Goal: Task Accomplishment & Management: Manage account settings

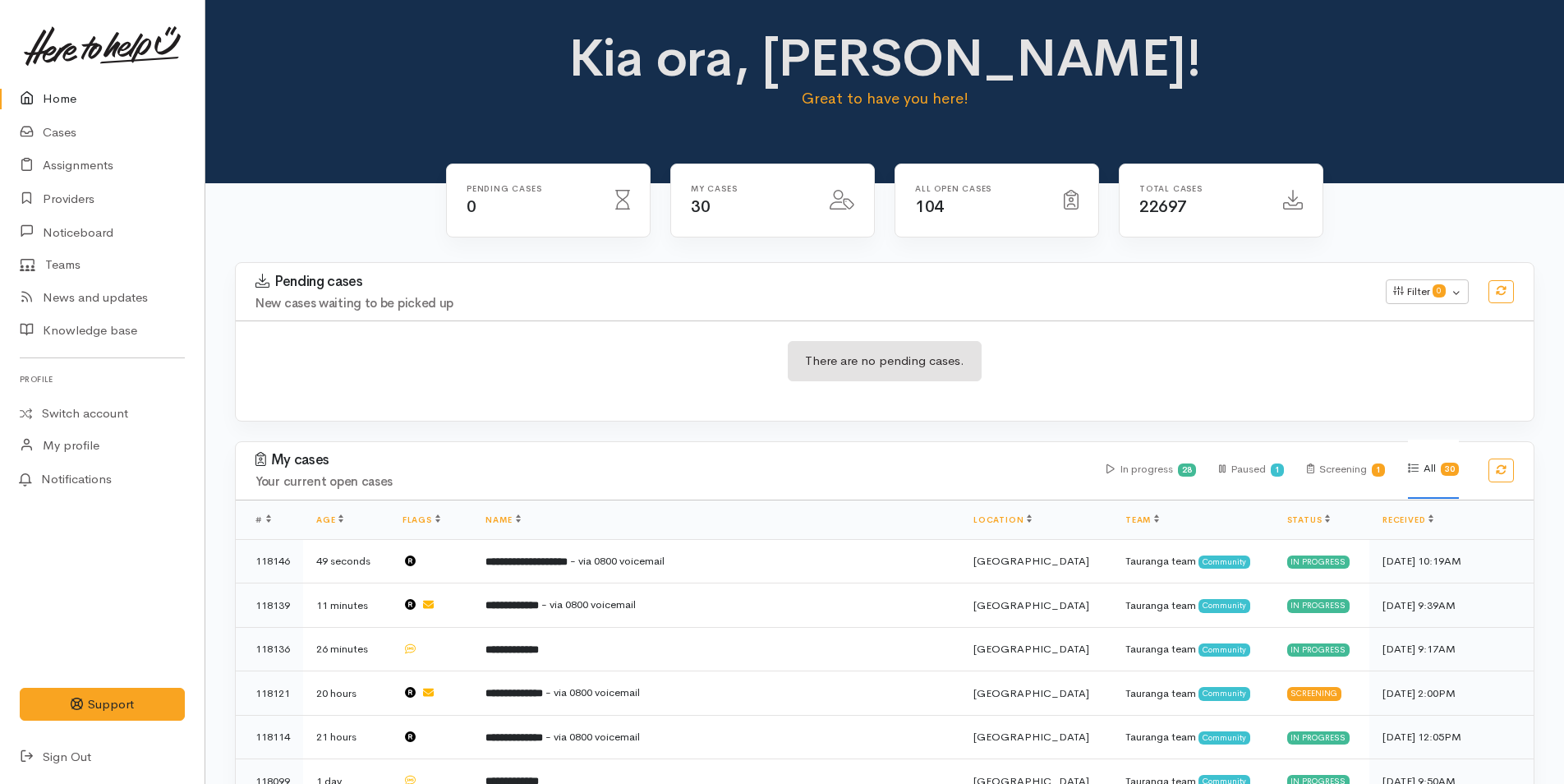
scroll to position [739, 0]
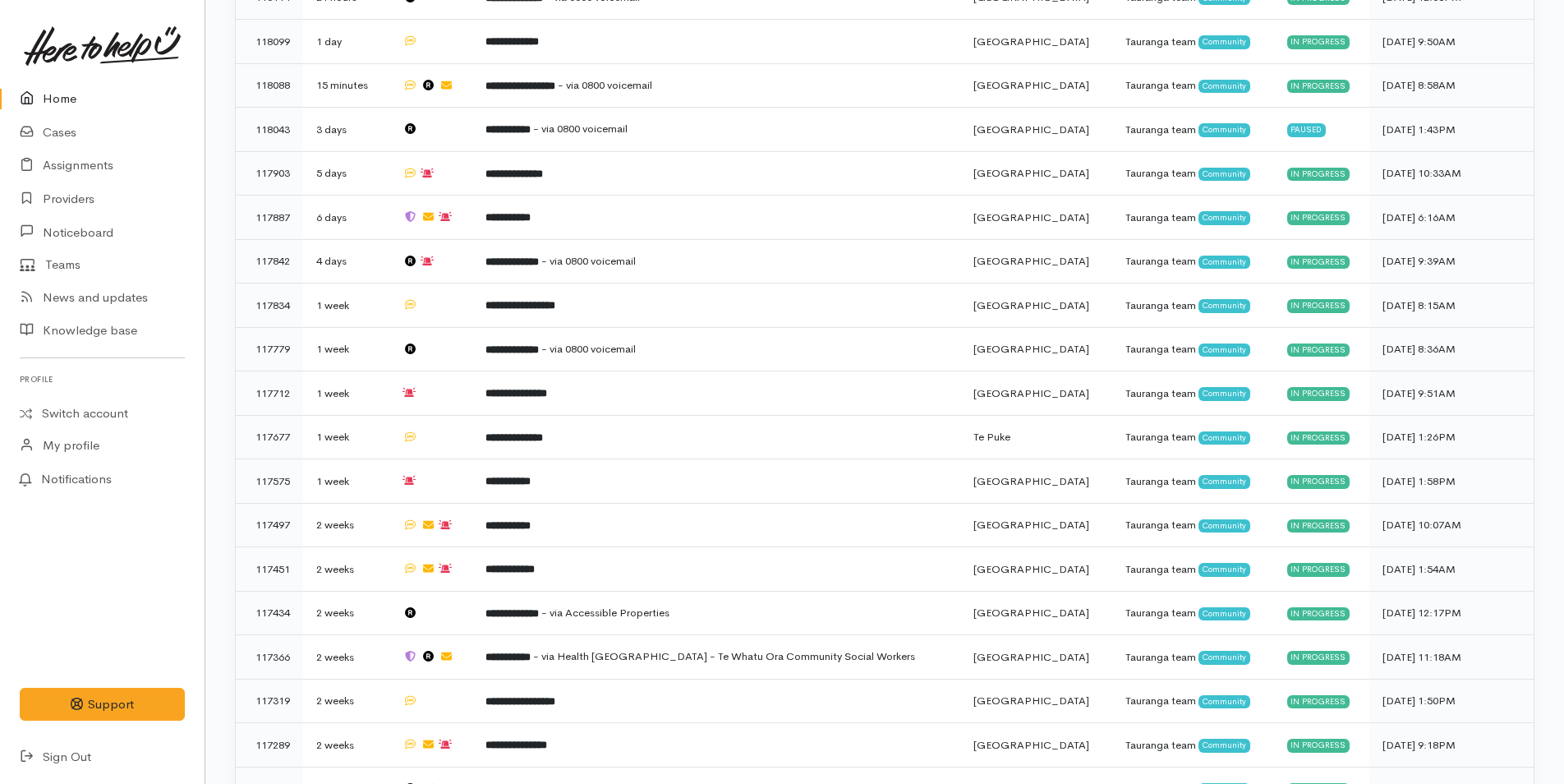
drag, startPoint x: 0, startPoint y: 0, endPoint x: 62, endPoint y: 80, distance: 101.2
click at [62, 80] on link at bounding box center [101, 46] width 165 height 73
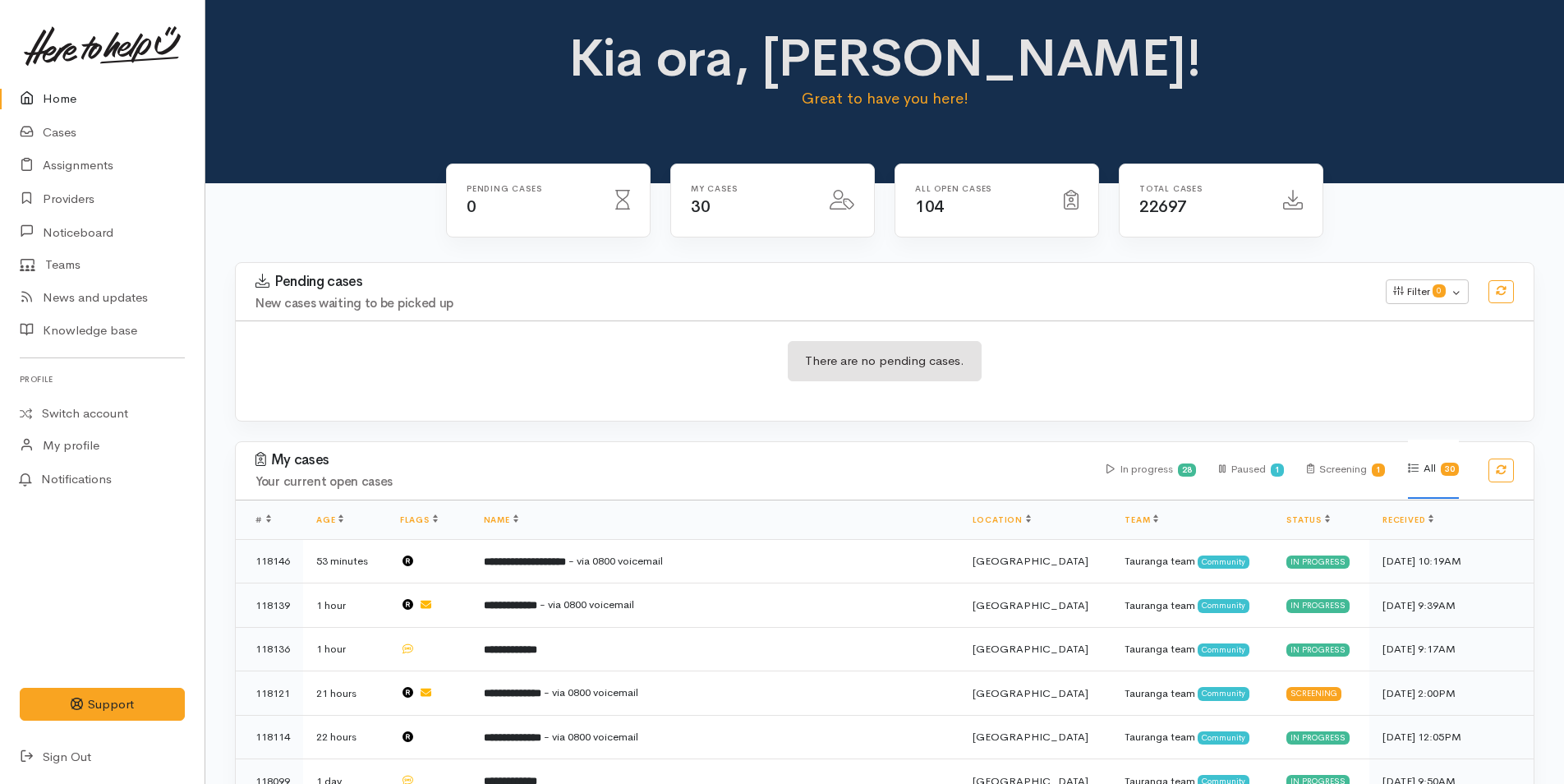
click at [47, 102] on link "Home" at bounding box center [102, 99] width 204 height 34
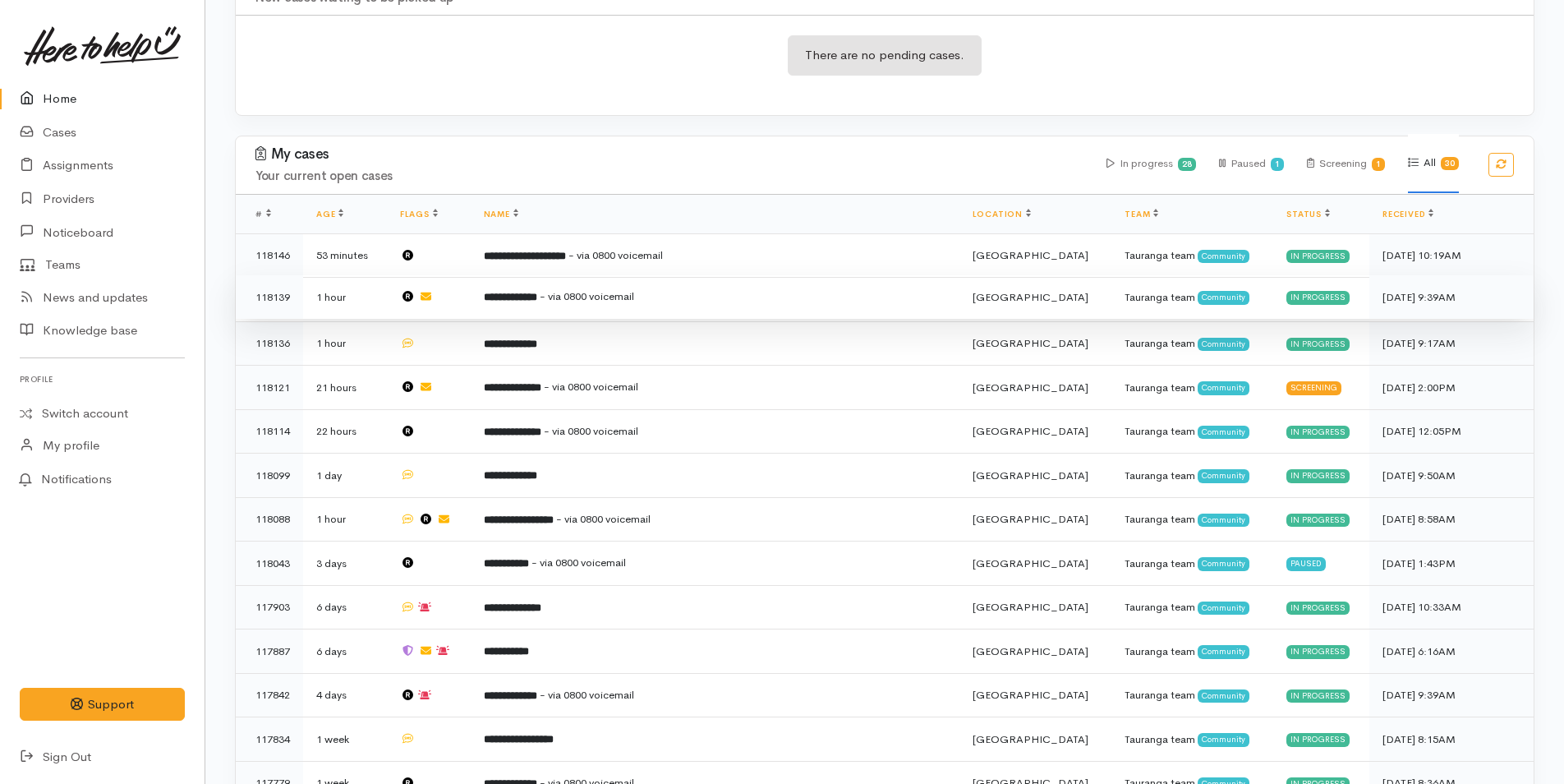
scroll to position [493, 0]
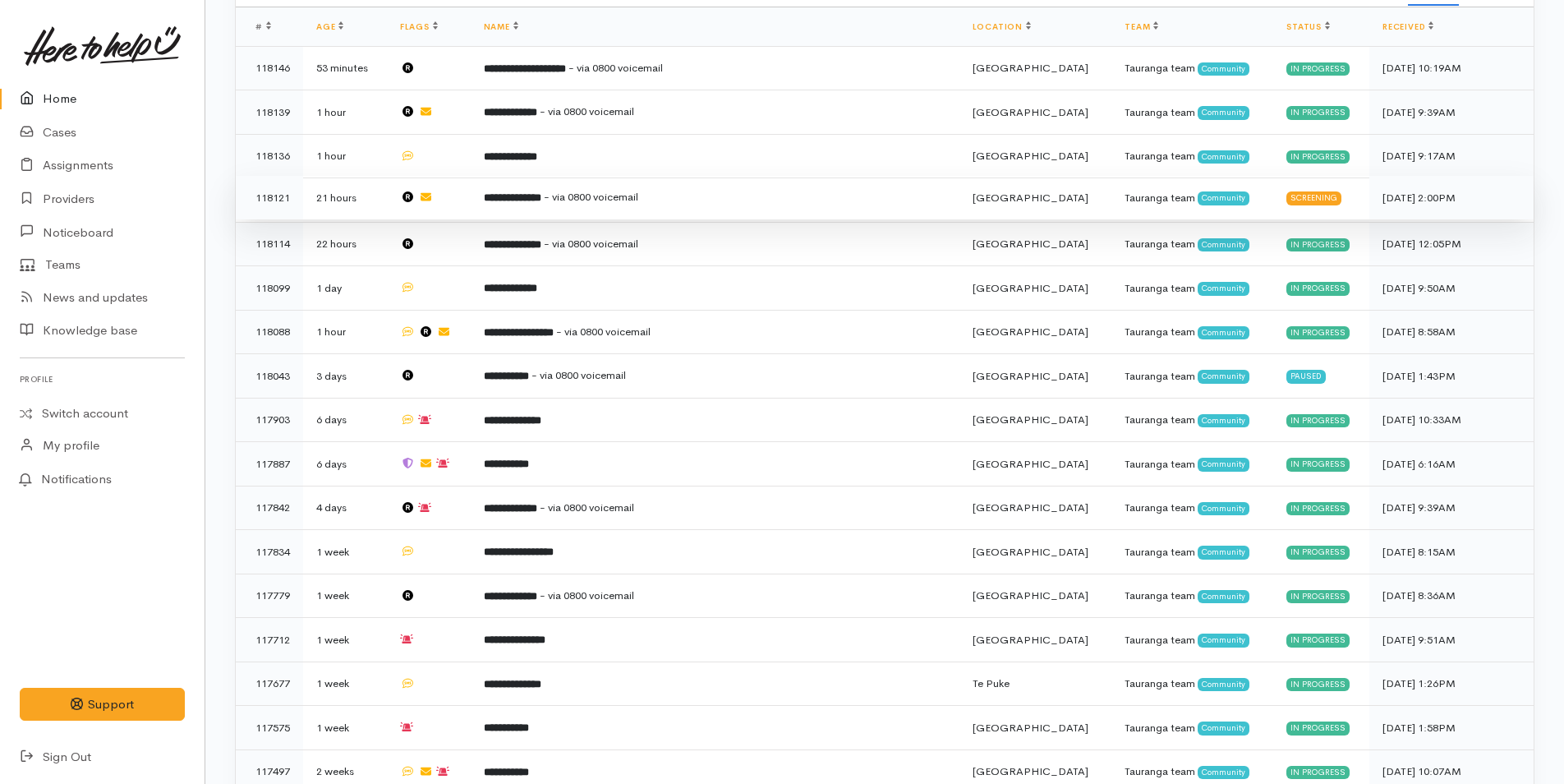
click at [502, 189] on td "**********" at bounding box center [715, 198] width 489 height 45
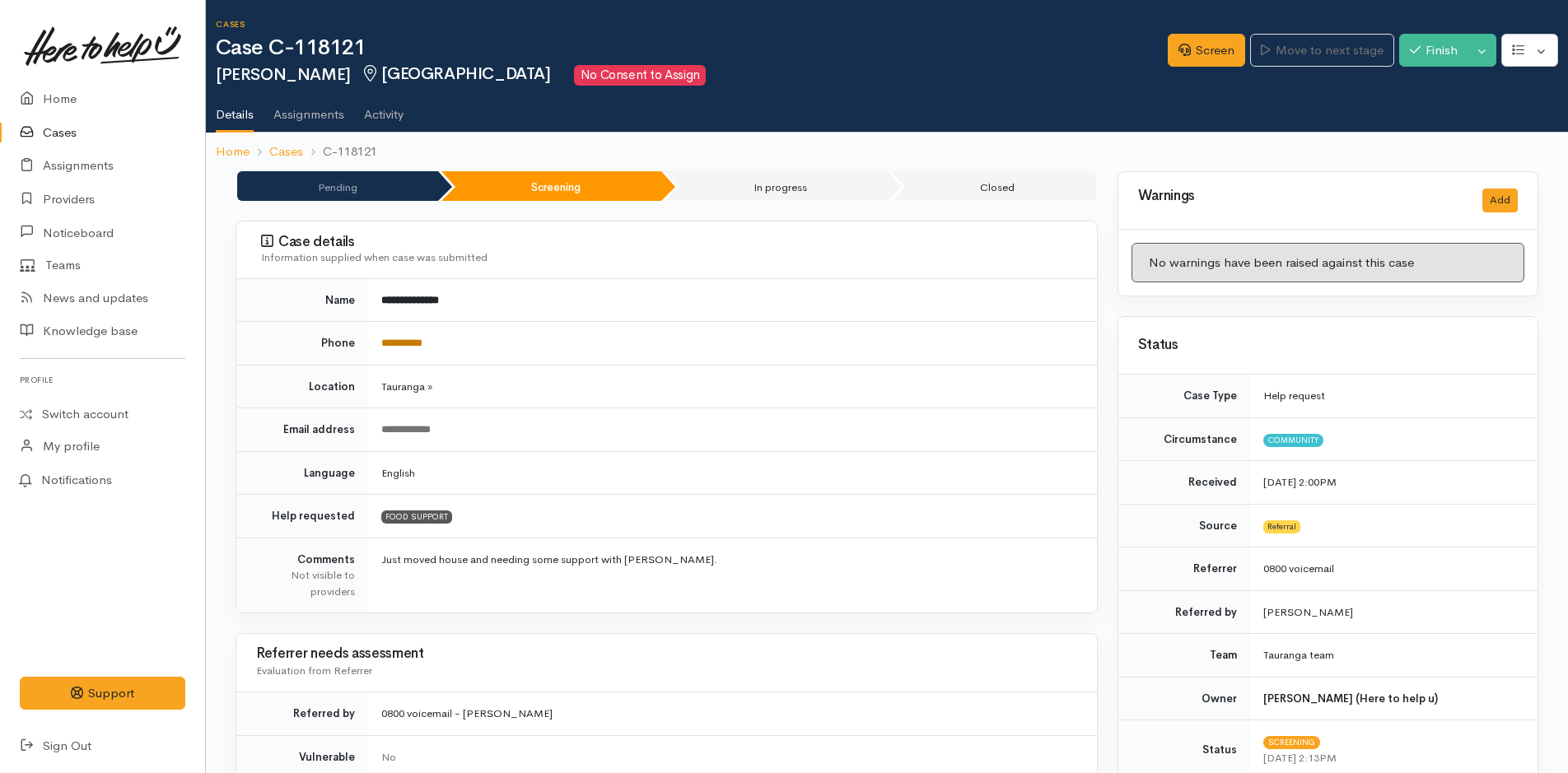
click at [420, 347] on link "**********" at bounding box center [402, 343] width 42 height 11
click at [396, 340] on link "**********" at bounding box center [402, 343] width 42 height 11
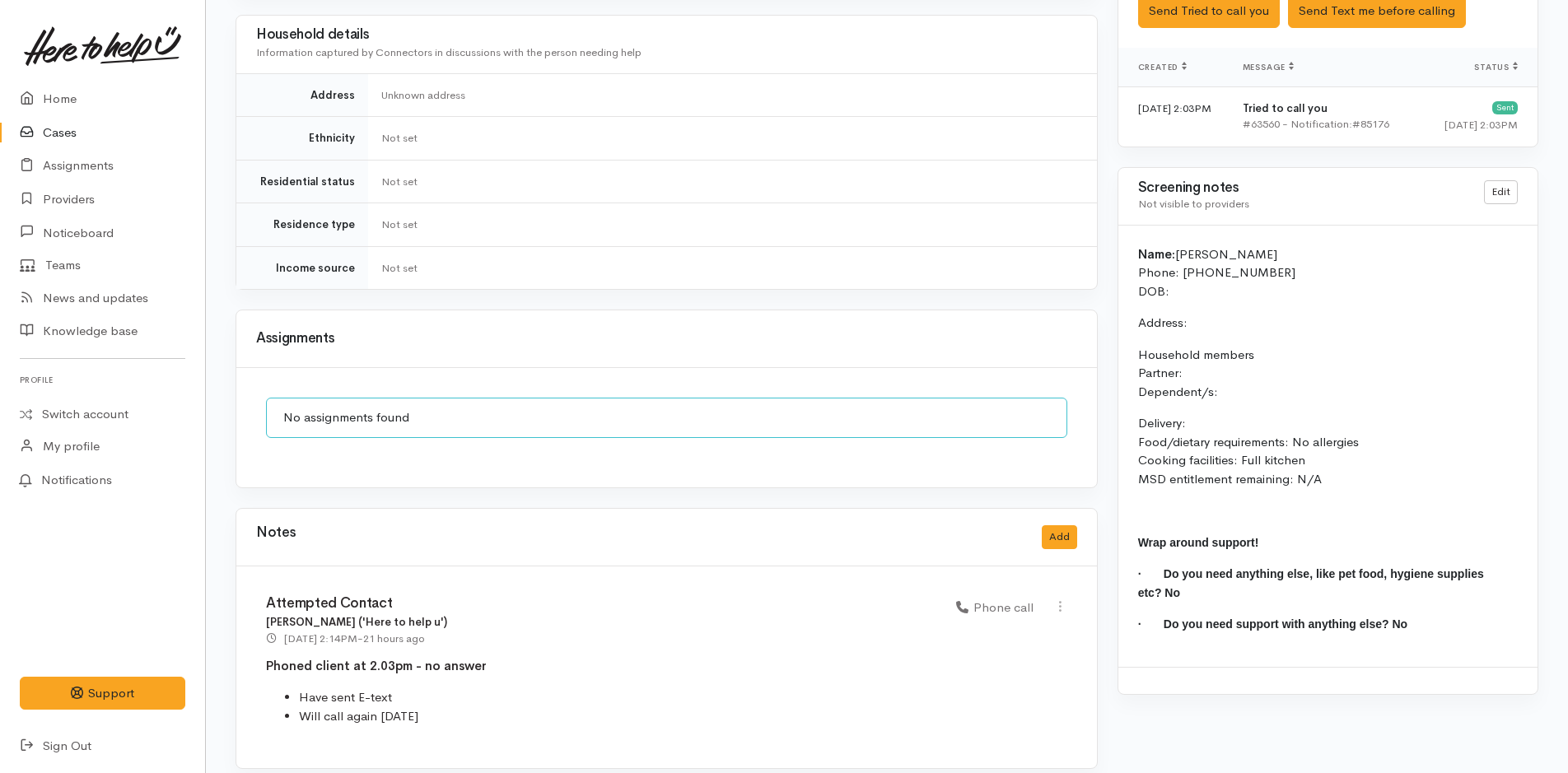
scroll to position [1049, 0]
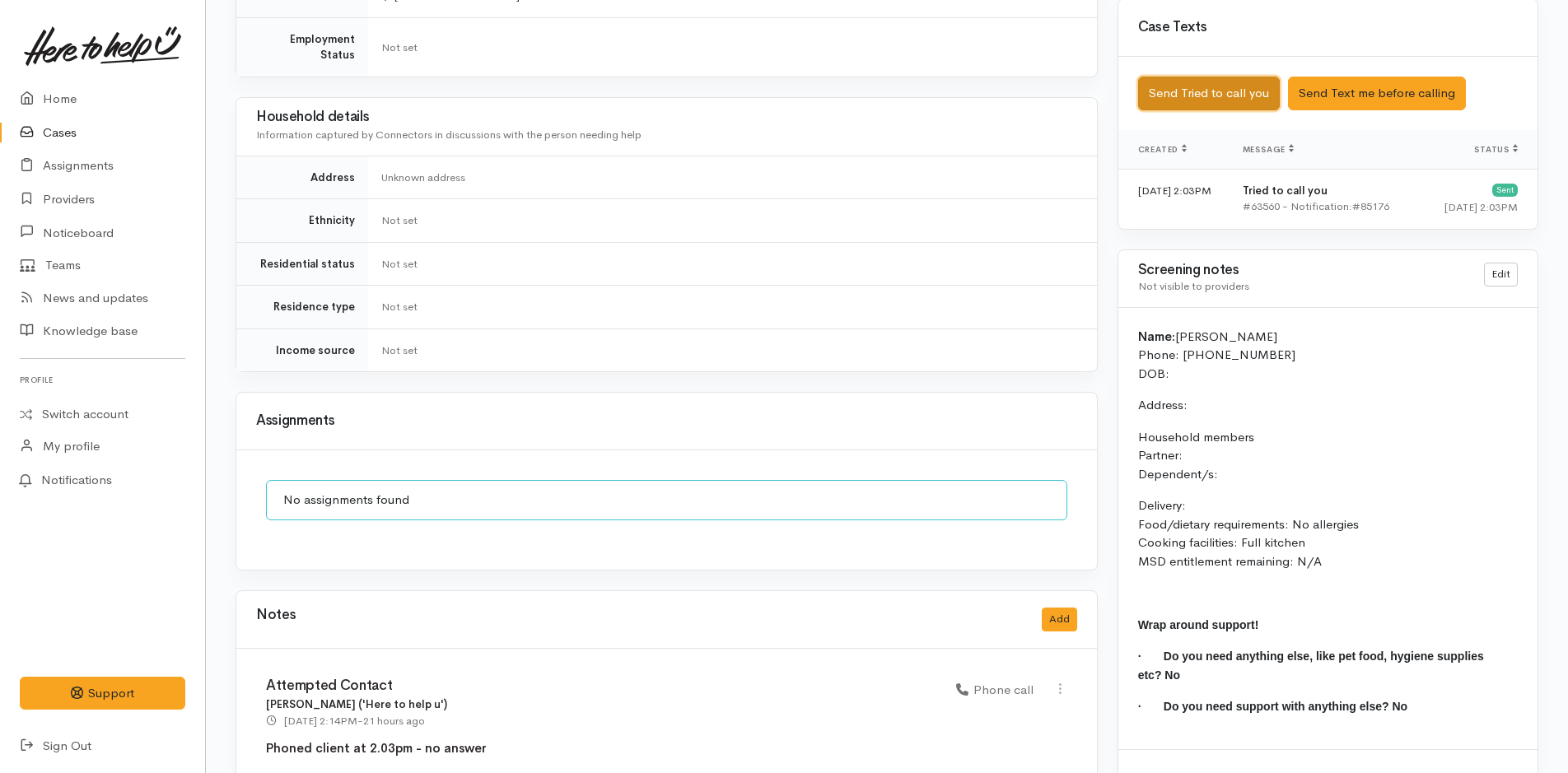
click at [1172, 76] on button "Send Tried to call you" at bounding box center [1209, 93] width 141 height 34
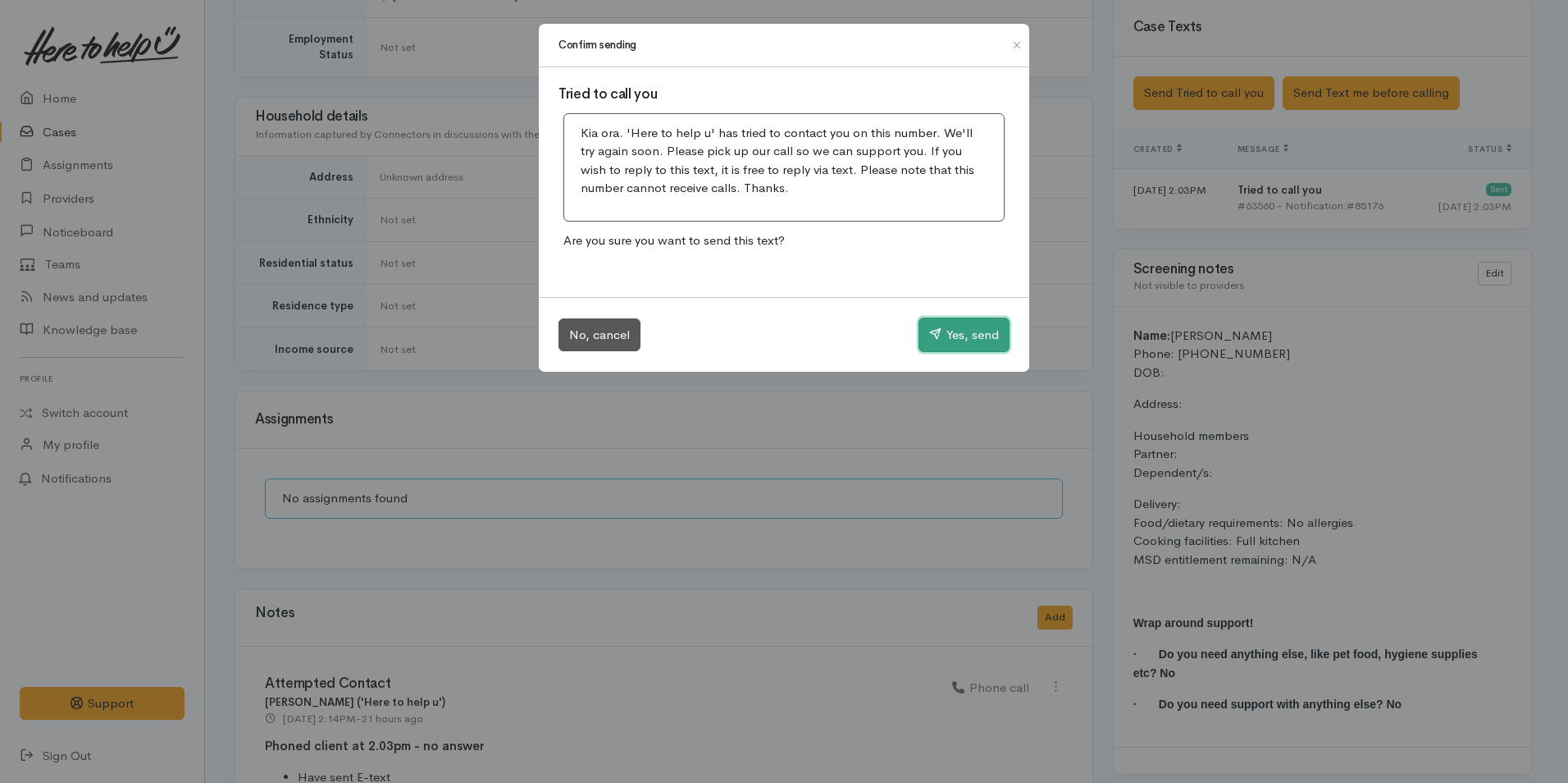
click at [975, 343] on button "Yes, send" at bounding box center [964, 334] width 91 height 35
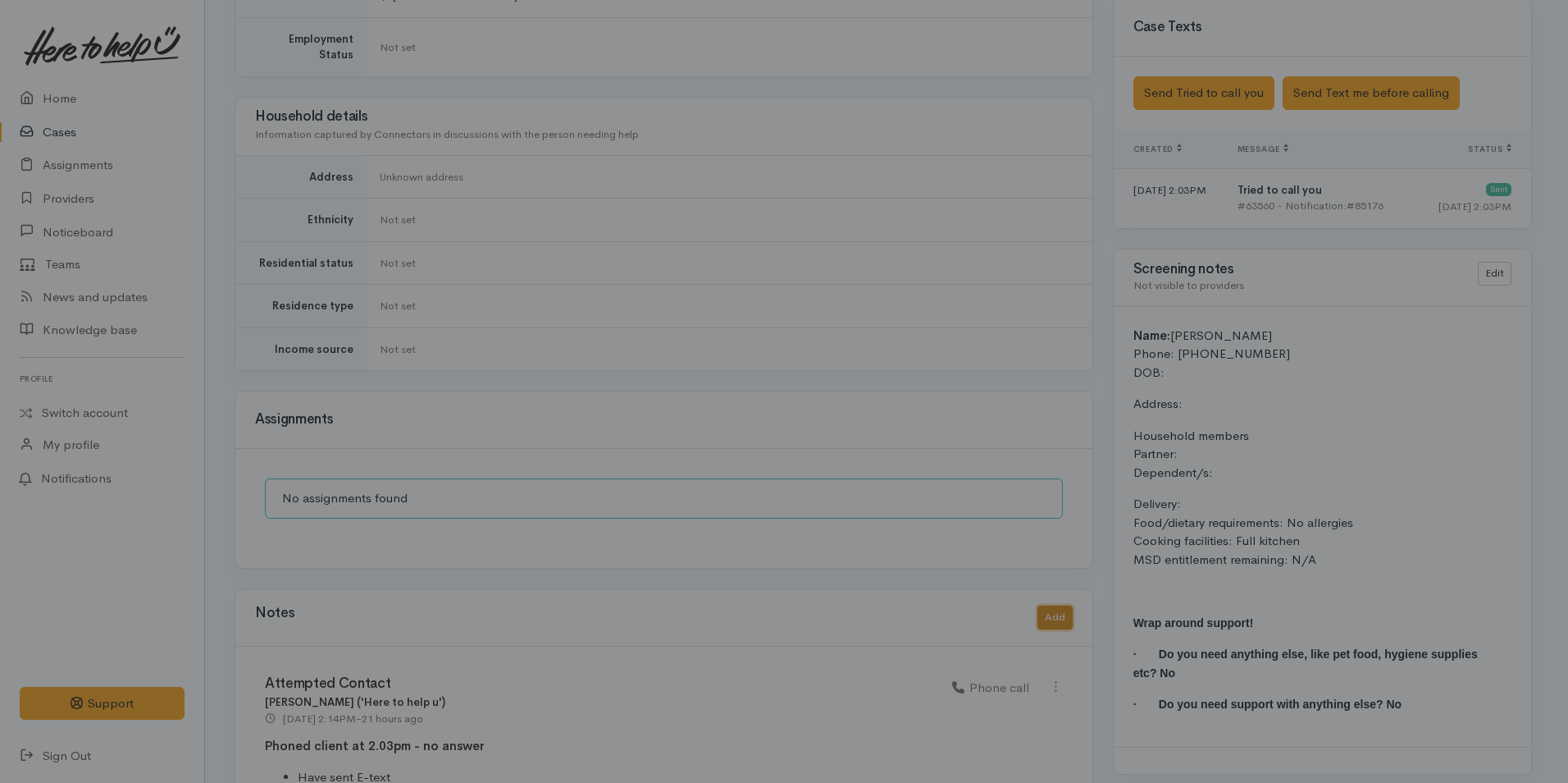
click at [1052, 606] on button "Add" at bounding box center [1055, 618] width 35 height 24
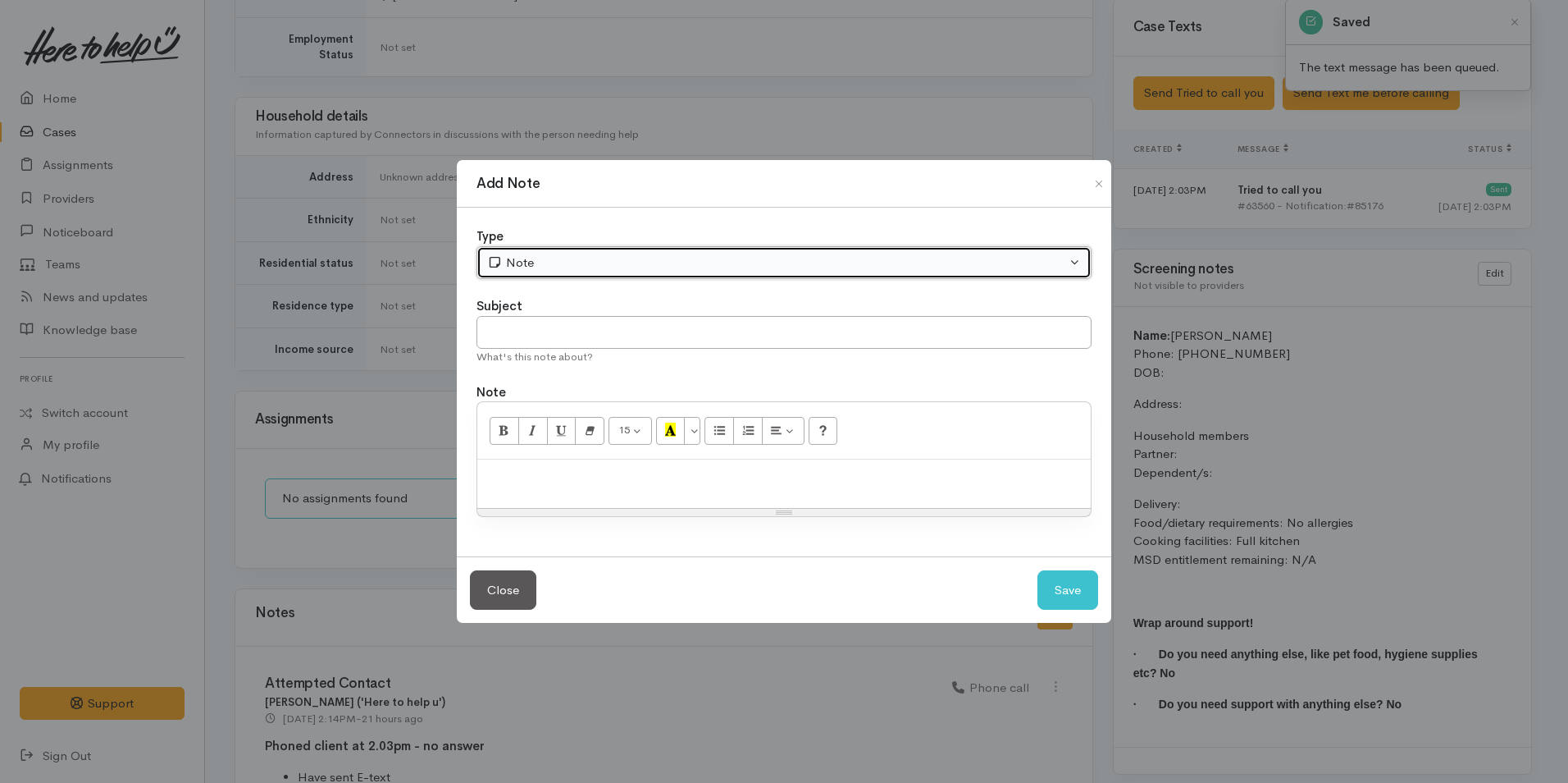
click at [526, 257] on div "Note" at bounding box center [777, 262] width 579 height 19
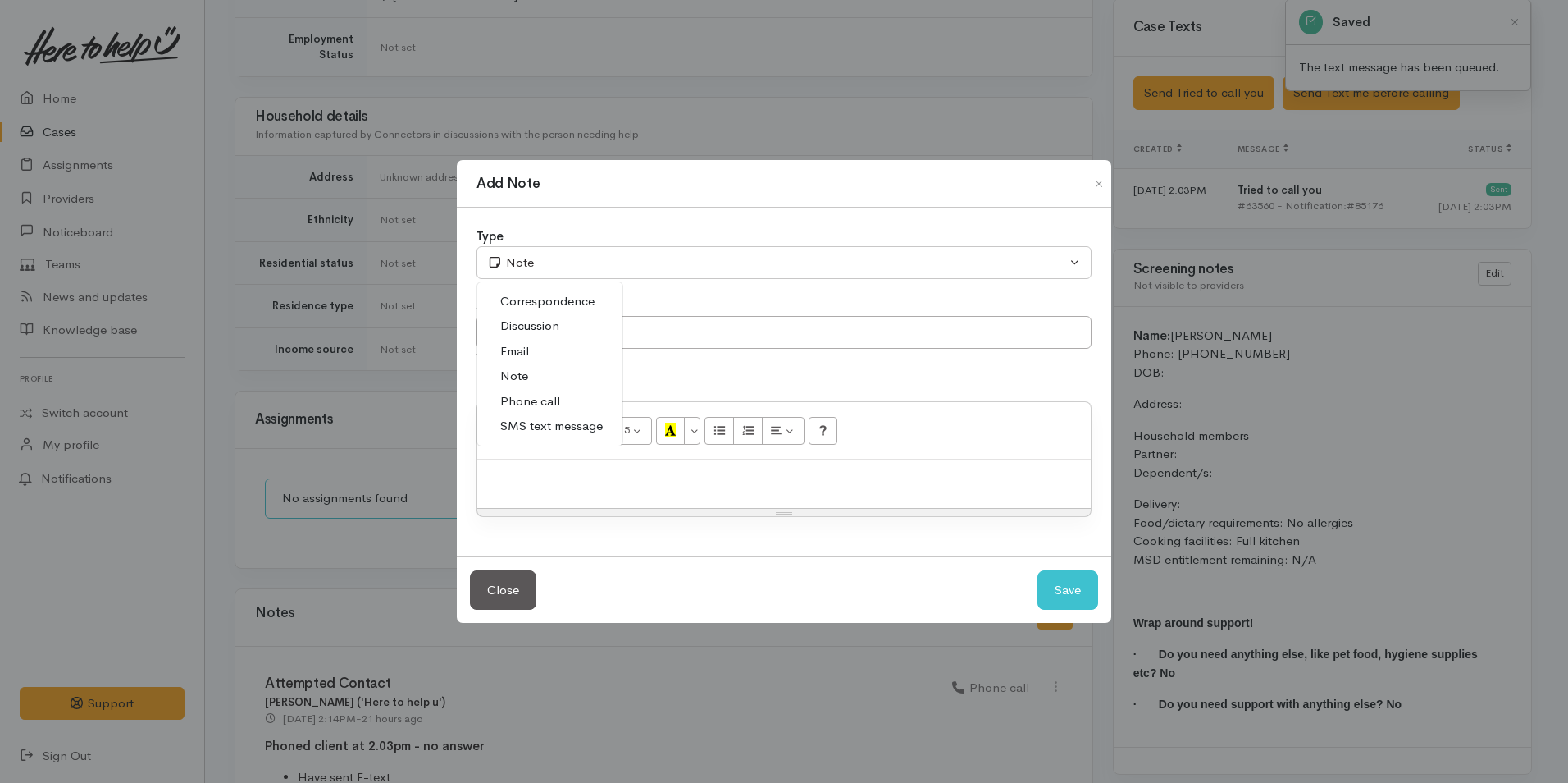
click at [540, 402] on span "Phone call" at bounding box center [530, 402] width 60 height 19
select select "3"
click at [527, 341] on input "text" at bounding box center [784, 332] width 615 height 34
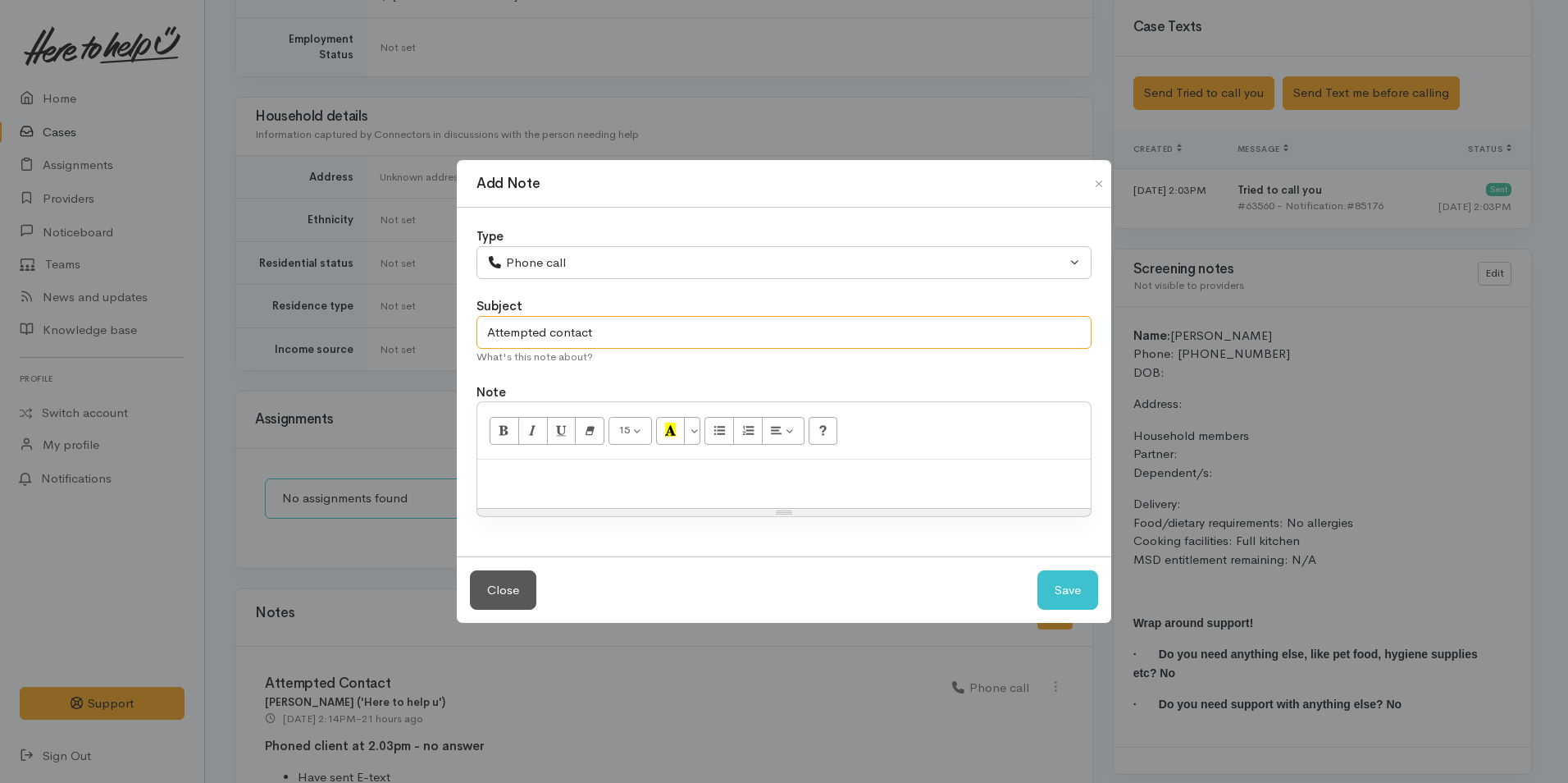
type input "Attempted contact"
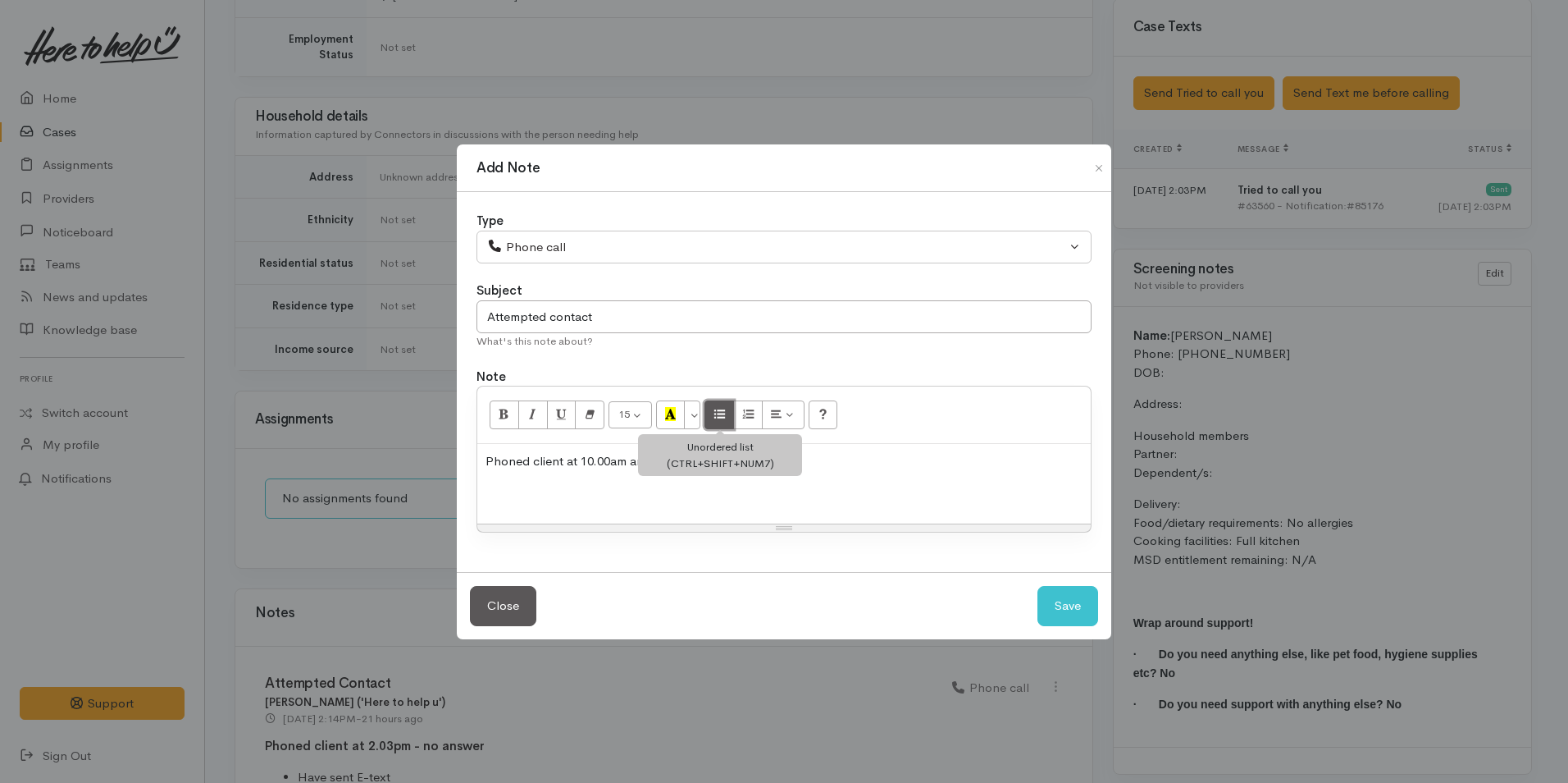
click at [730, 413] on button "Unordered list (CTRL+SHIFT+NUM7)" at bounding box center [719, 414] width 30 height 28
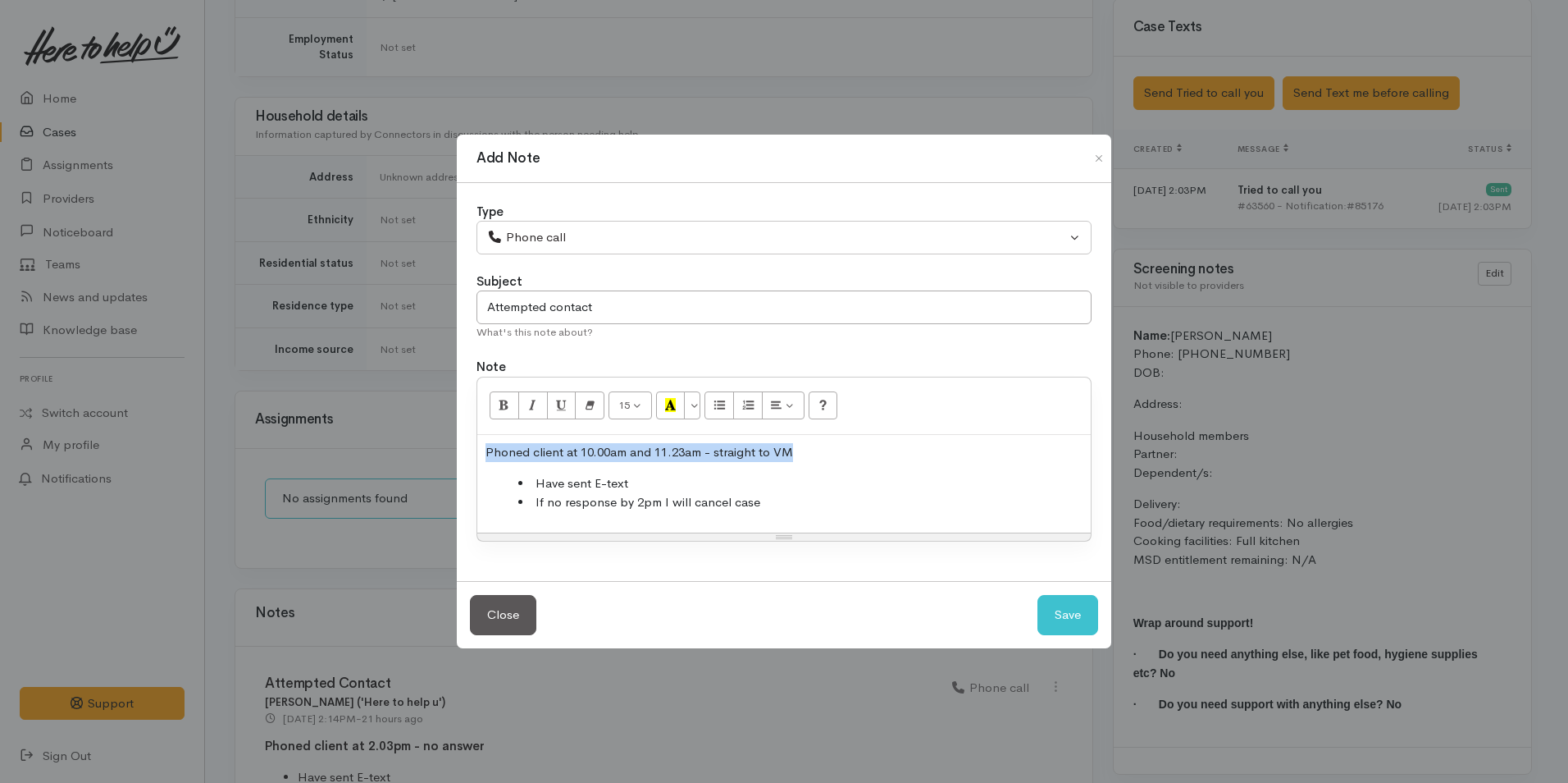
drag, startPoint x: 714, startPoint y: 455, endPoint x: 471, endPoint y: 456, distance: 243.0
click at [471, 456] on div "Type Correspondence Discussion Email Note Phone call SMS text message Phone cal…" at bounding box center [784, 382] width 655 height 399
click at [501, 407] on icon "Bold (CTRL+B)" at bounding box center [504, 405] width 11 height 14
click at [1048, 608] on button "Save" at bounding box center [1068, 615] width 61 height 40
select select "1"
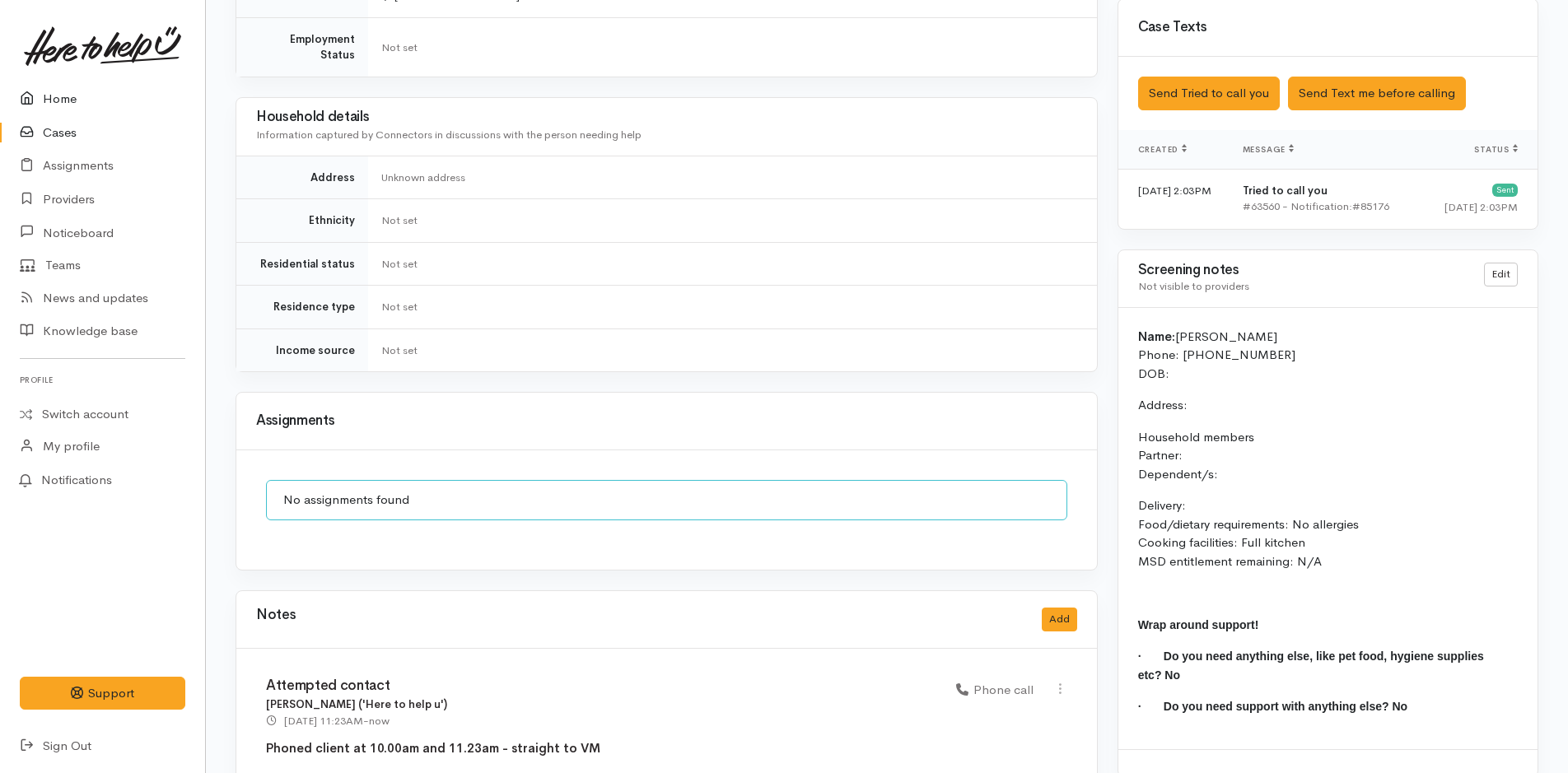
click at [79, 107] on link "Home" at bounding box center [103, 99] width 205 height 34
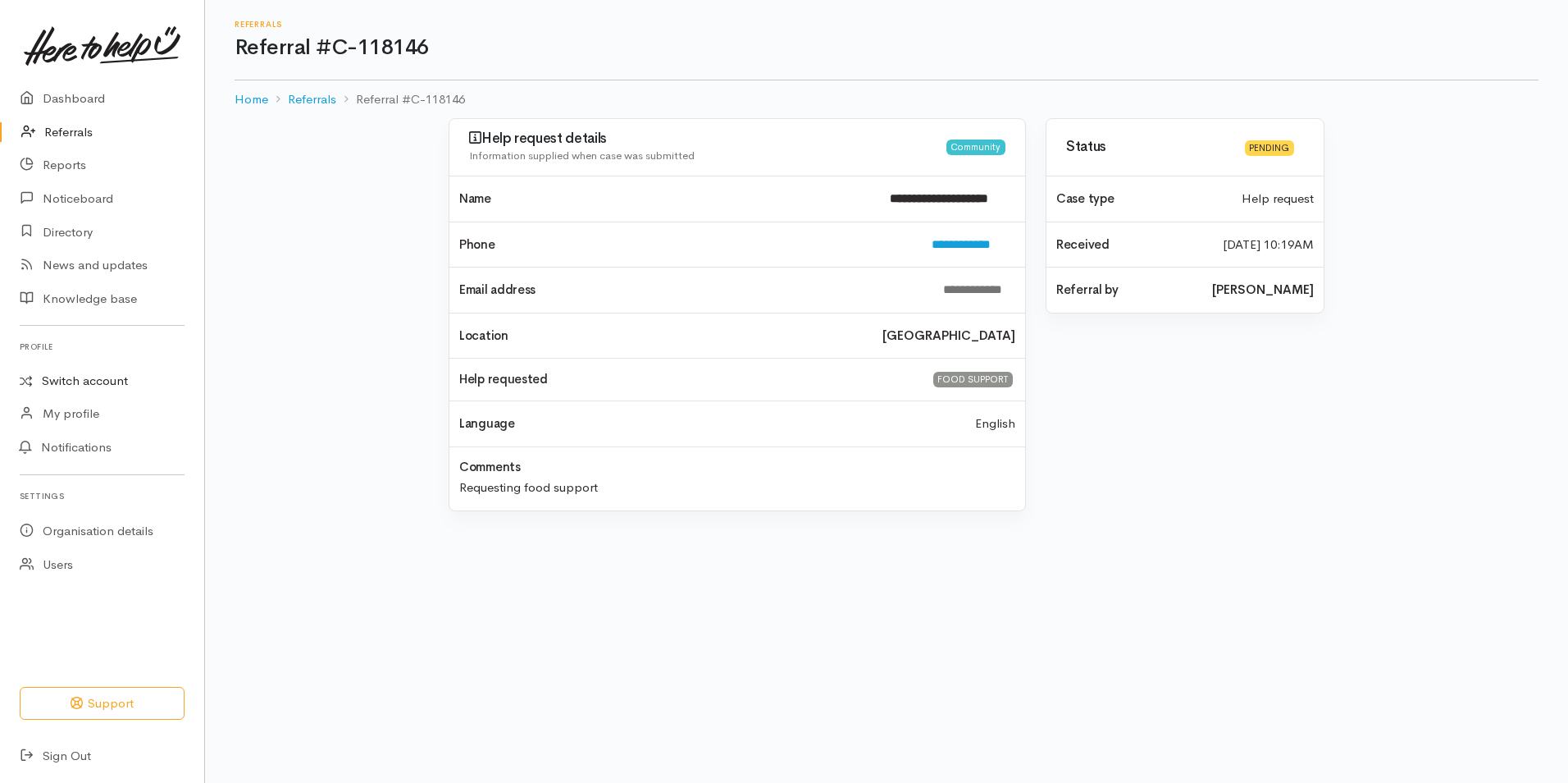
click at [73, 382] on link "Switch account" at bounding box center [102, 381] width 204 height 32
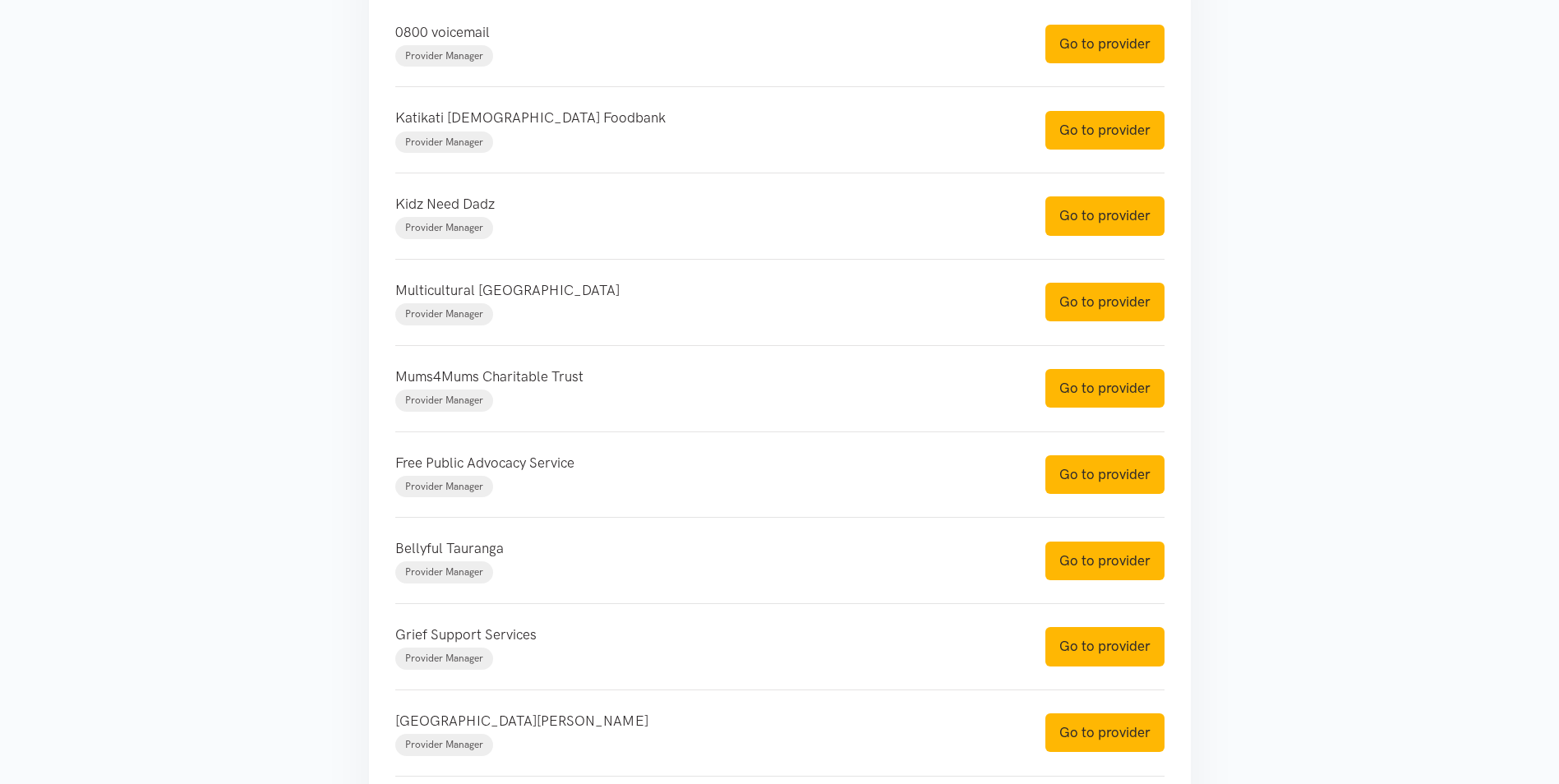
scroll to position [1191, 0]
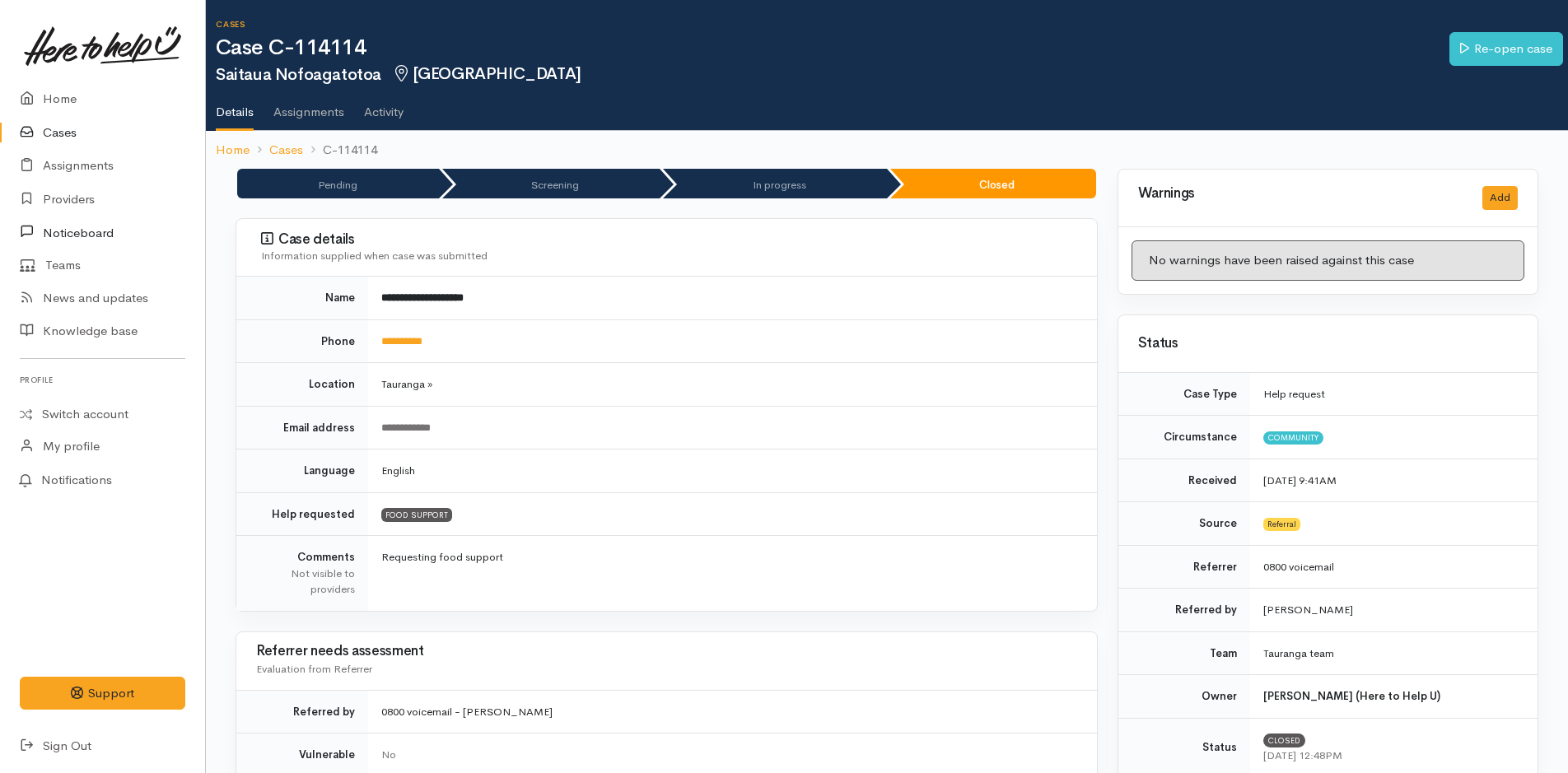
scroll to position [1181, 0]
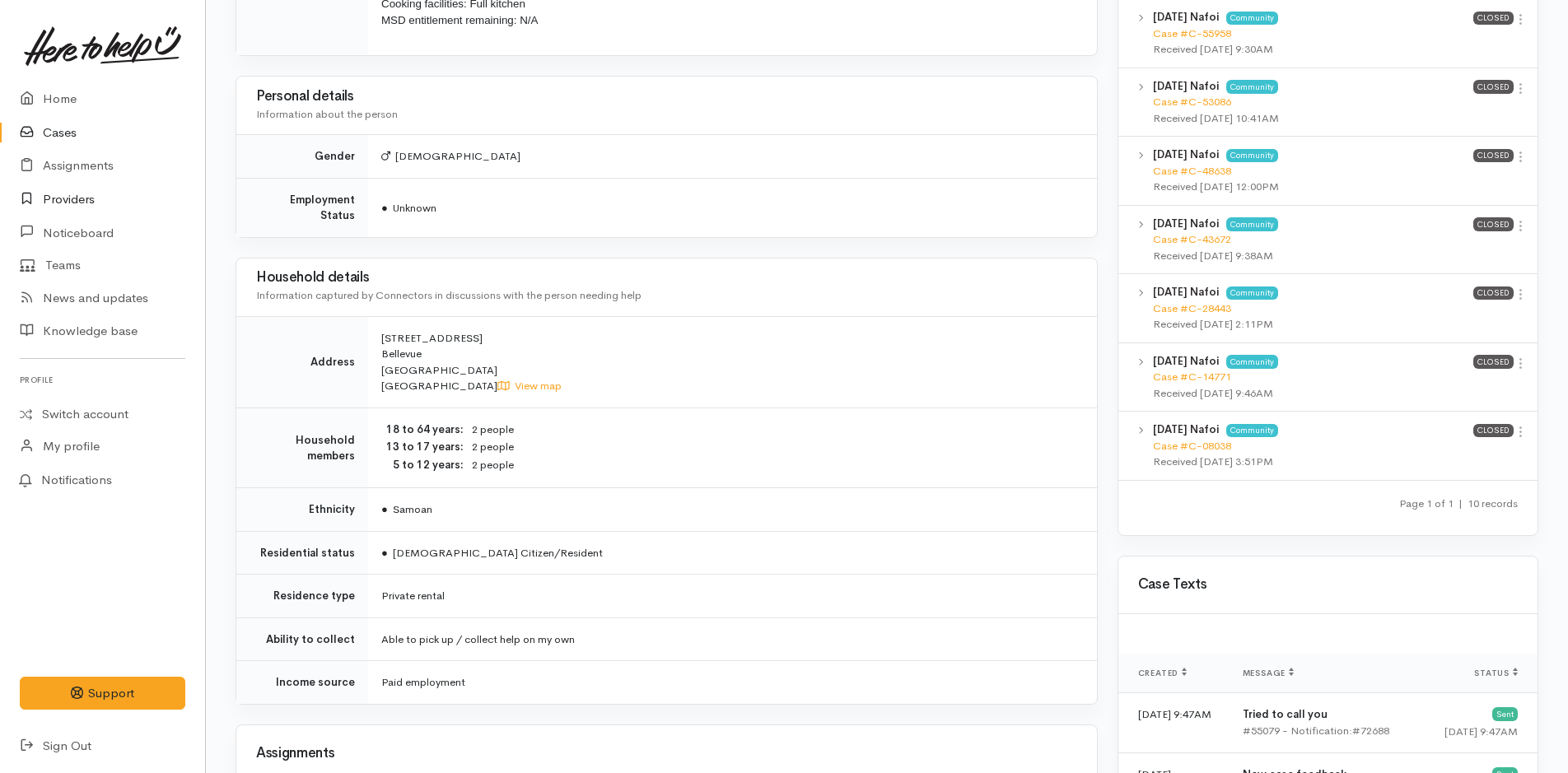
click at [74, 201] on link "Providers" at bounding box center [103, 200] width 205 height 34
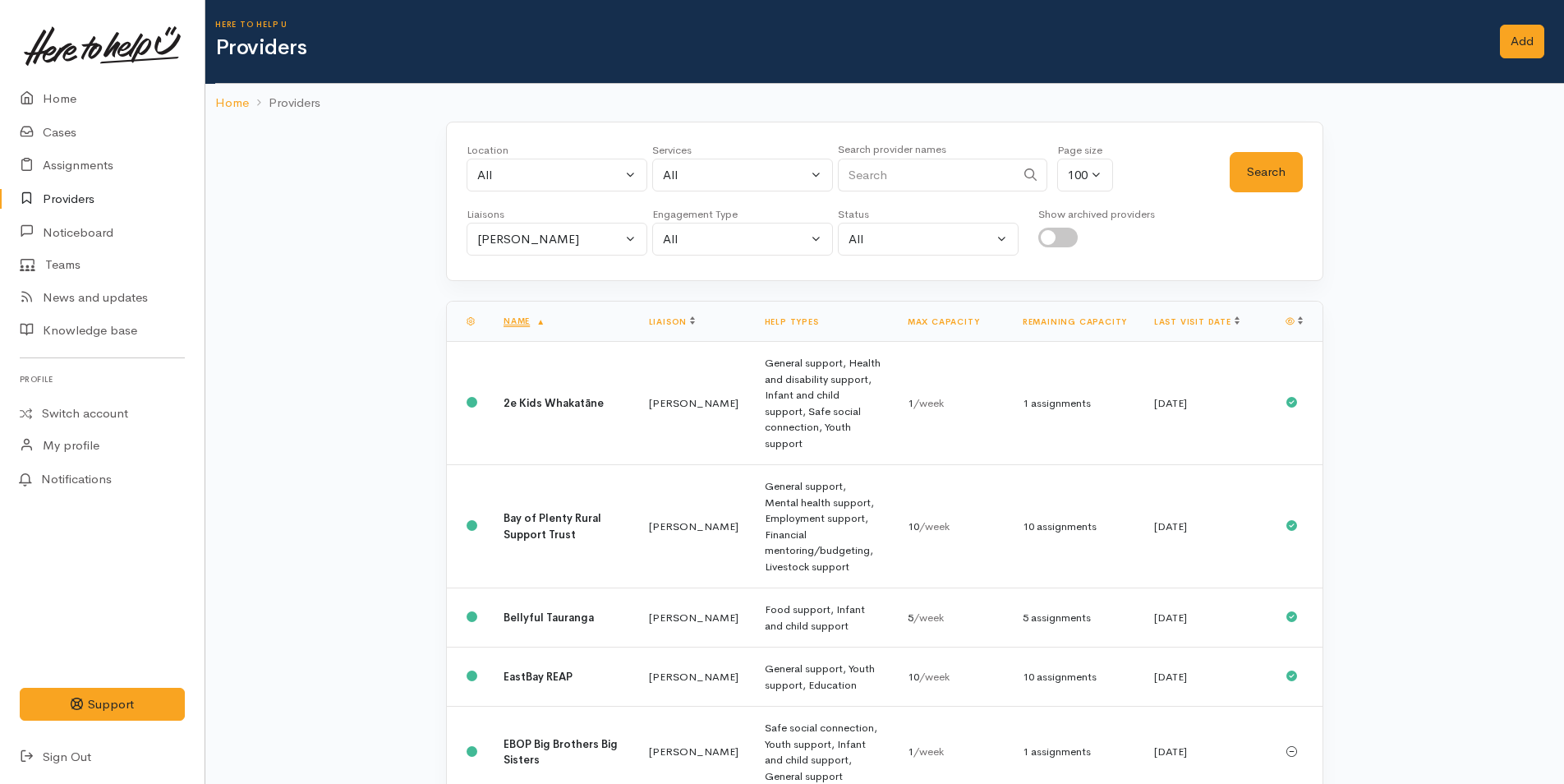
click at [898, 168] on input "Search" at bounding box center [927, 176] width 177 height 34
click at [515, 233] on div "[PERSON_NAME]" at bounding box center [549, 239] width 144 height 19
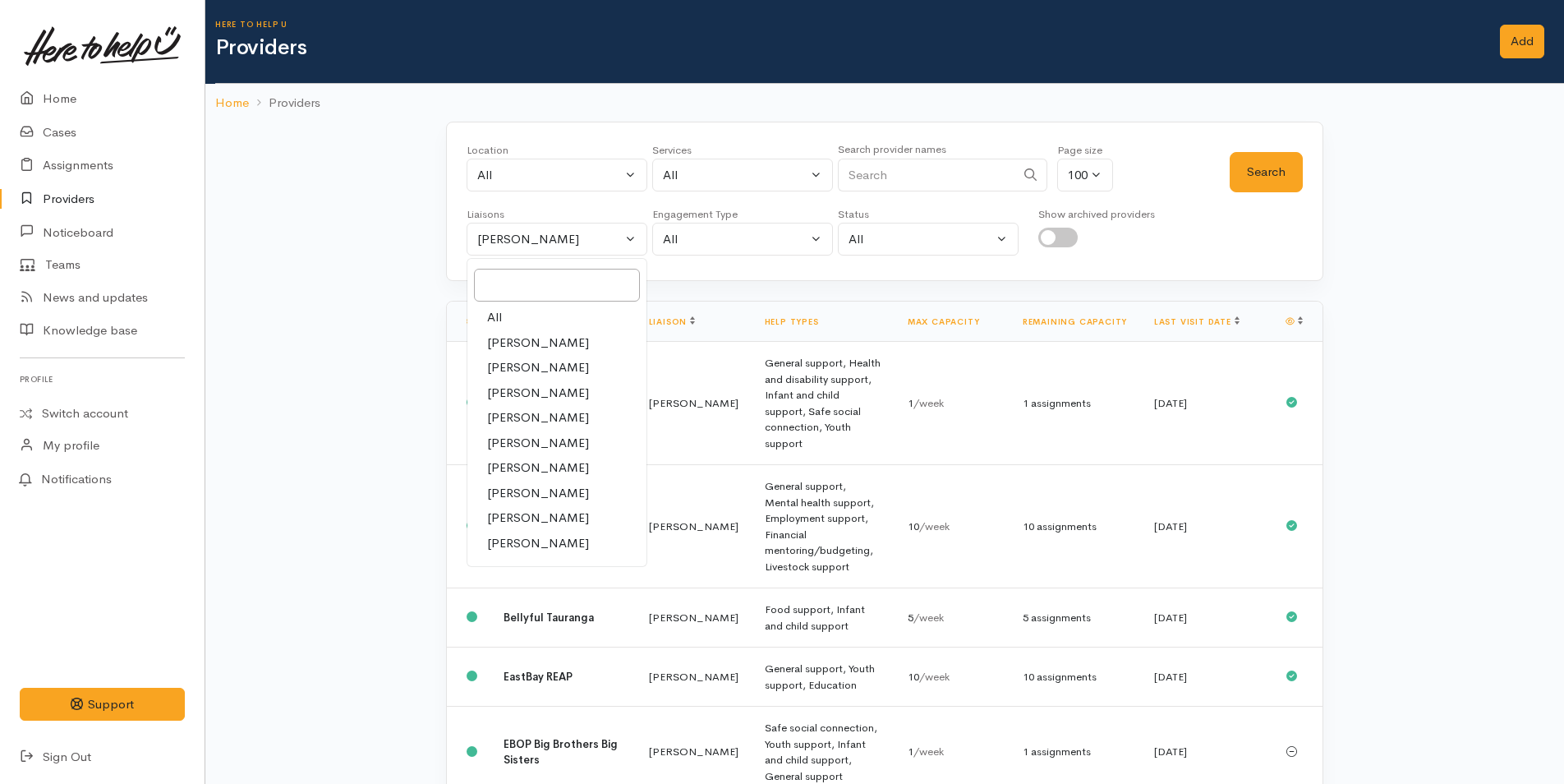
click at [503, 318] on link "All" at bounding box center [557, 318] width 179 height 25
select select "null"
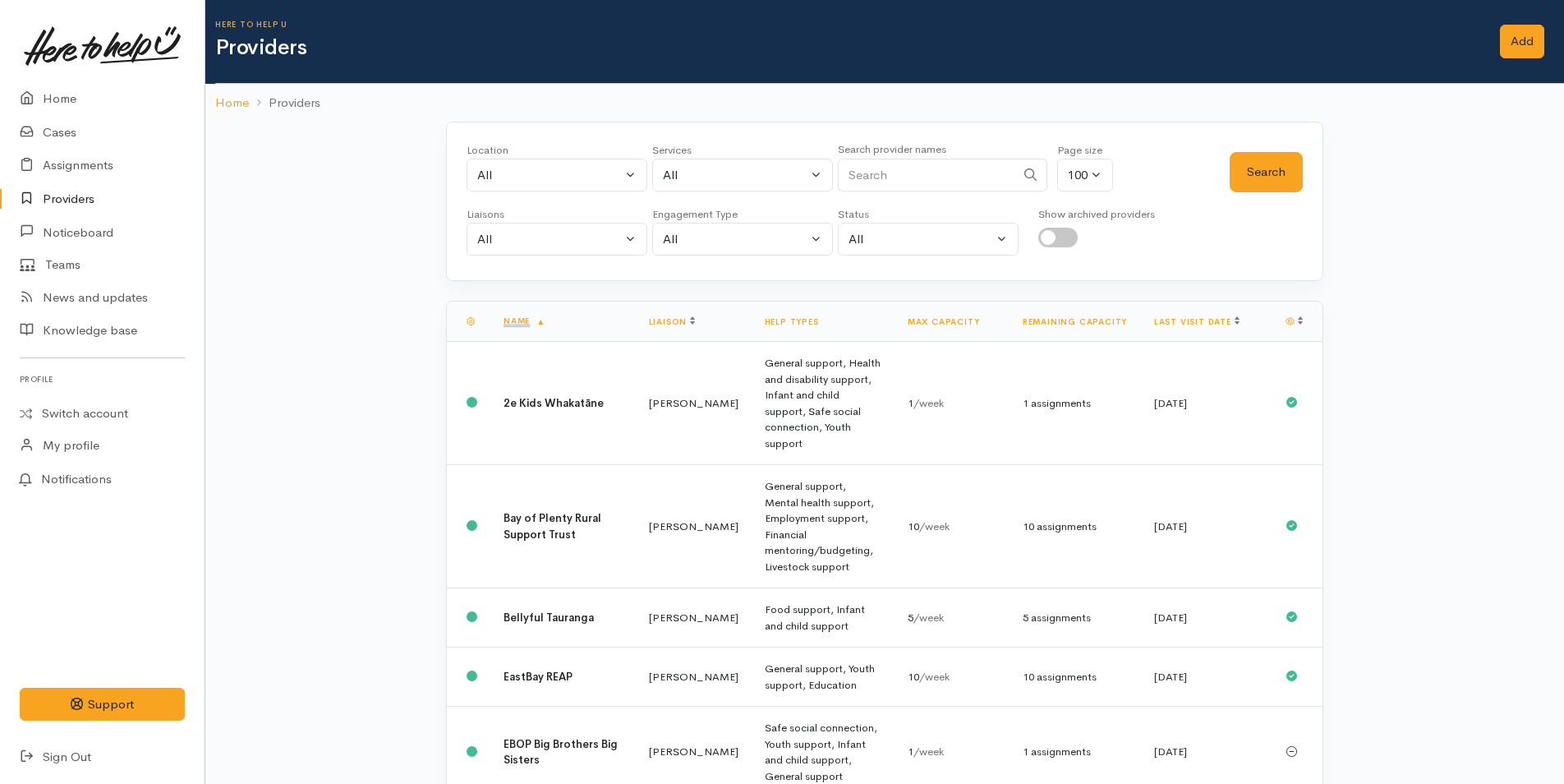
click at [883, 187] on input "Search" at bounding box center [927, 176] width 177 height 34
type input "ngati kahu"
drag, startPoint x: 1265, startPoint y: 177, endPoint x: 1250, endPoint y: 202, distance: 29.2
click at [1265, 177] on button "Search" at bounding box center [1267, 172] width 74 height 41
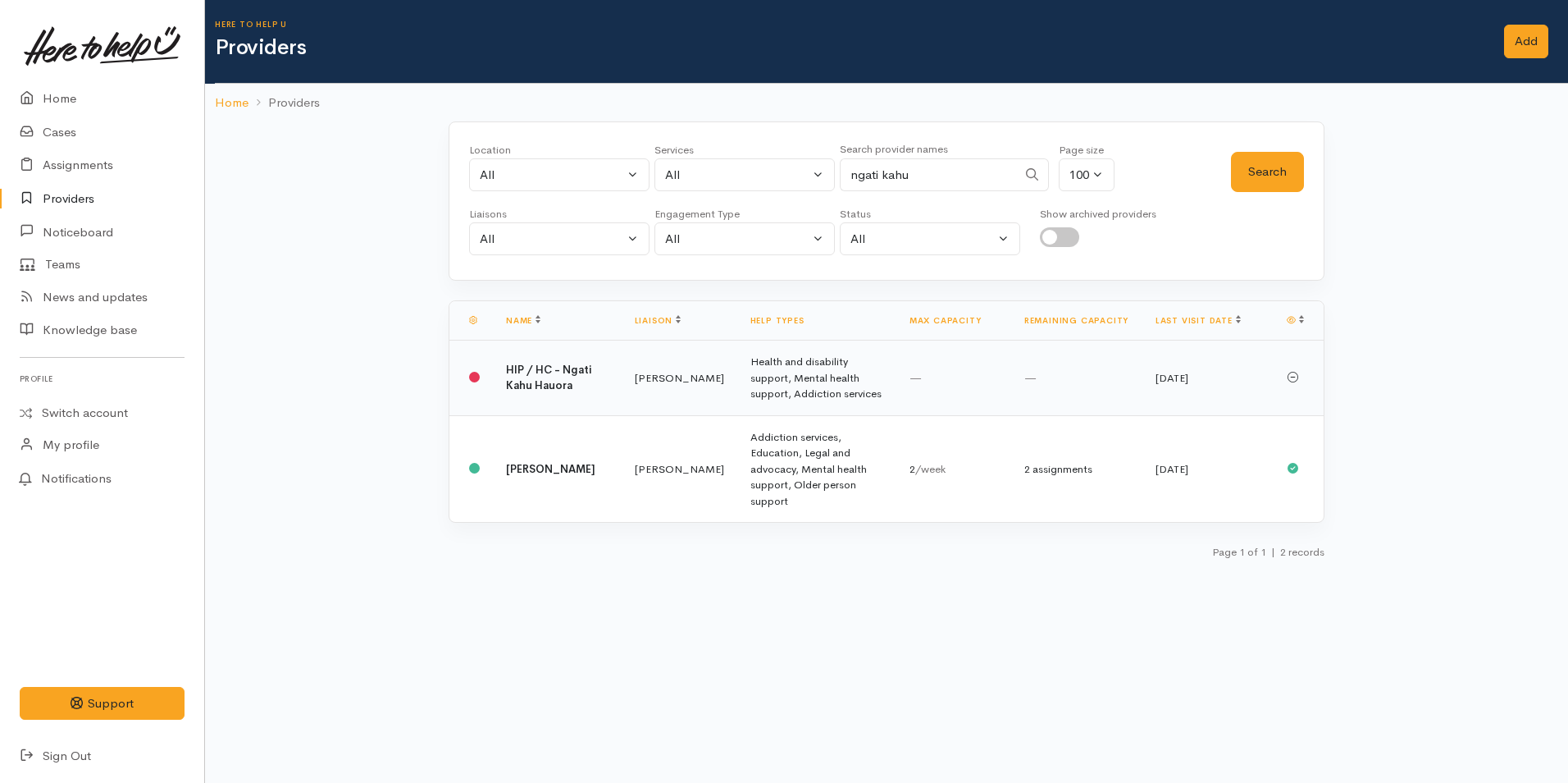
click at [644, 390] on td "Amanda Gabb" at bounding box center [679, 378] width 116 height 75
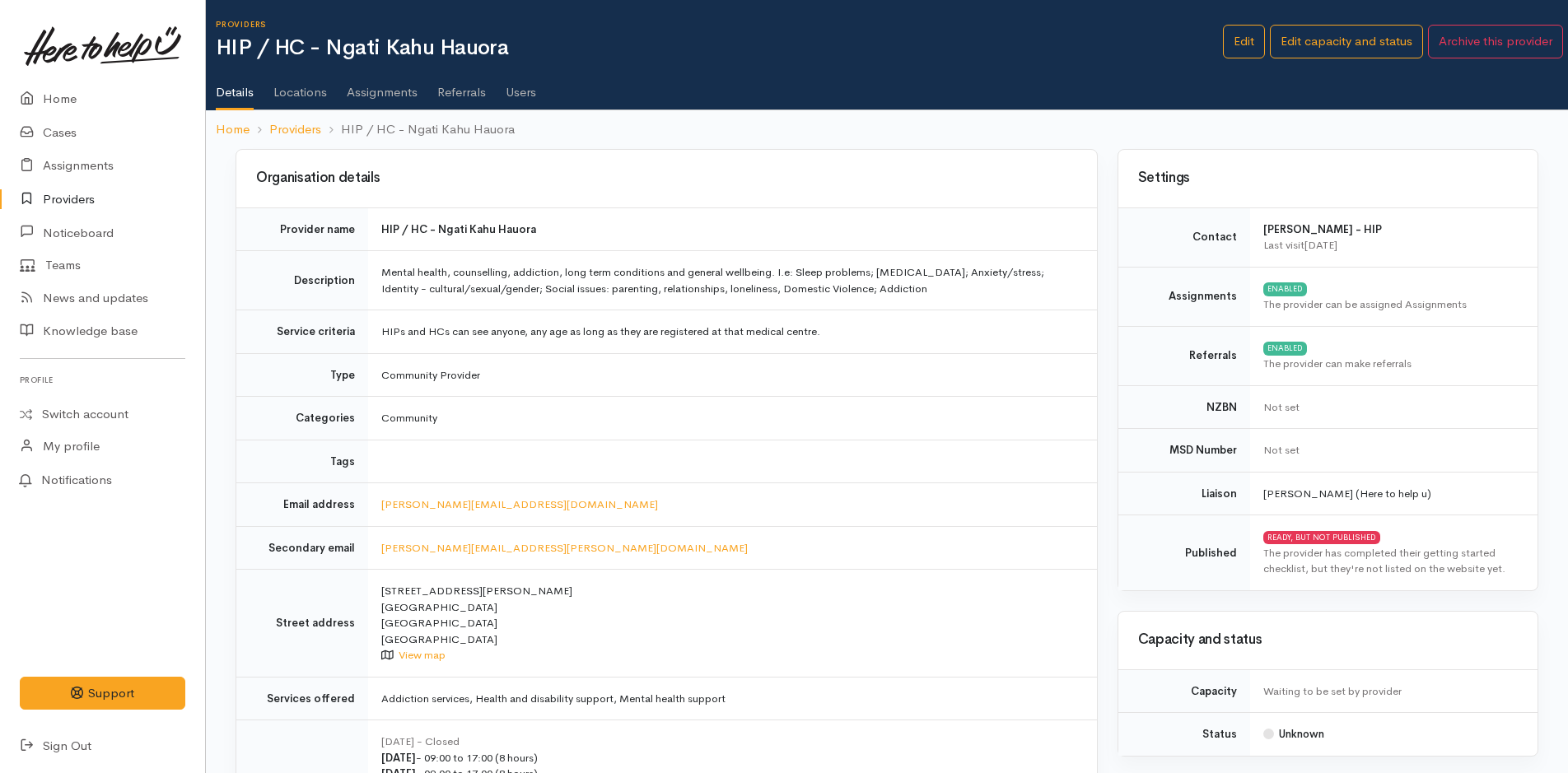
click at [516, 98] on link "Users" at bounding box center [521, 86] width 30 height 46
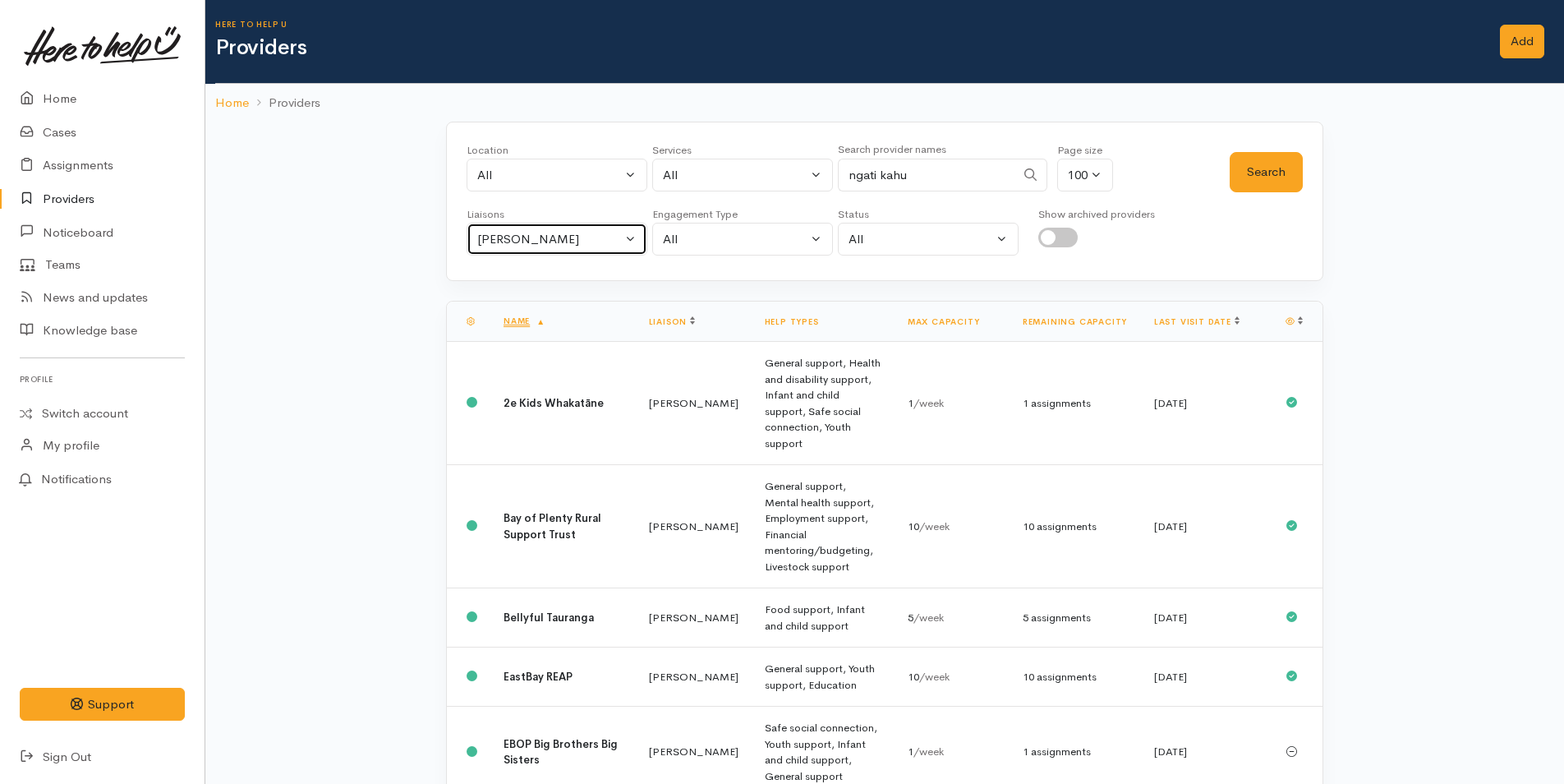
click at [520, 234] on div "[PERSON_NAME]" at bounding box center [549, 239] width 144 height 19
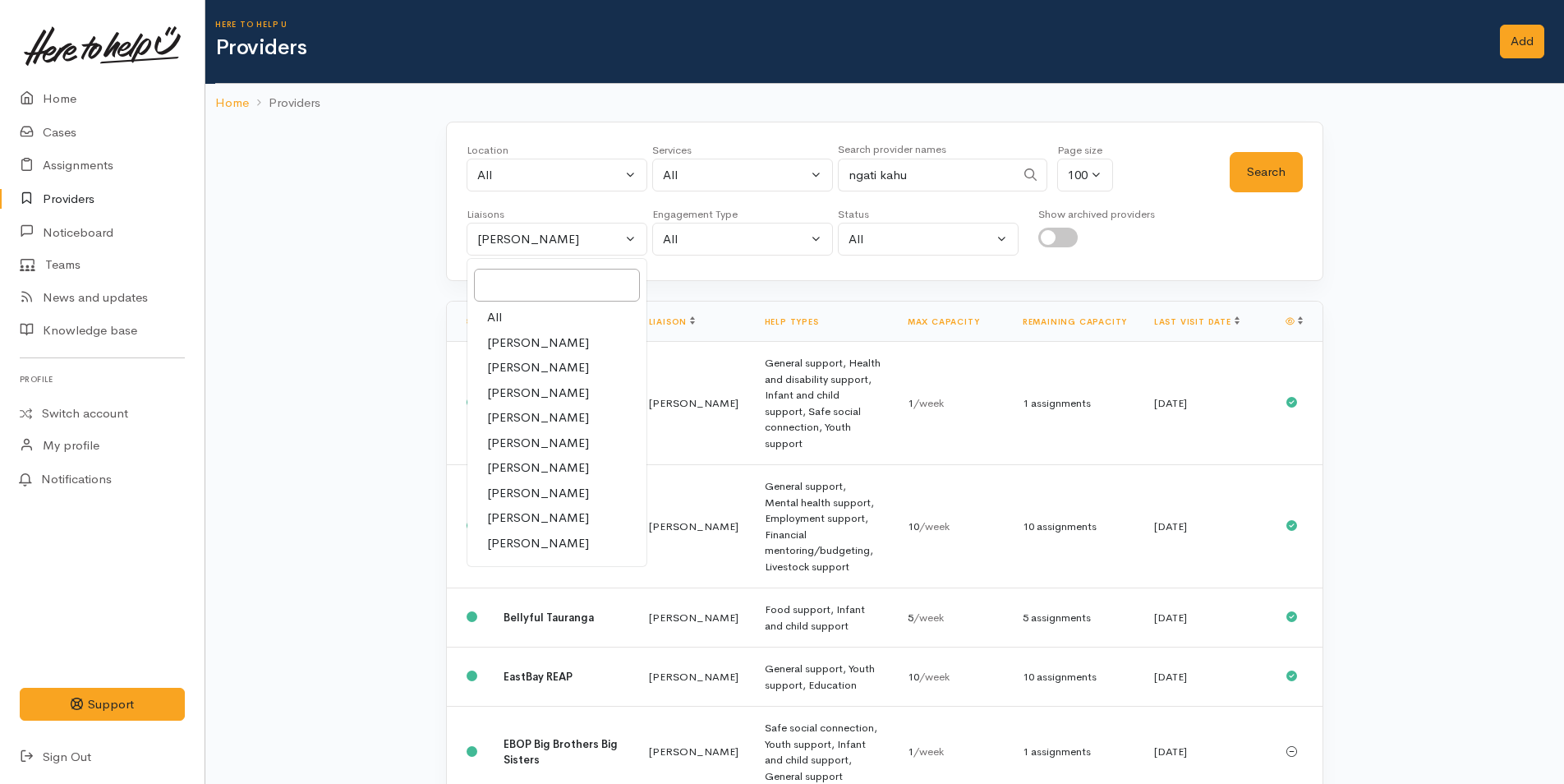
click at [521, 312] on link "All" at bounding box center [557, 318] width 179 height 25
select select "null"
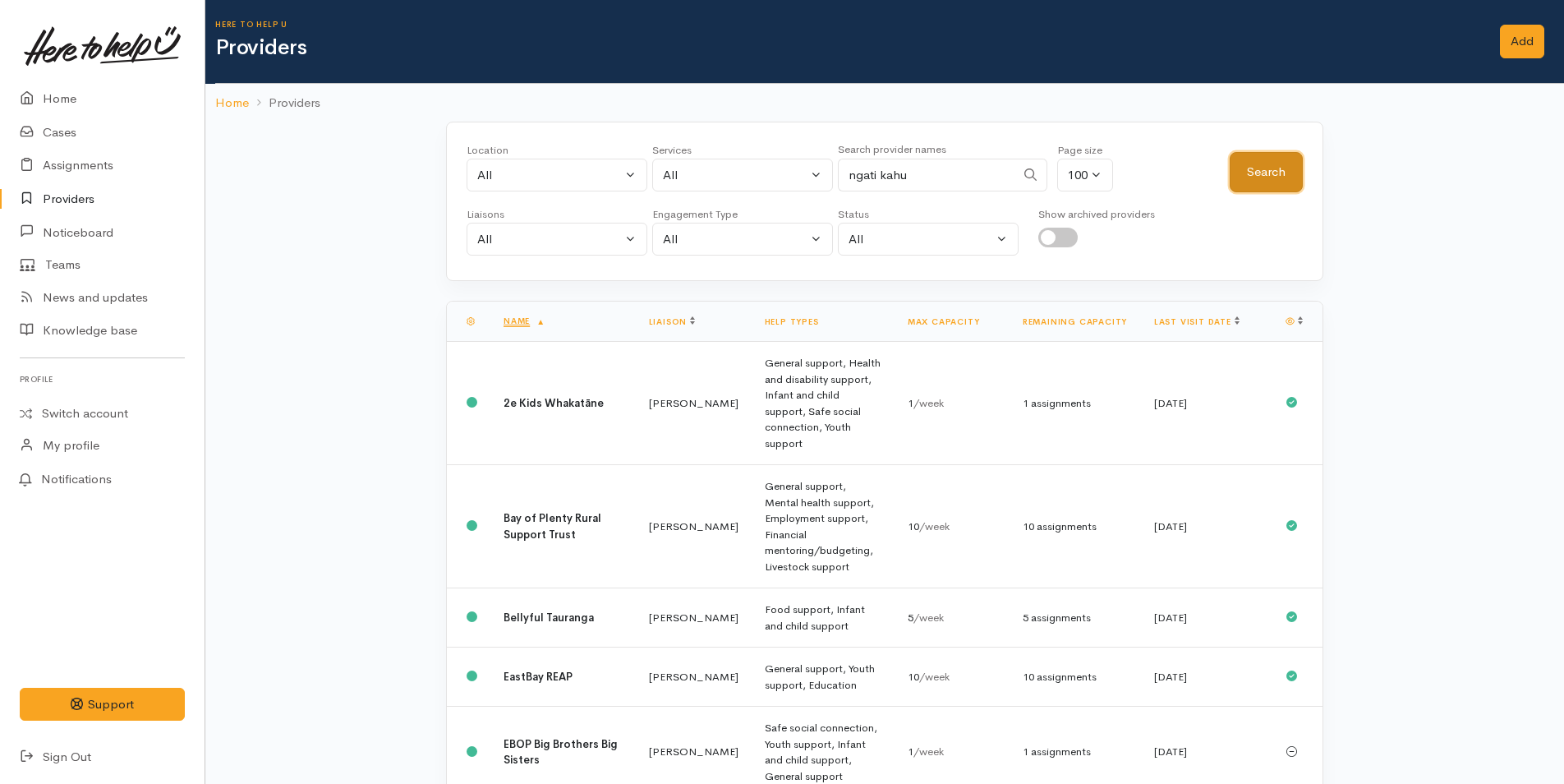
click at [1259, 173] on button "Search" at bounding box center [1267, 172] width 74 height 41
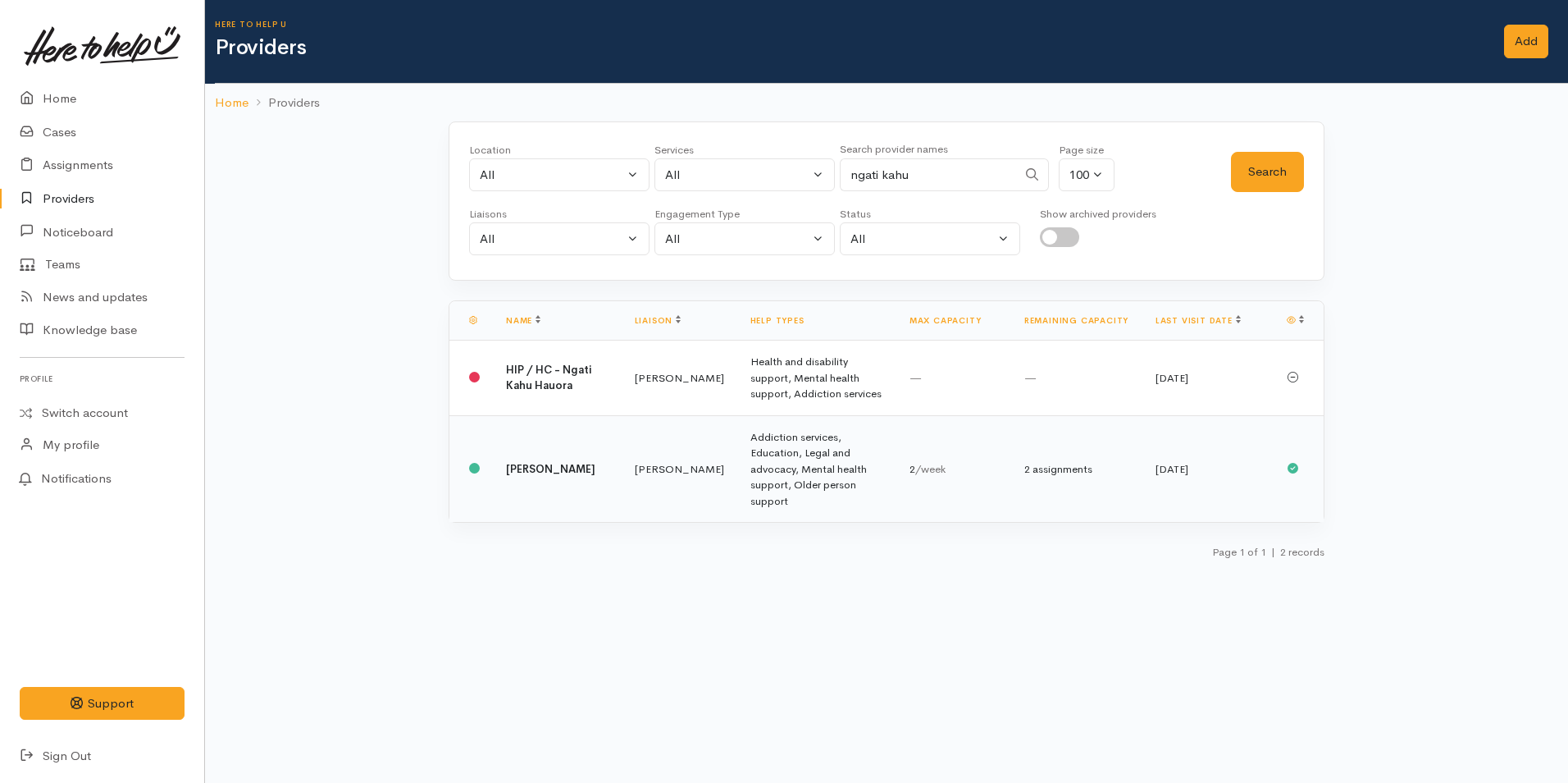
click at [671, 437] on td "Rachel Proctor" at bounding box center [679, 468] width 116 height 106
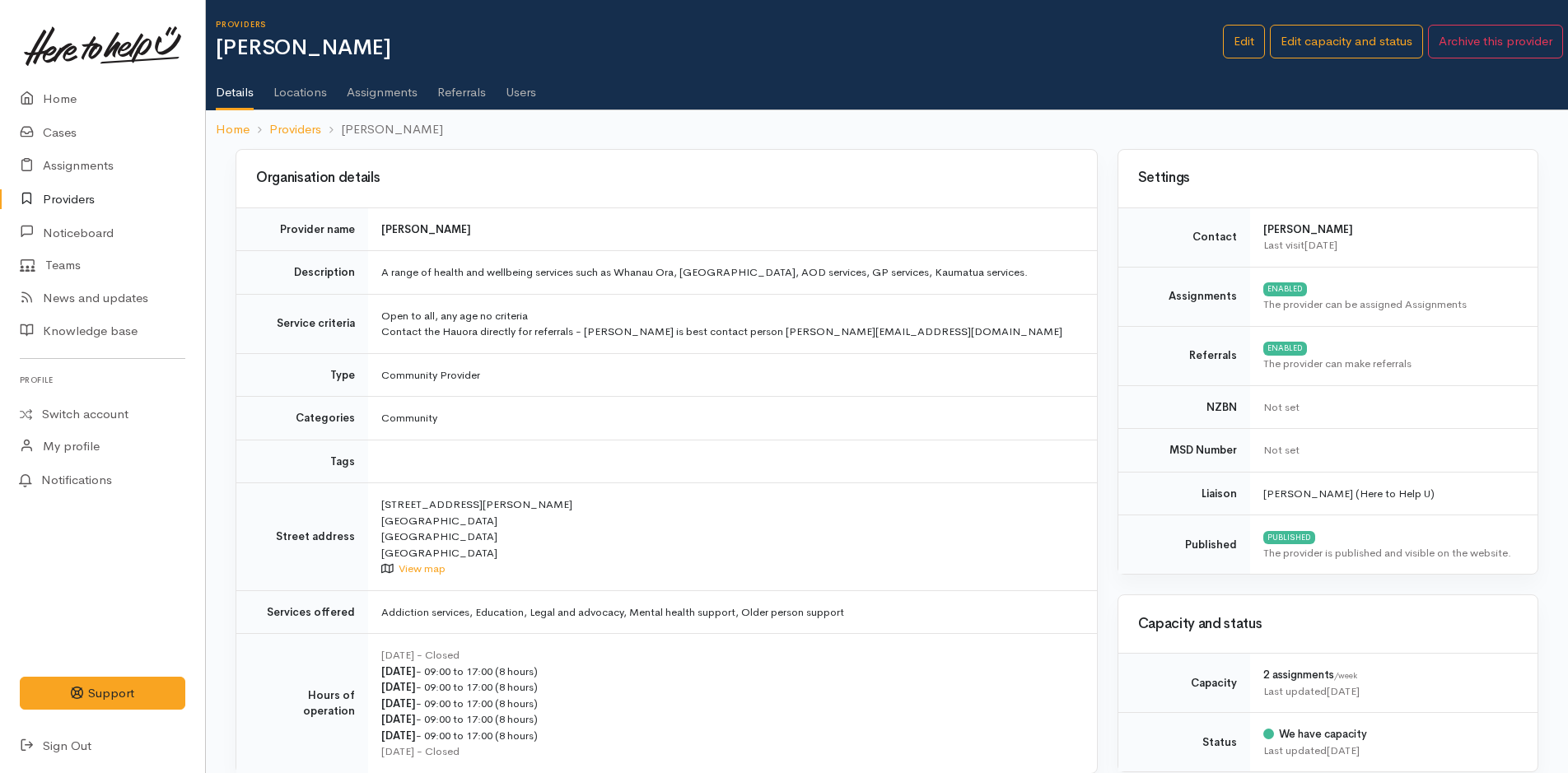
click at [513, 95] on link "Users" at bounding box center [521, 86] width 30 height 46
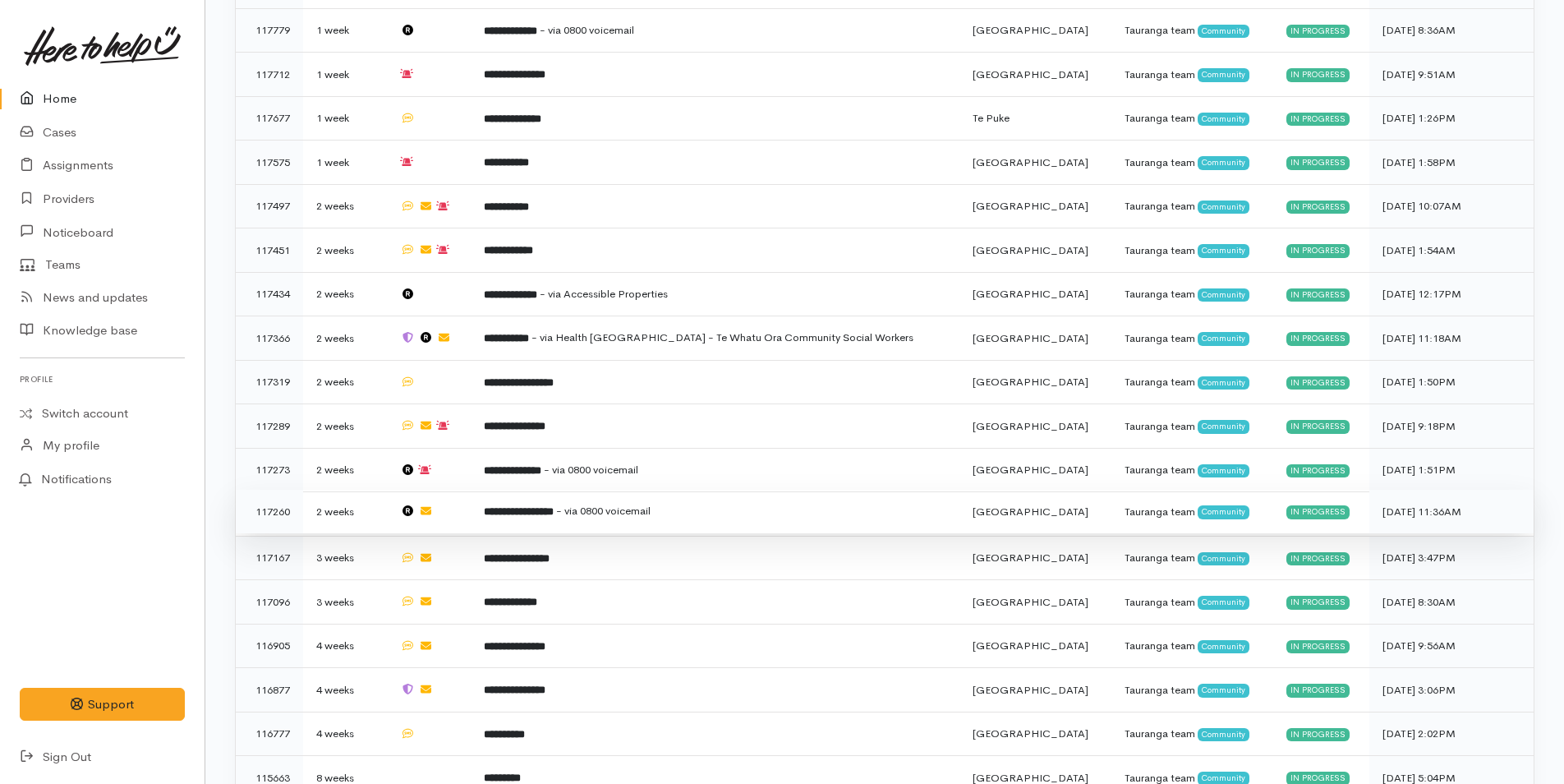
scroll to position [1112, 0]
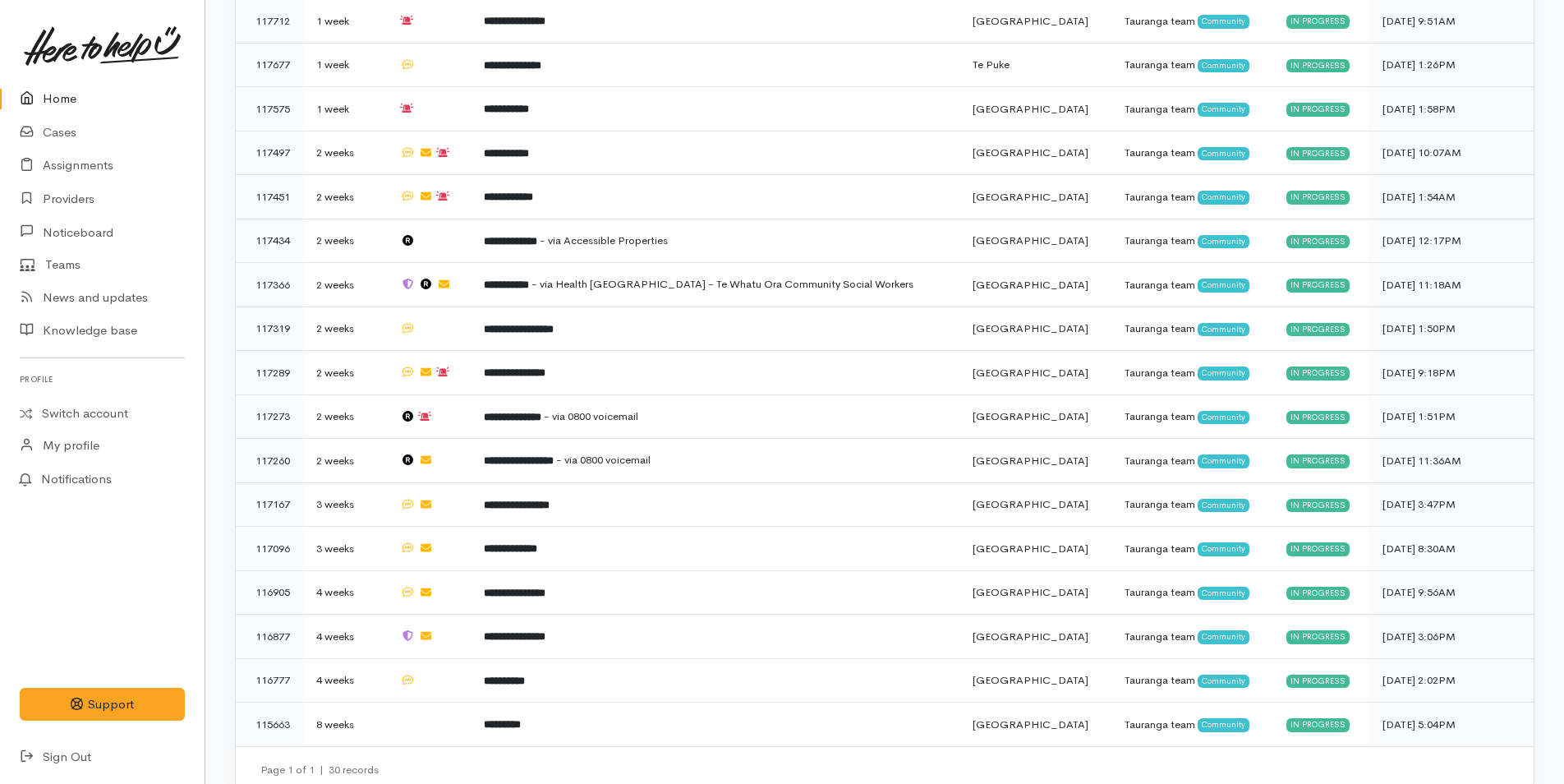
click at [58, 89] on link "Home" at bounding box center [102, 99] width 204 height 34
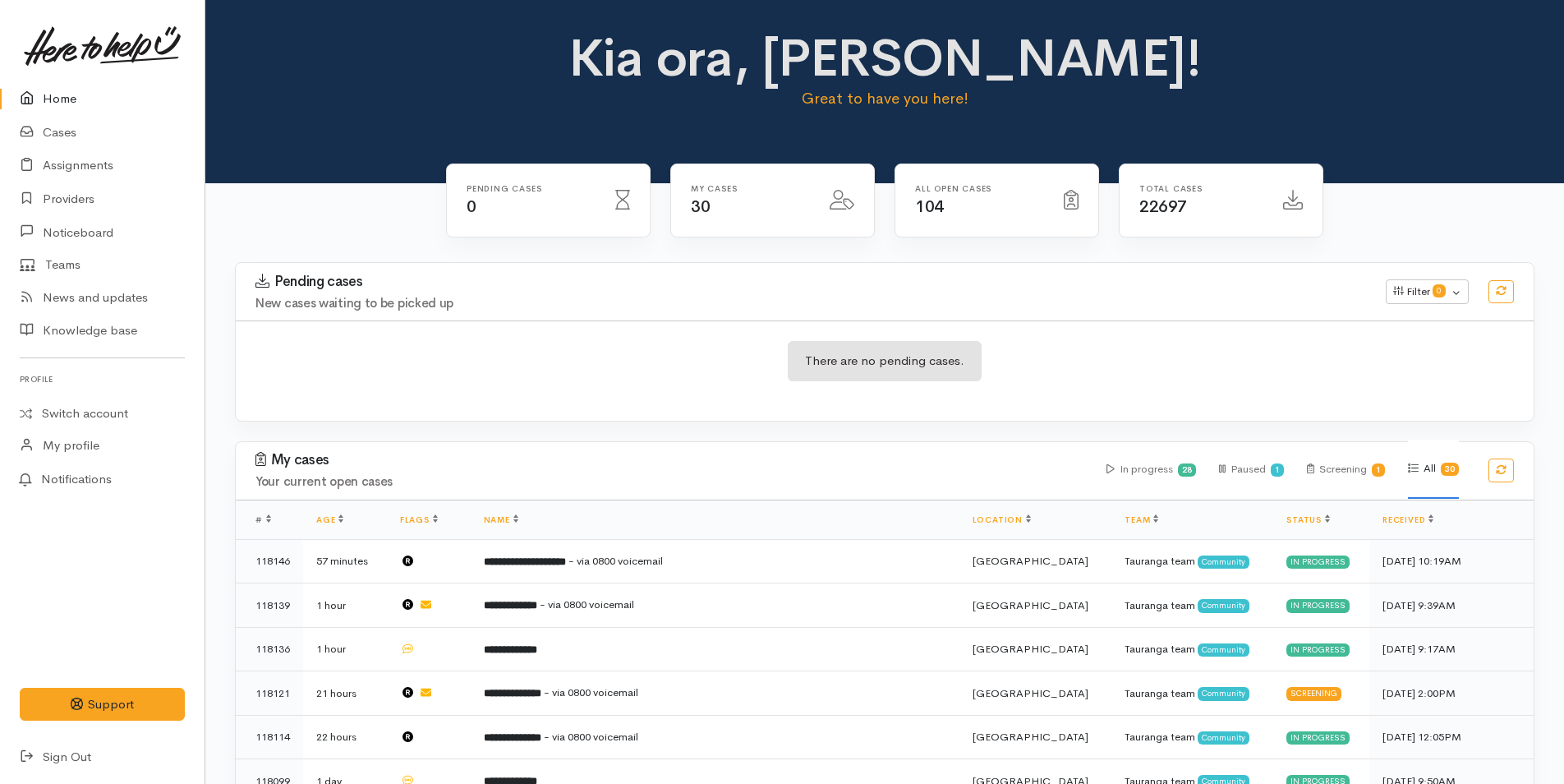
click at [91, 95] on link "Home" at bounding box center [102, 99] width 204 height 34
drag, startPoint x: 59, startPoint y: 102, endPoint x: 23, endPoint y: 122, distance: 41.2
click at [59, 101] on link "Home" at bounding box center [102, 99] width 204 height 34
click at [46, 95] on link "Home" at bounding box center [102, 99] width 204 height 34
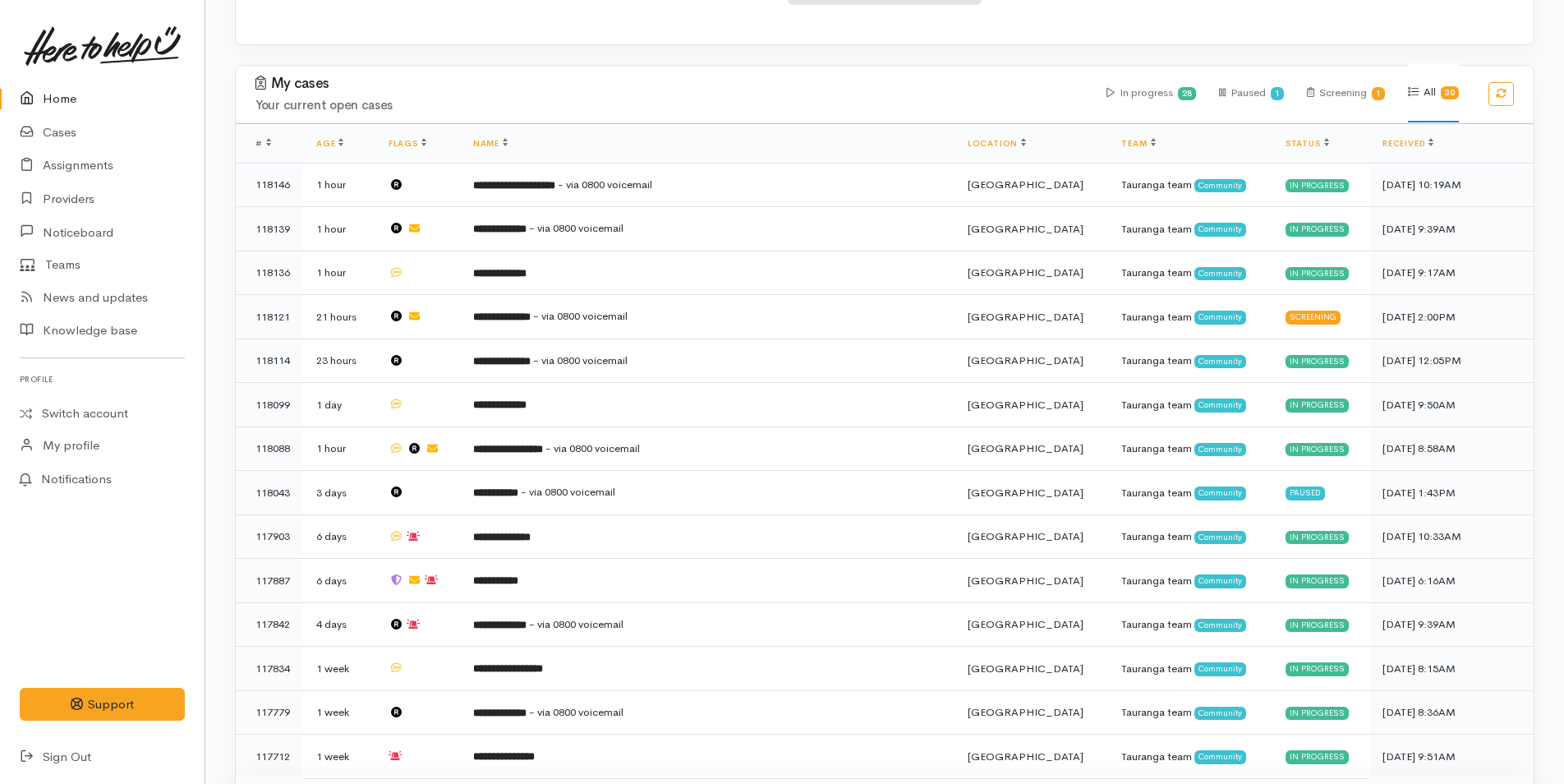
scroll to position [739, 0]
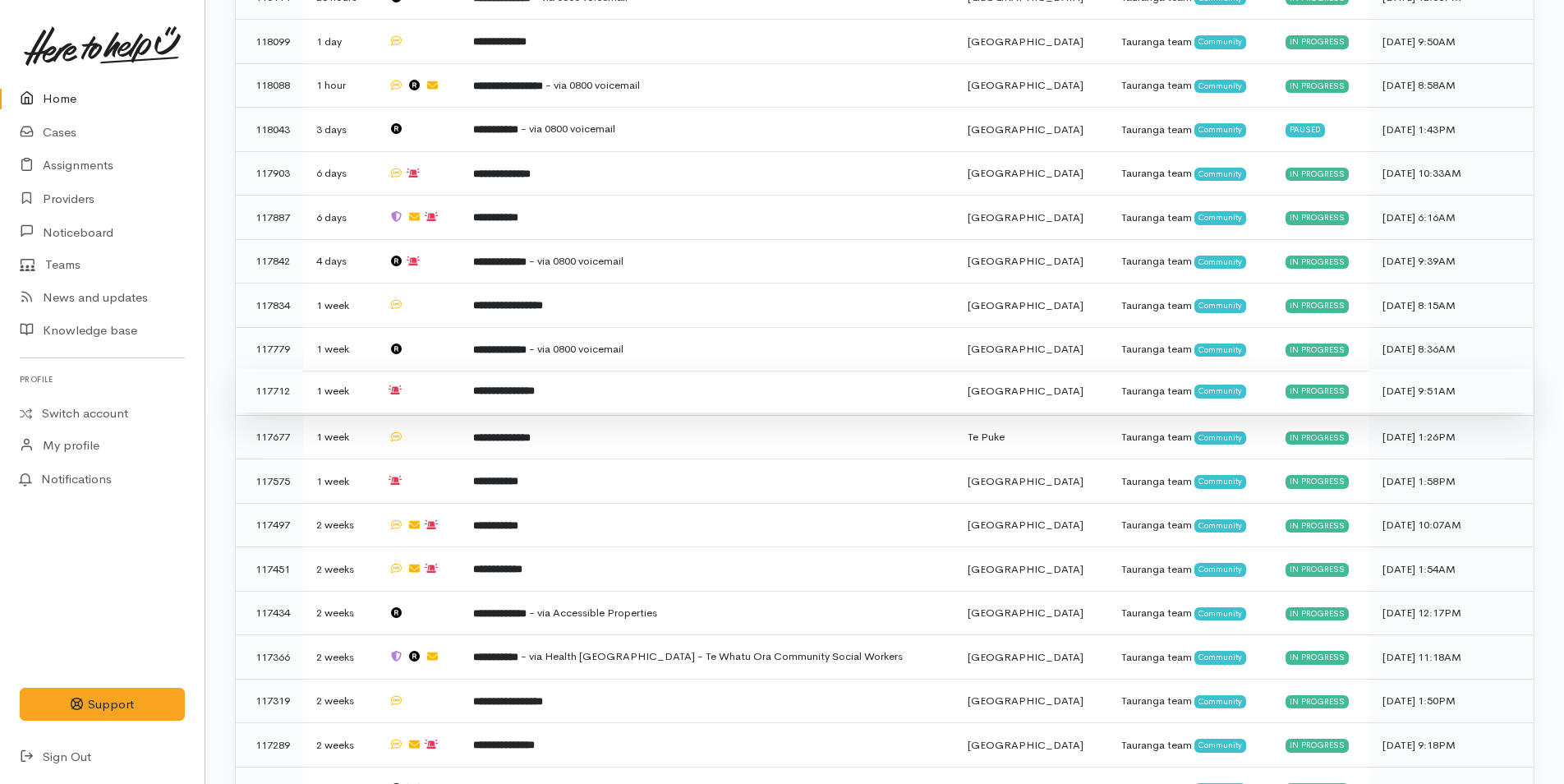
click at [535, 385] on b "**********" at bounding box center [504, 390] width 62 height 11
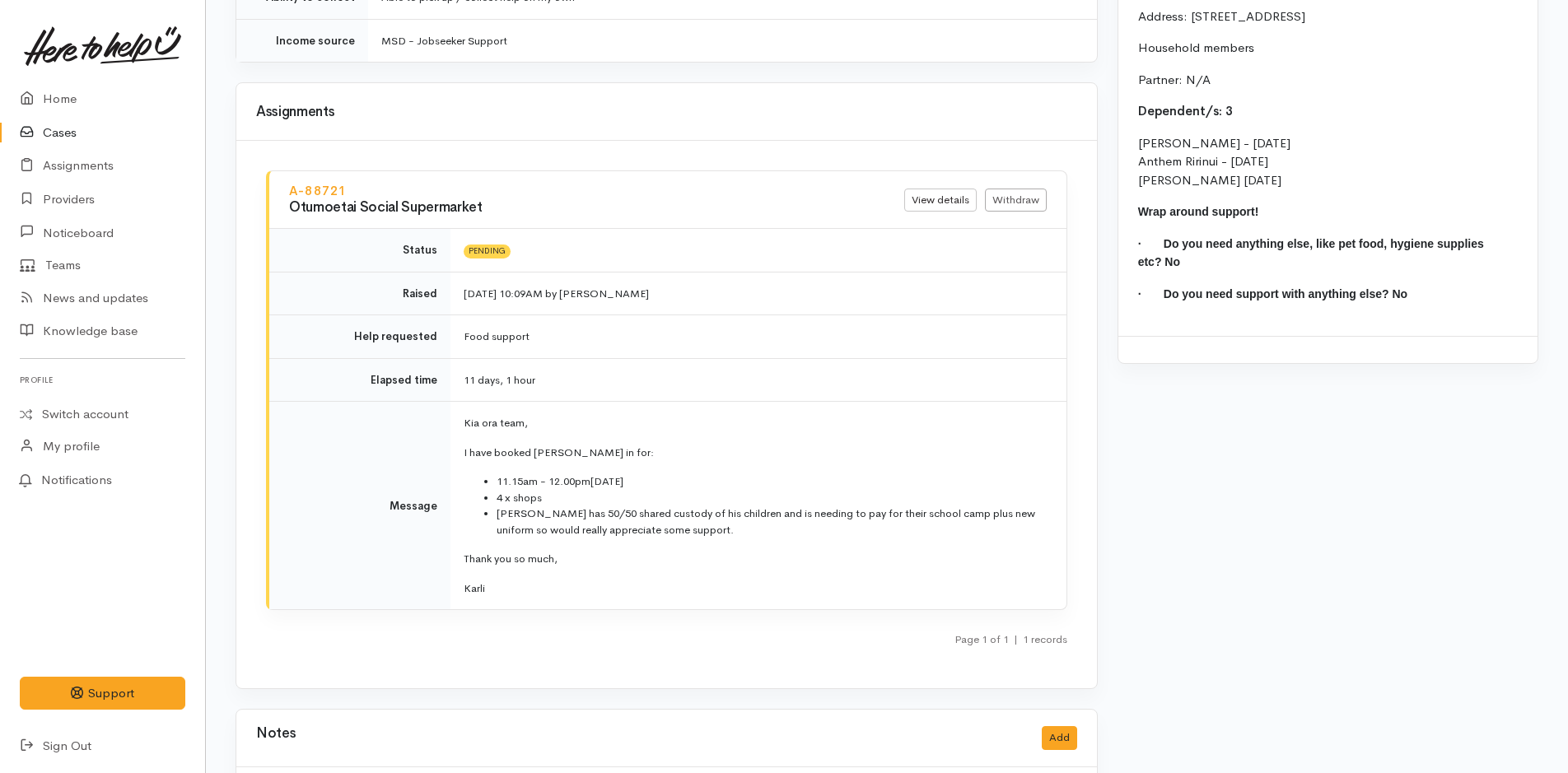
scroll to position [1618, 0]
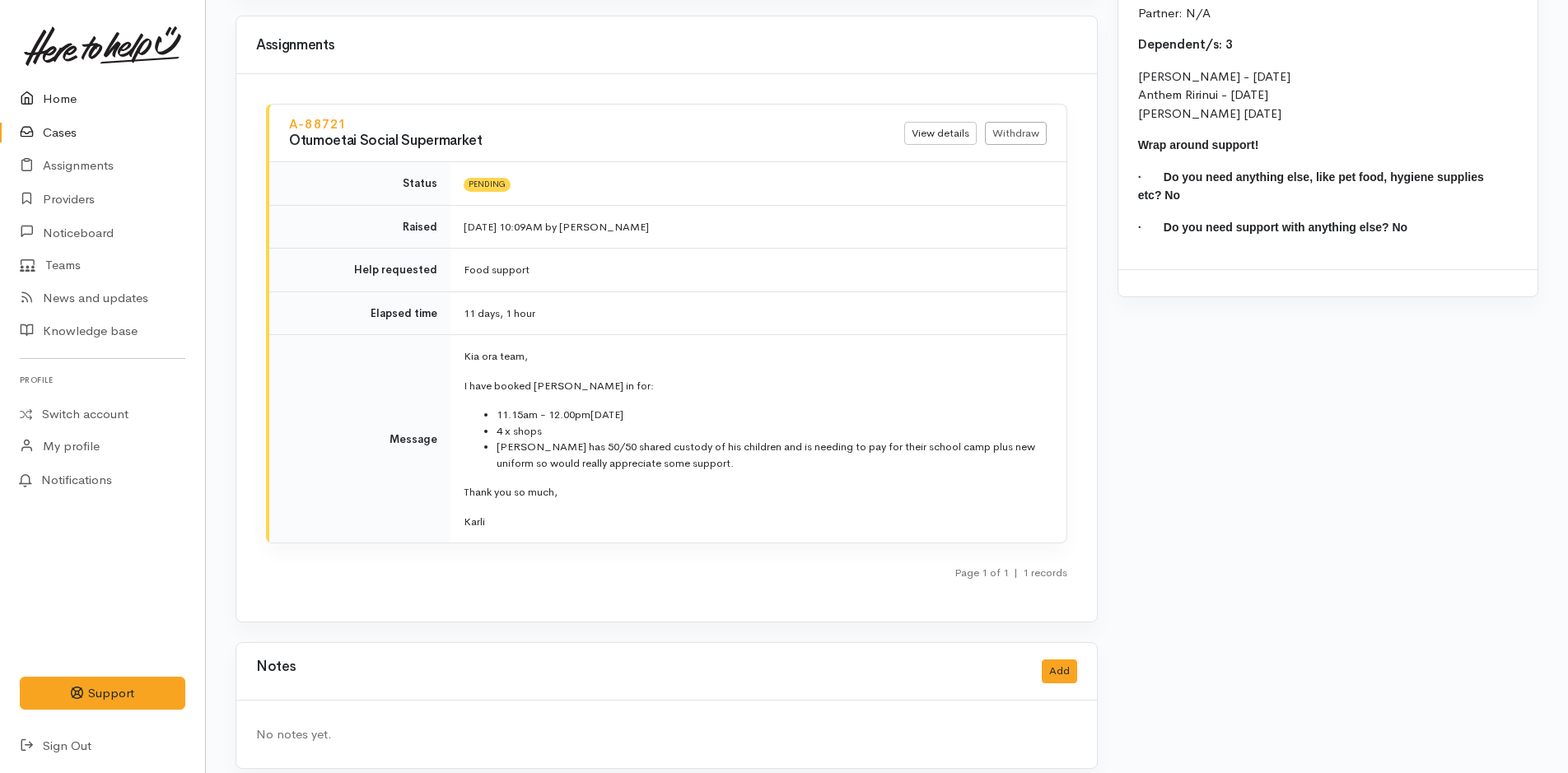
click at [73, 88] on link "Home" at bounding box center [103, 99] width 205 height 34
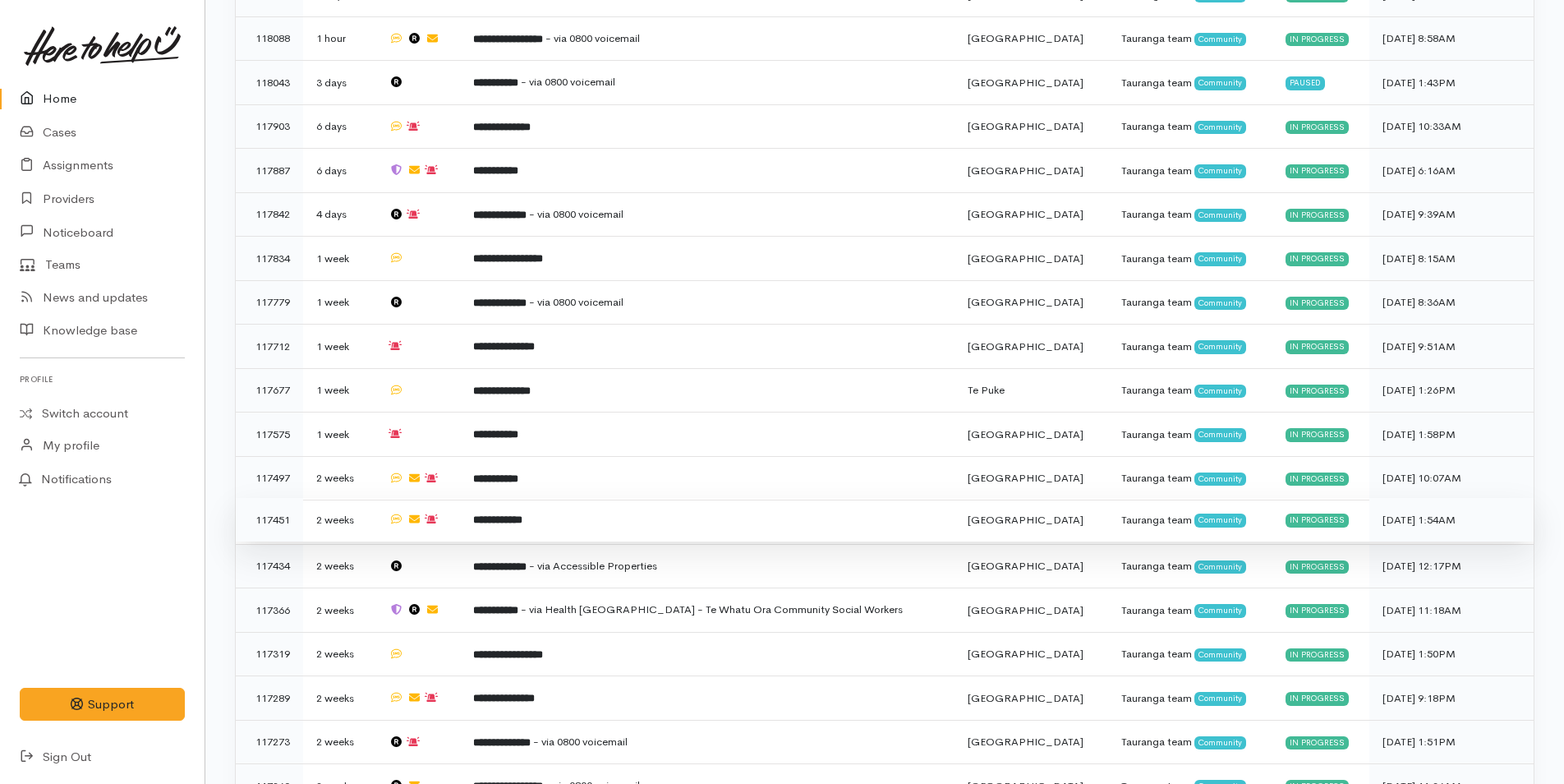
scroll to position [1112, 0]
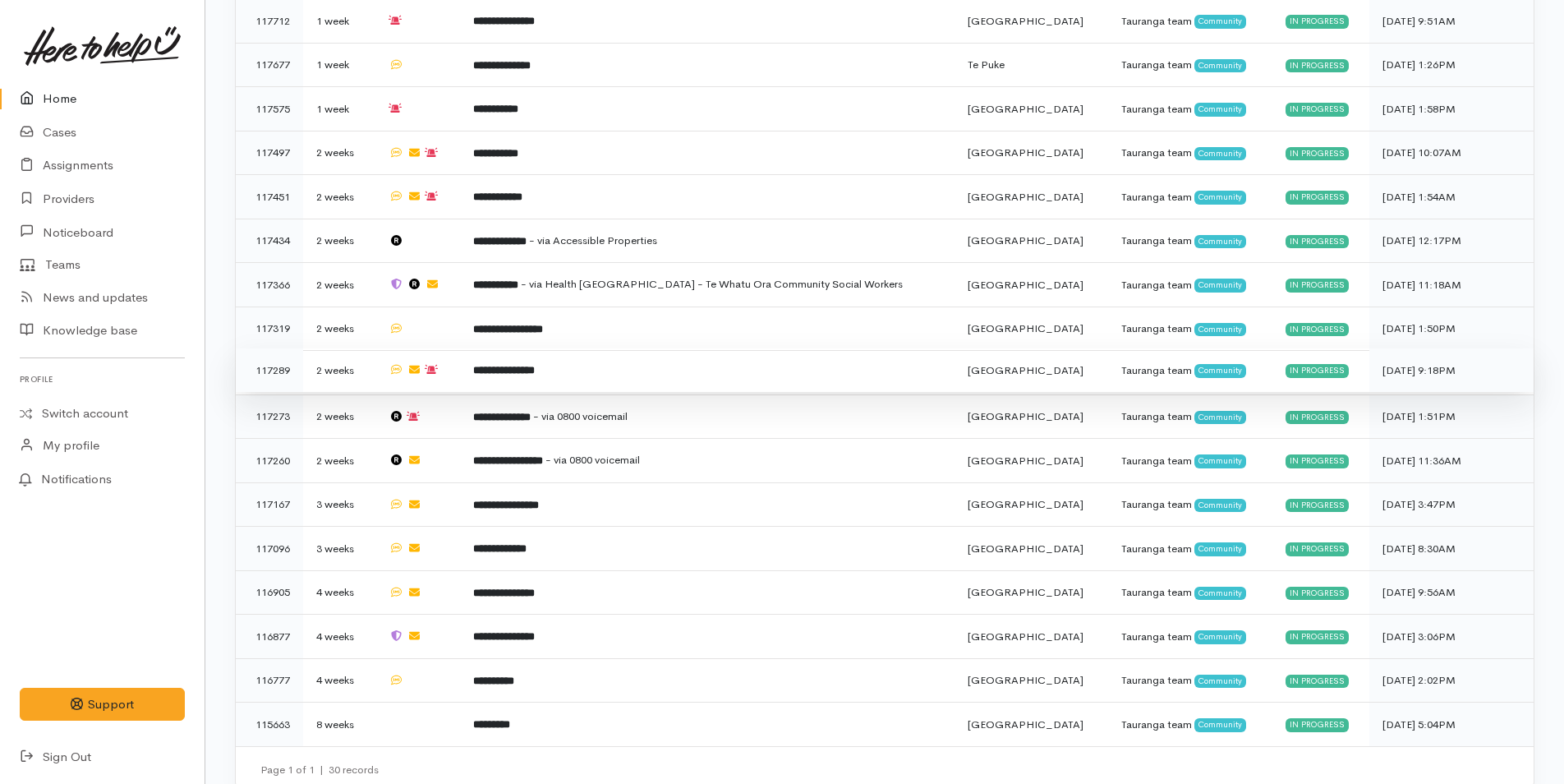
click at [611, 367] on td "**********" at bounding box center [707, 370] width 494 height 45
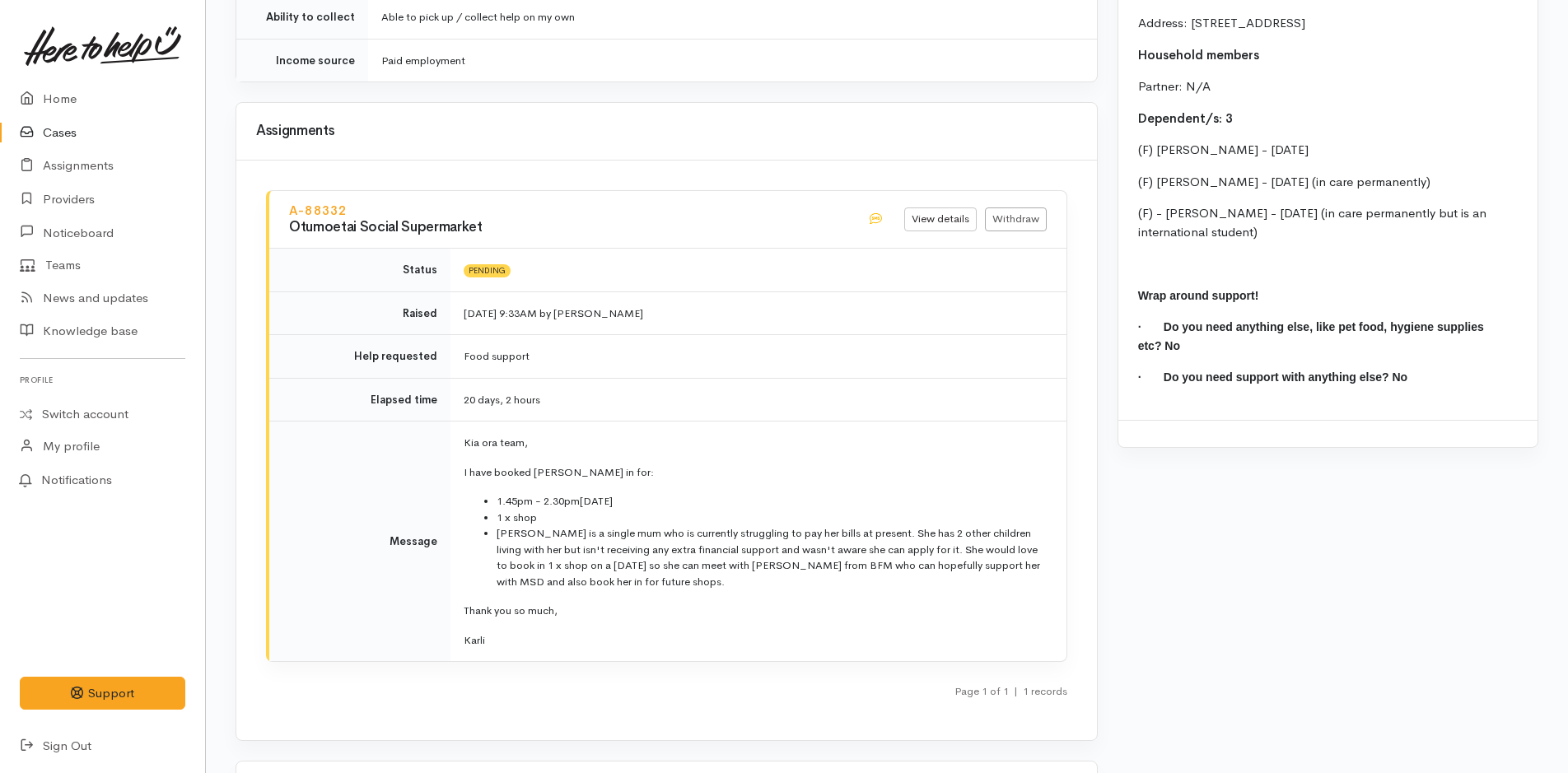
scroll to position [1716, 0]
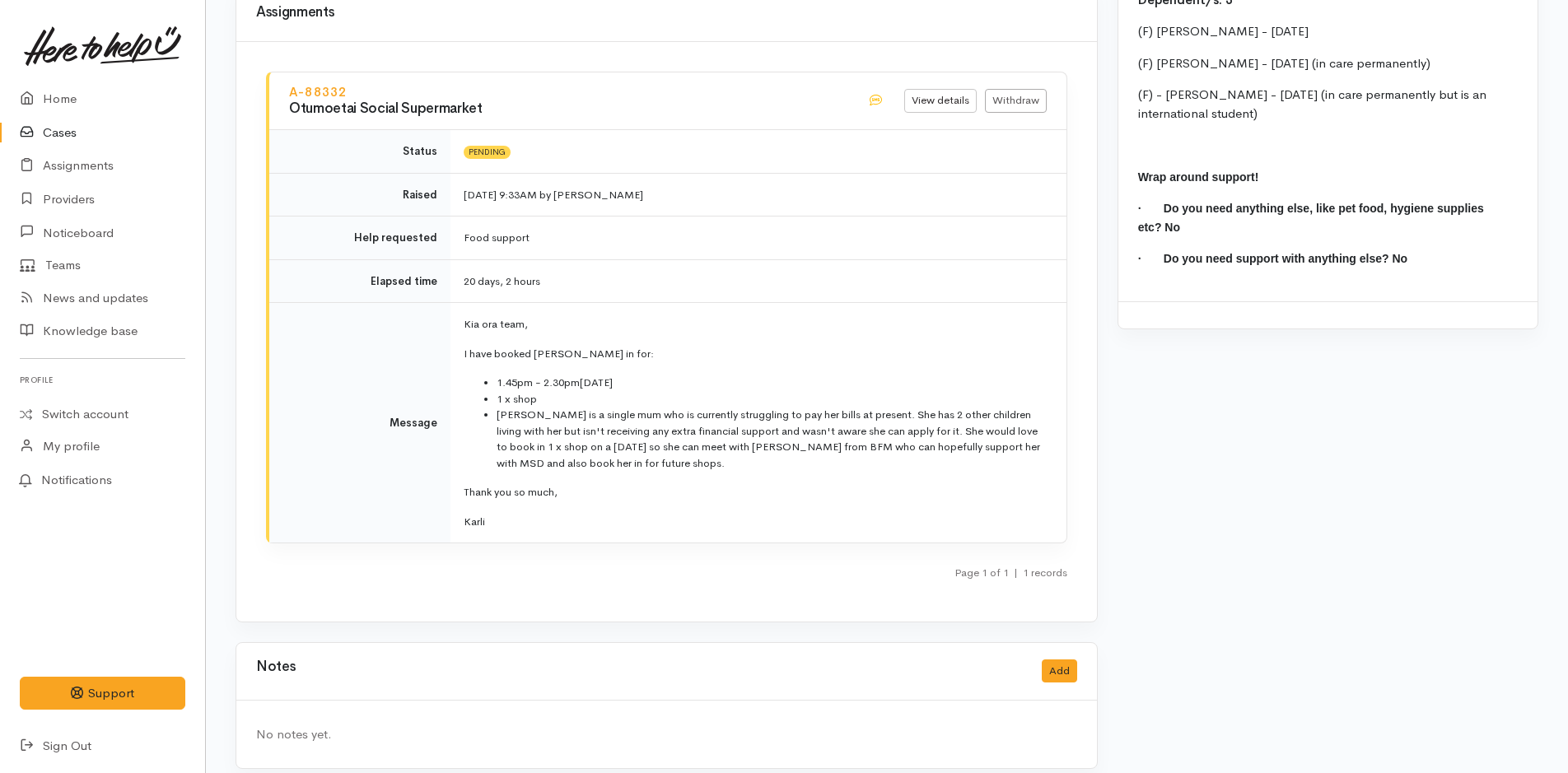
click at [25, 79] on nav "KM Settings Sign out Home Cases Assignments Providers" at bounding box center [103, 386] width 206 height 773
click at [55, 98] on link "Home" at bounding box center [103, 99] width 205 height 34
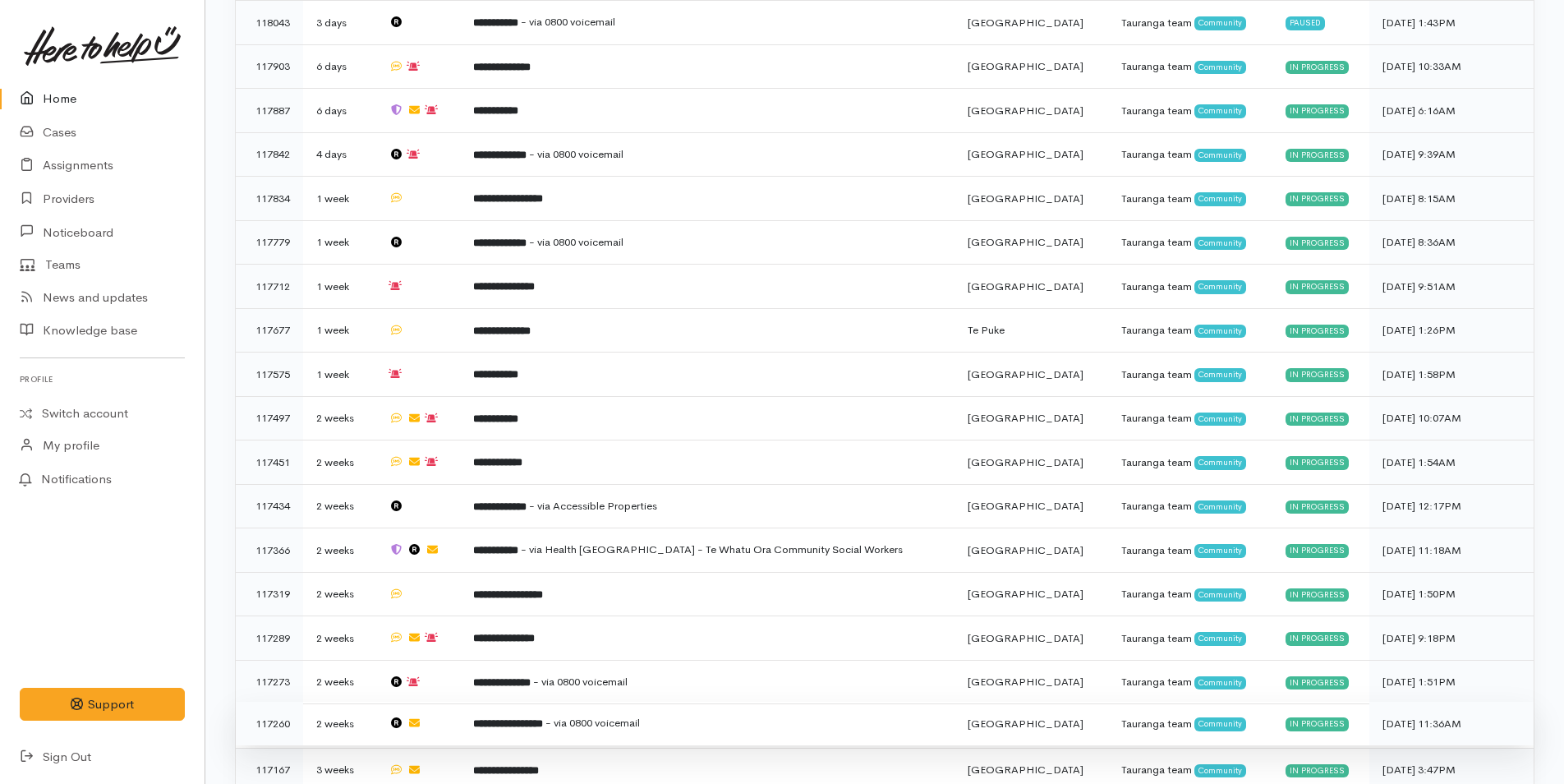
scroll to position [1112, 0]
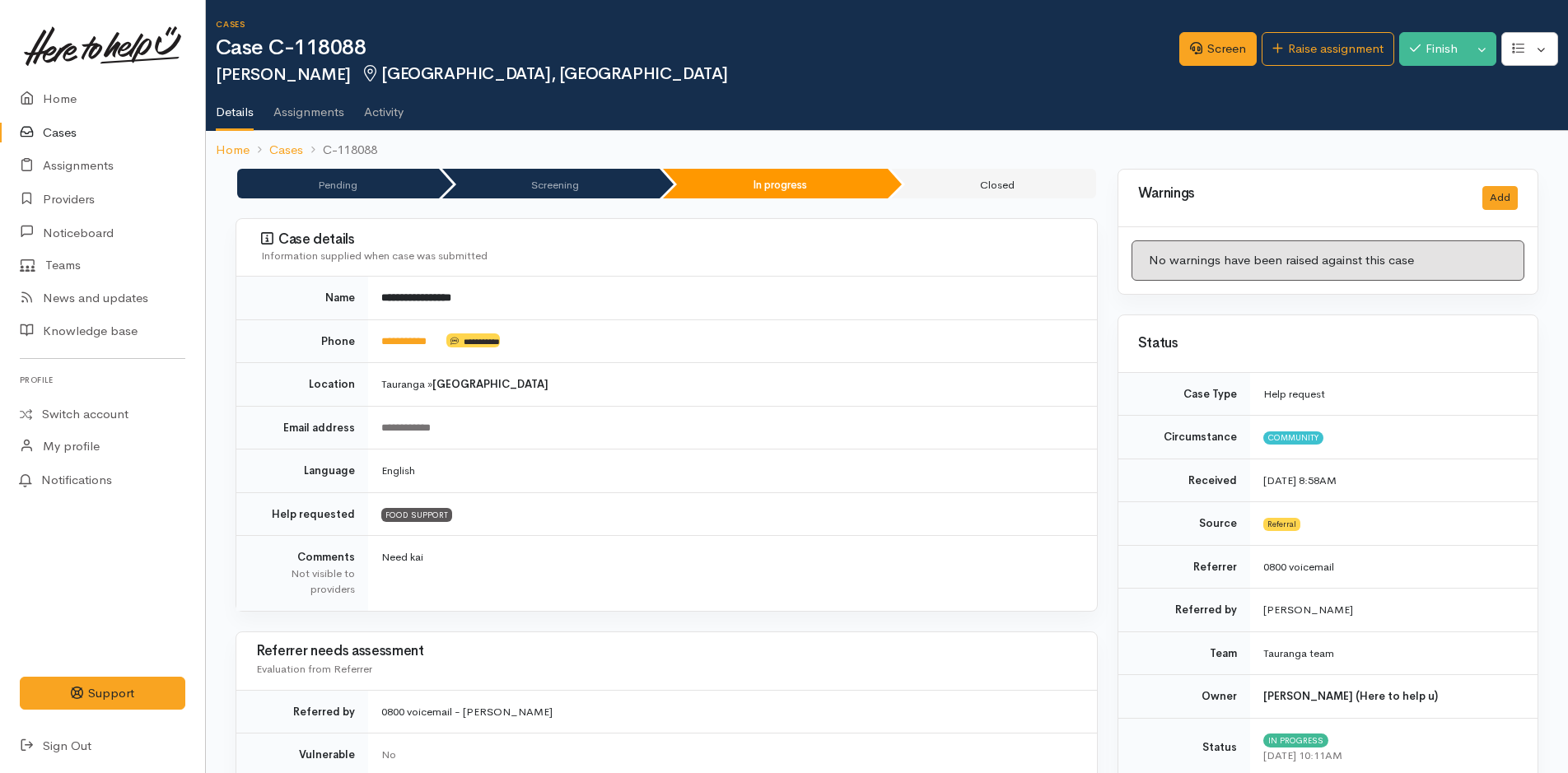
scroll to position [659, 0]
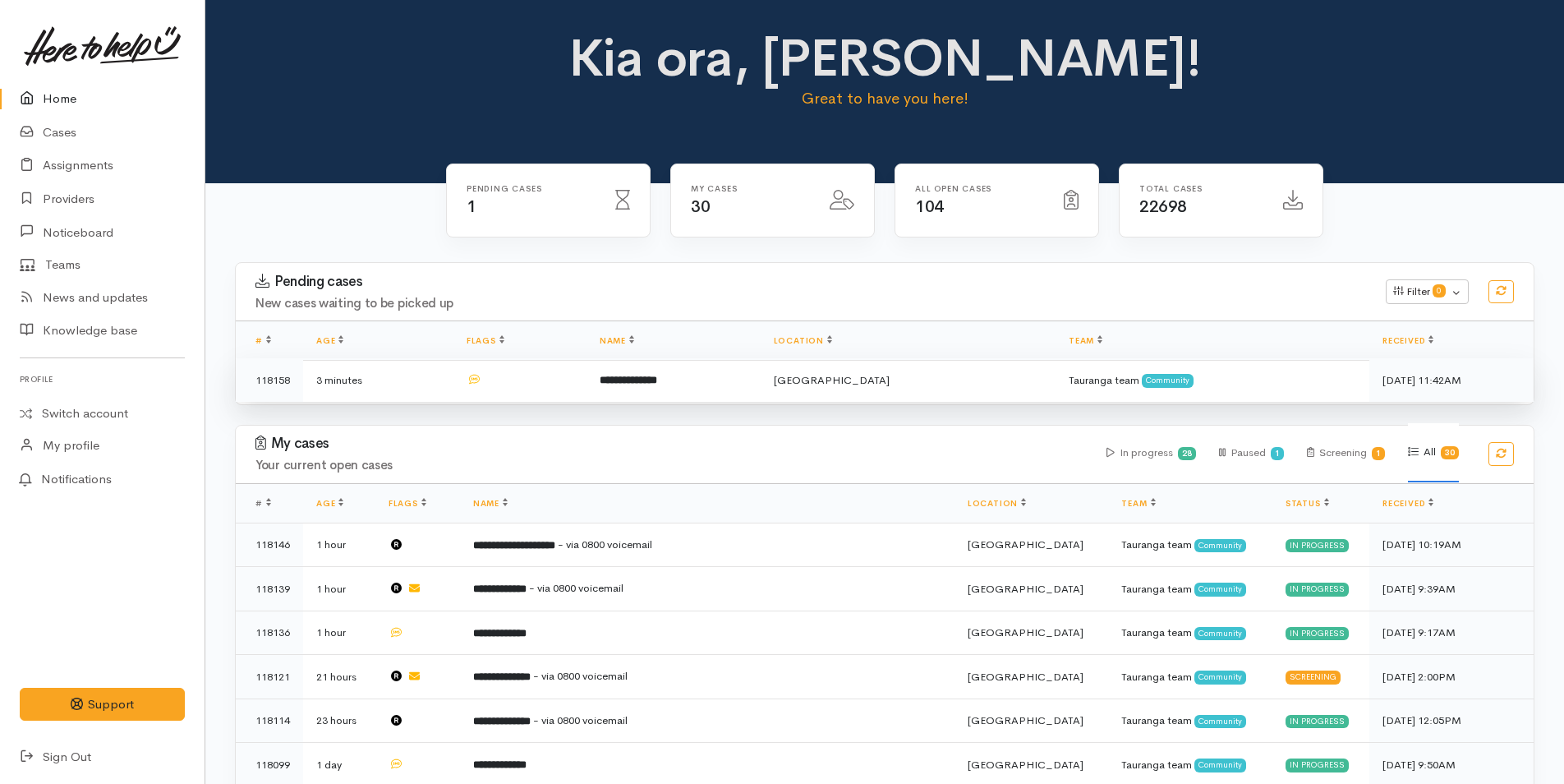
click at [760, 372] on td "**********" at bounding box center [673, 380] width 174 height 44
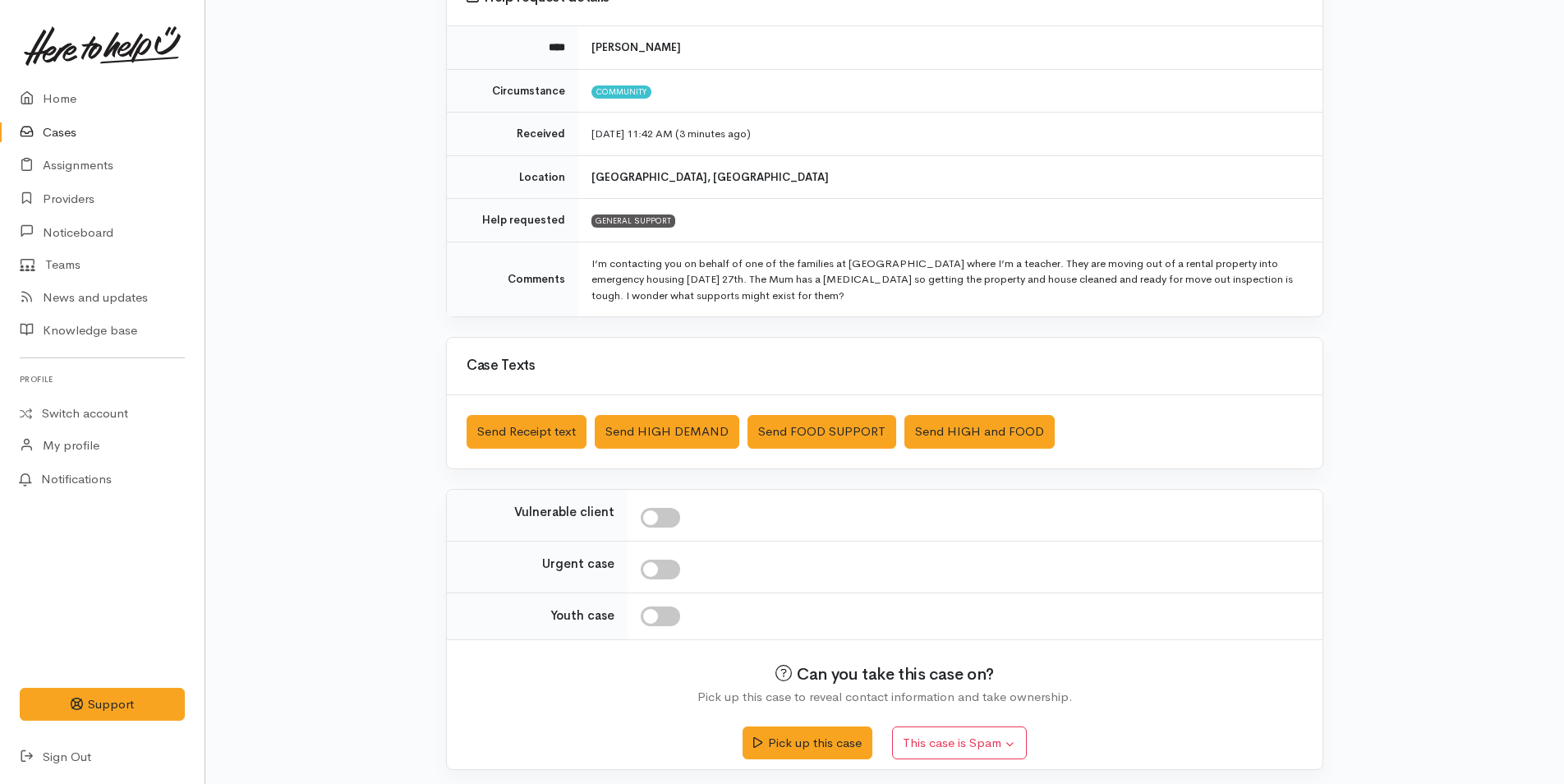
scroll to position [182, 0]
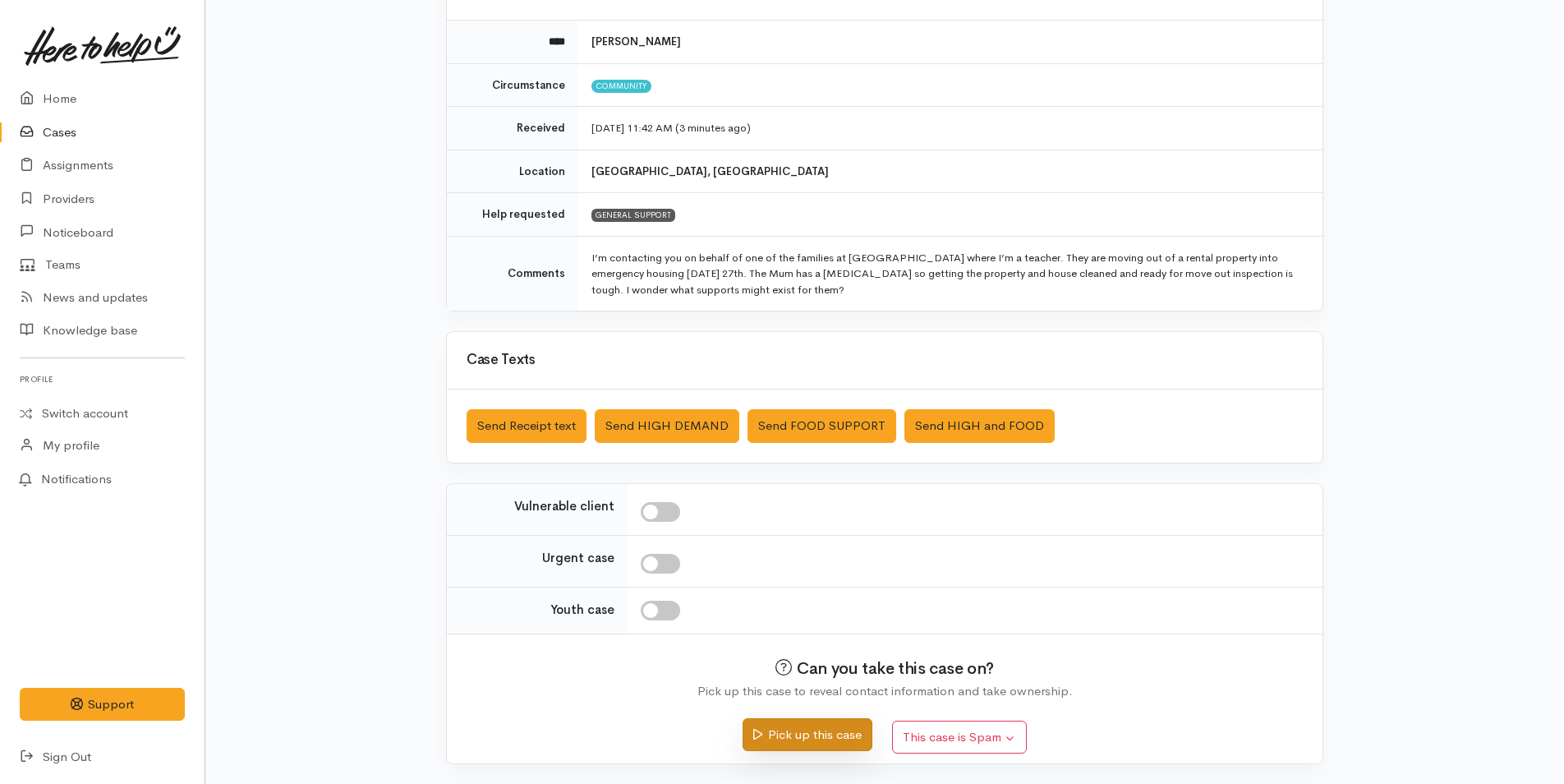
click at [789, 747] on button "Pick up this case" at bounding box center [807, 735] width 129 height 34
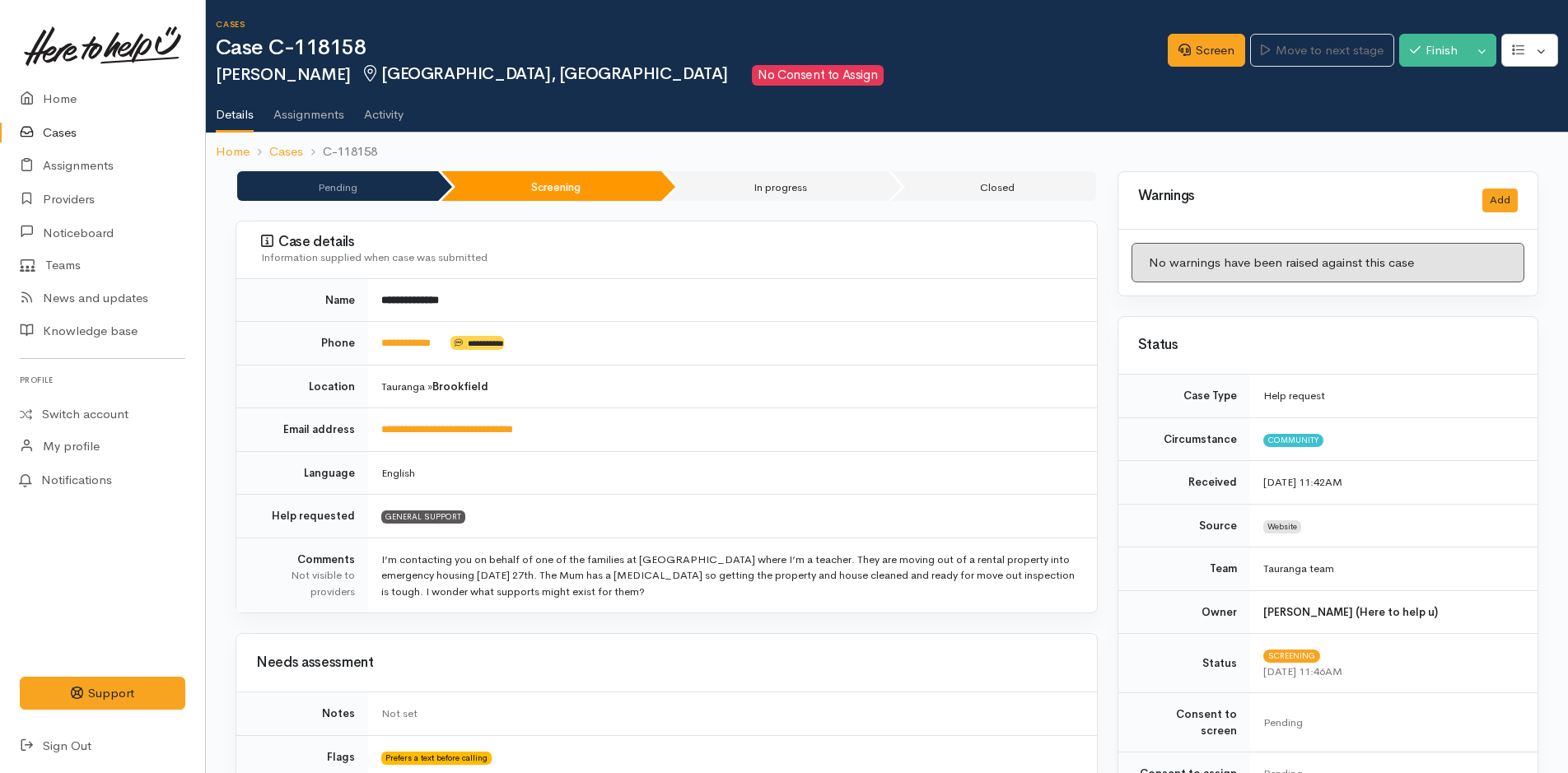
drag, startPoint x: 704, startPoint y: 599, endPoint x: 382, endPoint y: 555, distance: 325.0
click at [382, 555] on td "I’m contacting you on behalf of one of the families at Brookfield Kindergarten …" at bounding box center [733, 575] width 729 height 75
copy td "I’m contacting you on behalf of one of the families at Brookfield Kindergarten …"
click at [58, 96] on link "Home" at bounding box center [103, 99] width 205 height 34
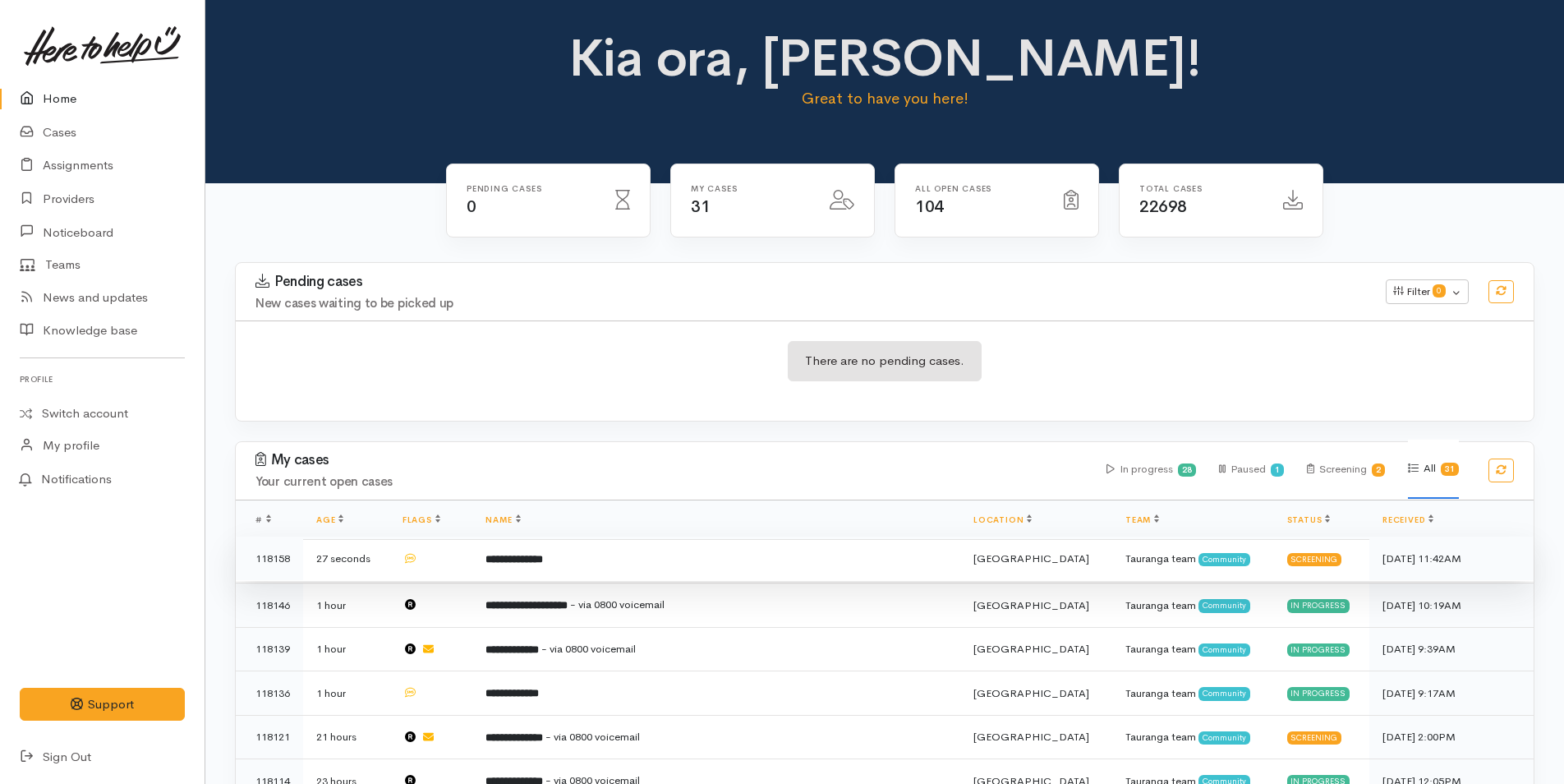
click at [520, 574] on td "**********" at bounding box center [717, 558] width 488 height 45
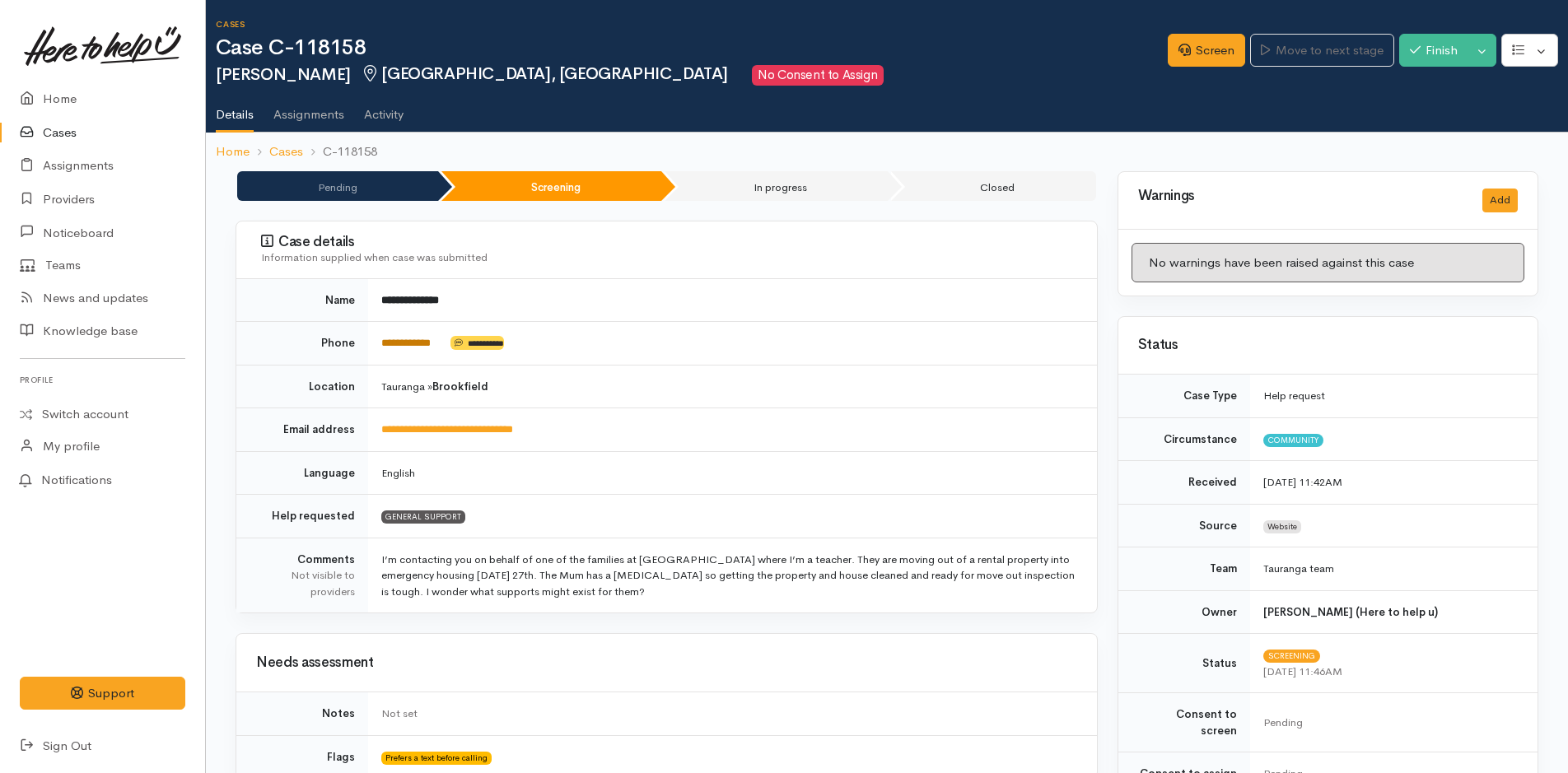
click at [407, 342] on link "**********" at bounding box center [406, 343] width 49 height 11
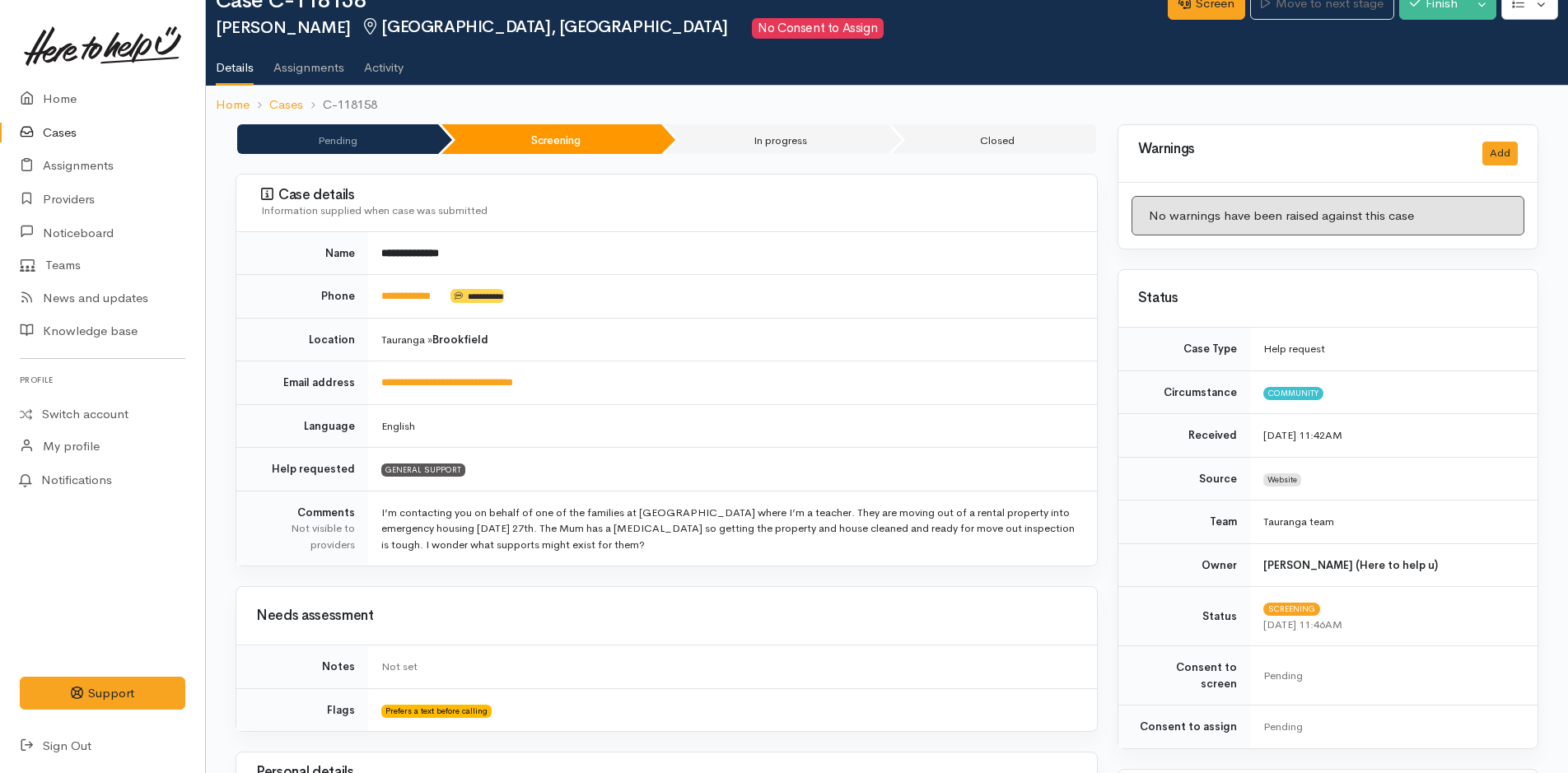
scroll to position [82, 0]
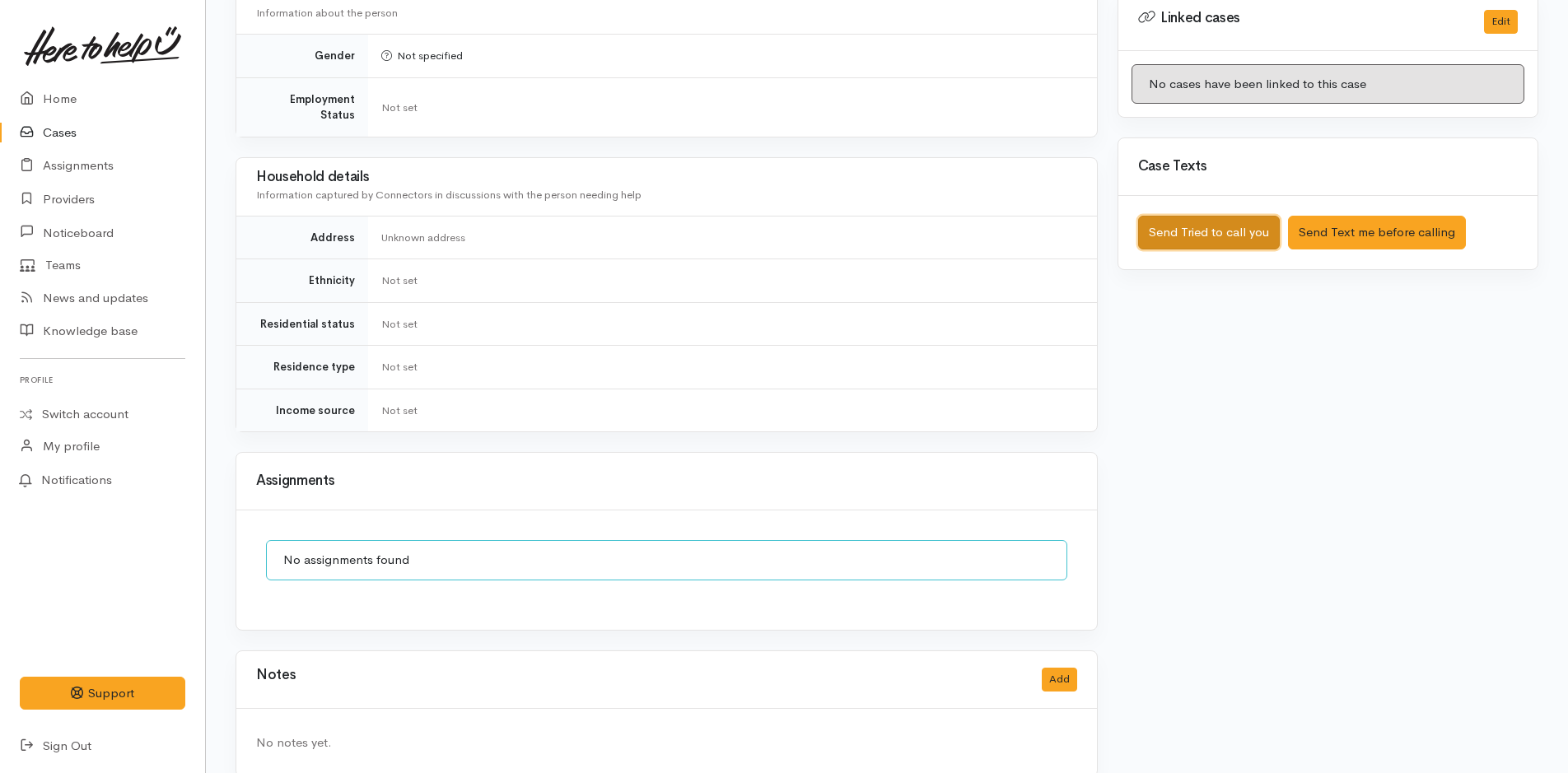
click at [1214, 227] on button "Send Tried to call you" at bounding box center [1209, 233] width 141 height 34
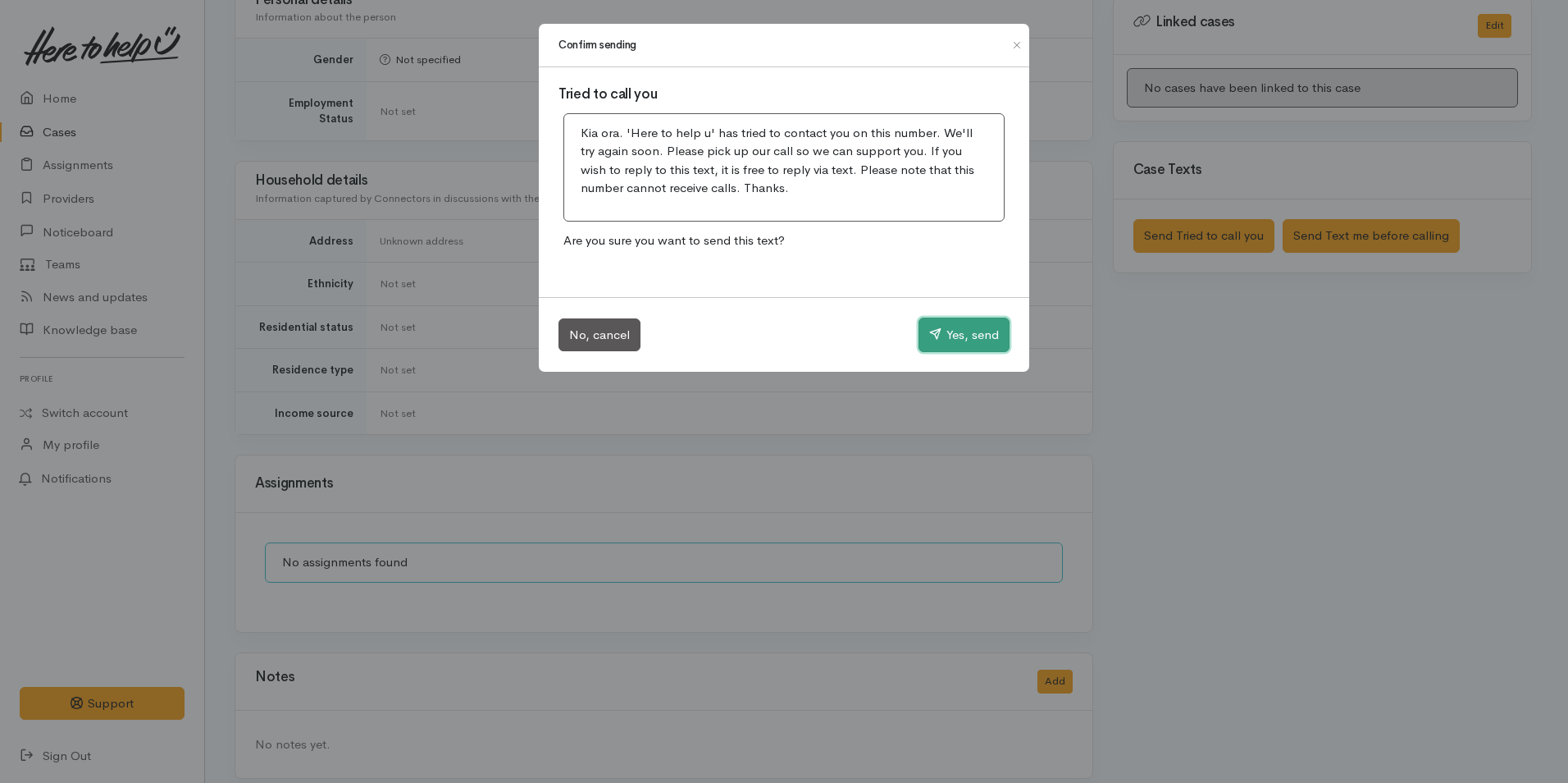
click at [936, 332] on icon "button" at bounding box center [935, 333] width 13 height 13
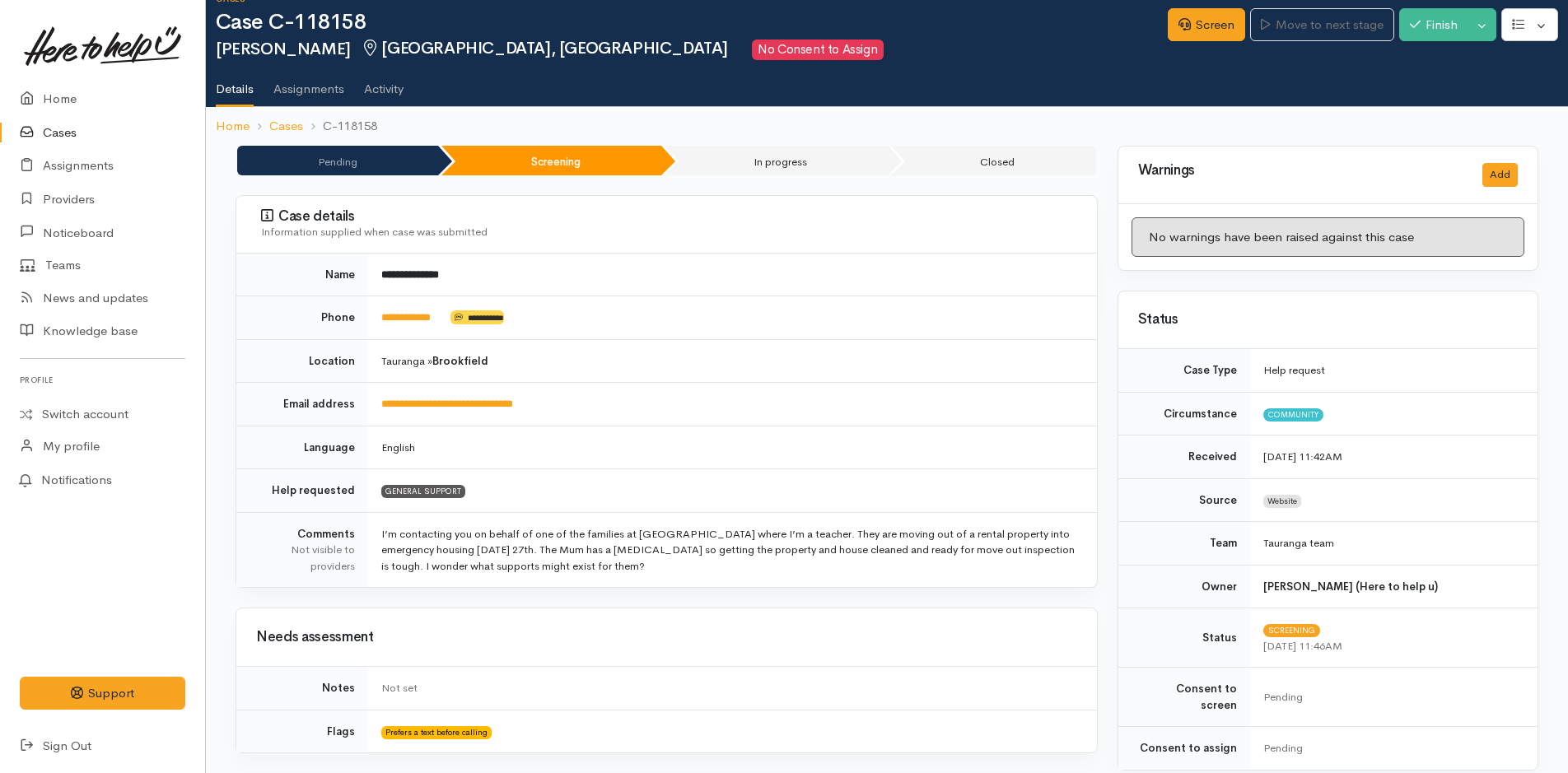
scroll to position [0, 0]
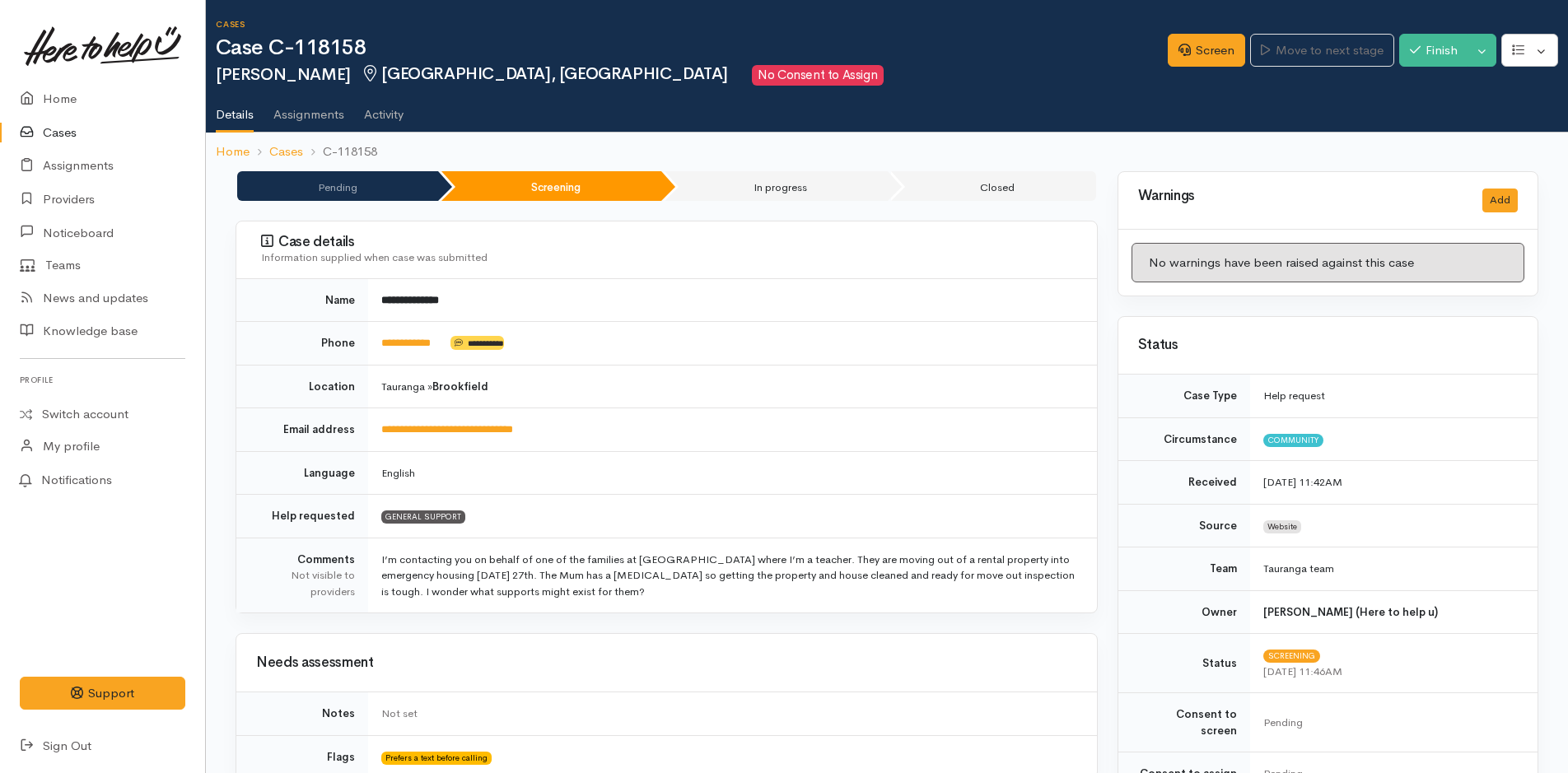
drag, startPoint x: 655, startPoint y: 590, endPoint x: 373, endPoint y: 557, distance: 283.9
click at [373, 557] on td "I’m contacting you on behalf of one of the families at Brookfield Kindergarten …" at bounding box center [733, 575] width 729 height 75
copy td "I’m contacting you on behalf of one of the families at Brookfield Kindergarten …"
drag, startPoint x: 512, startPoint y: 431, endPoint x: 375, endPoint y: 428, distance: 137.0
click at [375, 428] on td "**********" at bounding box center [733, 430] width 729 height 44
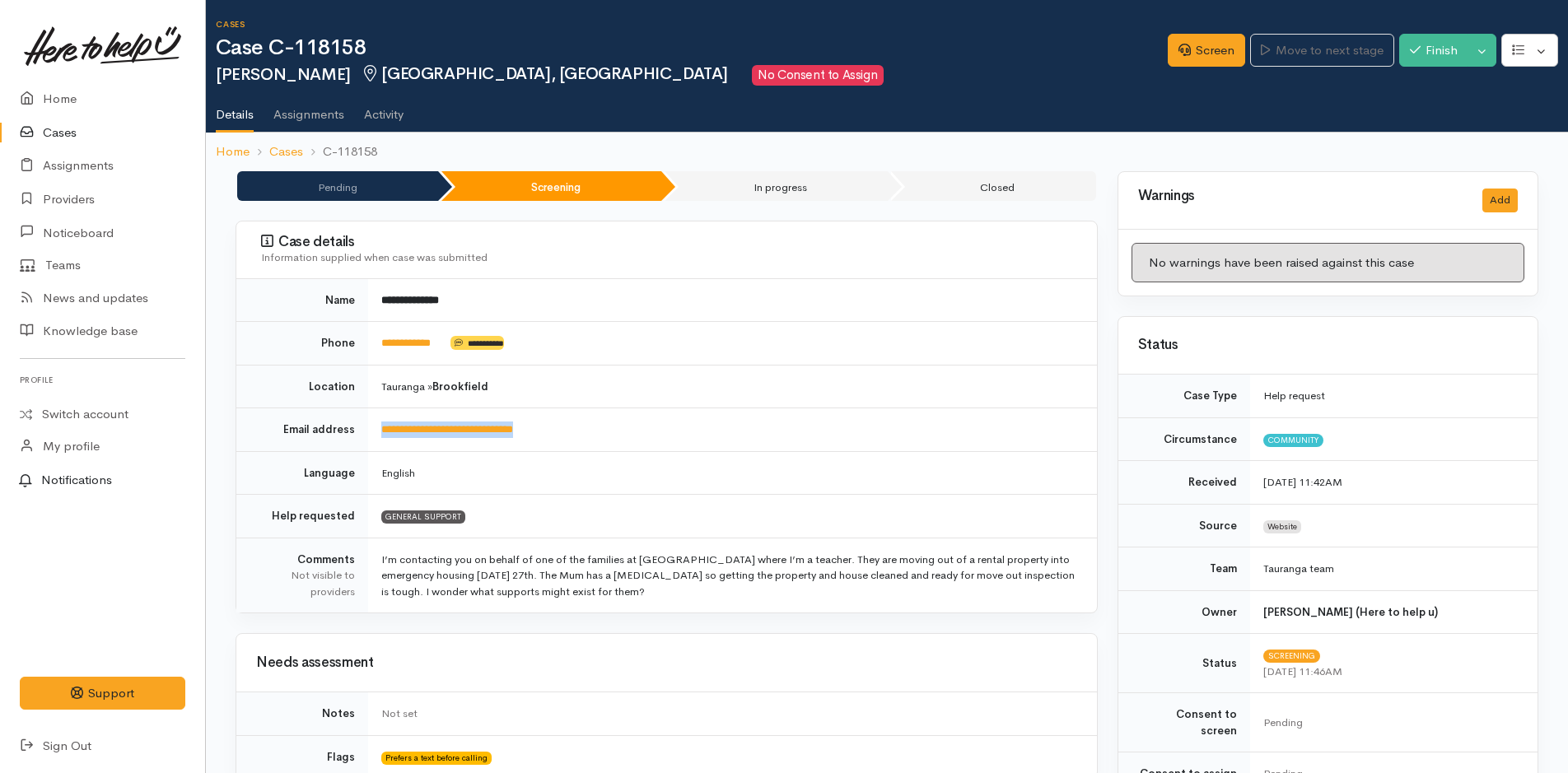
copy link "**********"
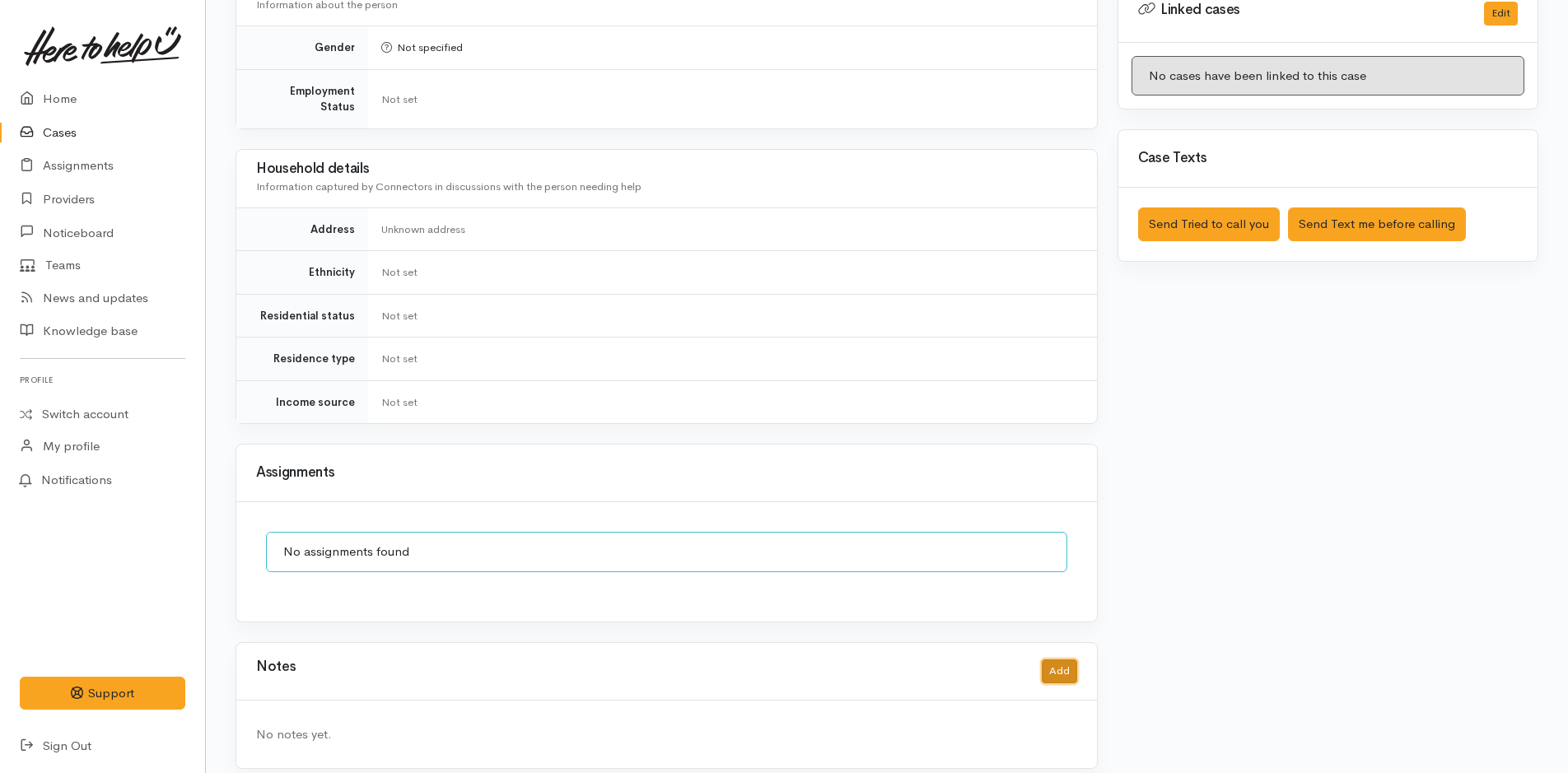
click at [1049, 660] on button "Add" at bounding box center [1060, 671] width 36 height 24
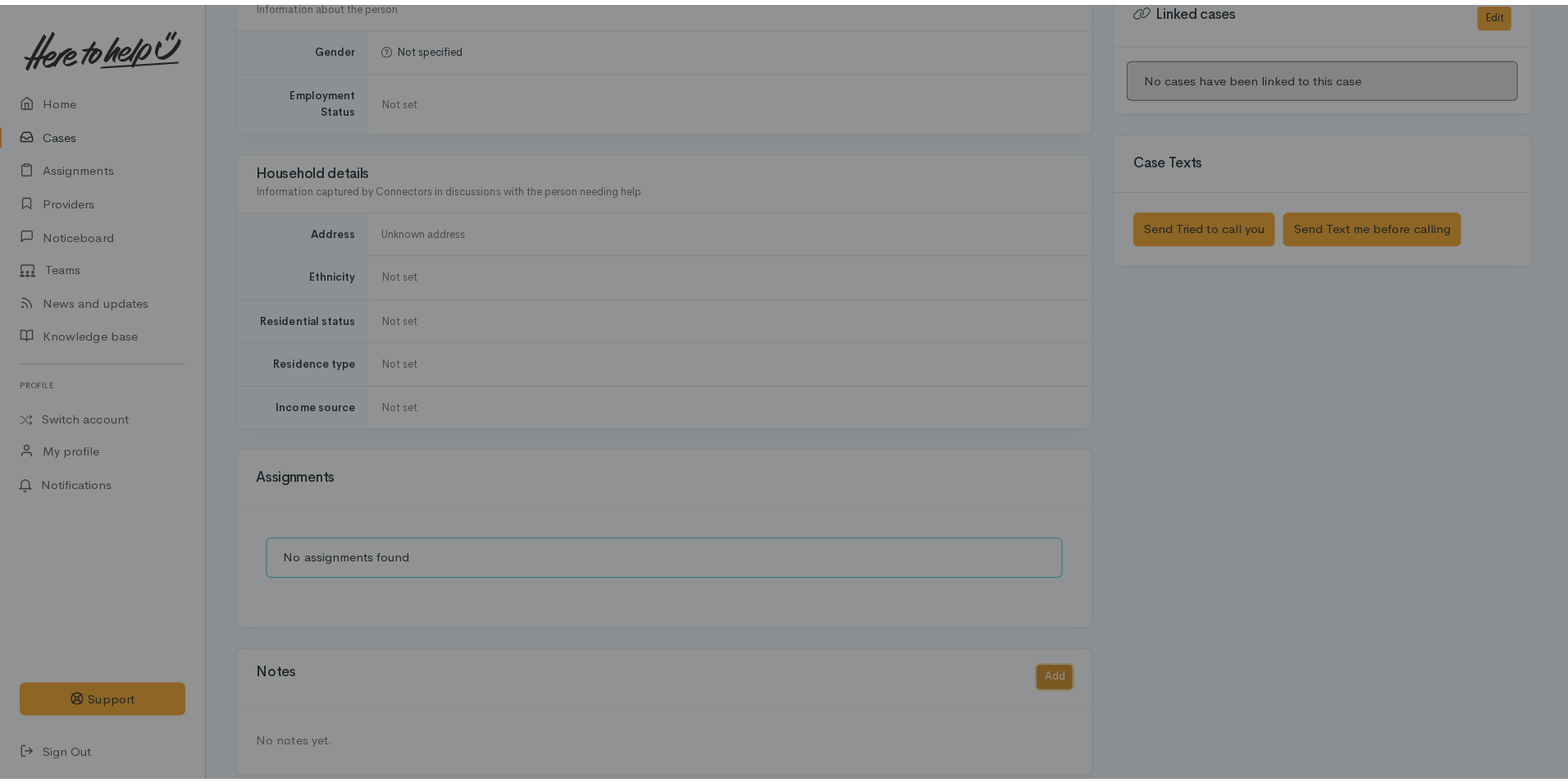
scroll to position [816, 0]
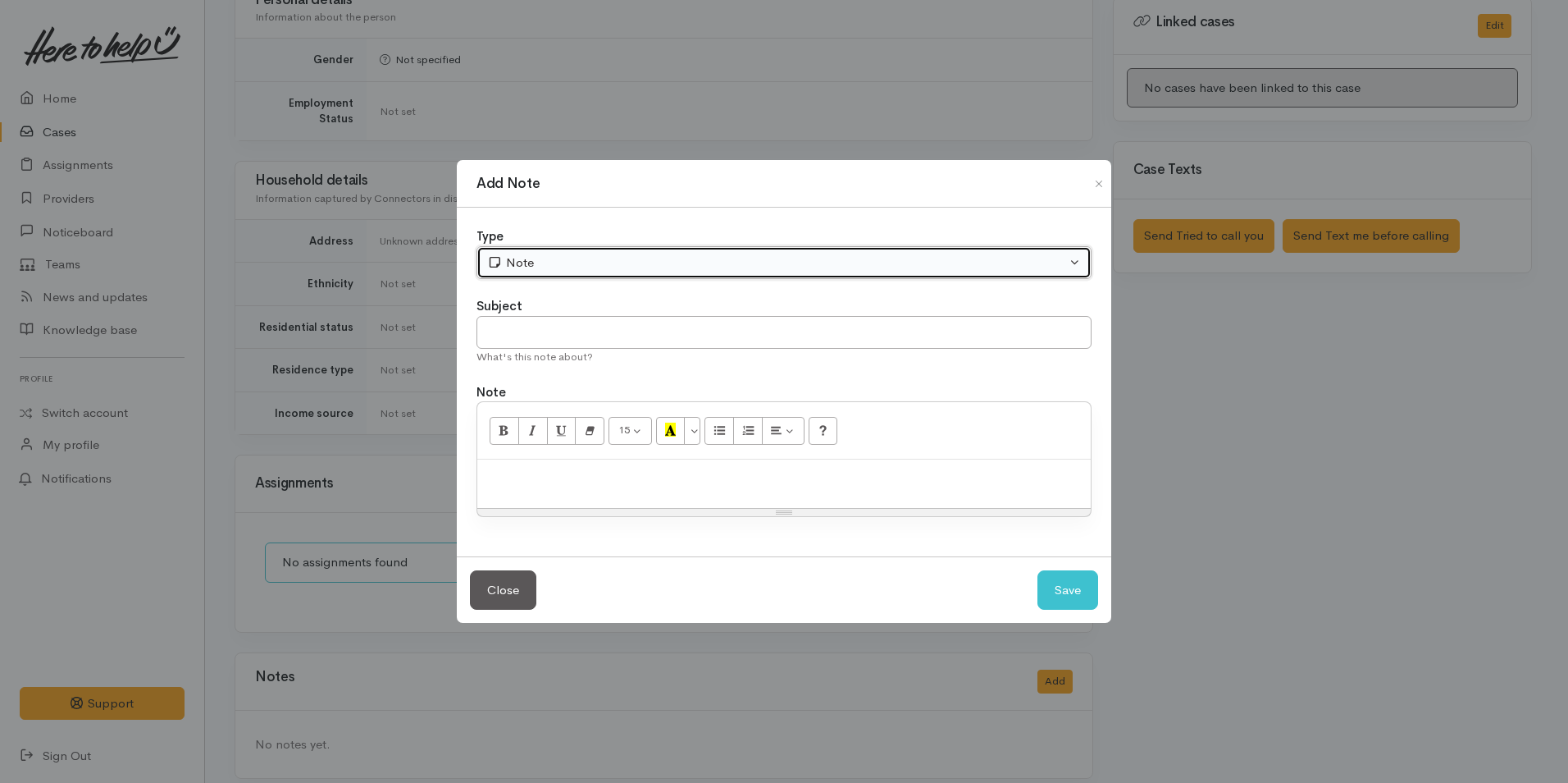
click at [547, 262] on div "Note" at bounding box center [777, 262] width 579 height 19
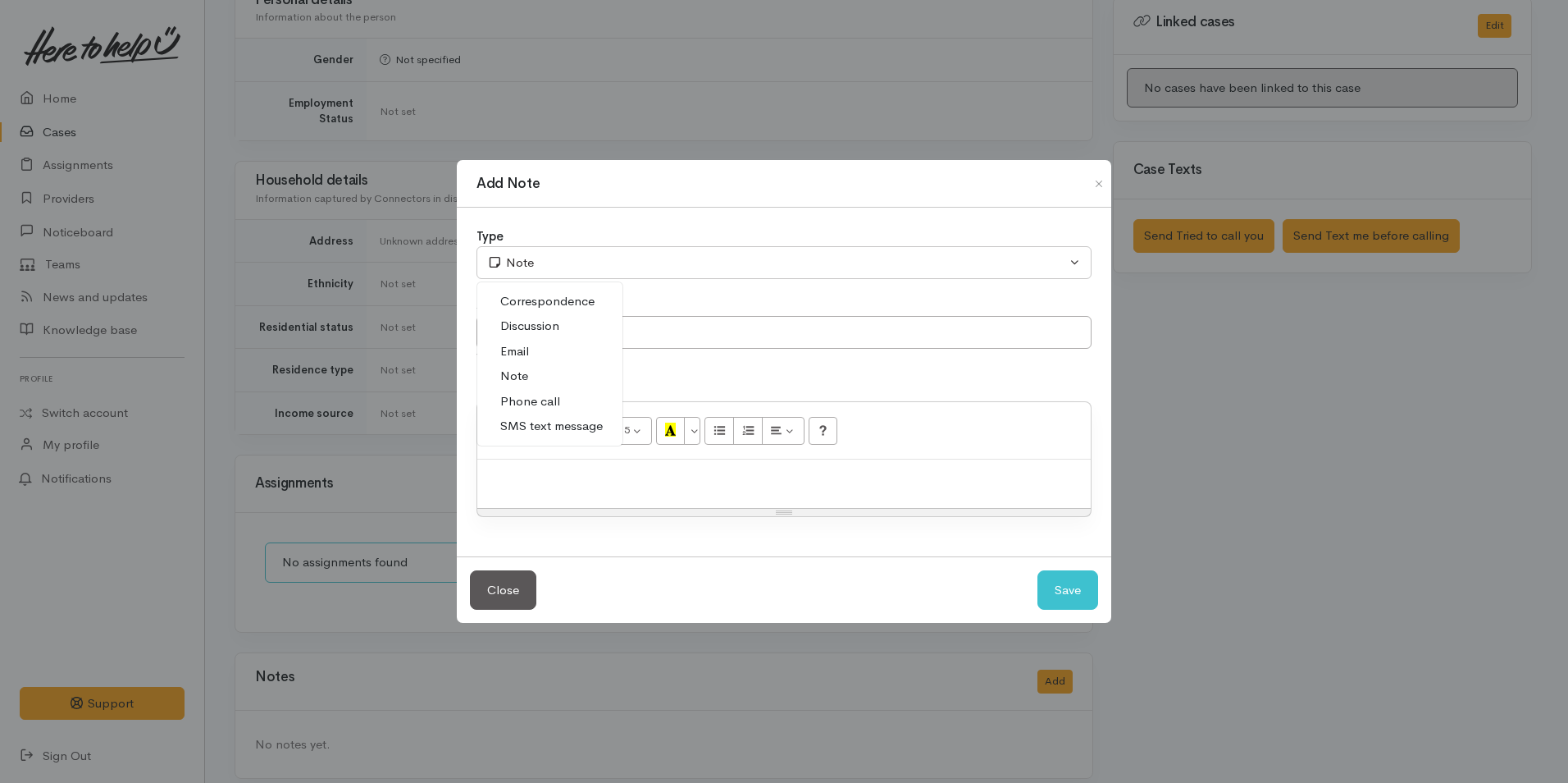
click at [526, 353] on span "Email" at bounding box center [515, 351] width 29 height 19
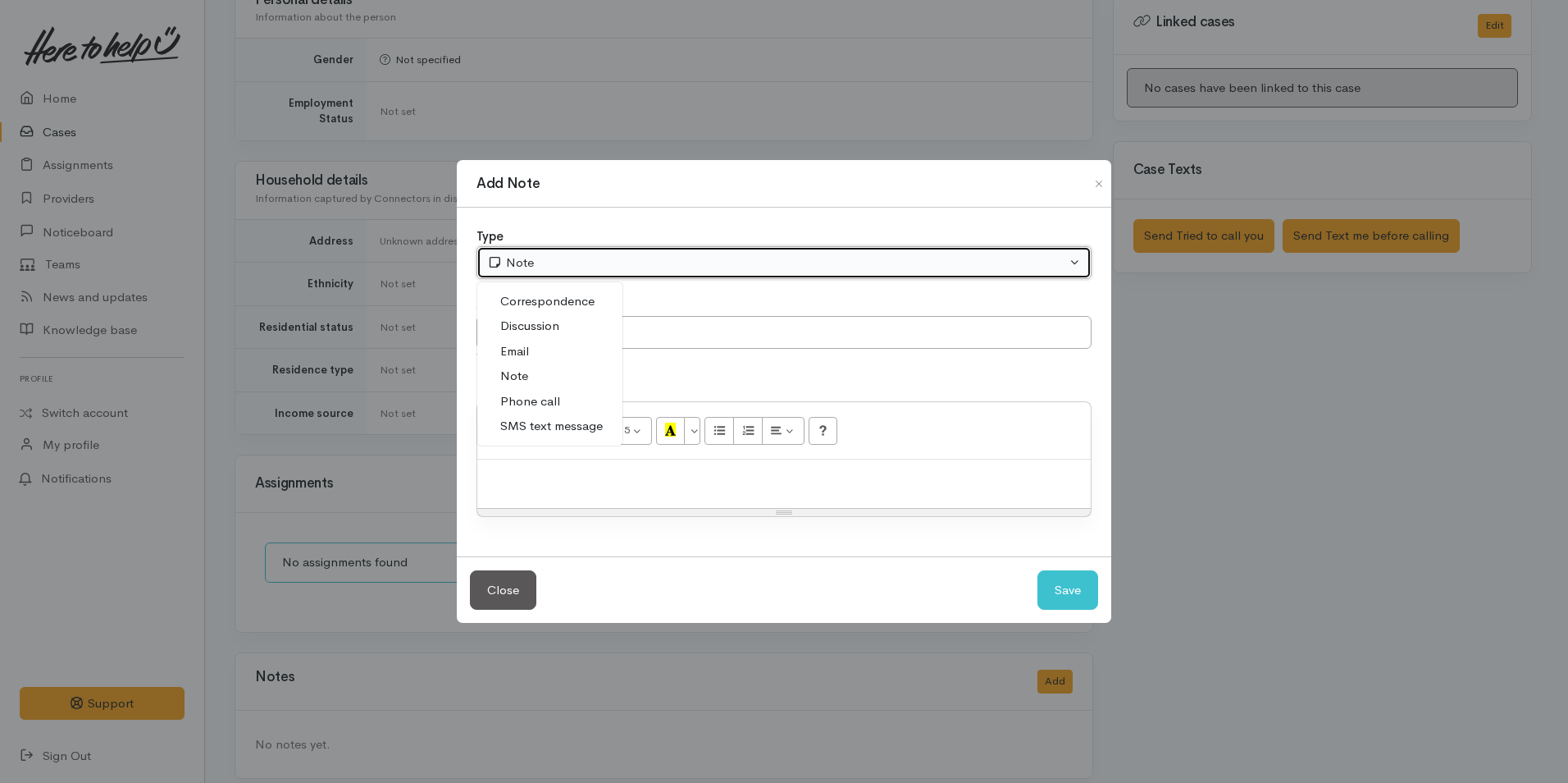
select select "2"
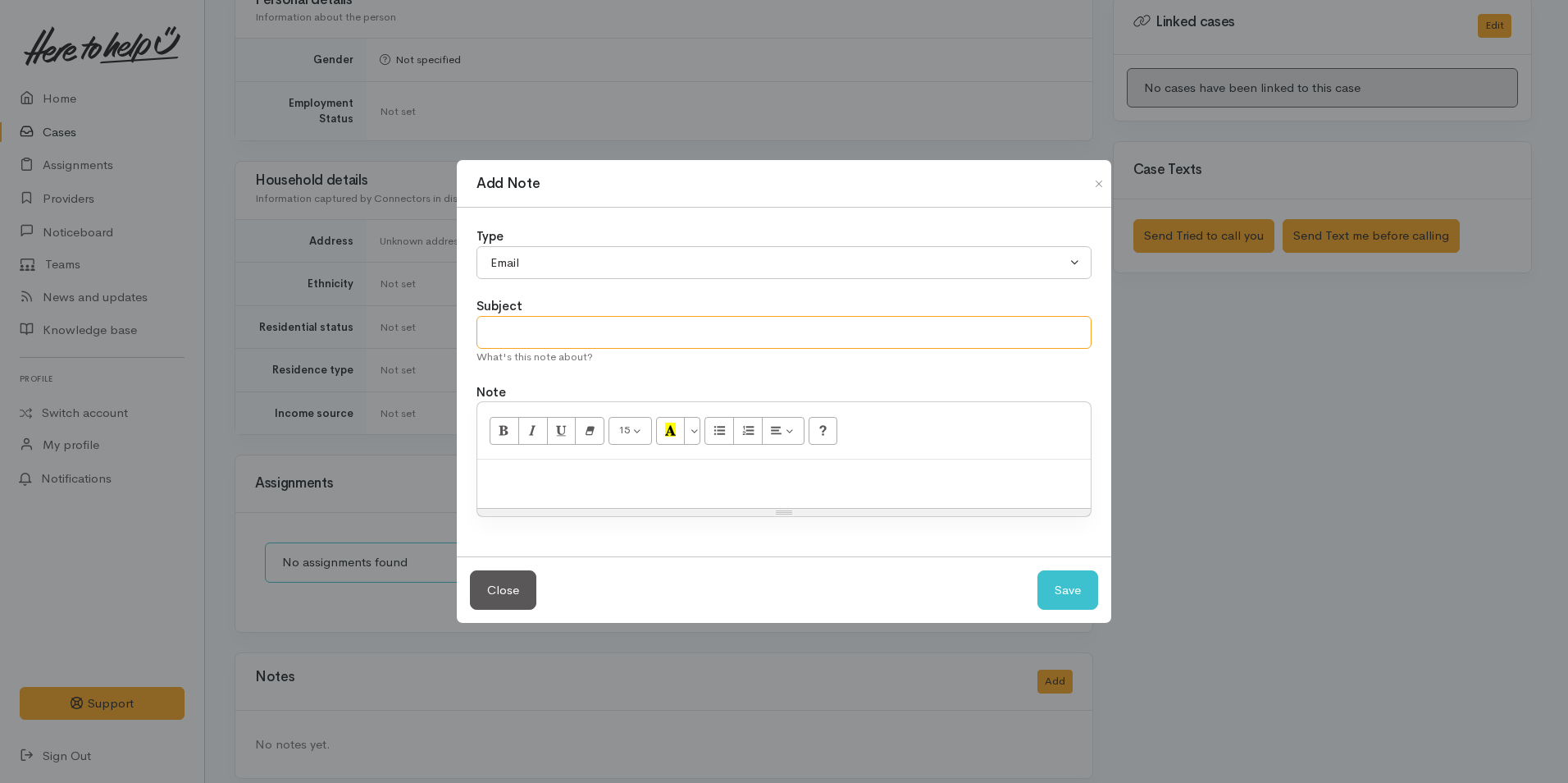
click at [544, 324] on input "text" at bounding box center [784, 332] width 615 height 34
type input "Follow up with client"
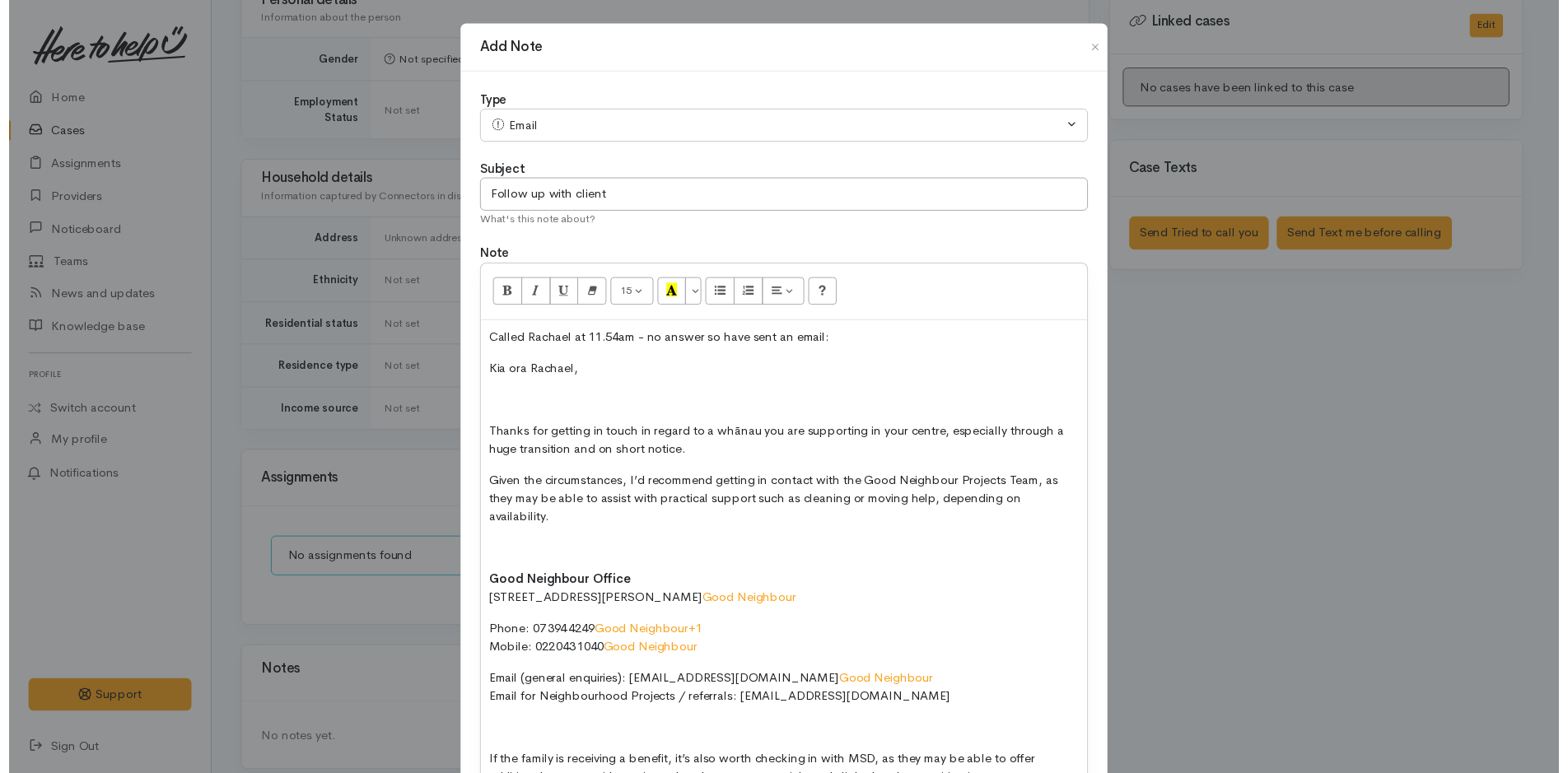
scroll to position [106, 0]
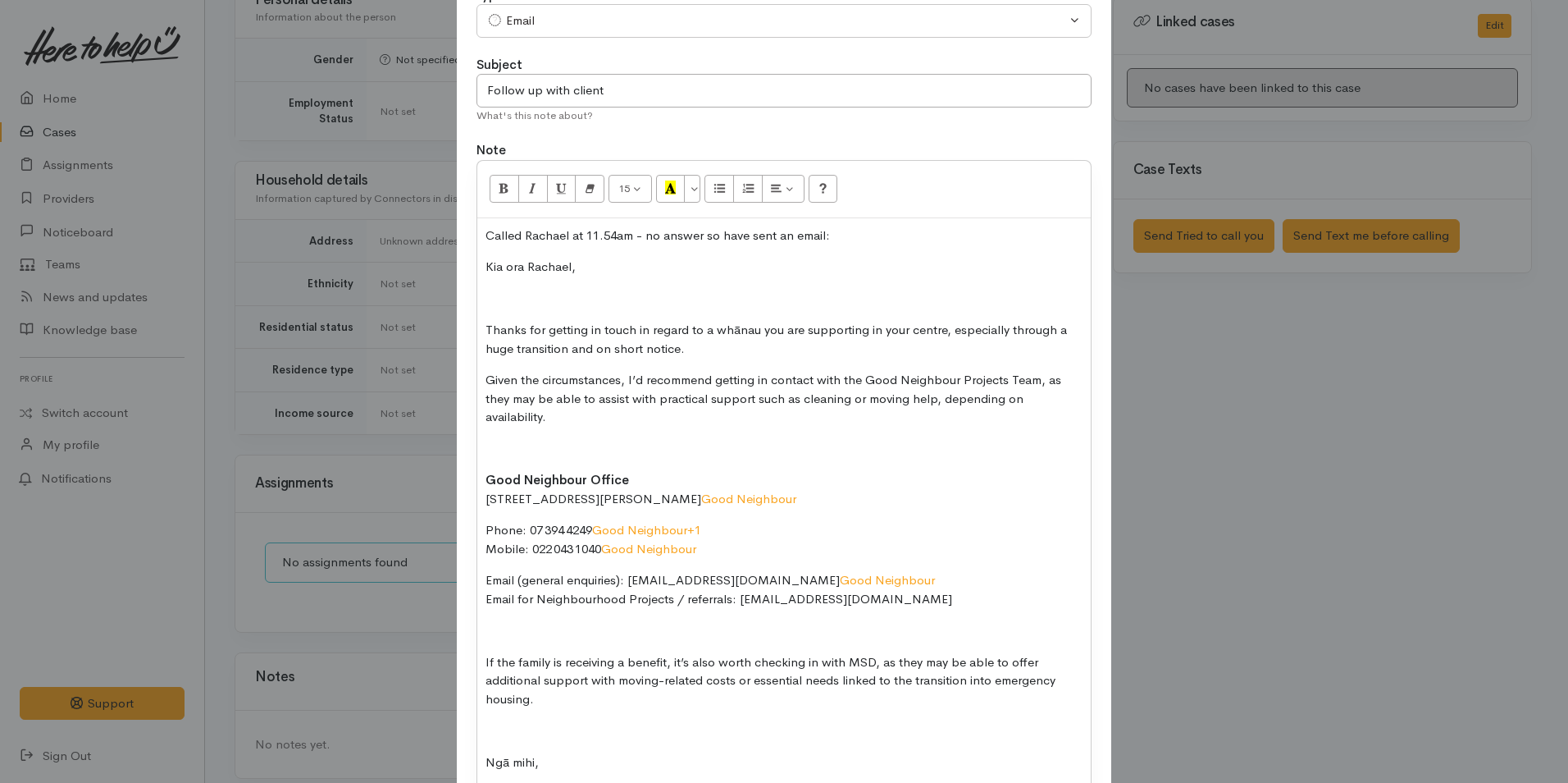
click at [510, 289] on p at bounding box center [784, 299] width 597 height 19
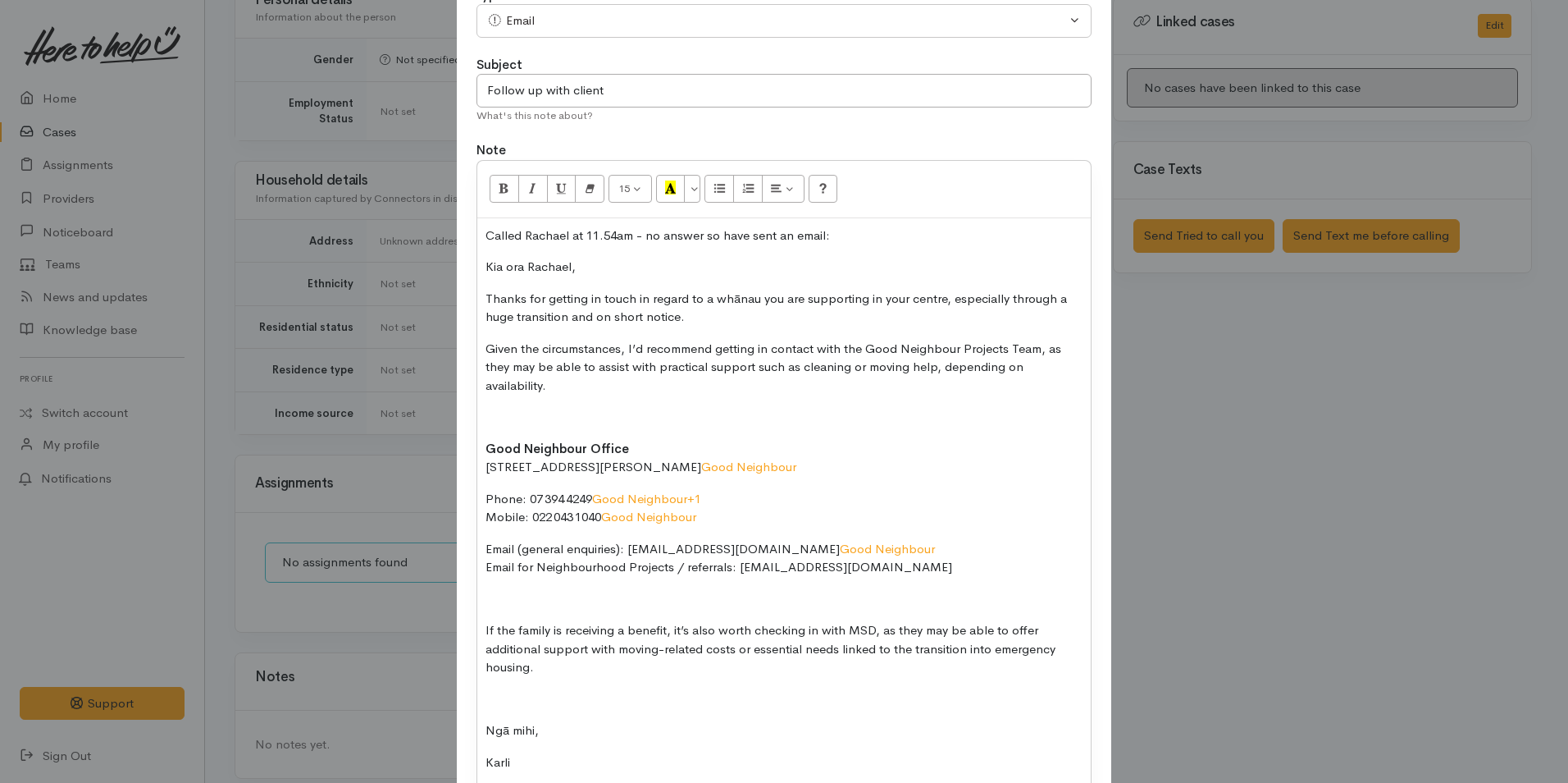
click at [542, 408] on p at bounding box center [784, 417] width 597 height 19
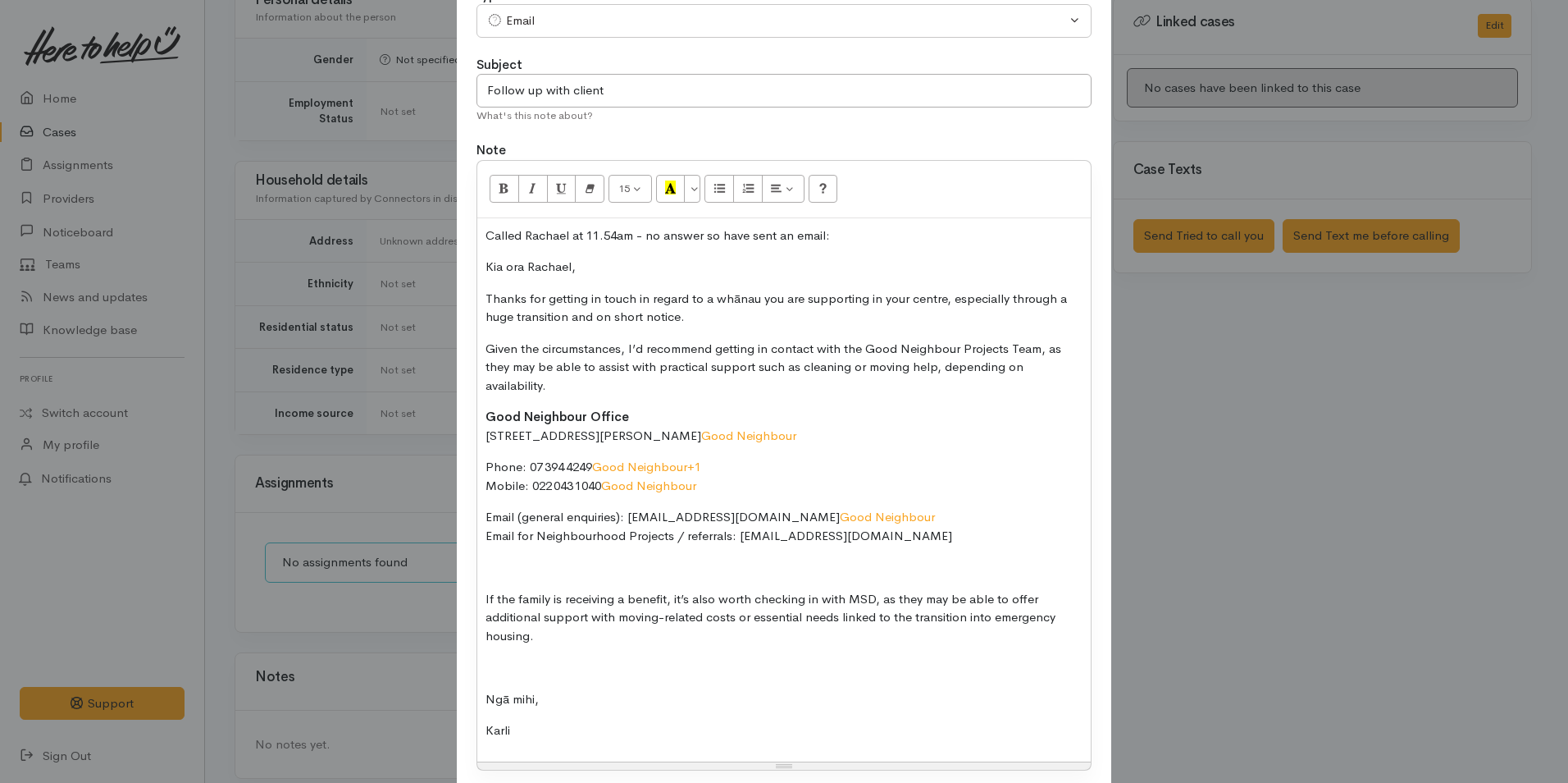
click at [518, 558] on p at bounding box center [784, 567] width 597 height 19
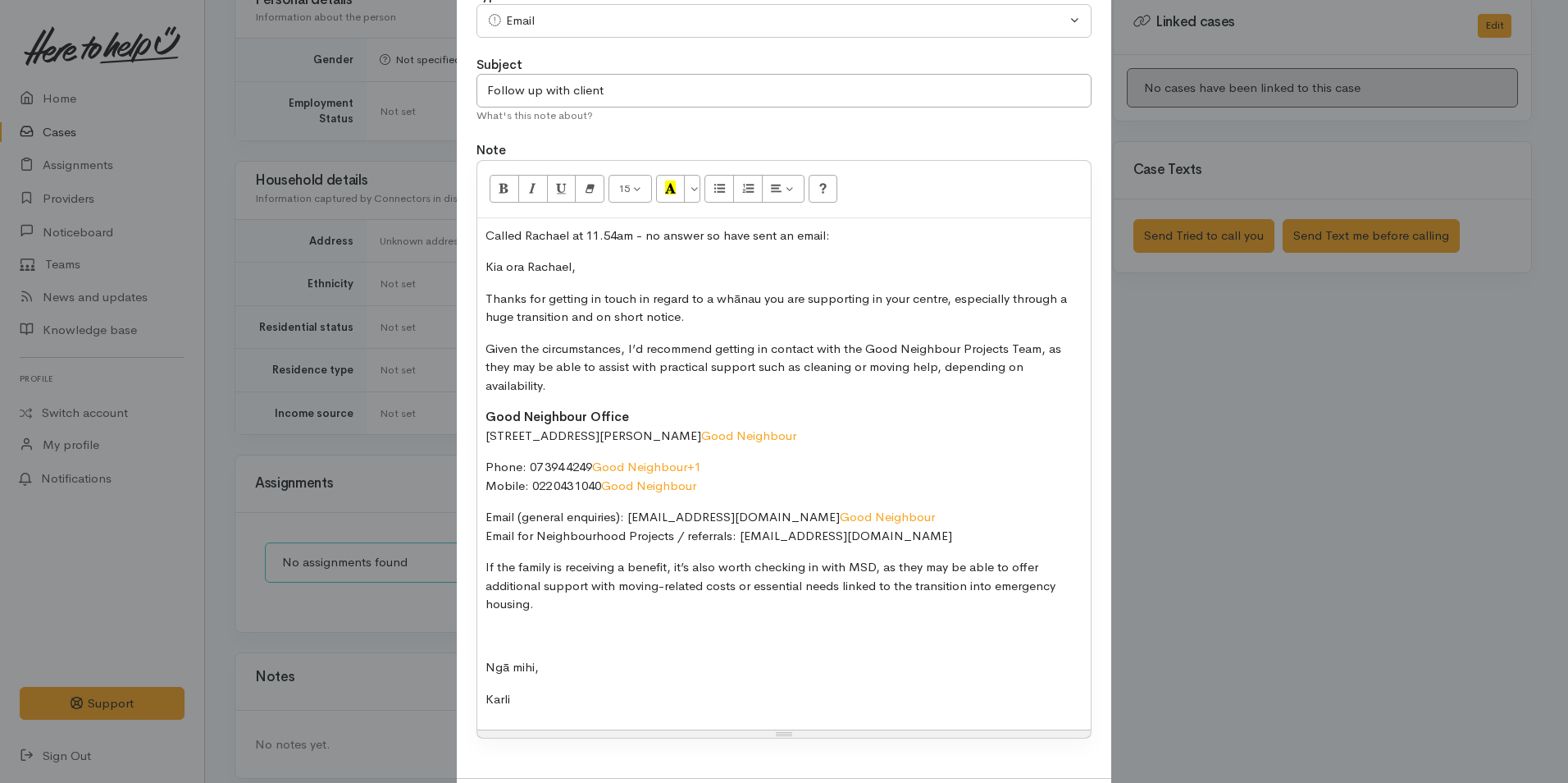
click at [500, 608] on div "Called Rachael at 11.54am - no answer so have sent an email: Kia ora Rachael, T…" at bounding box center [784, 474] width 613 height 512
drag, startPoint x: 634, startPoint y: 233, endPoint x: 453, endPoint y: 227, distance: 181.1
click at [456, 227] on div "Add Note Type Correspondence Discussion Email Note Phone call SMS text message …" at bounding box center [784, 365] width 656 height 897
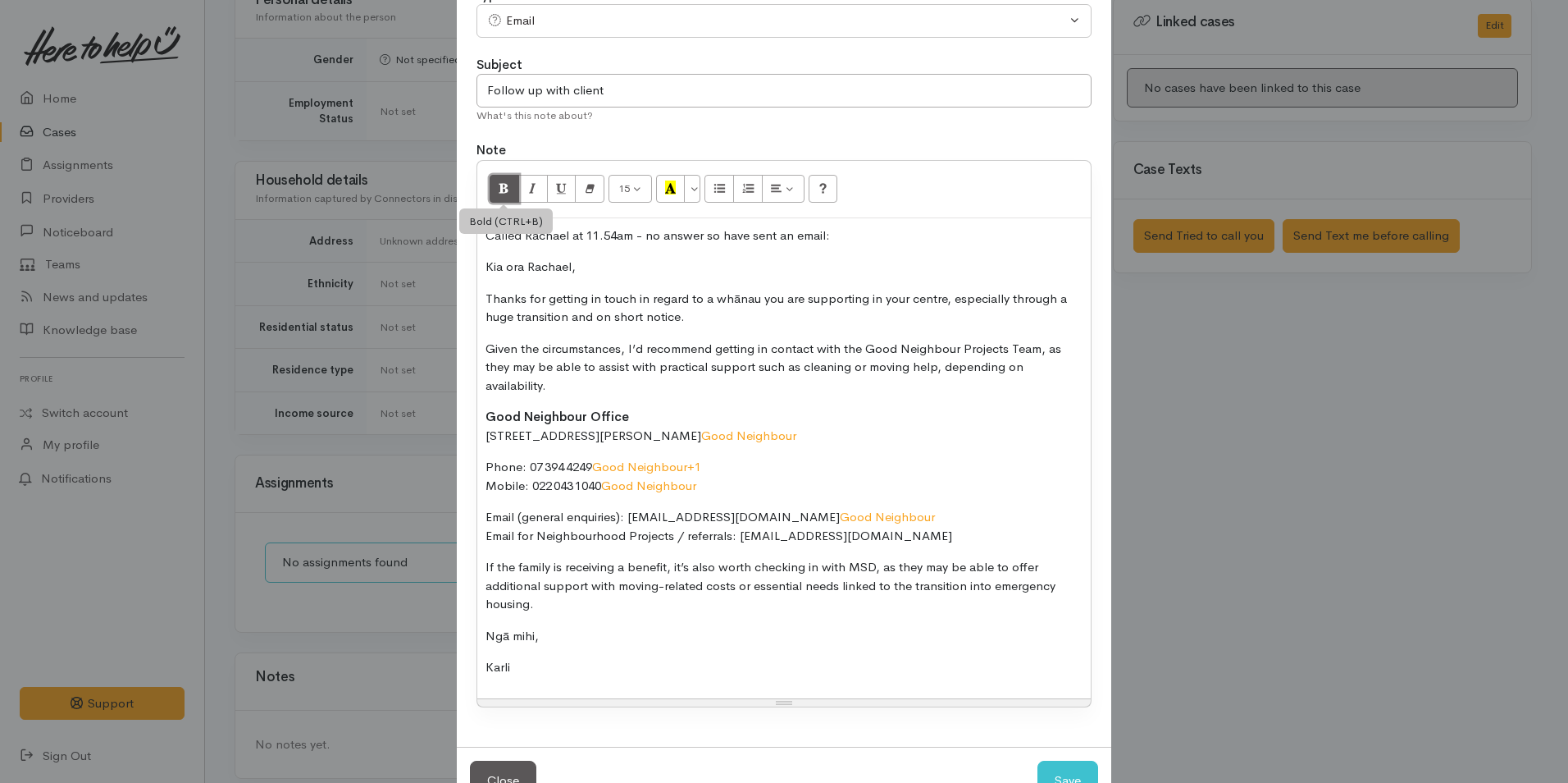
click at [504, 178] on button "Bold (CTRL+B)" at bounding box center [504, 188] width 30 height 28
click at [1055, 762] on button "Save" at bounding box center [1068, 780] width 61 height 40
select select "1"
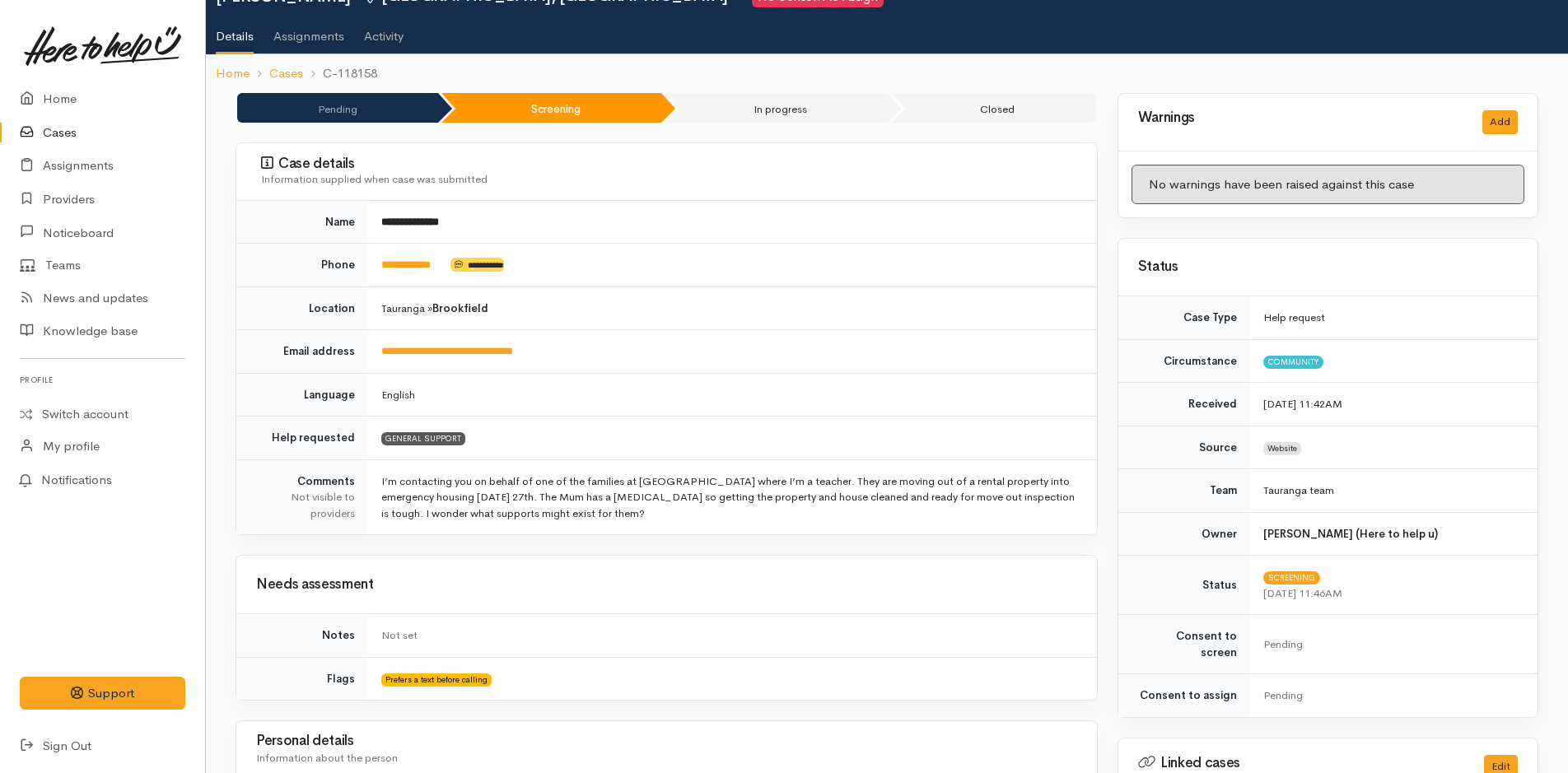
scroll to position [0, 0]
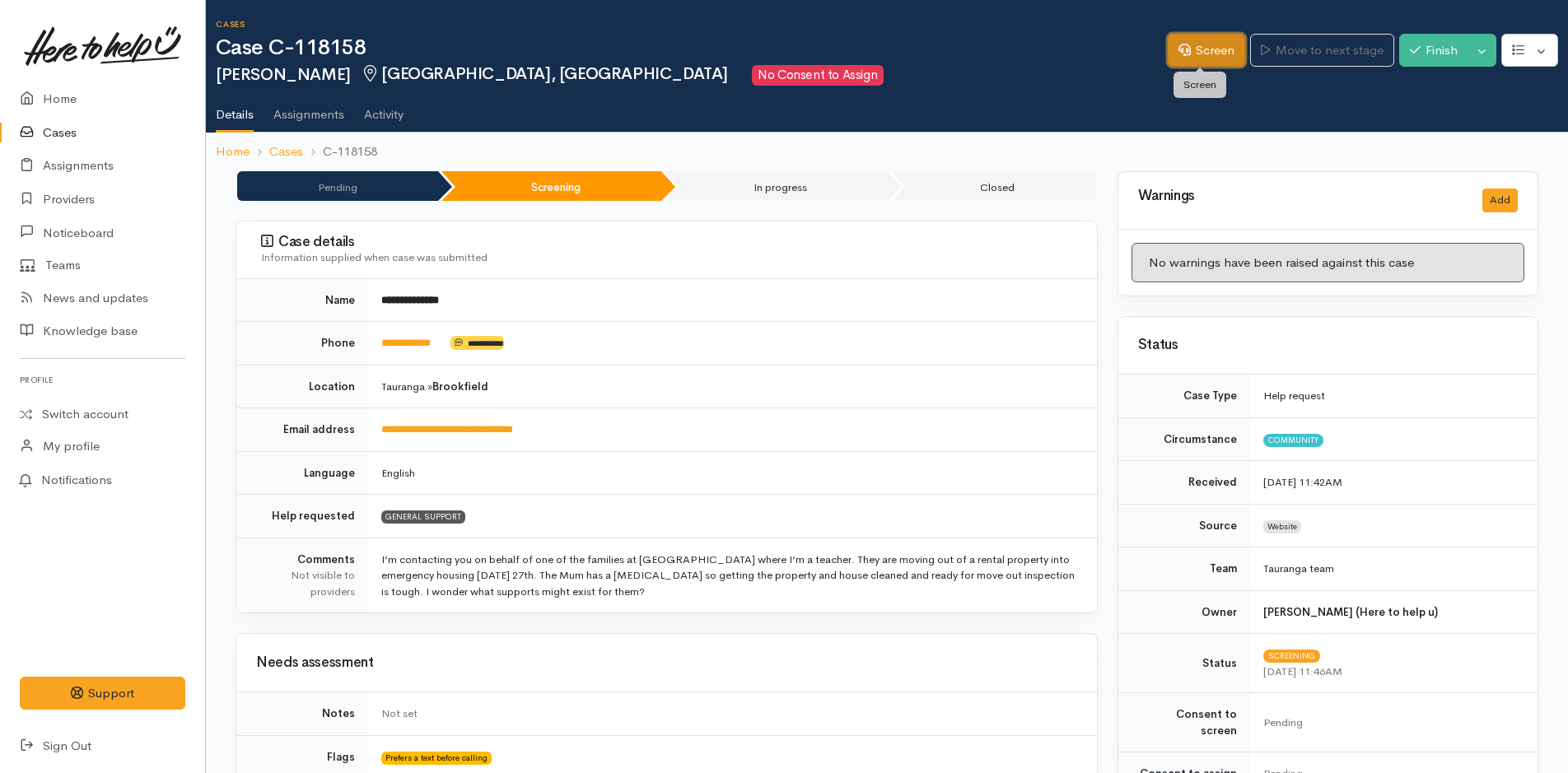
click at [1206, 50] on link "Screen" at bounding box center [1206, 51] width 77 height 34
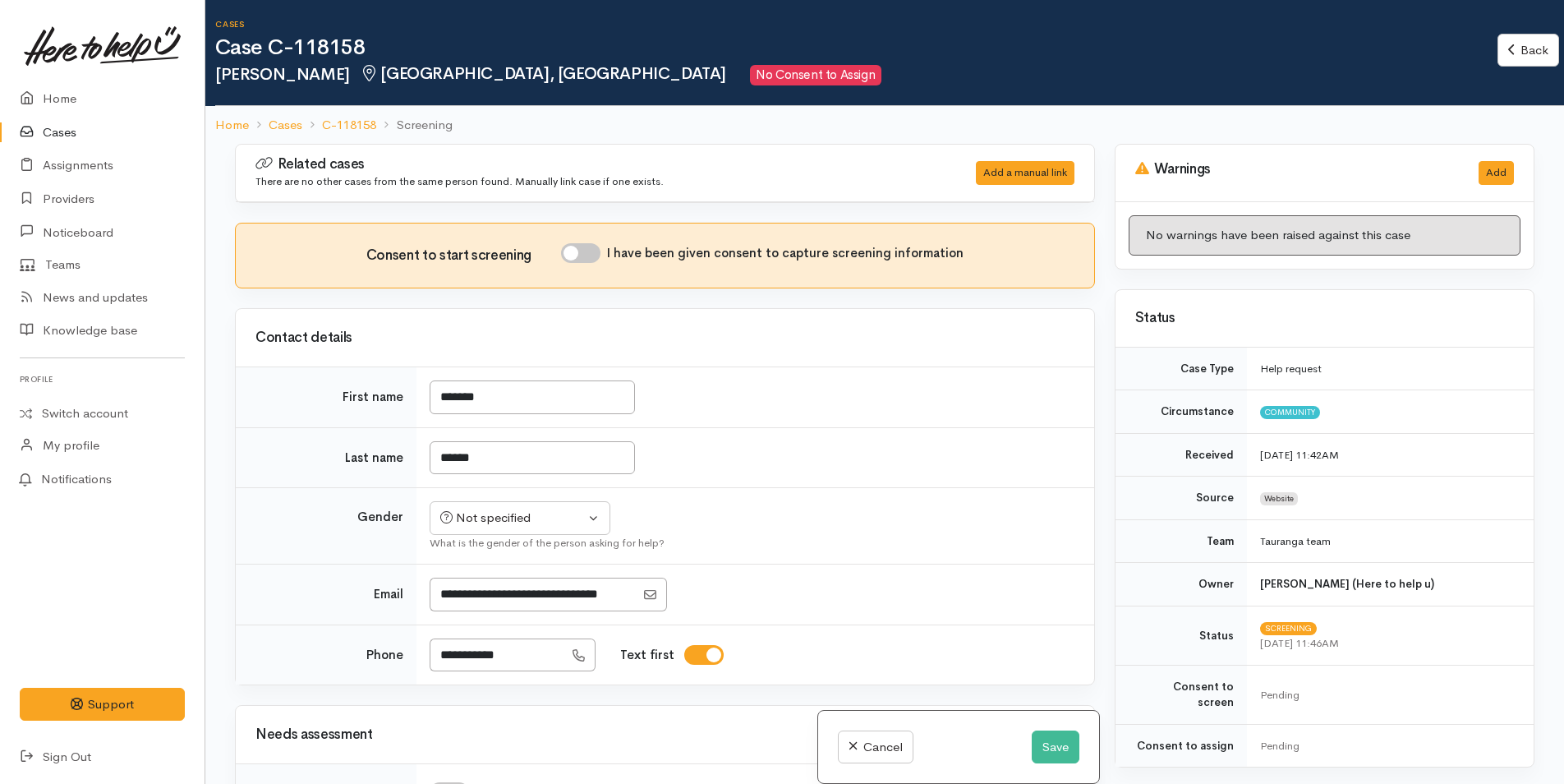
click at [572, 246] on input "I have been given consent to capture screening information" at bounding box center [580, 253] width 40 height 19
checkbox input "true"
click at [491, 525] on div "Not specified" at bounding box center [512, 518] width 144 height 19
drag, startPoint x: 482, startPoint y: 599, endPoint x: 486, endPoint y: 609, distance: 10.8
click at [482, 600] on span "[DEMOGRAPHIC_DATA]" at bounding box center [532, 607] width 140 height 19
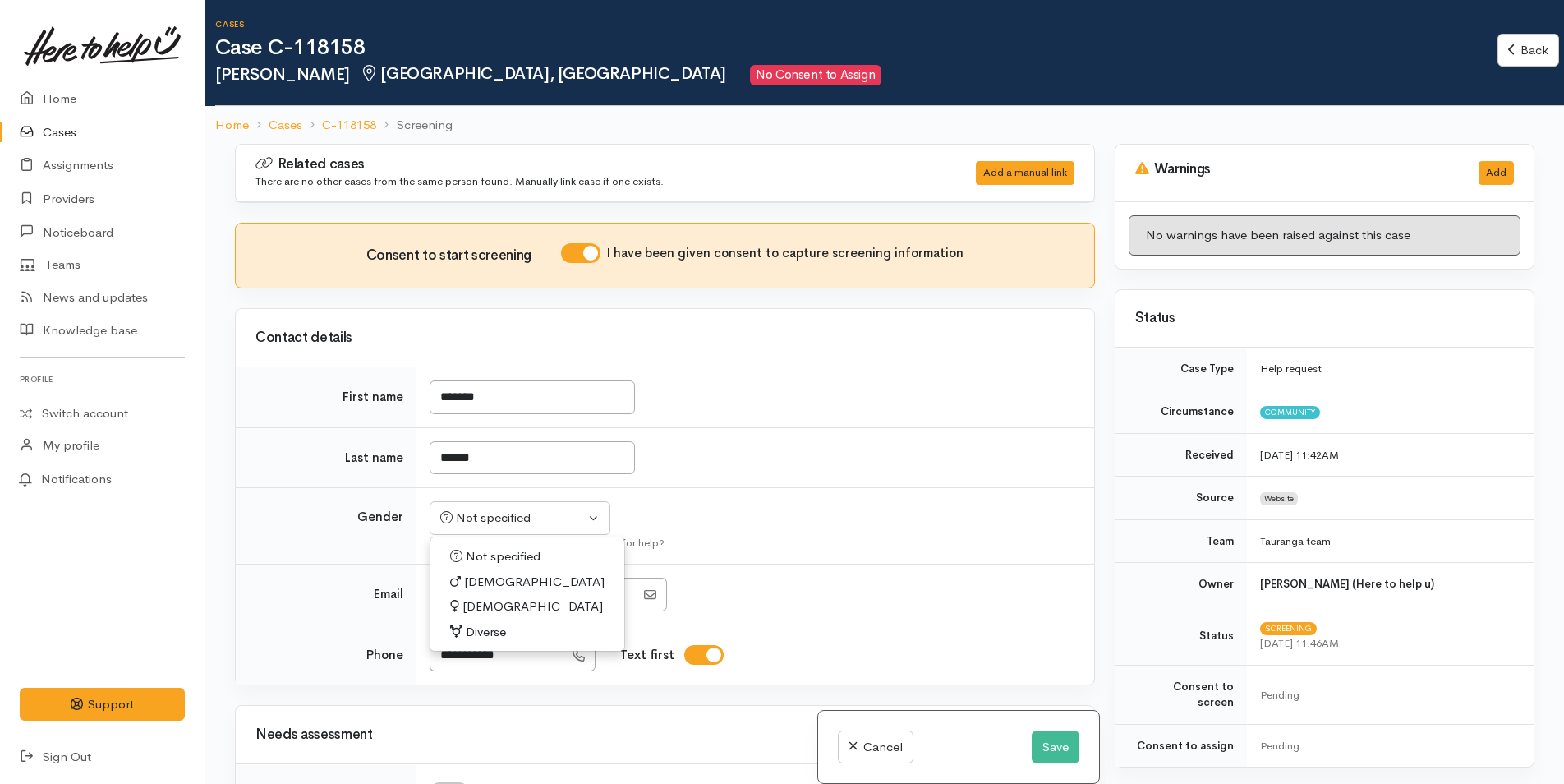
select select "[DEMOGRAPHIC_DATA]"
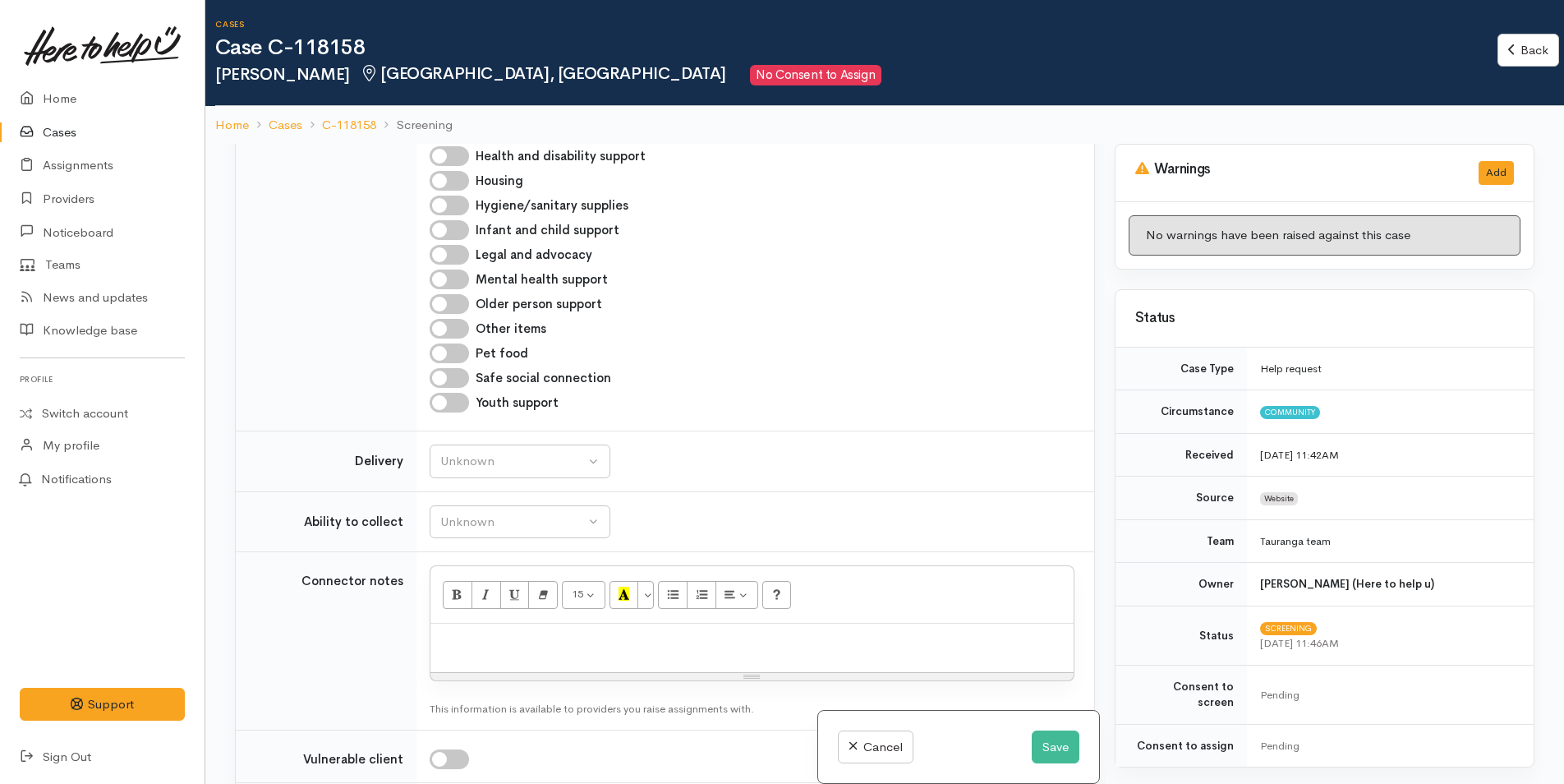
scroll to position [1068, 0]
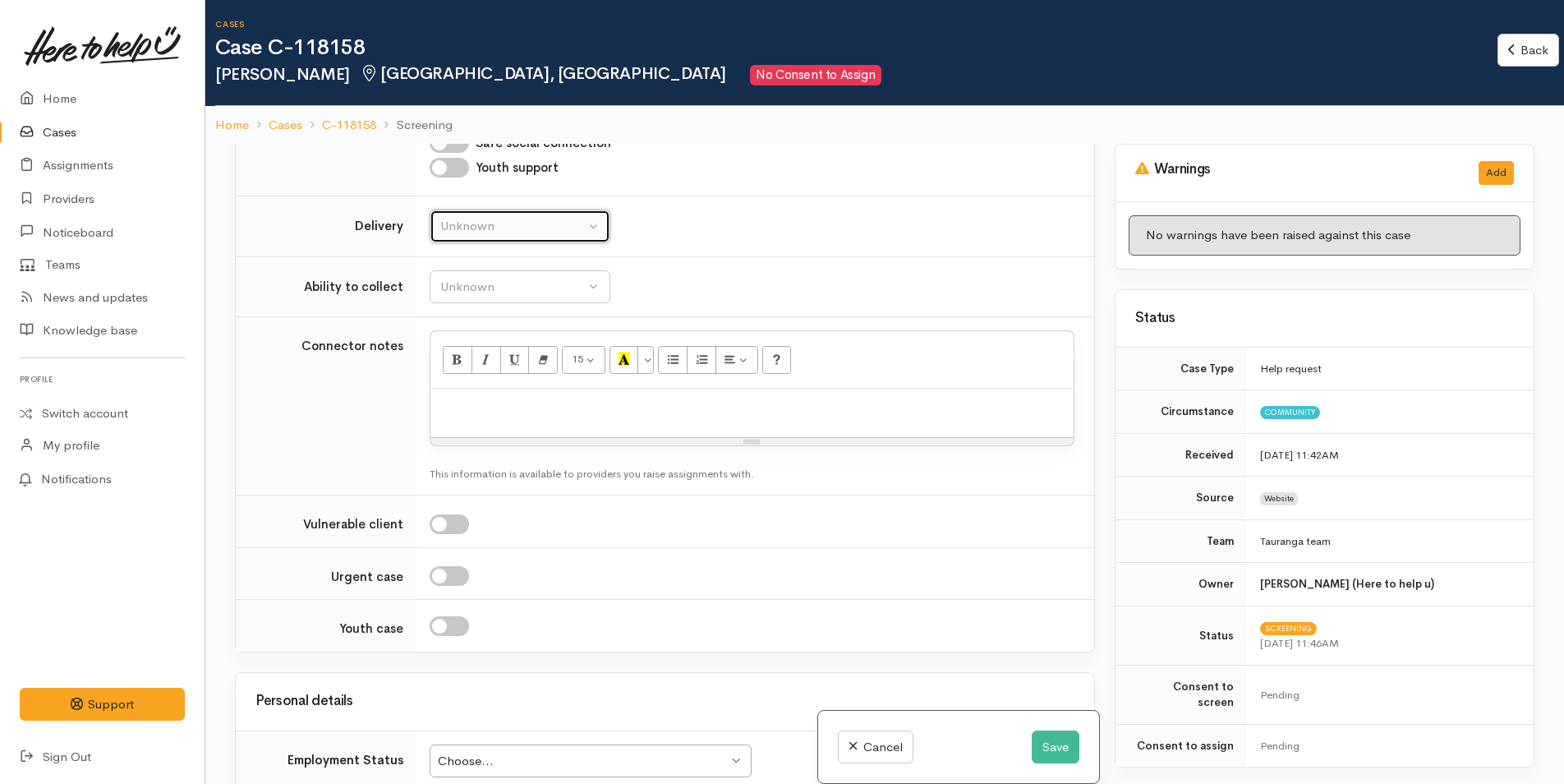
click at [460, 226] on div "Unknown" at bounding box center [512, 226] width 144 height 19
drag, startPoint x: 451, startPoint y: 383, endPoint x: 460, endPoint y: 291, distance: 92.4
click at [453, 371] on span "No" at bounding box center [459, 380] width 17 height 19
select select "1"
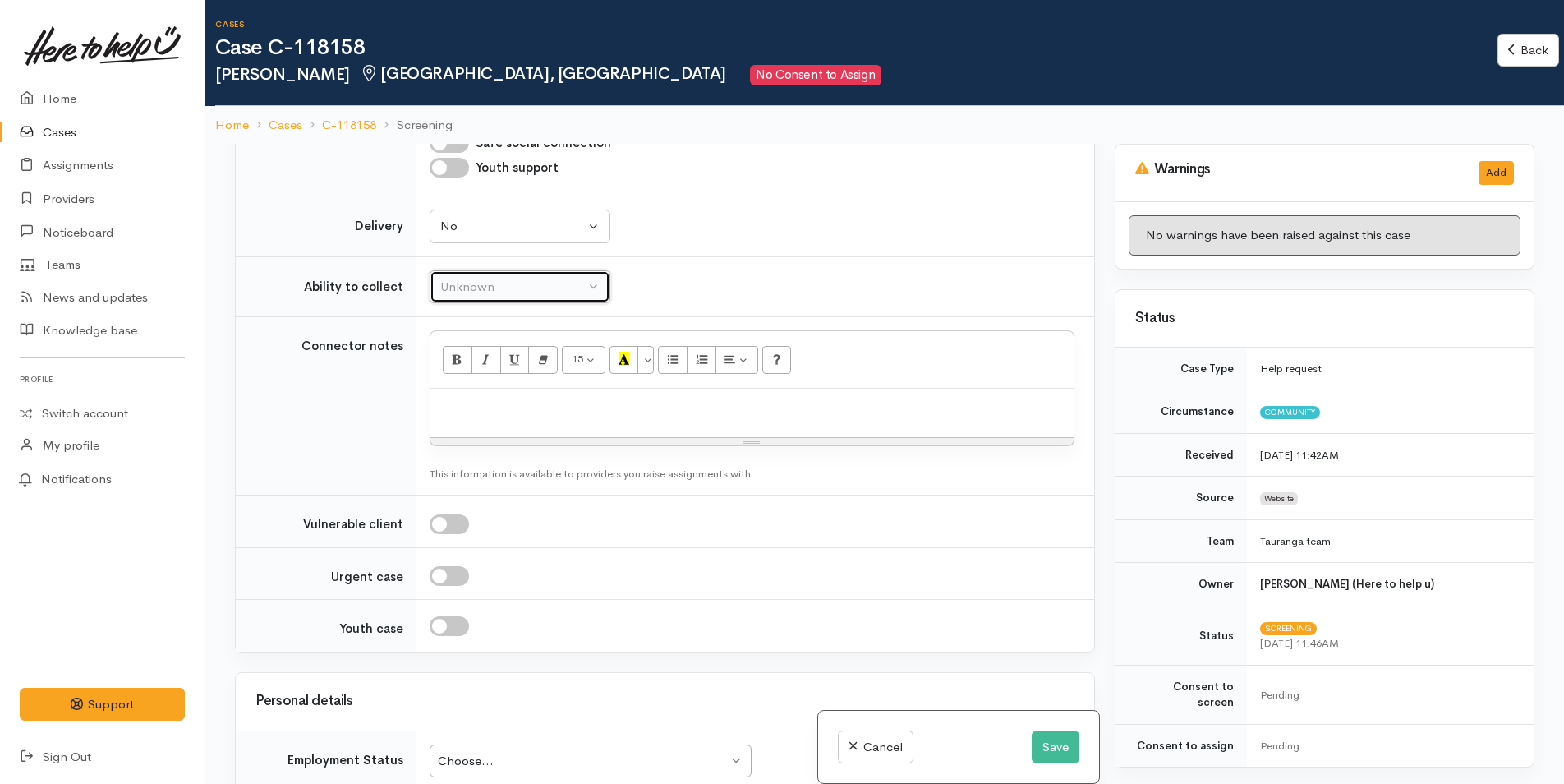
drag, startPoint x: 459, startPoint y: 277, endPoint x: 472, endPoint y: 303, distance: 29.1
click at [459, 279] on div "Unknown" at bounding box center [512, 287] width 144 height 19
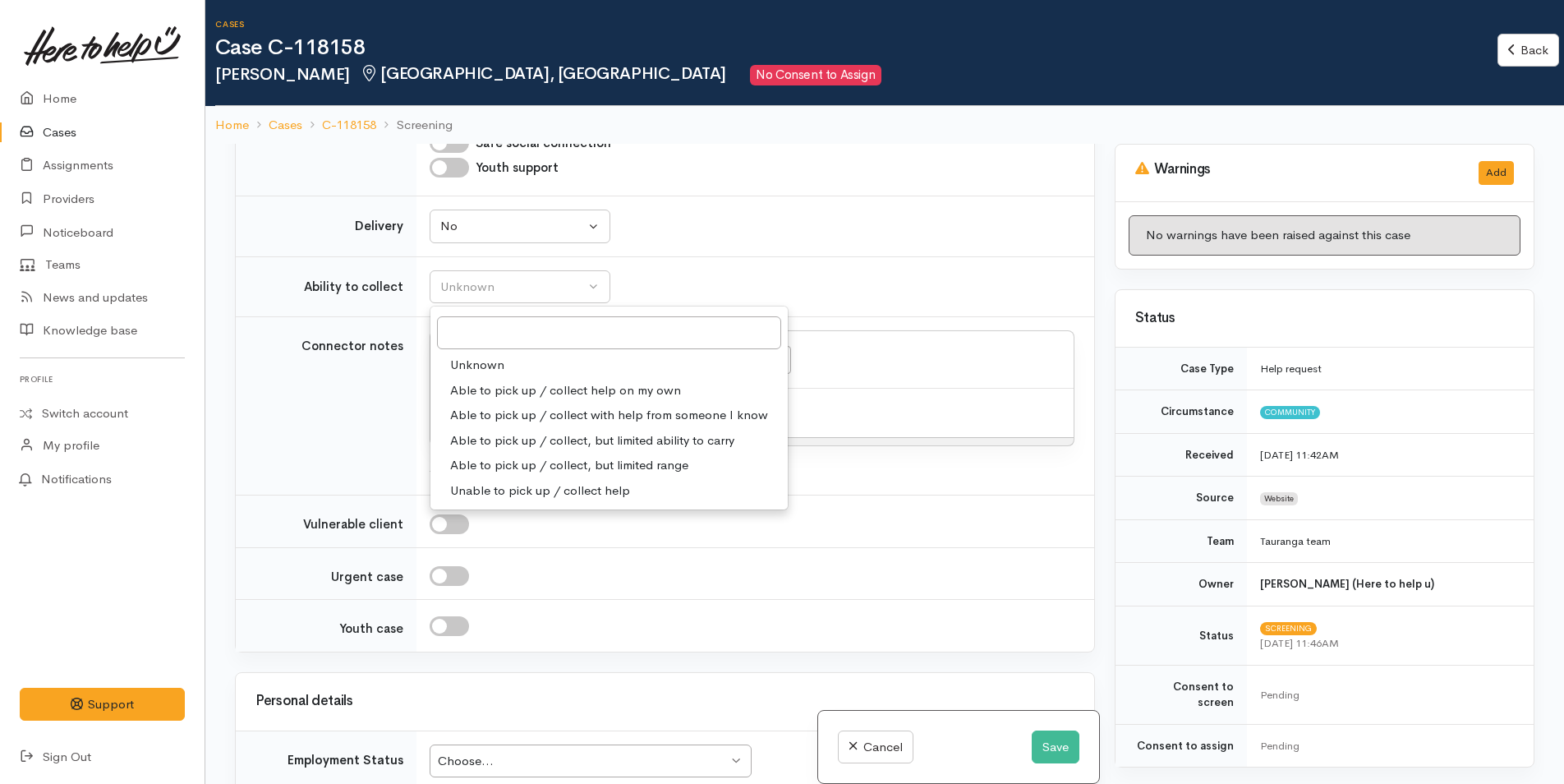
click at [480, 390] on span "Able to pick up / collect help on my own" at bounding box center [565, 390] width 231 height 19
select select "2"
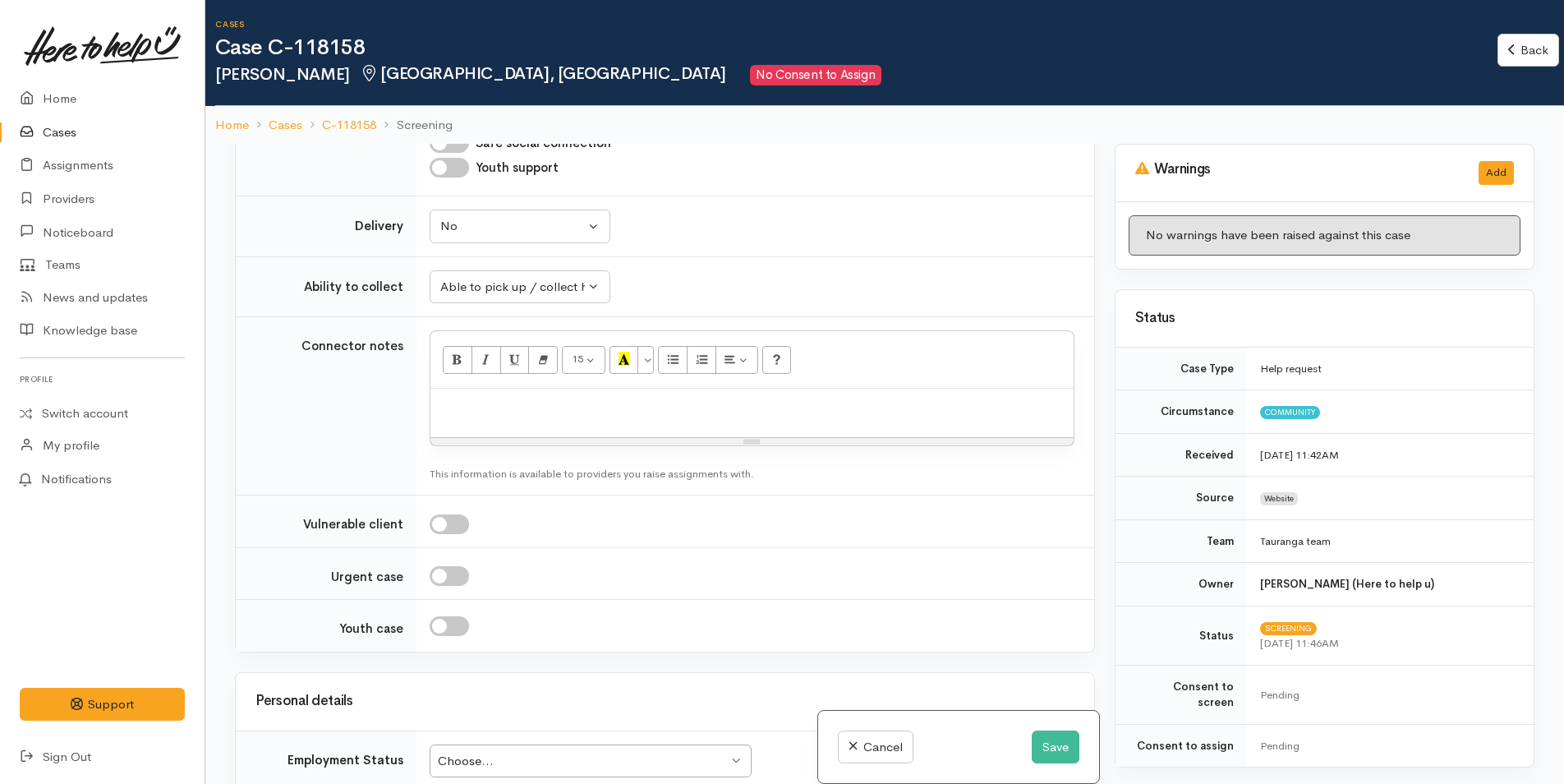
click at [470, 378] on div "15 8 9 10 11 12 14 18 24 36 Background Color Transparent Select #ffff00 Text Co…" at bounding box center [752, 360] width 643 height 57
click at [466, 407] on p at bounding box center [752, 406] width 627 height 19
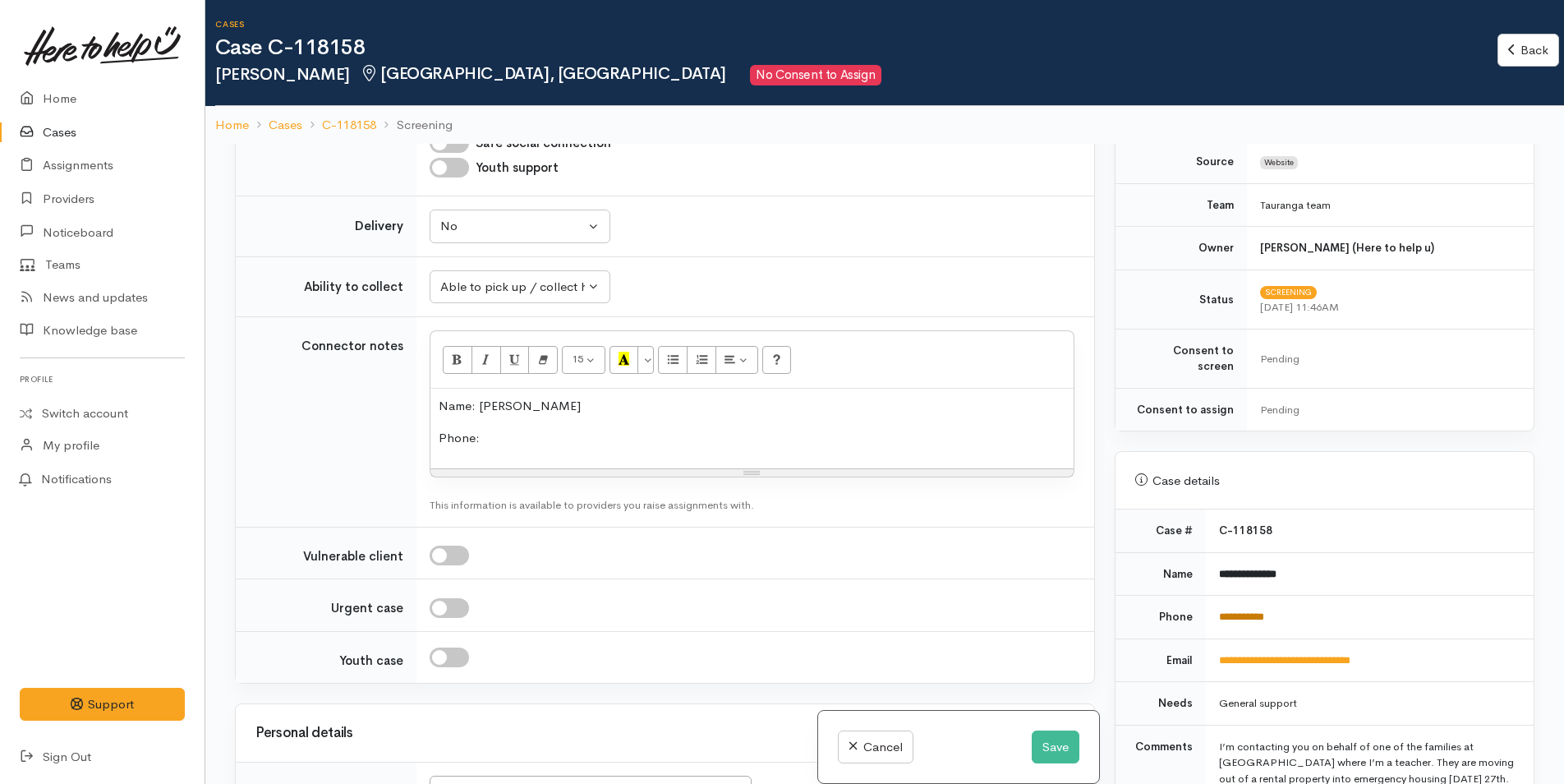
scroll to position [493, 0]
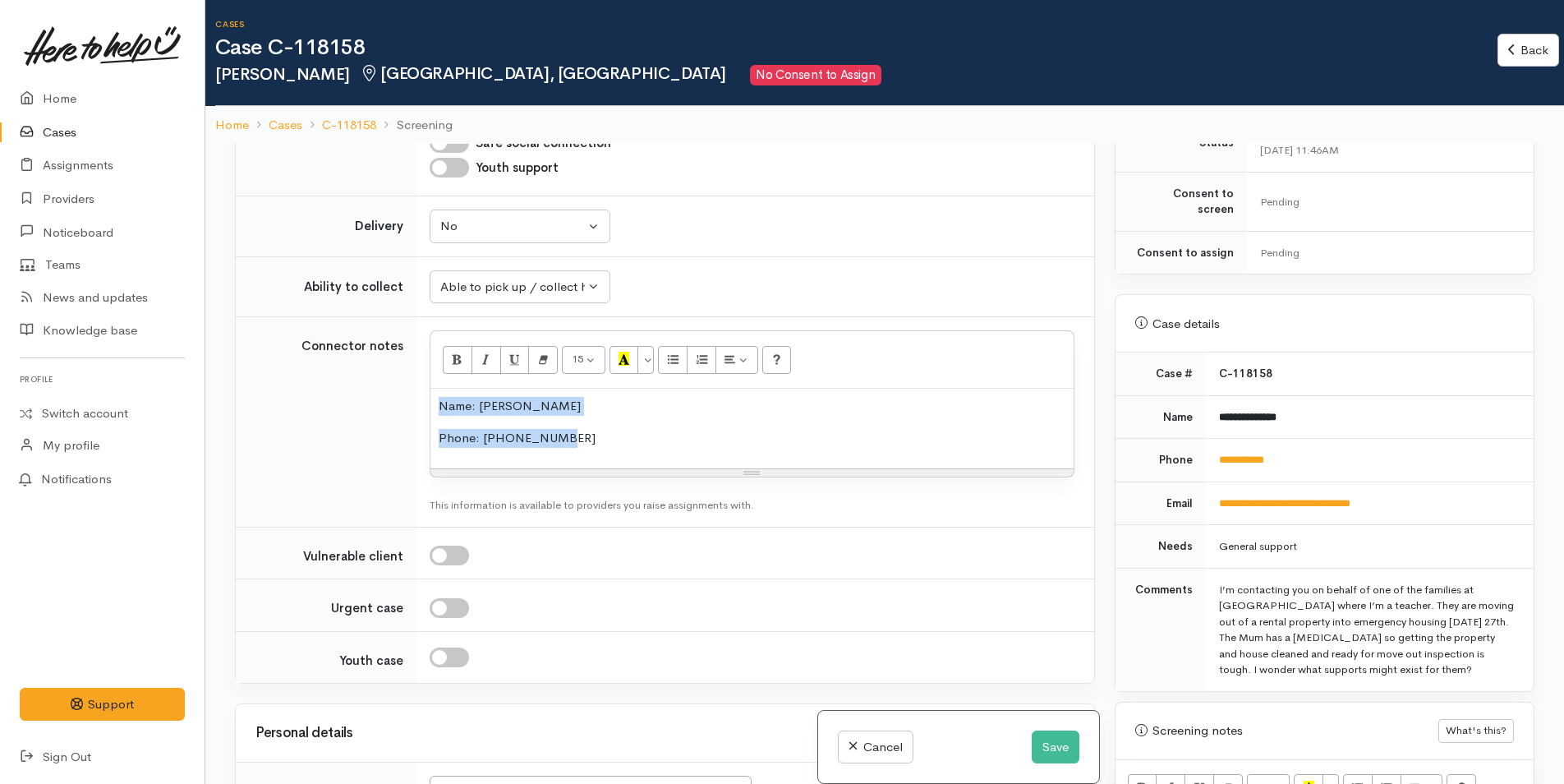
drag, startPoint x: 579, startPoint y: 438, endPoint x: 400, endPoint y: 397, distance: 183.6
click at [400, 397] on tr "Connector notes <p>Name: Rachael Murphy</p><p>Phone: 02102226826</p> 15 8 9 10 …" at bounding box center [665, 422] width 858 height 210
copy div "Name: Rachael Murphy Phone: 02102226826"
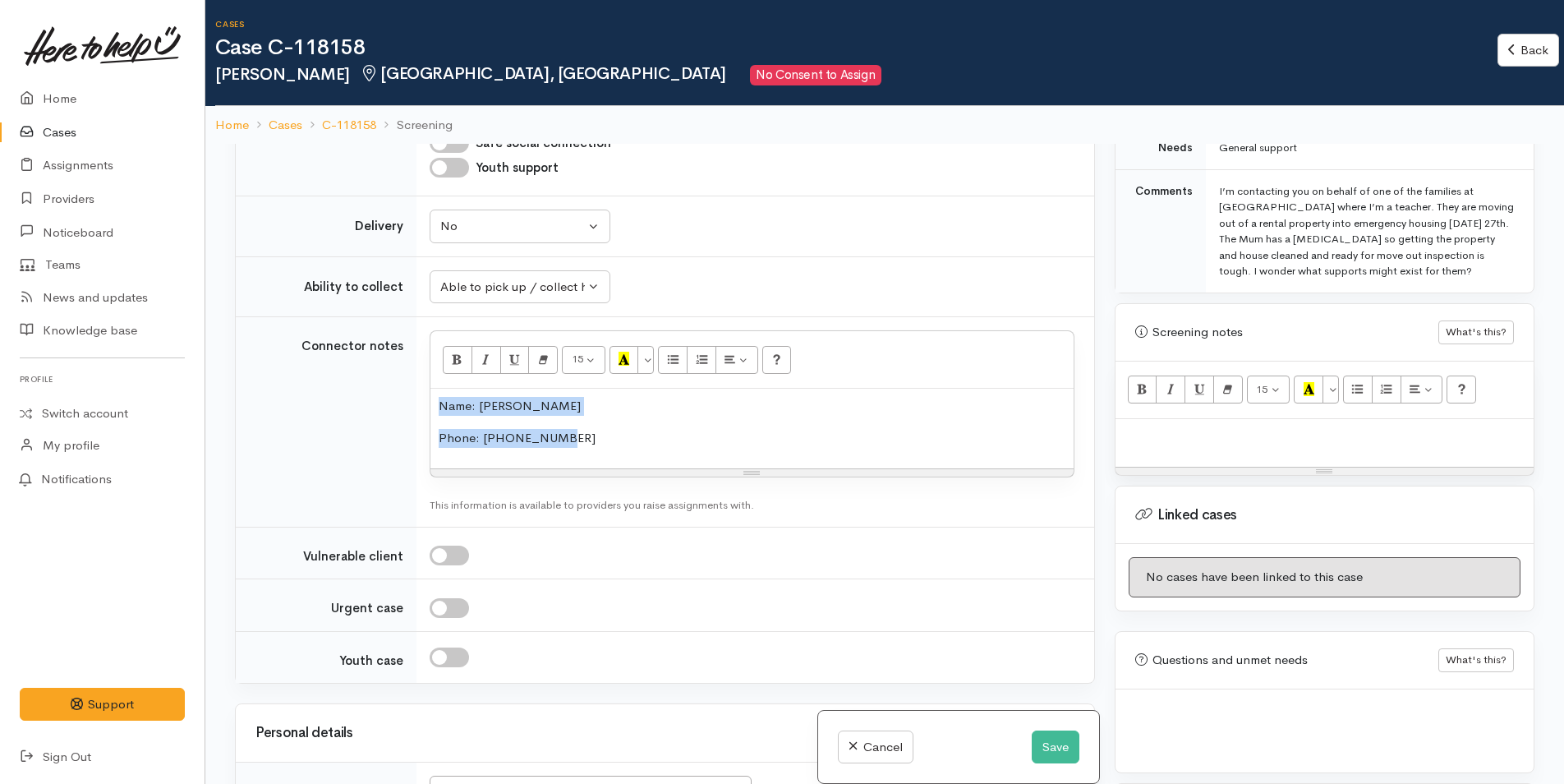
scroll to position [900, 0]
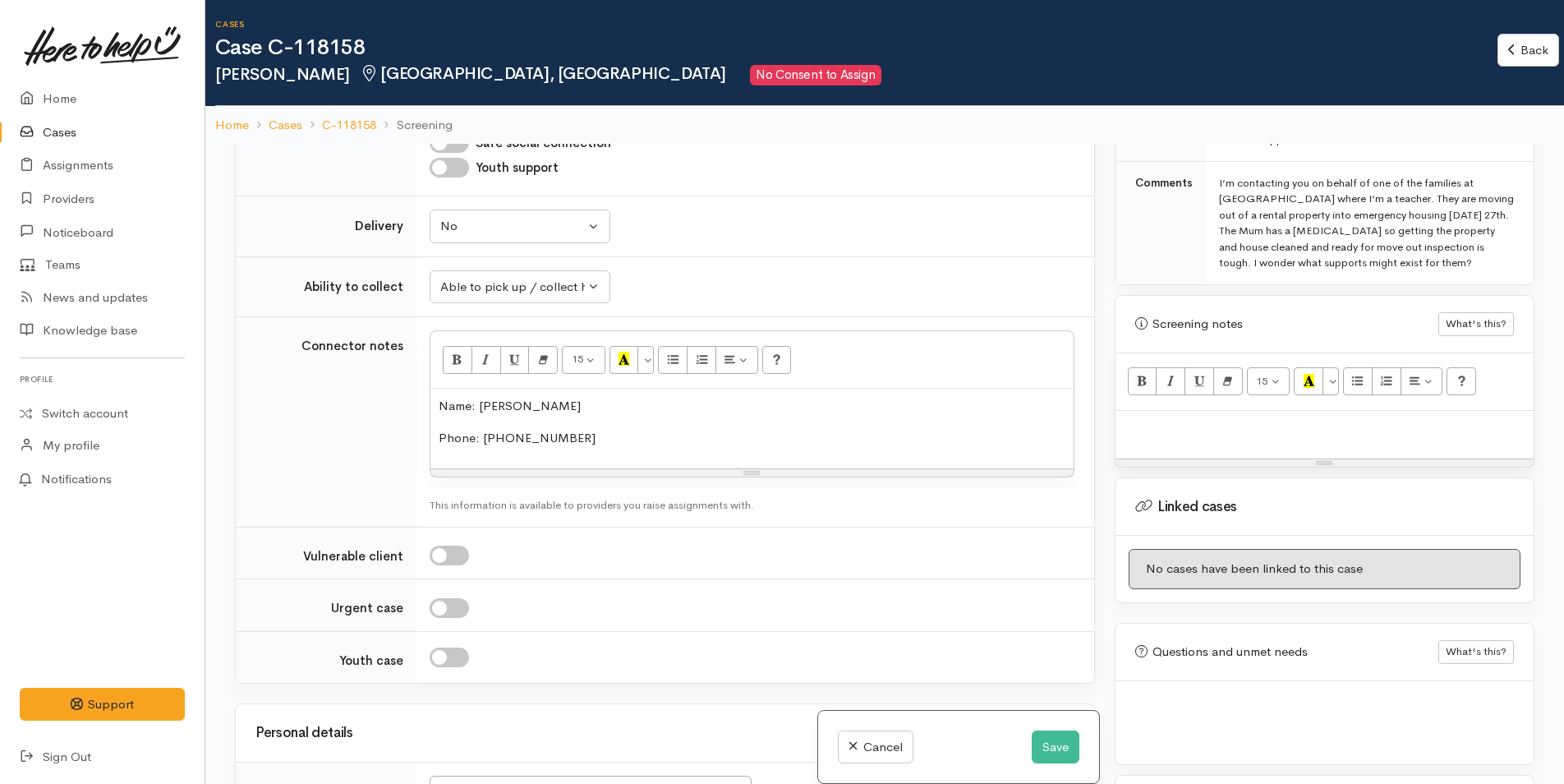
click at [1158, 433] on p at bounding box center [1324, 428] width 401 height 19
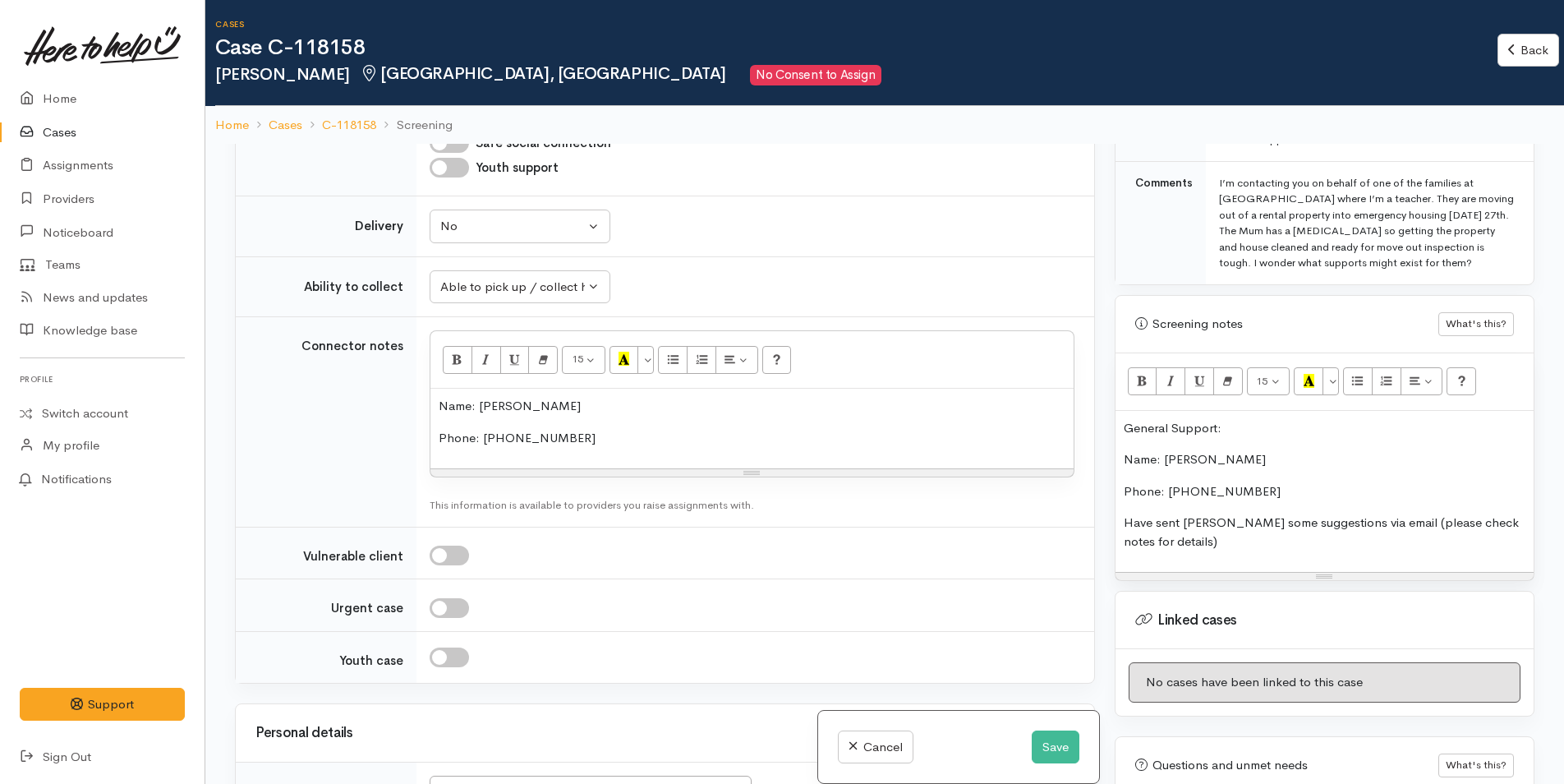
drag, startPoint x: 1252, startPoint y: 402, endPoint x: 1179, endPoint y: 421, distance: 75.4
click at [1179, 421] on div "15 8 9 10 11 12 14 18 24 36 Background Color Transparent Select #ffff00 Text Co…" at bounding box center [1324, 466] width 418 height 227
drag, startPoint x: 1083, startPoint y: 433, endPoint x: 1107, endPoint y: 397, distance: 43.3
click at [1076, 422] on div "Related cases There are no other cases from the same person found. Manually lin…" at bounding box center [885, 536] width 1320 height 784
click at [1137, 375] on icon "Bold (CTRL+B)" at bounding box center [1142, 380] width 11 height 14
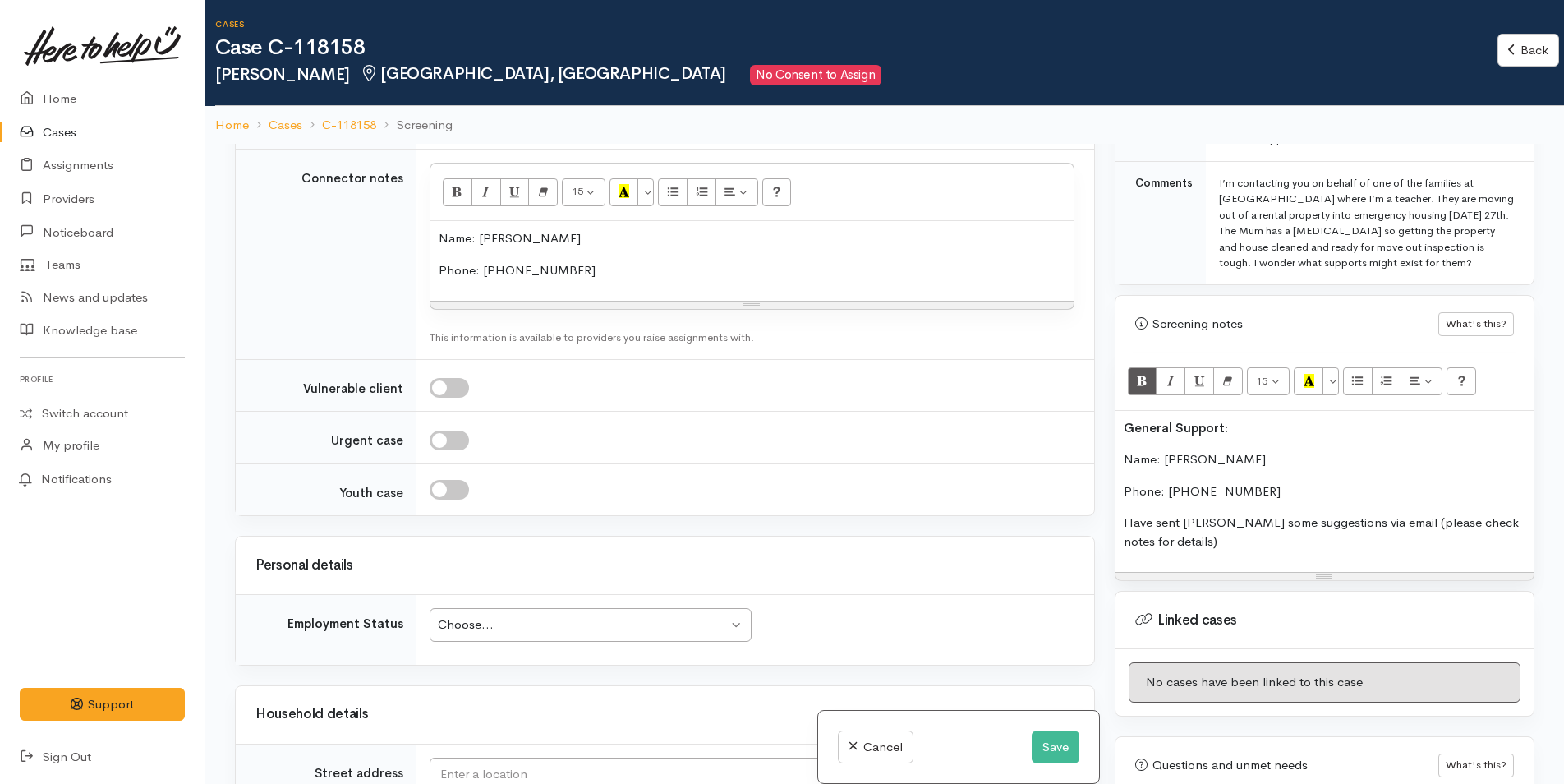
scroll to position [1643, 0]
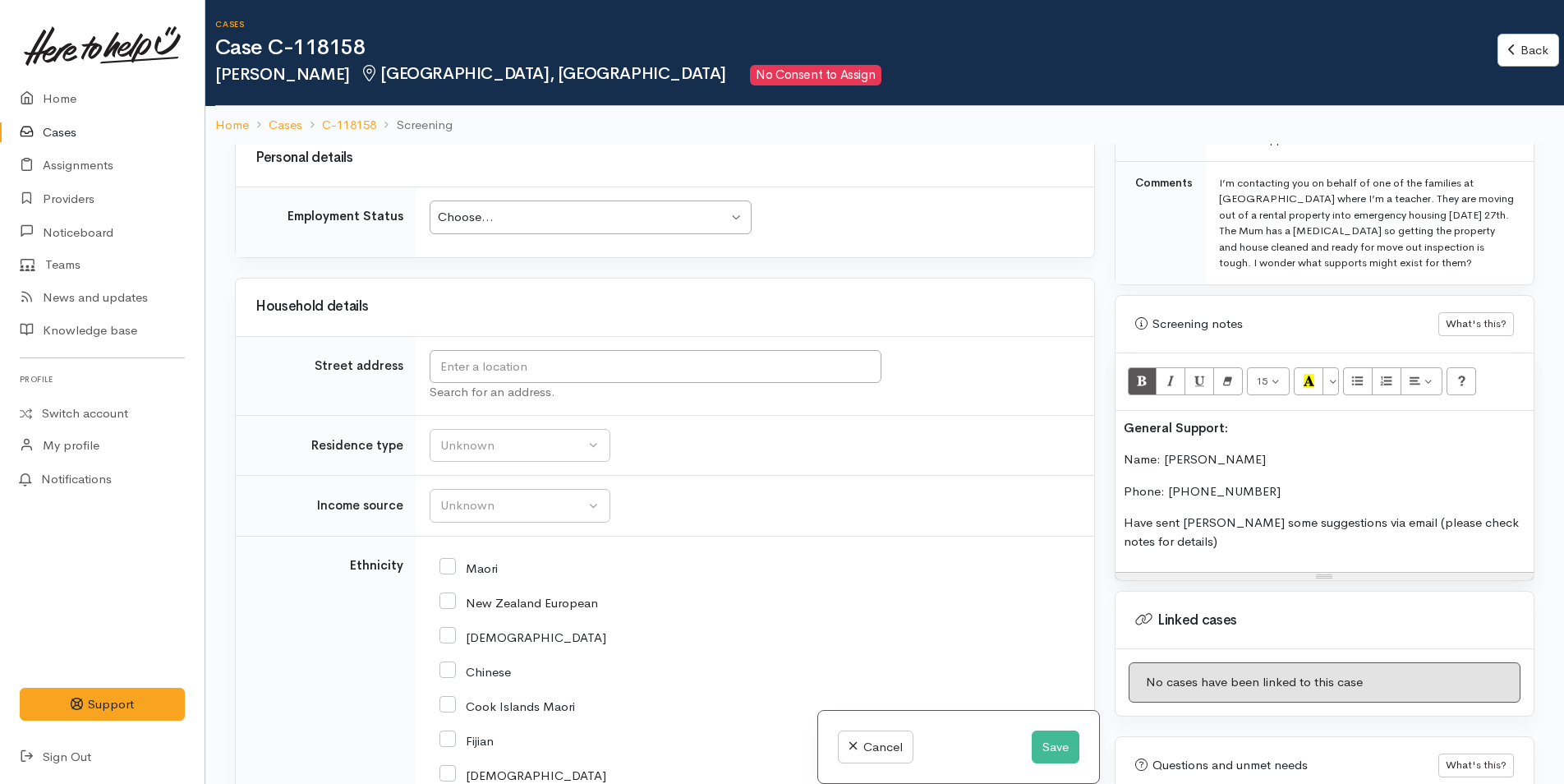
click at [472, 225] on div "Choose..." at bounding box center [582, 217] width 290 height 19
click at [471, 362] on input "text" at bounding box center [656, 367] width 452 height 34
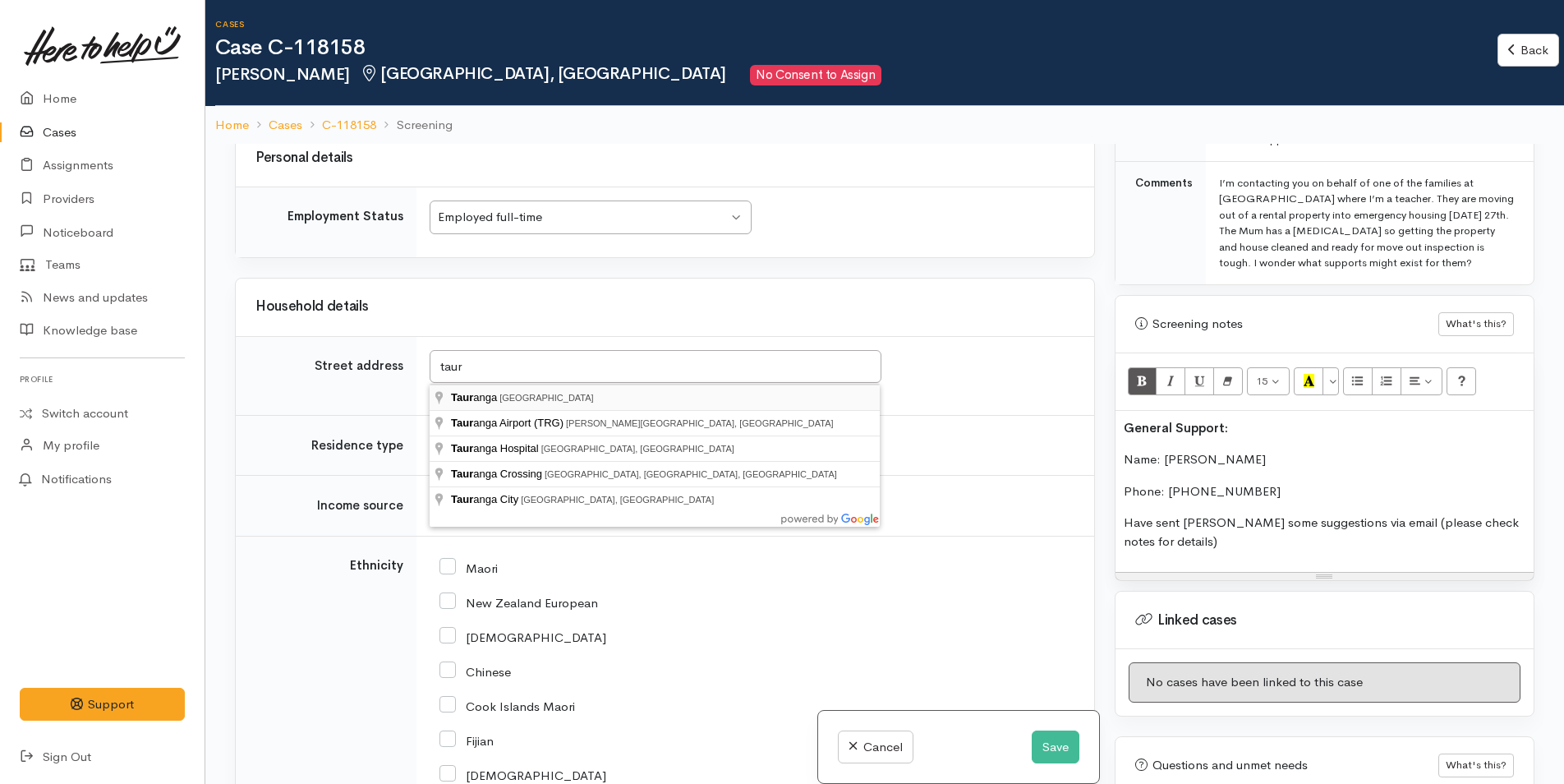
type input "Tauranga, New Zealand"
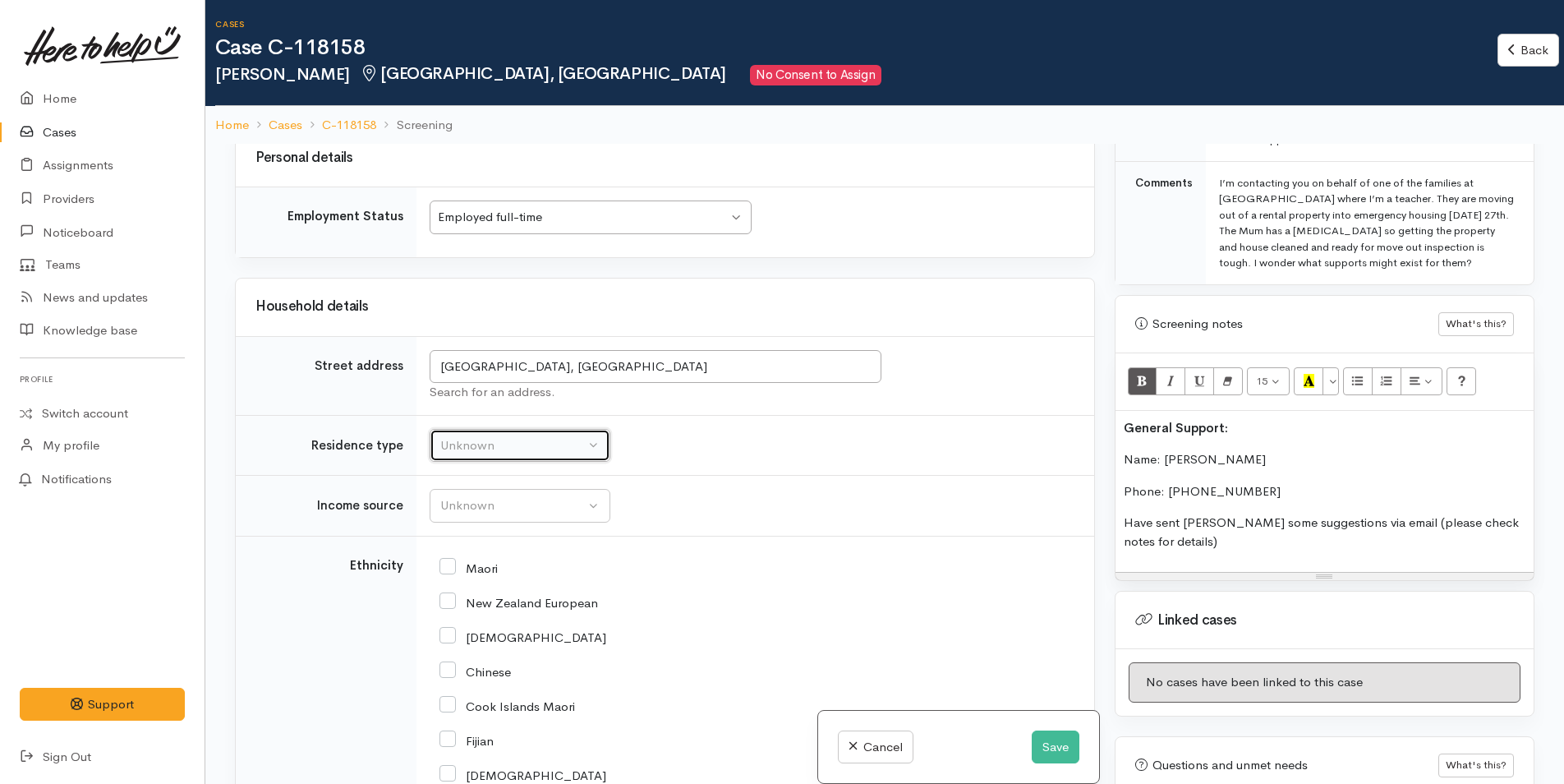
click at [469, 443] on div "Unknown" at bounding box center [512, 445] width 144 height 19
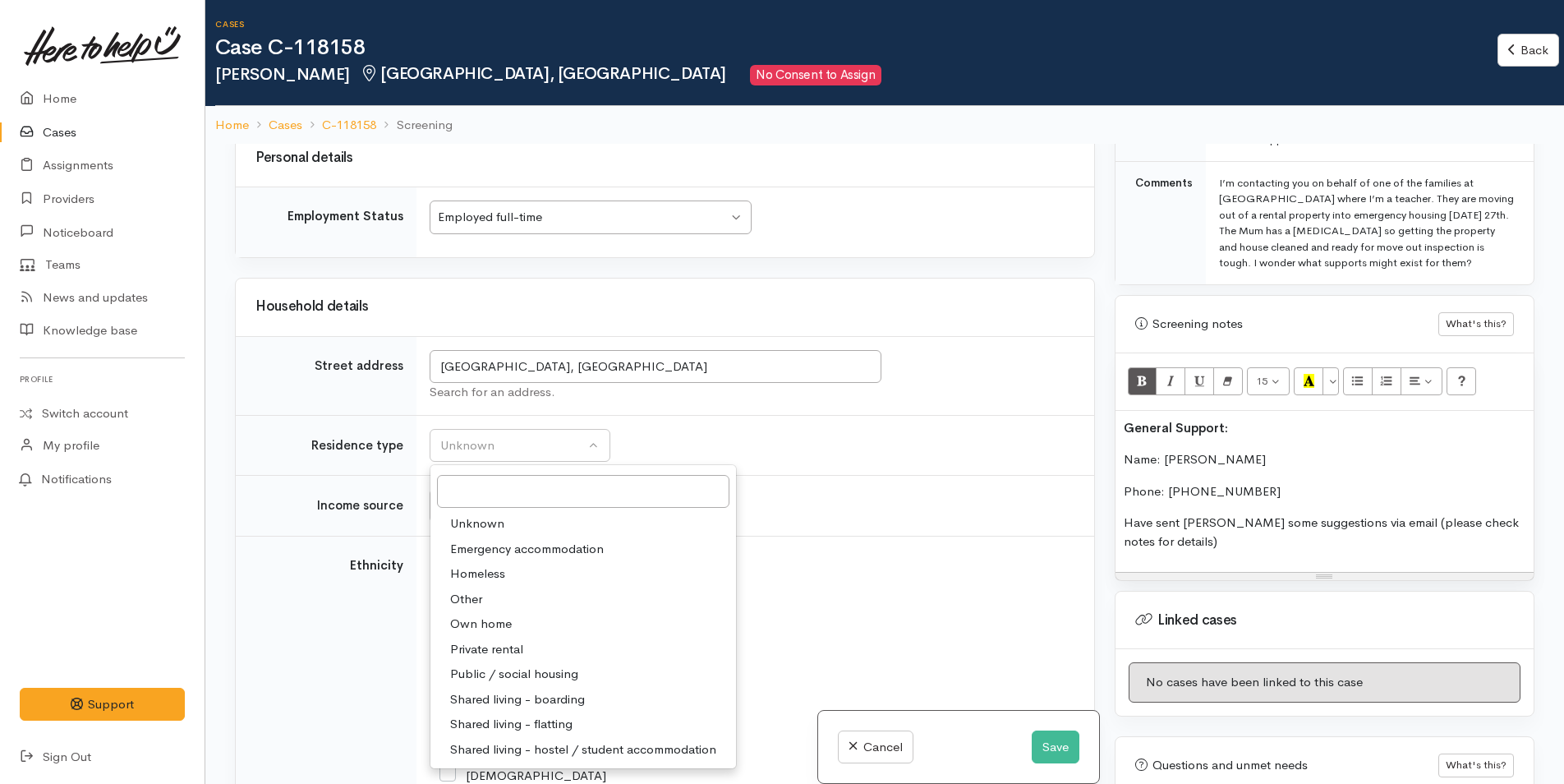
click at [496, 625] on span "Own home" at bounding box center [481, 623] width 62 height 19
select select "1"
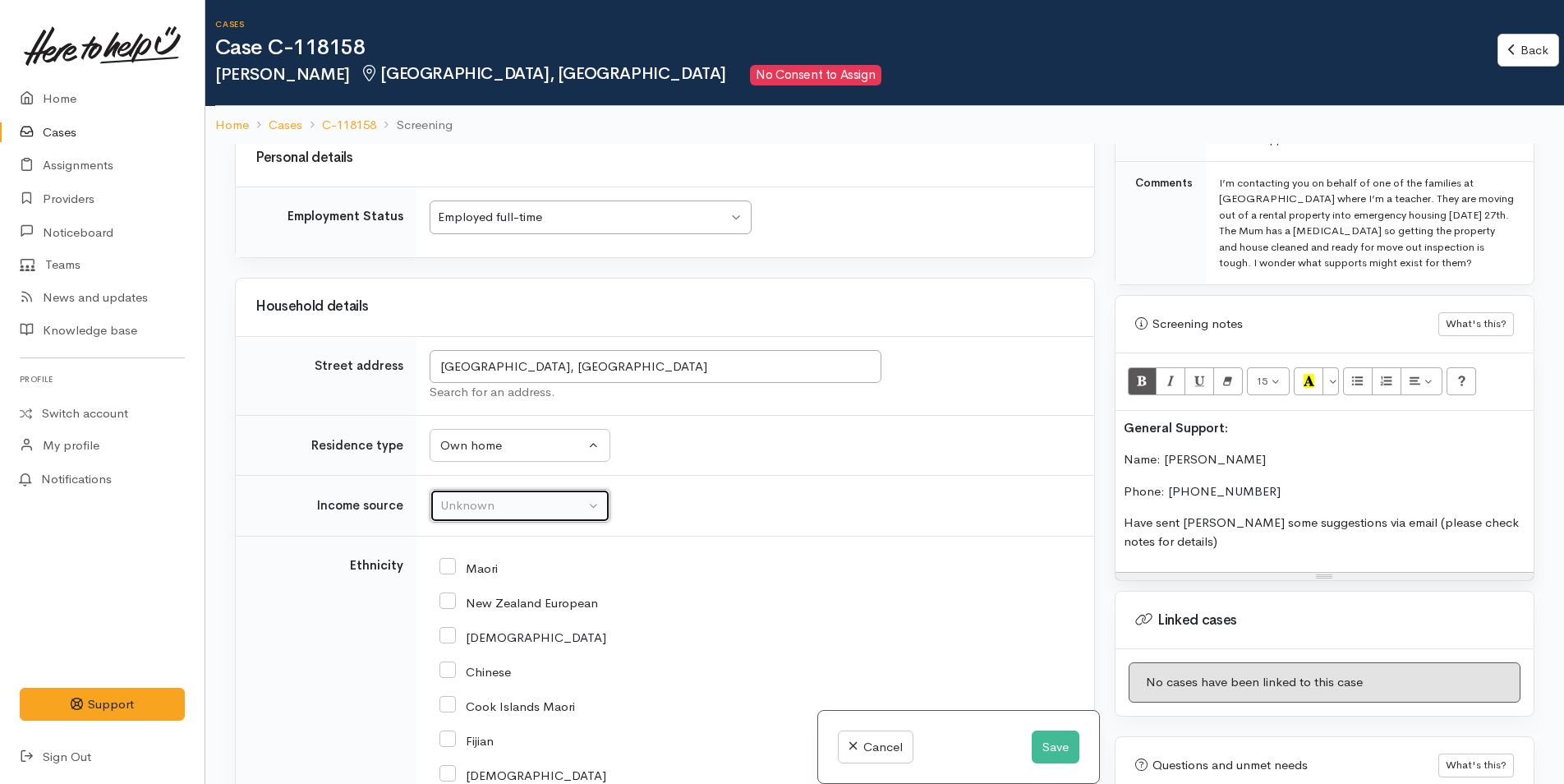
click at [487, 506] on div "Unknown" at bounding box center [512, 505] width 144 height 19
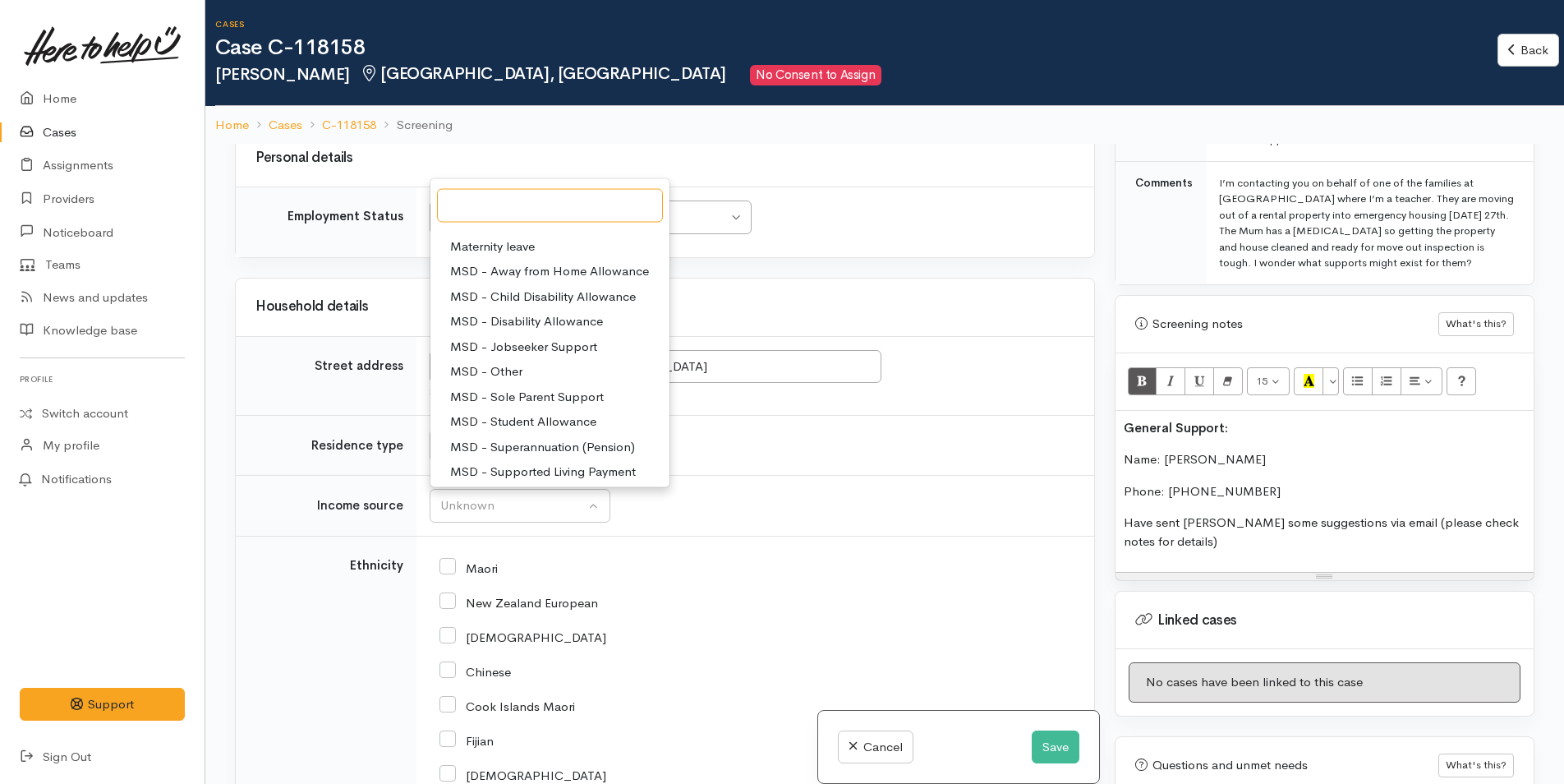
scroll to position [247, 0]
click at [494, 366] on span "Paid employment" at bounding box center [499, 368] width 96 height 19
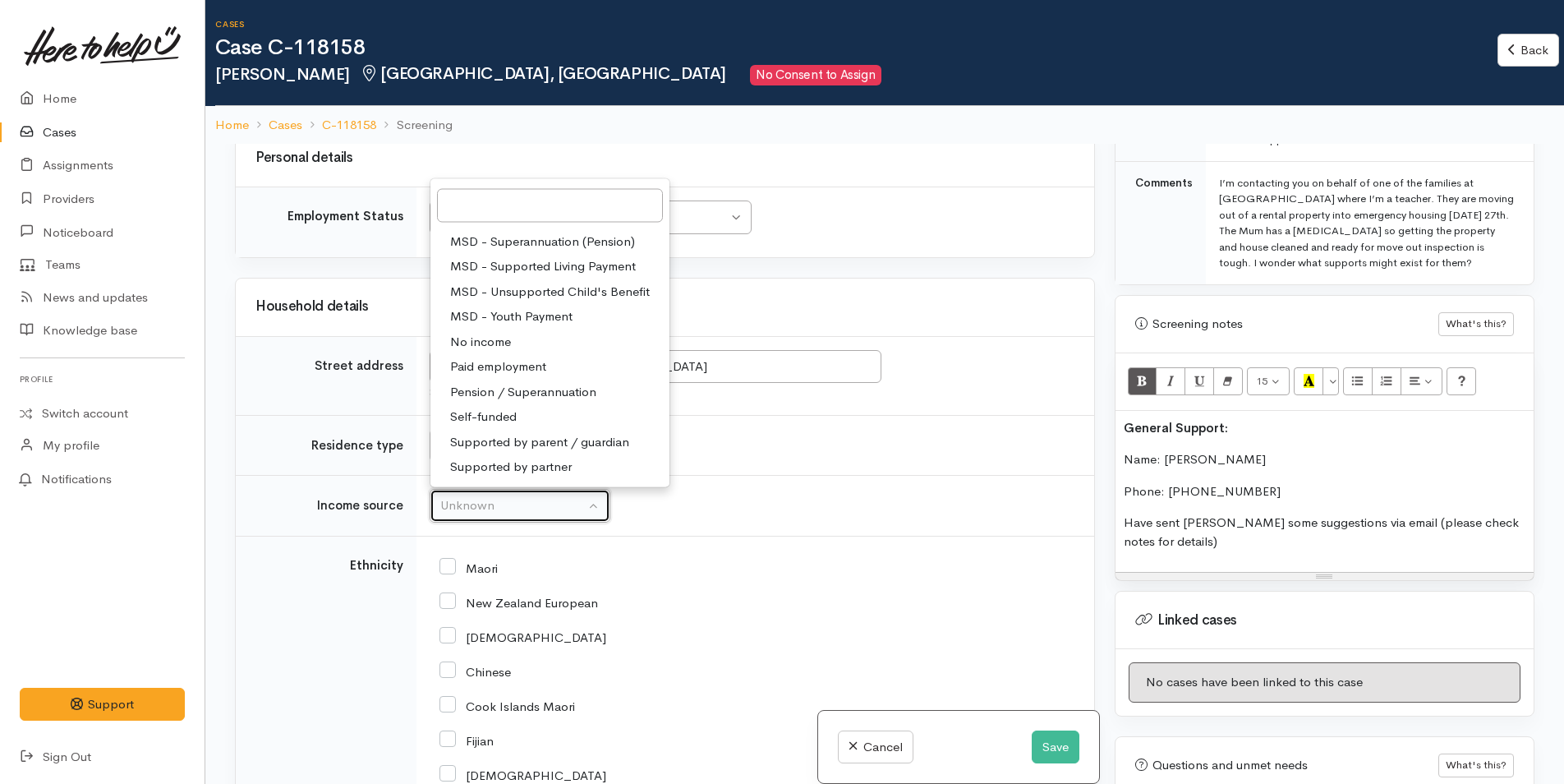
select select "1"
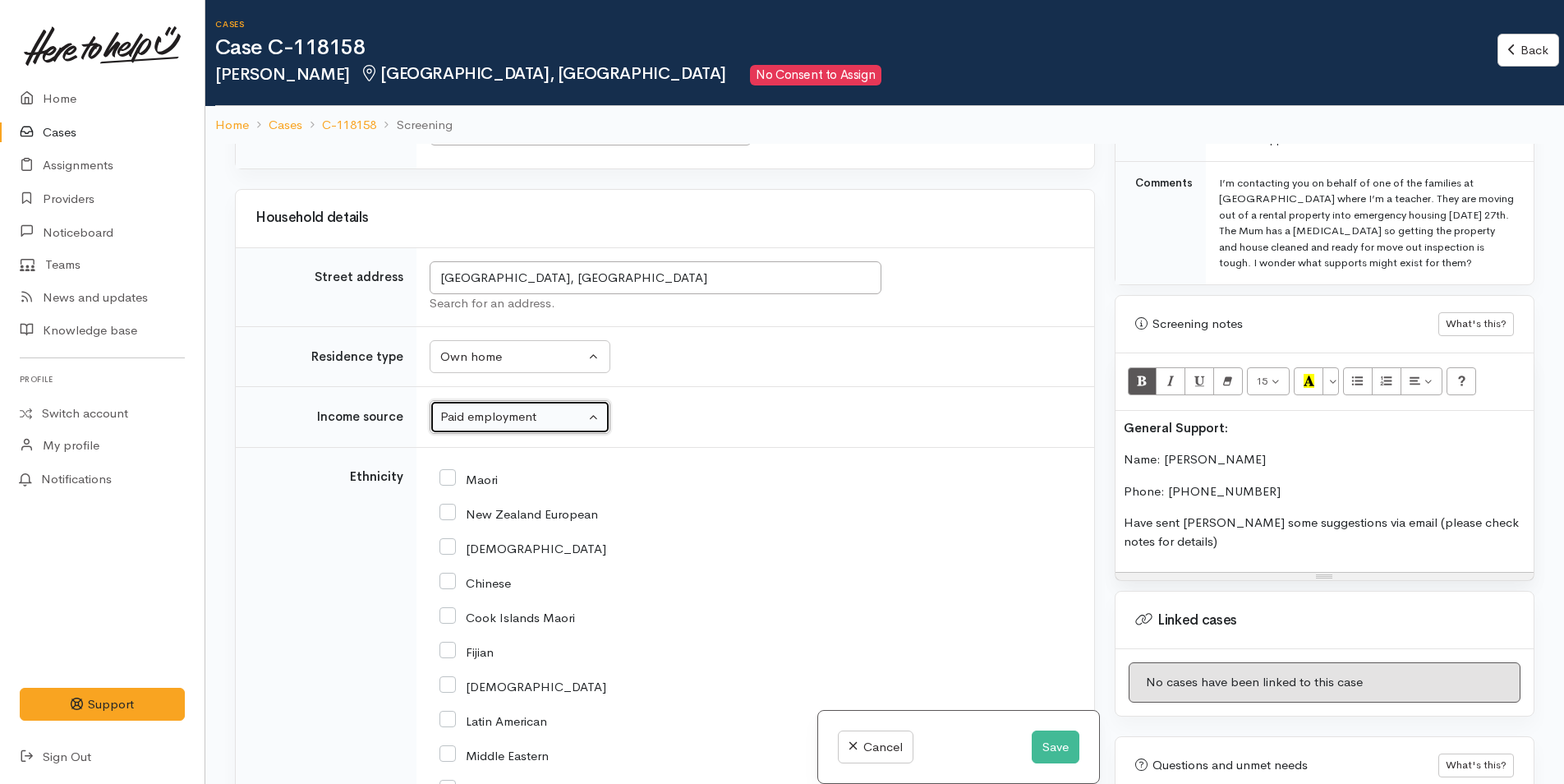
scroll to position [1889, 0]
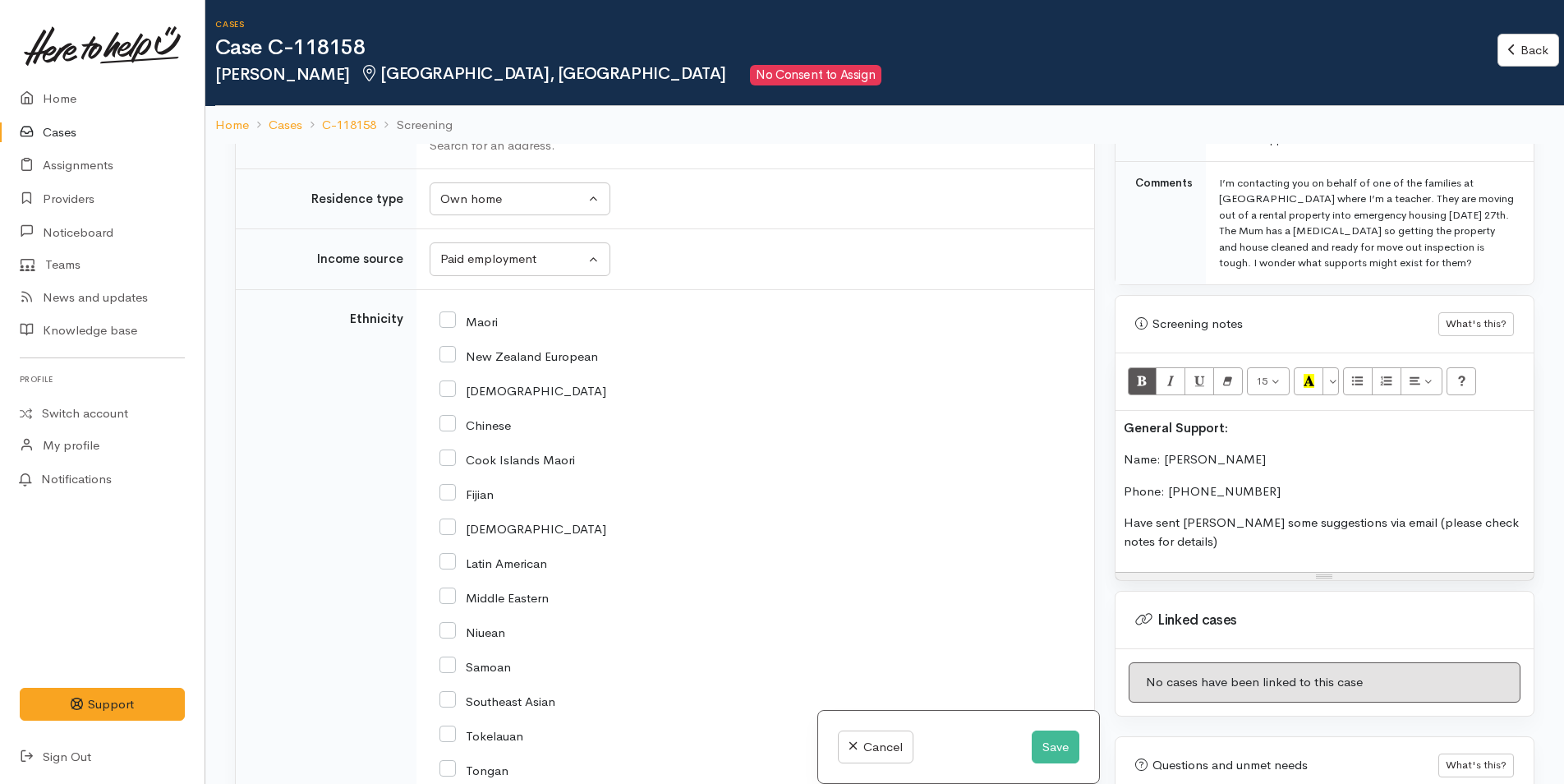
click at [448, 353] on input "New Zealand European" at bounding box center [519, 355] width 159 height 15
checkbox input "true"
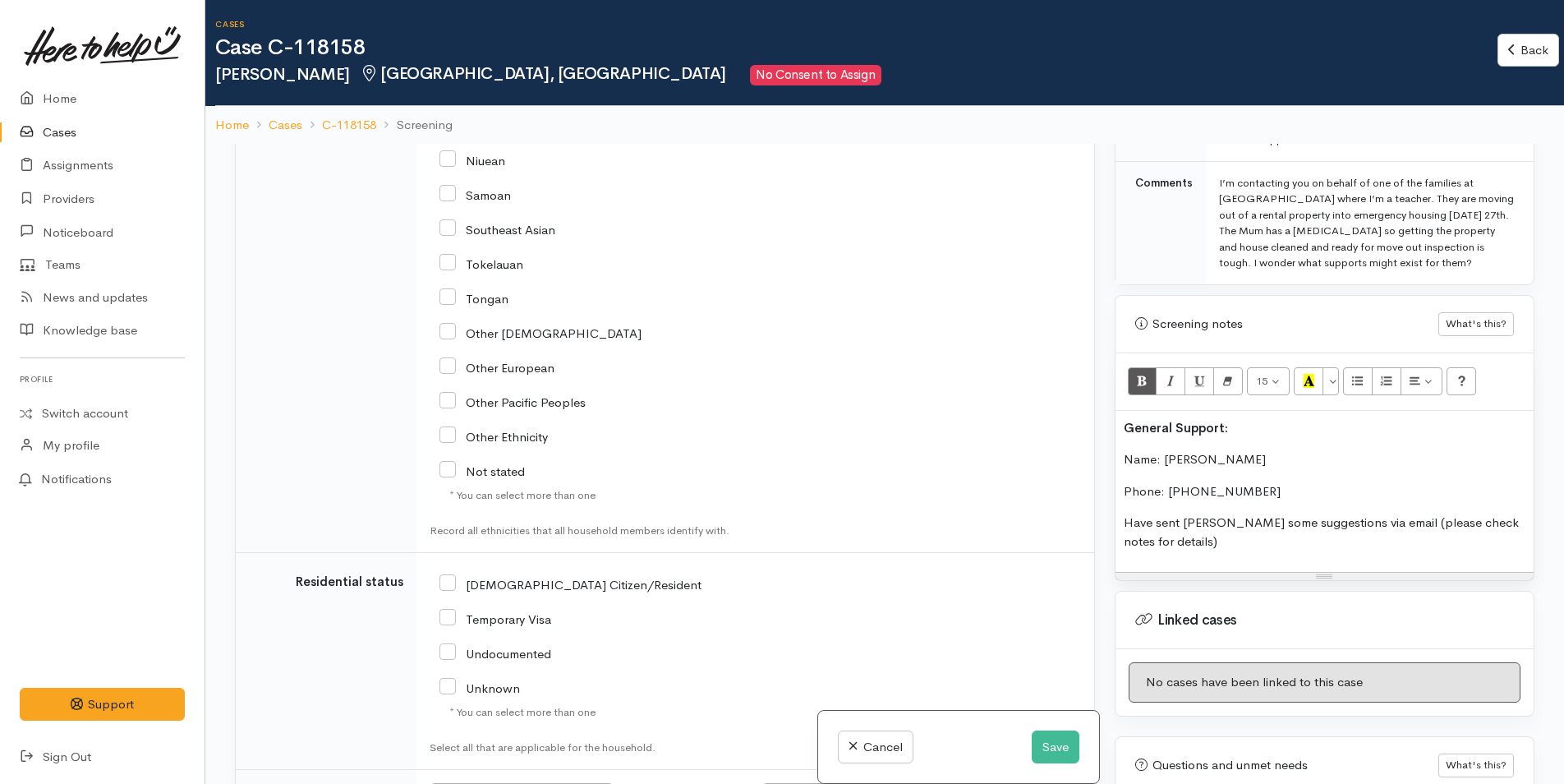
scroll to position [2546, 0]
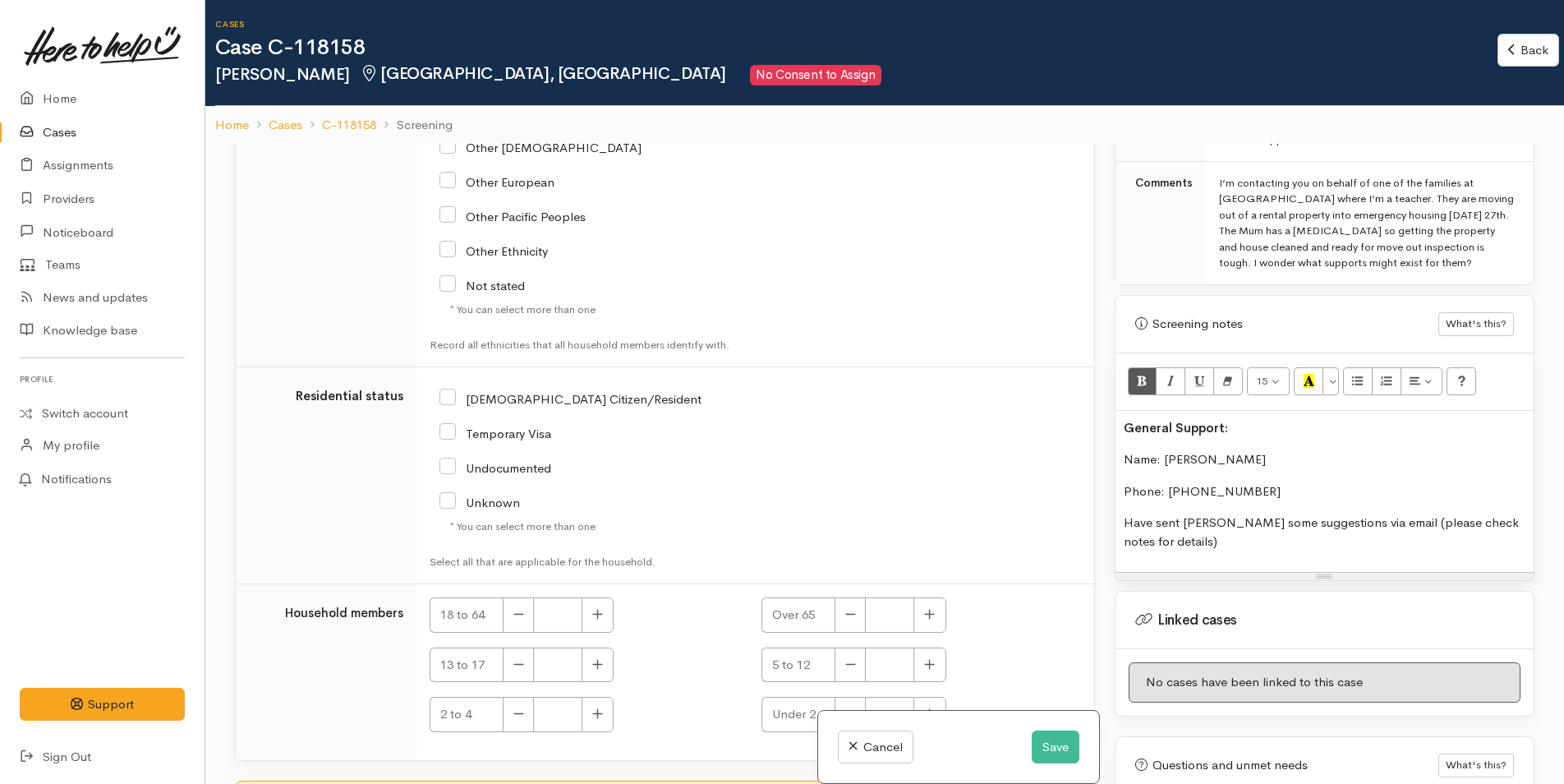
click at [443, 398] on input "[DEMOGRAPHIC_DATA] Citizen/Resident" at bounding box center [570, 398] width 262 height 15
checkbox input "true"
click at [608, 618] on button "button" at bounding box center [597, 615] width 32 height 35
type input "1"
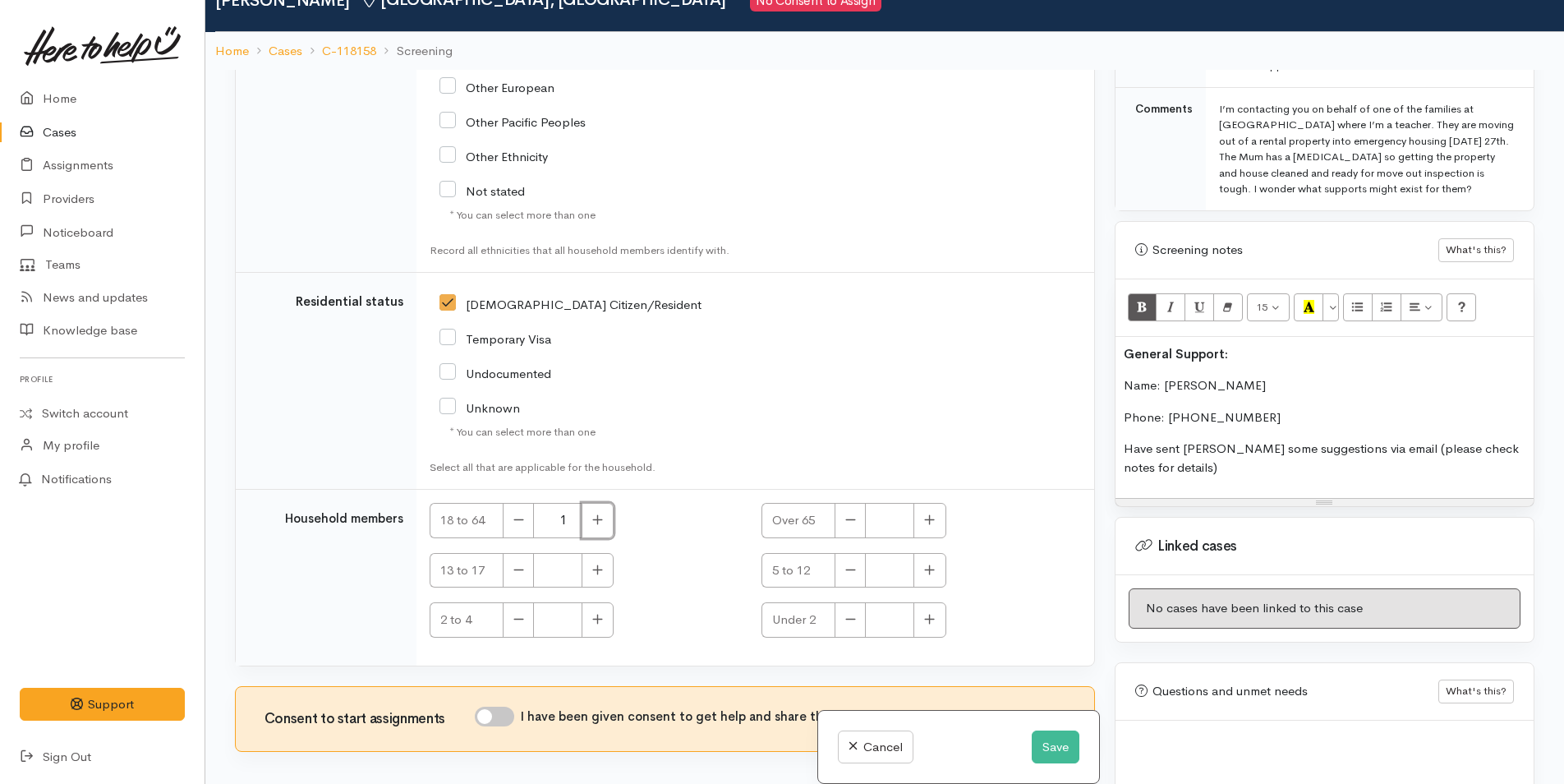
scroll to position [144, 0]
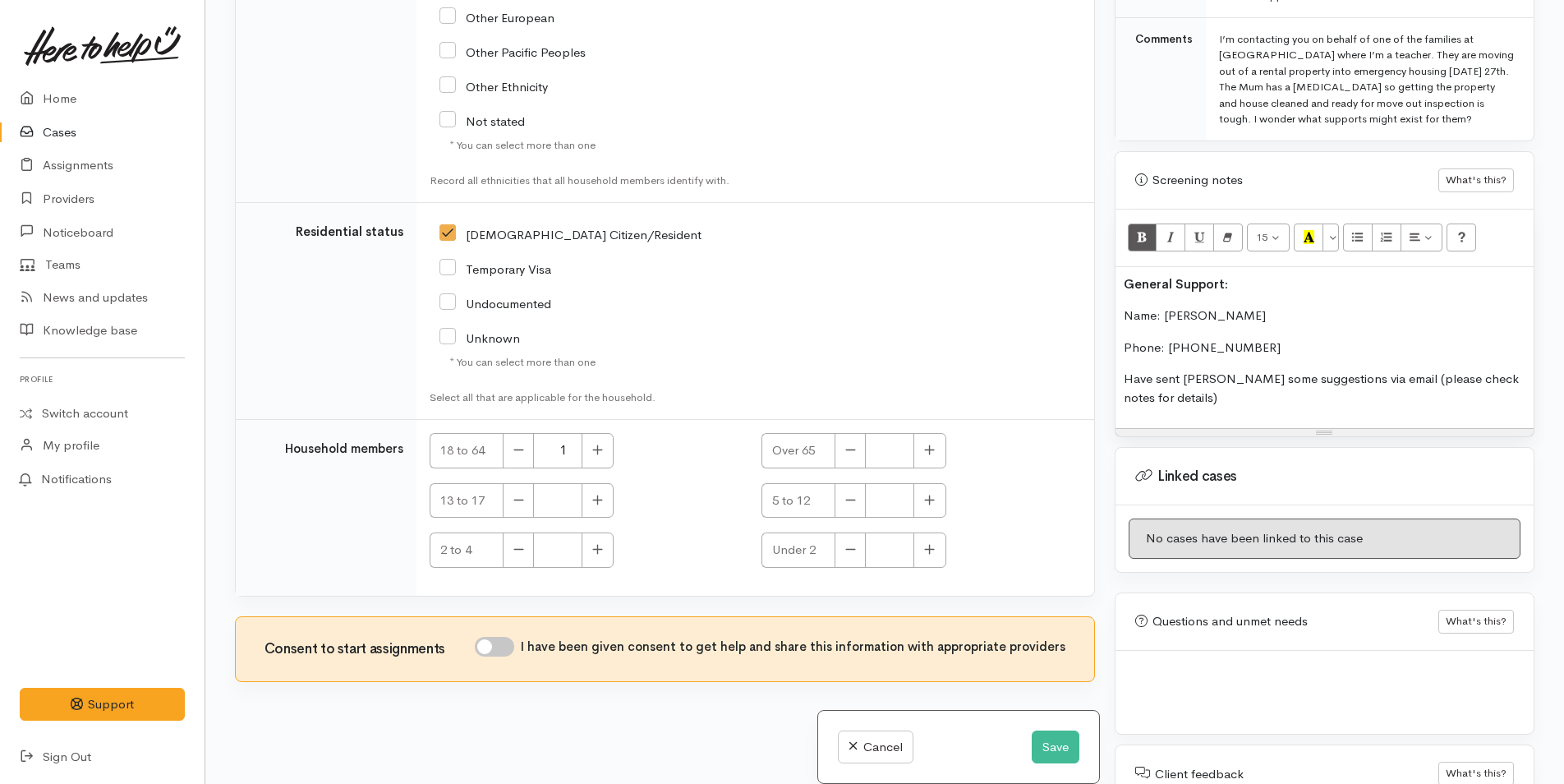
click at [503, 645] on input "I have been given consent to get help and share this information with appropria…" at bounding box center [494, 646] width 40 height 19
checkbox input "true"
click at [1042, 736] on button "Save" at bounding box center [1055, 747] width 47 height 34
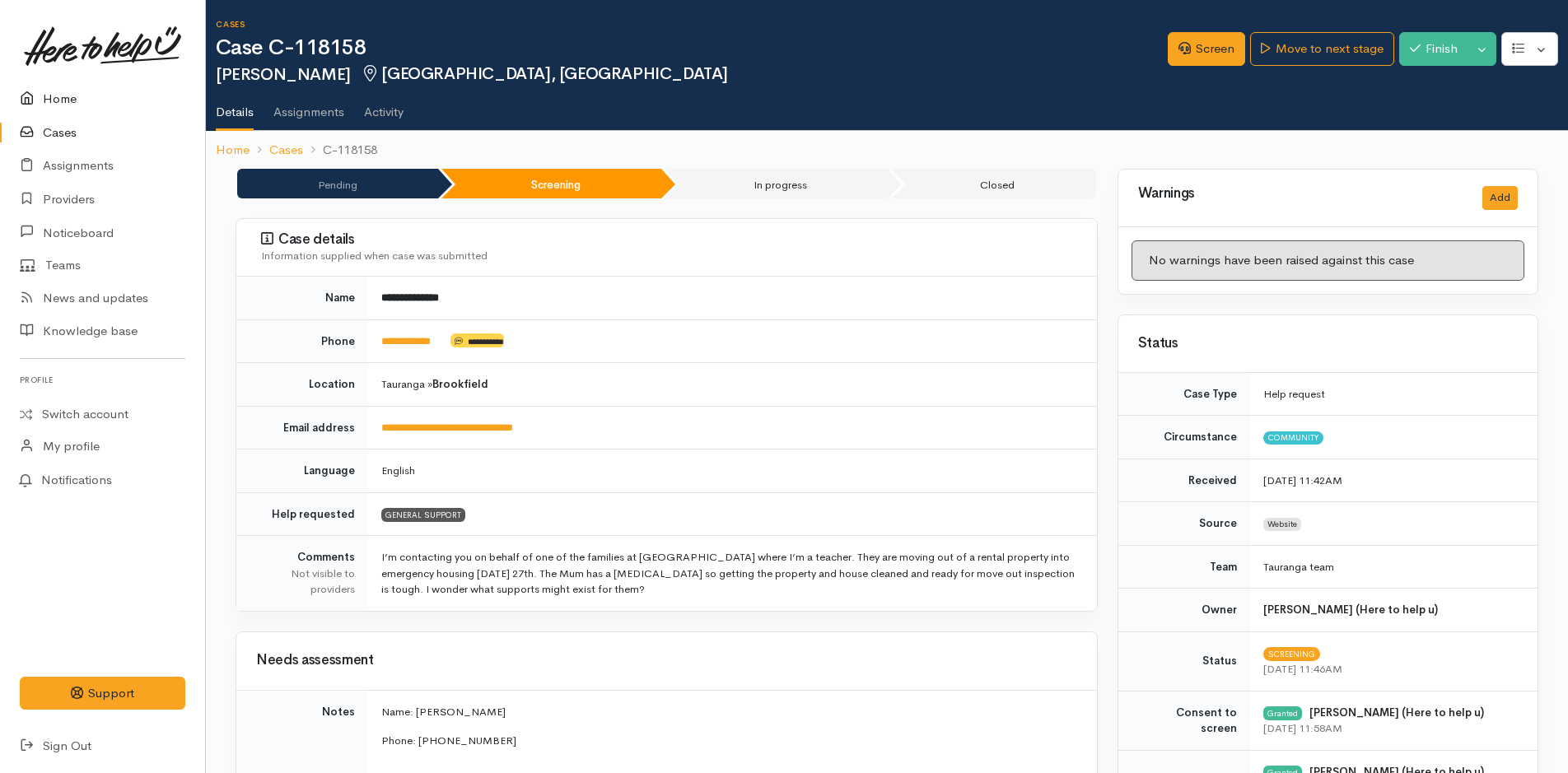
click at [59, 102] on link "Home" at bounding box center [103, 99] width 205 height 34
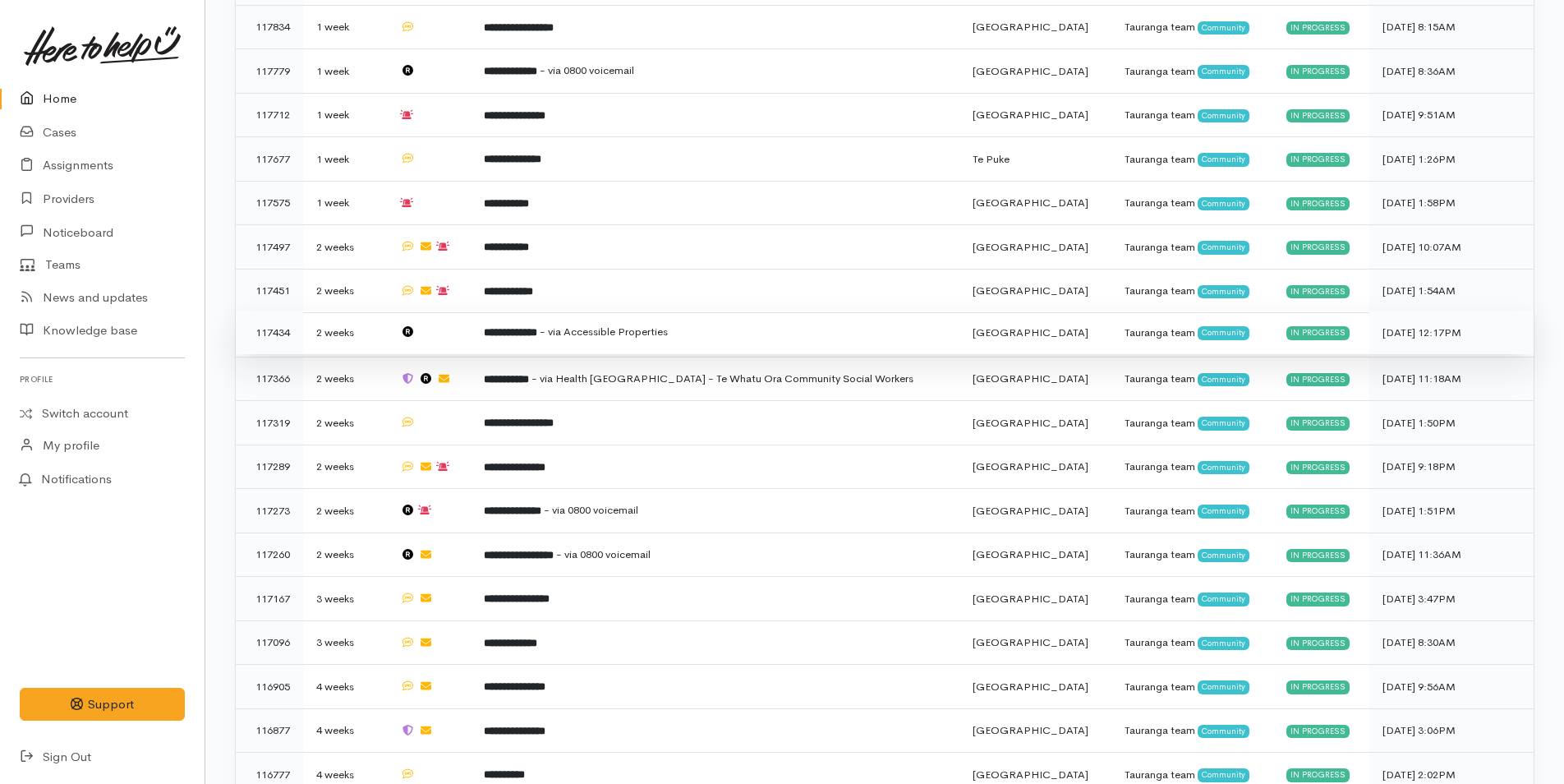
scroll to position [1155, 0]
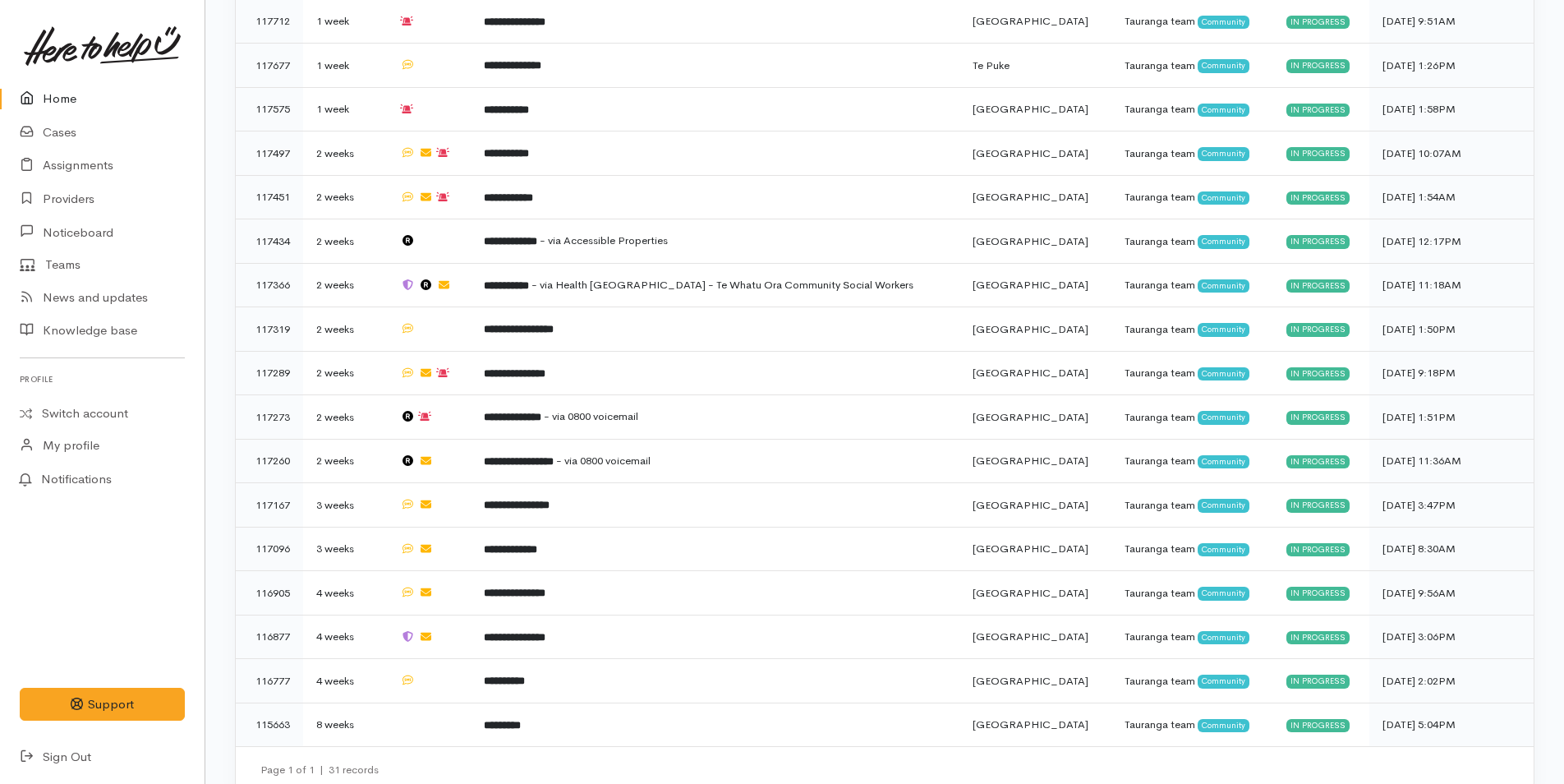
click at [60, 88] on link "Home" at bounding box center [102, 99] width 204 height 34
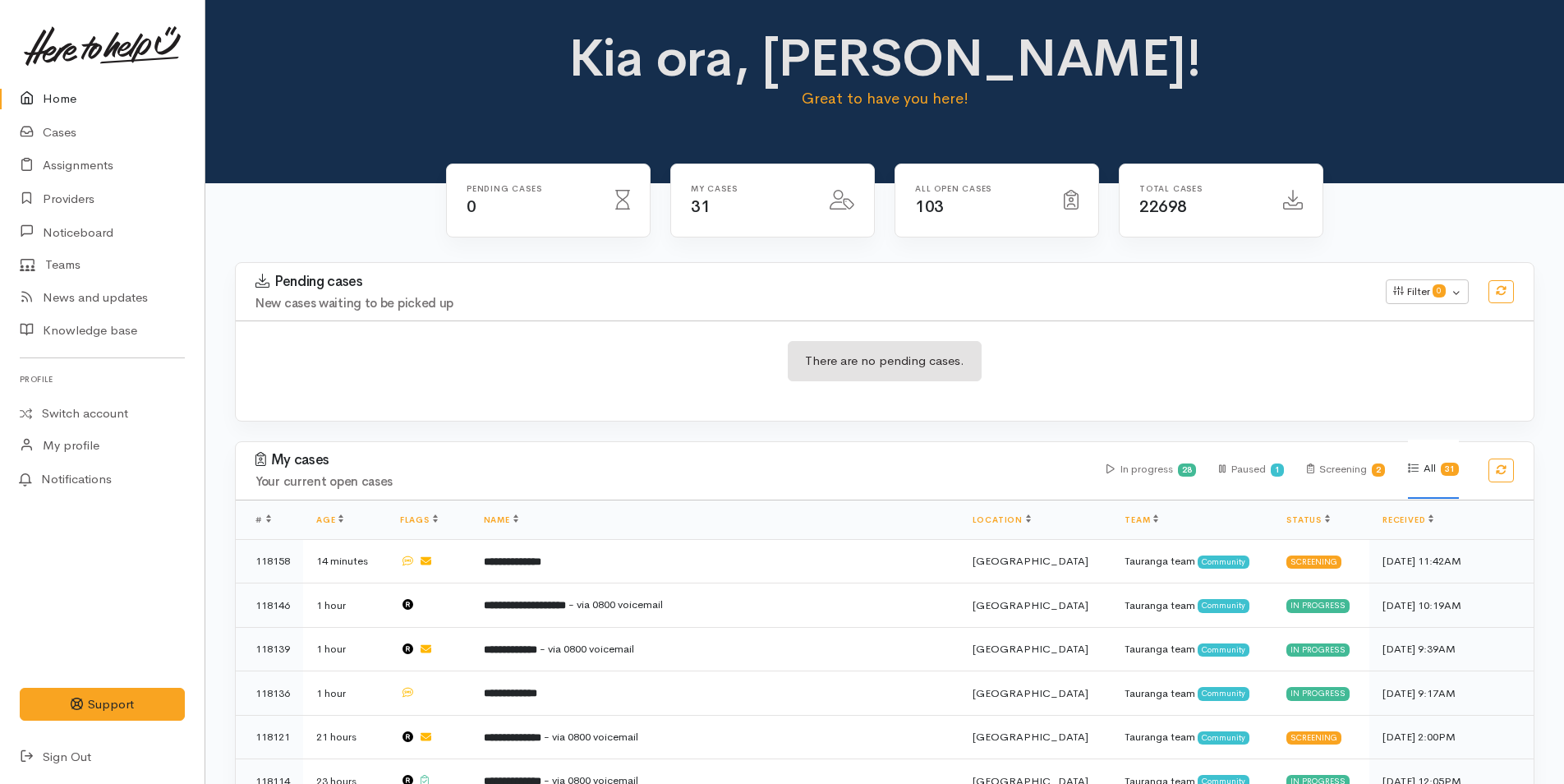
click at [63, 87] on link "Home" at bounding box center [102, 99] width 204 height 34
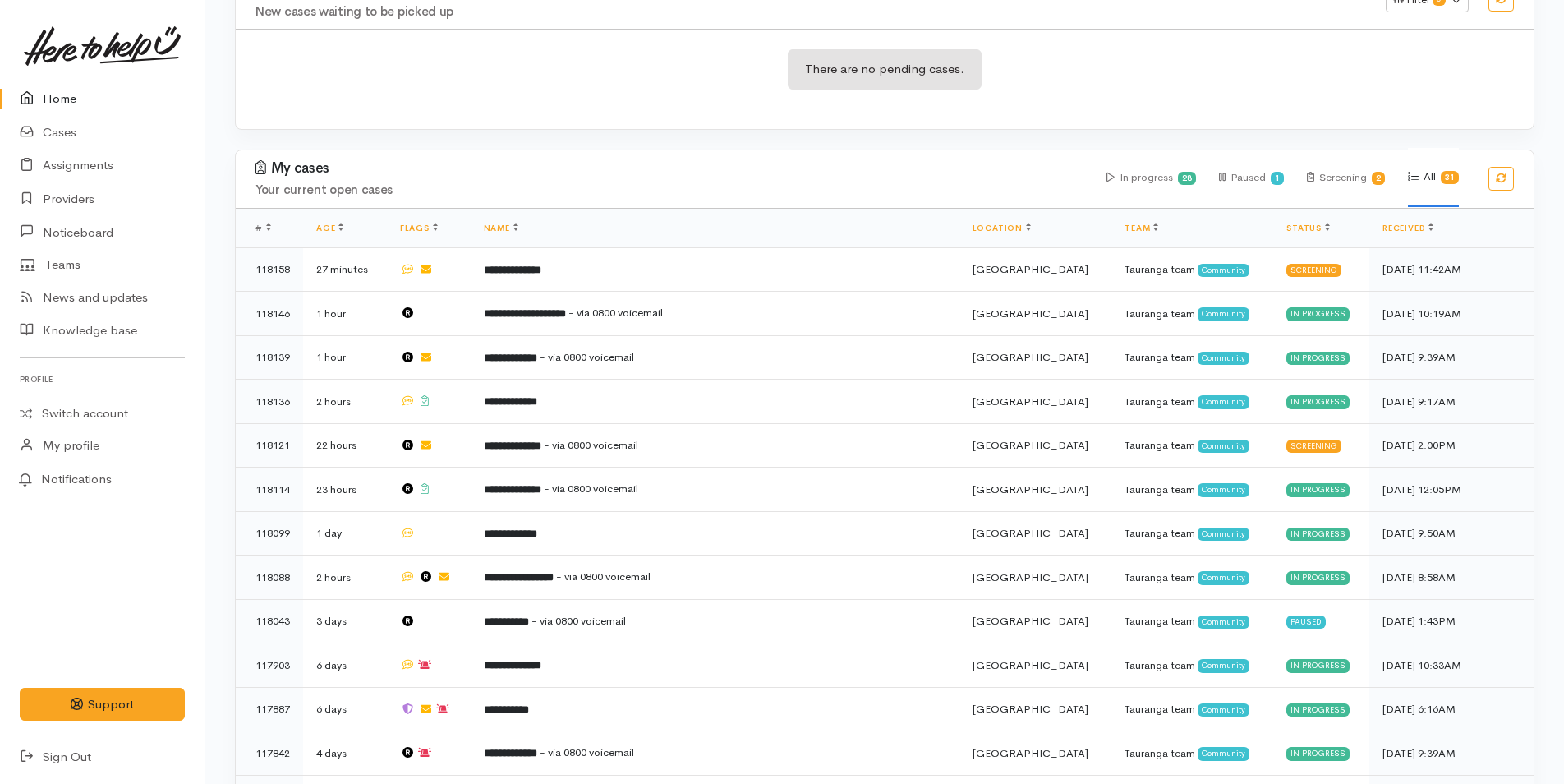
scroll to position [329, 0]
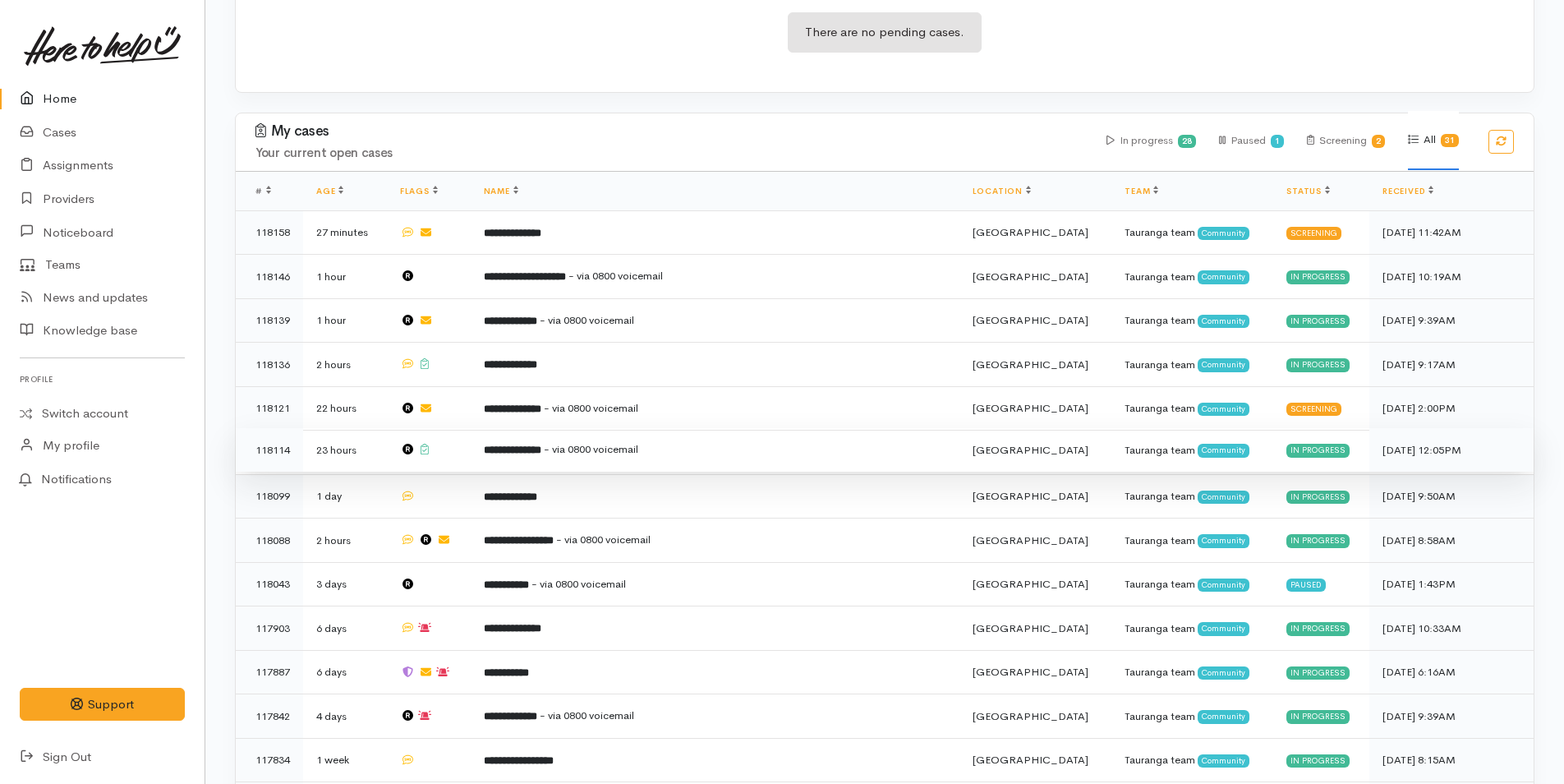
click at [681, 453] on td "**********" at bounding box center [715, 450] width 489 height 45
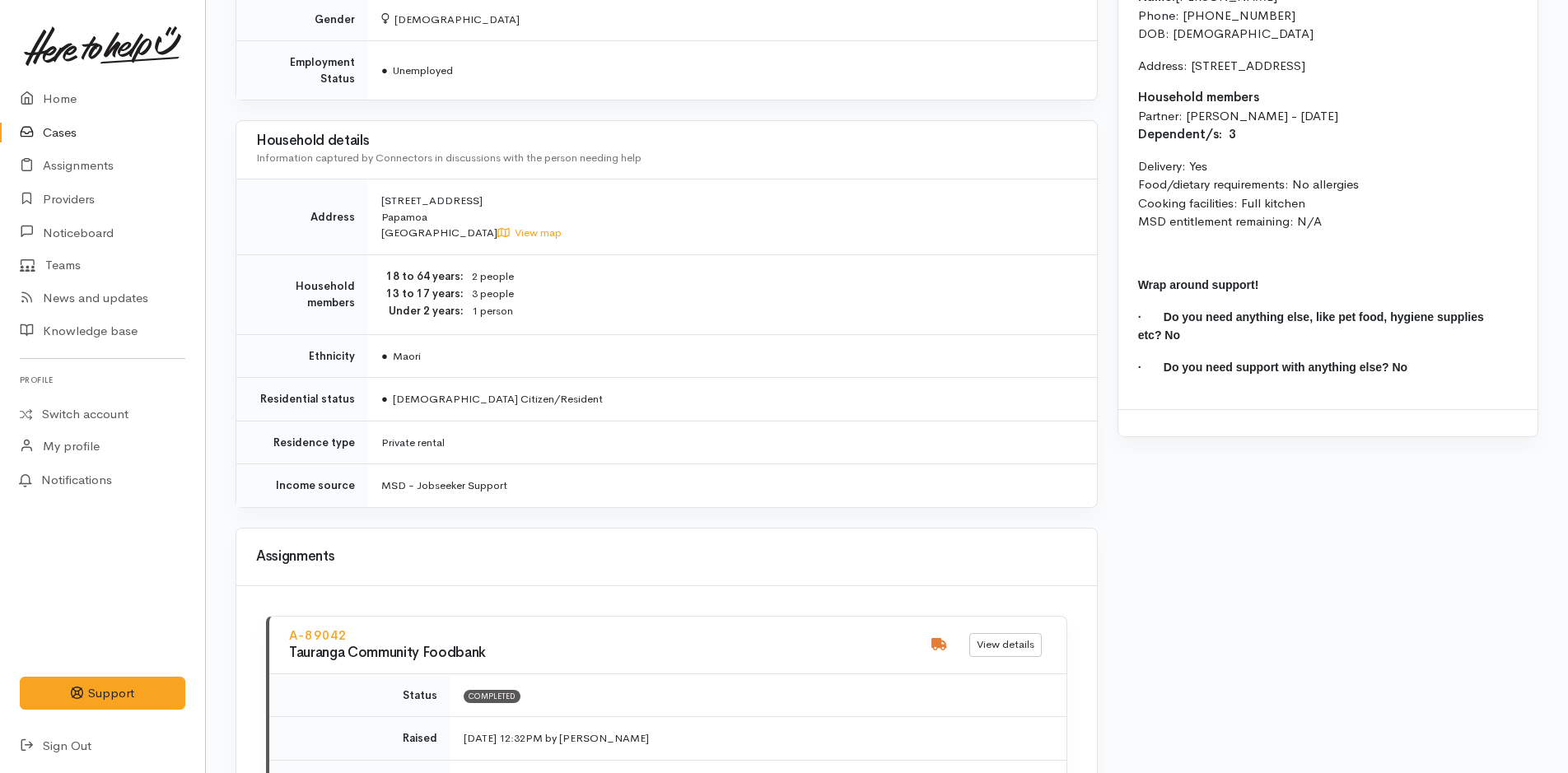
scroll to position [1114, 0]
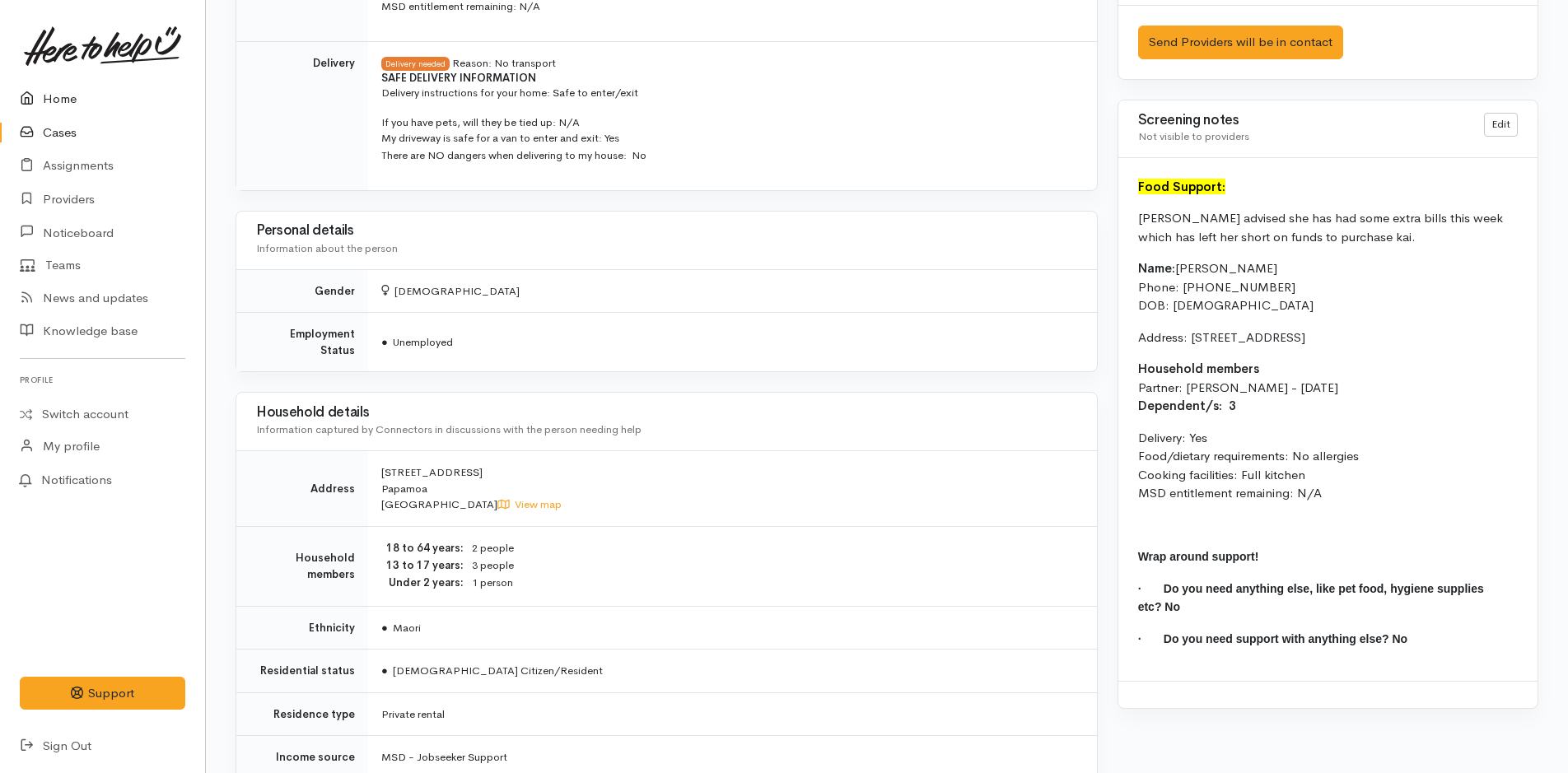
click at [69, 104] on link "Home" at bounding box center [103, 99] width 205 height 34
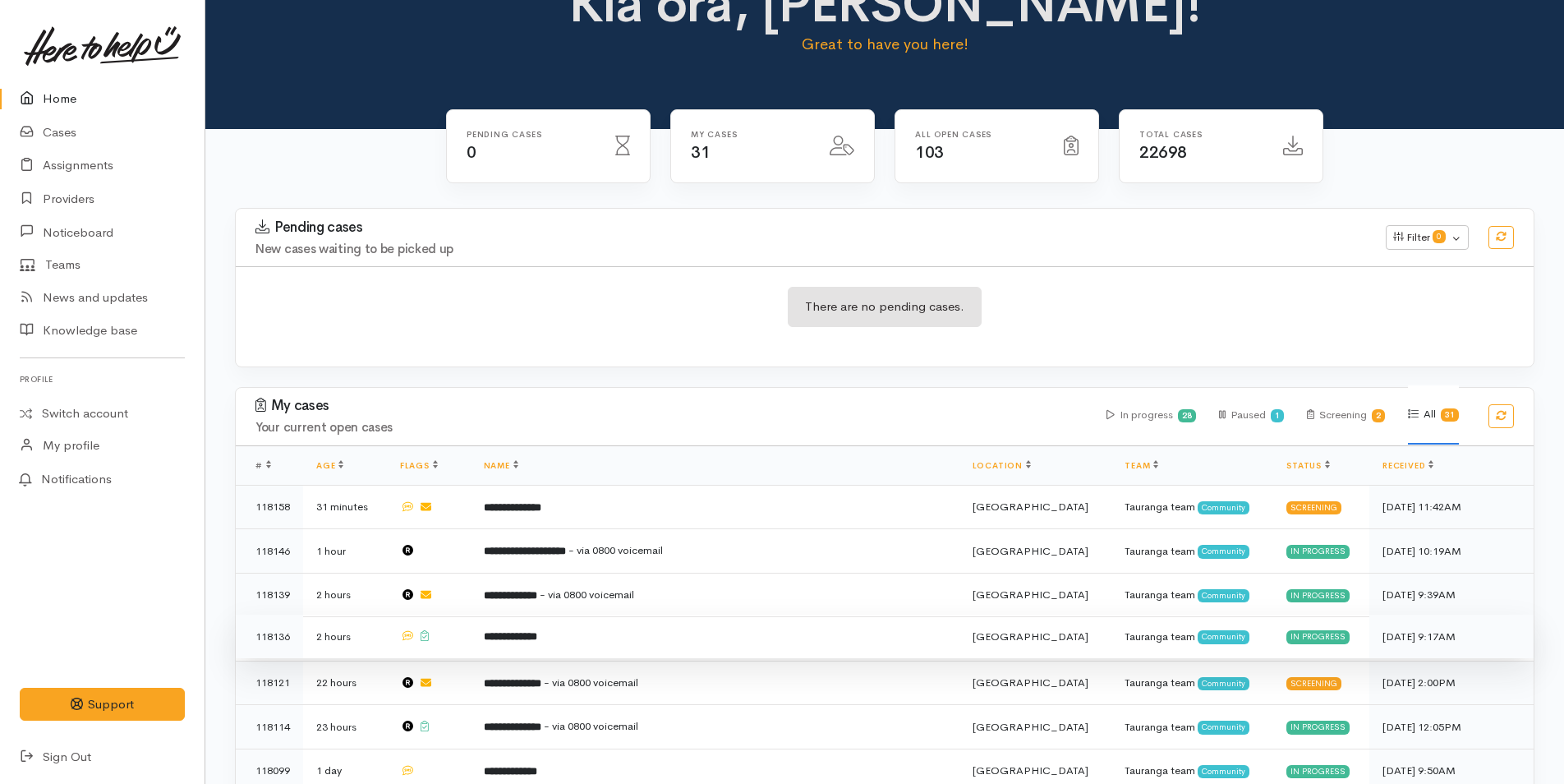
scroll to position [82, 0]
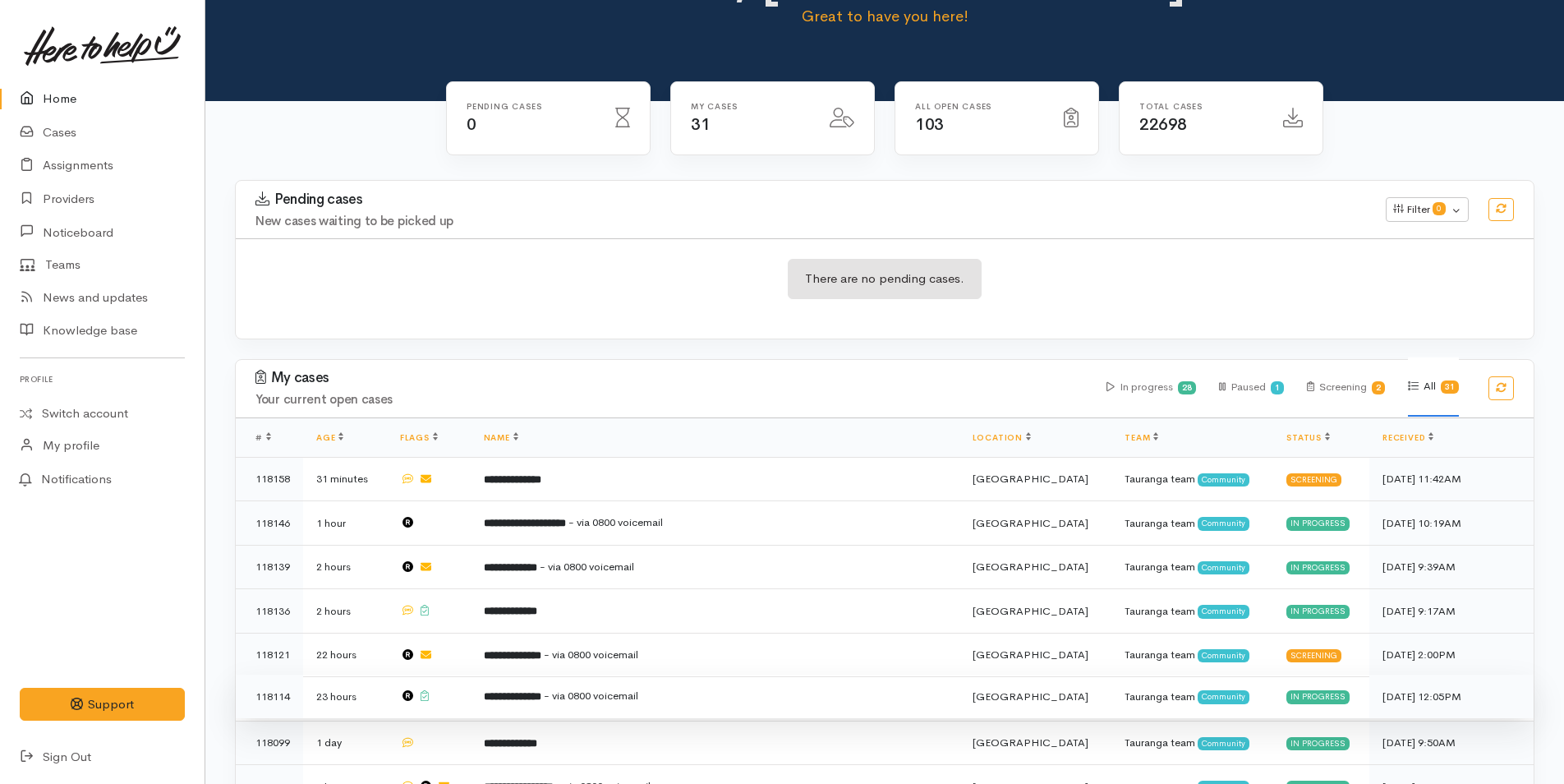
click at [542, 697] on b "**********" at bounding box center [513, 696] width 57 height 11
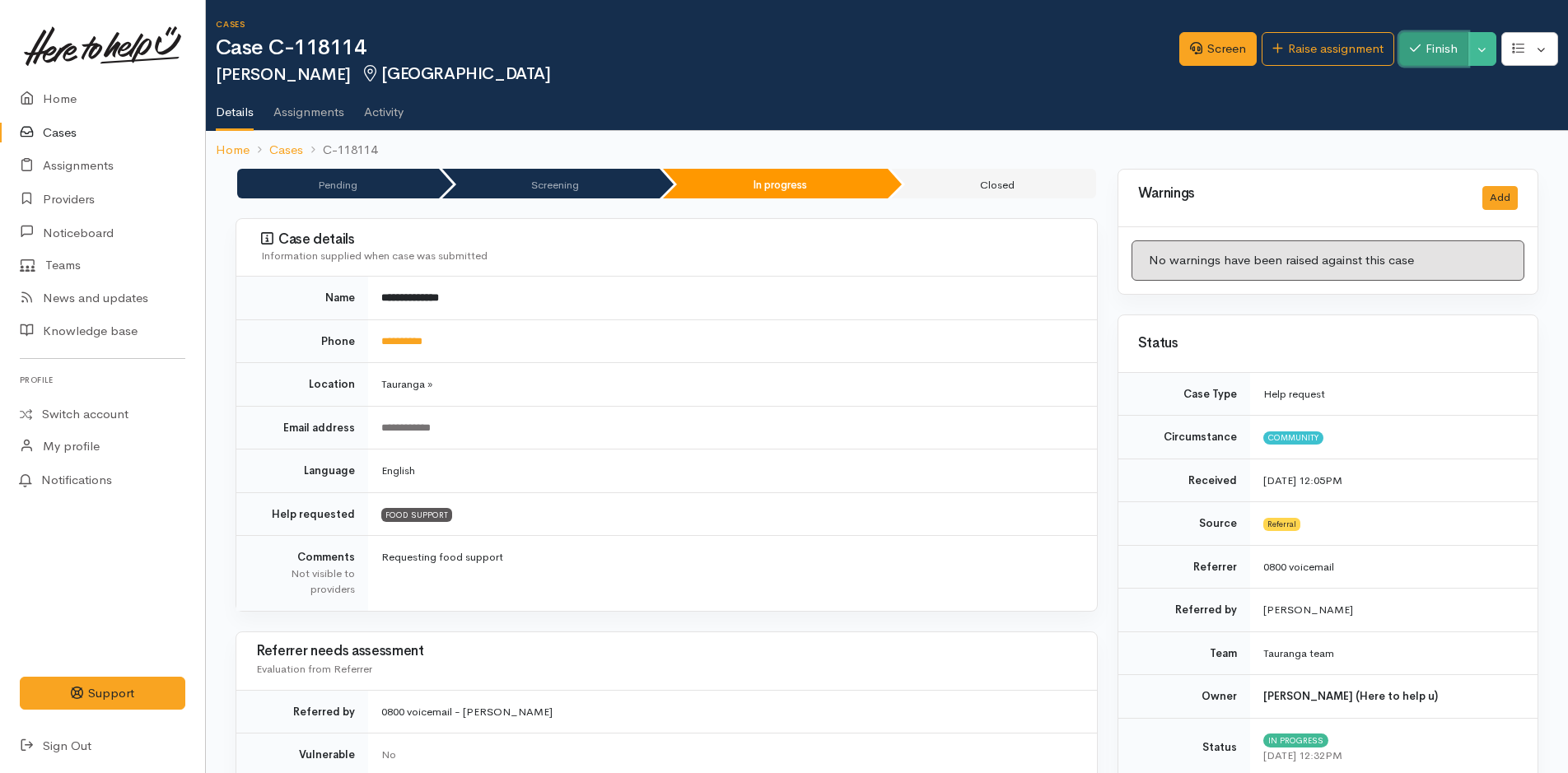
click at [1440, 39] on button "Finish" at bounding box center [1434, 49] width 69 height 34
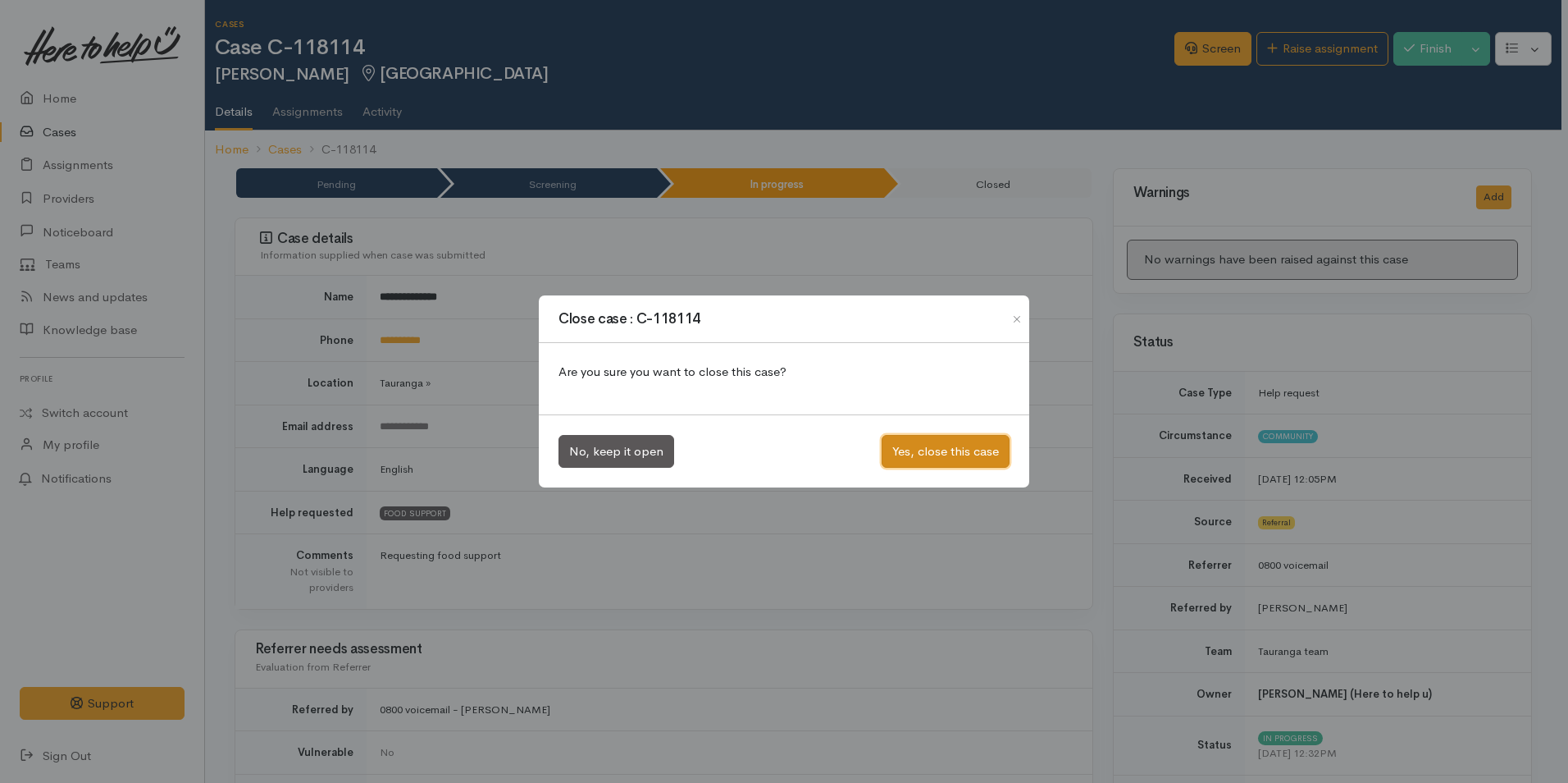
click at [913, 440] on button "Yes, close this case" at bounding box center [946, 451] width 128 height 34
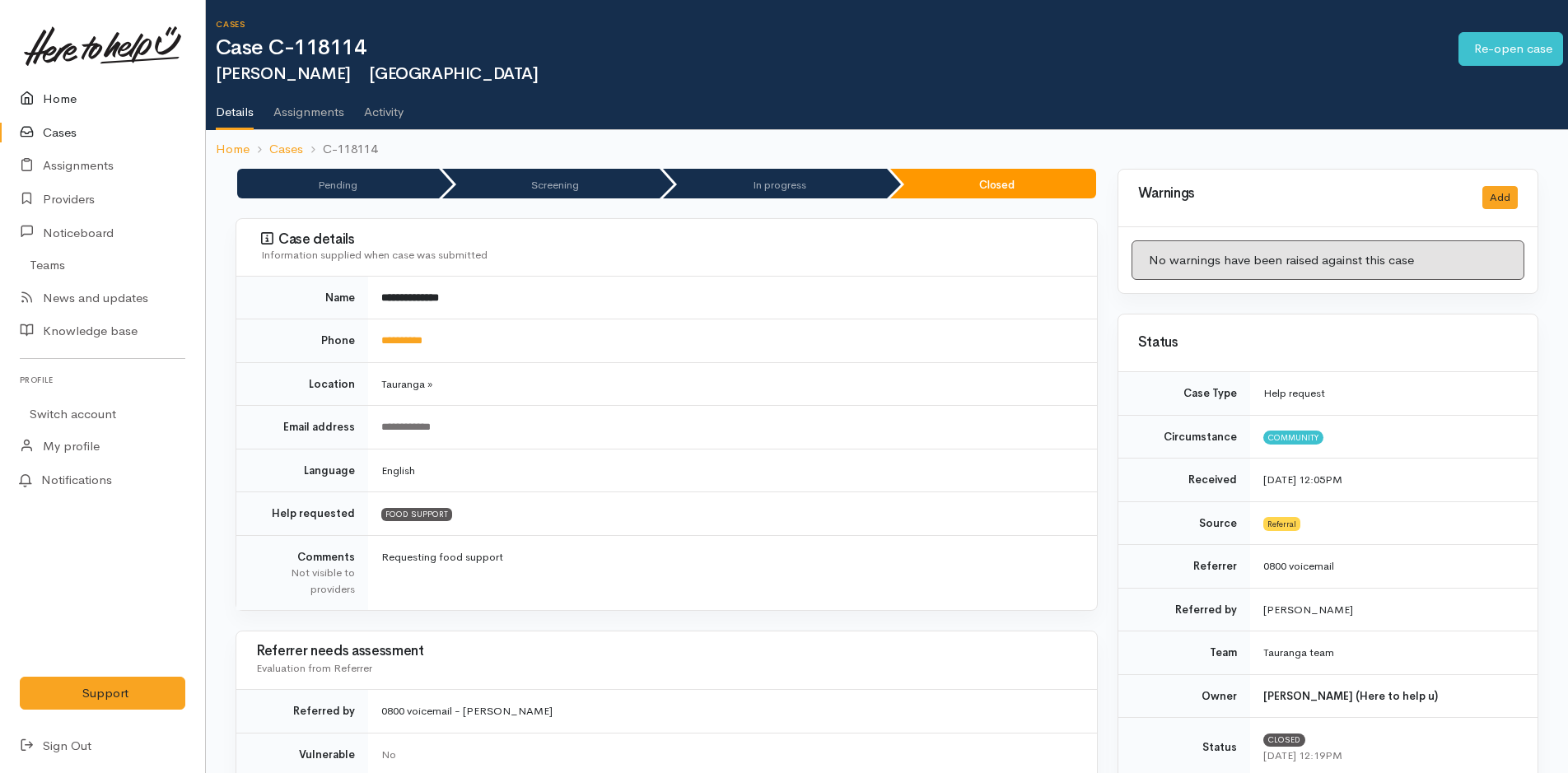
click at [53, 91] on link "Home" at bounding box center [103, 99] width 205 height 34
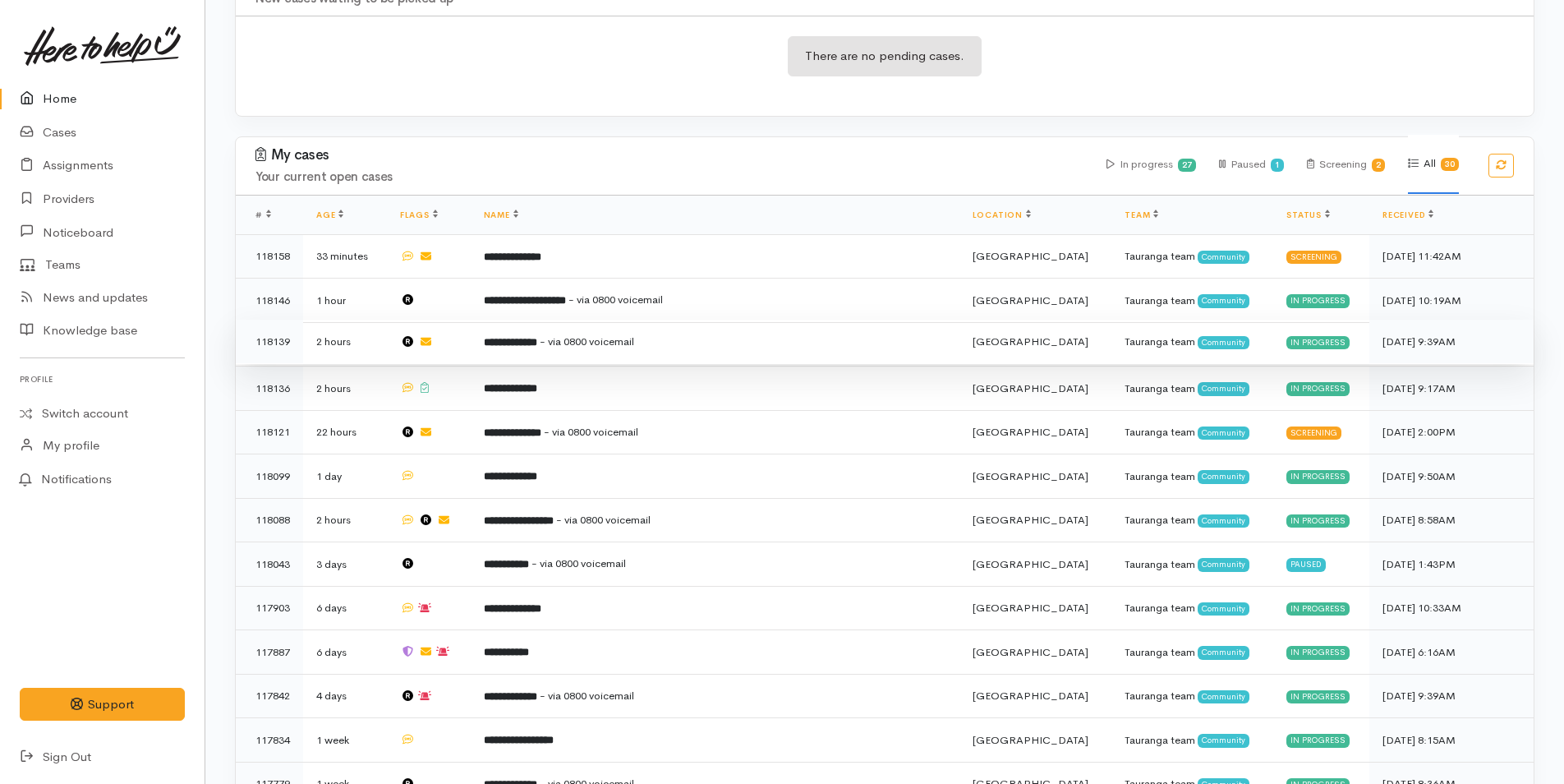
scroll to position [411, 0]
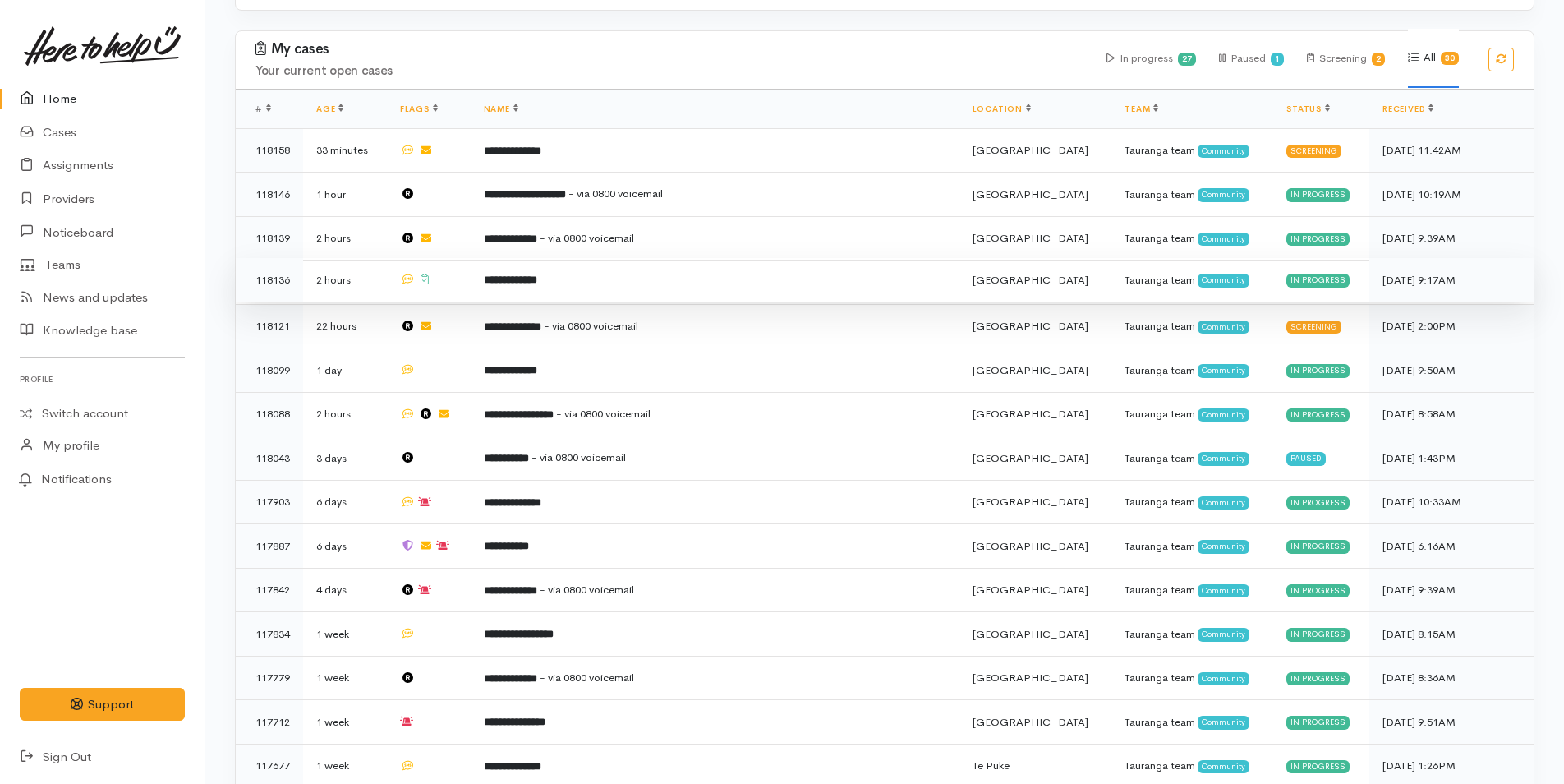
click at [507, 294] on td "**********" at bounding box center [715, 280] width 489 height 45
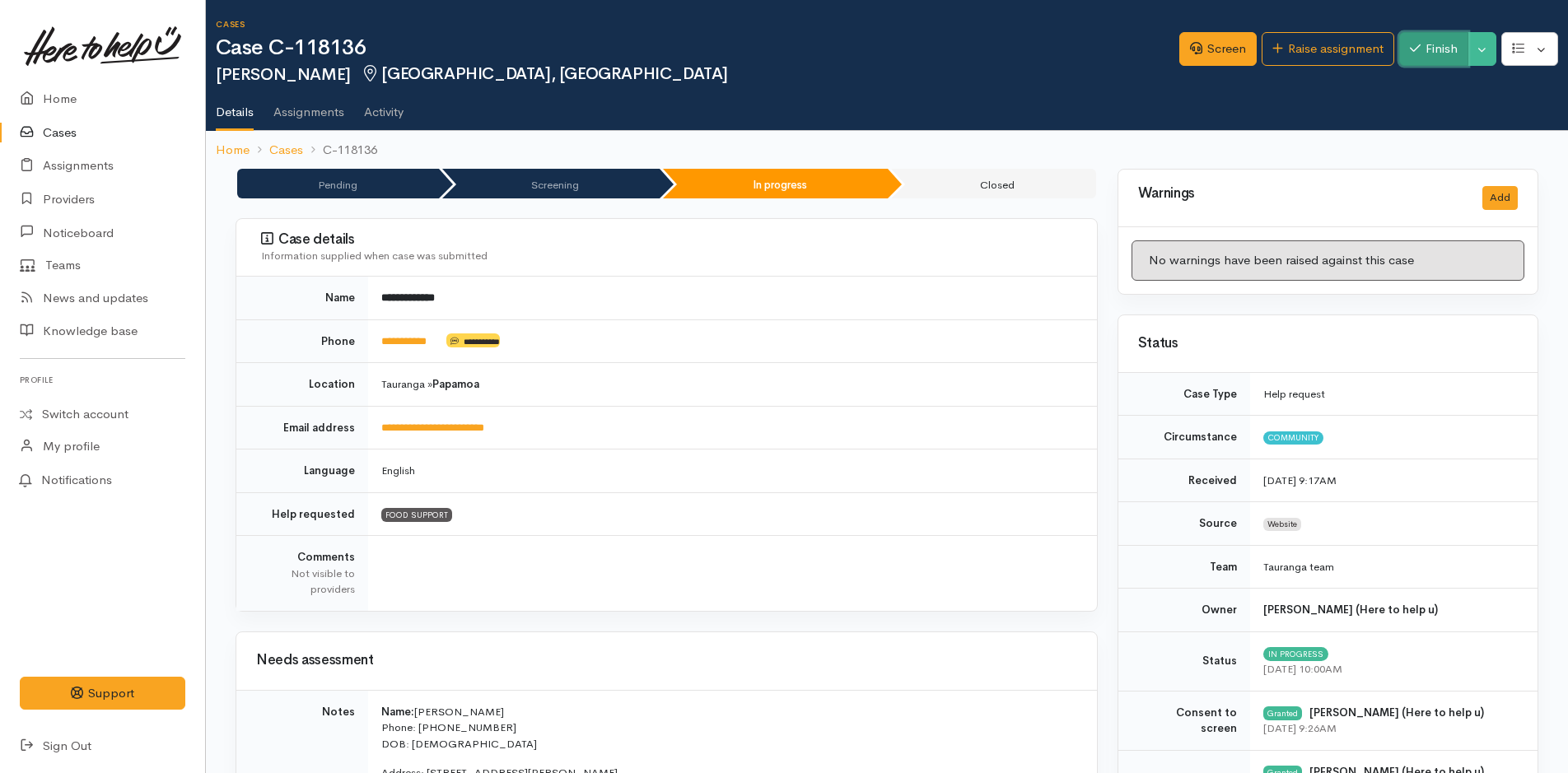
click at [1419, 56] on button "Finish" at bounding box center [1434, 49] width 69 height 34
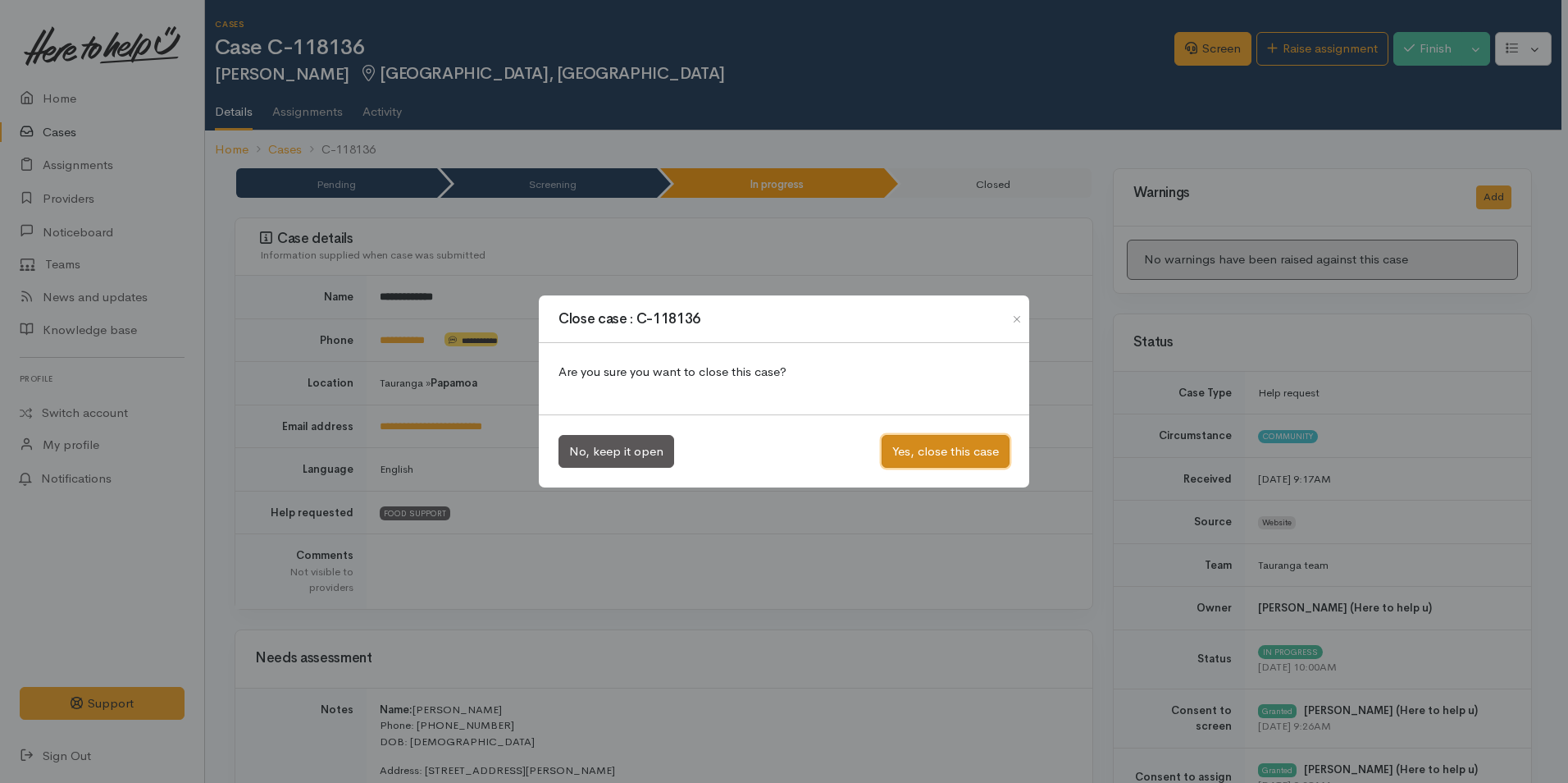
click at [939, 444] on button "Yes, close this case" at bounding box center [946, 451] width 128 height 34
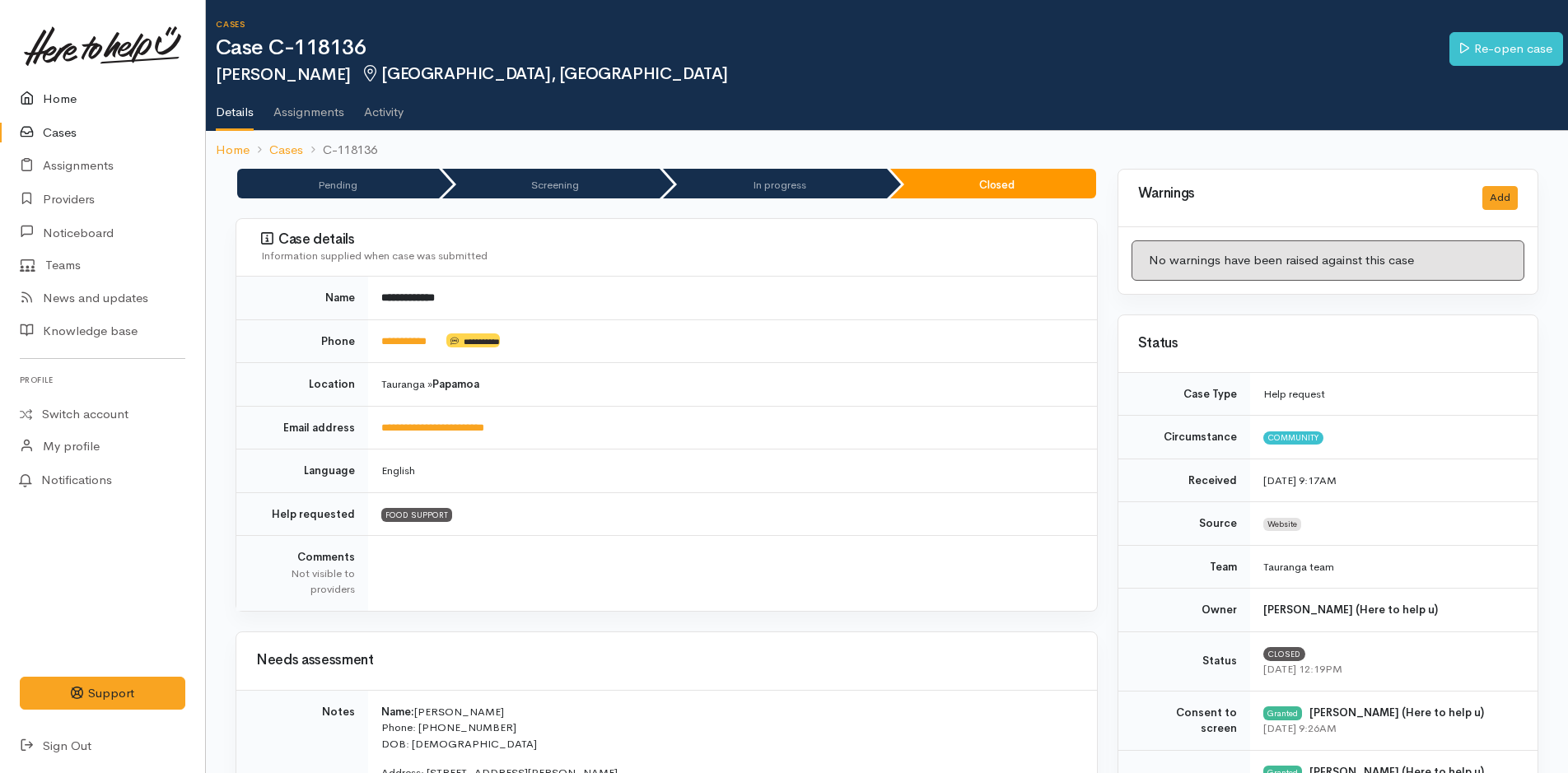
click at [77, 91] on link "Home" at bounding box center [103, 99] width 205 height 34
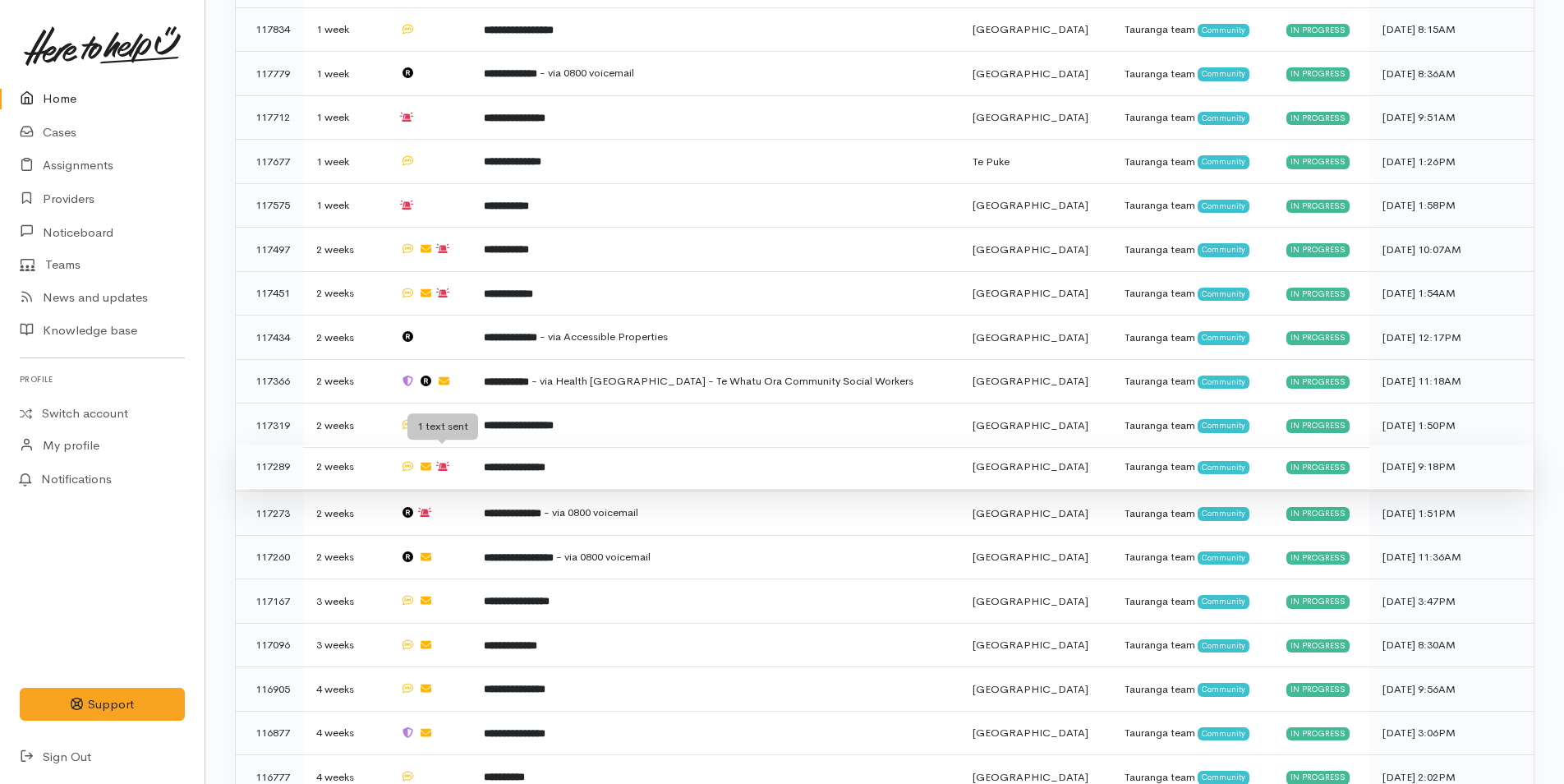
scroll to position [1069, 0]
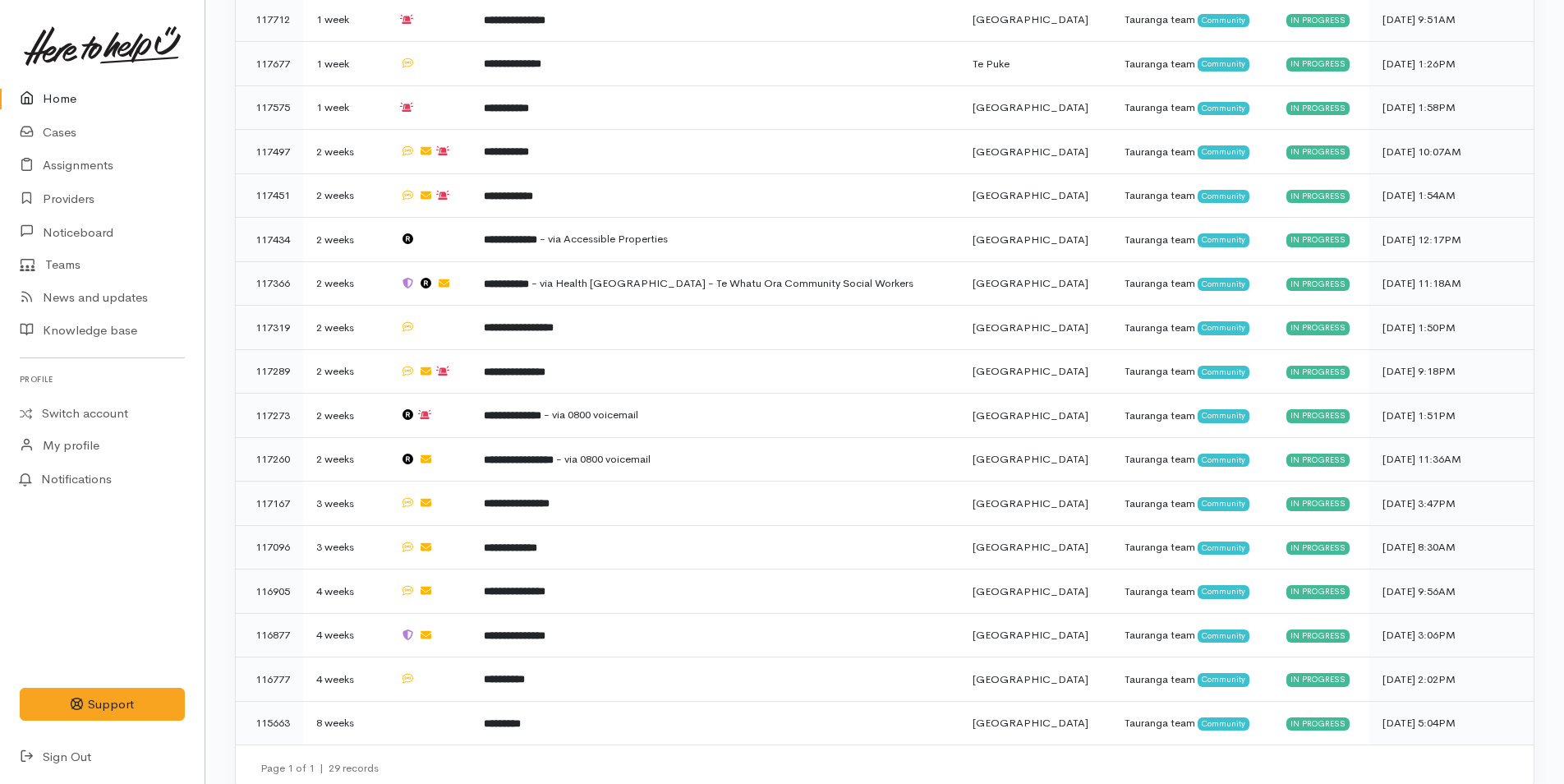
click at [57, 84] on link "Home" at bounding box center [102, 99] width 204 height 34
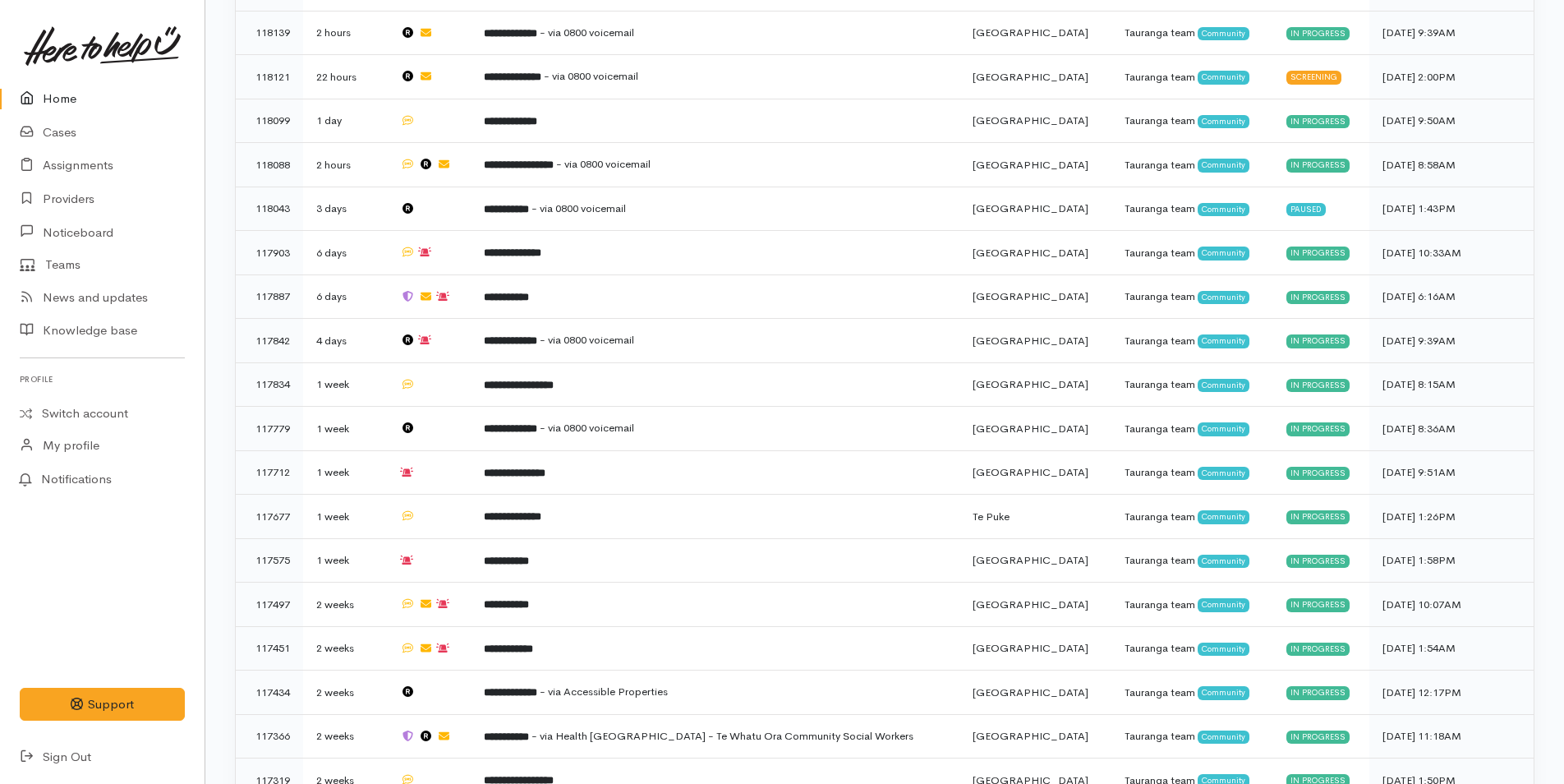
scroll to position [685, 0]
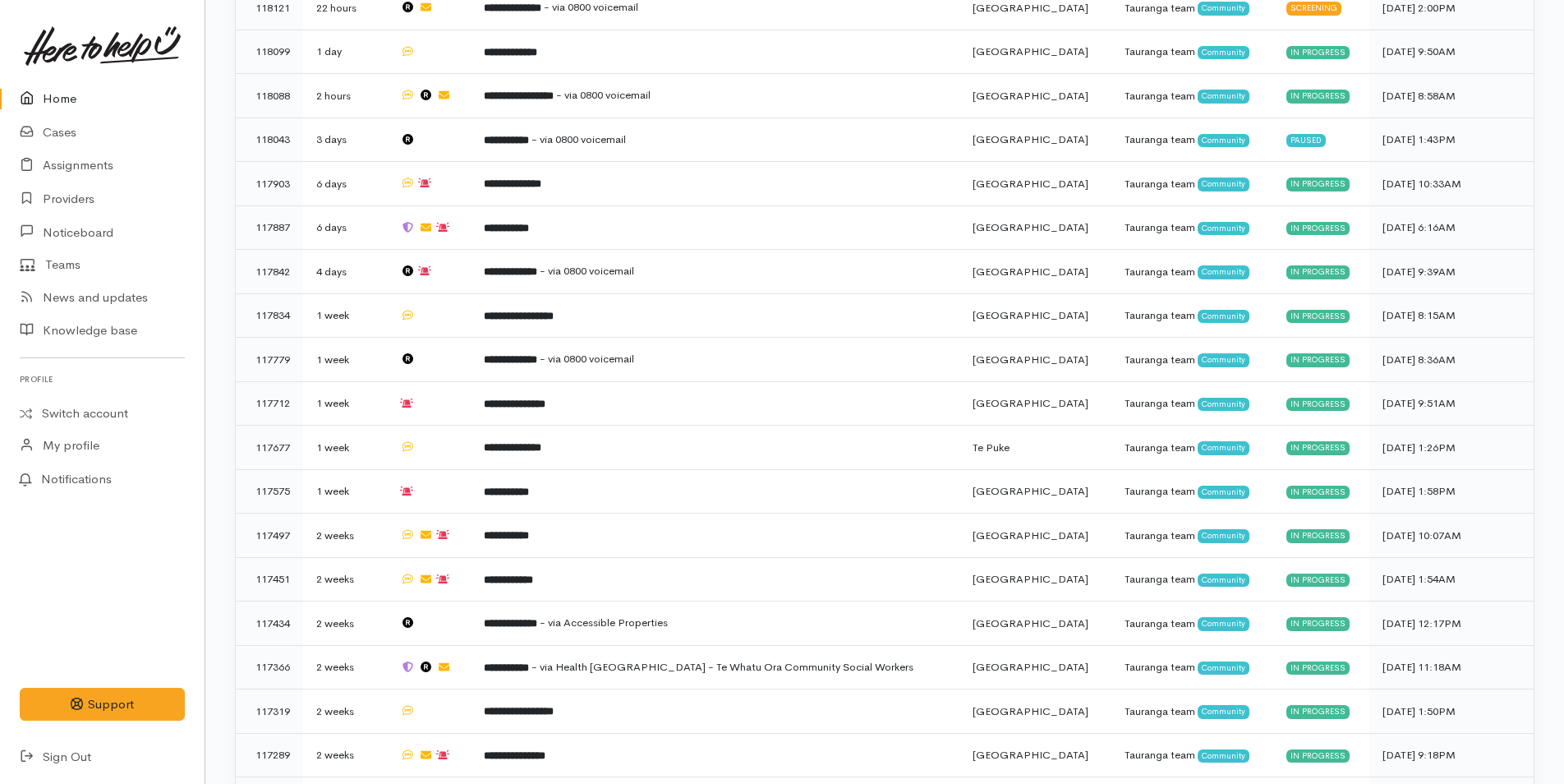
click at [65, 99] on link "Home" at bounding box center [102, 99] width 204 height 34
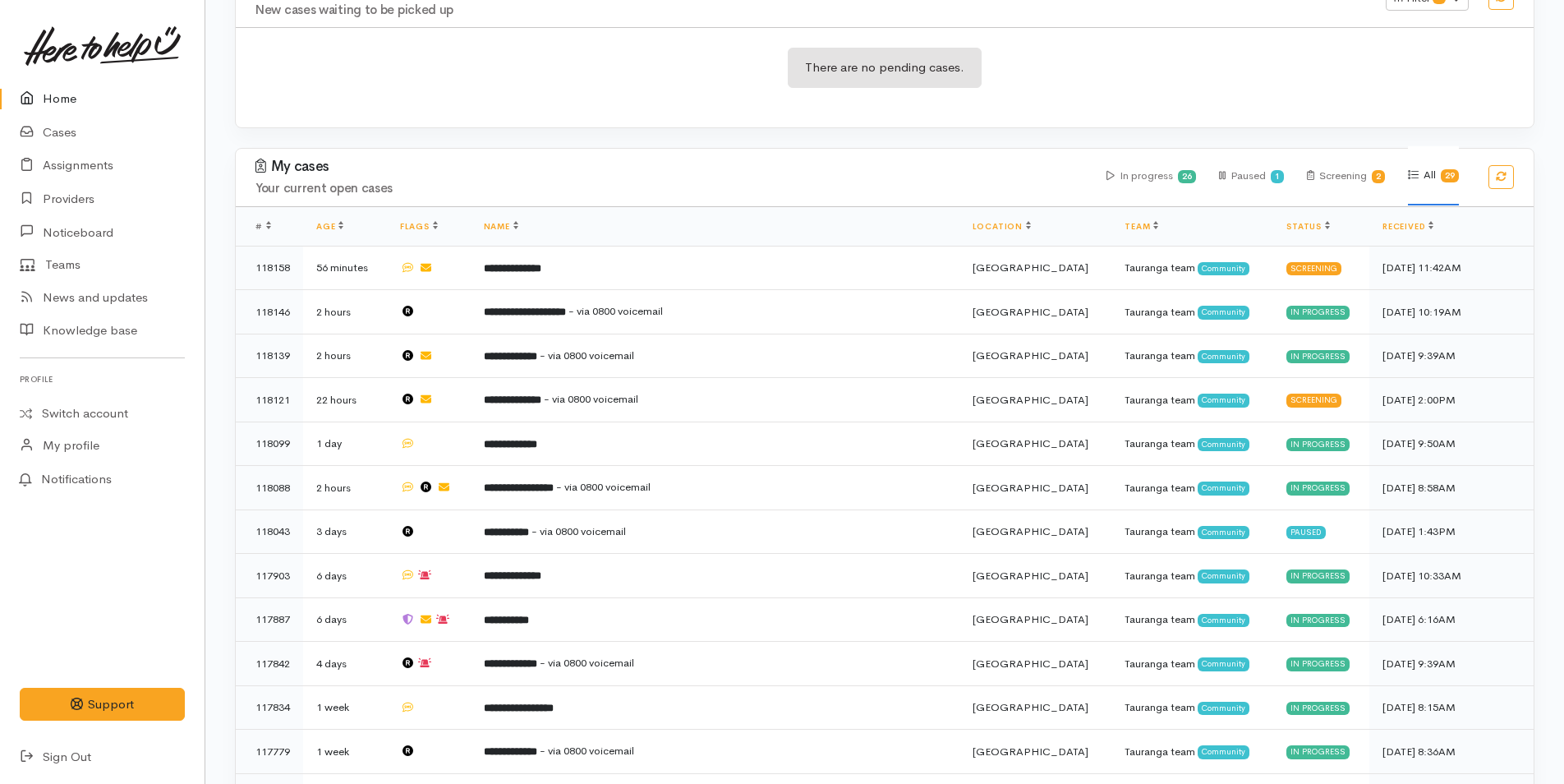
scroll to position [575, 0]
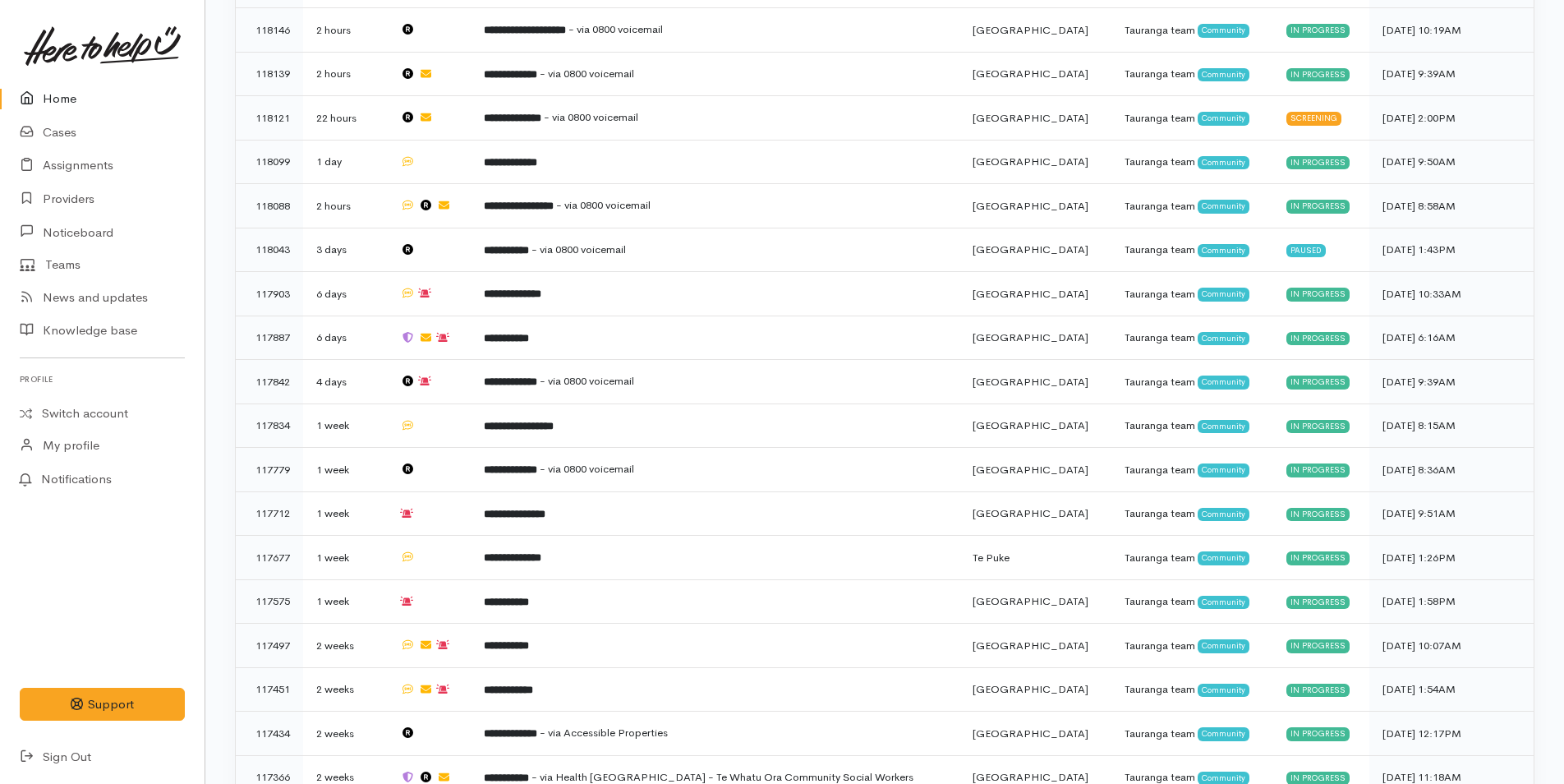
click at [61, 93] on link "Home" at bounding box center [102, 99] width 204 height 34
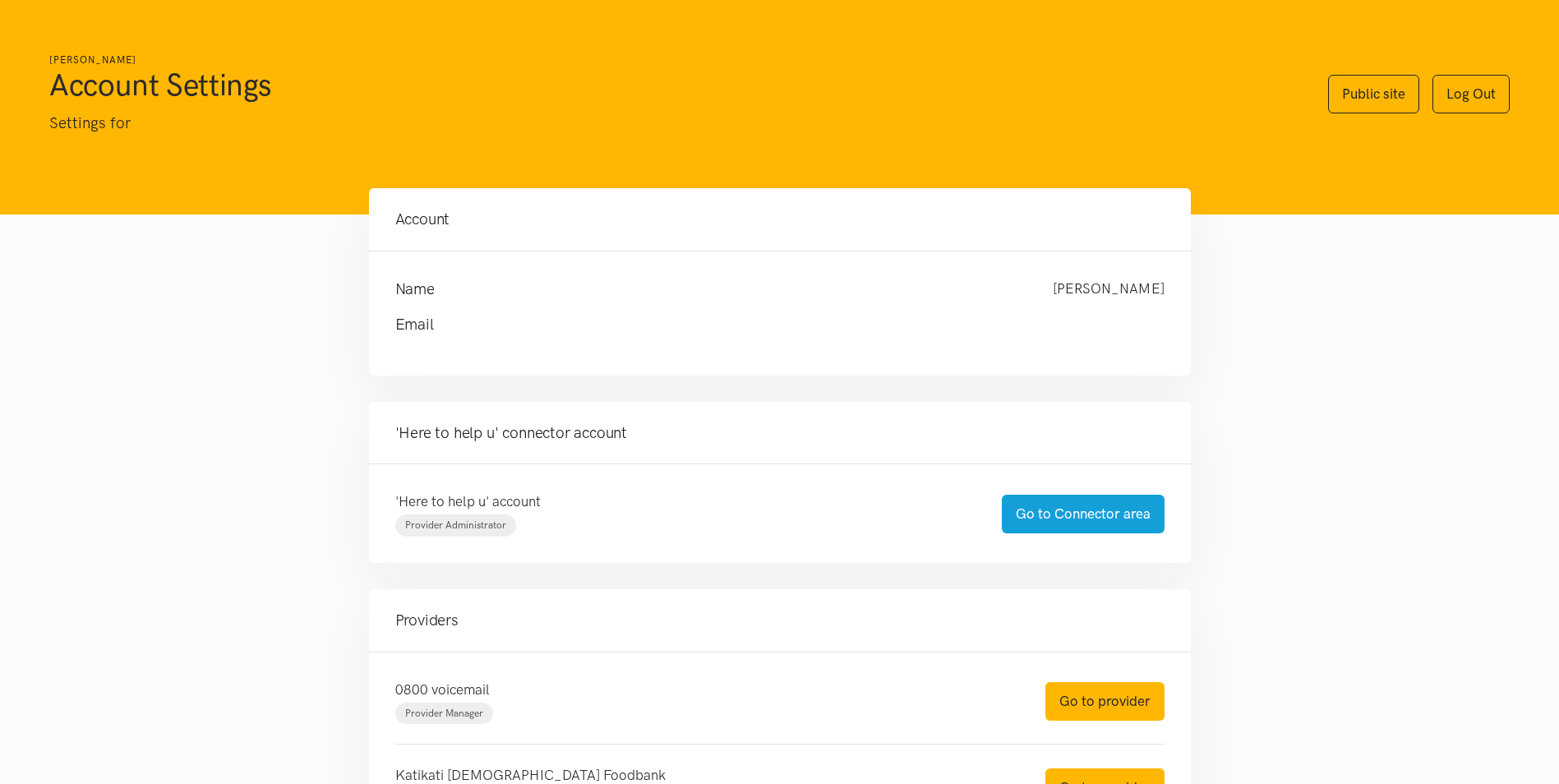
scroll to position [1191, 0]
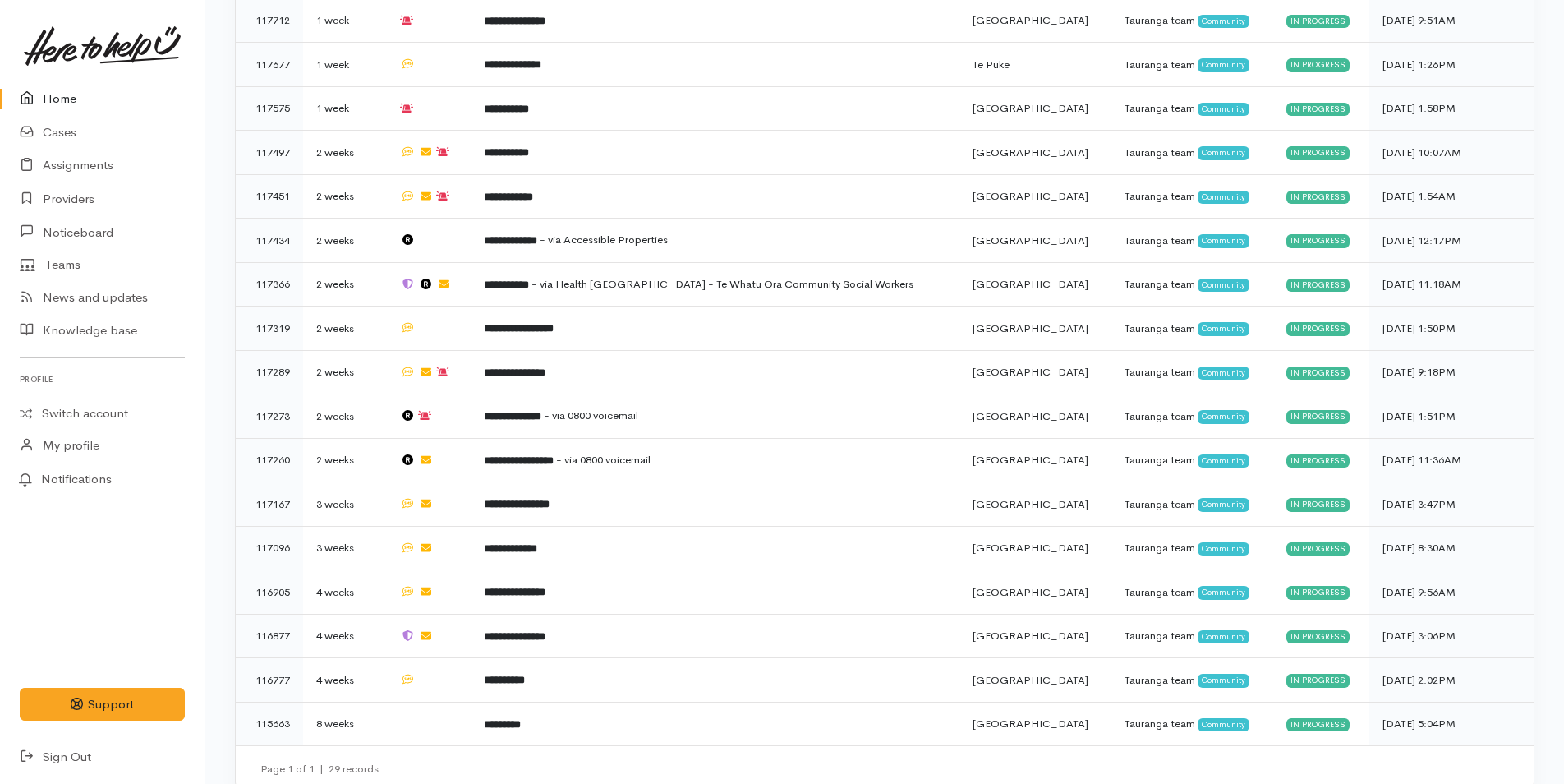
scroll to position [1069, 0]
click at [38, 96] on icon at bounding box center [30, 99] width 23 height 20
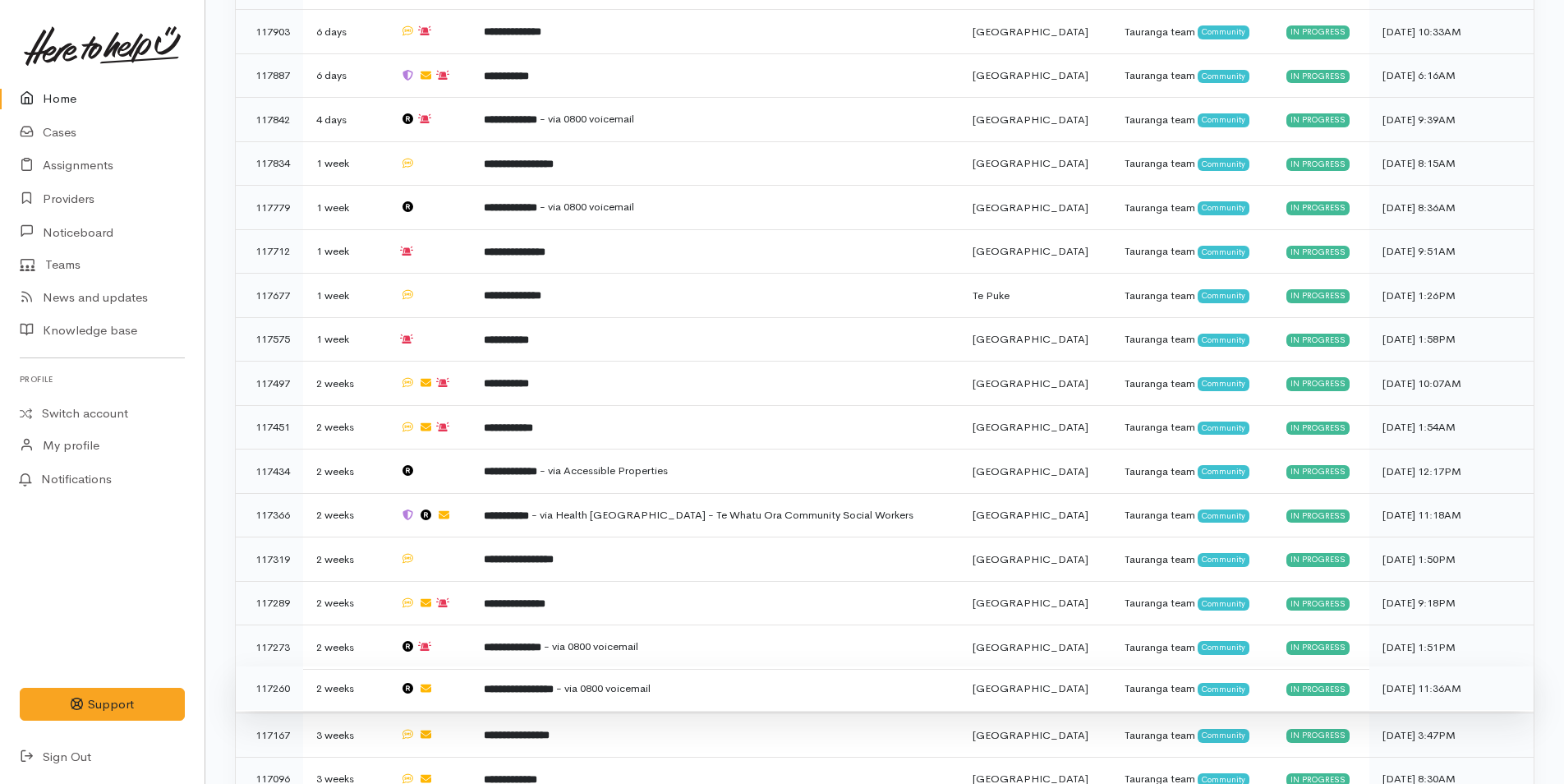
scroll to position [1069, 0]
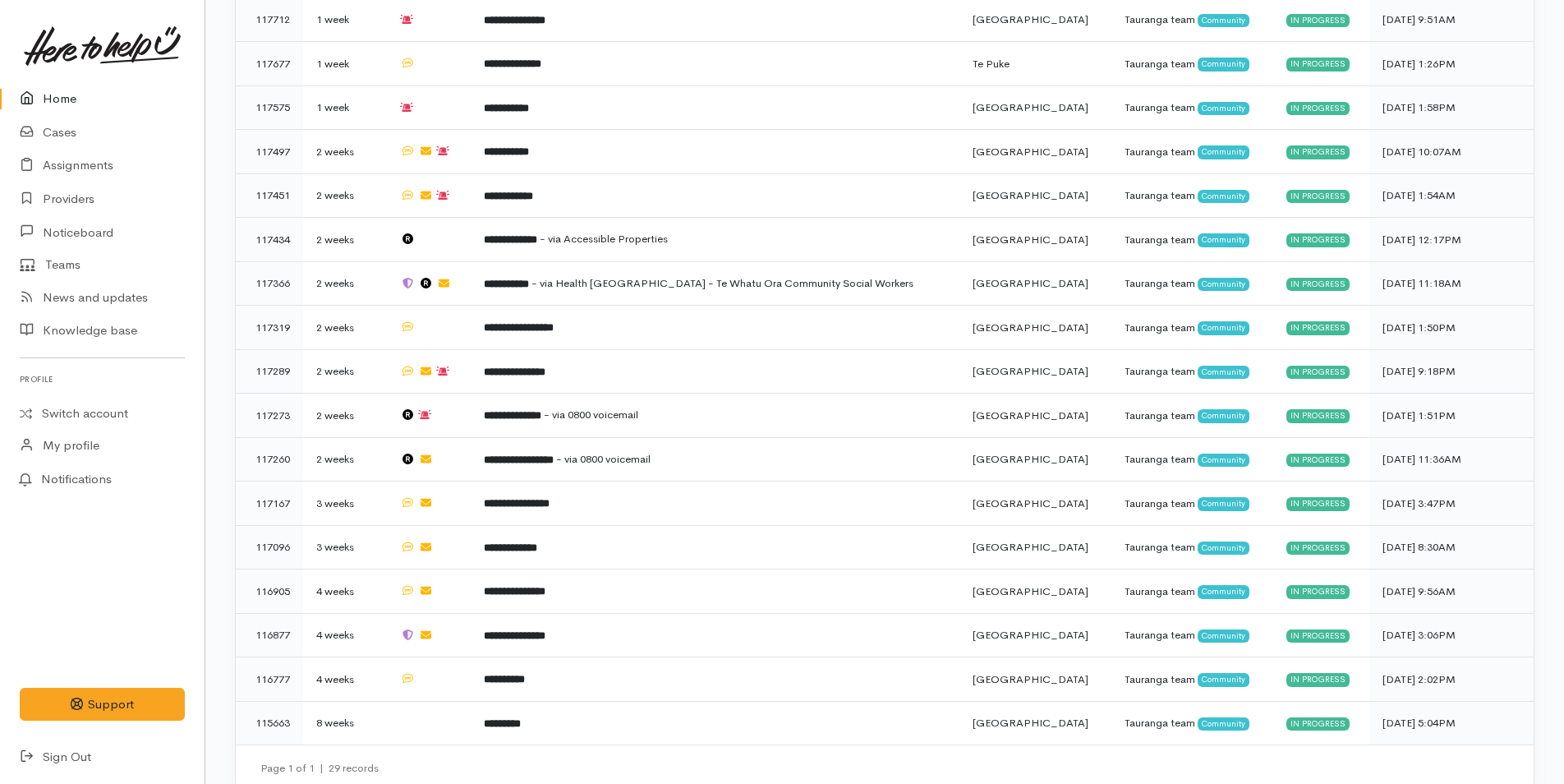
click at [63, 93] on link "Home" at bounding box center [102, 99] width 204 height 34
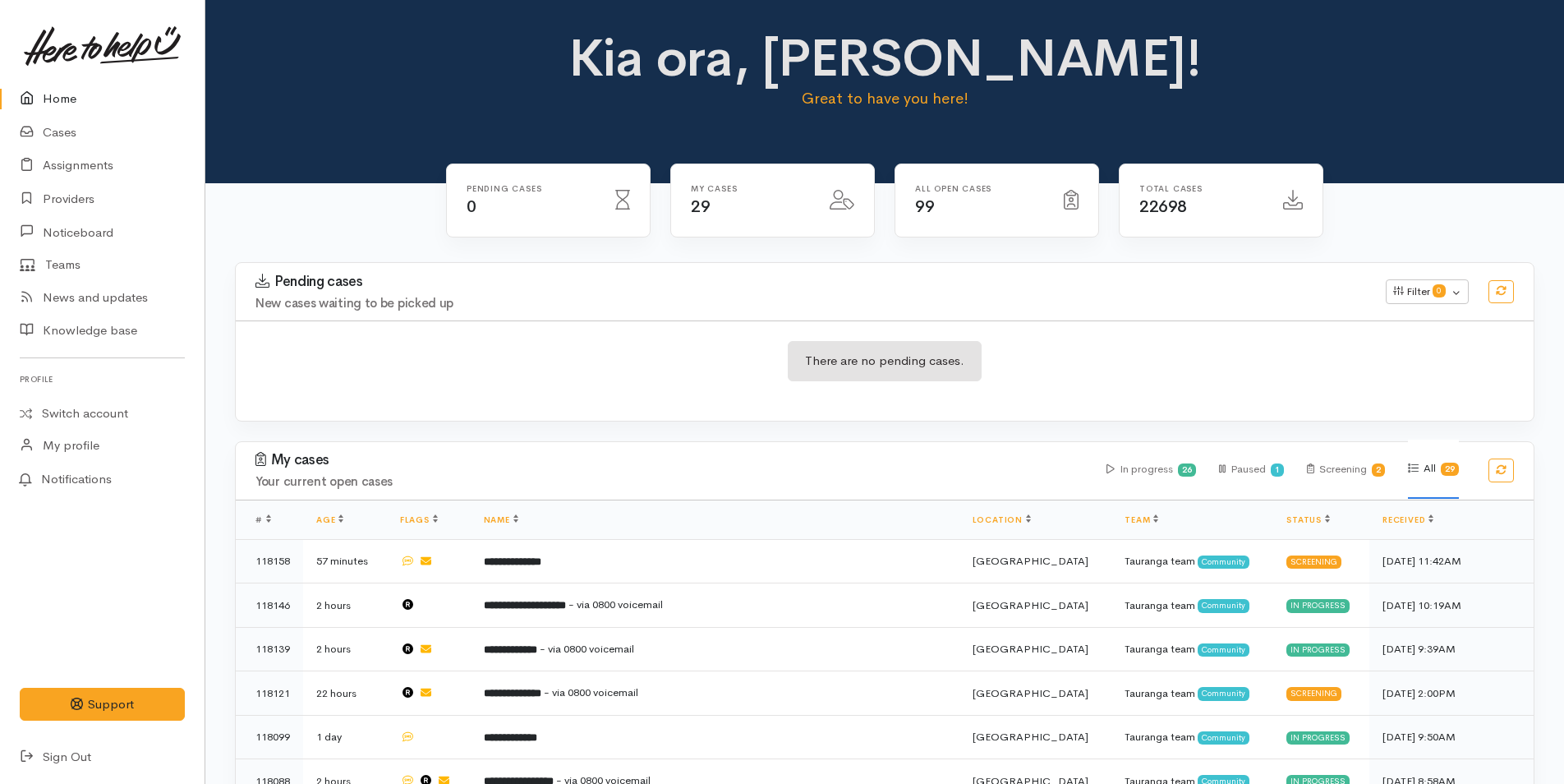
click at [21, 100] on icon at bounding box center [30, 99] width 23 height 20
click at [30, 88] on link "Home" at bounding box center [102, 99] width 204 height 34
click at [50, 127] on link "Cases" at bounding box center [102, 133] width 204 height 34
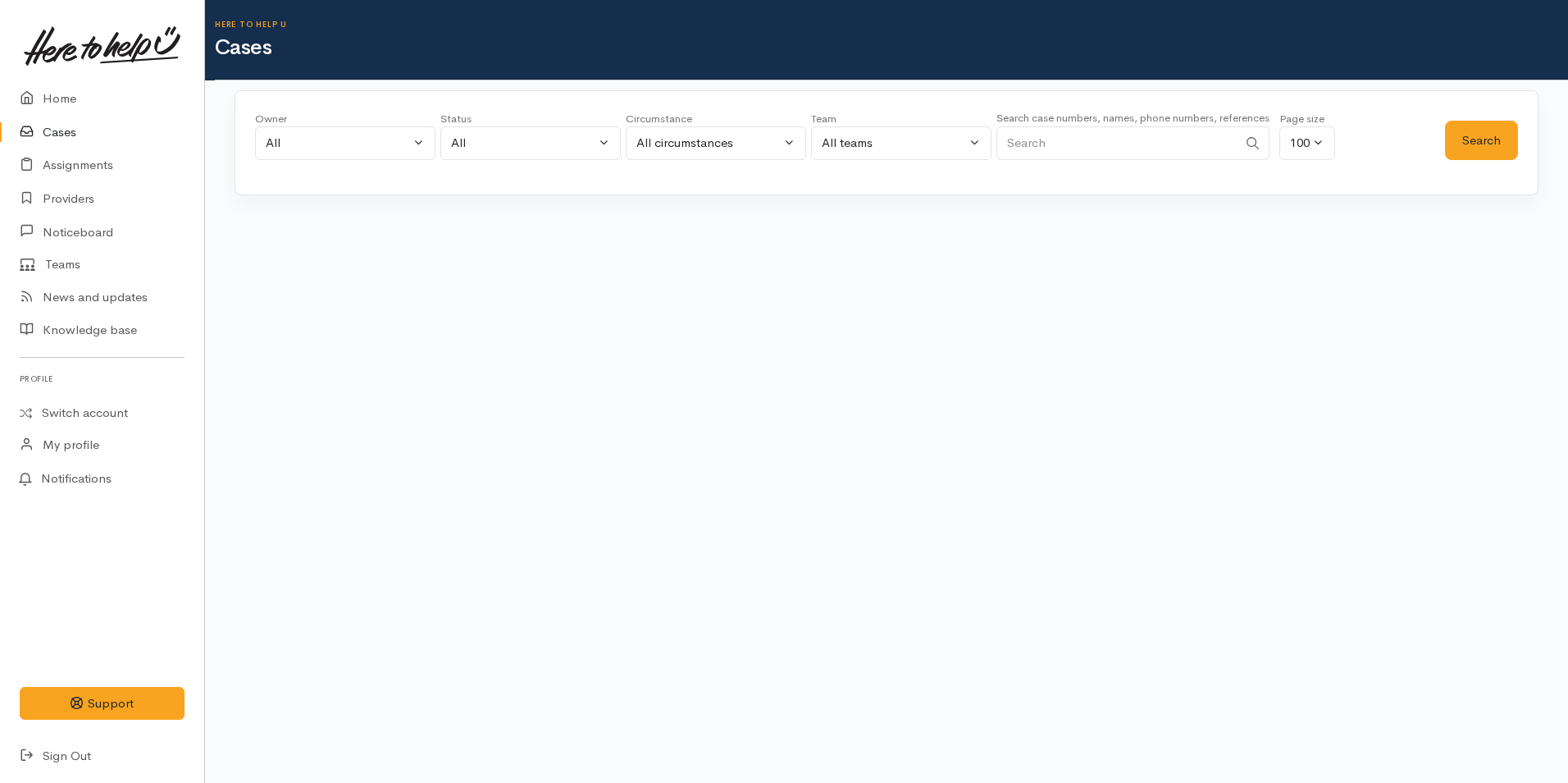
click at [1059, 148] on input "Search" at bounding box center [1117, 143] width 241 height 34
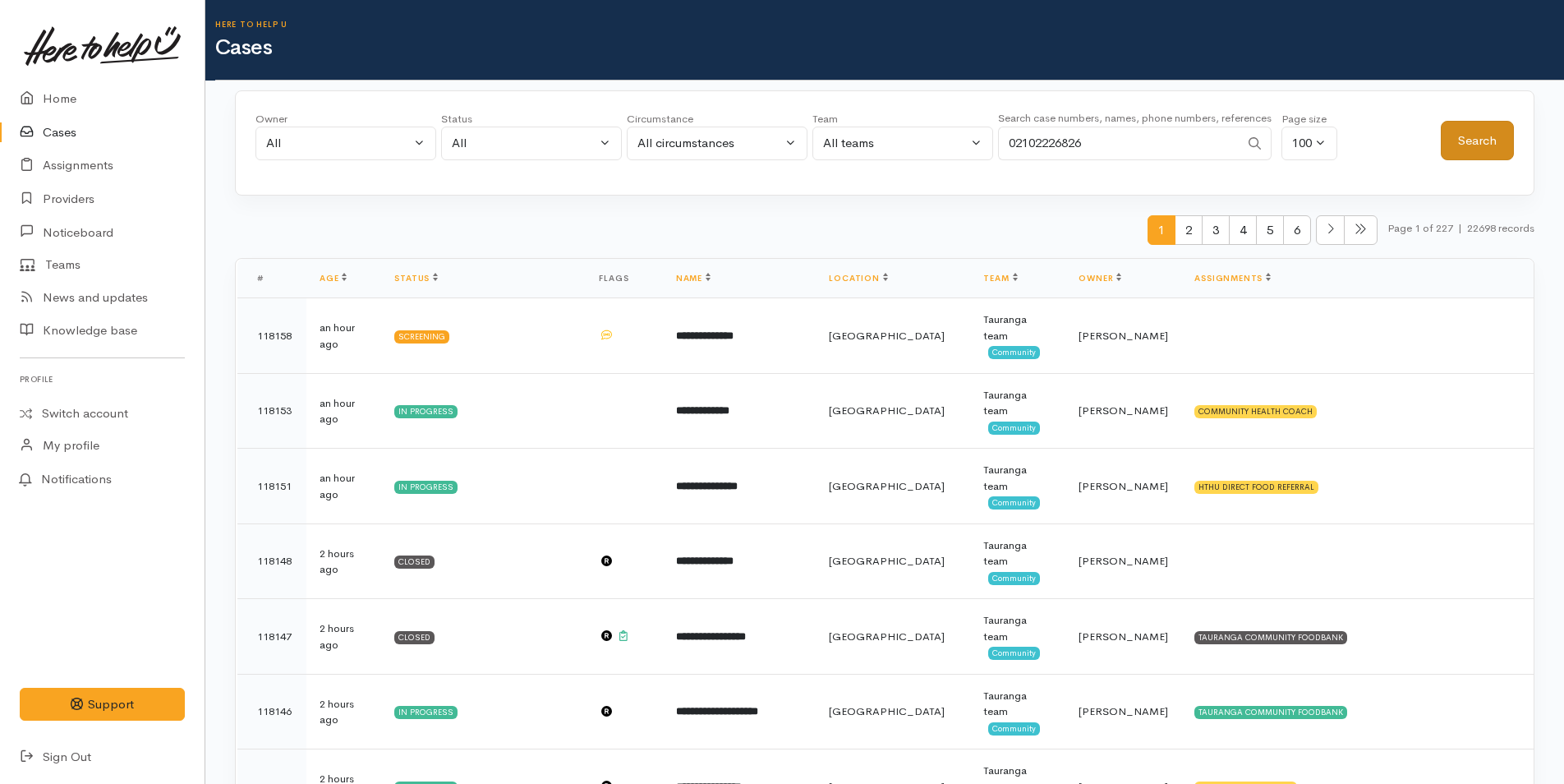
type input "02102226826"
click at [1496, 143] on button "Search" at bounding box center [1478, 141] width 74 height 41
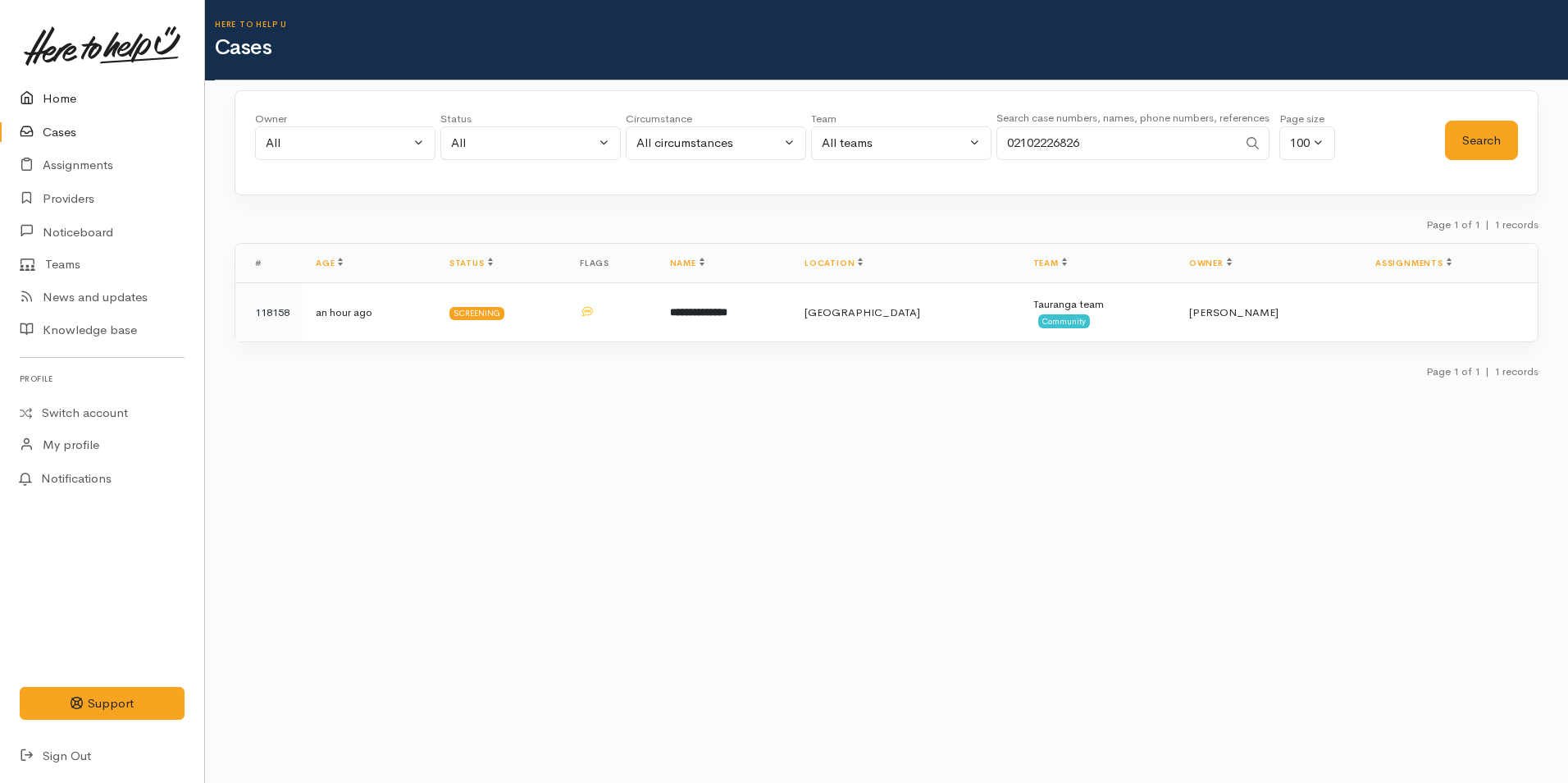
drag, startPoint x: 33, startPoint y: 86, endPoint x: 233, endPoint y: 204, distance: 232.2
click at [33, 86] on link "Home" at bounding box center [102, 99] width 204 height 34
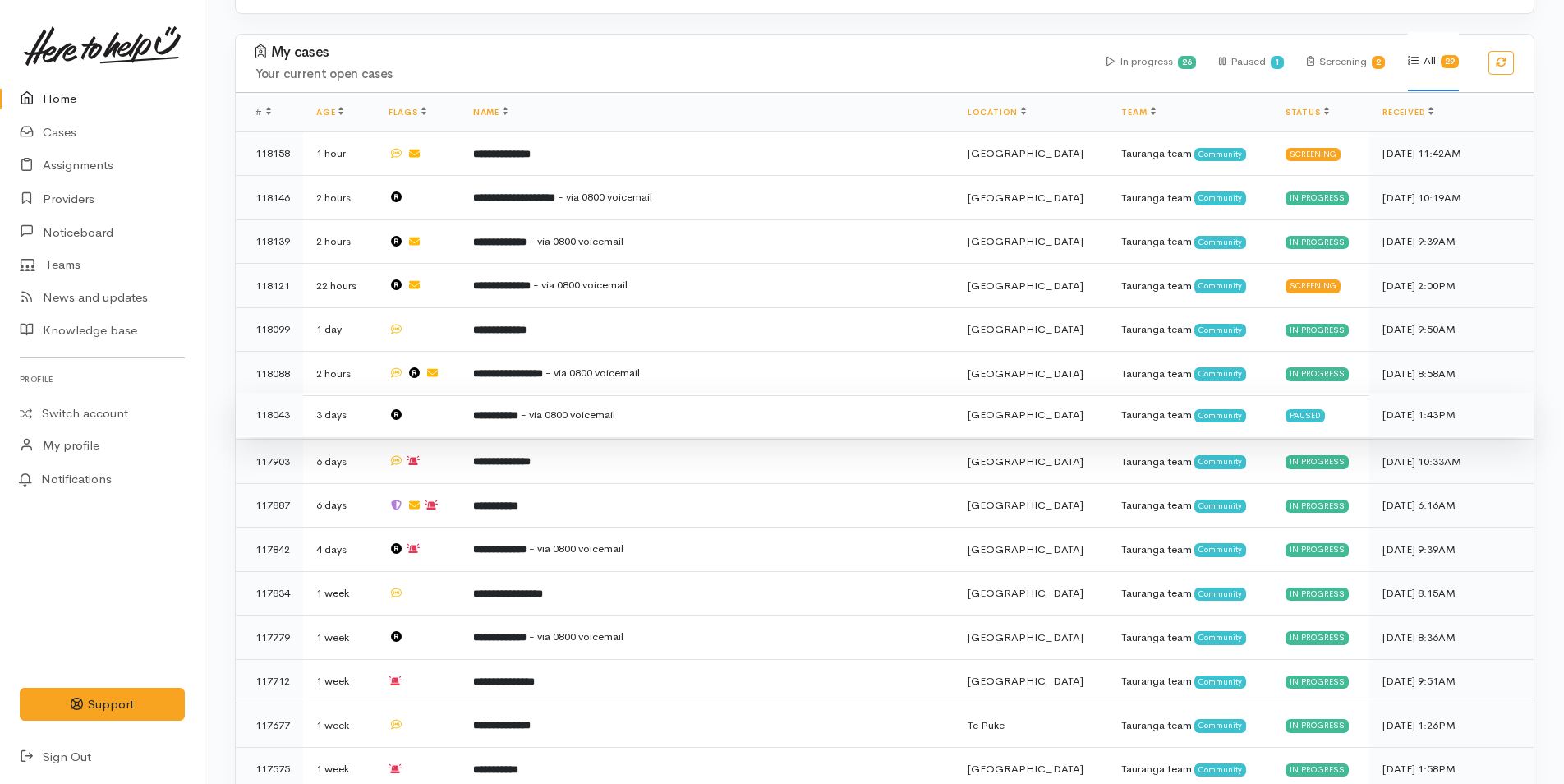
scroll to position [411, 0]
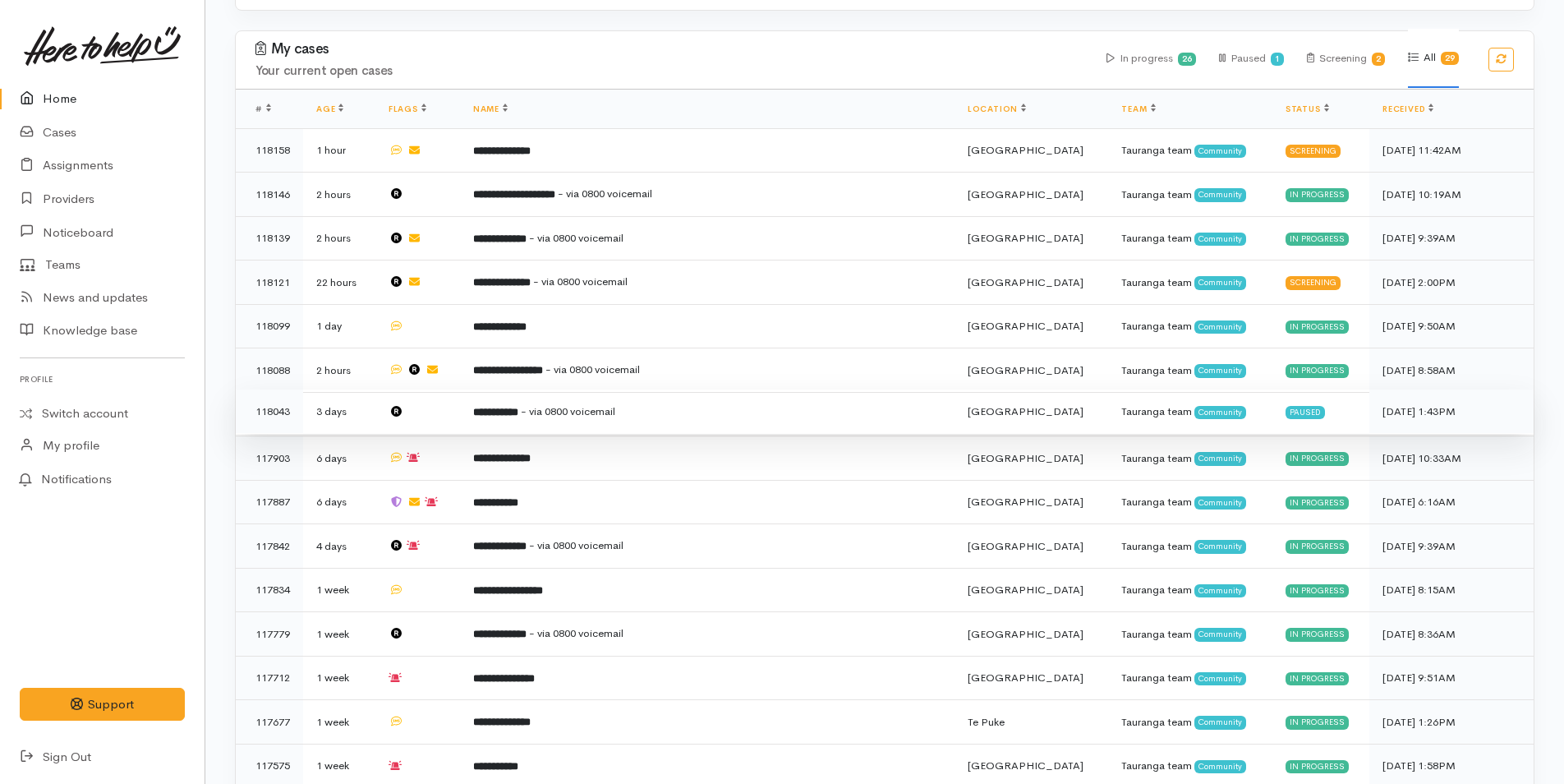
click at [519, 409] on b "**********" at bounding box center [495, 411] width 45 height 11
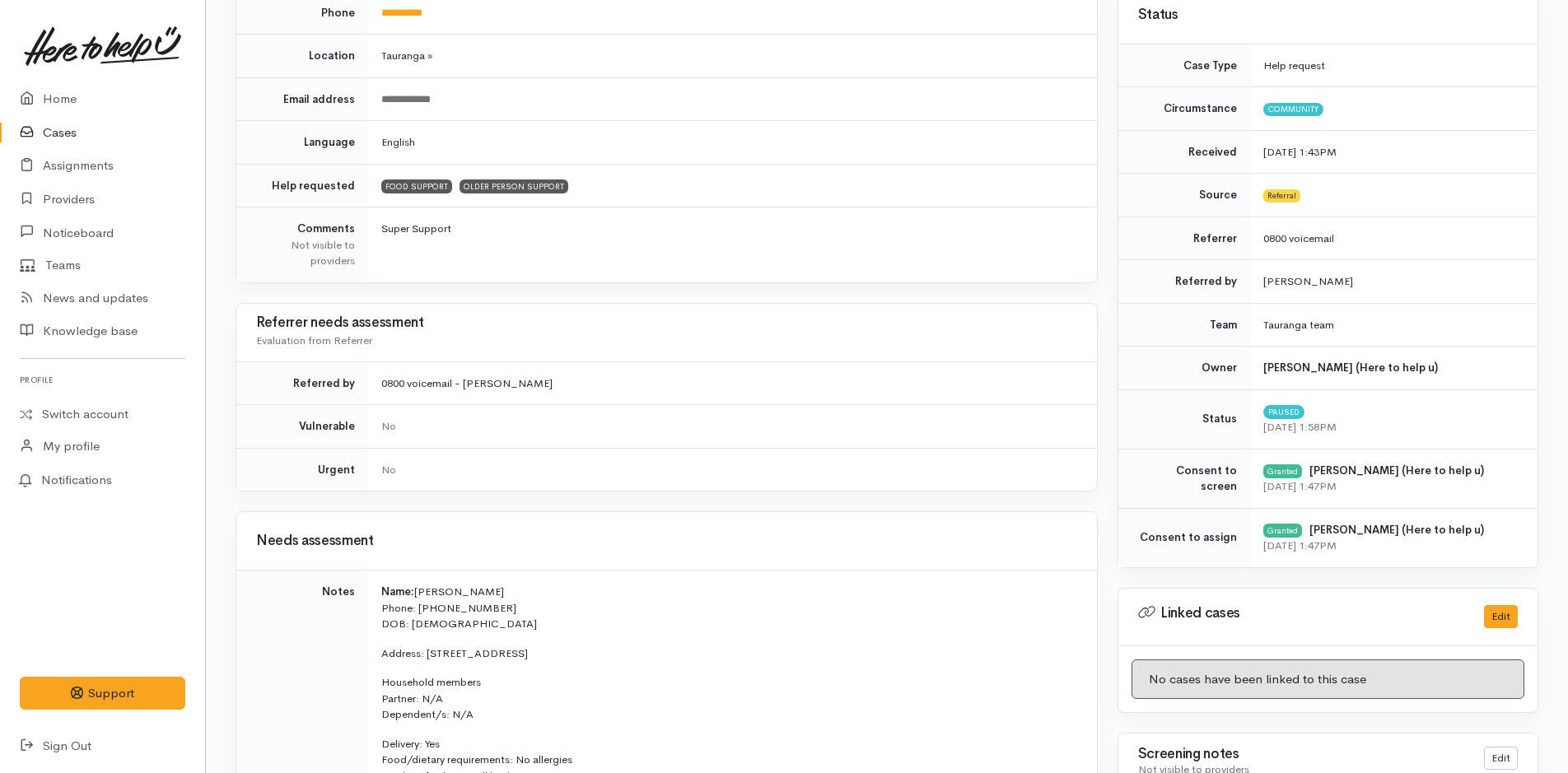
scroll to position [741, 0]
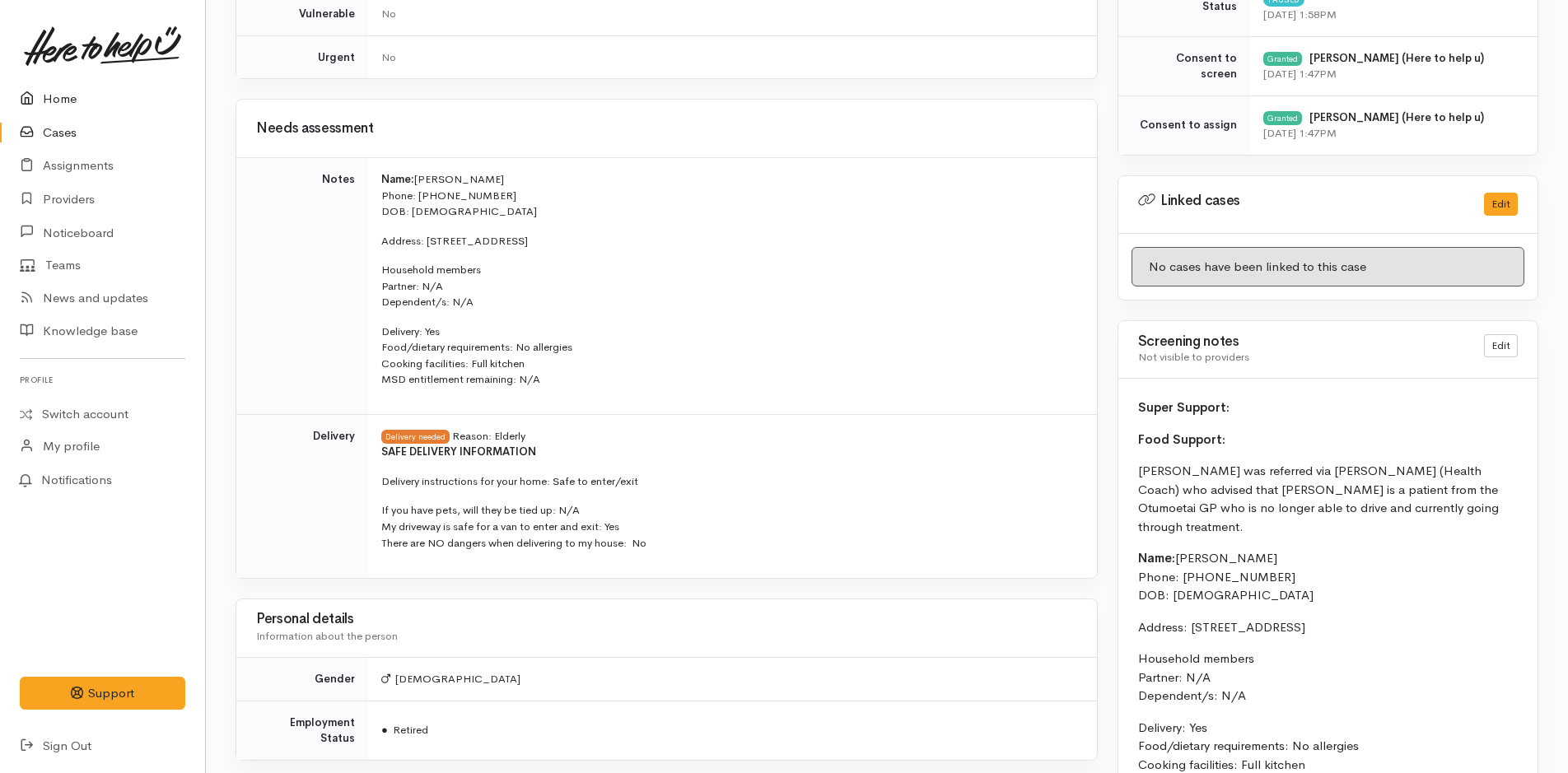
click at [30, 91] on icon at bounding box center [30, 99] width 23 height 20
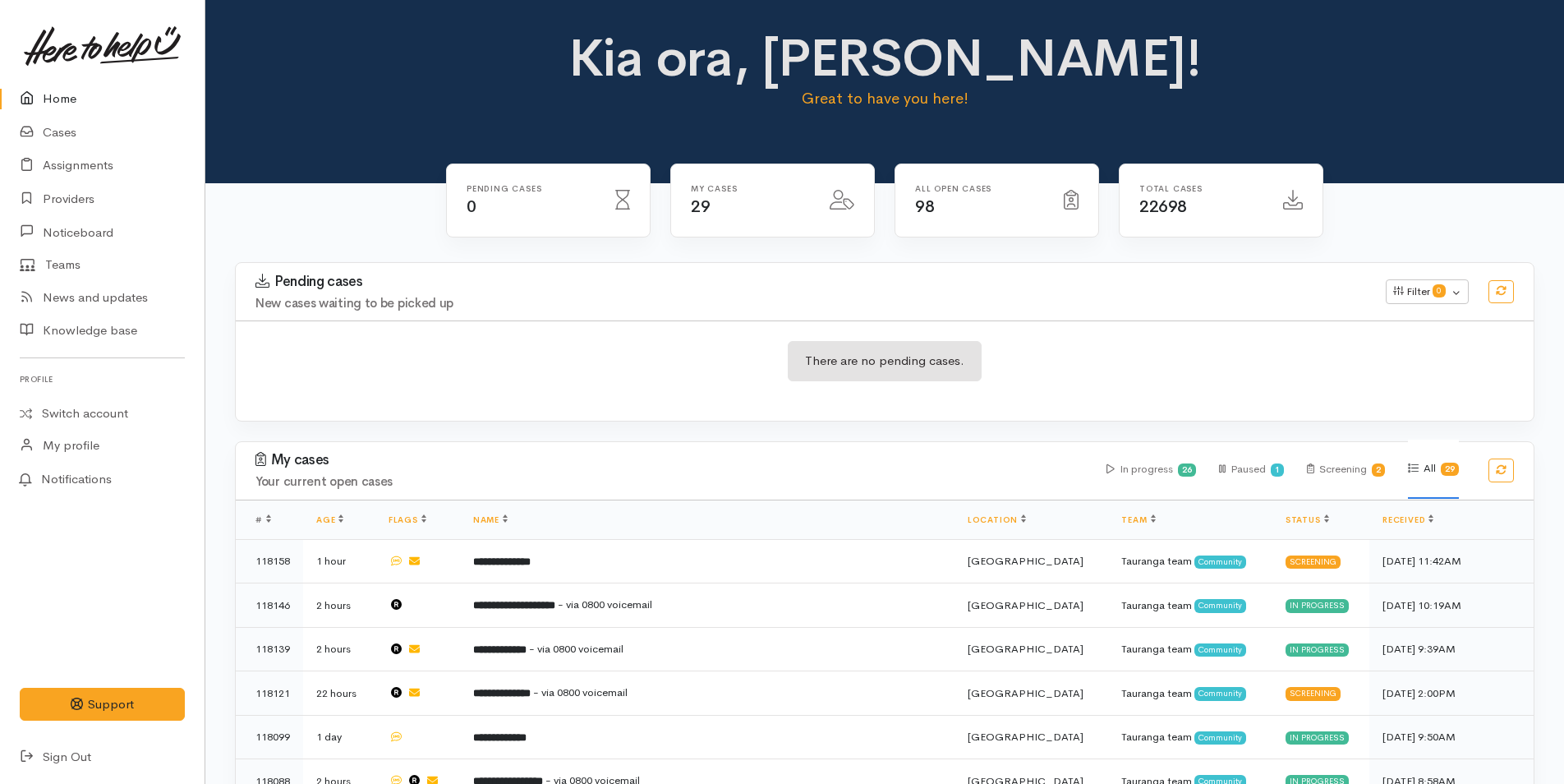
click at [72, 84] on link "Home" at bounding box center [102, 99] width 204 height 34
click at [64, 132] on link "Cases" at bounding box center [102, 133] width 204 height 34
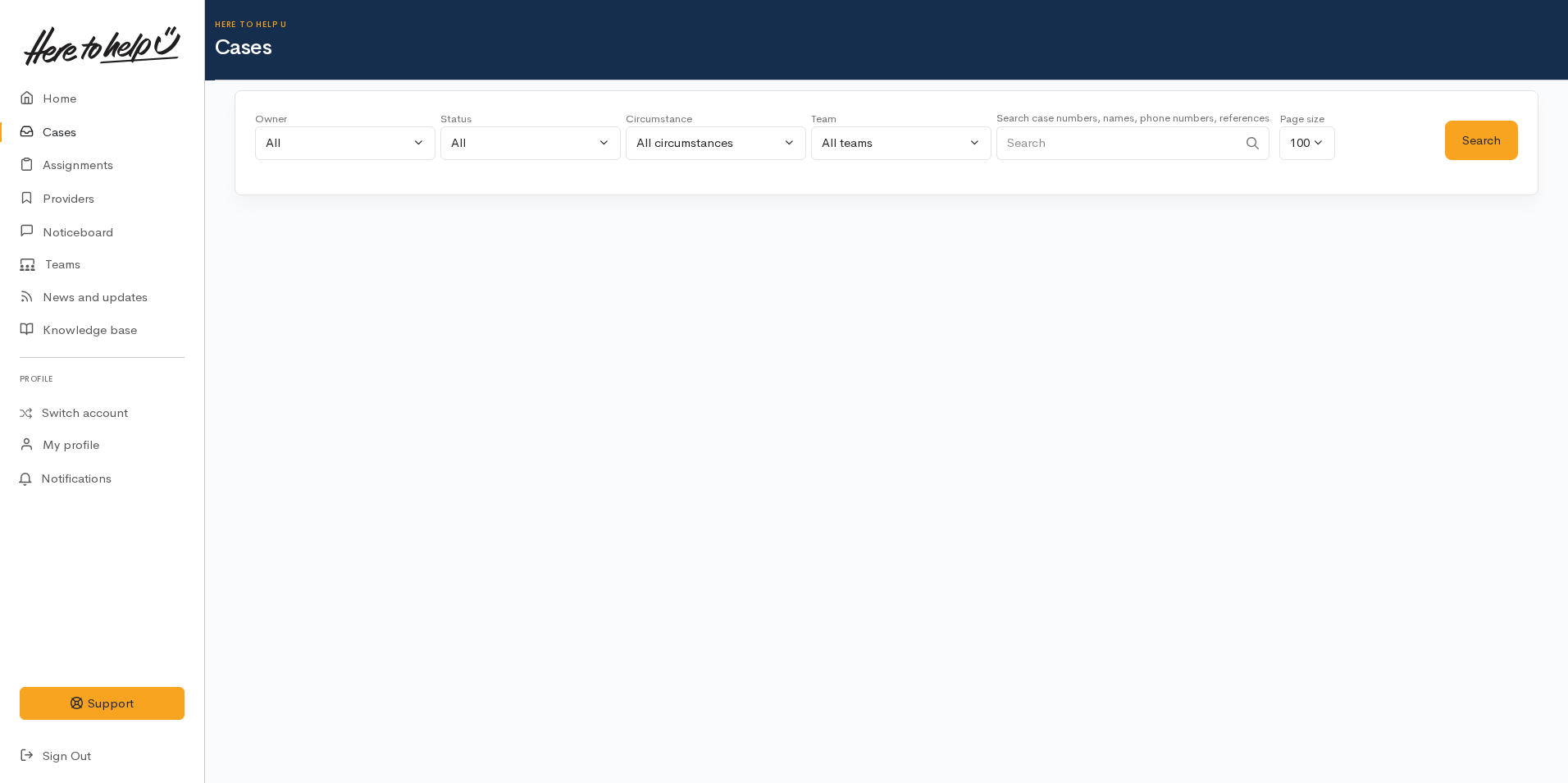
click at [1018, 134] on input "Search" at bounding box center [1117, 143] width 241 height 34
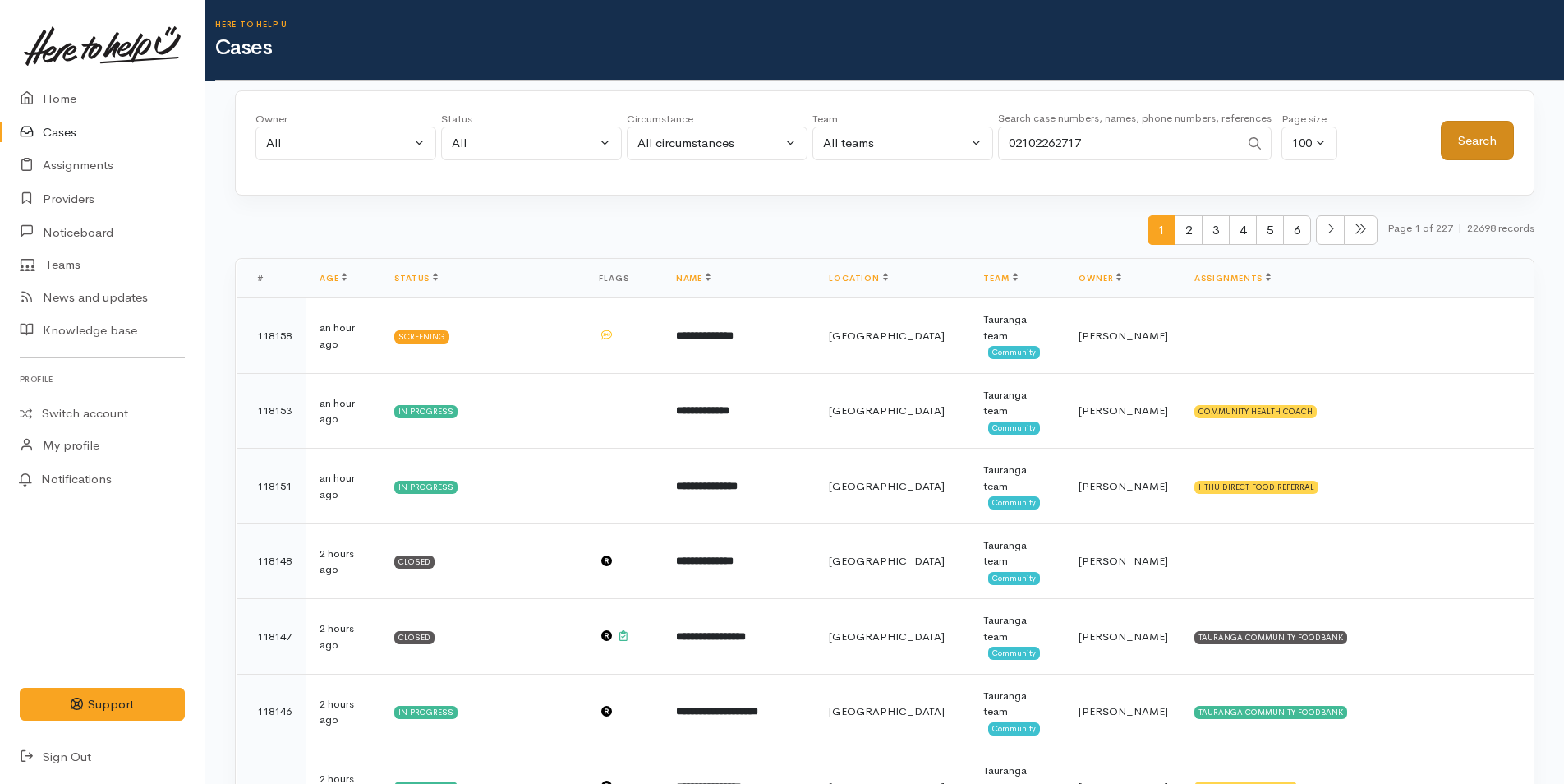
type input "02102262717"
click at [1456, 134] on button "Search" at bounding box center [1478, 141] width 74 height 41
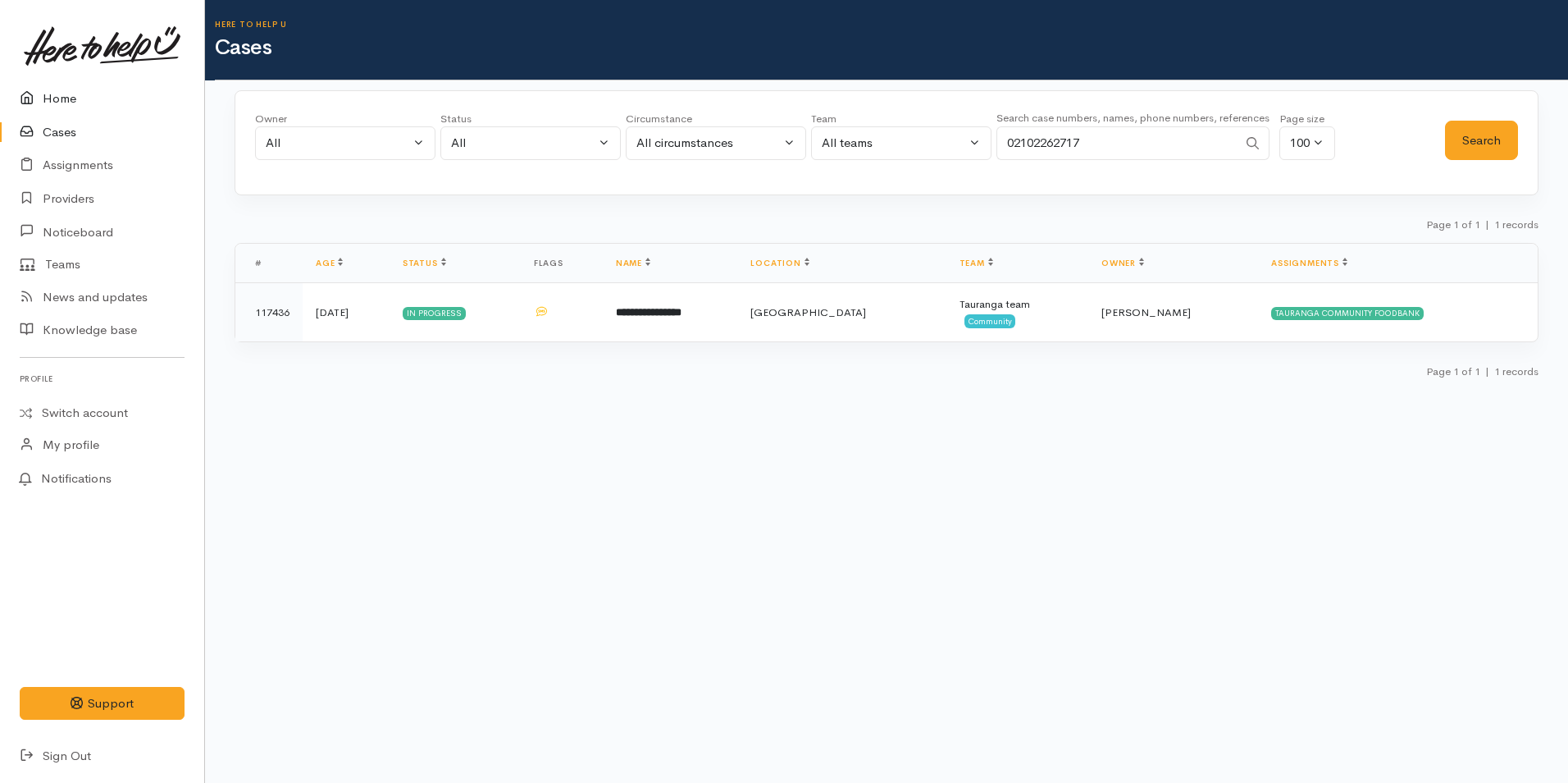
drag, startPoint x: 74, startPoint y: 95, endPoint x: 0, endPoint y: 116, distance: 76.9
click at [74, 94] on link "Home" at bounding box center [102, 99] width 204 height 34
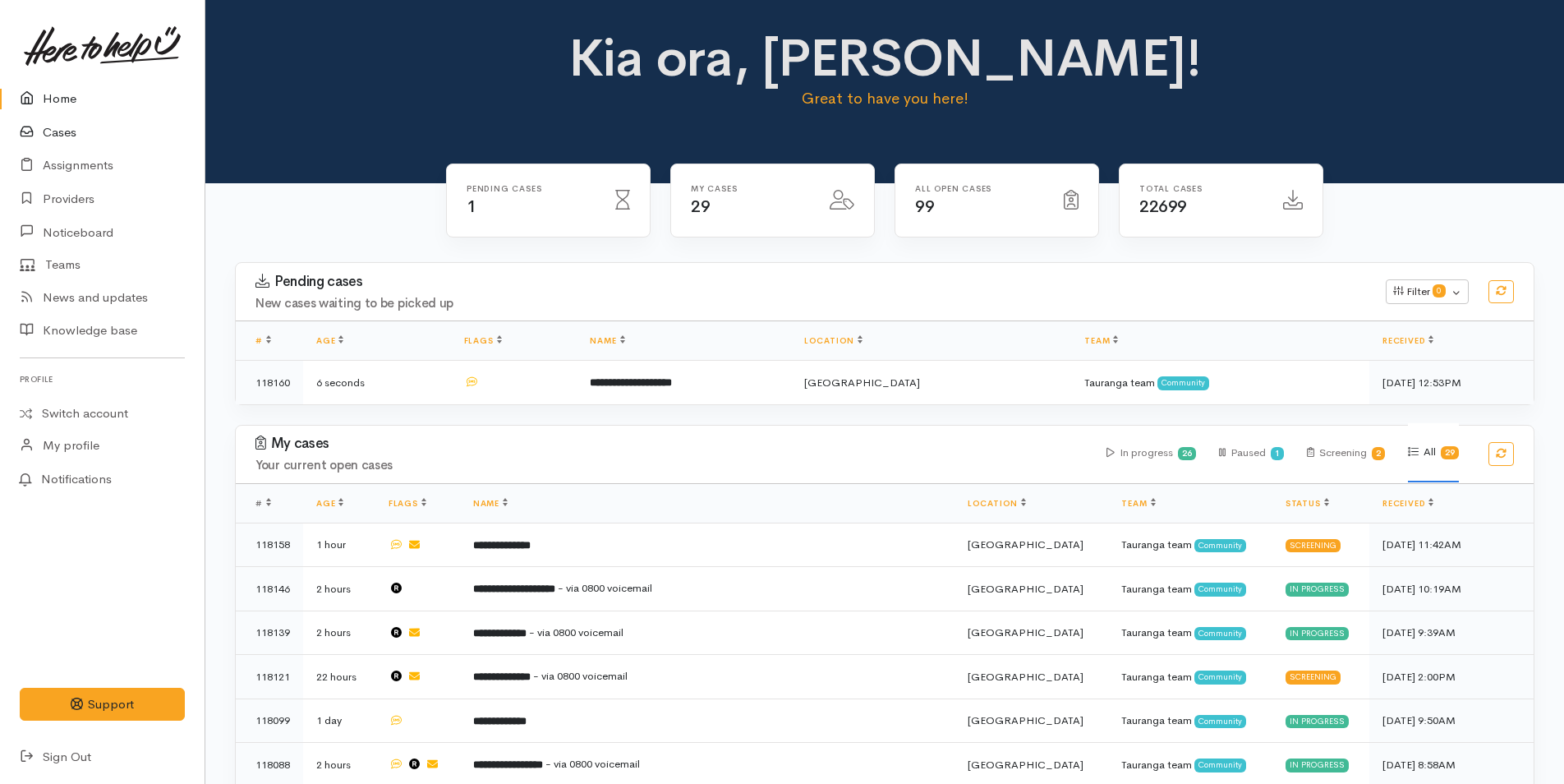
click at [50, 124] on link "Cases" at bounding box center [102, 133] width 204 height 34
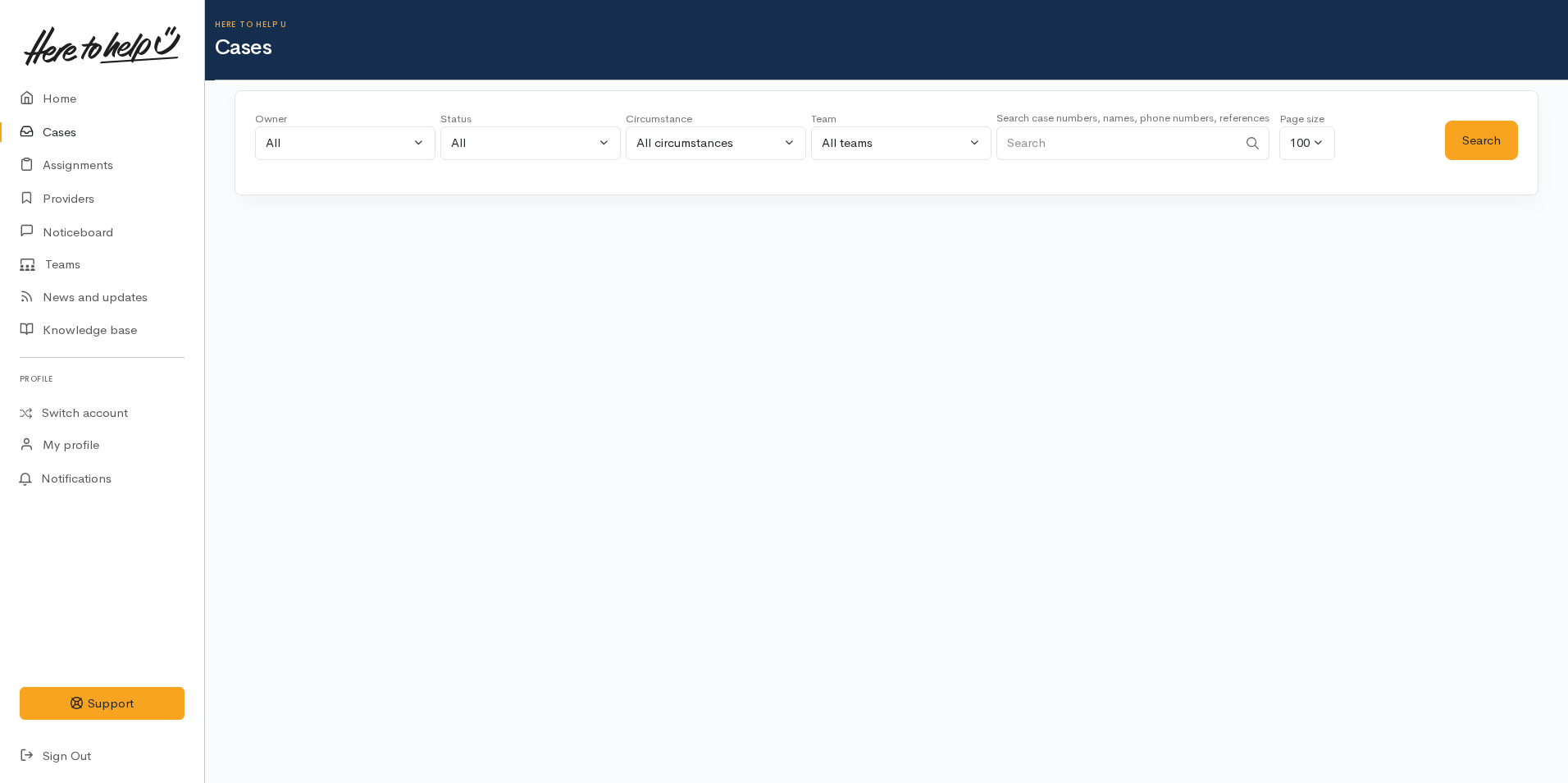
click at [1078, 144] on input "Search" at bounding box center [1117, 143] width 241 height 34
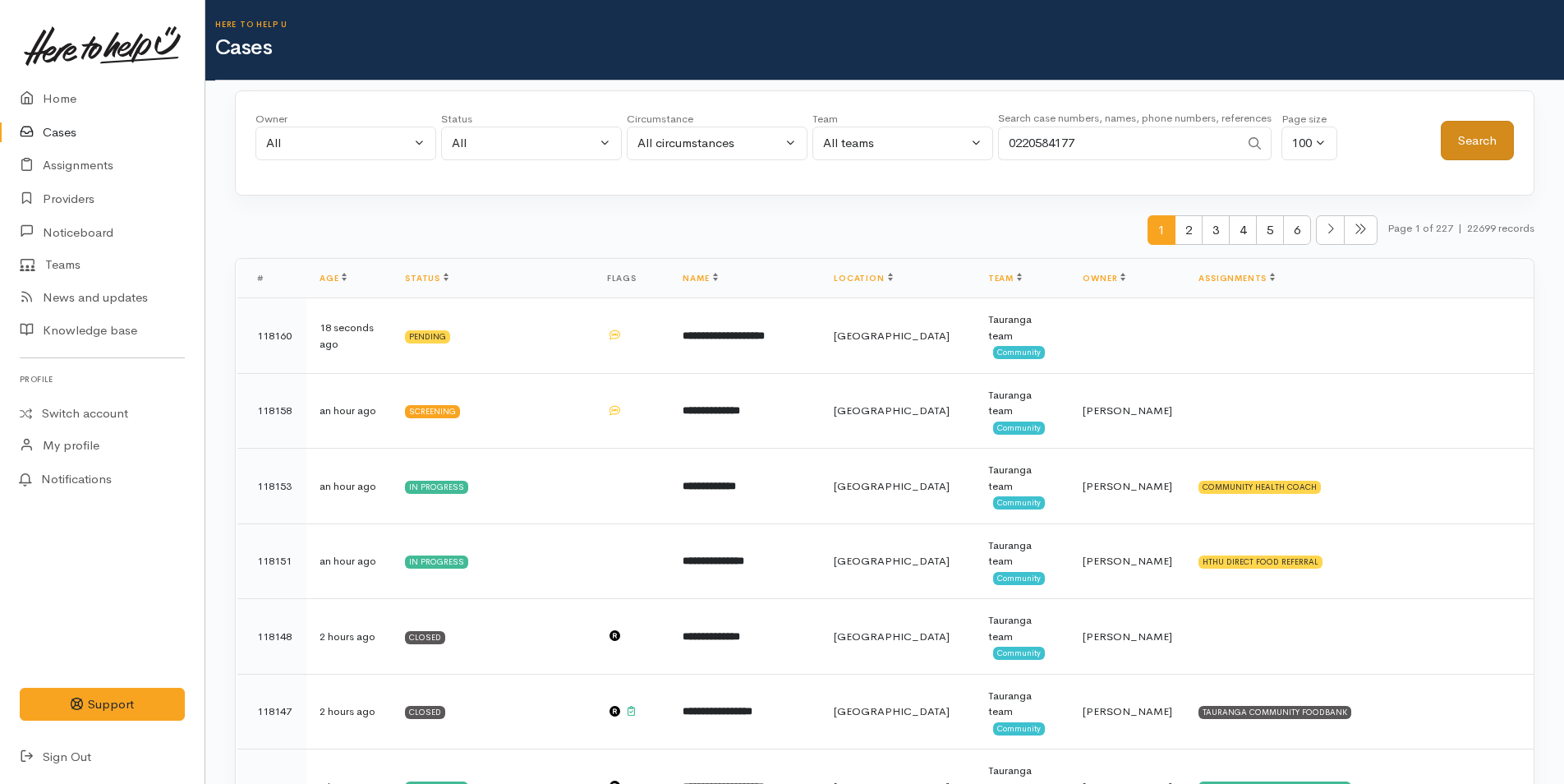
type input "0220584177"
click at [1450, 138] on button "Search" at bounding box center [1478, 141] width 74 height 41
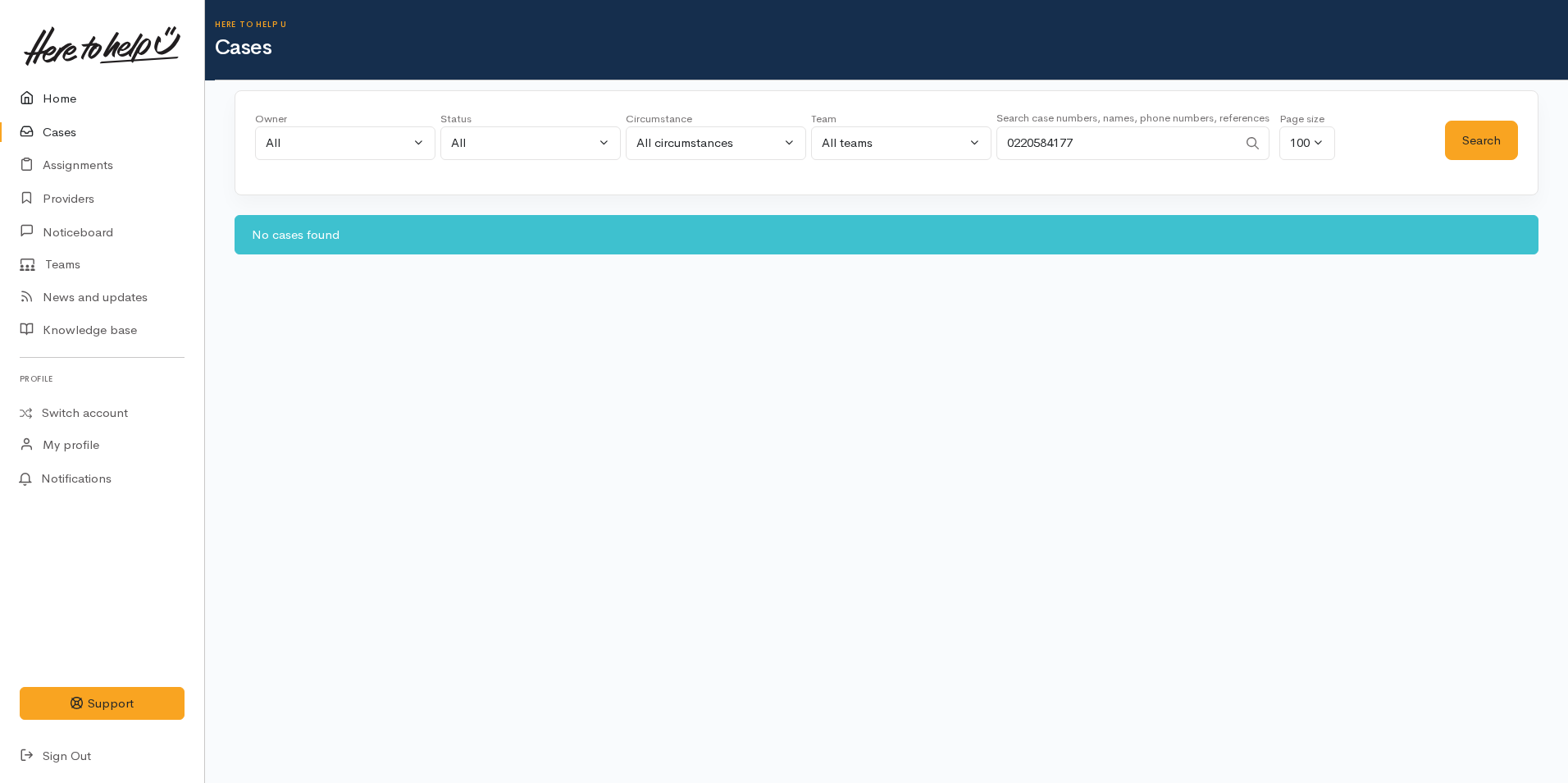
click at [88, 94] on link "Home" at bounding box center [102, 99] width 204 height 34
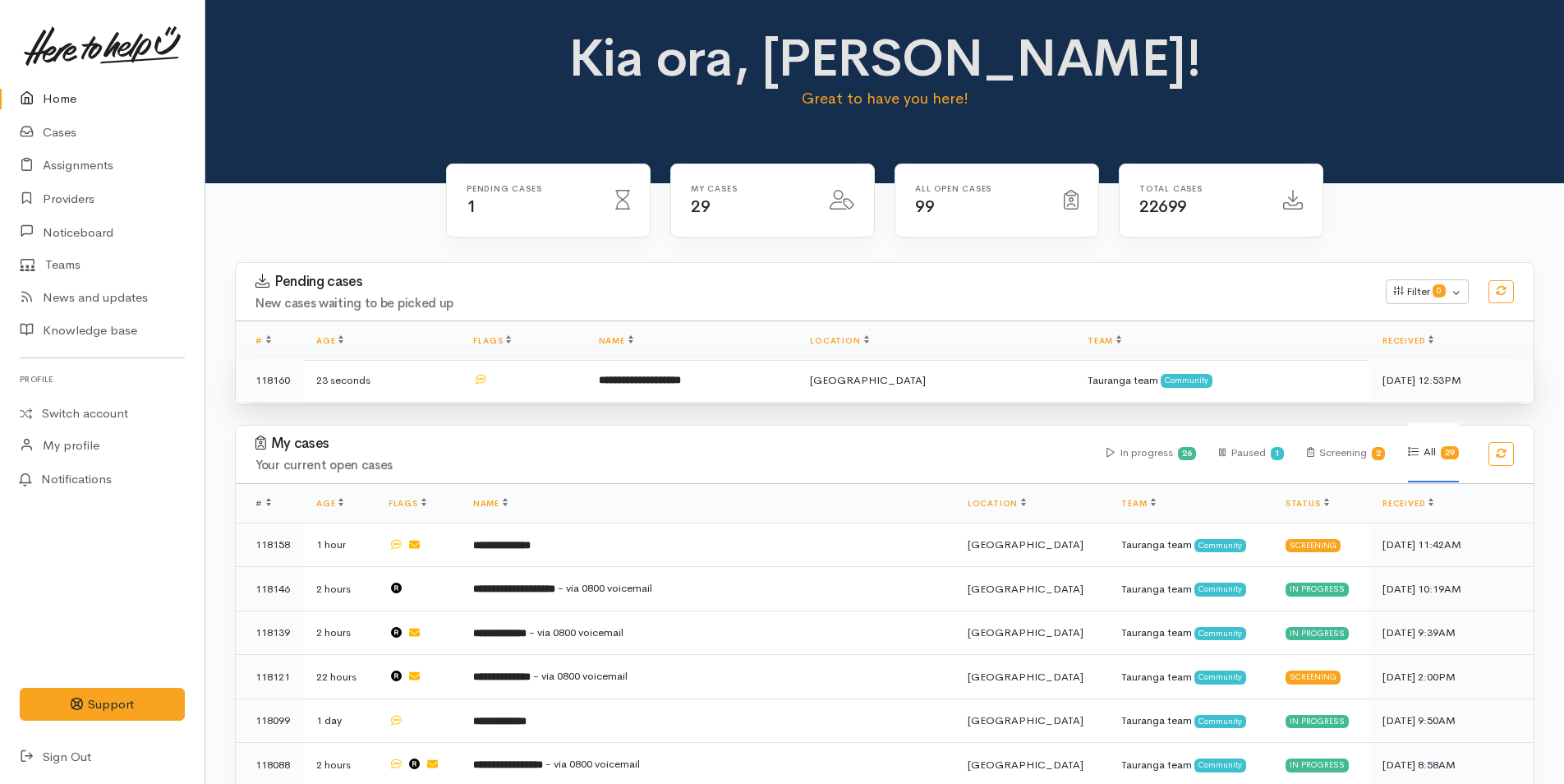
click at [651, 377] on b "**********" at bounding box center [640, 379] width 82 height 11
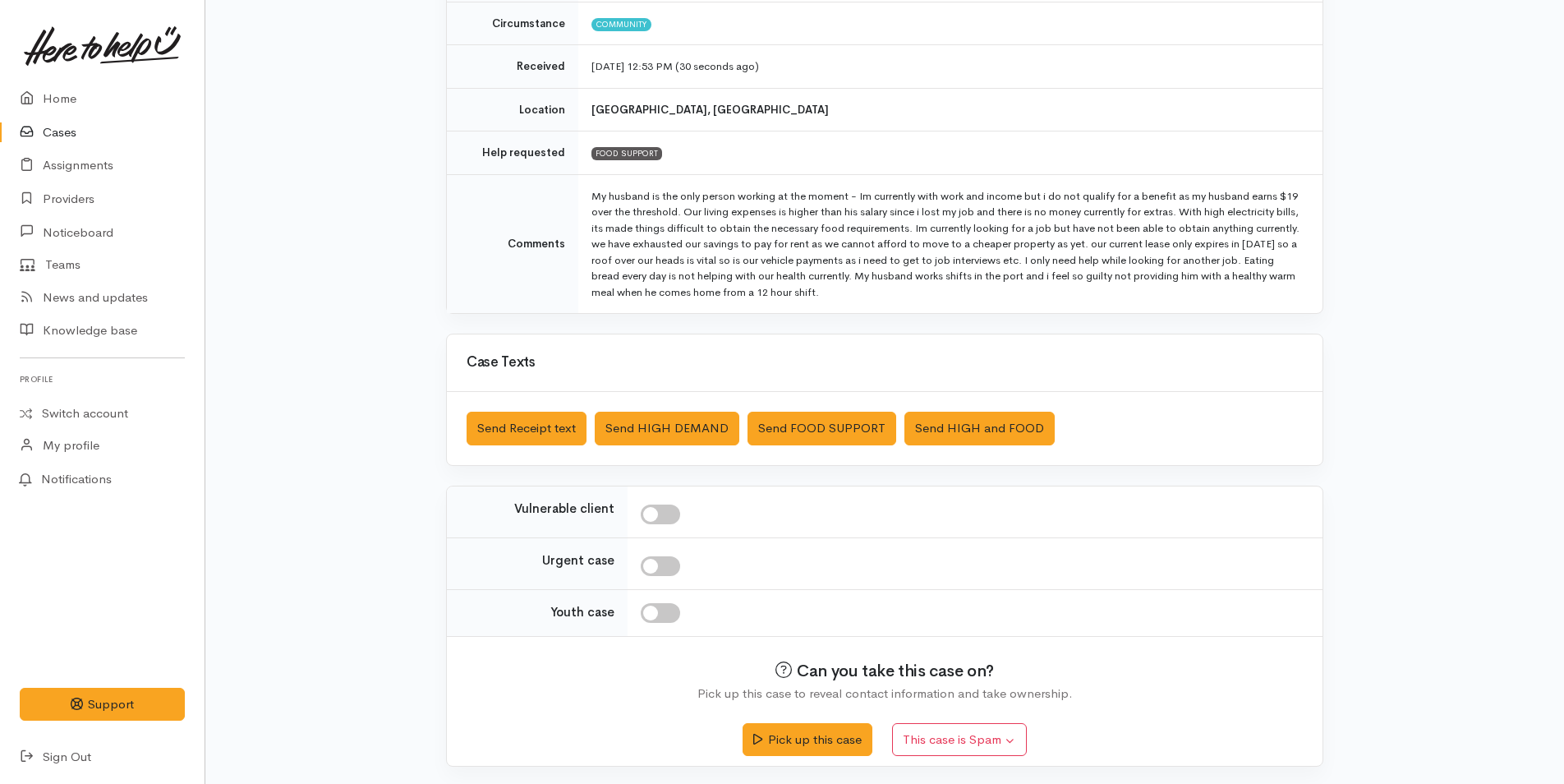
scroll to position [246, 0]
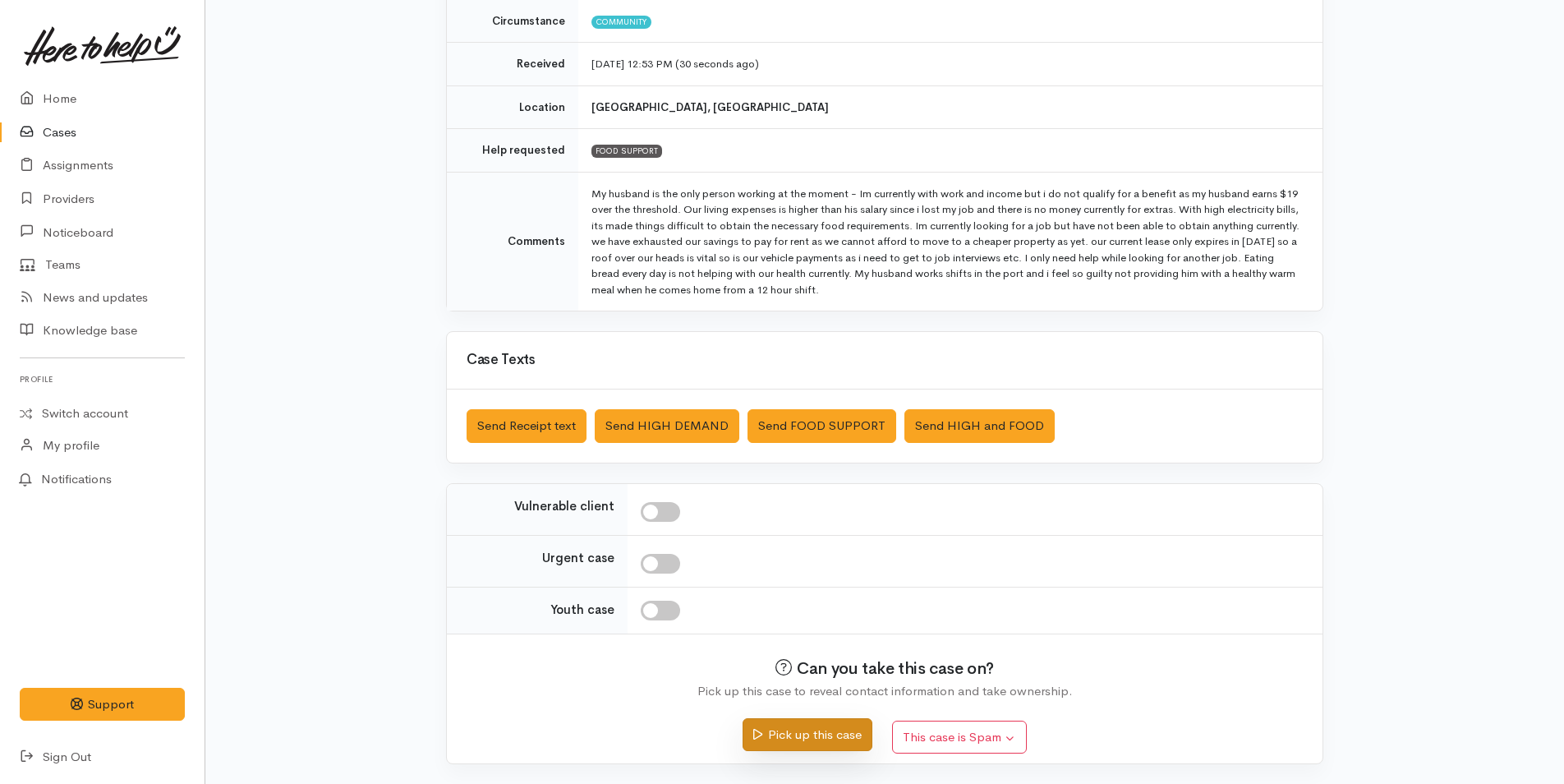
click at [792, 735] on button "Pick up this case" at bounding box center [807, 735] width 129 height 34
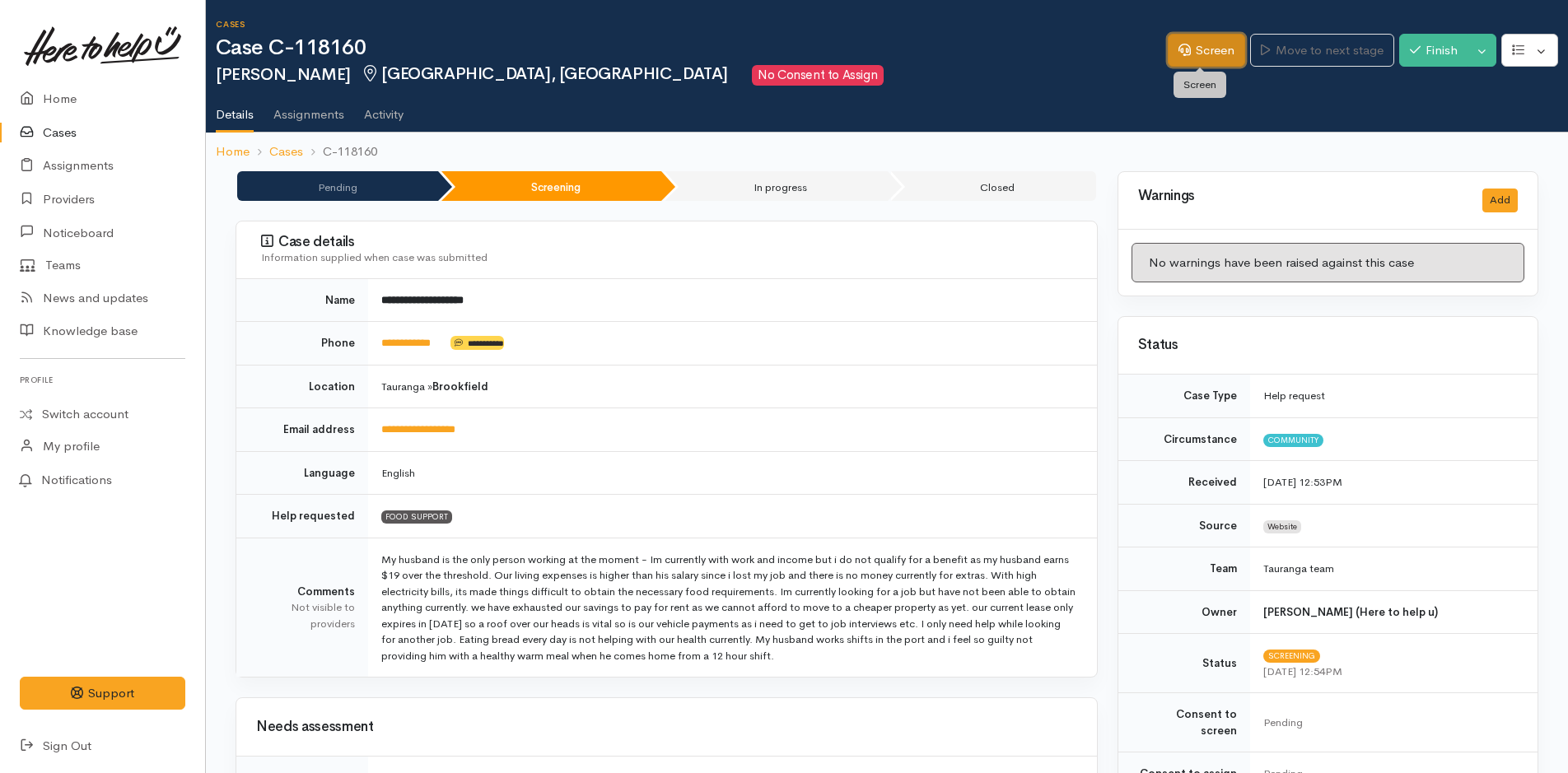
click at [1185, 48] on link "Screen" at bounding box center [1206, 51] width 77 height 34
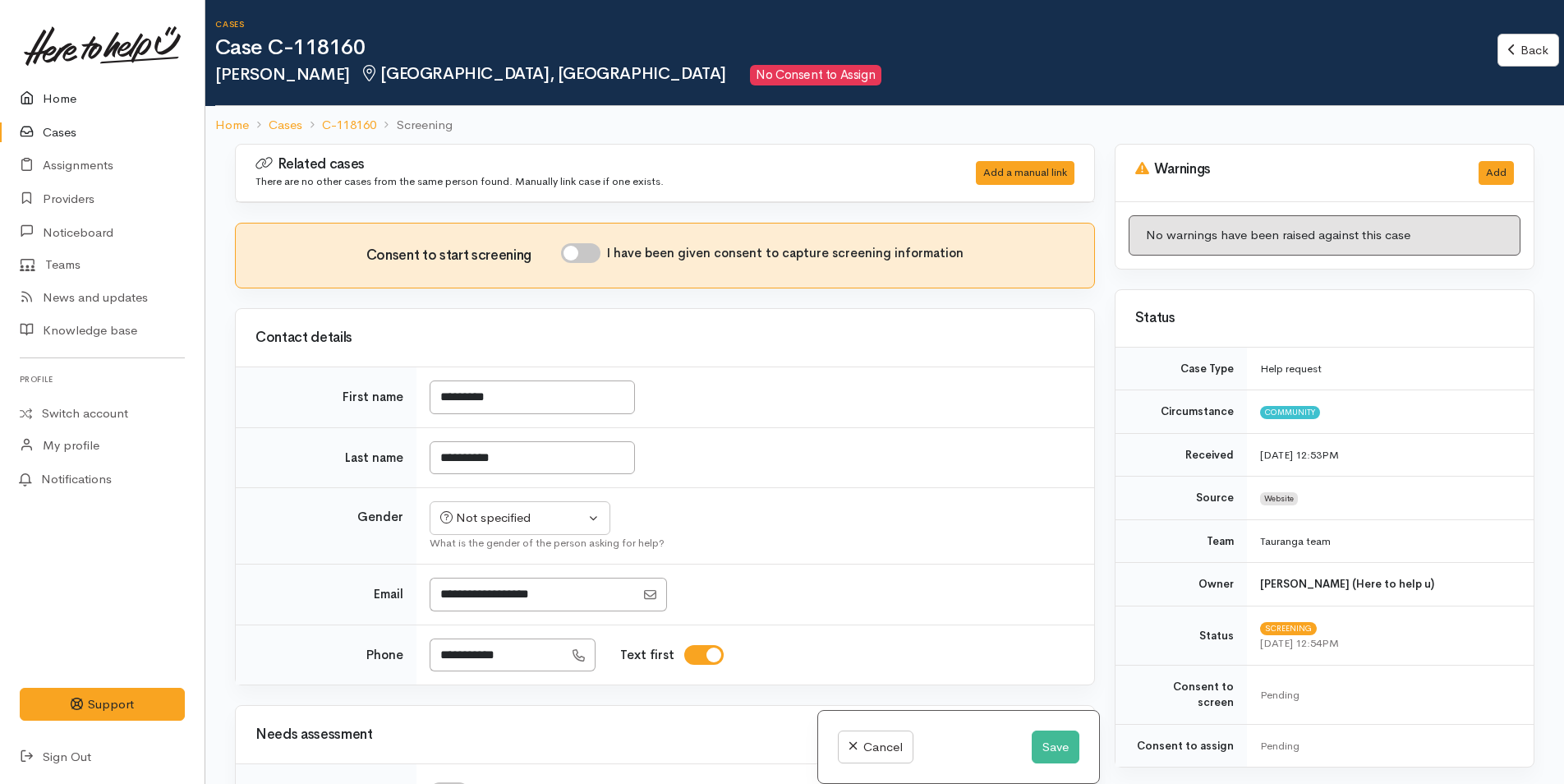
click at [76, 103] on link "Home" at bounding box center [102, 99] width 204 height 34
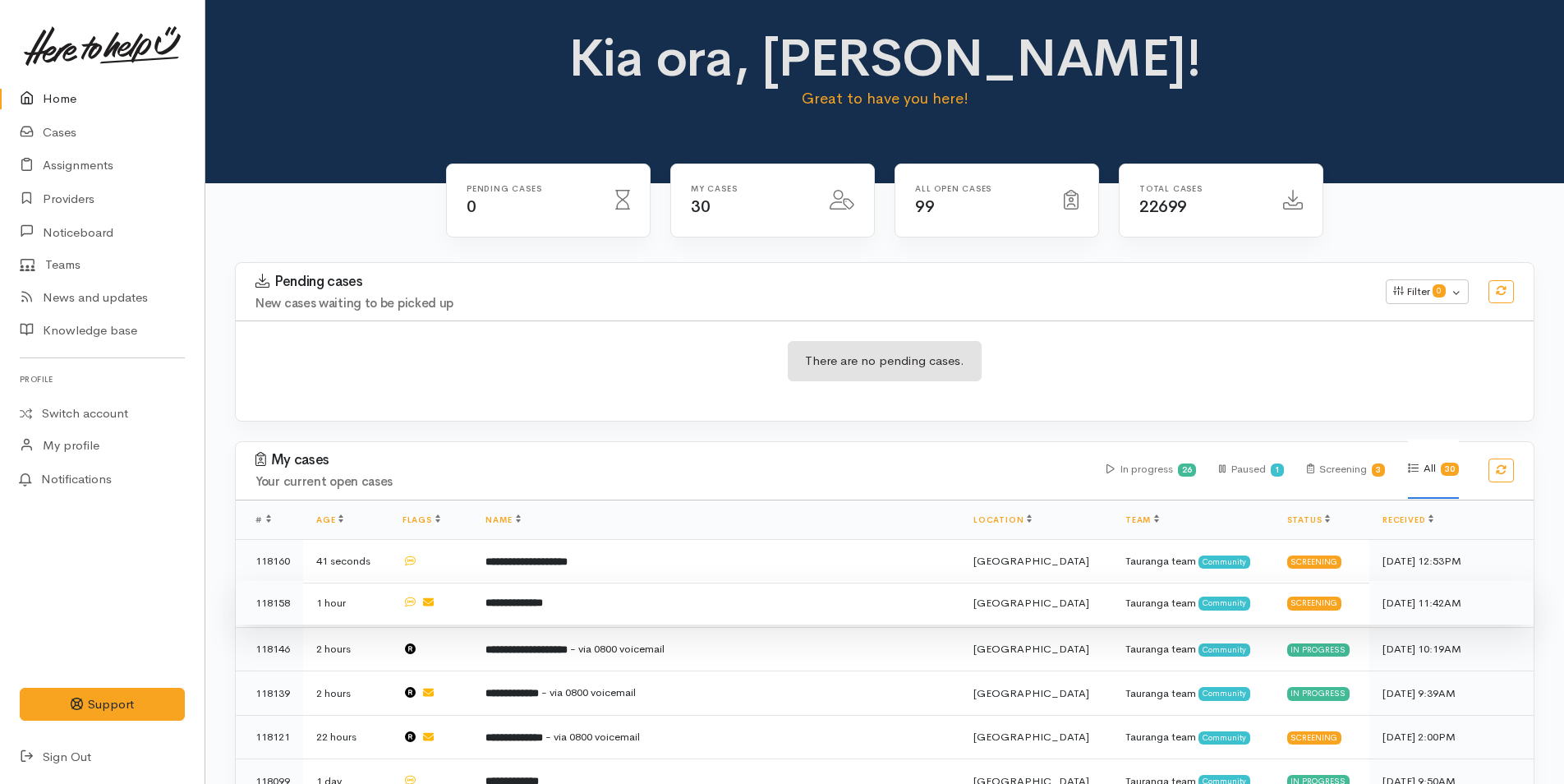
click at [529, 611] on td "**********" at bounding box center [717, 602] width 488 height 45
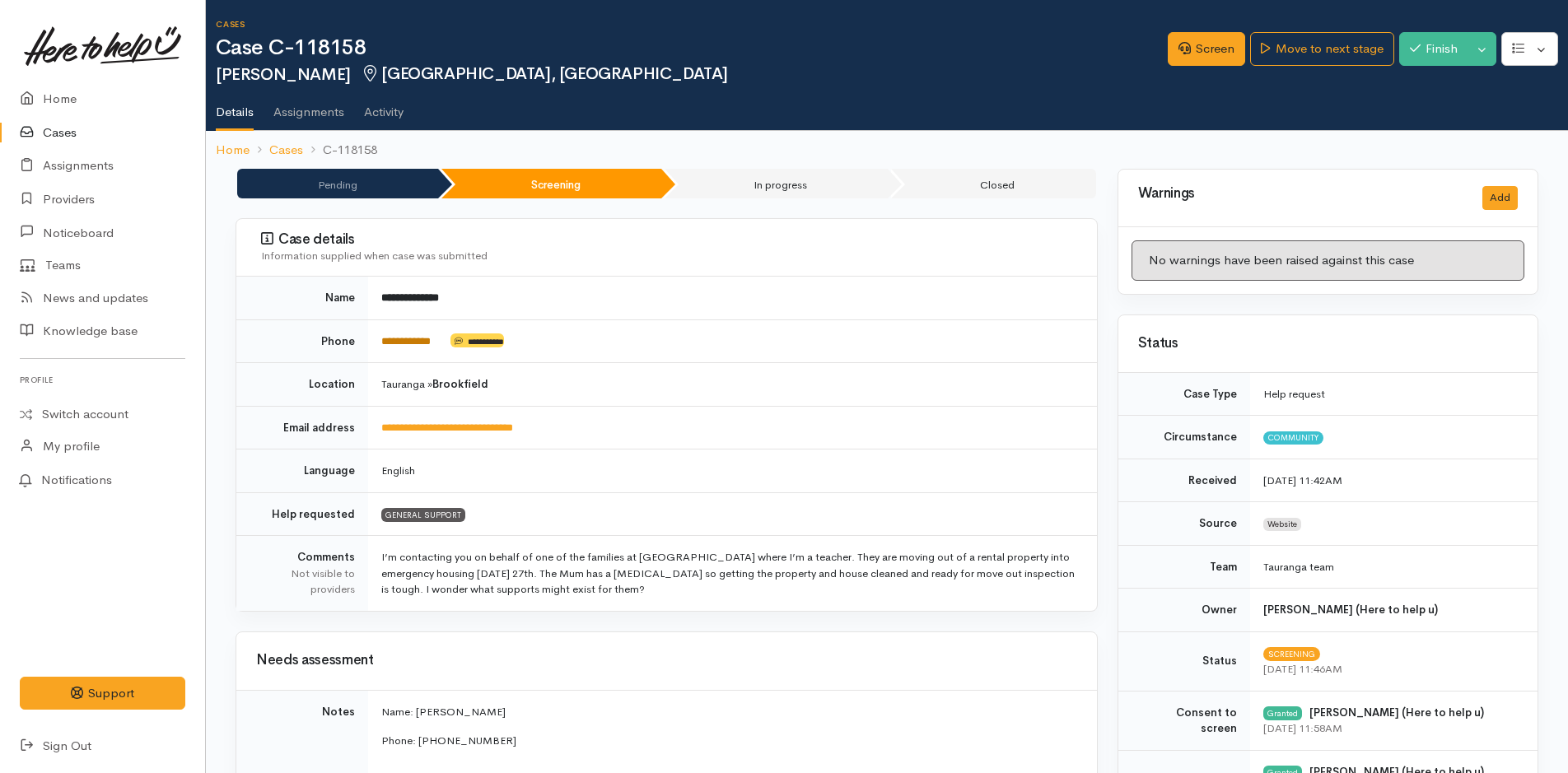
click at [403, 342] on link "**********" at bounding box center [406, 341] width 49 height 11
drag, startPoint x: 77, startPoint y: 103, endPoint x: 131, endPoint y: 86, distance: 56.6
click at [78, 102] on link "Home" at bounding box center [103, 99] width 205 height 34
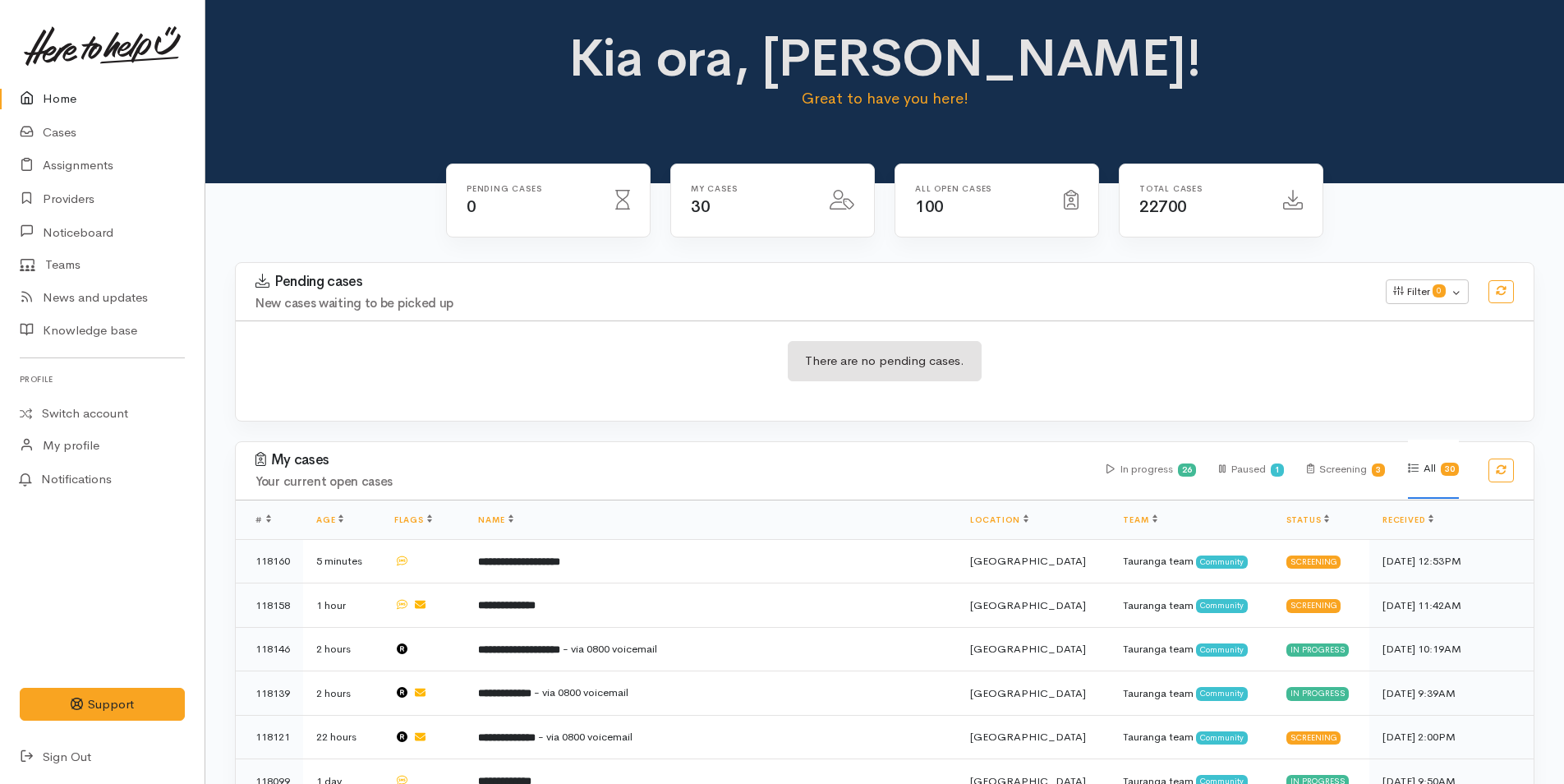
click at [60, 101] on link "Home" at bounding box center [102, 99] width 204 height 34
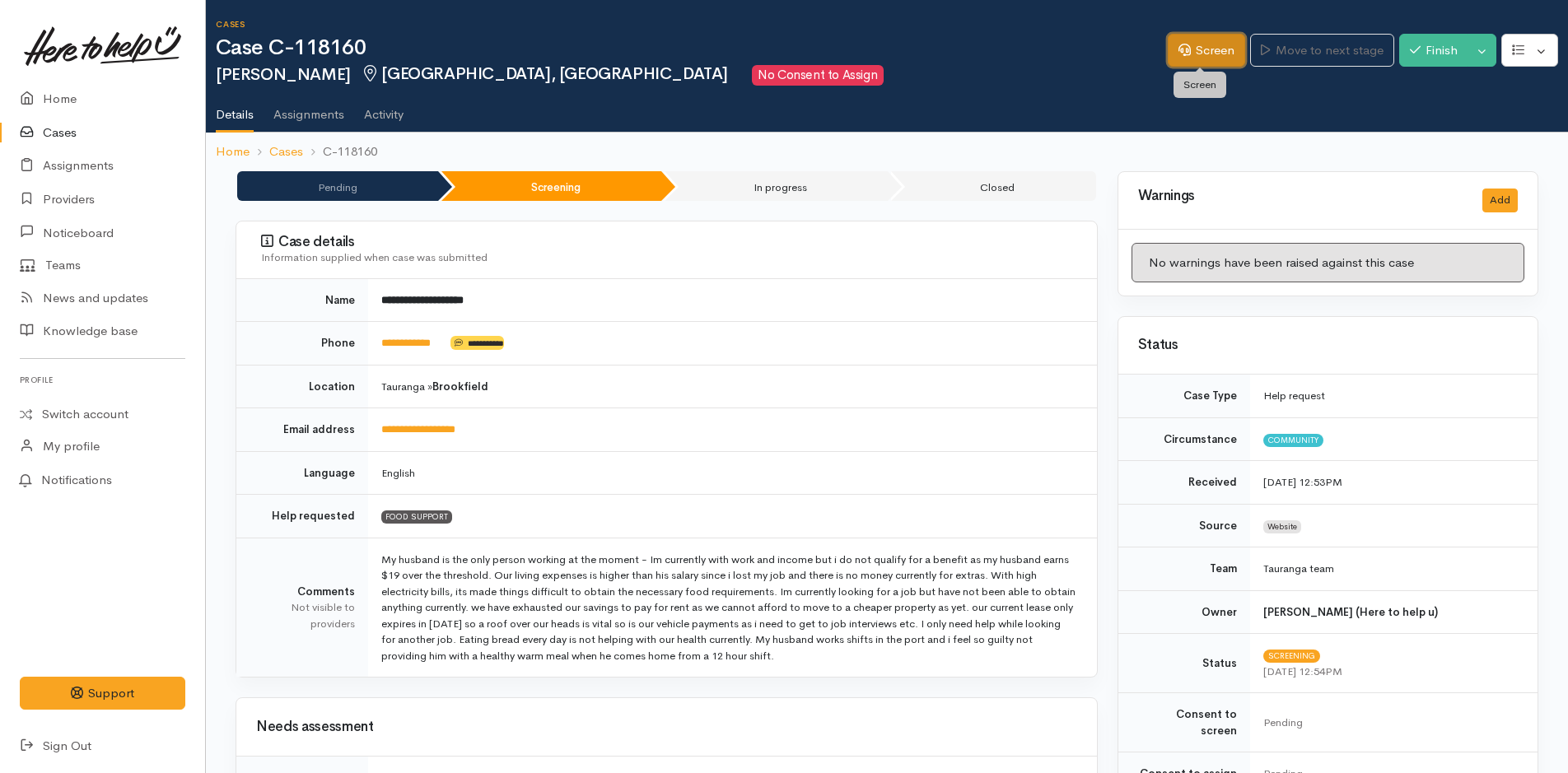
click at [1224, 54] on link "Screen" at bounding box center [1206, 51] width 77 height 34
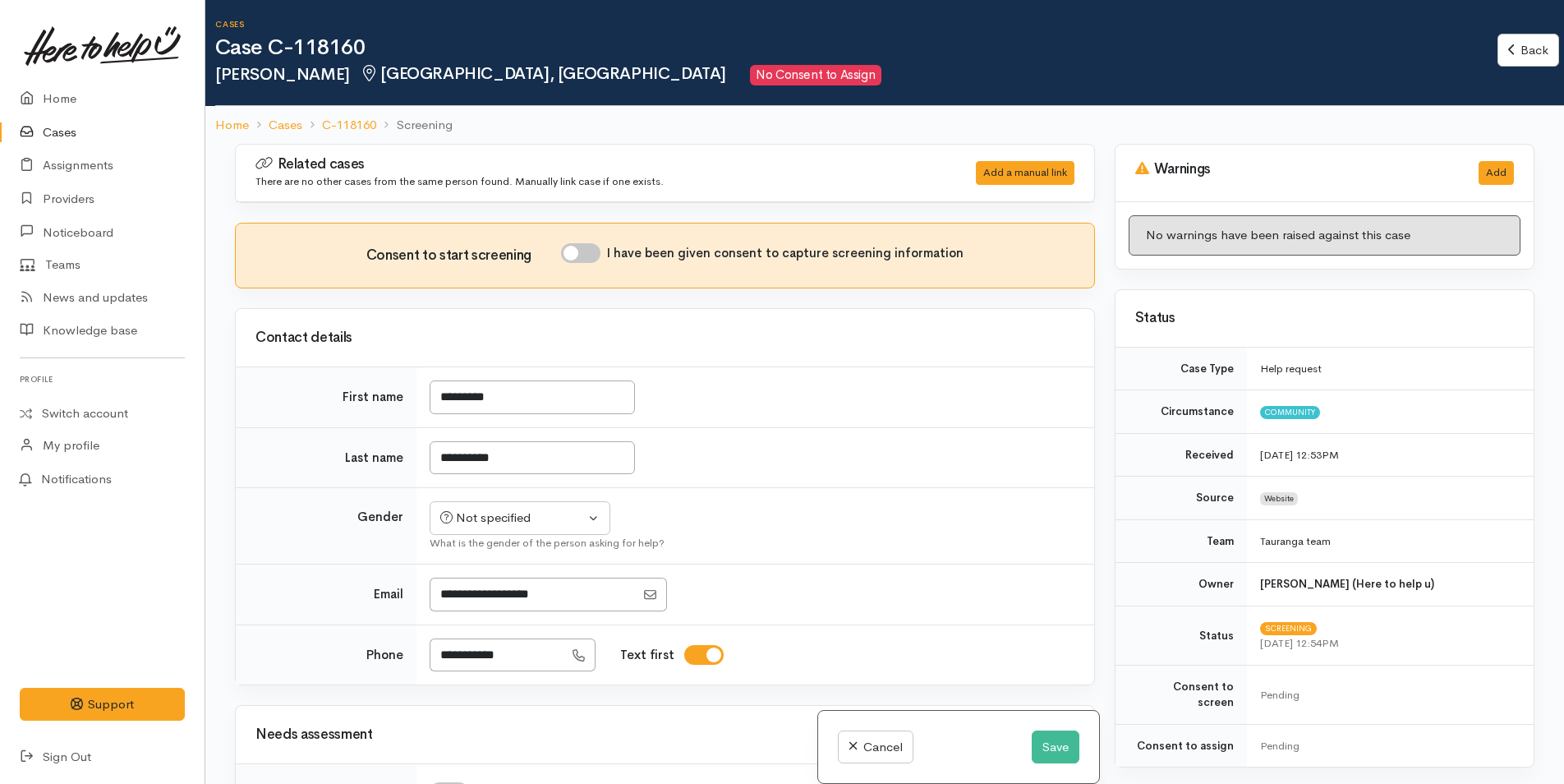
click at [580, 246] on input "I have been given consent to capture screening information" at bounding box center [580, 253] width 40 height 19
checkbox input "true"
click at [482, 515] on div "Not specified" at bounding box center [512, 518] width 144 height 19
click at [491, 602] on span "[DEMOGRAPHIC_DATA]" at bounding box center [532, 607] width 140 height 19
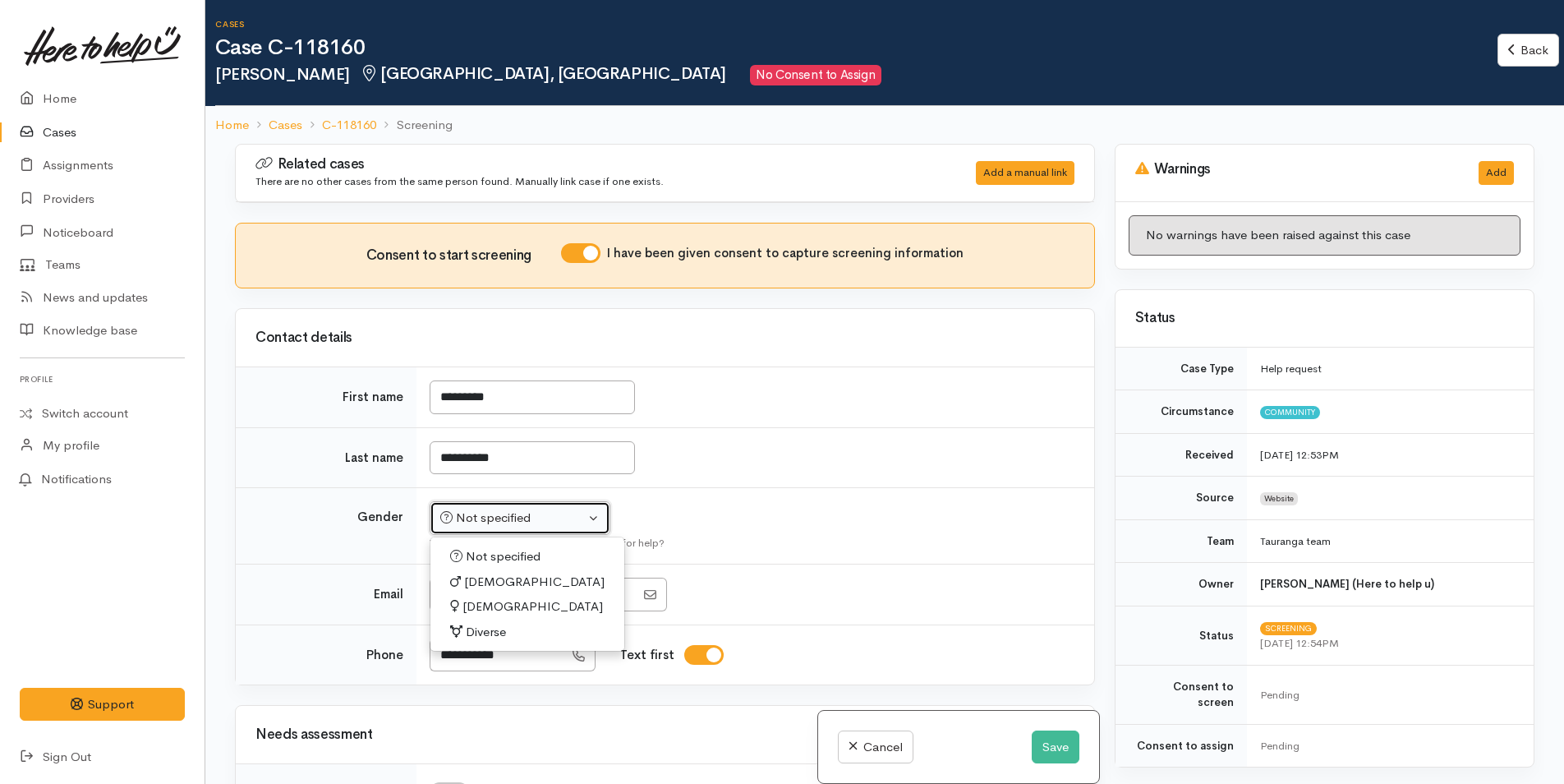
select select "[DEMOGRAPHIC_DATA]"
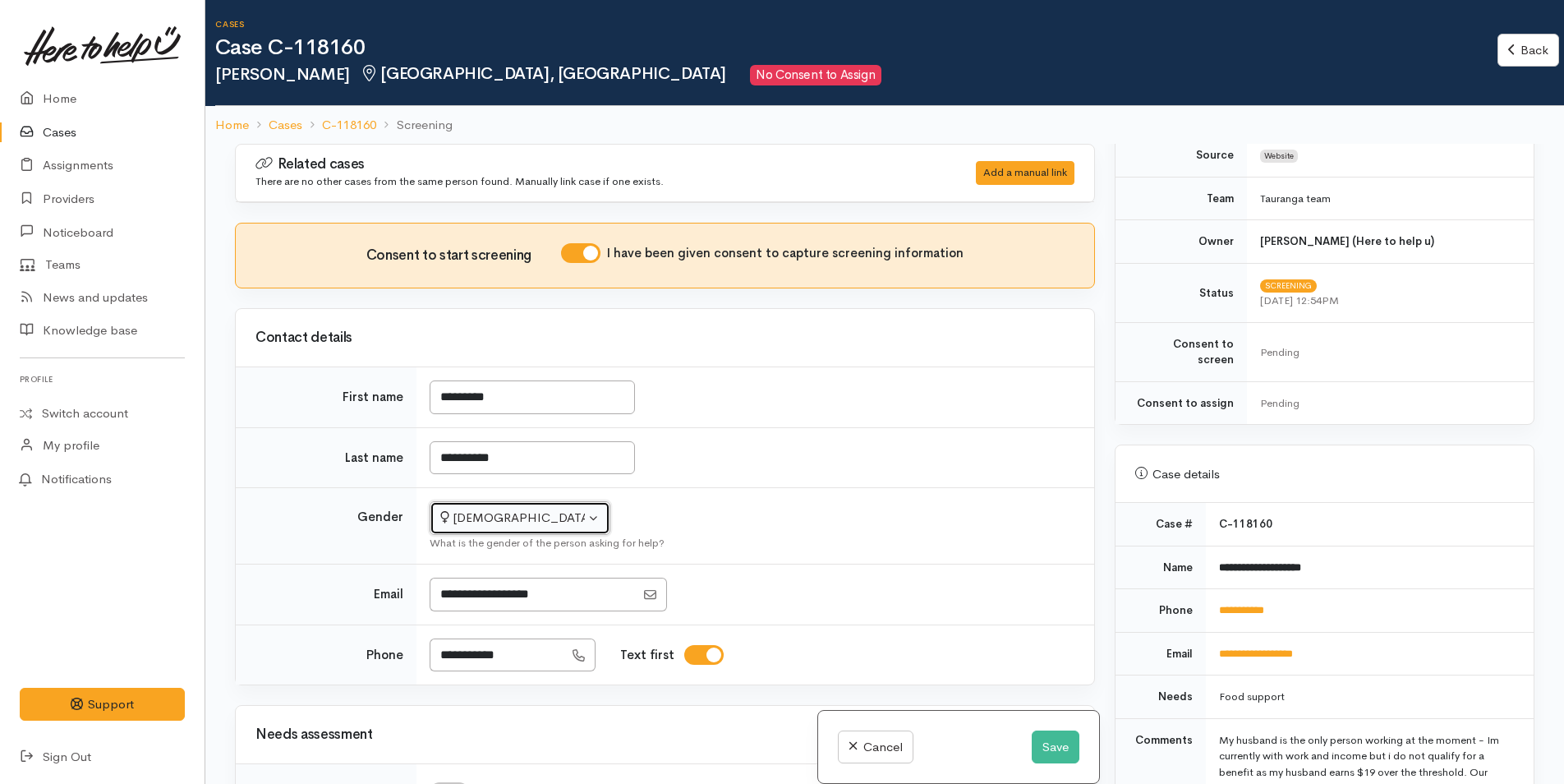
scroll to position [575, 0]
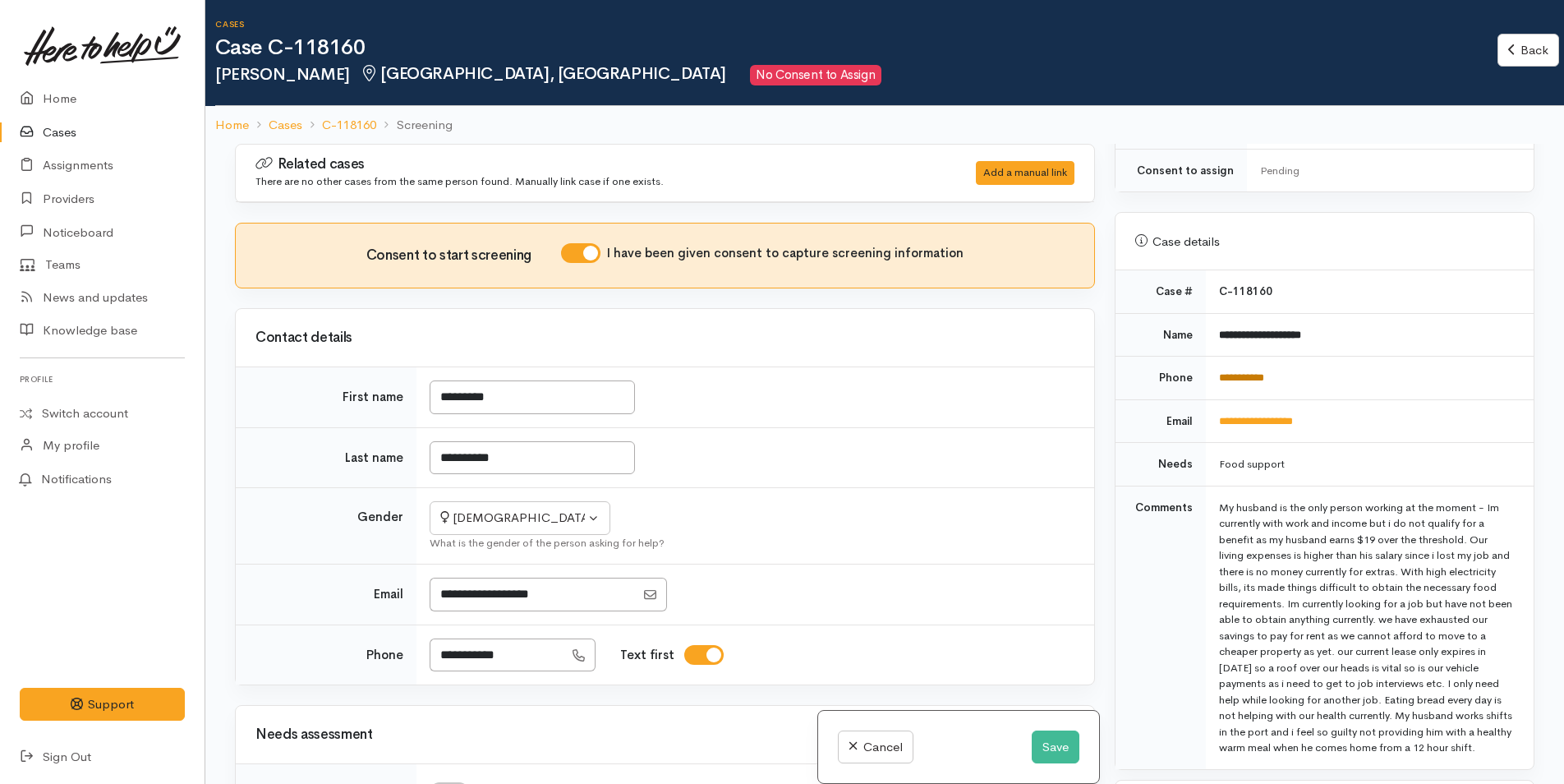
click at [1231, 372] on link "**********" at bounding box center [1241, 377] width 45 height 11
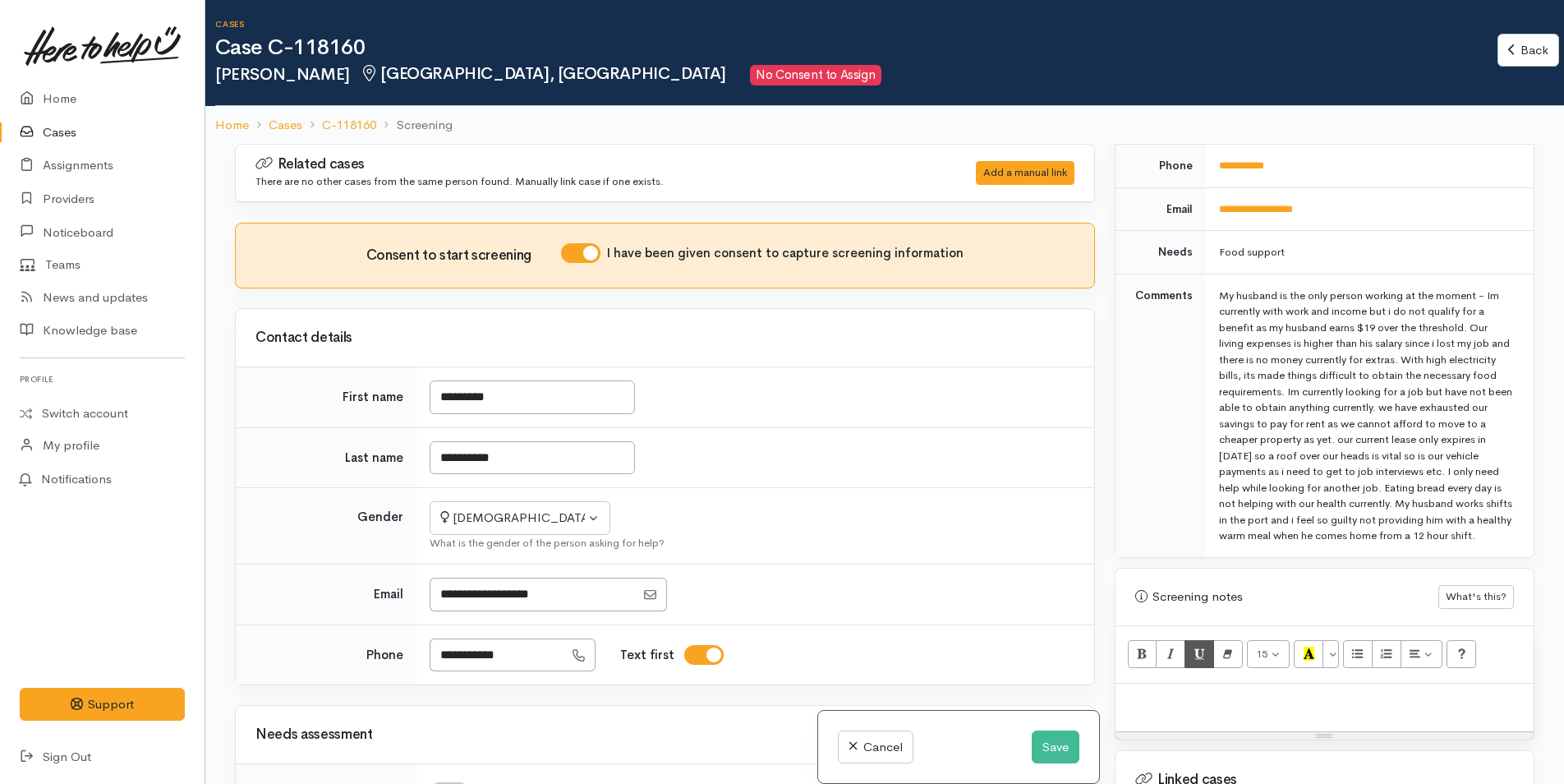
scroll to position [986, 0]
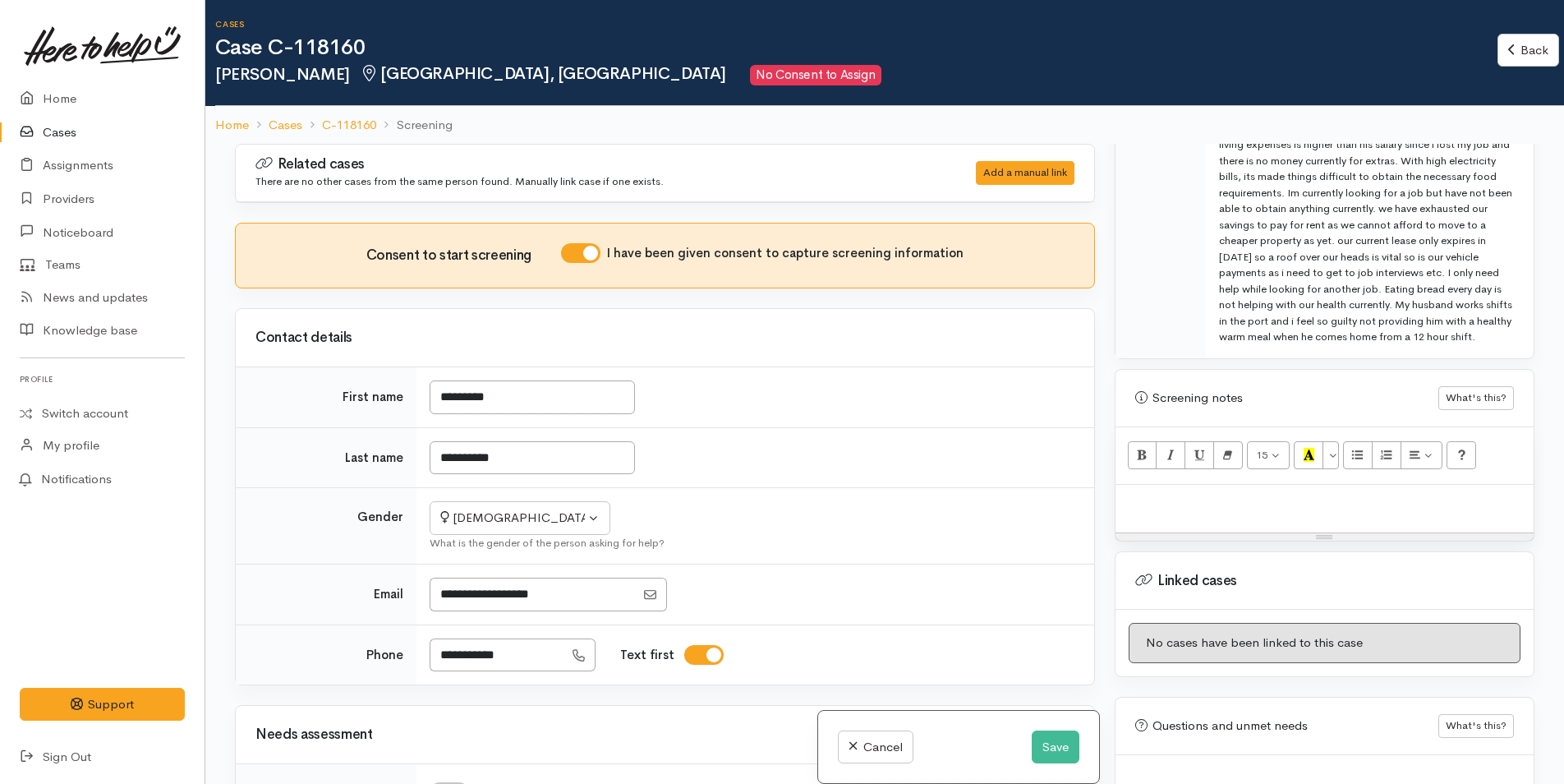
click at [1170, 476] on div "15 8 9 10 11 12 14 18 24 36 Background Color Transparent Select #ffff00 Text Co…" at bounding box center [1324, 456] width 418 height 57
click at [1151, 475] on div "15 8 9 10 11 12 14 18 24 36 Background Color Transparent Select #ffff00 Text Co…" at bounding box center [1324, 456] width 418 height 57
click at [1150, 489] on div at bounding box center [1324, 509] width 418 height 48
paste div
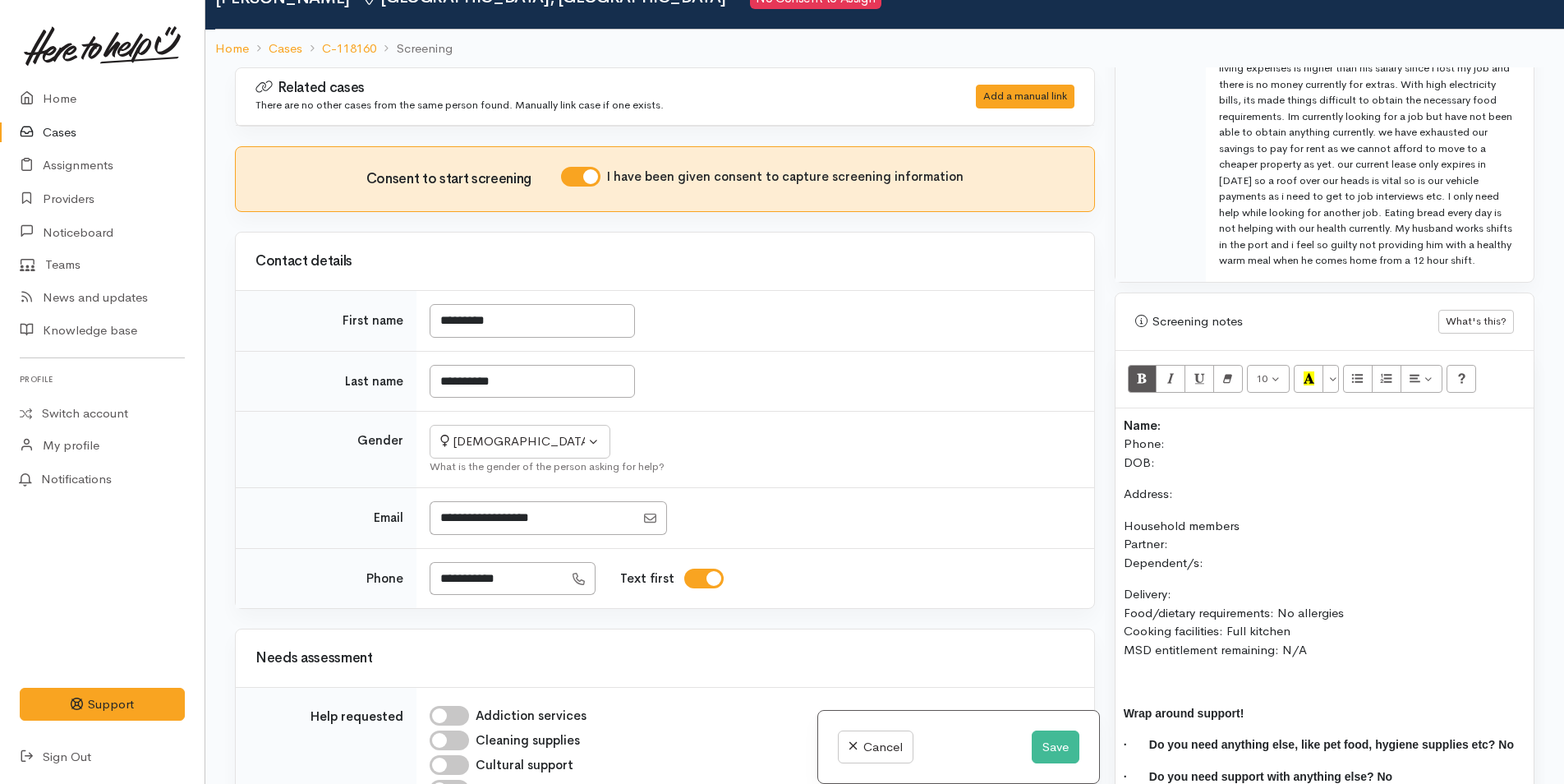
click at [1172, 427] on p "Name: Phone: DOB:" at bounding box center [1324, 444] width 401 height 56
click at [1230, 447] on p "Name: Charmaine Van Staden Phone: DOB:" at bounding box center [1324, 444] width 401 height 56
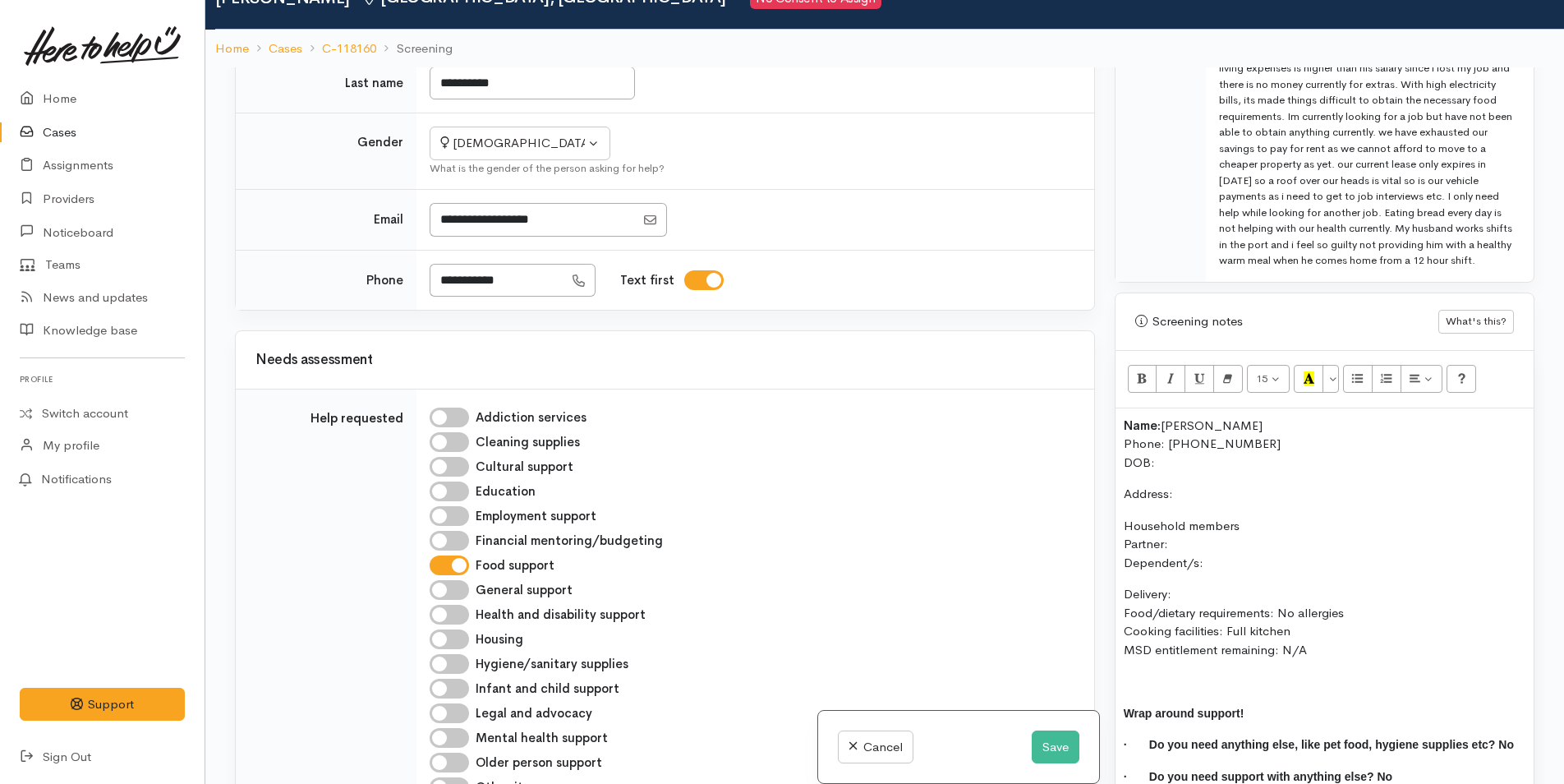
scroll to position [329, 0]
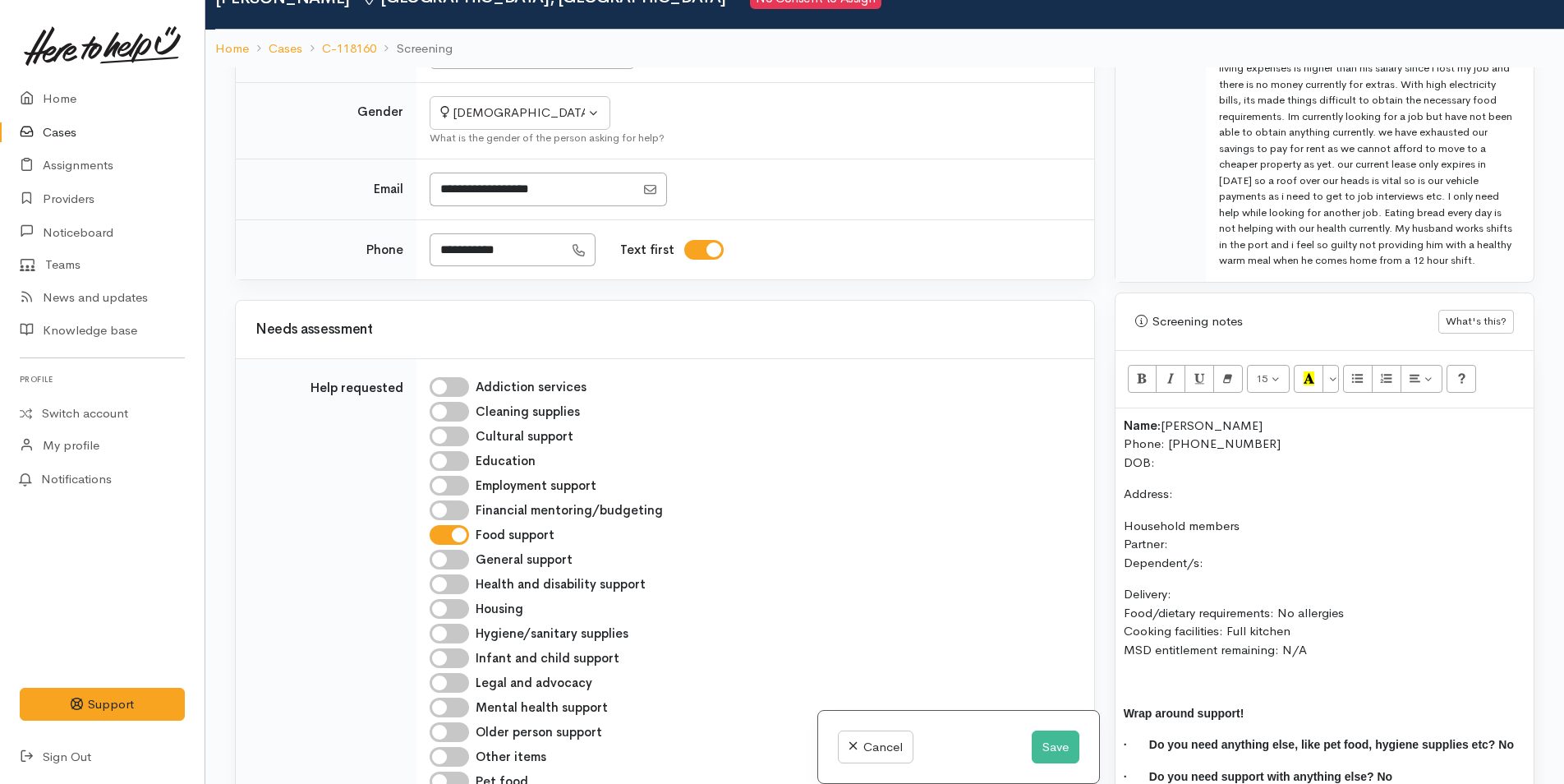
click at [1169, 461] on p "Name: Charmaine Van Staden Phone: 02108448666 DOB:" at bounding box center [1324, 444] width 401 height 56
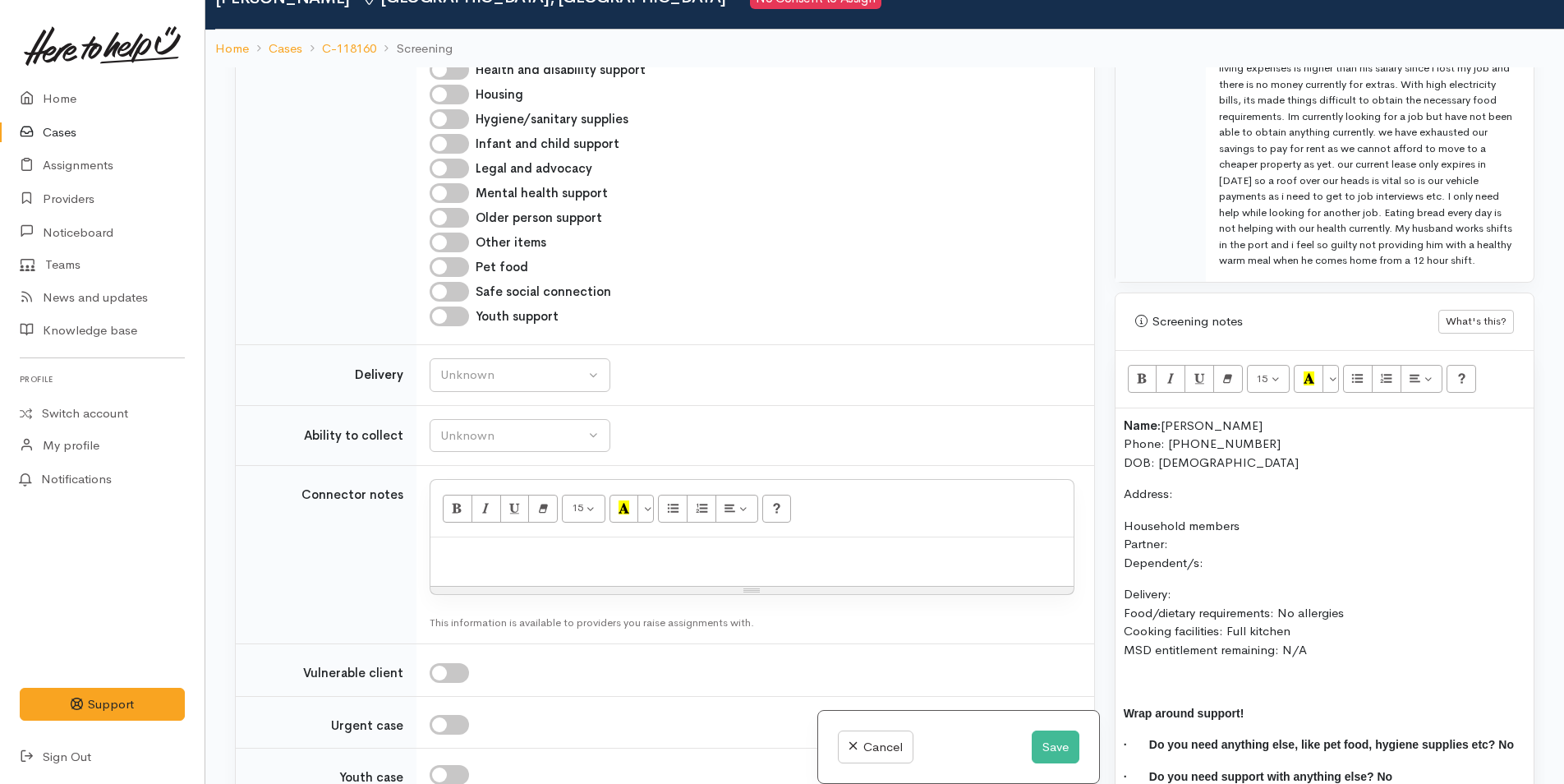
scroll to position [986, 0]
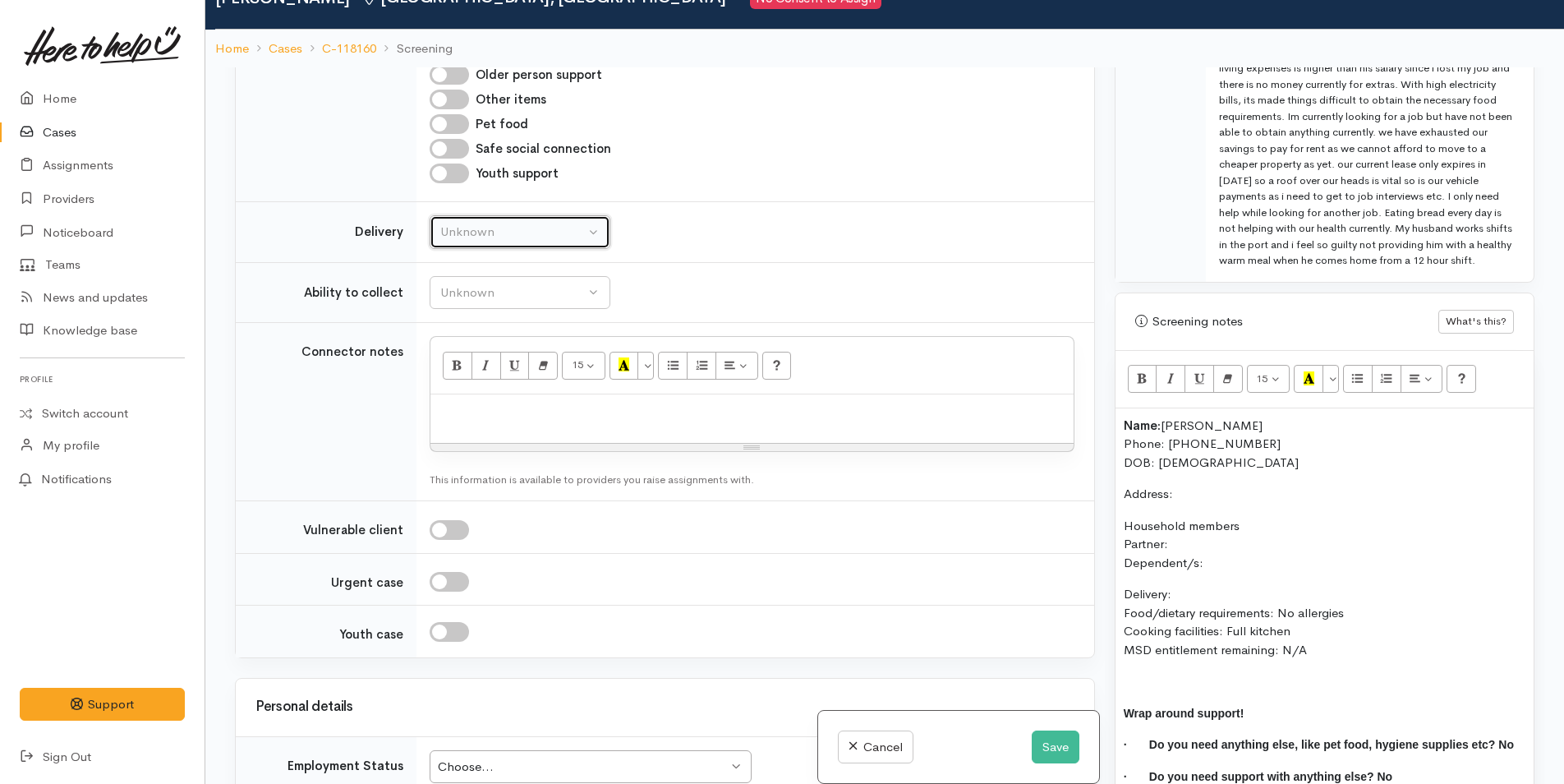
click at [494, 238] on div "Unknown" at bounding box center [512, 232] width 144 height 19
click at [464, 398] on div "Unknown Delivery needed Delivery preferred No" at bounding box center [520, 329] width 181 height 155
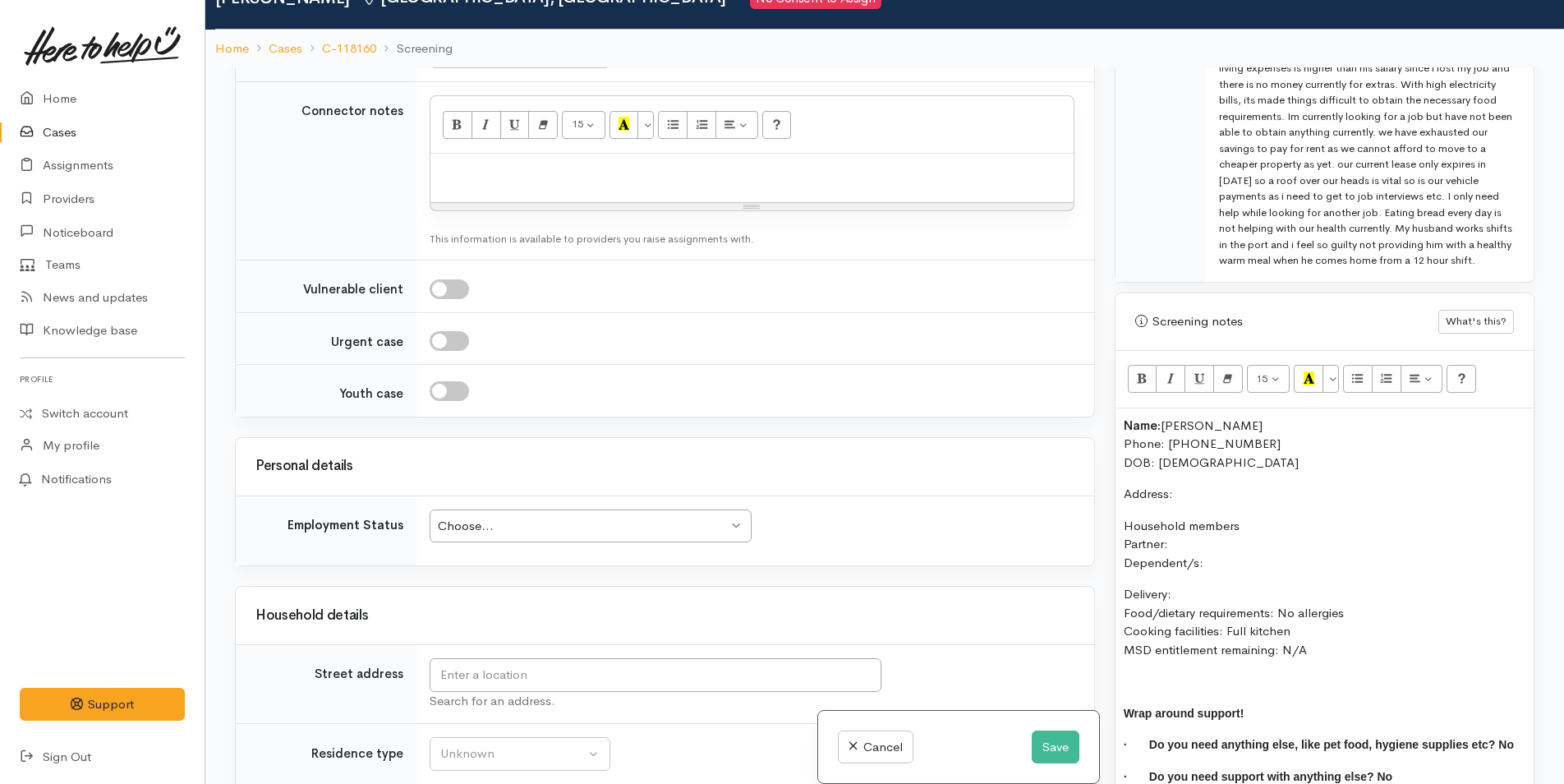
scroll to position [1233, 0]
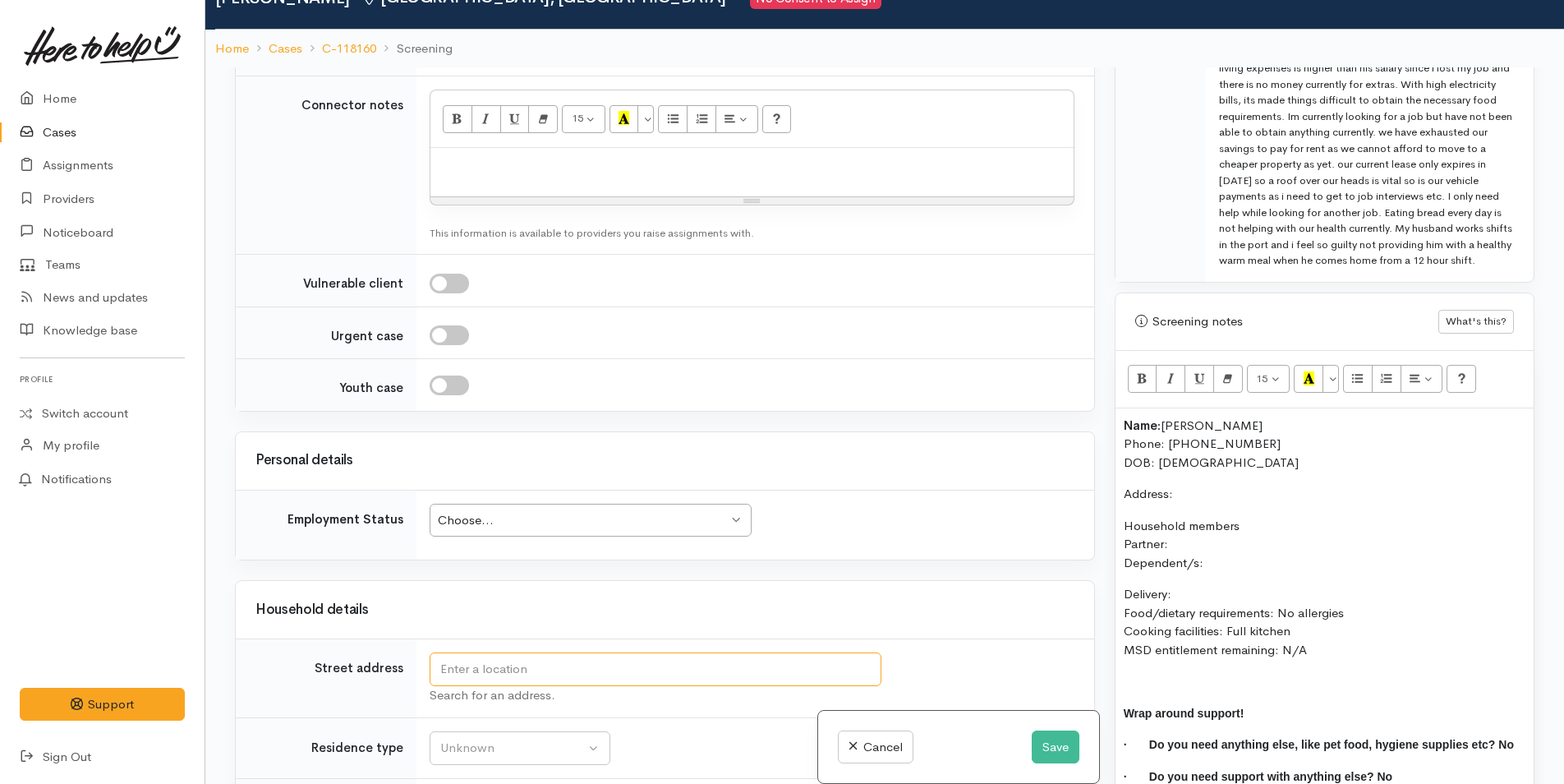
drag, startPoint x: 472, startPoint y: 664, endPoint x: 490, endPoint y: 645, distance: 26.2
click at [471, 664] on input "text" at bounding box center [656, 669] width 452 height 34
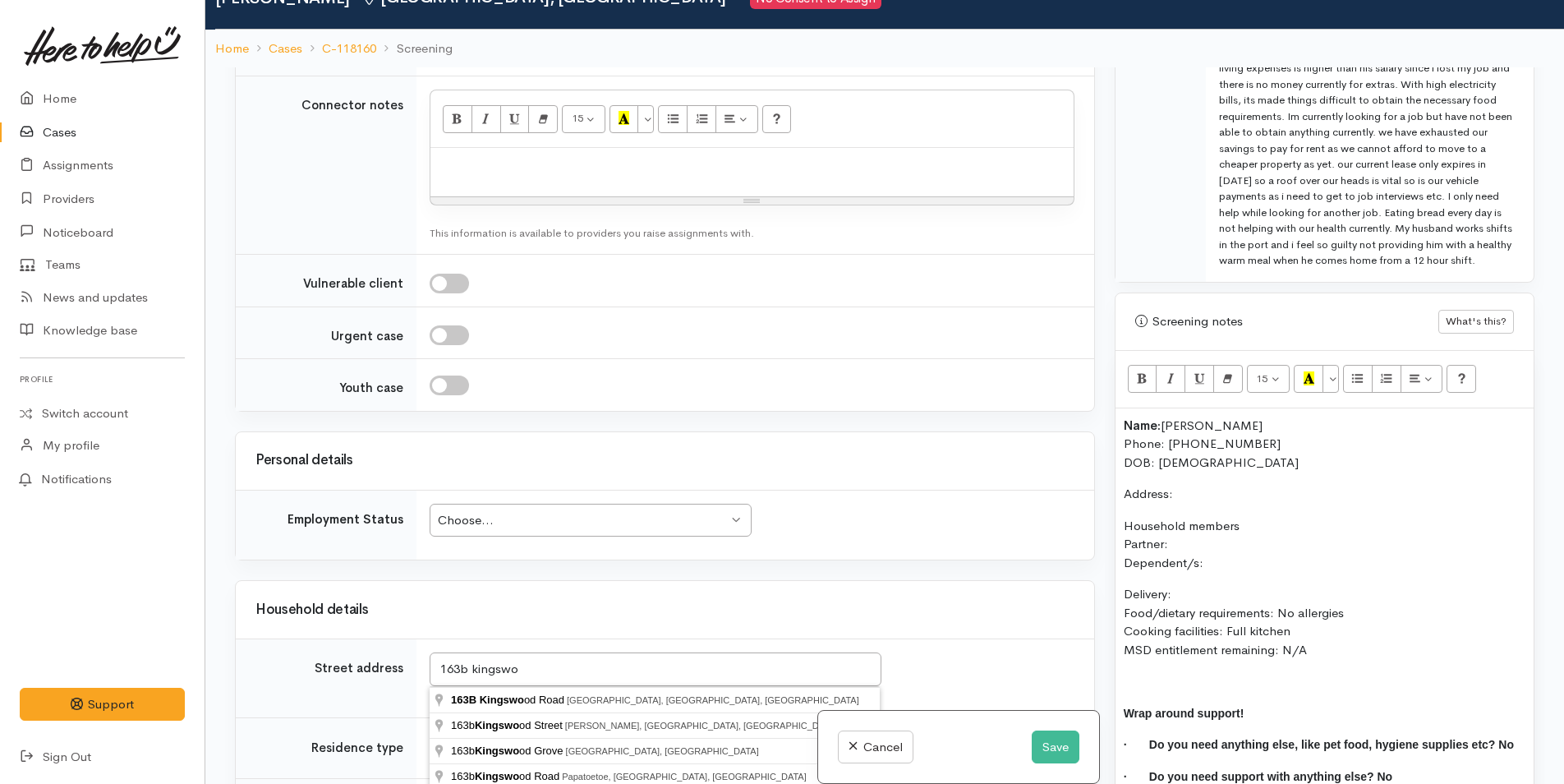
type input "163B Kingswood Road, Brookfield, Tauranga, New Zealand"
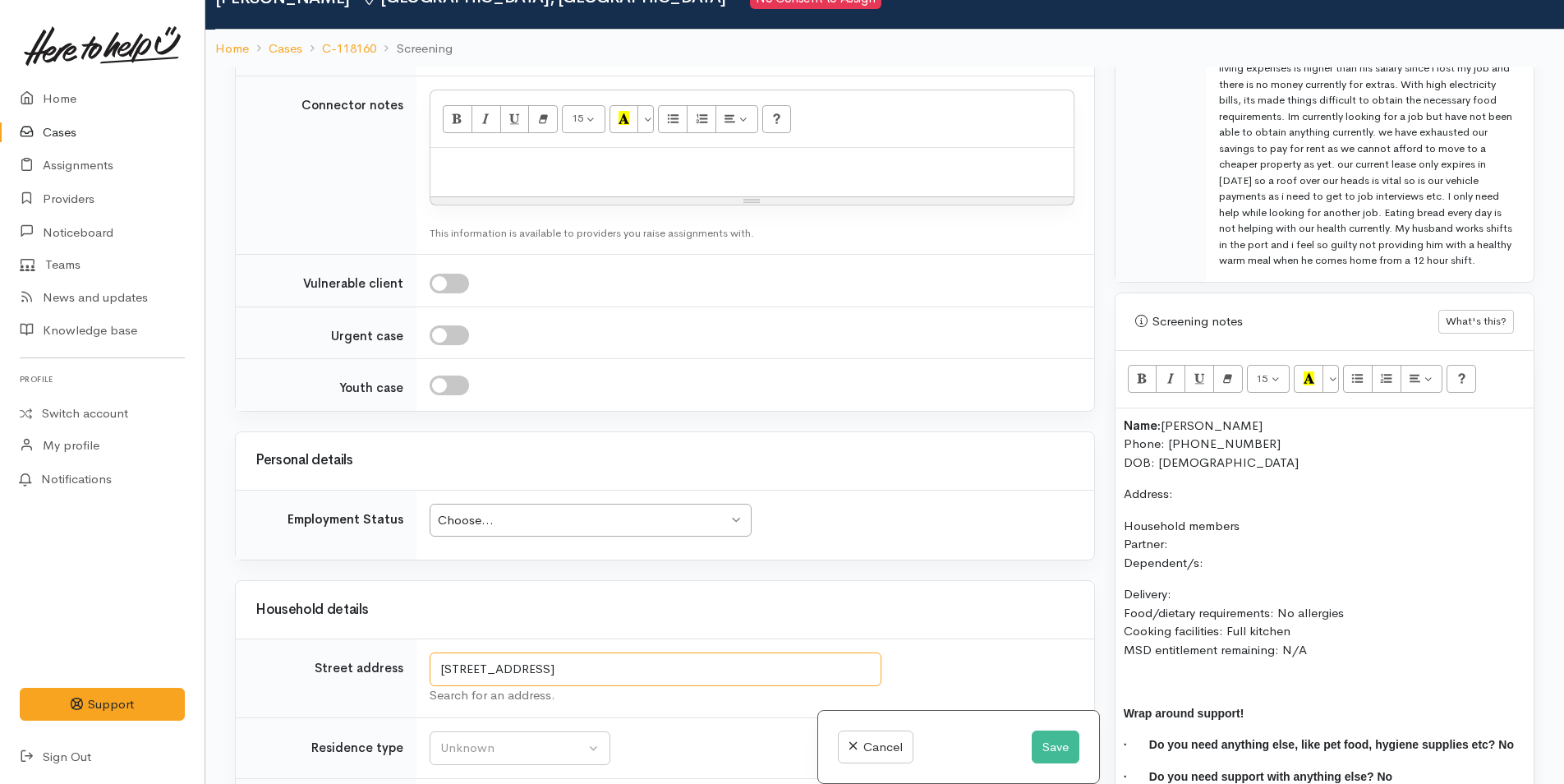
drag, startPoint x: 799, startPoint y: 673, endPoint x: 344, endPoint y: 668, distance: 455.0
click at [344, 668] on tr "Street address 163B Kingswood Road, Brookfield, Tauranga, New Zealand Search fo…" at bounding box center [665, 678] width 858 height 79
click at [1201, 485] on p "Address:" at bounding box center [1324, 494] width 401 height 19
click at [520, 531] on div "Choose... Choose..." at bounding box center [591, 520] width 322 height 34
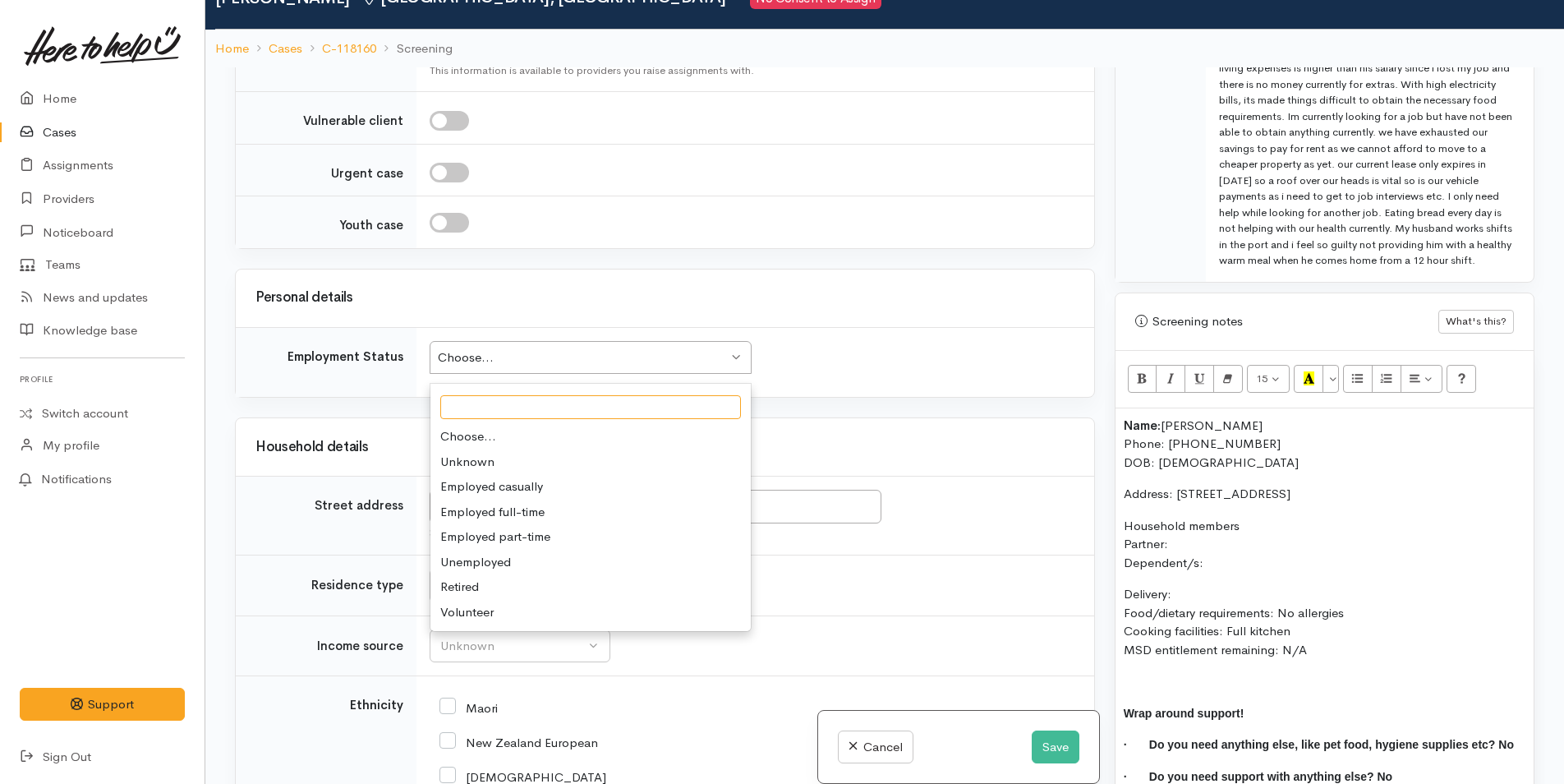
scroll to position [1396, 0]
click at [1203, 539] on p "Household members Partner: Dependent/s:" at bounding box center [1324, 545] width 401 height 56
click at [1216, 567] on p "Household members Partner: George Van Staden Dependent/s:" at bounding box center [1324, 545] width 401 height 56
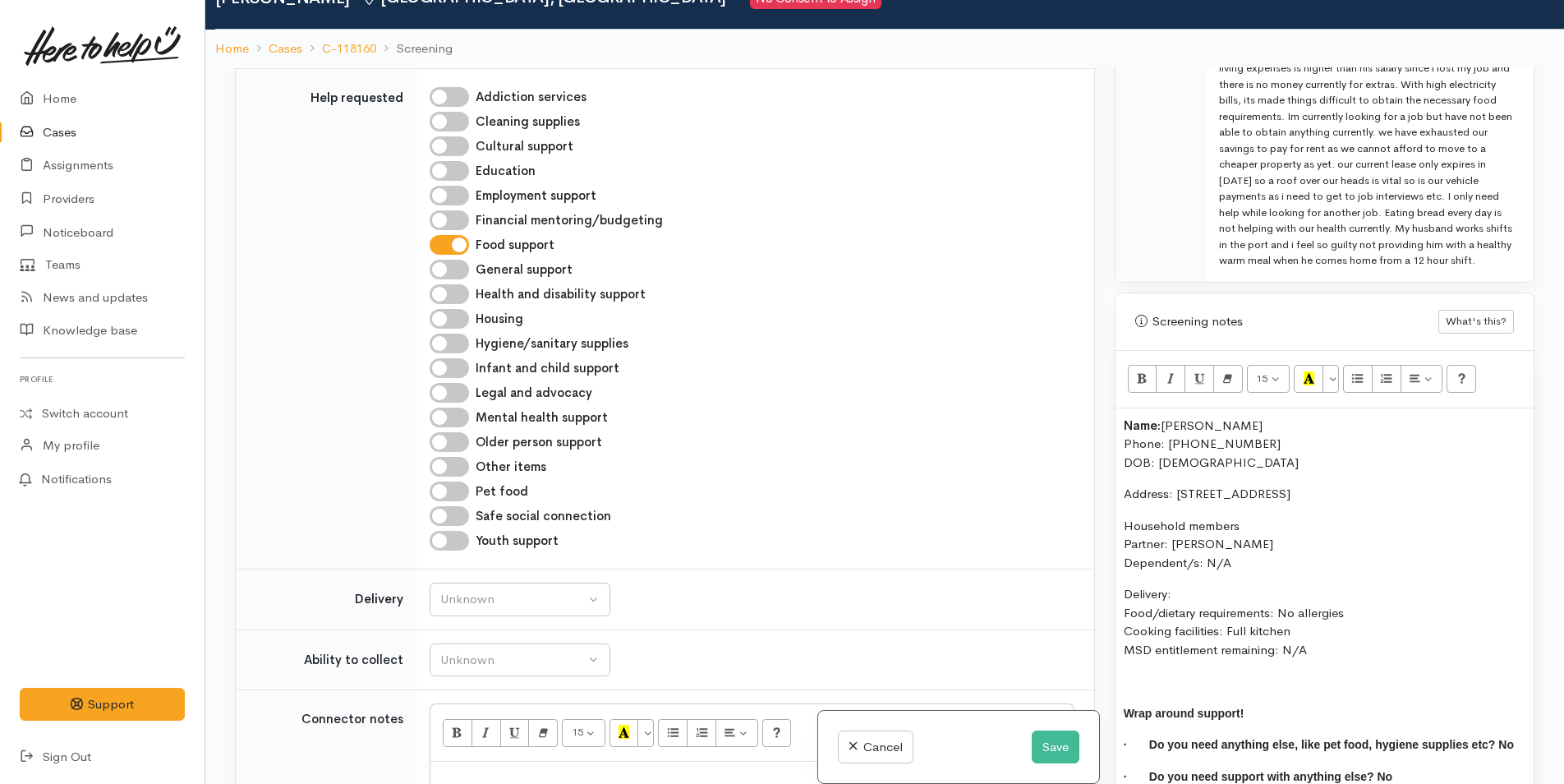
scroll to position [657, 0]
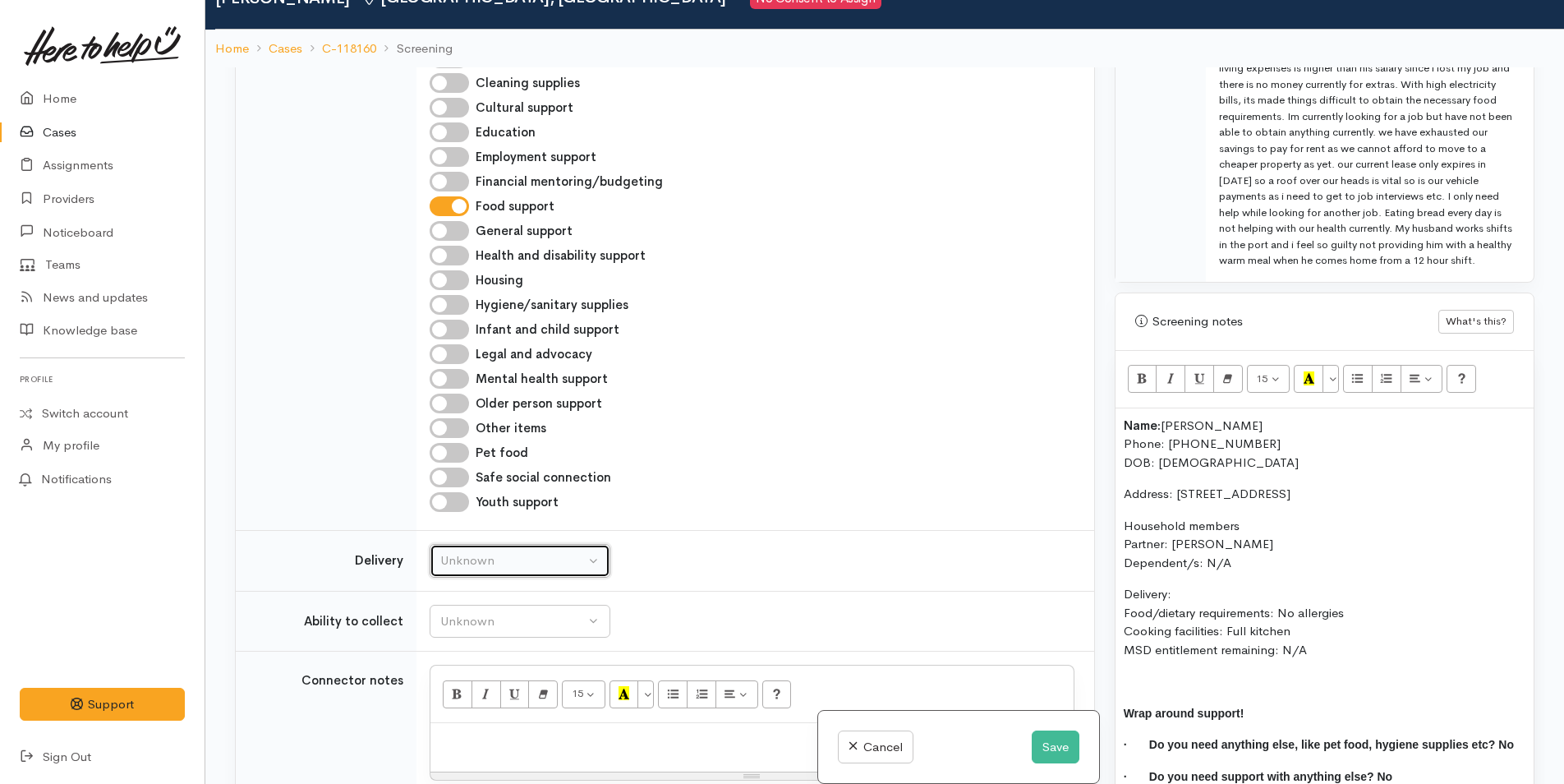
click at [477, 564] on div "Unknown" at bounding box center [512, 560] width 144 height 19
click at [450, 722] on span "No" at bounding box center [459, 714] width 17 height 19
select select "1"
click at [470, 625] on div "Unknown" at bounding box center [512, 621] width 144 height 19
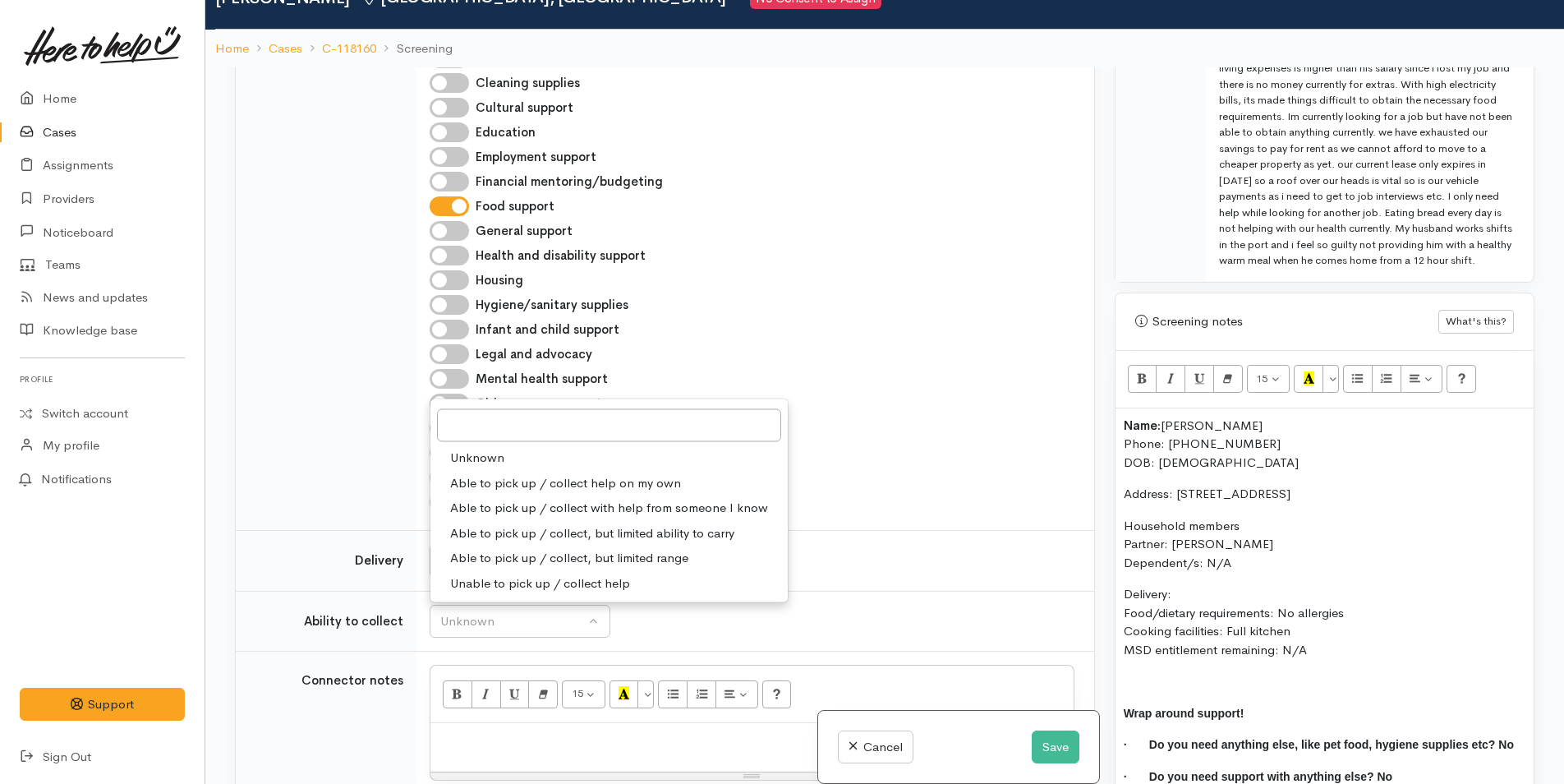
click at [479, 486] on span "Able to pick up / collect help on my own" at bounding box center [565, 482] width 231 height 19
select select "2"
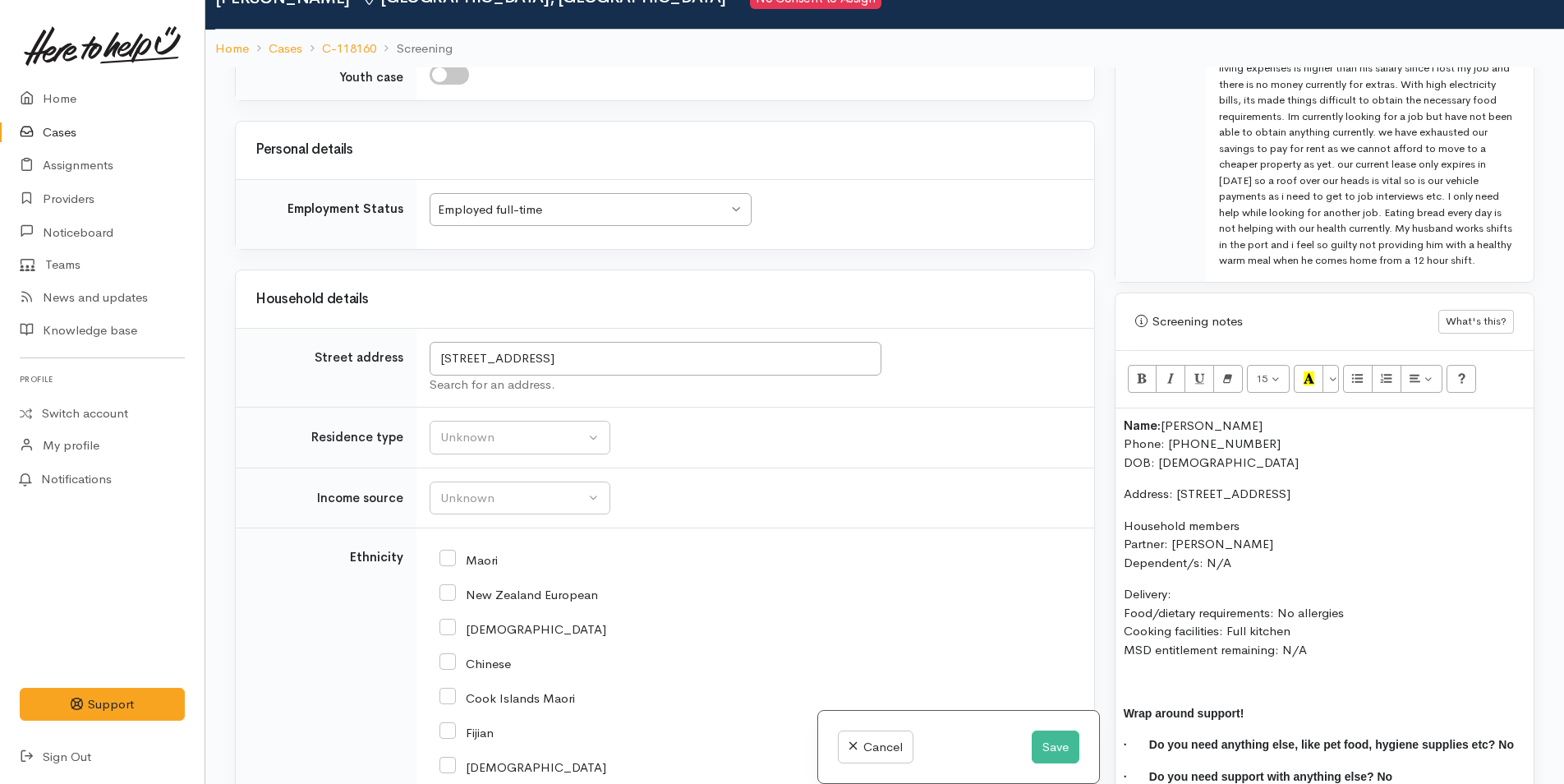
scroll to position [1725, 0]
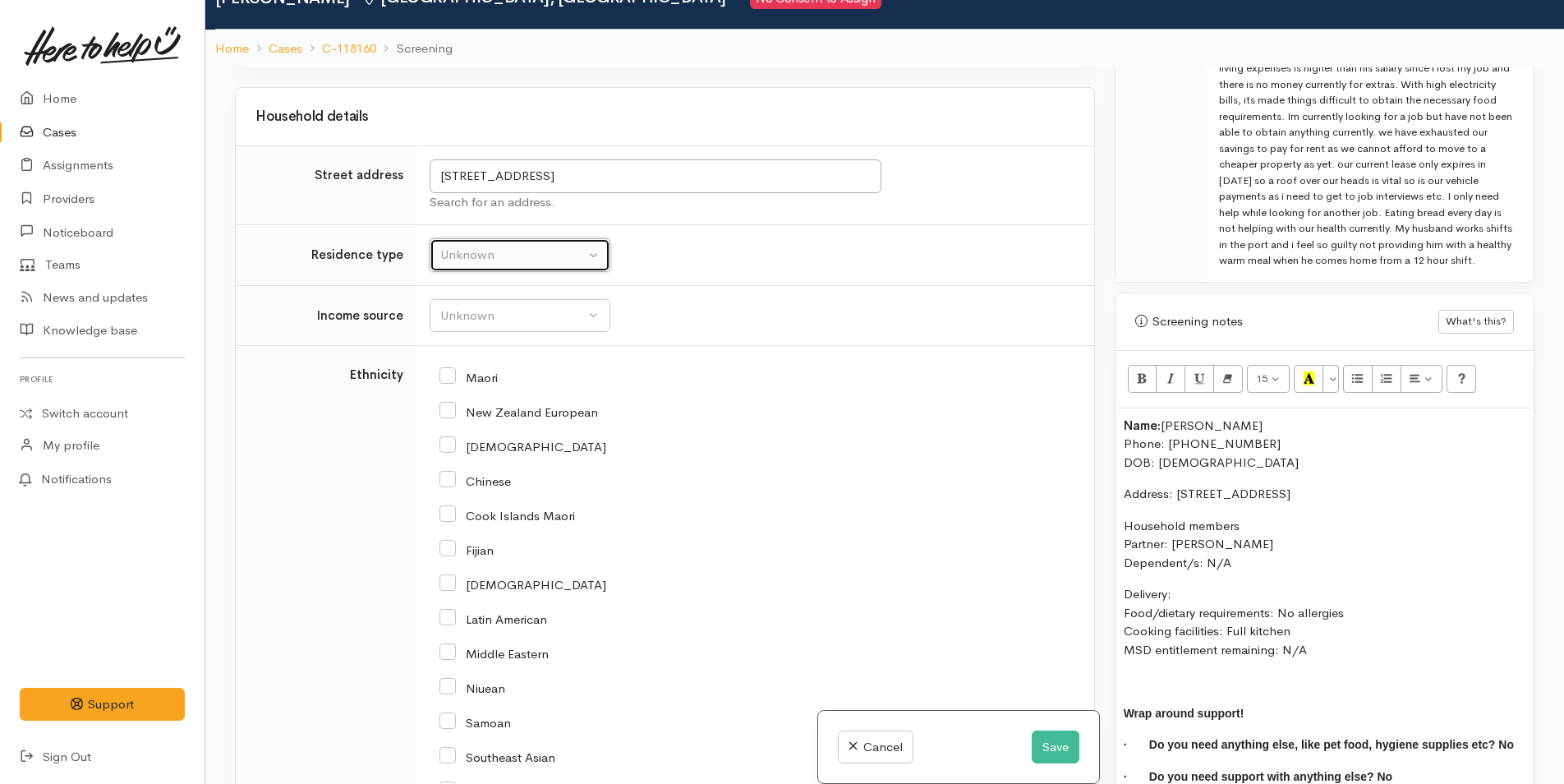
click at [479, 249] on div "Unknown" at bounding box center [512, 255] width 144 height 19
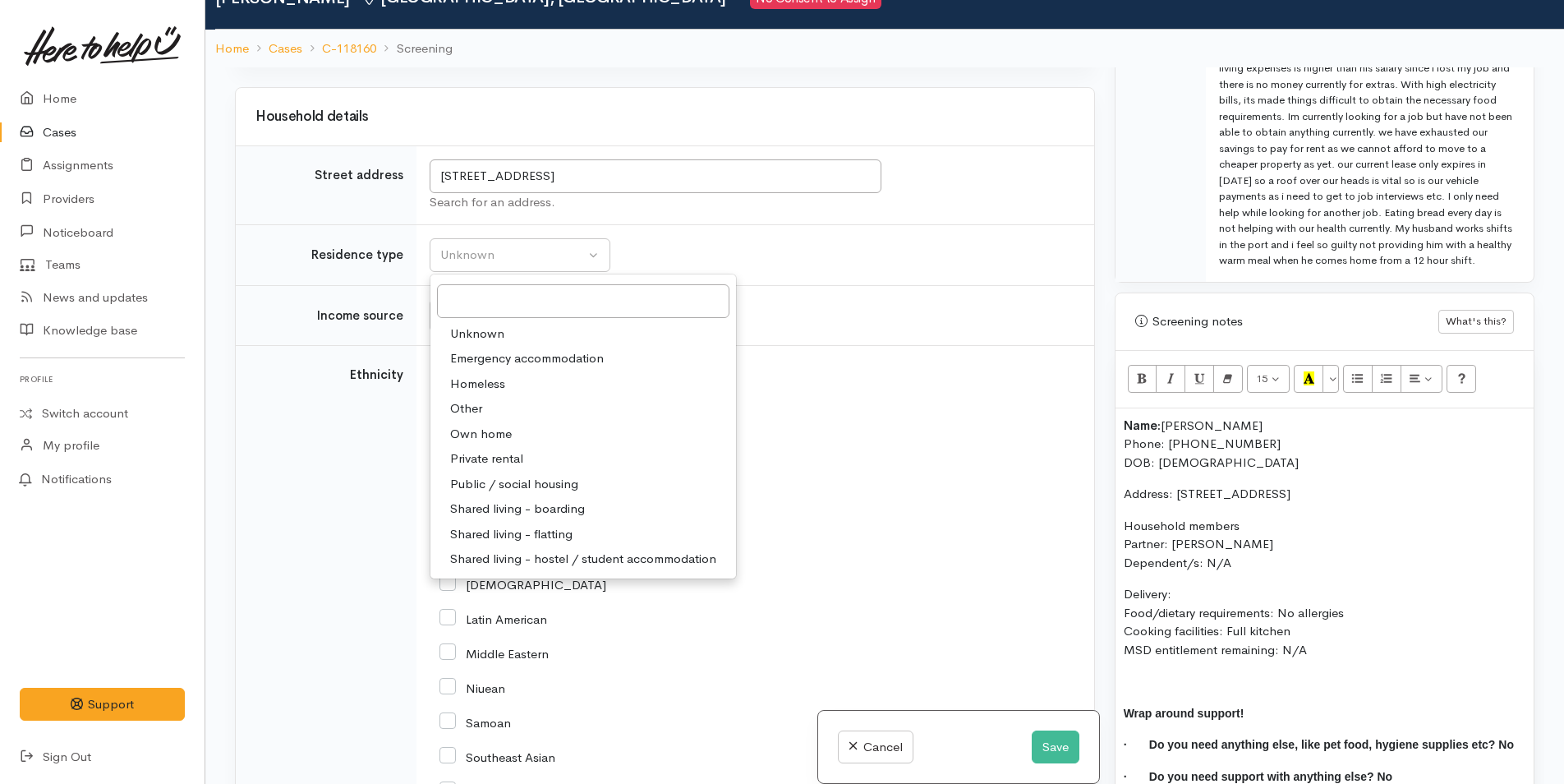
click at [481, 459] on span "Private rental" at bounding box center [487, 459] width 74 height 19
select select "2"
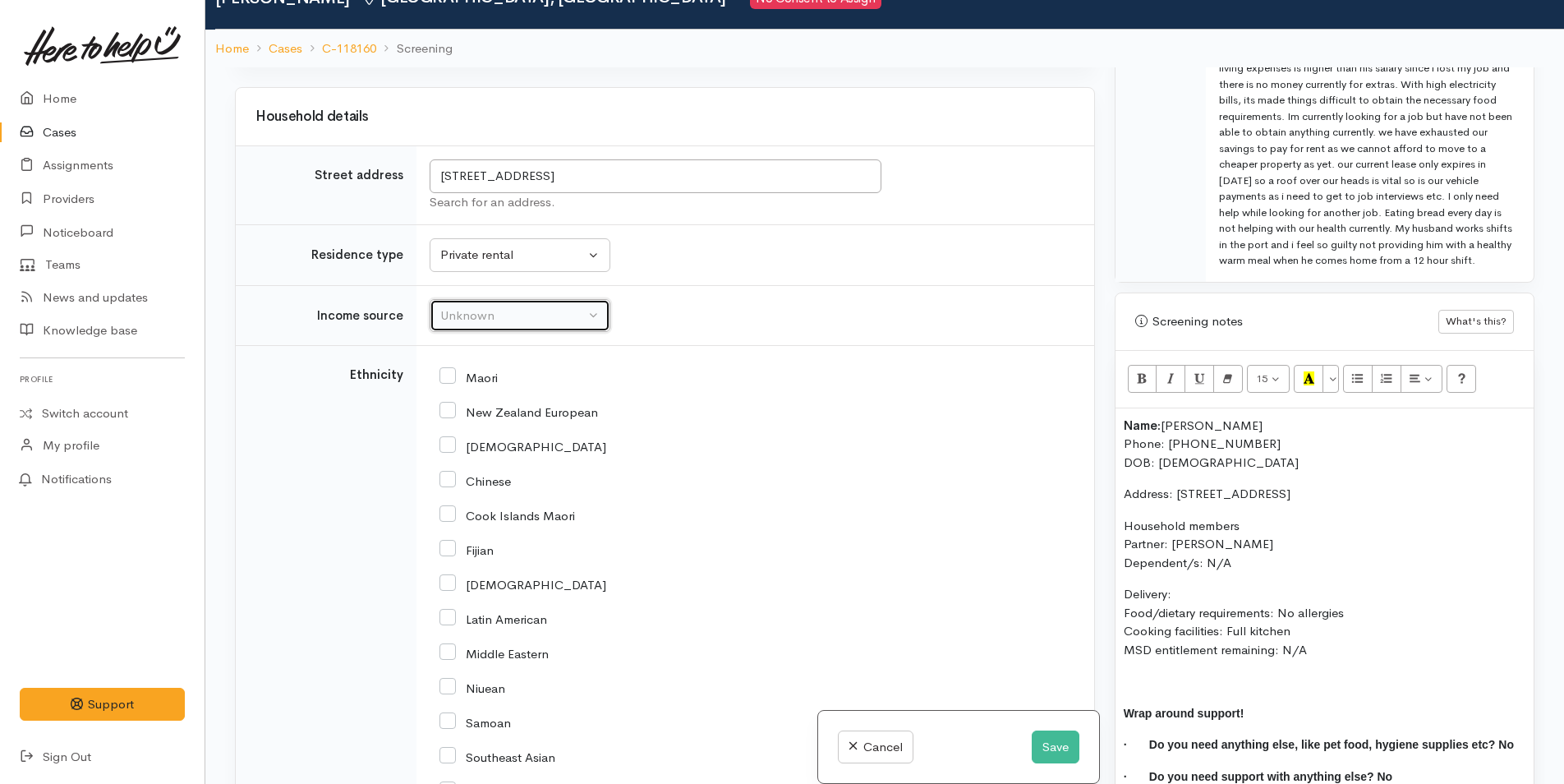
click at [476, 316] on div "Unknown" at bounding box center [512, 316] width 144 height 19
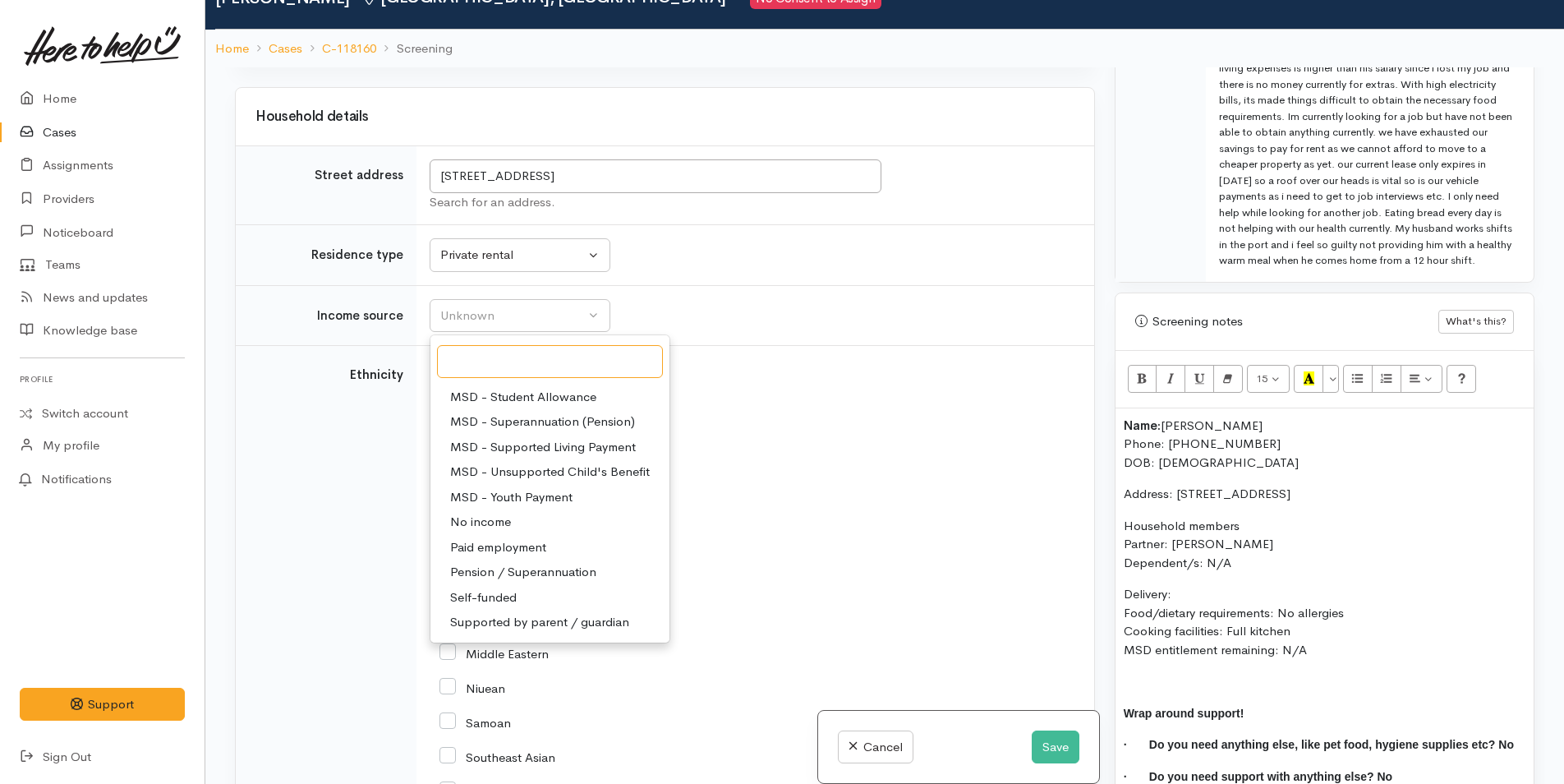
scroll to position [247, 0]
click at [490, 529] on span "Paid employment" at bounding box center [499, 524] width 96 height 19
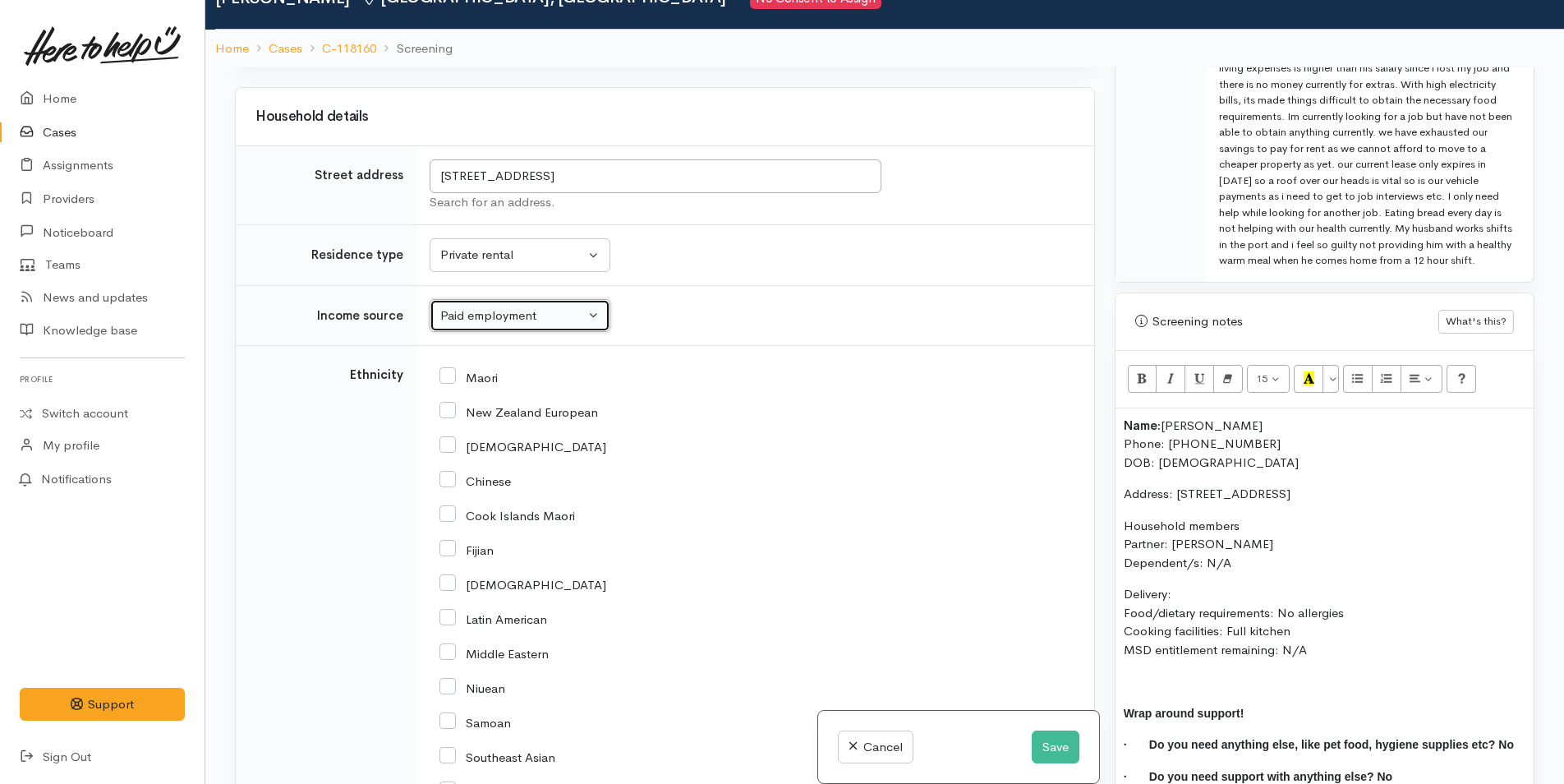
click at [473, 303] on button "Paid employment" at bounding box center [520, 316] width 181 height 34
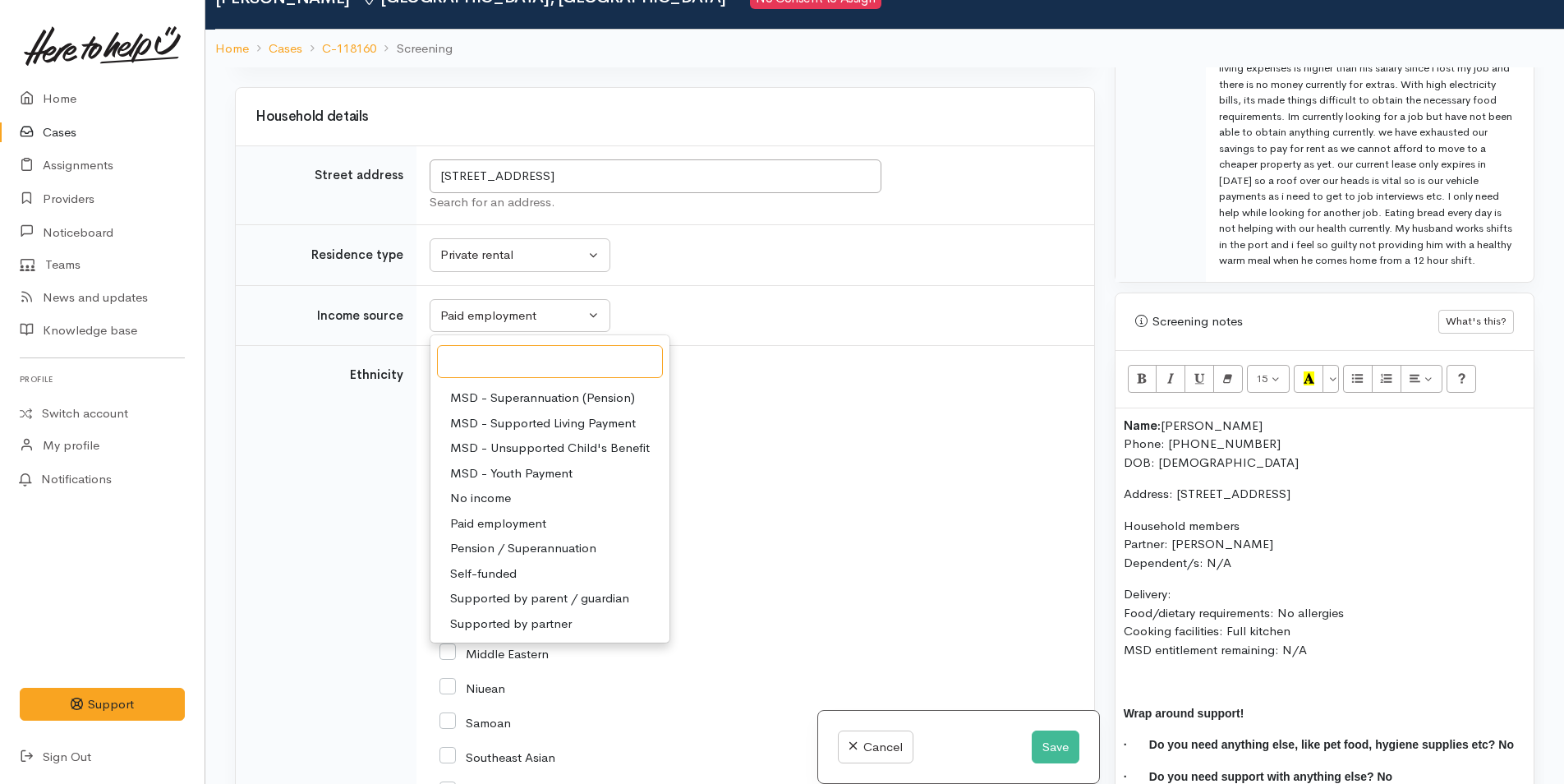
scroll to position [1807, 0]
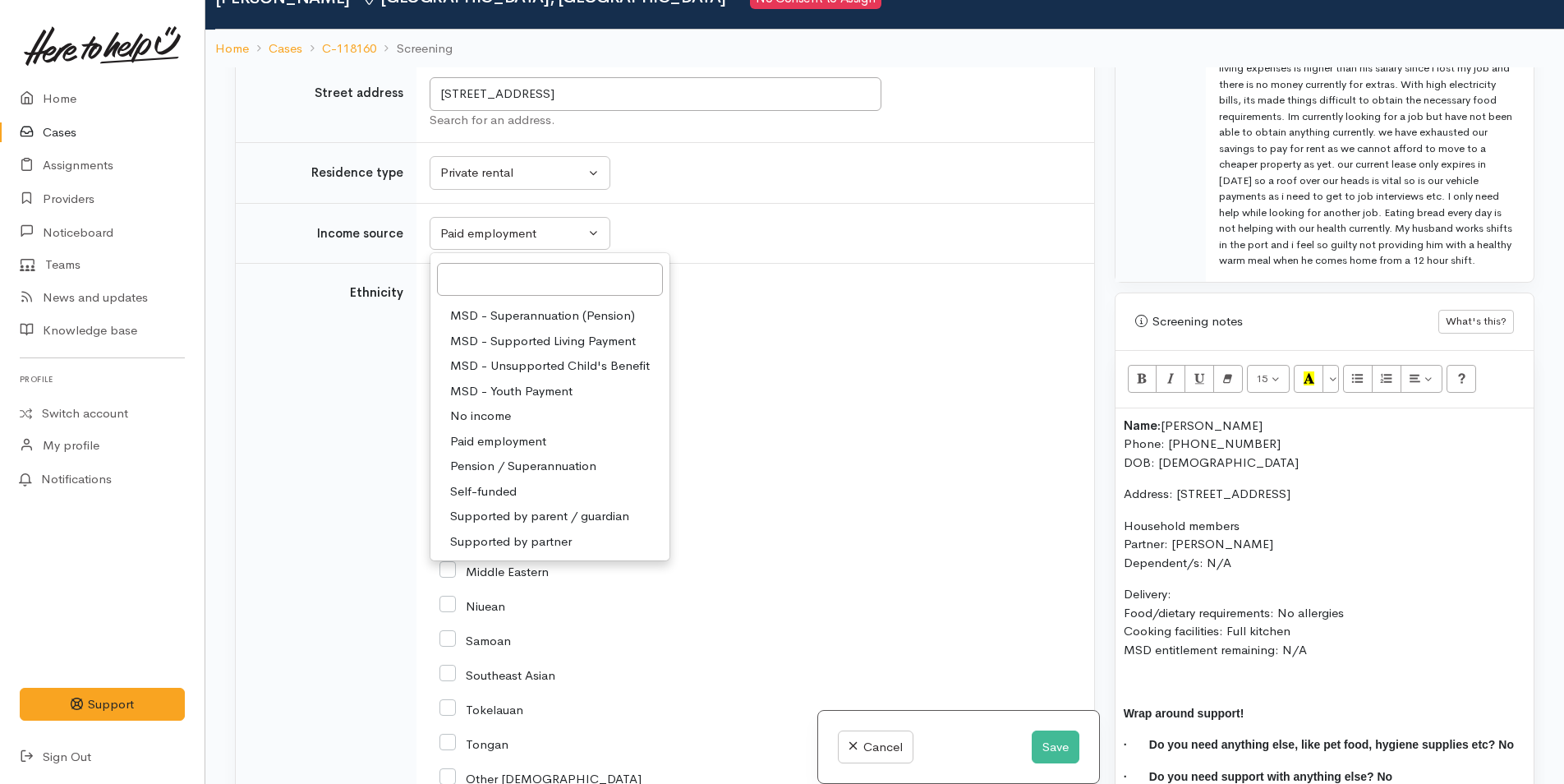
click at [496, 415] on span "No income" at bounding box center [481, 416] width 61 height 19
select select "5"
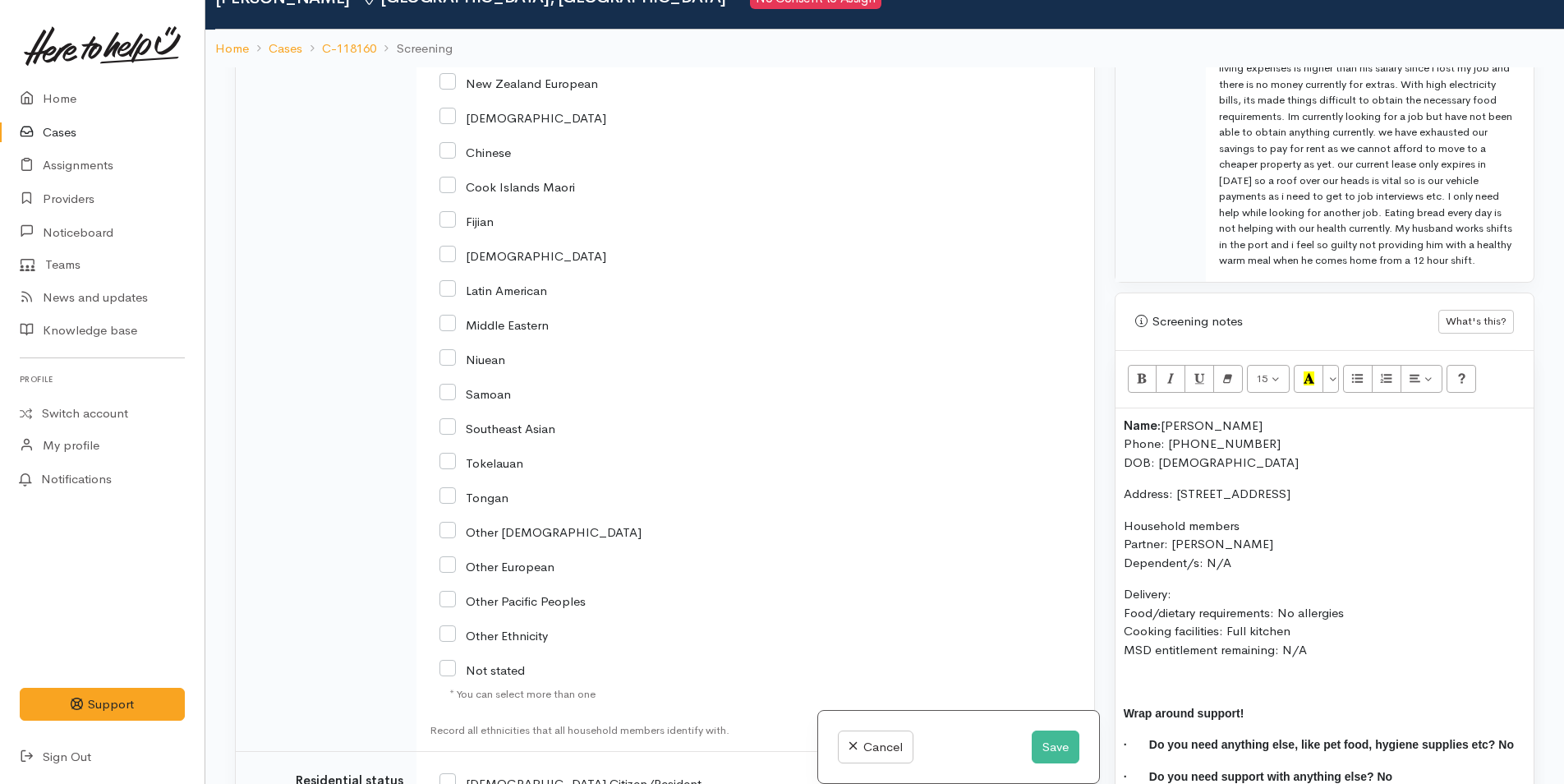
scroll to position [2136, 0]
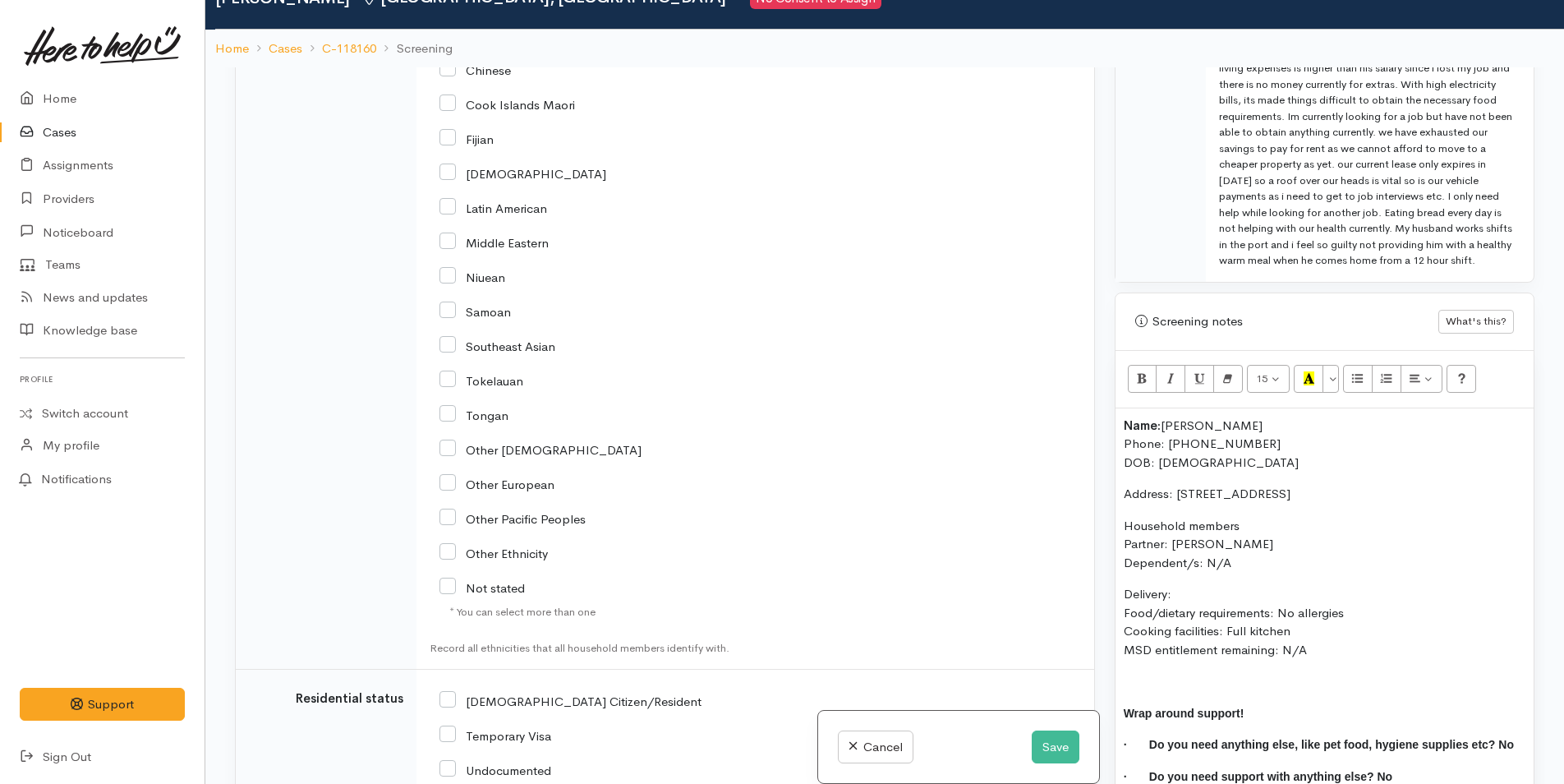
click at [450, 551] on input "Other Ethnicity" at bounding box center [493, 553] width 108 height 15
checkbox input "true"
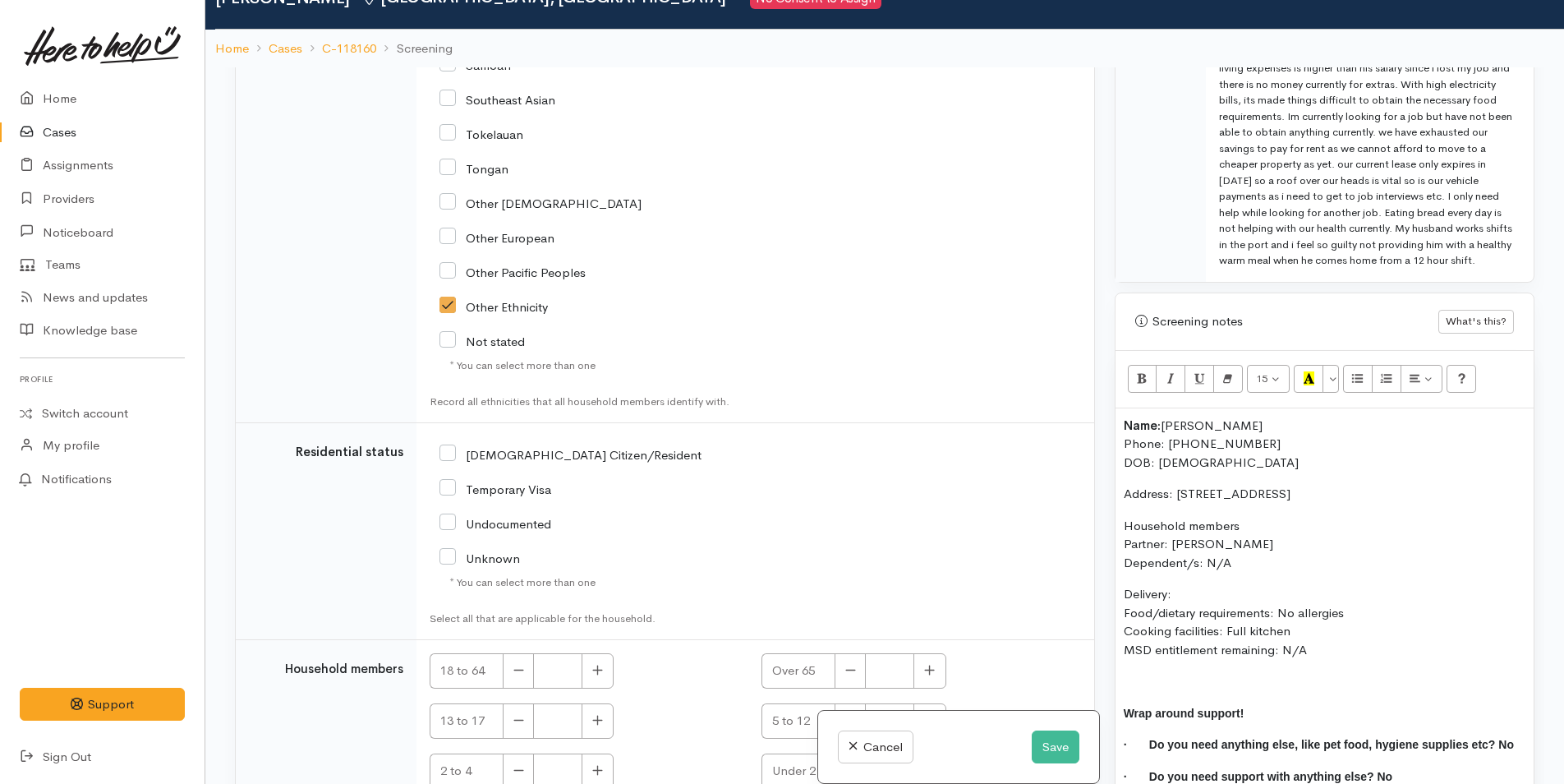
click at [450, 453] on input "[DEMOGRAPHIC_DATA] Citizen/Resident" at bounding box center [570, 454] width 262 height 15
checkbox input "true"
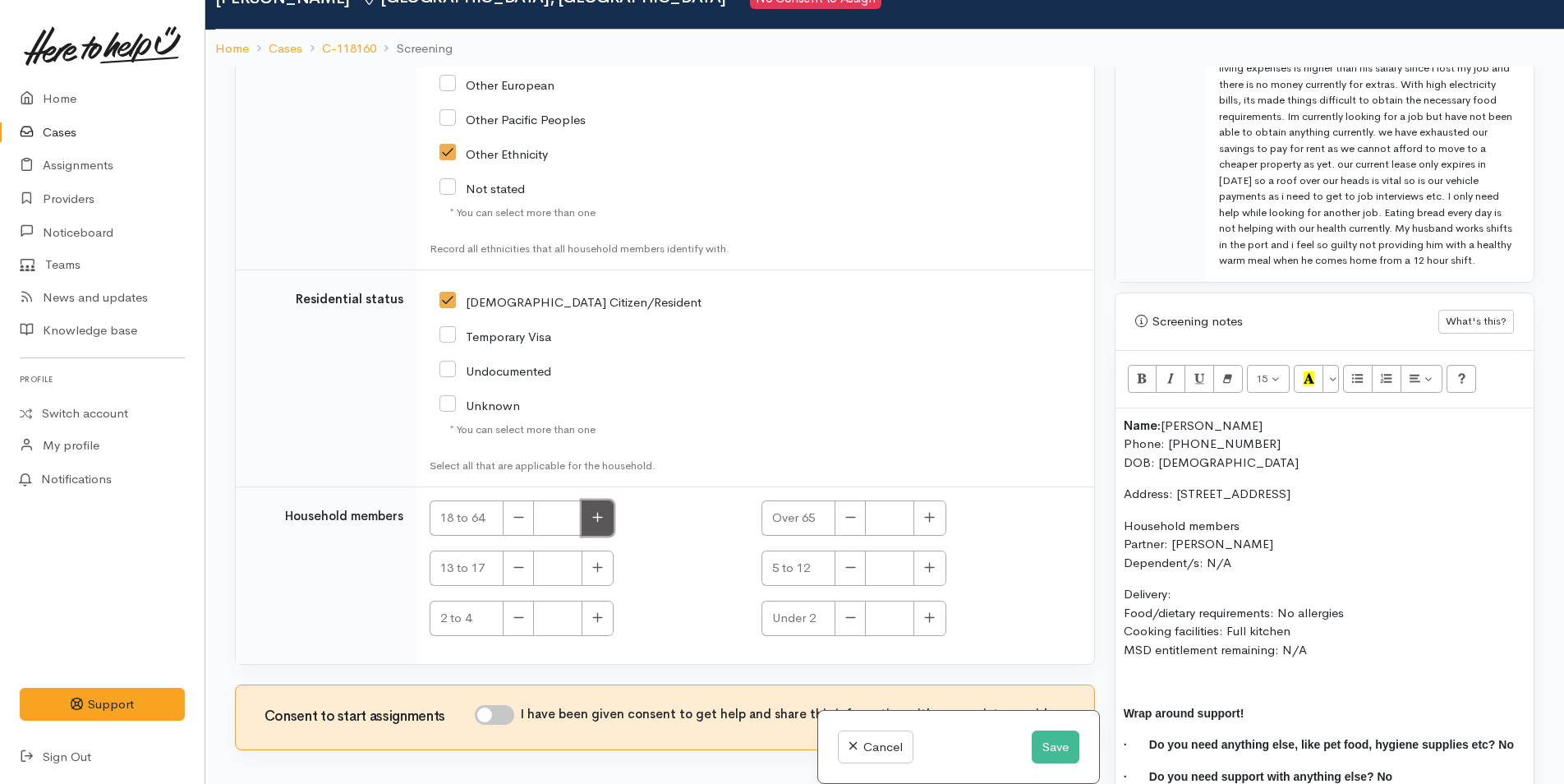
click at [599, 515] on icon "button" at bounding box center [597, 517] width 11 height 13
click at [597, 520] on icon "button" at bounding box center [597, 517] width 11 height 13
type input "2"
click at [515, 713] on input "I have been given consent to get help and share this information with appropria…" at bounding box center [494, 714] width 40 height 19
checkbox input "true"
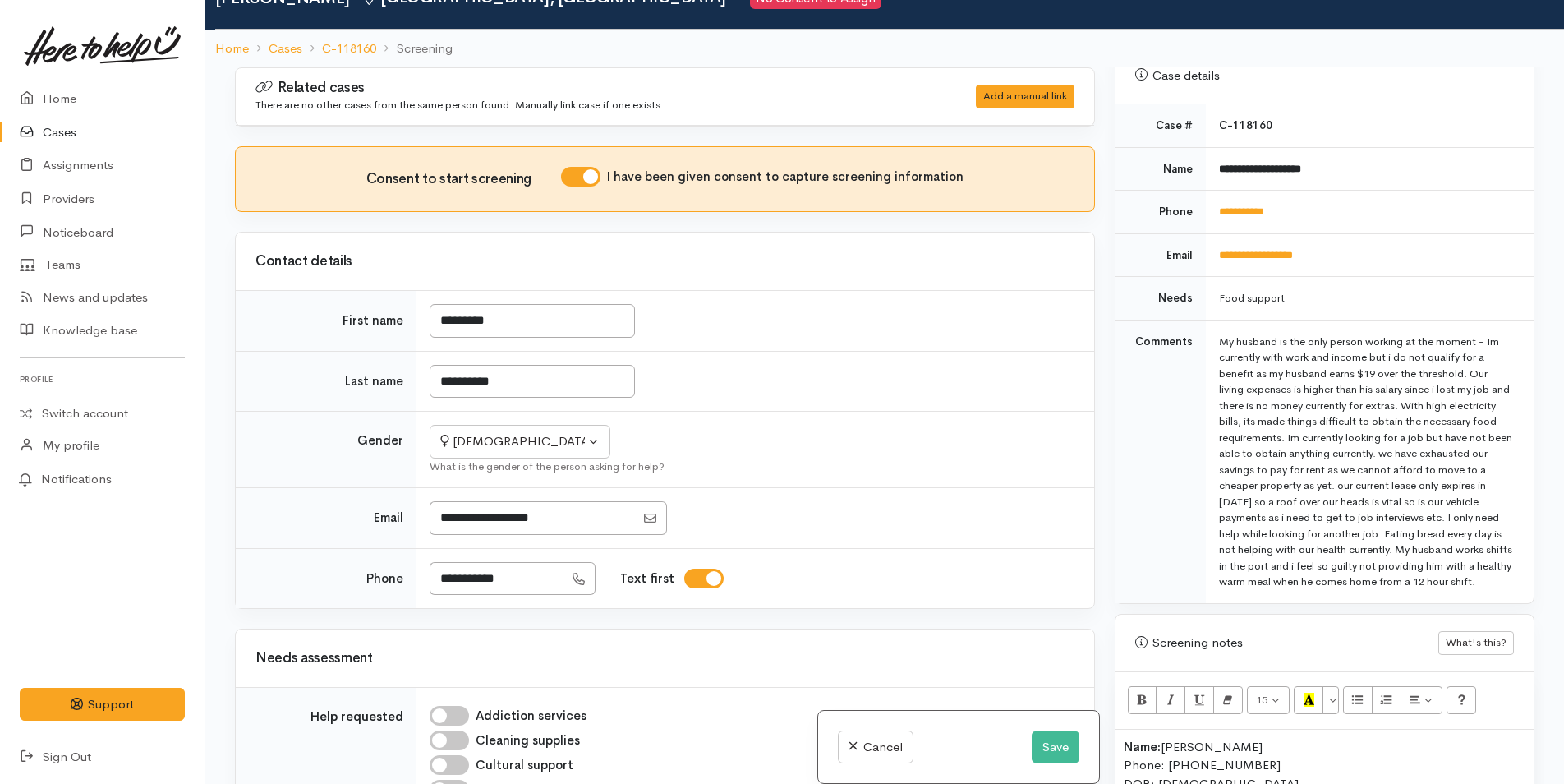
scroll to position [657, 0]
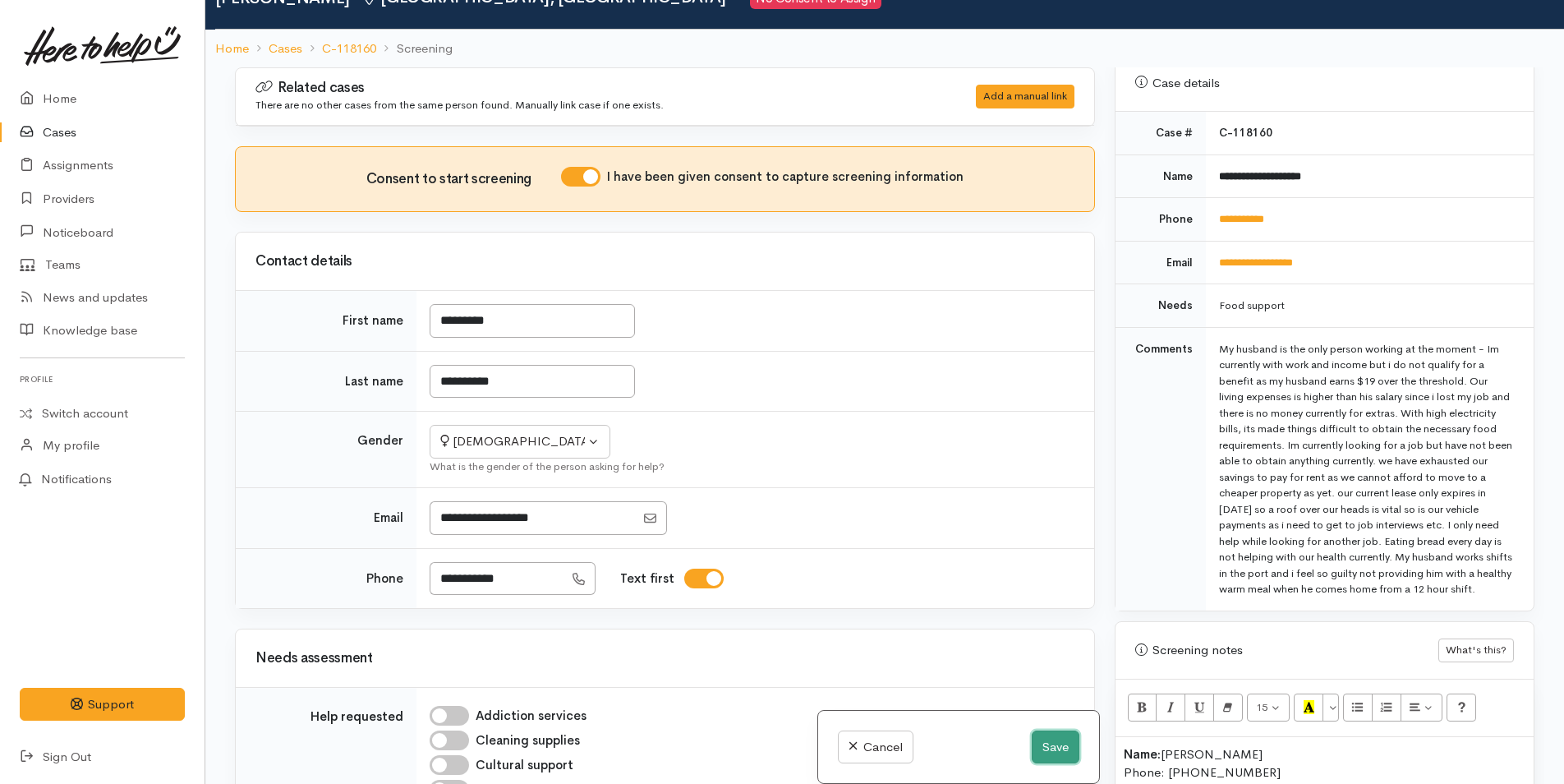
click at [1045, 746] on button "Save" at bounding box center [1055, 747] width 47 height 34
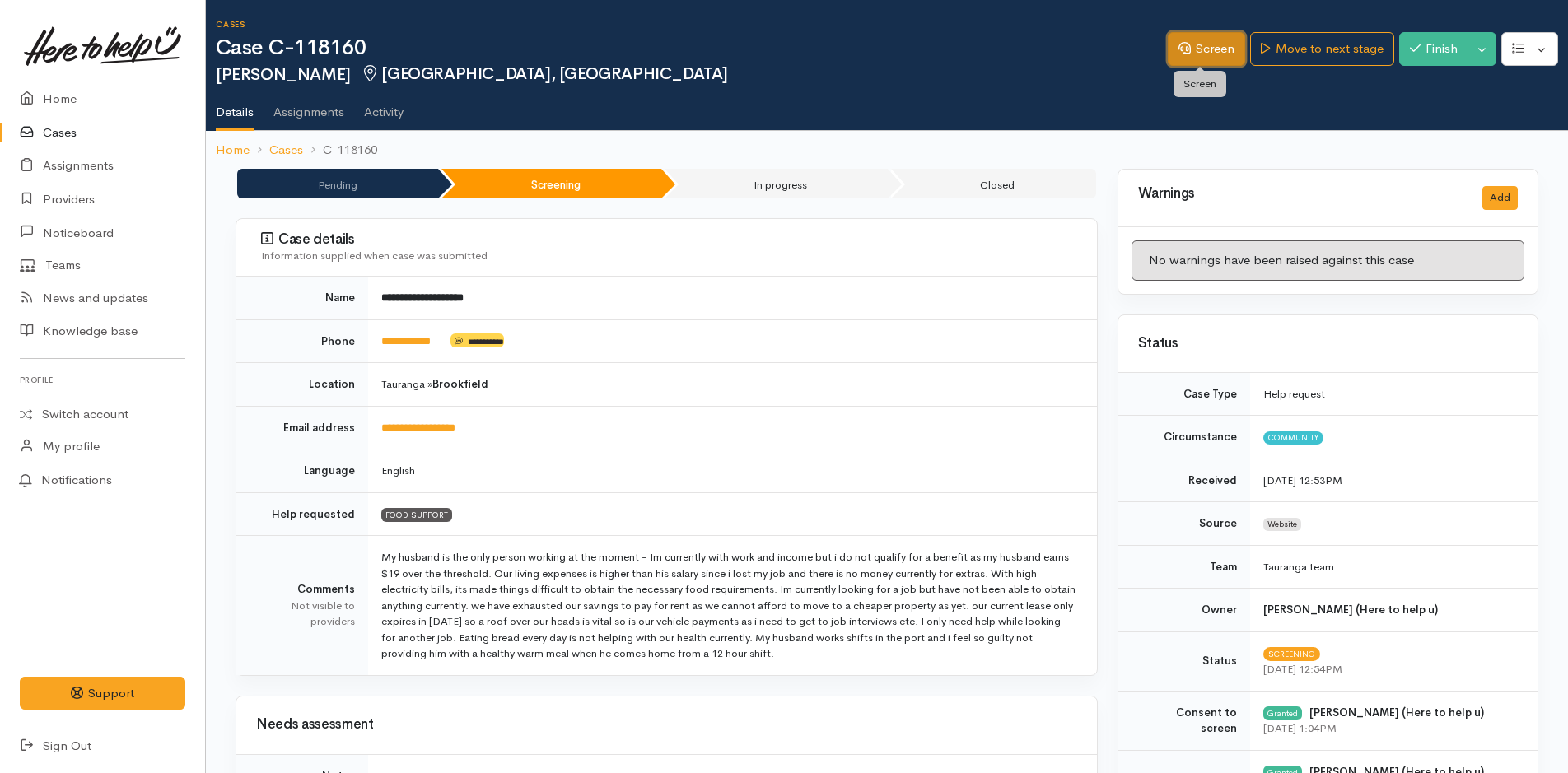
click at [1215, 50] on link "Screen" at bounding box center [1206, 49] width 77 height 34
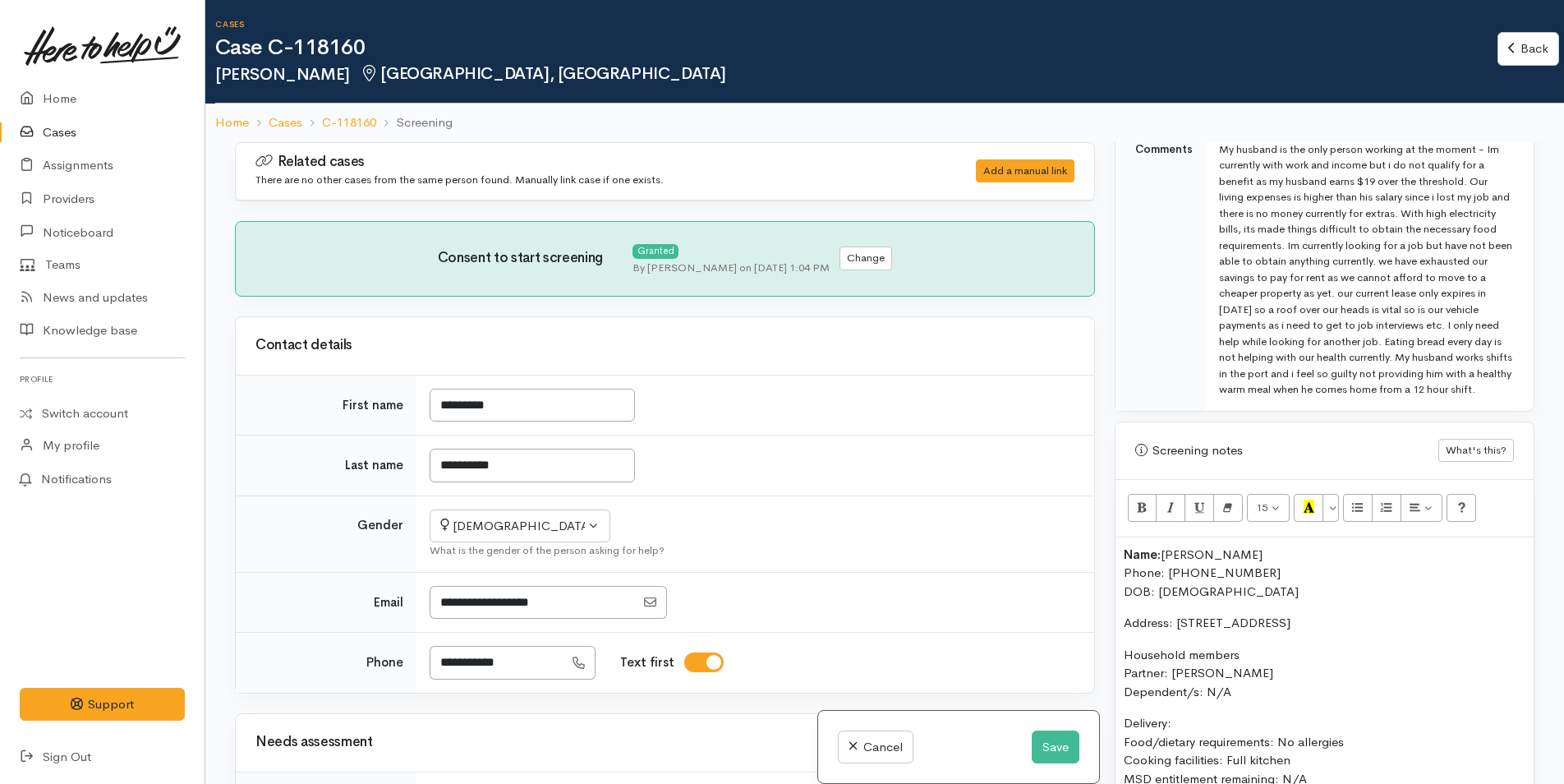
scroll to position [1150, 0]
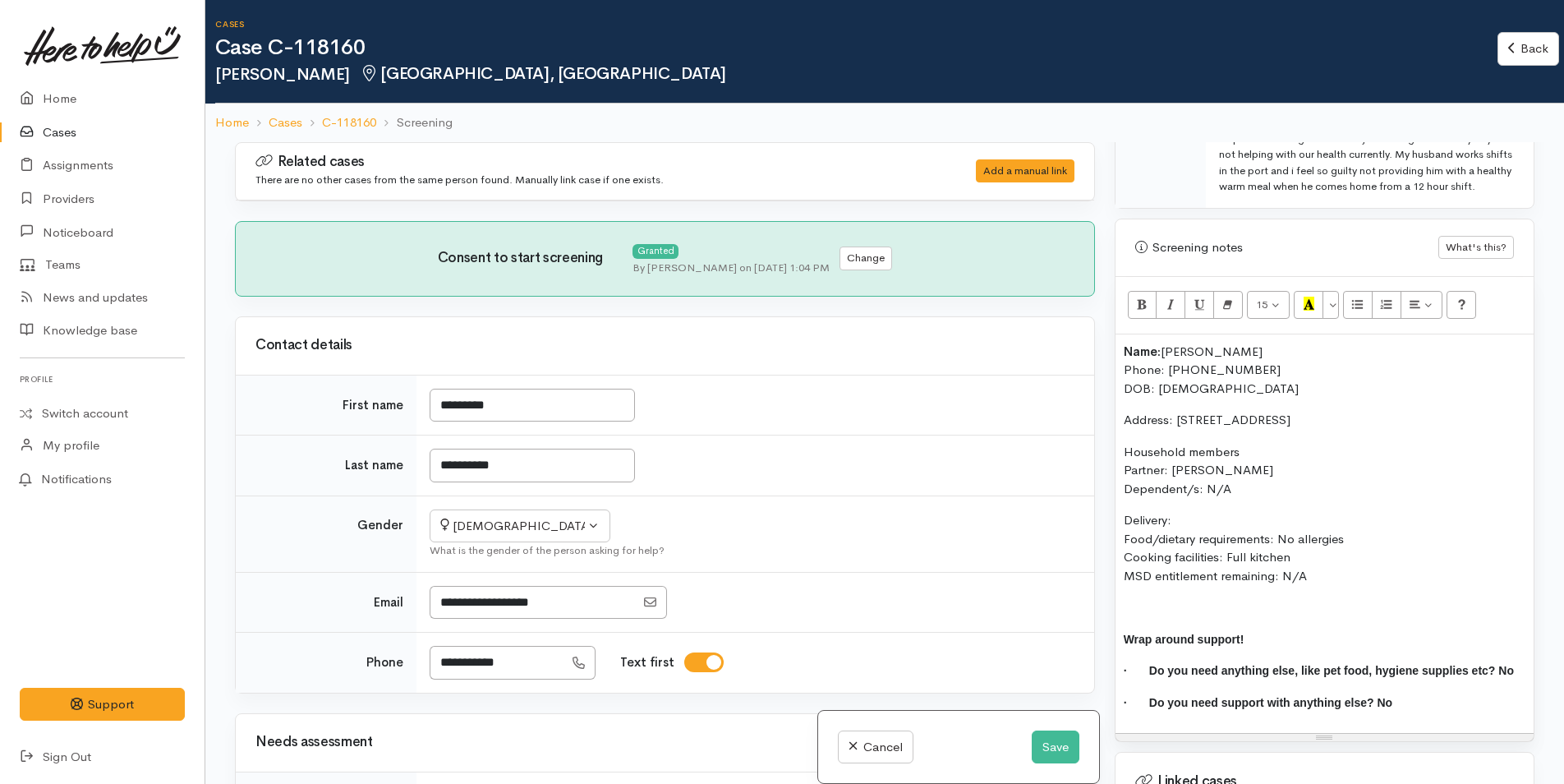
drag, startPoint x: 1305, startPoint y: 367, endPoint x: 1057, endPoint y: 350, distance: 248.6
click at [1057, 350] on div "Related cases There are no other cases from the same person found. Manually lin…" at bounding box center [885, 534] width 1320 height 784
click at [1144, 311] on icon "Bold (CTRL+B)" at bounding box center [1142, 303] width 11 height 14
drag, startPoint x: 1204, startPoint y: 402, endPoint x: 1207, endPoint y: 426, distance: 24.2
click at [1204, 399] on p "Name: Charmaine Van Staden Phone: 02108448666 DOB: 25/03/1969" at bounding box center [1324, 370] width 401 height 56
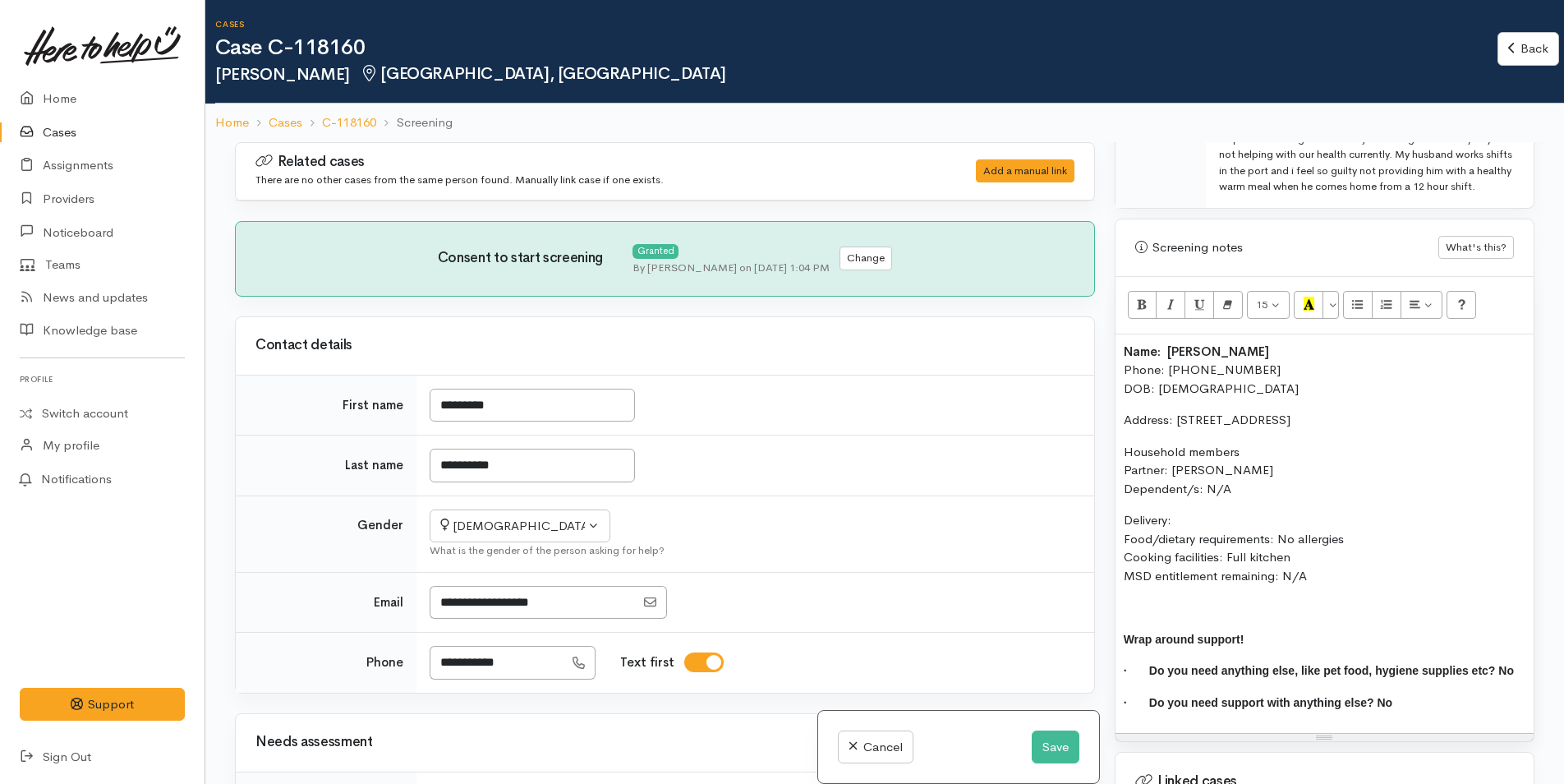
drag, startPoint x: 1367, startPoint y: 555, endPoint x: 1281, endPoint y: 552, distance: 86.1
click at [1281, 552] on p "Delivery: Food/dietary requirements: No allergies Cooking facilities: Full kitc…" at bounding box center [1324, 548] width 401 height 74
drag, startPoint x: 1428, startPoint y: 553, endPoint x: 1105, endPoint y: 552, distance: 323.0
click at [1105, 552] on div "Warnings Add No warnings have been raised against this case Add Warning Title ●…" at bounding box center [1325, 534] width 439 height 784
click at [1144, 311] on icon "Bold (CTRL+B)" at bounding box center [1142, 303] width 11 height 14
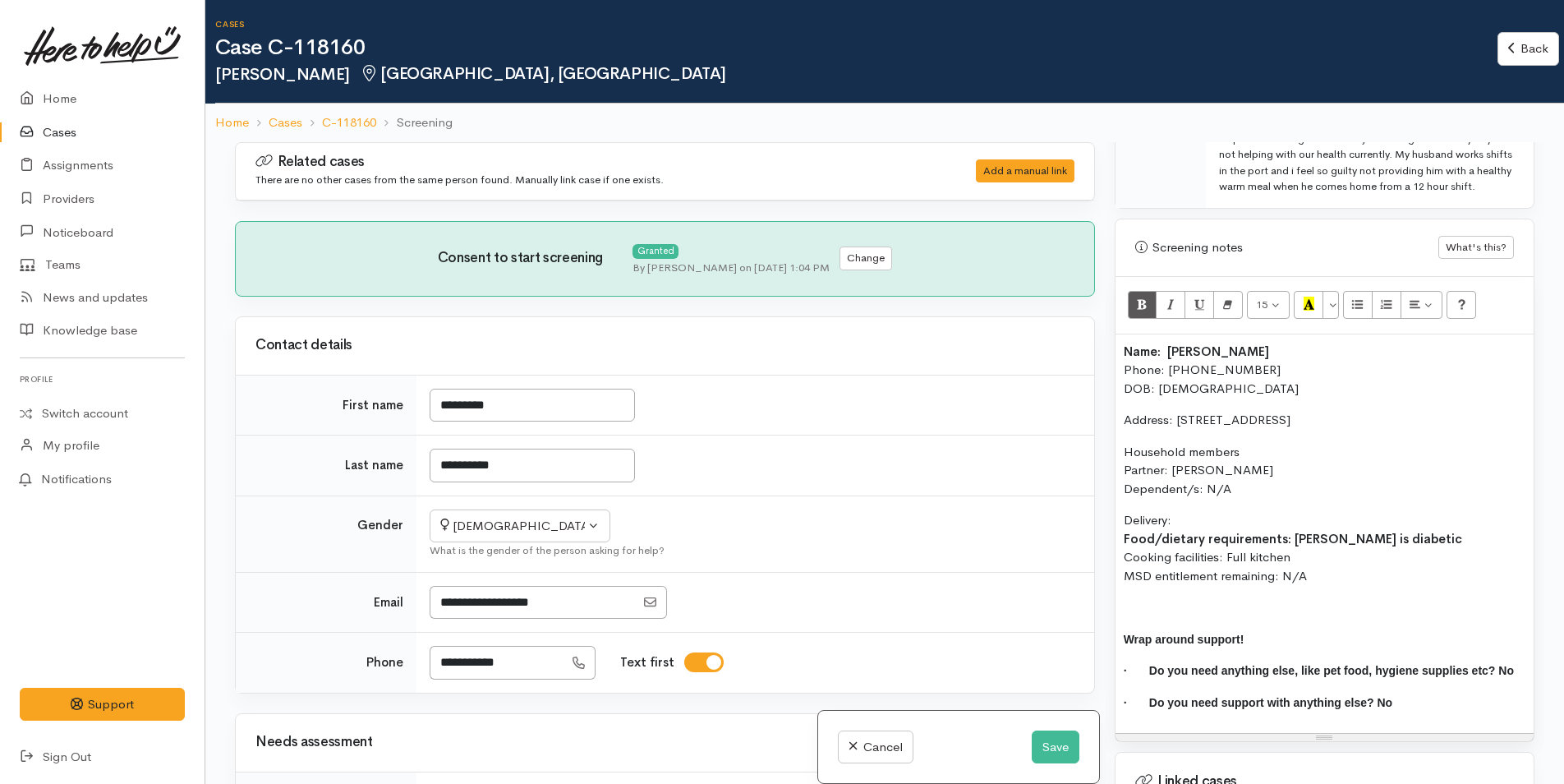
click at [1174, 540] on p "Delivery: Food/dietary requirements: Charmaine is diabetic Cooking facilities: …" at bounding box center [1324, 548] width 401 height 74
drag, startPoint x: 1251, startPoint y: 465, endPoint x: 1114, endPoint y: 459, distance: 137.1
click at [1115, 459] on div "Name: Charmaine Van Staden Phone: 02108448666 DOB: 25/03/1969 Address: 163B Kin…" at bounding box center [1324, 534] width 418 height 400
click at [1148, 318] on button "Bold (CTRL+B)" at bounding box center [1142, 304] width 30 height 28
click at [1247, 498] on p "Household members Partner: George Van Staden Dependent/s: N/A" at bounding box center [1324, 471] width 401 height 56
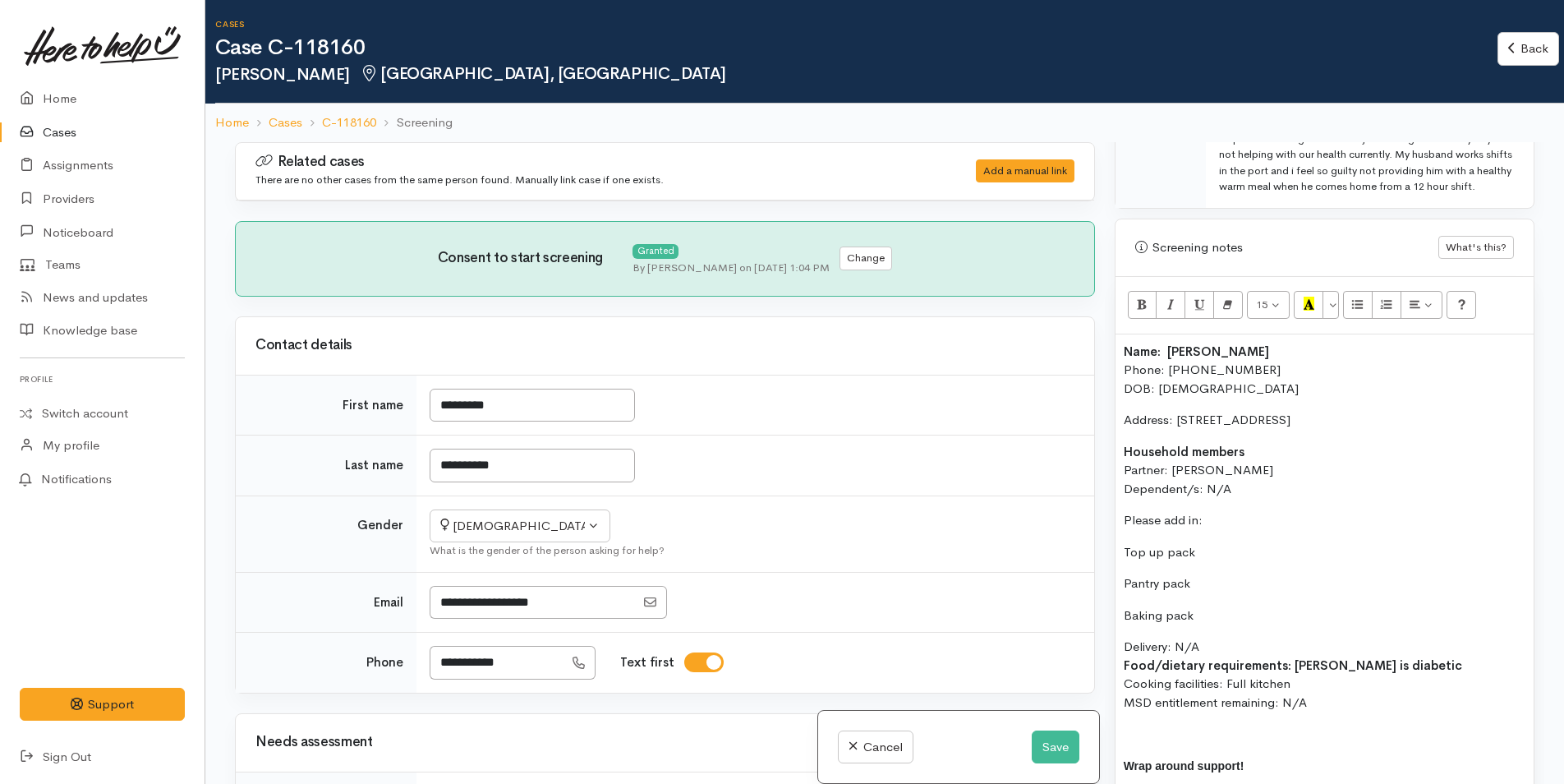
drag, startPoint x: 1223, startPoint y: 541, endPoint x: 1084, endPoint y: 518, distance: 140.9
click at [1084, 518] on div "Related cases There are no other cases from the same person found. Manually lin…" at bounding box center [885, 534] width 1320 height 784
click at [1152, 318] on button "Bold (CTRL+B)" at bounding box center [1142, 304] width 30 height 28
click at [1207, 585] on div "Name: [PERSON_NAME] Phone: [PHONE_NUMBER] DOB: [DEMOGRAPHIC_DATA] Address: [STR…" at bounding box center [1324, 597] width 418 height 525
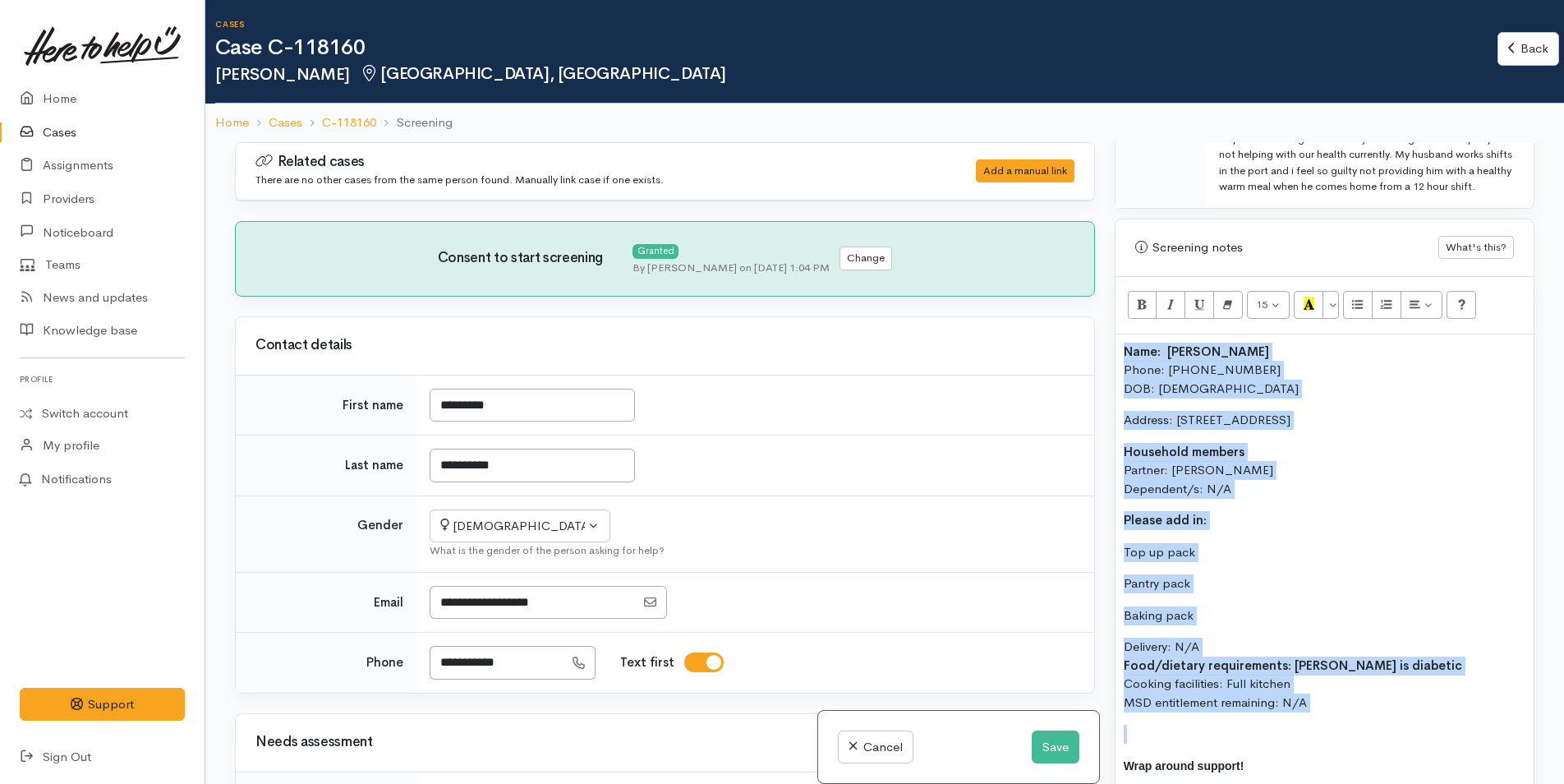
drag, startPoint x: 1233, startPoint y: 681, endPoint x: 1072, endPoint y: 368, distance: 352.0
click at [1072, 368] on div "Related cases There are no other cases from the same person found. Manually lin…" at bounding box center [885, 534] width 1320 height 784
copy div "Name: Charmaine Van Staden Phone: 02108448666 DOB: 25/03/1969 Address: 163B Kin…"
click at [1039, 743] on button "Save" at bounding box center [1055, 747] width 47 height 34
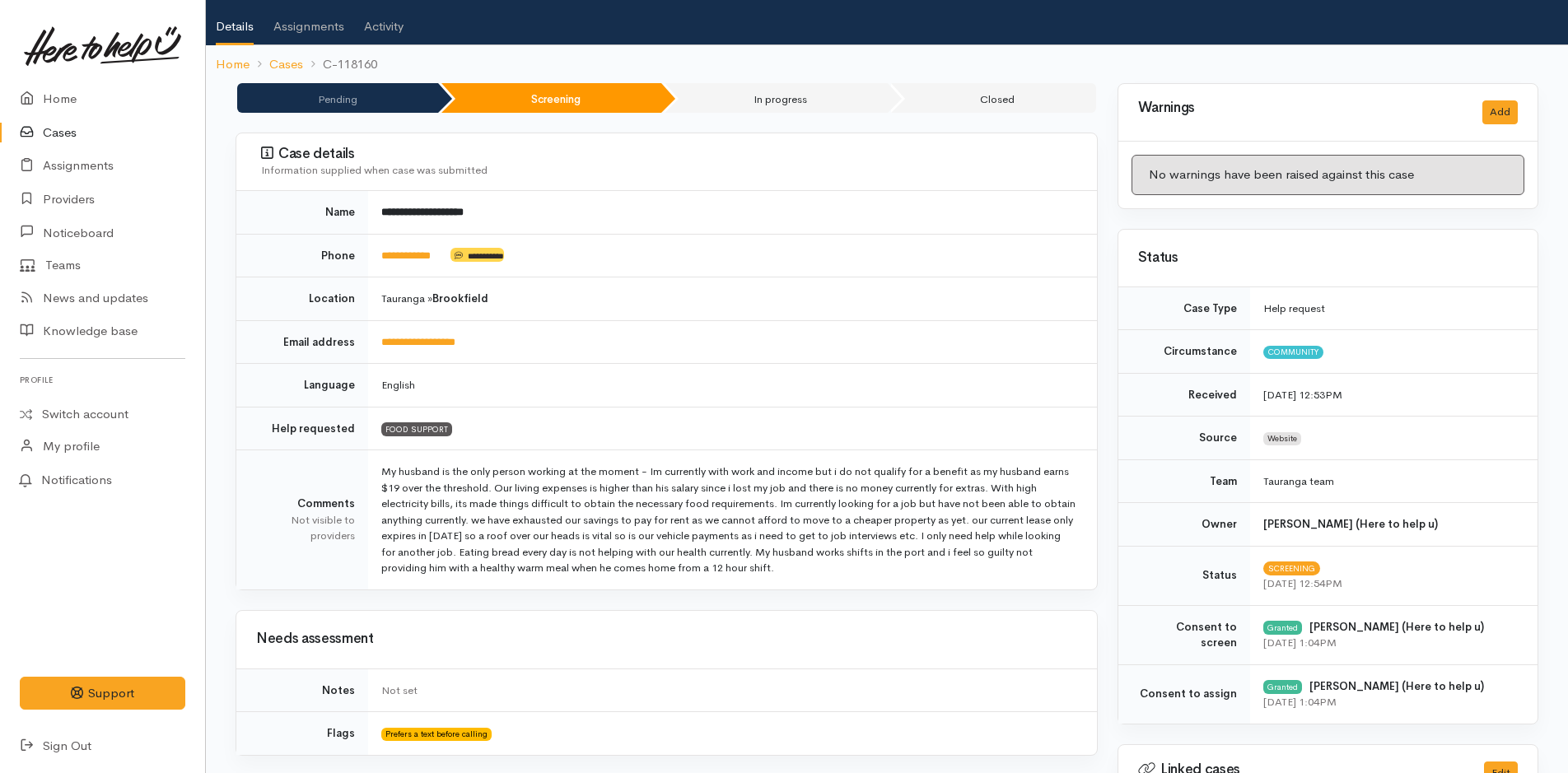
scroll to position [56, 0]
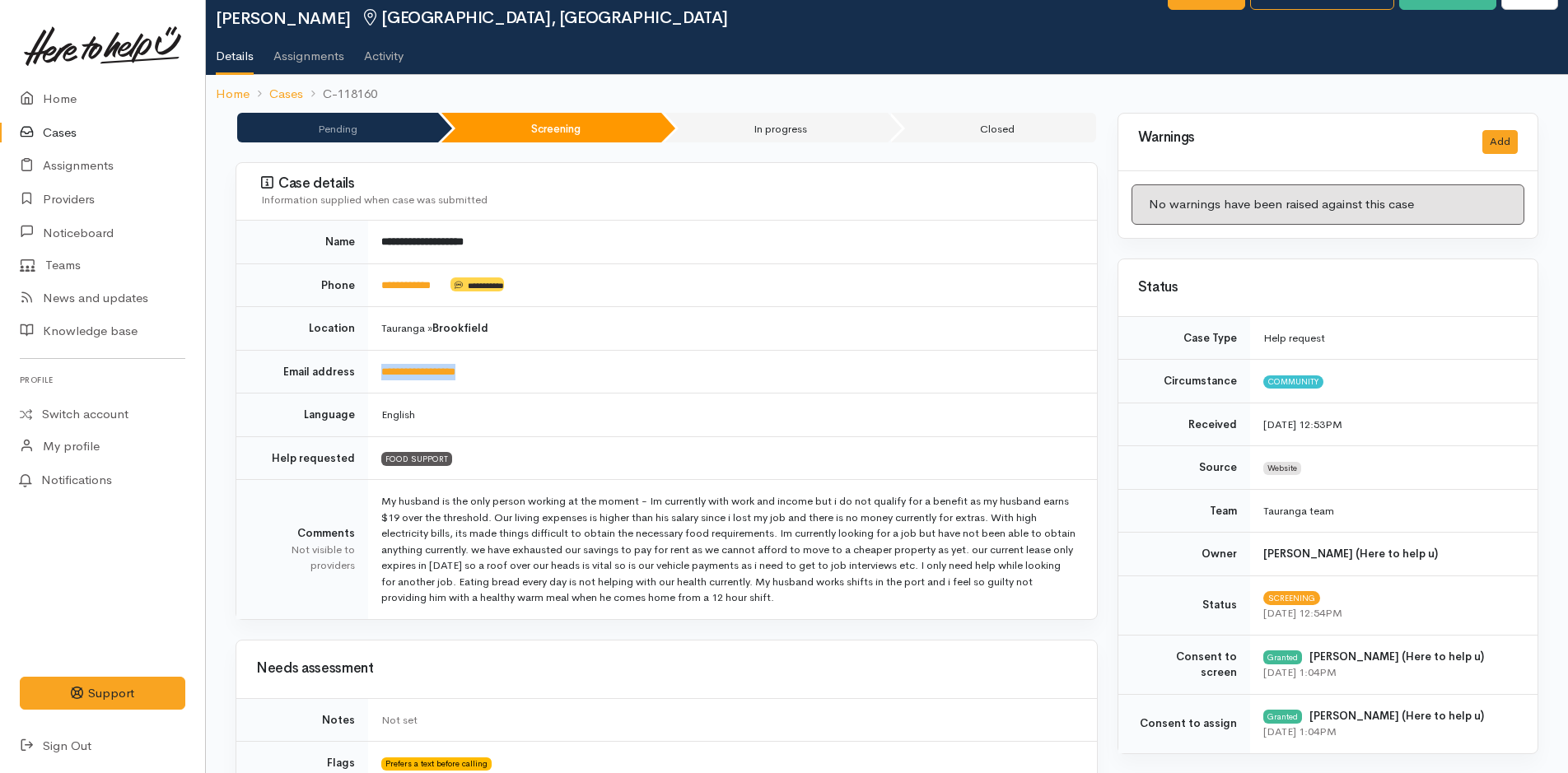
drag, startPoint x: 521, startPoint y: 371, endPoint x: 380, endPoint y: 378, distance: 141.2
click at [380, 378] on td "**********" at bounding box center [733, 372] width 729 height 44
copy link "**********"
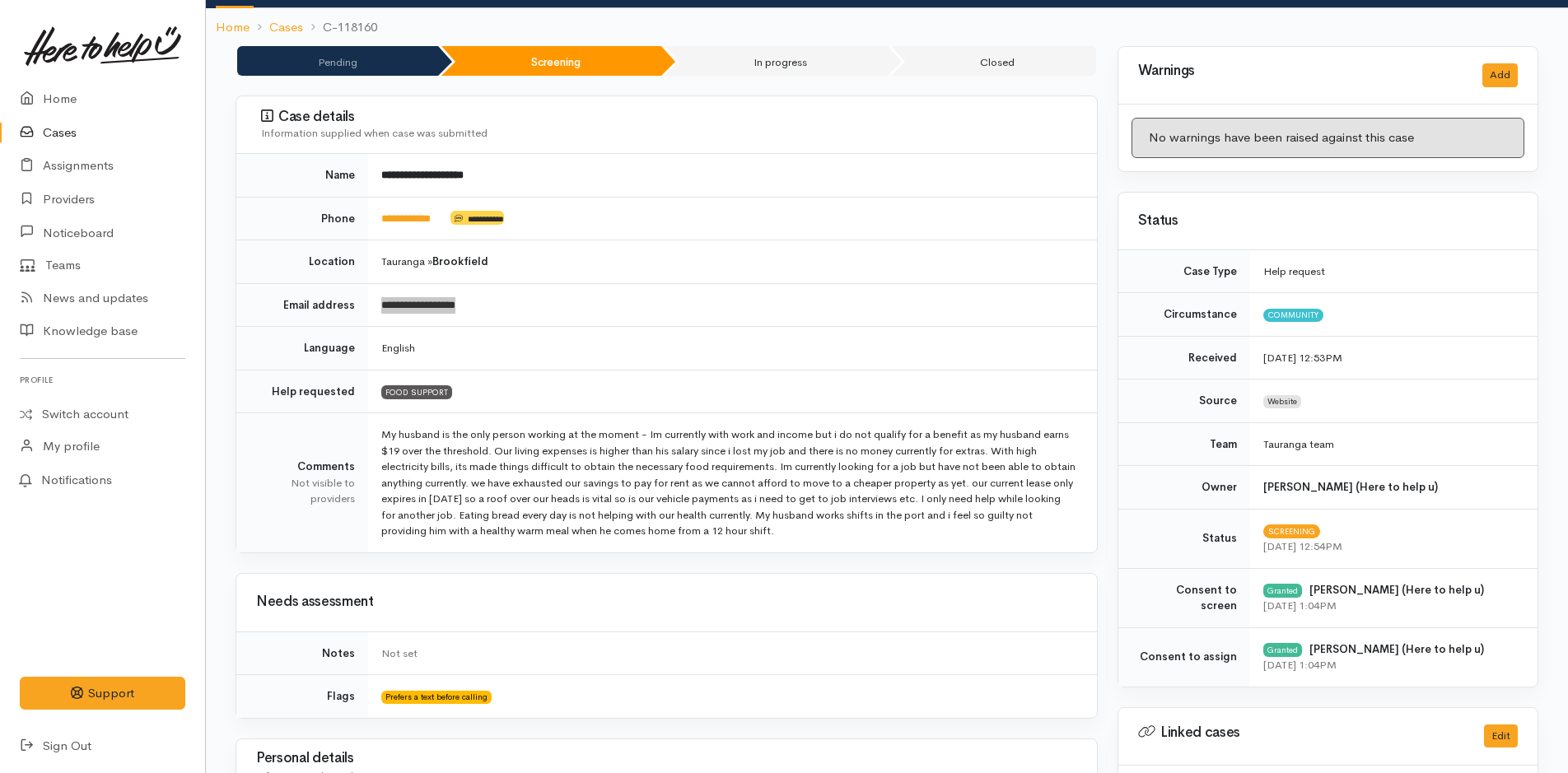
scroll to position [0, 0]
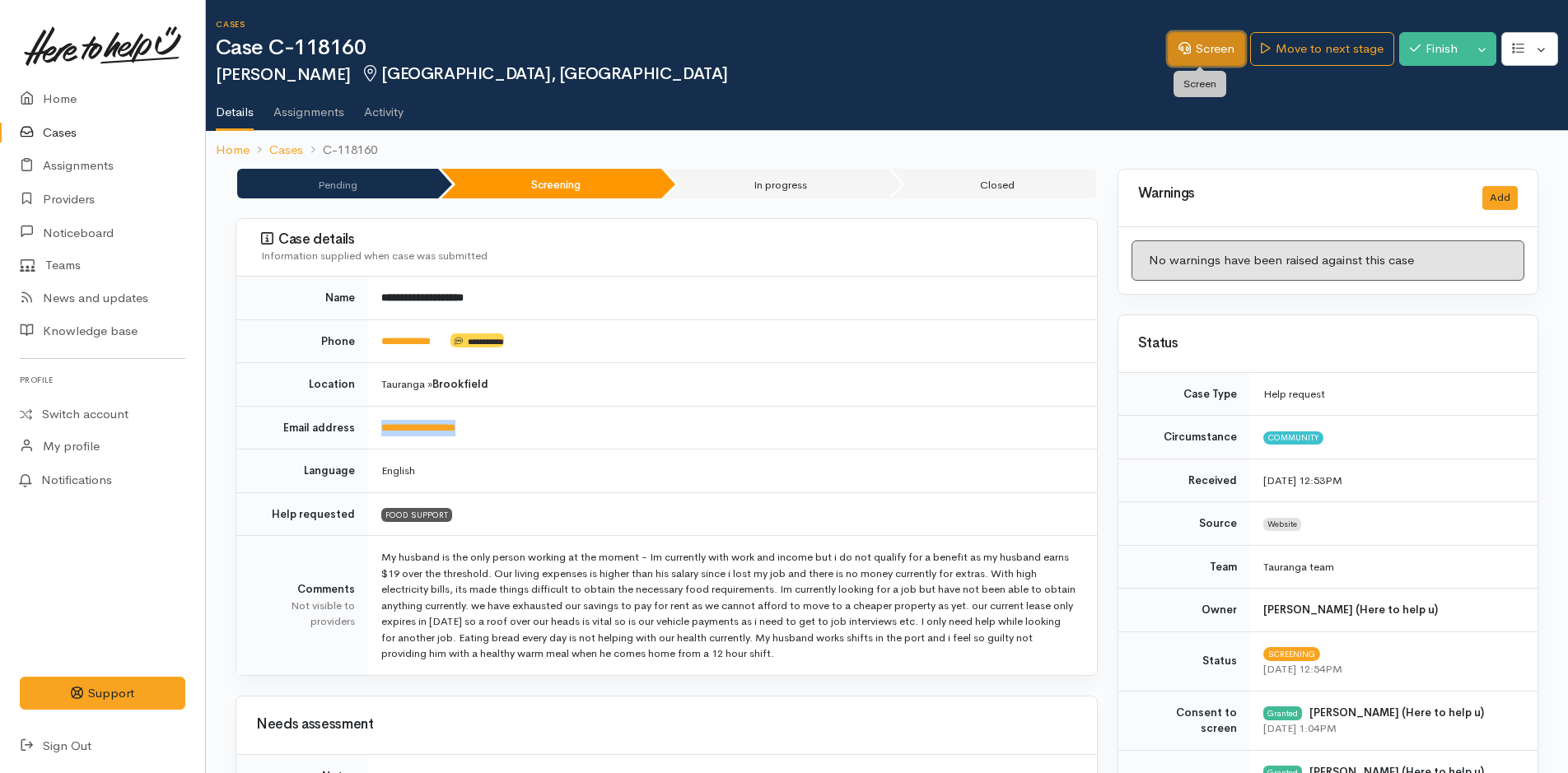
click at [1197, 53] on link "Screen" at bounding box center [1206, 49] width 77 height 34
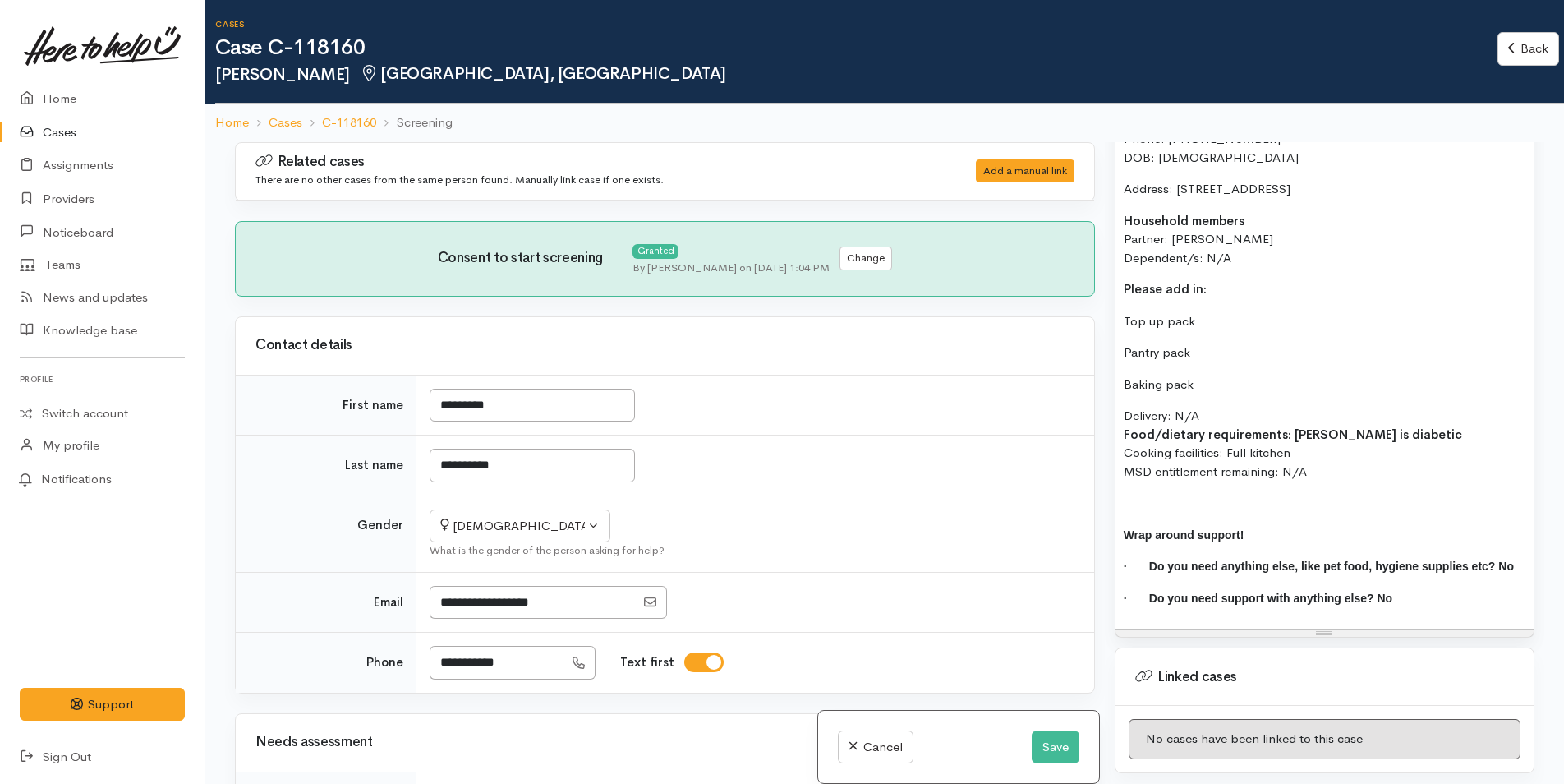
scroll to position [1396, 0]
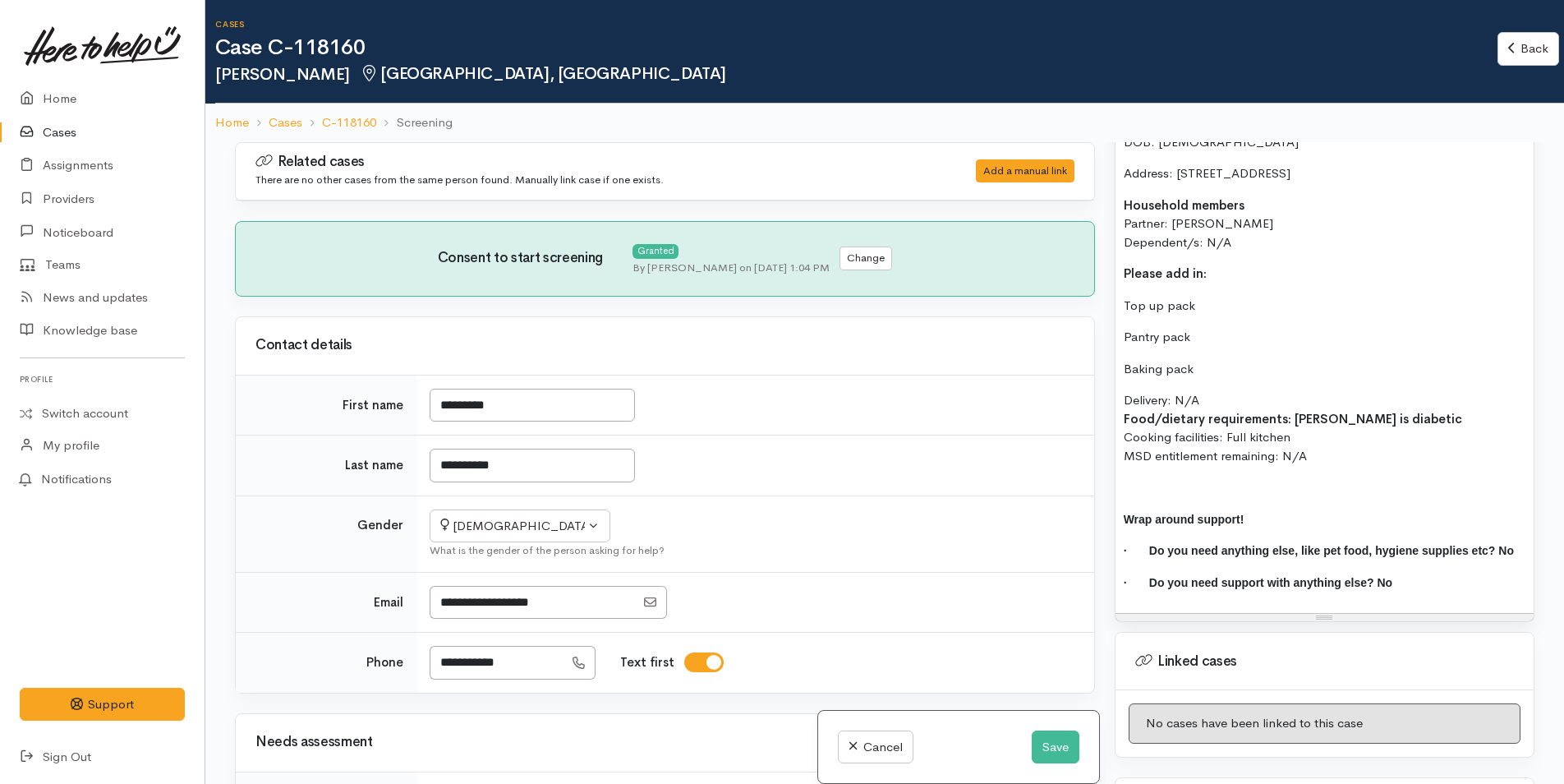
click at [1406, 592] on p "· Do you need support with anything else? No" at bounding box center [1324, 583] width 401 height 19
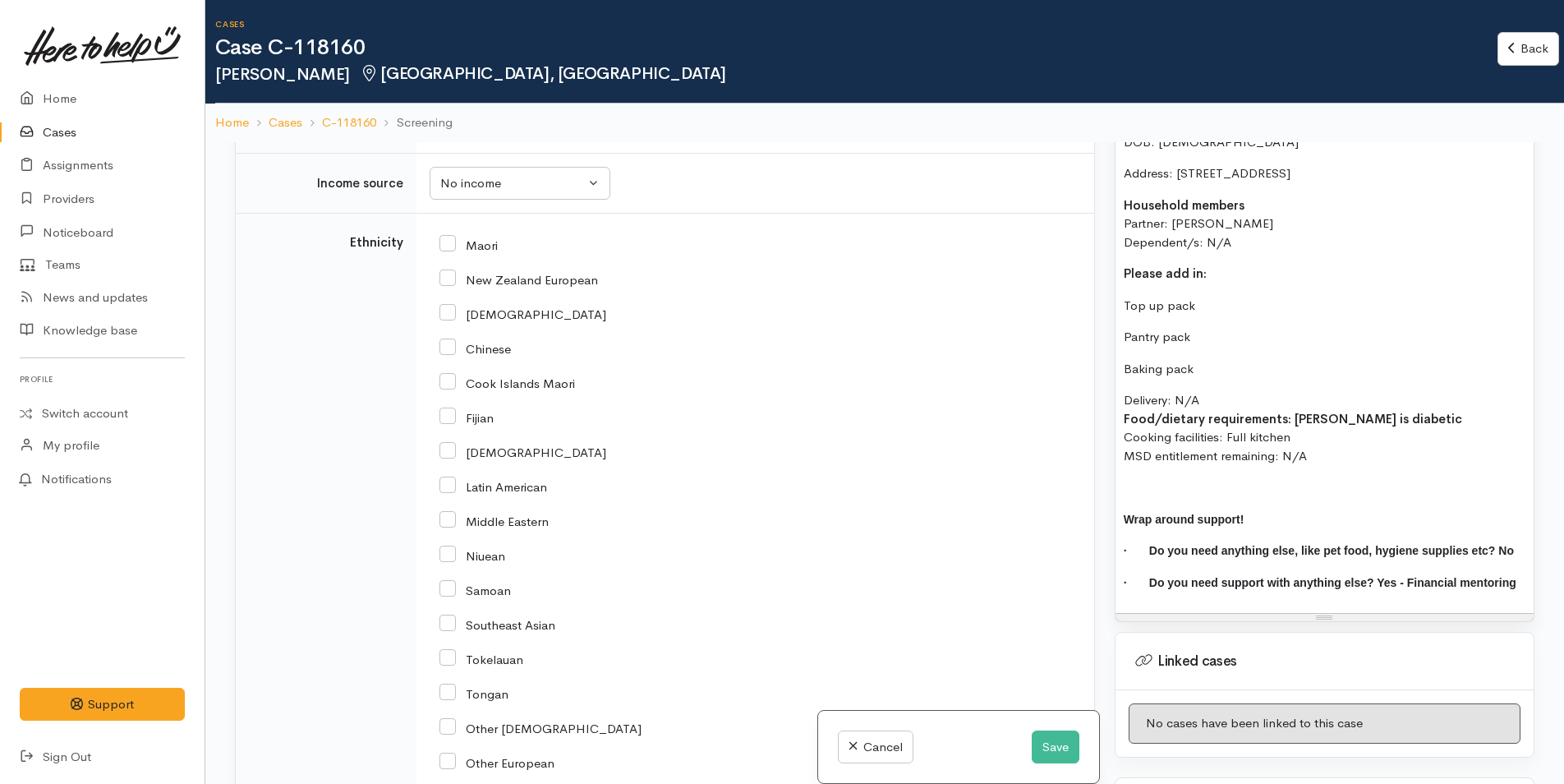
scroll to position [1707, 0]
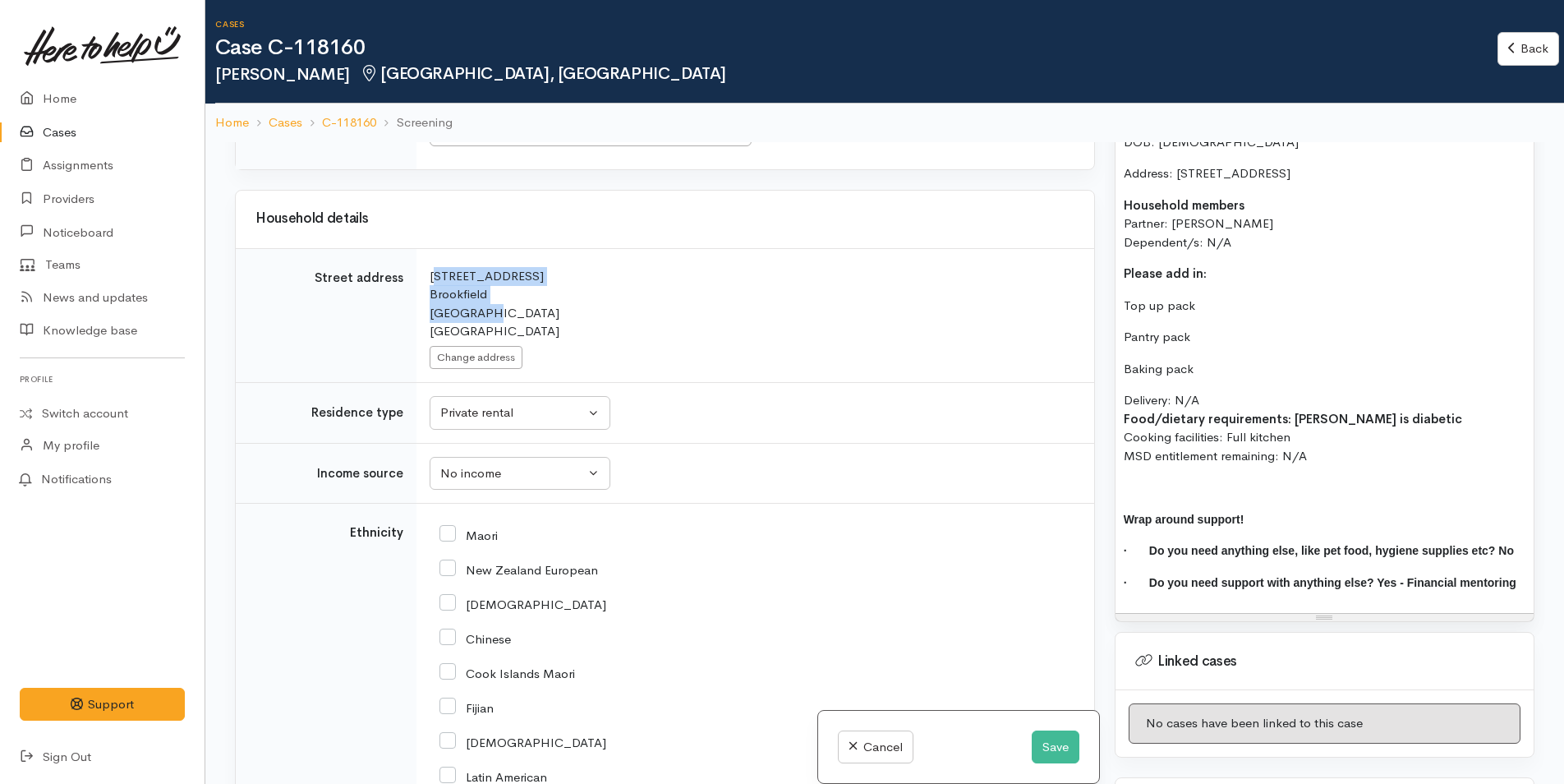
drag, startPoint x: 503, startPoint y: 319, endPoint x: 422, endPoint y: 279, distance: 90.3
click at [422, 279] on td "Search for an address. [STREET_ADDRESS] Change address" at bounding box center [755, 315] width 678 height 134
copy div "[STREET_ADDRESS]"
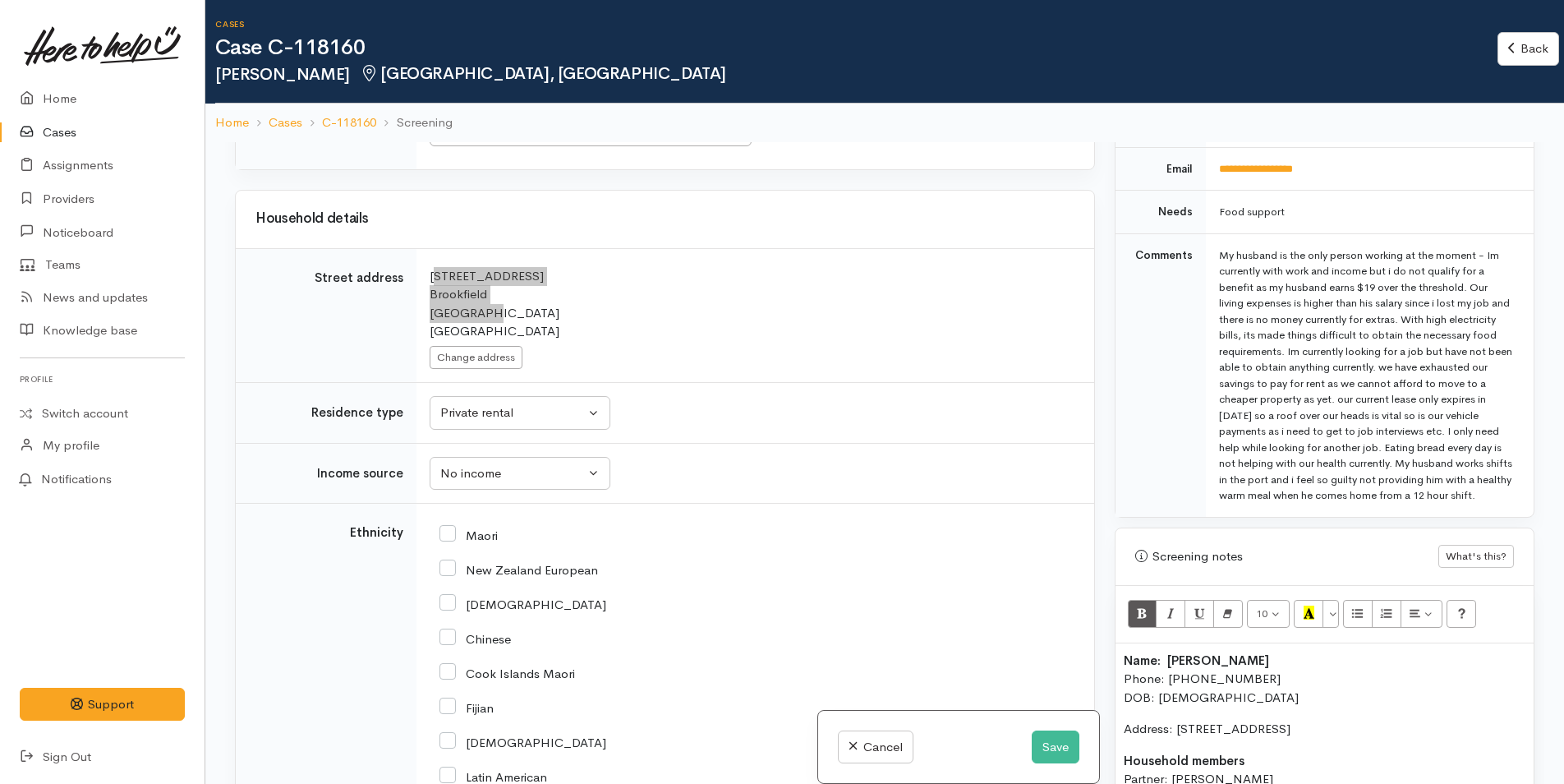
scroll to position [986, 0]
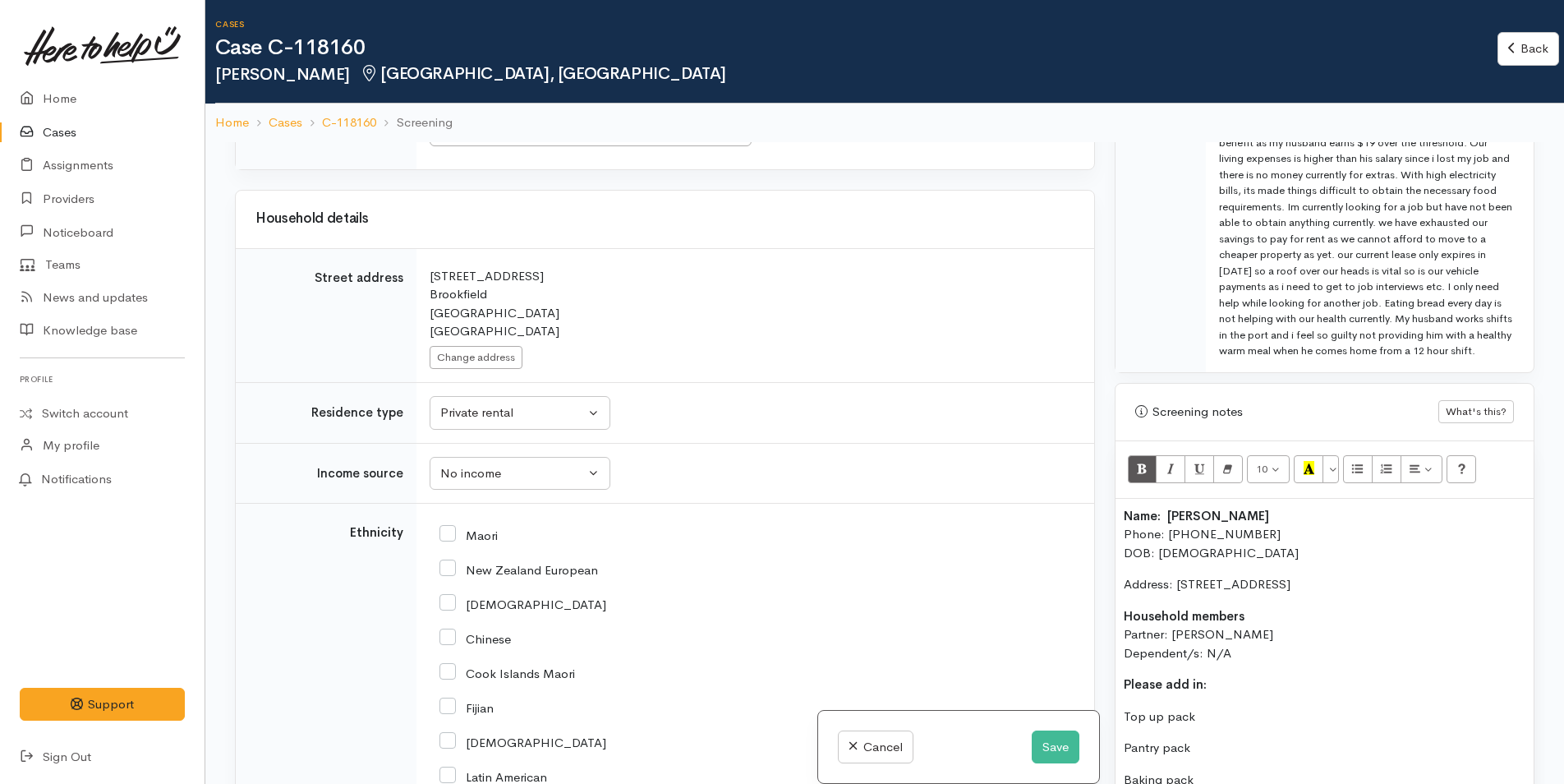
click at [1118, 534] on div "Name: [PERSON_NAME] Phone: [PHONE_NUMBER] DOB: [DEMOGRAPHIC_DATA] Address: [STR…" at bounding box center [1324, 761] width 418 height 525
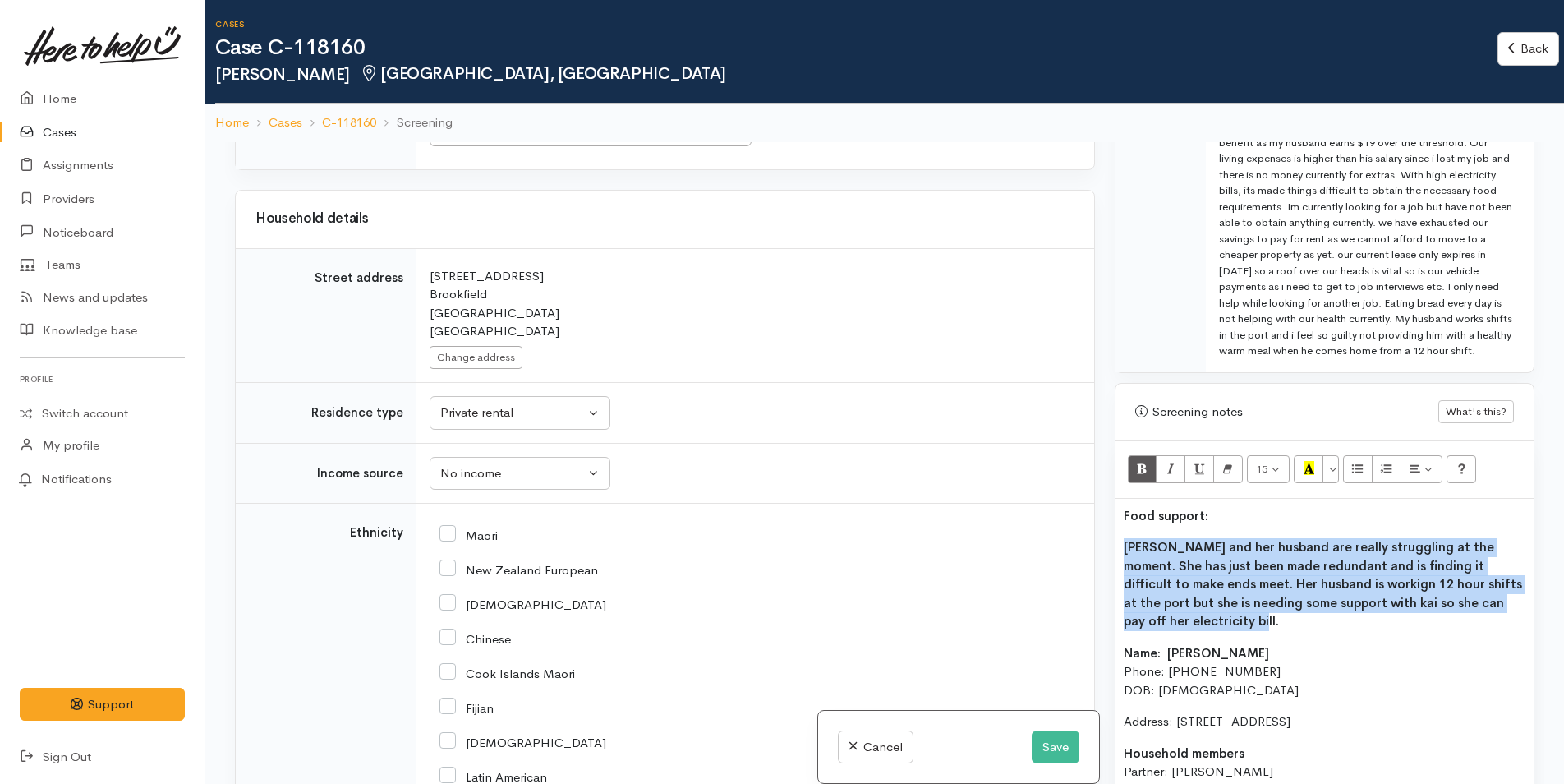
drag, startPoint x: 1207, startPoint y: 634, endPoint x: 1109, endPoint y: 548, distance: 130.4
click at [1109, 548] on div "Warnings Add No warnings have been raised against this case Add Warning Title ●…" at bounding box center [1325, 534] width 439 height 784
copy b "[PERSON_NAME] and her husband are really struggling at the moment. She has just…"
click at [1052, 738] on button "Save" at bounding box center [1055, 747] width 47 height 34
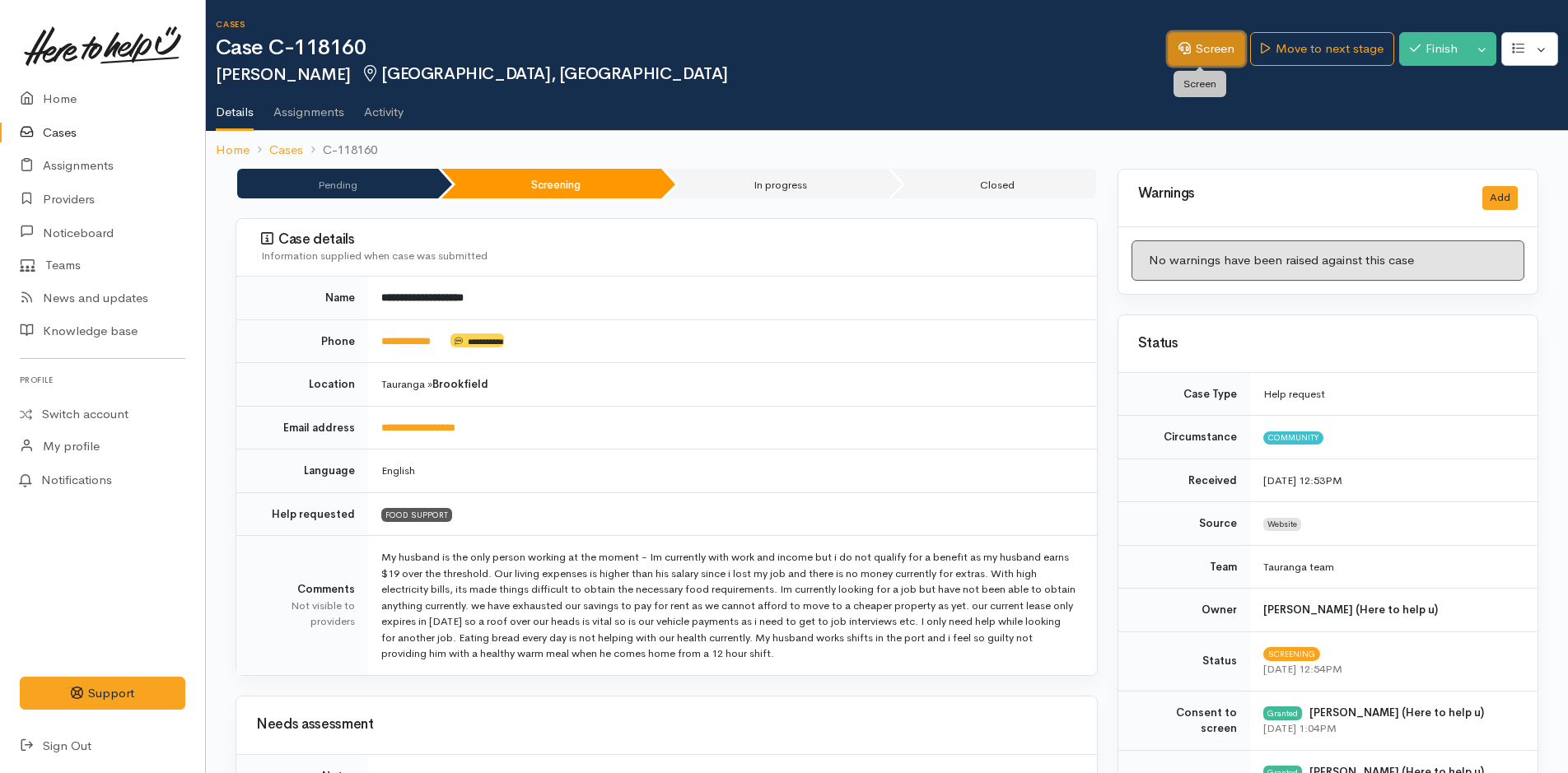
click at [1227, 47] on link "Screen" at bounding box center [1206, 49] width 77 height 34
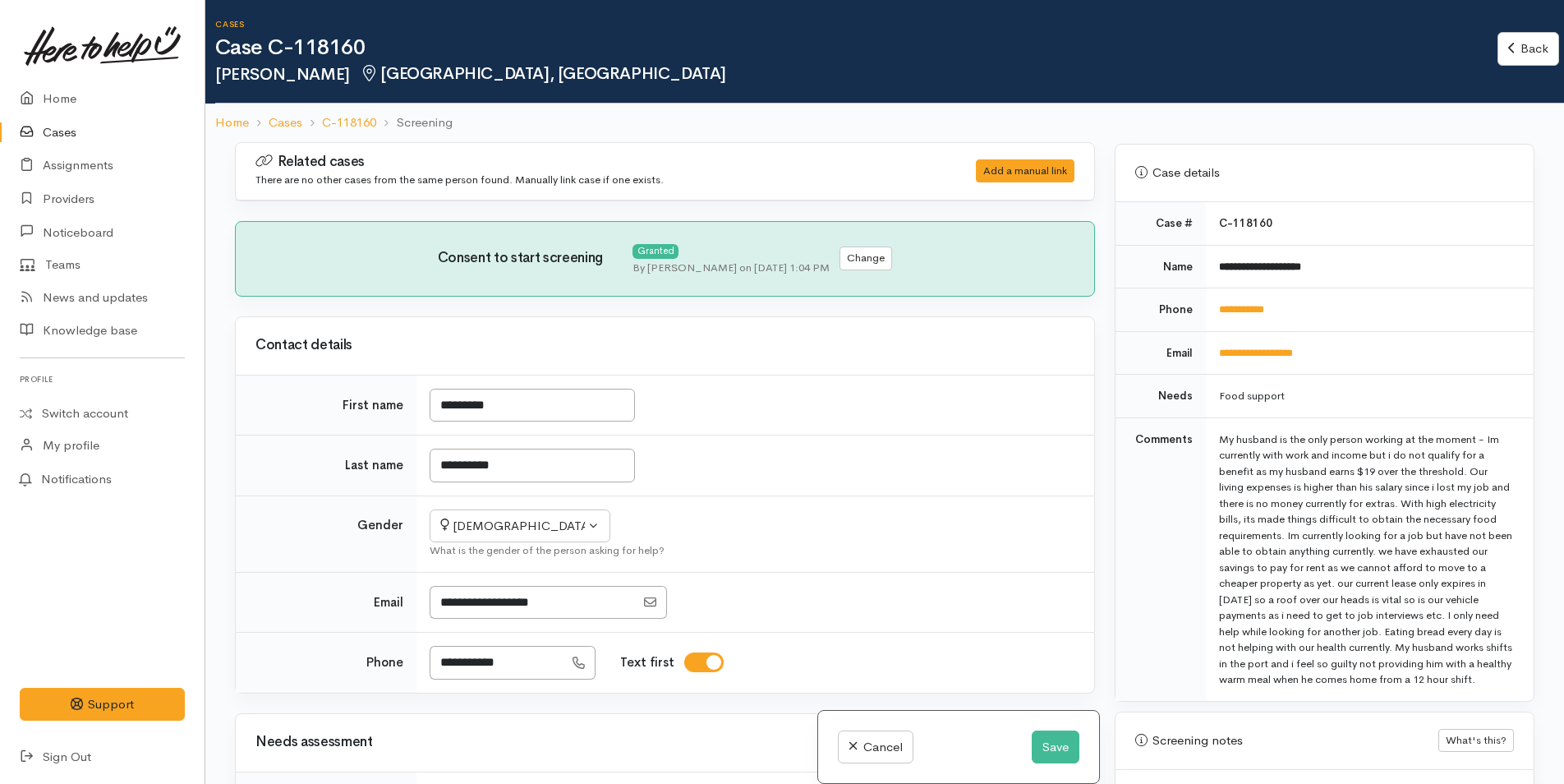
scroll to position [1233, 0]
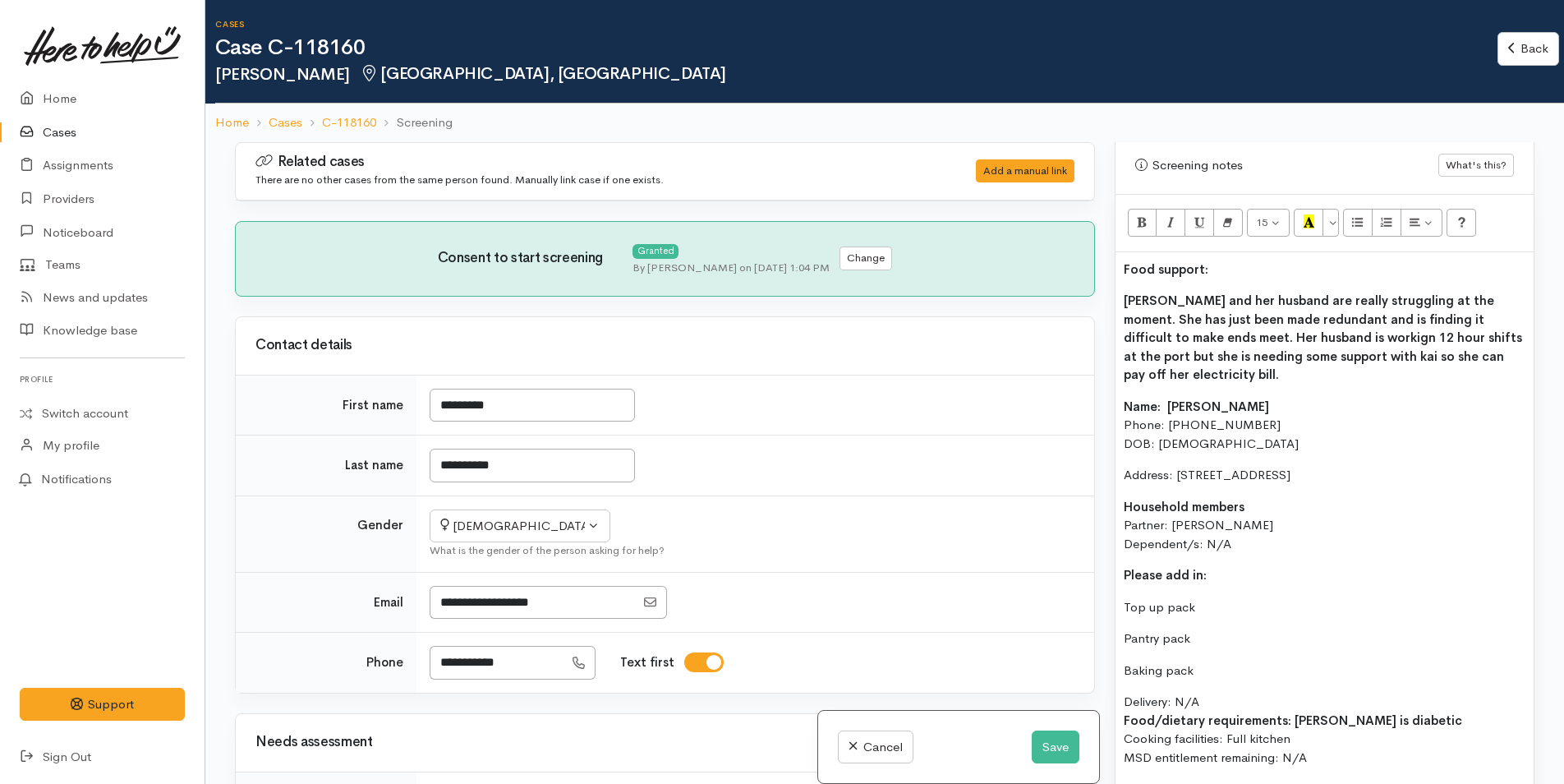
click at [1116, 425] on div "Food support: Charmaine and her husband are really struggling at the moment. Sh…" at bounding box center [1324, 584] width 418 height 663
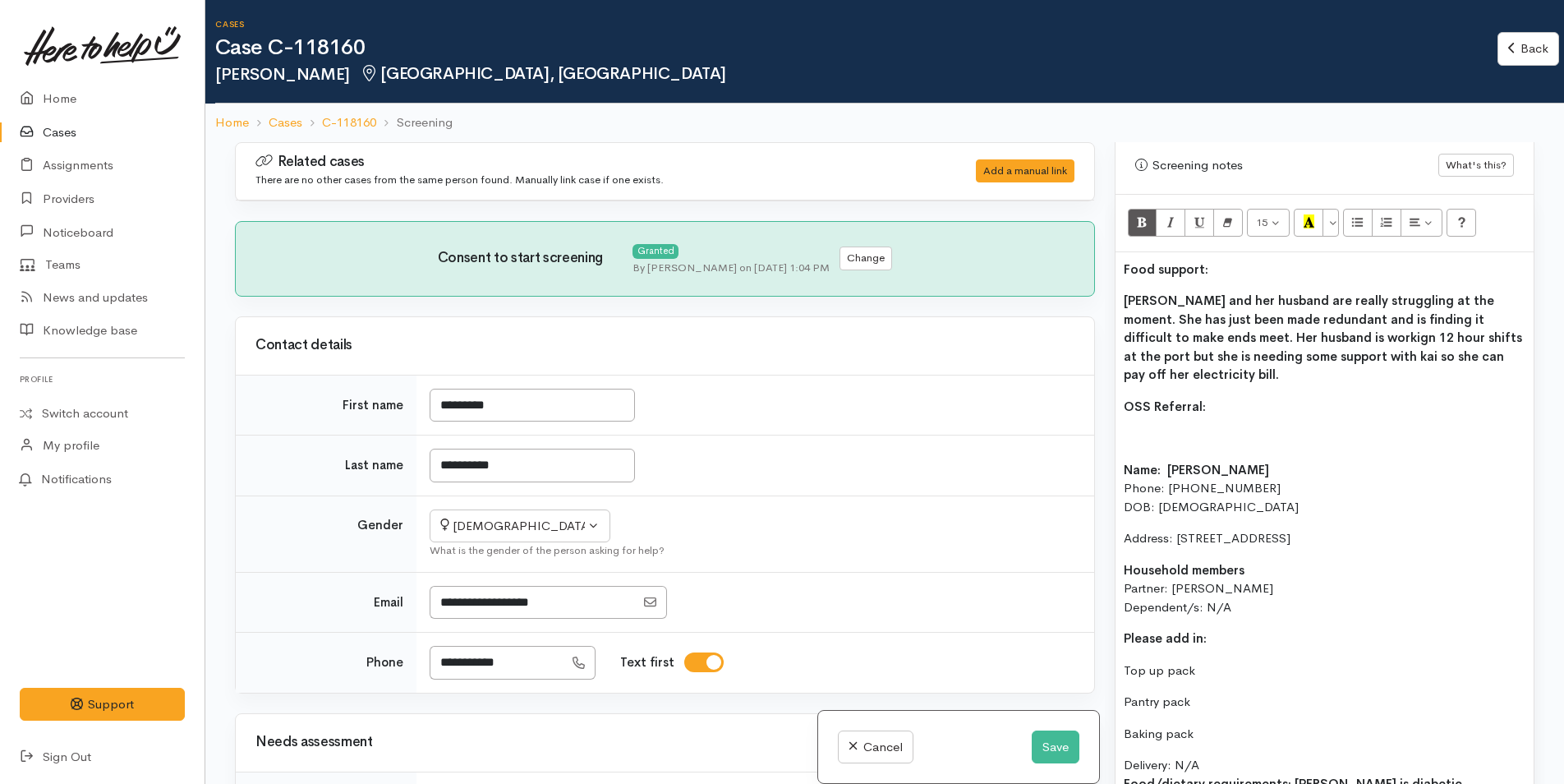
click at [1158, 443] on div "Food support: Charmaine and her husband are really struggling at the moment. Sh…" at bounding box center [1324, 616] width 418 height 727
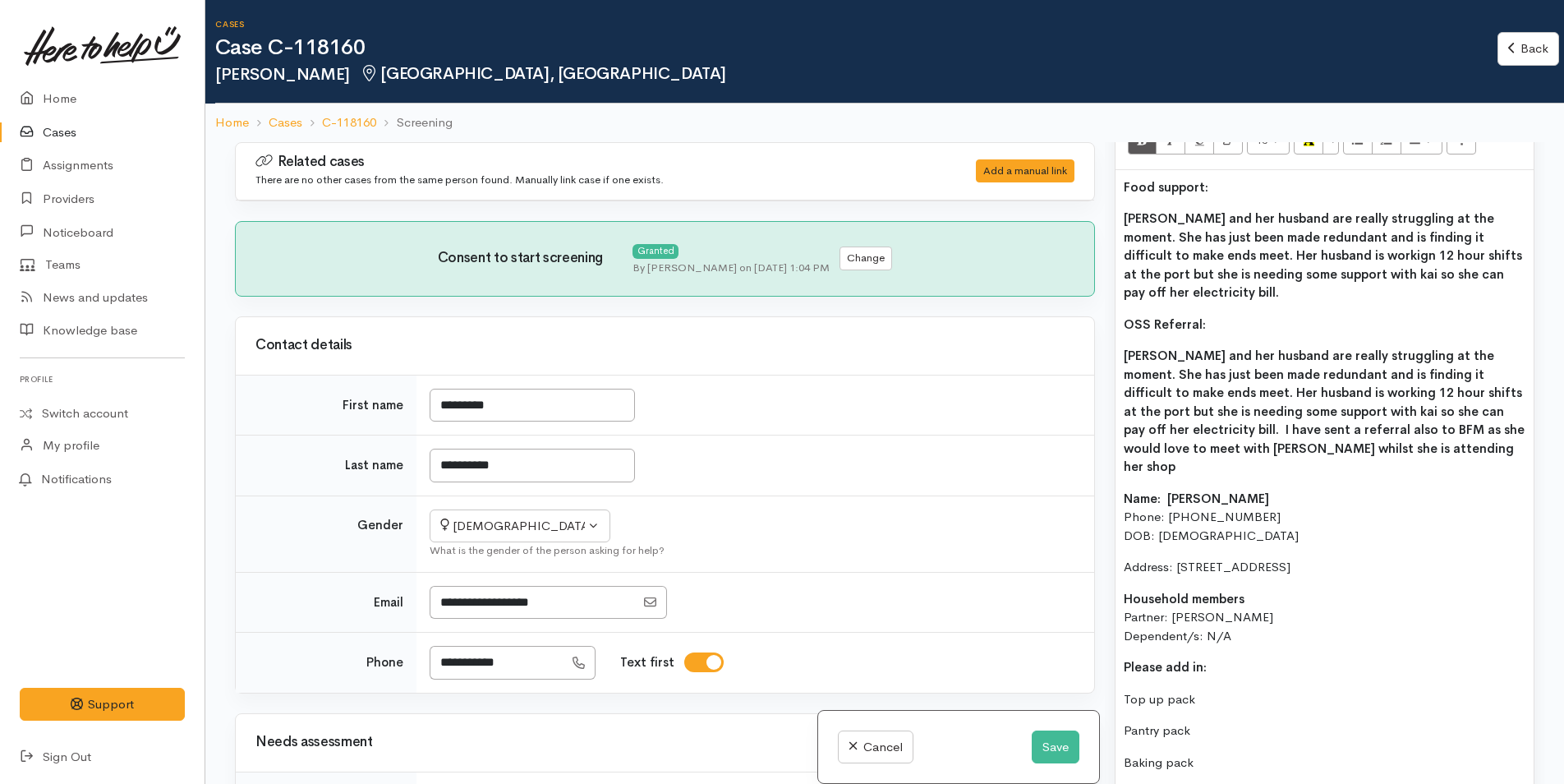
scroll to position [1396, 0]
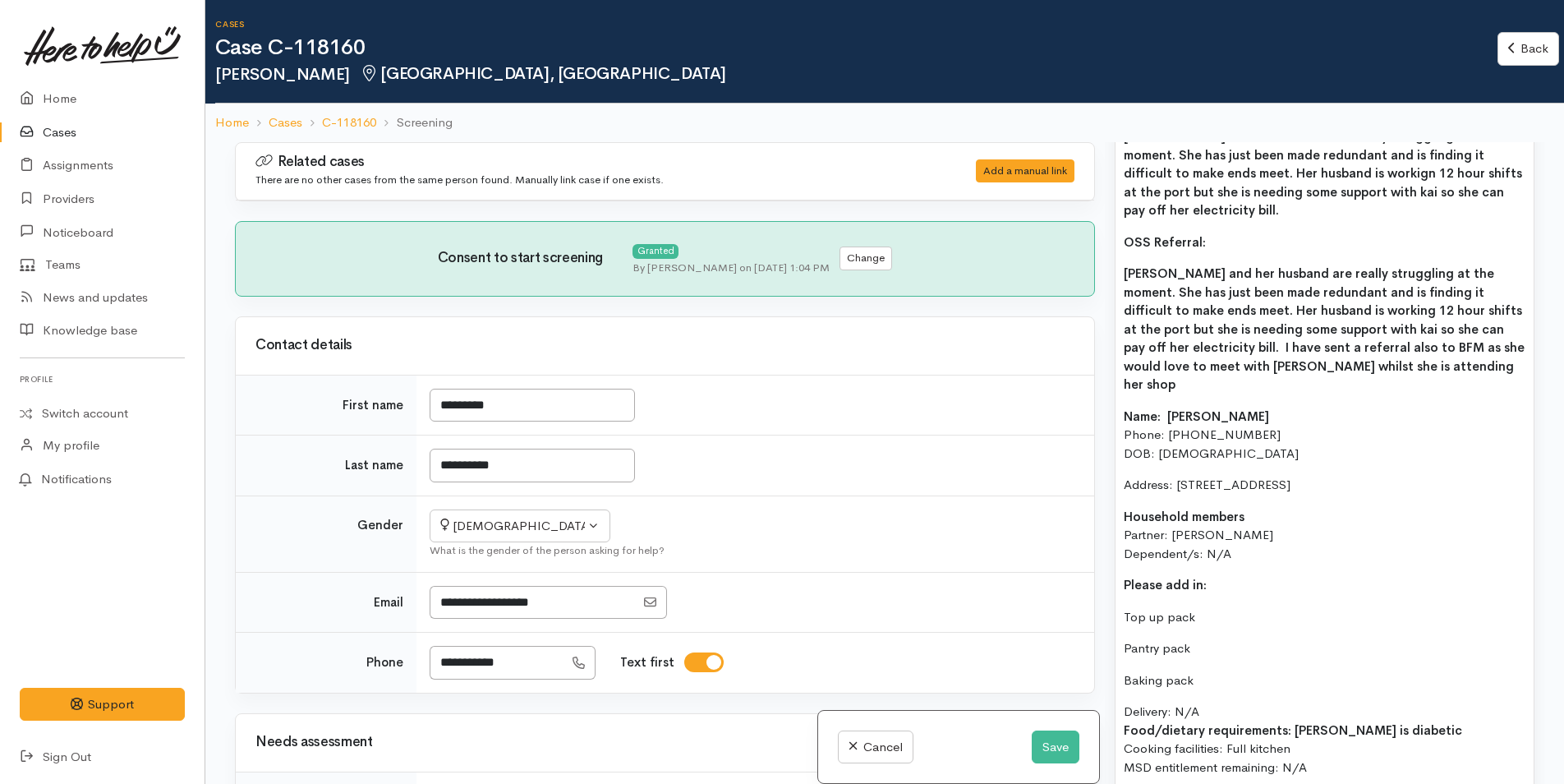
click at [1217, 676] on p "Baking pack" at bounding box center [1324, 680] width 401 height 19
drag, startPoint x: 1264, startPoint y: 552, endPoint x: 1109, endPoint y: 397, distance: 219.2
click at [1109, 397] on div "Warnings Add No warnings have been raised against this case Add Warning Title ●…" at bounding box center [1325, 534] width 439 height 784
copy div "Name: Charmaine Van Staden Phone: 02108448666 DOB: 25/03/1969 Address: 163B Kin…"
click at [1228, 251] on p "OSS Referral:" at bounding box center [1324, 242] width 401 height 19
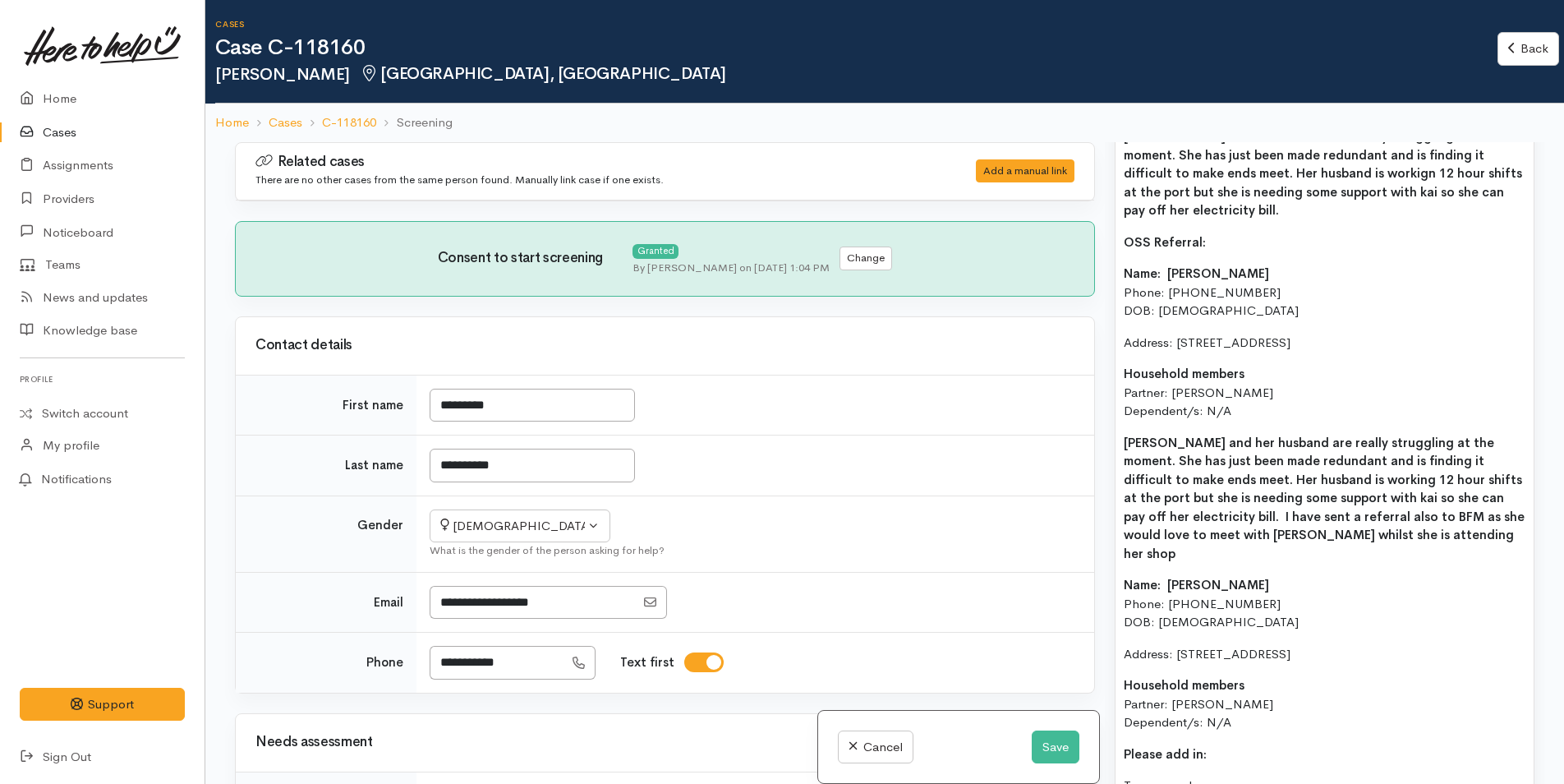
click at [1124, 577] on b "Name: [PERSON_NAME]" at bounding box center [1196, 585] width 145 height 15
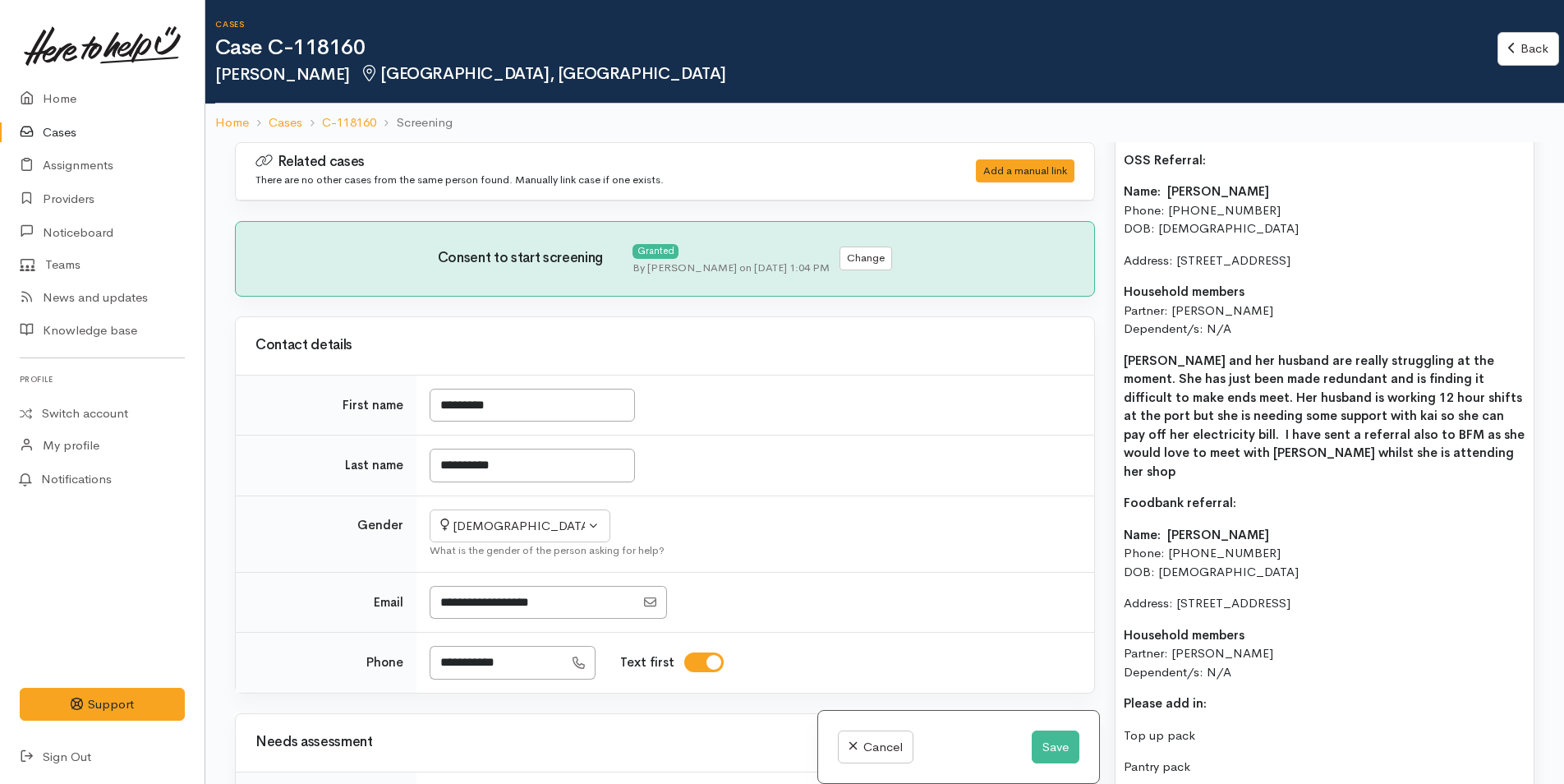
scroll to position [1150, 0]
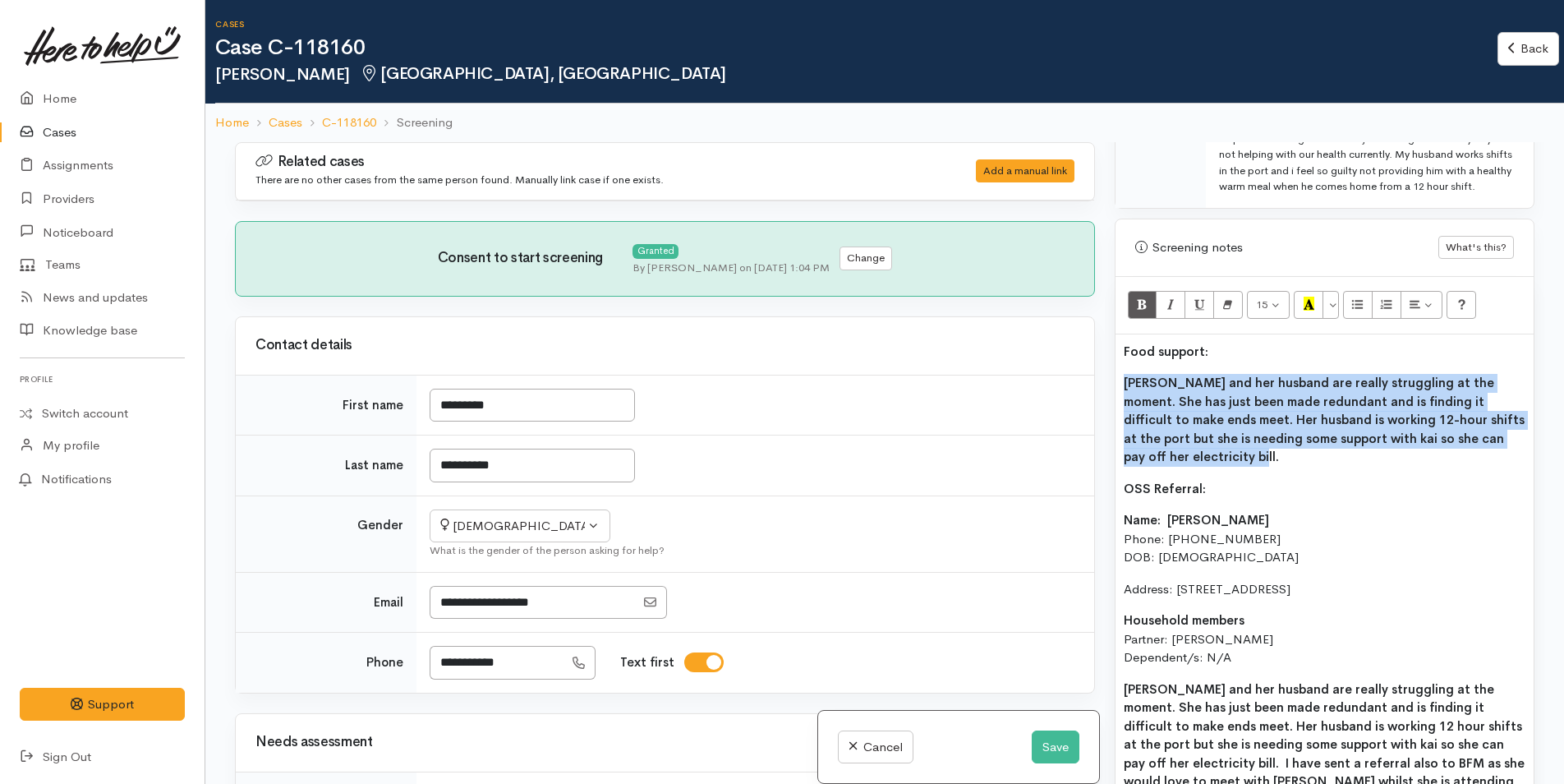
drag, startPoint x: 1209, startPoint y: 472, endPoint x: 1105, endPoint y: 403, distance: 124.8
click at [1105, 403] on div "Warnings Add No warnings have been raised against this case Add Warning Title ●…" at bounding box center [1325, 534] width 439 height 784
click at [1140, 311] on icon "Bold (CTRL+B)" at bounding box center [1142, 303] width 11 height 14
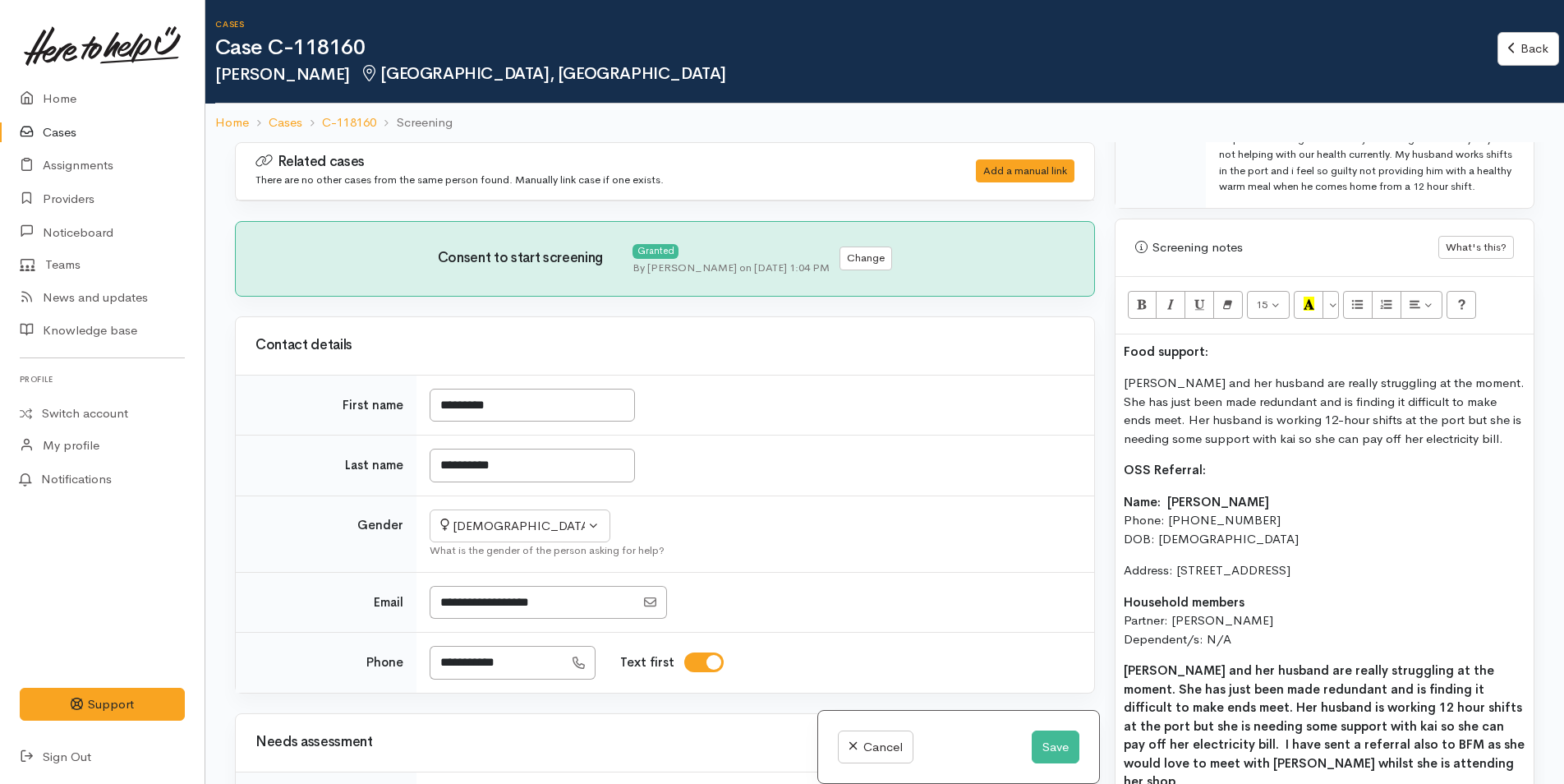
copy b "[PERSON_NAME] and her husband are really struggling at the moment. She has just…"
click at [1218, 362] on p "Food support:" at bounding box center [1324, 351] width 401 height 19
drag, startPoint x: 1235, startPoint y: 364, endPoint x: 1077, endPoint y: 357, distance: 158.2
click at [1077, 357] on div "Related cases There are no other cases from the same person found. Manually lin…" at bounding box center [885, 534] width 1320 height 784
click at [1304, 311] on icon "Recent Color" at bounding box center [1309, 303] width 11 height 14
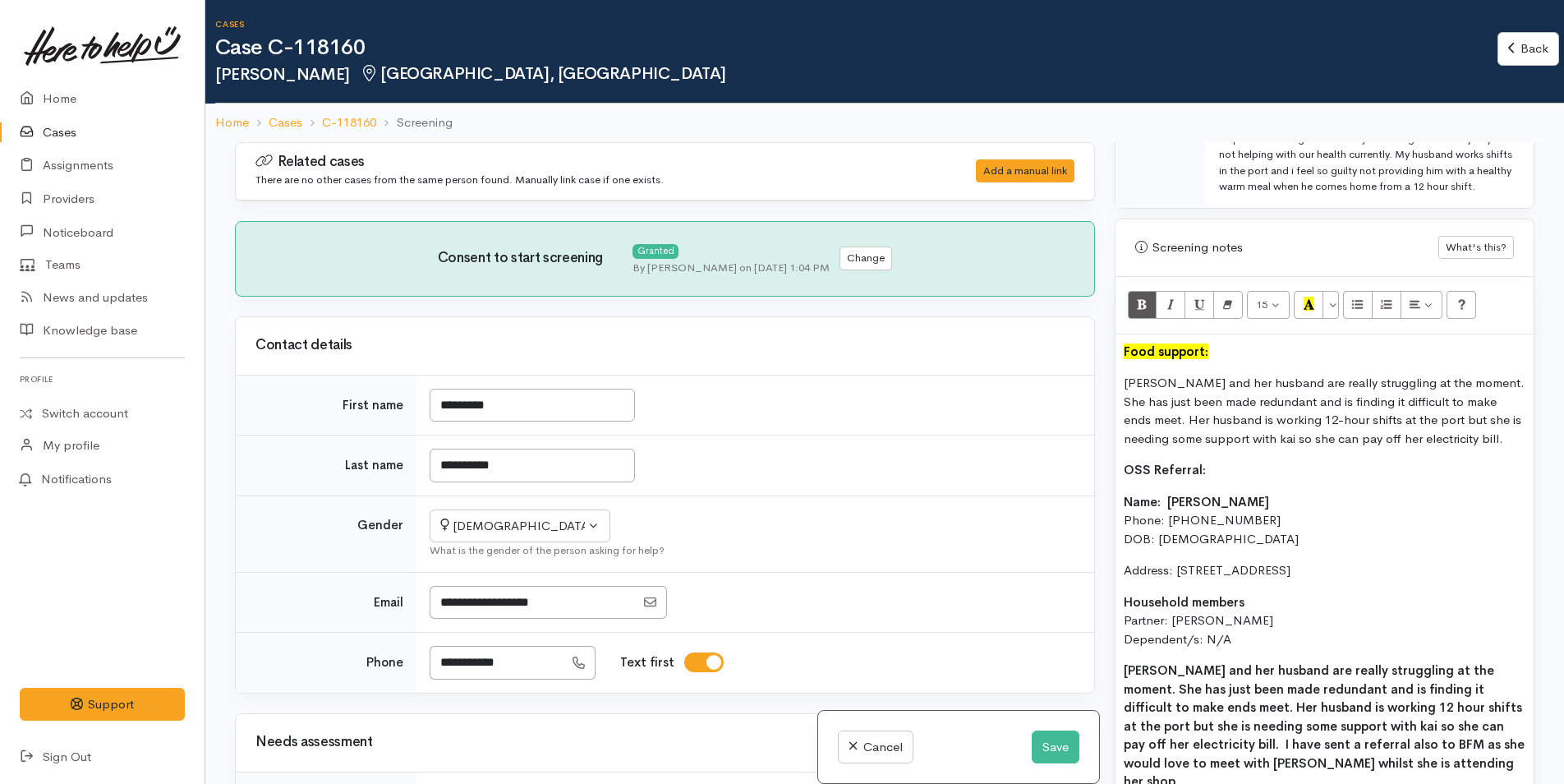
click at [1218, 448] on p "Charmaine and her husband are really struggling at the moment. She has just bee…" at bounding box center [1324, 411] width 401 height 74
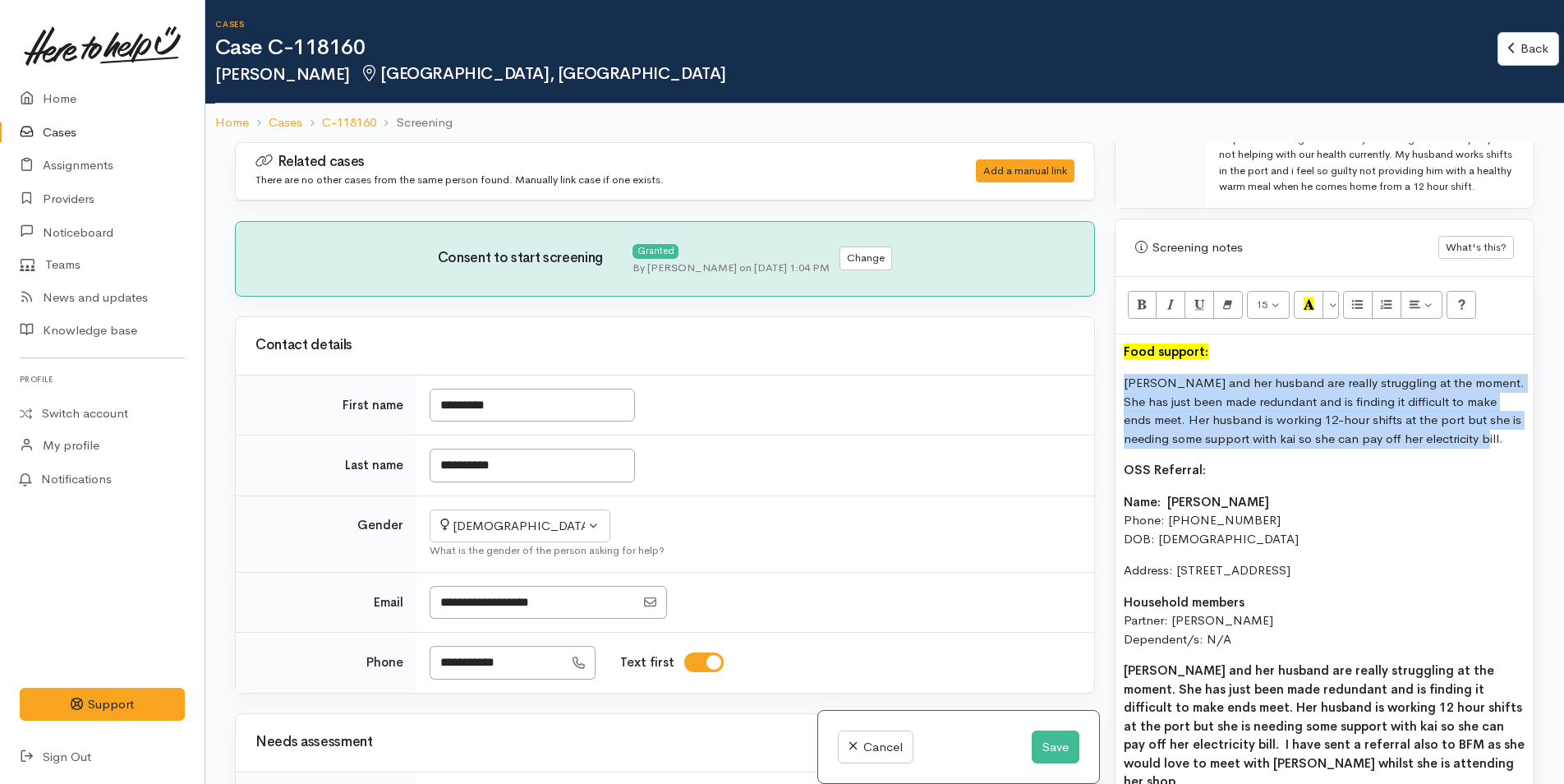
drag, startPoint x: 1316, startPoint y: 430, endPoint x: 1099, endPoint y: 396, distance: 219.6
click at [1099, 396] on div "Related cases There are no other cases from the same person found. Manually lin…" at bounding box center [885, 534] width 1320 height 784
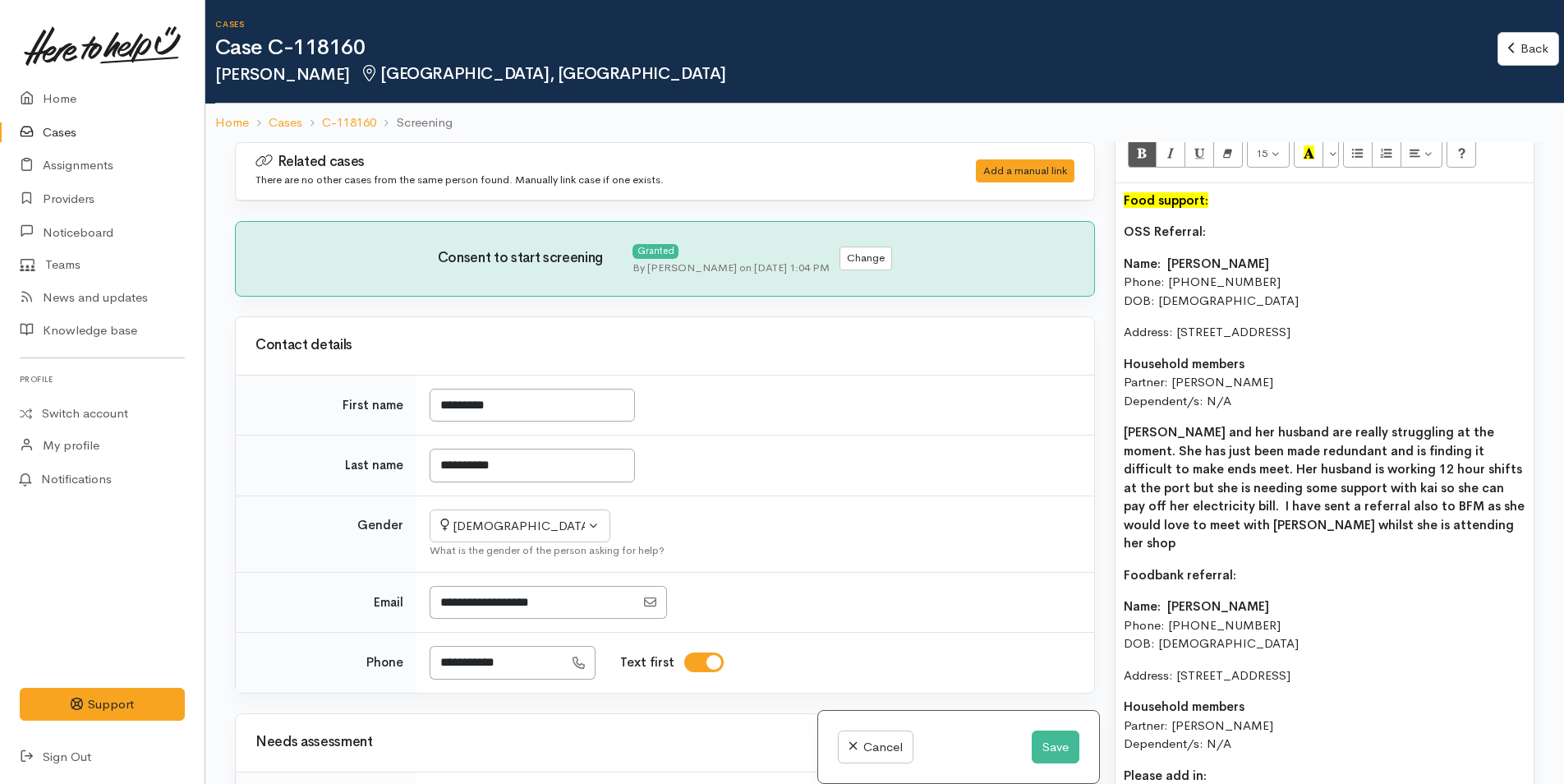
scroll to position [1315, 0]
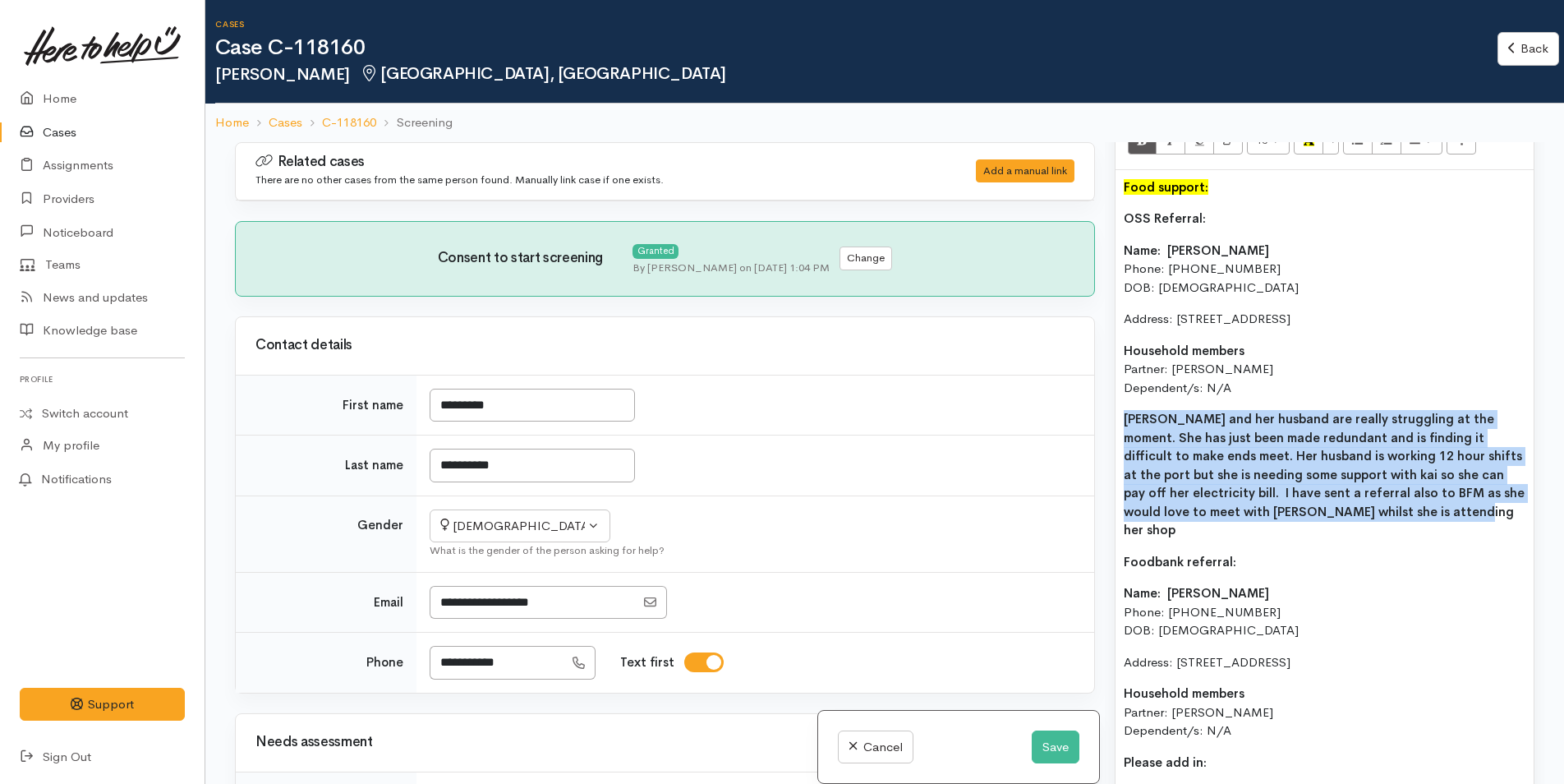
drag, startPoint x: 1188, startPoint y: 496, endPoint x: 1071, endPoint y: 432, distance: 133.4
click at [1071, 432] on div "Related cases There are no other cases from the same person found. Manually lin…" at bounding box center [885, 534] width 1320 height 784
click at [1143, 146] on icon "Bold (CTRL+B)" at bounding box center [1142, 139] width 11 height 14
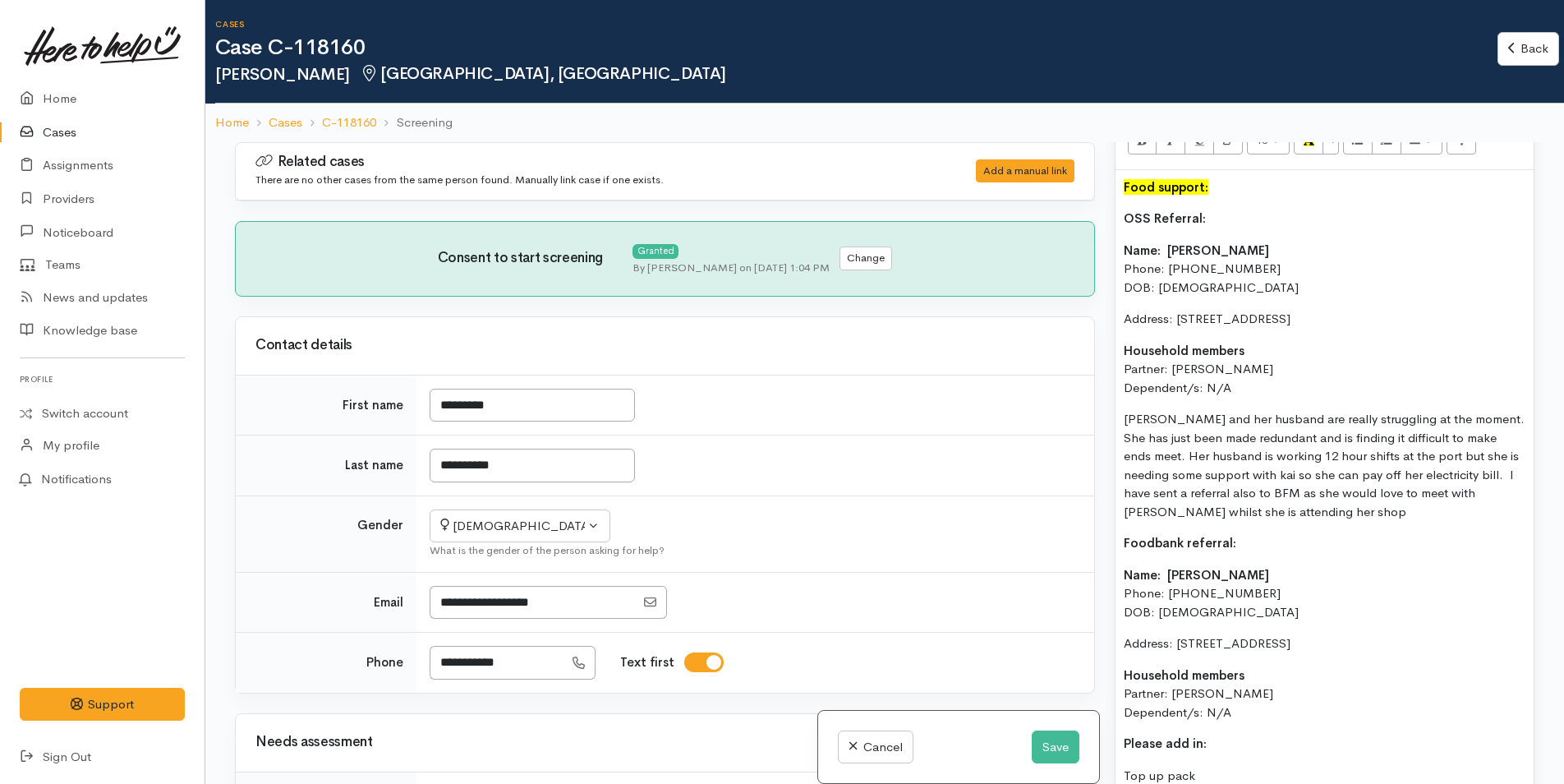
click at [1176, 433] on p "[PERSON_NAME] and her husband are really struggling at the moment. She has just…" at bounding box center [1324, 465] width 401 height 111
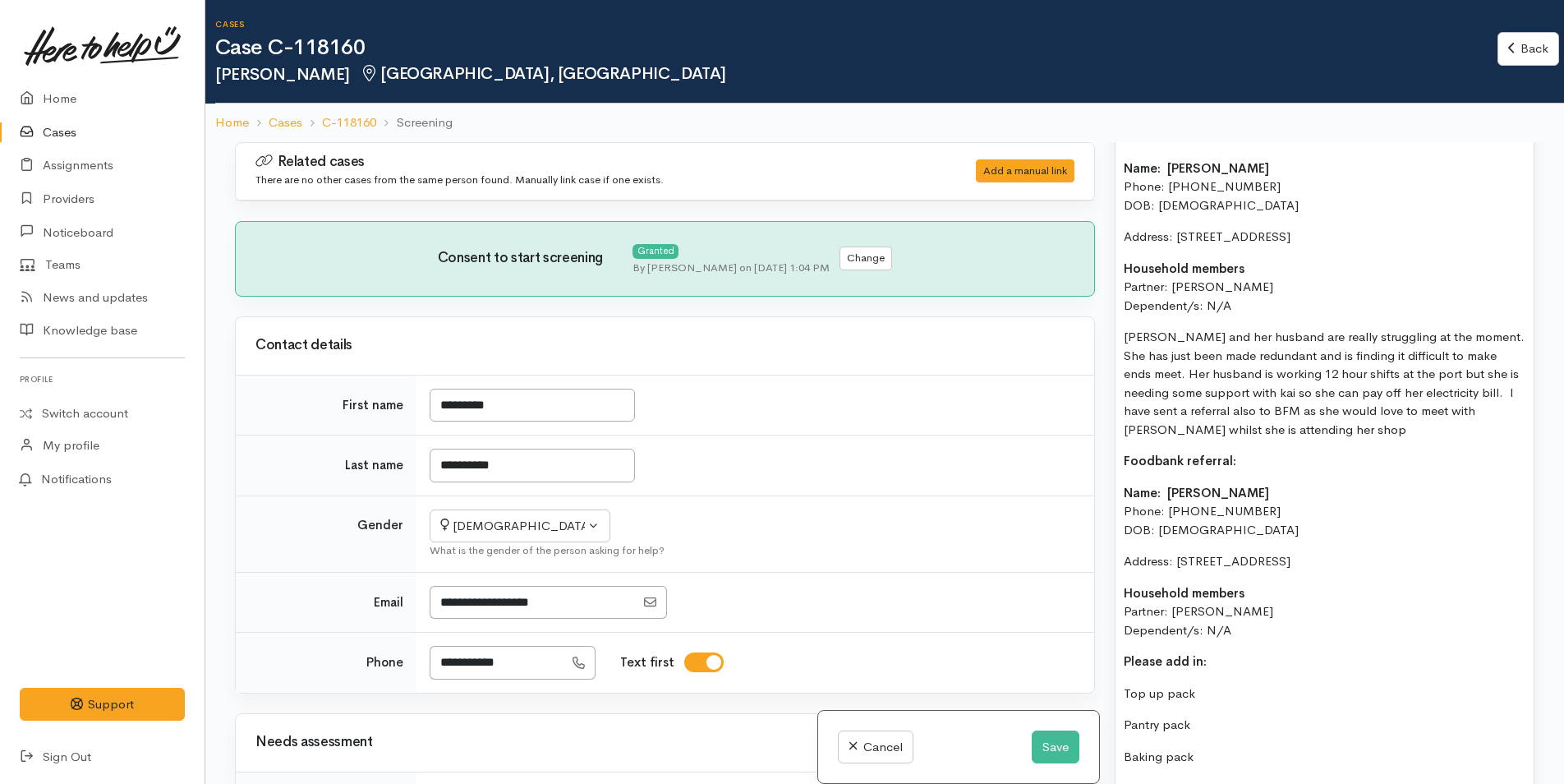
scroll to position [1725, 0]
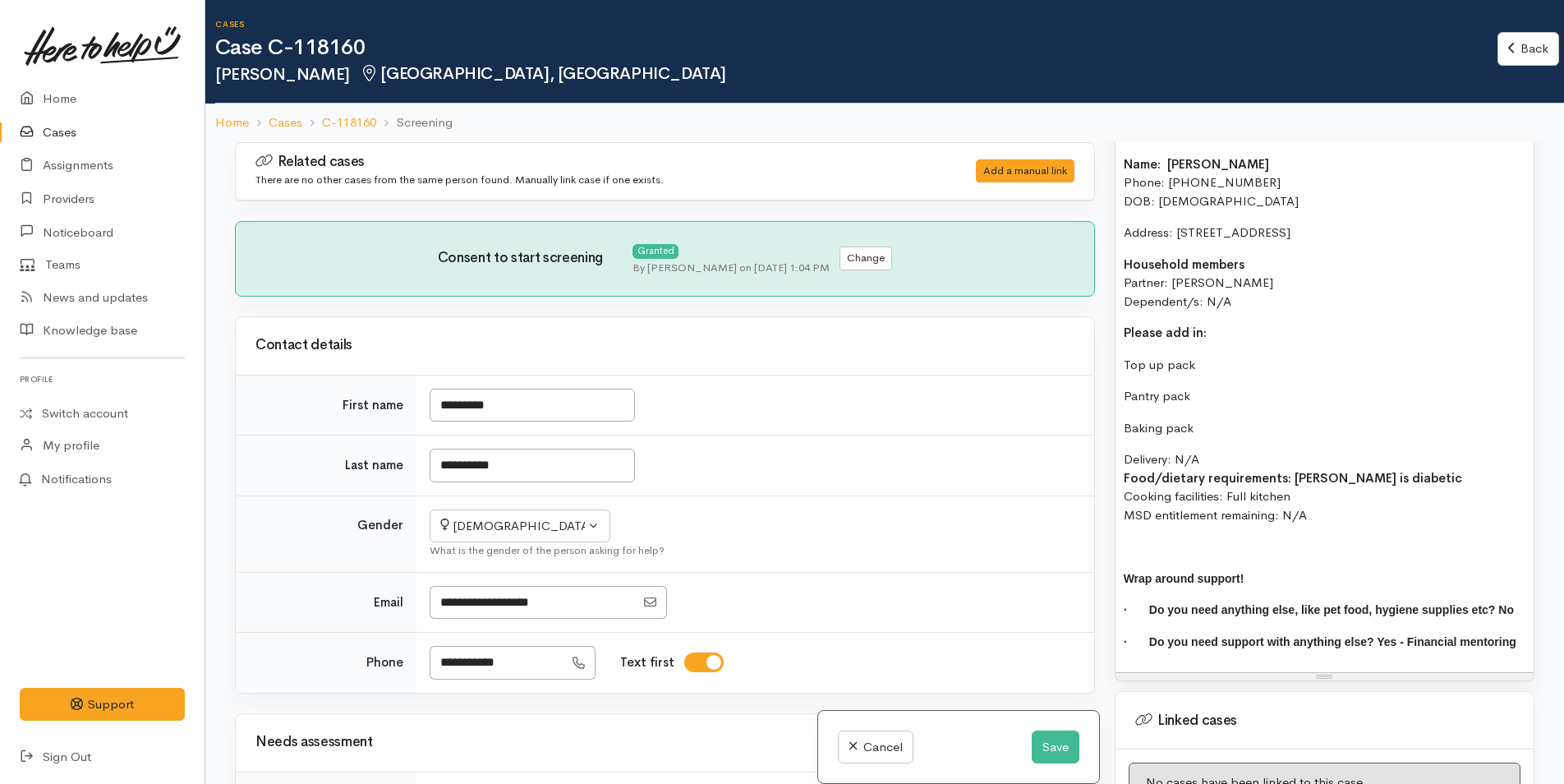
click at [1170, 549] on div "Food support: OSS Referral: Name: Charmaine Van Staden Phone: 02108448666 DOB: …" at bounding box center [1324, 215] width 418 height 913
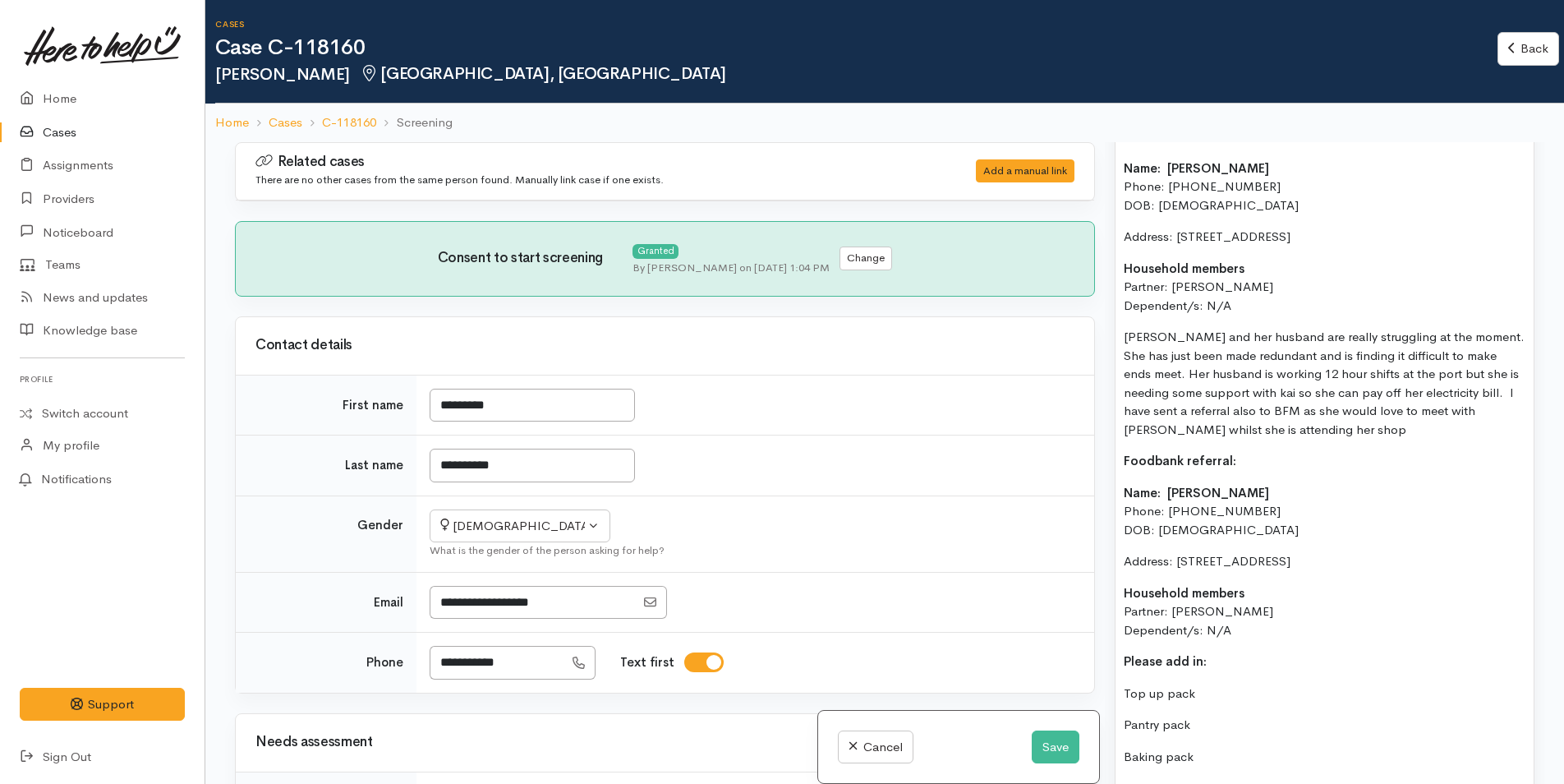
click at [1236, 471] on p "Foodbank referral:" at bounding box center [1324, 461] width 401 height 19
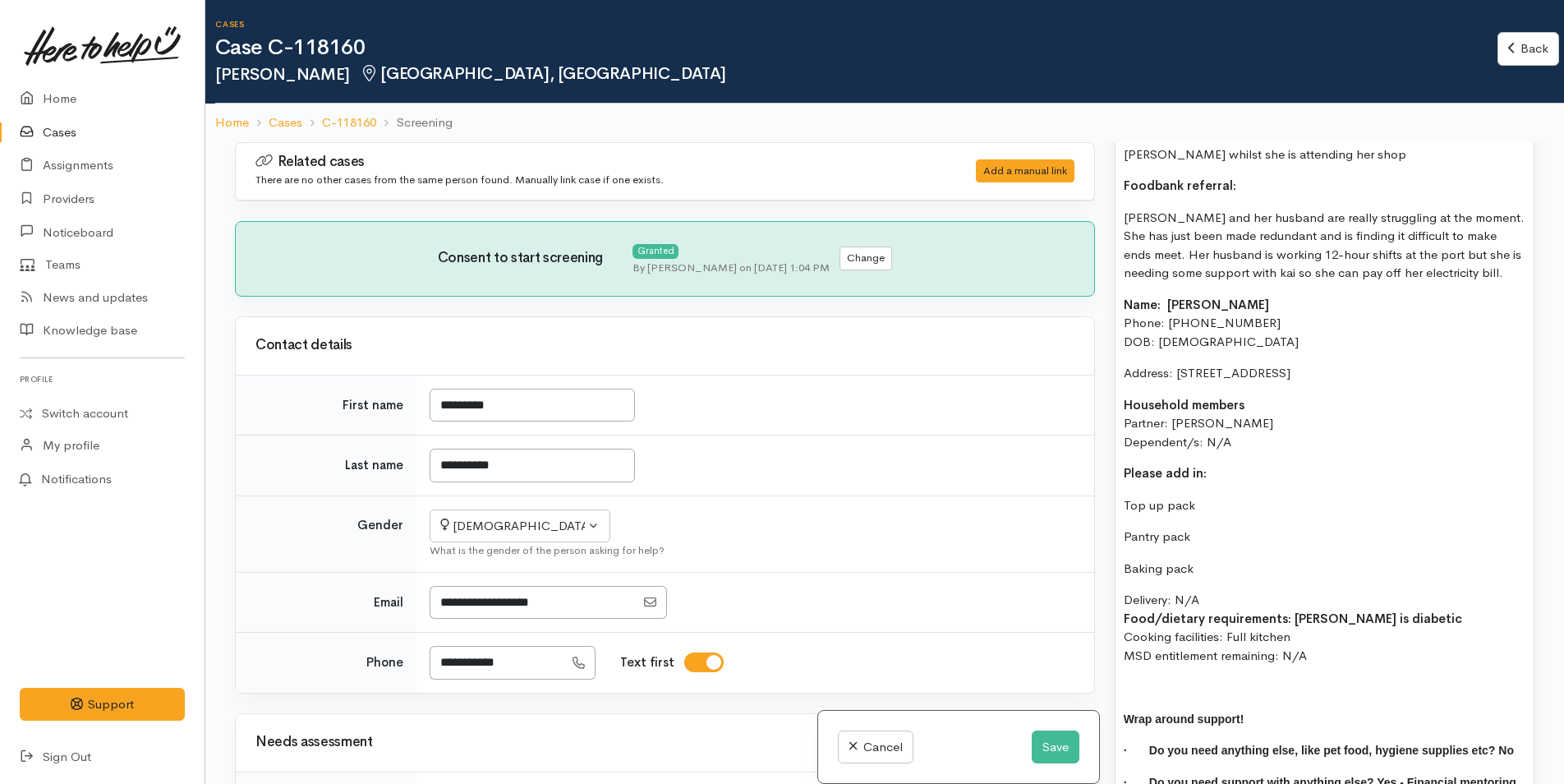
scroll to position [1725, 0]
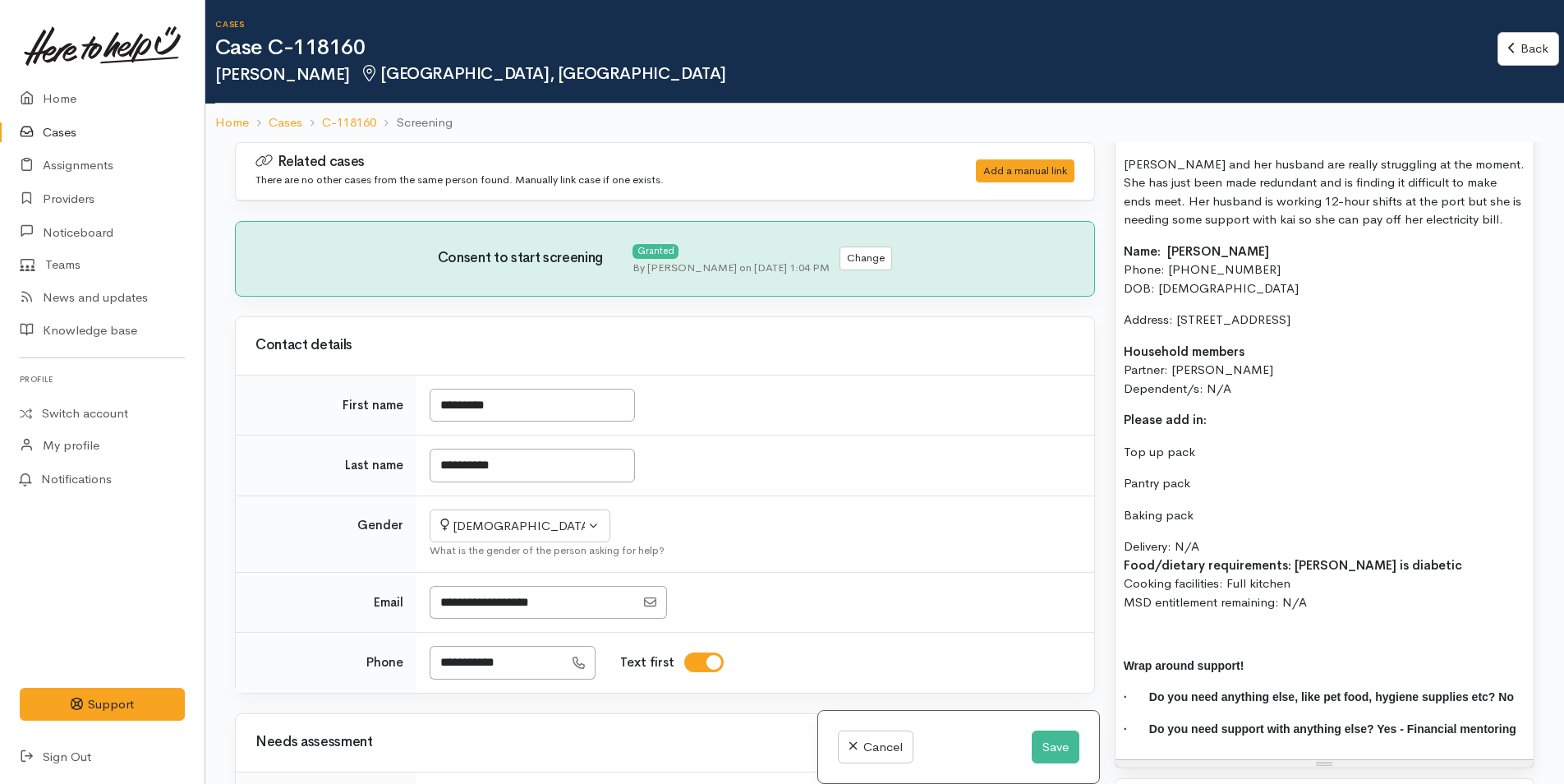
drag, startPoint x: 1214, startPoint y: 437, endPoint x: 1033, endPoint y: 433, distance: 181.0
click at [1029, 434] on div "Related cases There are no other cases from the same person found. Manually lin…" at bounding box center [885, 534] width 1320 height 784
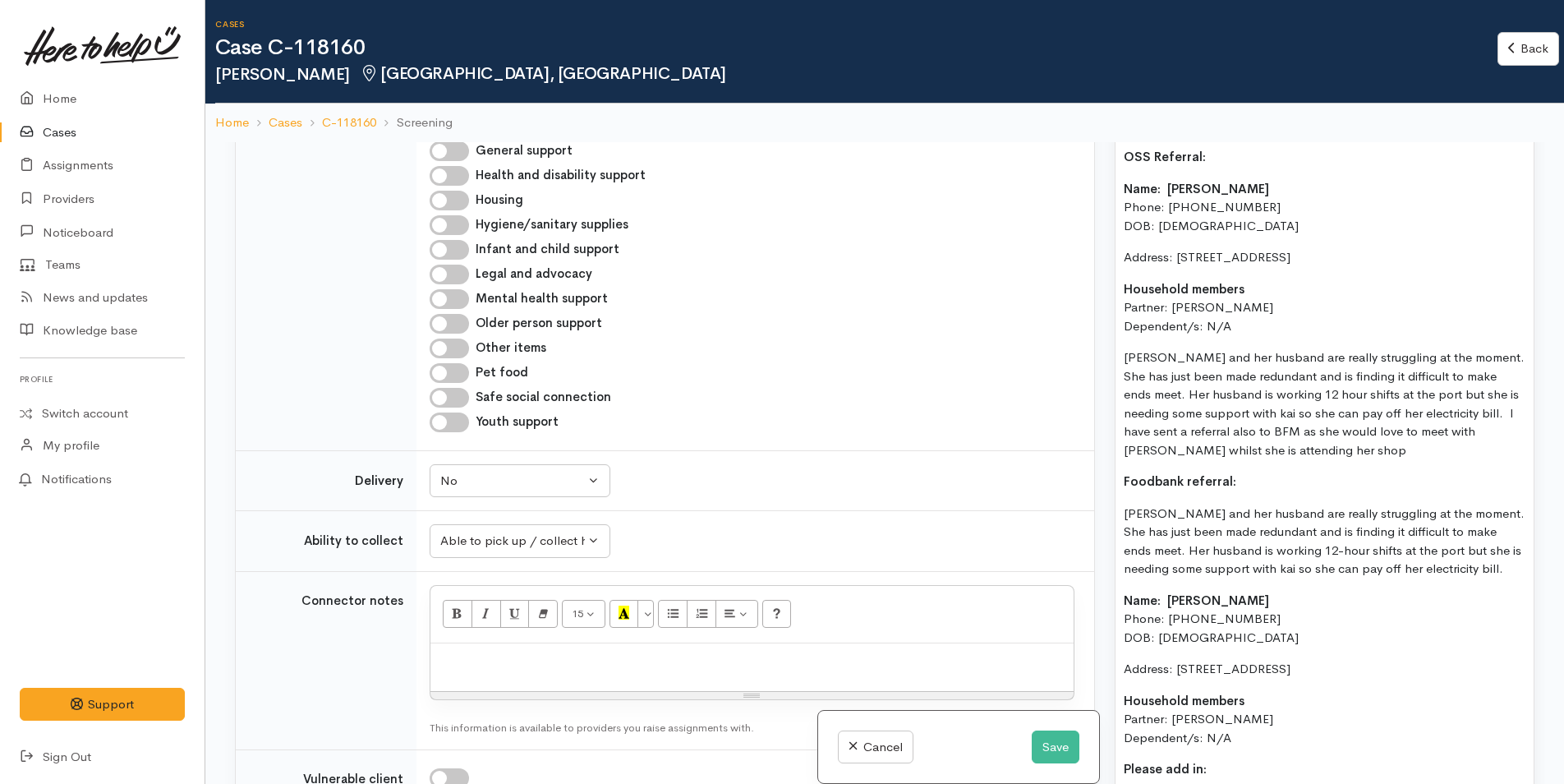
scroll to position [1233, 0]
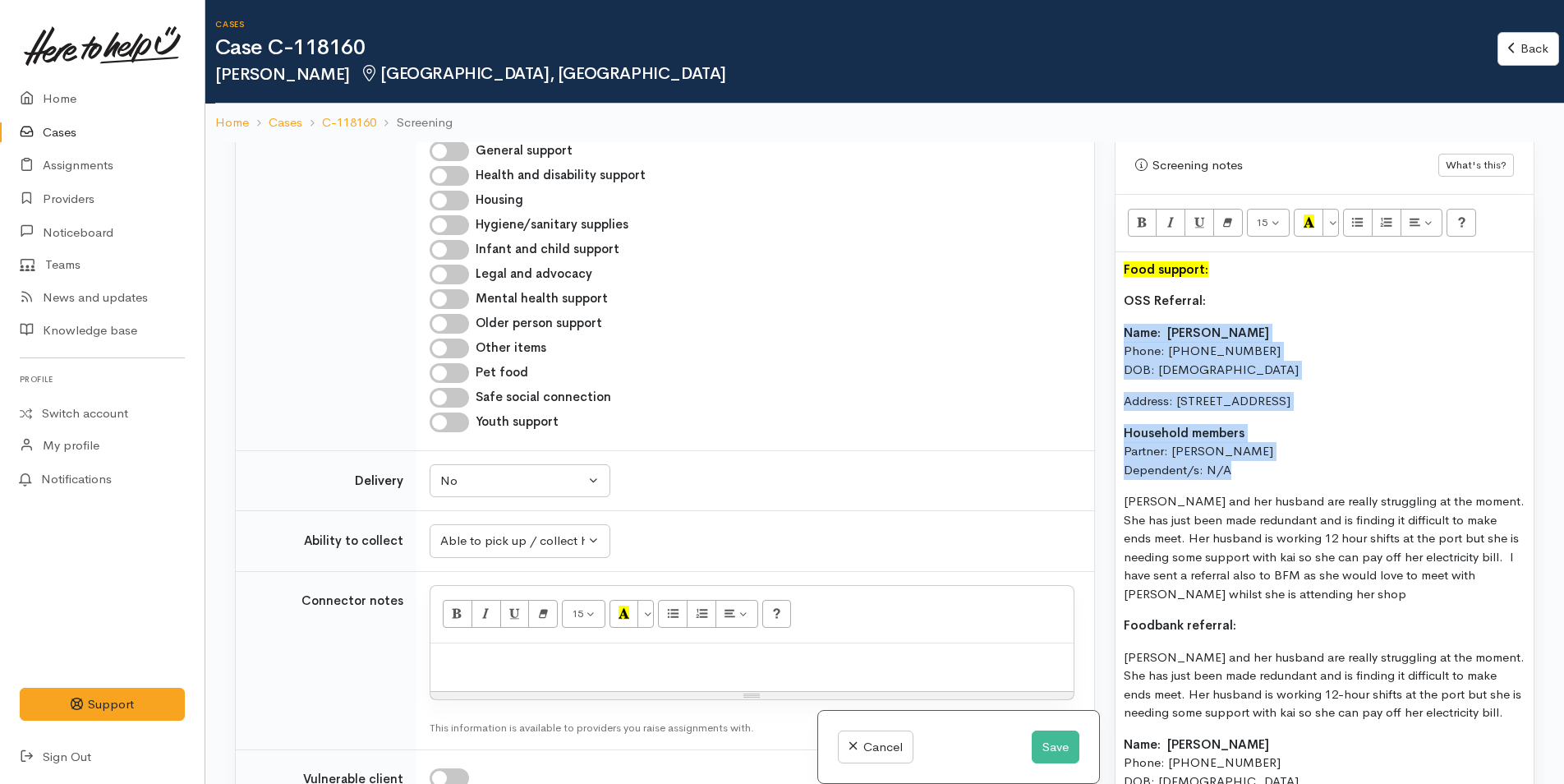
drag, startPoint x: 1233, startPoint y: 485, endPoint x: 1122, endPoint y: 343, distance: 180.2
click at [1122, 343] on div "Food support: OSS Referral: Name: Charmaine Van Staden Phone: 02108448666 DOB: …" at bounding box center [1324, 753] width 418 height 1000
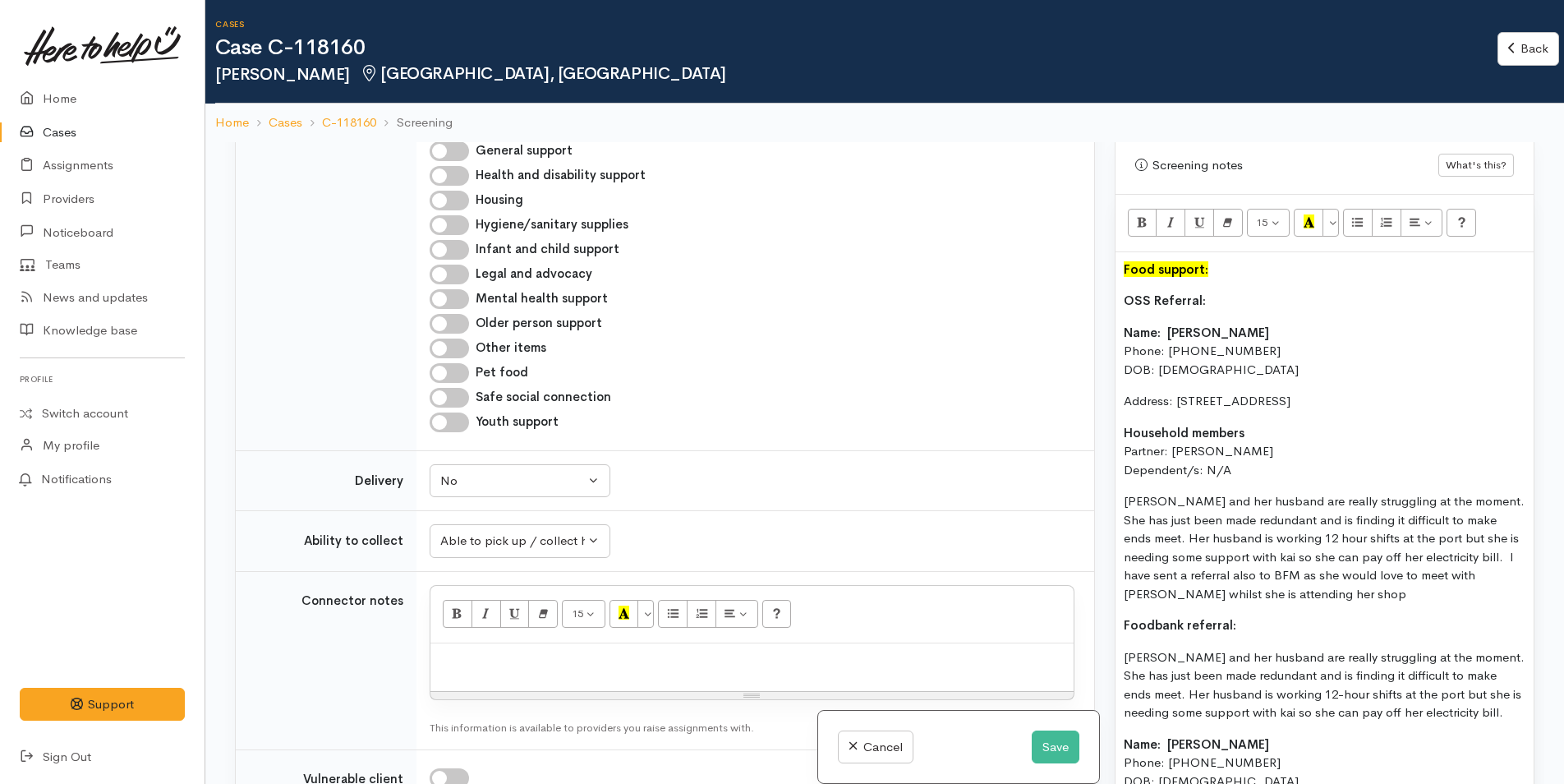
click at [488, 668] on p at bounding box center [752, 661] width 627 height 19
paste div
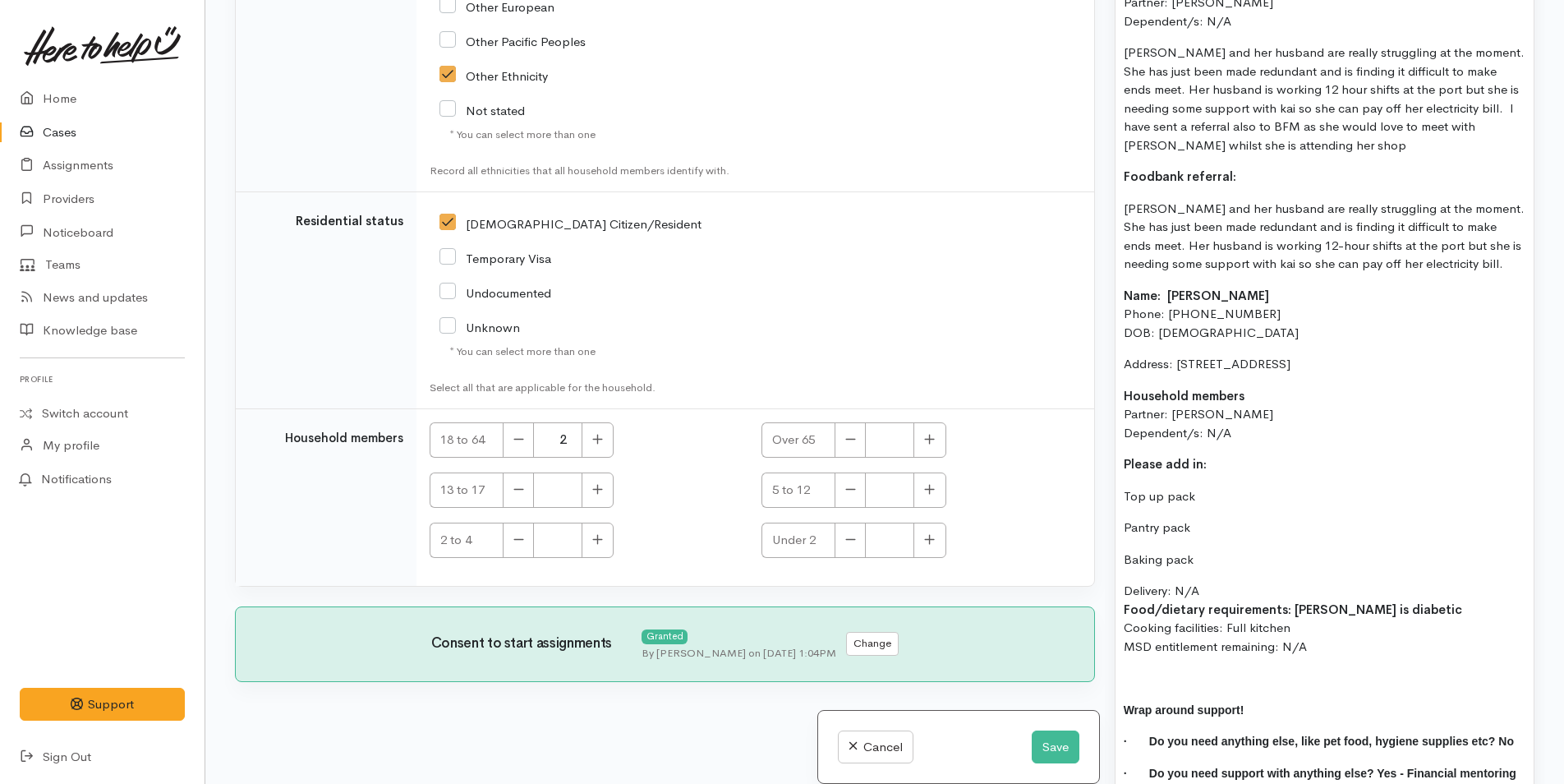
scroll to position [1478, 0]
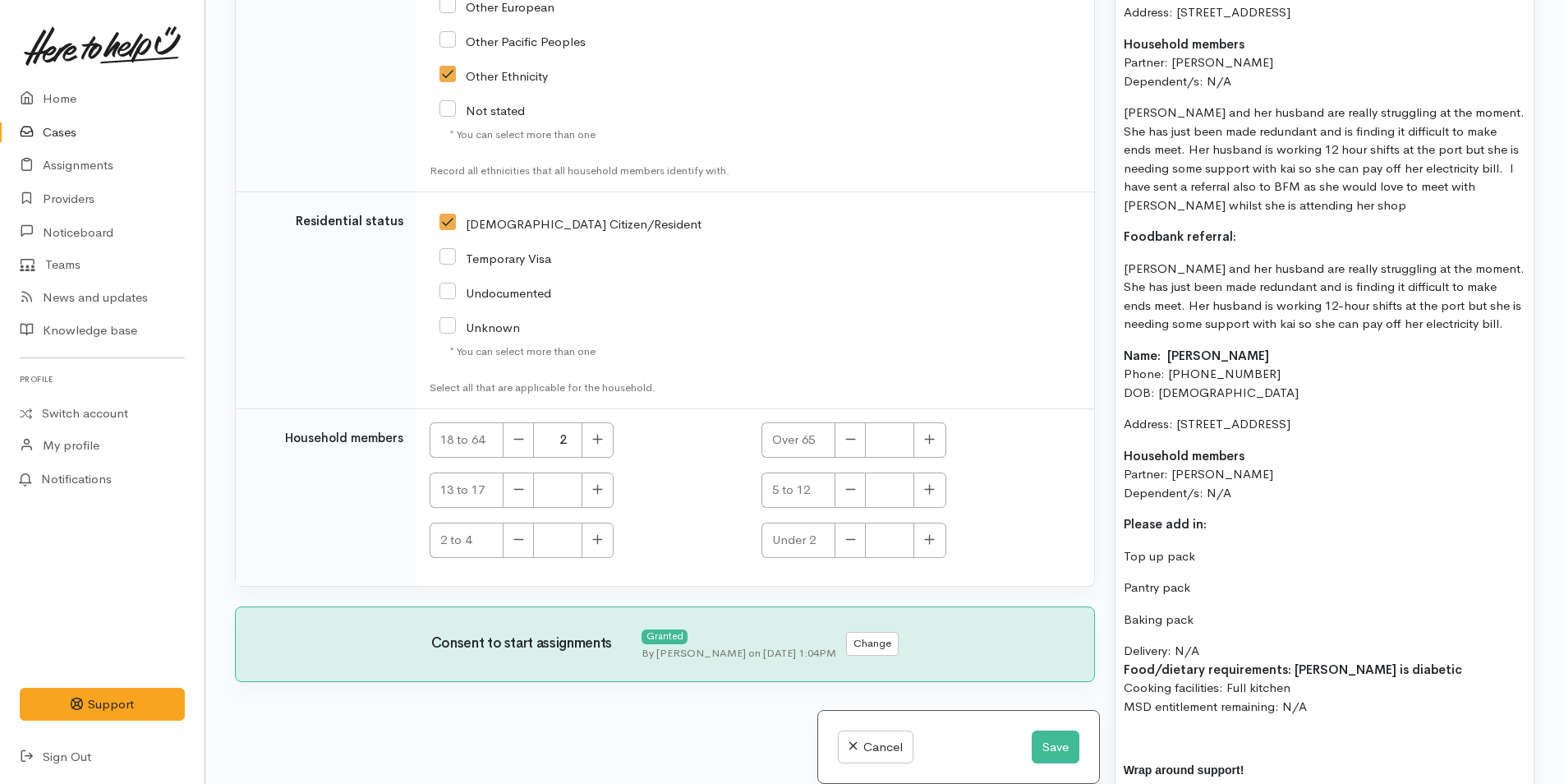
drag, startPoint x: 1265, startPoint y: 514, endPoint x: 1113, endPoint y: 250, distance: 304.6
click at [1113, 250] on div "Warnings Add No warnings have been raised against this case Add Warning Title ●…" at bounding box center [1325, 392] width 439 height 784
copy div "Foodbank referral: Charmaine and her husband are really struggling at the momen…"
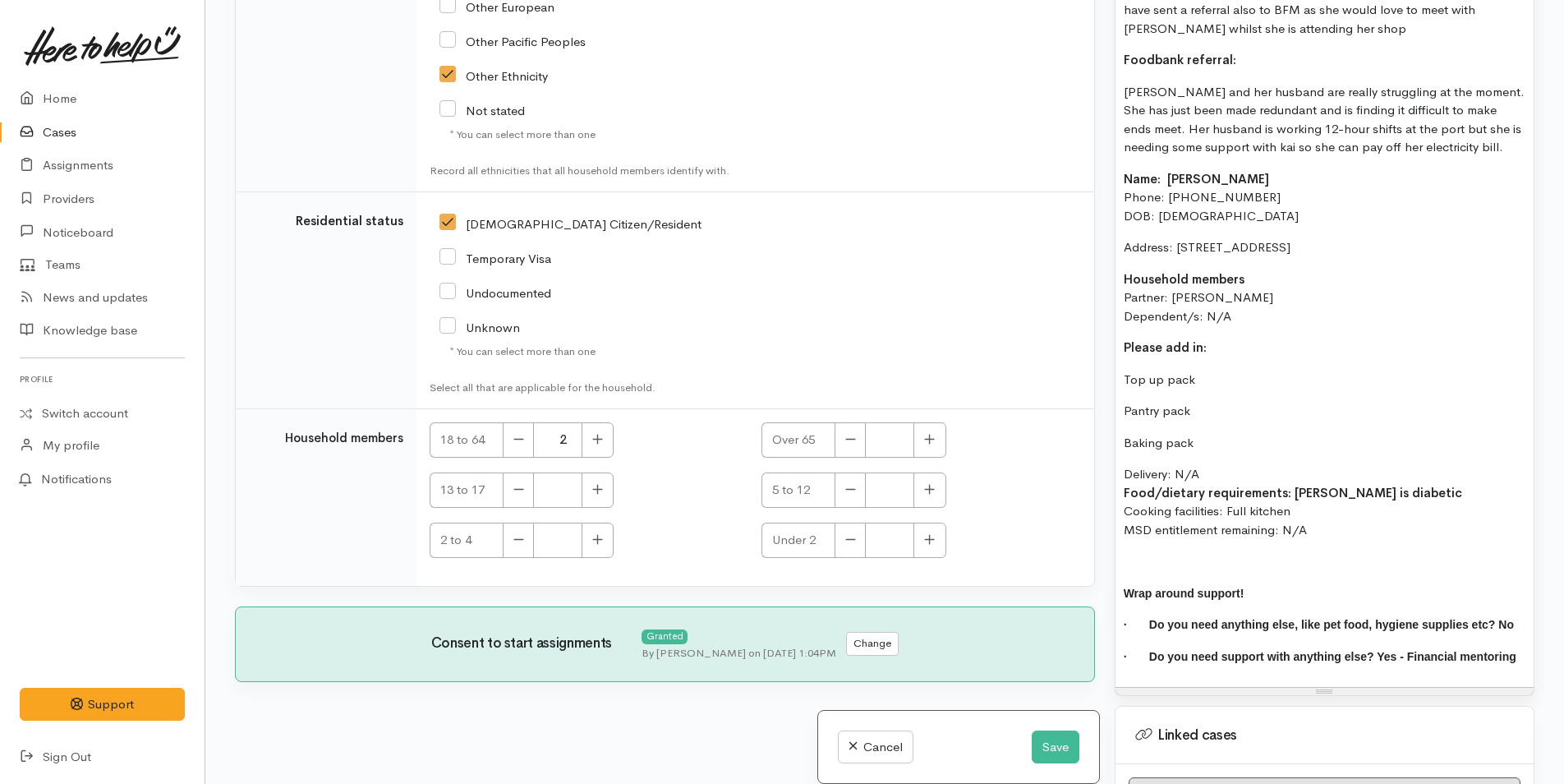
scroll to position [1725, 0]
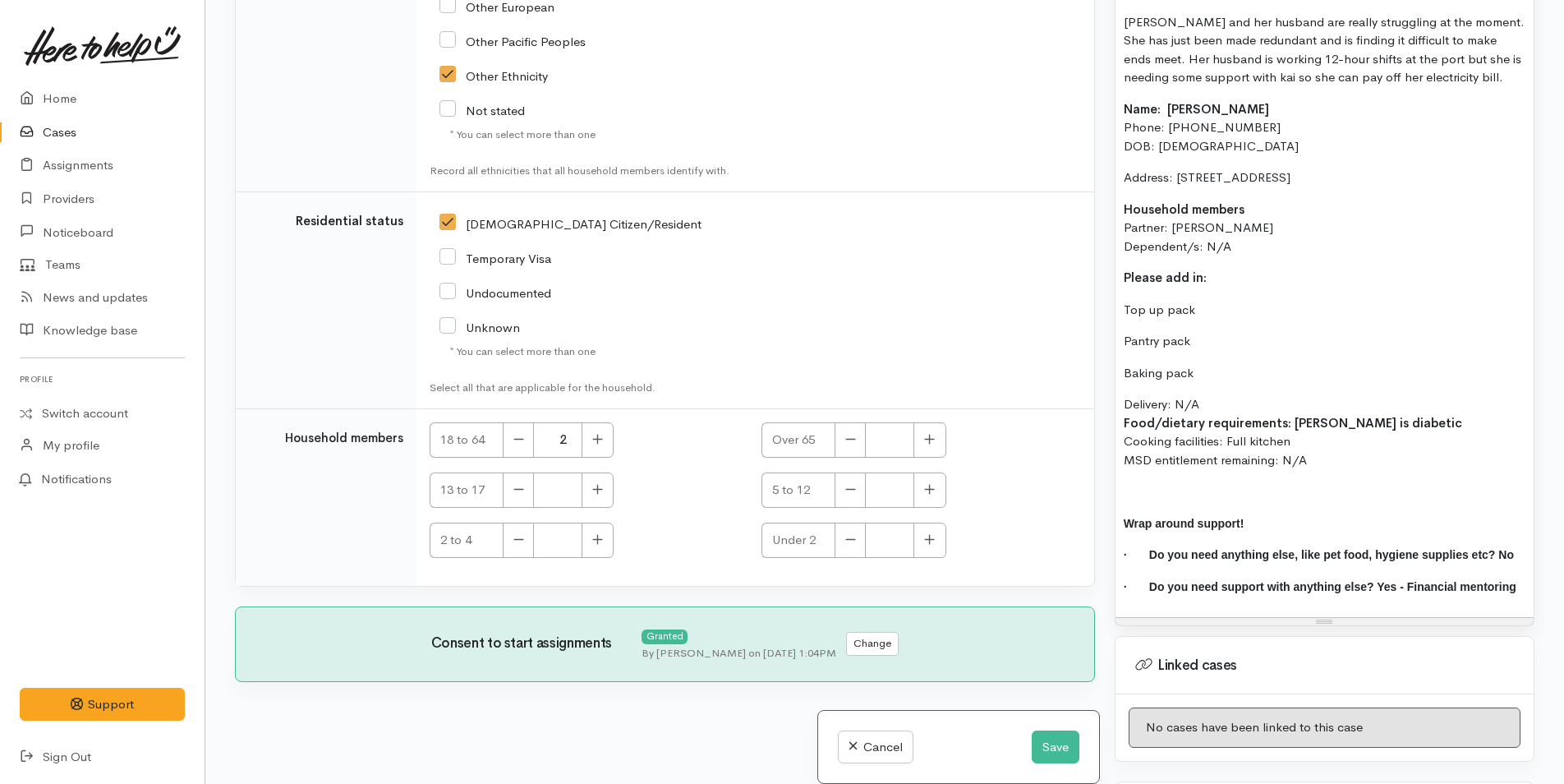
click at [1155, 501] on p at bounding box center [1324, 492] width 401 height 19
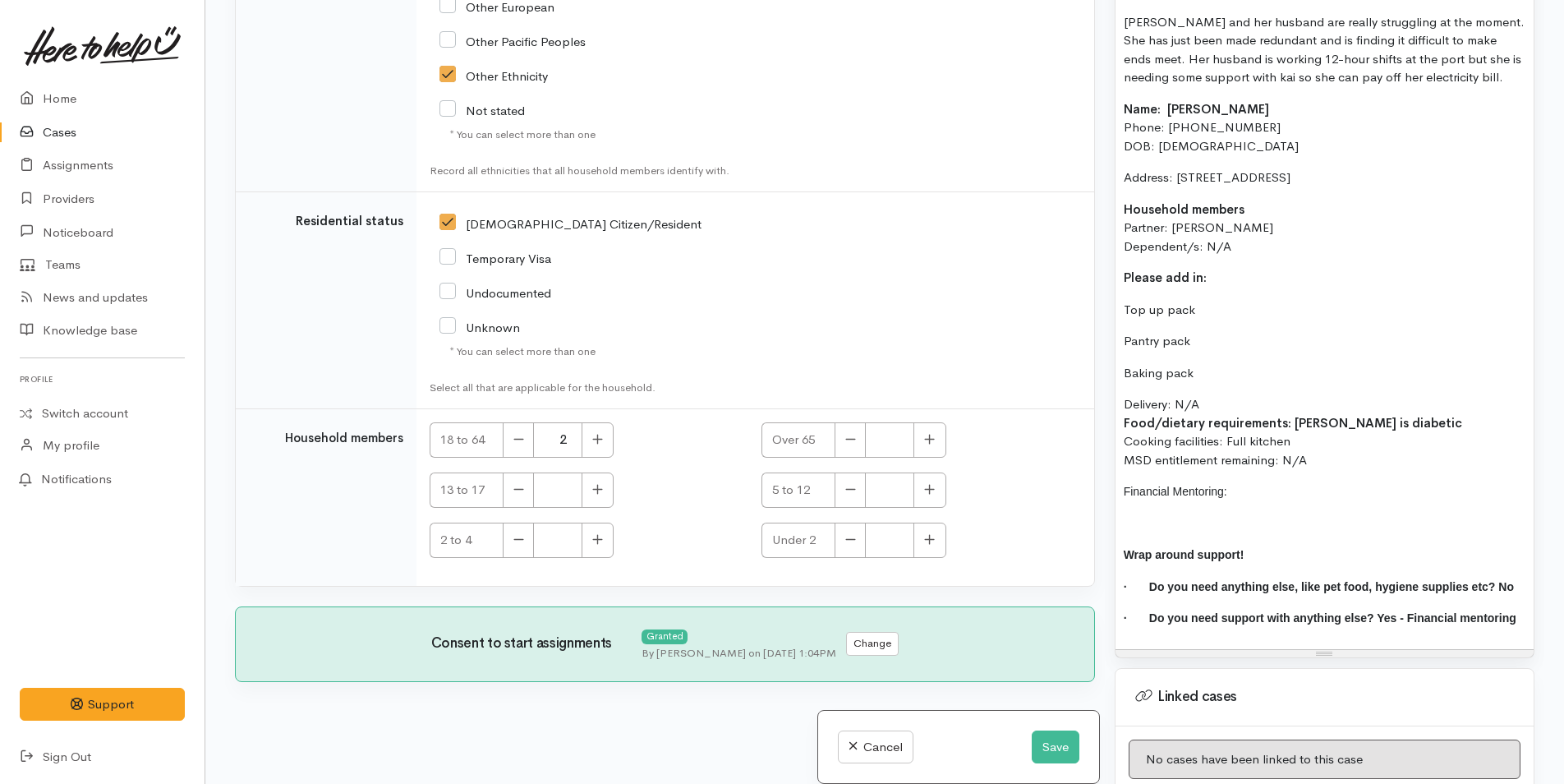
scroll to position [1744, 0]
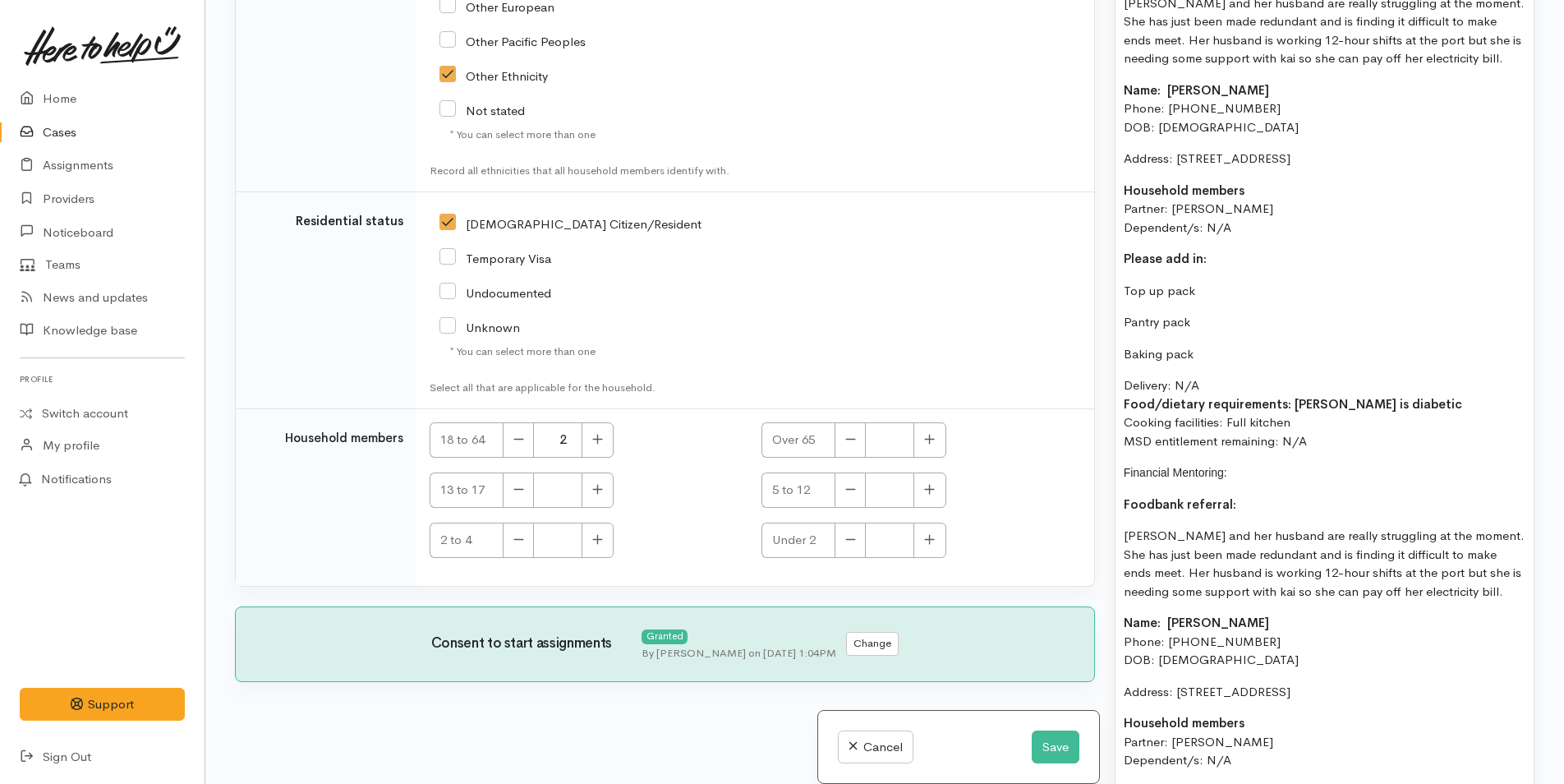
drag, startPoint x: 1191, startPoint y: 484, endPoint x: 1014, endPoint y: 460, distance: 178.6
click at [1013, 460] on div "Related cases There are no other cases from the same person found. Manually lin…" at bounding box center [885, 392] width 1320 height 784
click at [1218, 510] on div "Food support: OSS Referral: Name: Charmaine Van Staden Phone: 02108448666 DOB: …" at bounding box center [1324, 242] width 418 height 1288
drag, startPoint x: 1080, startPoint y: 479, endPoint x: 1266, endPoint y: 308, distance: 252.7
click at [1067, 475] on div "Related cases There are no other cases from the same person found. Manually lin…" at bounding box center [885, 392] width 1320 height 784
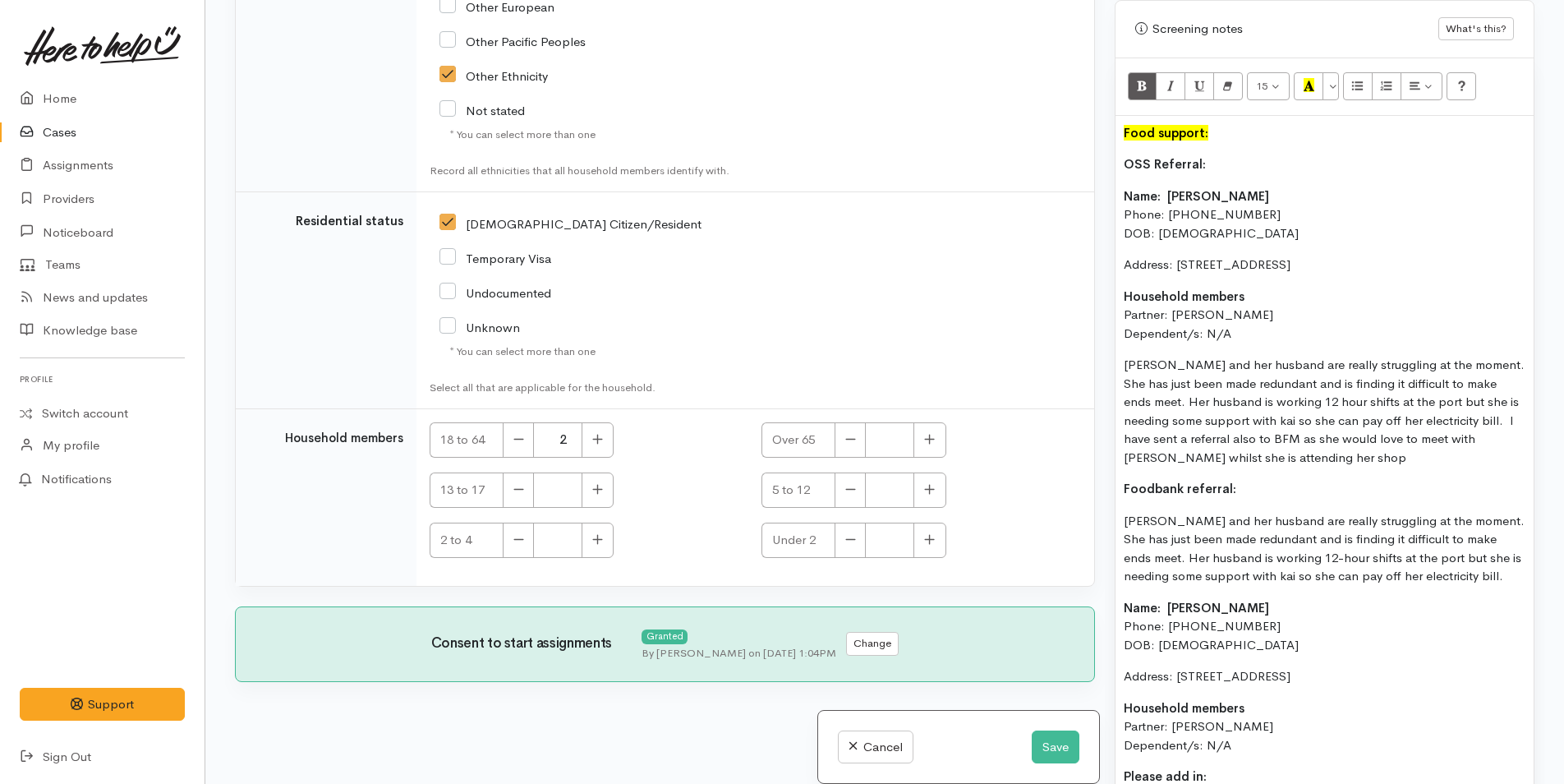
scroll to position [1086, 0]
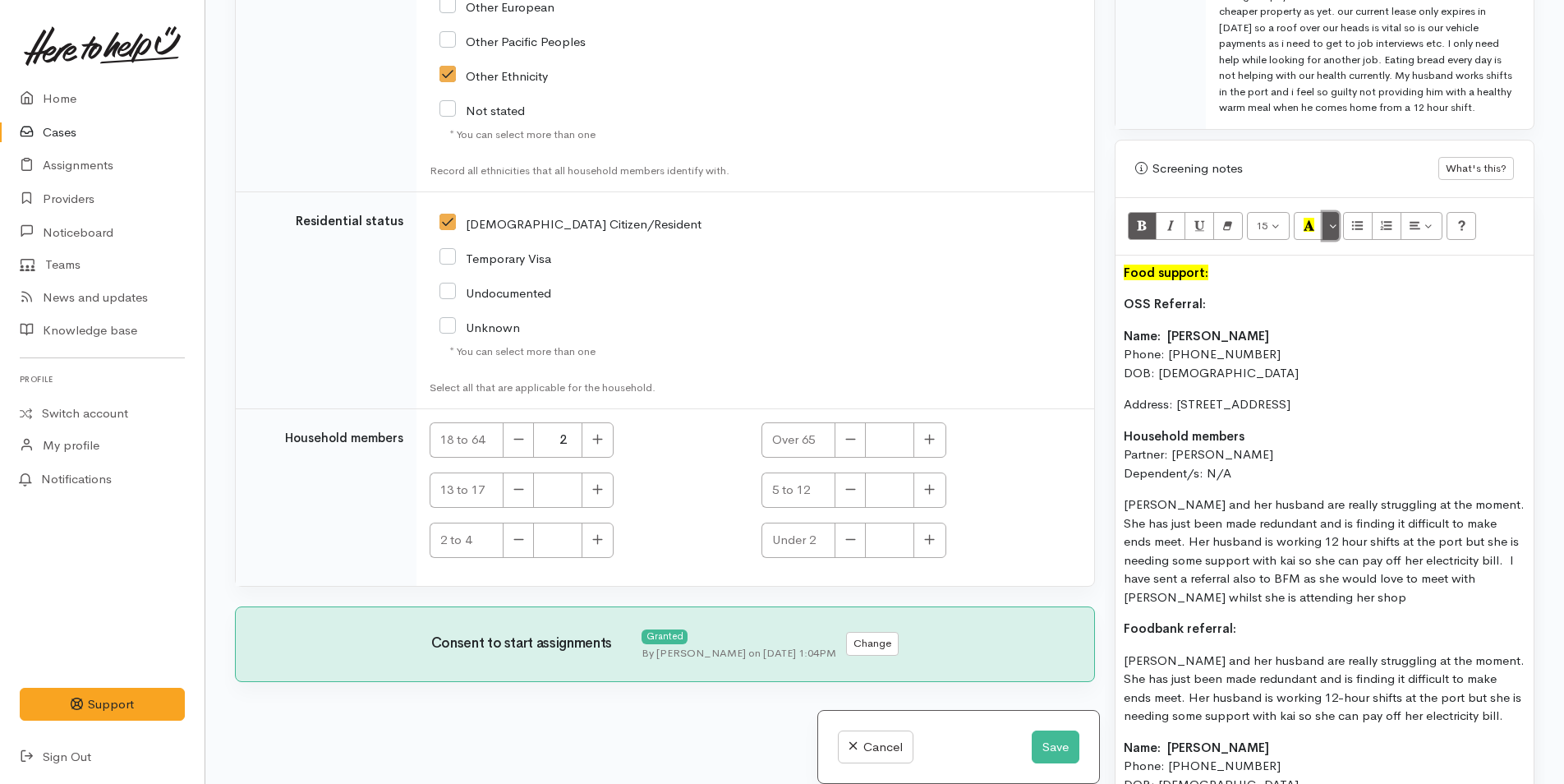
click at [1335, 240] on button "More Color" at bounding box center [1330, 226] width 16 height 28
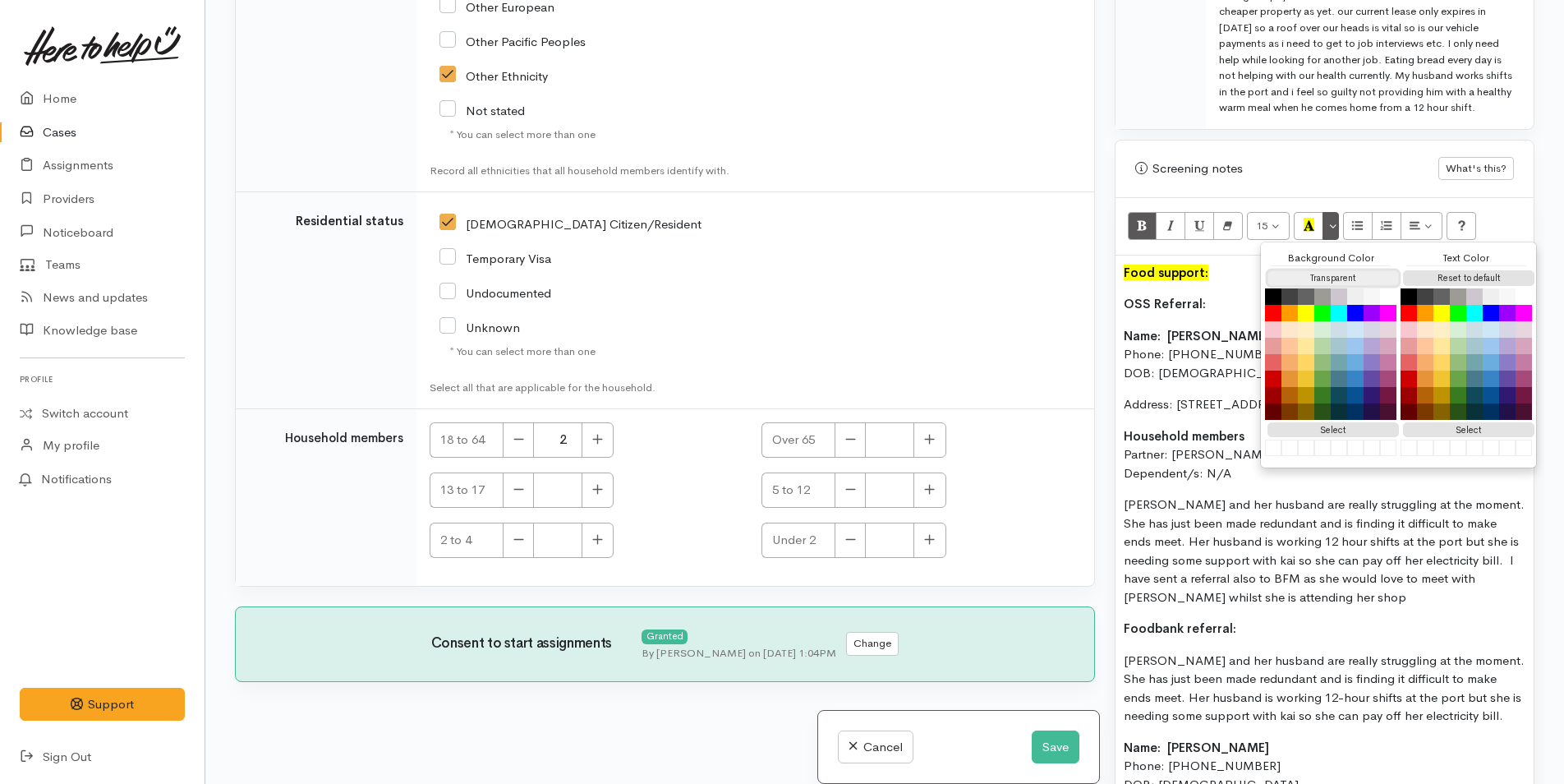
click at [1336, 286] on button "Transparent" at bounding box center [1333, 278] width 132 height 15
click at [1443, 286] on button "Reset to default" at bounding box center [1469, 278] width 132 height 15
click at [1135, 240] on button "Bold (CTRL+B)" at bounding box center [1142, 226] width 30 height 28
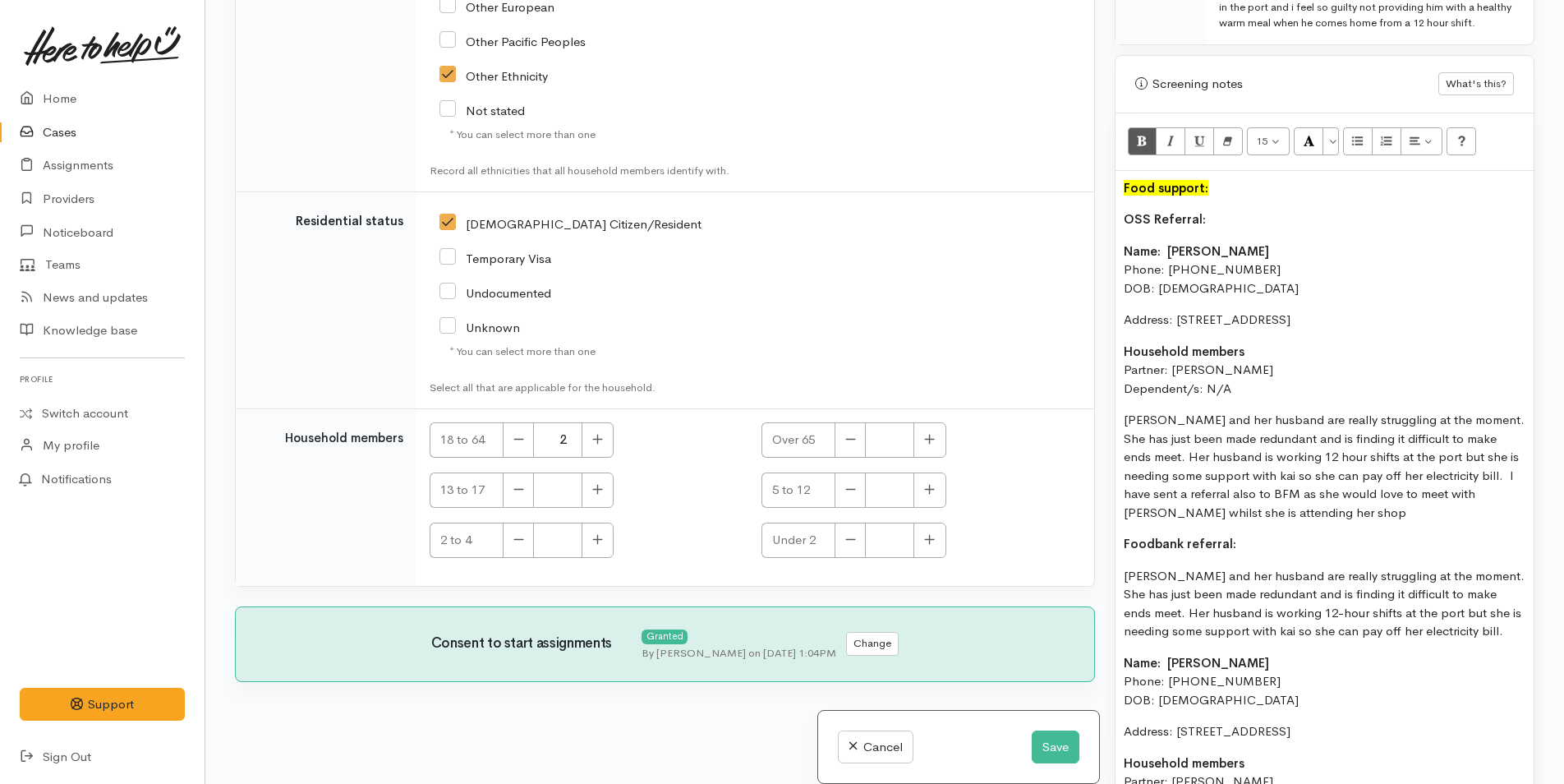
scroll to position [1169, 0]
click at [1328, 157] on button "More Color" at bounding box center [1330, 144] width 16 height 28
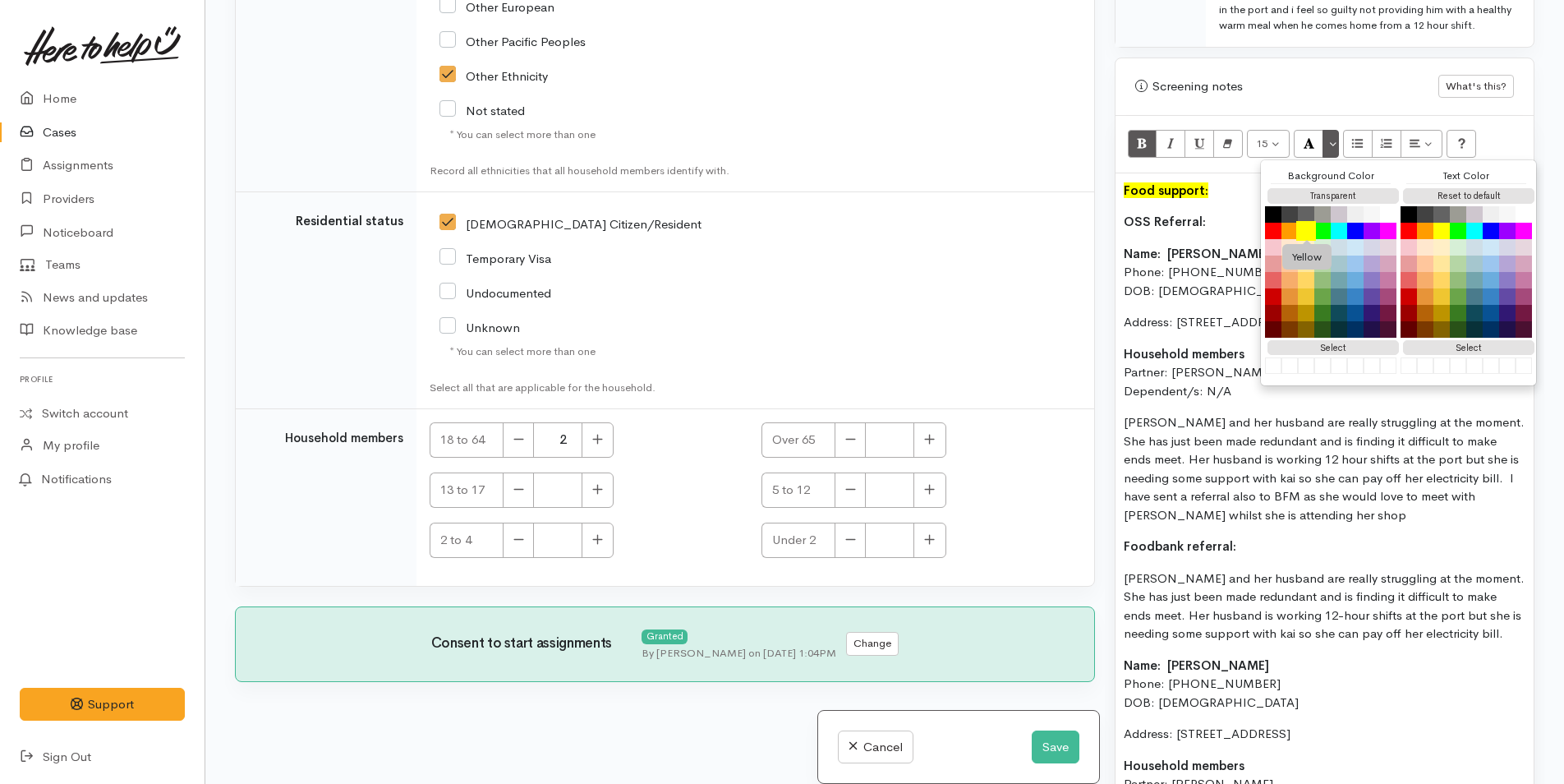
click at [1310, 241] on button "Yellow" at bounding box center [1305, 231] width 19 height 19
drag, startPoint x: 1262, startPoint y: 561, endPoint x: 1109, endPoint y: 570, distance: 153.3
click at [1109, 570] on div "Warnings Add No warnings have been raised against this case Add Warning Title ●…" at bounding box center [1325, 392] width 439 height 784
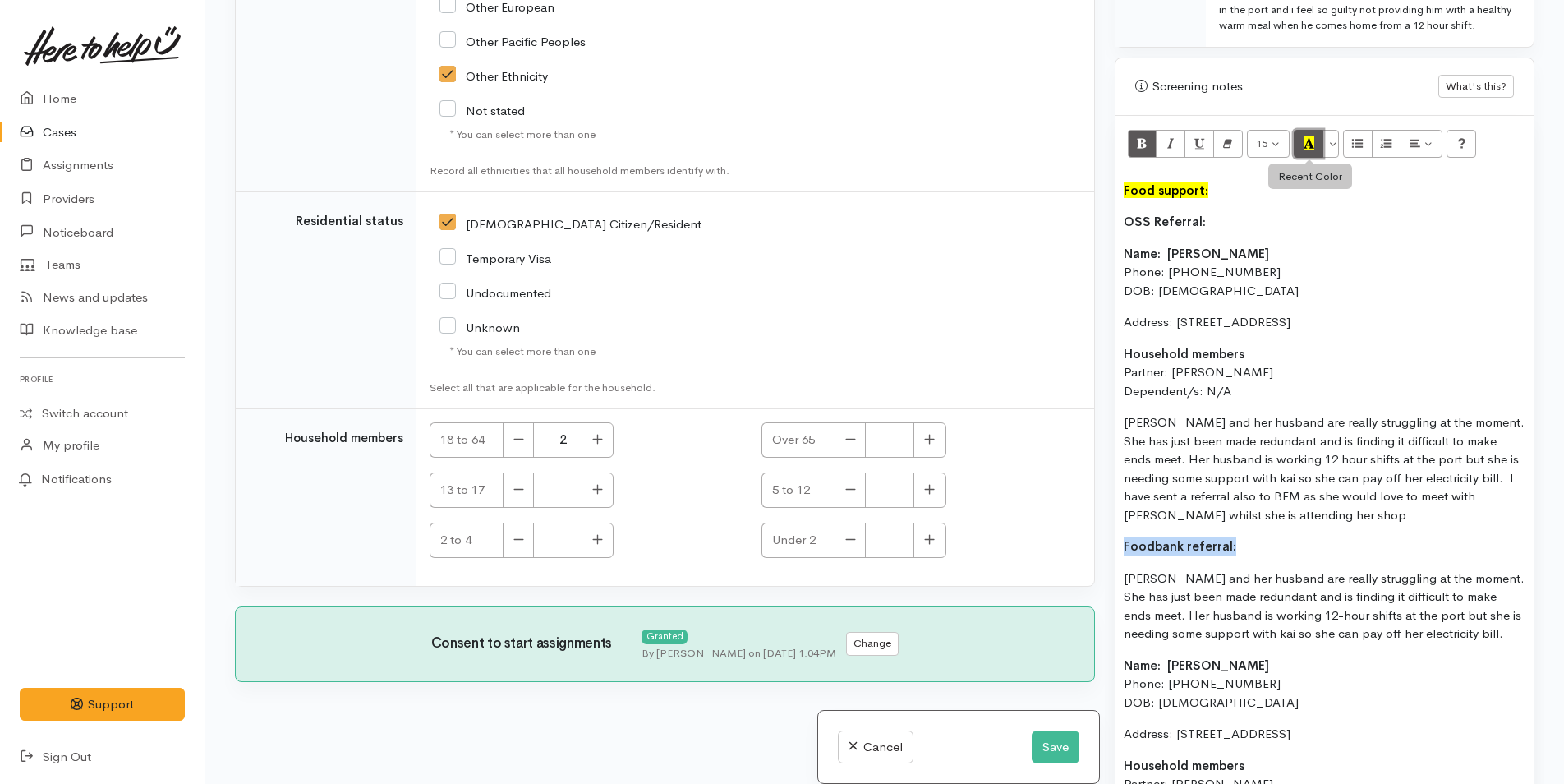
click at [1305, 150] on icon "Recent Color" at bounding box center [1309, 142] width 11 height 14
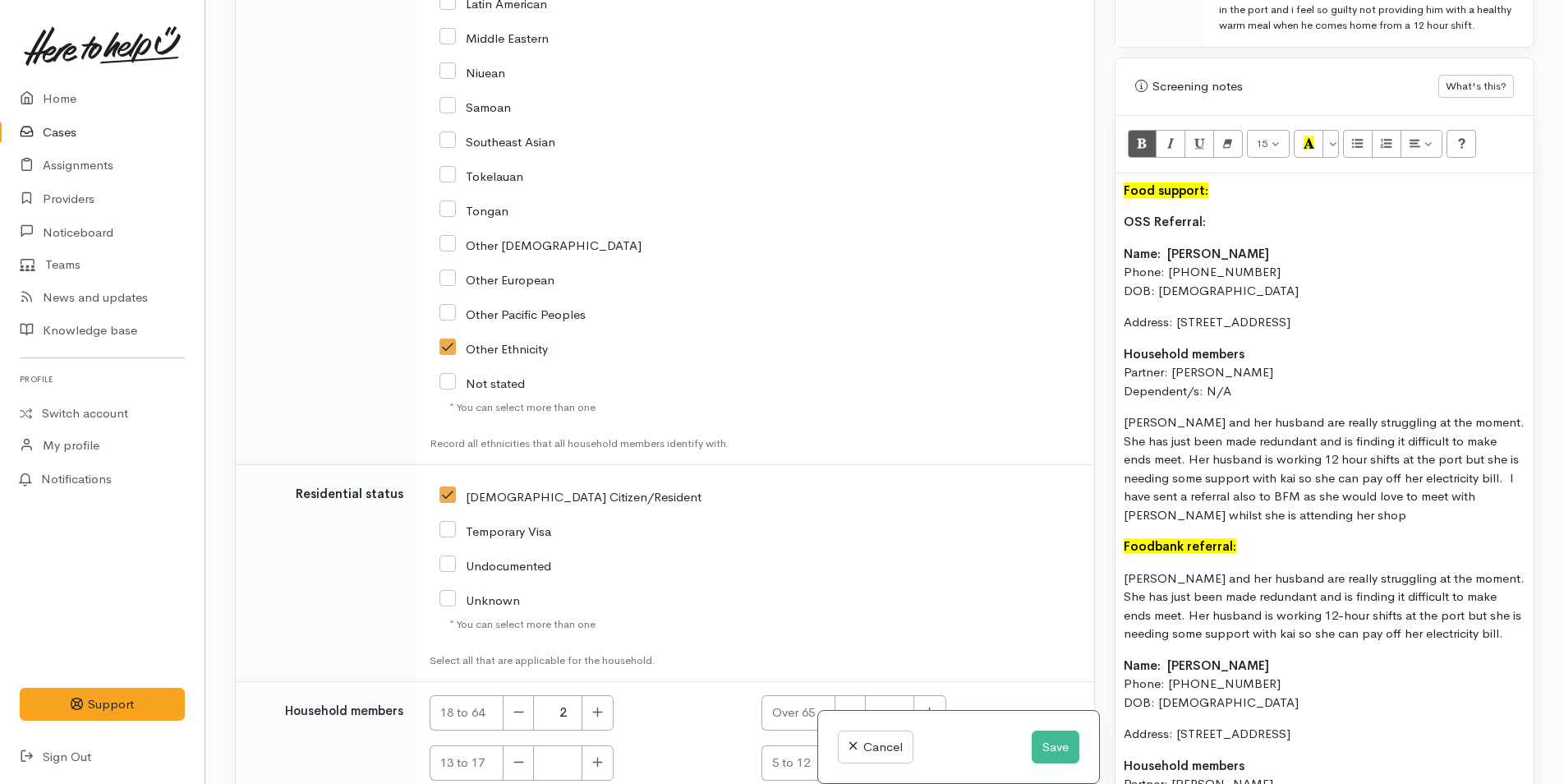
scroll to position [2173, 0]
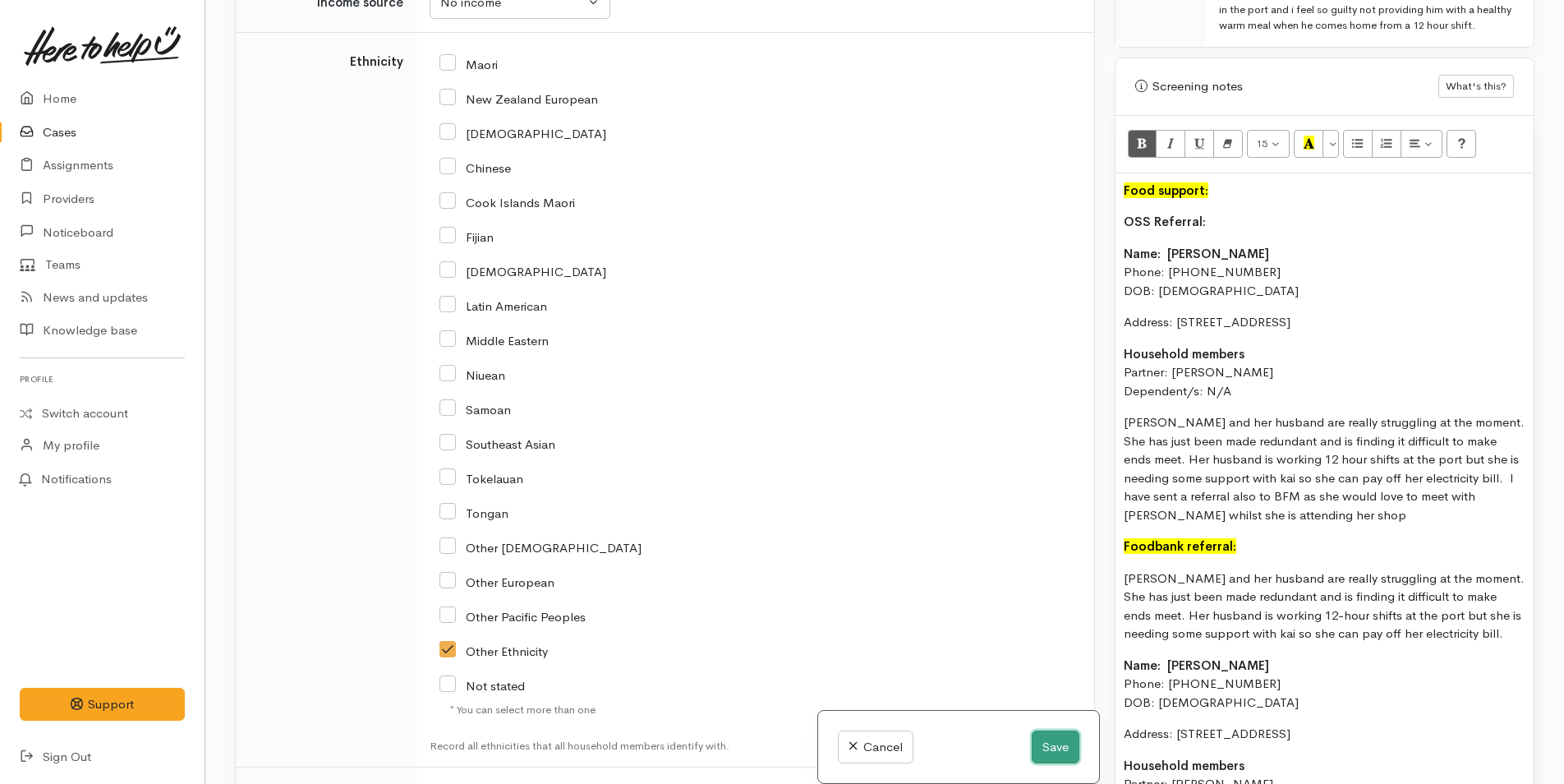
click at [1042, 744] on button "Save" at bounding box center [1055, 747] width 47 height 34
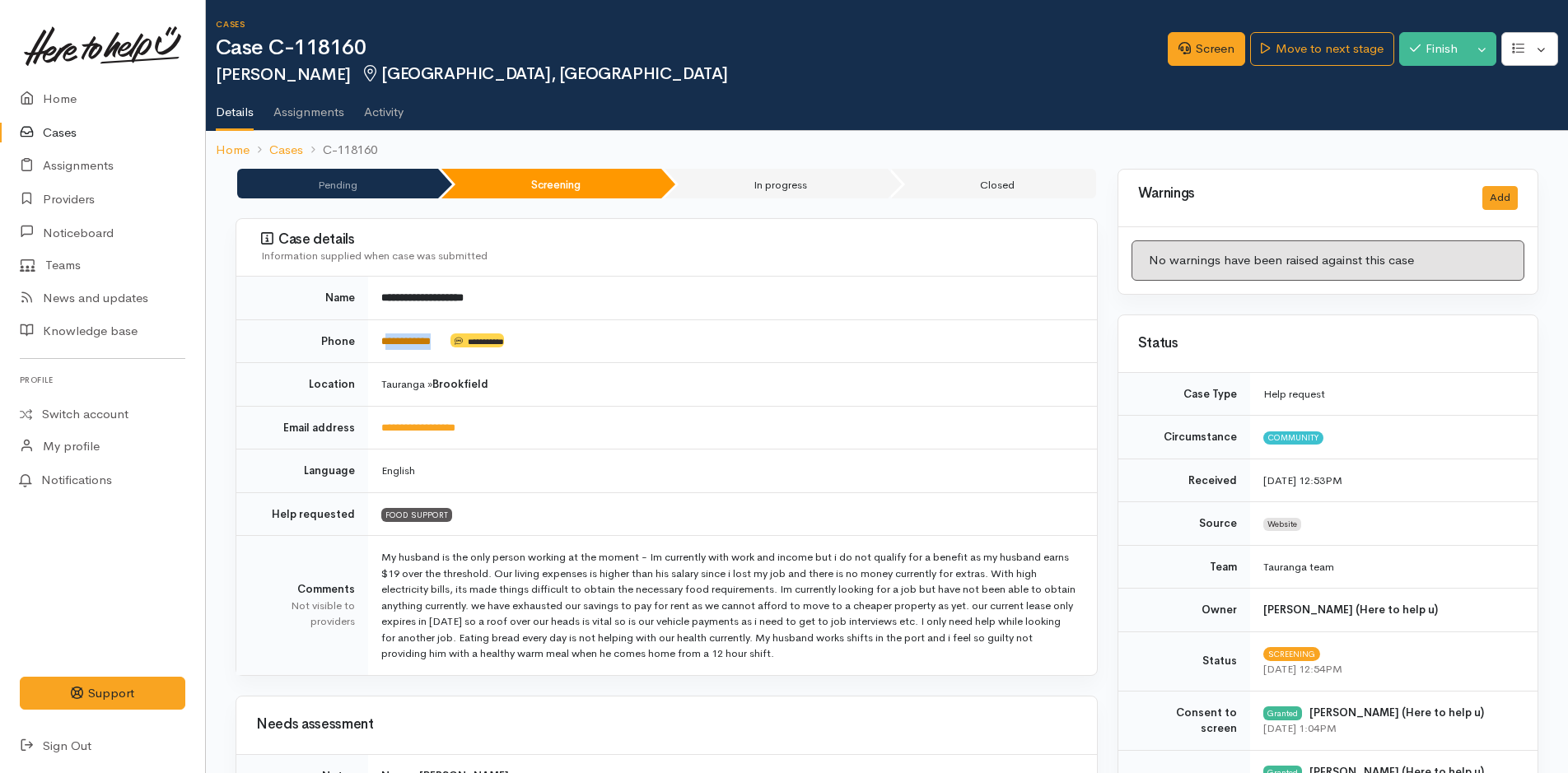
drag, startPoint x: 462, startPoint y: 337, endPoint x: 385, endPoint y: 336, distance: 77.0
click at [385, 336] on td "**********" at bounding box center [733, 341] width 729 height 44
copy td "**********"
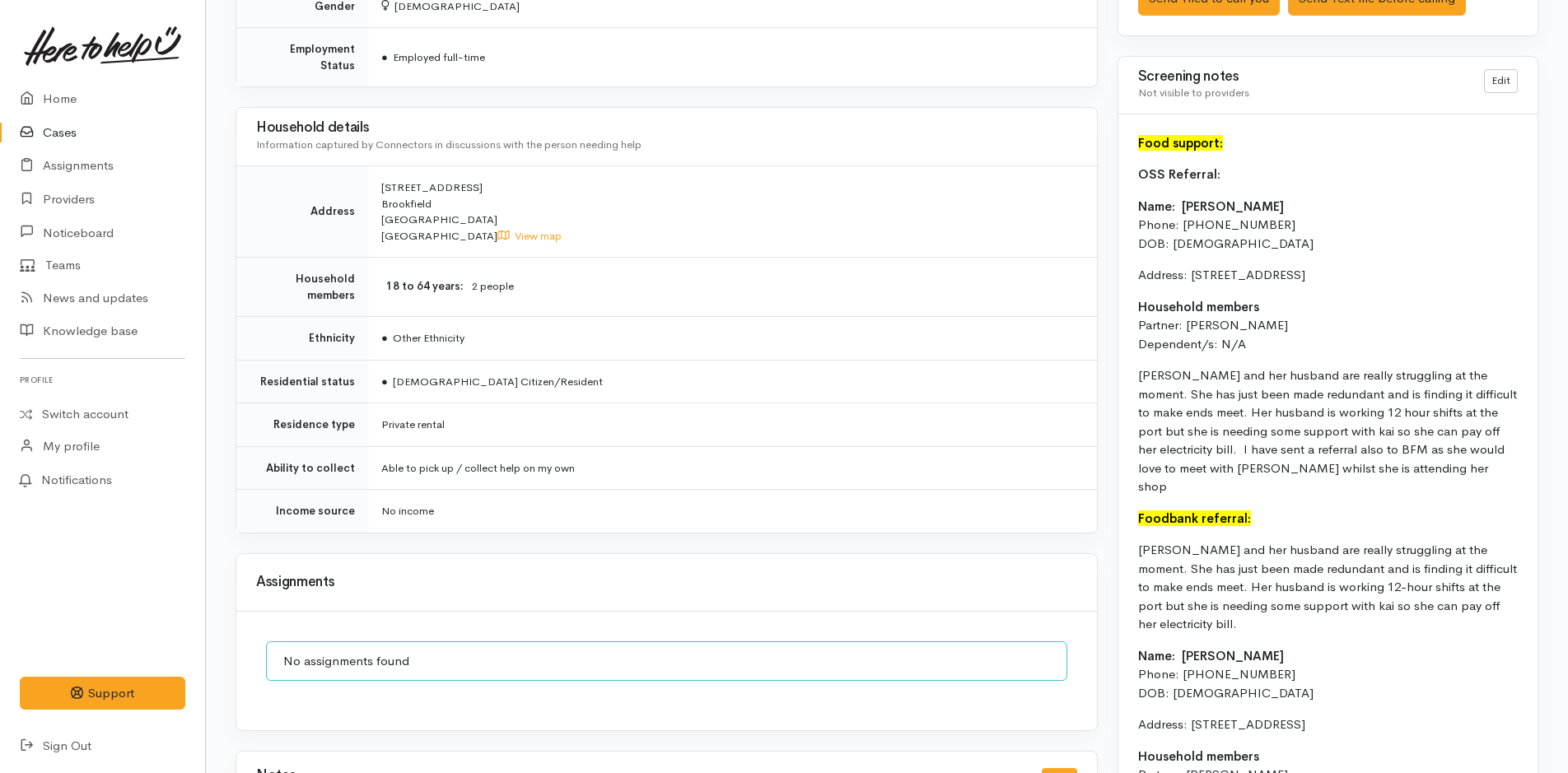
scroll to position [1069, 0]
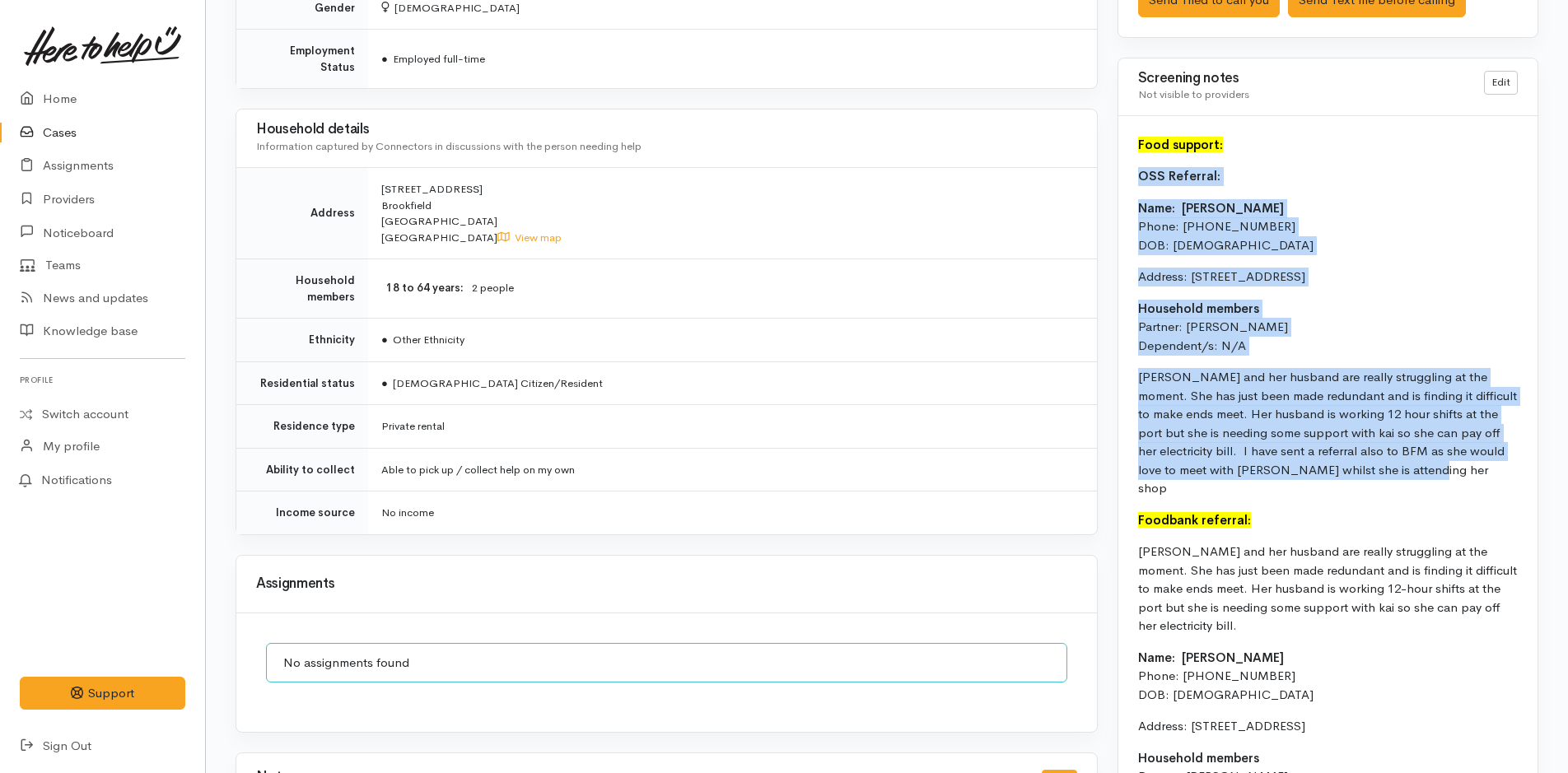
drag, startPoint x: 1357, startPoint y: 456, endPoint x: 1118, endPoint y: 185, distance: 361.3
copy div "OSS Referral: Name: [PERSON_NAME] Phone: [PHONE_NUMBER] DOB: [DEMOGRAPHIC_DATA]…"
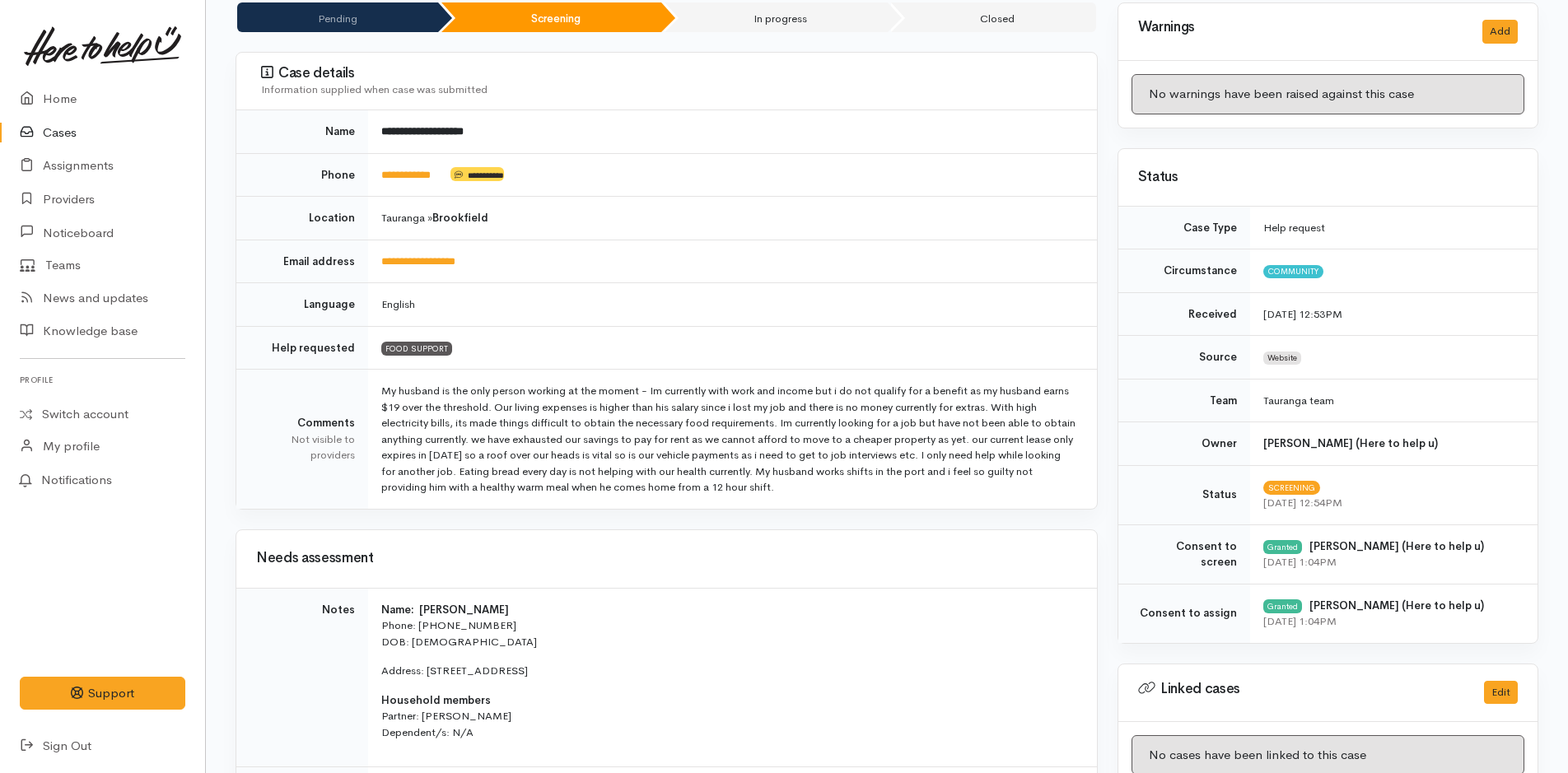
scroll to position [0, 0]
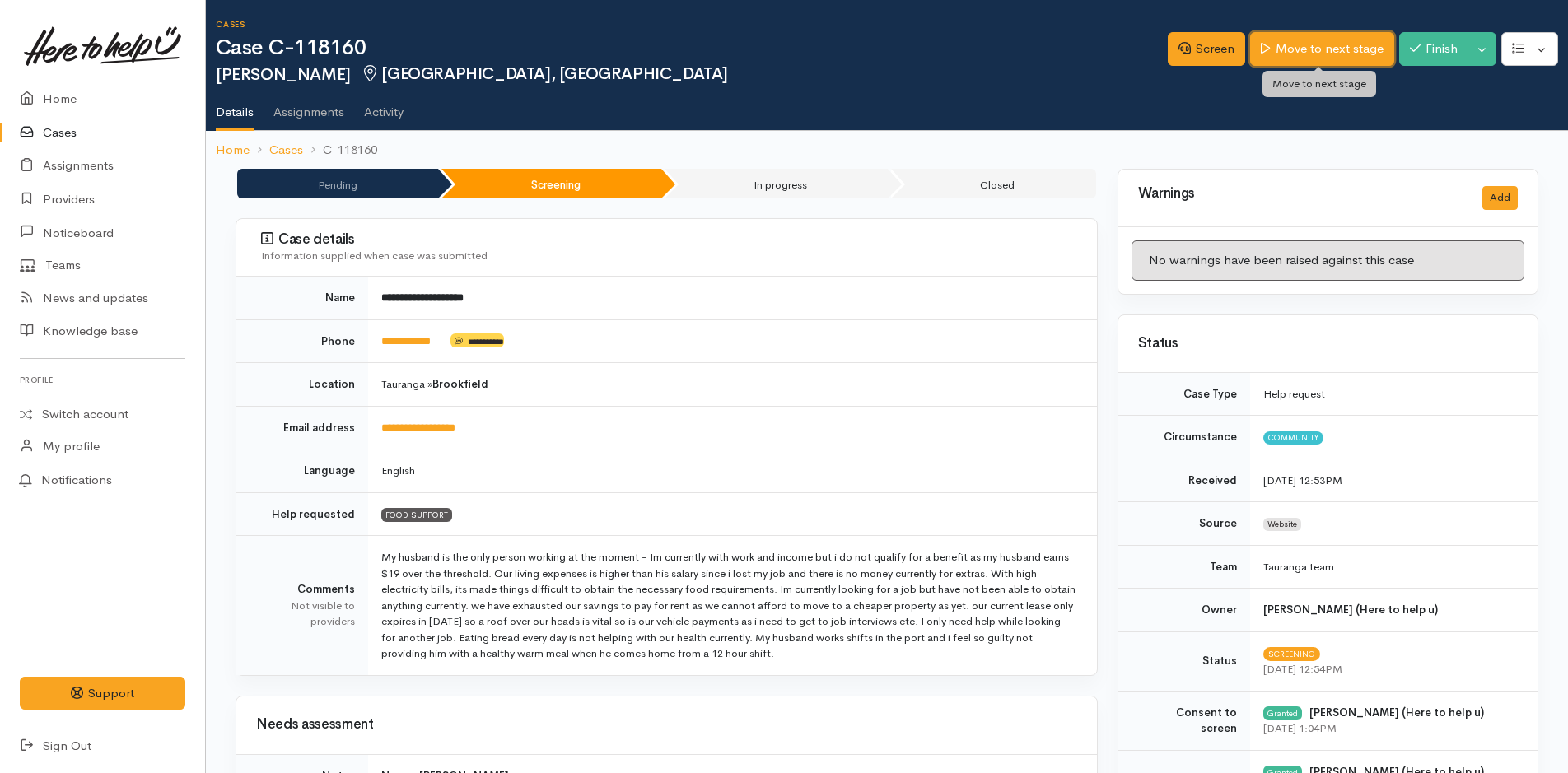
click at [1336, 61] on link "Move to next stage" at bounding box center [1321, 49] width 143 height 34
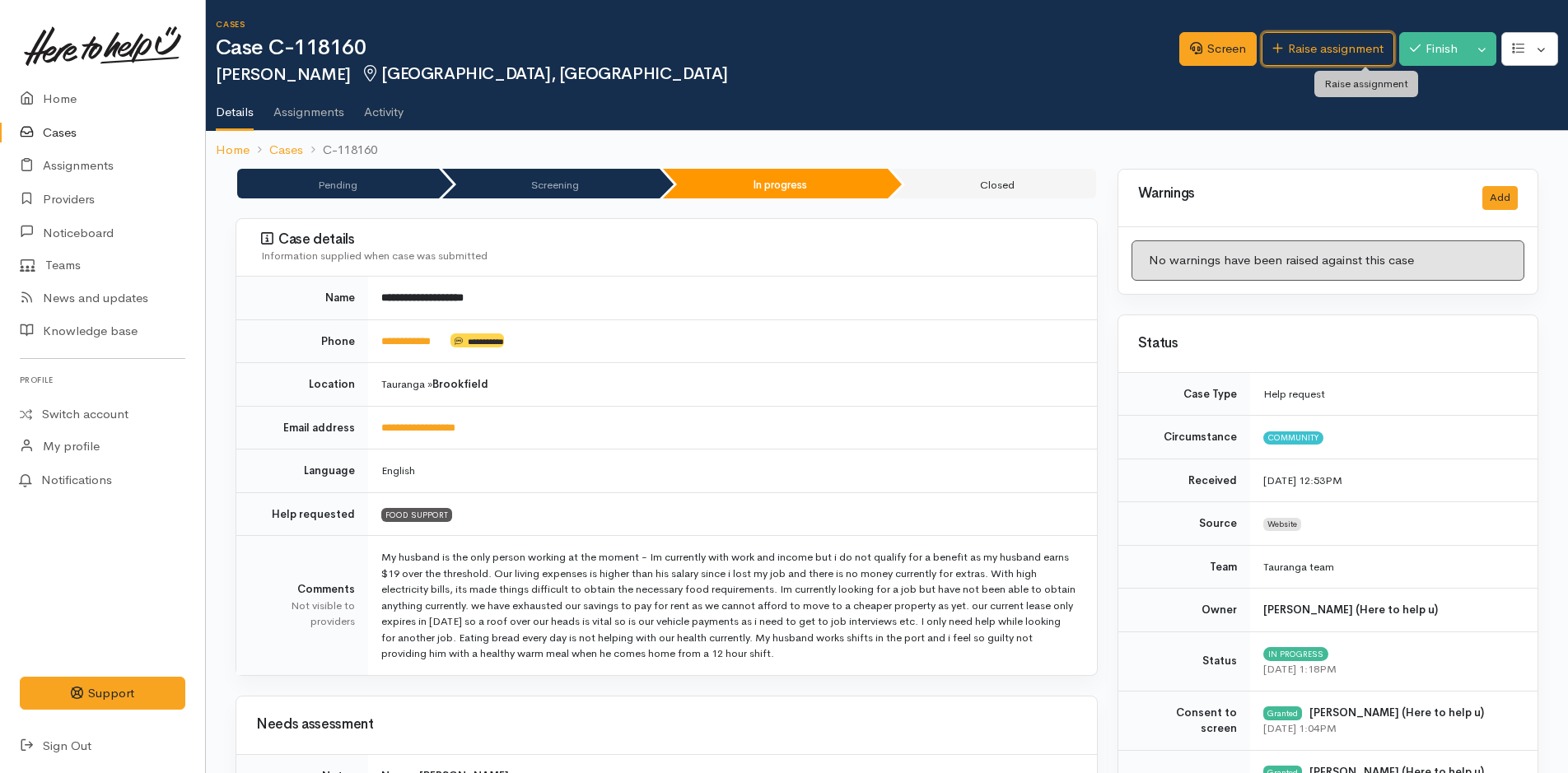
click at [1336, 57] on link "Raise assignment" at bounding box center [1328, 49] width 133 height 34
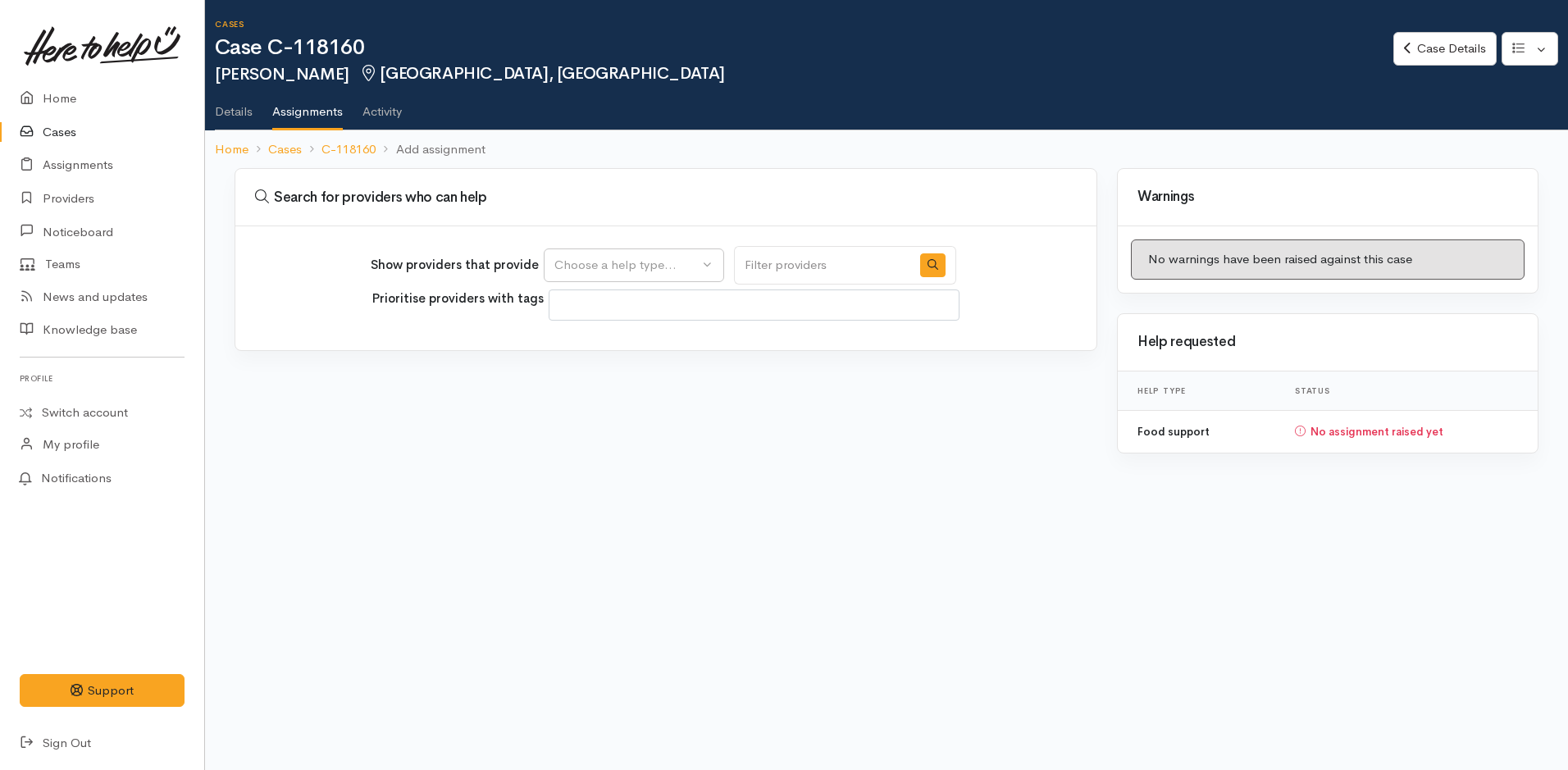
select select
click at [666, 268] on div "Choose a help type..." at bounding box center [626, 265] width 144 height 19
click at [586, 345] on span "Food support" at bounding box center [602, 344] width 76 height 19
select select "3"
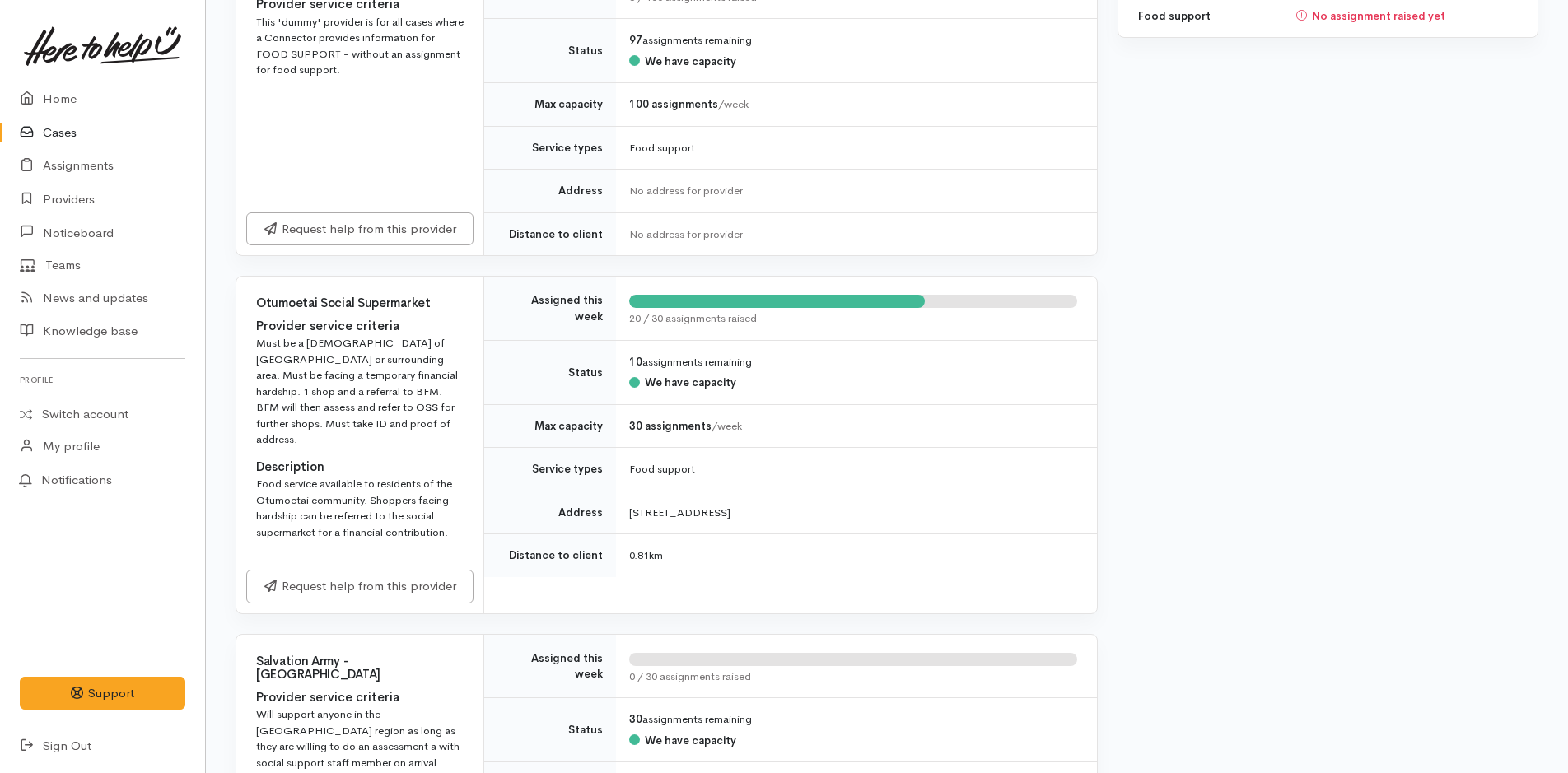
scroll to position [659, 0]
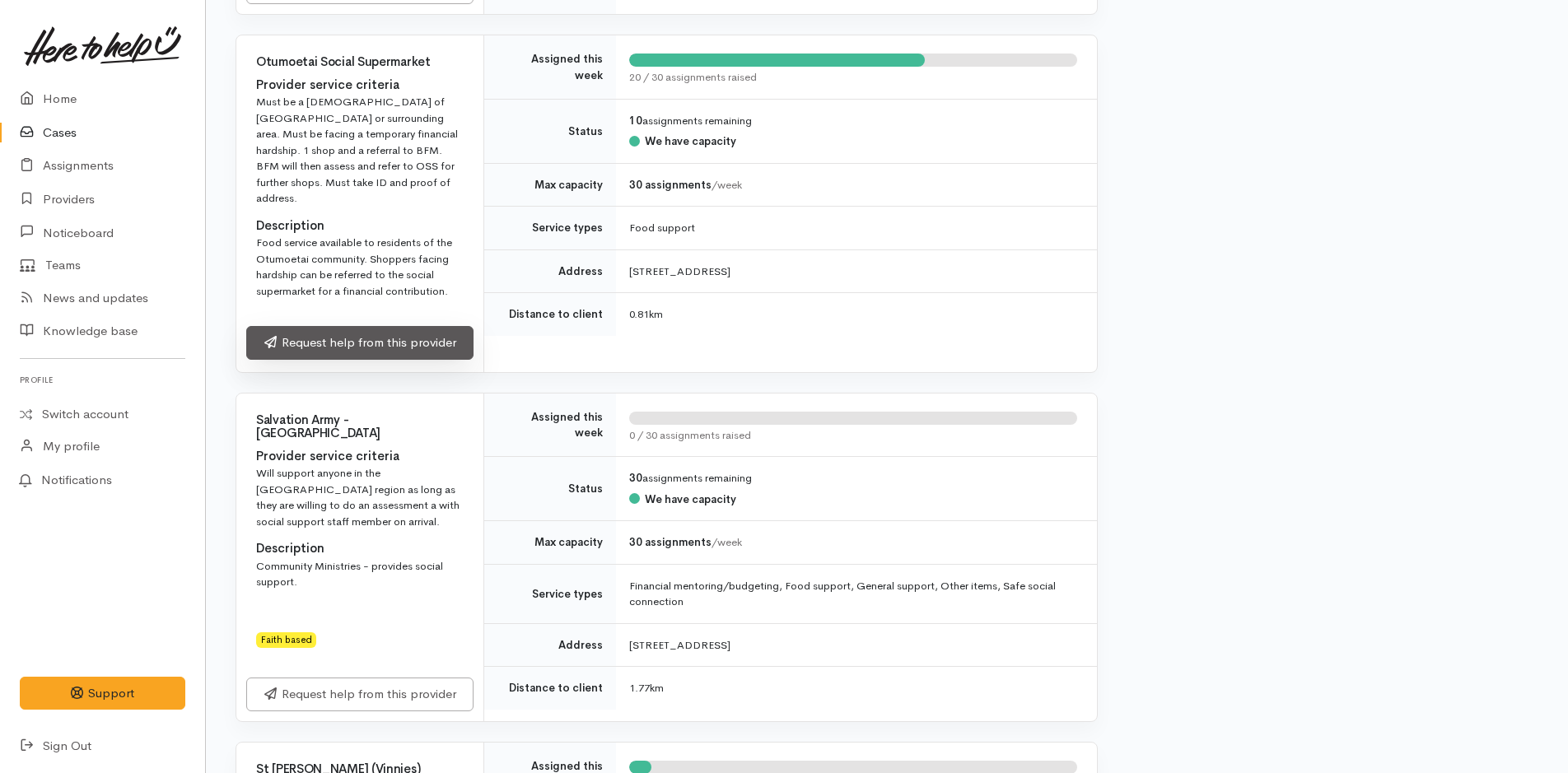
click at [346, 326] on link "Request help from this provider" at bounding box center [360, 343] width 227 height 34
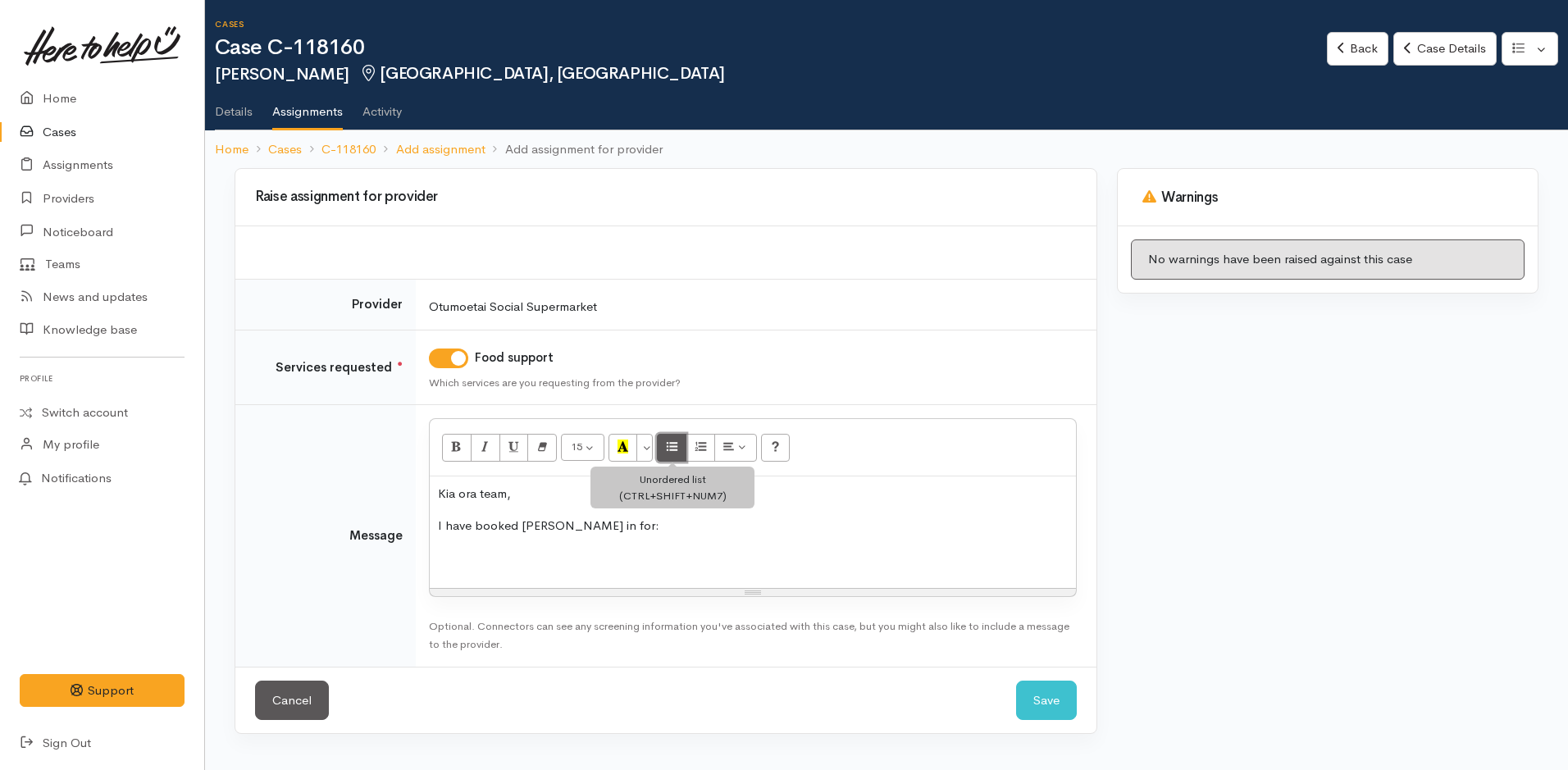
drag, startPoint x: 667, startPoint y: 446, endPoint x: 679, endPoint y: 434, distance: 17.0
click at [667, 445] on icon "Unordered list (CTRL+SHIFT+NUM7)" at bounding box center [672, 446] width 11 height 14
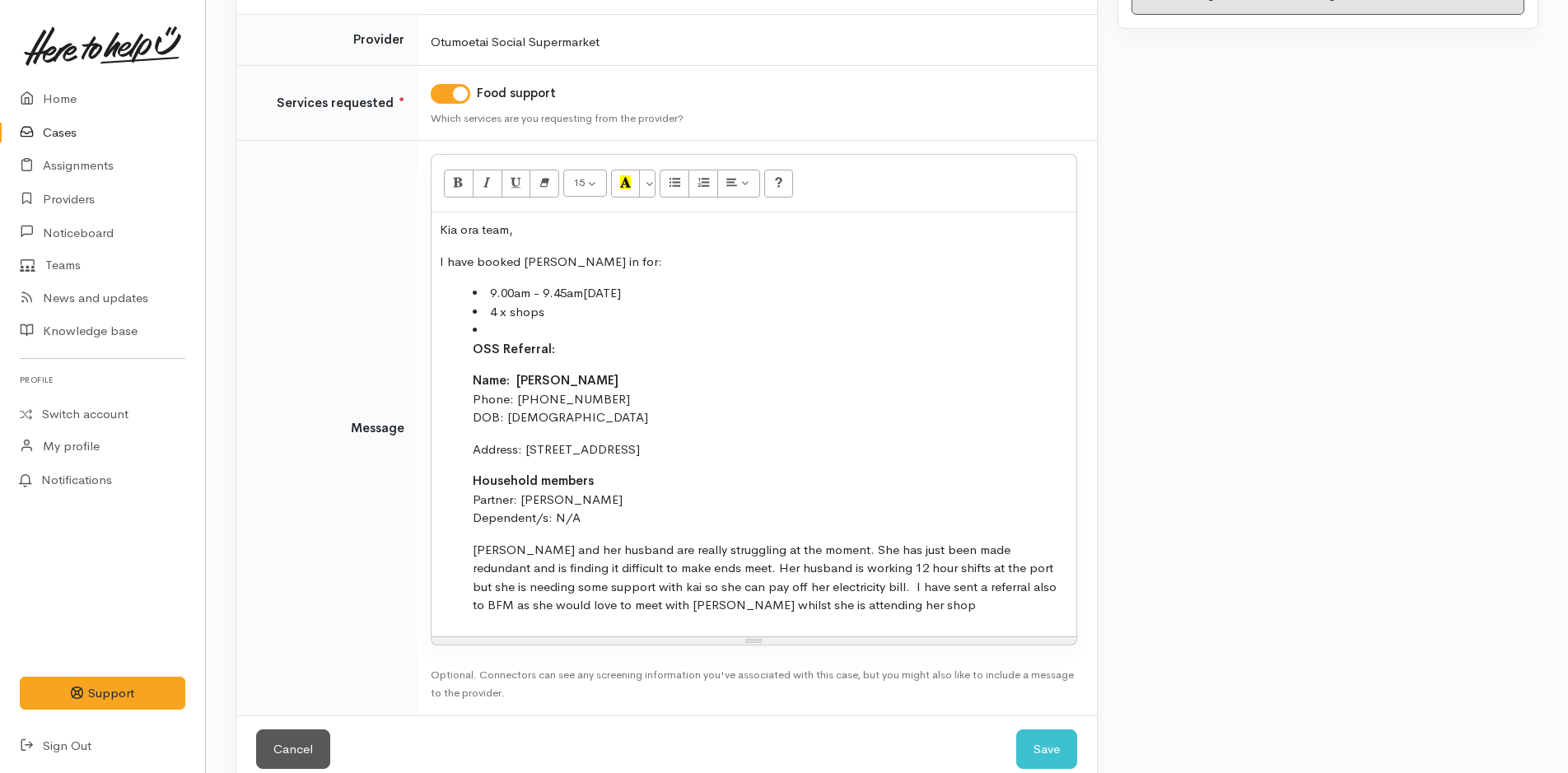
scroll to position [271, 0]
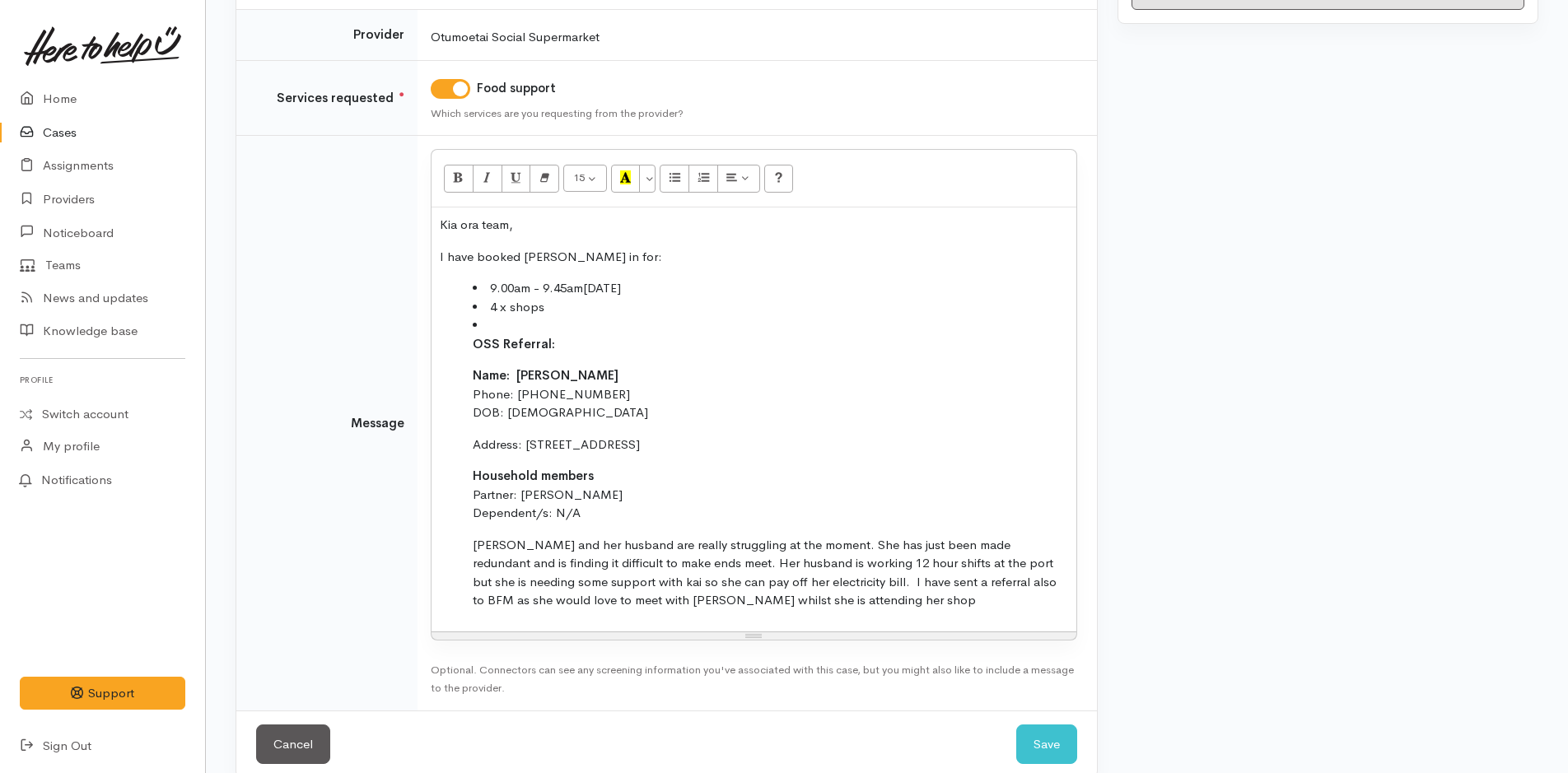
drag, startPoint x: 873, startPoint y: 441, endPoint x: 465, endPoint y: 348, distance: 418.5
click at [465, 348] on ul "9.00am - 9.45am, Tuesday, September 30, 2025 4 x shops OSS Referral: Name: Char…" at bounding box center [754, 444] width 629 height 331
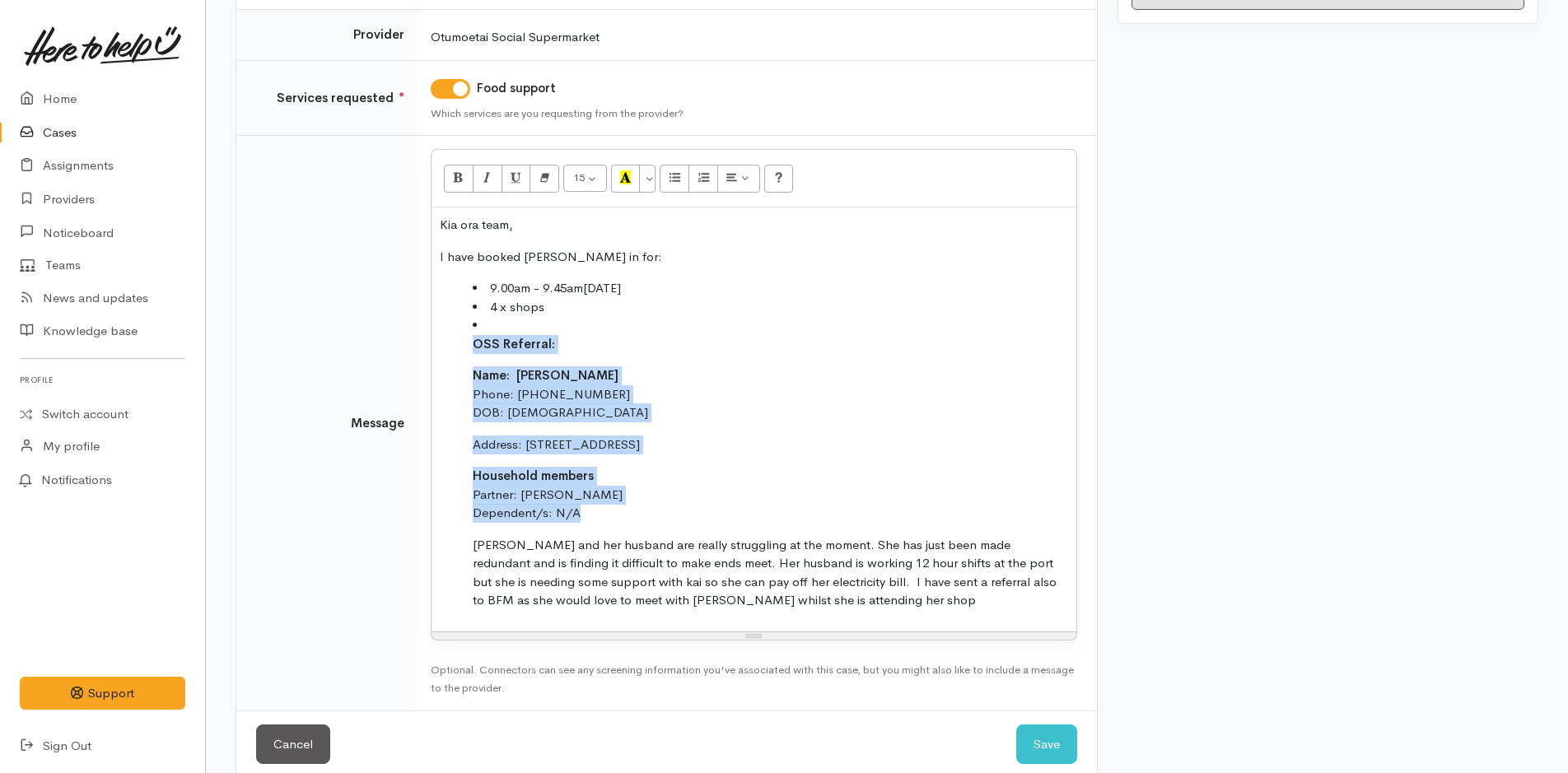
drag, startPoint x: 568, startPoint y: 514, endPoint x: 469, endPoint y: 343, distance: 197.6
click at [469, 343] on ul "9.00am - 9.45am, Tuesday, September 30, 2025 4 x shops OSS Referral: Name: Char…" at bounding box center [754, 444] width 629 height 331
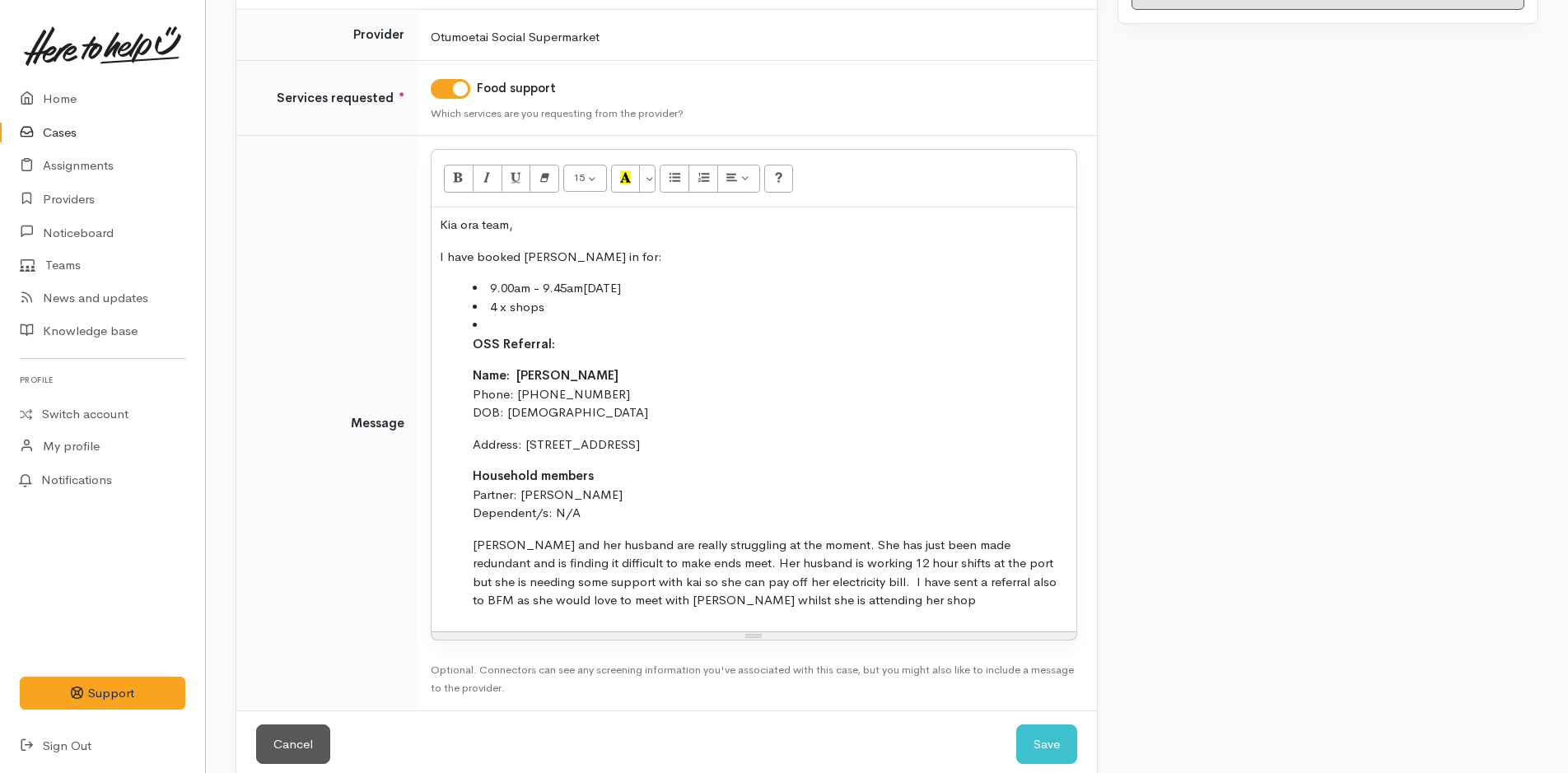
scroll to position [127, 0]
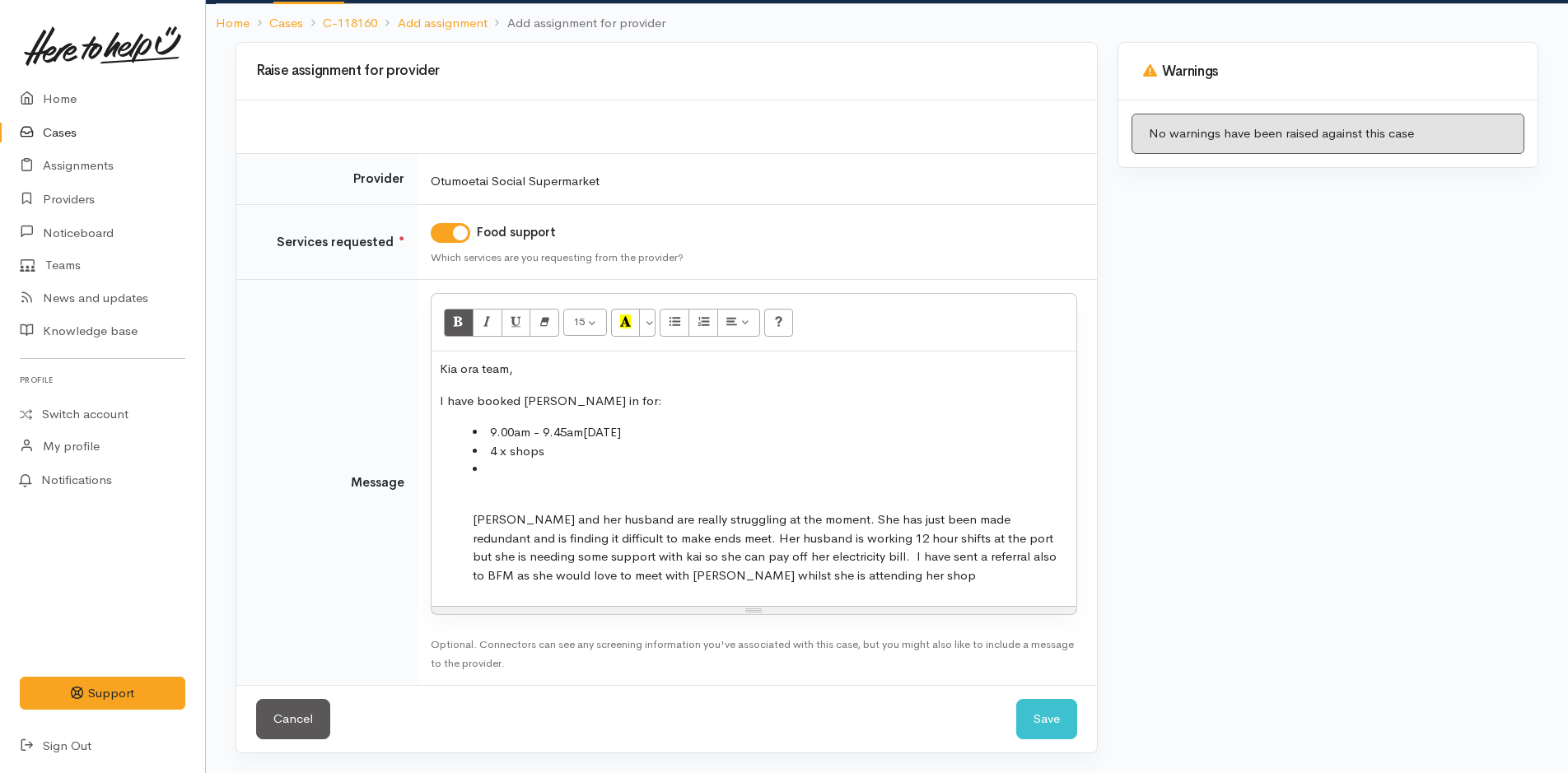
click at [466, 515] on ul "9.00am - 9.45am, Tuesday, September 30, 2025 4 x shops Charmaine and her husban…" at bounding box center [754, 504] width 629 height 162
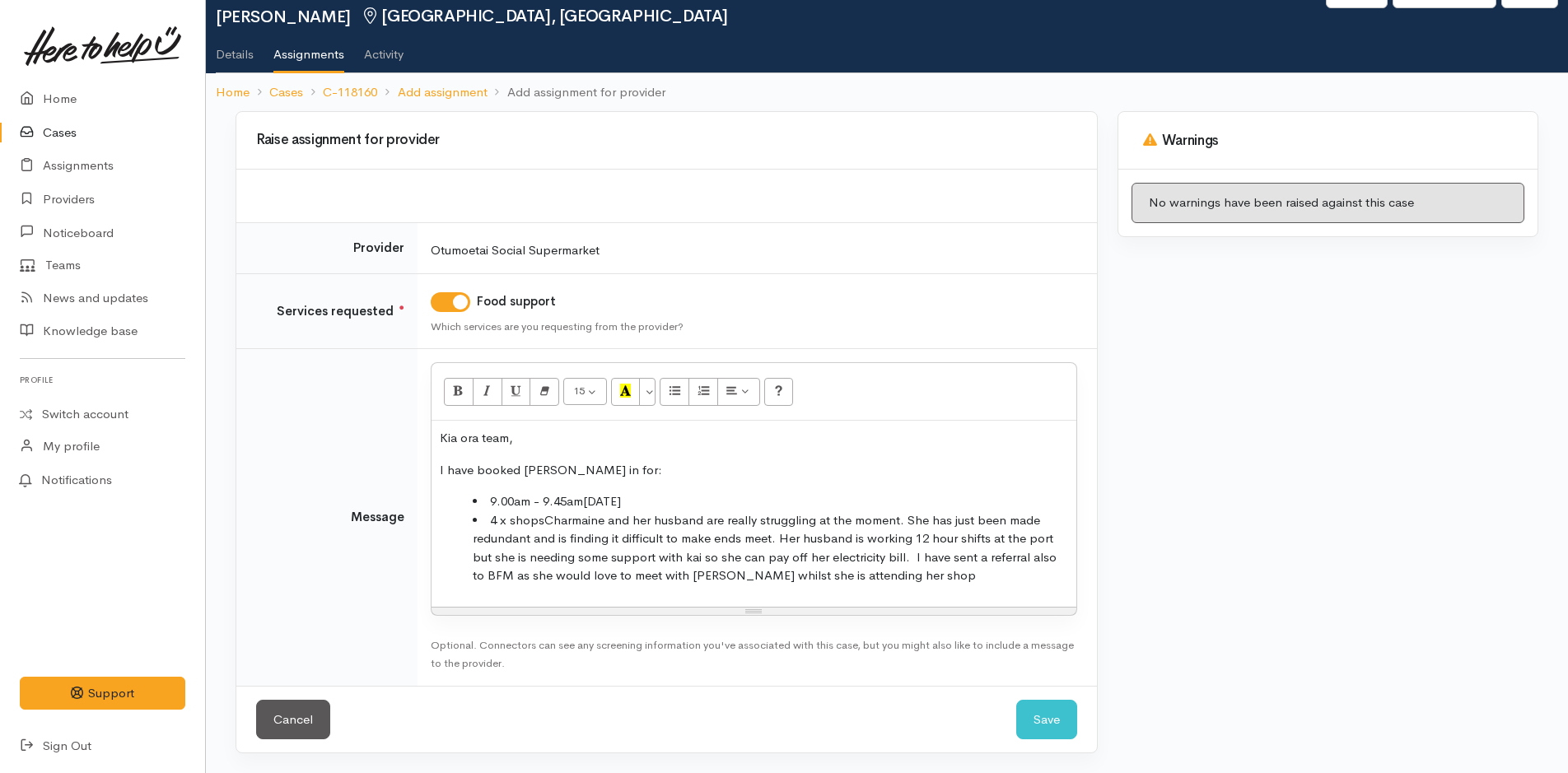
scroll to position [76, 0]
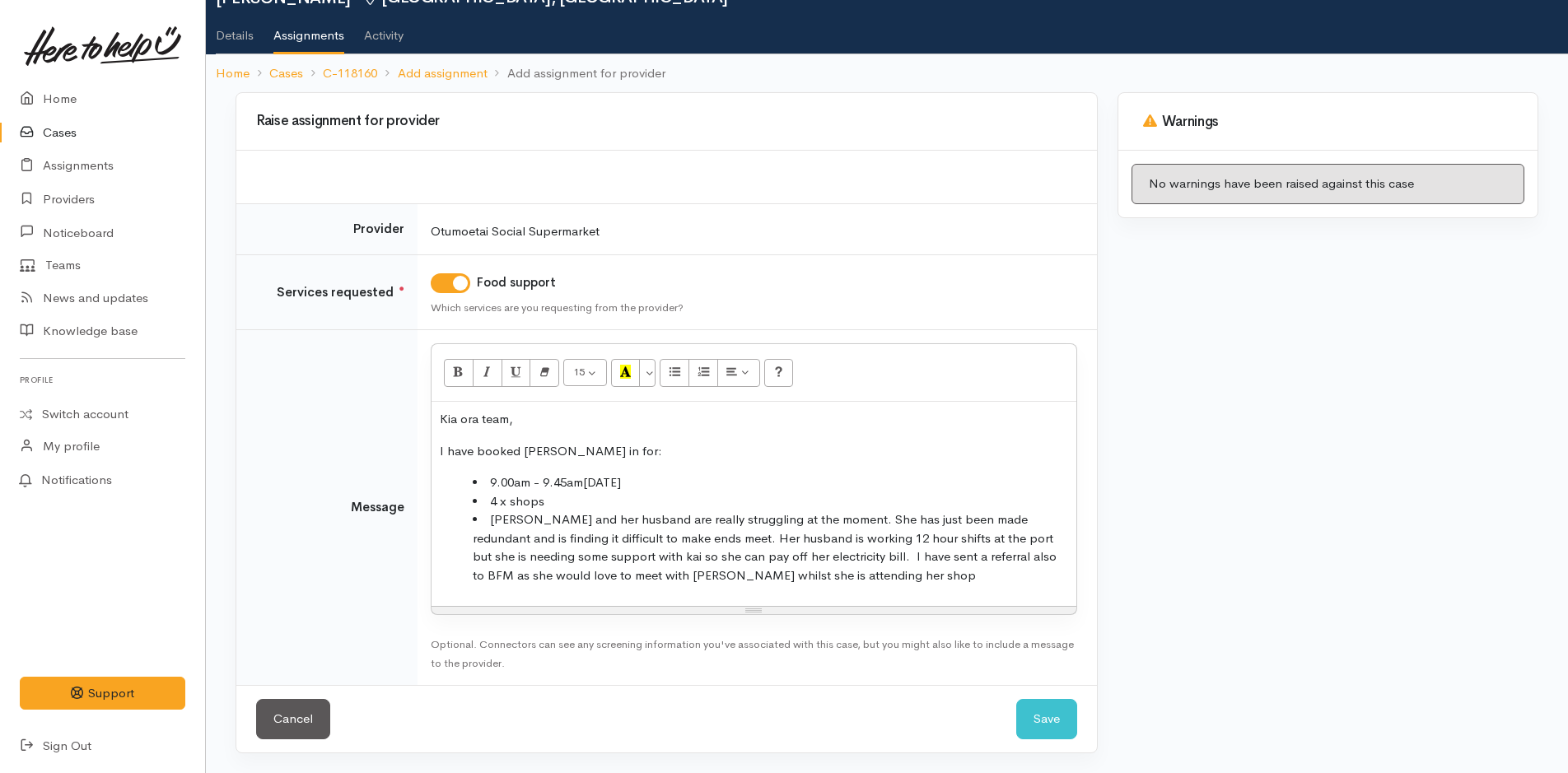
click at [862, 581] on li "[PERSON_NAME] and her husband are really struggling at the moment. She has just…" at bounding box center [770, 548] width 596 height 75
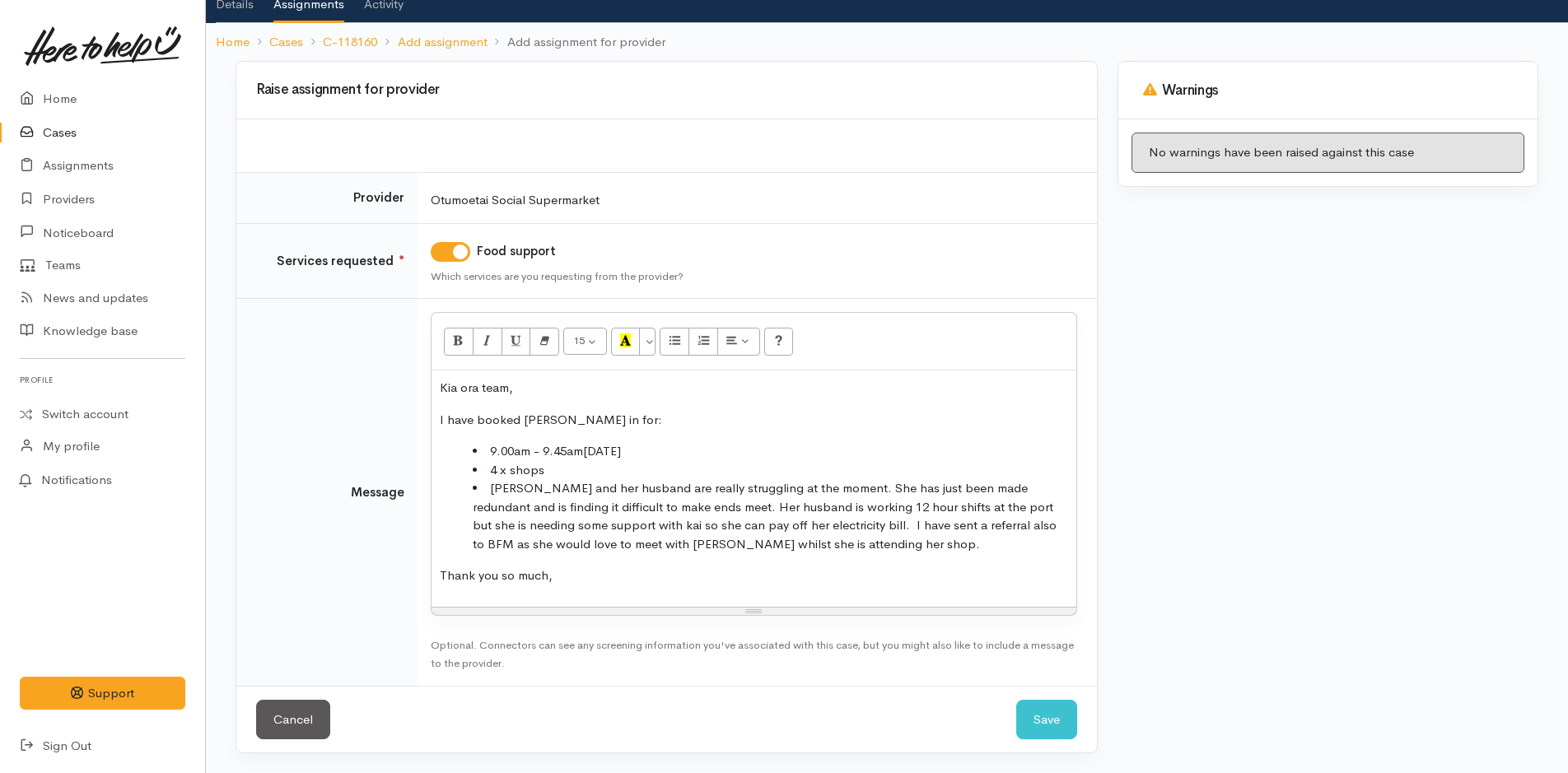
scroll to position [140, 0]
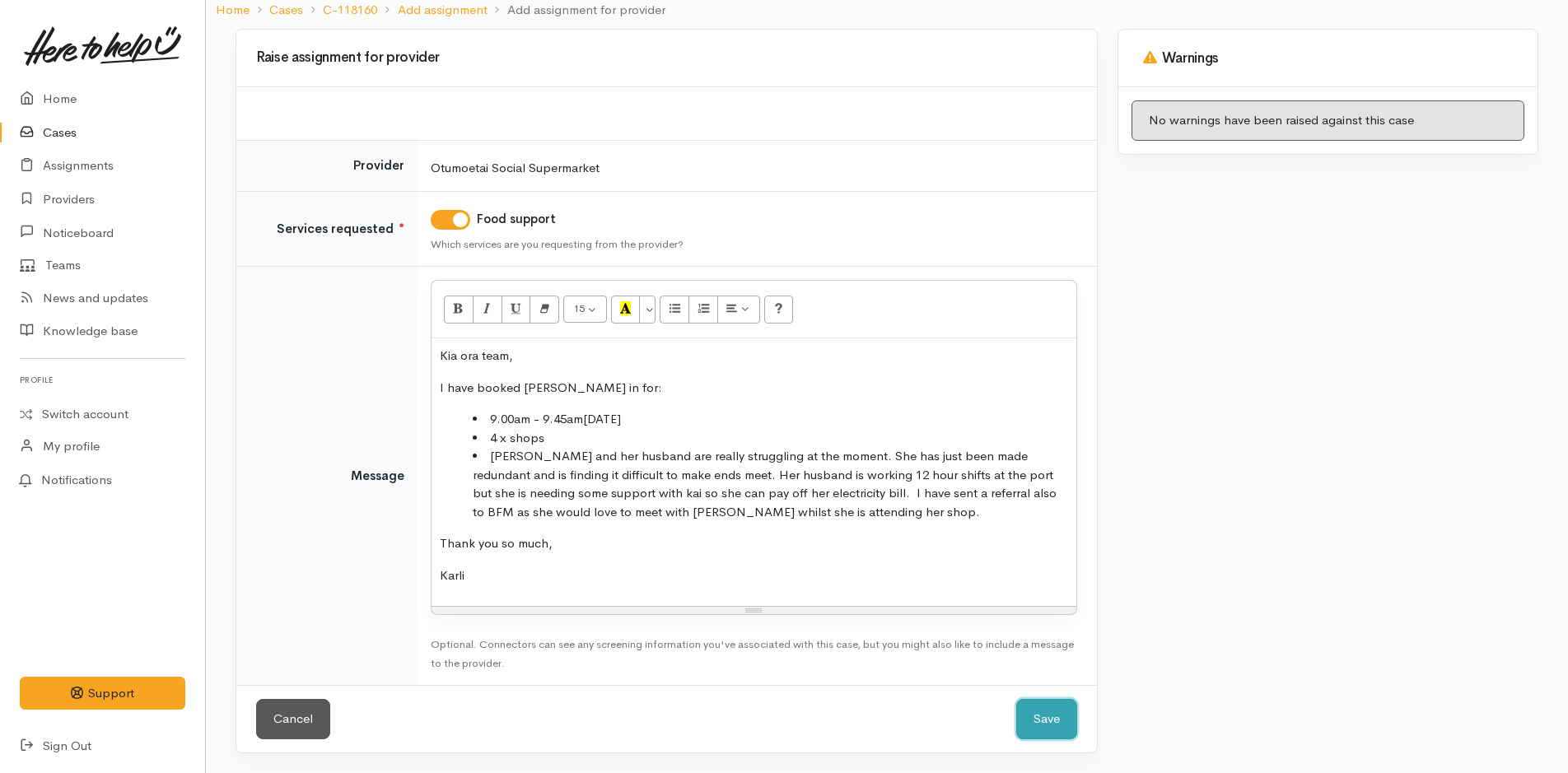
click at [1061, 722] on button "Save" at bounding box center [1047, 720] width 61 height 41
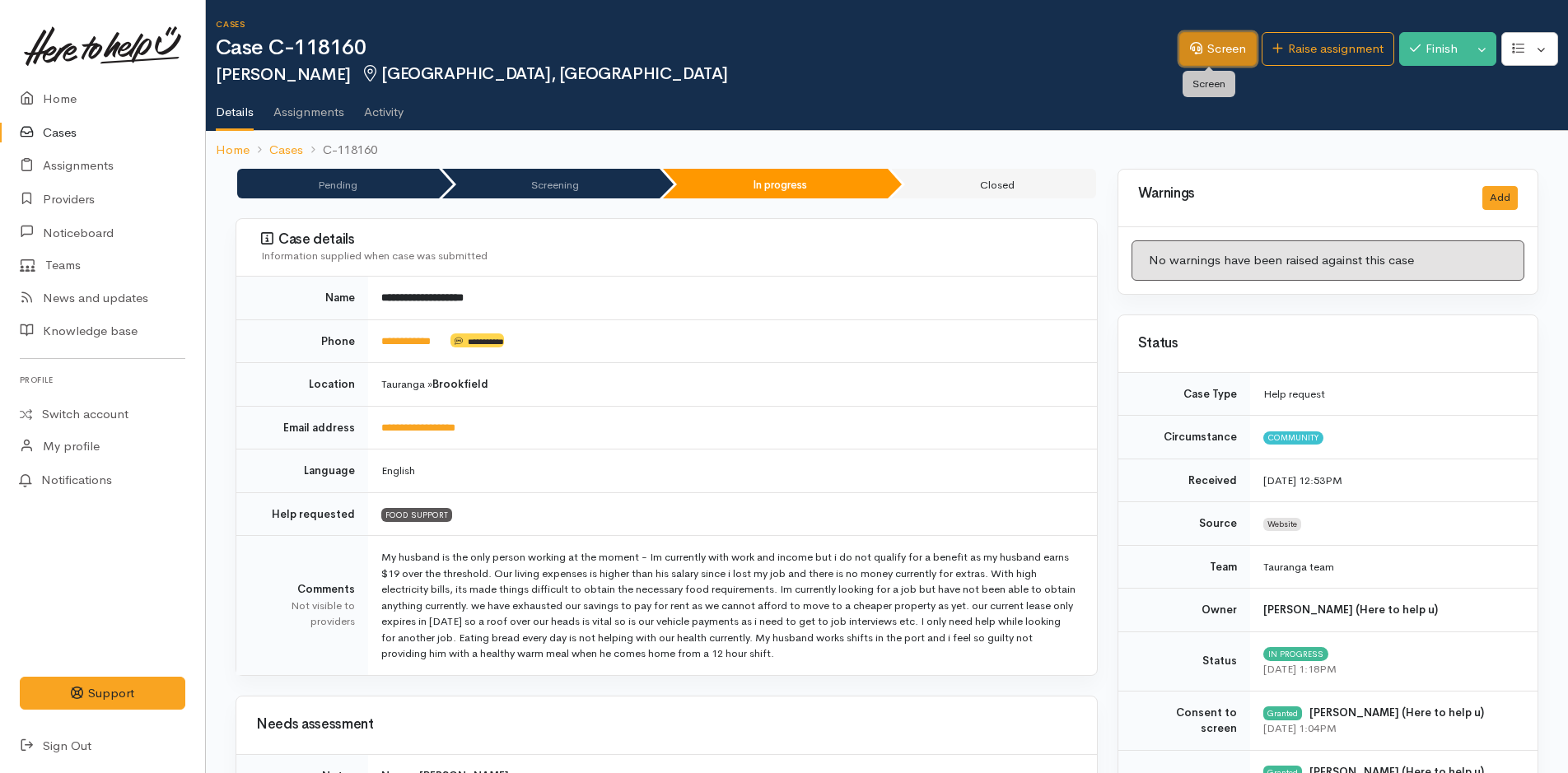
drag, startPoint x: 1213, startPoint y: 48, endPoint x: 1207, endPoint y: 58, distance: 11.7
click at [1213, 48] on link "Screen" at bounding box center [1217, 49] width 77 height 34
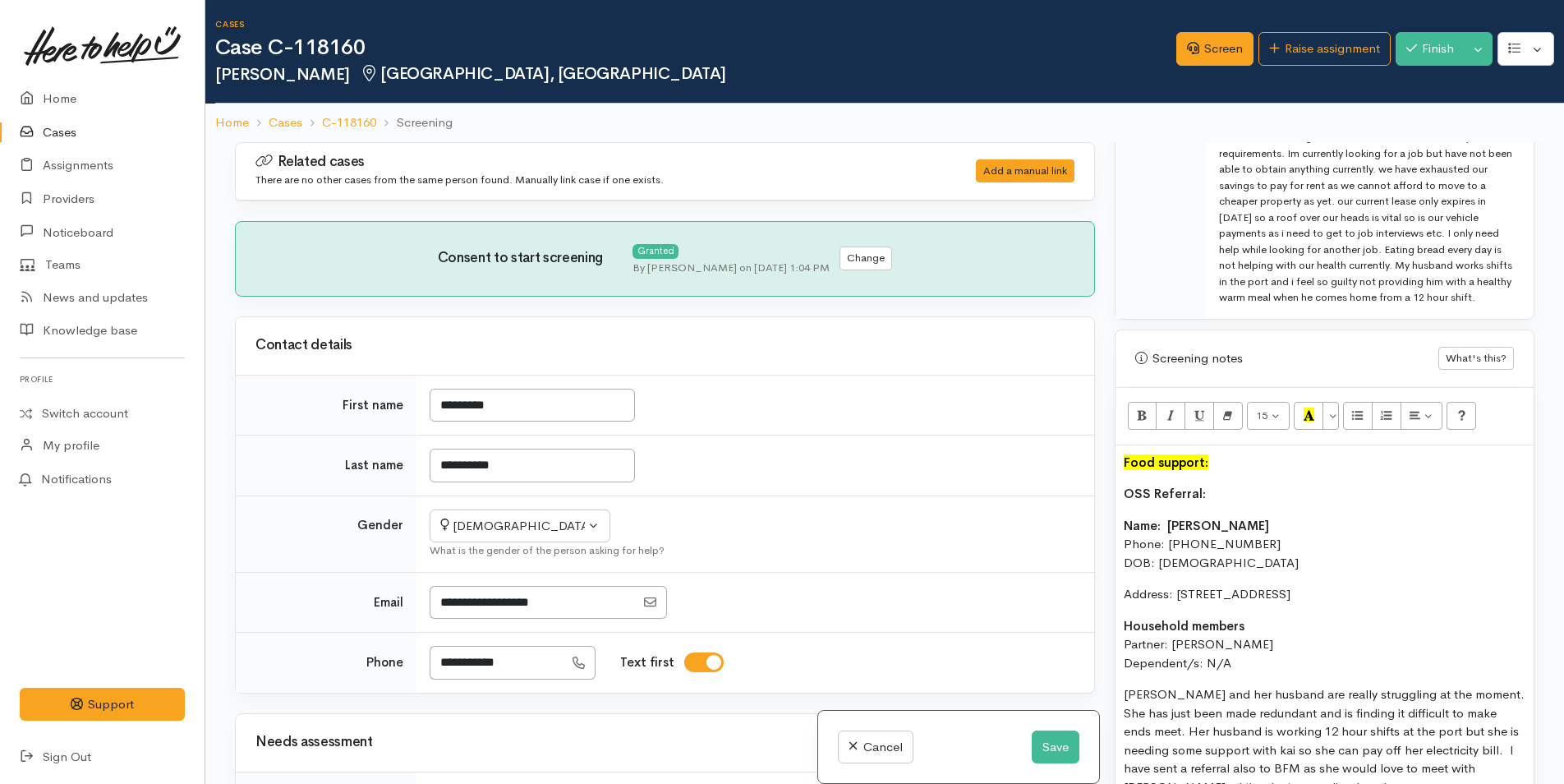
scroll to position [1150, 0]
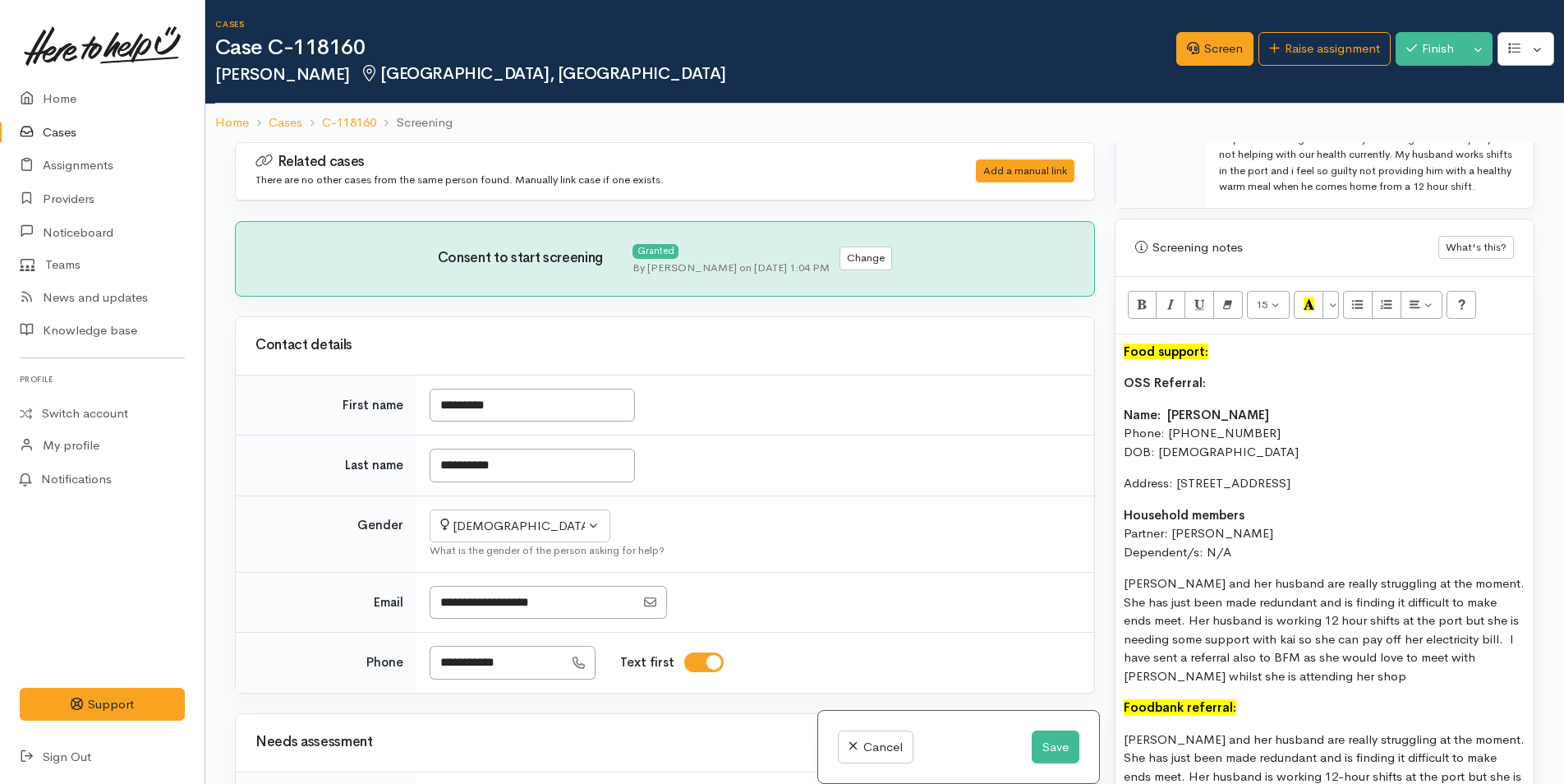
click at [1124, 390] on b "OSS Referral:" at bounding box center [1164, 382] width 82 height 15
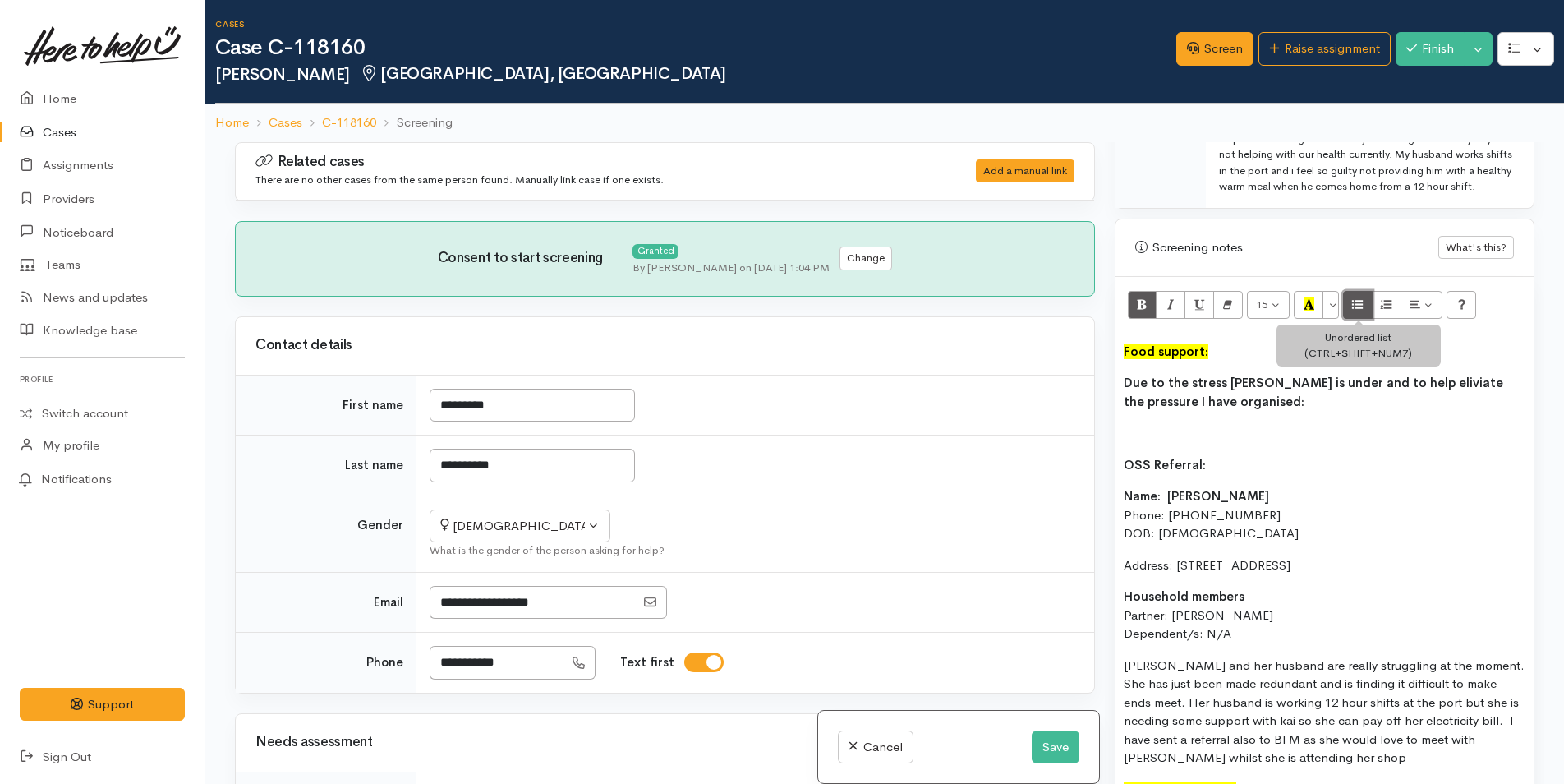
click at [1352, 318] on button "Unordered list (CTRL+SHIFT+NUM7)" at bounding box center [1358, 304] width 30 height 28
click at [1468, 443] on li "One off food parcel from the Tauranga Foodbank" at bounding box center [1341, 433] width 369 height 19
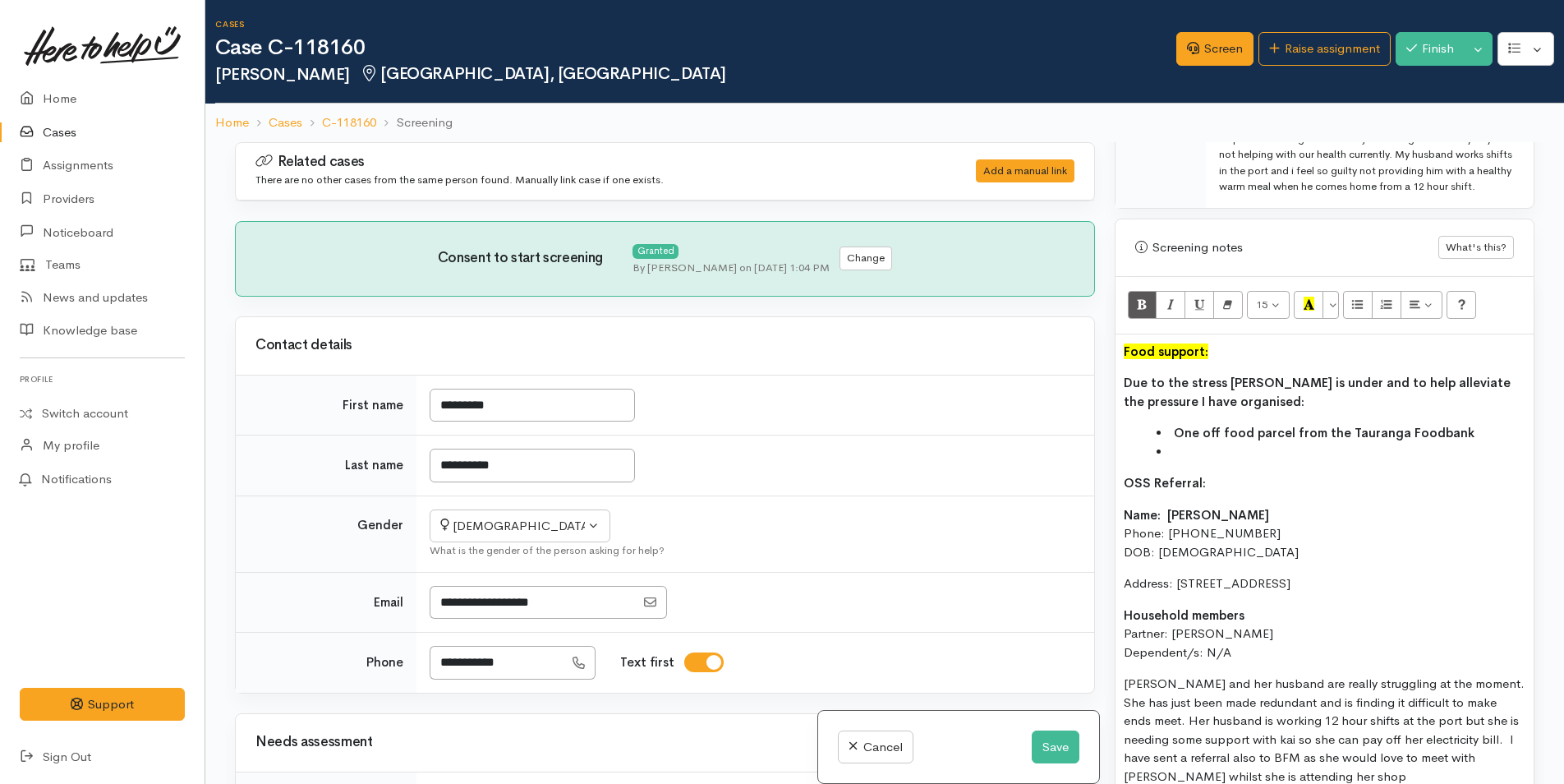
click at [1210, 461] on li at bounding box center [1341, 452] width 369 height 19
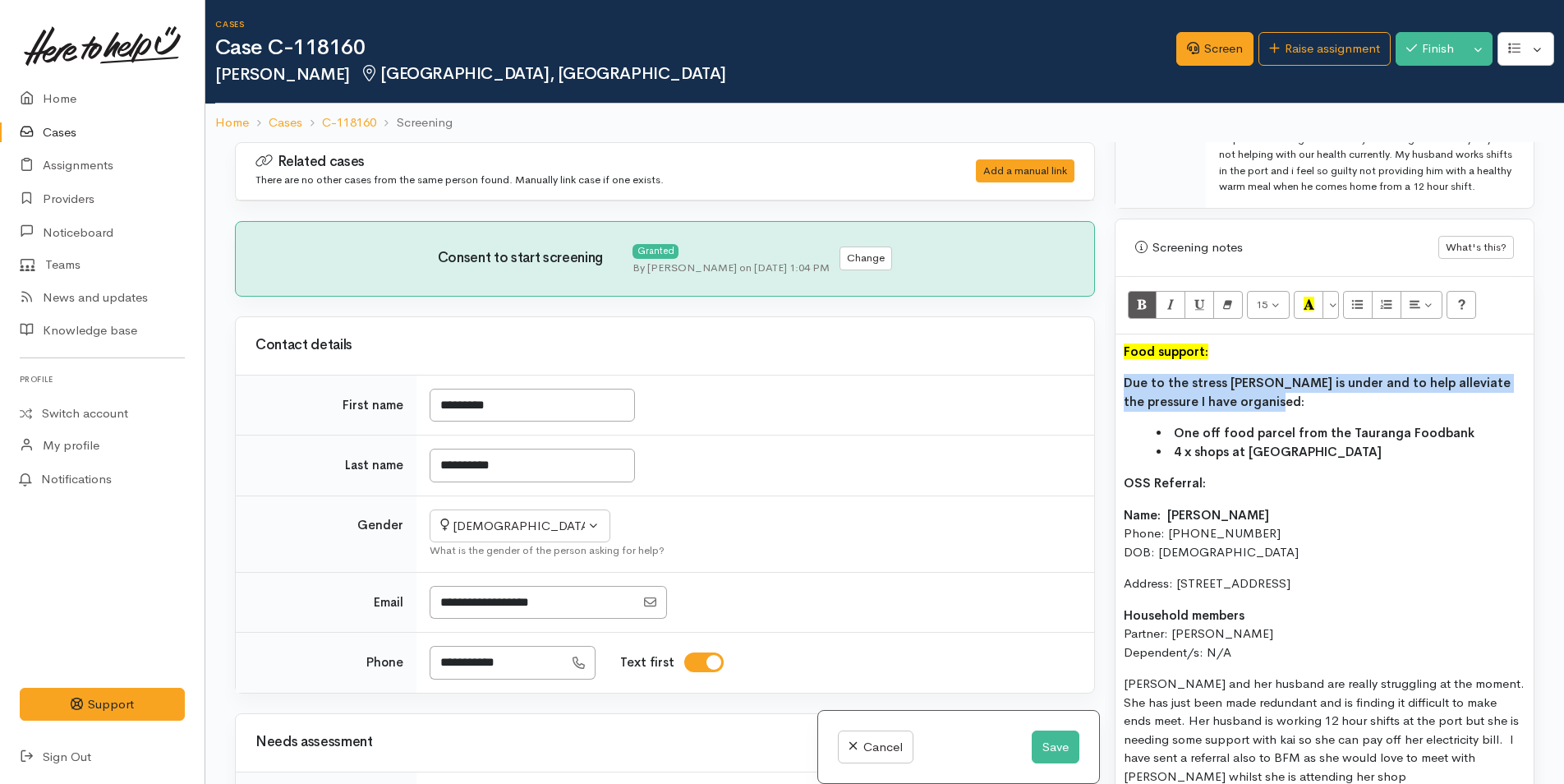
drag, startPoint x: 1301, startPoint y: 419, endPoint x: 1073, endPoint y: 384, distance: 230.7
click at [1073, 384] on div "Related cases There are no other cases from the same person found. Manually lin…" at bounding box center [885, 534] width 1320 height 784
click at [1133, 318] on button "Bold (CTRL+B)" at bounding box center [1142, 304] width 30 height 28
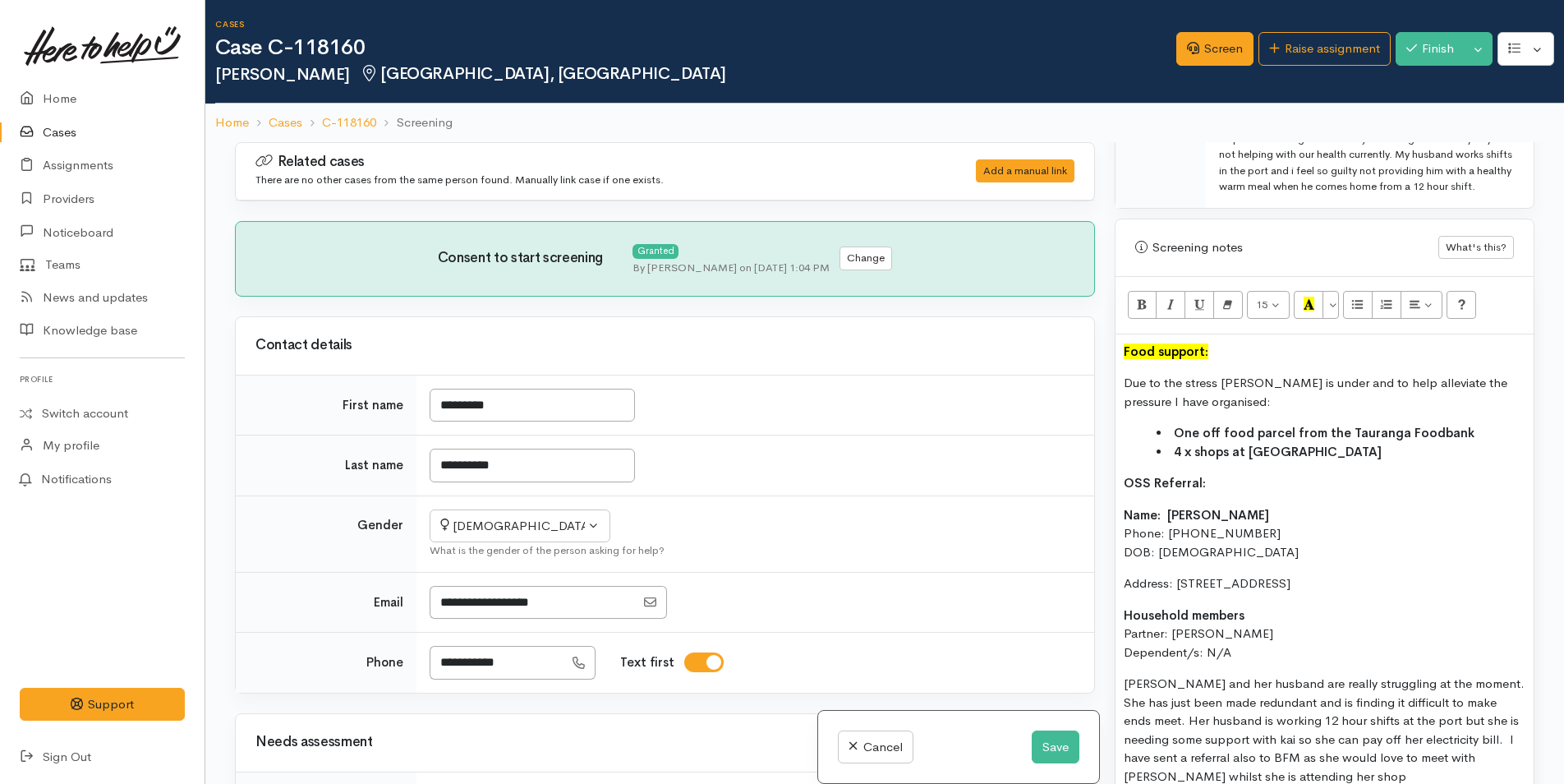
click at [1294, 461] on li "4 x shops at [GEOGRAPHIC_DATA]" at bounding box center [1341, 452] width 369 height 19
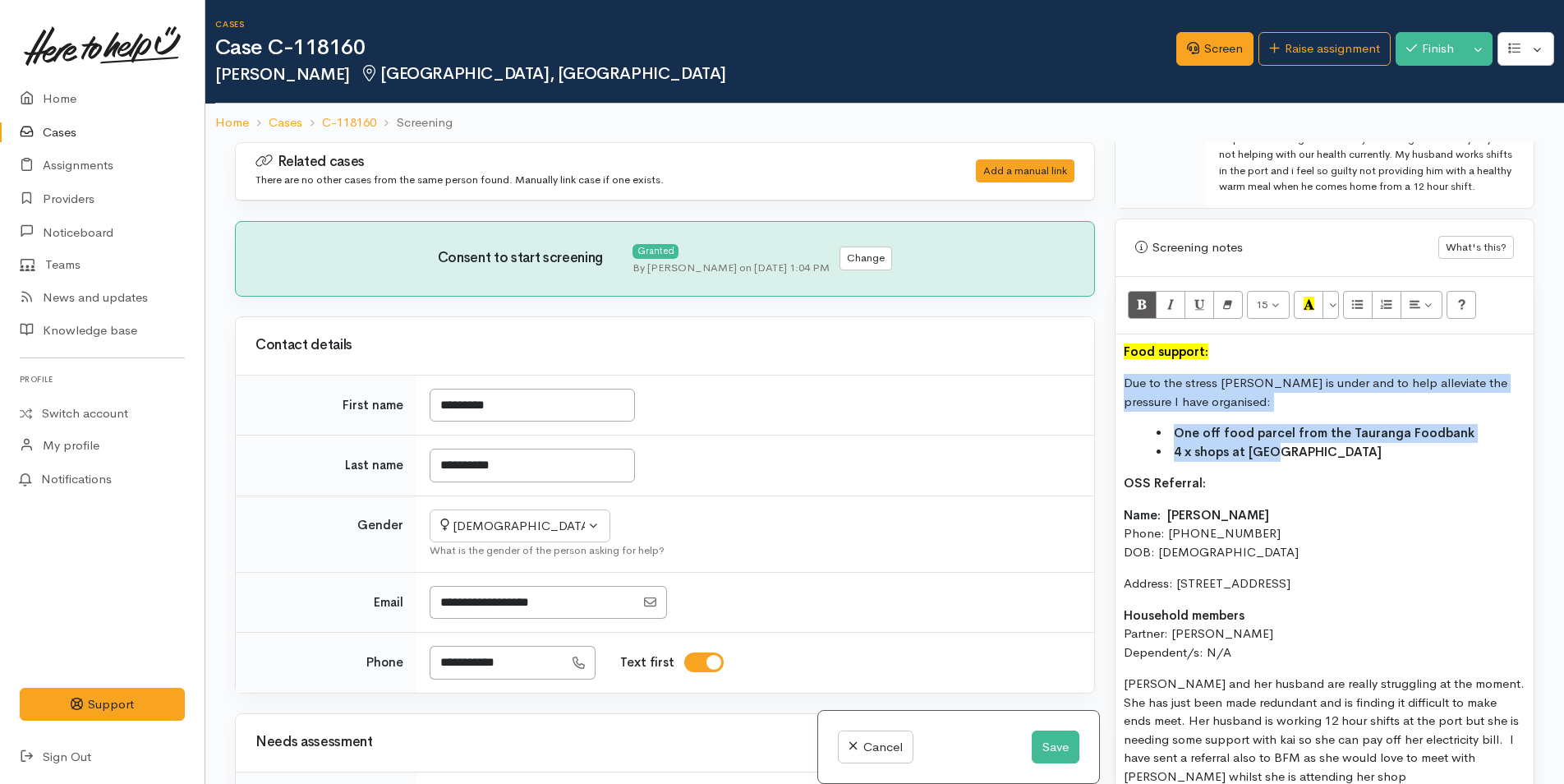
drag, startPoint x: 1219, startPoint y: 464, endPoint x: 1121, endPoint y: 392, distance: 121.6
copy div "Due to the stress Charmaine is under and to help alleviate the pressure I have …"
click at [1044, 730] on button "Save" at bounding box center [1055, 747] width 47 height 34
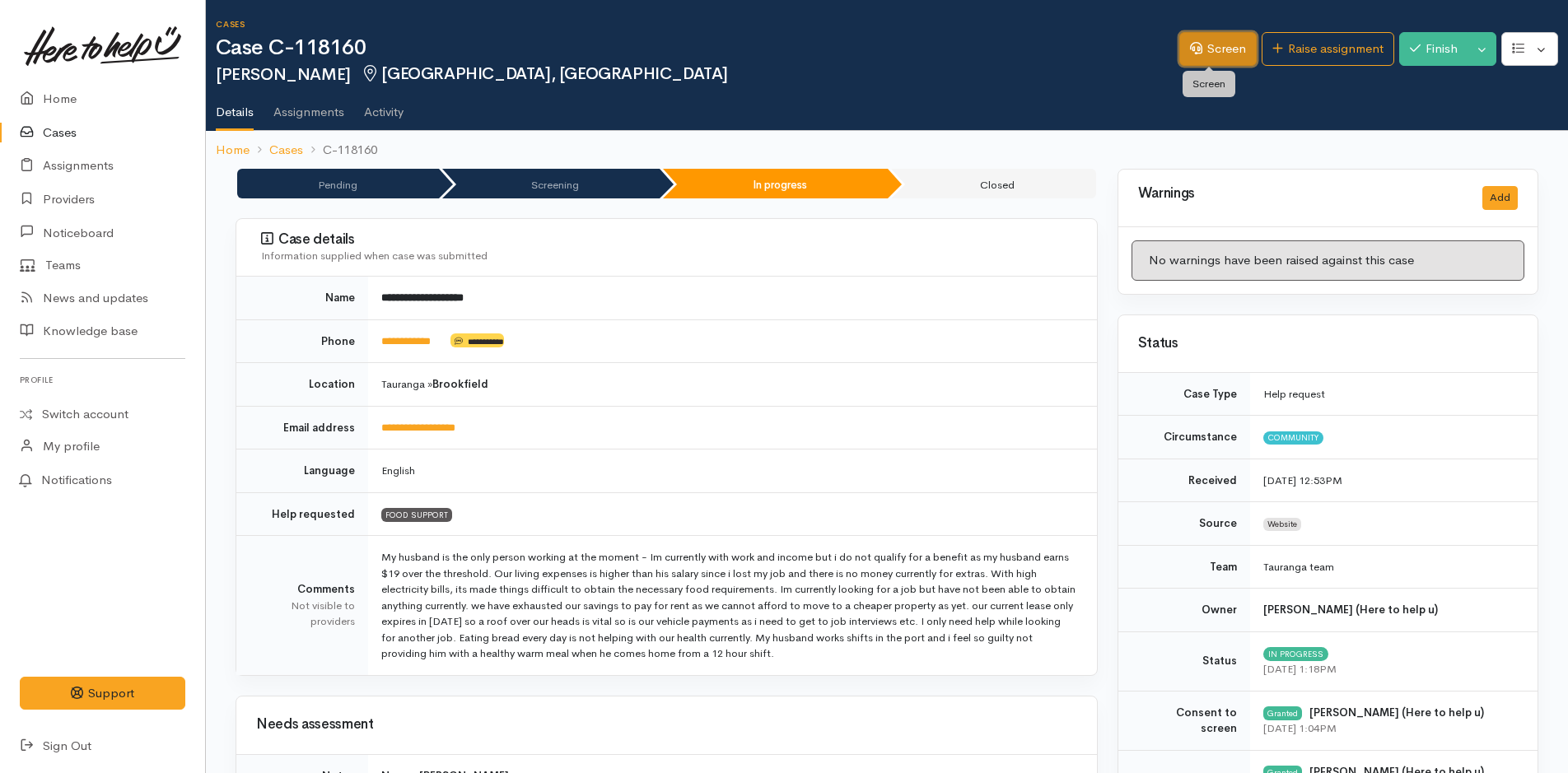
drag, startPoint x: 1210, startPoint y: 48, endPoint x: 1215, endPoint y: 66, distance: 18.7
click at [1210, 48] on link "Screen" at bounding box center [1217, 49] width 77 height 34
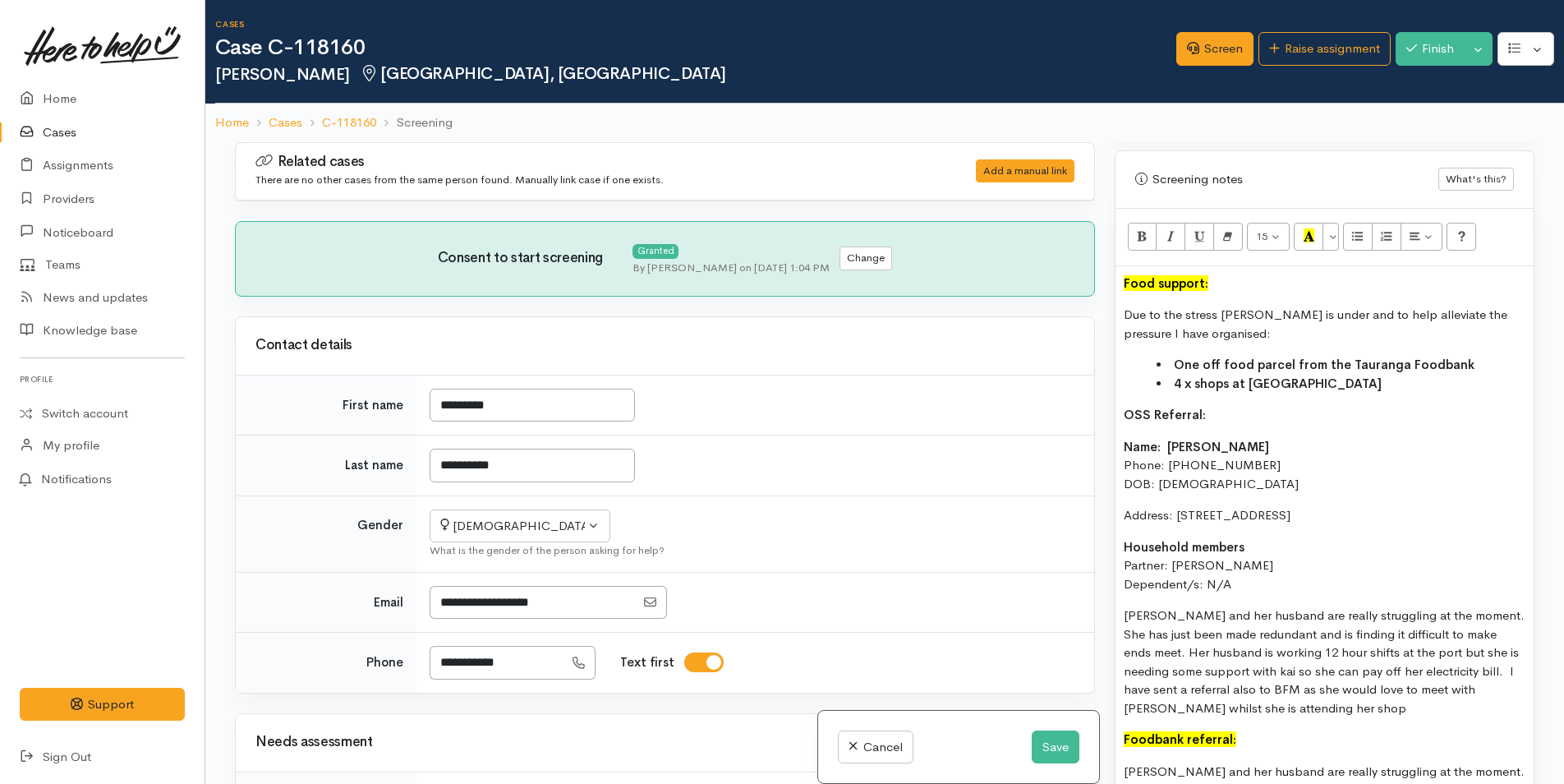
scroll to position [1315, 0]
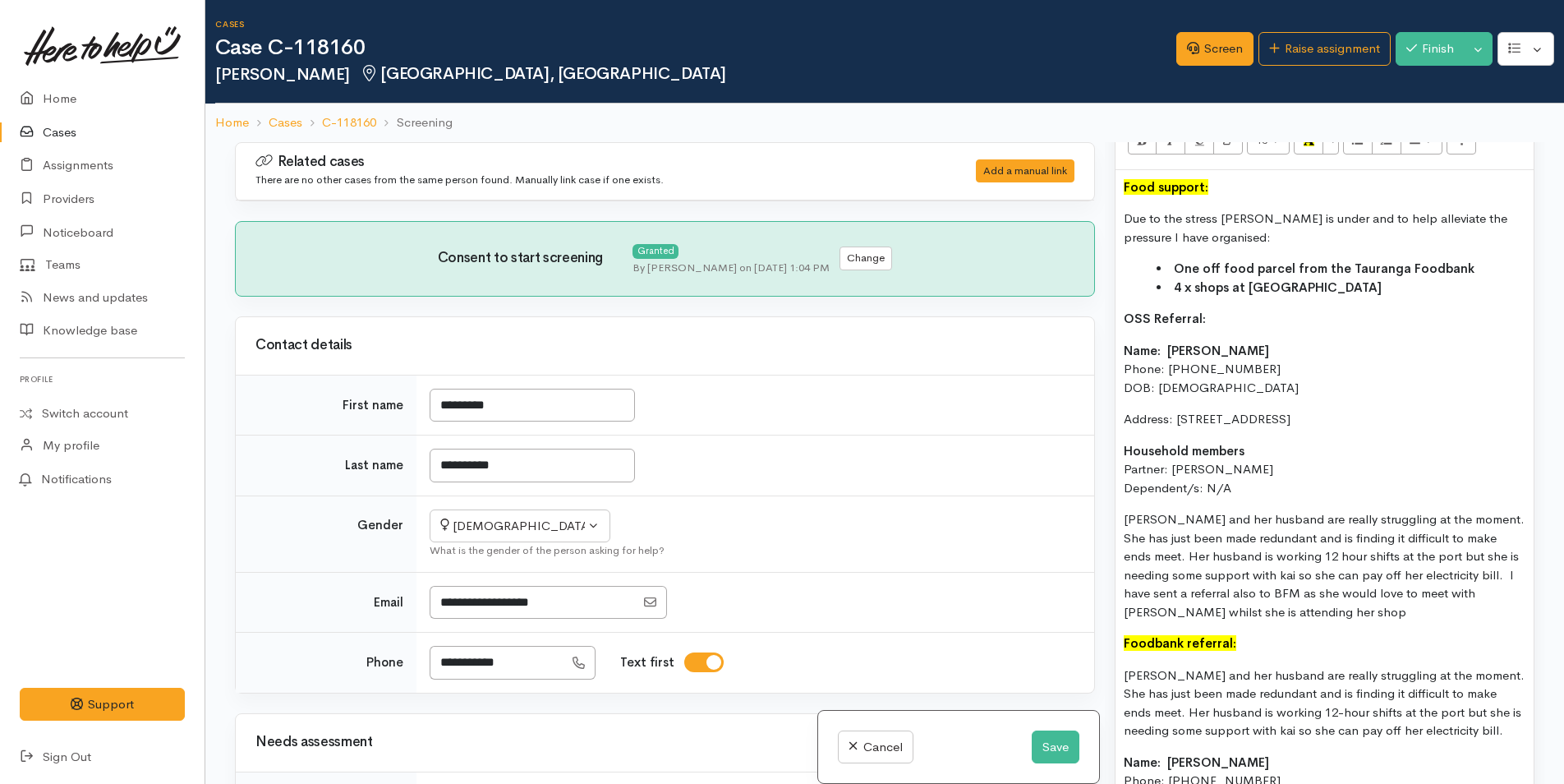
drag, startPoint x: 1207, startPoint y: 334, endPoint x: 1098, endPoint y: 328, distance: 109.2
click at [1098, 328] on div "Related cases There are no other cases from the same person found. Manually lin…" at bounding box center [885, 534] width 1320 height 784
click at [1308, 146] on icon "Recent Color" at bounding box center [1309, 139] width 11 height 14
click at [1226, 459] on span "Household members" at bounding box center [1184, 450] width 121 height 15
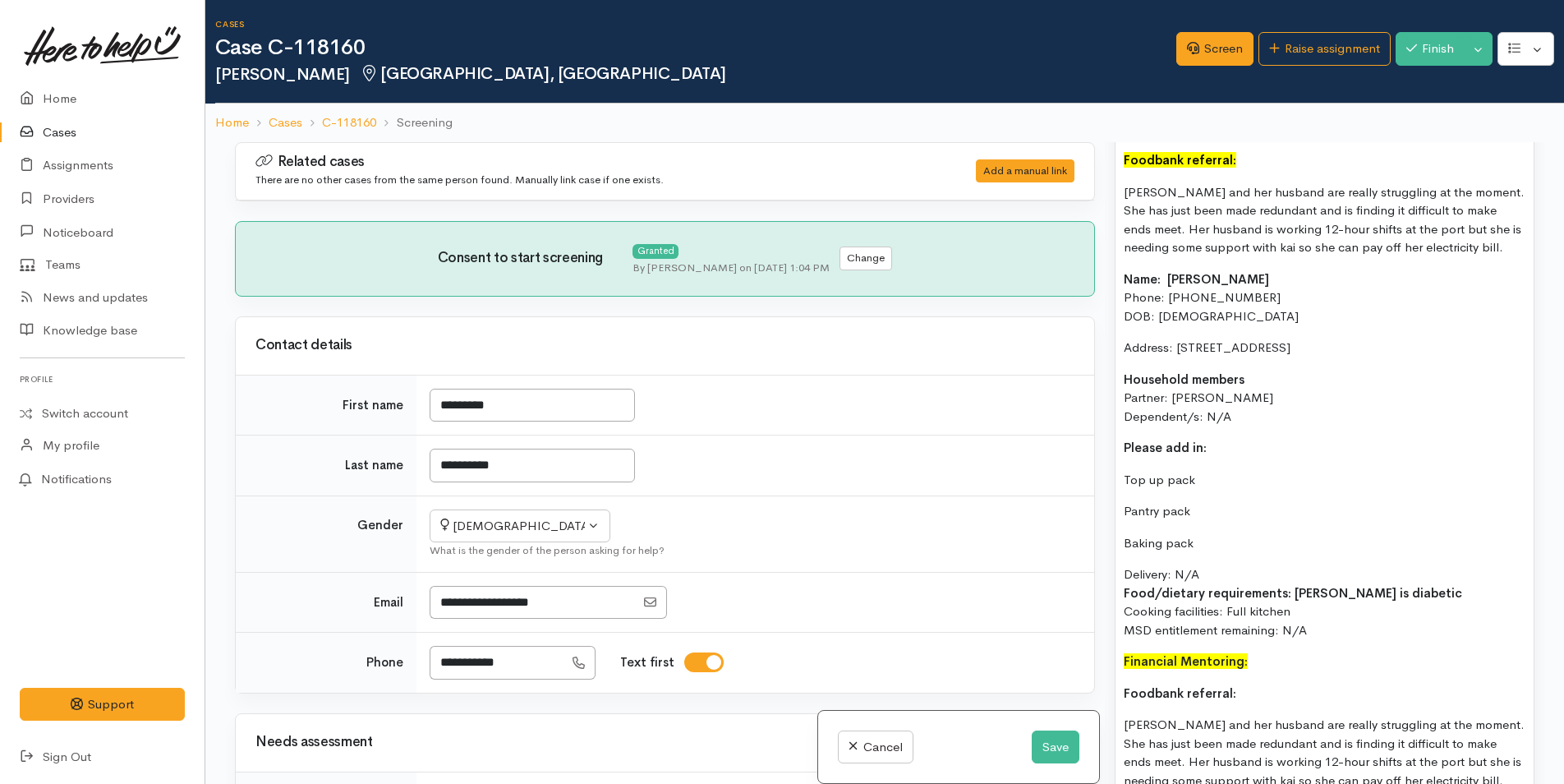
scroll to position [1761, 0]
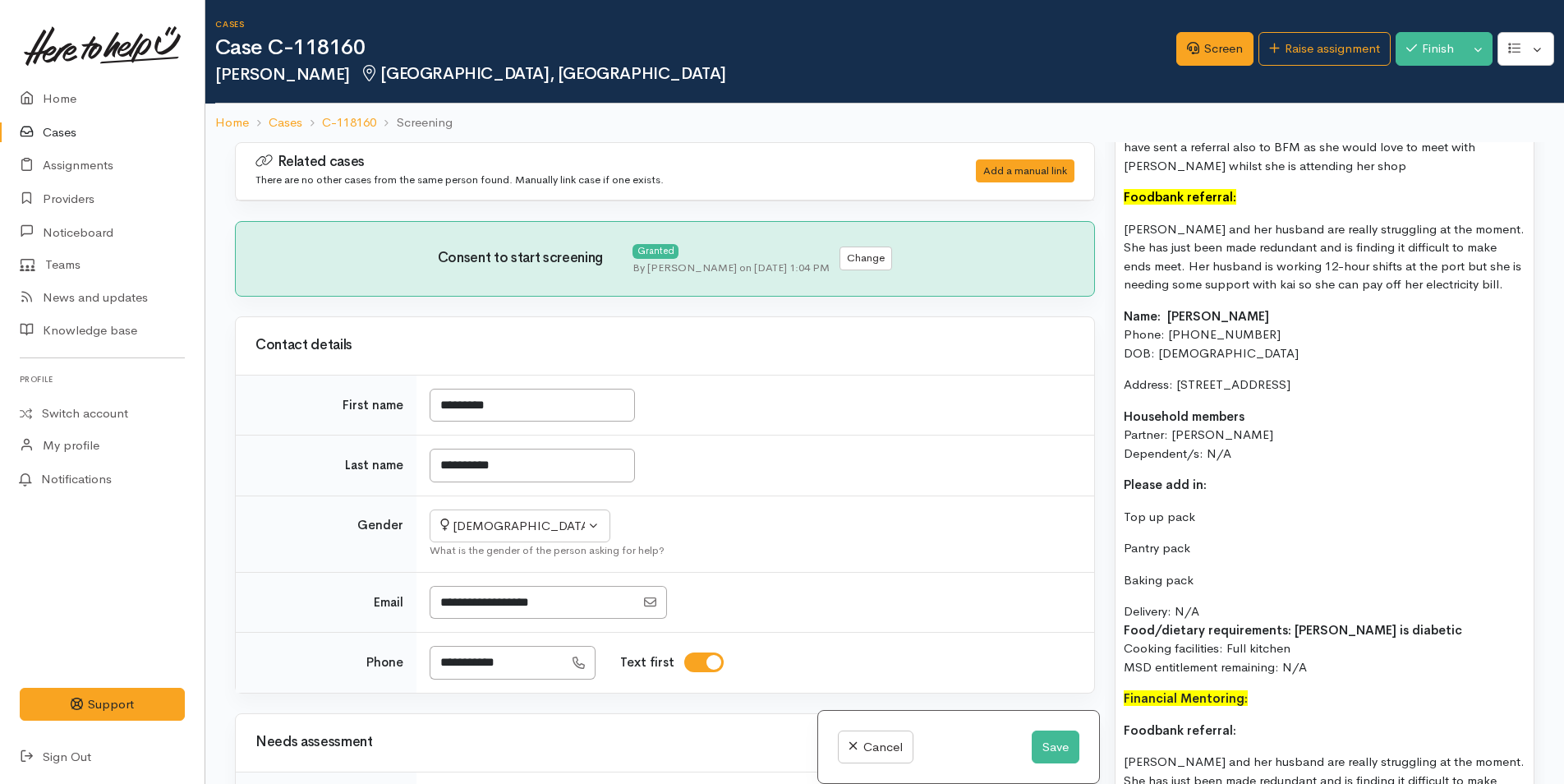
drag, startPoint x: 1291, startPoint y: 555, endPoint x: 1106, endPoint y: 242, distance: 363.6
click at [1106, 241] on div "Warnings Add No warnings have been raised against this case Add Warning Title ●…" at bounding box center [1325, 534] width 439 height 784
copy div "[PERSON_NAME] and her husband are really struggling at the moment. She has just…"
click at [1059, 745] on button "Save" at bounding box center [1055, 747] width 47 height 34
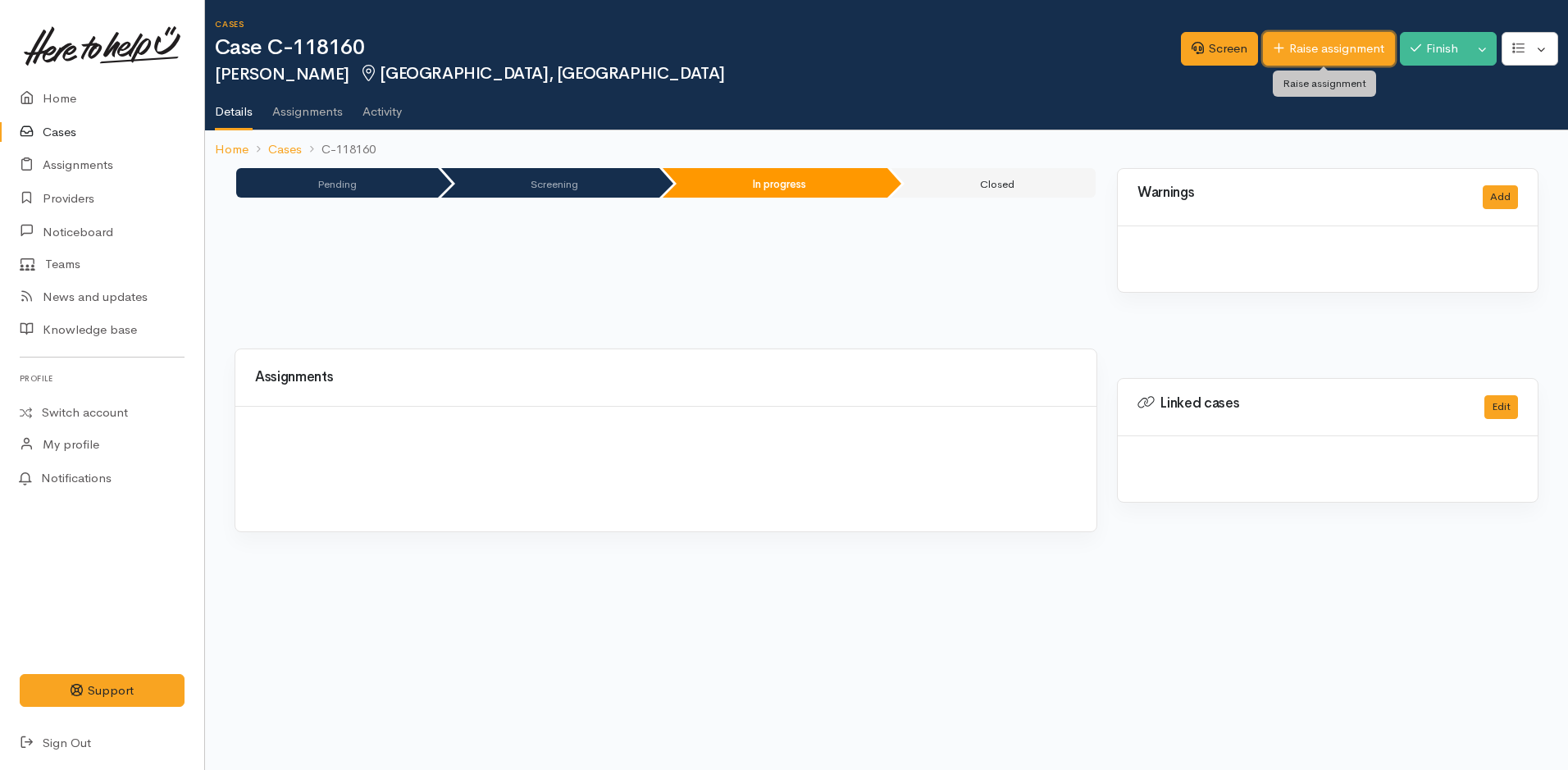
click at [1274, 51] on icon at bounding box center [1279, 48] width 11 height 13
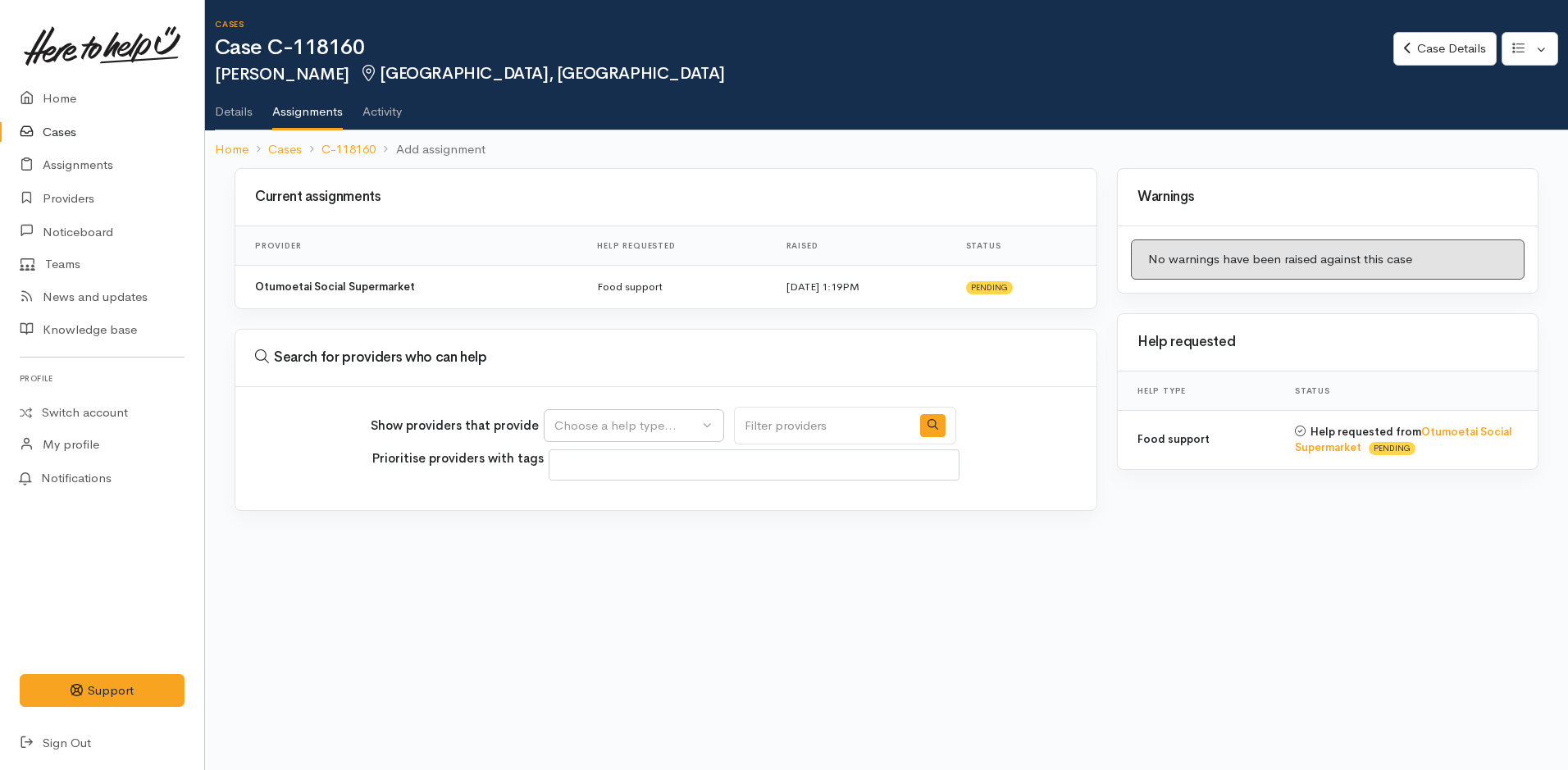
select select
click at [593, 421] on div "Choose a help type..." at bounding box center [626, 426] width 144 height 19
click at [589, 505] on span "Food support" at bounding box center [602, 503] width 76 height 19
select select "3"
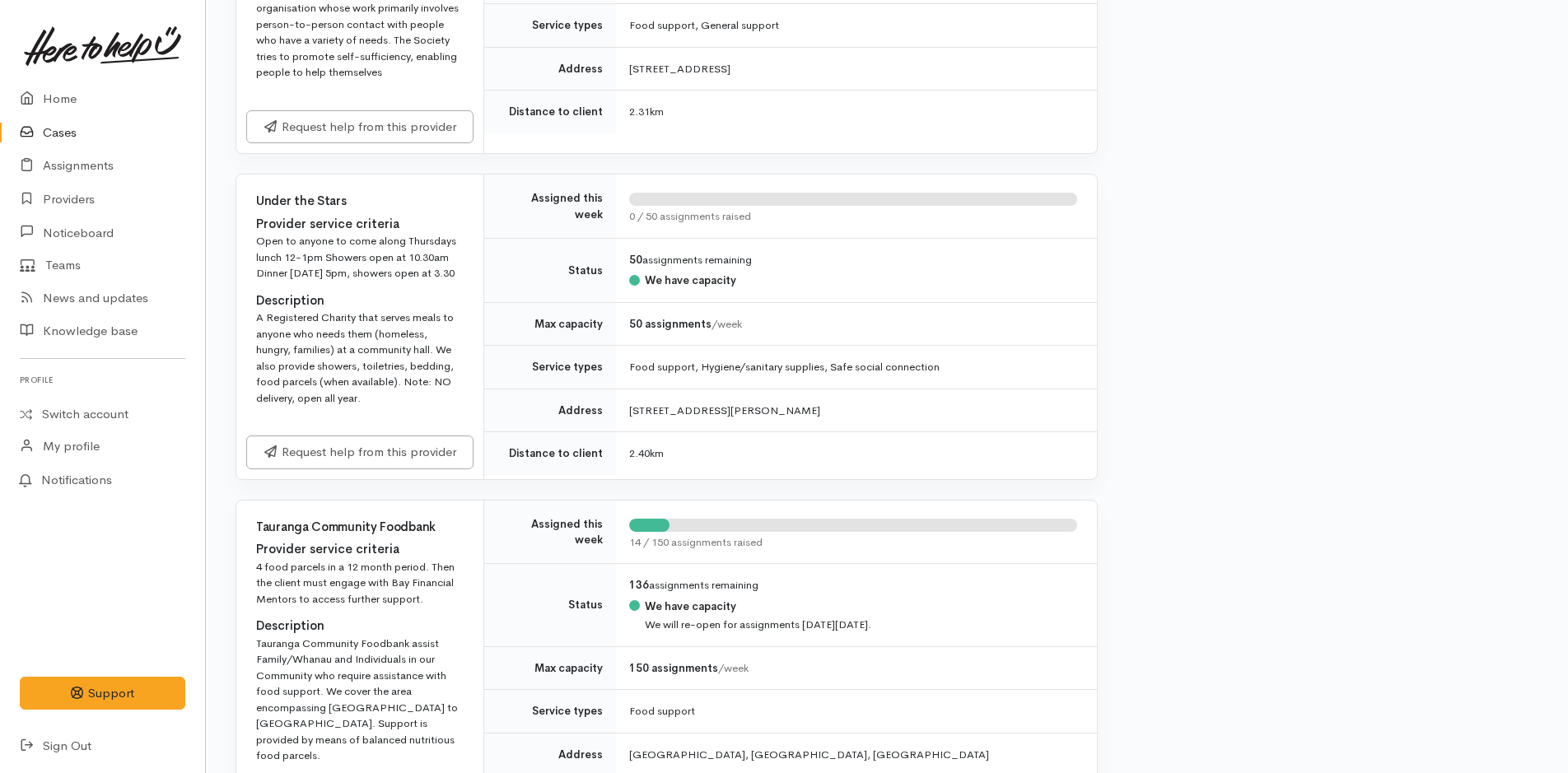
scroll to position [1976, 0]
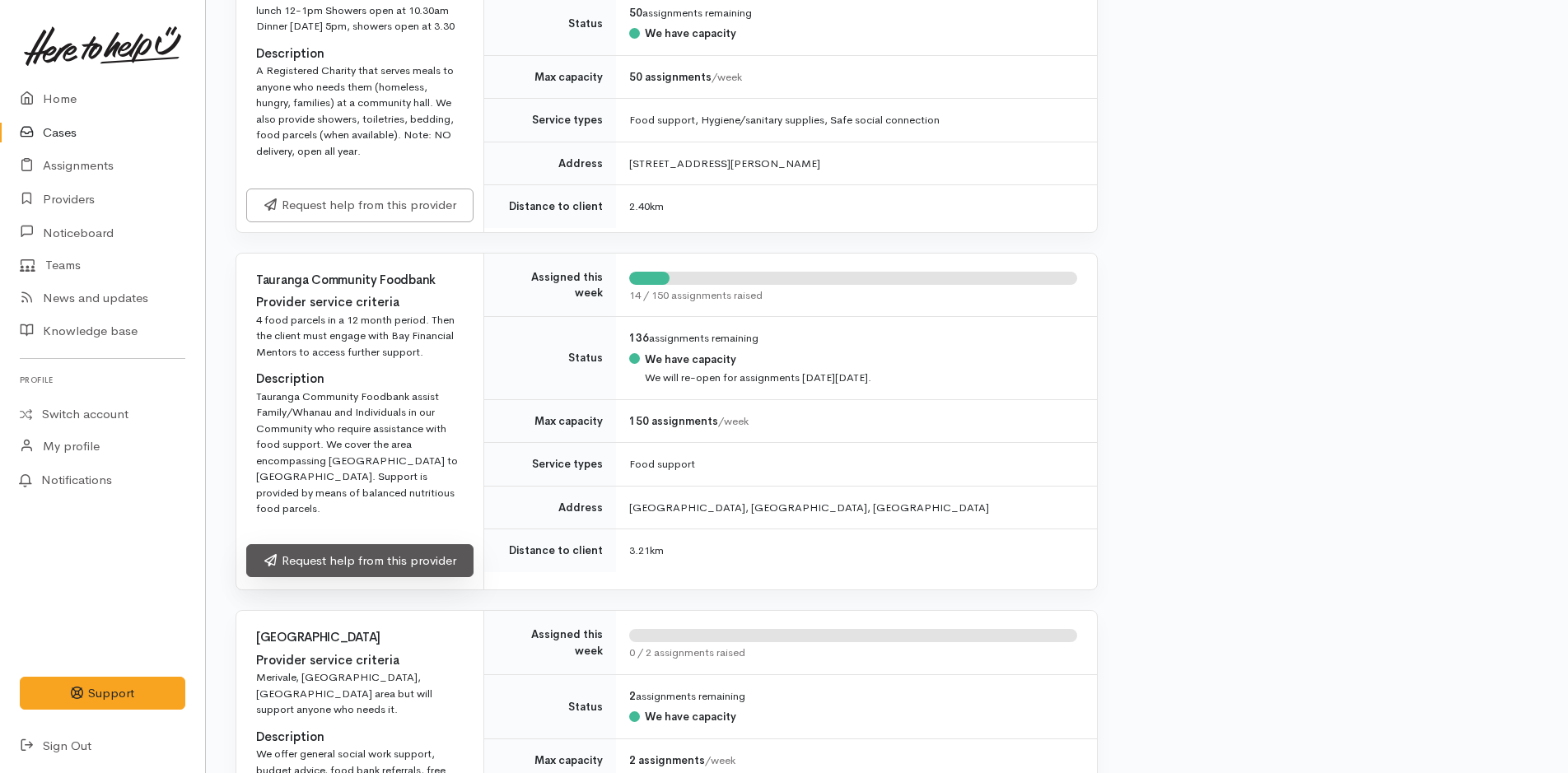
click at [360, 544] on link "Request help from this provider" at bounding box center [360, 561] width 227 height 34
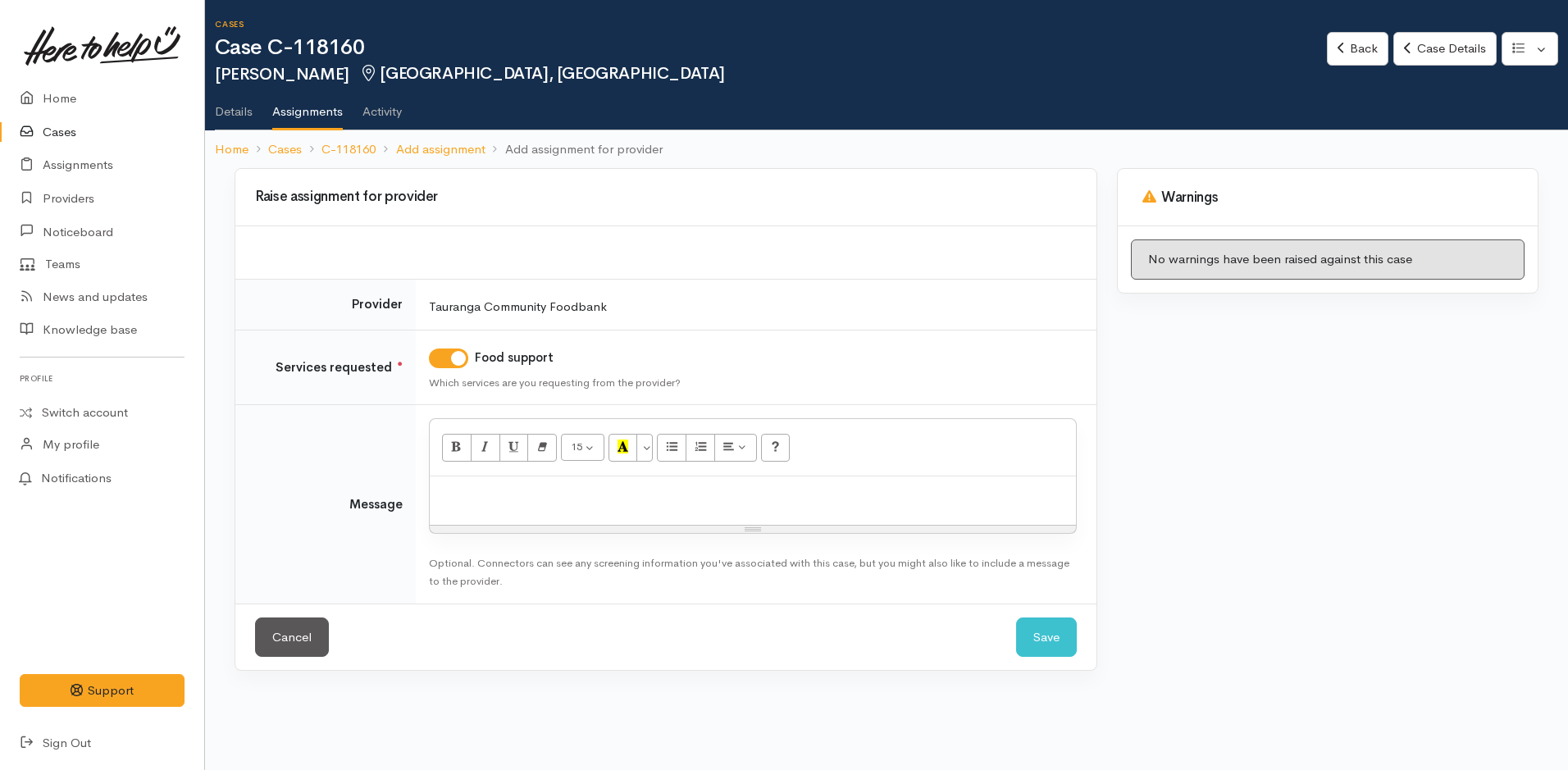
click at [504, 513] on div at bounding box center [753, 500] width 646 height 48
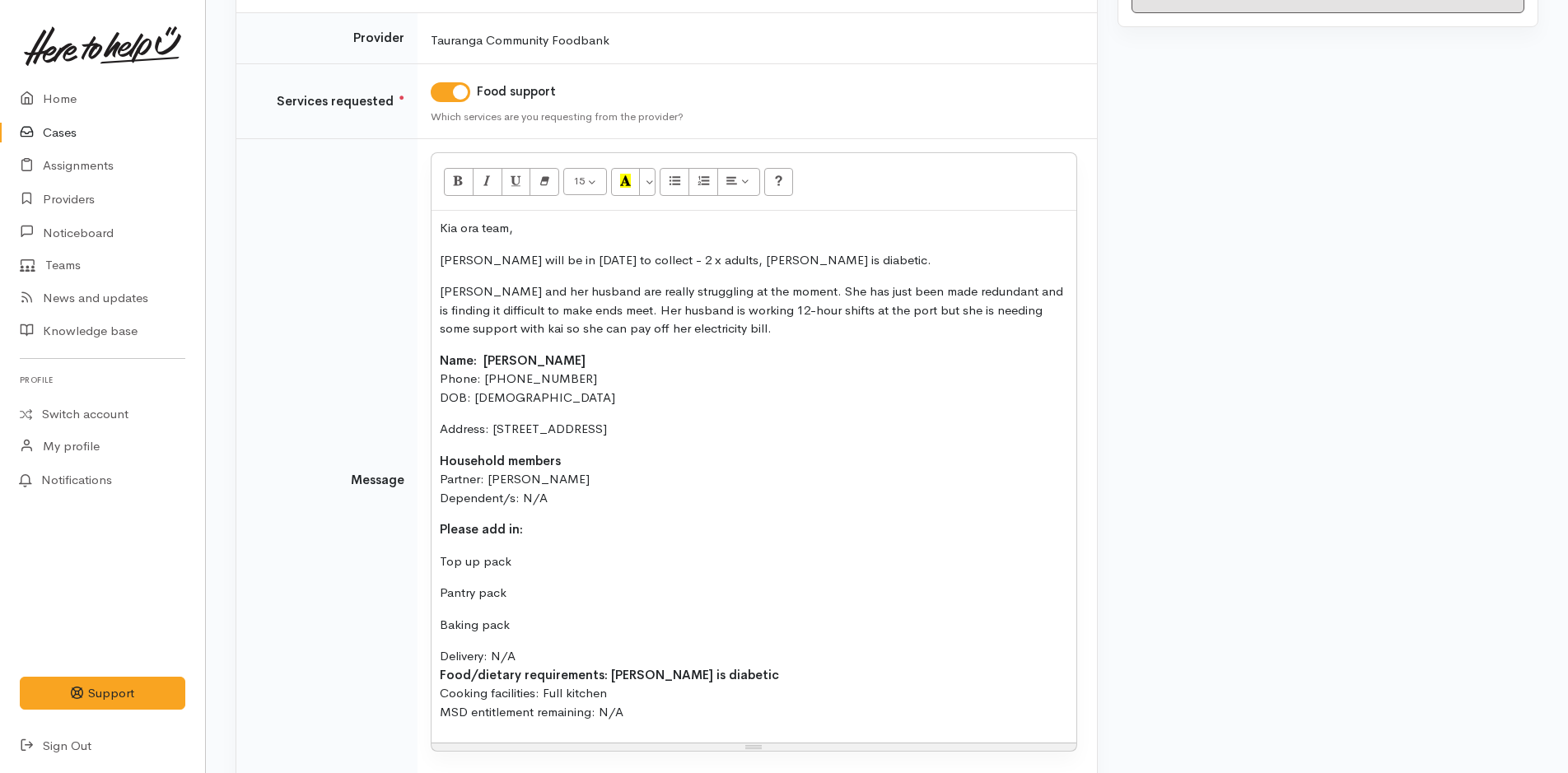
scroll to position [296, 0]
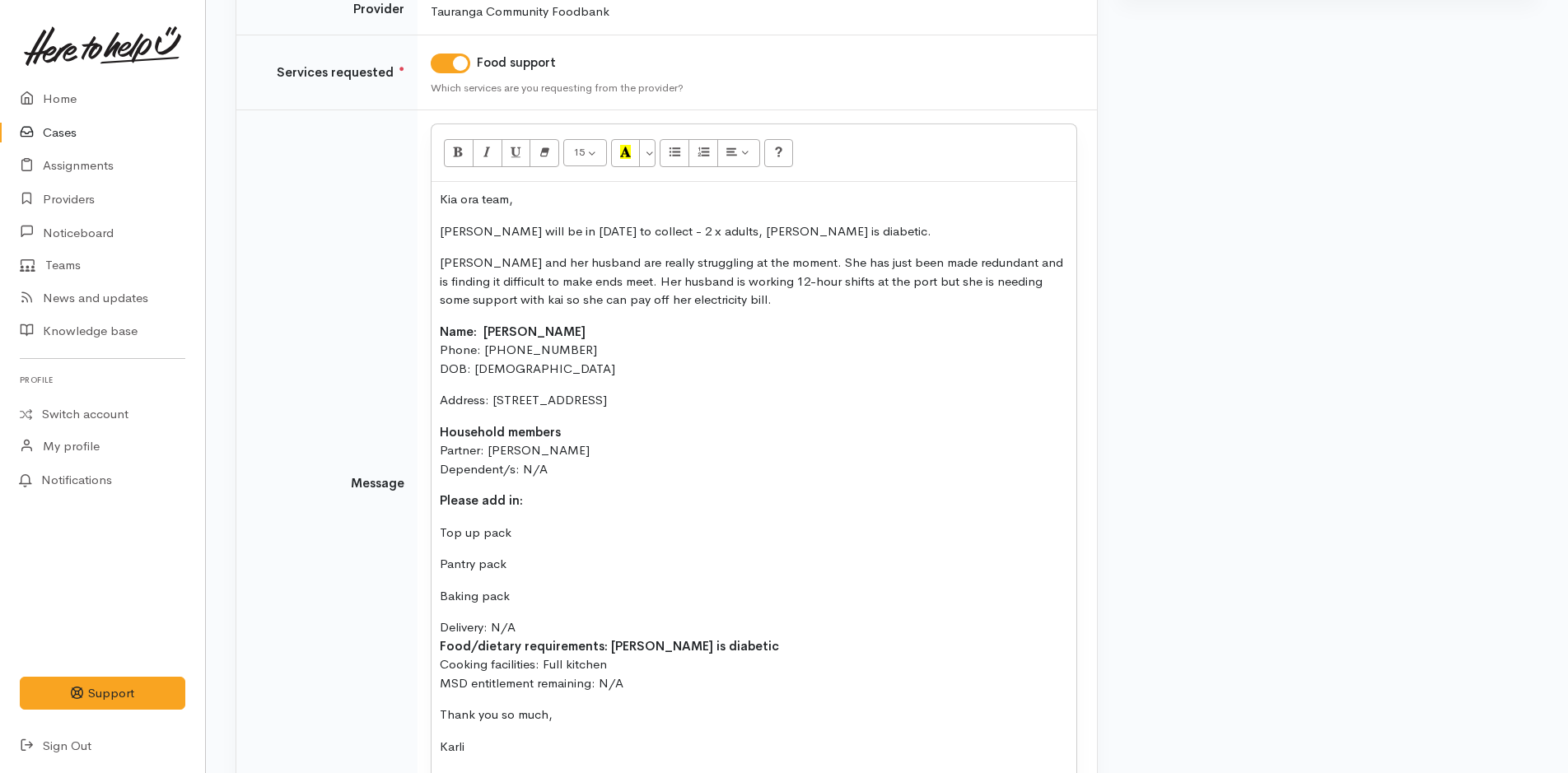
click at [442, 532] on p "Top up pack" at bounding box center [754, 533] width 629 height 19
drag, startPoint x: 673, startPoint y: 159, endPoint x: 539, endPoint y: 359, distance: 240.7
click at [673, 158] on icon "Unordered list (CTRL+SHIFT+NUM7)" at bounding box center [675, 152] width 11 height 14
click at [440, 555] on p "Pantry pack" at bounding box center [754, 564] width 629 height 19
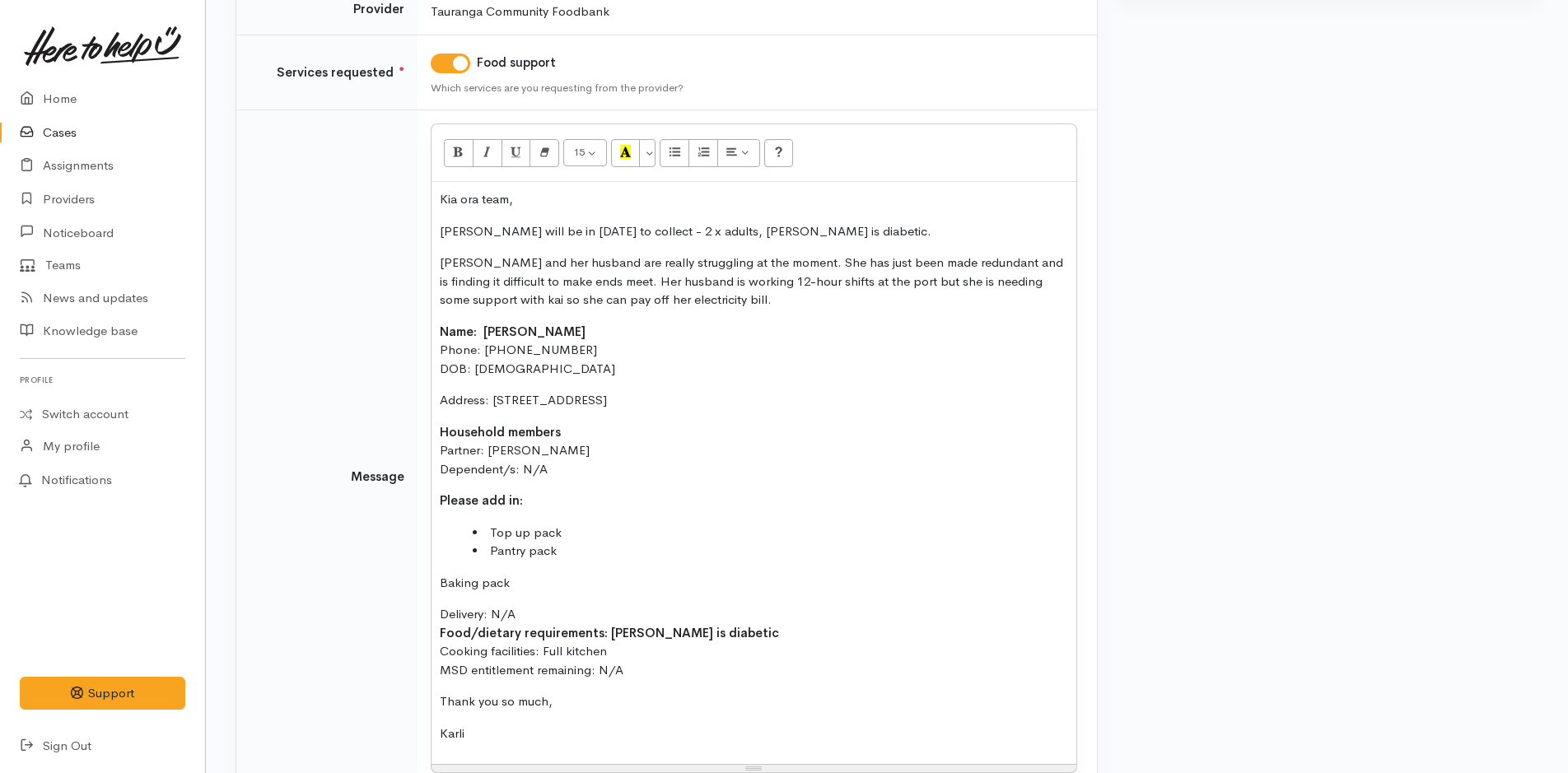
click at [433, 581] on div "Kia ora team, Charmaine will be in tomorrow to collect - 2 x adults, Charmaine …" at bounding box center [754, 472] width 645 height 582
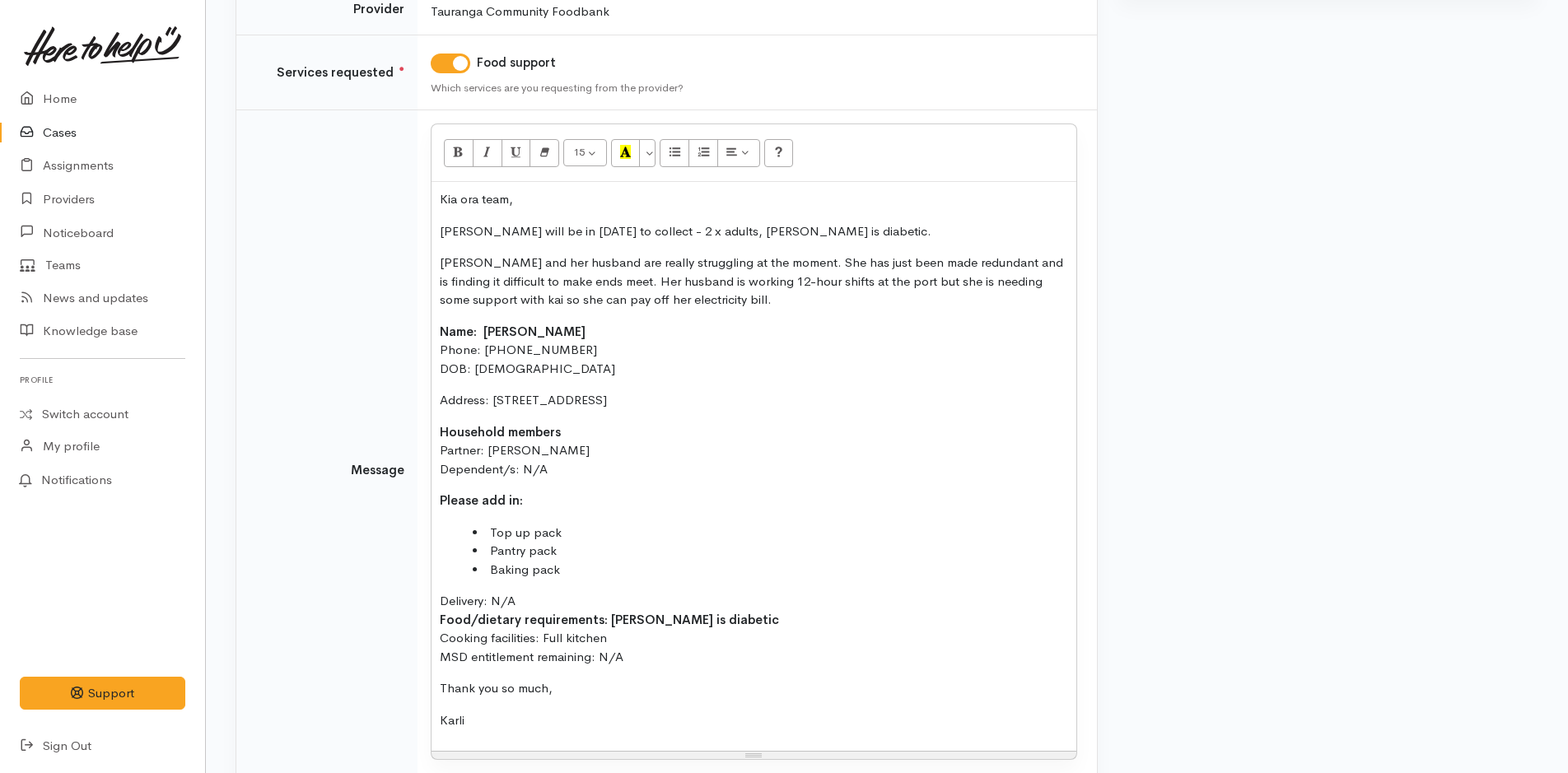
drag, startPoint x: 558, startPoint y: 566, endPoint x: 421, endPoint y: 494, distance: 154.8
click at [421, 494] on td "15 8 9 10 11 12 14 18 24 36 Background Color Transparent Select #ffff00 Text Co…" at bounding box center [757, 470] width 679 height 721
copy div "Please add in: Top up pack Pantry pack Baking pack"
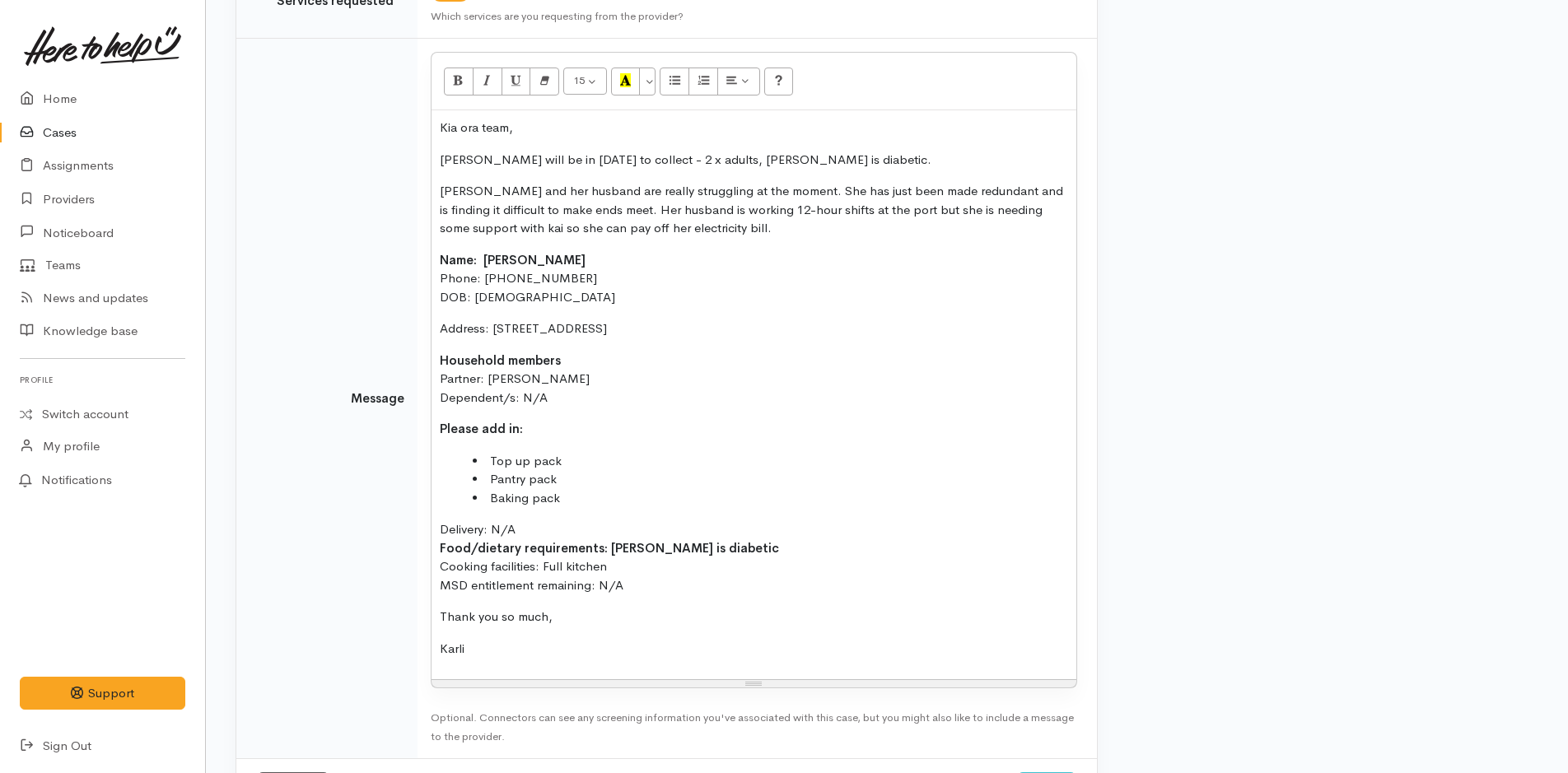
scroll to position [441, 0]
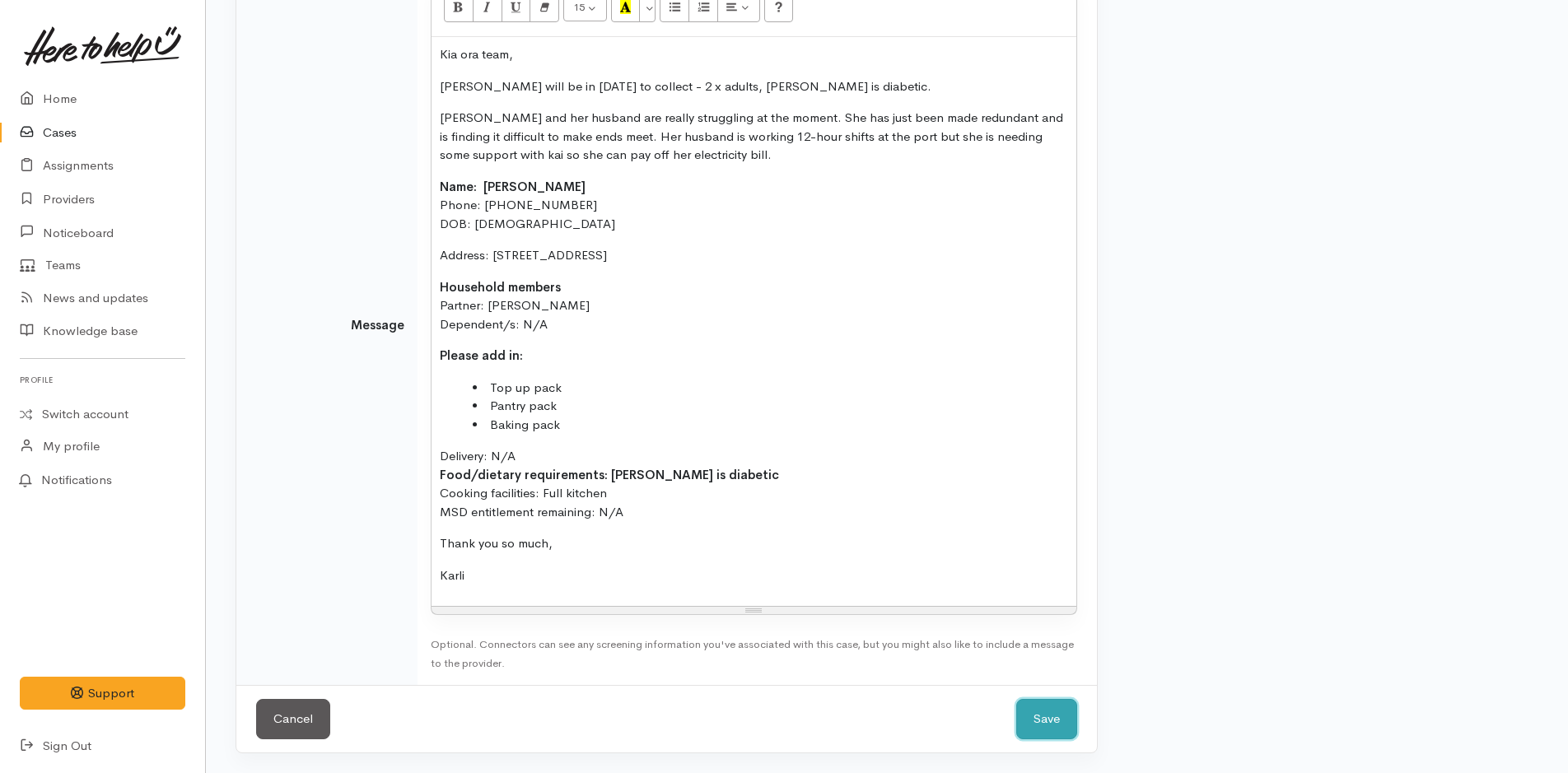
click at [1039, 715] on button "Save" at bounding box center [1047, 720] width 61 height 41
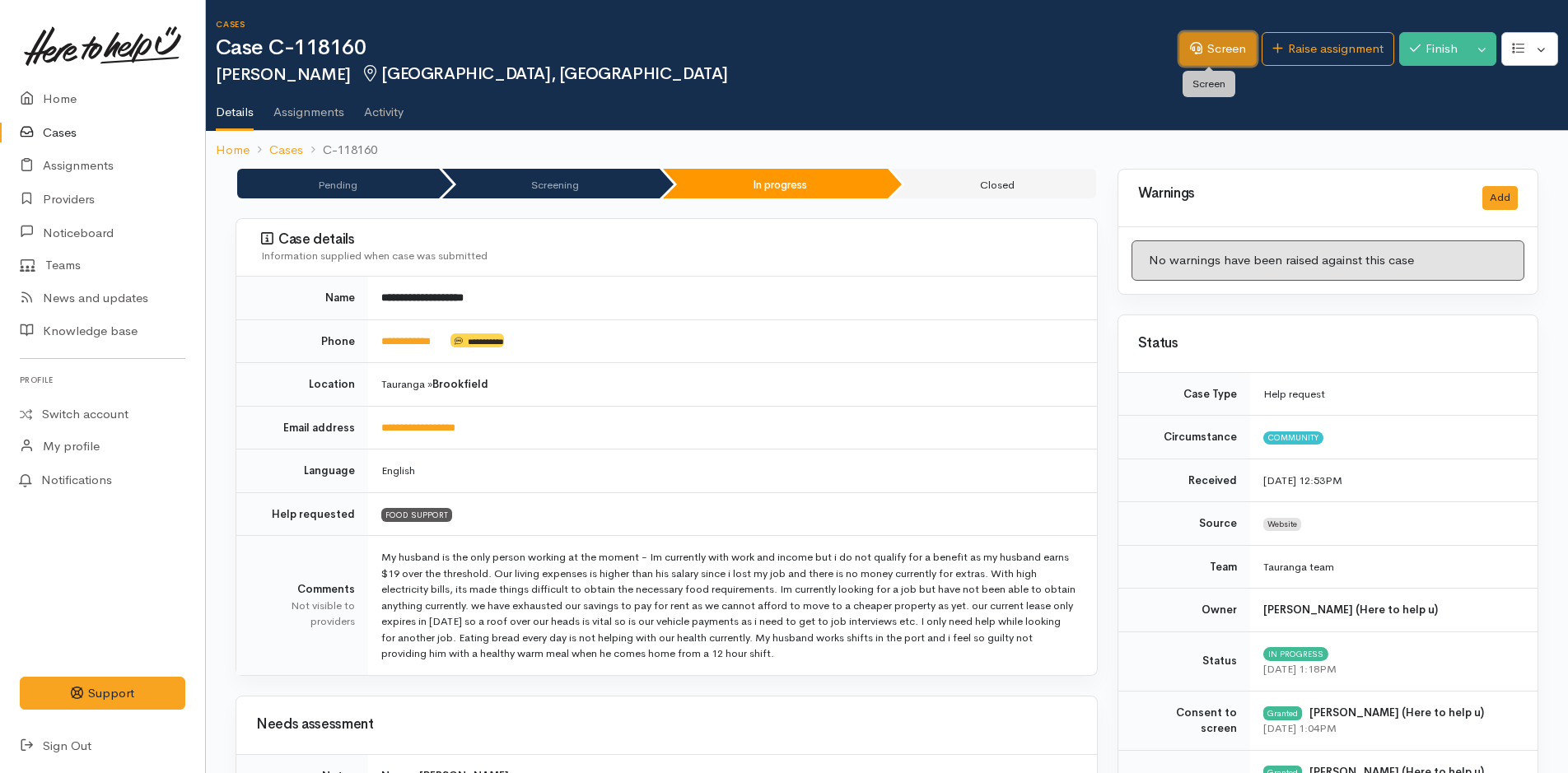
click at [1214, 58] on link "Screen" at bounding box center [1217, 49] width 77 height 34
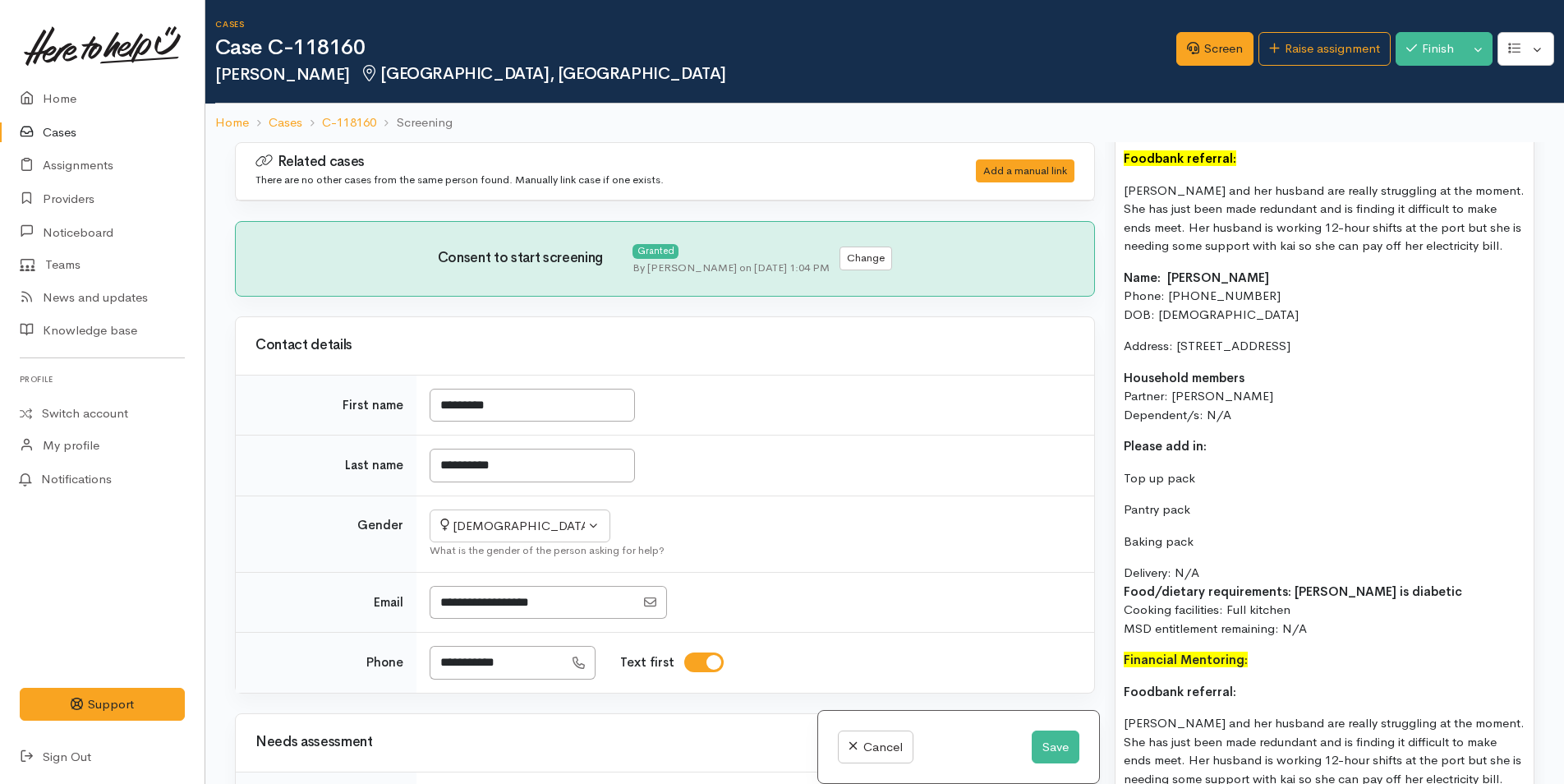
scroll to position [1807, 0]
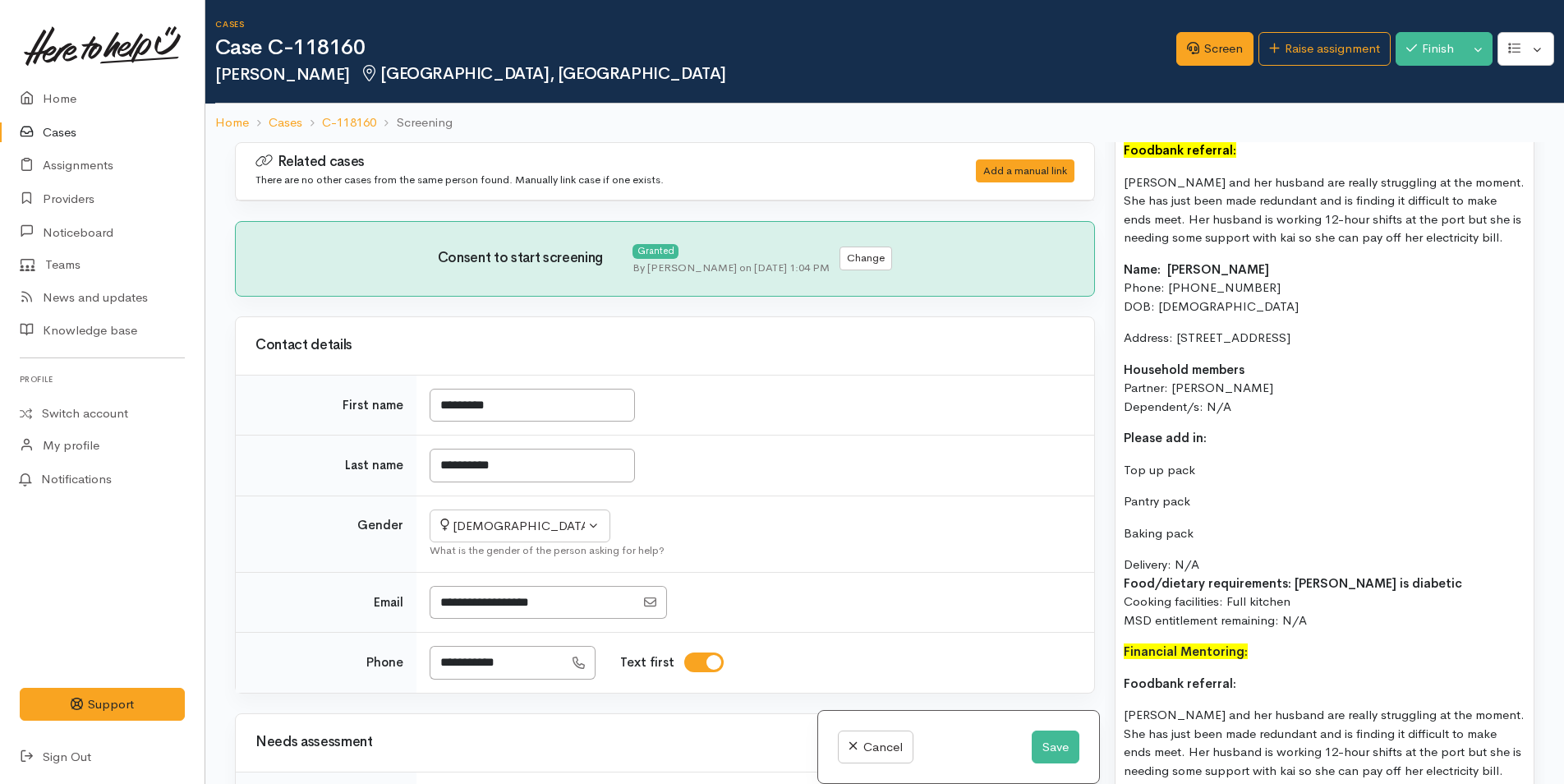
drag, startPoint x: 1108, startPoint y: 531, endPoint x: 1102, endPoint y: 481, distance: 50.4
click at [1102, 481] on div "Related cases There are no other cases from the same person found. Manually lin…" at bounding box center [885, 534] width 1320 height 784
paste div
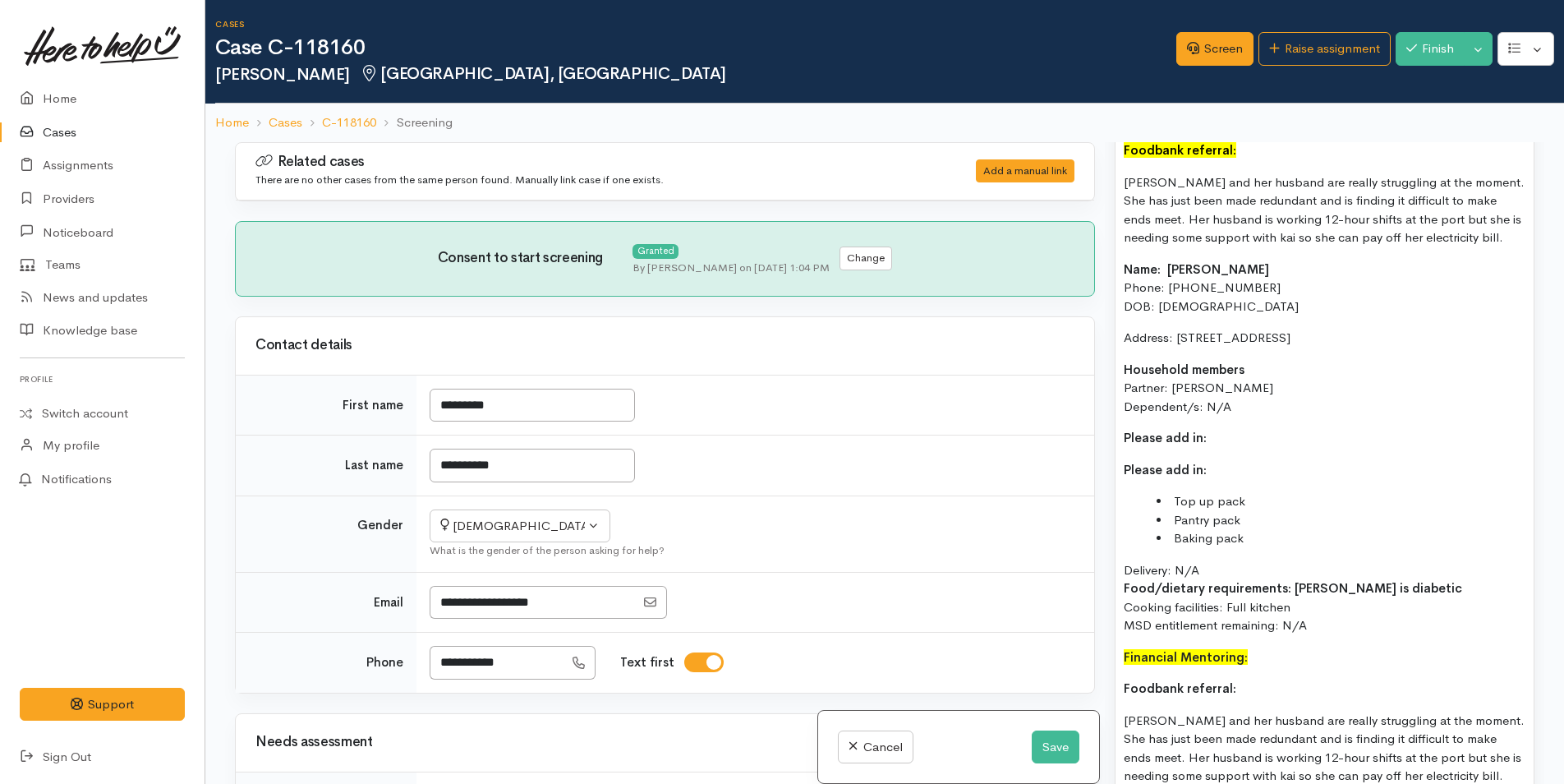
drag, startPoint x: 1218, startPoint y: 455, endPoint x: 1092, endPoint y: 450, distance: 126.1
click at [1092, 450] on div "Related cases There are no other cases from the same person found. Manually lin…" at bounding box center [885, 534] width 1320 height 784
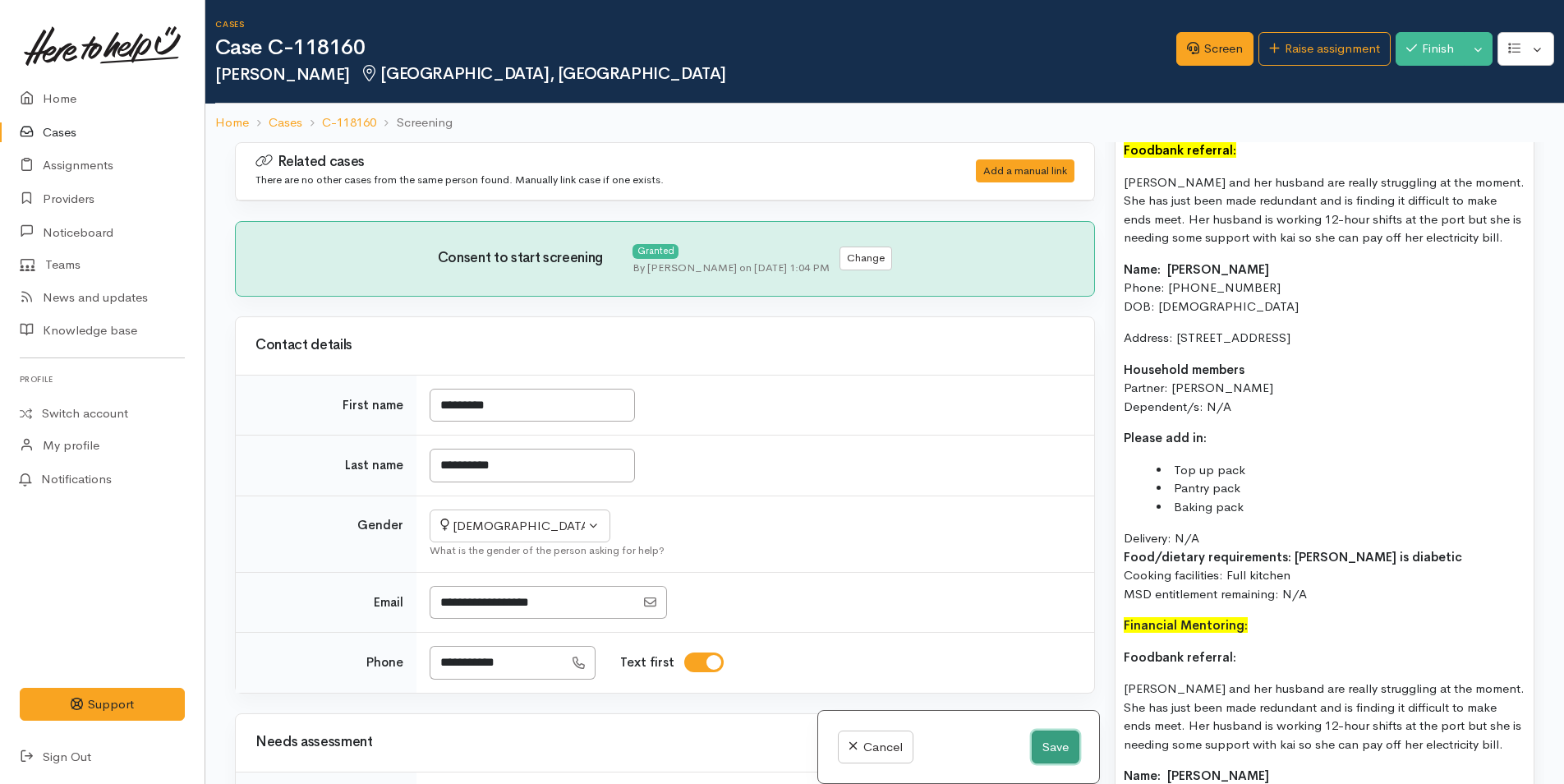
click at [1040, 749] on button "Save" at bounding box center [1055, 747] width 47 height 34
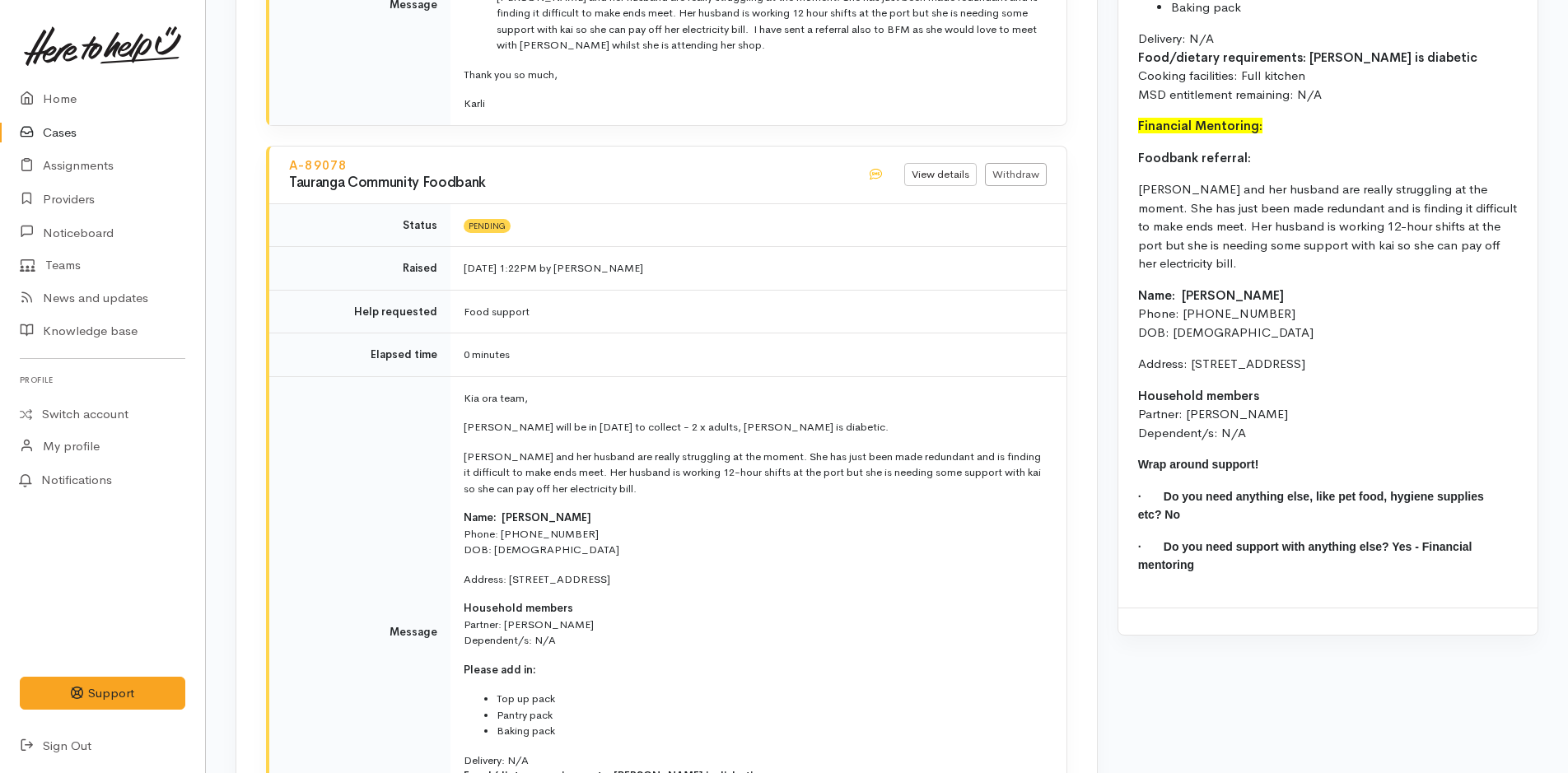
scroll to position [1893, 0]
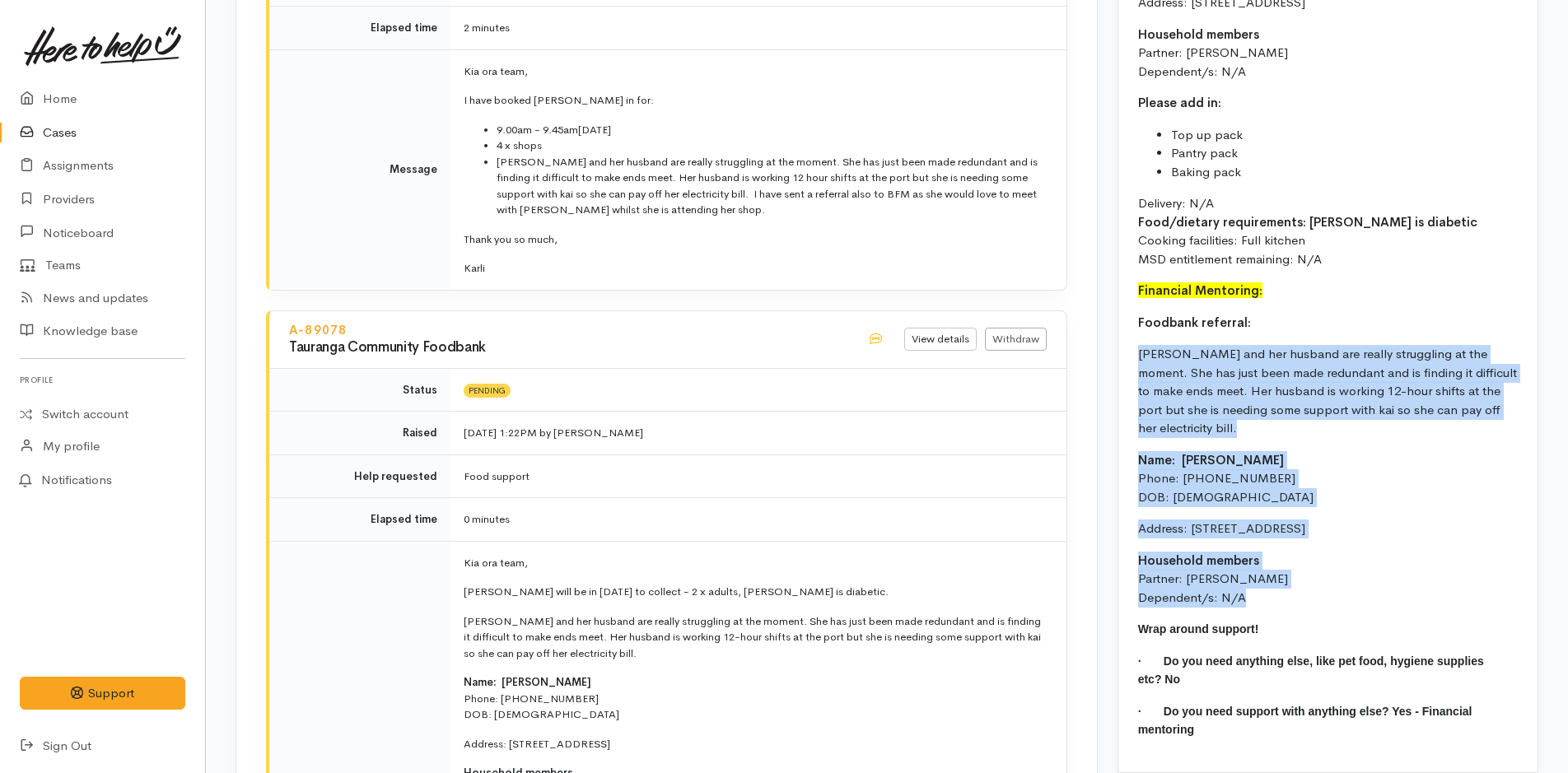
drag, startPoint x: 1179, startPoint y: 526, endPoint x: 1137, endPoint y: 329, distance: 201.4
click at [1137, 329] on div "Food support: Due to the stress Charmaine is under and to help alleviate the pr…" at bounding box center [1327, 32] width 419 height 1480
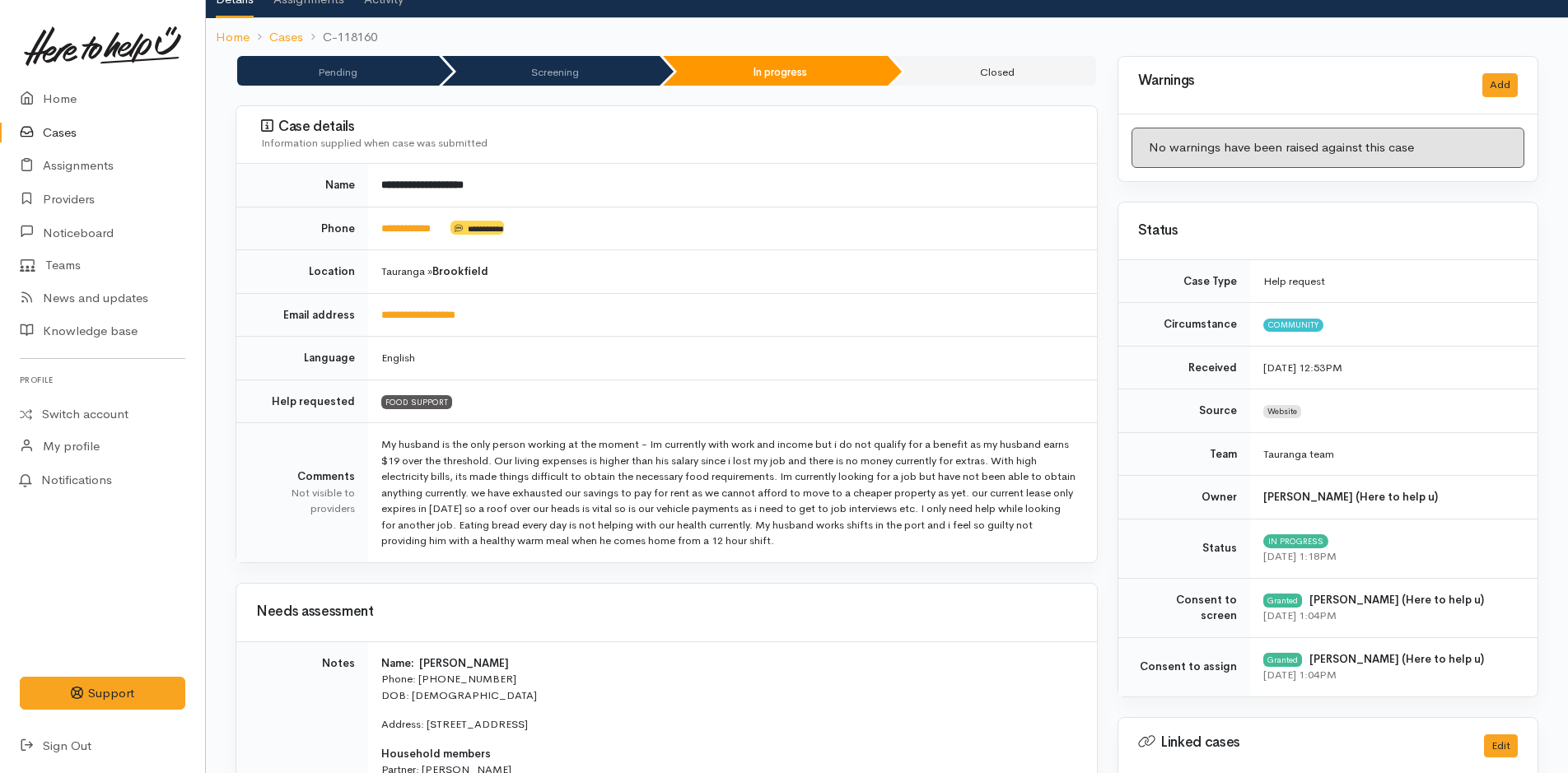
scroll to position [0, 0]
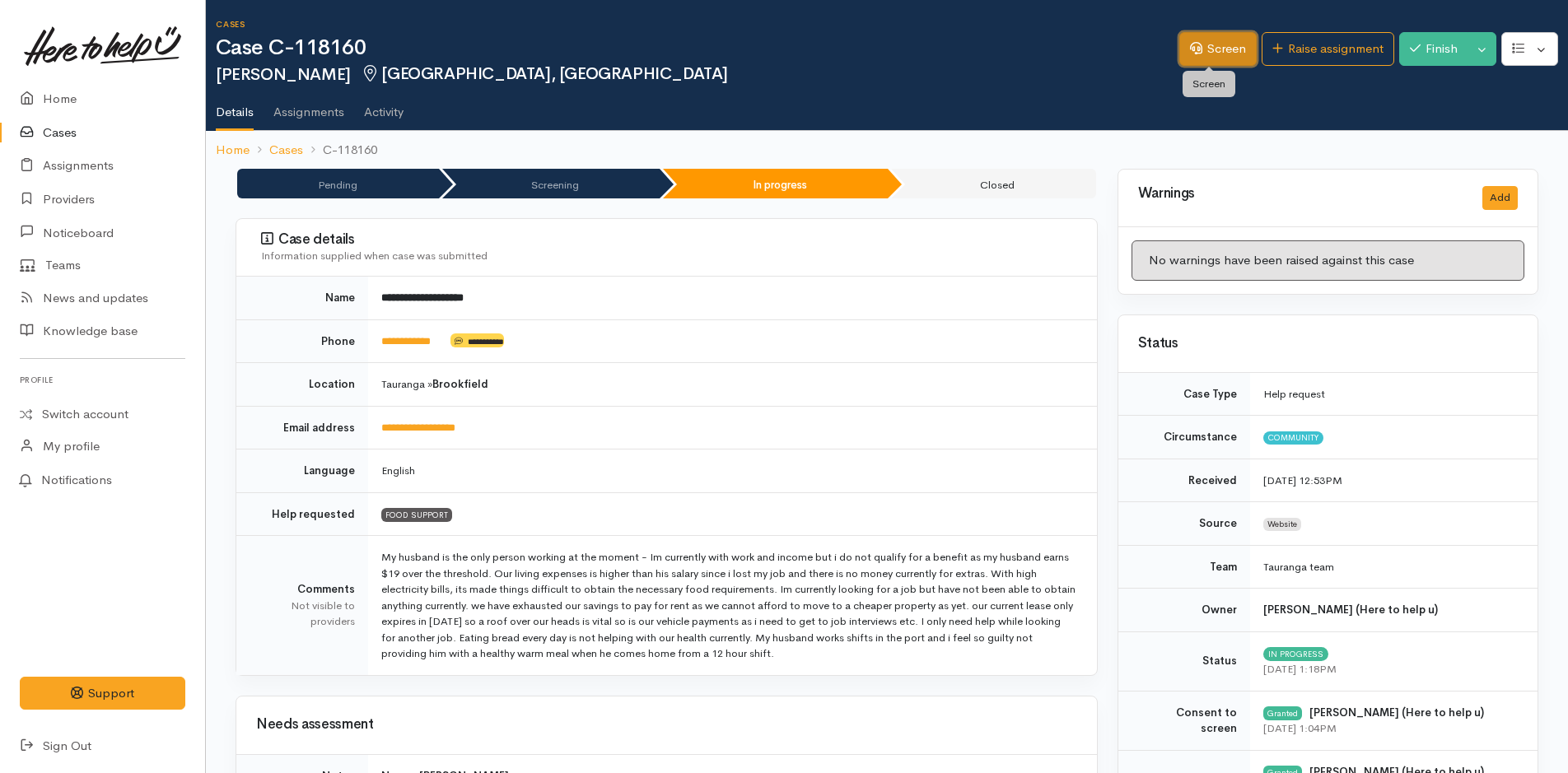
click at [1195, 48] on link "Screen" at bounding box center [1217, 49] width 77 height 34
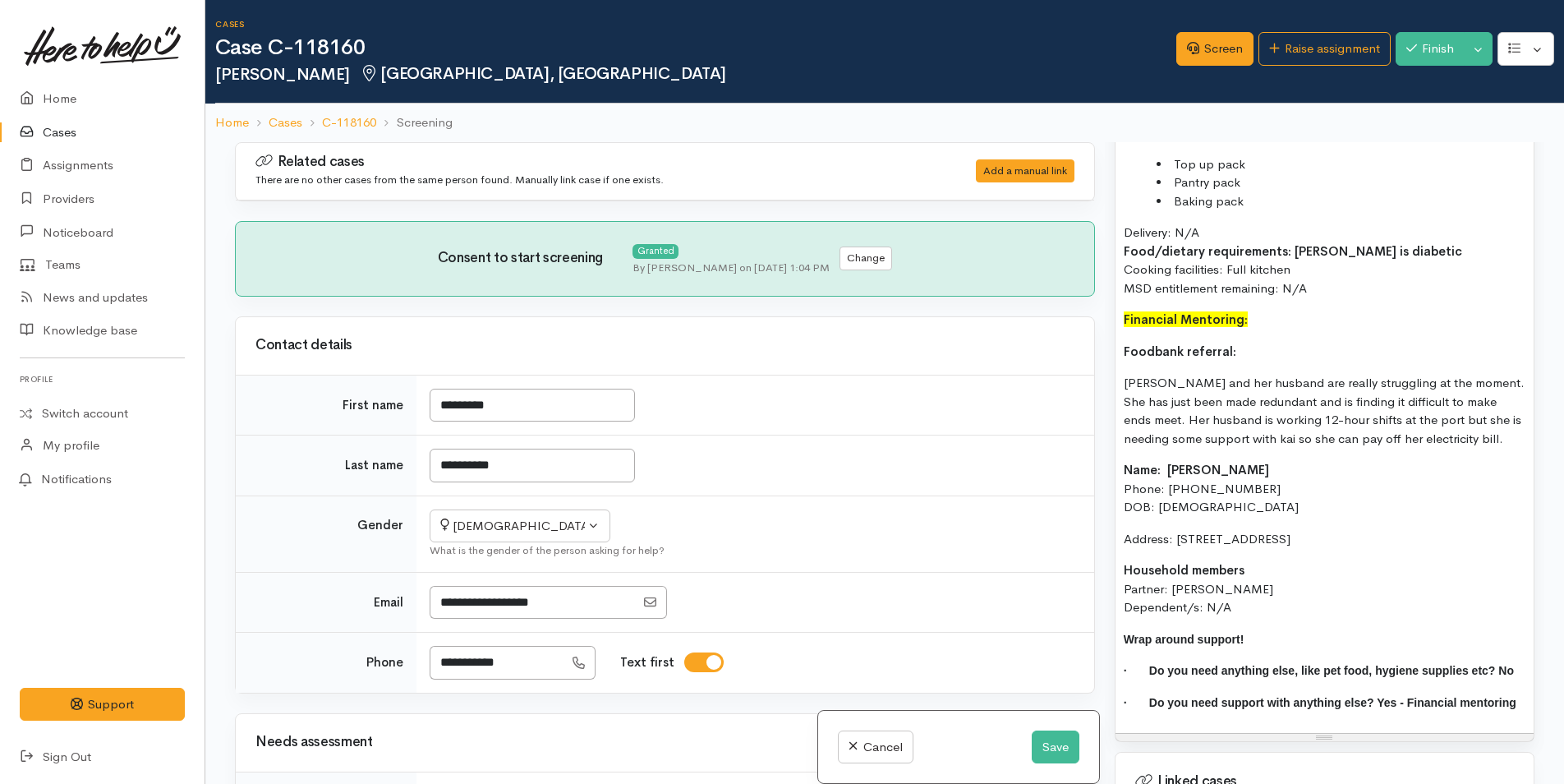
scroll to position [2136, 0]
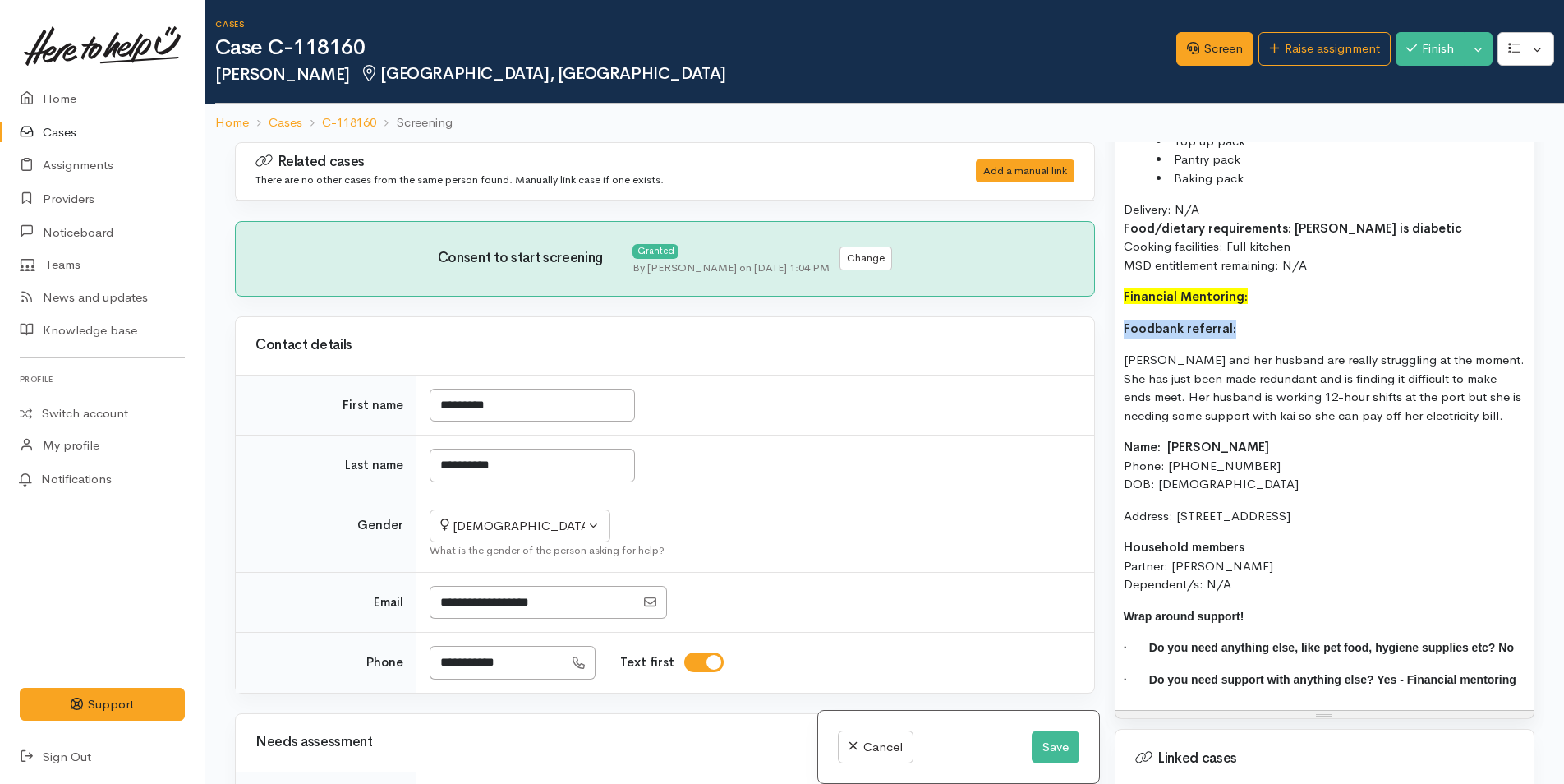
drag, startPoint x: 1240, startPoint y: 341, endPoint x: 1093, endPoint y: 341, distance: 147.0
click at [1093, 341] on div "Related cases There are no other cases from the same person found. Manually lin…" at bounding box center [885, 534] width 1320 height 784
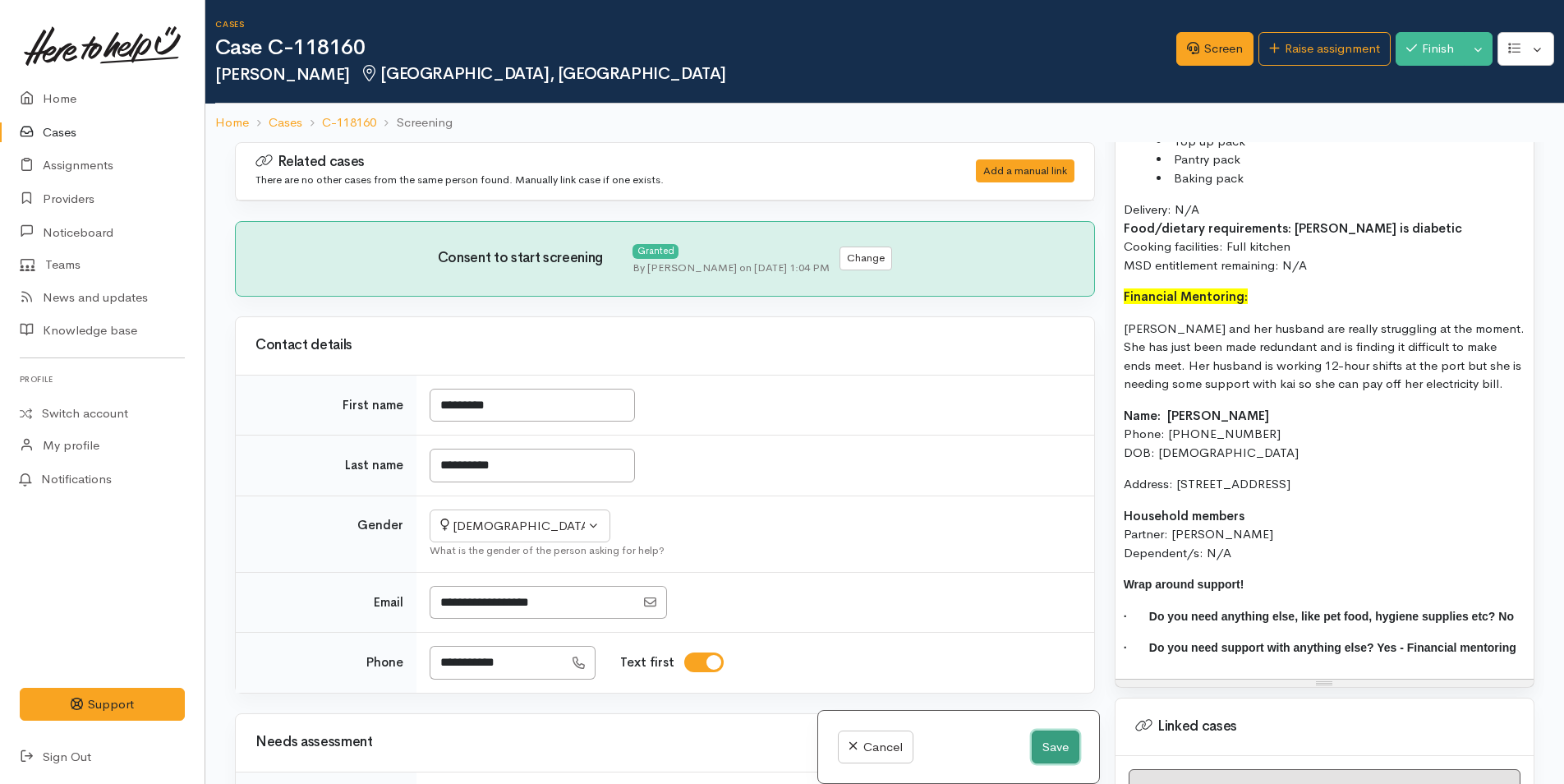
click at [1068, 738] on button "Save" at bounding box center [1055, 747] width 47 height 34
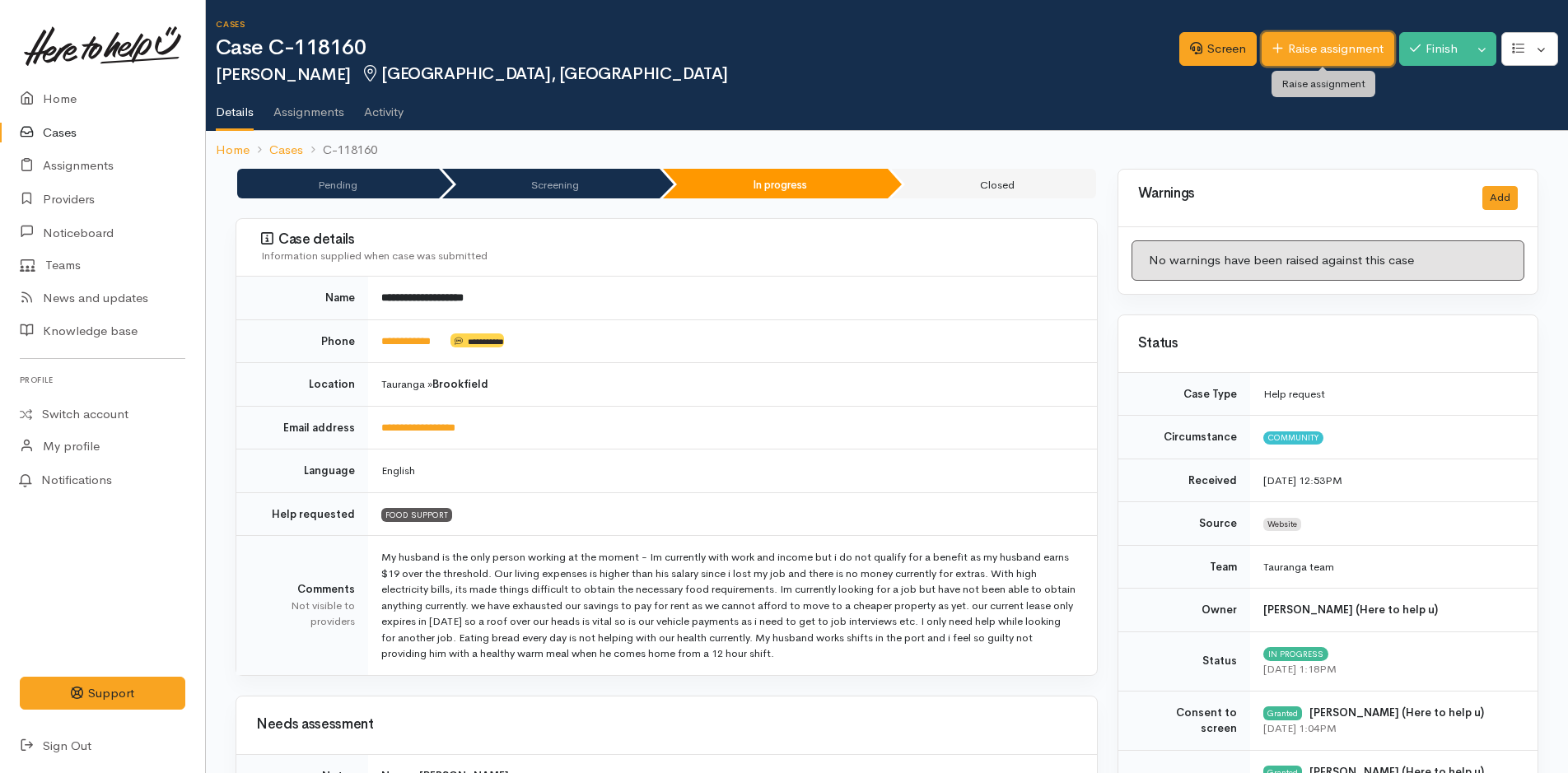
click at [1302, 52] on link "Raise assignment" at bounding box center [1328, 49] width 133 height 34
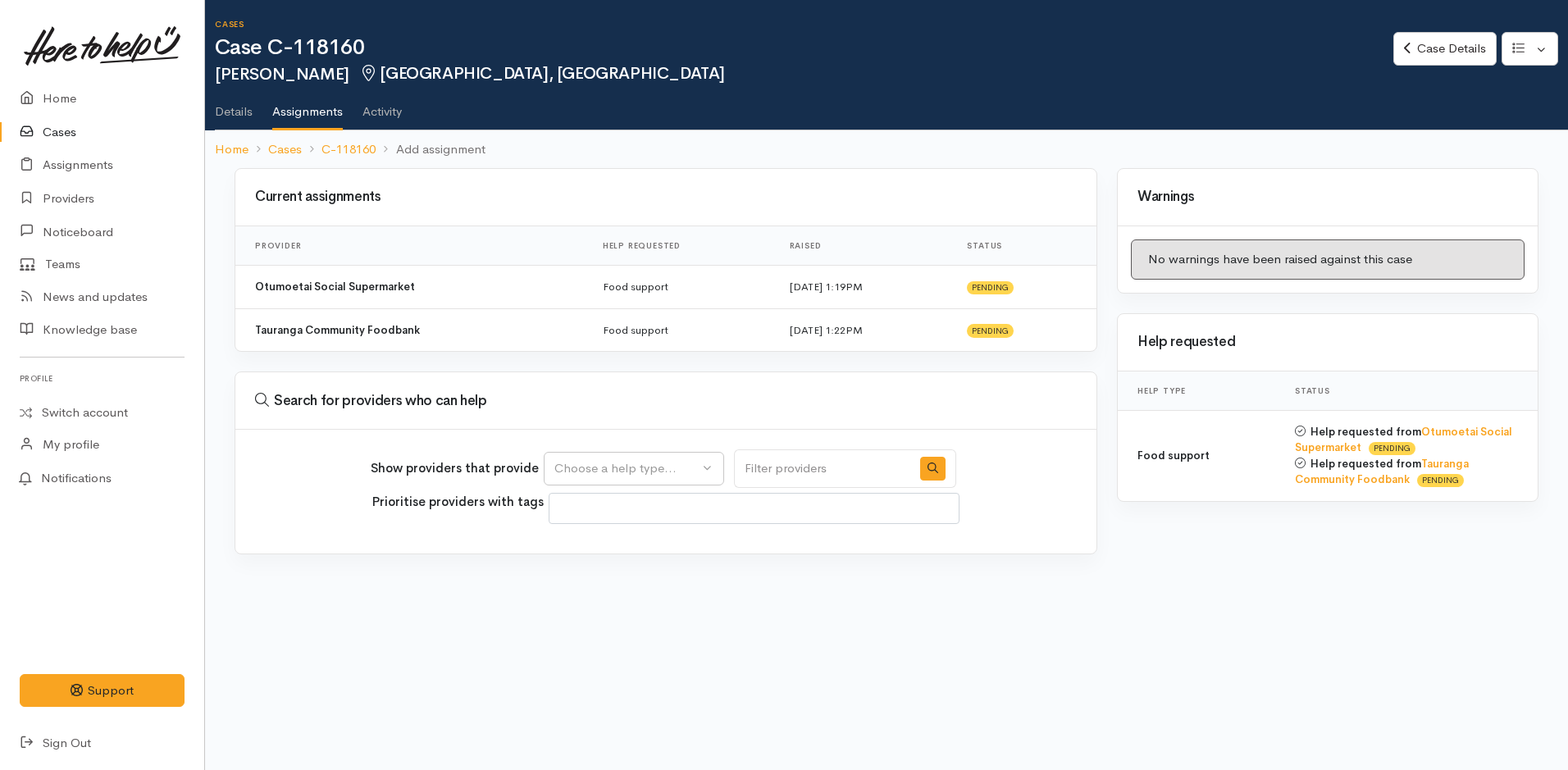
select select
click at [606, 477] on div "Choose a help type..." at bounding box center [626, 469] width 144 height 19
click at [595, 547] on span "Food support" at bounding box center [602, 547] width 76 height 19
select select "3"
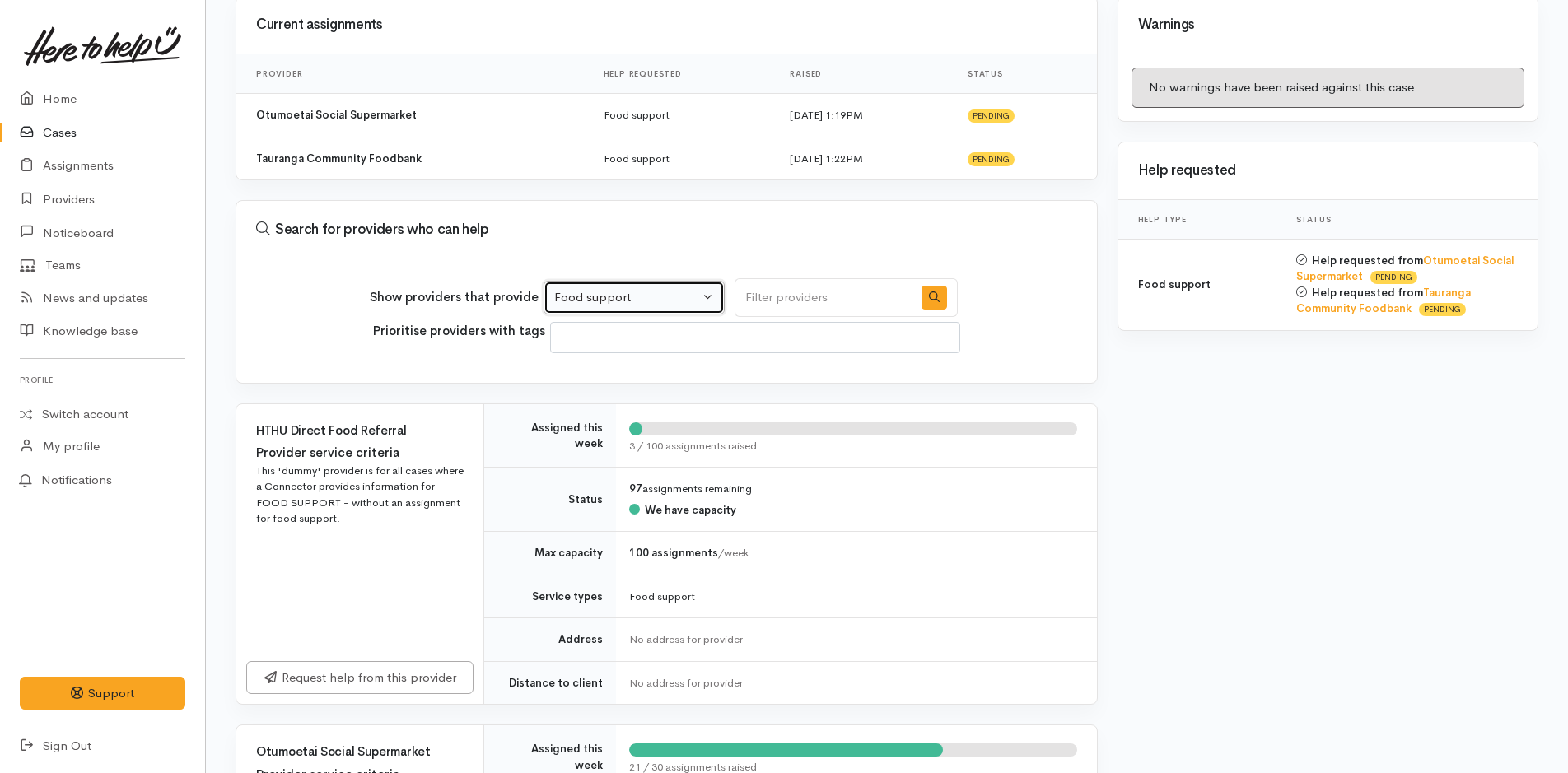
scroll to position [82, 0]
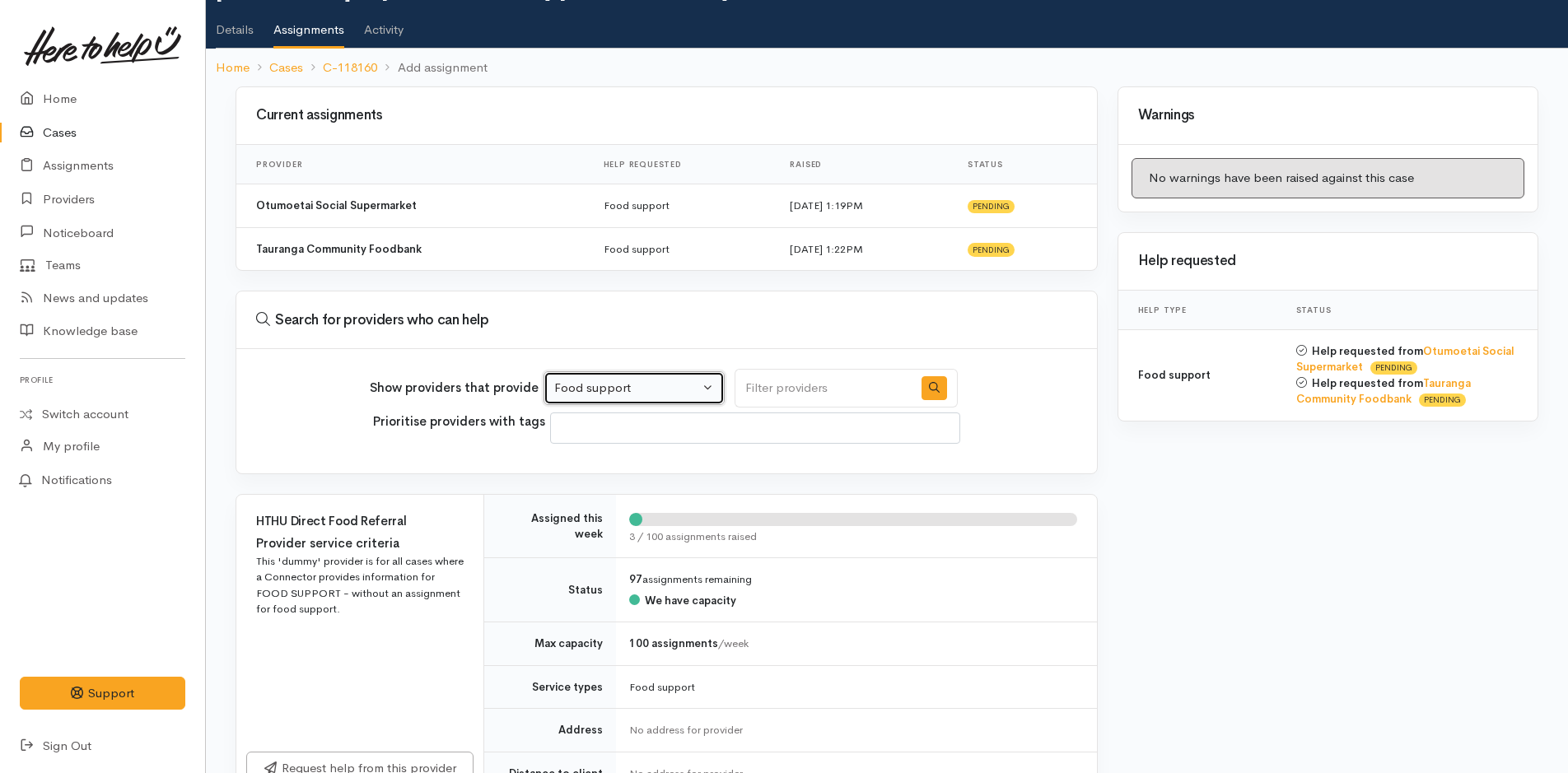
click at [639, 378] on div "Food support" at bounding box center [626, 388] width 145 height 19
click at [230, 29] on link "Details" at bounding box center [235, 24] width 38 height 46
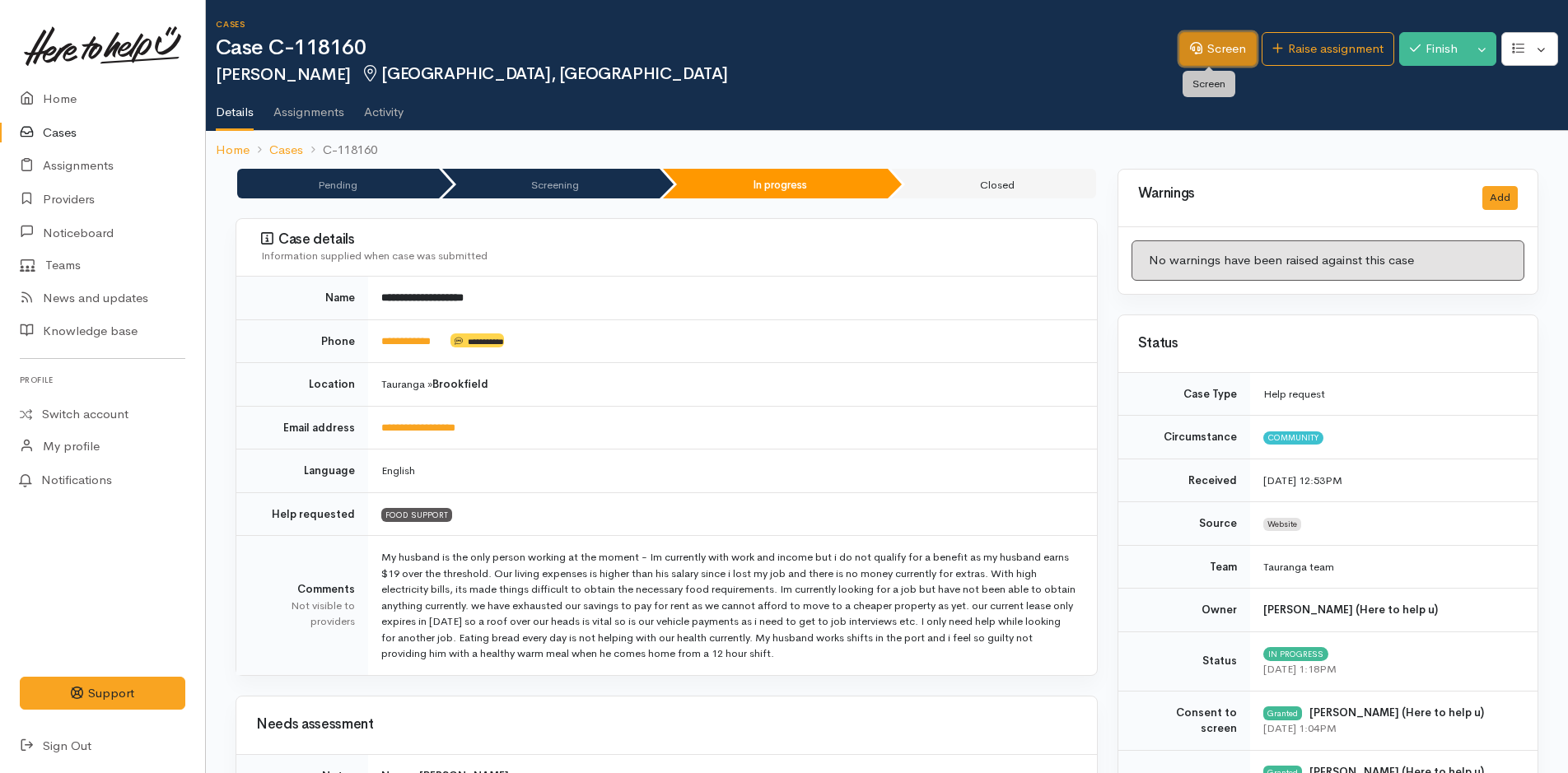
drag, startPoint x: 1205, startPoint y: 45, endPoint x: 1109, endPoint y: 78, distance: 101.5
click at [1205, 45] on link "Screen" at bounding box center [1217, 49] width 77 height 34
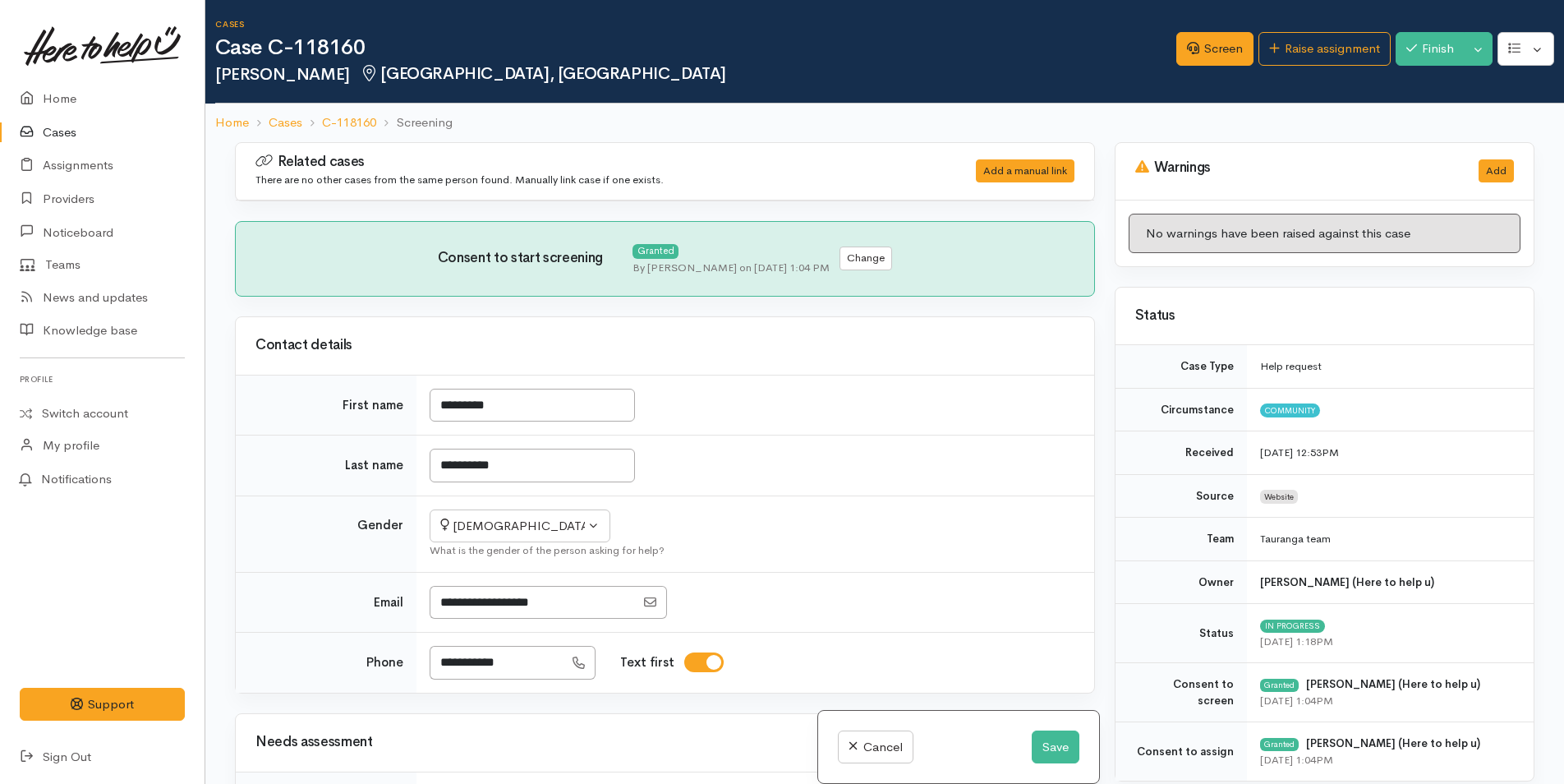
scroll to position [575, 0]
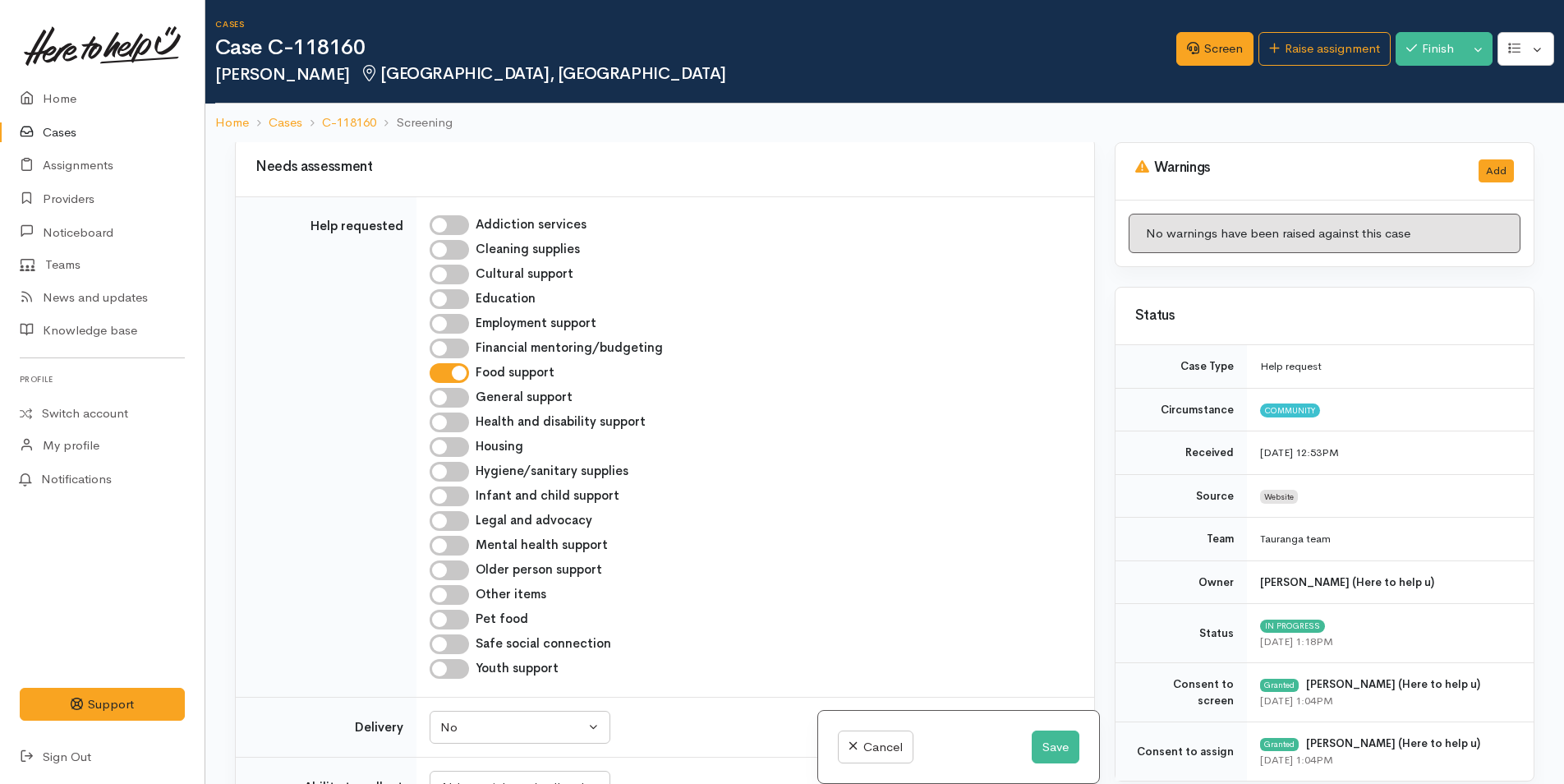
click at [450, 347] on input "Financial mentoring/budgeting" at bounding box center [450, 348] width 40 height 19
checkbox input "true"
drag, startPoint x: 1043, startPoint y: 738, endPoint x: 1141, endPoint y: 481, distance: 275.1
click at [1043, 738] on button "Save" at bounding box center [1055, 747] width 47 height 34
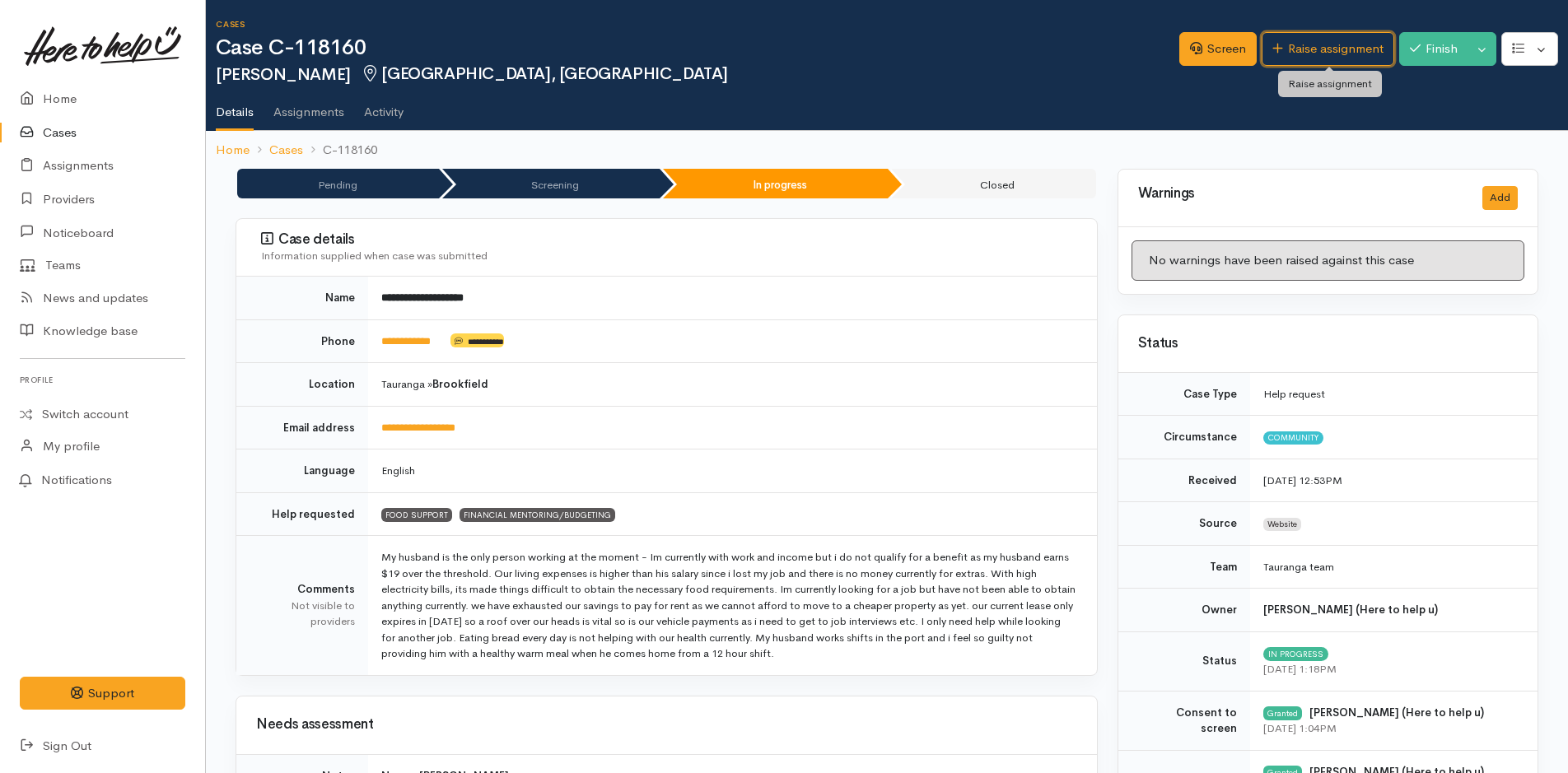
click at [1326, 42] on link "Raise assignment" at bounding box center [1328, 49] width 133 height 34
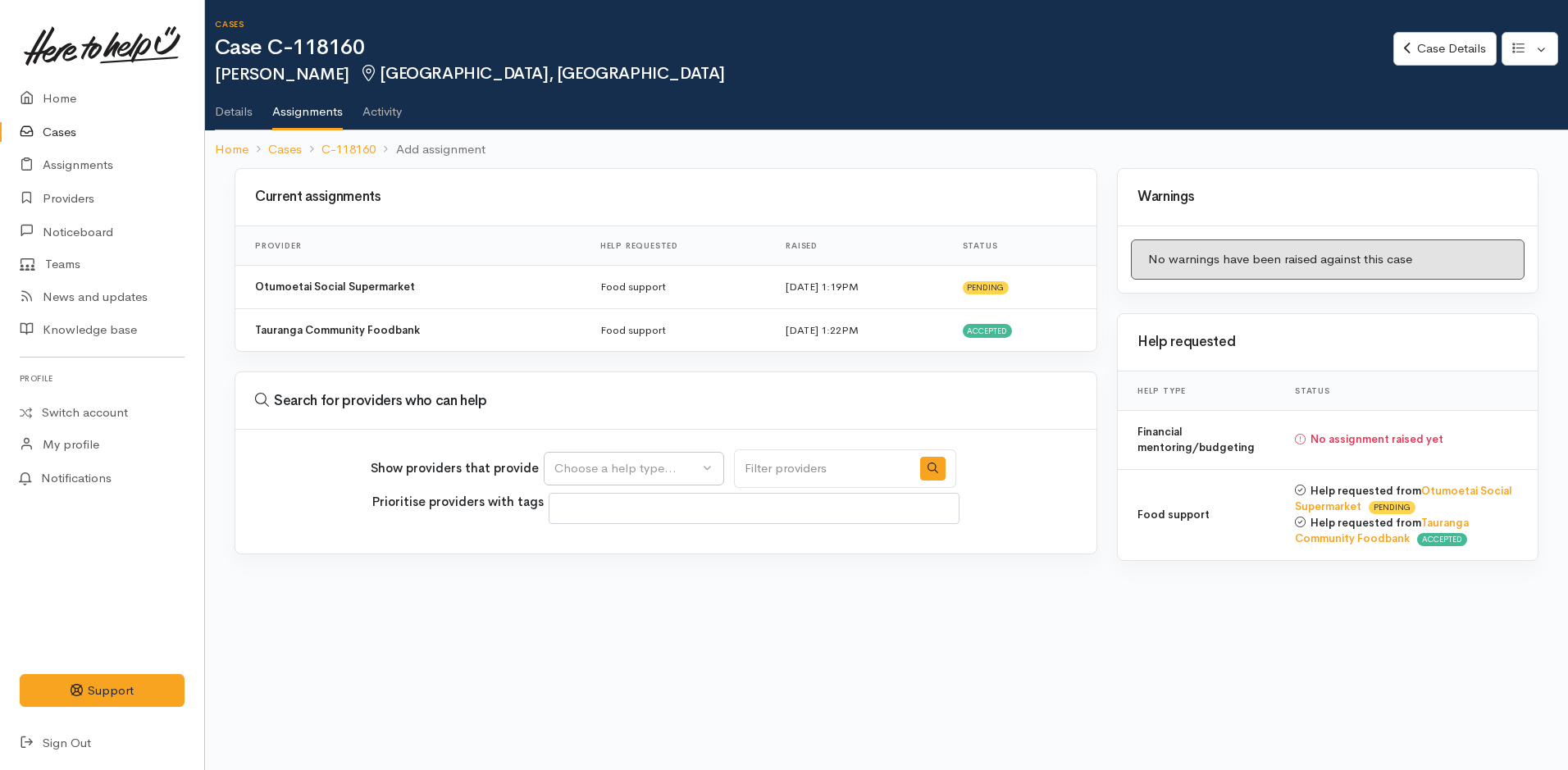
select select
click at [593, 466] on div "Choose a help type..." at bounding box center [626, 469] width 144 height 19
click at [634, 573] on span "Financial mentoring/budgeting" at bounding box center [650, 572] width 173 height 19
select select "9"
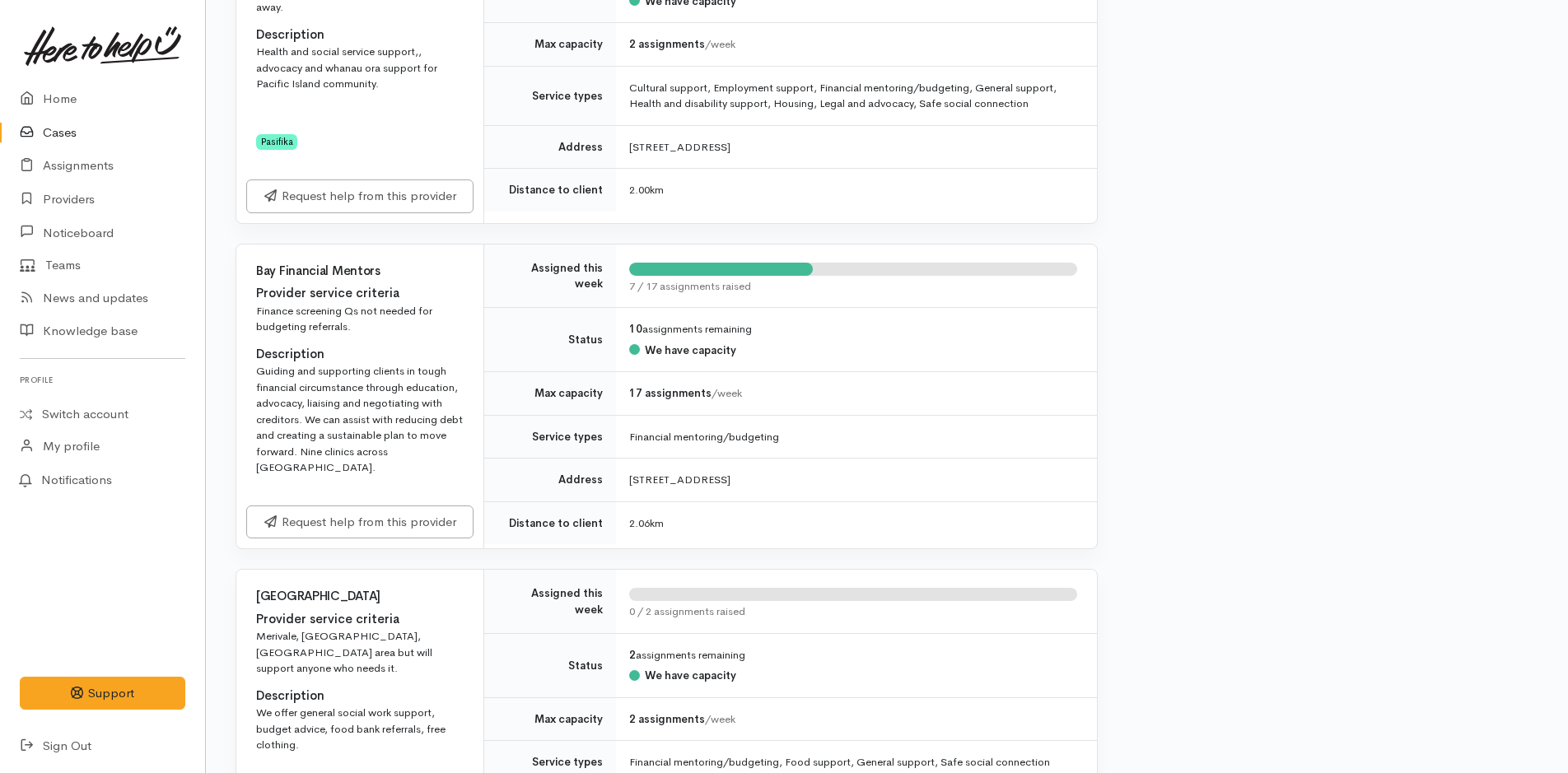
scroll to position [1400, 0]
click at [339, 511] on link "Request help from this provider" at bounding box center [360, 521] width 227 height 34
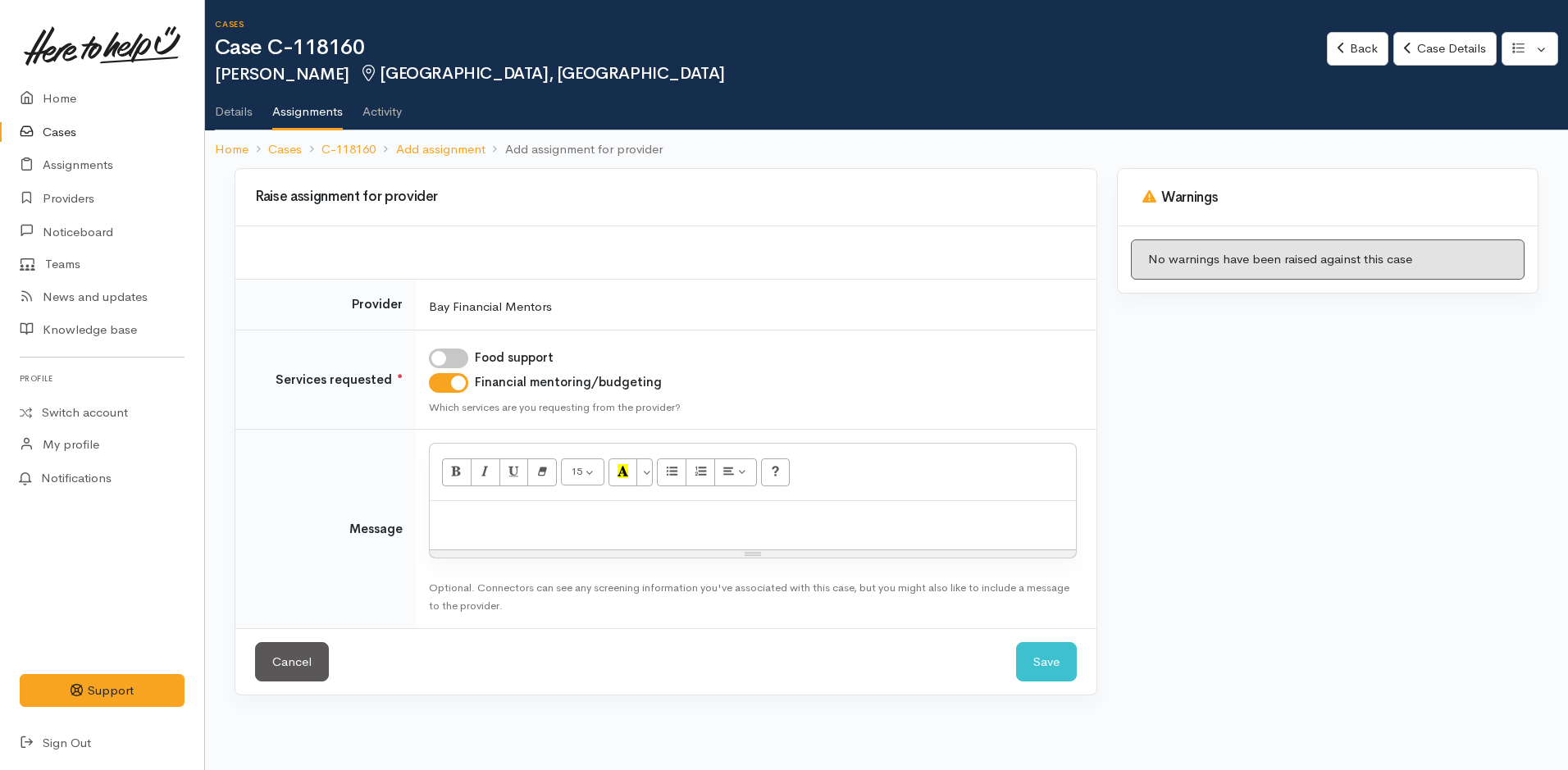
click at [522, 520] on p at bounding box center [752, 519] width 630 height 19
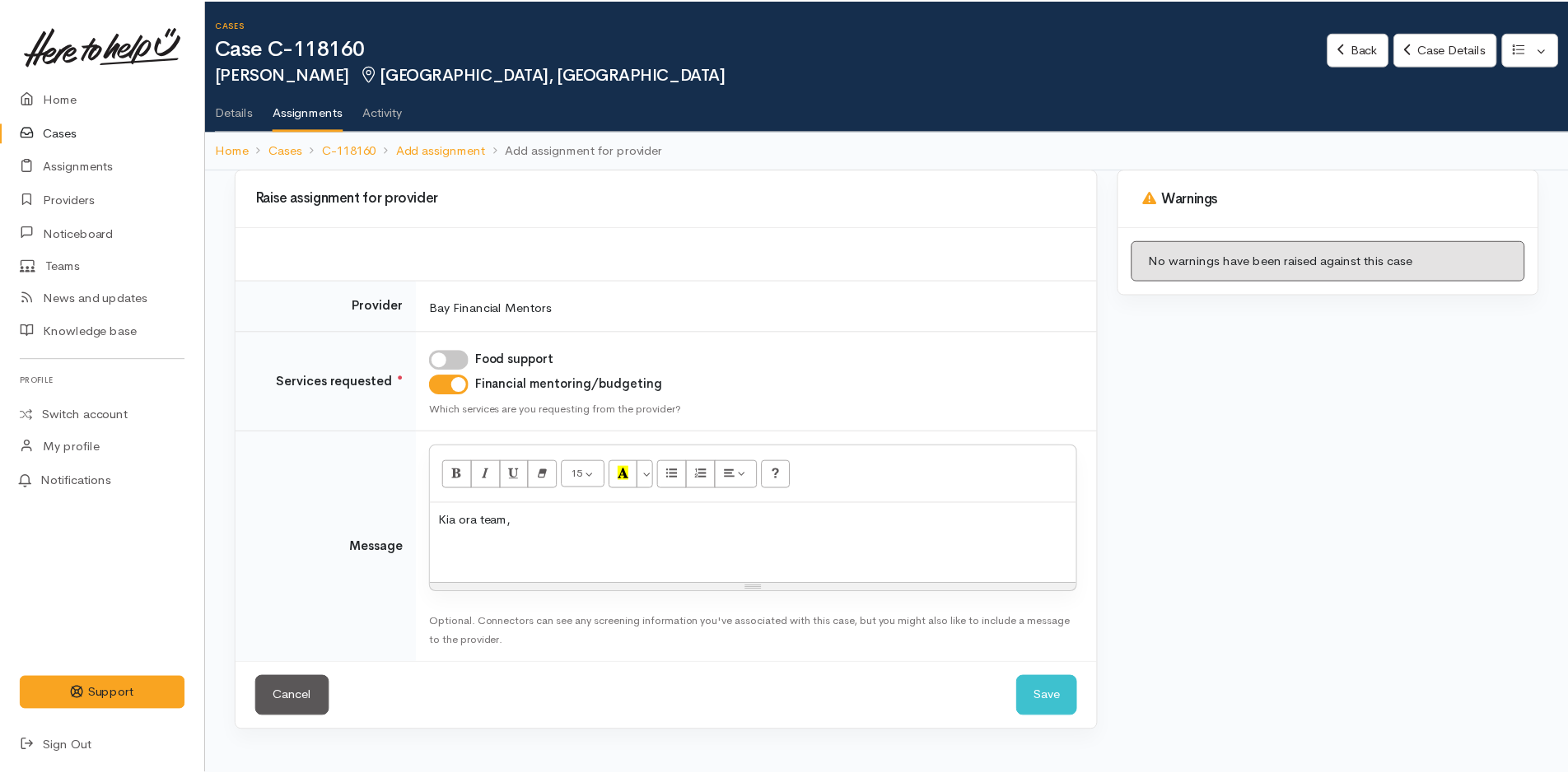
scroll to position [1, 0]
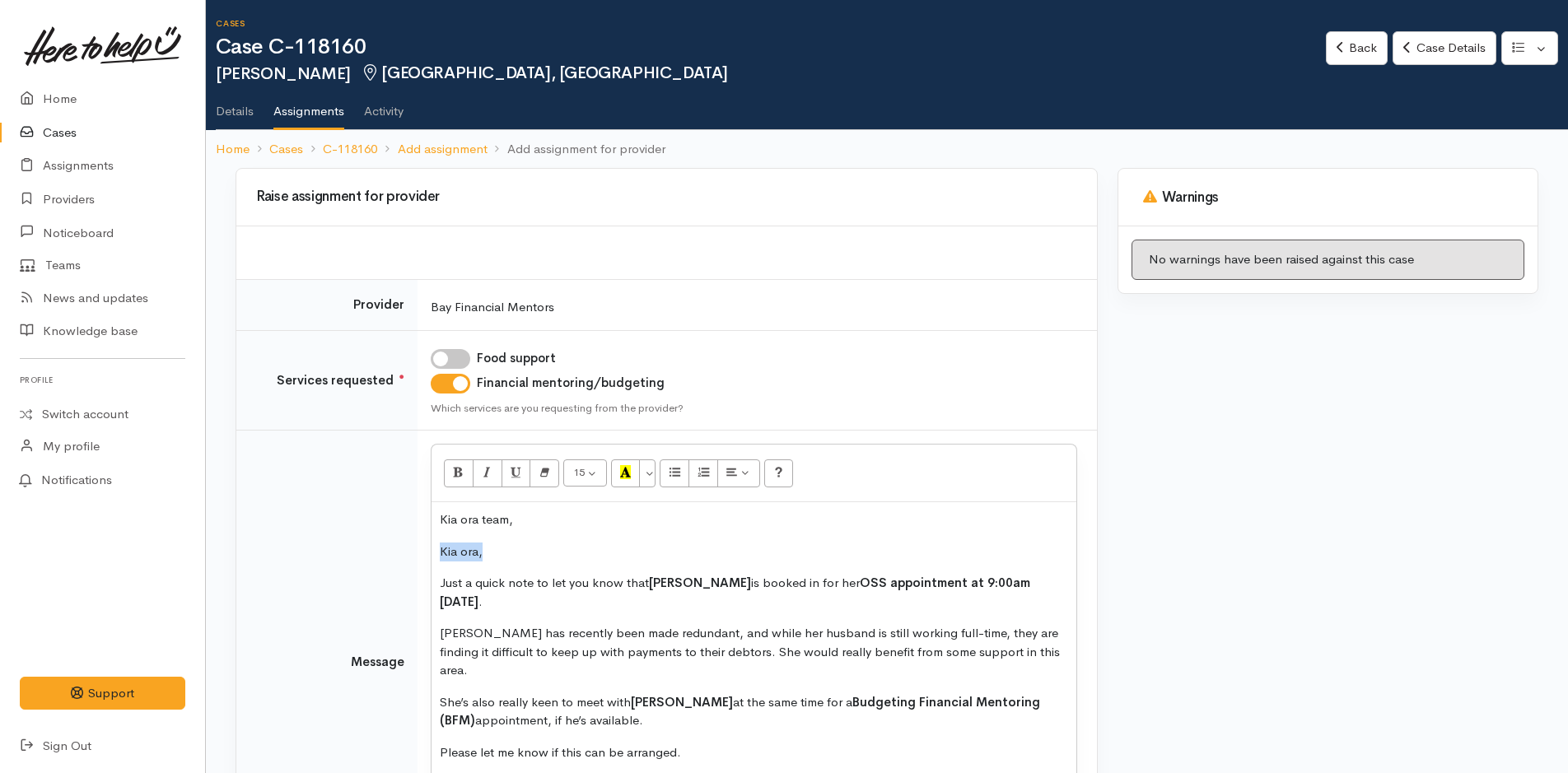
drag, startPoint x: 512, startPoint y: 557, endPoint x: 416, endPoint y: 555, distance: 96.0
click at [416, 555] on tr "Message 15 8 9 10 11 12 14 18 24 36 Background Color Transparent Select #ffff00…" at bounding box center [667, 662] width 861 height 463
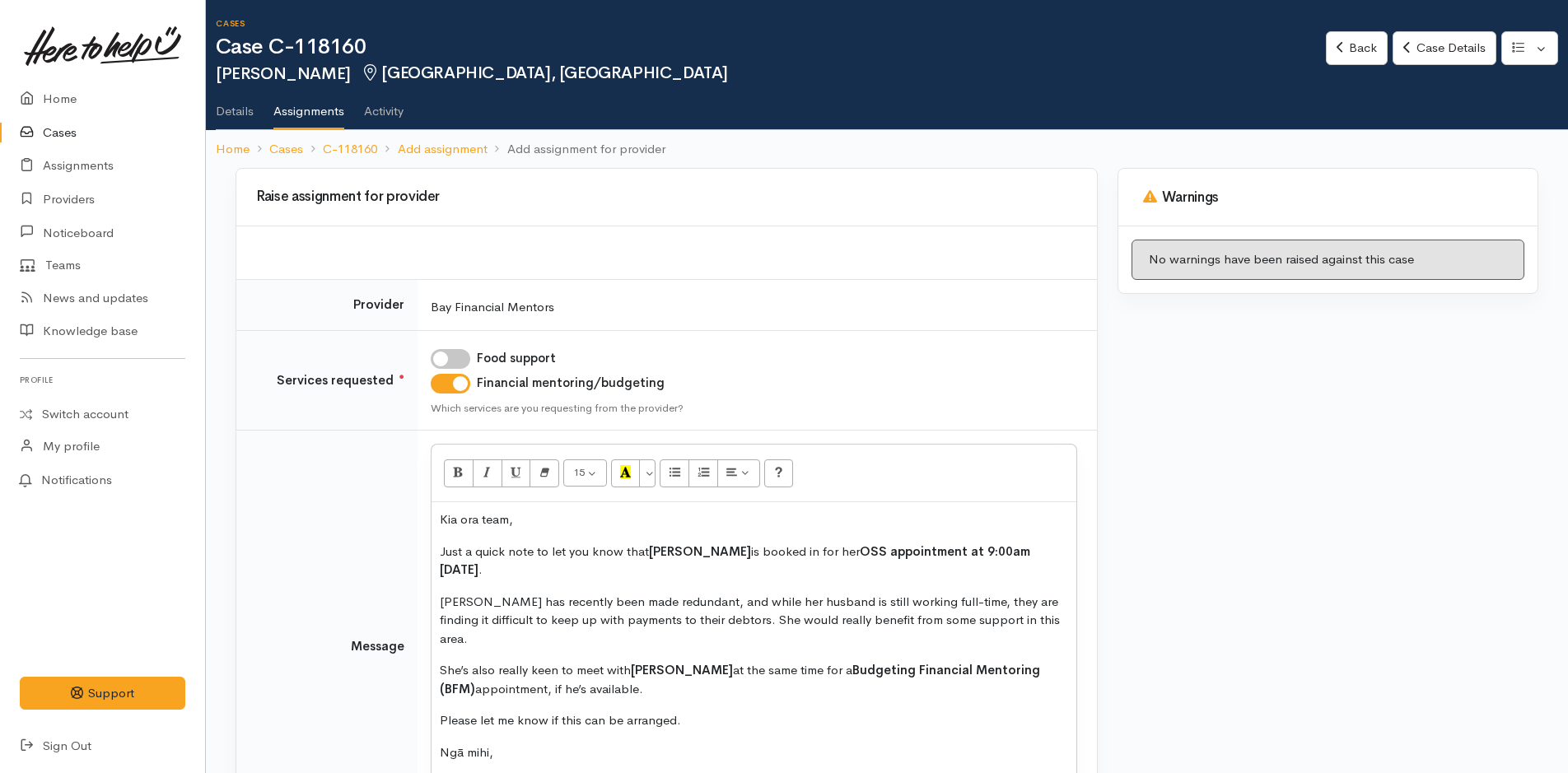
scroll to position [83, 0]
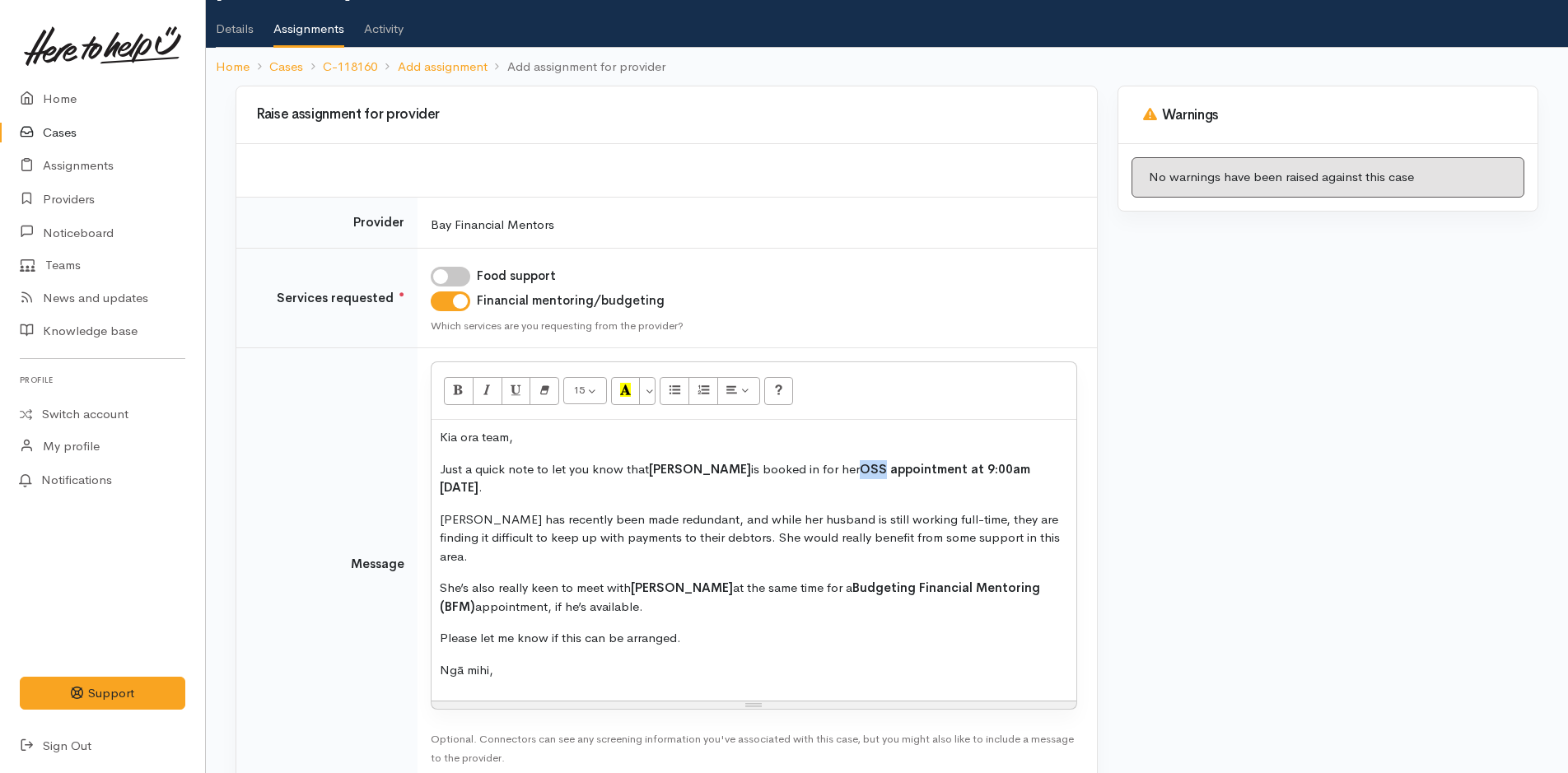
drag, startPoint x: 916, startPoint y: 467, endPoint x: 898, endPoint y: 467, distance: 18.0
click at [898, 467] on strong "OSS appointment at 9:00am next Tuesday" at bounding box center [734, 478] width 590 height 35
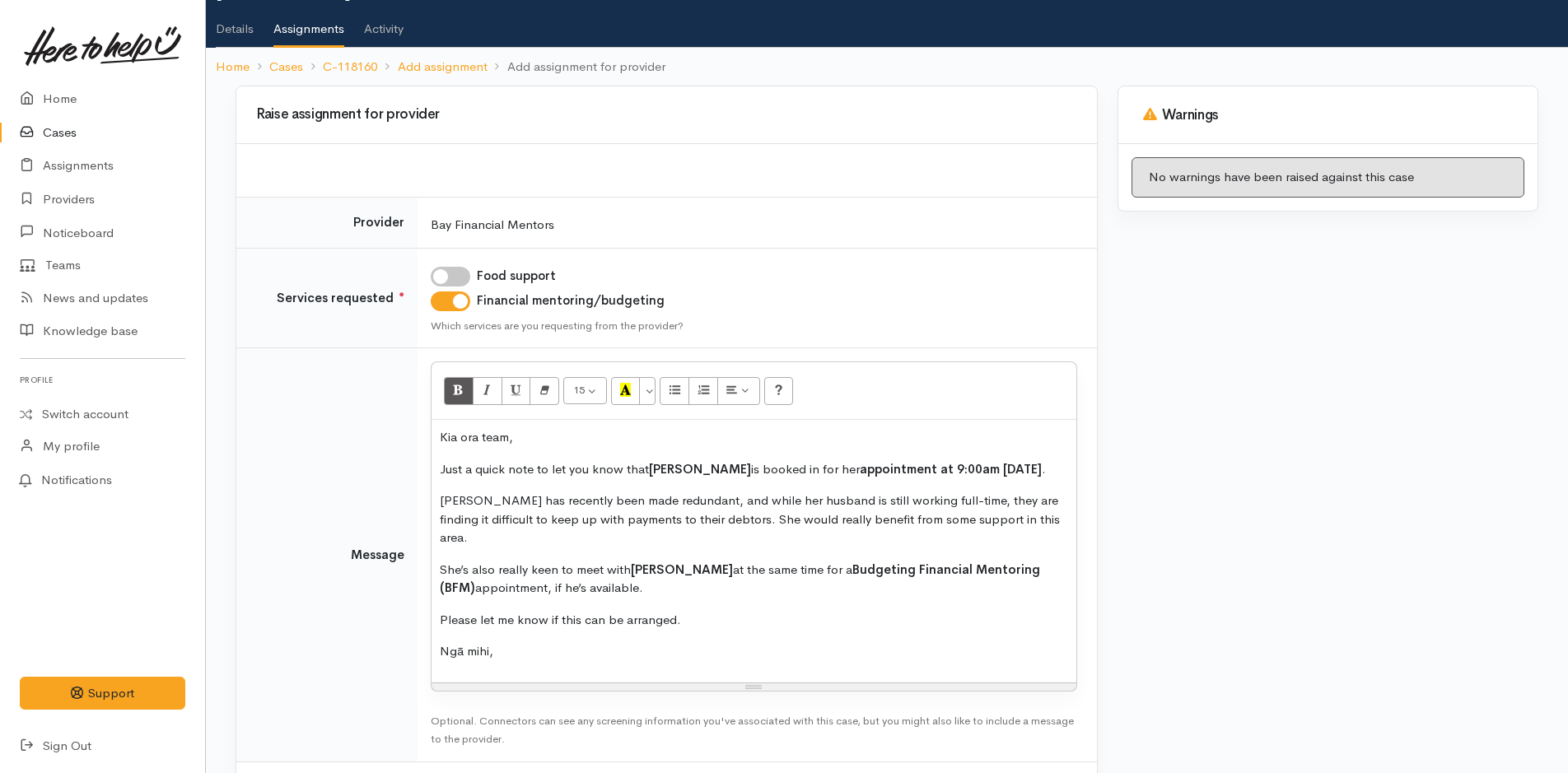
click at [501, 479] on p "Just a quick note to let you know that Charmaine Van Staden is booked in for he…" at bounding box center [754, 470] width 629 height 19
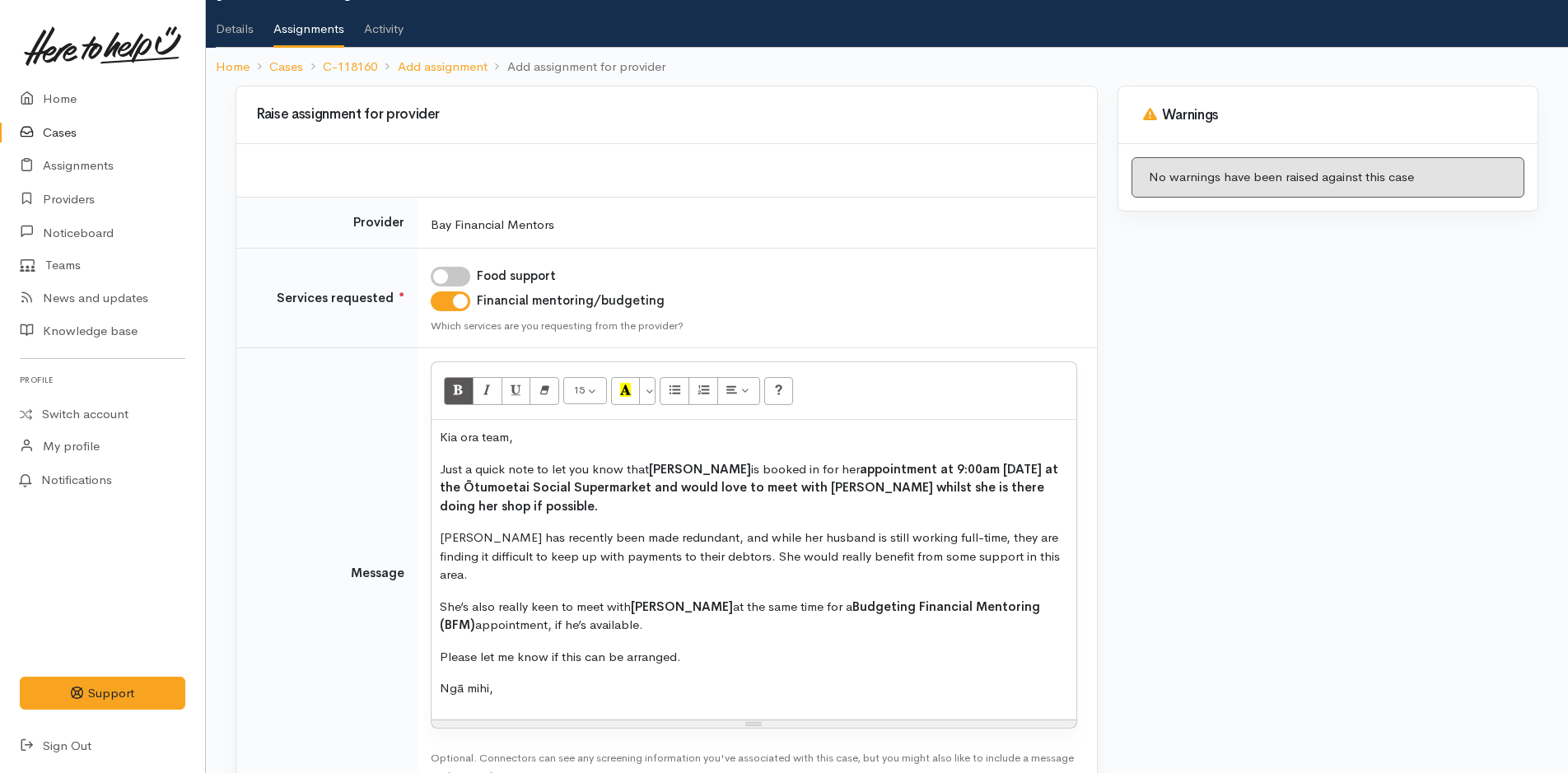
click at [518, 430] on p "Kia ora team," at bounding box center [754, 438] width 629 height 19
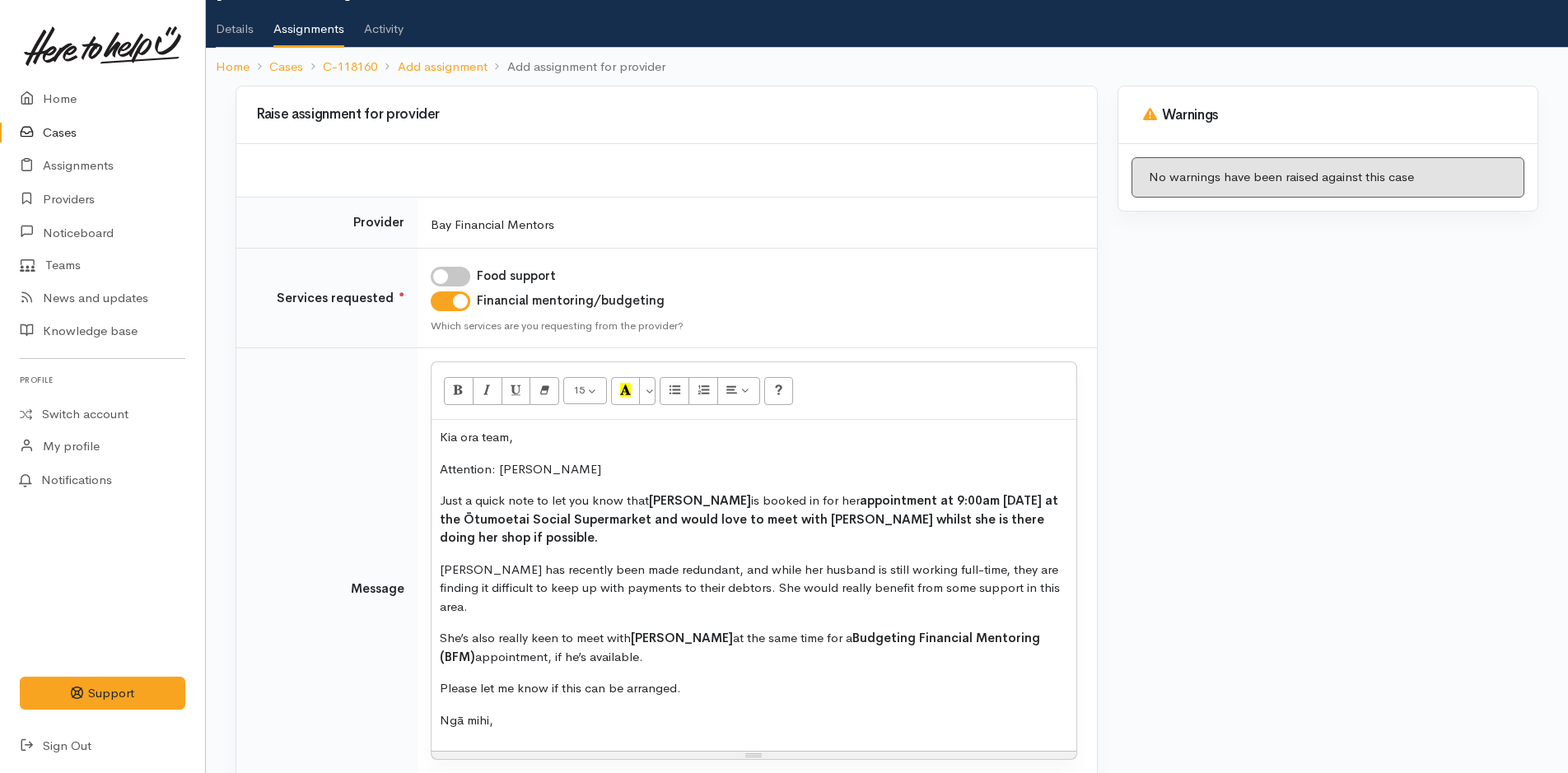
drag, startPoint x: 589, startPoint y: 640, endPoint x: 429, endPoint y: 619, distance: 161.4
click at [429, 619] on td "15 8 9 10 11 12 14 18 24 36 Background Color Transparent Select #ffff00 Text Co…" at bounding box center [757, 589] width 679 height 483
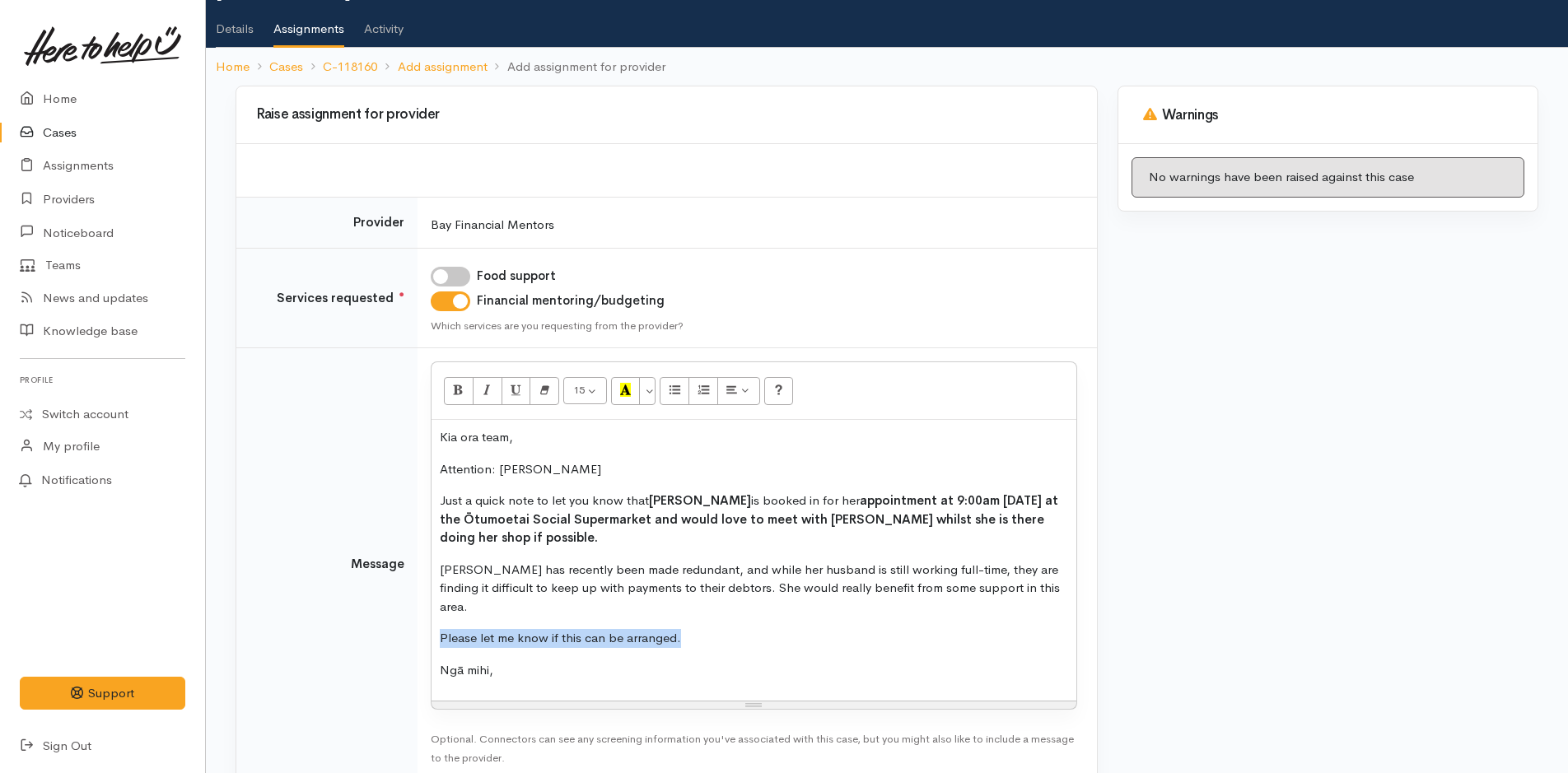
drag, startPoint x: 701, startPoint y: 620, endPoint x: 416, endPoint y: 606, distance: 285.3
click at [416, 606] on tr "Message <p>Kia ora team,</p><p>Attention: Cody</p><p data-start="155" data-end=…" at bounding box center [667, 564] width 861 height 432
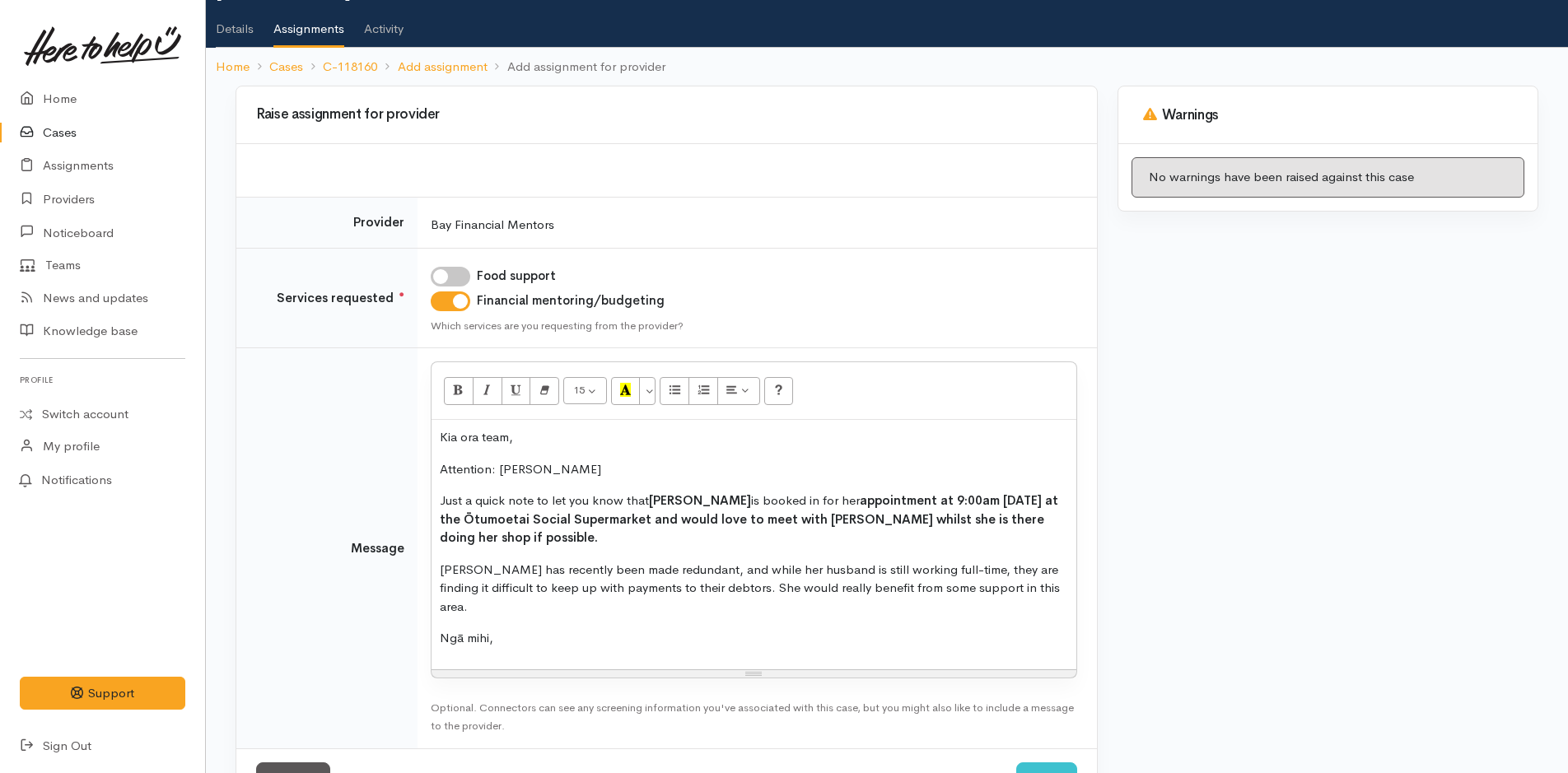
click at [513, 629] on p "Ngā mihi," at bounding box center [754, 638] width 629 height 19
drag, startPoint x: 494, startPoint y: 648, endPoint x: 511, endPoint y: 409, distance: 239.6
click at [409, 411] on tr "Message <p>Kia ora team,</p><p>Attention: Cody</p><p data-start="155" data-end=…" at bounding box center [667, 564] width 861 height 432
click at [651, 391] on button "More Color" at bounding box center [647, 390] width 16 height 28
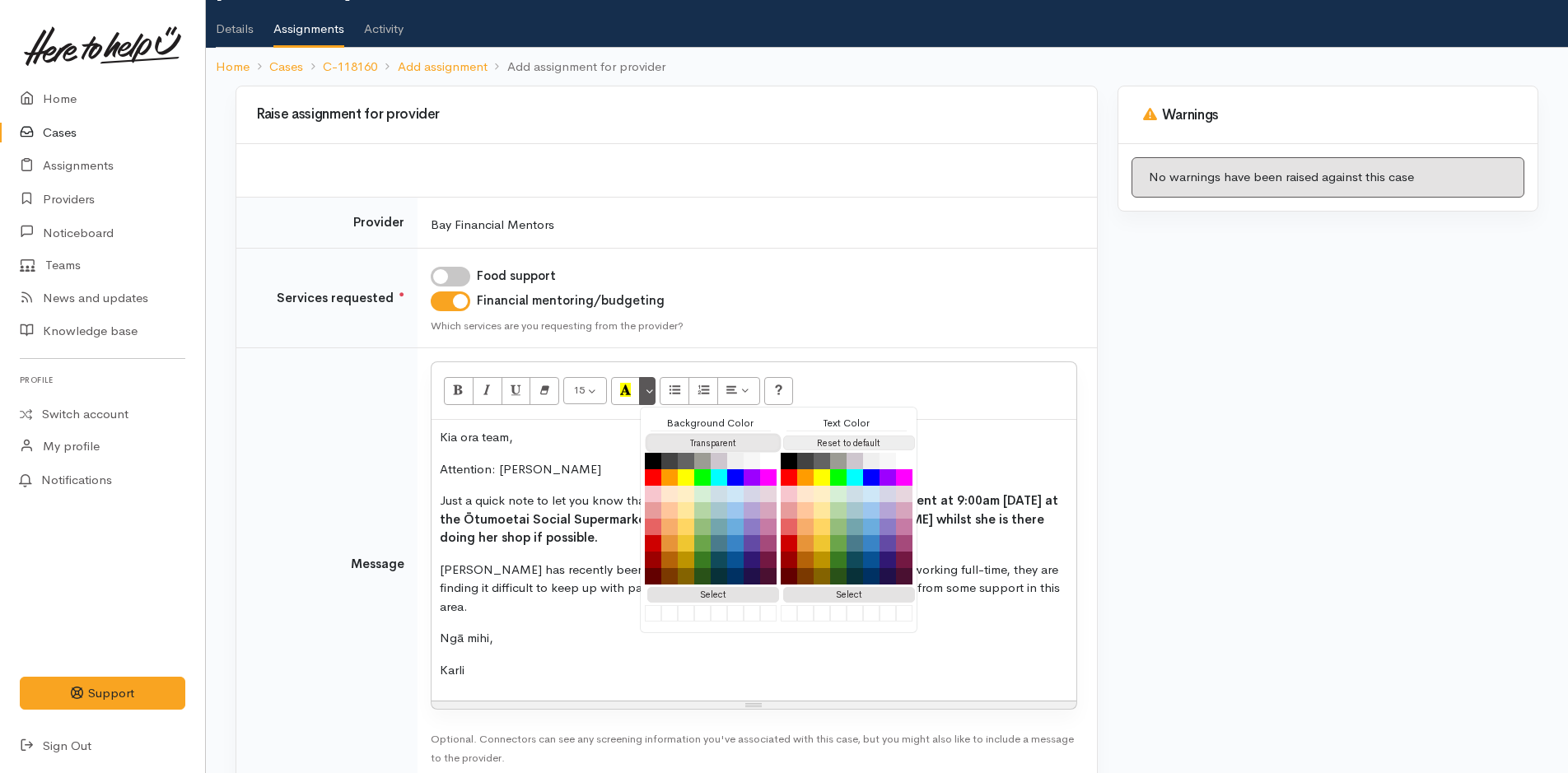
drag, startPoint x: 718, startPoint y: 444, endPoint x: 881, endPoint y: 446, distance: 163.0
click at [718, 443] on button "Transparent" at bounding box center [713, 443] width 132 height 15
drag, startPoint x: 881, startPoint y: 445, endPoint x: 751, endPoint y: 484, distance: 135.7
click at [881, 444] on button "Reset to default" at bounding box center [850, 443] width 132 height 15
click at [580, 535] on p "Just a quick note to let you know that Charmaine Van Staden is booked in for he…" at bounding box center [754, 519] width 629 height 56
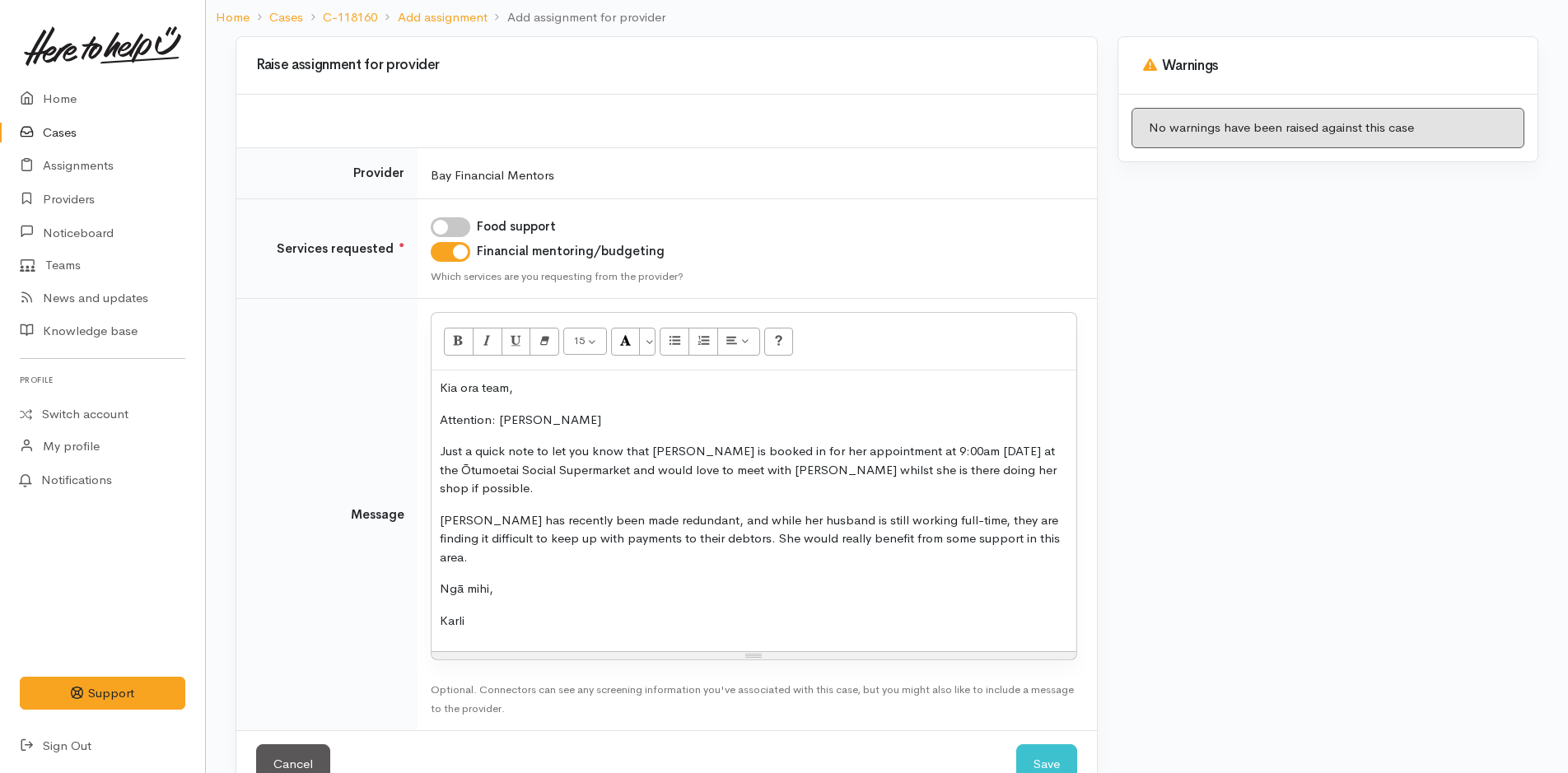
scroll to position [159, 0]
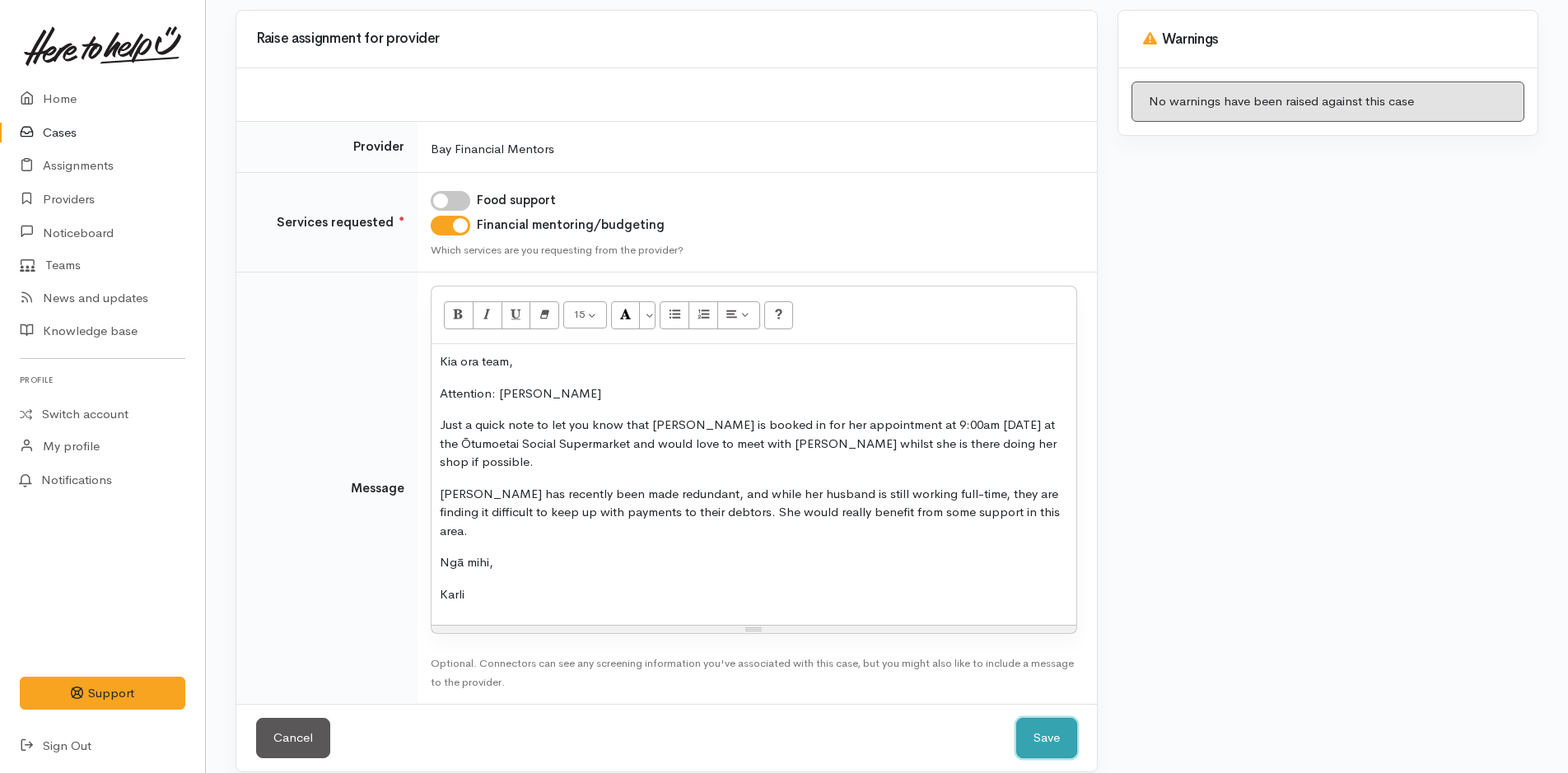
click at [1058, 720] on button "Save" at bounding box center [1047, 738] width 61 height 41
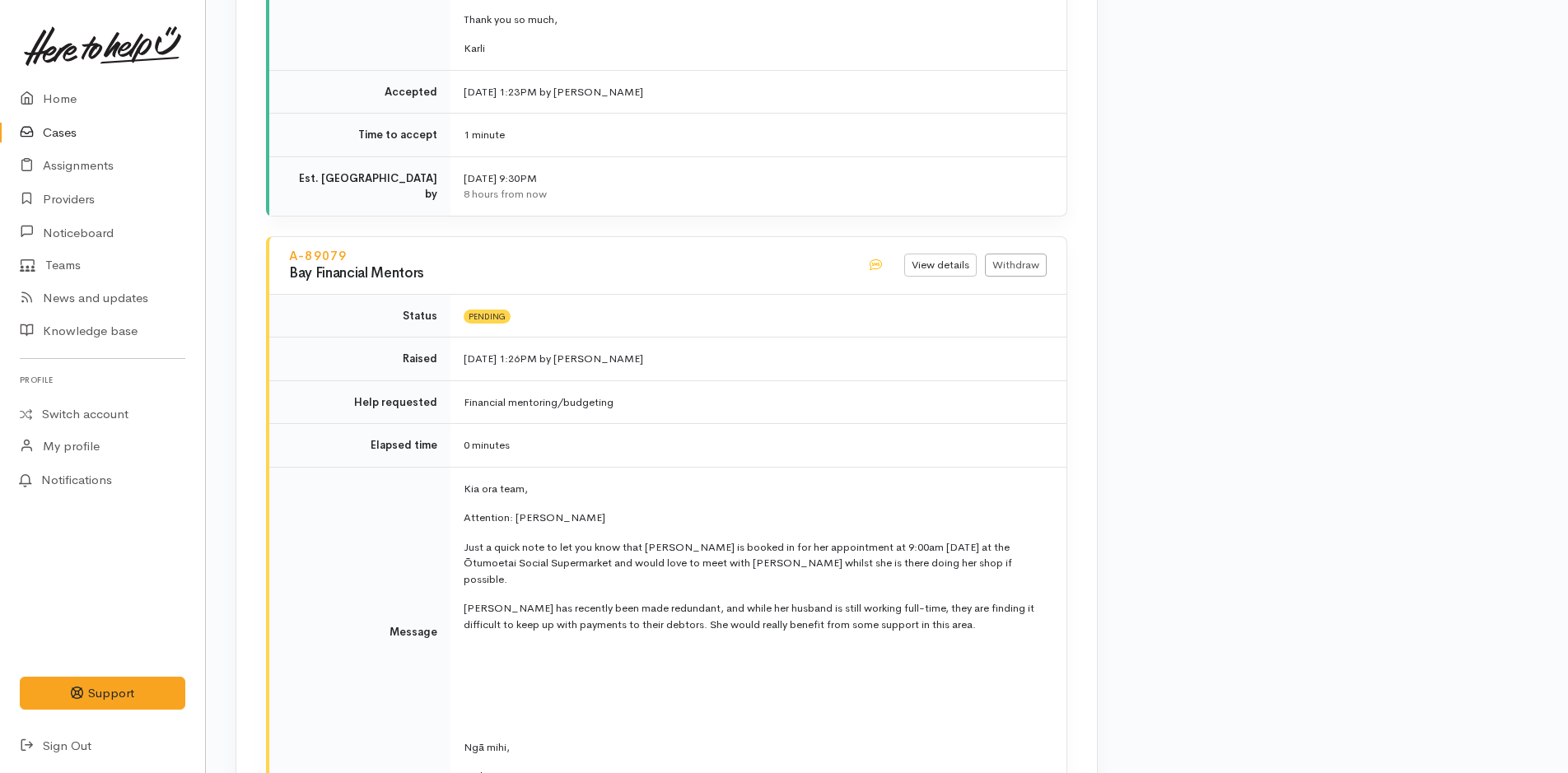
scroll to position [3046, 0]
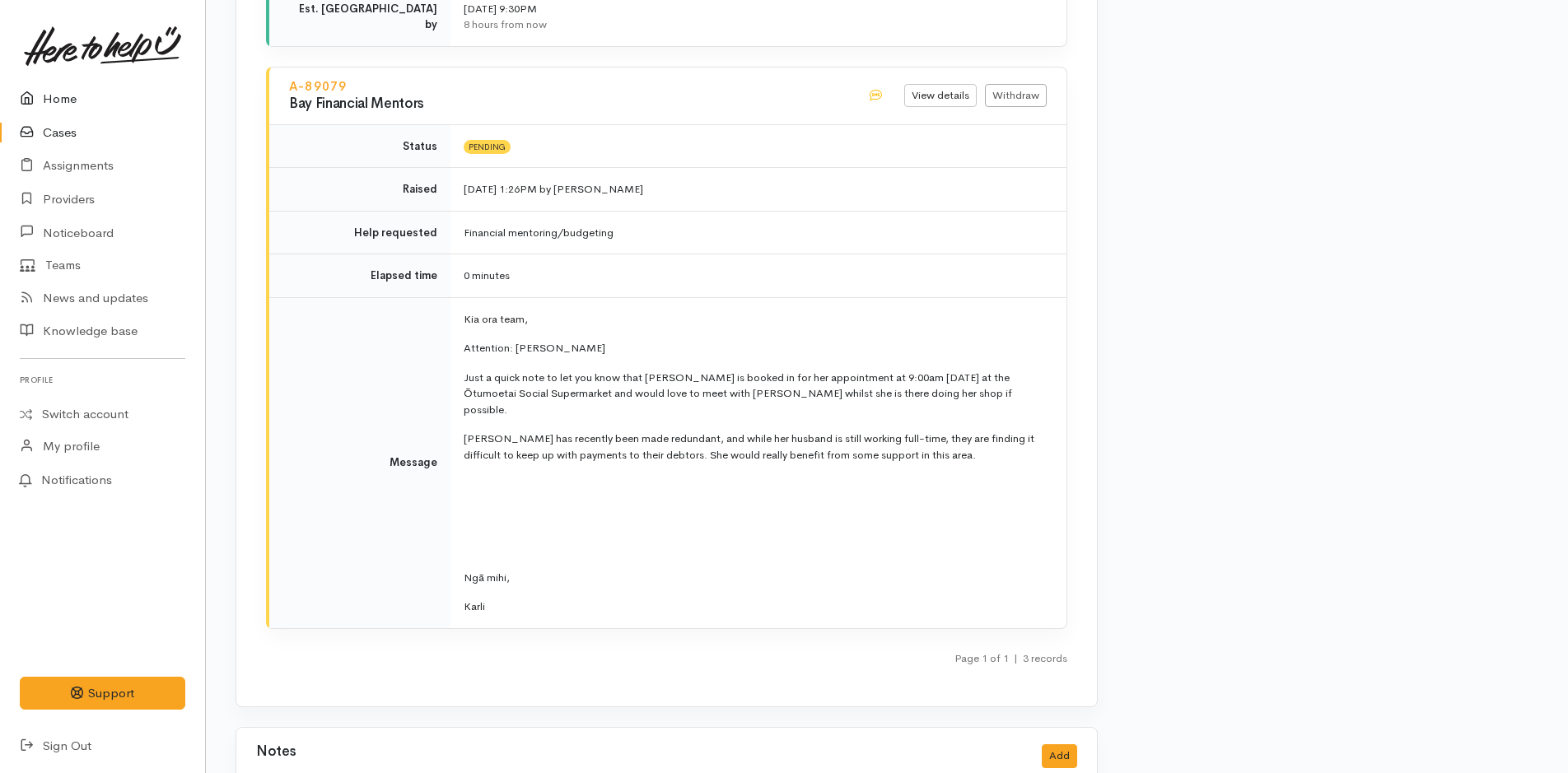
click at [69, 100] on link "Home" at bounding box center [103, 99] width 205 height 34
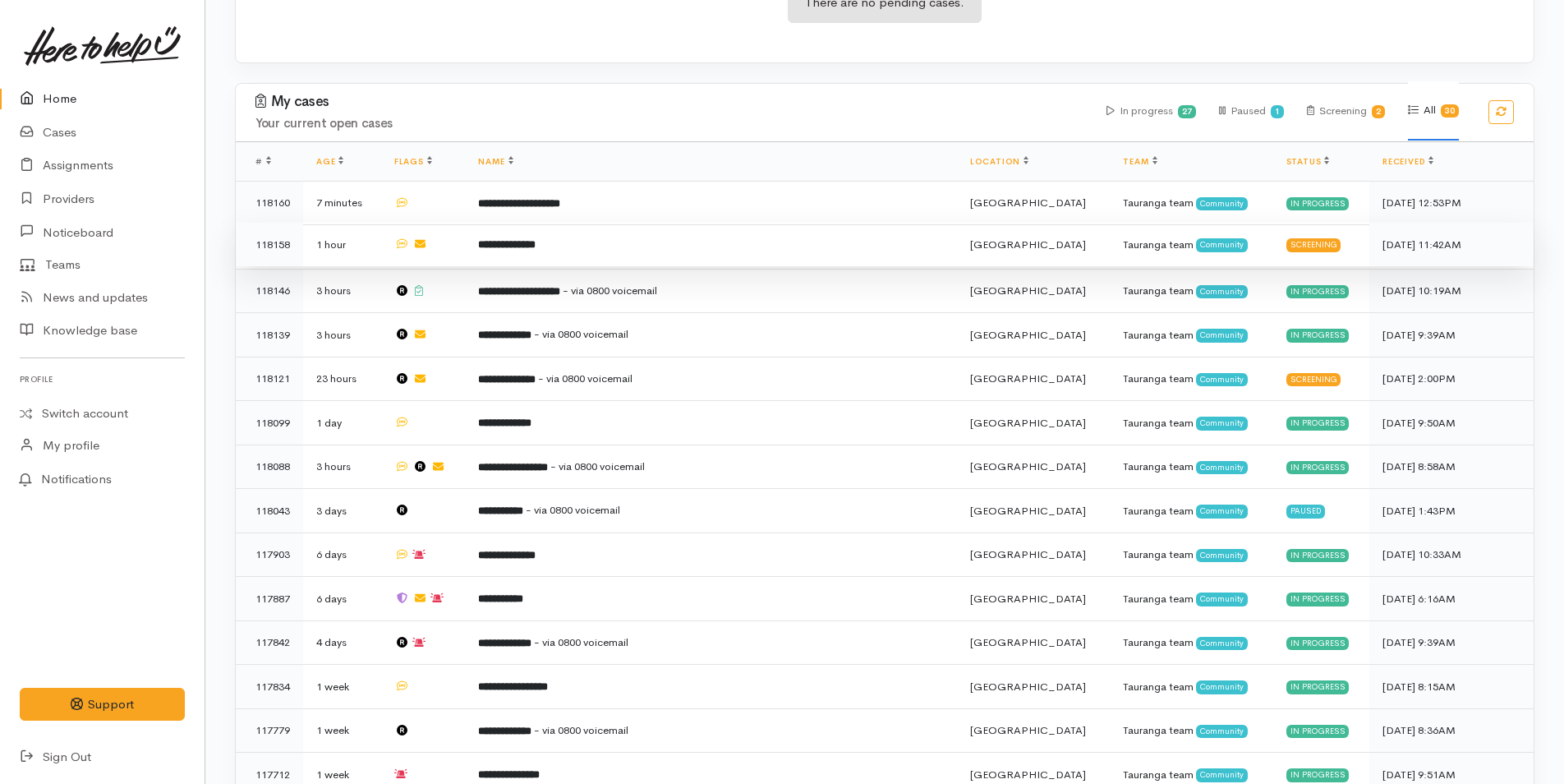
scroll to position [575, 0]
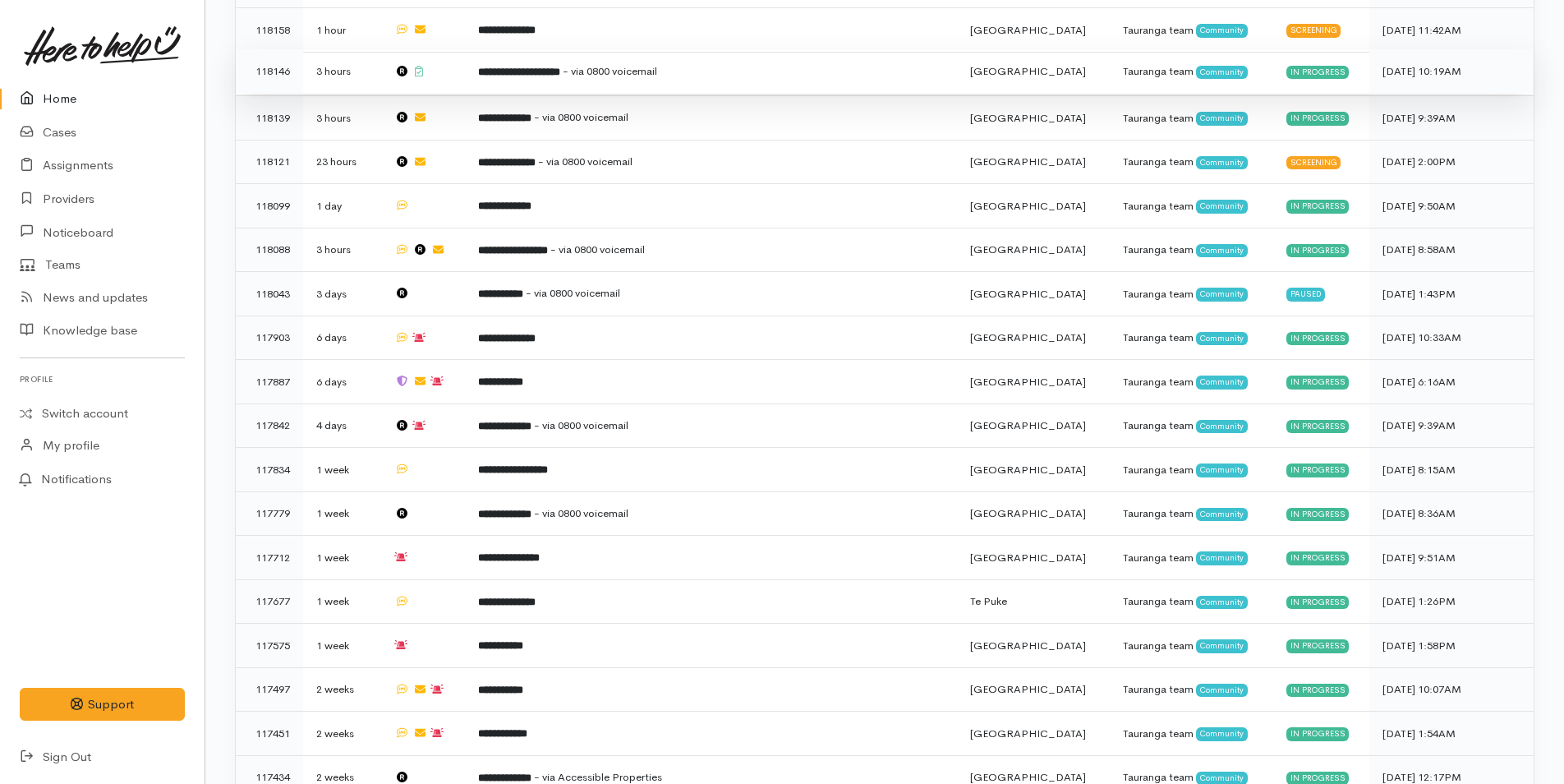
click at [560, 69] on b "**********" at bounding box center [519, 72] width 82 height 11
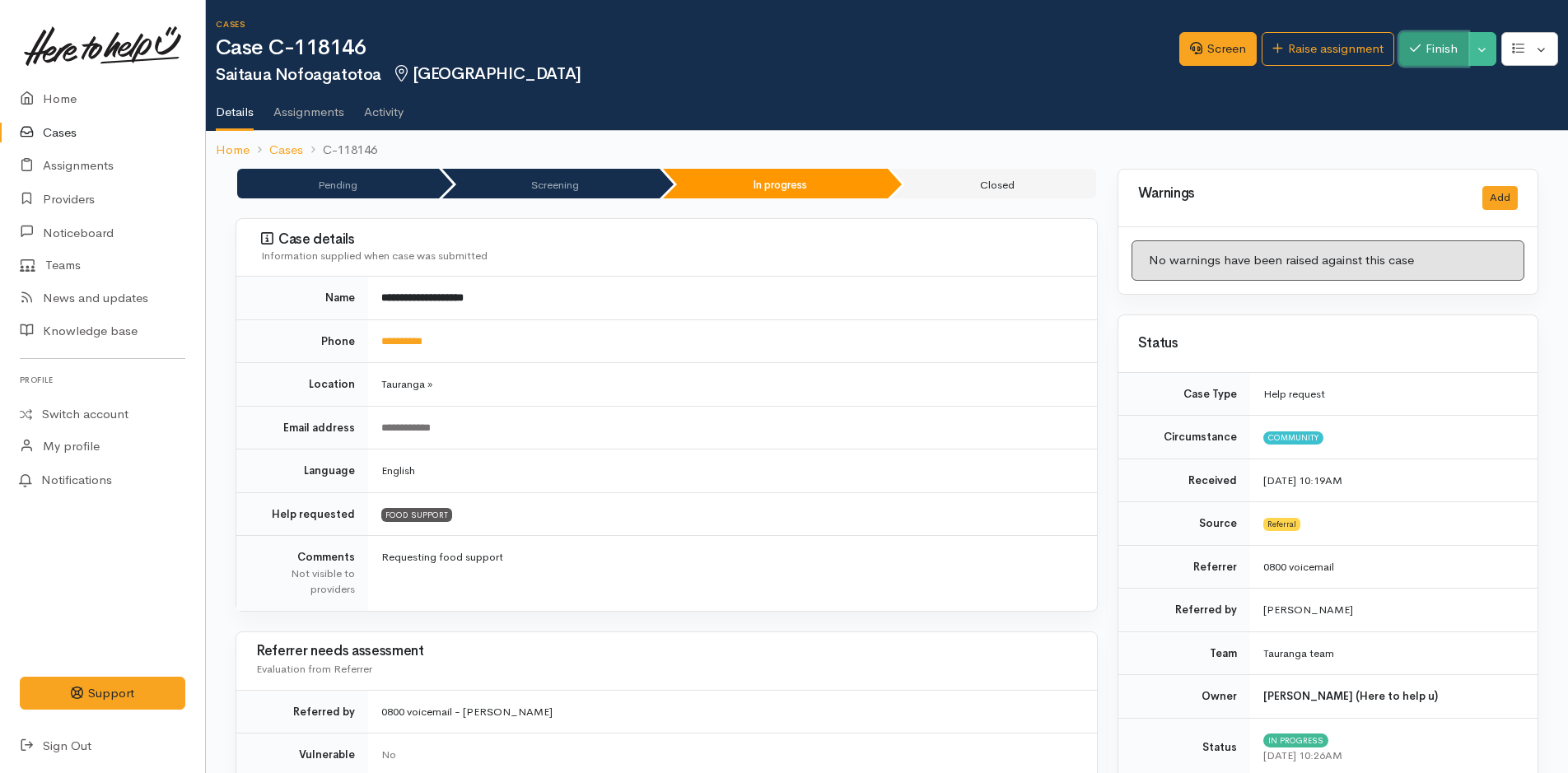
click at [1416, 44] on icon "button" at bounding box center [1416, 48] width 11 height 13
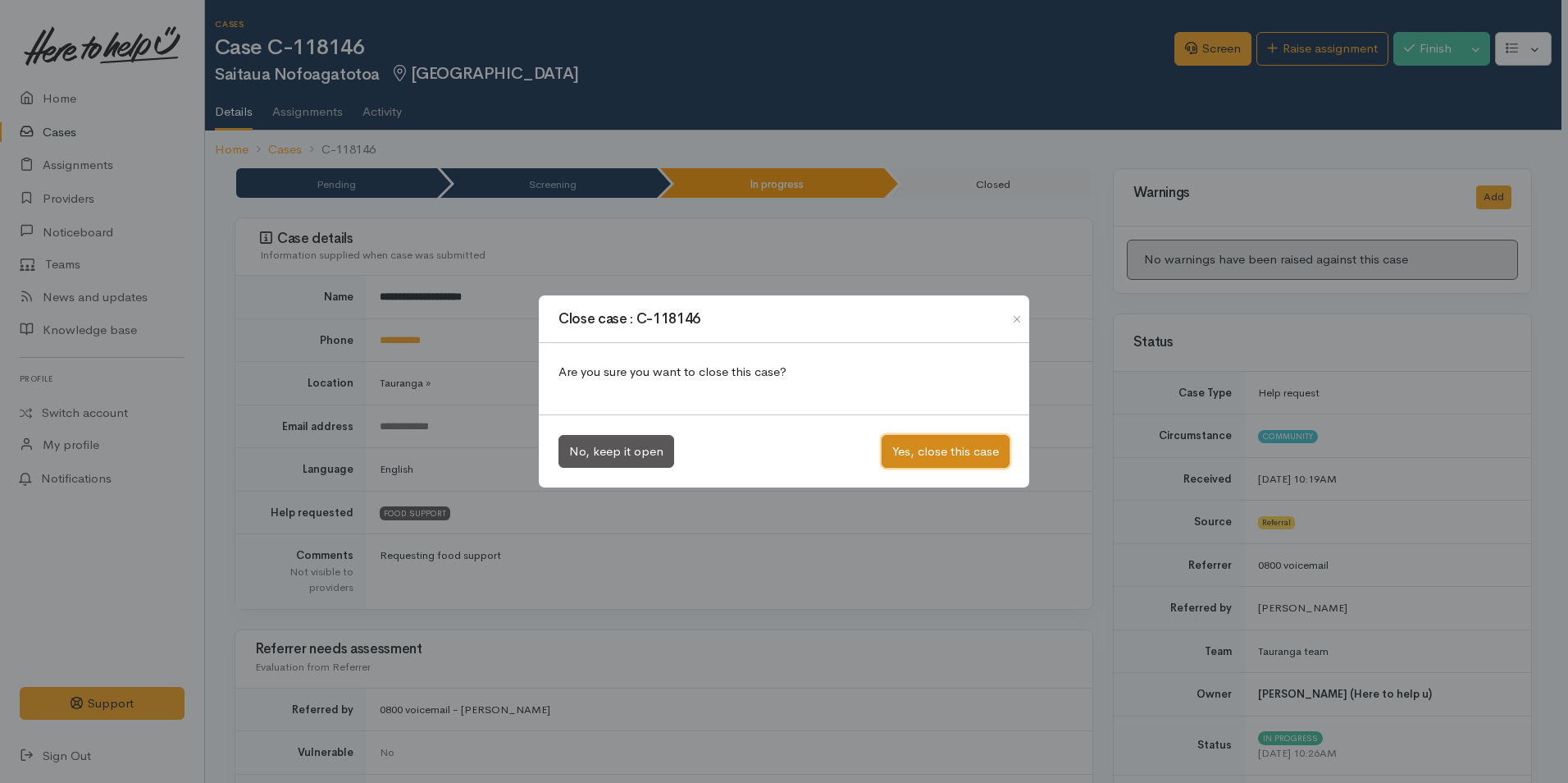
click at [981, 457] on button "Yes, close this case" at bounding box center [946, 451] width 128 height 34
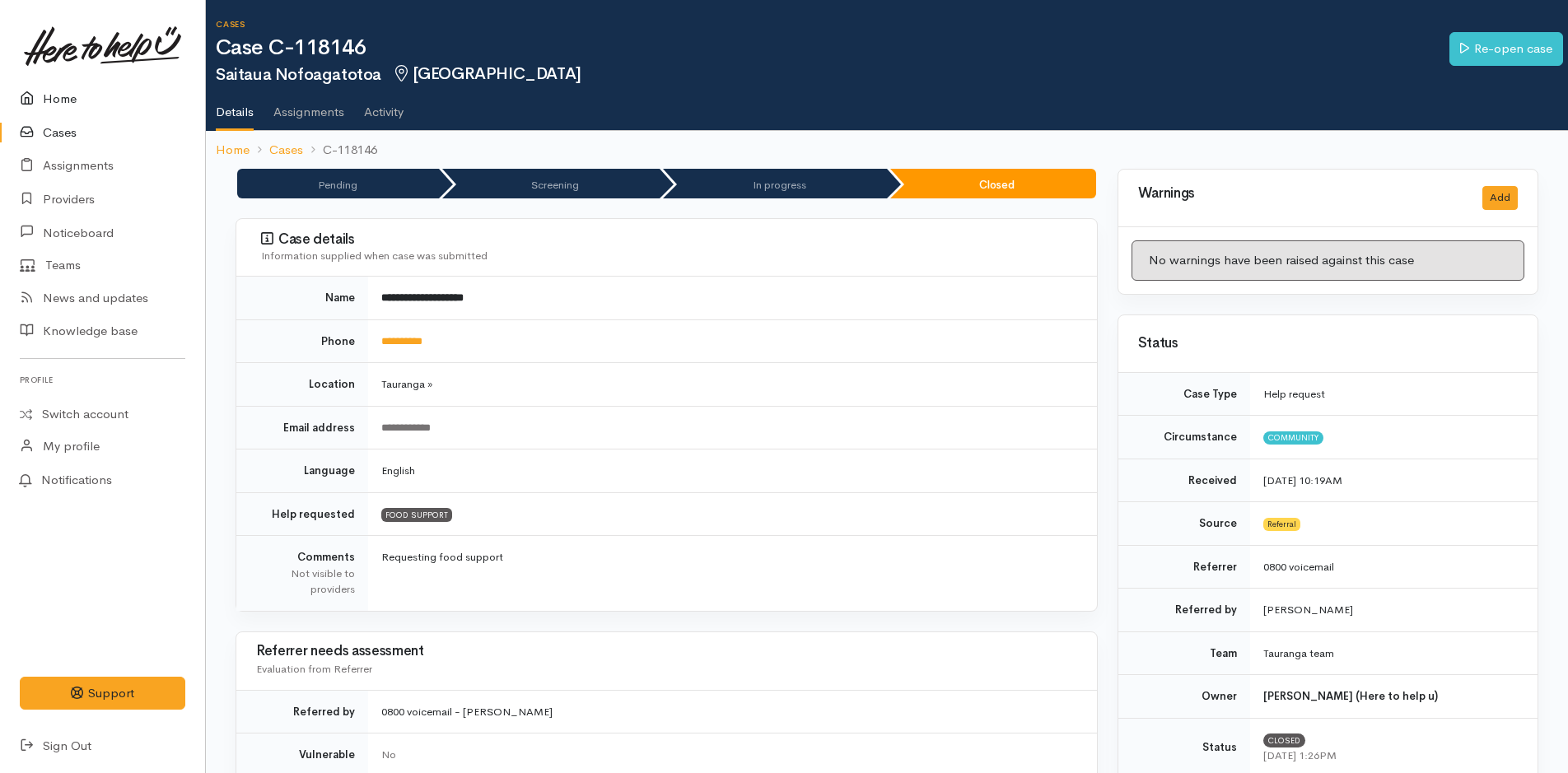
click at [61, 108] on link "Home" at bounding box center [103, 99] width 205 height 34
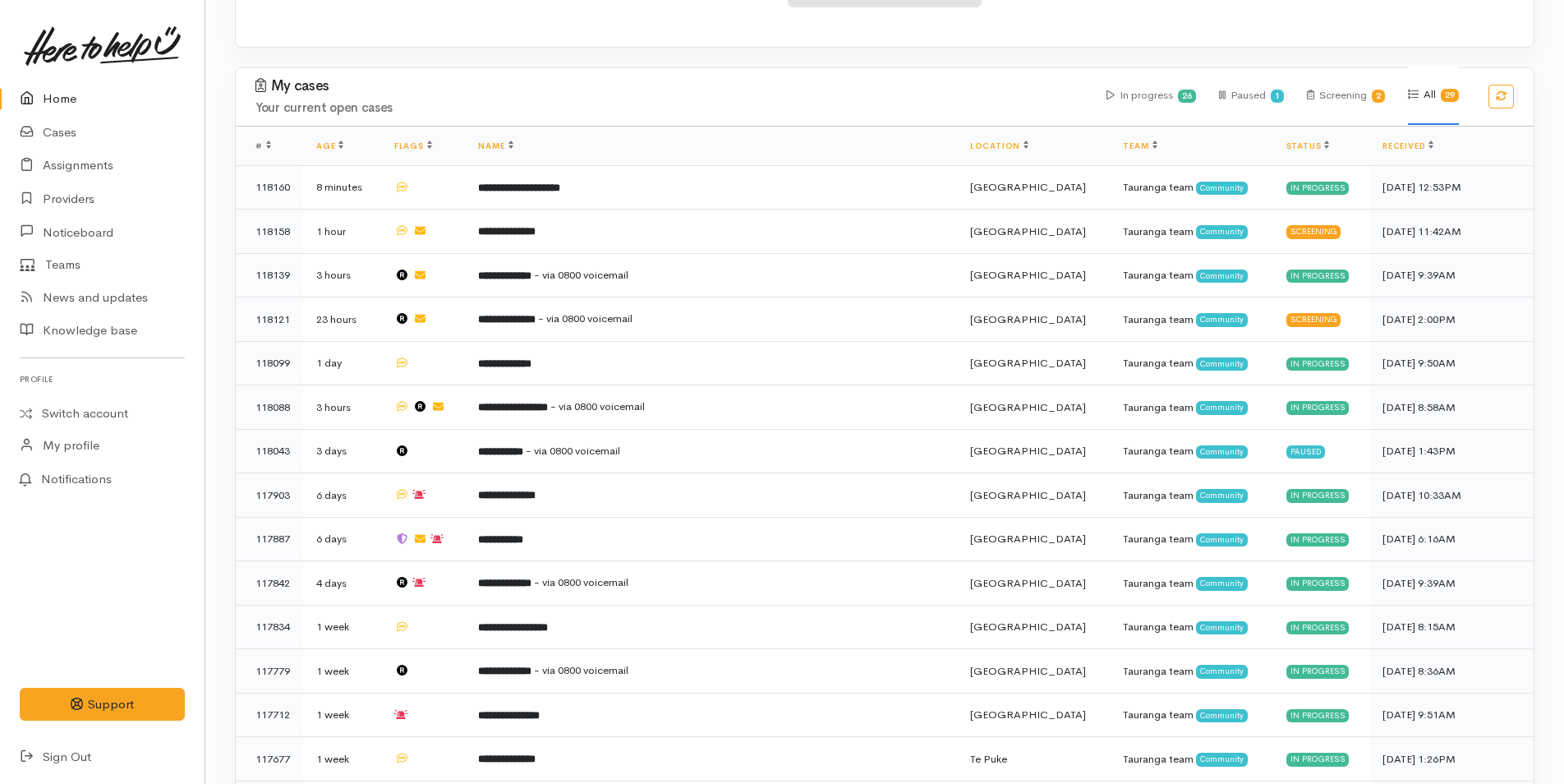
scroll to position [329, 0]
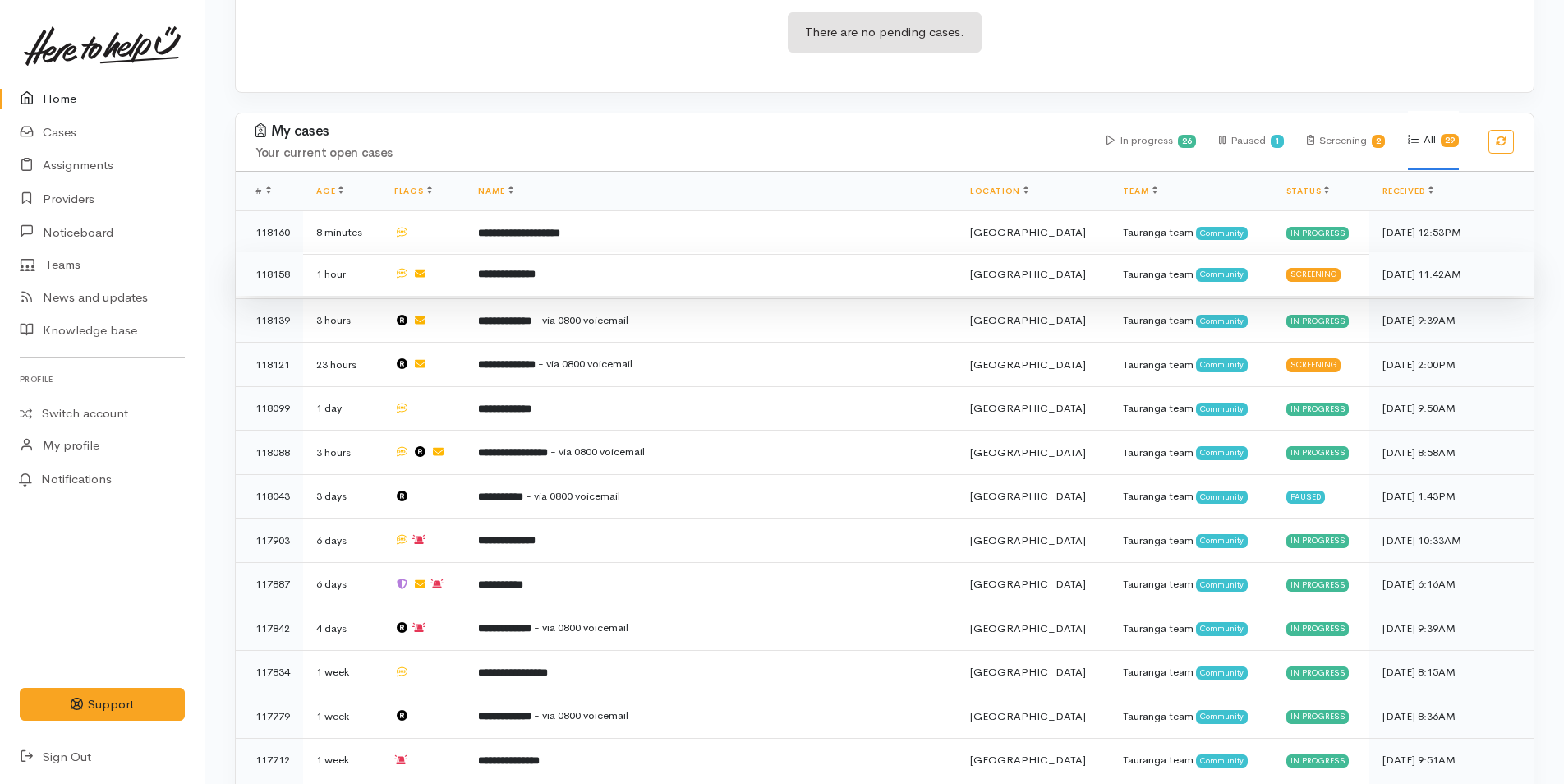
click at [578, 264] on td "**********" at bounding box center [710, 275] width 491 height 45
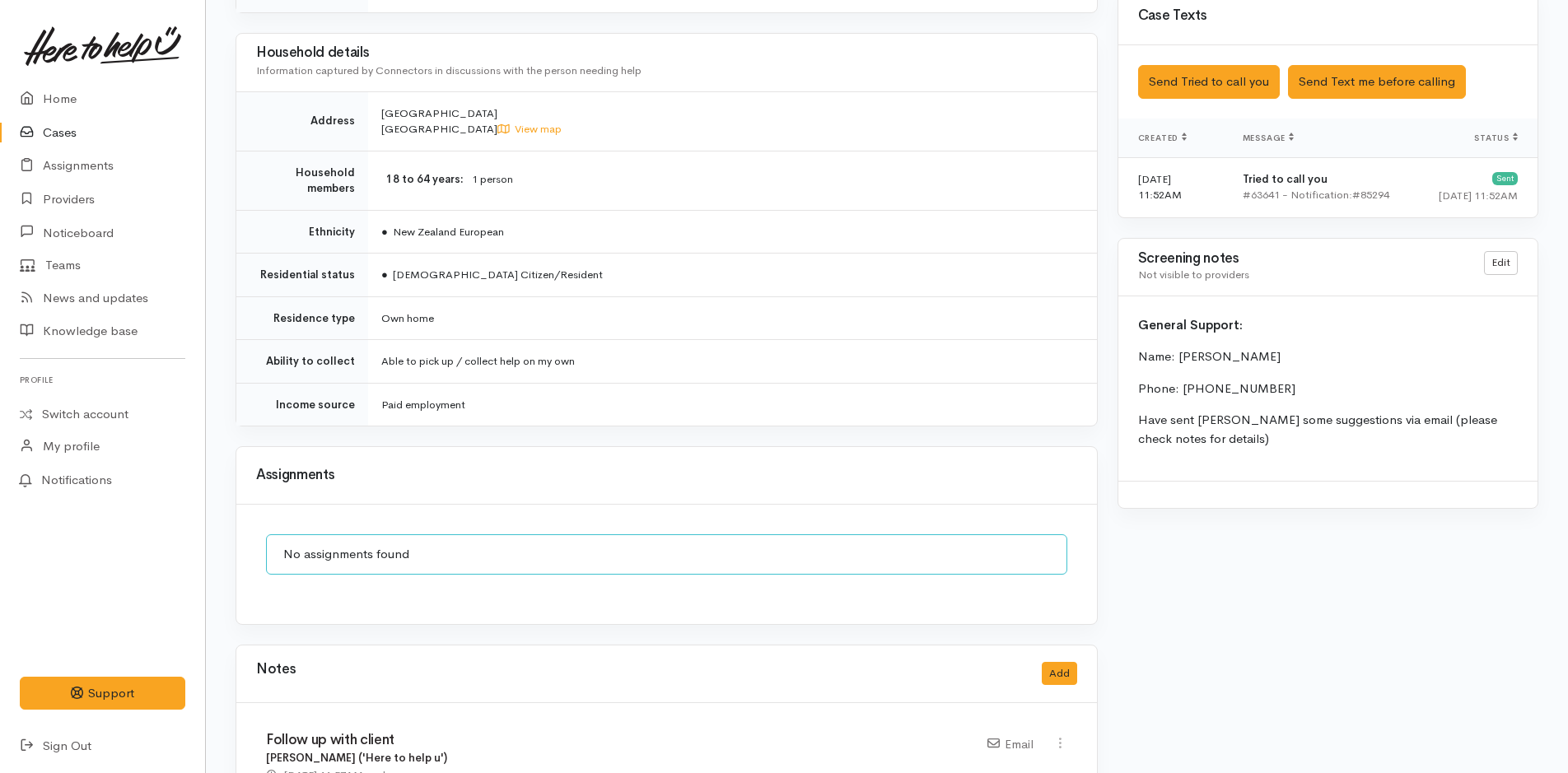
scroll to position [1451, 0]
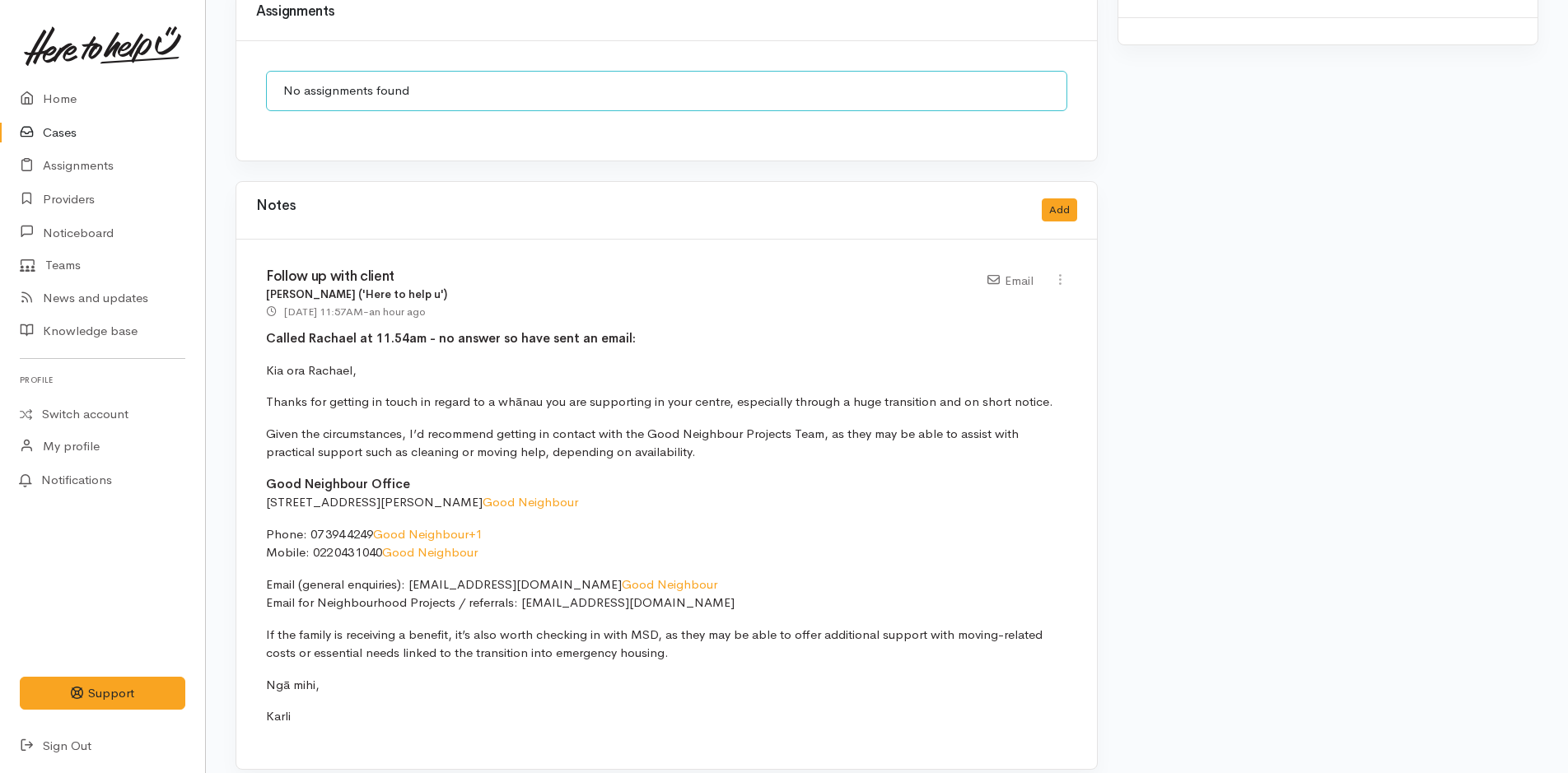
drag, startPoint x: 291, startPoint y: 685, endPoint x: 251, endPoint y: 343, distance: 344.3
click at [251, 343] on div "Follow up with client Karli Morris ('Here to help u') 23 Sep 2025 11:57AM - an …" at bounding box center [667, 504] width 861 height 529
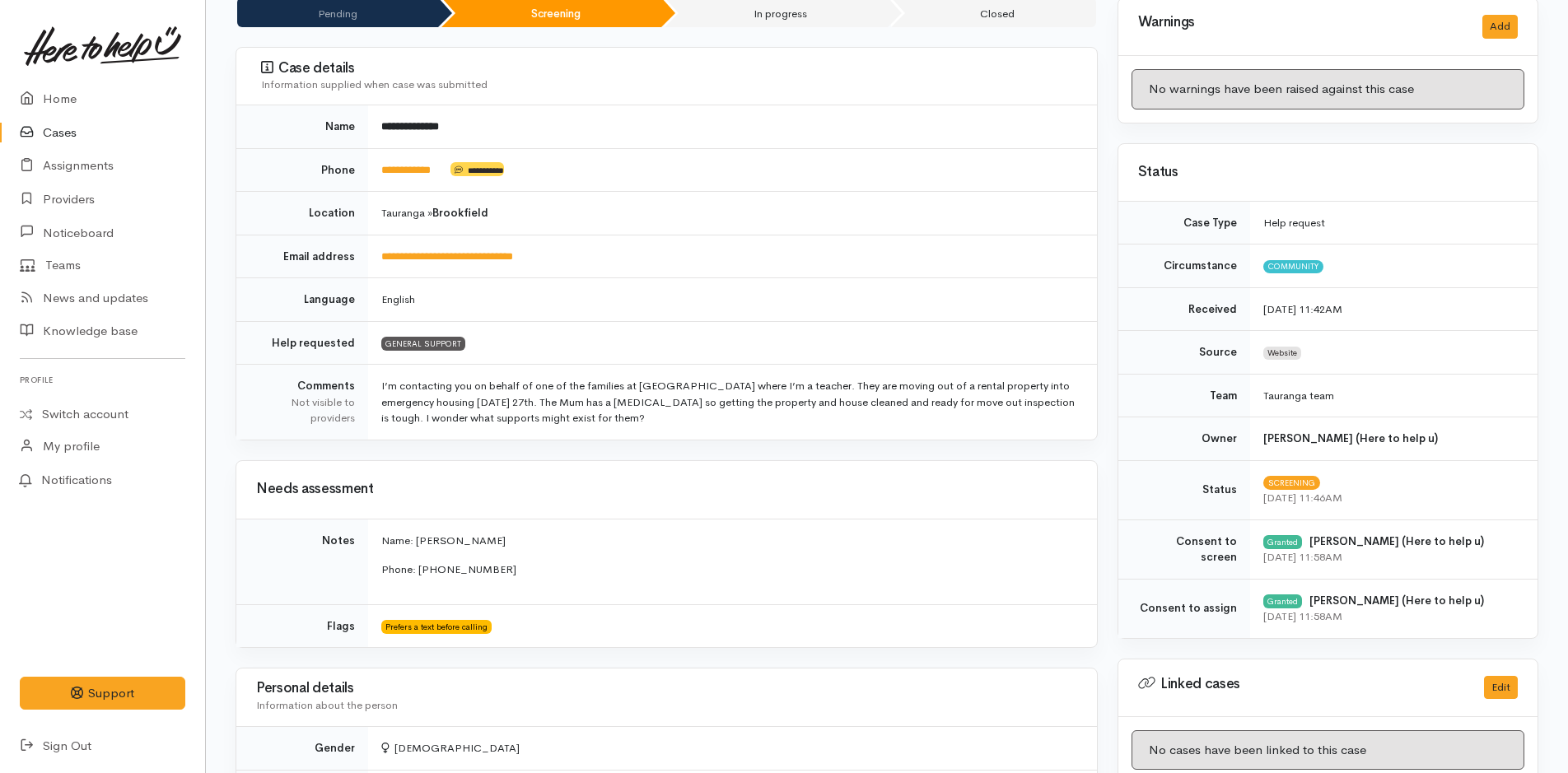
scroll to position [0, 0]
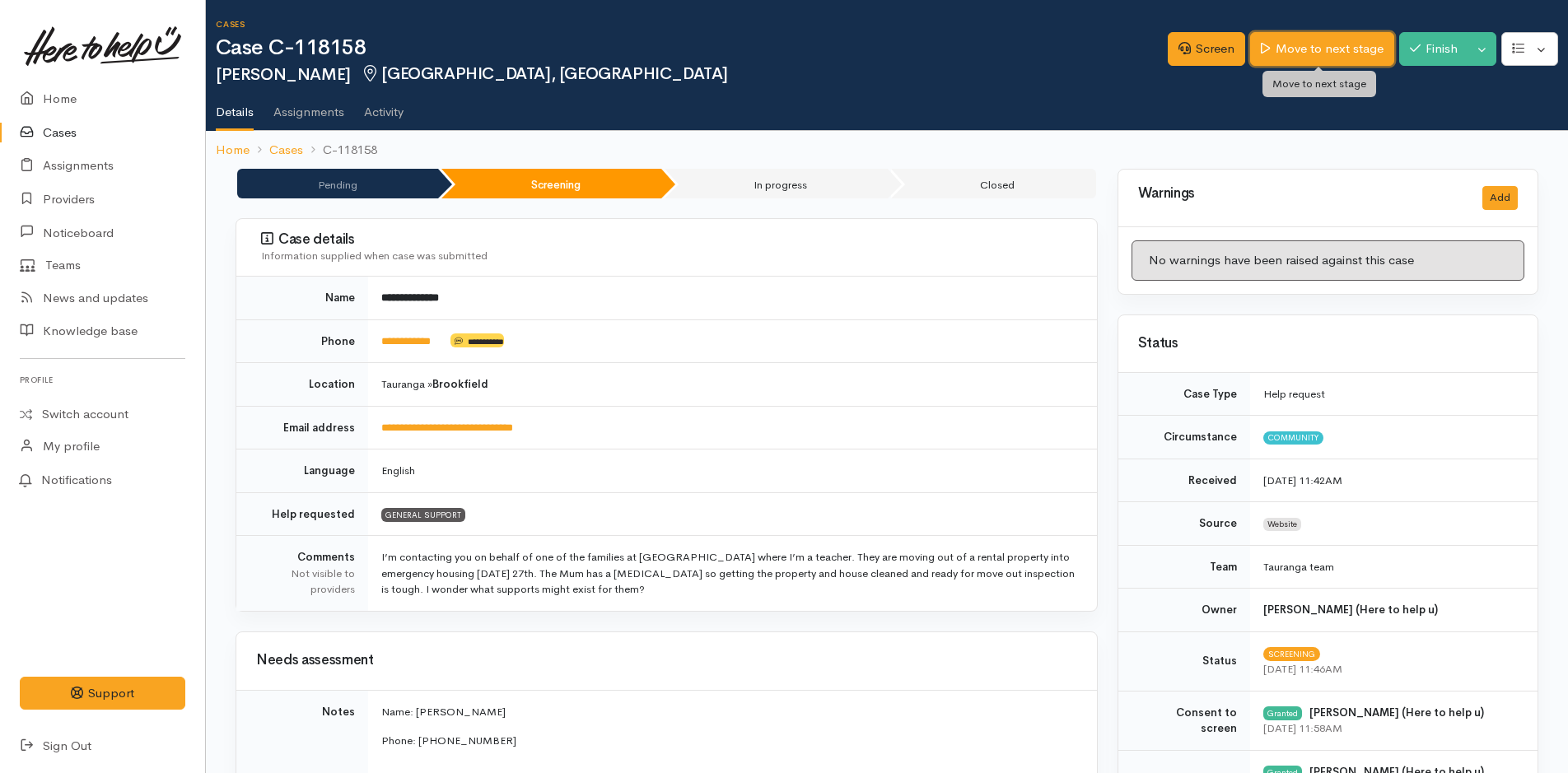
click at [1322, 40] on link "Move to next stage" at bounding box center [1321, 49] width 143 height 34
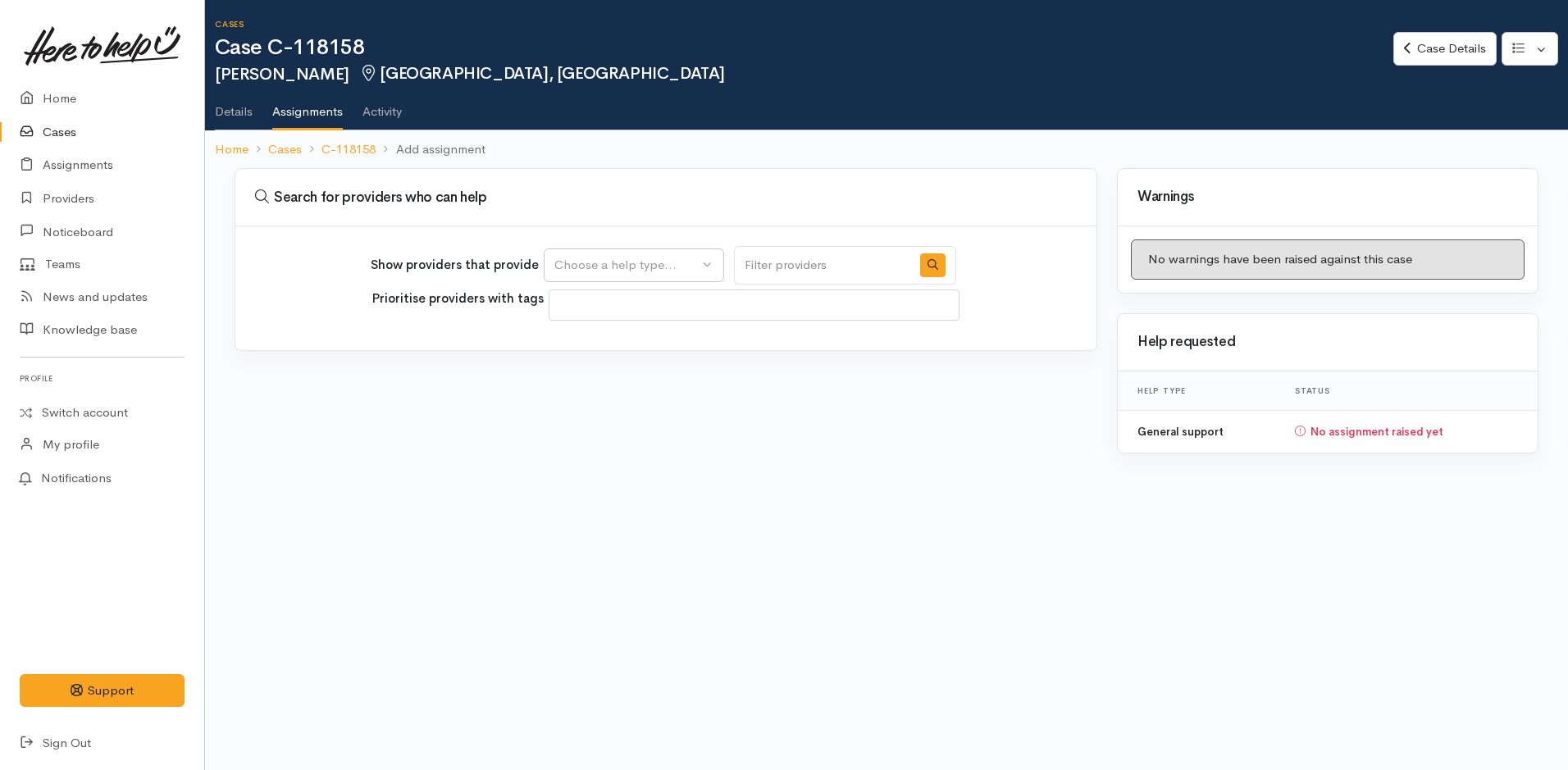
select select
click at [558, 264] on div "Choose a help type..." at bounding box center [626, 265] width 144 height 19
click at [574, 353] on link "General support" at bounding box center [634, 344] width 179 height 25
select select "4"
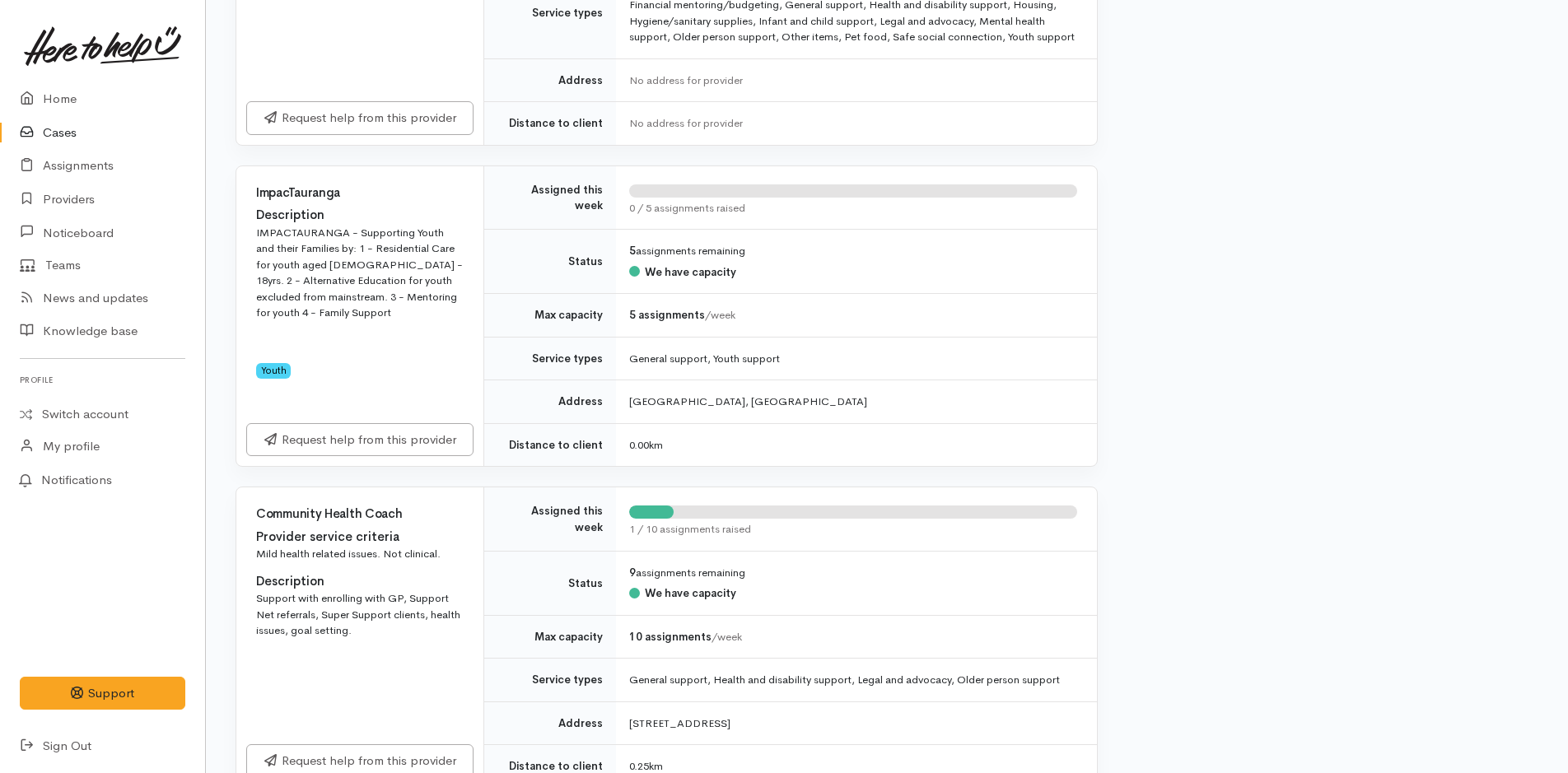
scroll to position [82, 0]
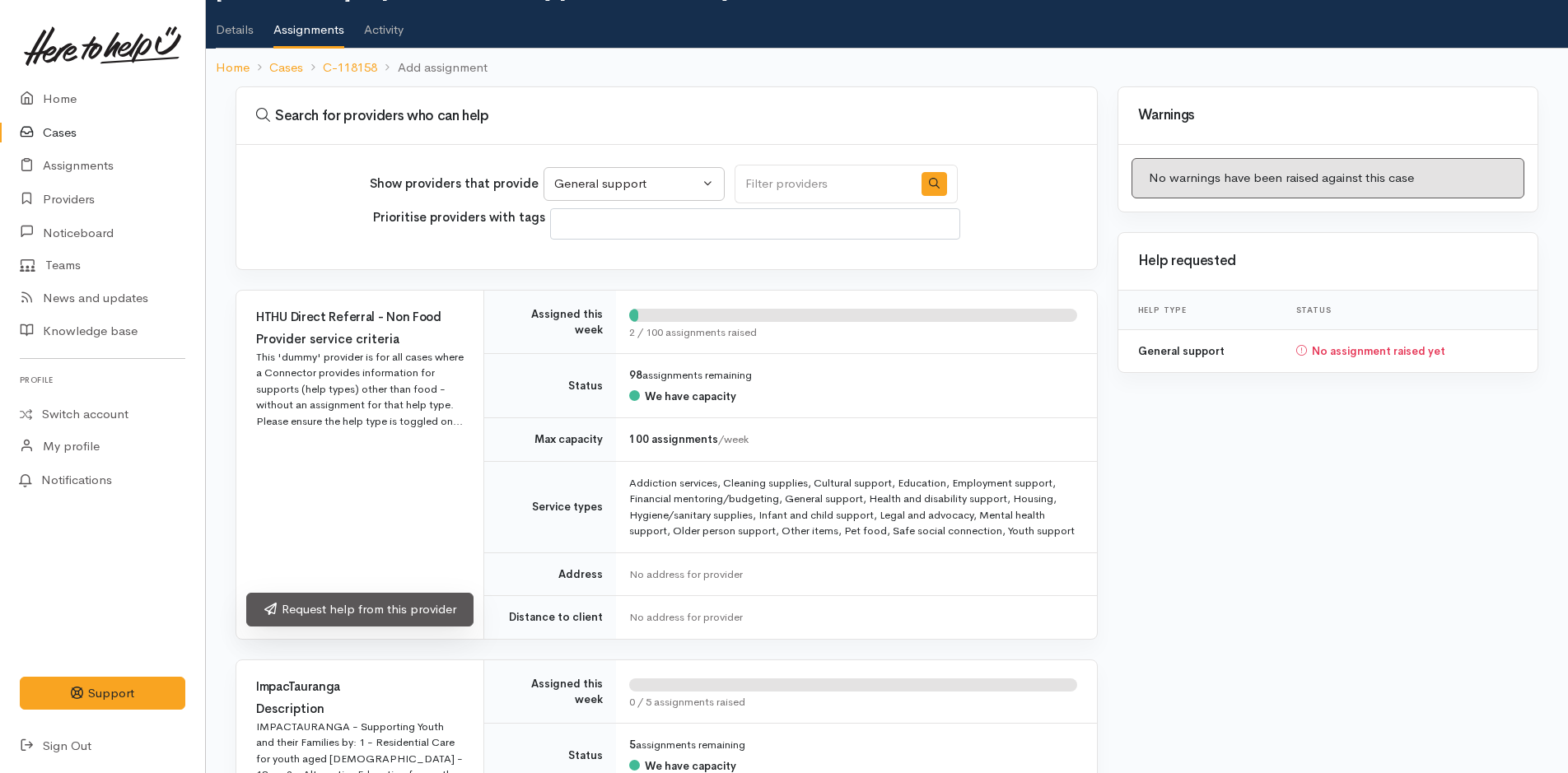
click at [361, 617] on link "Request help from this provider" at bounding box center [360, 610] width 227 height 34
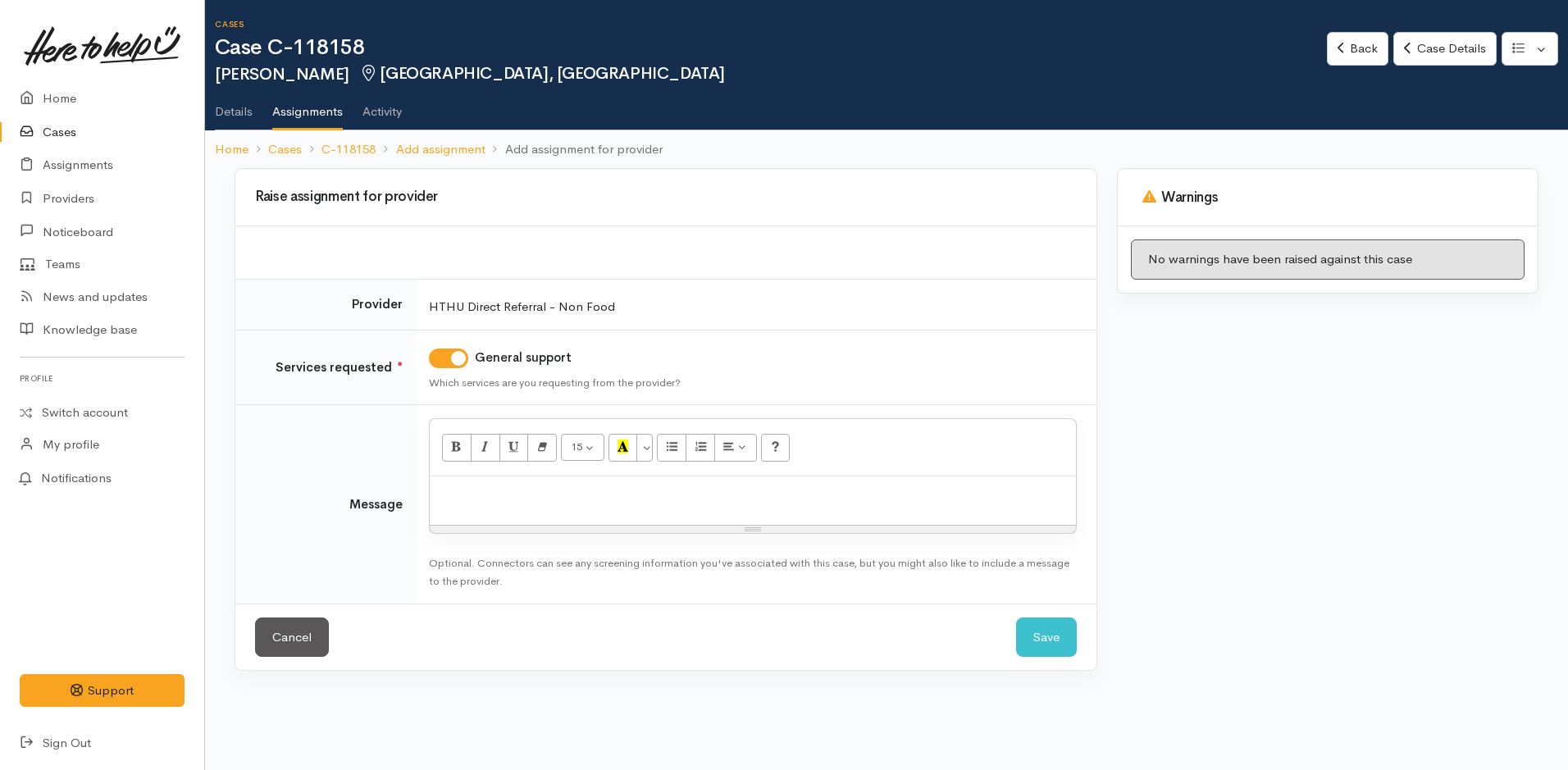
click at [504, 500] on p at bounding box center [752, 494] width 630 height 19
paste div
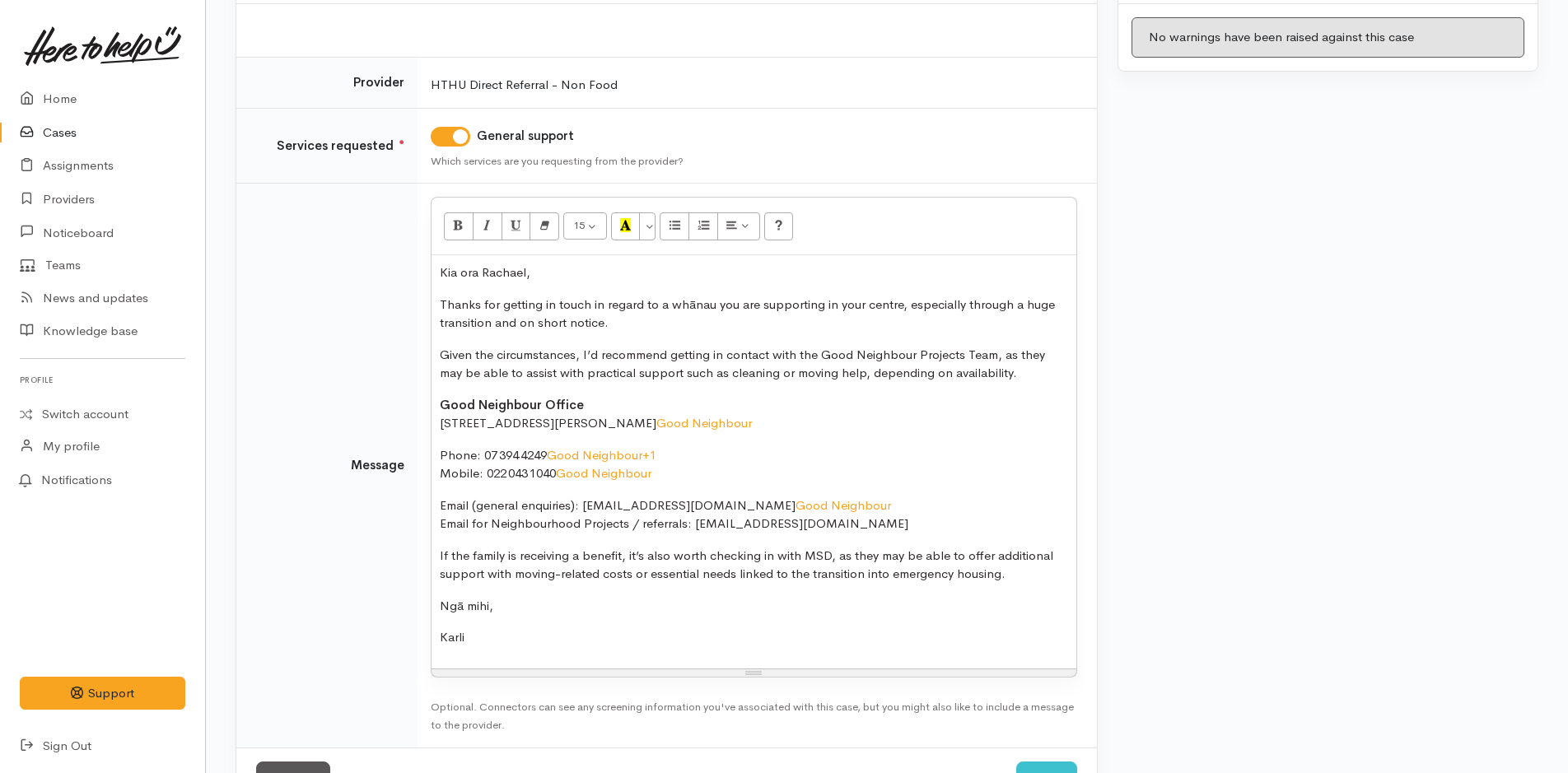
scroll to position [284, 0]
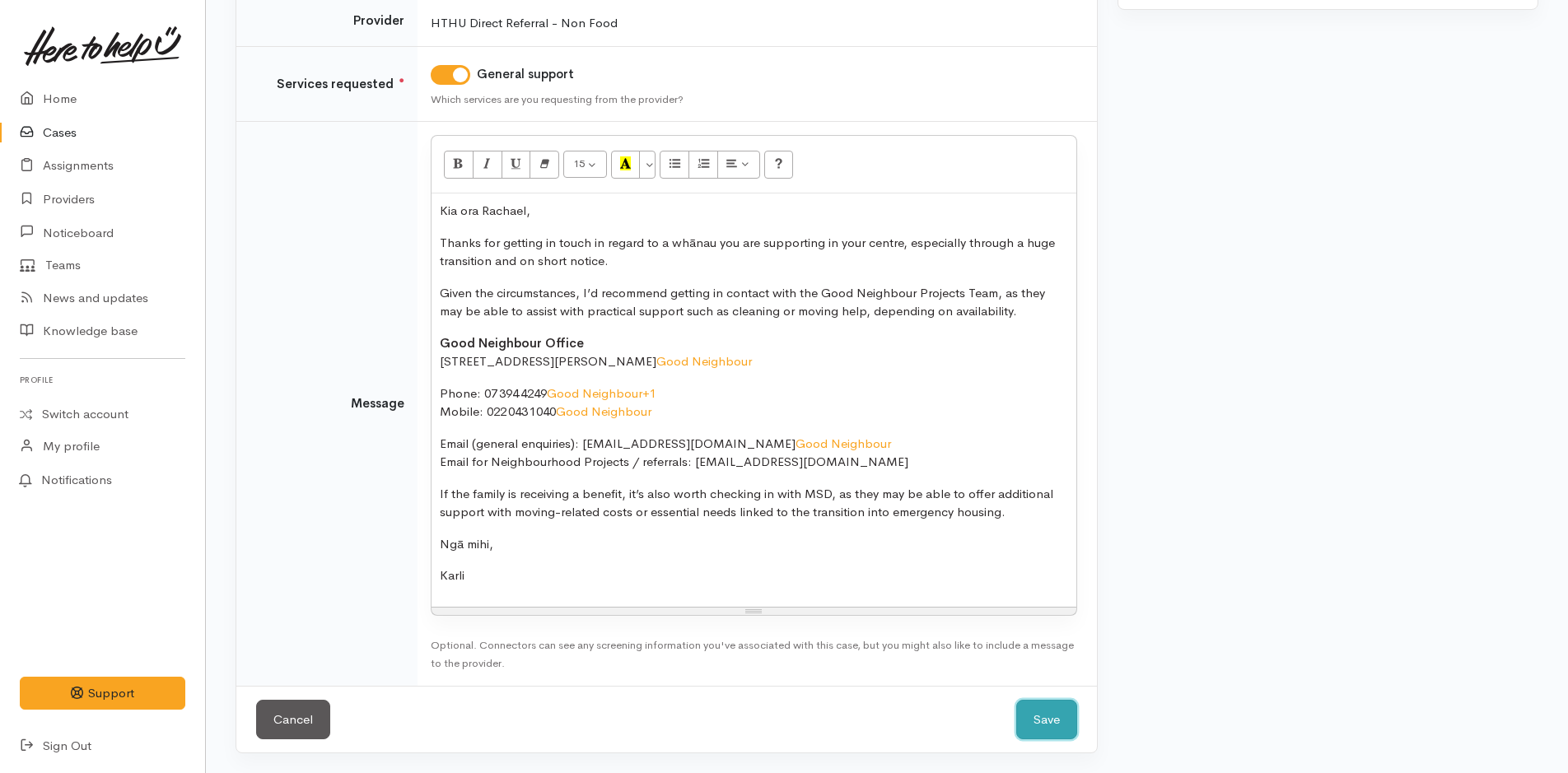
click at [1048, 712] on button "Save" at bounding box center [1047, 720] width 61 height 41
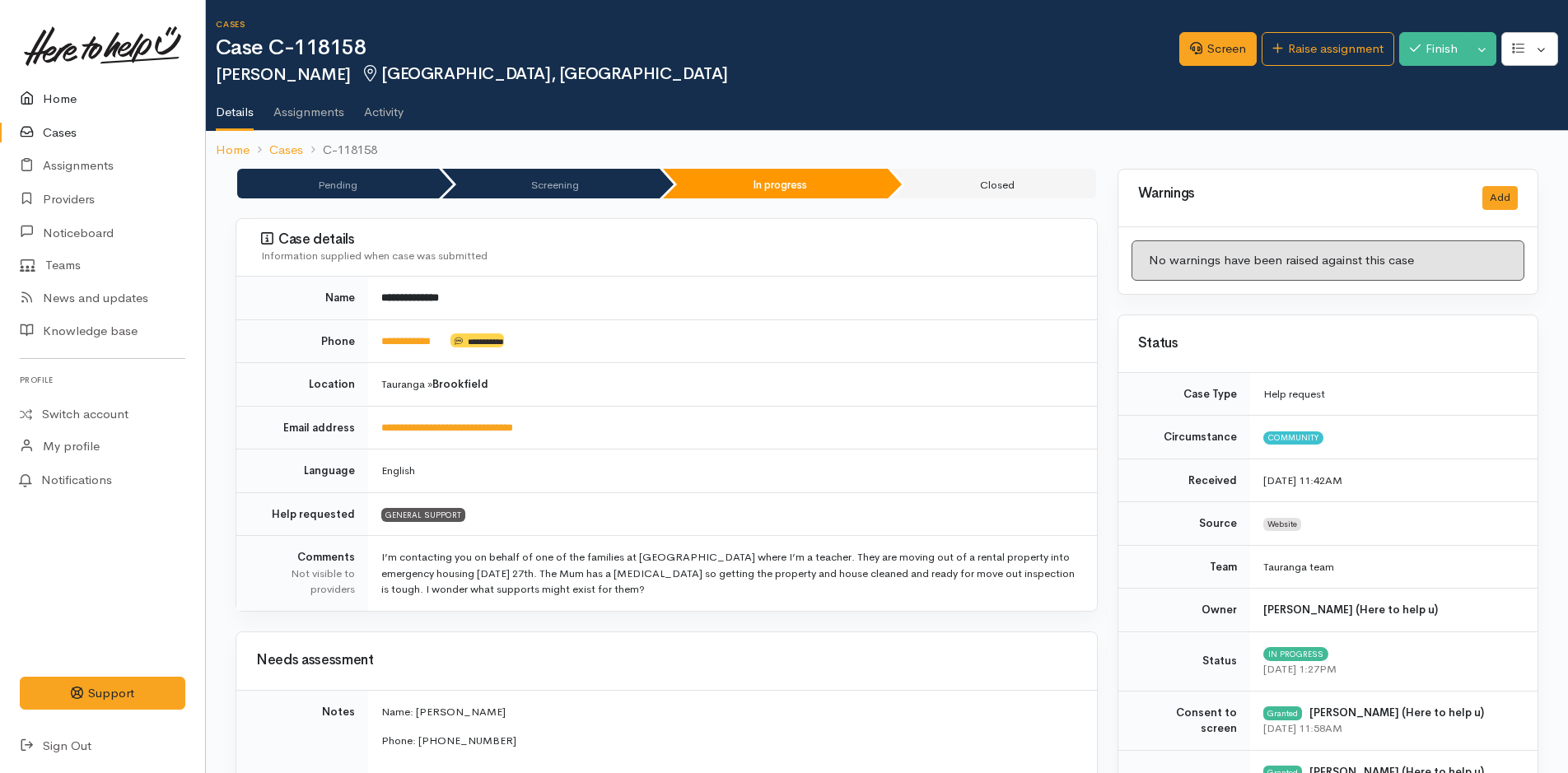
click at [65, 90] on link "Home" at bounding box center [103, 99] width 205 height 34
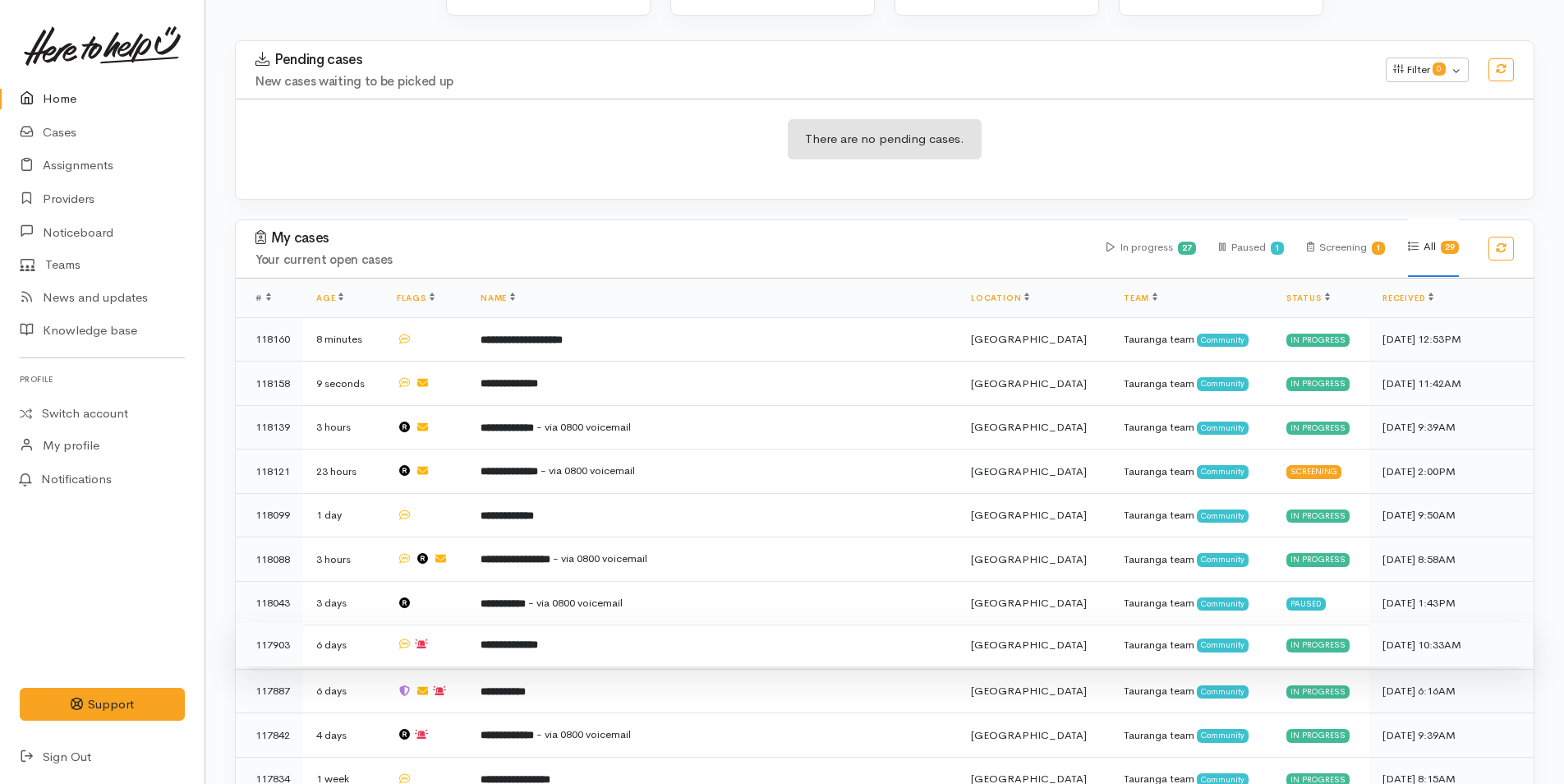
scroll to position [493, 0]
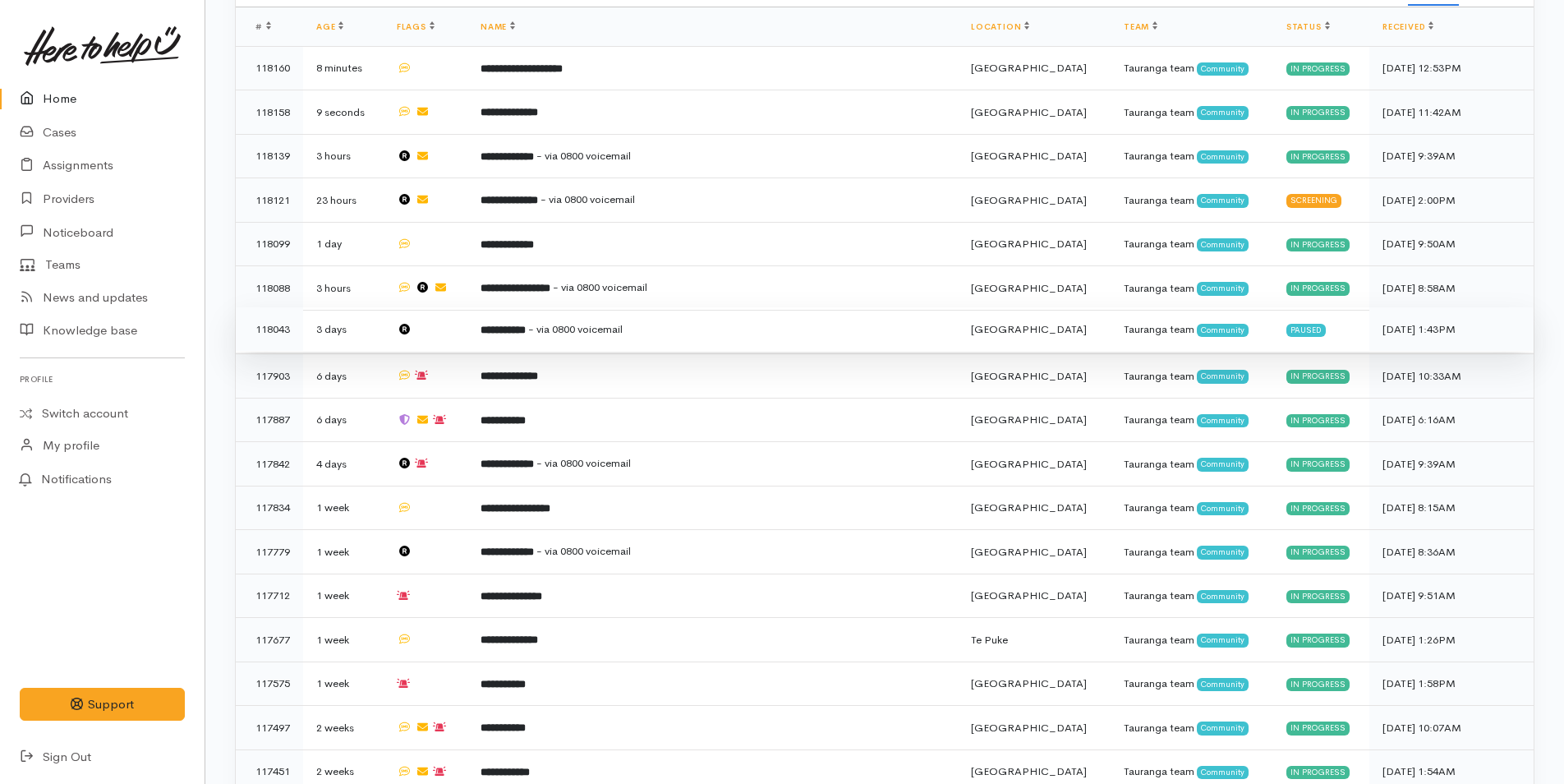
click at [526, 327] on b "**********" at bounding box center [503, 329] width 45 height 11
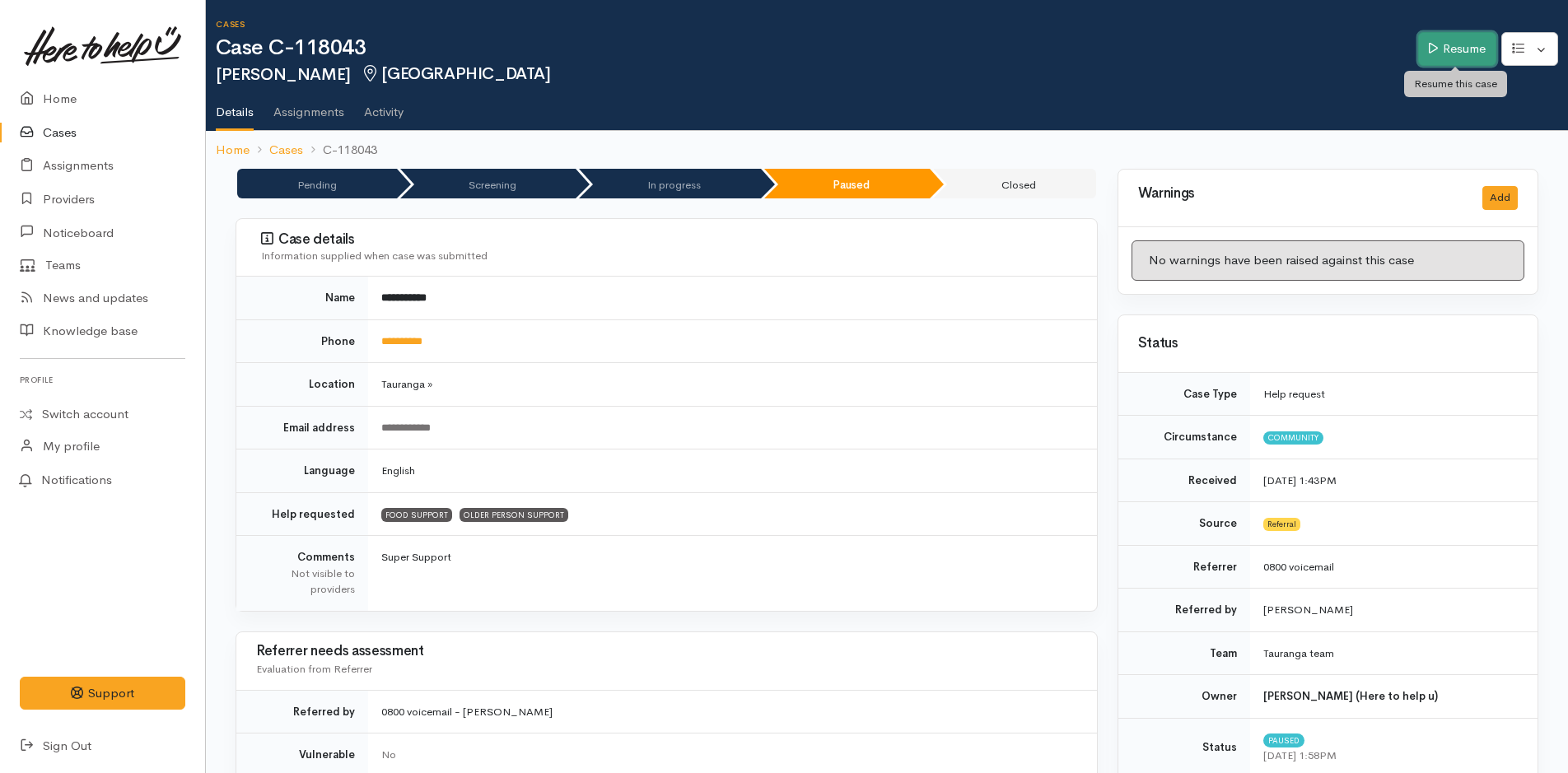
click at [1446, 44] on link "Resume" at bounding box center [1457, 49] width 78 height 34
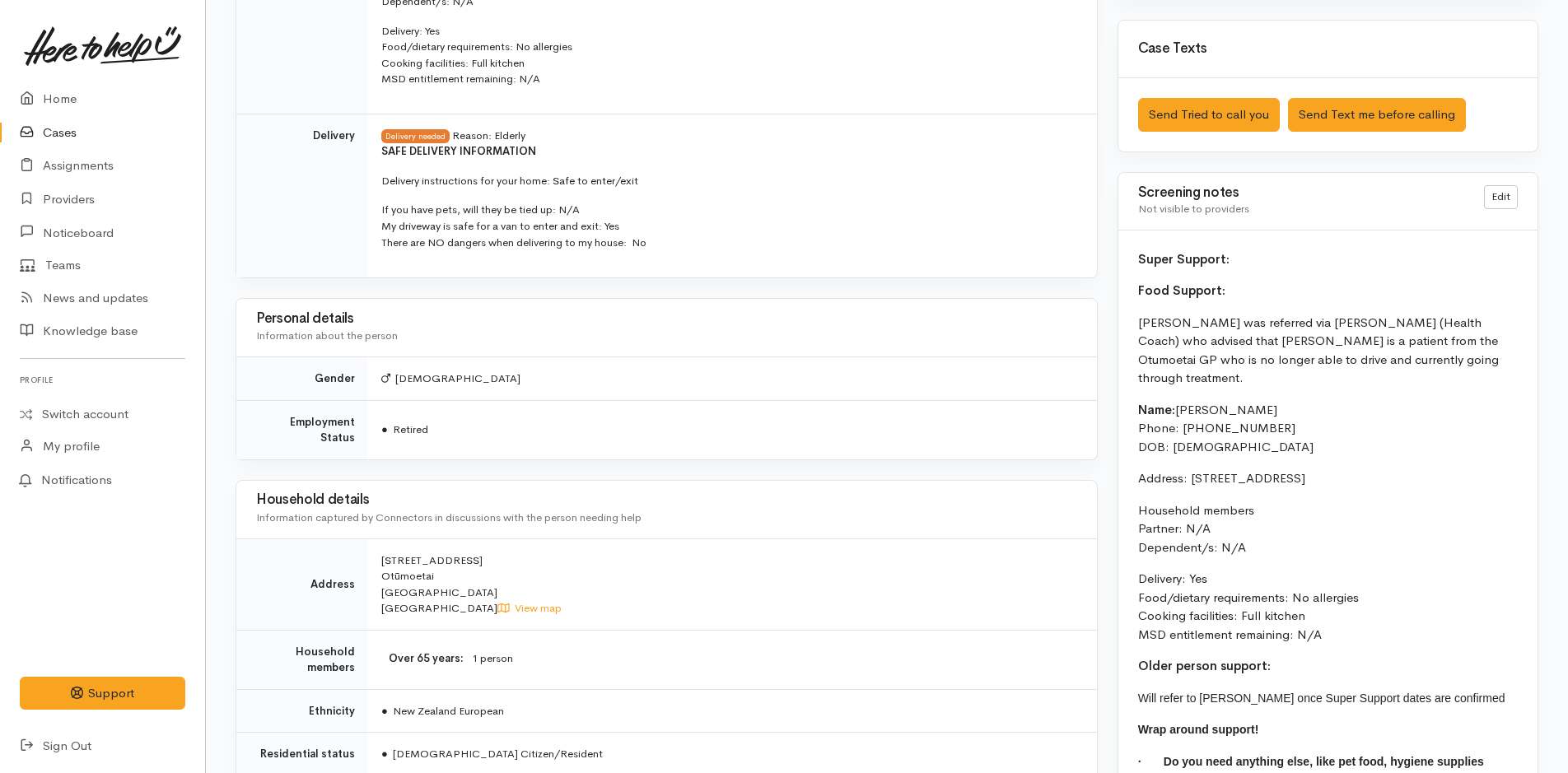
scroll to position [906, 0]
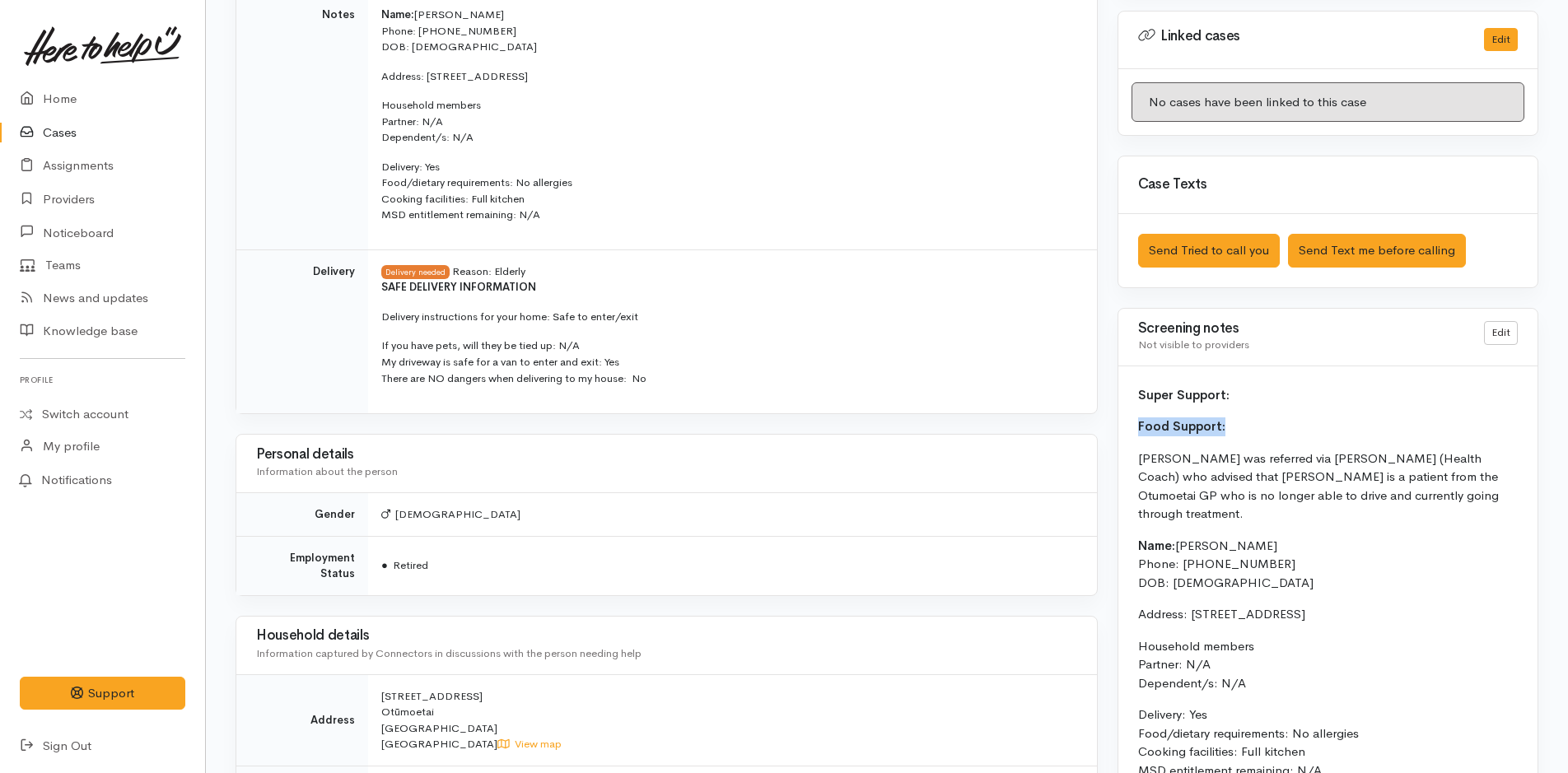
drag, startPoint x: 1223, startPoint y: 422, endPoint x: 1111, endPoint y: 428, distance: 112.2
click at [1111, 428] on div "Warnings Add No warnings have been raised against this case Add Warning Title ●…" at bounding box center [1328, 313] width 440 height 2100
drag, startPoint x: 1111, startPoint y: 428, endPoint x: 1246, endPoint y: 422, distance: 135.1
click at [1246, 422] on p "Food Support:" at bounding box center [1328, 427] width 380 height 19
drag, startPoint x: 1188, startPoint y: 425, endPoint x: 1099, endPoint y: 427, distance: 89.0
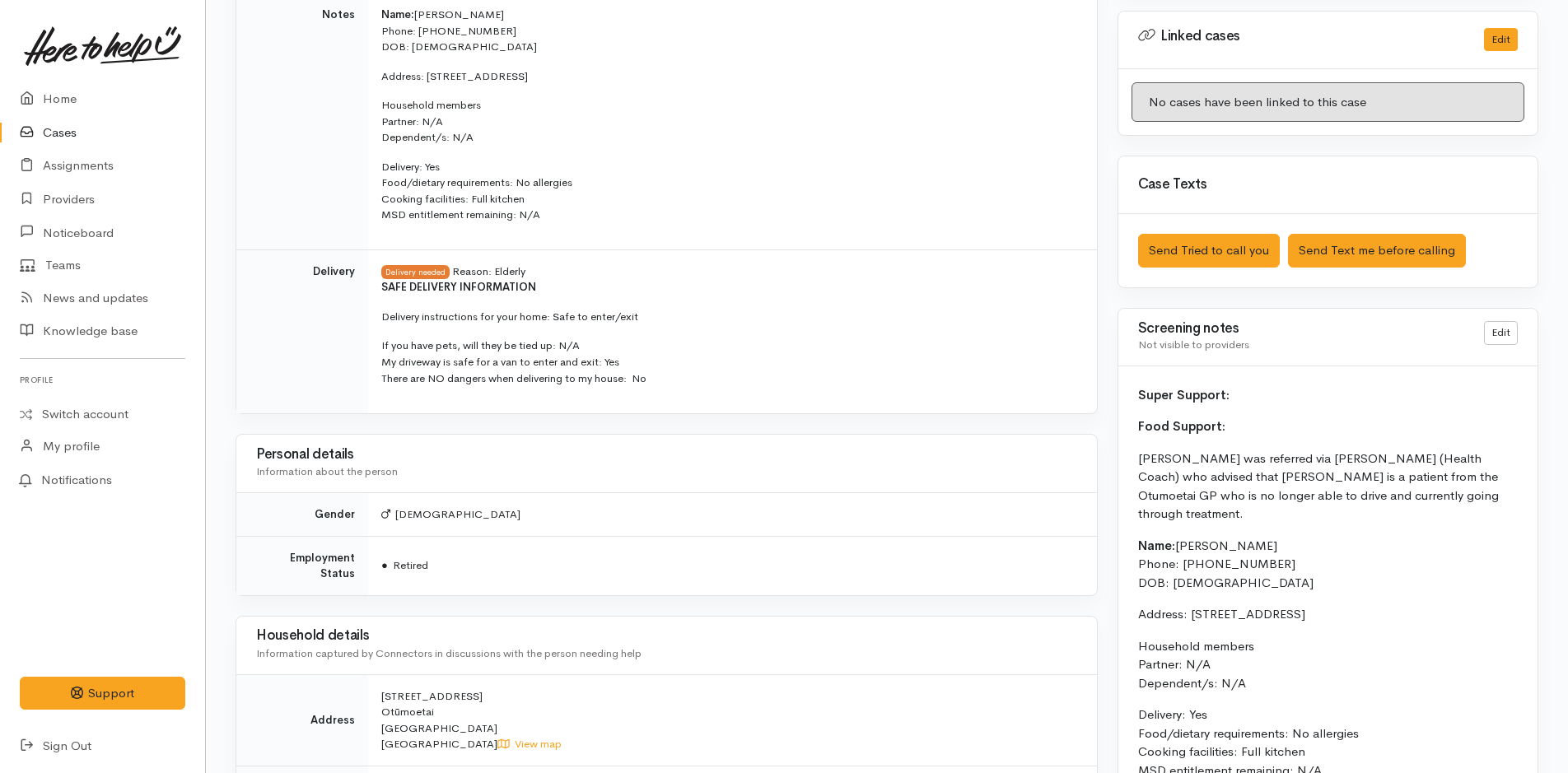
click at [1099, 427] on div "**********" at bounding box center [887, 313] width 1323 height 2100
click at [1306, 415] on div "Super Support: Food Support: Neil was referred via Ella (Health Coach) who advi…" at bounding box center [1327, 678] width 419 height 624
click at [1488, 331] on link "Edit" at bounding box center [1501, 333] width 34 height 24
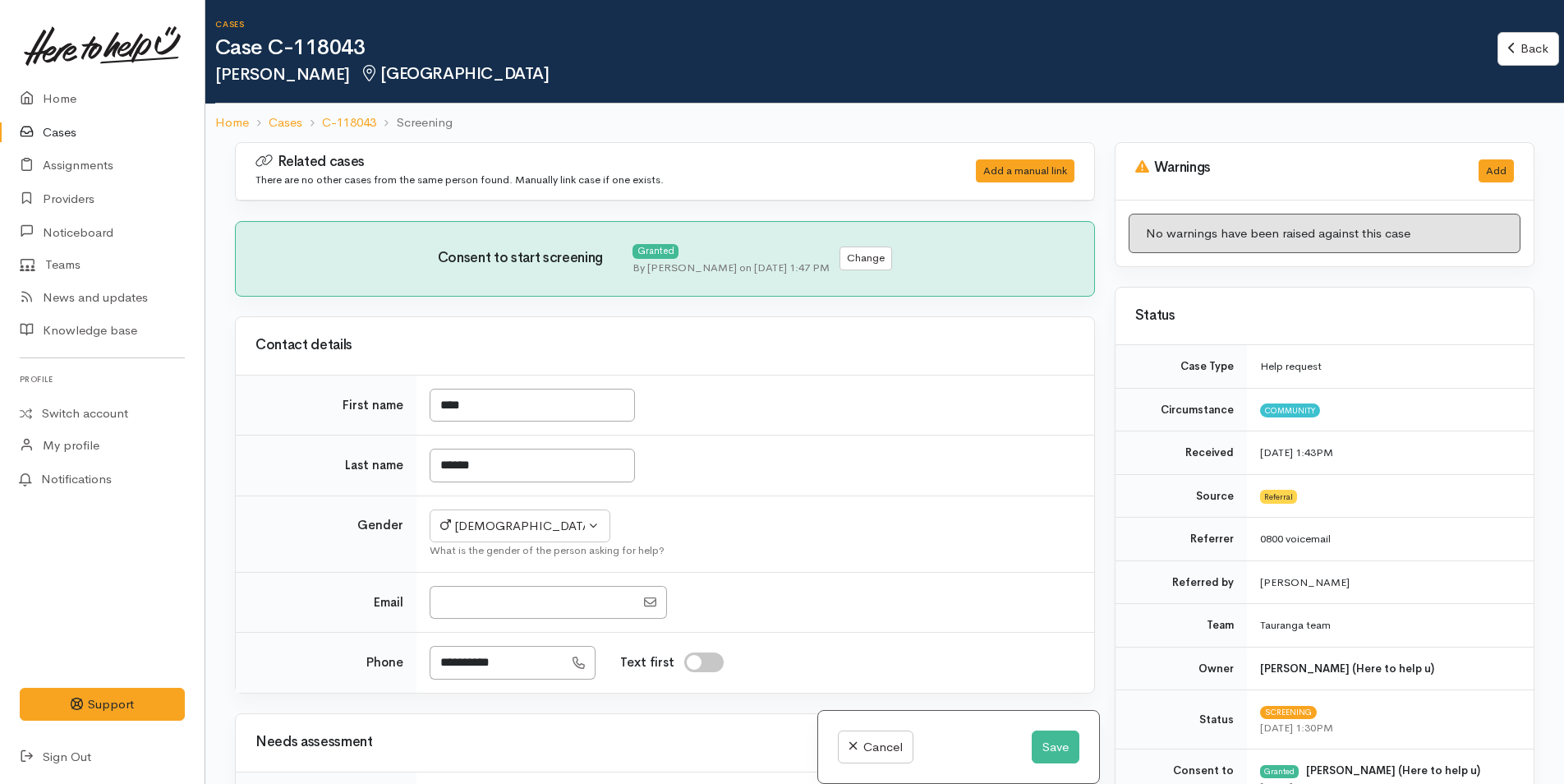
select select "6"
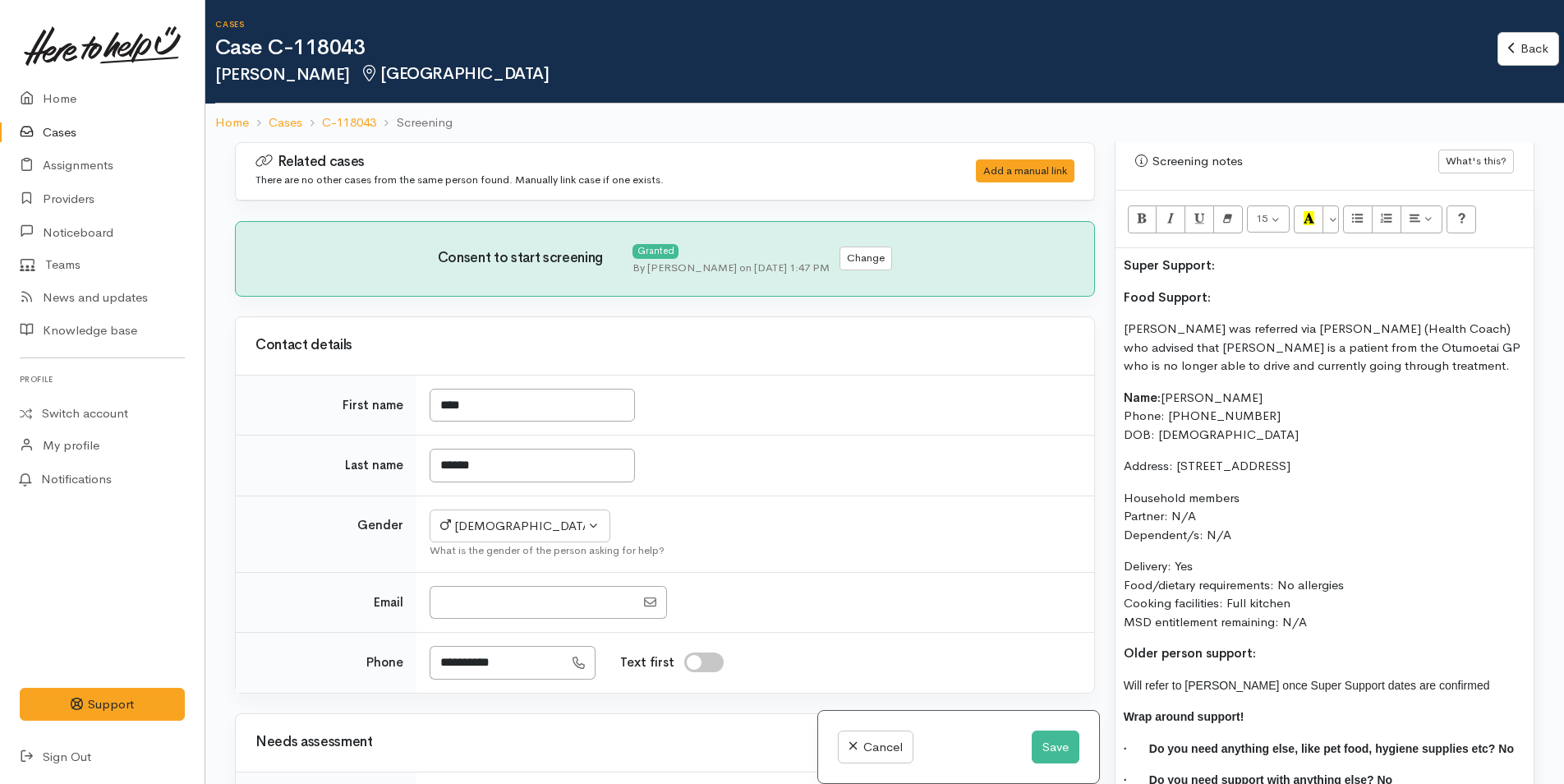
scroll to position [904, 0]
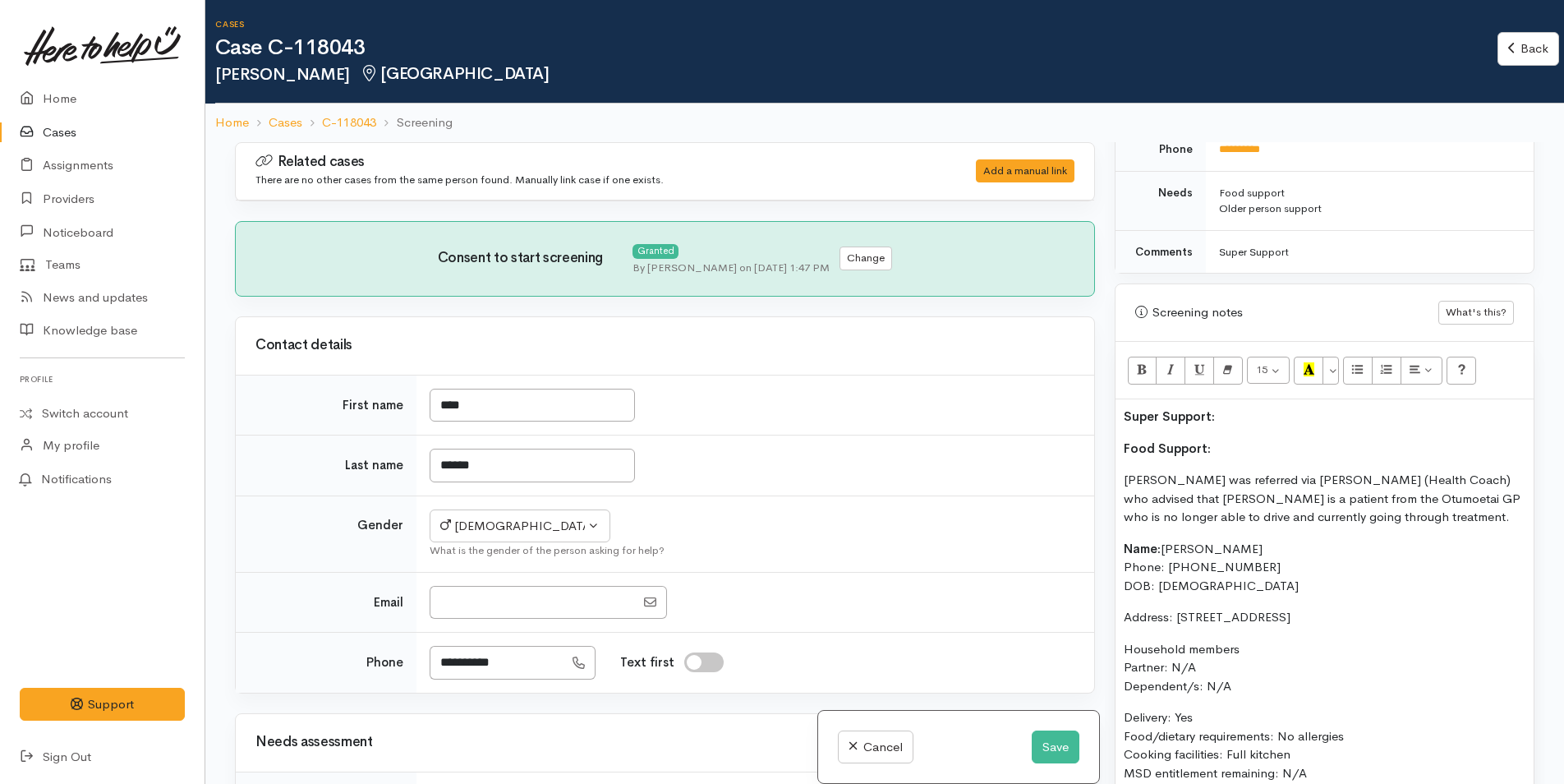
drag, startPoint x: 1218, startPoint y: 444, endPoint x: 1072, endPoint y: 444, distance: 146.0
click at [1072, 444] on div "Related cases There are no other cases from the same person found. Manually lin…" at bounding box center [885, 534] width 1320 height 784
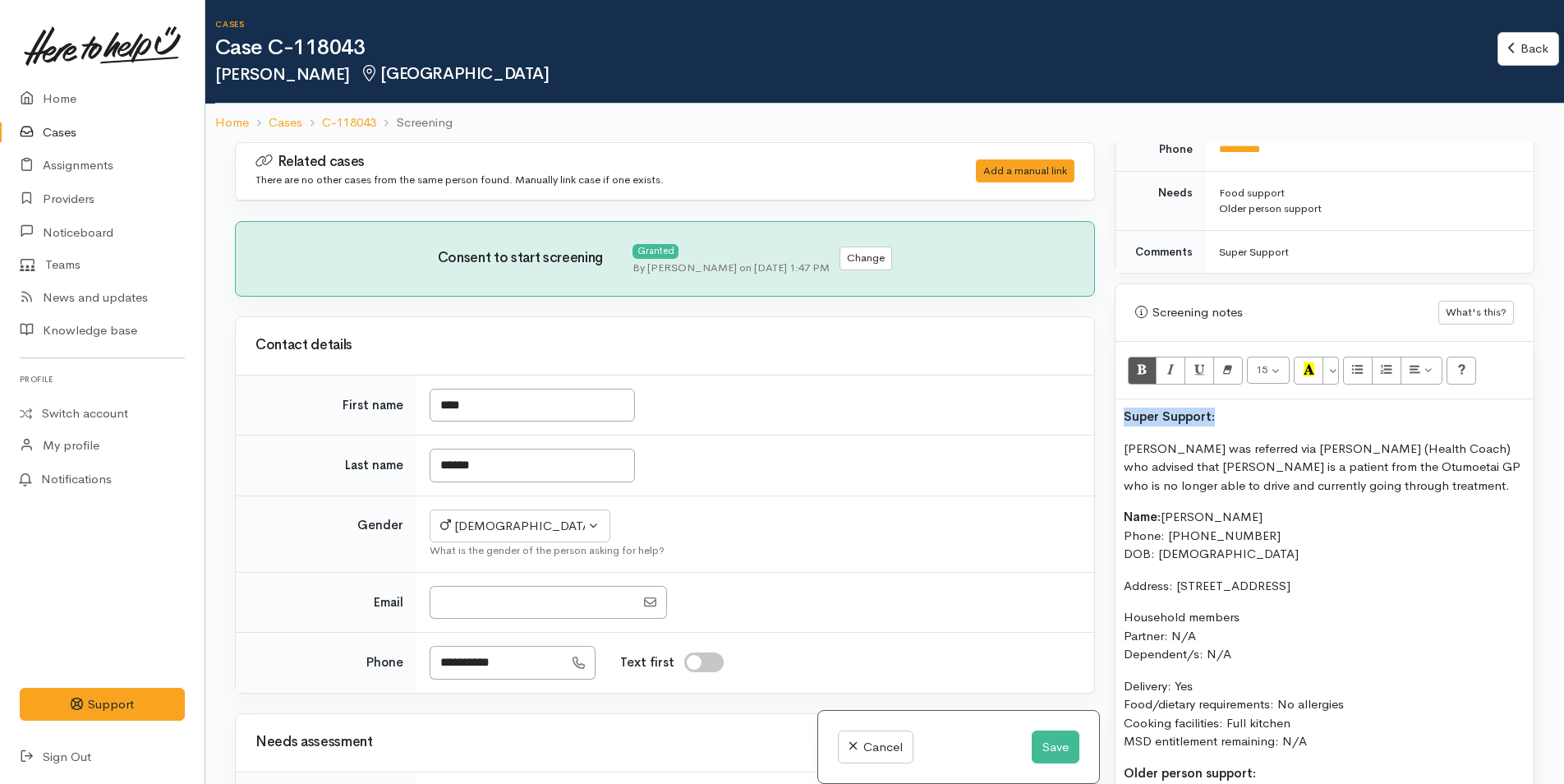
drag, startPoint x: 1233, startPoint y: 413, endPoint x: 1092, endPoint y: 396, distance: 142.0
click at [1028, 401] on div "Related cases There are no other cases from the same person found. Manually lin…" at bounding box center [885, 534] width 1320 height 784
click at [1316, 372] on button "Recent Color" at bounding box center [1308, 370] width 30 height 28
click at [1113, 440] on div "Warnings Add No warnings have been raised against this case Add Warning Title ●…" at bounding box center [1325, 534] width 439 height 784
click at [1120, 447] on div "Super Support: [PERSON_NAME] was referred via [PERSON_NAME] (Health Coach) who …" at bounding box center [1324, 665] width 418 height 531
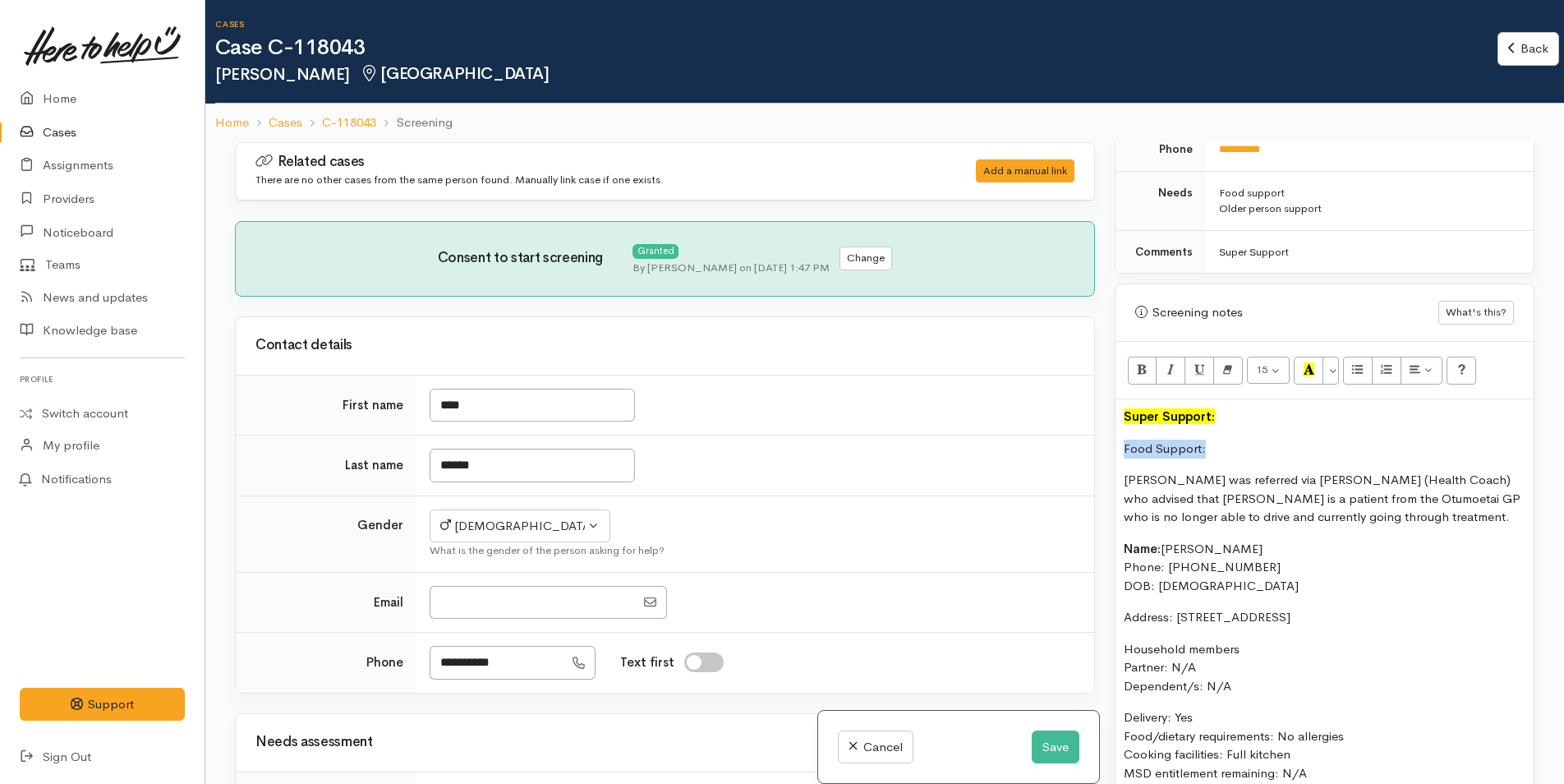
drag, startPoint x: 1218, startPoint y: 452, endPoint x: 1114, endPoint y: 454, distance: 104.0
click at [1115, 454] on div "Super Support: Food Support: [PERSON_NAME] was referred via [PERSON_NAME] (Heal…" at bounding box center [1324, 681] width 418 height 563
click at [1145, 372] on icon "Bold (CTRL+B)" at bounding box center [1142, 369] width 11 height 14
click at [1312, 369] on icon "Recent Color" at bounding box center [1309, 369] width 11 height 14
click at [1297, 520] on p "[PERSON_NAME] was referred via [PERSON_NAME] (Health Coach) who advised that [P…" at bounding box center [1324, 498] width 401 height 56
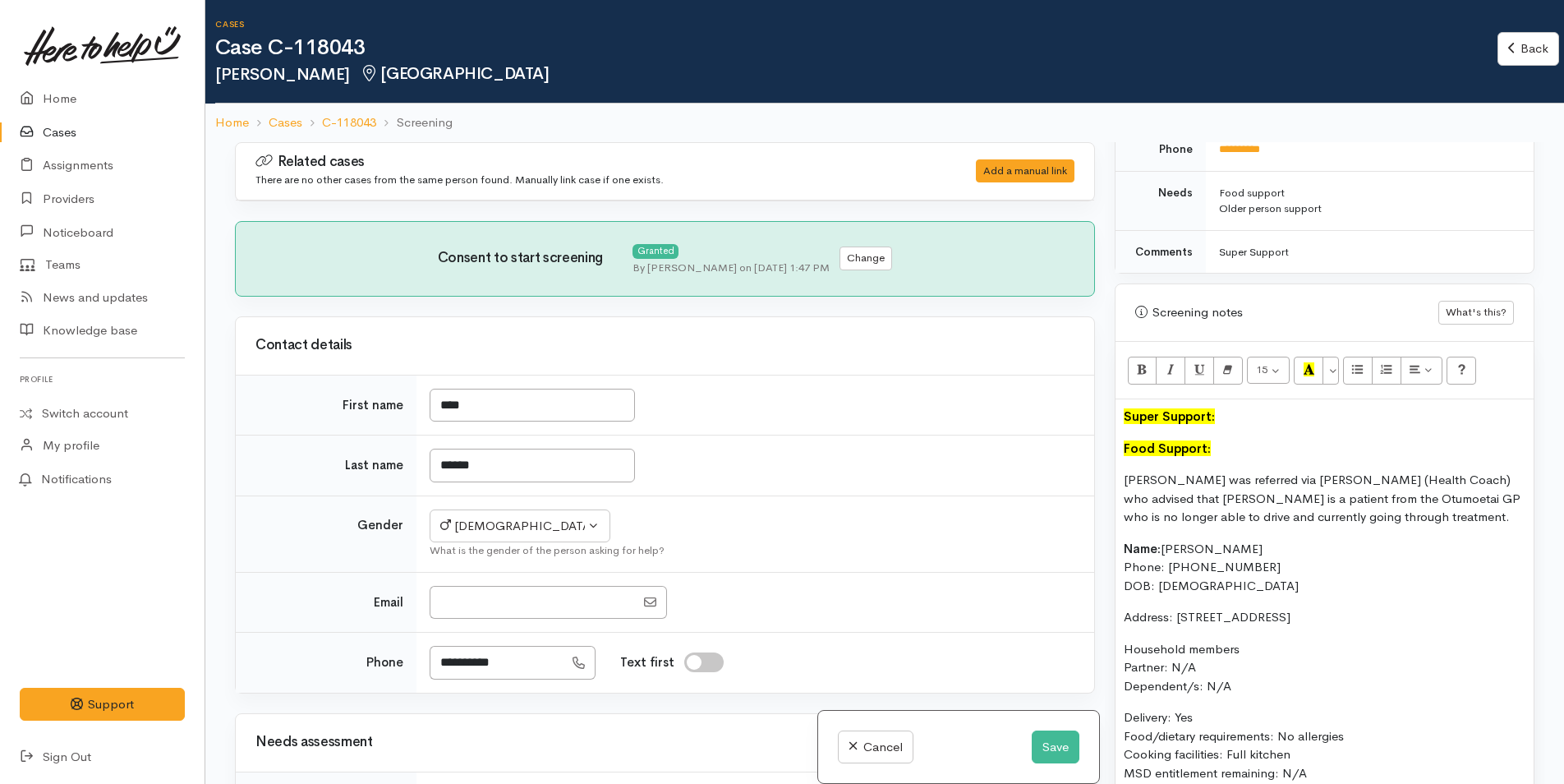
click at [1326, 520] on p "[PERSON_NAME] was referred via [PERSON_NAME] (Health Coach) who advised that [P…" at bounding box center [1324, 498] width 401 height 56
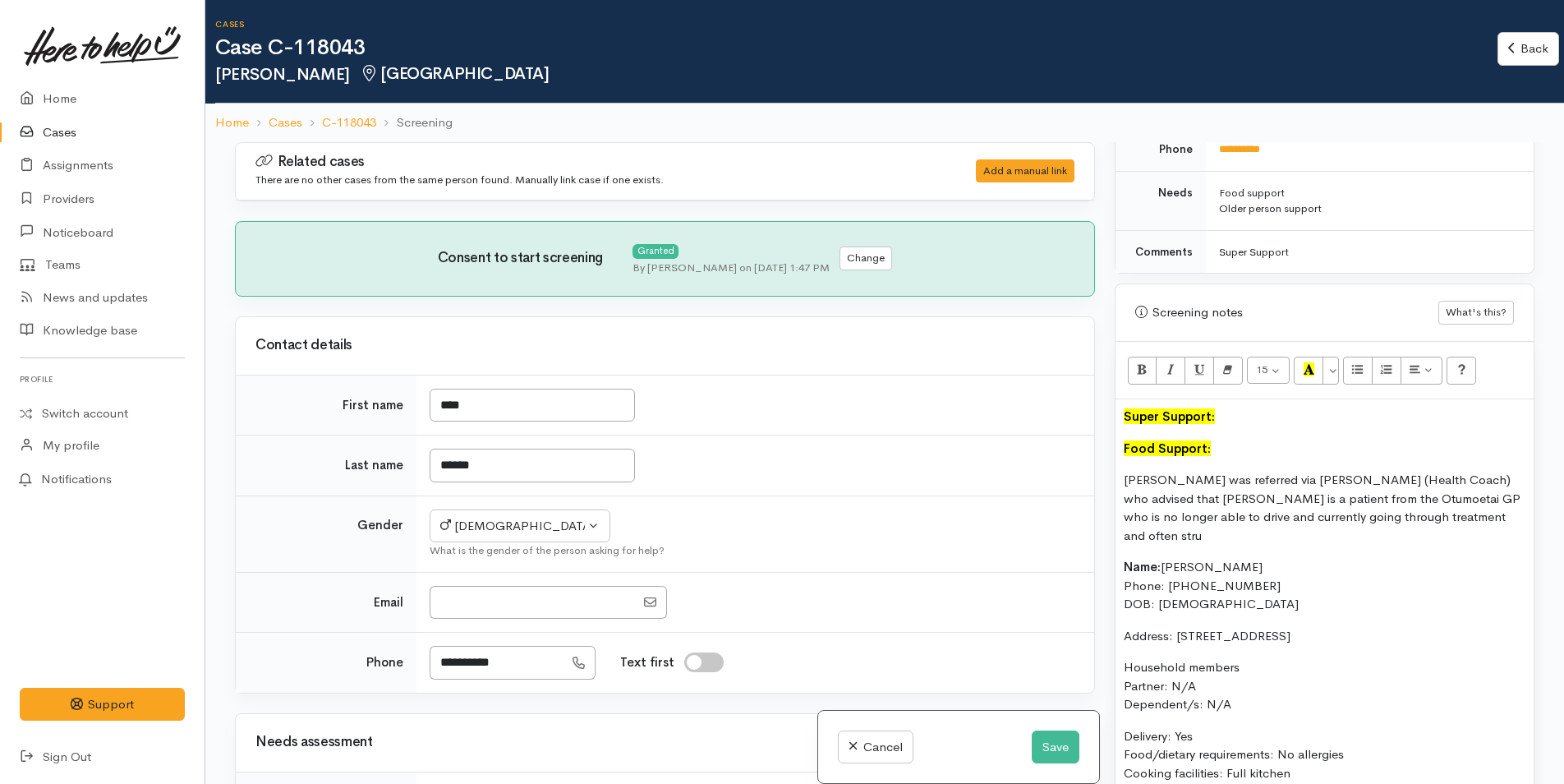
click at [1381, 590] on p "Name: [PERSON_NAME] Phone: [PHONE_NUMBER] DOB: [DEMOGRAPHIC_DATA]" at bounding box center [1324, 585] width 401 height 56
drag, startPoint x: 1413, startPoint y: 520, endPoint x: 1312, endPoint y: 520, distance: 101.0
click at [1312, 520] on p "Neil was referred via Ella (Health Coach) who advised that Neil is a patient fr…" at bounding box center [1324, 508] width 401 height 74
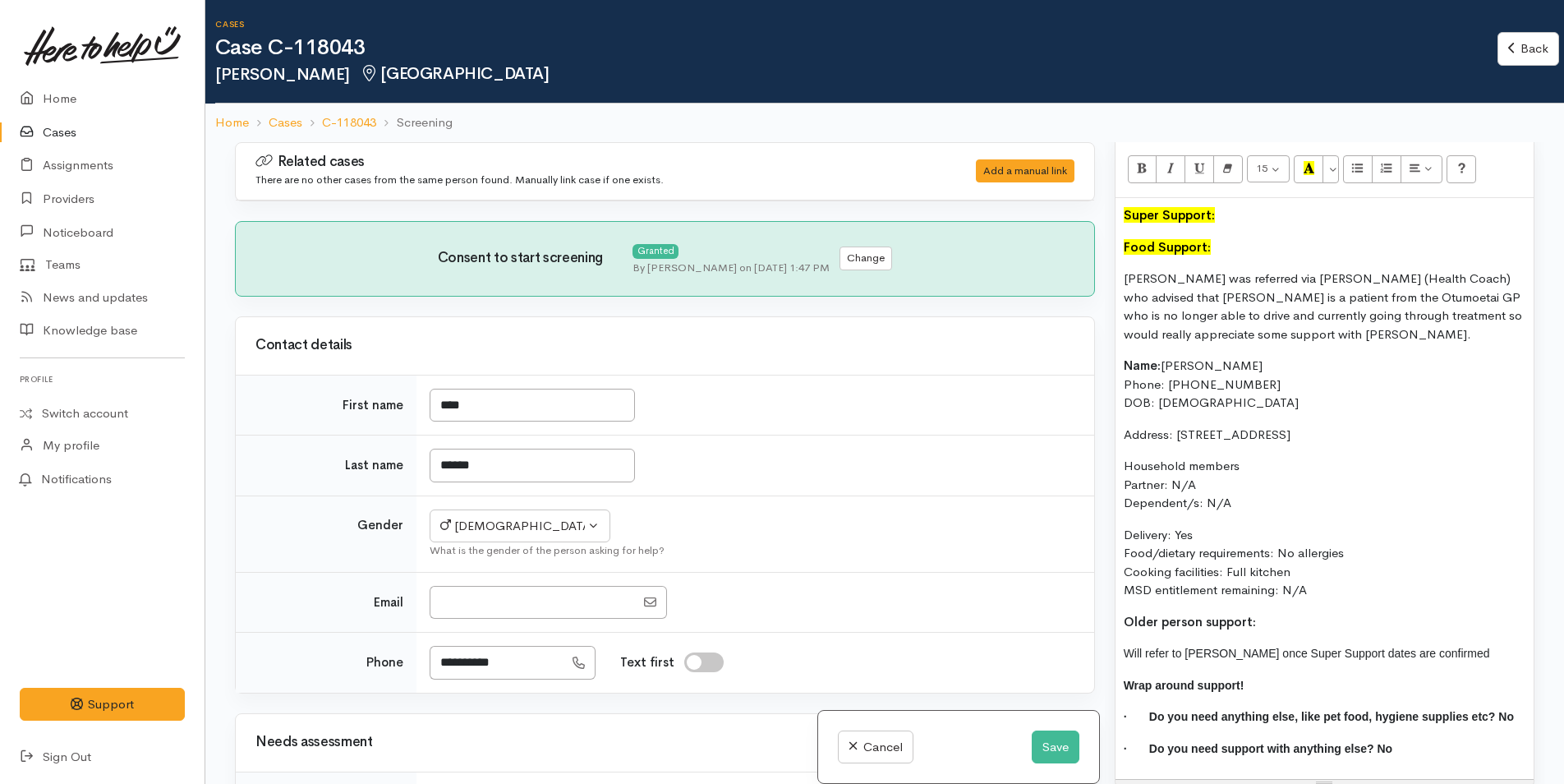
scroll to position [999, 0]
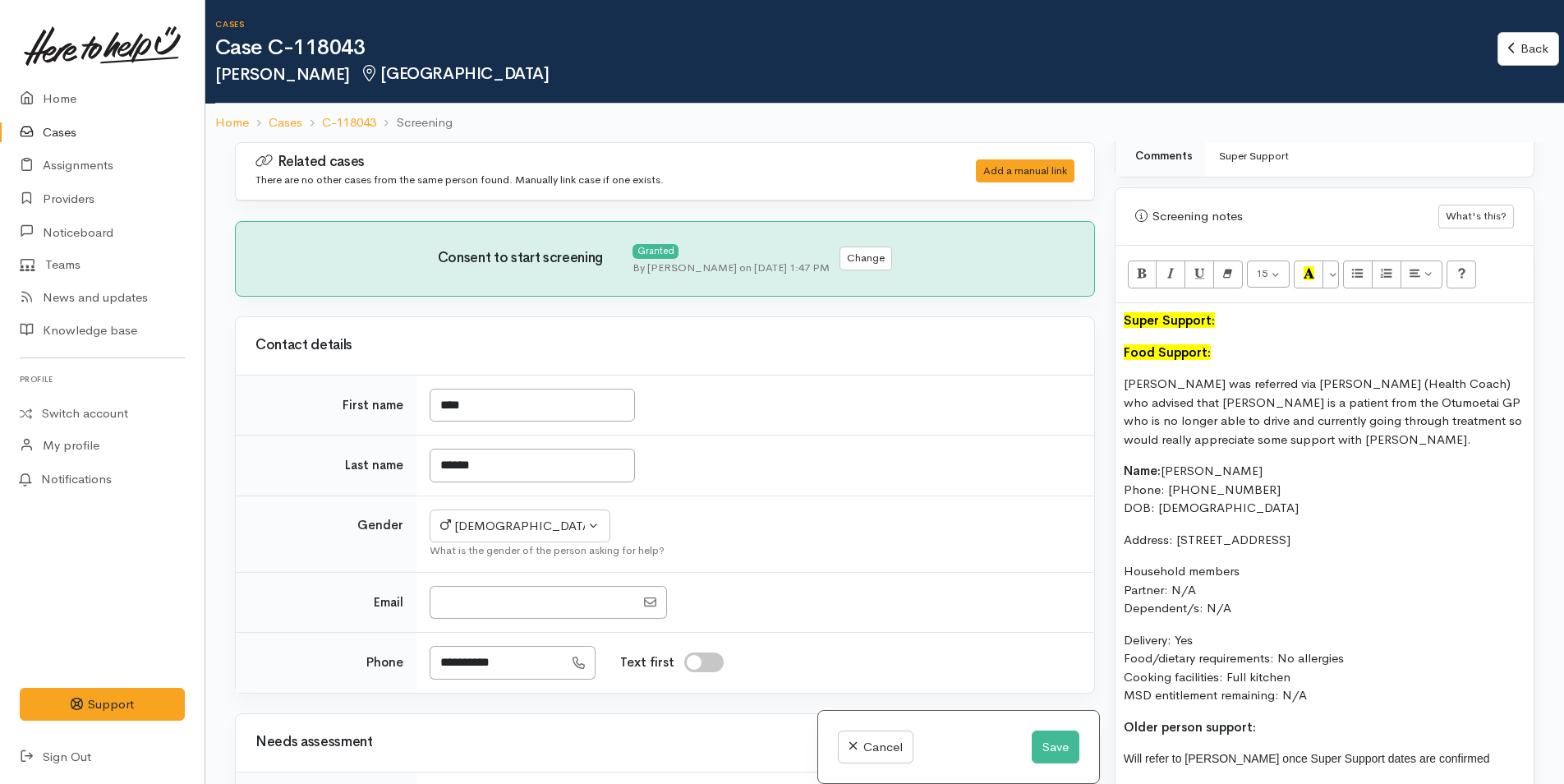
drag, startPoint x: 1039, startPoint y: 365, endPoint x: 1093, endPoint y: 370, distance: 54.2
click at [1093, 370] on div "Related cases There are no other cases from the same person found. Manually lin…" at bounding box center [885, 534] width 1320 height 784
copy div "Neil was referred via Ella (Health Coach) who advised that Neil is a patient fr…"
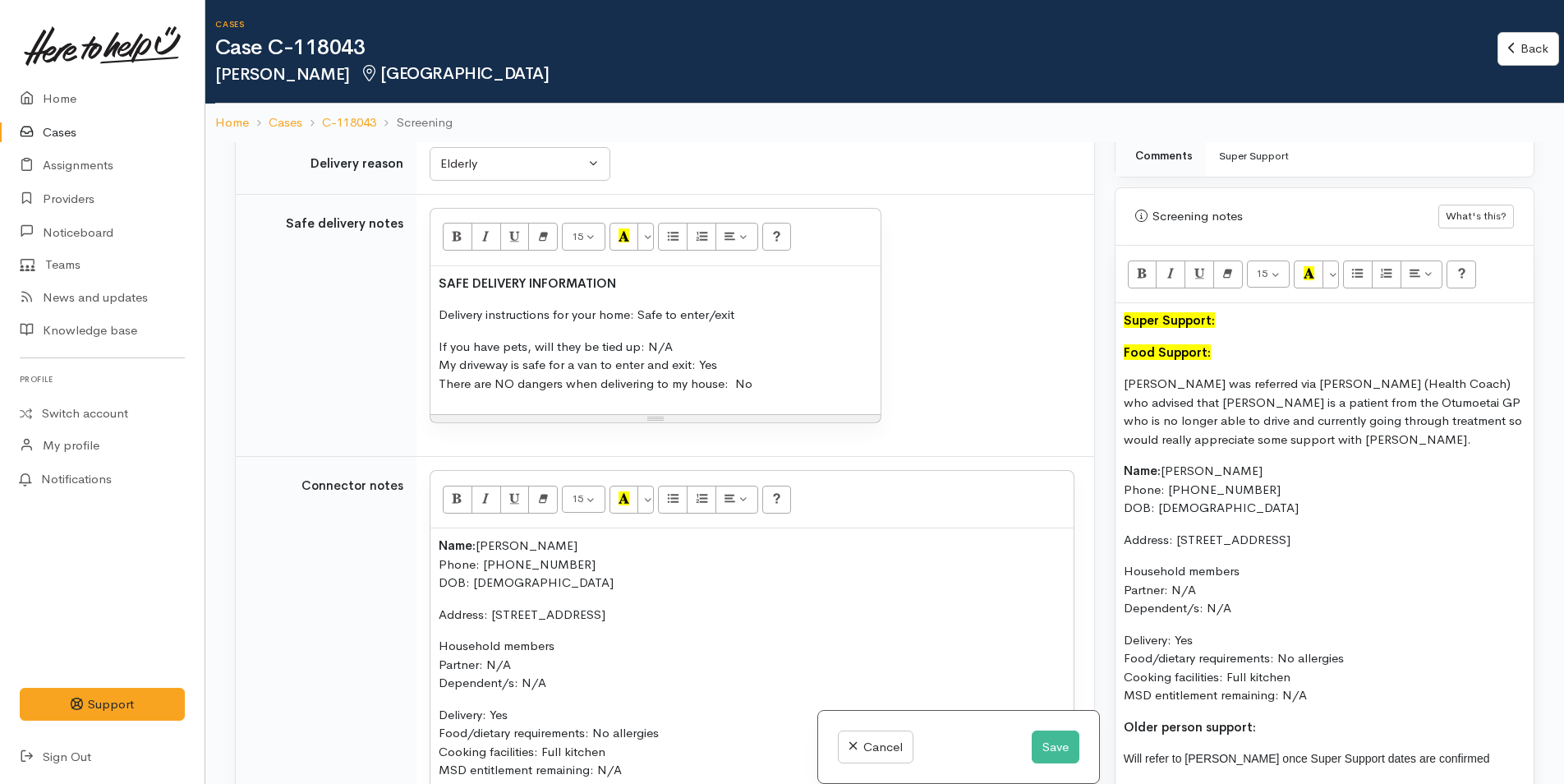
scroll to position [1315, 0]
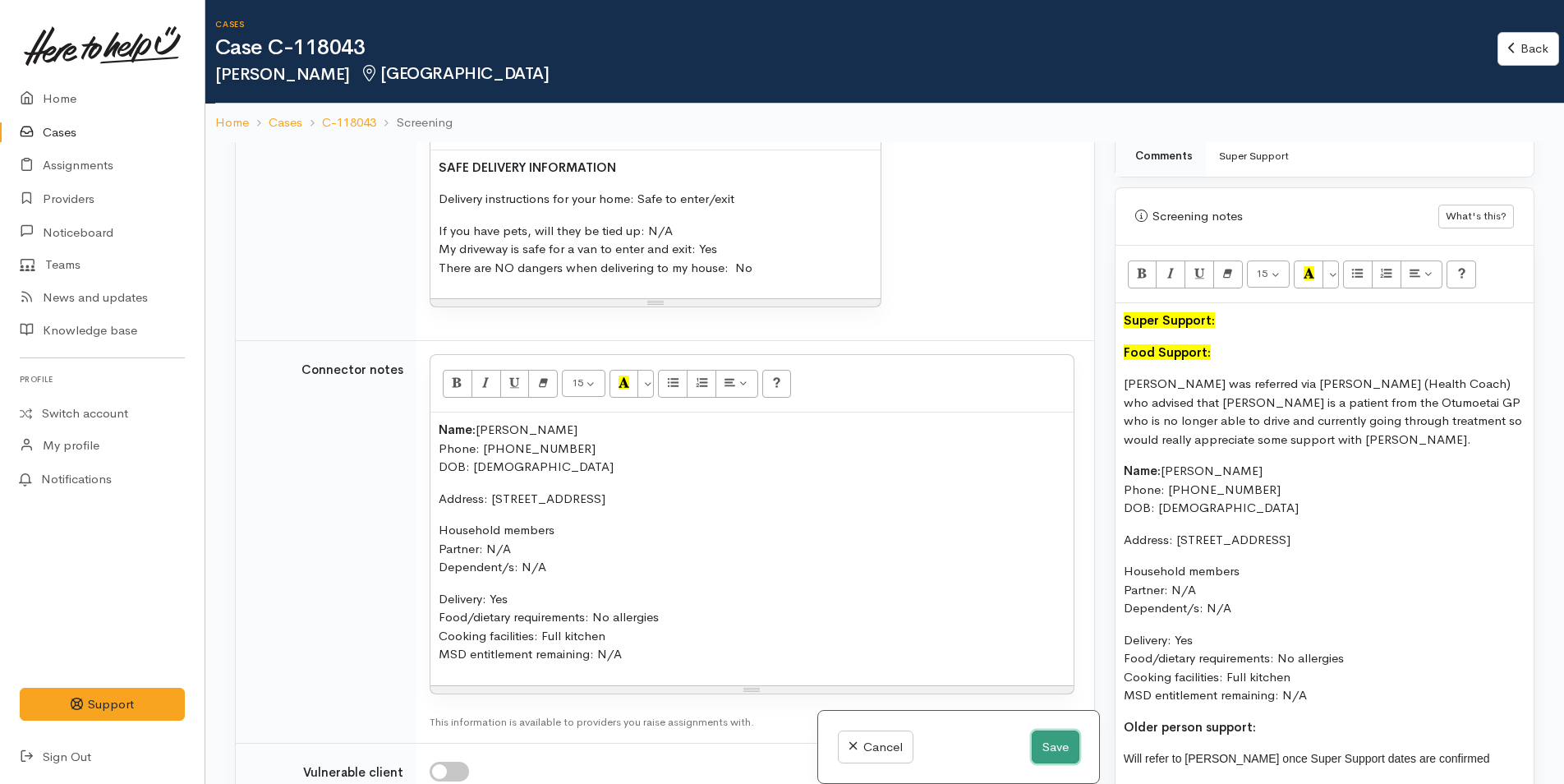
click at [1041, 743] on button "Save" at bounding box center [1055, 747] width 47 height 34
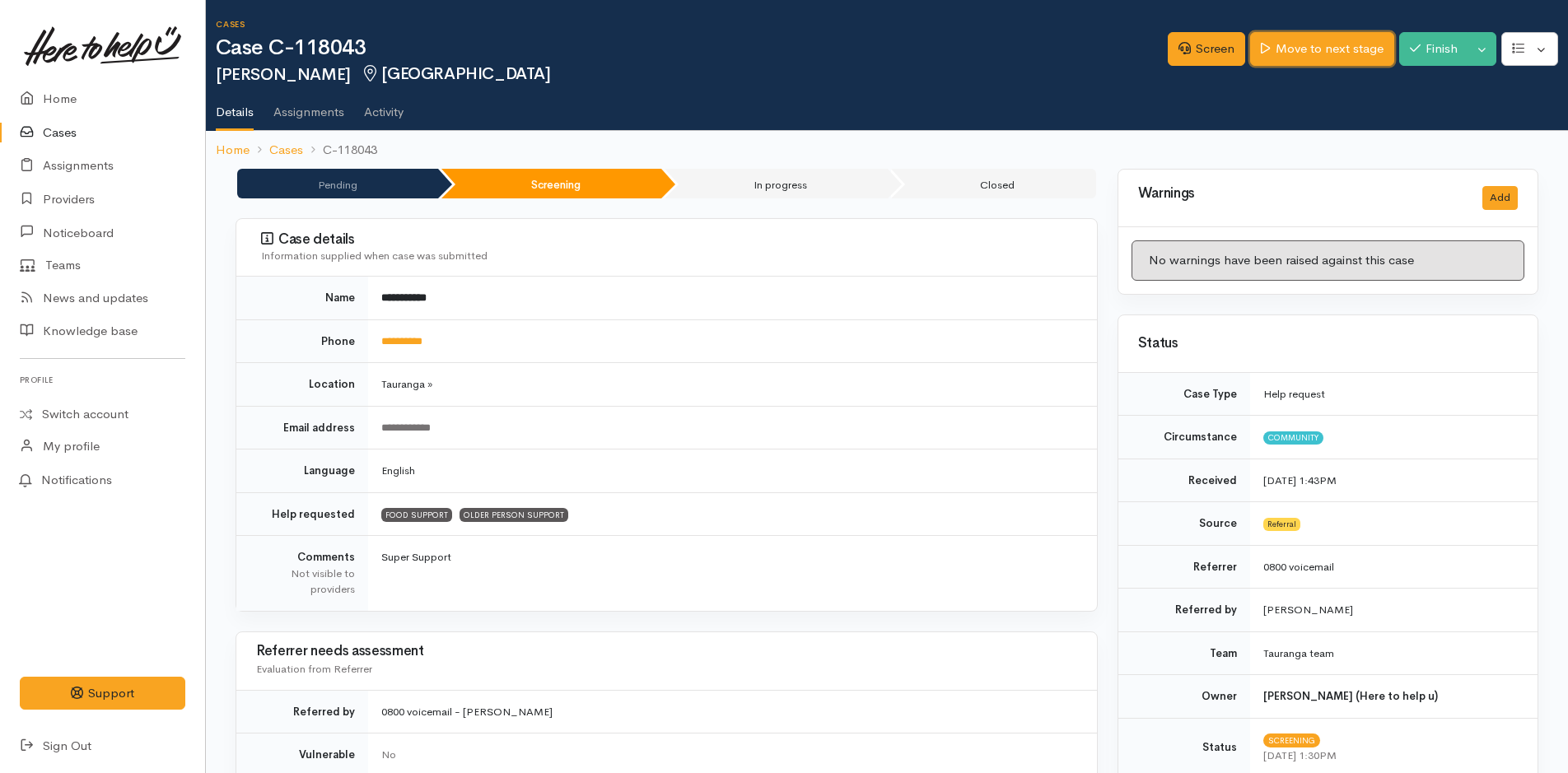
click at [1277, 50] on link "Move to next stage" at bounding box center [1321, 49] width 143 height 34
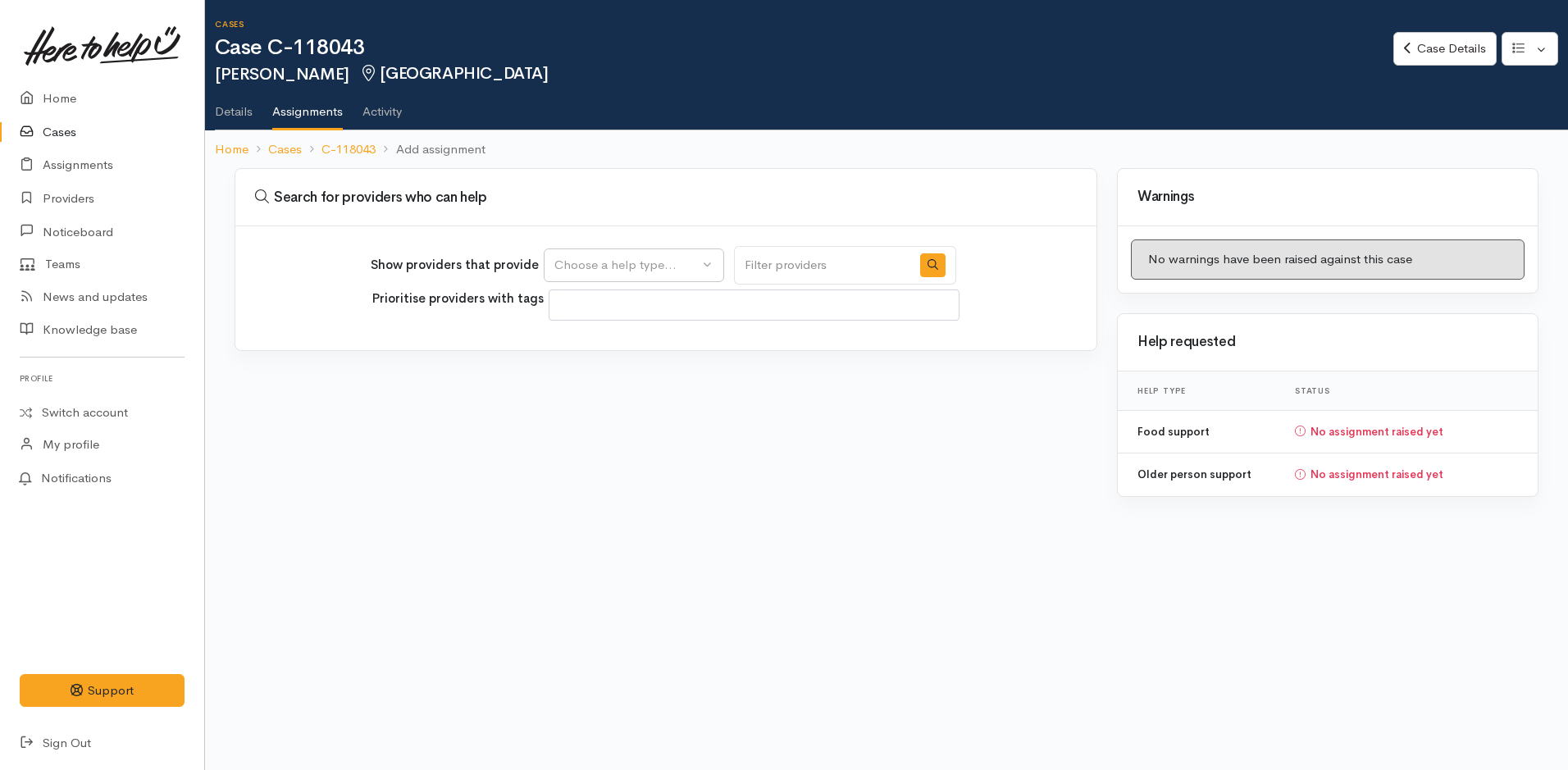
select select
click at [671, 259] on div "Choose a help type..." at bounding box center [626, 265] width 144 height 19
click at [607, 342] on span "Food support" at bounding box center [602, 344] width 76 height 19
select select "3"
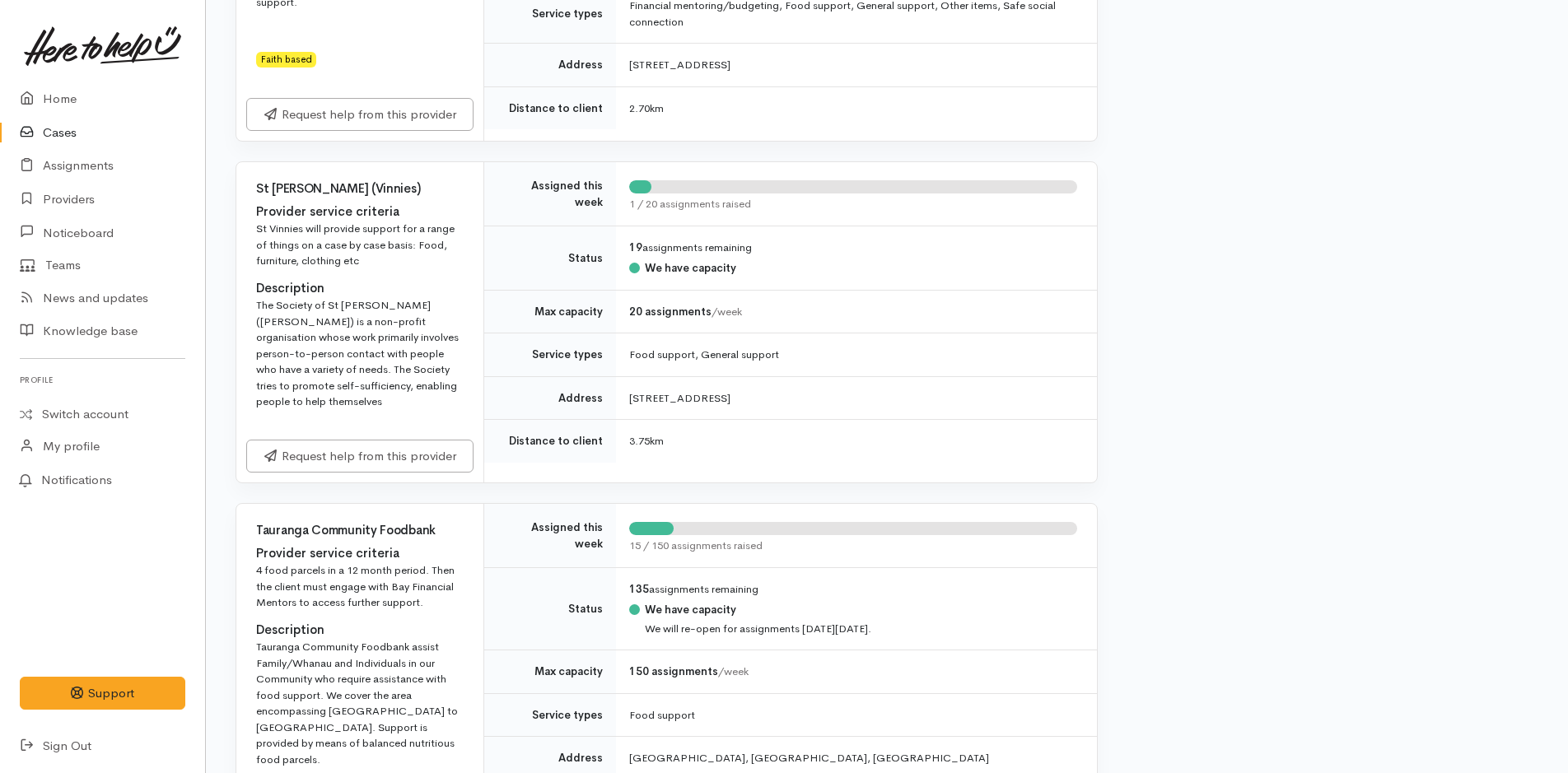
scroll to position [1811, 0]
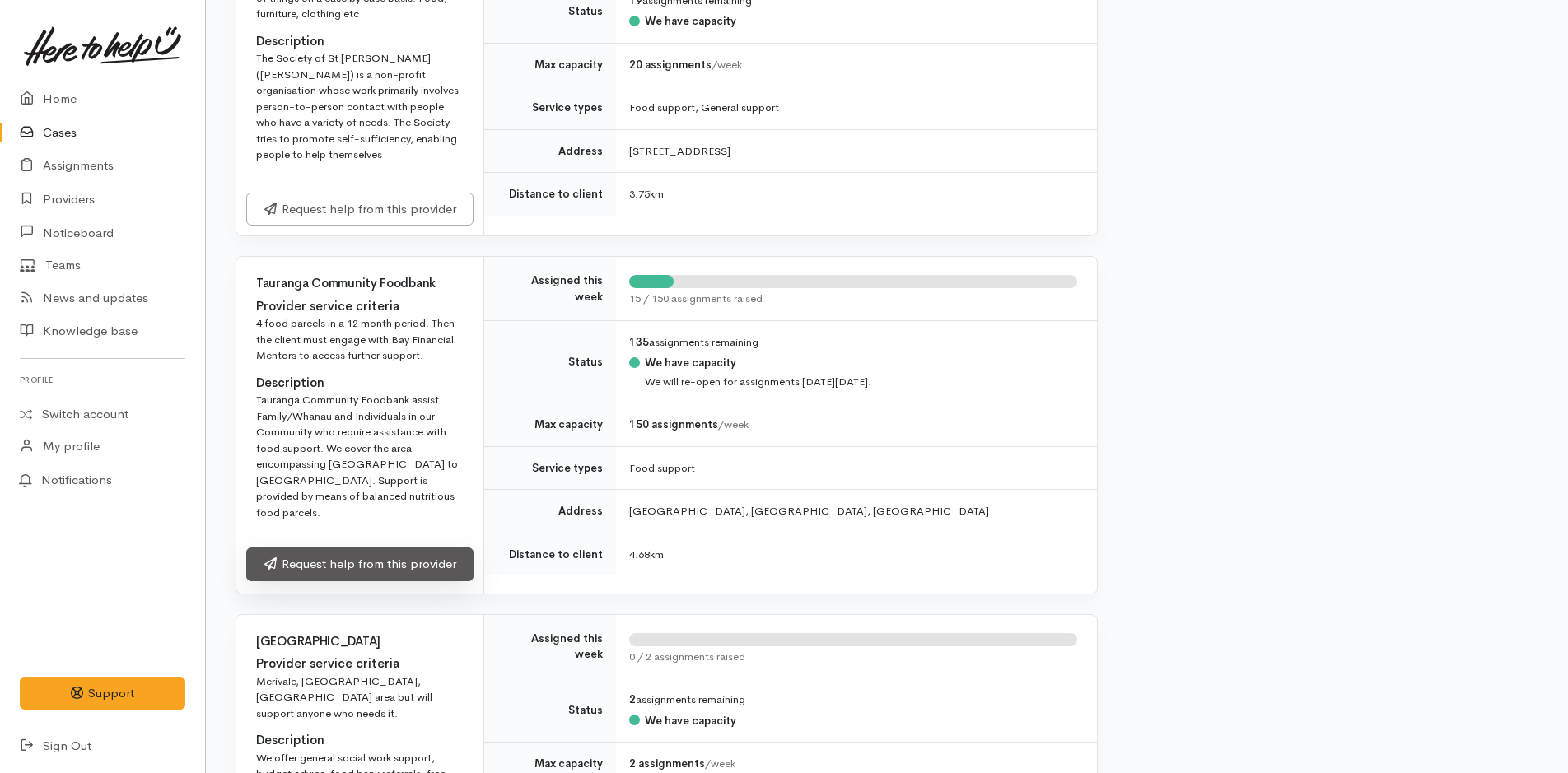
click at [357, 548] on link "Request help from this provider" at bounding box center [360, 565] width 227 height 34
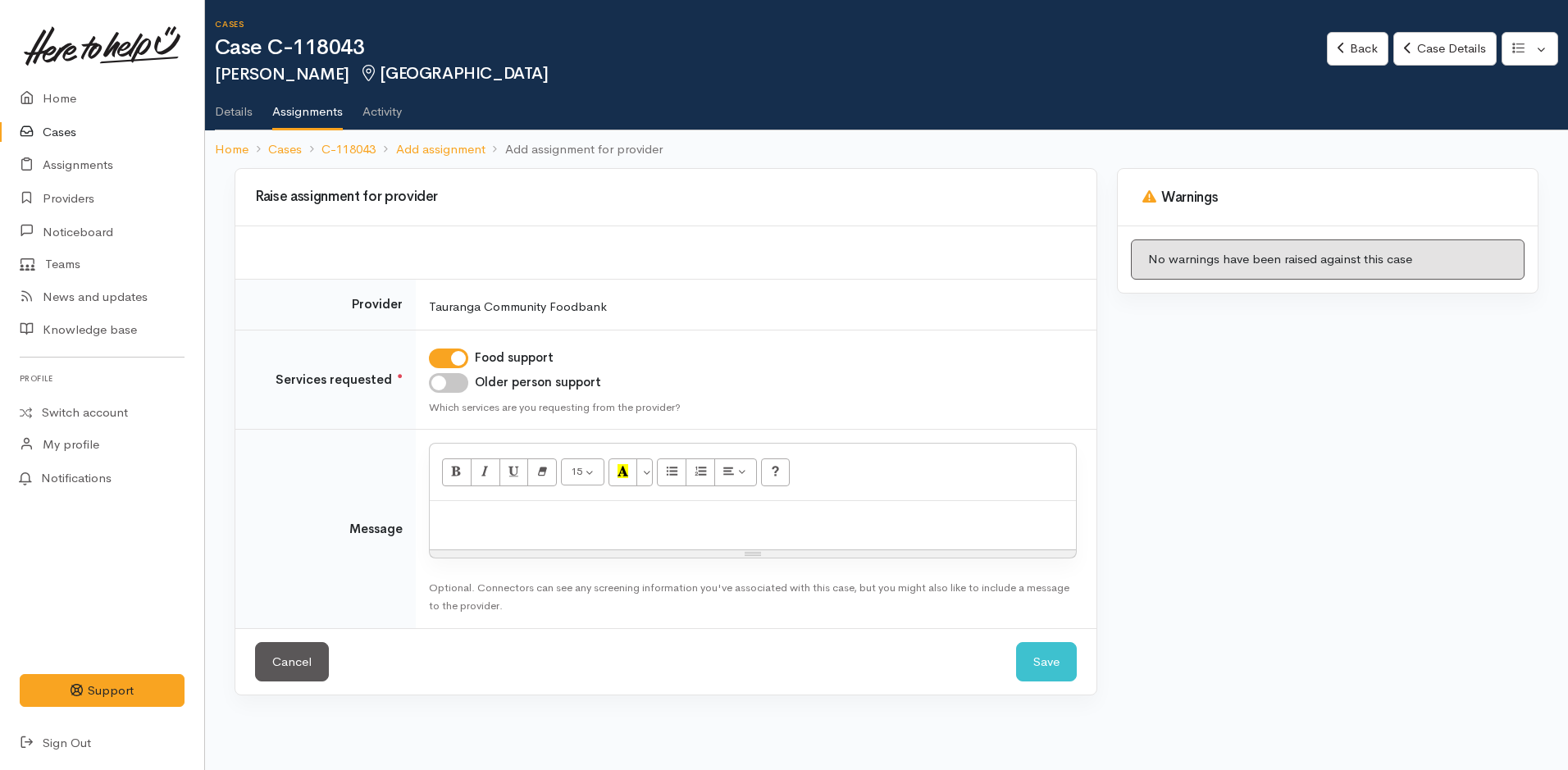
click at [482, 524] on p at bounding box center [752, 519] width 630 height 19
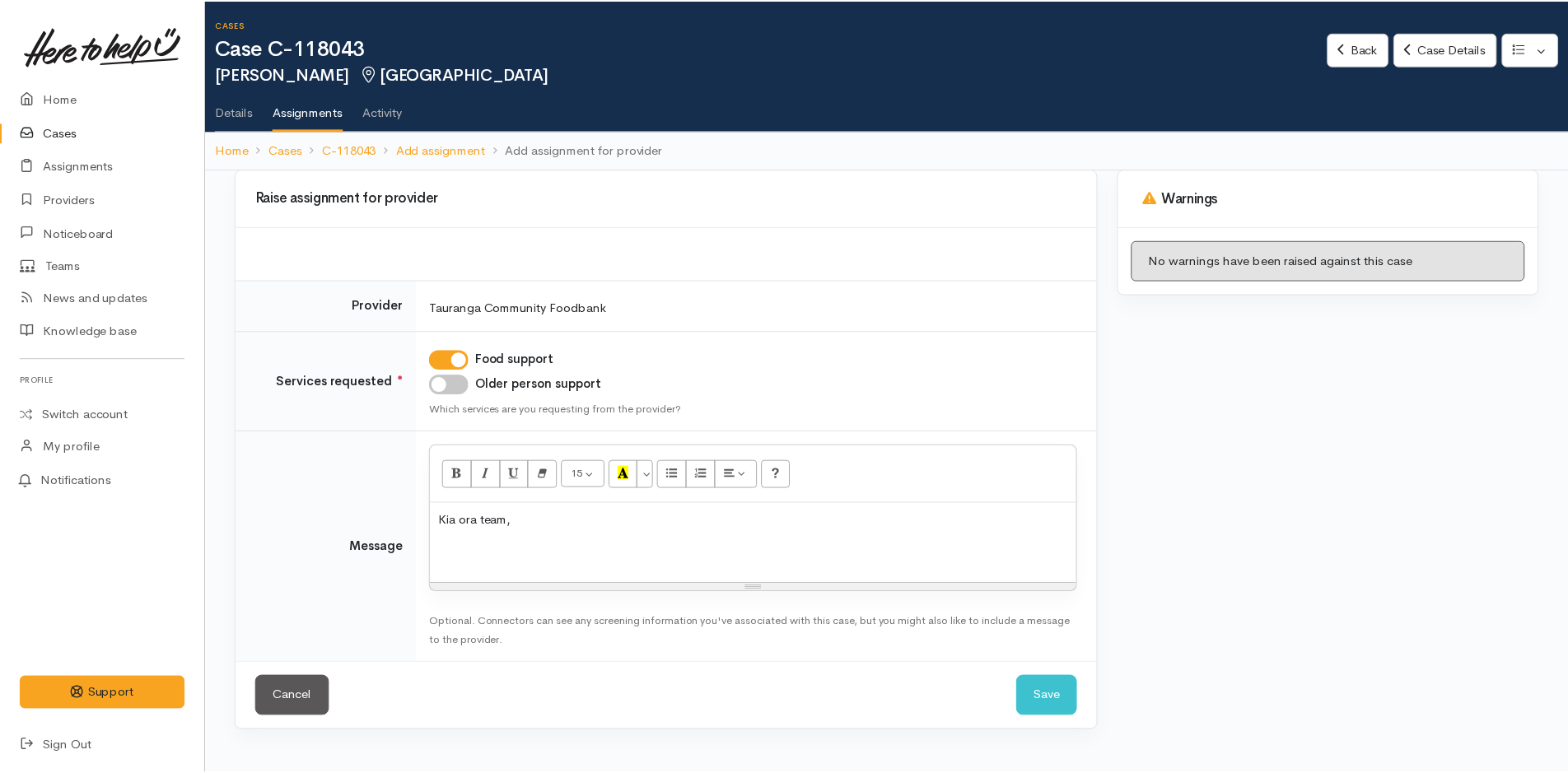
scroll to position [62, 0]
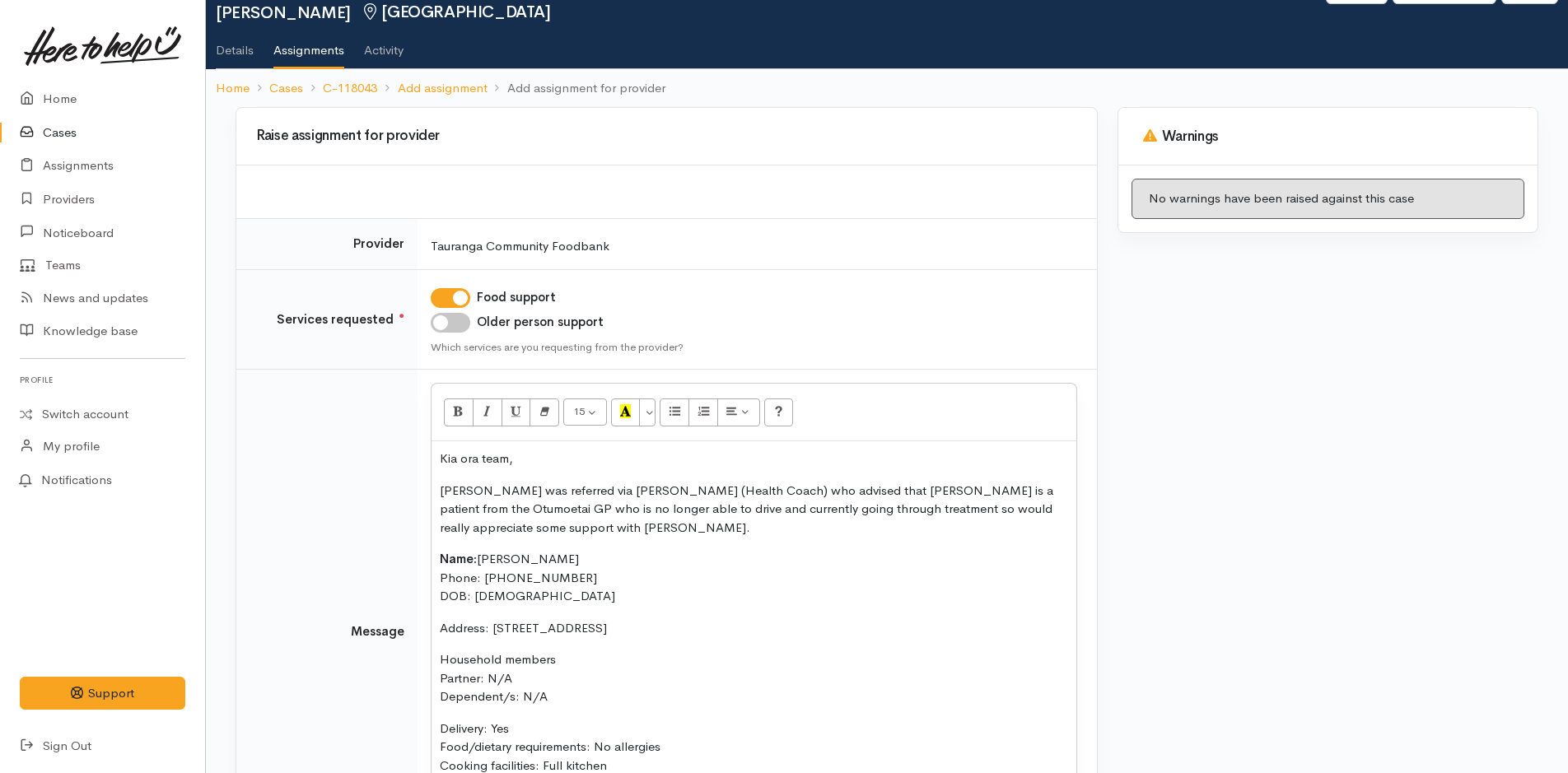
click at [539, 465] on p "Kia ora team," at bounding box center [754, 459] width 629 height 19
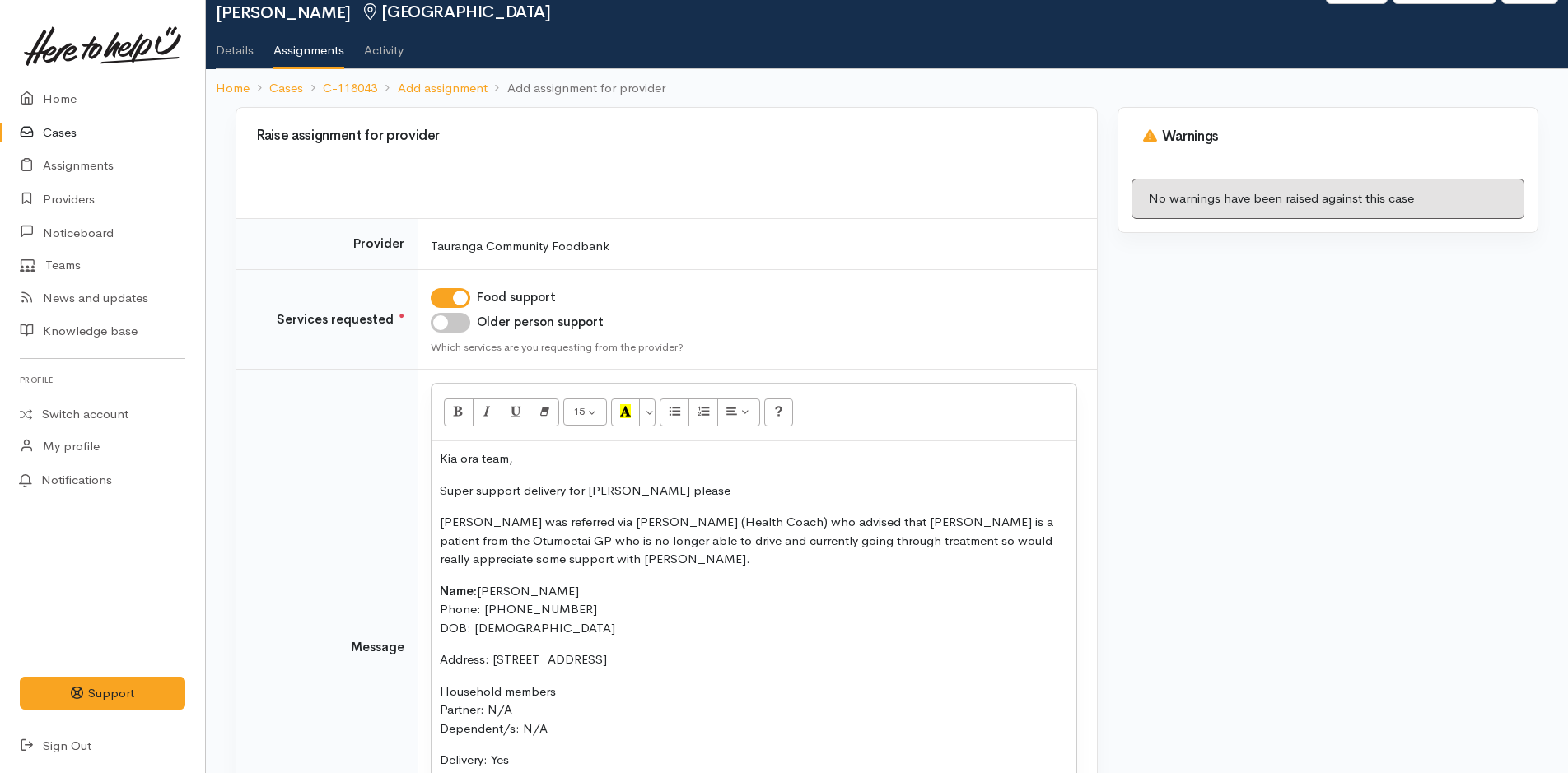
drag, startPoint x: 1064, startPoint y: 541, endPoint x: 1133, endPoint y: 548, distance: 69.4
click at [1061, 541] on p "Neil was referred via Ella (Health Coach) who advised that Neil is a patient fr…" at bounding box center [754, 541] width 629 height 56
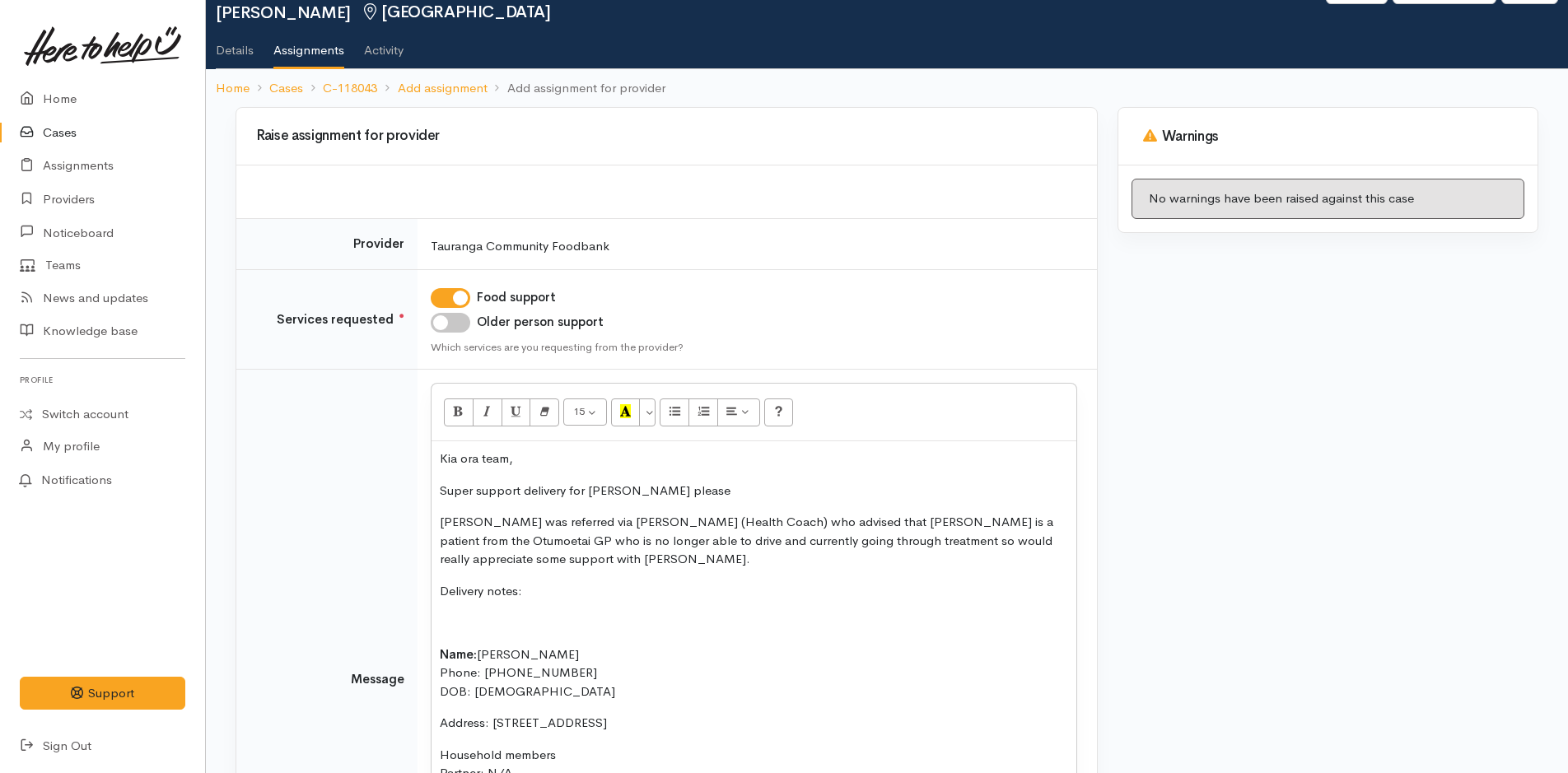
click at [544, 582] on p "Delivery notes:" at bounding box center [754, 591] width 629 height 19
click at [541, 582] on p "Delivery notes:" at bounding box center [754, 591] width 629 height 19
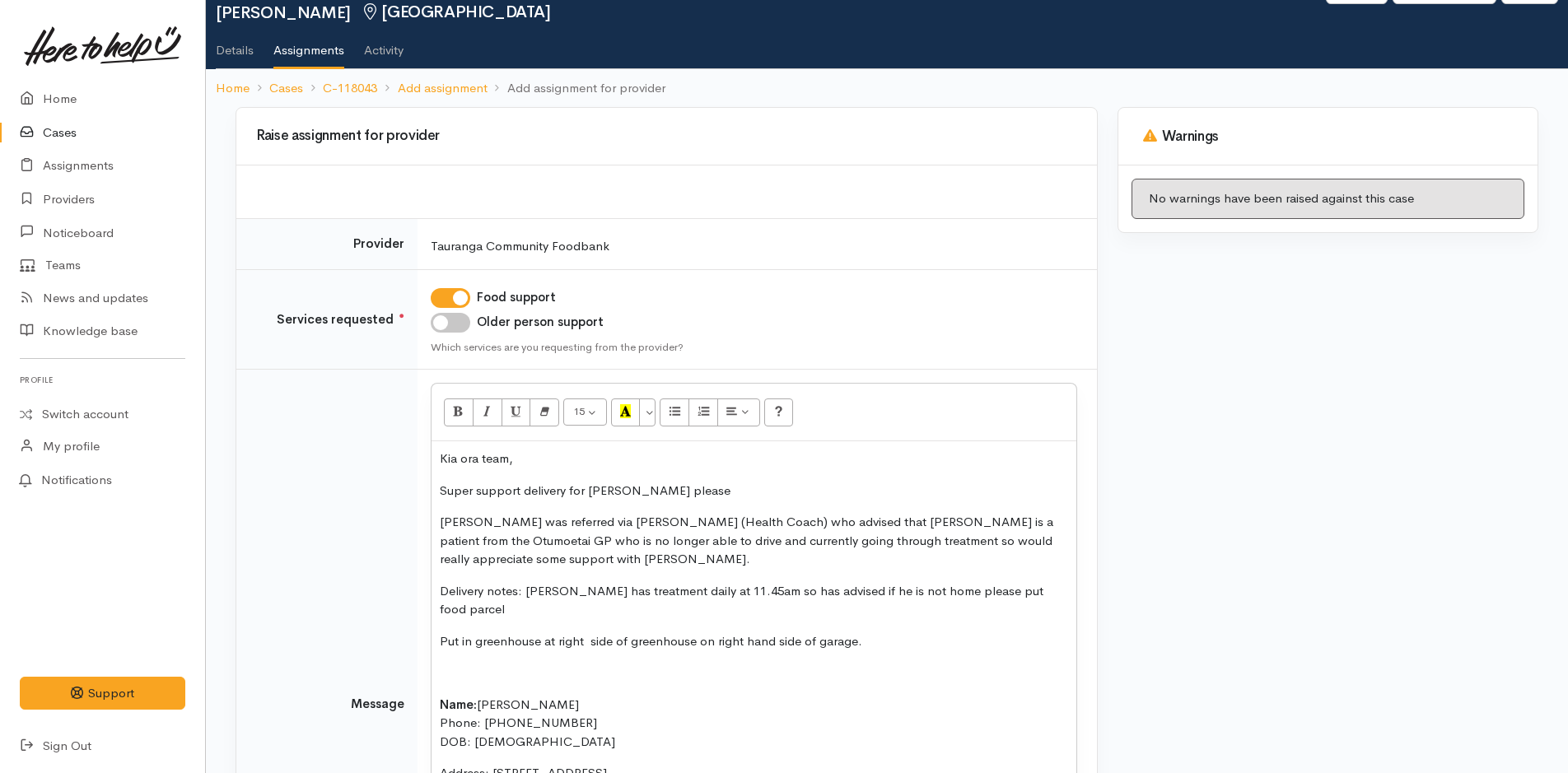
click at [1039, 582] on p "Delivery notes: Neil has treatment daily at 11.45am so has advised if he is not…" at bounding box center [754, 600] width 629 height 37
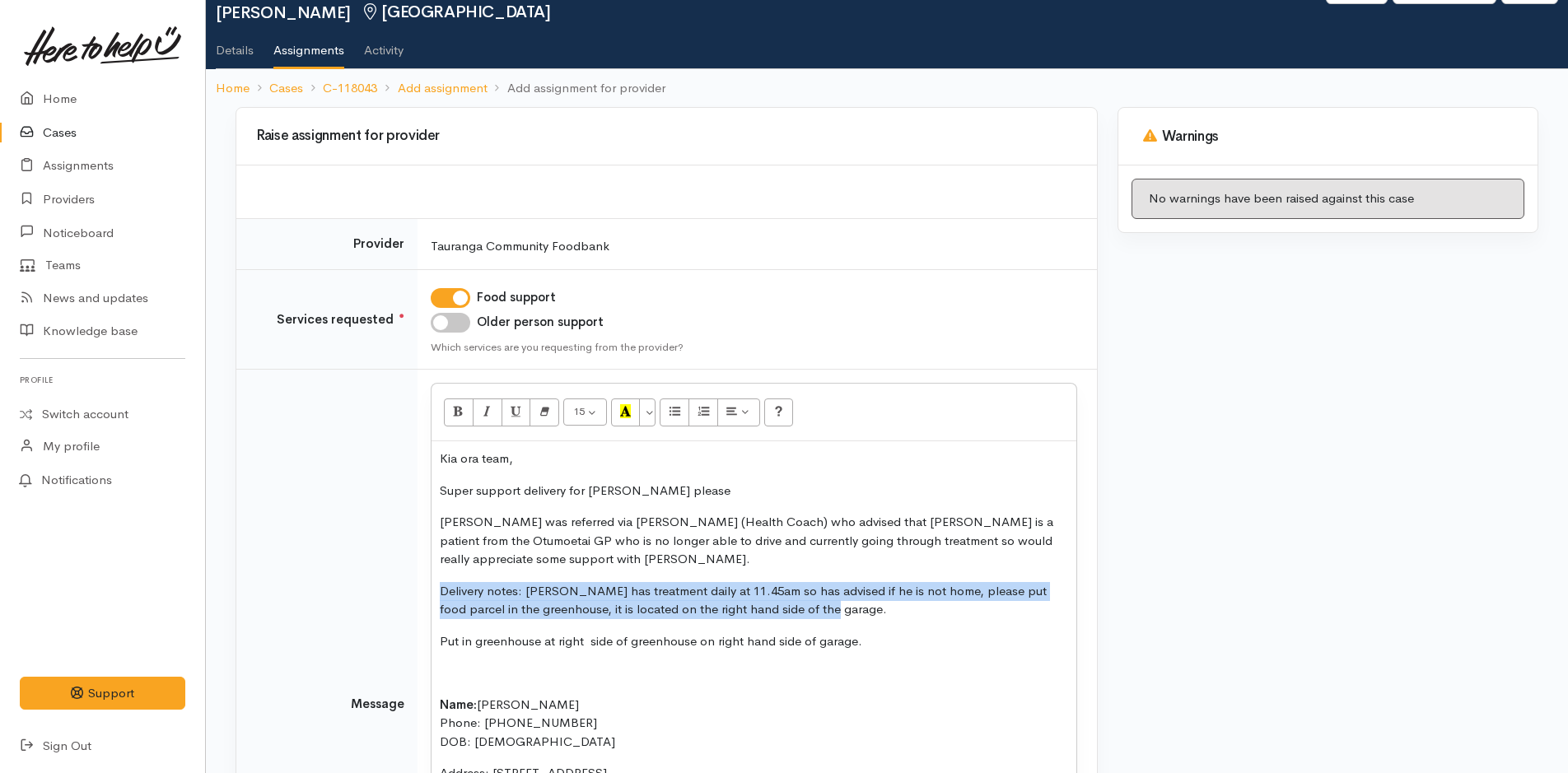
drag, startPoint x: 579, startPoint y: 571, endPoint x: 418, endPoint y: 565, distance: 161.1
click at [418, 565] on td "<p>Kia ora team,</p><p>Super support delivery for Neil please</p><p>Neil was re…" at bounding box center [757, 704] width 679 height 670
click at [453, 413] on icon "Bold (CTRL+B)" at bounding box center [458, 411] width 11 height 14
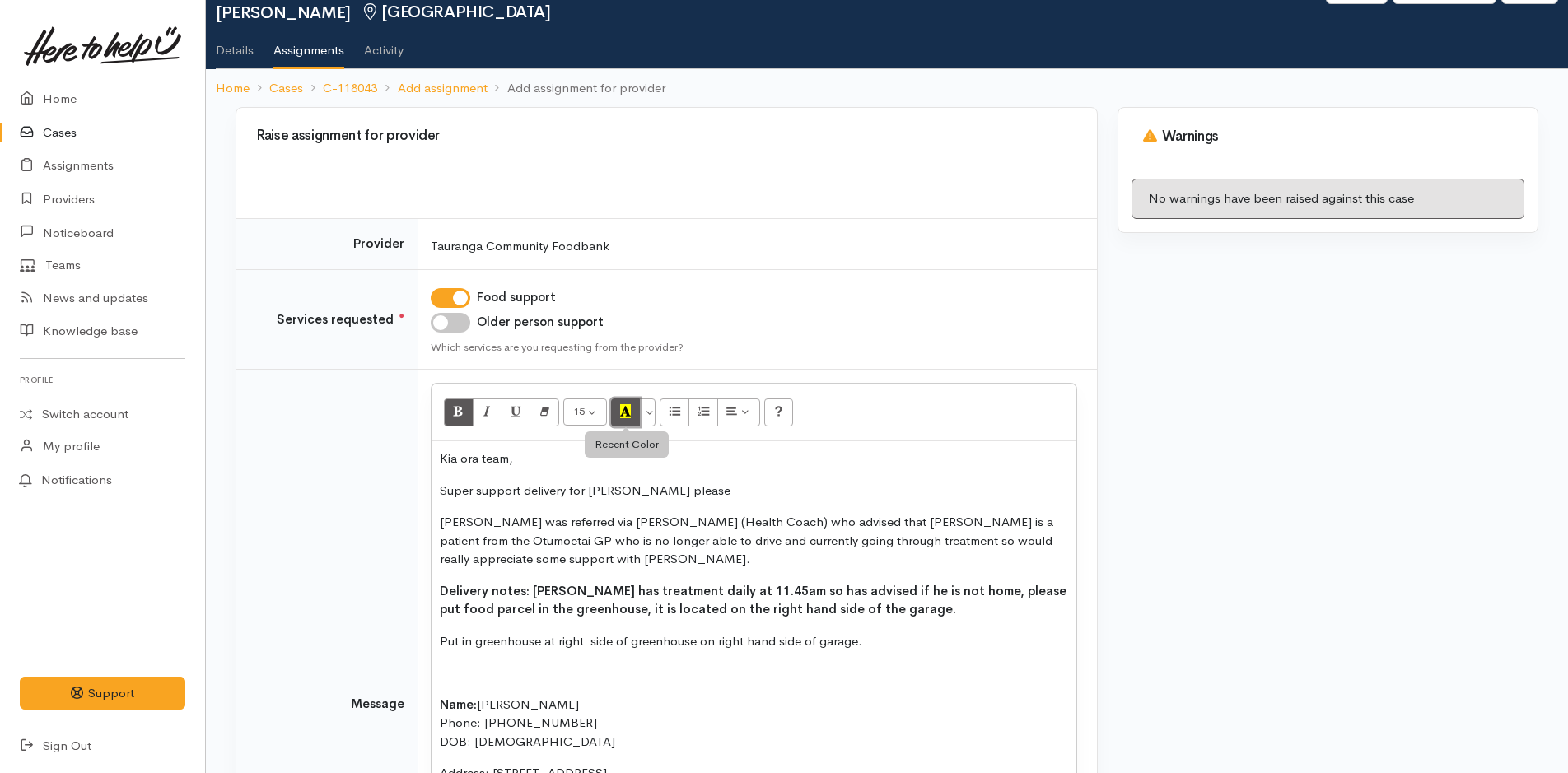
click at [623, 416] on icon "Recent Color" at bounding box center [625, 411] width 11 height 14
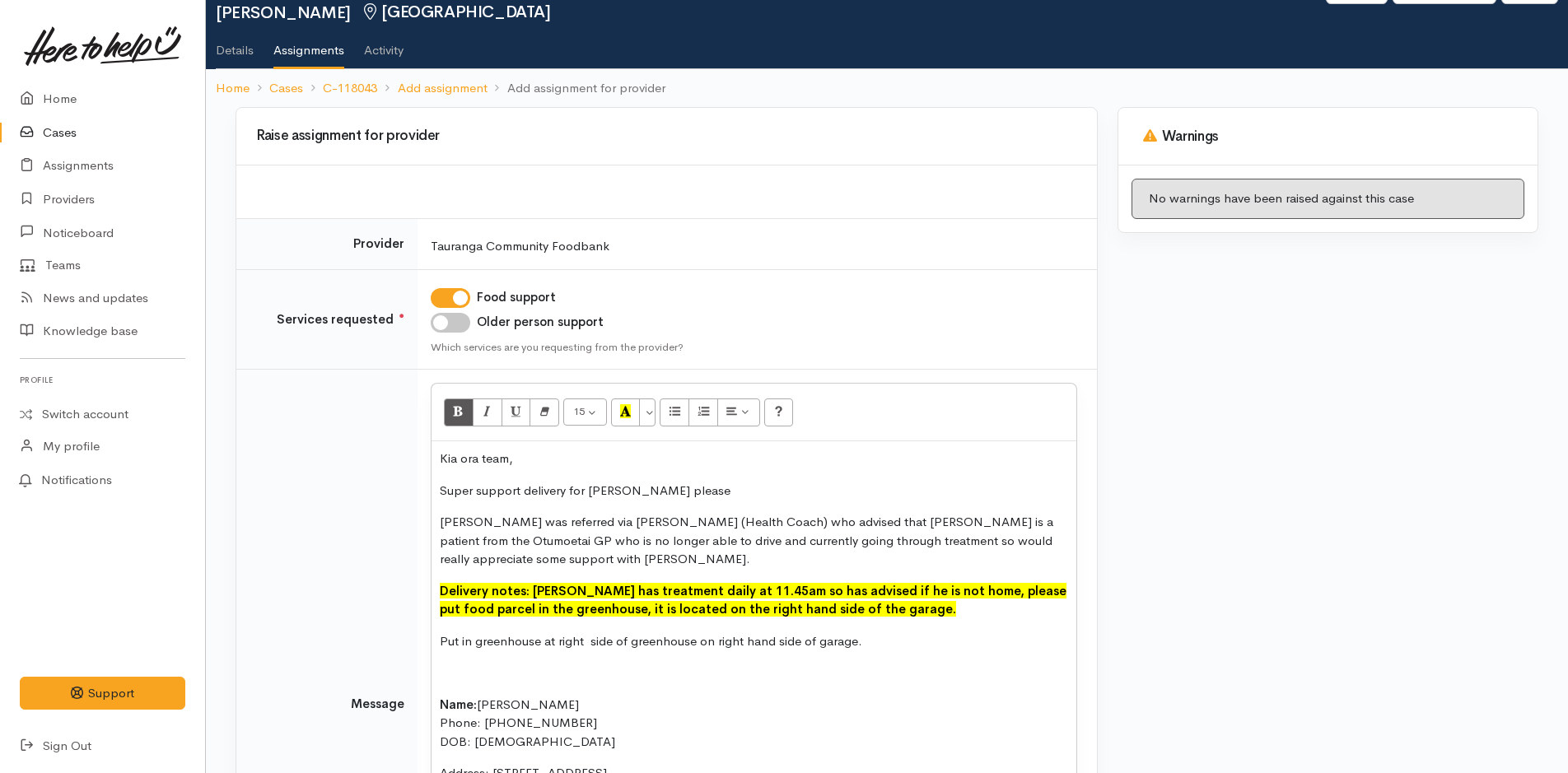
drag, startPoint x: 689, startPoint y: 604, endPoint x: 799, endPoint y: 634, distance: 114.0
click at [690, 603] on div "Kia ora team, Super support delivery for Neil please Neil was referred via Ella…" at bounding box center [754, 700] width 645 height 519
drag, startPoint x: 871, startPoint y: 627, endPoint x: 431, endPoint y: 610, distance: 440.3
click at [431, 610] on div "15 8 9 10 11 12 14 18 24 36 Background Color Transparent Select #ffff00 Text Co…" at bounding box center [754, 676] width 646 height 586
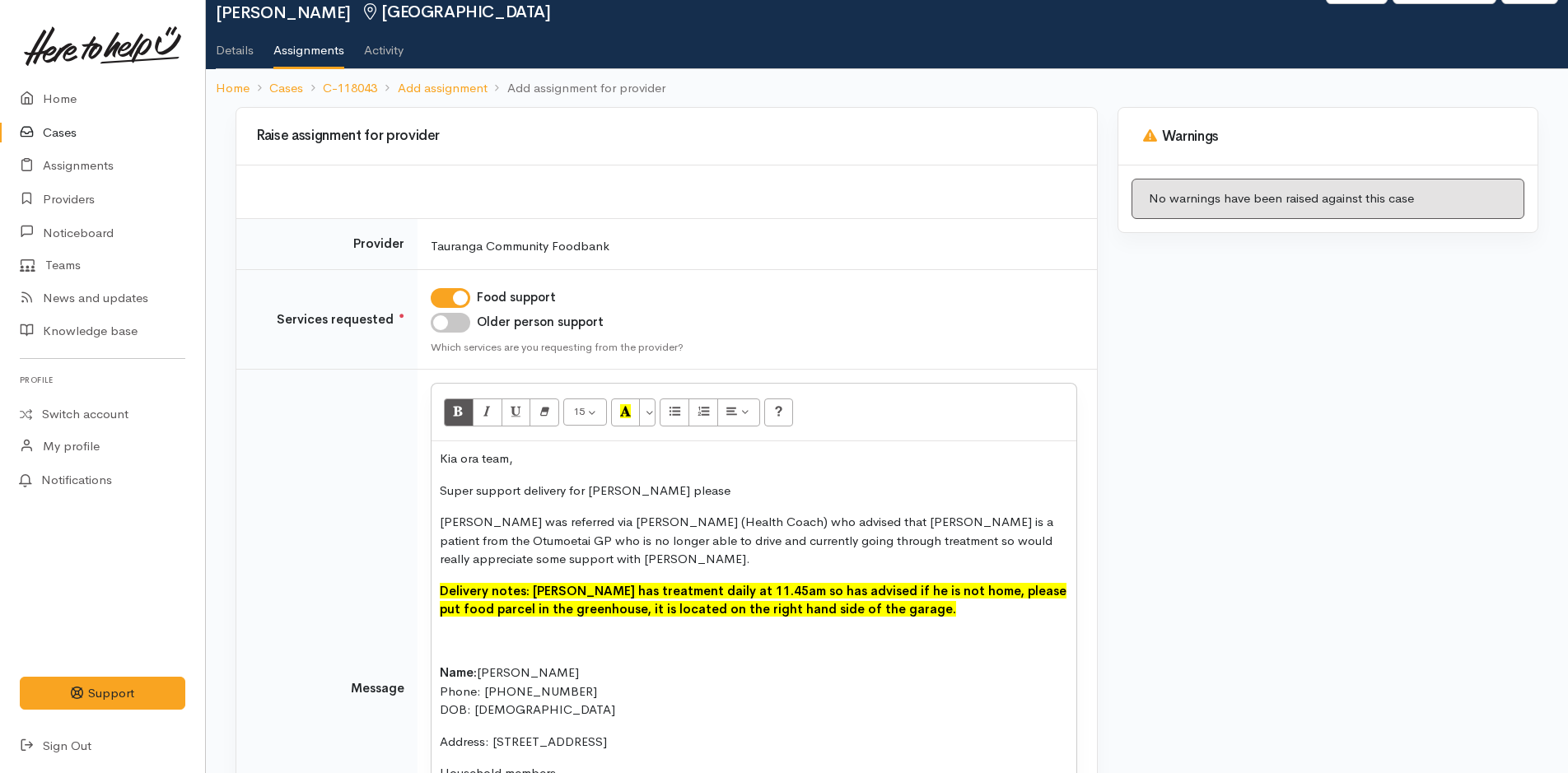
click at [472, 632] on p at bounding box center [754, 642] width 629 height 19
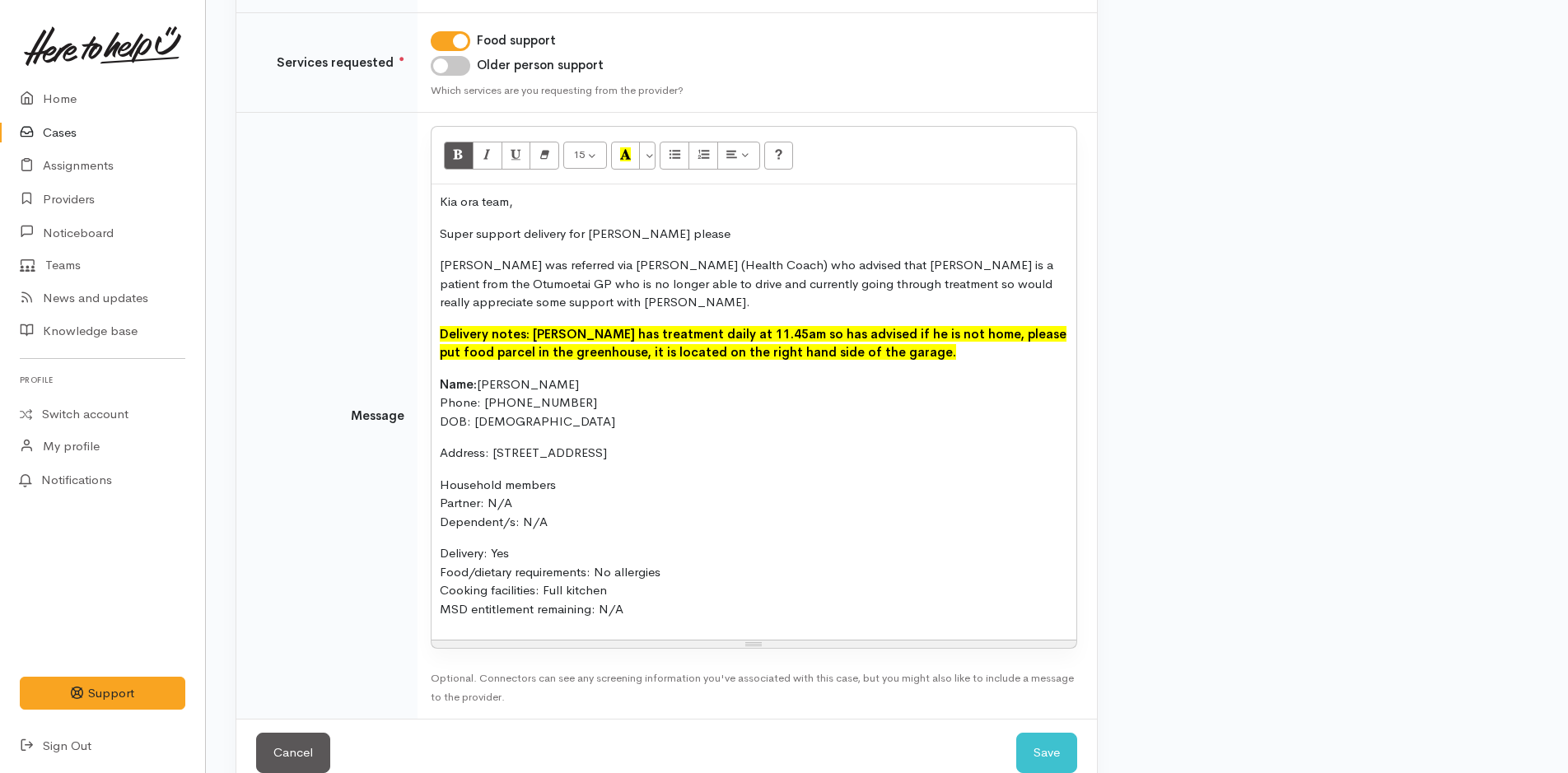
scroll to position [334, 0]
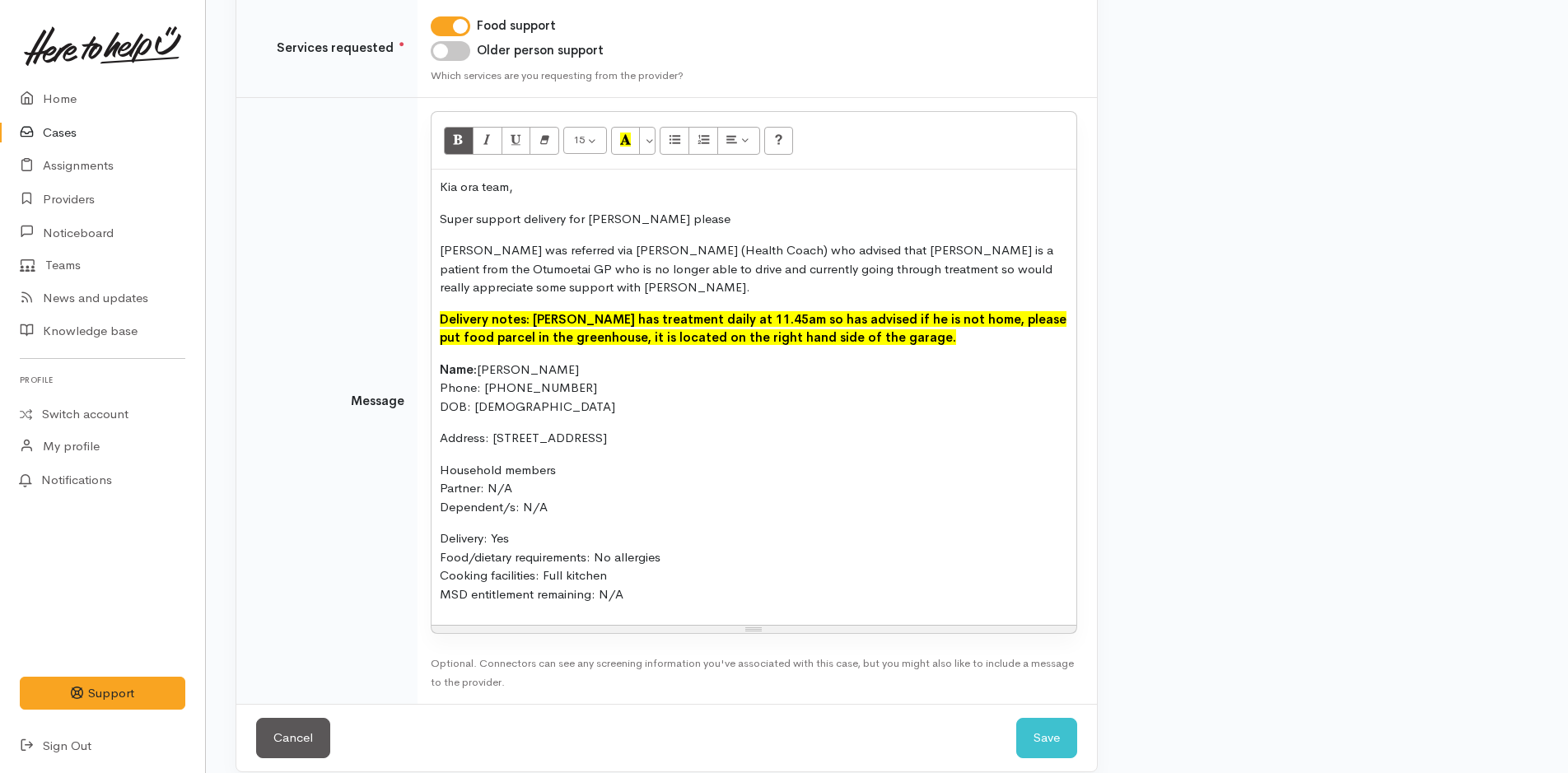
click at [670, 581] on p "Delivery: Yes Food/dietary requirements: No allergies Cooking facilities: Full …" at bounding box center [754, 566] width 629 height 75
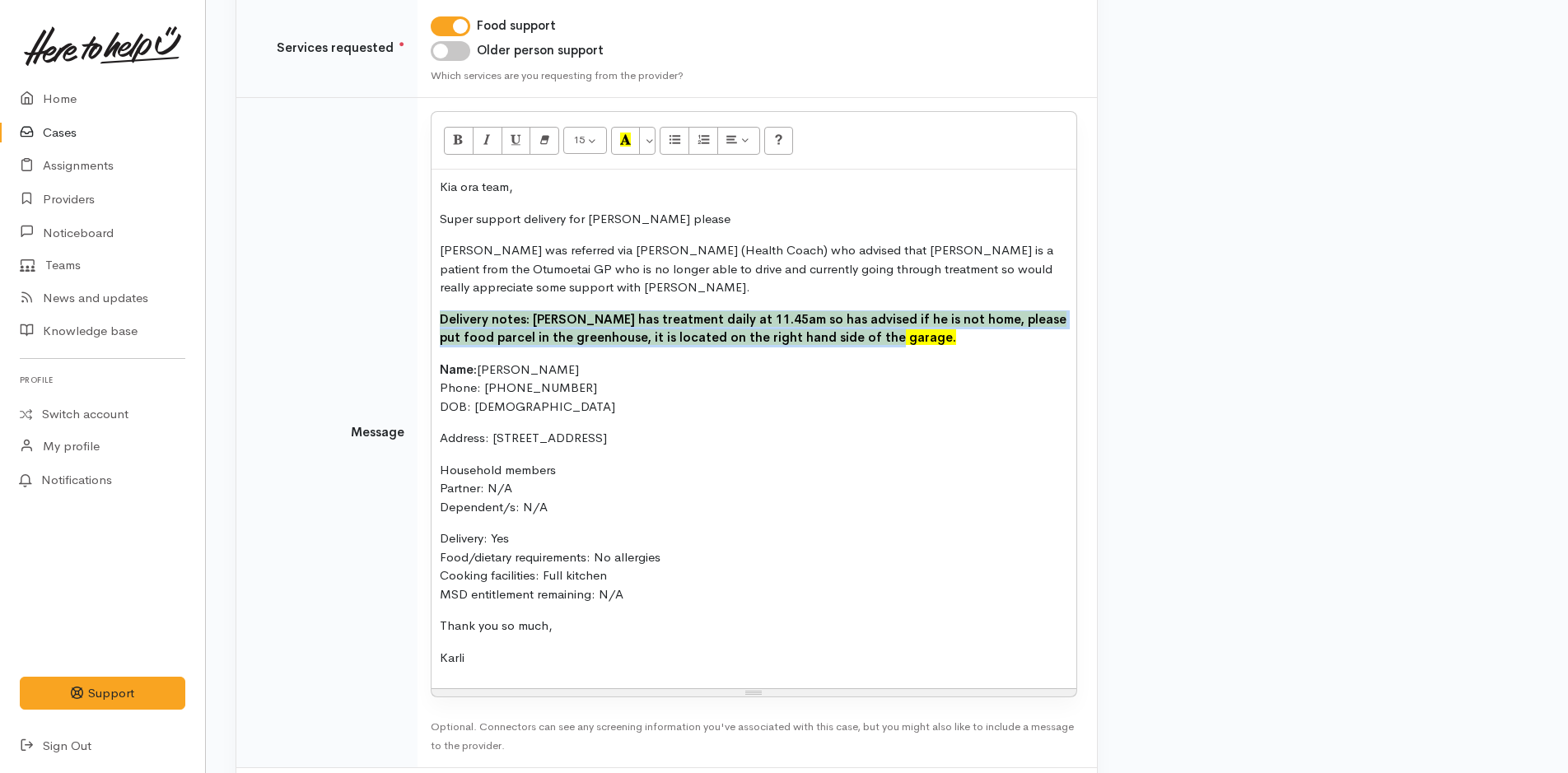
drag, startPoint x: 834, startPoint y: 320, endPoint x: 422, endPoint y: 296, distance: 412.7
click at [422, 296] on td "<p>Kia ora team,</p><p>Super support delivery for Neil please</p><p>Neil was re…" at bounding box center [757, 433] width 679 height 670
copy font "Delivery notes: Neil has treatment daily at 11.45am so has advised if he is not…"
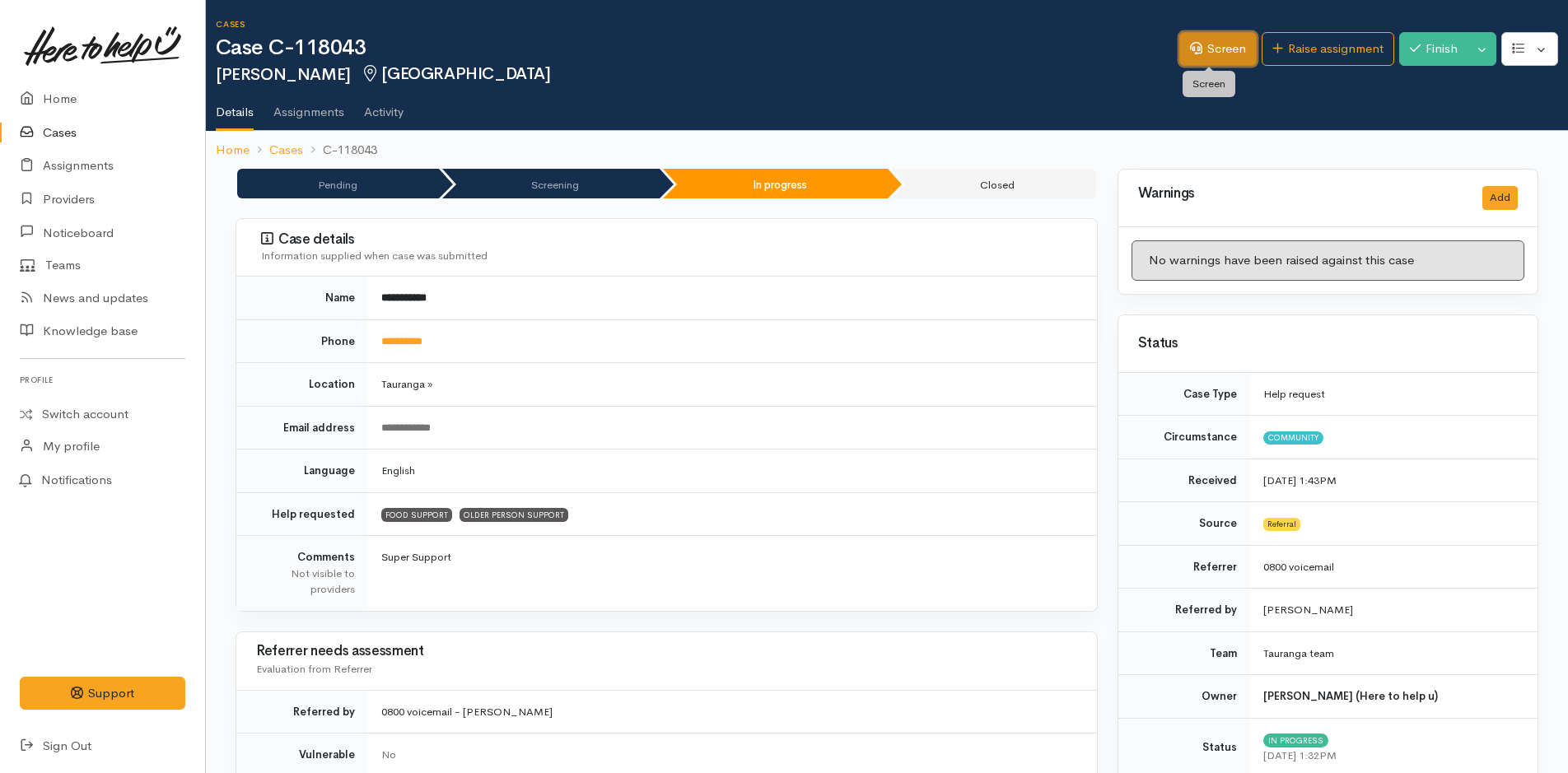
click at [1196, 52] on link "Screen" at bounding box center [1217, 49] width 77 height 34
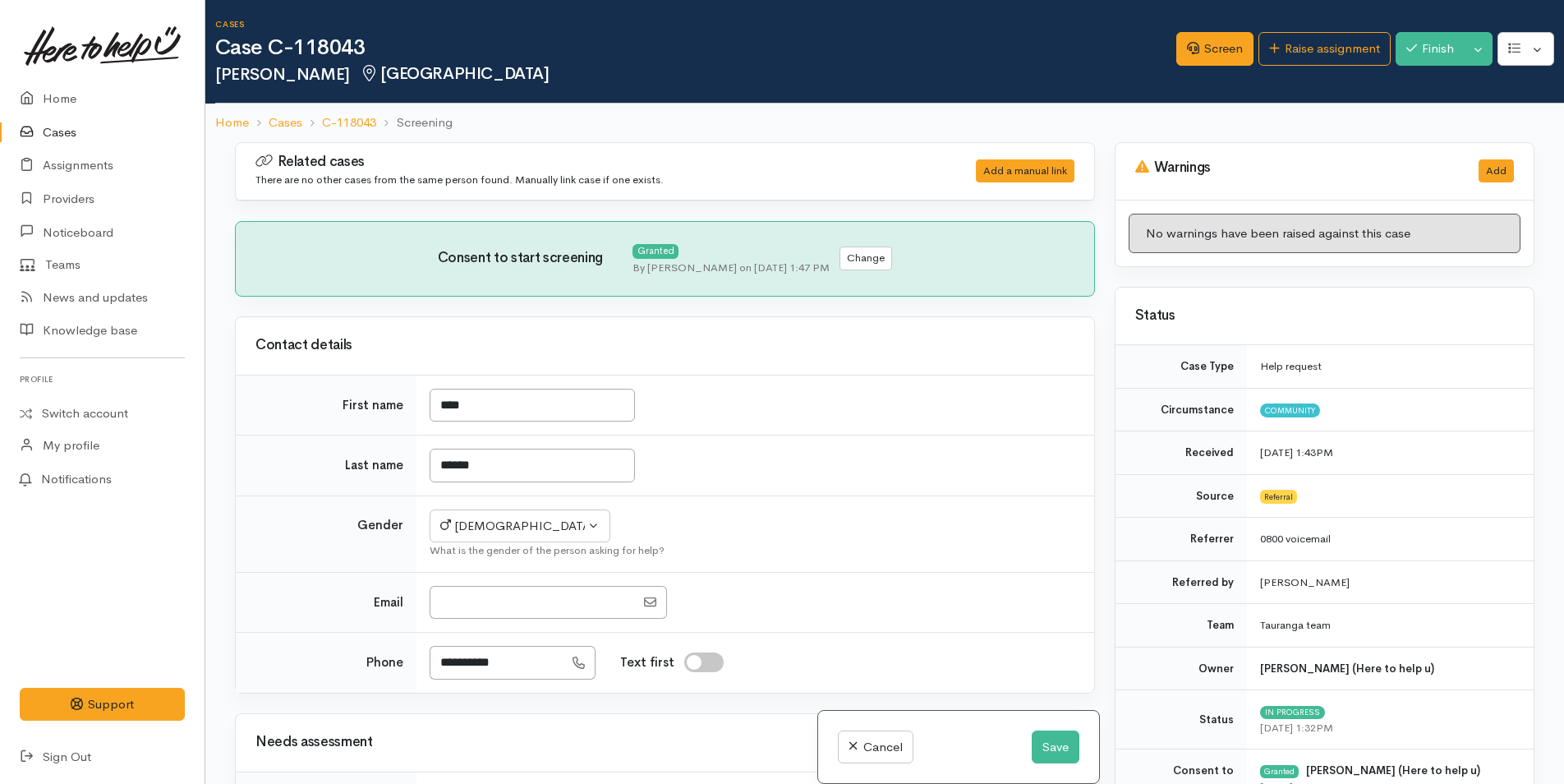
select select "6"
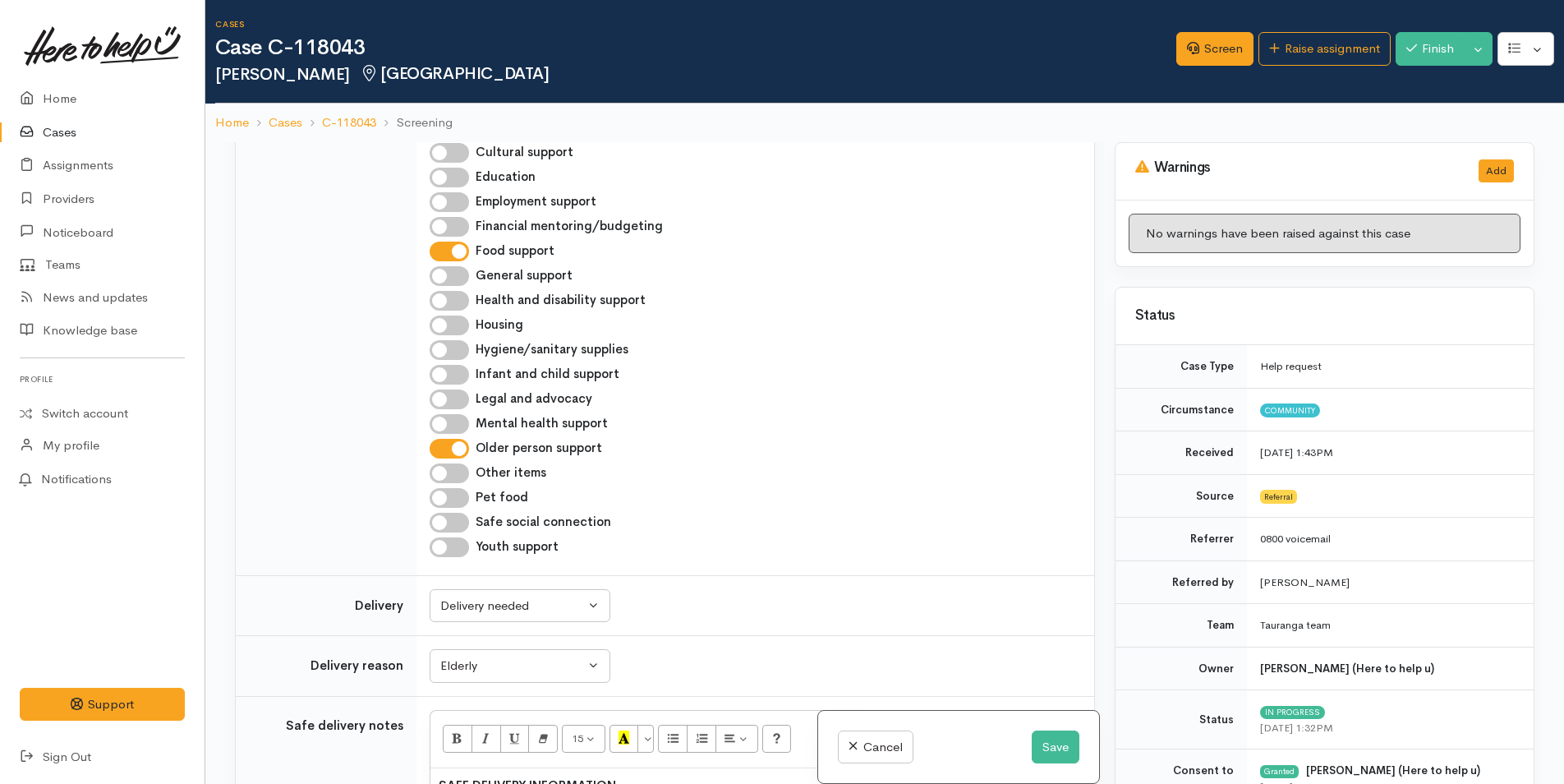
scroll to position [988, 0]
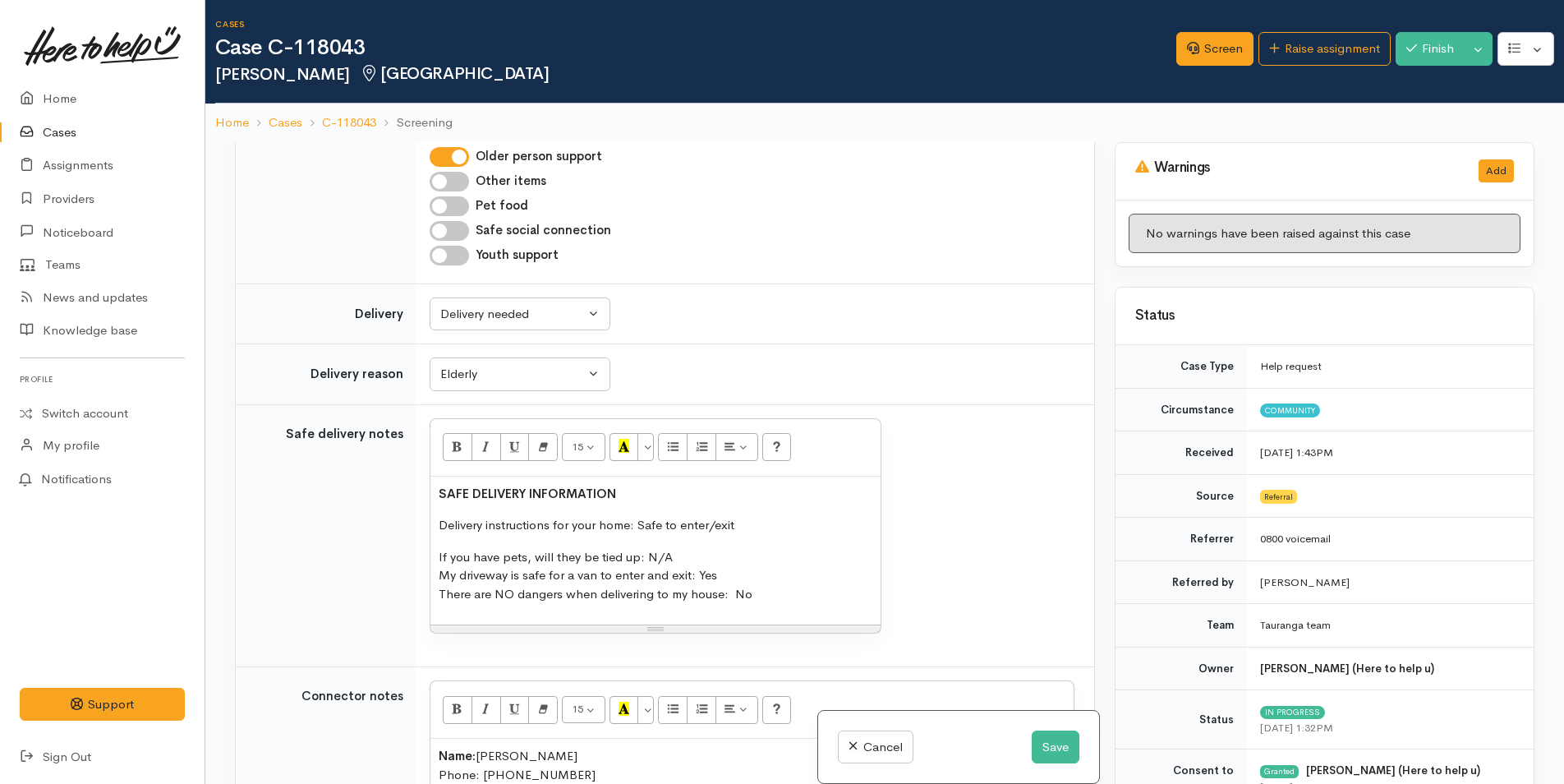
drag, startPoint x: 769, startPoint y: 523, endPoint x: 640, endPoint y: 524, distance: 129.0
click at [640, 524] on p "Delivery instructions for your home: Safe to enter/exit" at bounding box center [655, 525] width 433 height 19
paste div
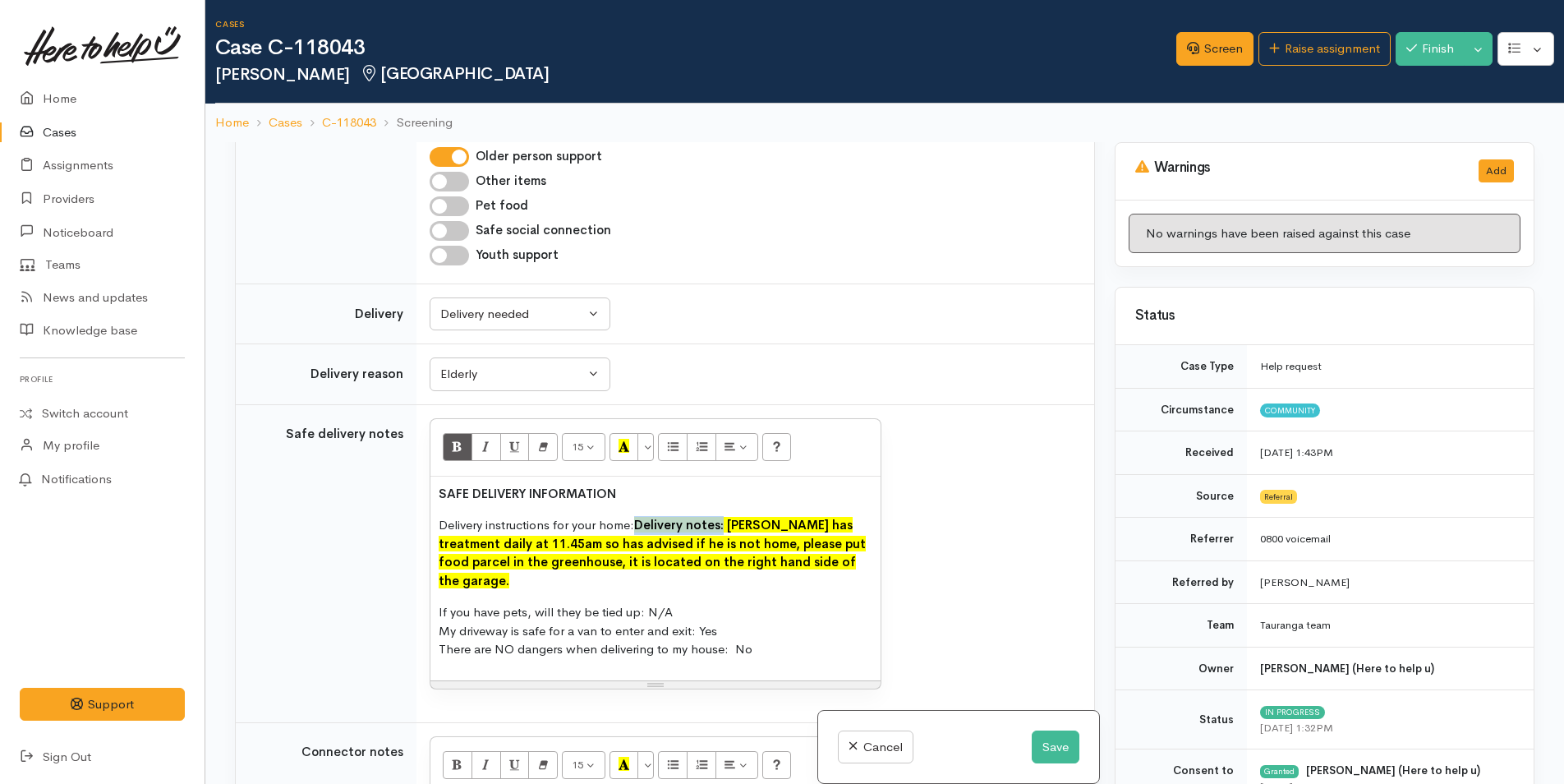
drag, startPoint x: 725, startPoint y: 525, endPoint x: 640, endPoint y: 523, distance: 85.0
click at [640, 523] on span "Delivery notes: [PERSON_NAME] has treatment daily at 11.45am so has advised if …" at bounding box center [652, 553] width 428 height 72
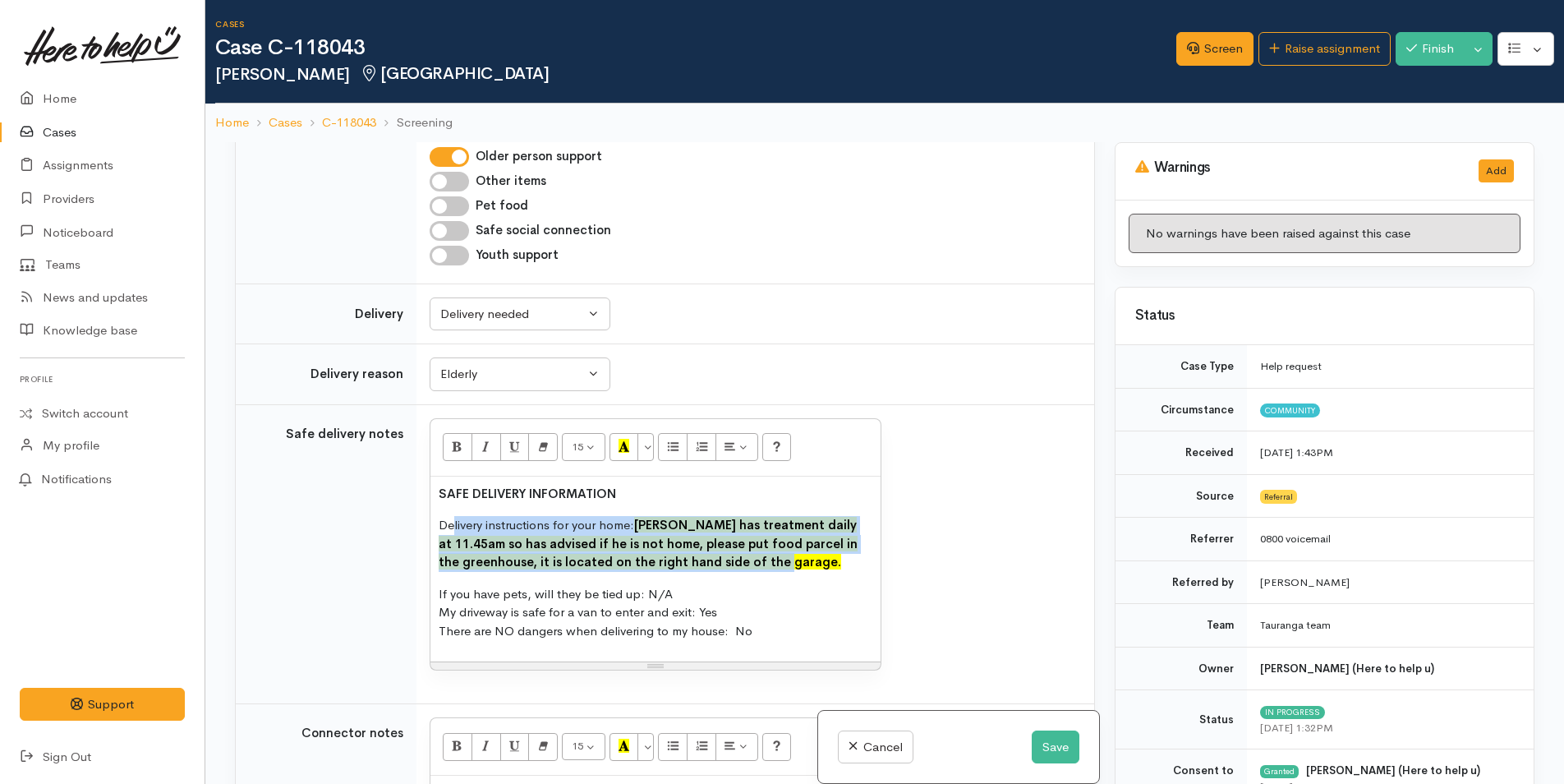
drag, startPoint x: 622, startPoint y: 551, endPoint x: 451, endPoint y: 528, distance: 172.5
click at [451, 528] on p "Delivery instructions for your home: Neil has treatment daily at 11.45am so has…" at bounding box center [655, 544] width 433 height 56
click at [575, 533] on p "Delivery instructions for your home: Neil has treatment daily at 11.45am so has…" at bounding box center [655, 544] width 433 height 56
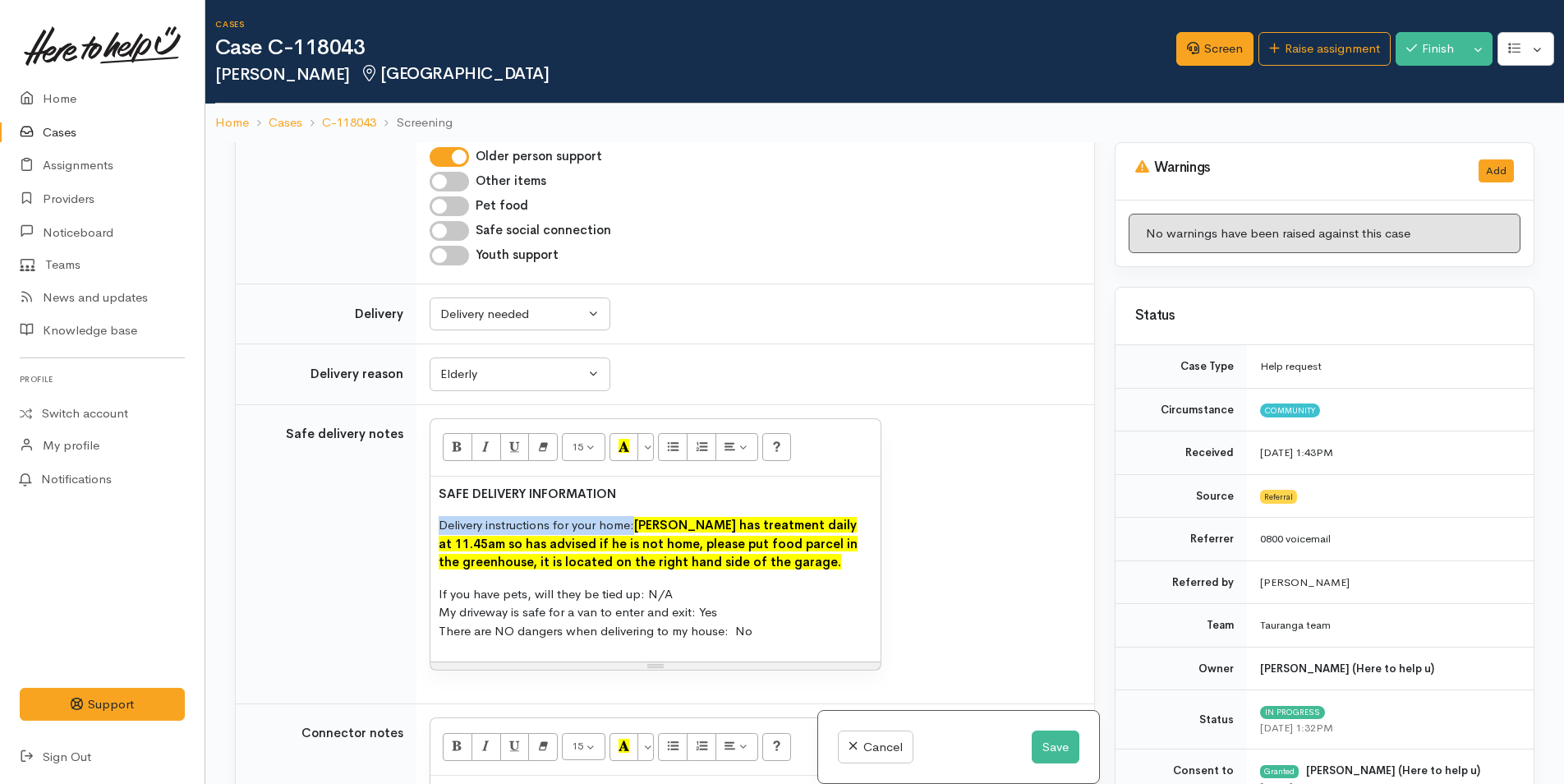
drag, startPoint x: 633, startPoint y: 522, endPoint x: 435, endPoint y: 484, distance: 201.6
click at [413, 520] on tr "Safe delivery notes 15 8 9 10 11 12 14 18 24 36 Background Color Transparent Se…" at bounding box center [665, 553] width 858 height 300
drag, startPoint x: 452, startPoint y: 450, endPoint x: 532, endPoint y: 455, distance: 80.2
click at [453, 449] on icon "Bold (CTRL+B)" at bounding box center [457, 445] width 11 height 14
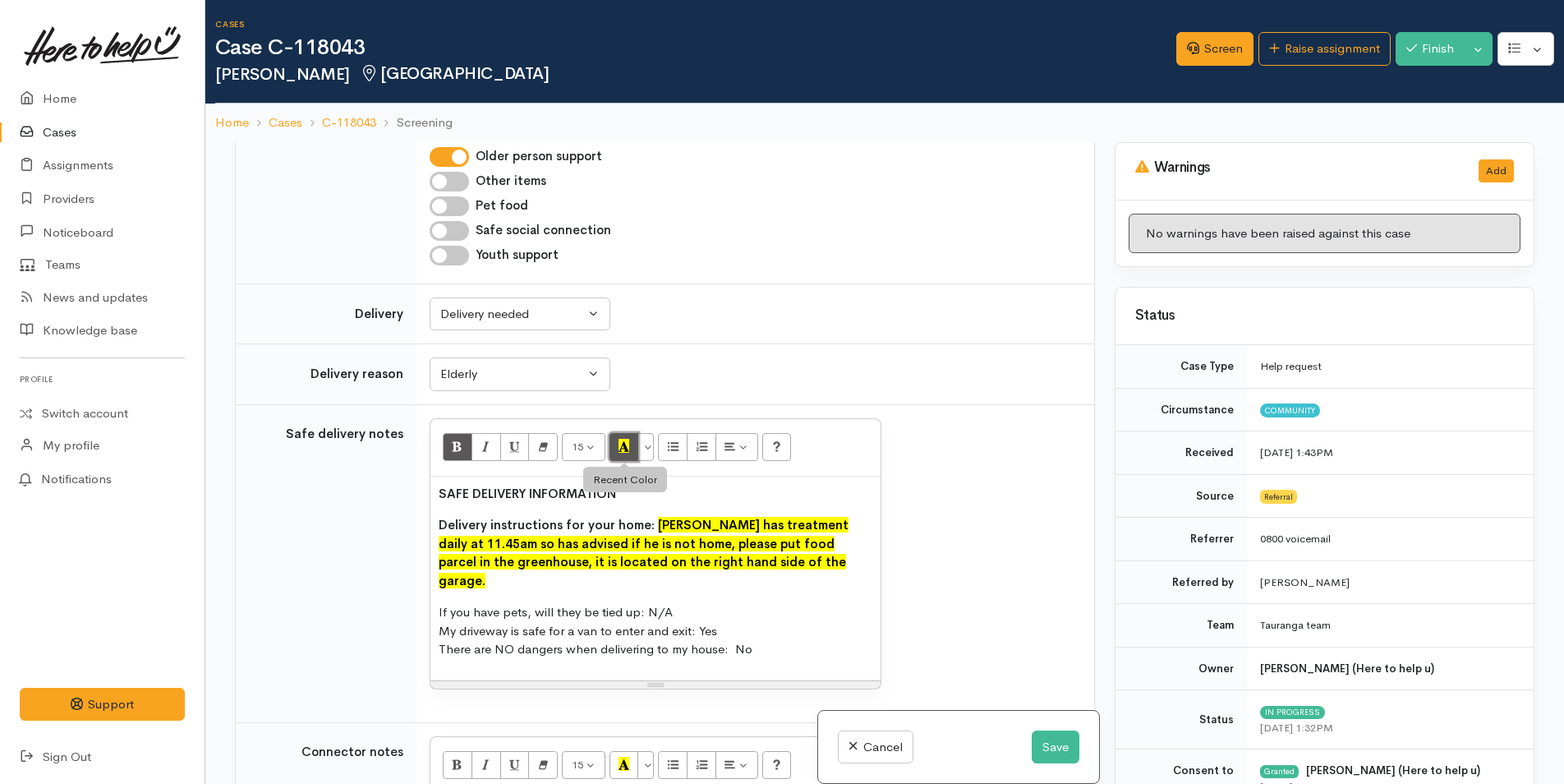
click at [620, 444] on icon "Recent Color" at bounding box center [624, 445] width 11 height 14
click at [656, 525] on span "Neil has treatment daily at 11.45am so has advised if he is not home, please pu…" at bounding box center [643, 553] width 410 height 72
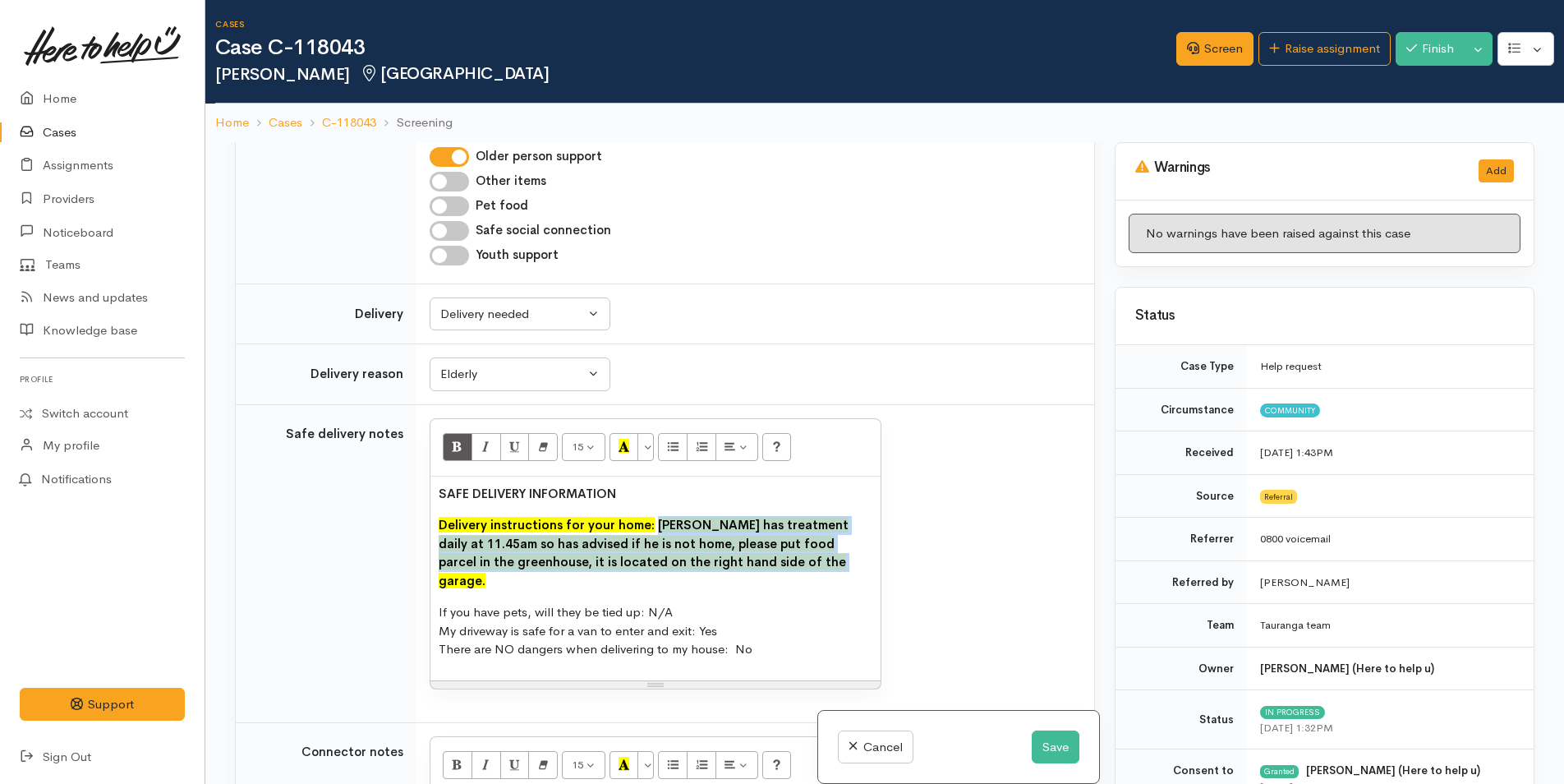
drag, startPoint x: 650, startPoint y: 519, endPoint x: 736, endPoint y: 568, distance: 99.0
click at [736, 568] on p "Delivery instructions for your home: Neil has treatment daily at 11.45am so has…" at bounding box center [655, 553] width 433 height 74
click at [645, 444] on button "More Color" at bounding box center [646, 446] width 16 height 28
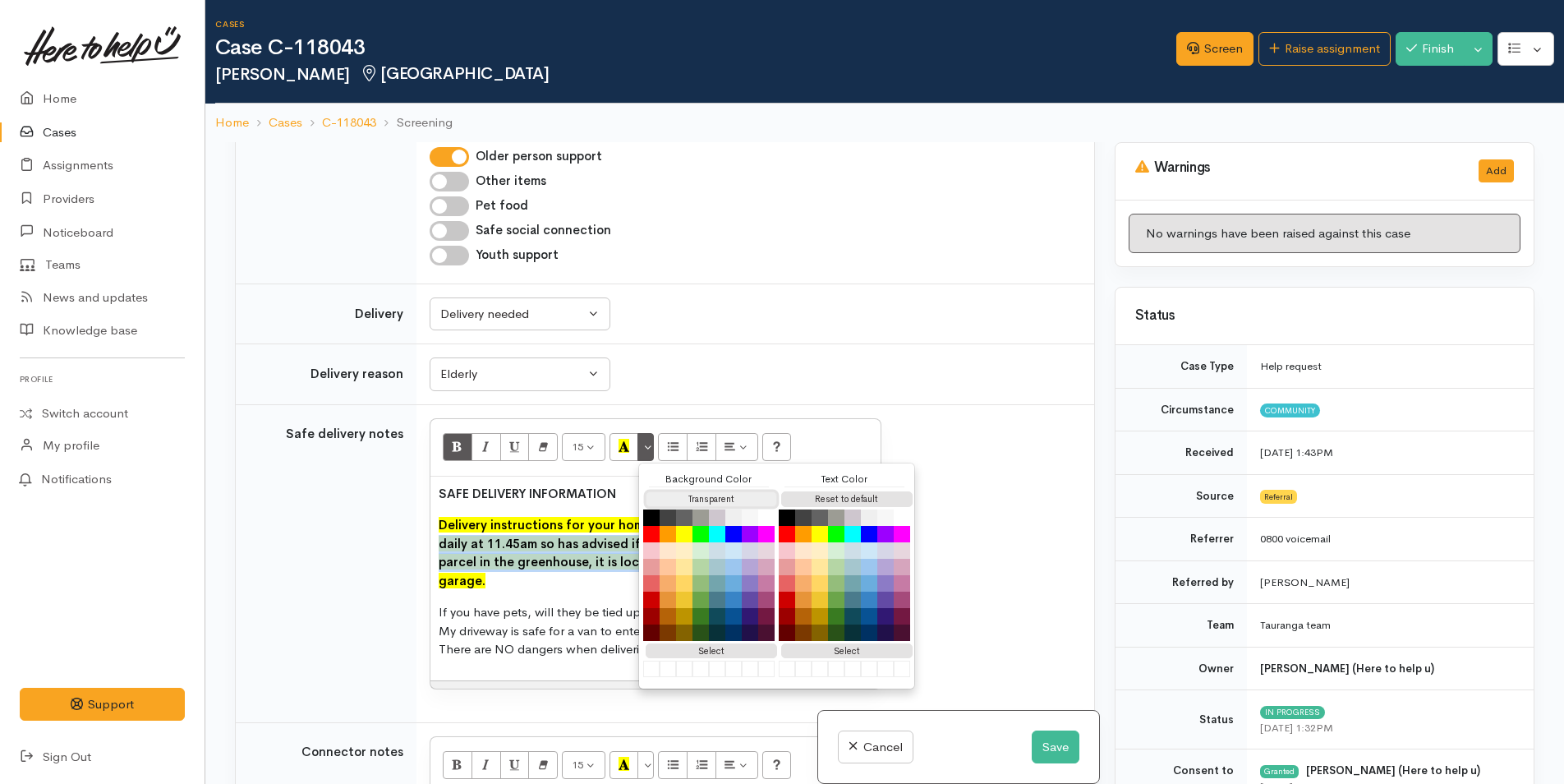
click at [654, 499] on button "Transparent" at bounding box center [711, 498] width 132 height 15
click at [466, 448] on button "Bold (CTRL+B)" at bounding box center [457, 446] width 30 height 28
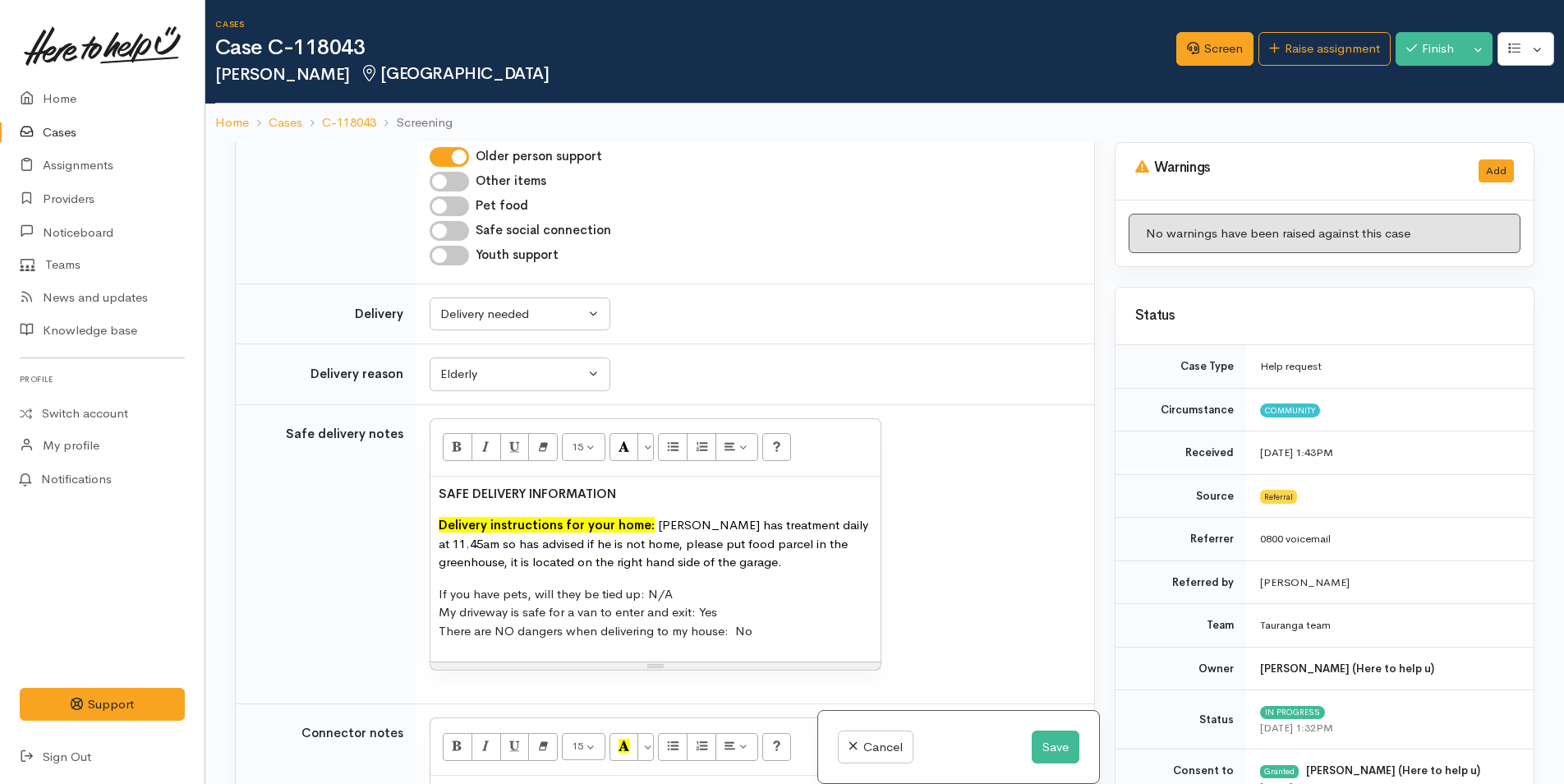
click at [560, 591] on p "If you have pets, will they be tied up: N/A My driveway is safe for a van to en…" at bounding box center [655, 612] width 433 height 56
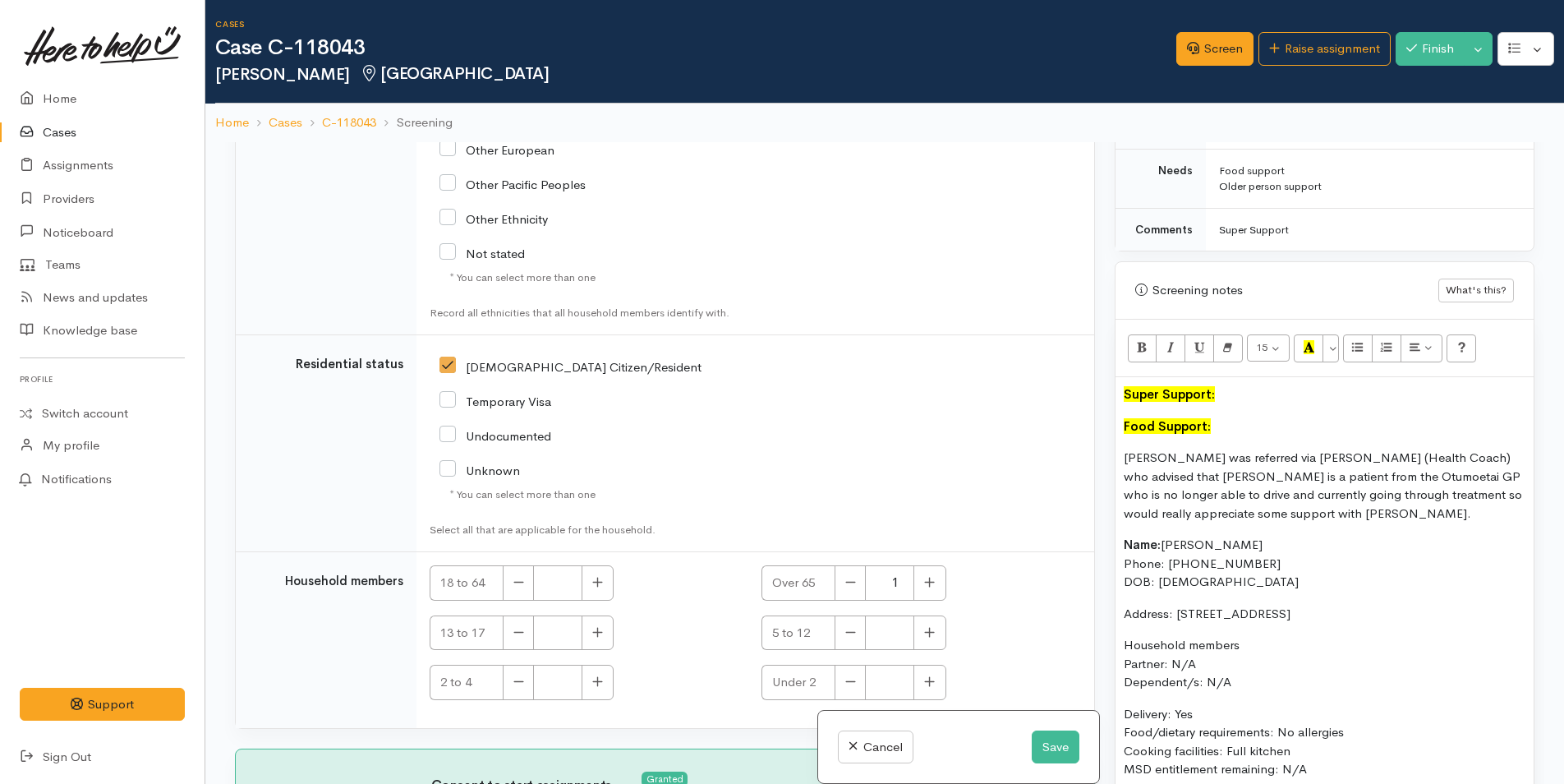
scroll to position [986, 0]
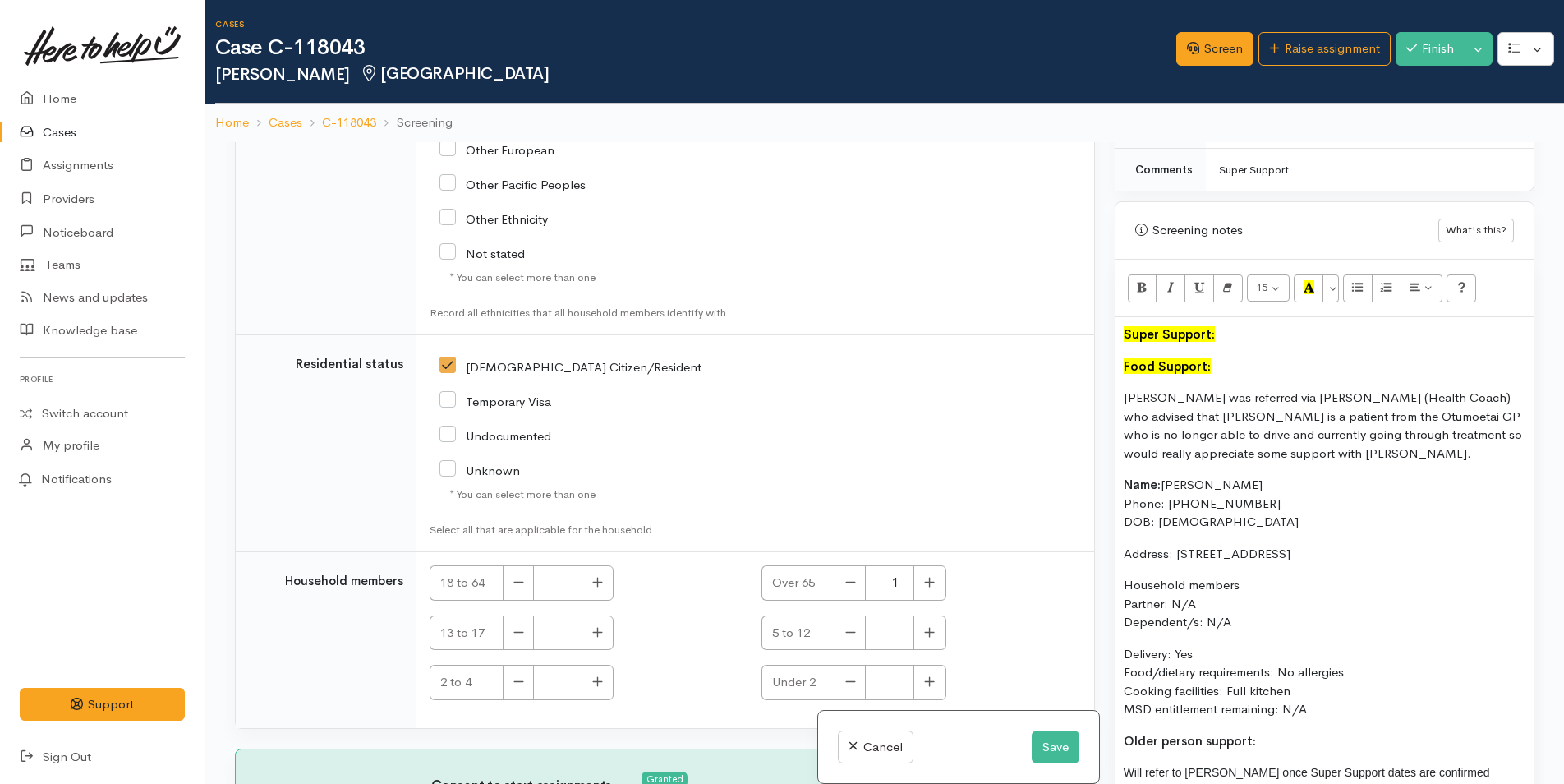
drag, startPoint x: 1211, startPoint y: 532, endPoint x: 1114, endPoint y: 400, distance: 163.8
click at [1115, 397] on div "Super Support: Food Support: Neil was referred via Ella (Health Coach) who advi…" at bounding box center [1324, 607] width 418 height 580
copy div "Neil was referred via Ella (Health Coach) who advised that Neil is a patient fr…"
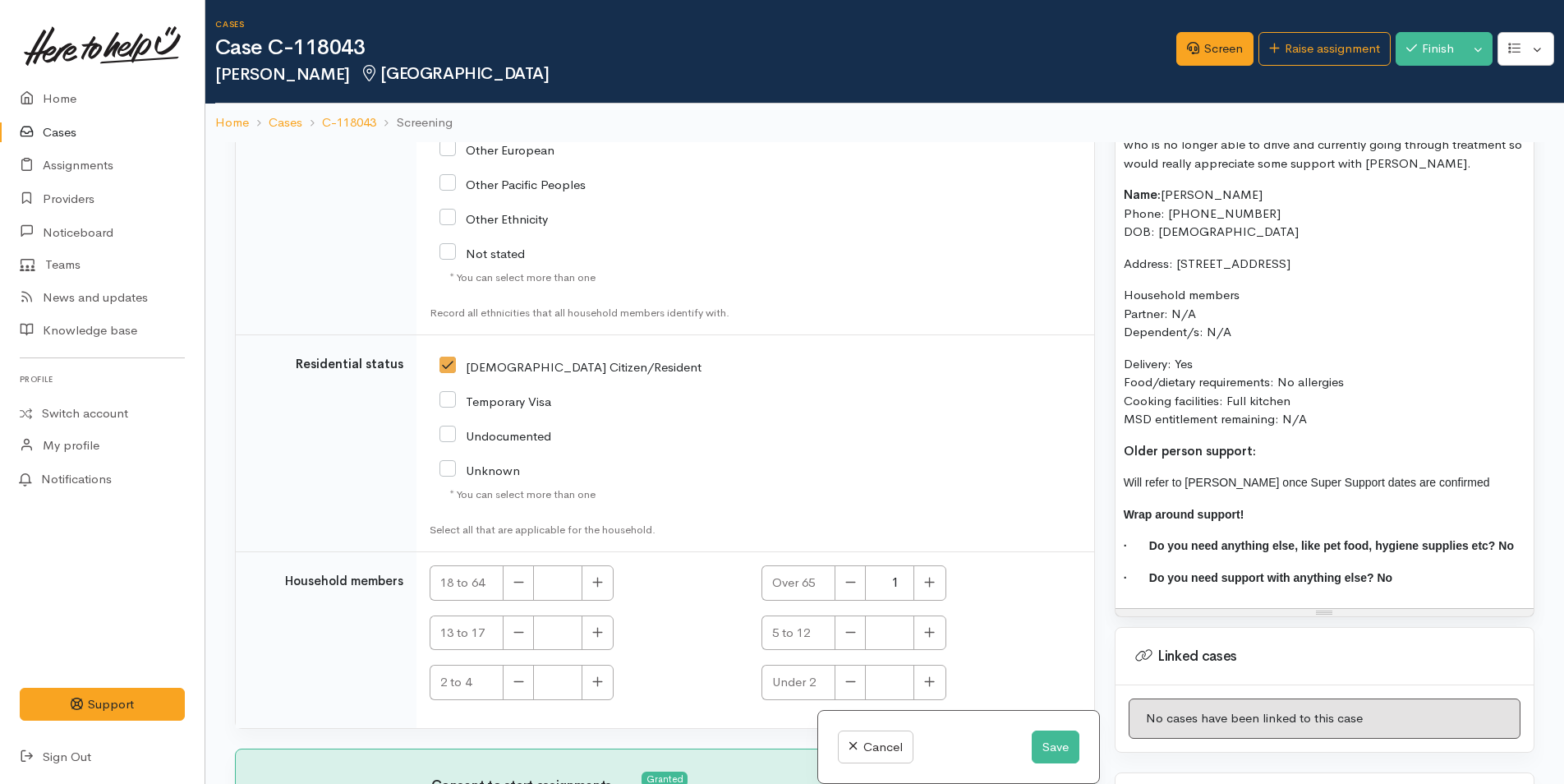
scroll to position [1263, 0]
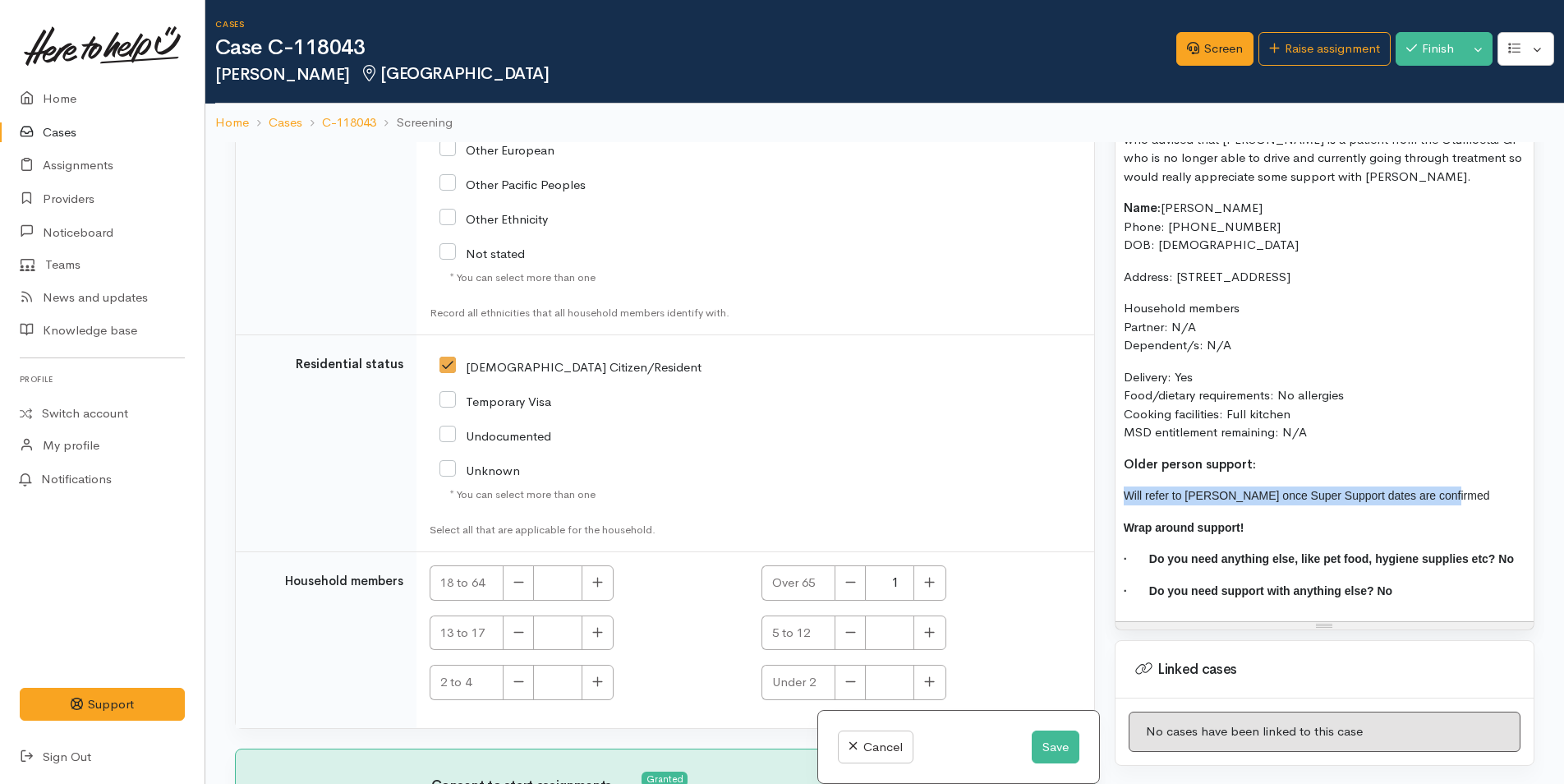
drag, startPoint x: 1428, startPoint y: 491, endPoint x: 1080, endPoint y: 498, distance: 348.1
click at [1080, 498] on div "Related cases There are no other cases from the same person found. Manually lin…" at bounding box center [885, 534] width 1320 height 784
paste div
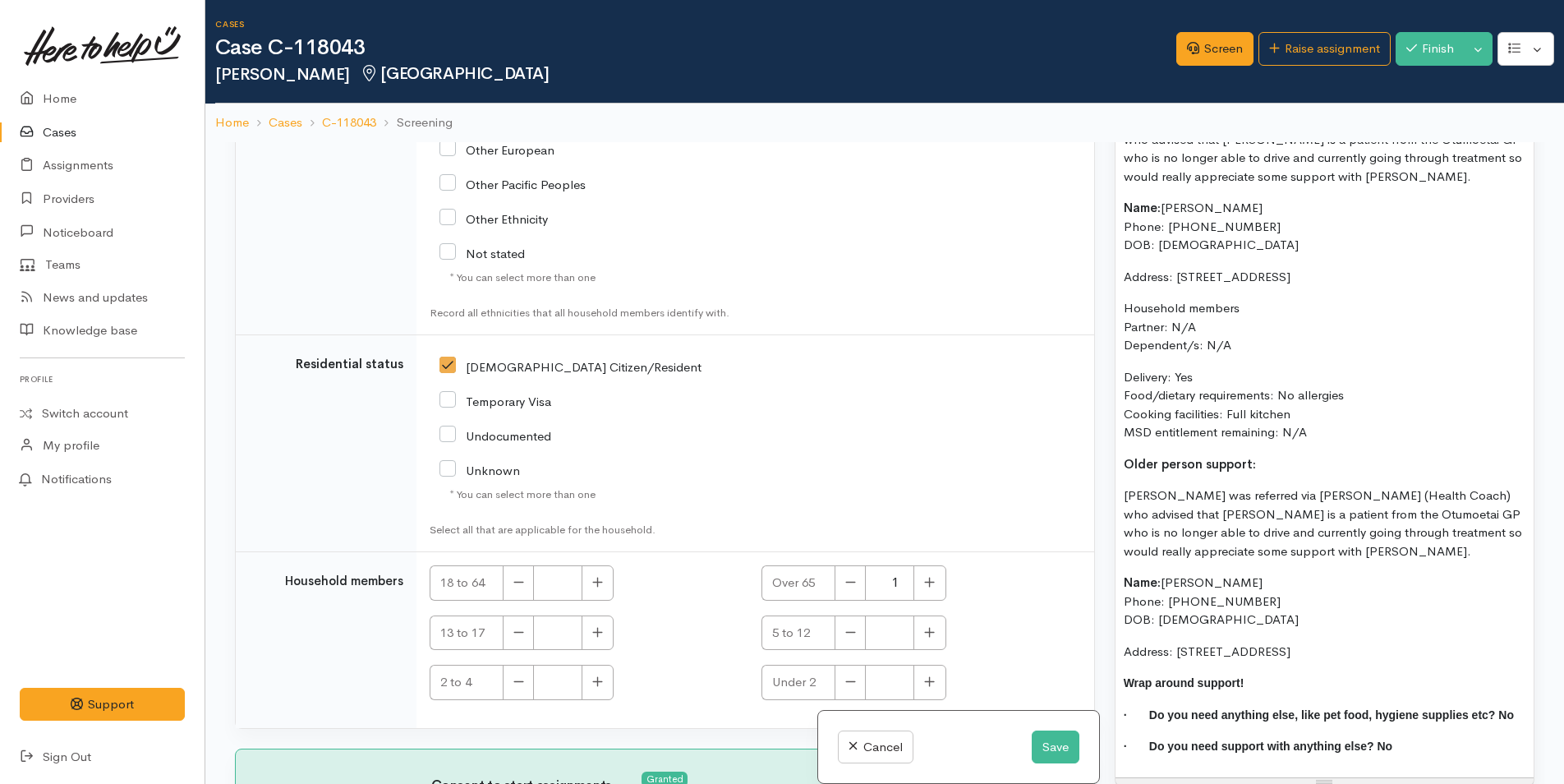
click at [1233, 551] on p "[PERSON_NAME] was referred via [PERSON_NAME] (Health Coach) who advised that [P…" at bounding box center [1324, 524] width 401 height 74
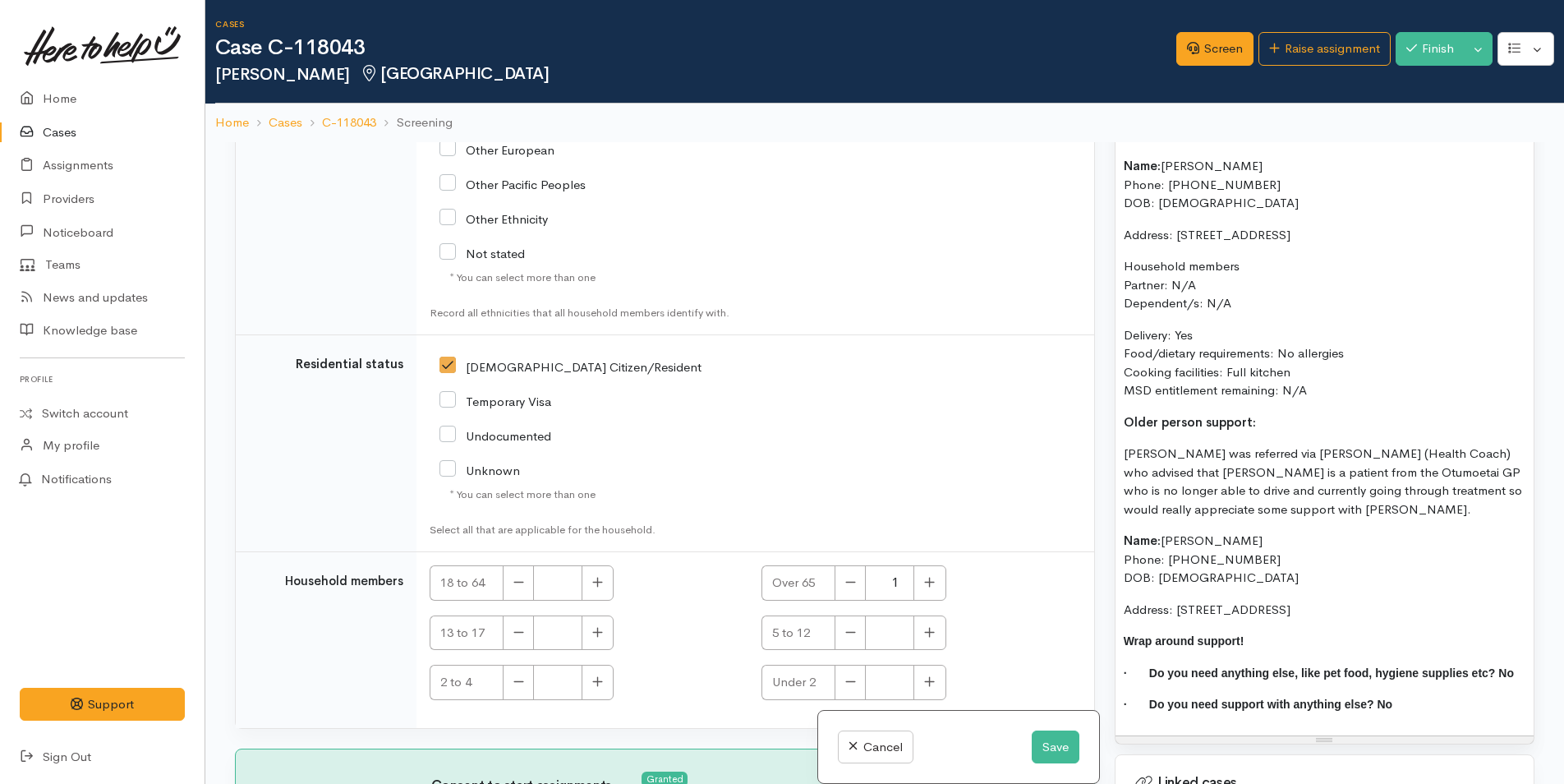
scroll to position [1345, 0]
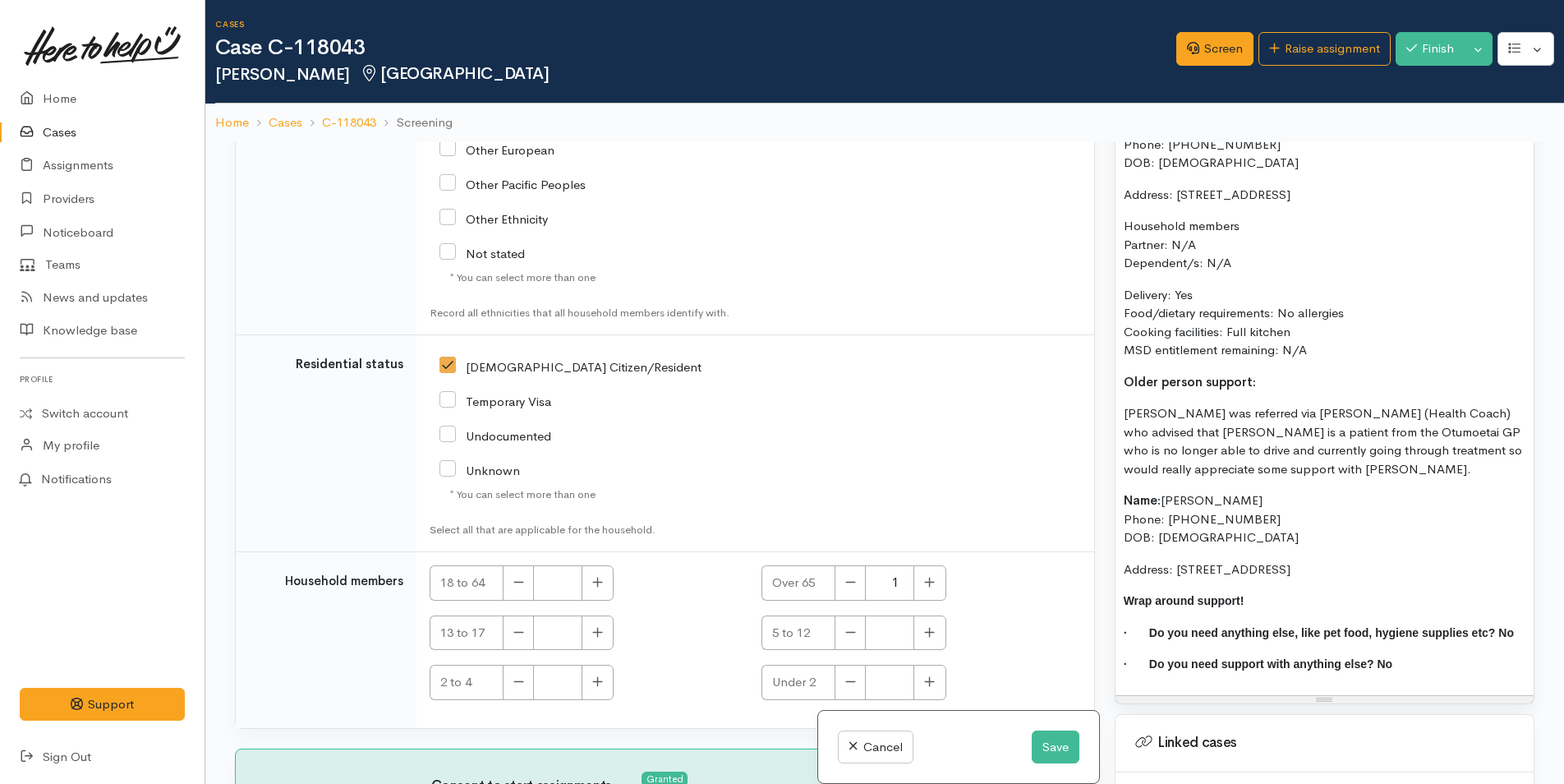
drag, startPoint x: 1350, startPoint y: 567, endPoint x: 1123, endPoint y: 496, distance: 237.8
click at [1123, 496] on div "Super Support: Food Support: Neil was referred via Ella (Health Coach) who advi…" at bounding box center [1324, 326] width 418 height 737
copy div "Name: Neil Taylor Phone: 0278682125 DOB: 26/11/1946 Address: 27 Balmoral Terrac…"
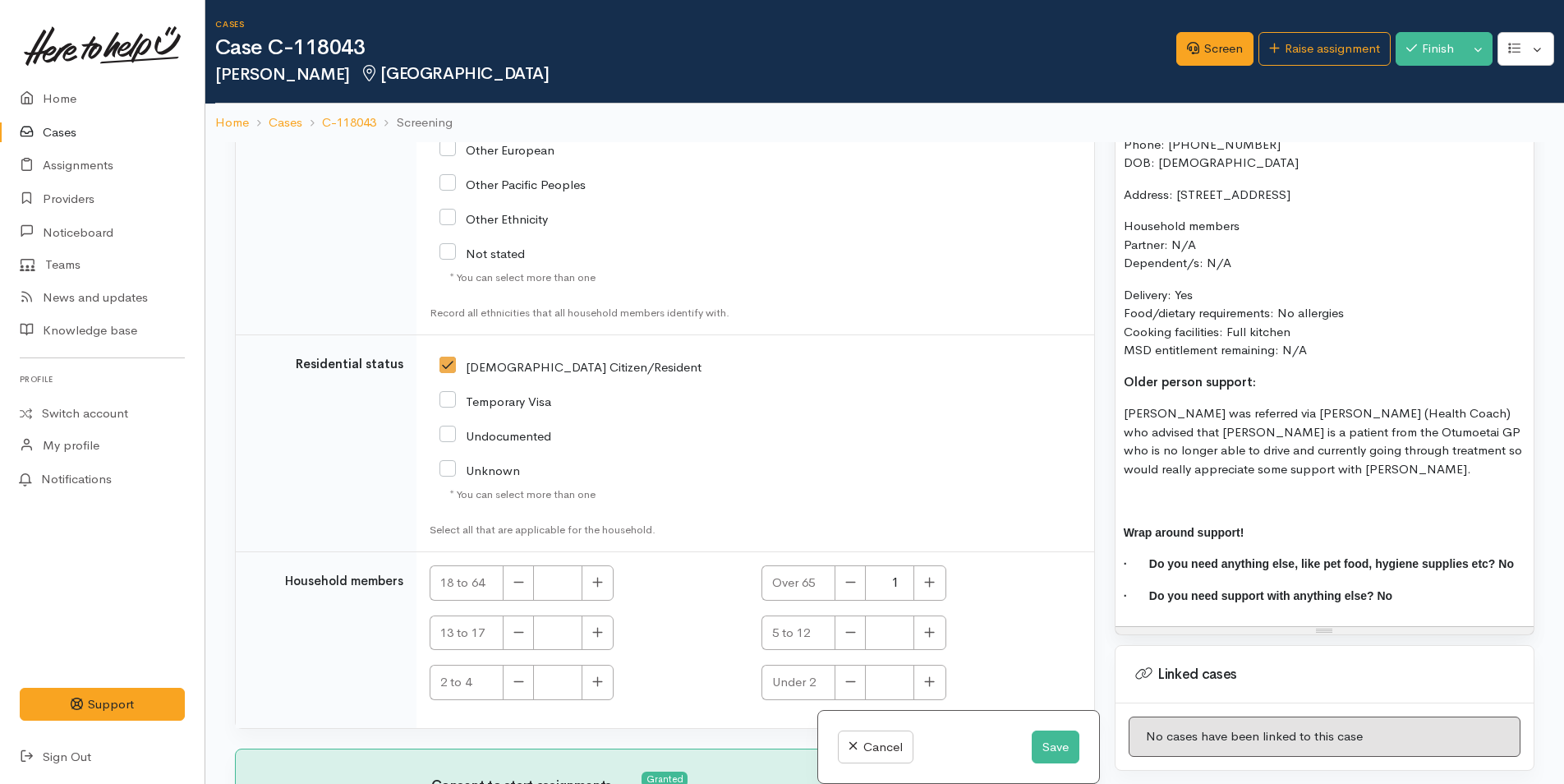
click at [1293, 375] on p "Older person support:" at bounding box center [1324, 382] width 401 height 19
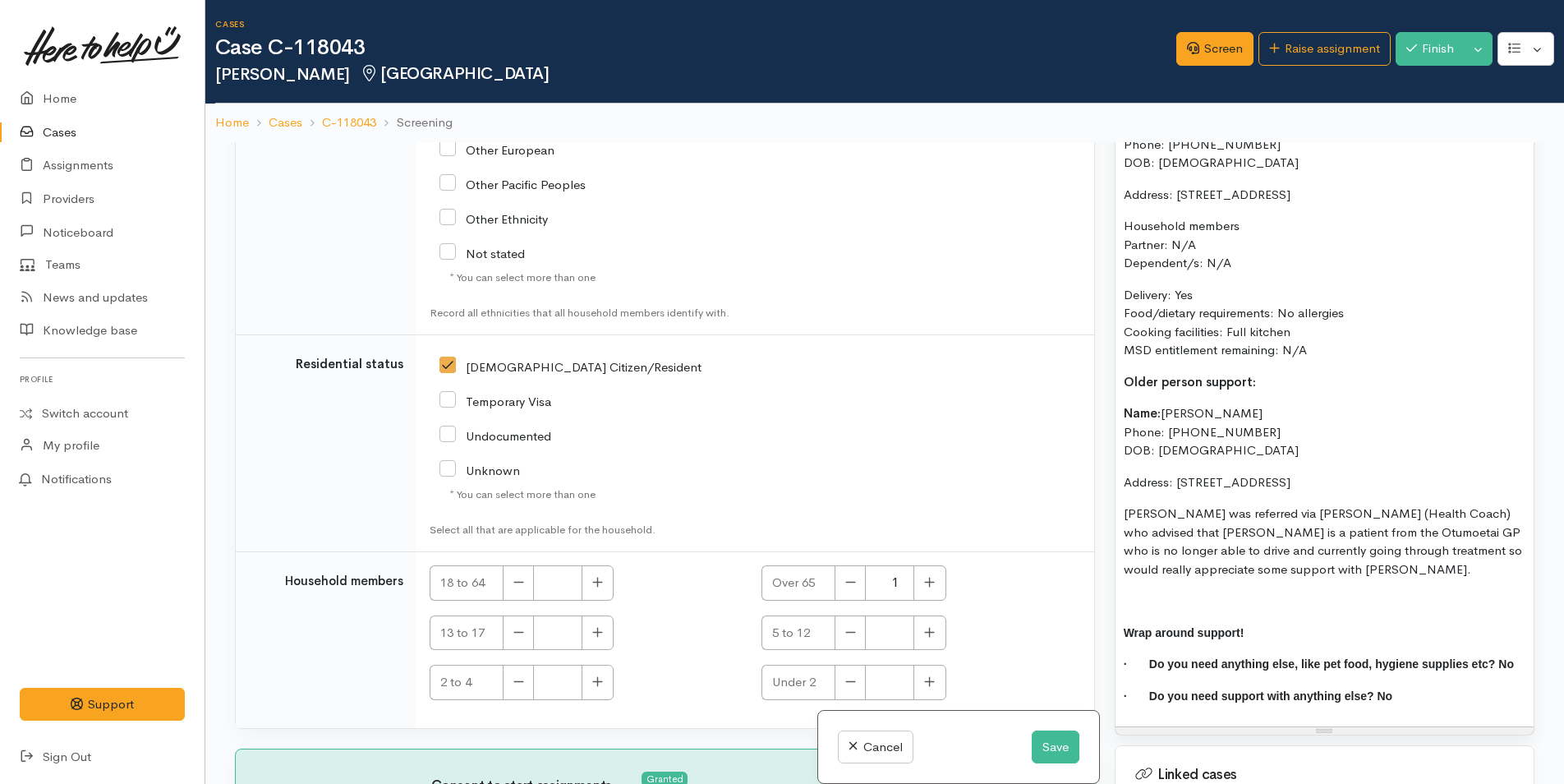
click at [1158, 590] on div "Super Support: Food Support: Neil was referred via Ella (Health Coach) who advi…" at bounding box center [1324, 341] width 418 height 768
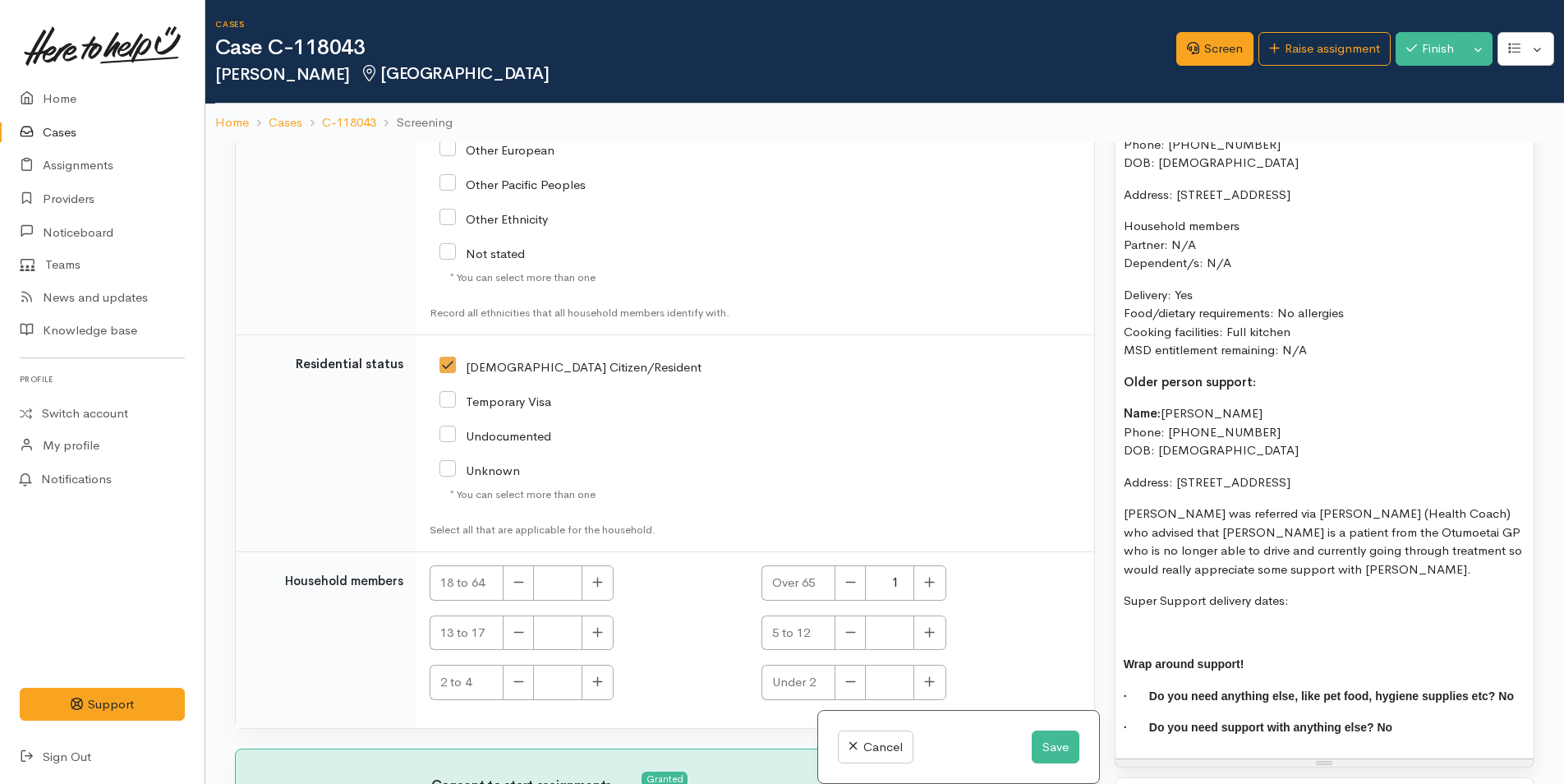
click at [1169, 618] on div "Super Support: Food Support: Neil was referred via Ella (Health Coach) who advi…" at bounding box center [1324, 357] width 418 height 800
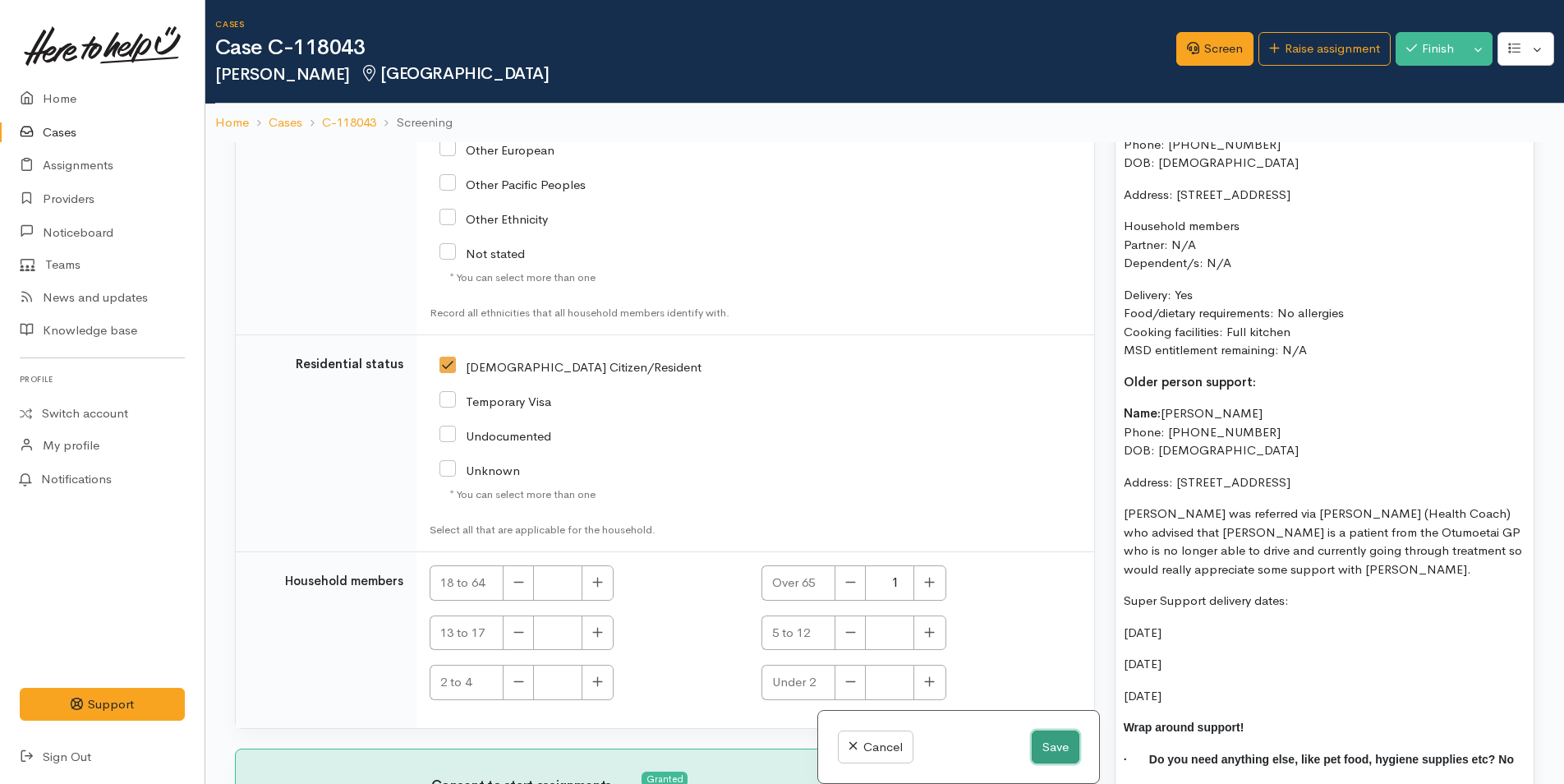
click at [1046, 741] on button "Save" at bounding box center [1055, 747] width 47 height 34
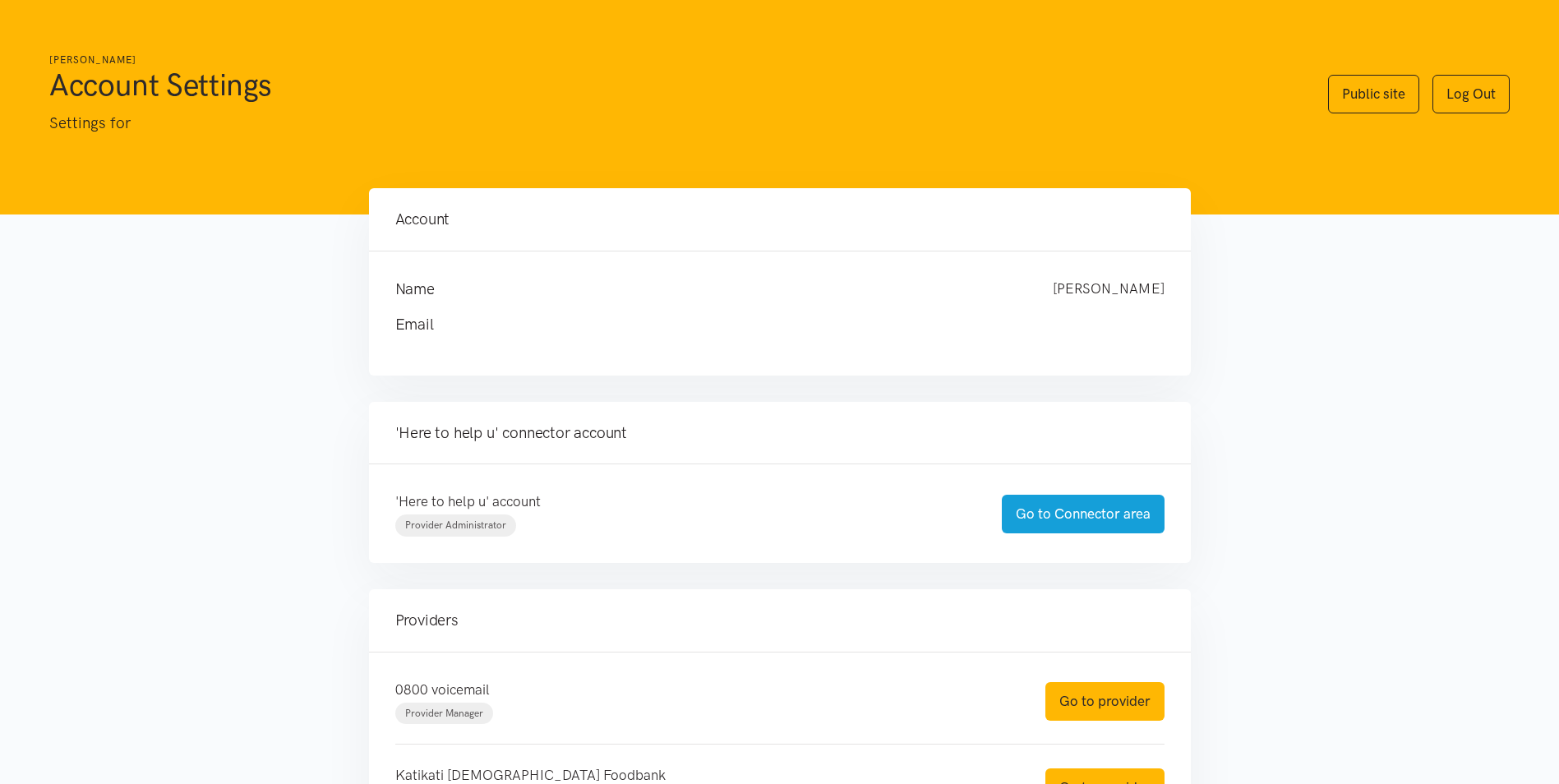
scroll to position [1191, 0]
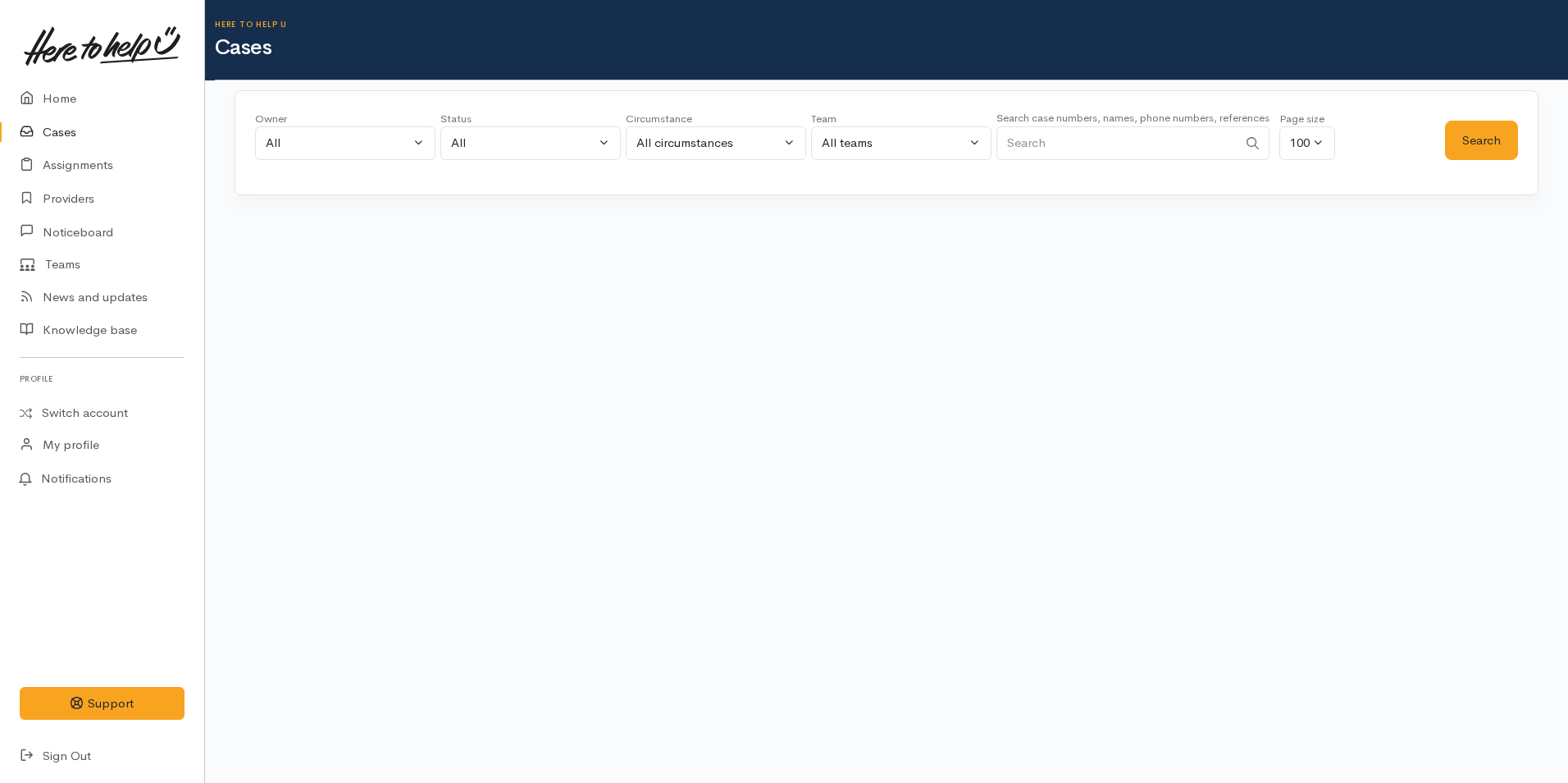
click at [1038, 144] on input "Search" at bounding box center [1117, 143] width 241 height 34
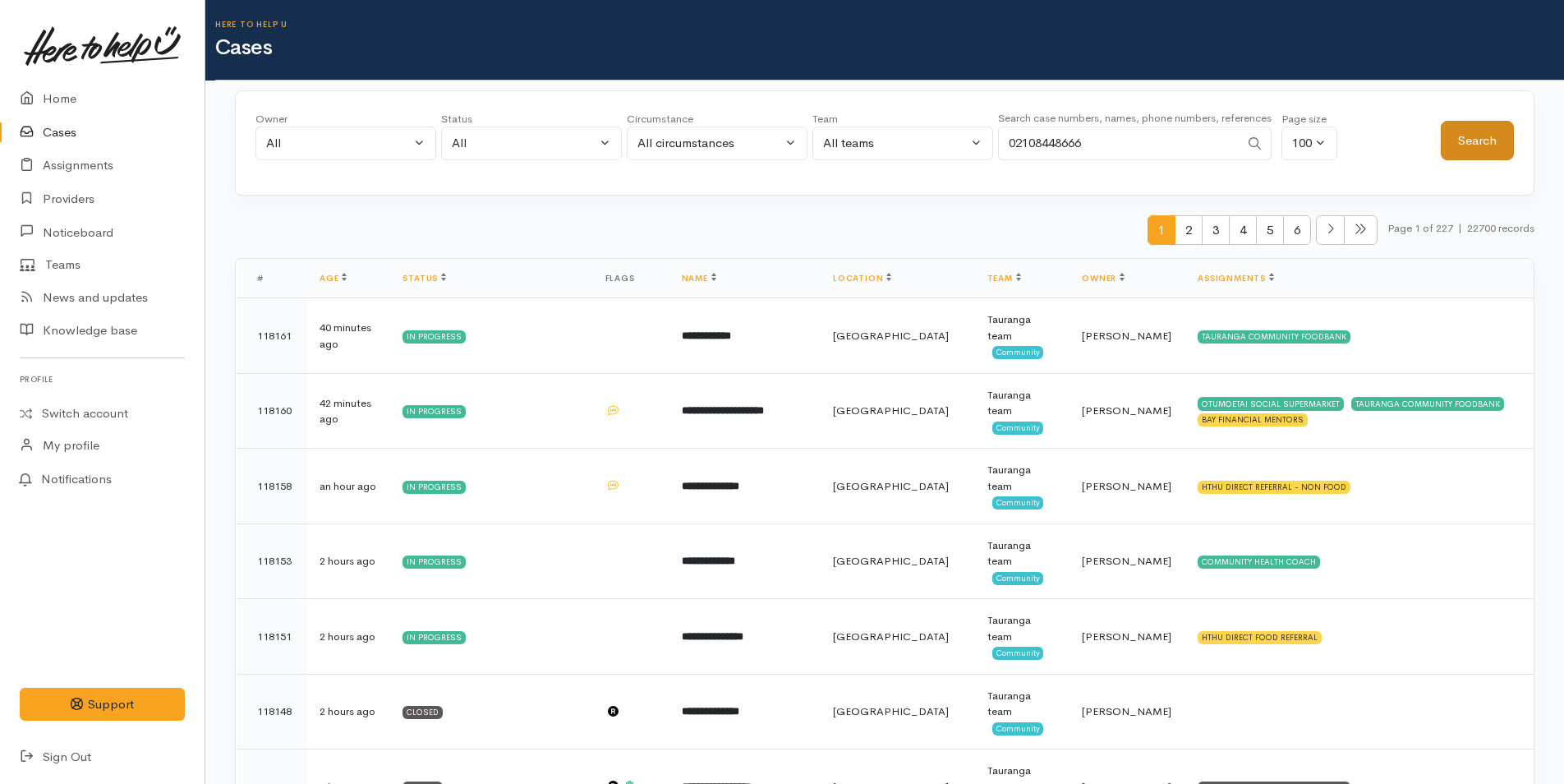
type input "02108448666"
click at [1456, 134] on button "Search" at bounding box center [1478, 141] width 74 height 41
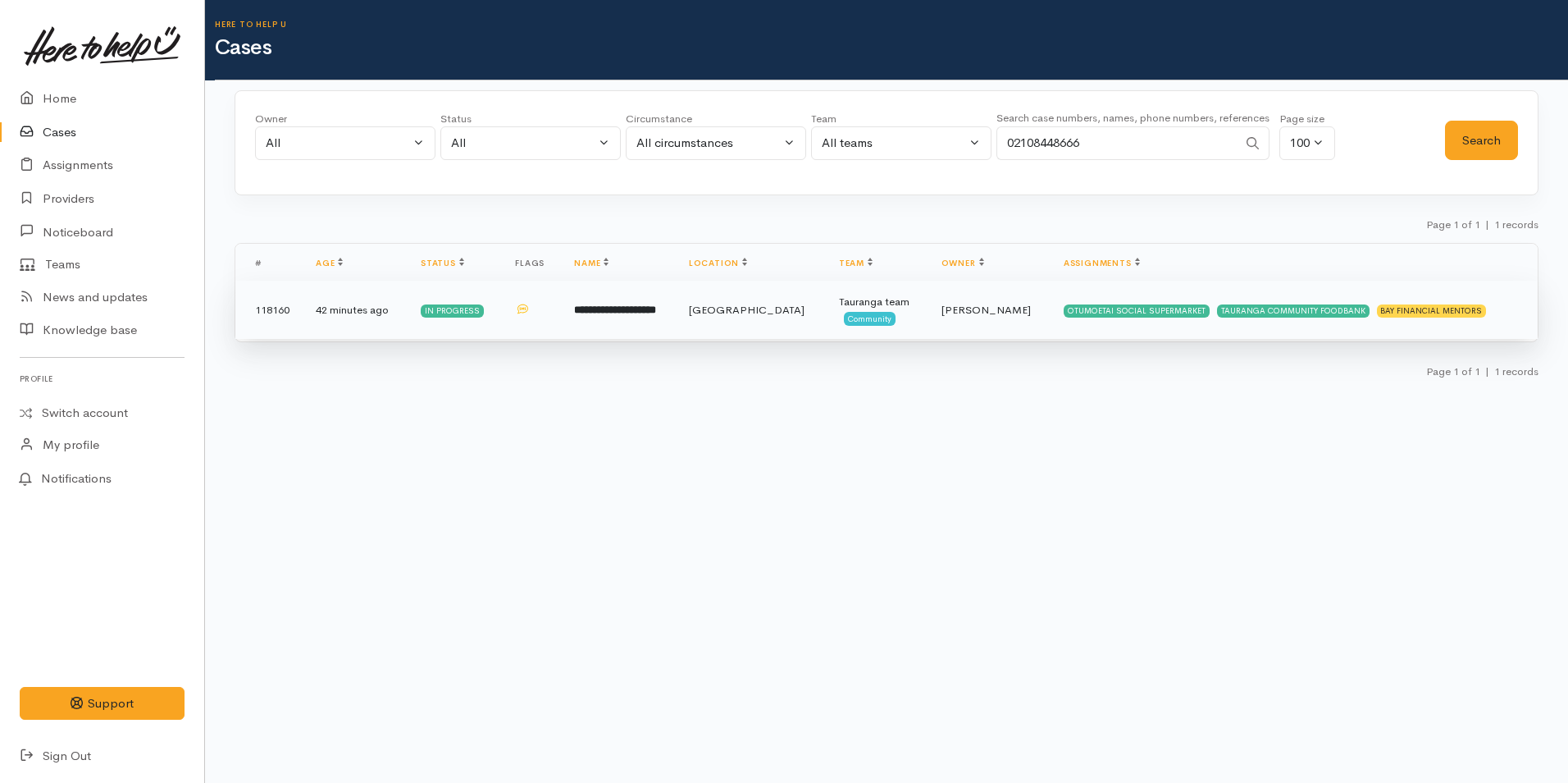
click at [672, 321] on td "**********" at bounding box center [618, 310] width 115 height 59
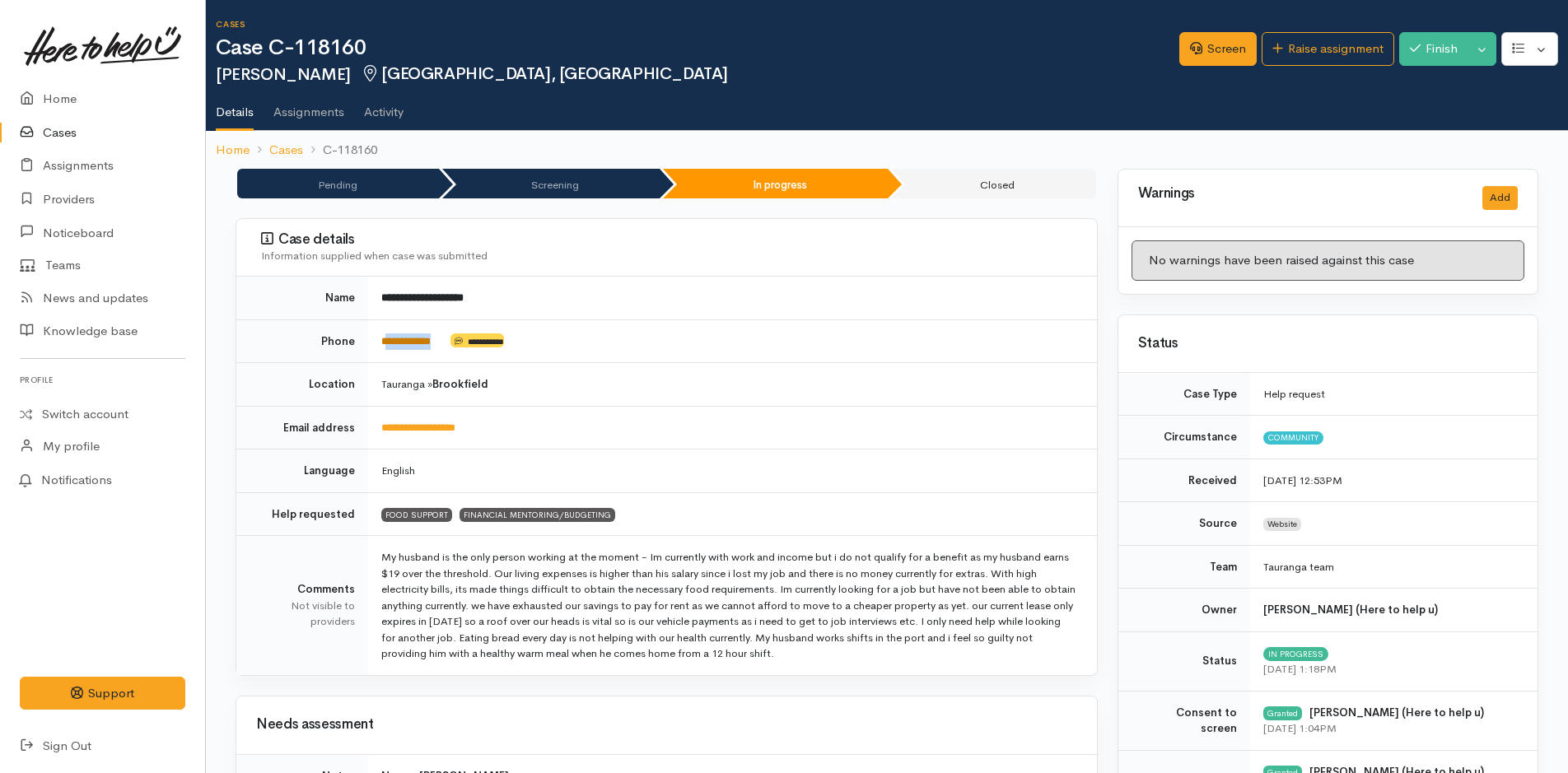
drag, startPoint x: 451, startPoint y: 338, endPoint x: 387, endPoint y: 340, distance: 64.0
click at [387, 340] on td "**********" at bounding box center [733, 341] width 729 height 44
copy td "**********"
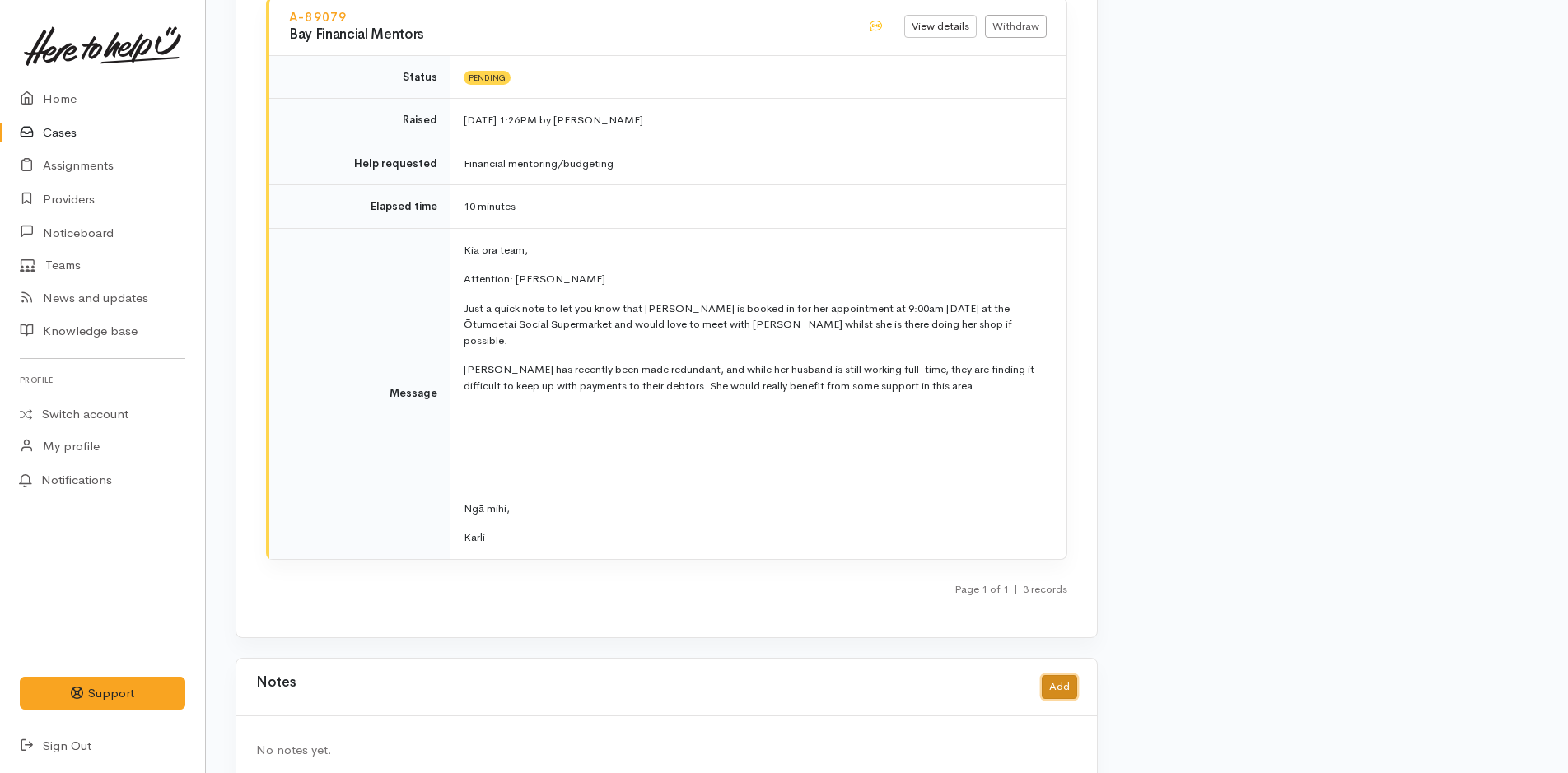
click at [1055, 675] on button "Add" at bounding box center [1060, 687] width 36 height 24
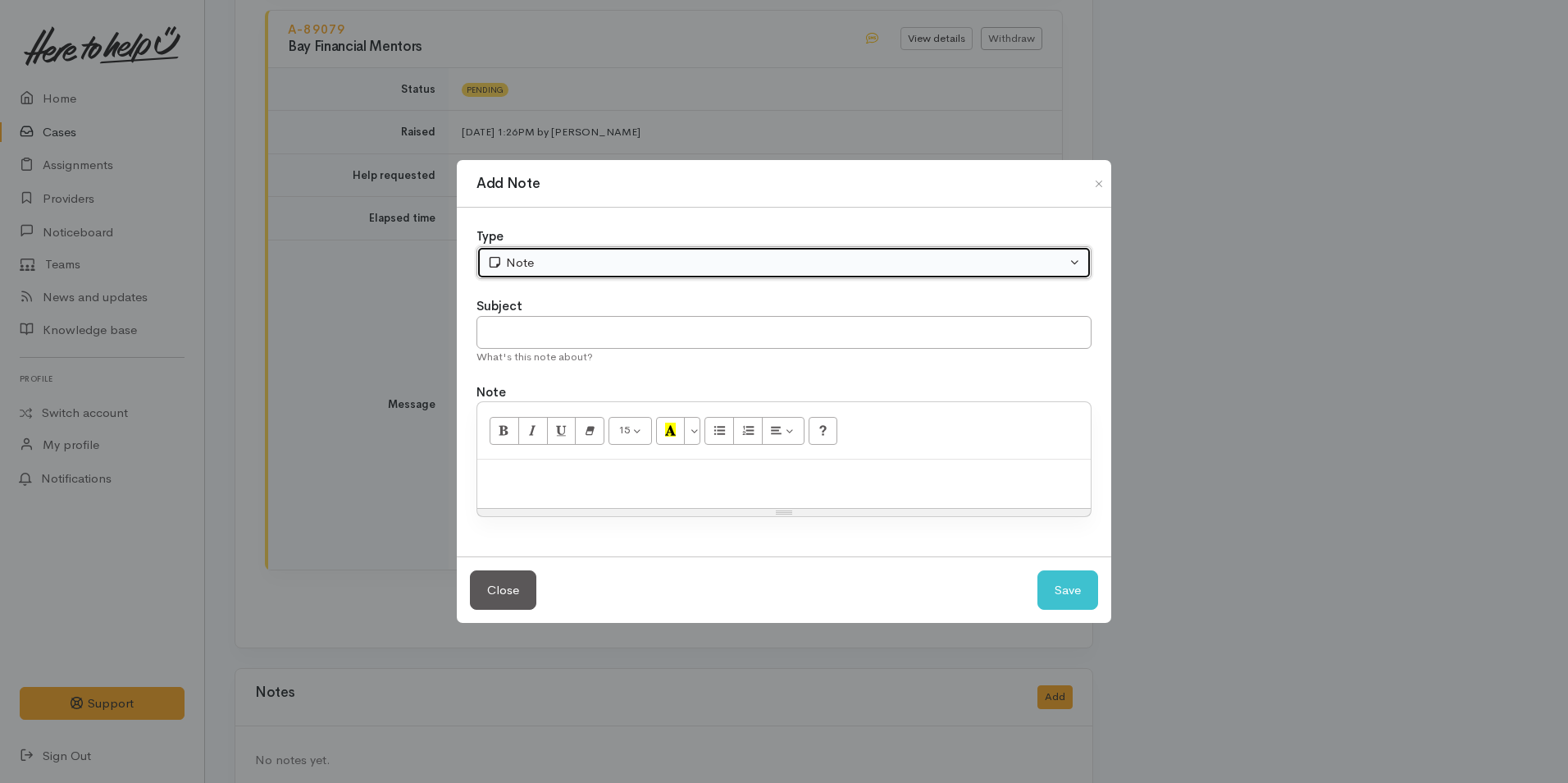
click at [528, 263] on div "Note" at bounding box center [777, 262] width 579 height 19
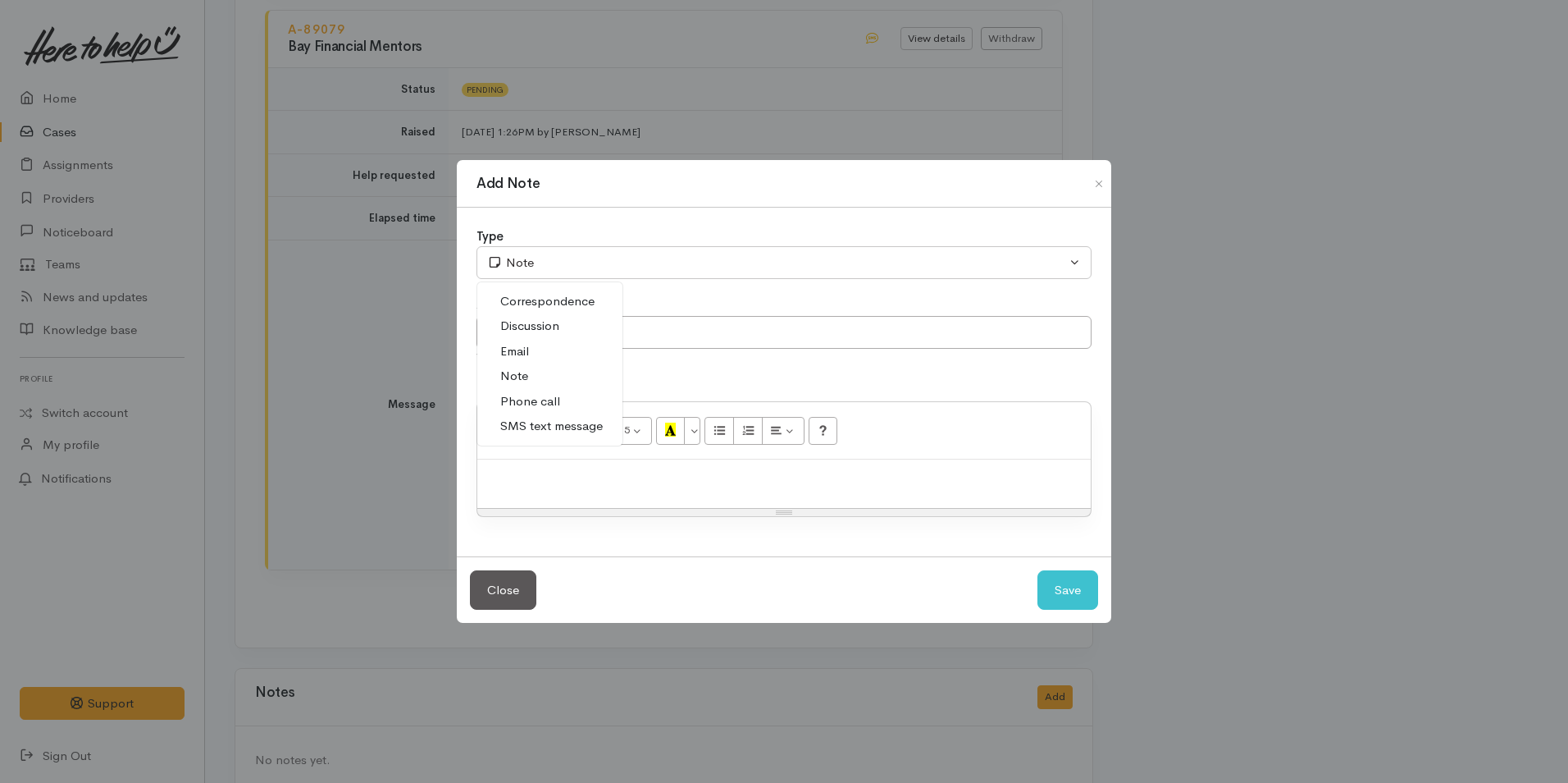
click at [535, 419] on span "SMS text message" at bounding box center [552, 426] width 103 height 19
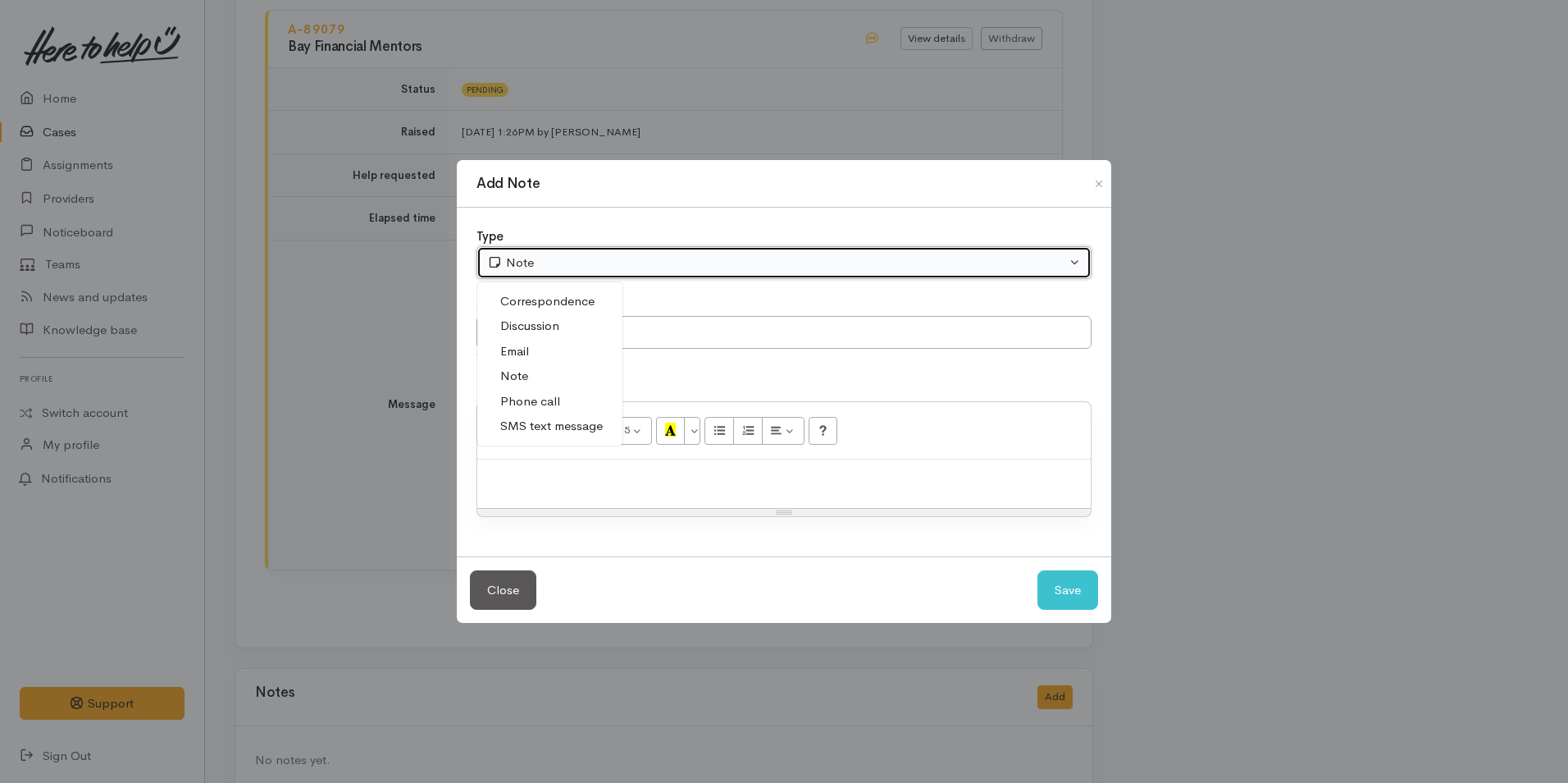
select select "5"
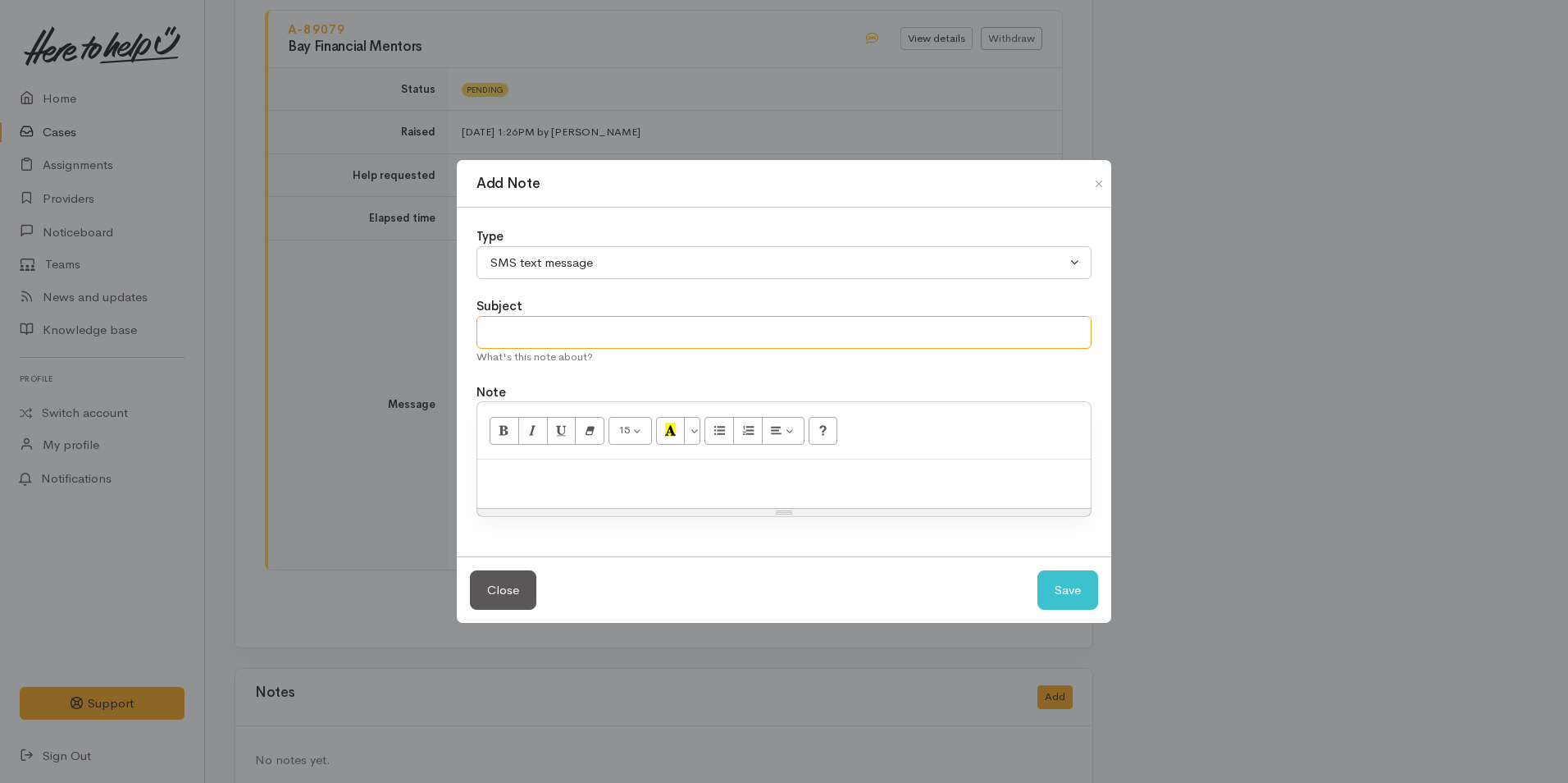
click at [531, 330] on input "text" at bounding box center [784, 332] width 615 height 34
type input "Provider details"
paste div
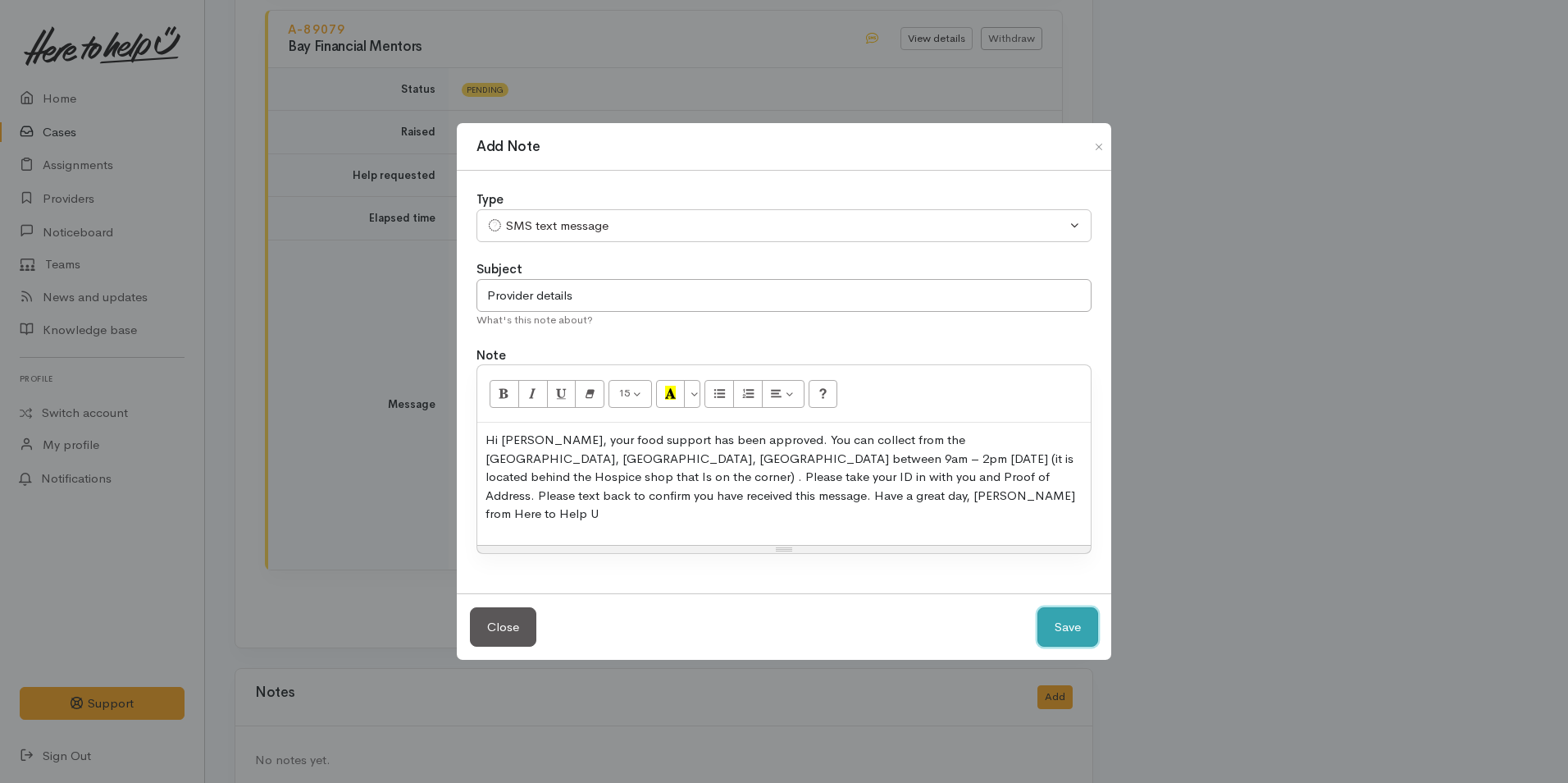
click at [1076, 608] on button "Save" at bounding box center [1068, 628] width 61 height 40
select select "1"
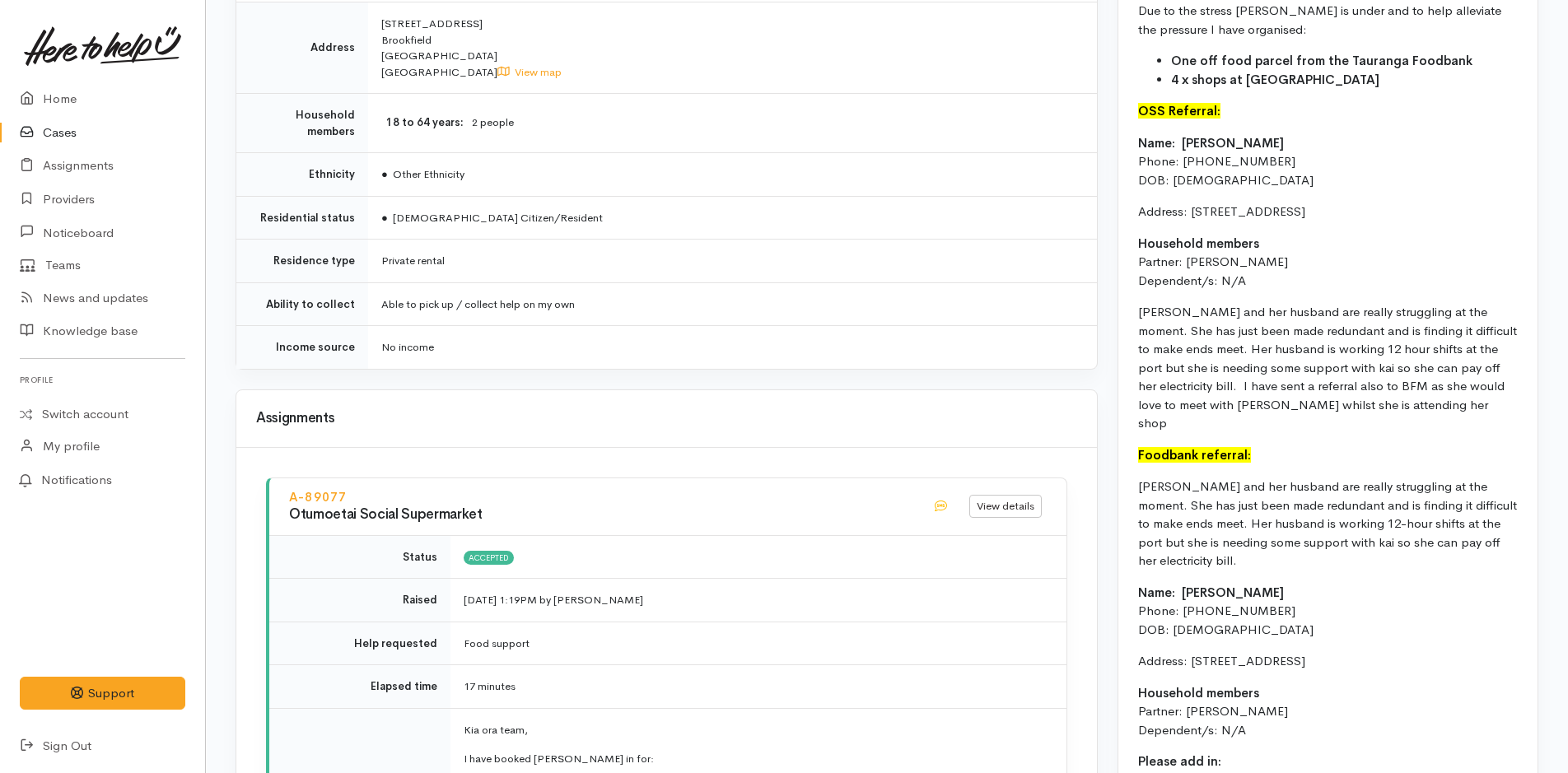
scroll to position [1108, 0]
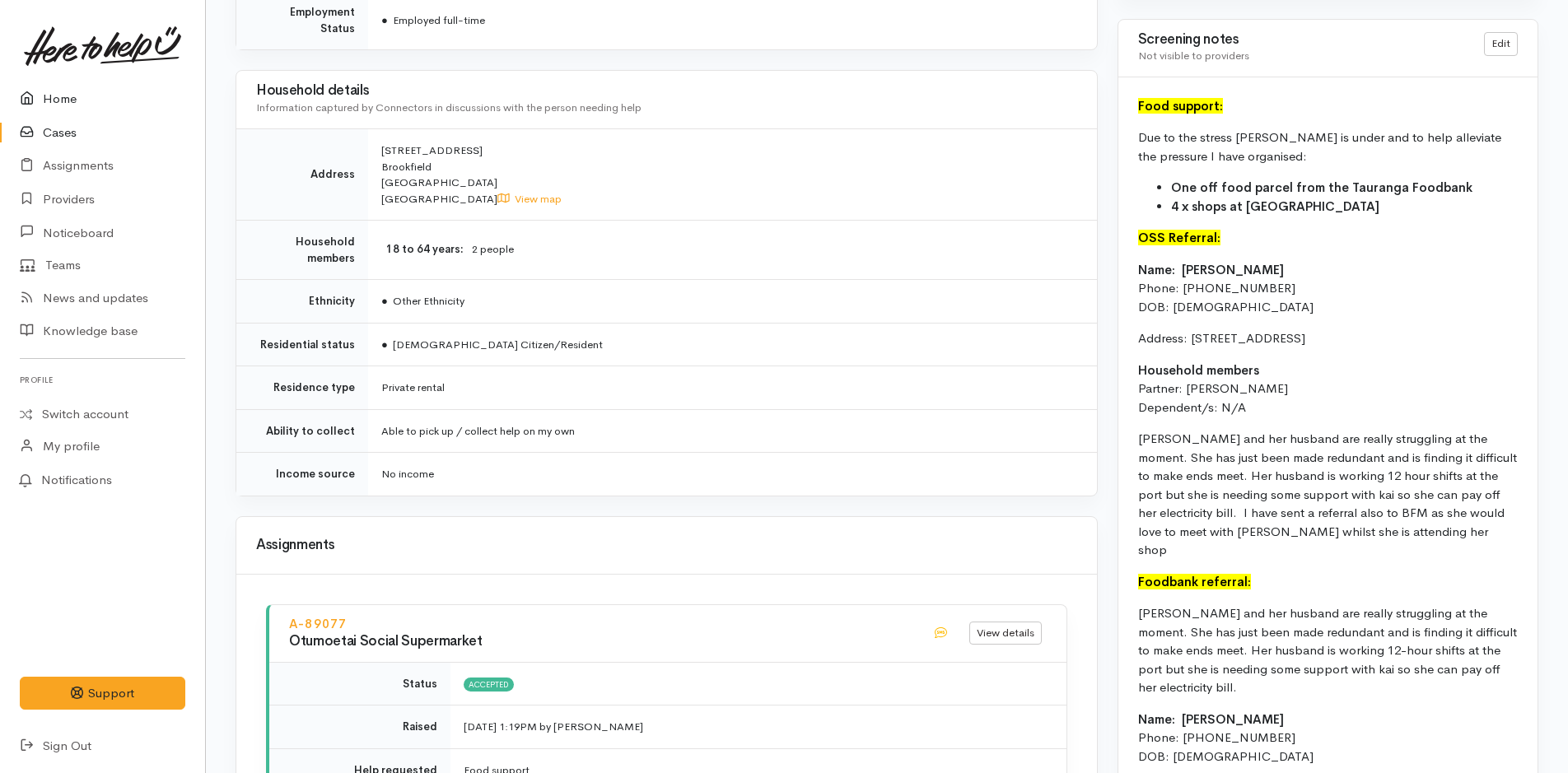
click at [58, 104] on link "Home" at bounding box center [103, 99] width 205 height 34
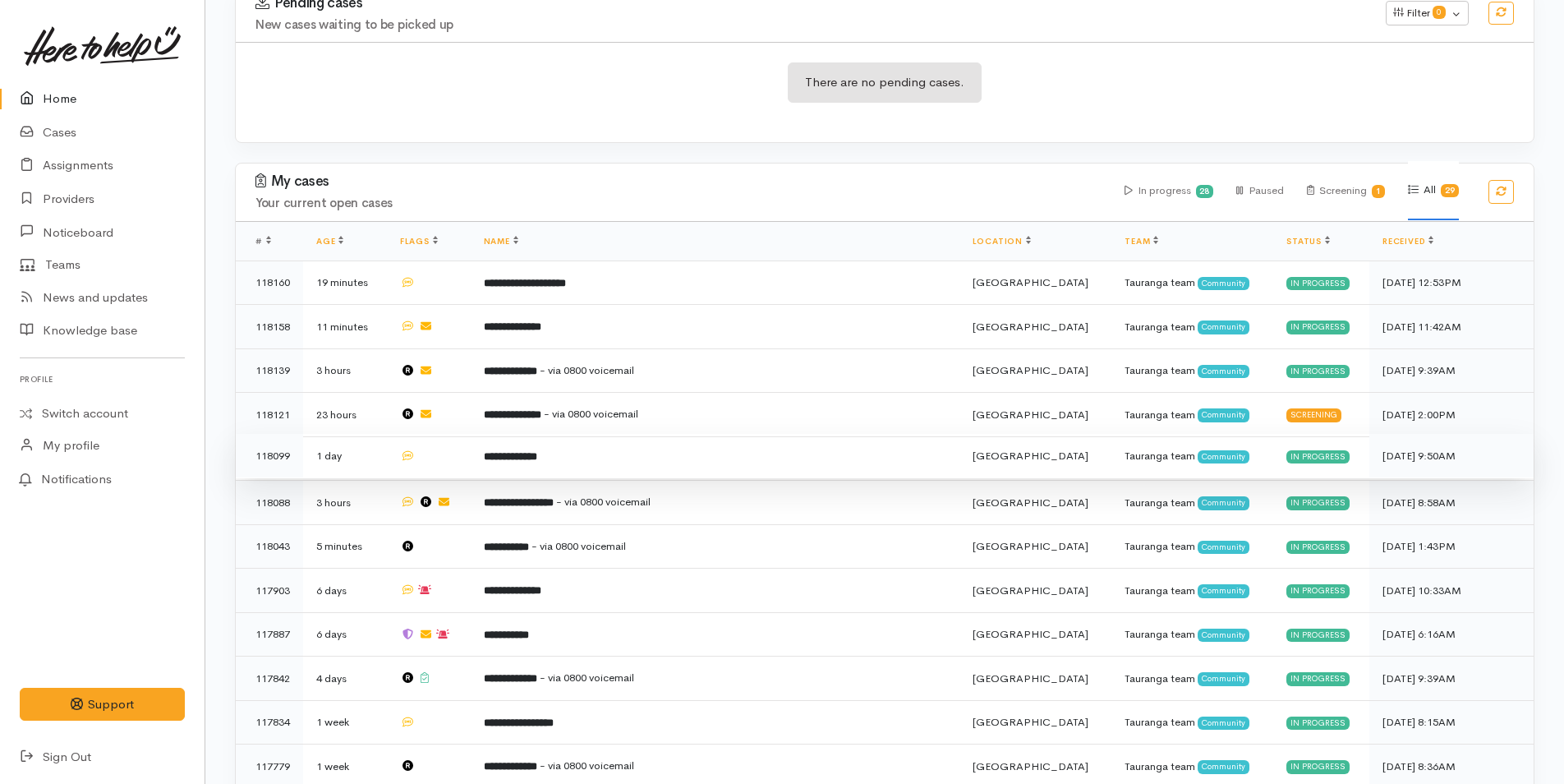
scroll to position [575, 0]
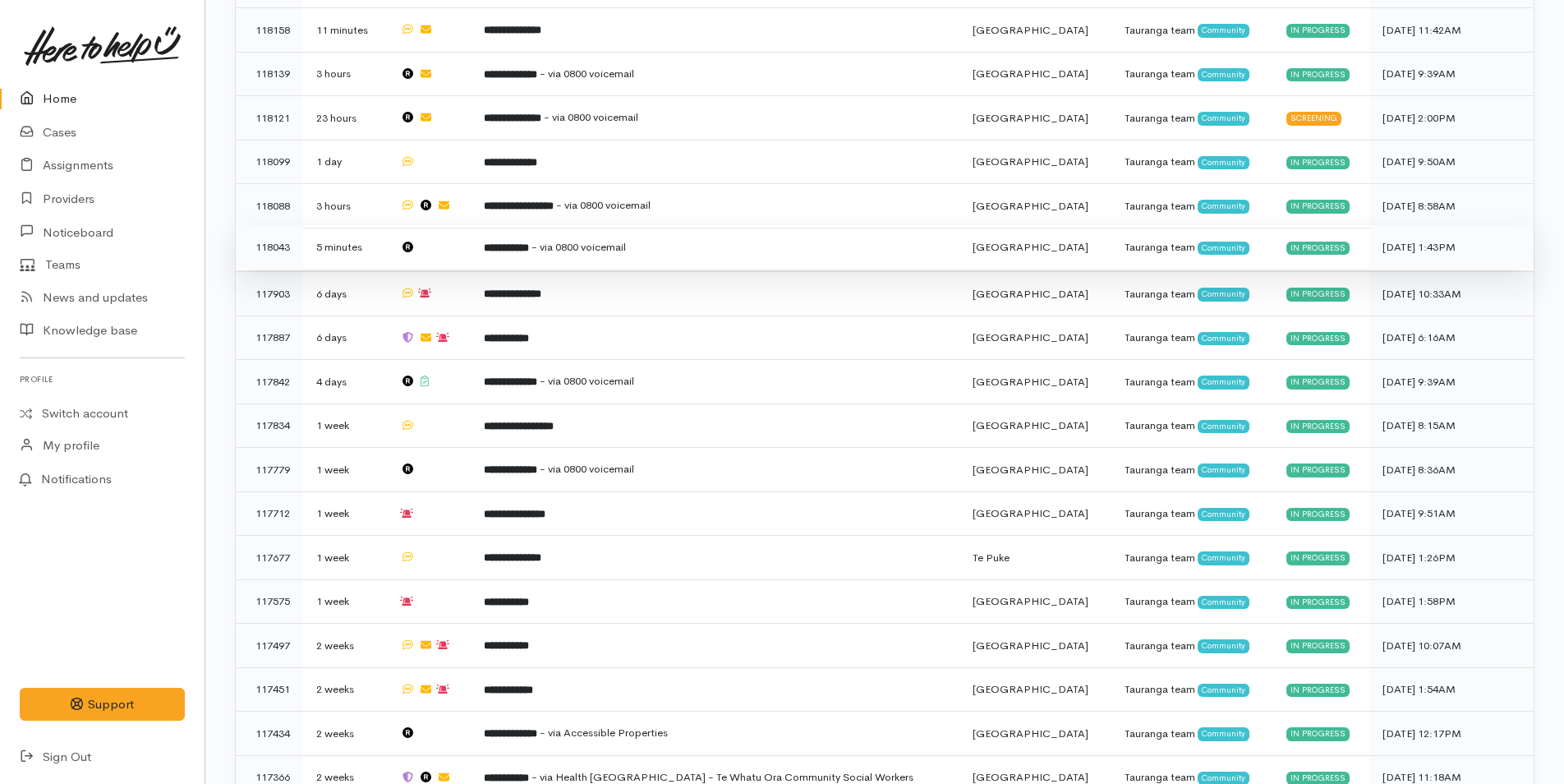
click at [529, 242] on b "**********" at bounding box center [506, 248] width 45 height 11
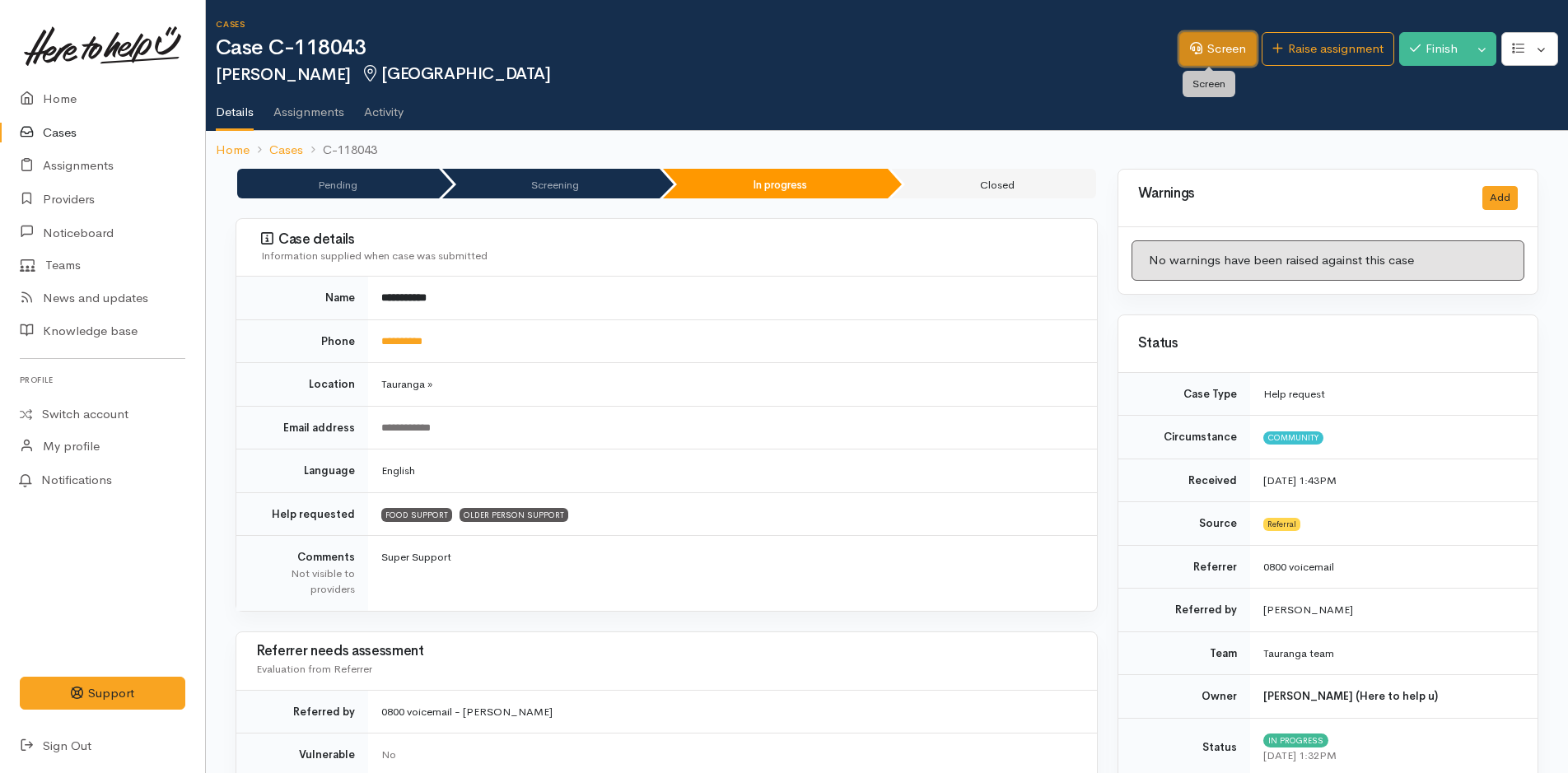
click at [1194, 48] on link "Screen" at bounding box center [1217, 49] width 77 height 34
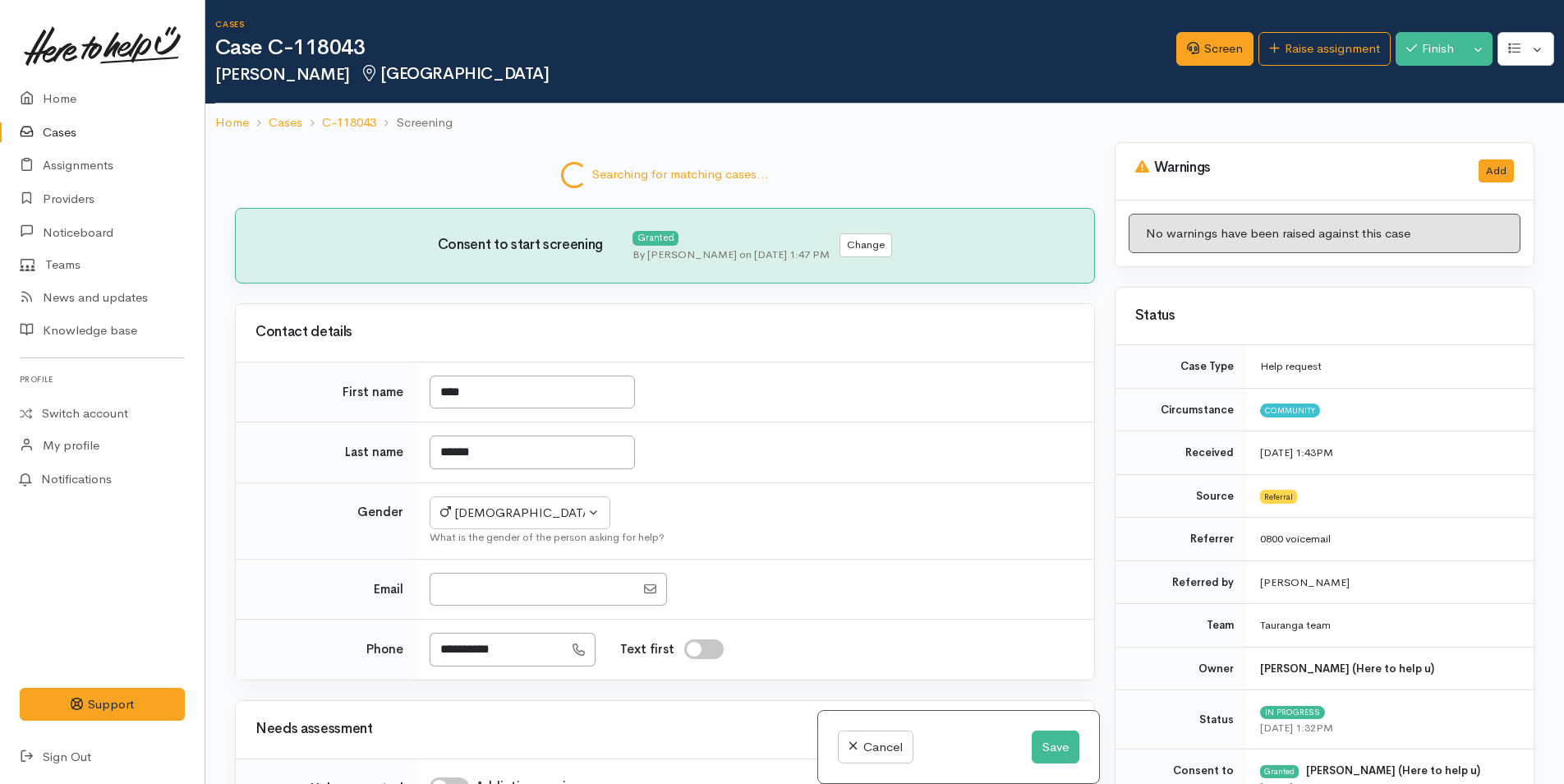
select select "6"
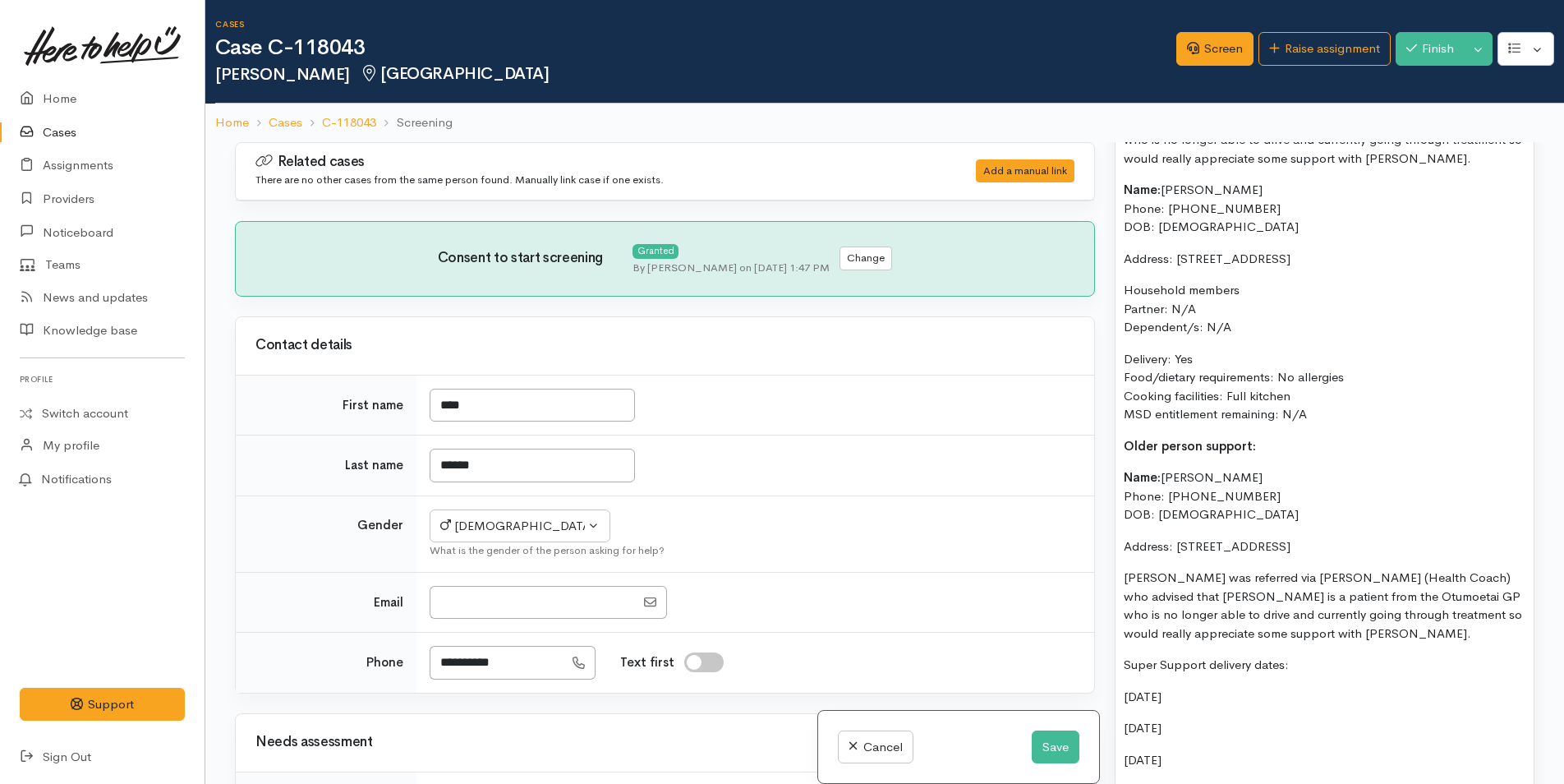
scroll to position [1298, 0]
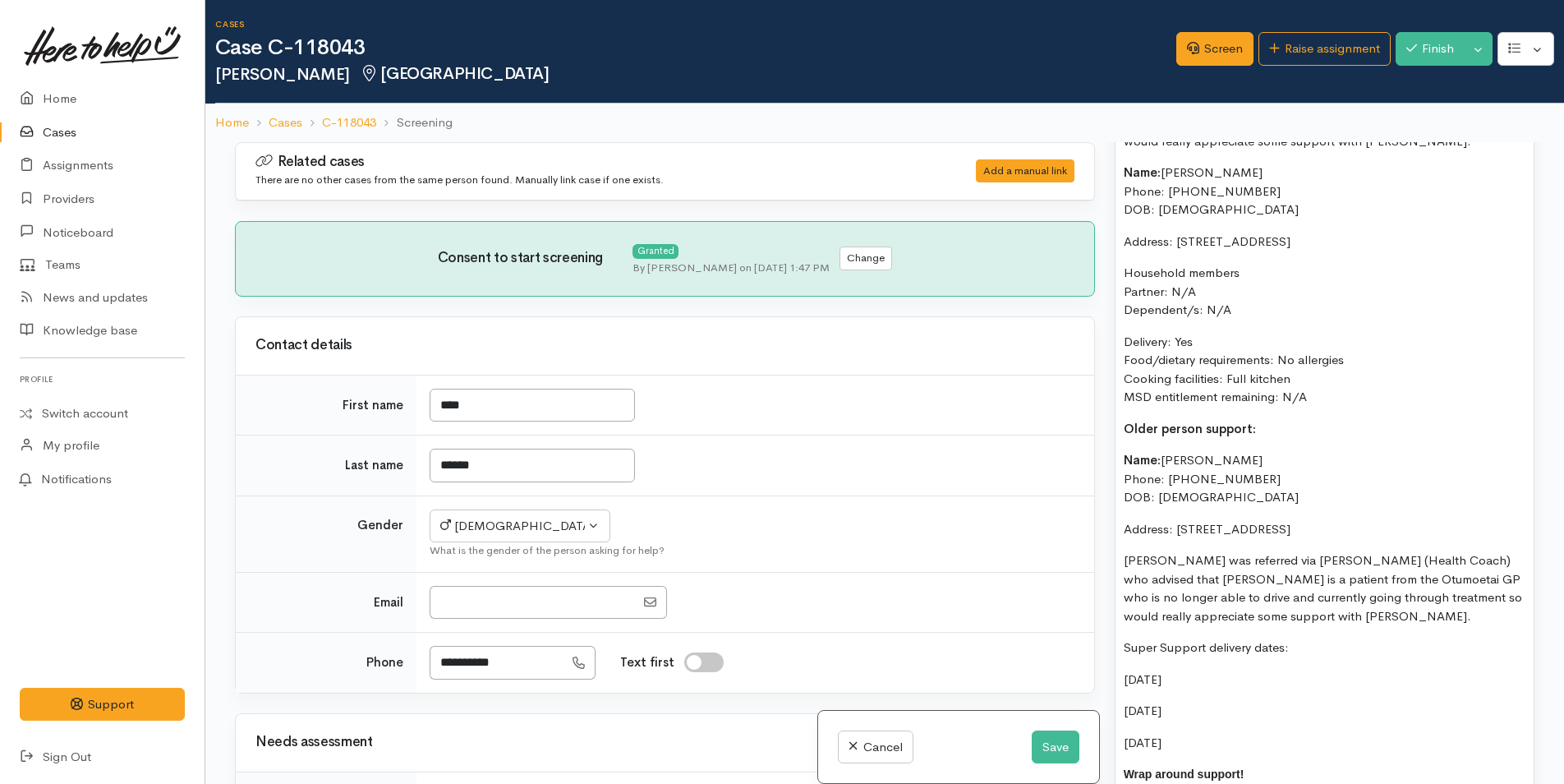
drag, startPoint x: 1076, startPoint y: 431, endPoint x: 999, endPoint y: 429, distance: 77.0
click at [999, 429] on div "Related cases There are no other cases from the same person found. Manually lin…" at bounding box center [885, 534] width 1320 height 784
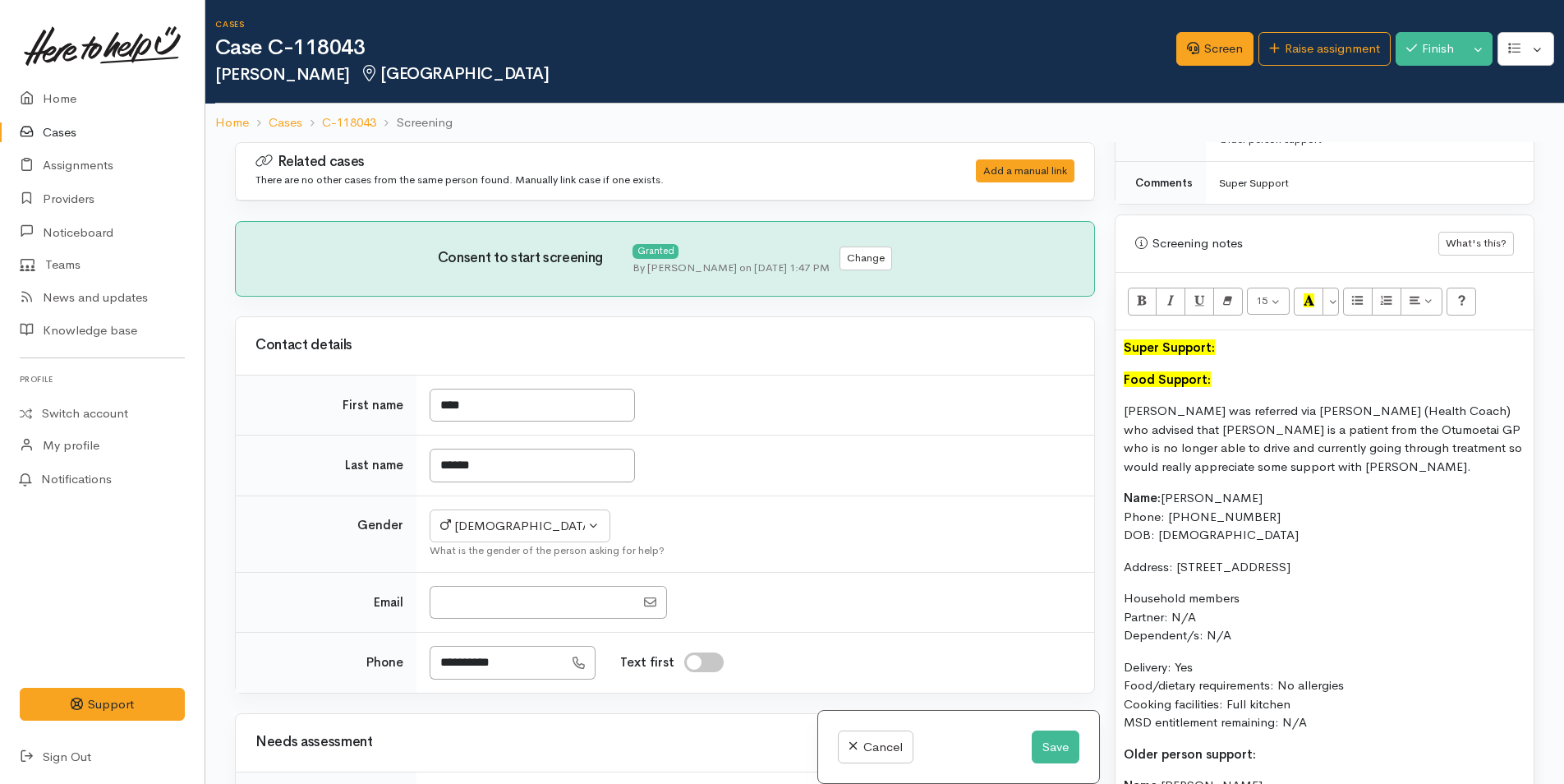
scroll to position [723, 0]
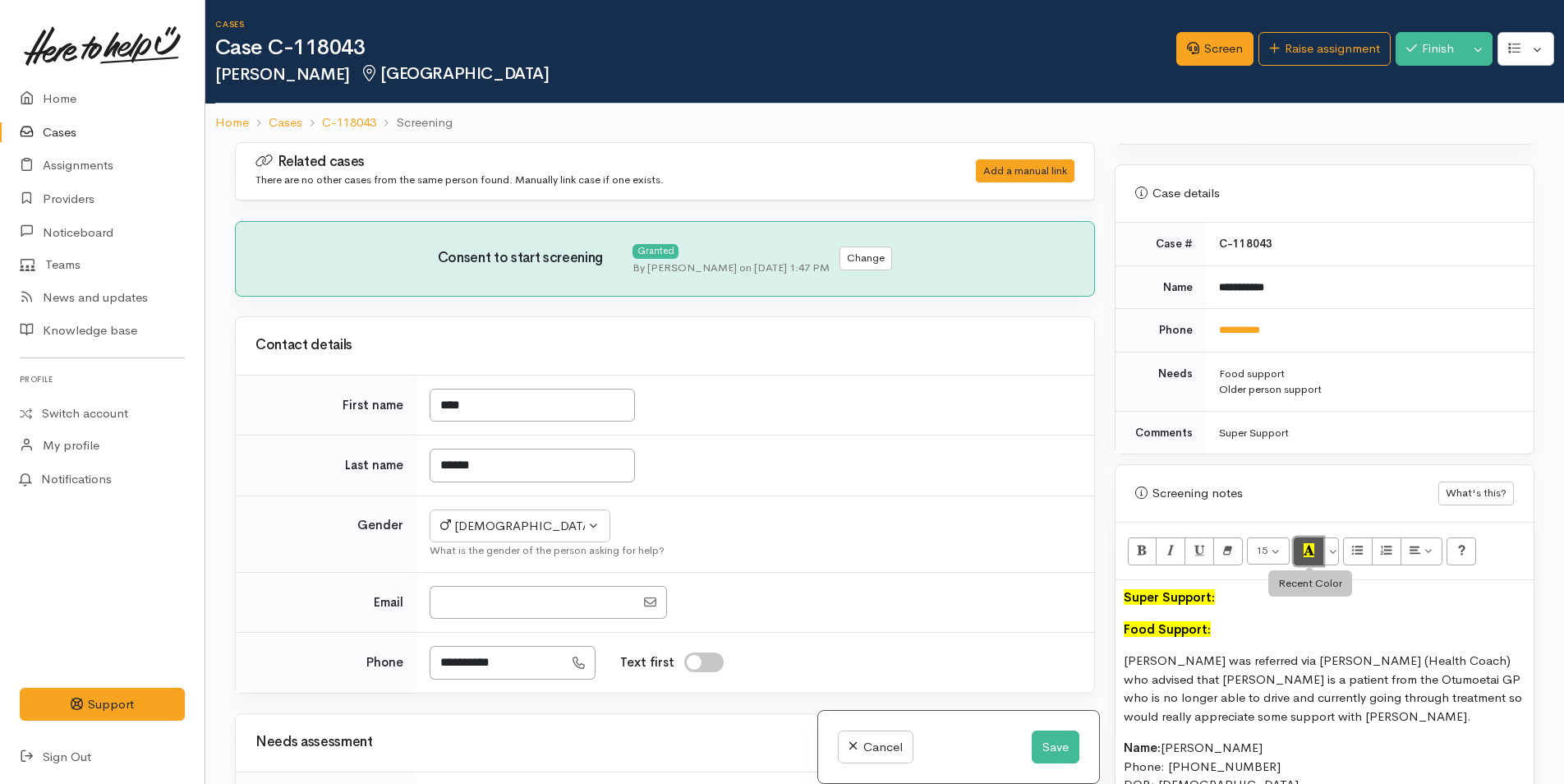
click at [1298, 553] on button "Recent Color" at bounding box center [1308, 551] width 30 height 28
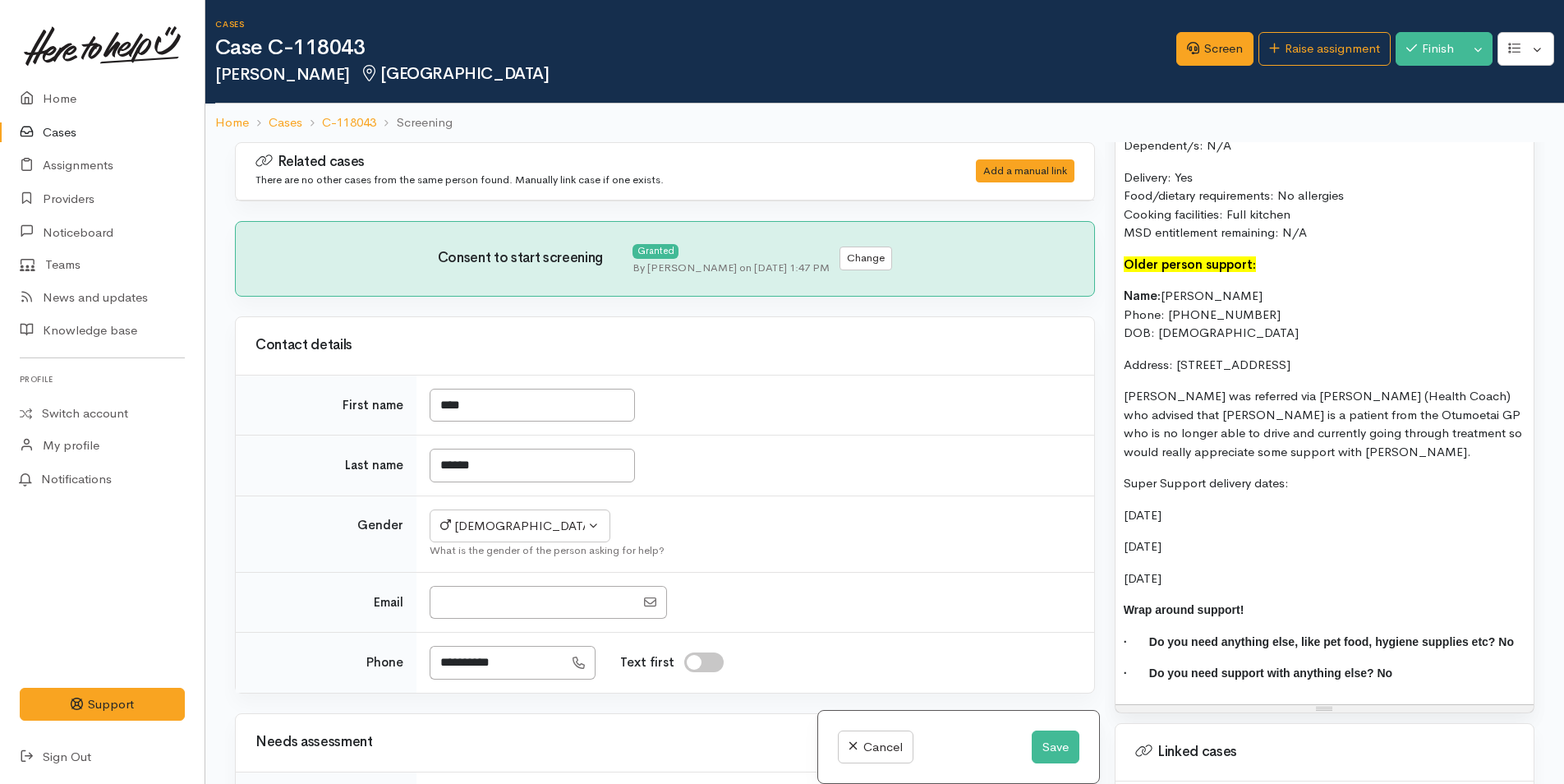
click at [1218, 459] on p "Neil was referred via Ella (Health Coach) who advised that Neil is a patient fr…" at bounding box center [1324, 424] width 401 height 74
drag, startPoint x: 1093, startPoint y: 476, endPoint x: 1058, endPoint y: 475, distance: 35.0
click at [1058, 475] on div "Related cases There are no other cases from the same person found. Manually lin…" at bounding box center [885, 534] width 1320 height 784
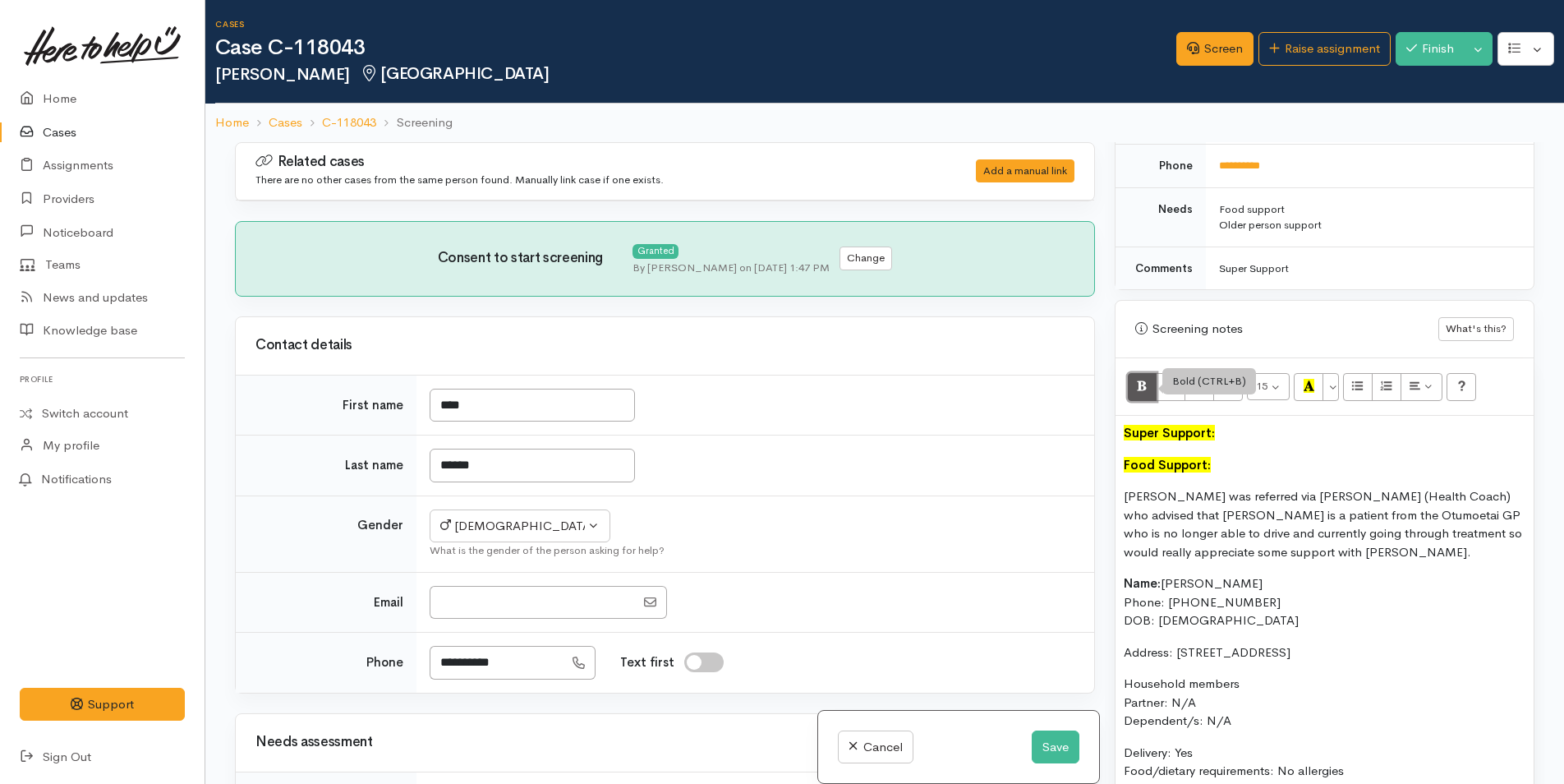
click at [1132, 392] on button "Bold (CTRL+B)" at bounding box center [1142, 386] width 30 height 28
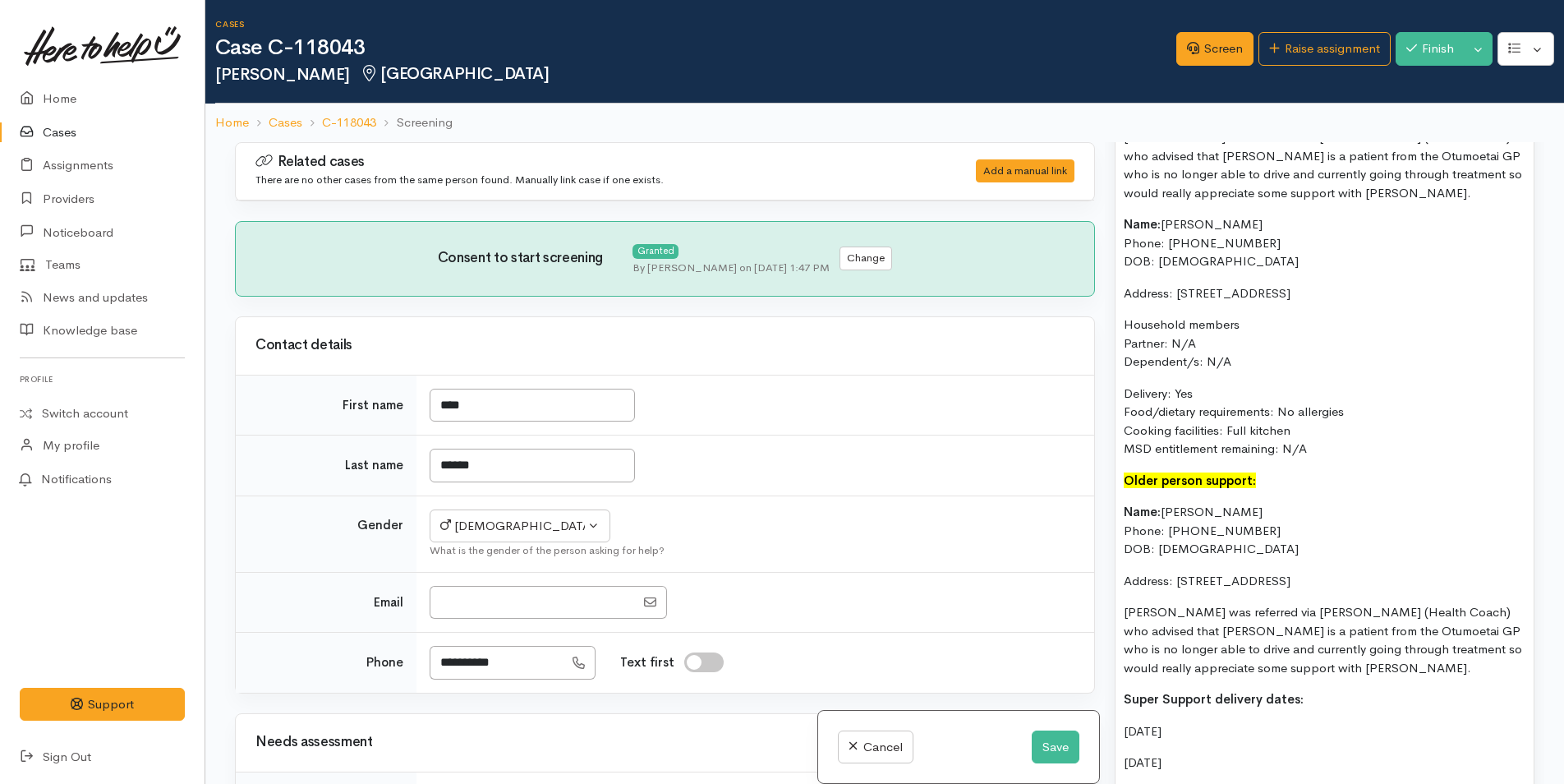
scroll to position [1462, 0]
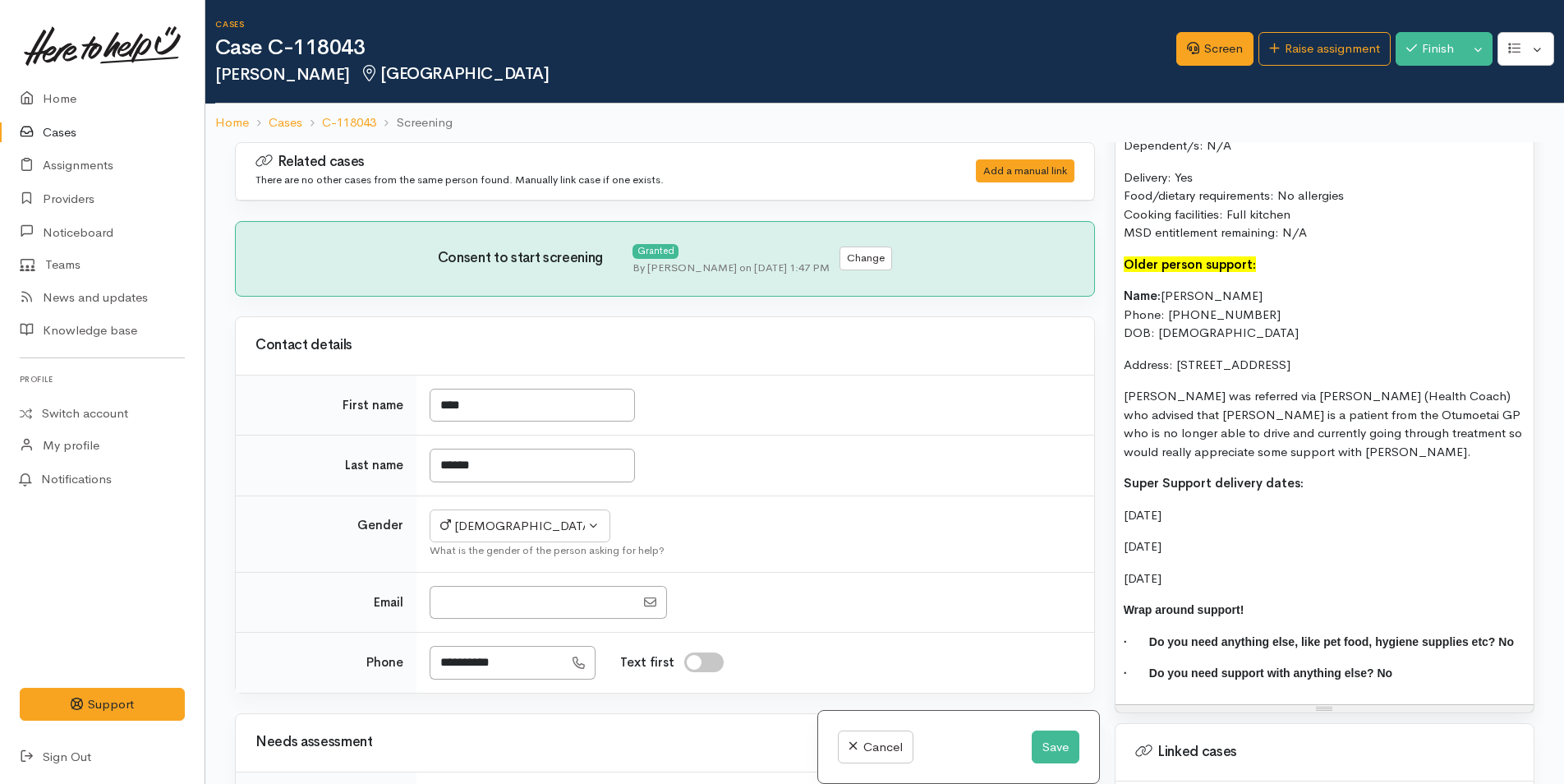
click at [1278, 546] on p "[DATE]" at bounding box center [1324, 547] width 401 height 19
click at [1197, 576] on p "Wednesday" at bounding box center [1324, 579] width 401 height 19
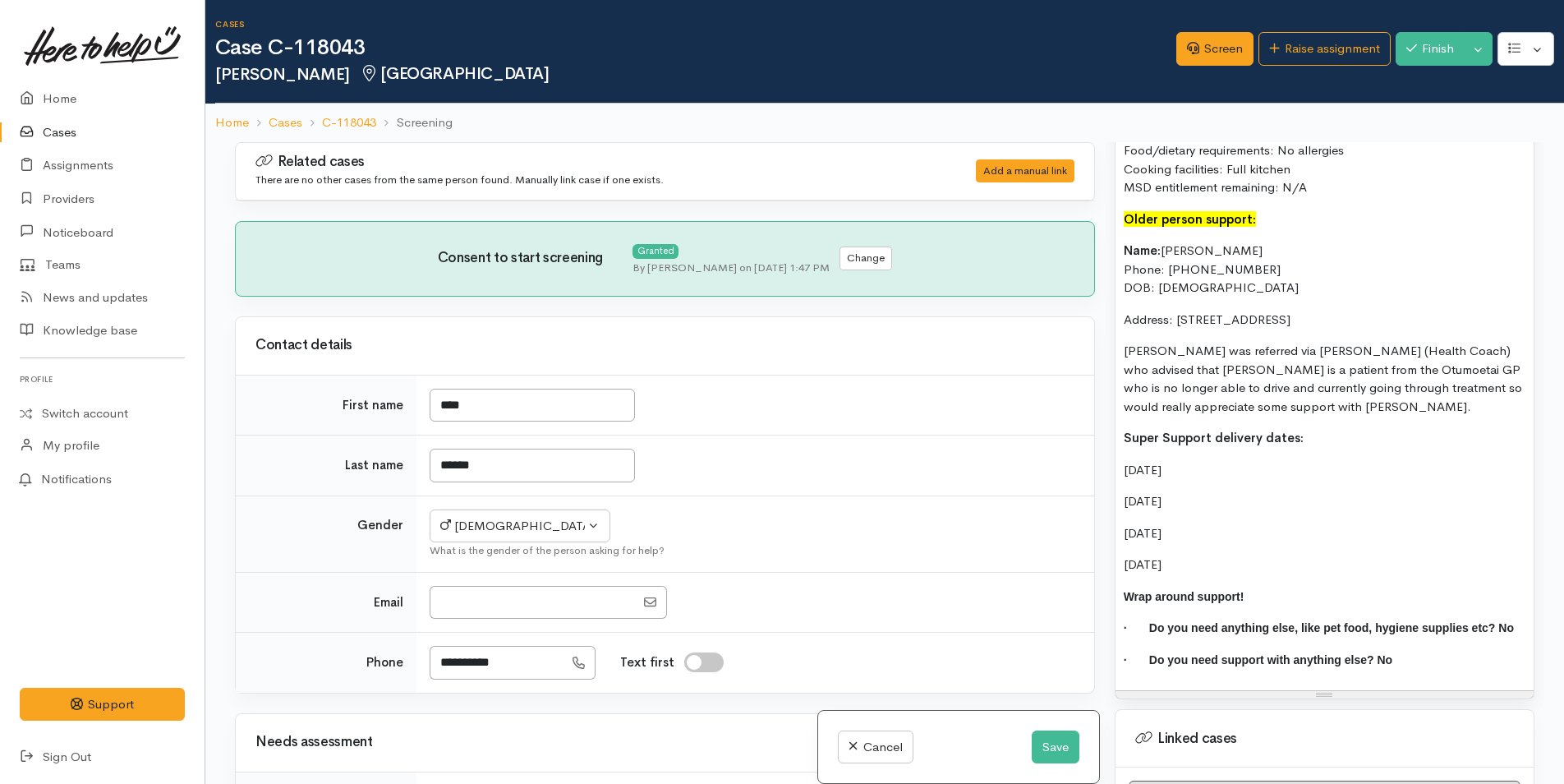
scroll to position [1544, 0]
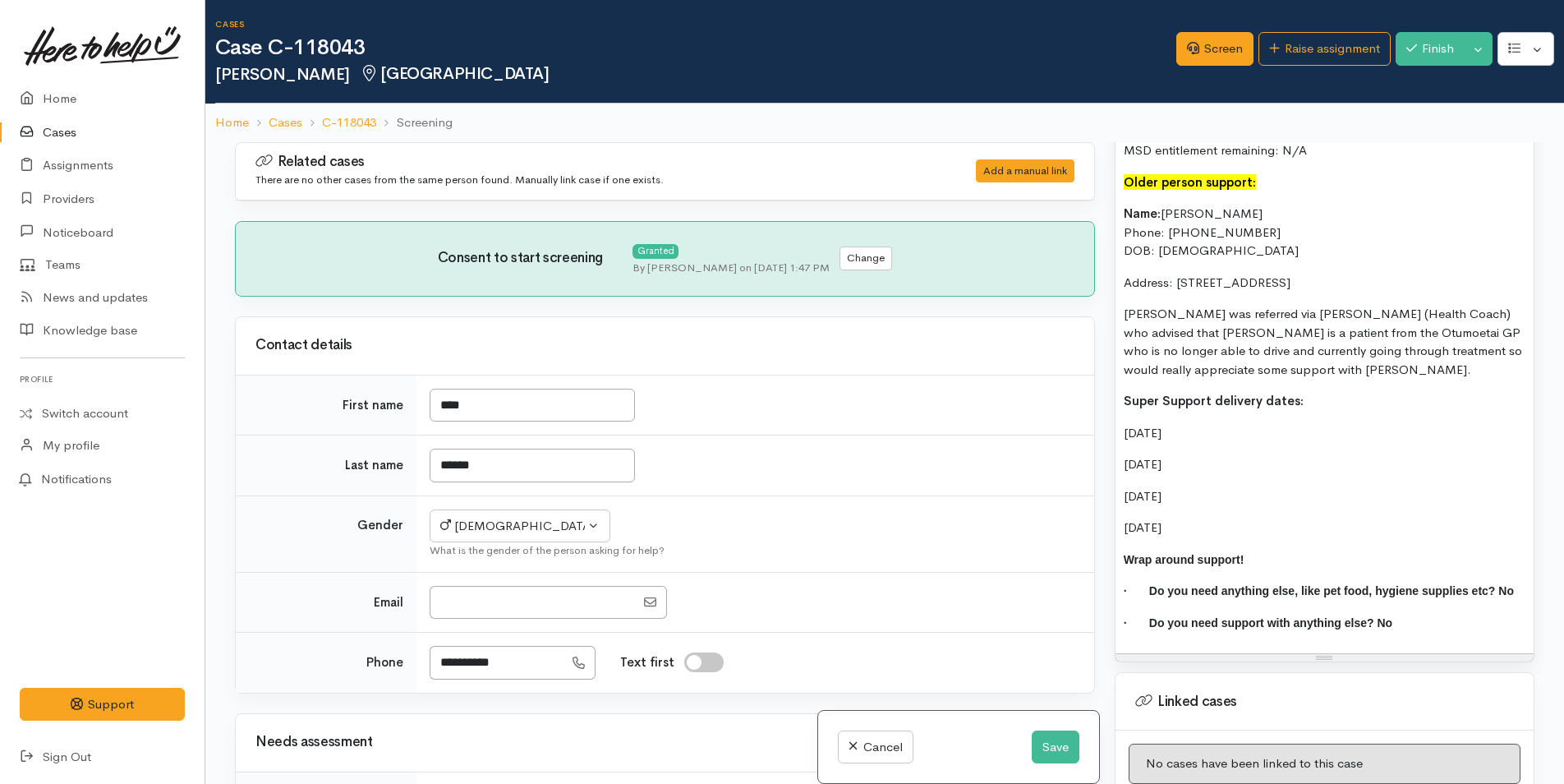
drag, startPoint x: 1269, startPoint y: 536, endPoint x: 1088, endPoint y: 217, distance: 366.8
click at [1088, 217] on div "Related cases There are no other cases from the same person found. Manually lin…" at bounding box center [885, 534] width 1320 height 784
copy div "Name: Neil Taylor Phone: 0278682125 DOB: 26/11/1946 Address: 27 Balmoral Terrac…"
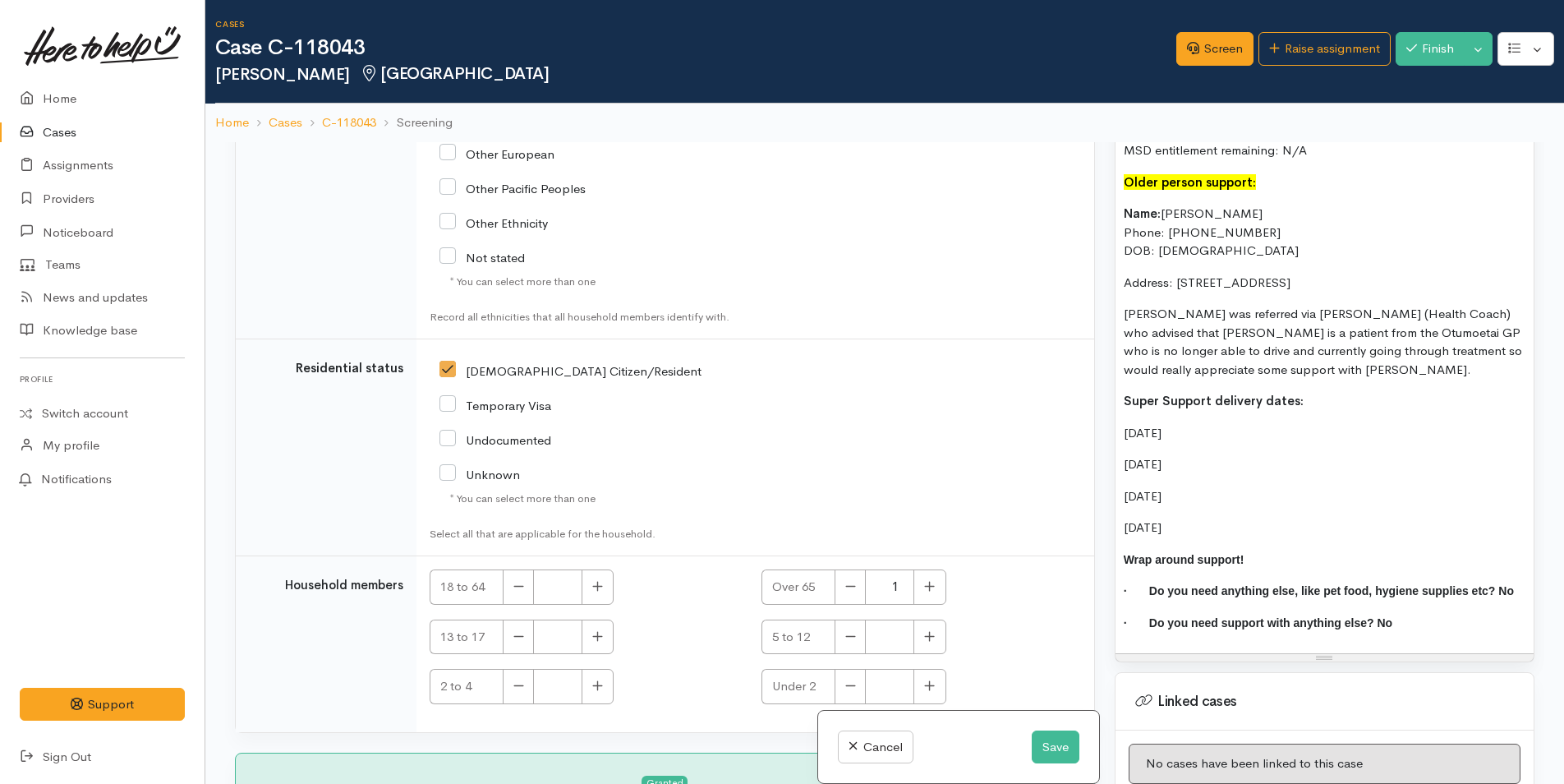
scroll to position [3134, 0]
click at [1060, 755] on button "Save" at bounding box center [1055, 747] width 47 height 34
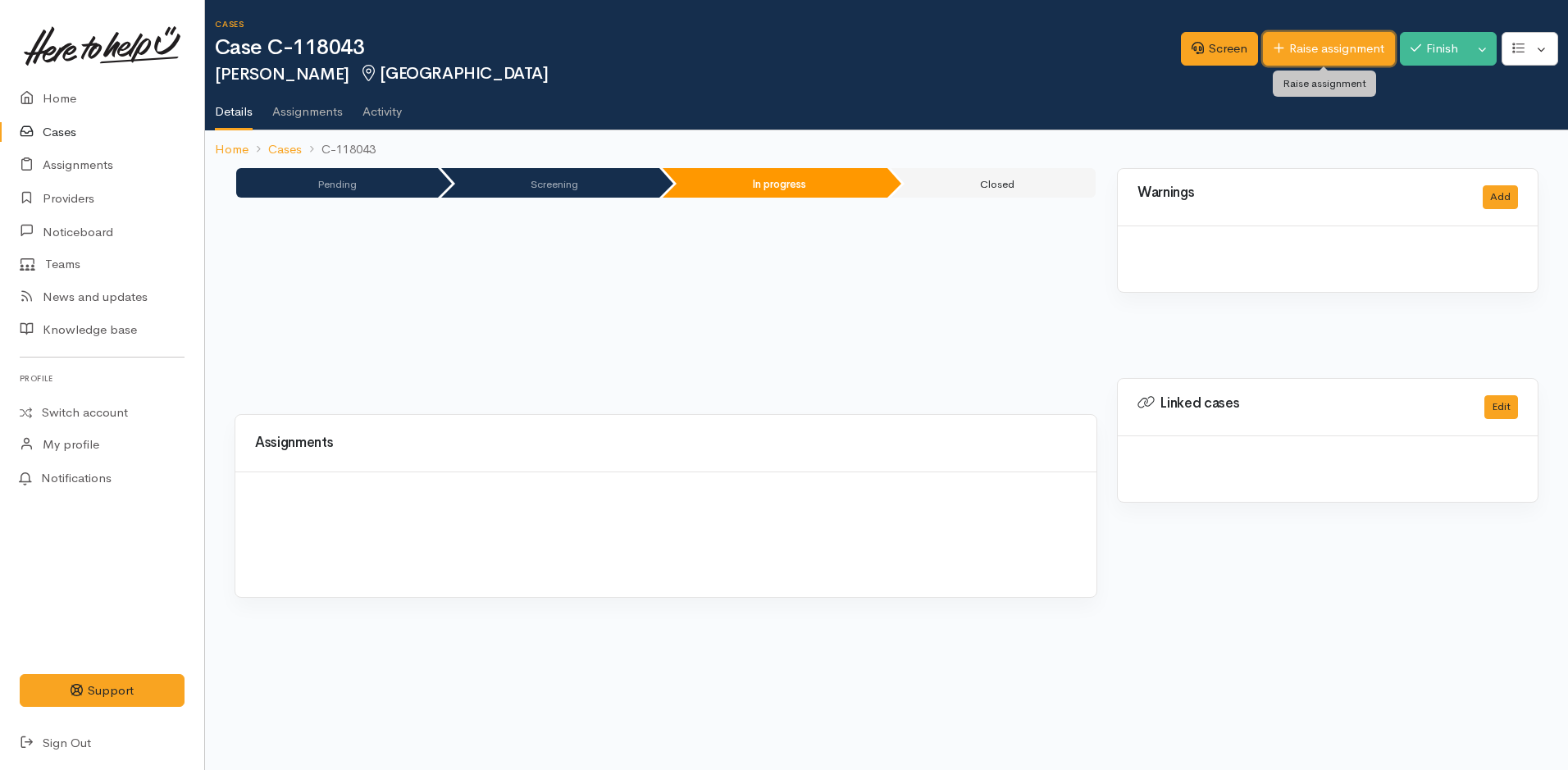
drag, startPoint x: 0, startPoint y: 0, endPoint x: 1286, endPoint y: 43, distance: 1286.7
click at [1286, 43] on link "Raise assignment" at bounding box center [1328, 49] width 132 height 34
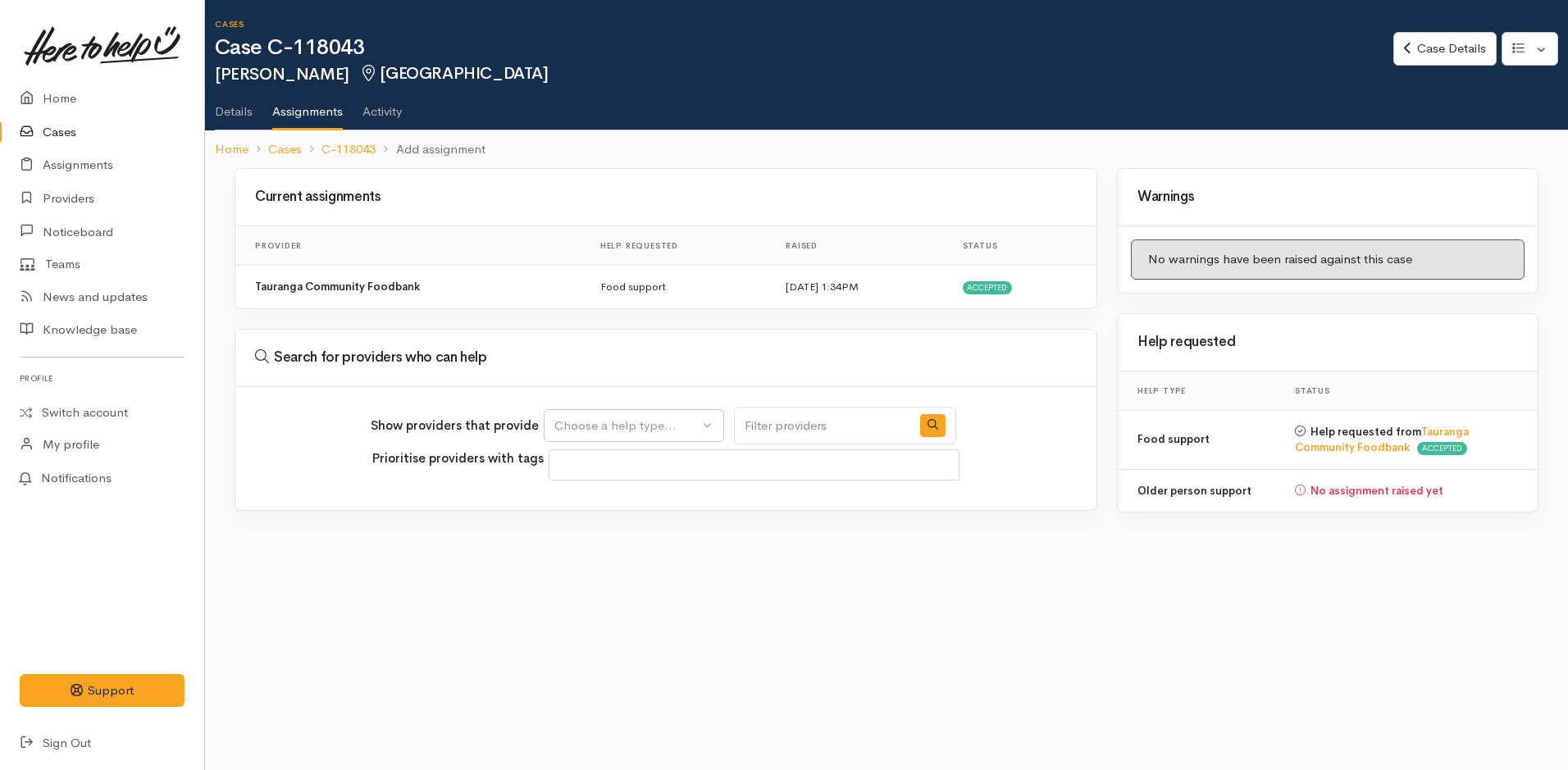
select select
click at [628, 428] on div "Choose a help type..." at bounding box center [626, 426] width 144 height 19
click at [594, 531] on span "Older person support" at bounding box center [625, 529] width 121 height 19
select select "29"
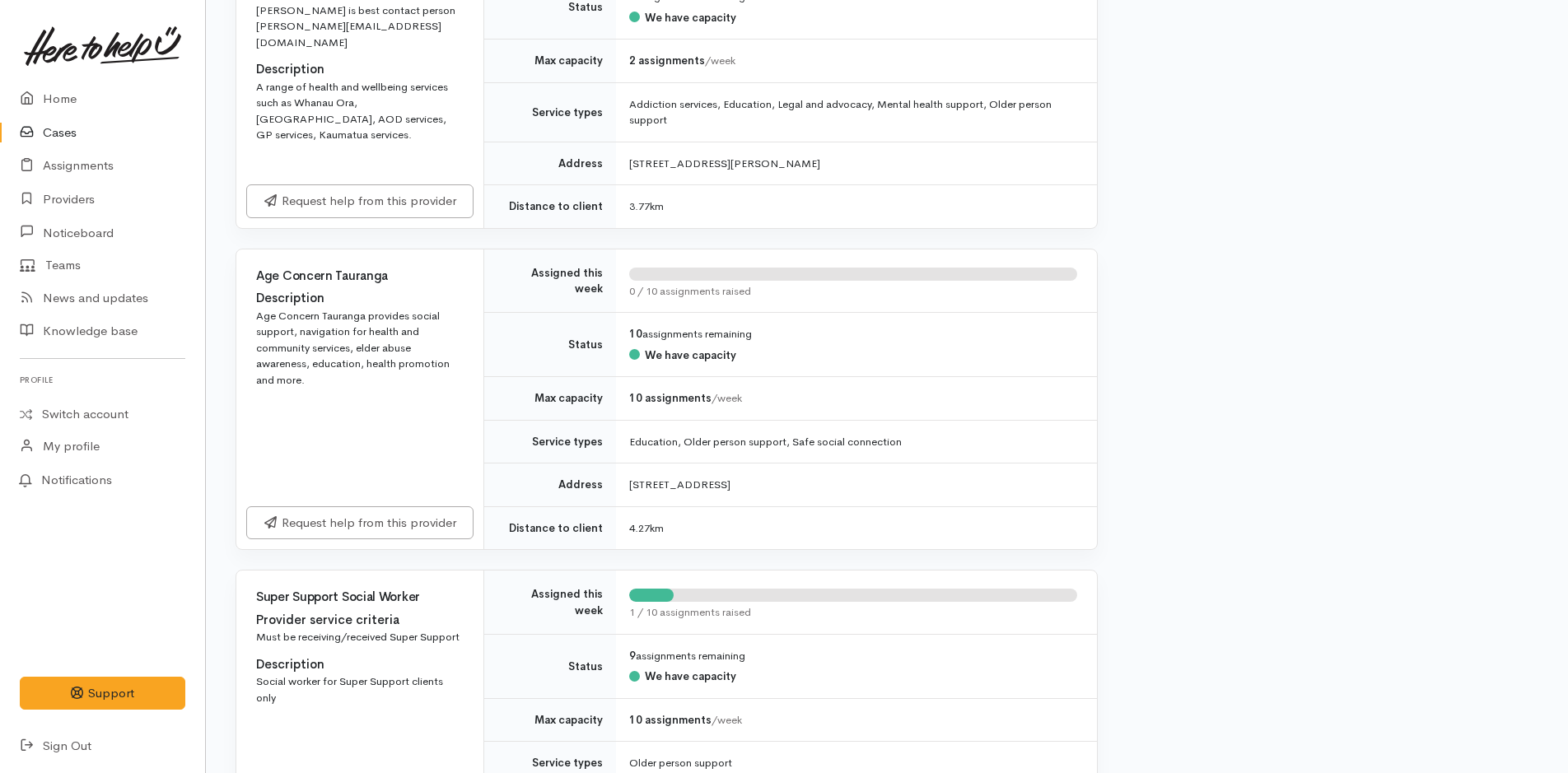
scroll to position [2058, 0]
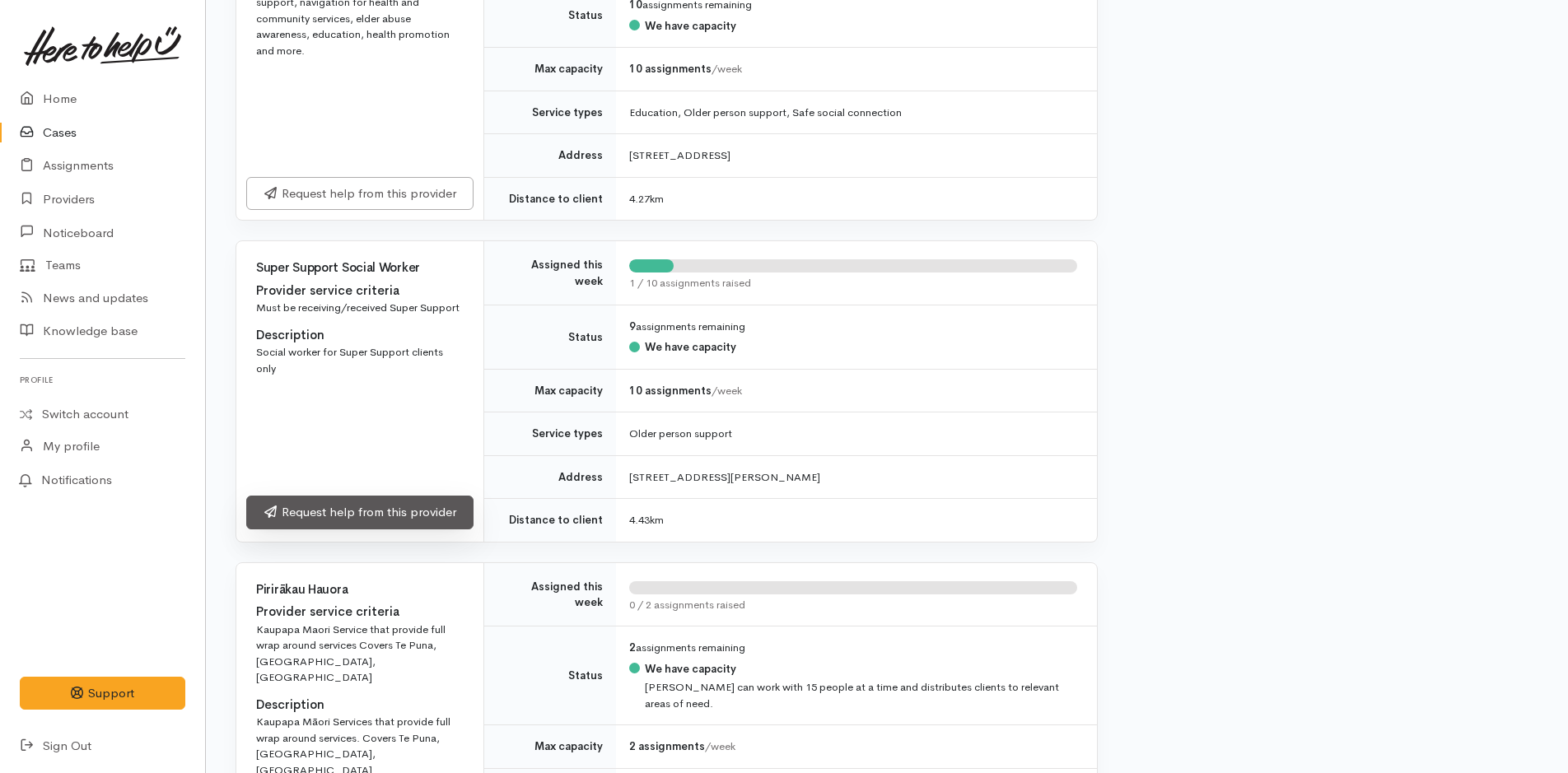
click at [318, 495] on link "Request help from this provider" at bounding box center [360, 512] width 227 height 34
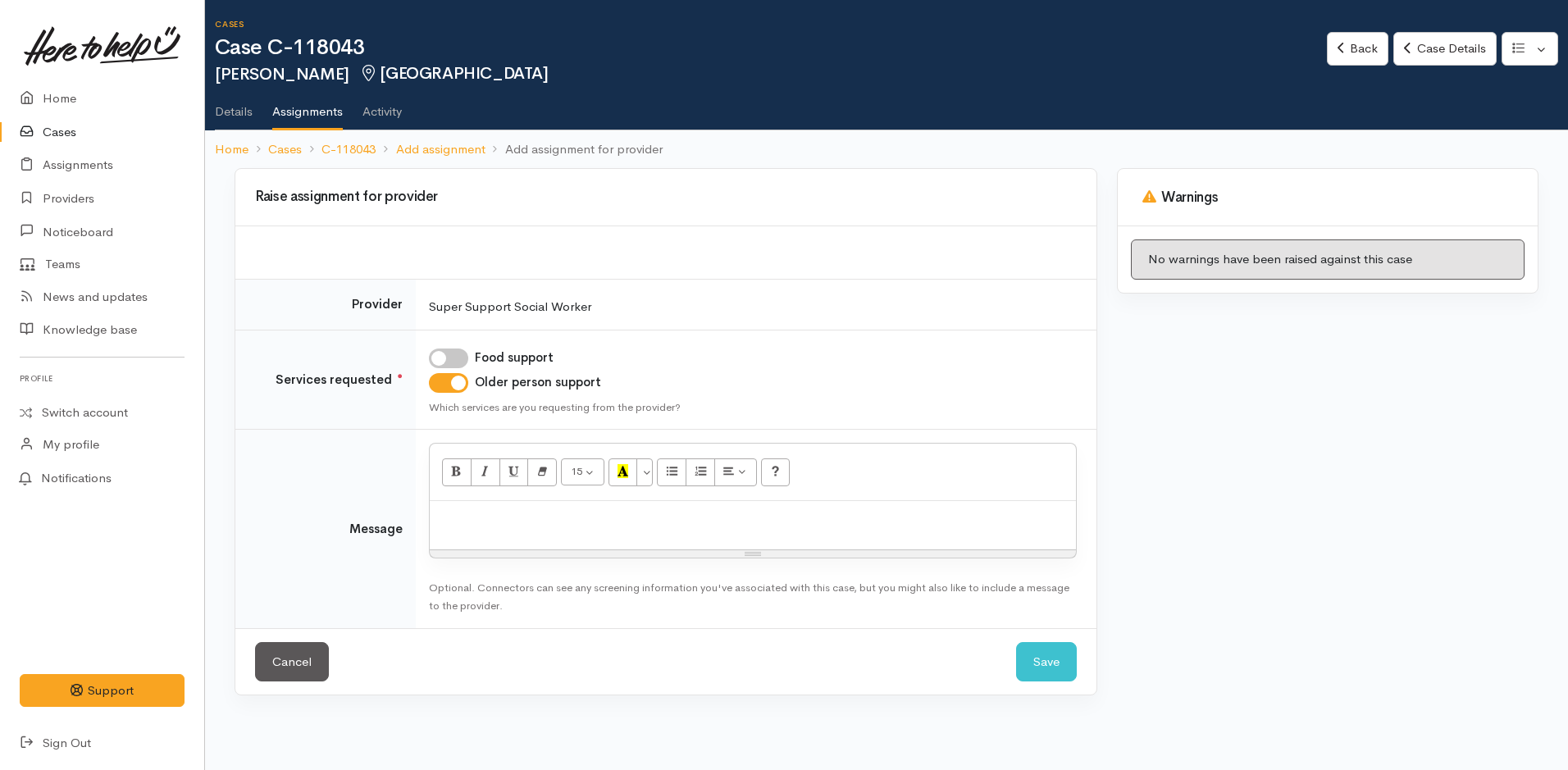
click at [559, 530] on div at bounding box center [753, 525] width 646 height 48
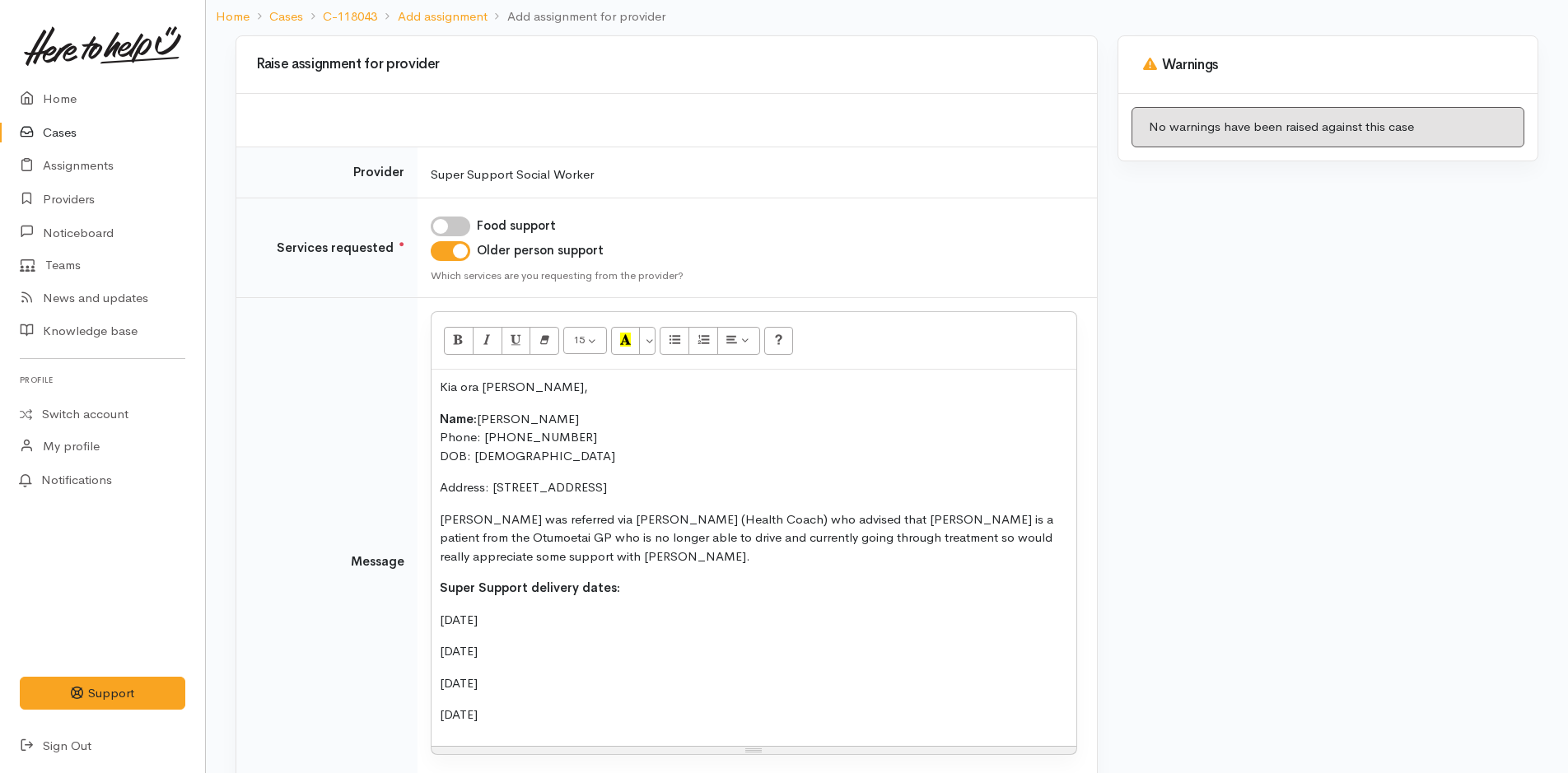
scroll to position [229, 0]
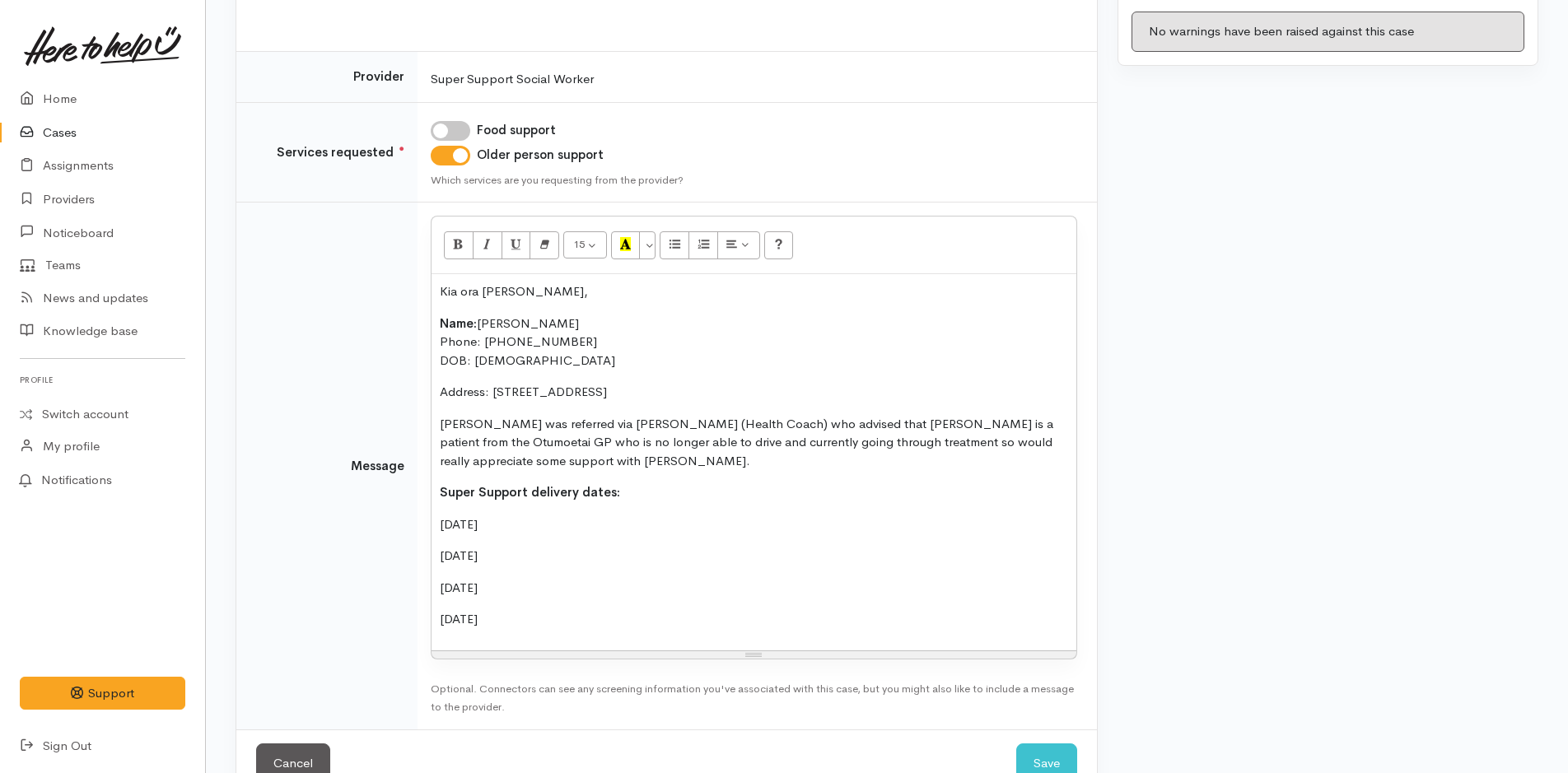
click at [1041, 443] on p "[PERSON_NAME] was referred via [PERSON_NAME] (Health Coach) who advised that [P…" at bounding box center [754, 443] width 629 height 56
click at [664, 630] on div "Kia ora [PERSON_NAME], Name: [PERSON_NAME] Phone: [PHONE_NUMBER] DOB: [DEMOGRAP…" at bounding box center [754, 462] width 645 height 376
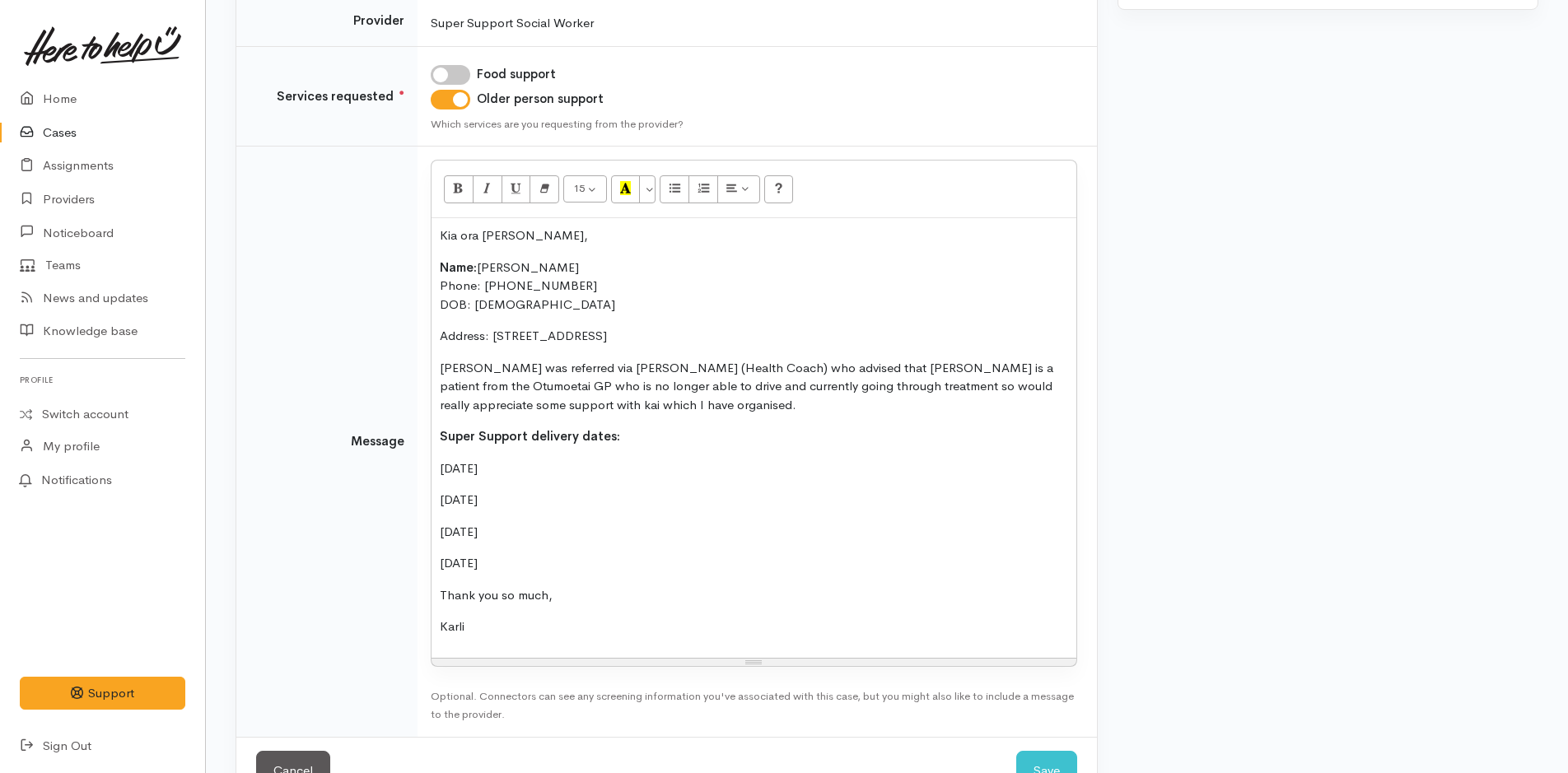
scroll to position [336, 0]
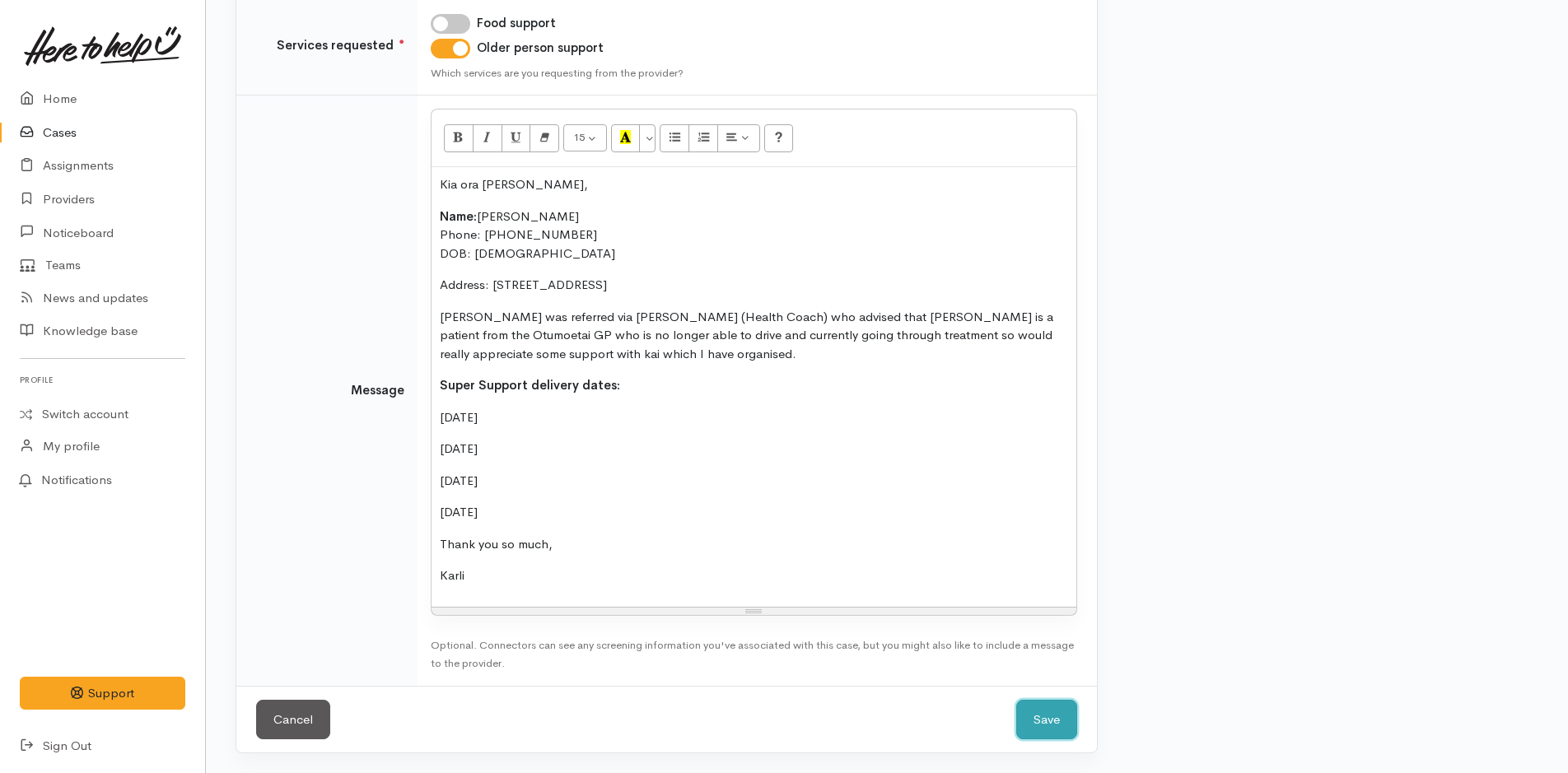
click at [1033, 714] on button "Save" at bounding box center [1047, 720] width 61 height 41
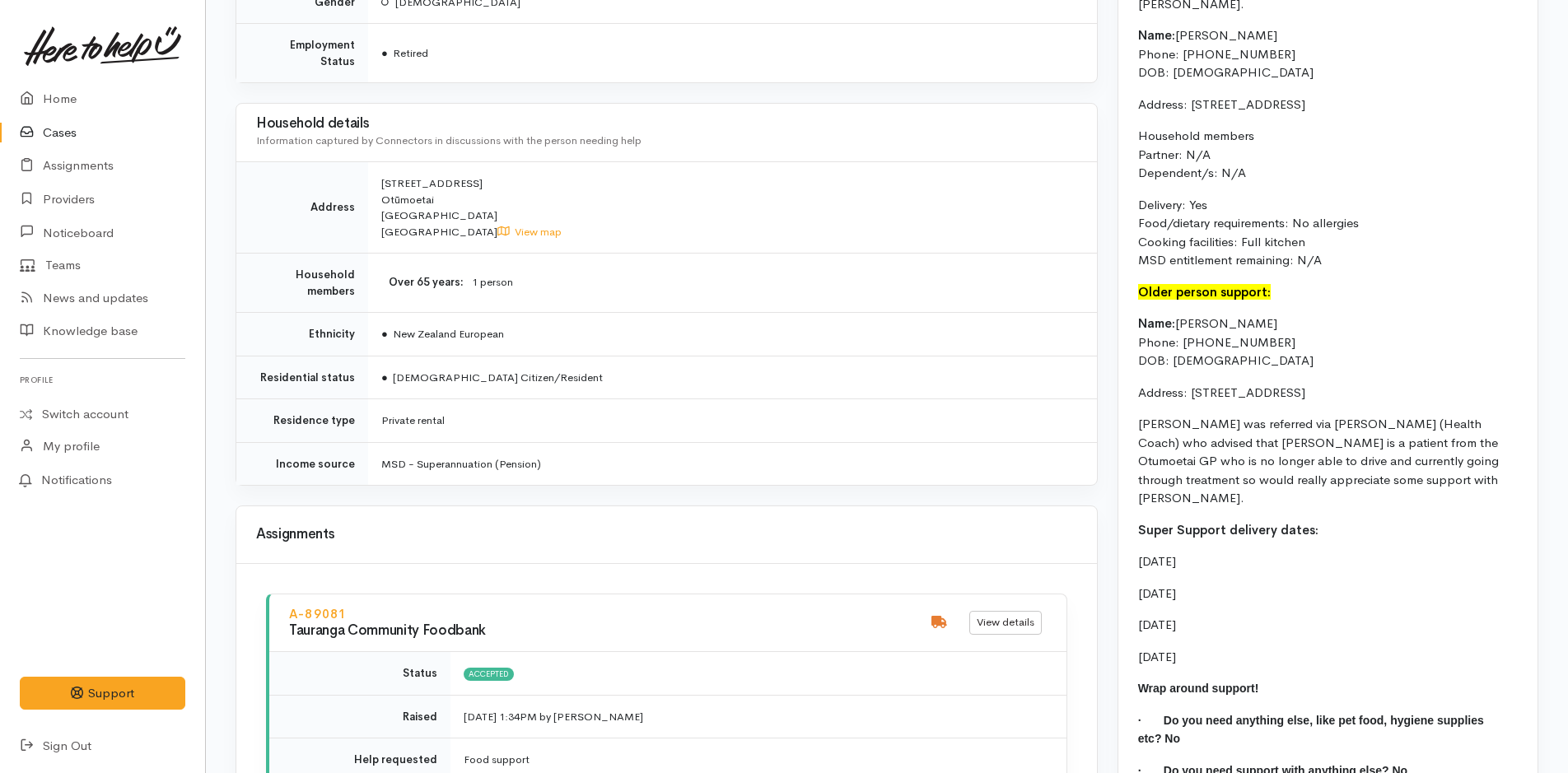
scroll to position [1482, 0]
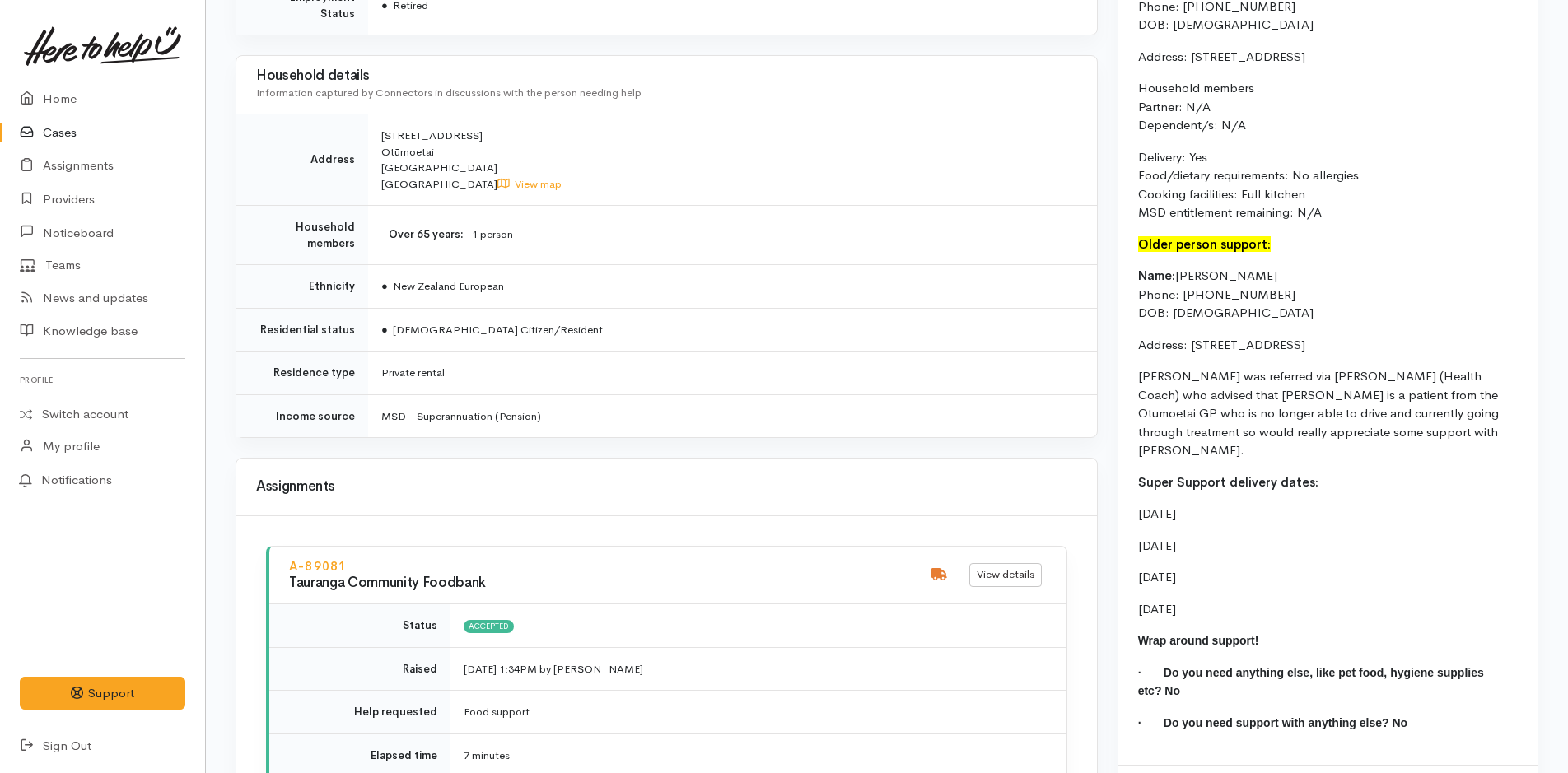
drag, startPoint x: 1214, startPoint y: 478, endPoint x: 1122, endPoint y: 475, distance: 92.0
click at [1122, 475] on div "Super Support: Food Support: Neil was referred via Ella (Health Coach) who advi…" at bounding box center [1327, 278] width 419 height 975
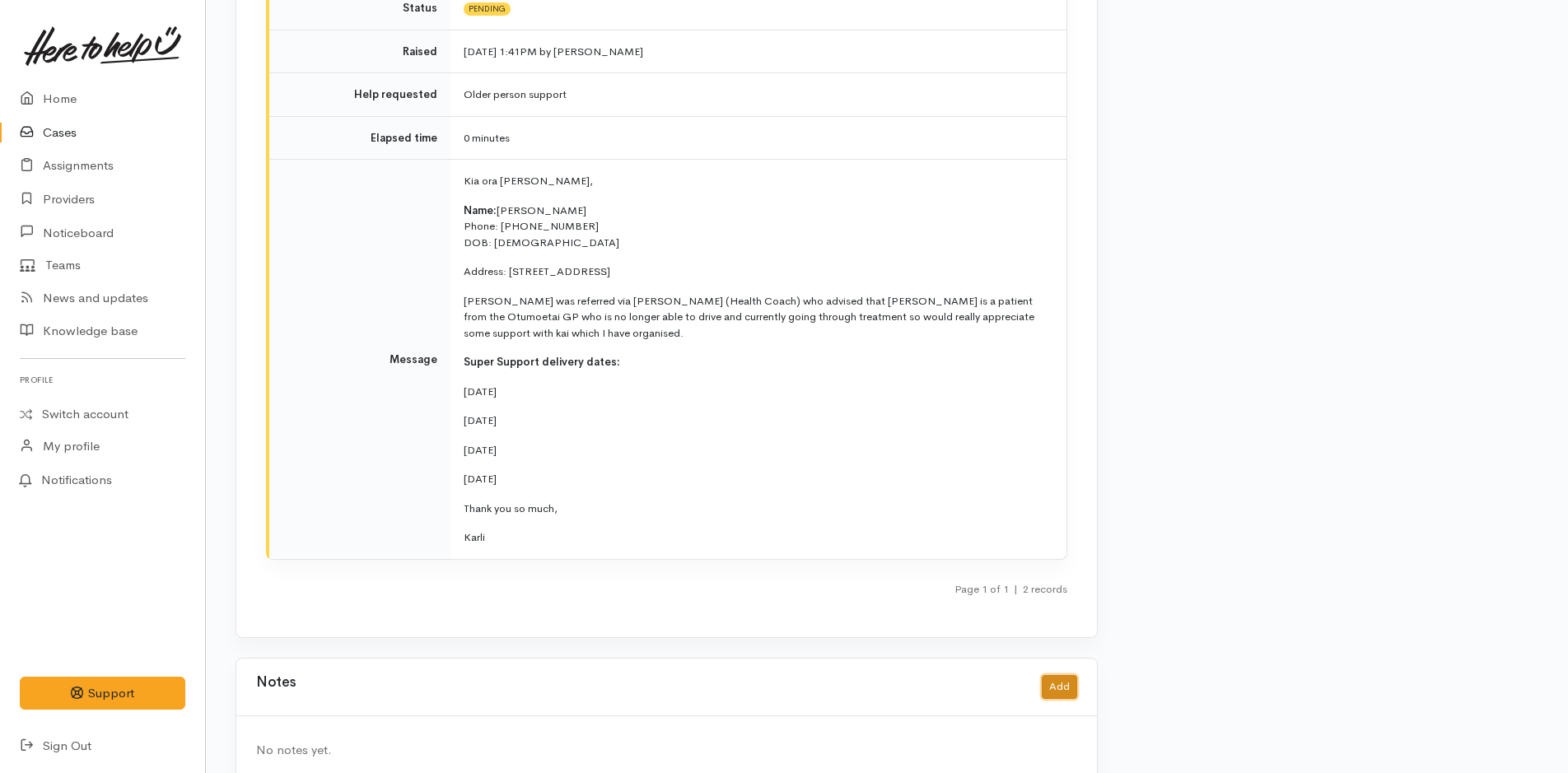
click at [1072, 675] on button "Add" at bounding box center [1060, 687] width 36 height 24
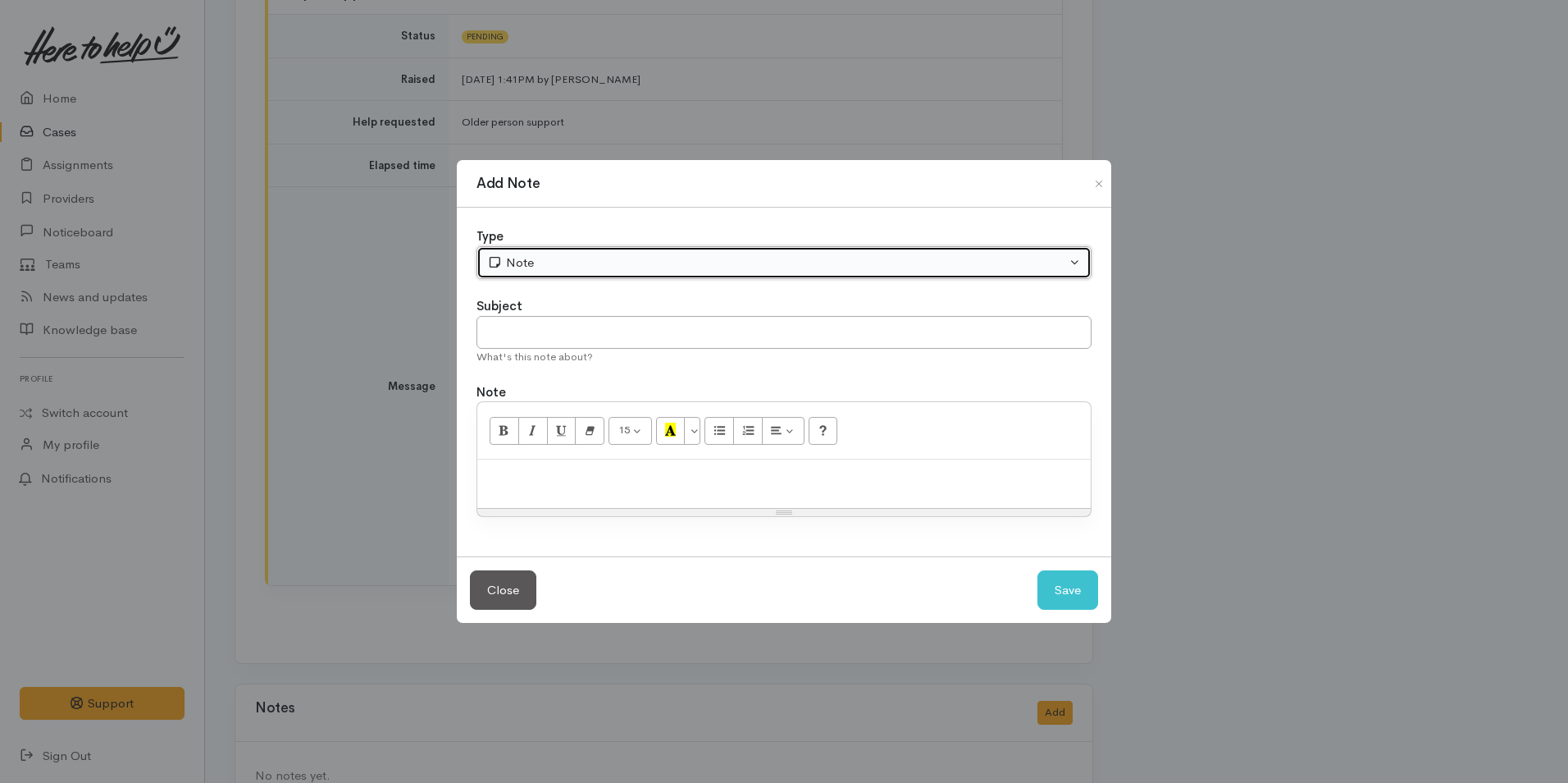
click at [532, 252] on button "Note" at bounding box center [784, 263] width 615 height 34
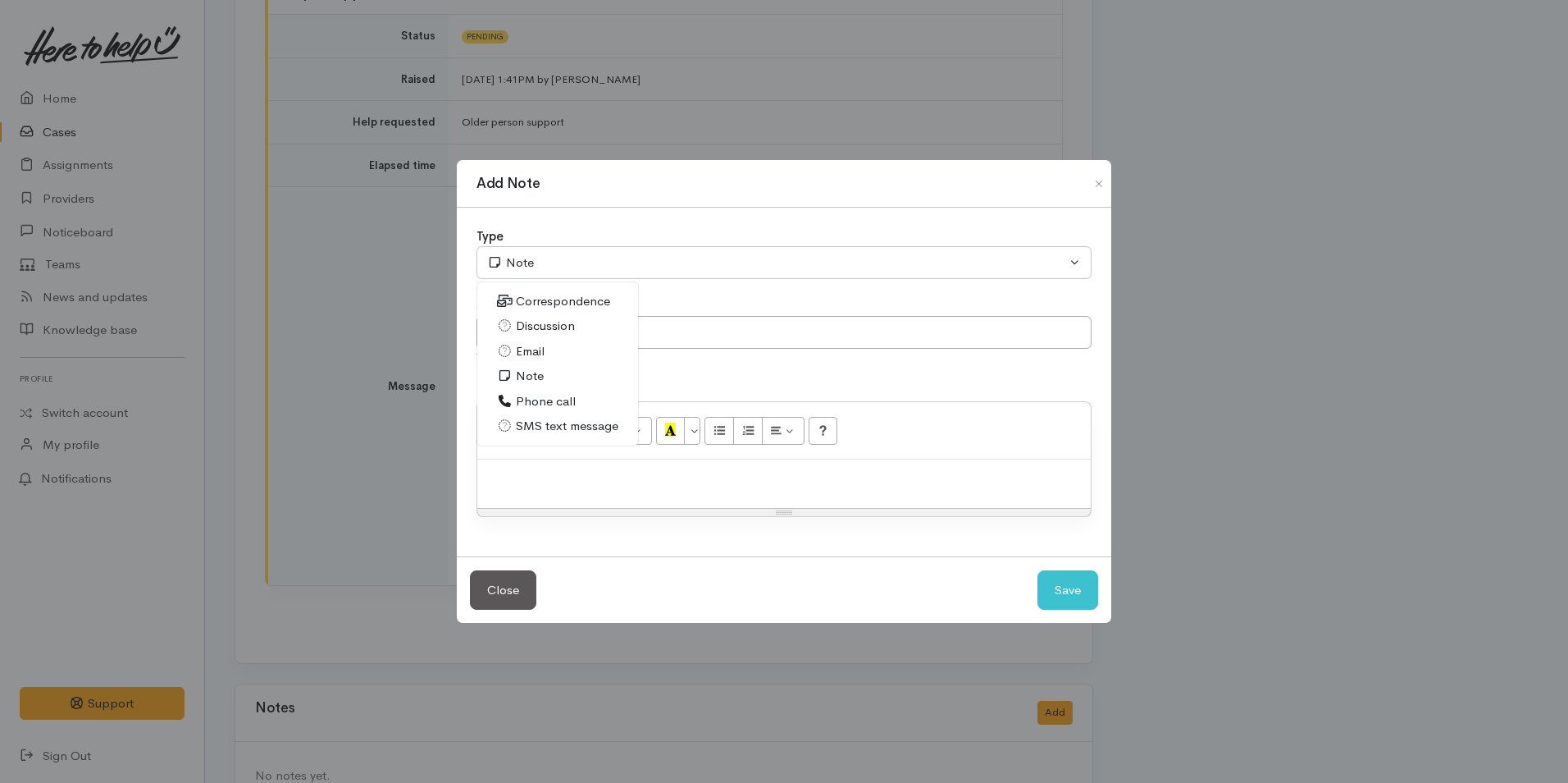
click at [560, 424] on span "SMS text message" at bounding box center [568, 426] width 103 height 19
select select "5"
click at [594, 331] on input "text" at bounding box center [784, 332] width 615 height 34
type input "Provider details"
paste div
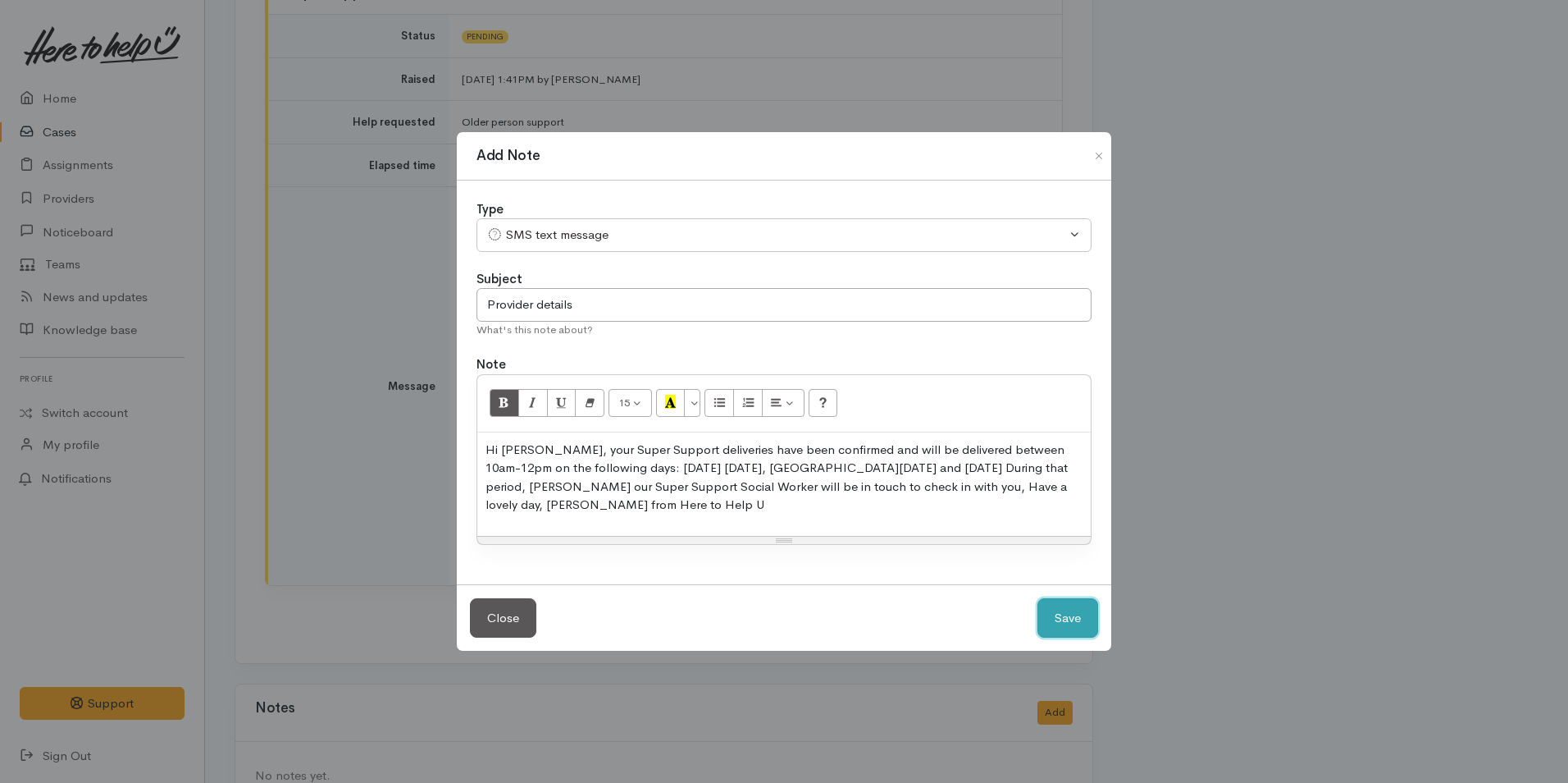
click at [1070, 604] on button "Save" at bounding box center [1068, 618] width 61 height 40
select select "1"
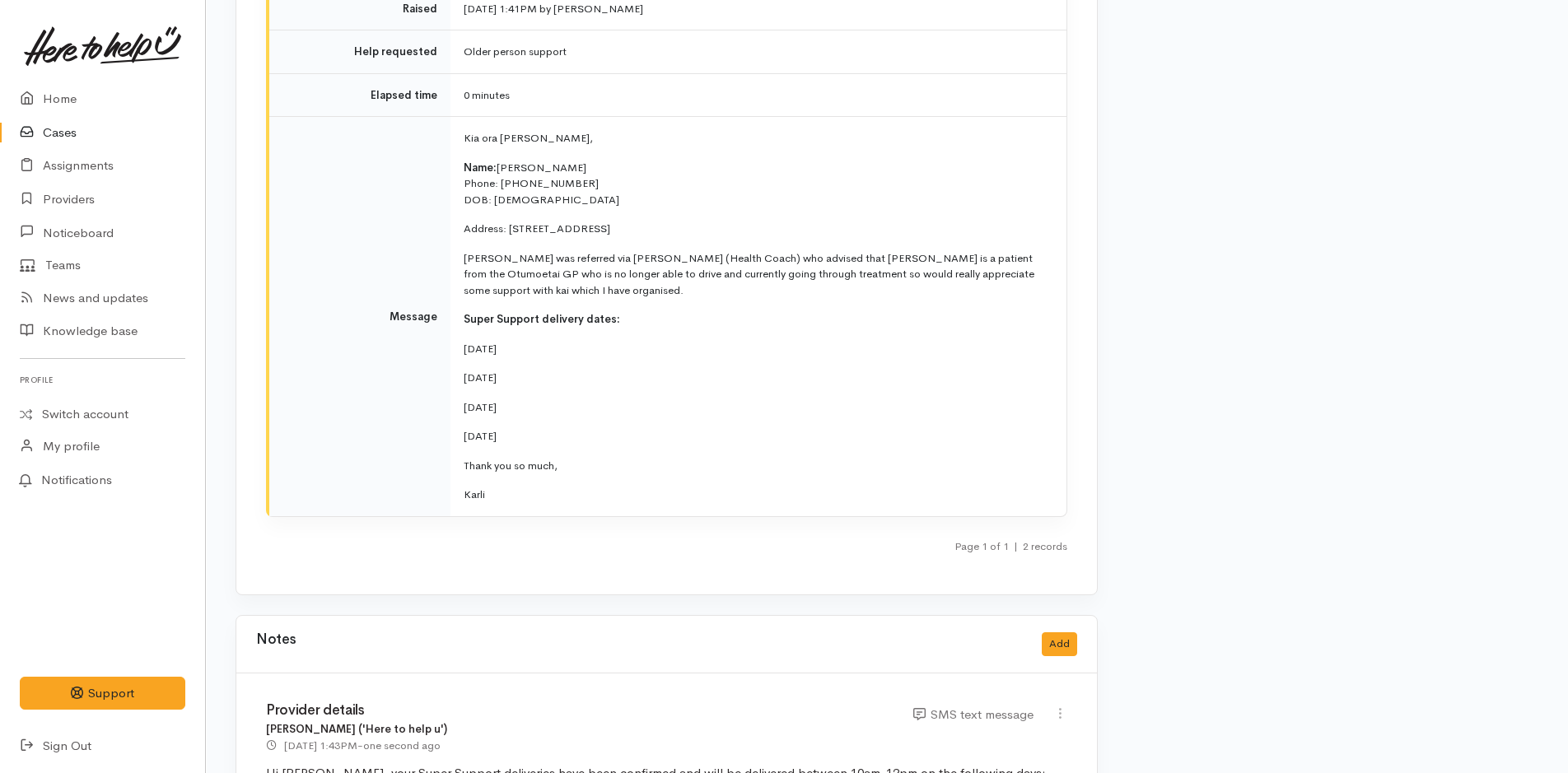
scroll to position [3084, 0]
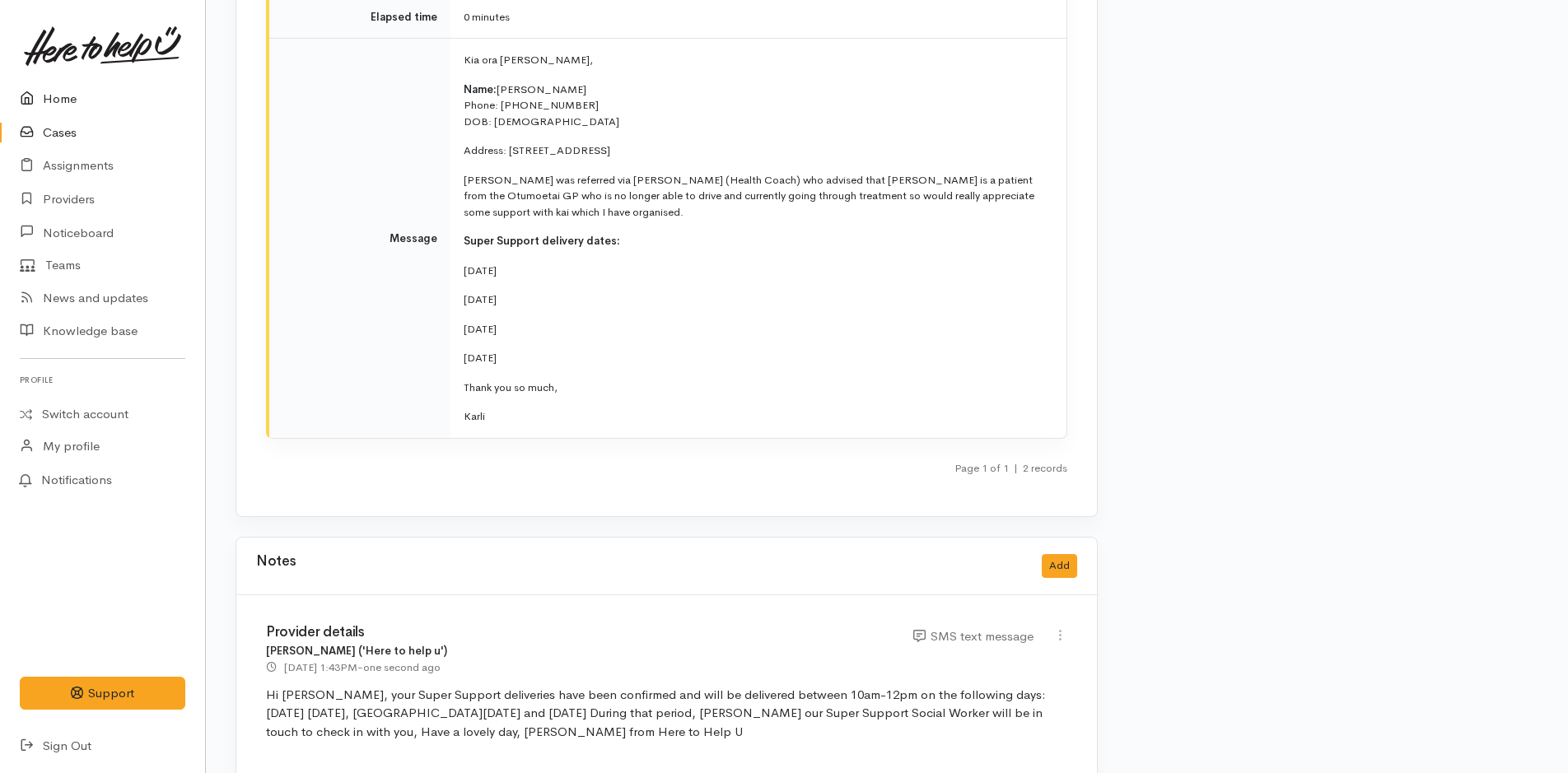
click at [45, 91] on link "Home" at bounding box center [103, 99] width 205 height 34
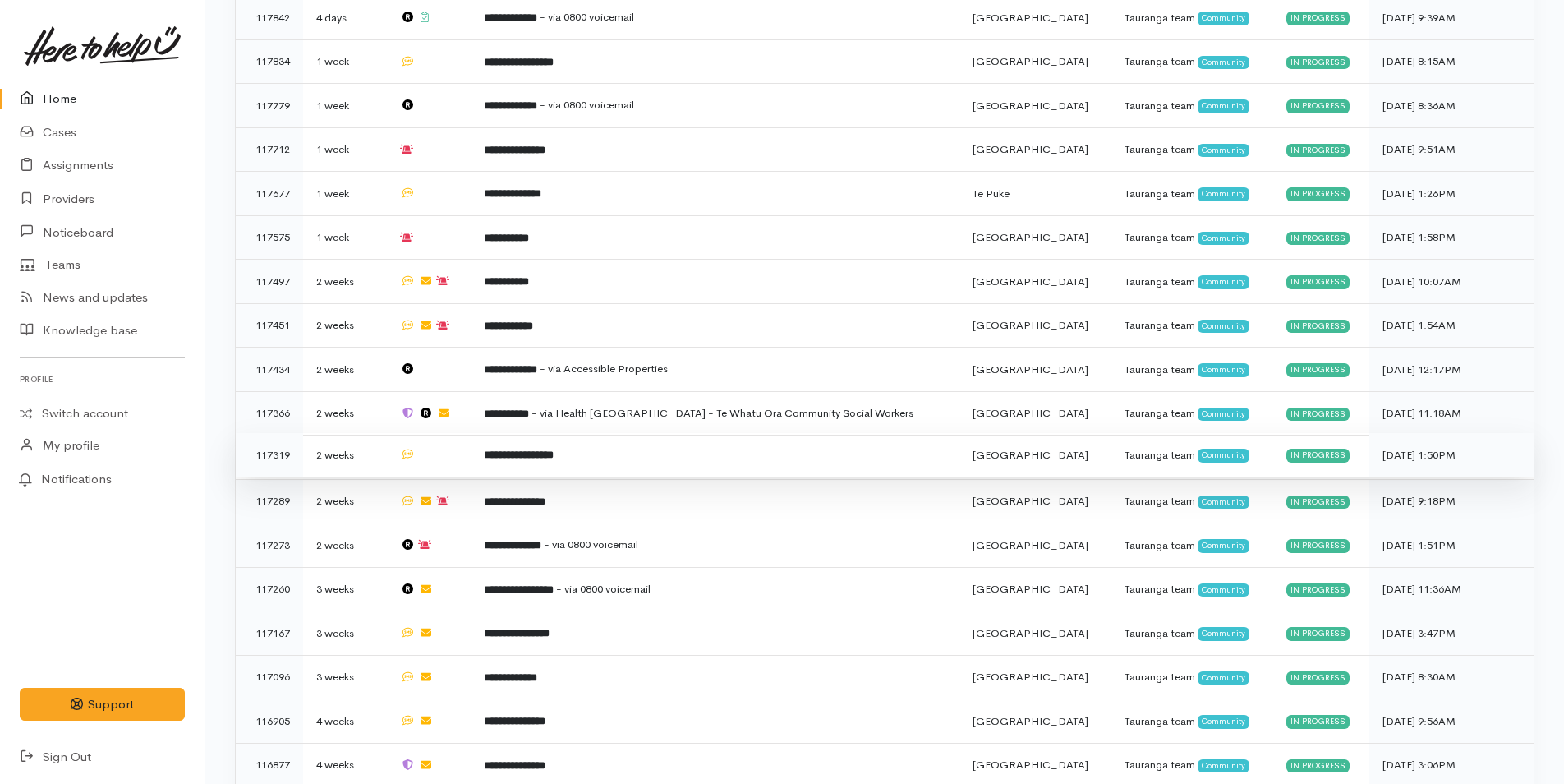
scroll to position [1069, 0]
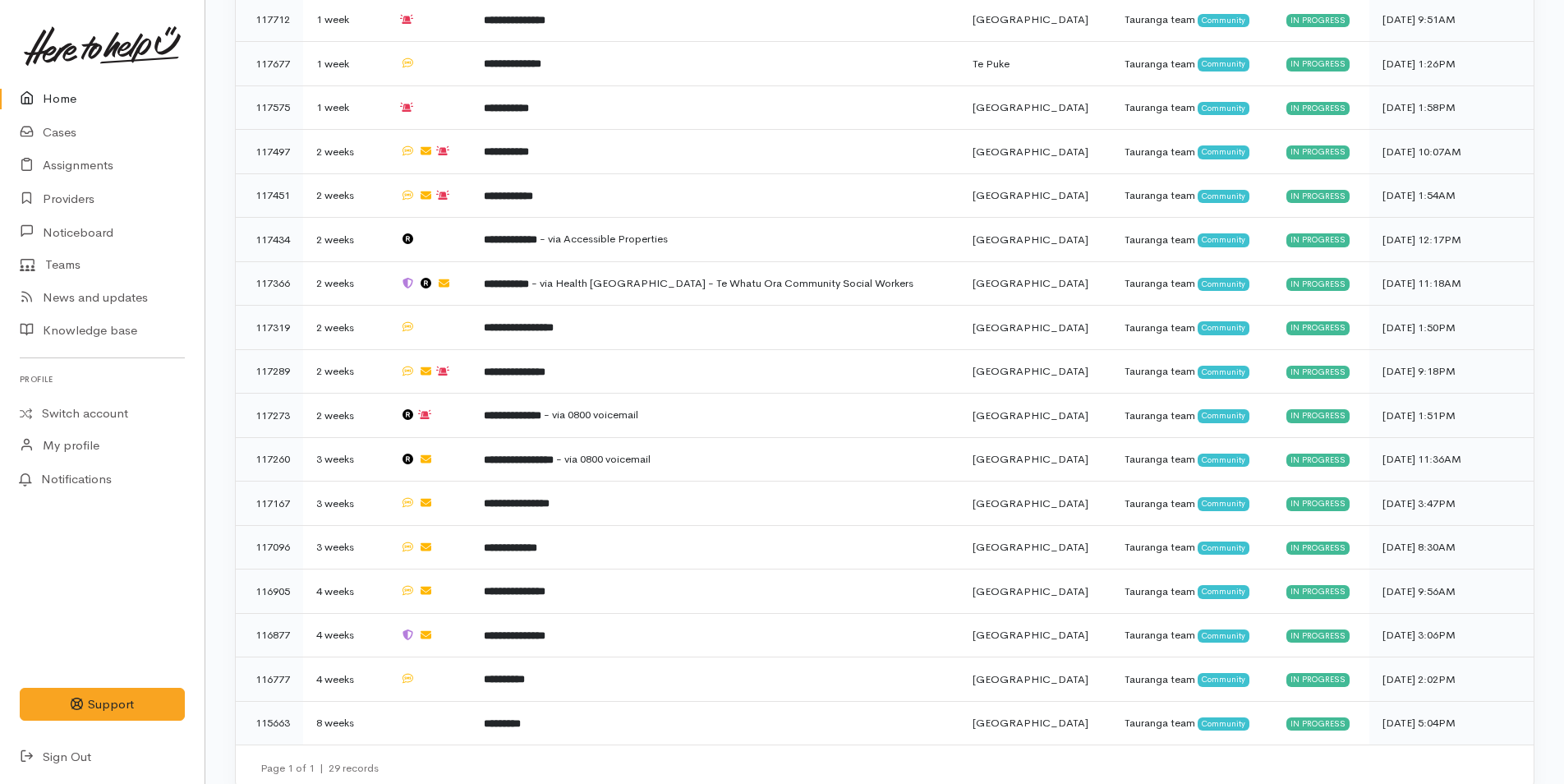
drag, startPoint x: 79, startPoint y: 90, endPoint x: 77, endPoint y: 104, distance: 14.1
click at [77, 90] on link "Home" at bounding box center [102, 99] width 204 height 34
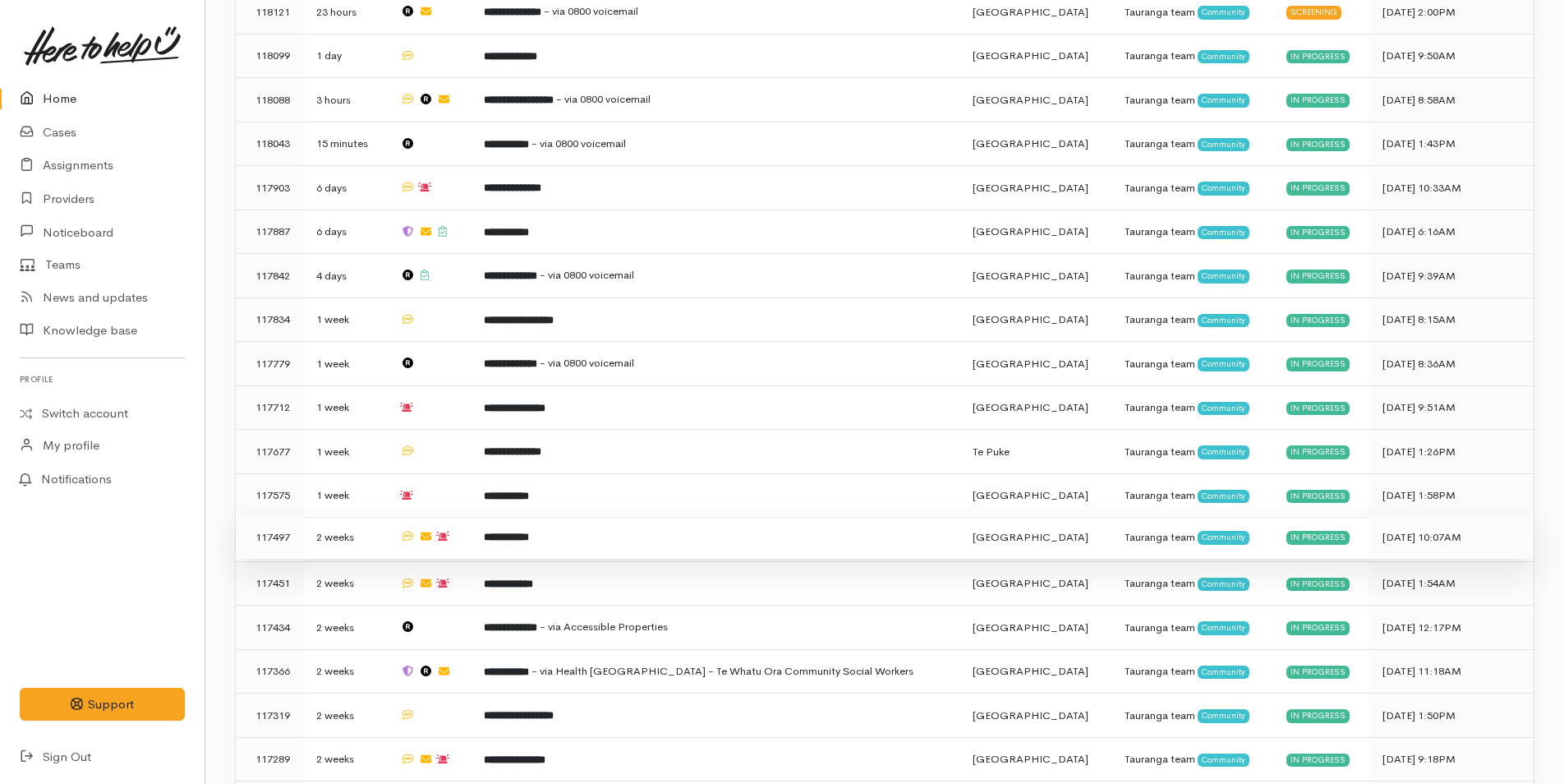
scroll to position [248, 0]
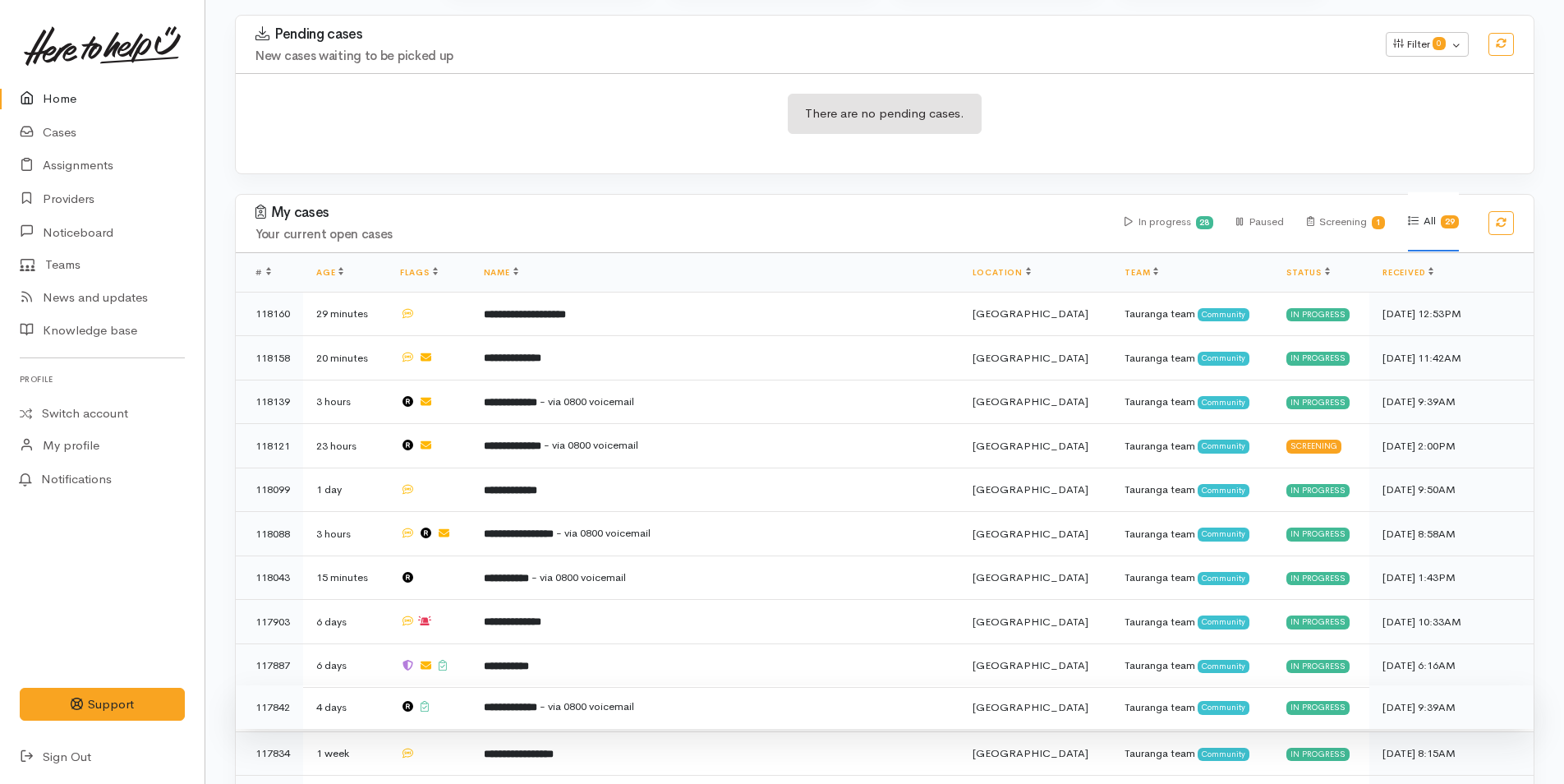
click at [510, 688] on td "**********" at bounding box center [715, 707] width 489 height 45
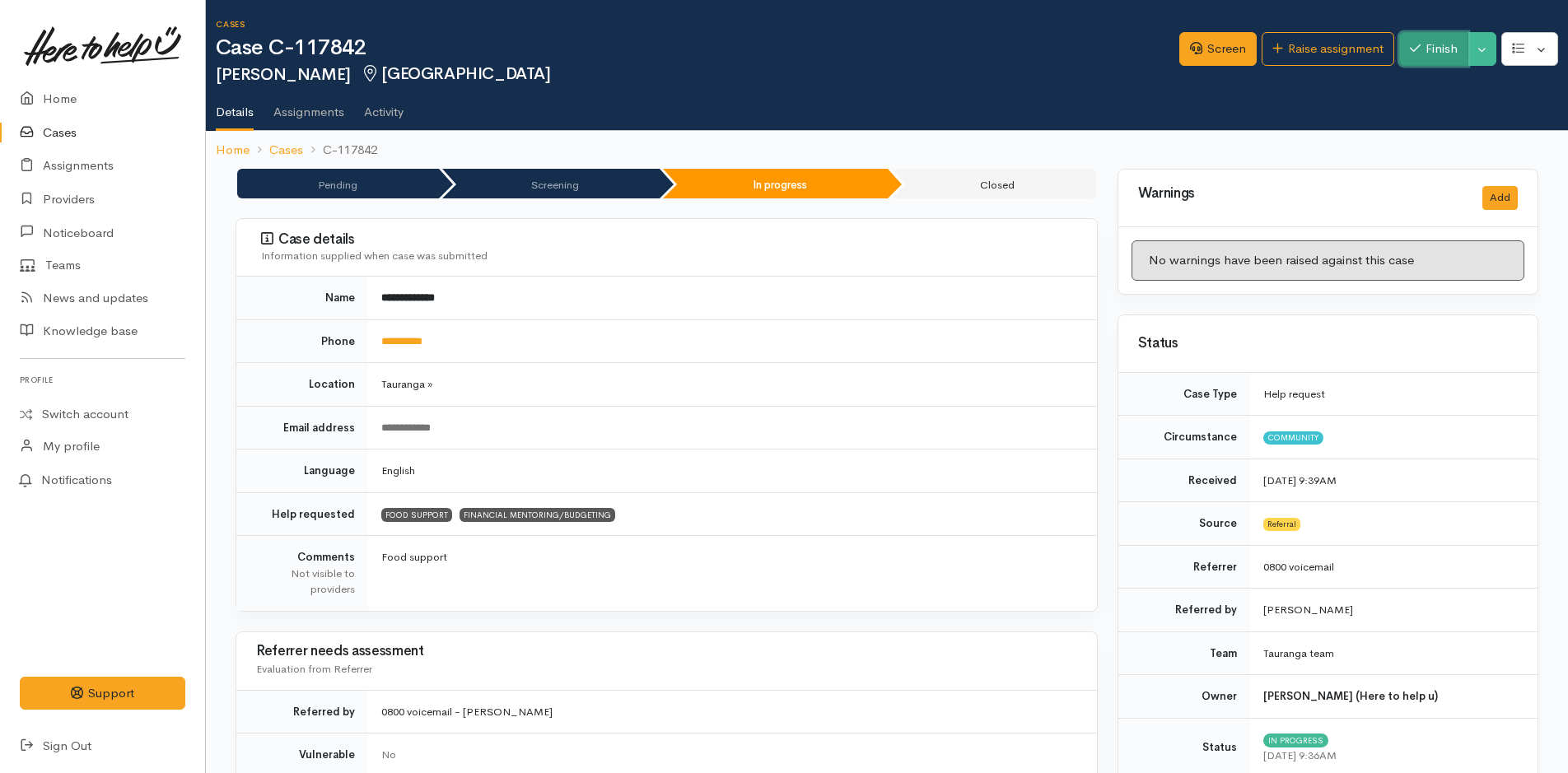
click at [1421, 51] on button "Finish" at bounding box center [1434, 49] width 69 height 34
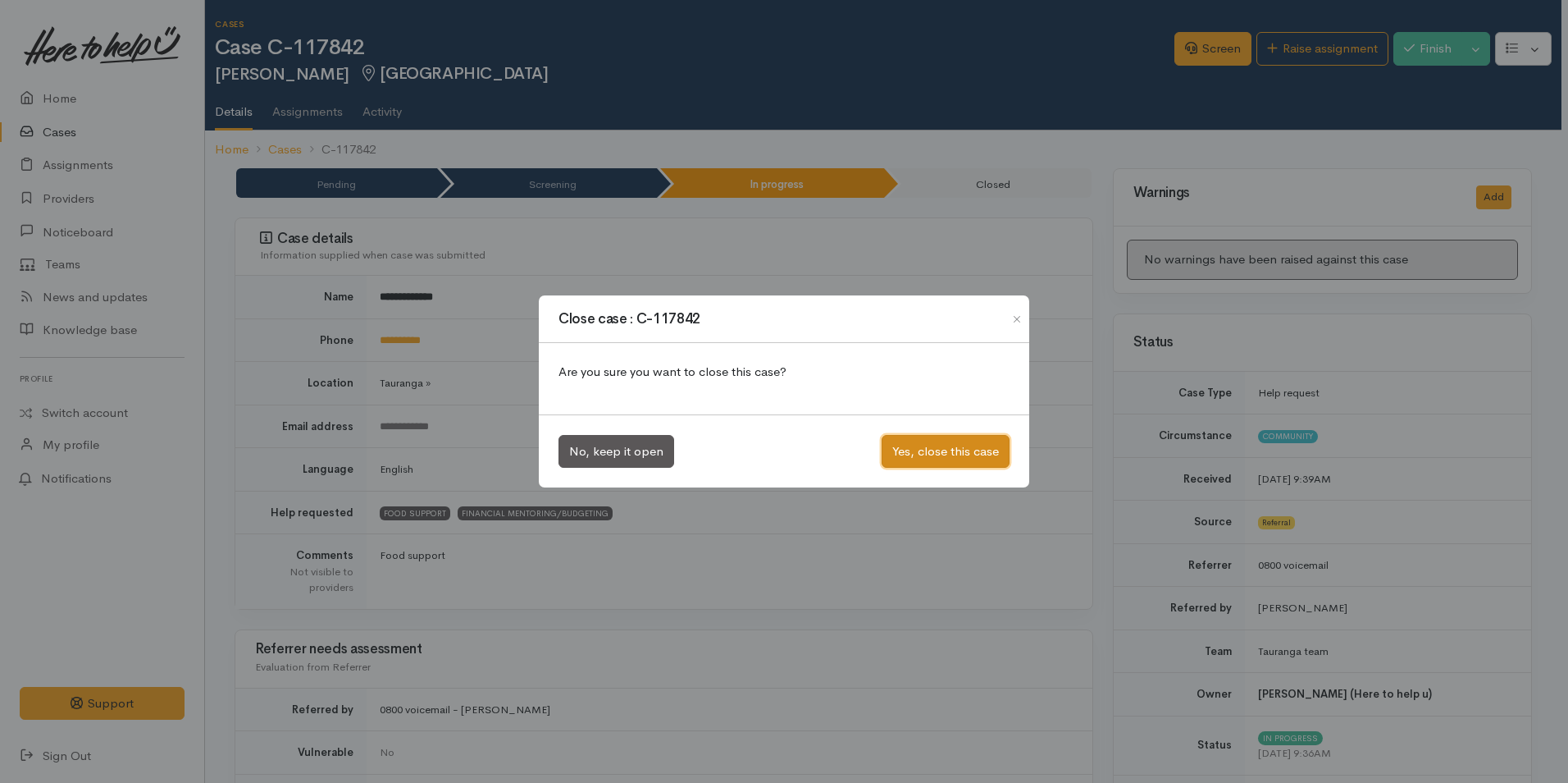
click at [978, 437] on button "Yes, close this case" at bounding box center [946, 451] width 128 height 34
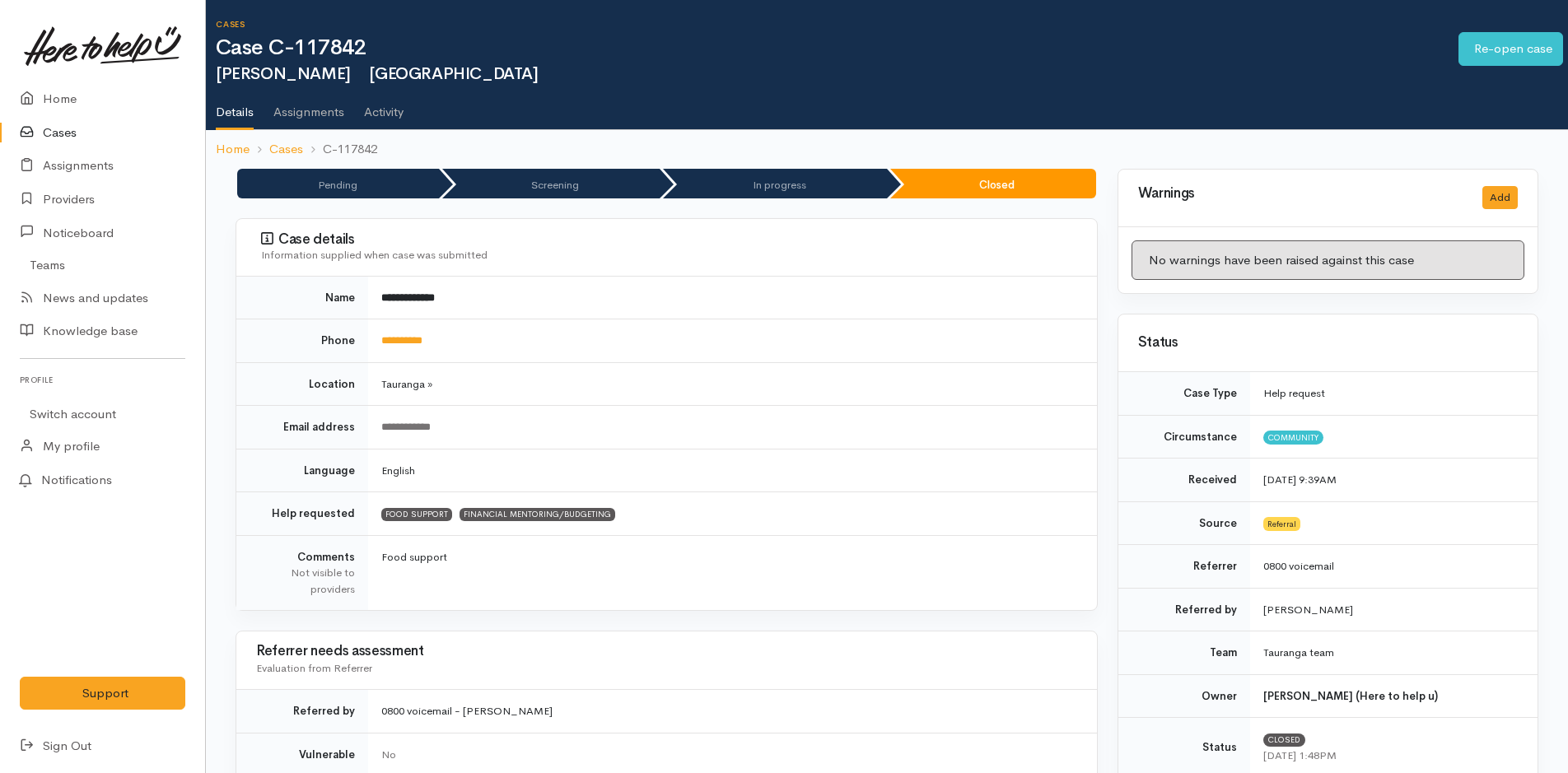
click at [53, 83] on link "Home" at bounding box center [103, 99] width 205 height 34
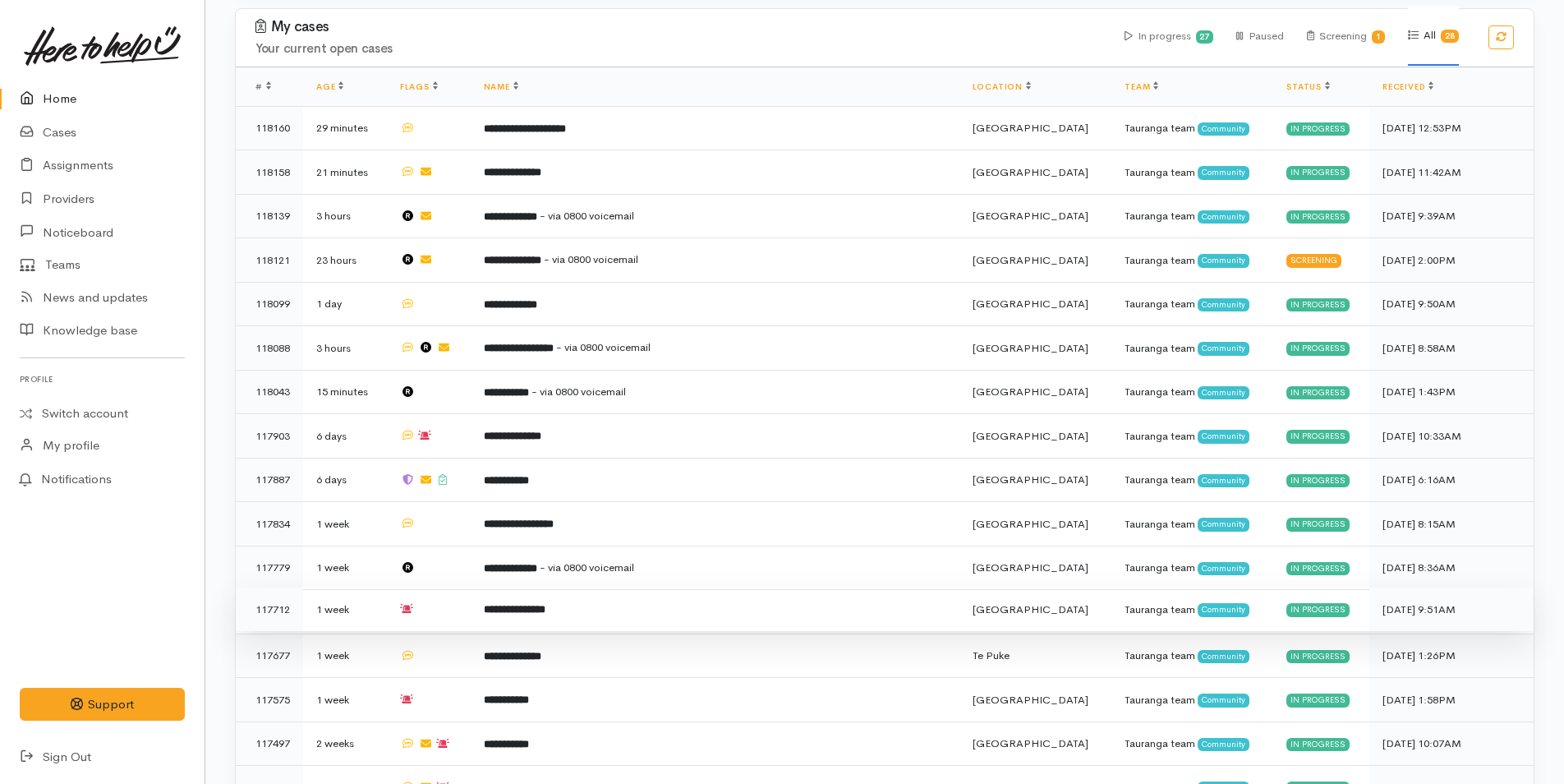
scroll to position [493, 0]
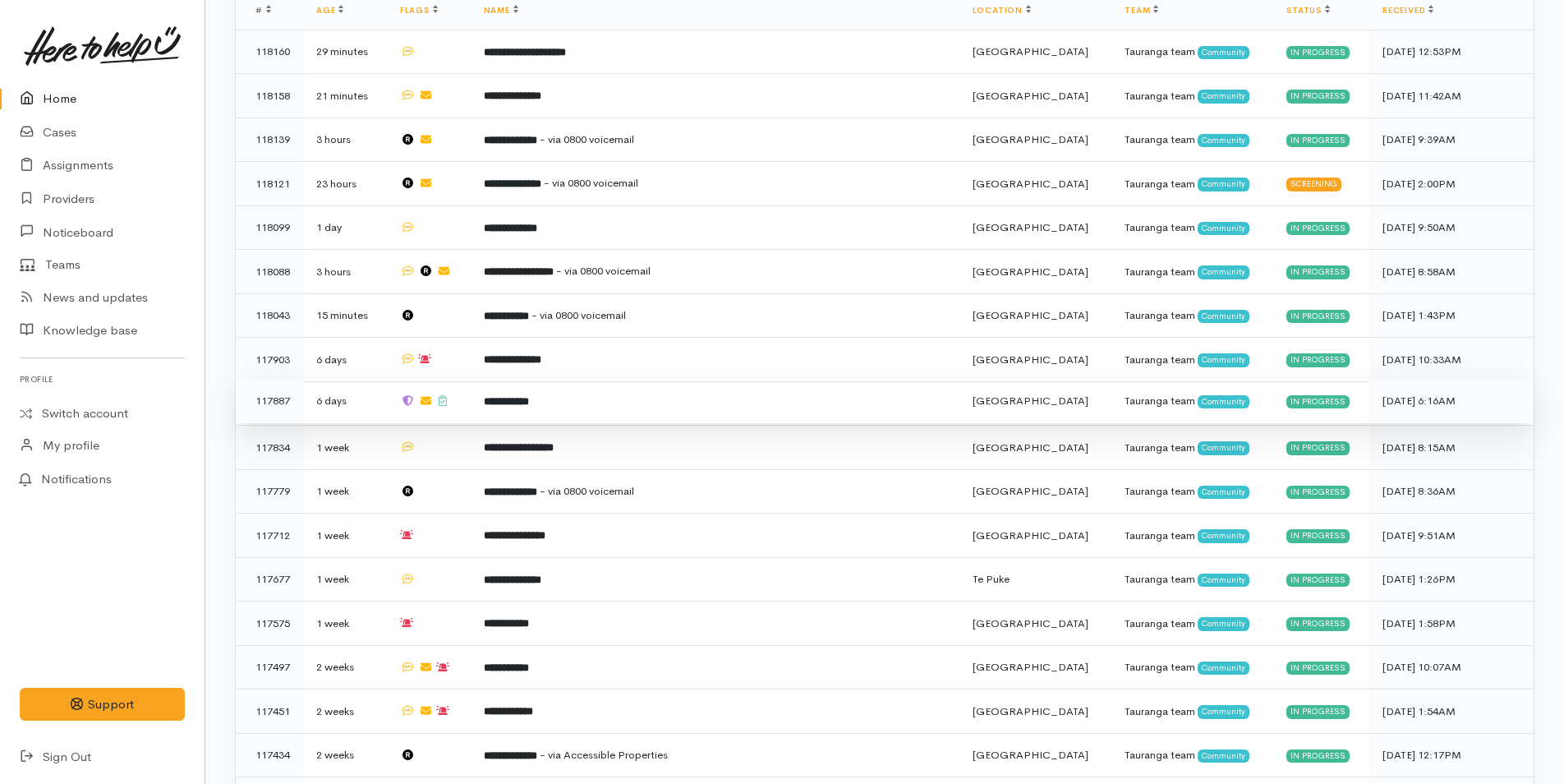
click at [529, 400] on b "**********" at bounding box center [506, 401] width 45 height 11
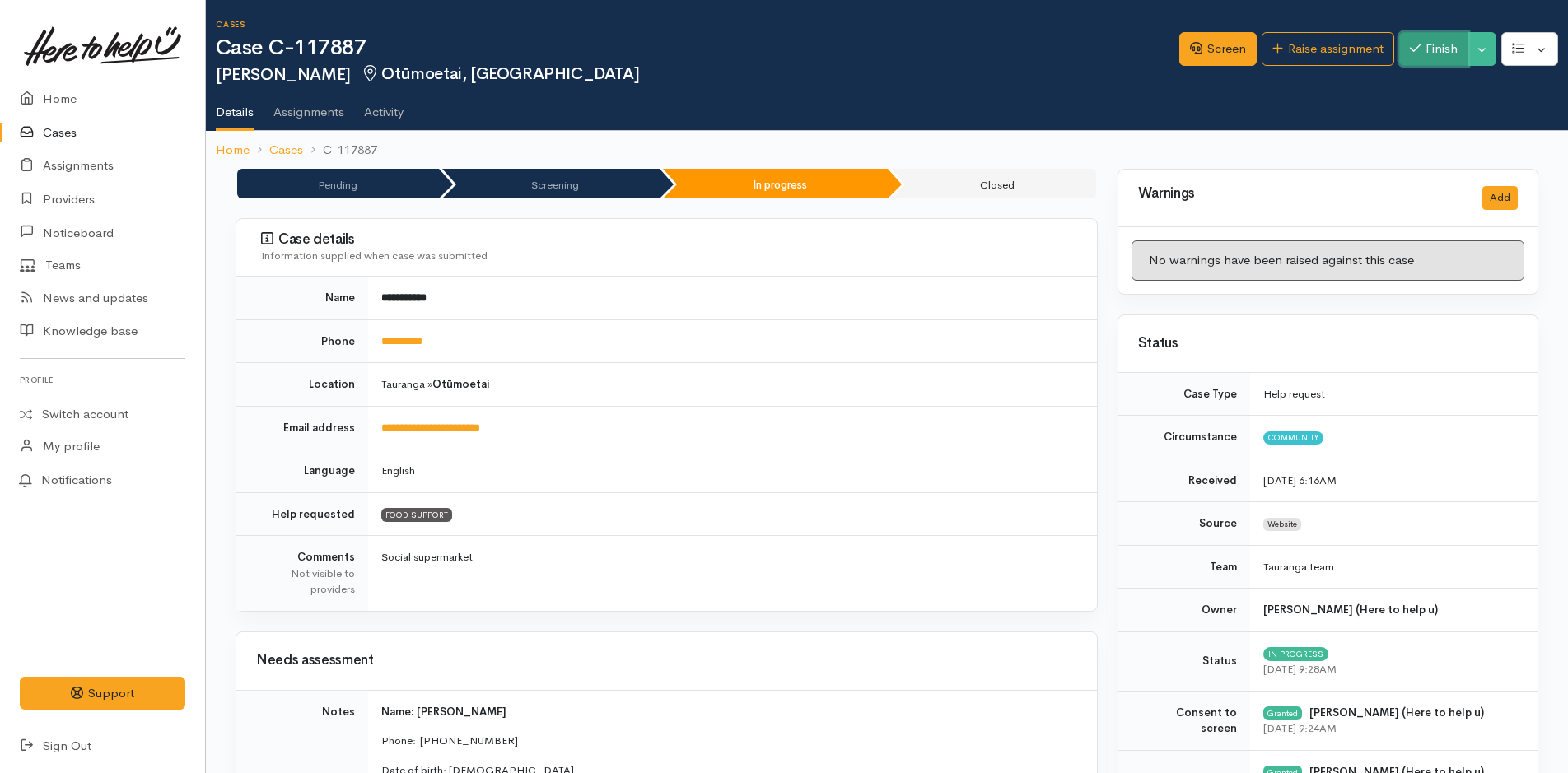
click at [1409, 41] on button "Finish" at bounding box center [1434, 49] width 69 height 34
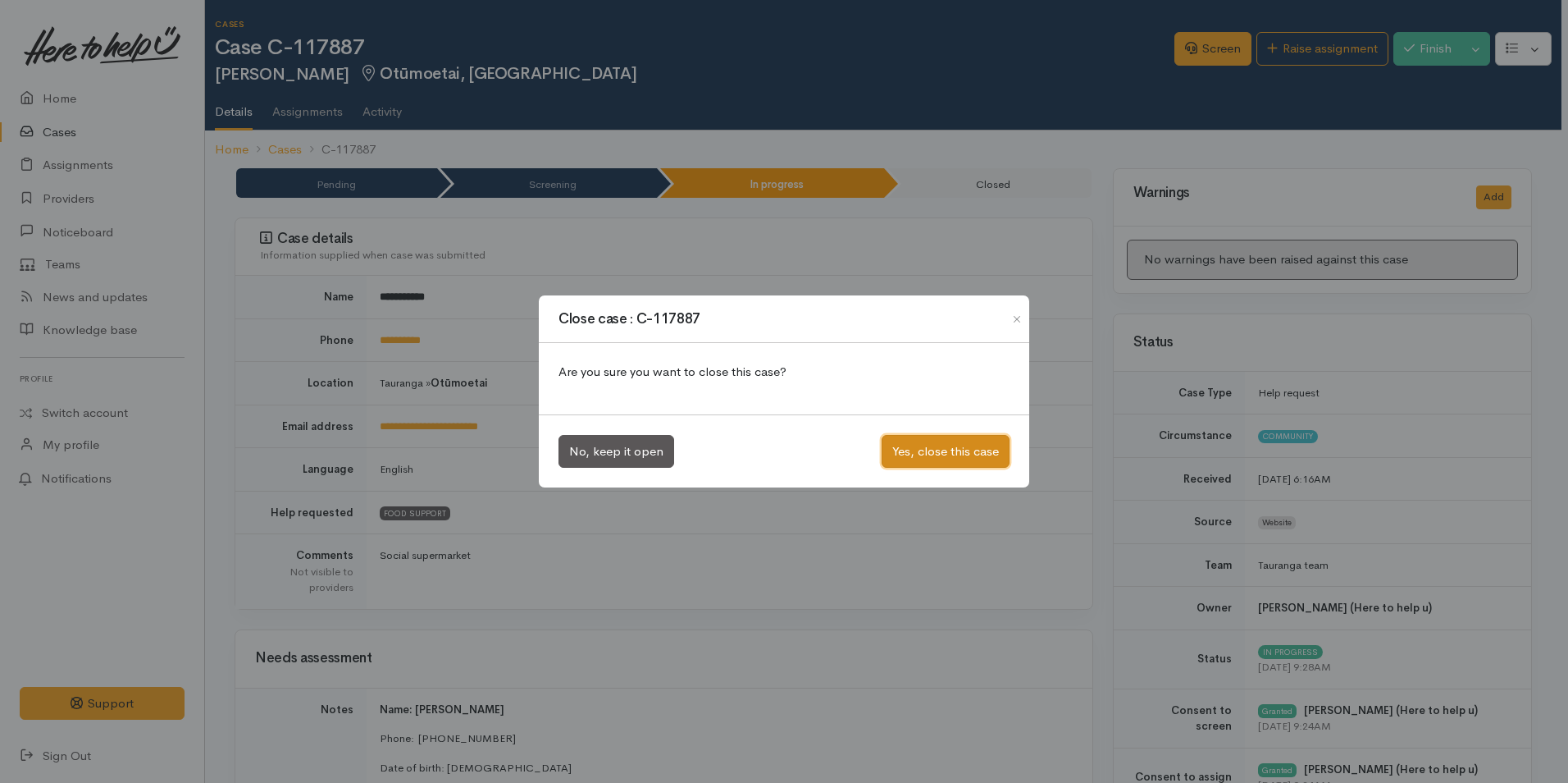
click at [945, 458] on button "Yes, close this case" at bounding box center [946, 451] width 128 height 34
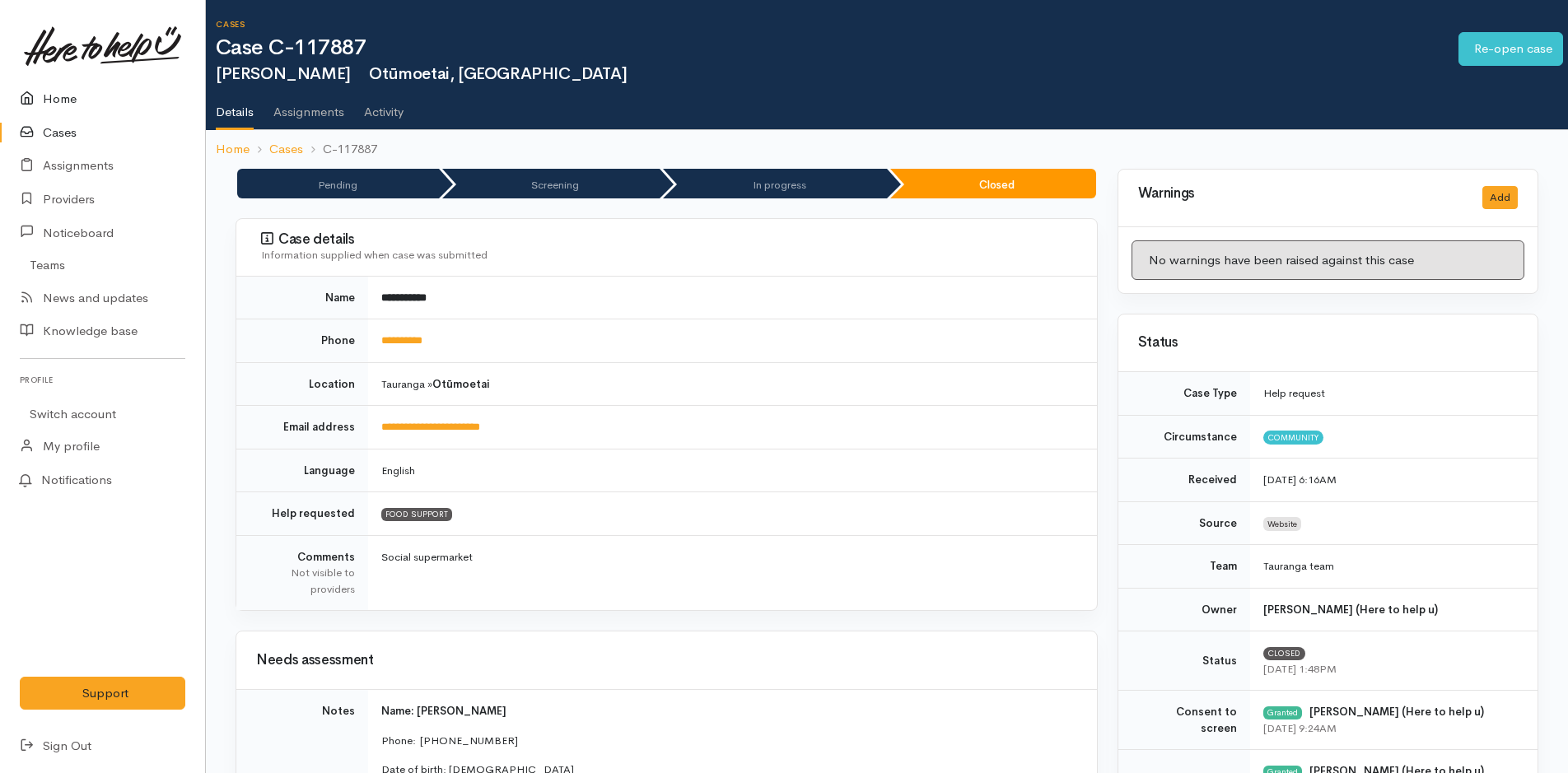
click at [66, 89] on link "Home" at bounding box center [103, 99] width 205 height 34
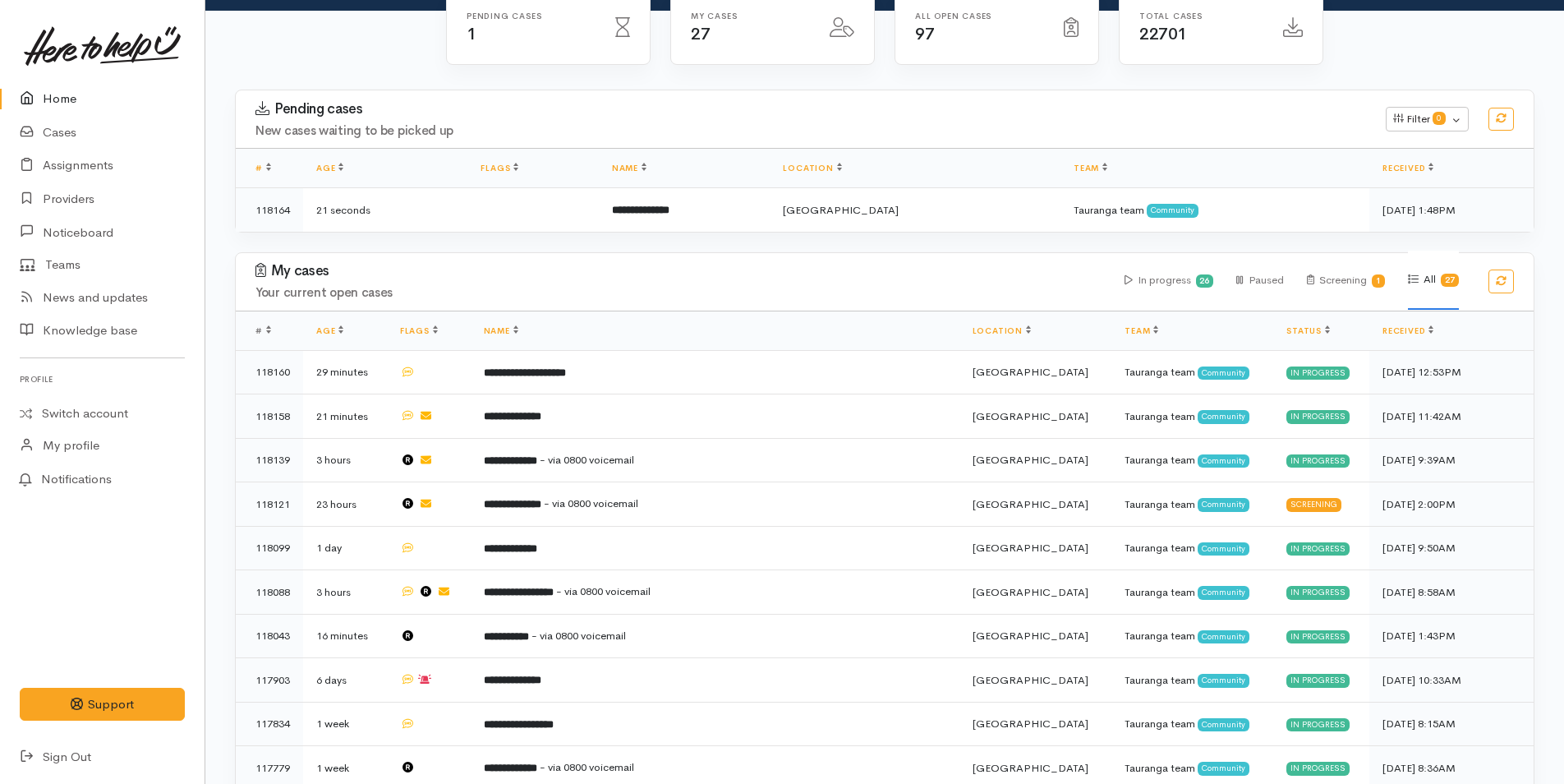
scroll to position [247, 0]
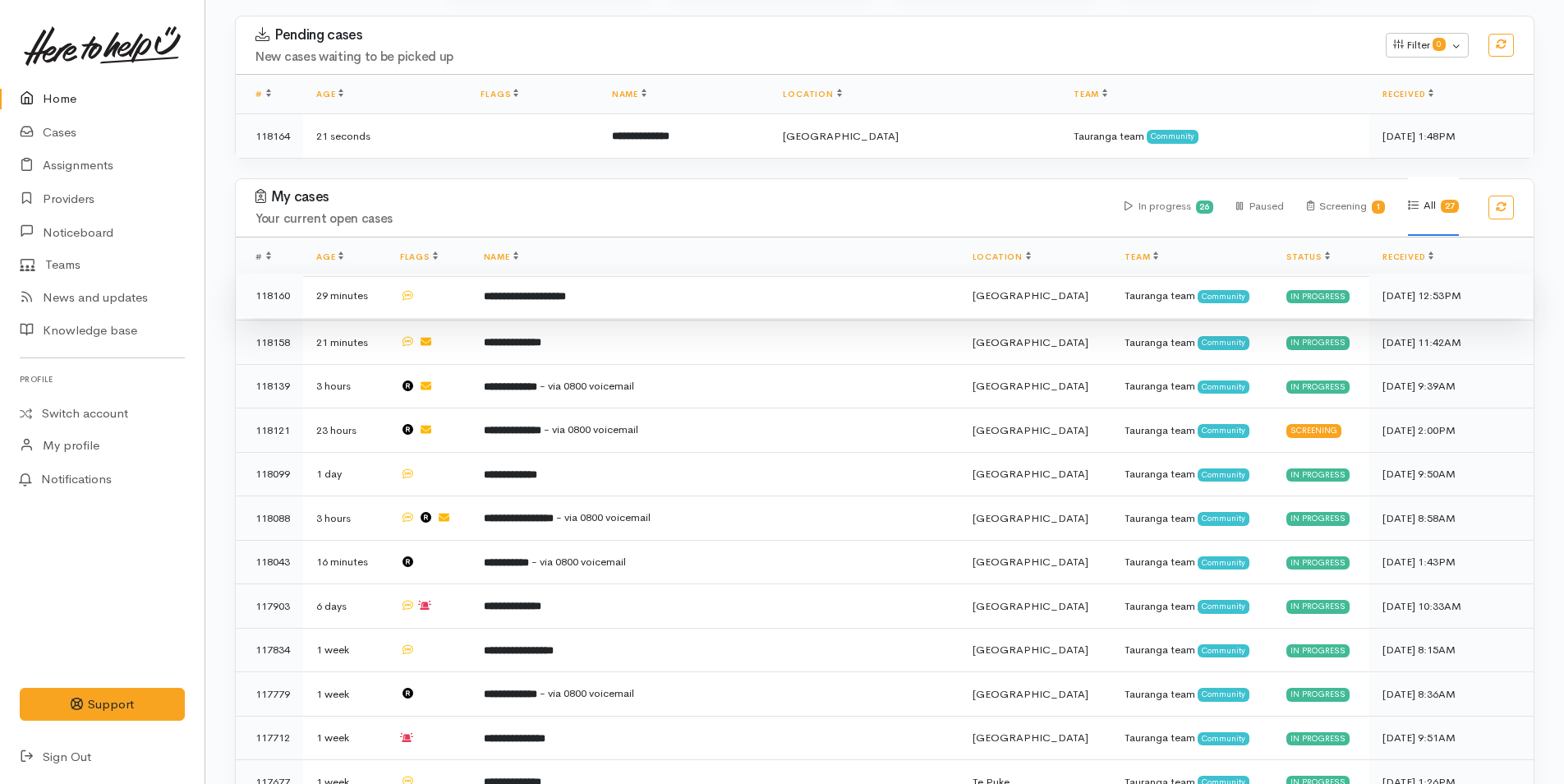
click at [585, 307] on td "**********" at bounding box center [715, 296] width 489 height 45
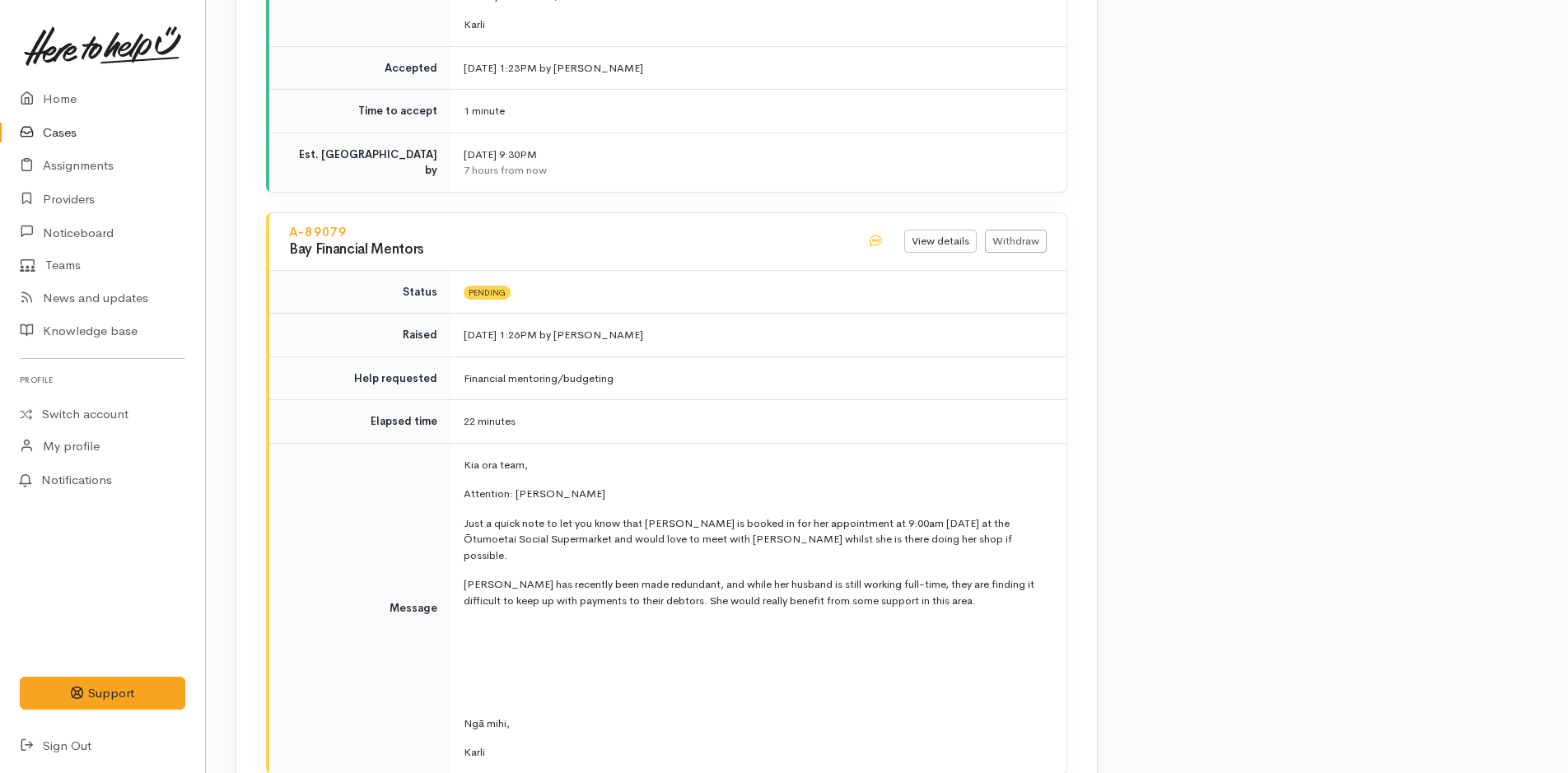
scroll to position [3293, 0]
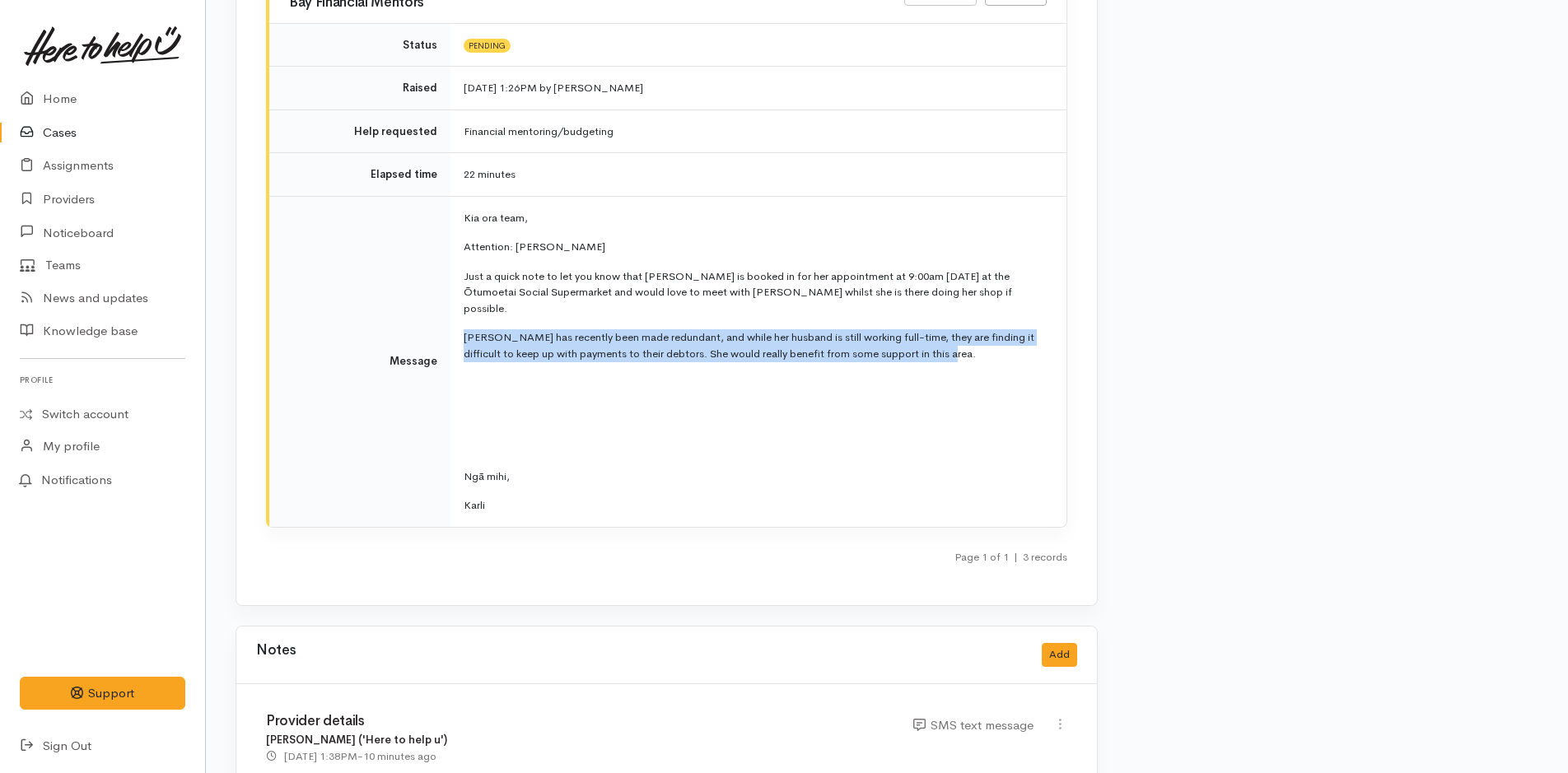
drag, startPoint x: 960, startPoint y: 328, endPoint x: 457, endPoint y: 284, distance: 504.9
click at [457, 284] on td "Kia ora team, Attention: Cody Just a quick note to let you know that Charmaine …" at bounding box center [758, 361] width 616 height 331
copy p "Charmaine has recently been made redundant, and while her husband is still work…"
click at [50, 135] on link "Cases" at bounding box center [103, 133] width 205 height 34
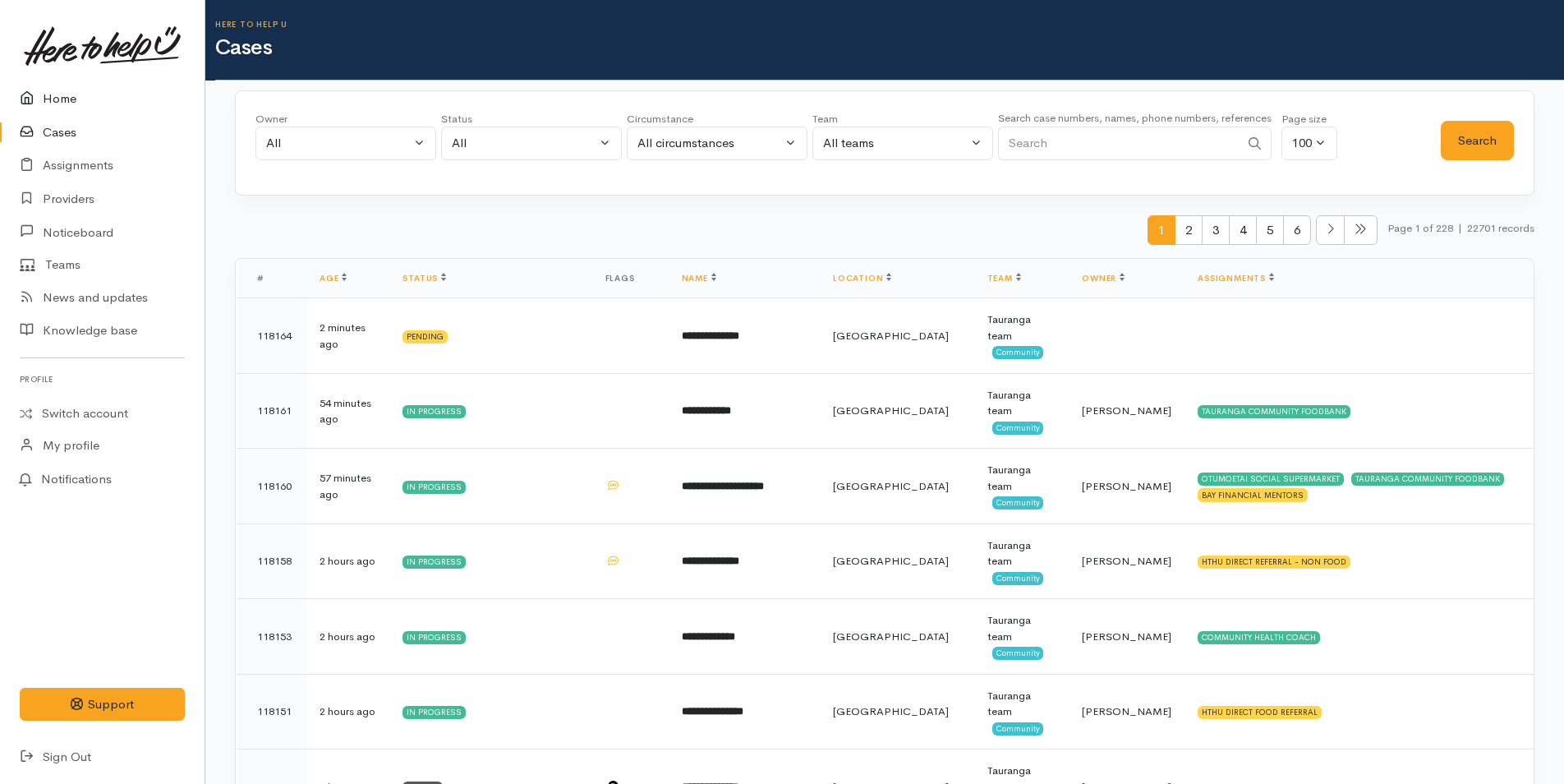
click at [68, 101] on link "Home" at bounding box center [102, 99] width 204 height 34
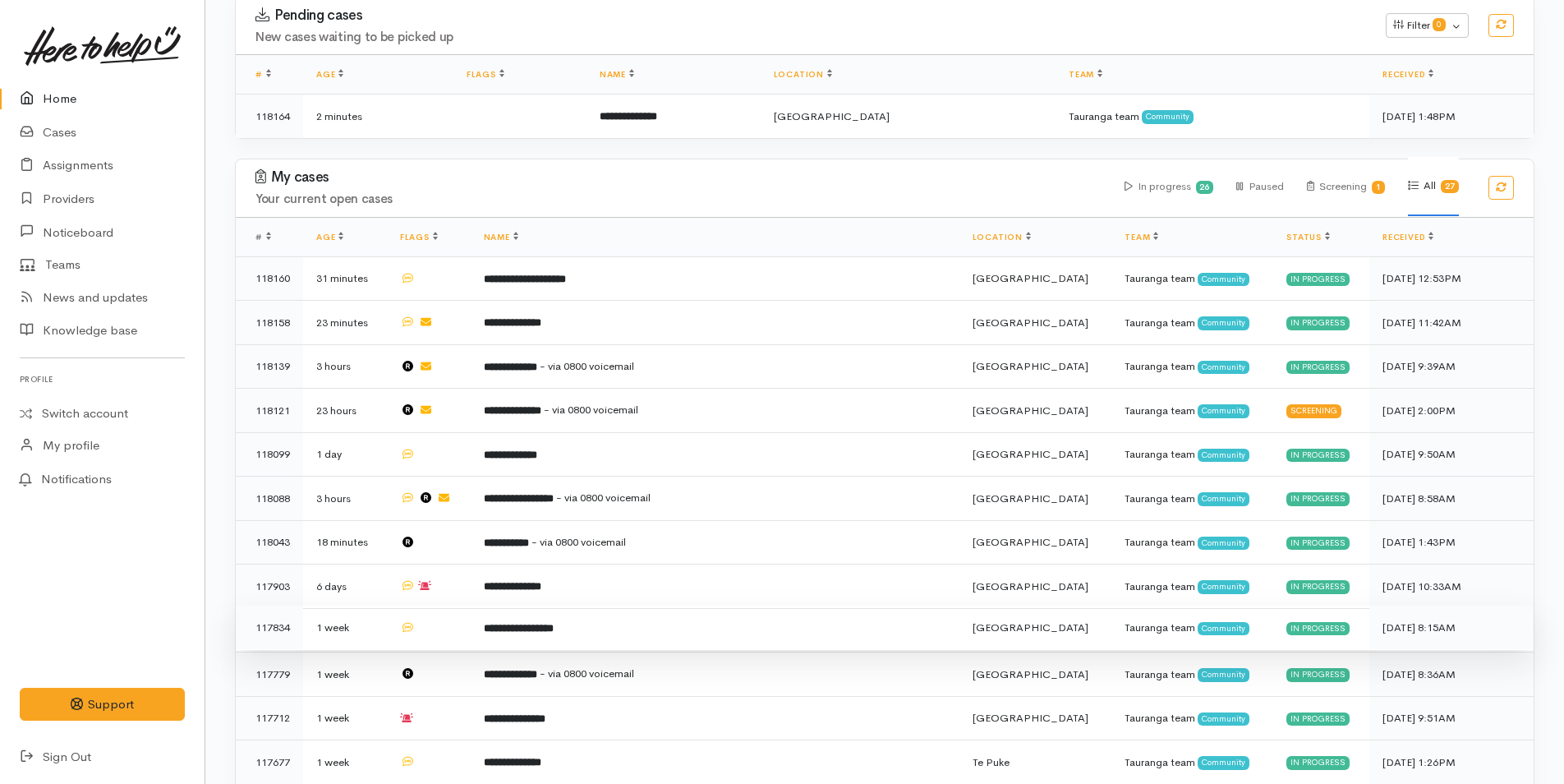
scroll to position [164, 0]
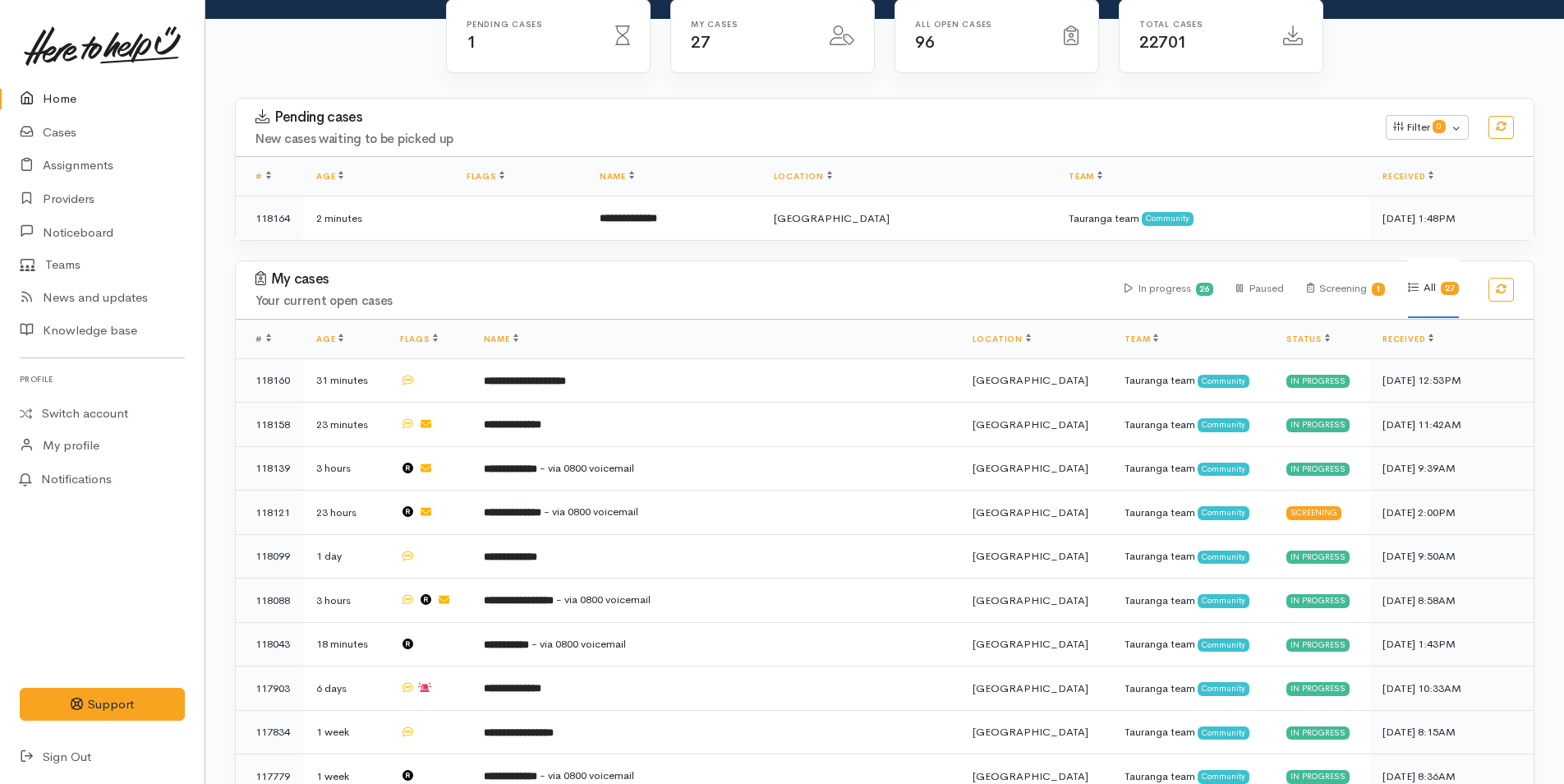
click at [68, 90] on link "Home" at bounding box center [102, 99] width 204 height 34
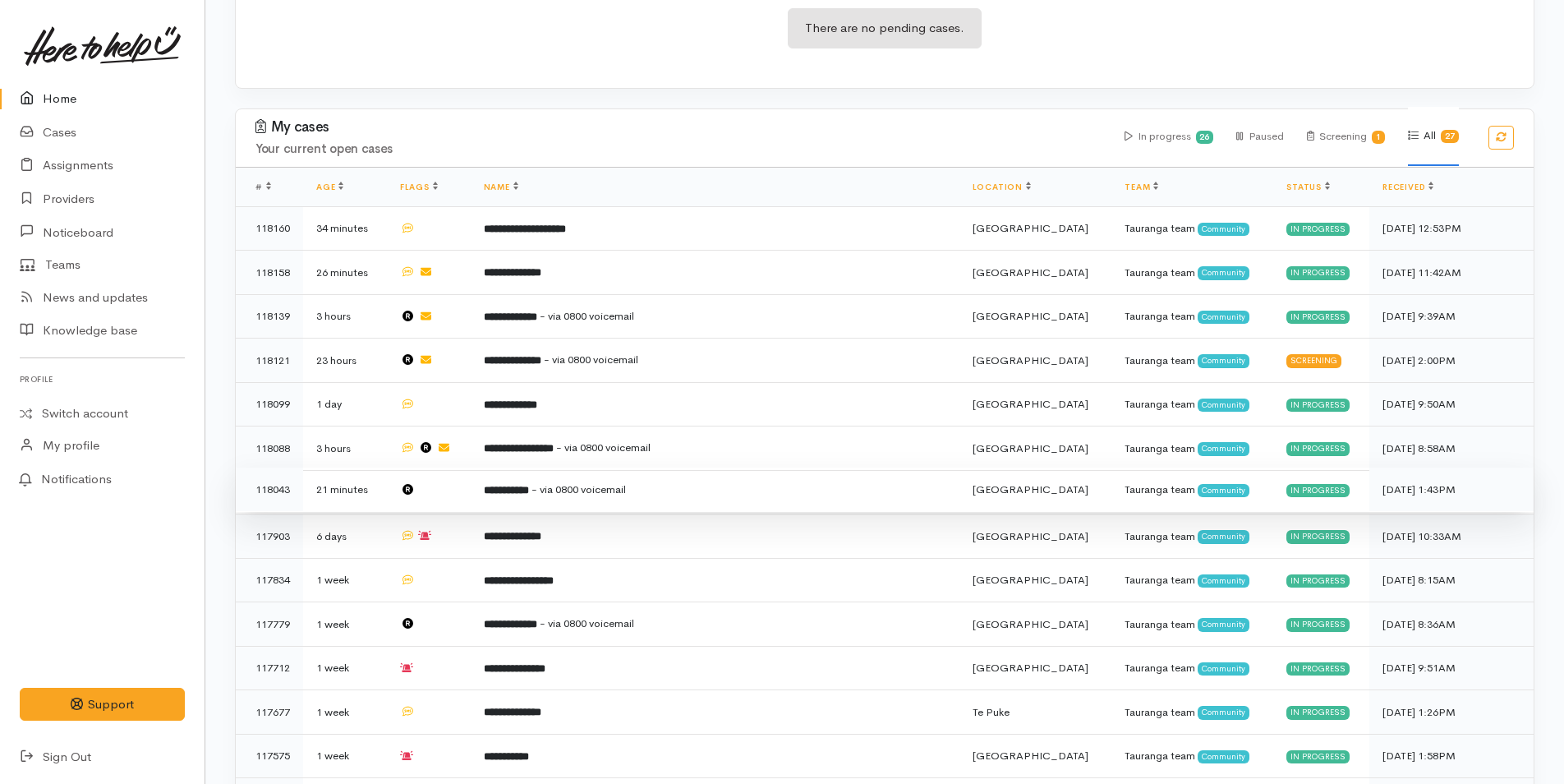
scroll to position [247, 0]
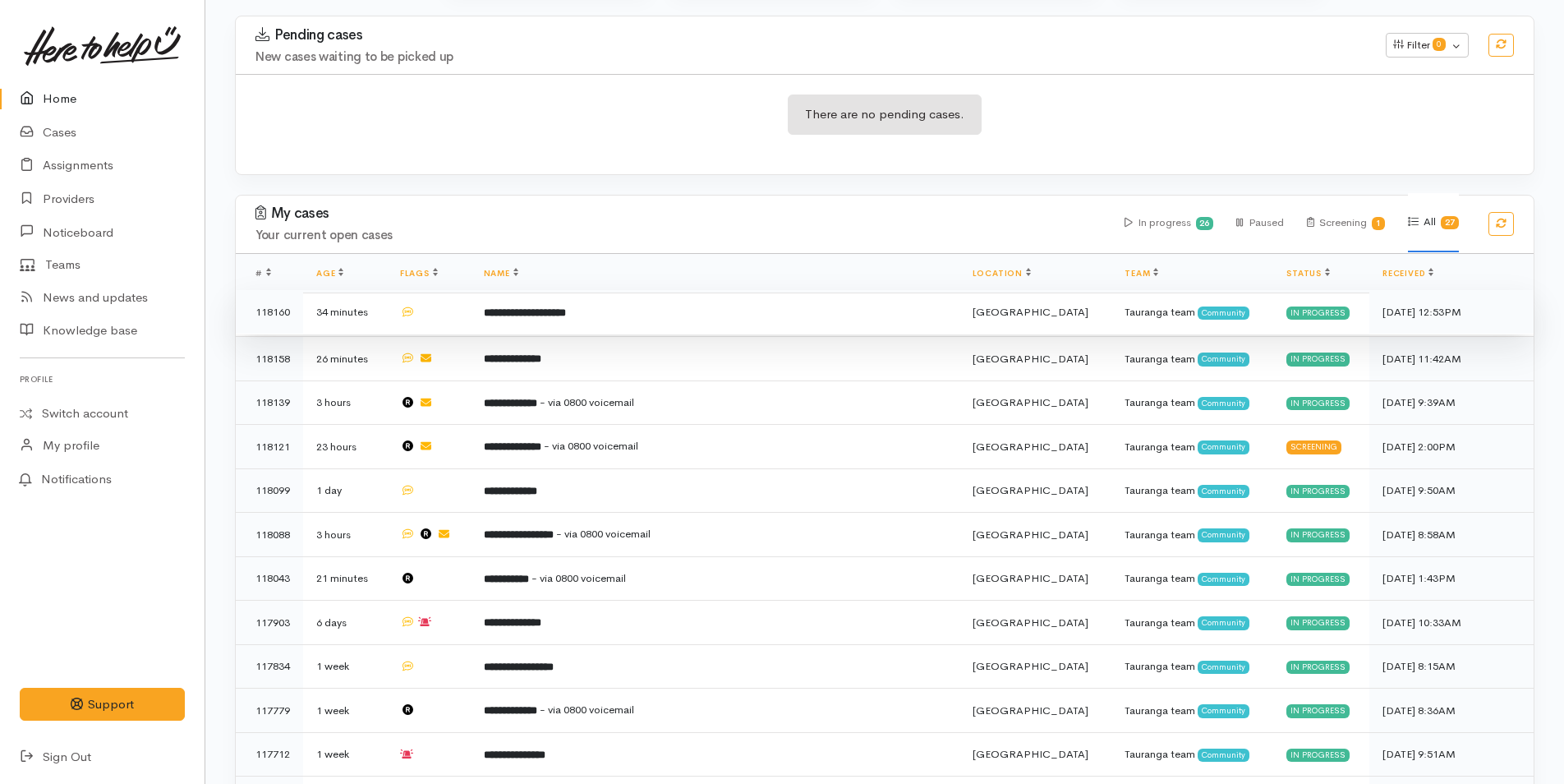
click at [644, 312] on td "**********" at bounding box center [715, 312] width 489 height 45
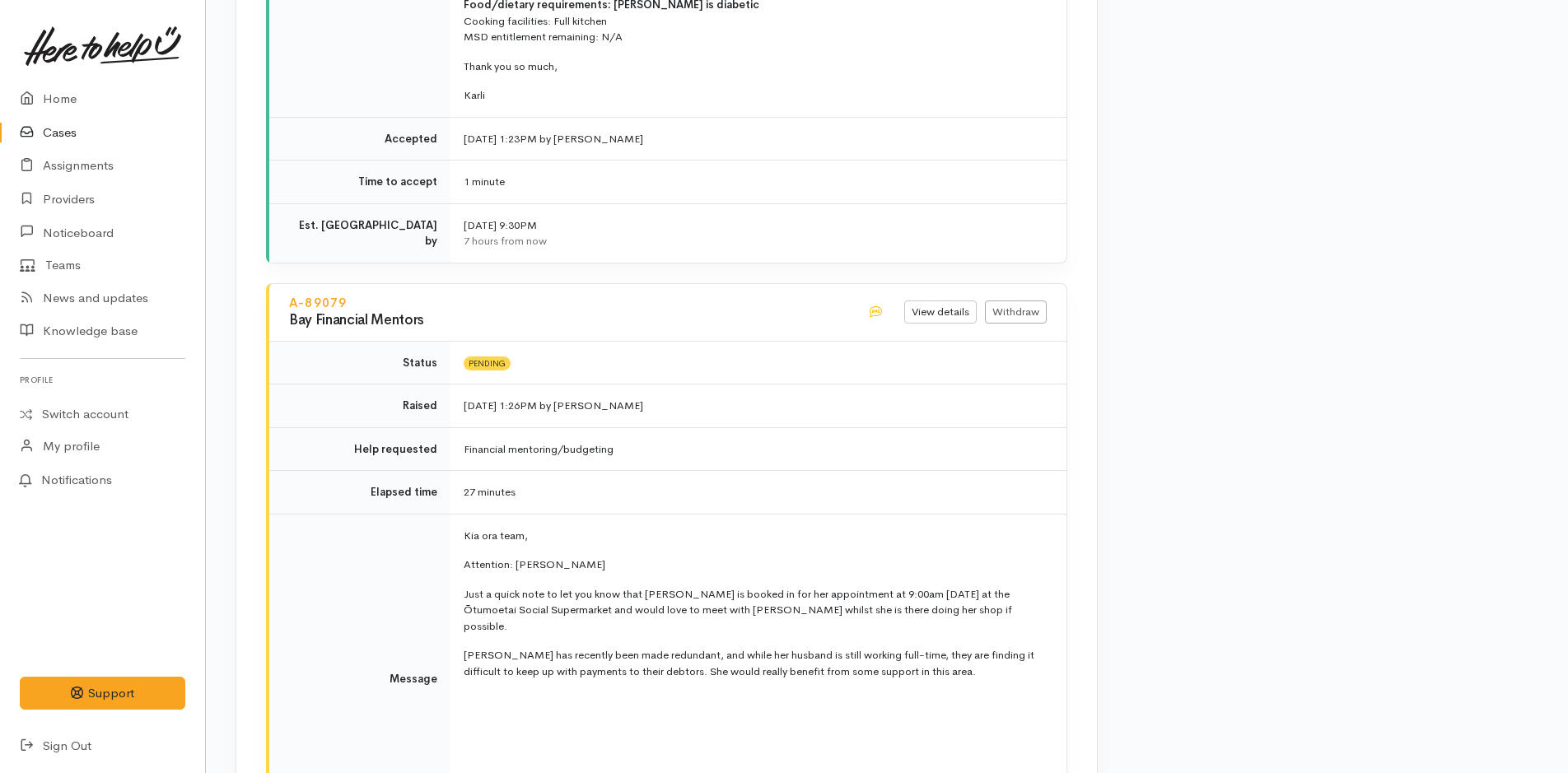
scroll to position [3381, 0]
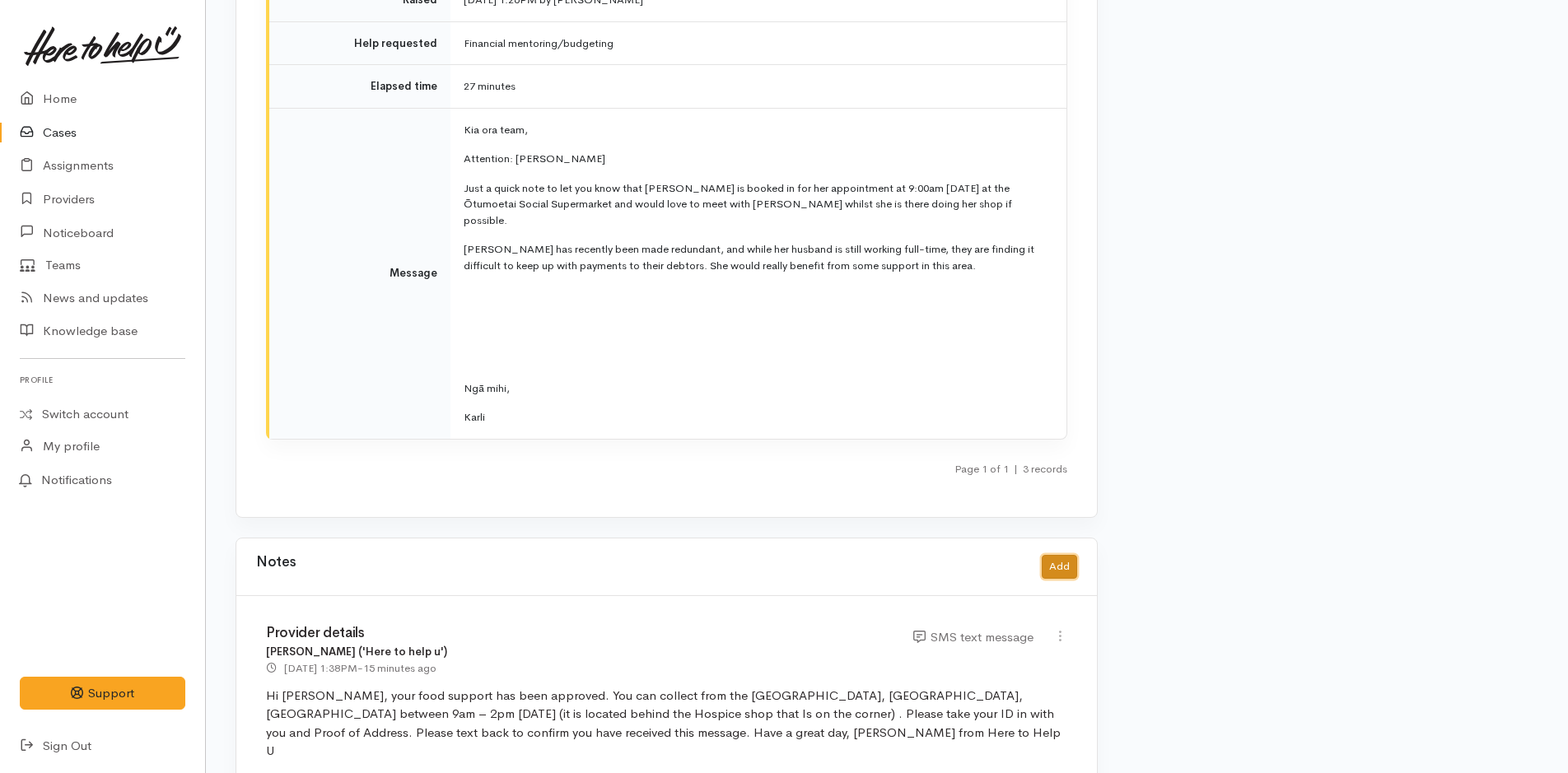
click at [1062, 555] on button "Add" at bounding box center [1060, 566] width 36 height 24
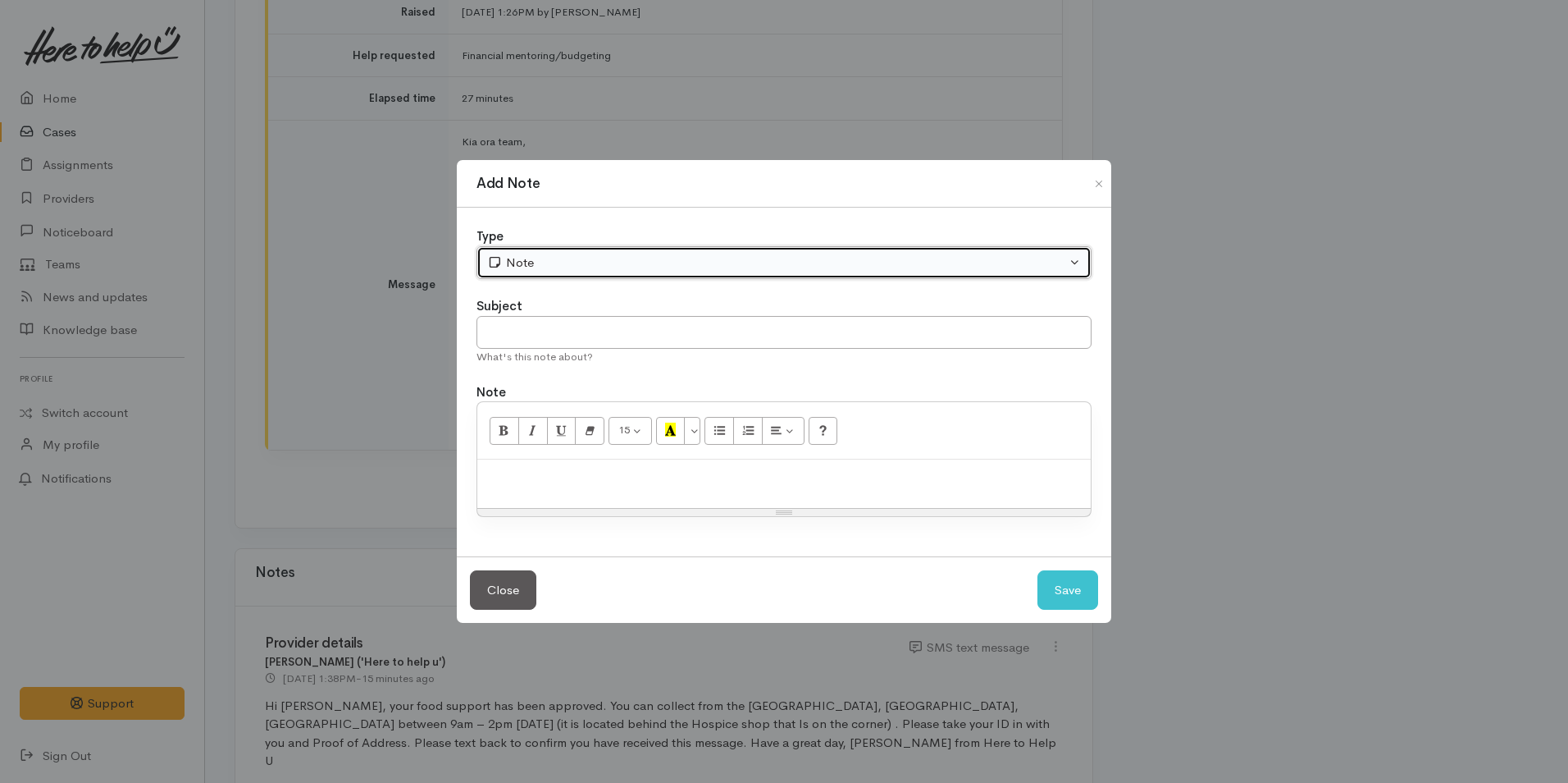
click at [525, 260] on div "Note" at bounding box center [777, 262] width 579 height 19
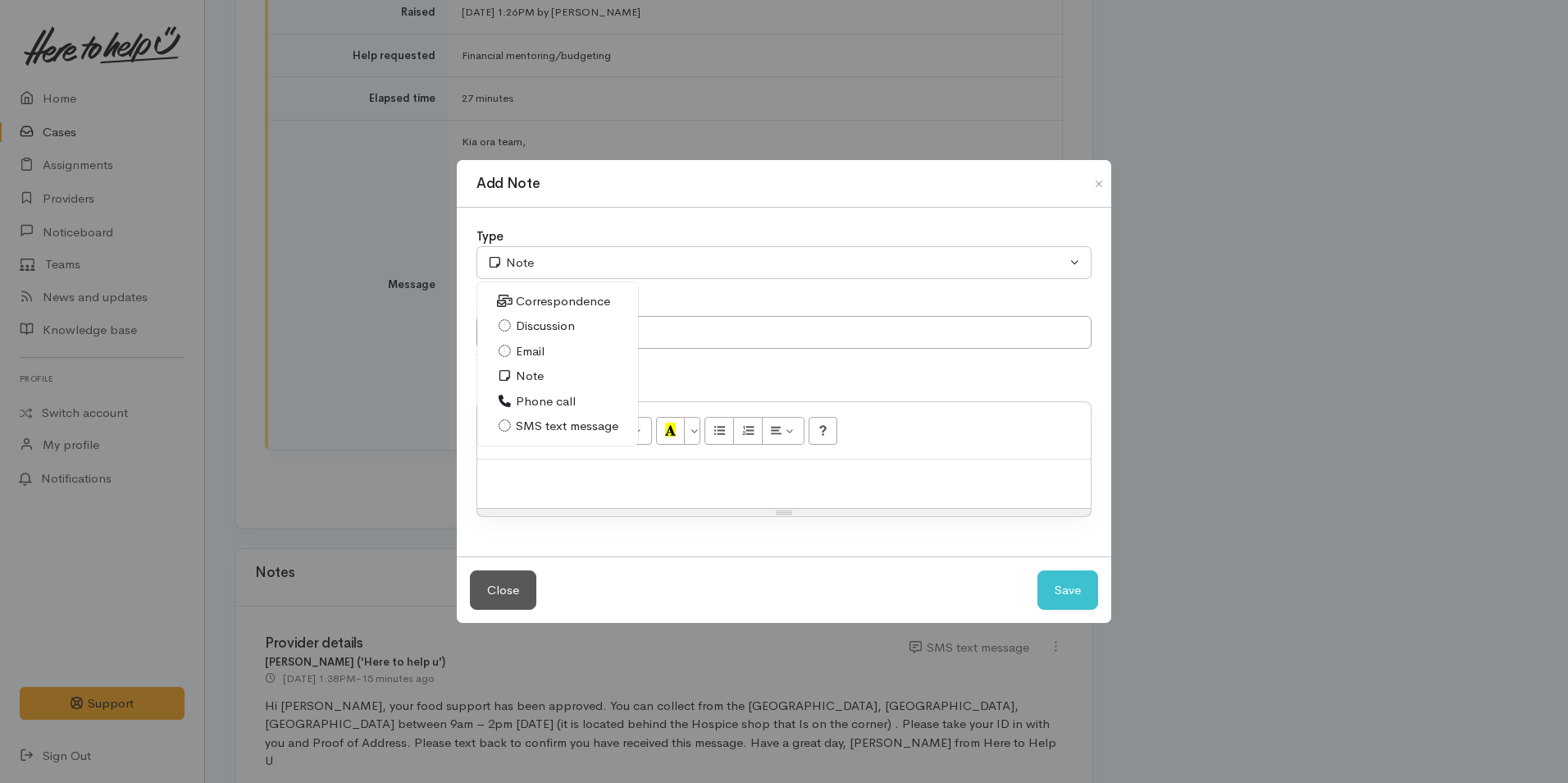
click at [543, 356] on span "Email" at bounding box center [531, 351] width 29 height 19
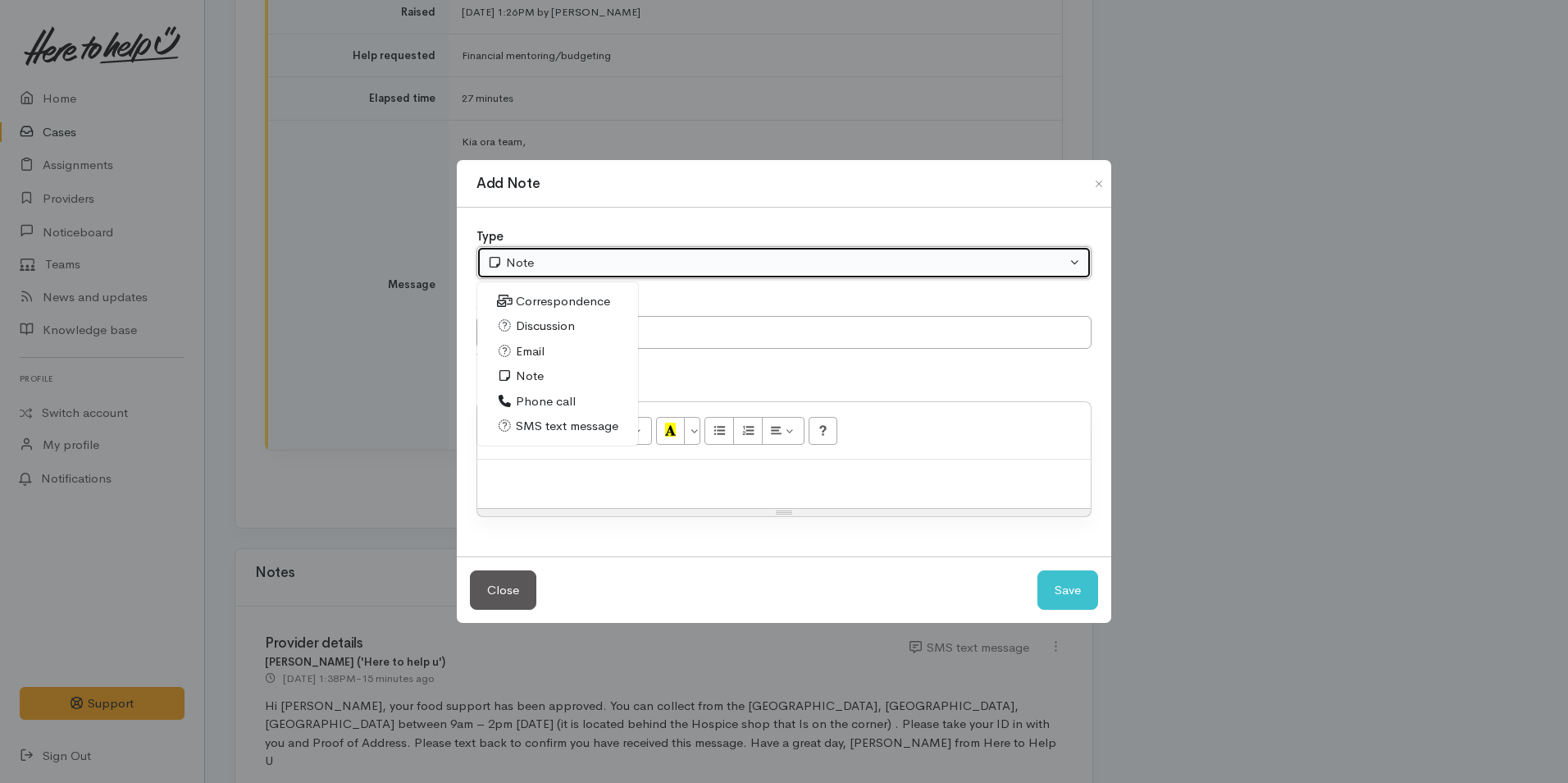
select select "2"
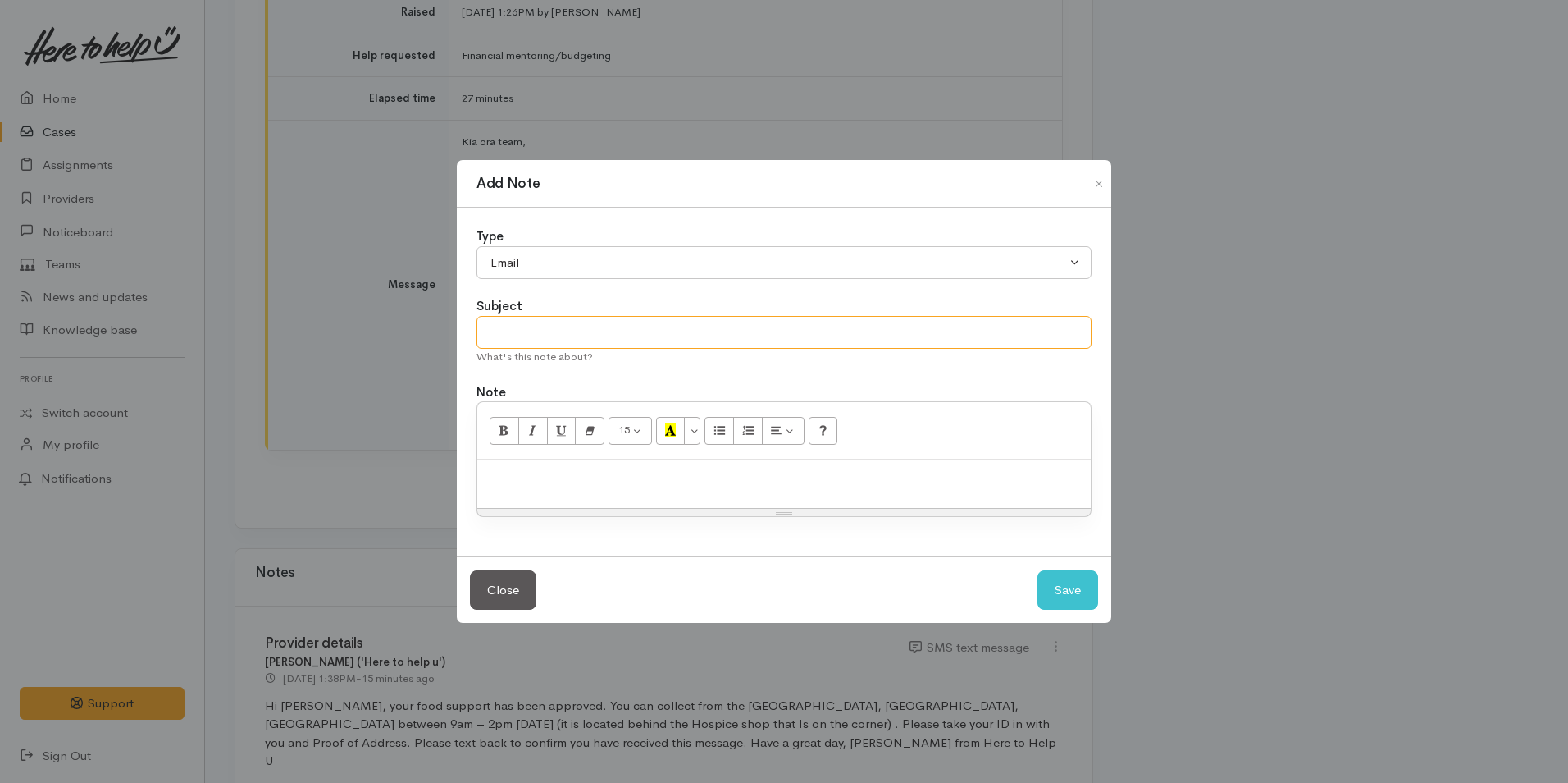
click at [551, 328] on input "text" at bounding box center [784, 332] width 615 height 34
type input "Email to Cody (BFM)"
paste div
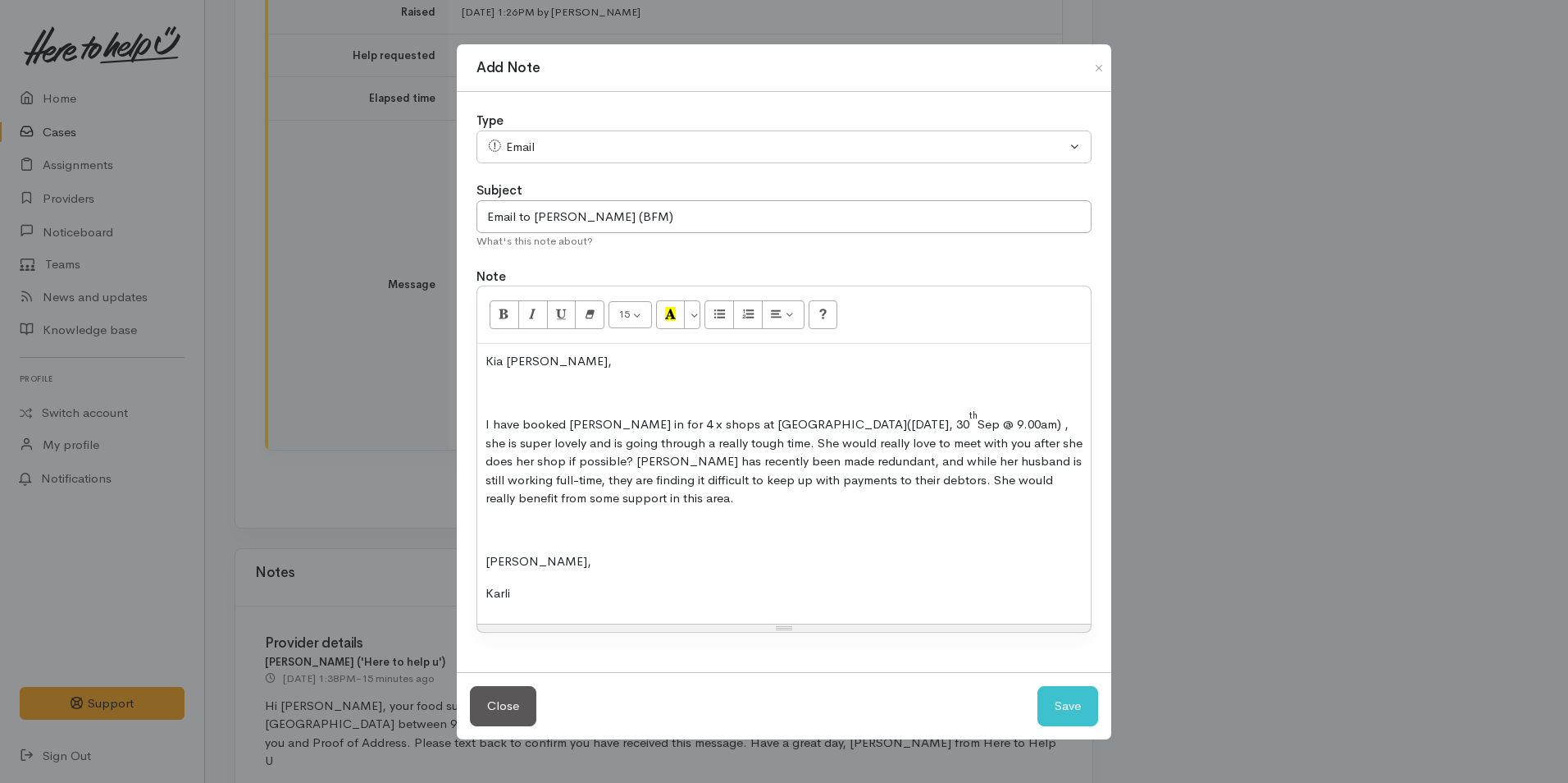
click at [501, 514] on div "Kia ora Cody, I have booked Charmaine in for 4 x shops at OSS(Tuesday, 30 th Se…" at bounding box center [784, 483] width 613 height 280
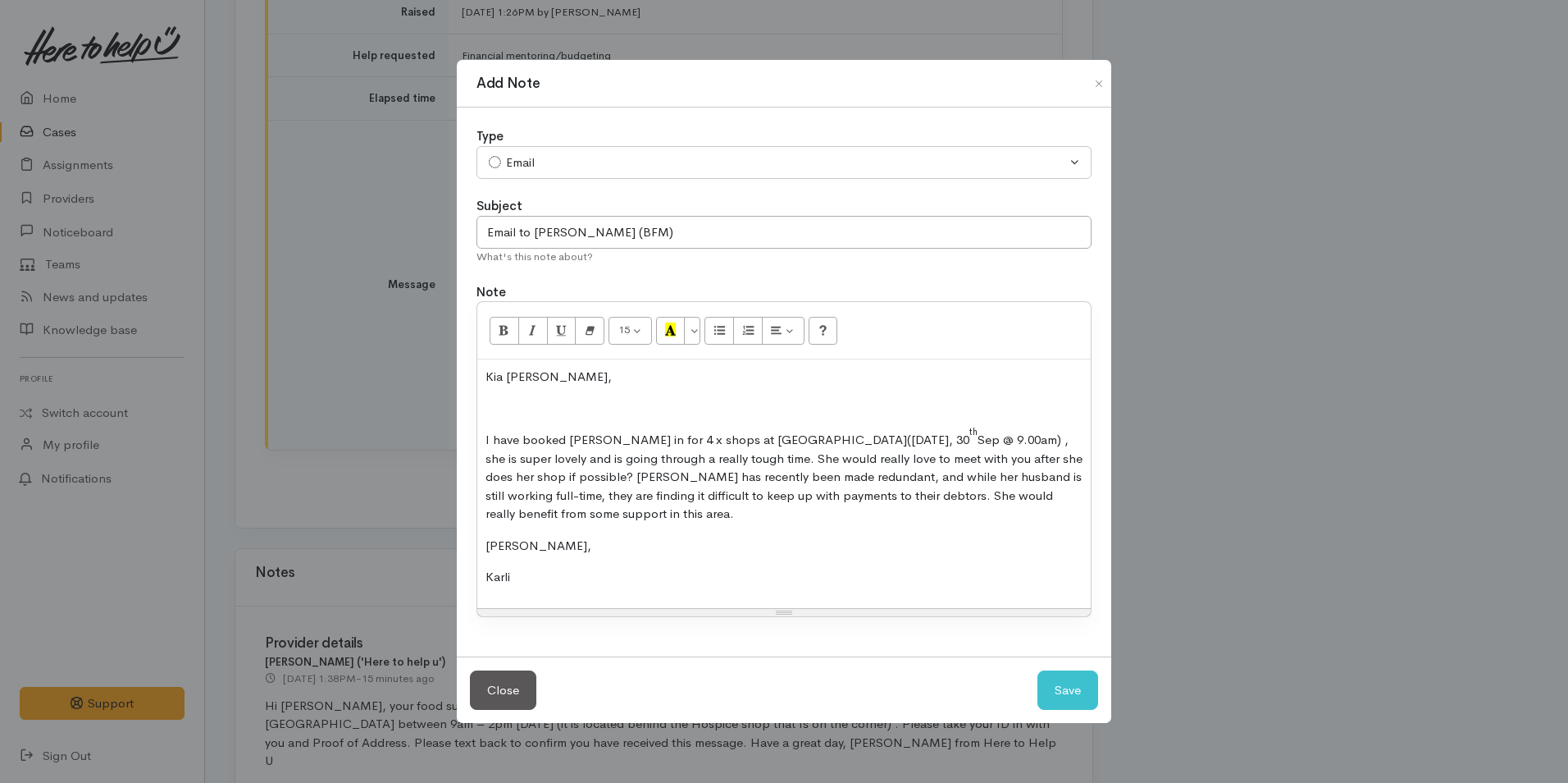
click at [516, 413] on p at bounding box center [784, 409] width 597 height 19
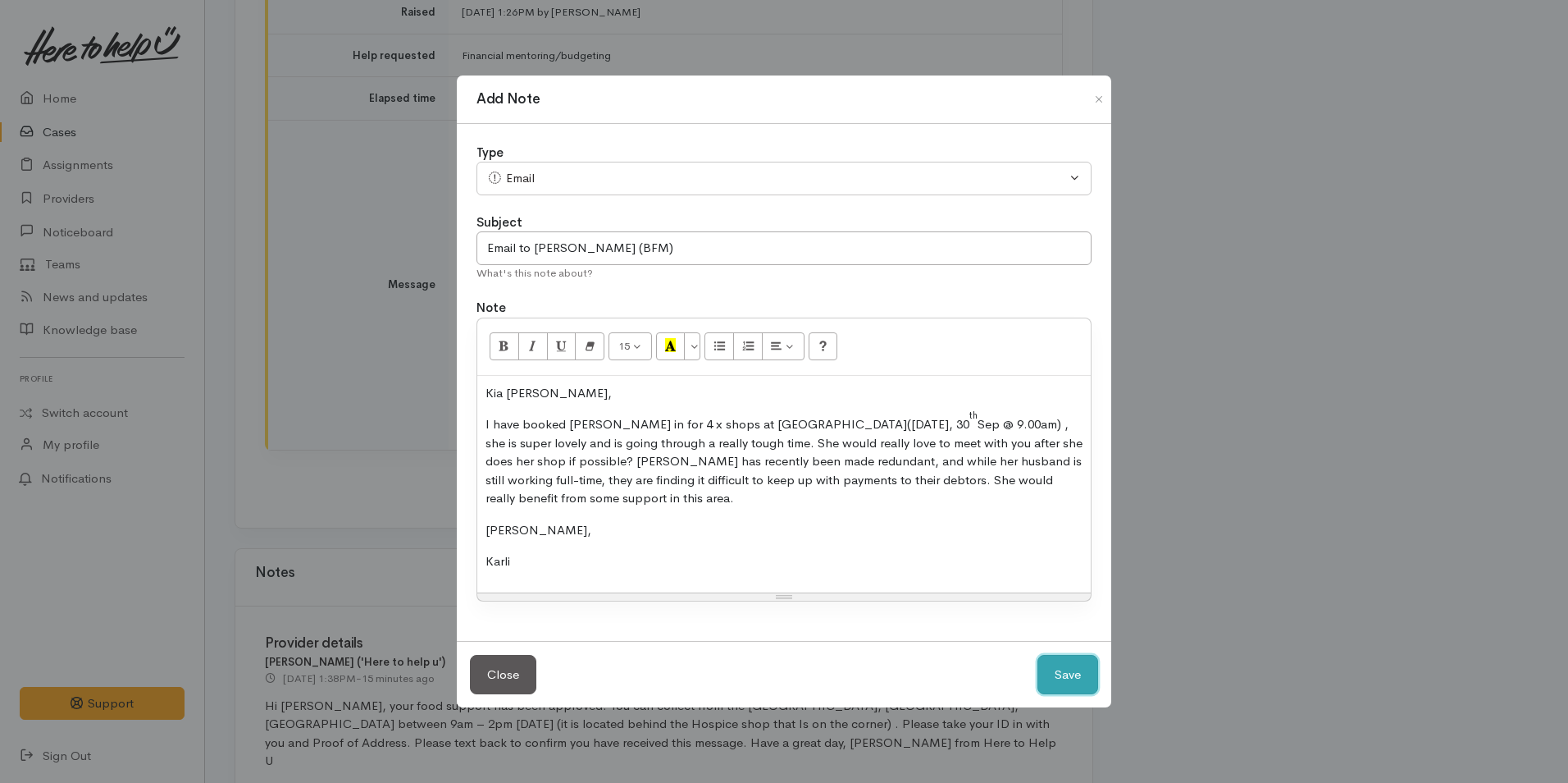
click at [1053, 677] on button "Save" at bounding box center [1068, 675] width 61 height 40
select select "1"
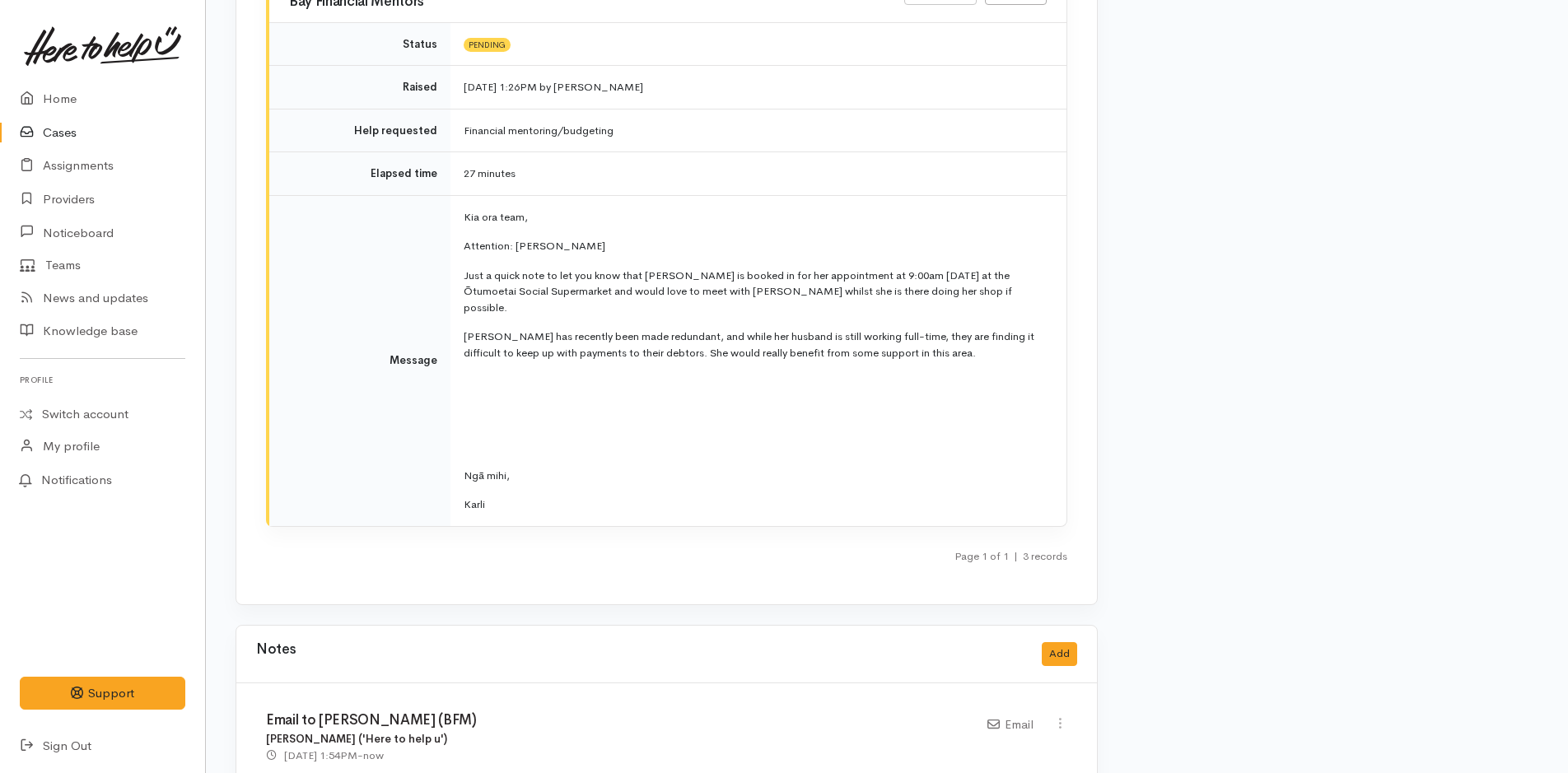
scroll to position [2943, 0]
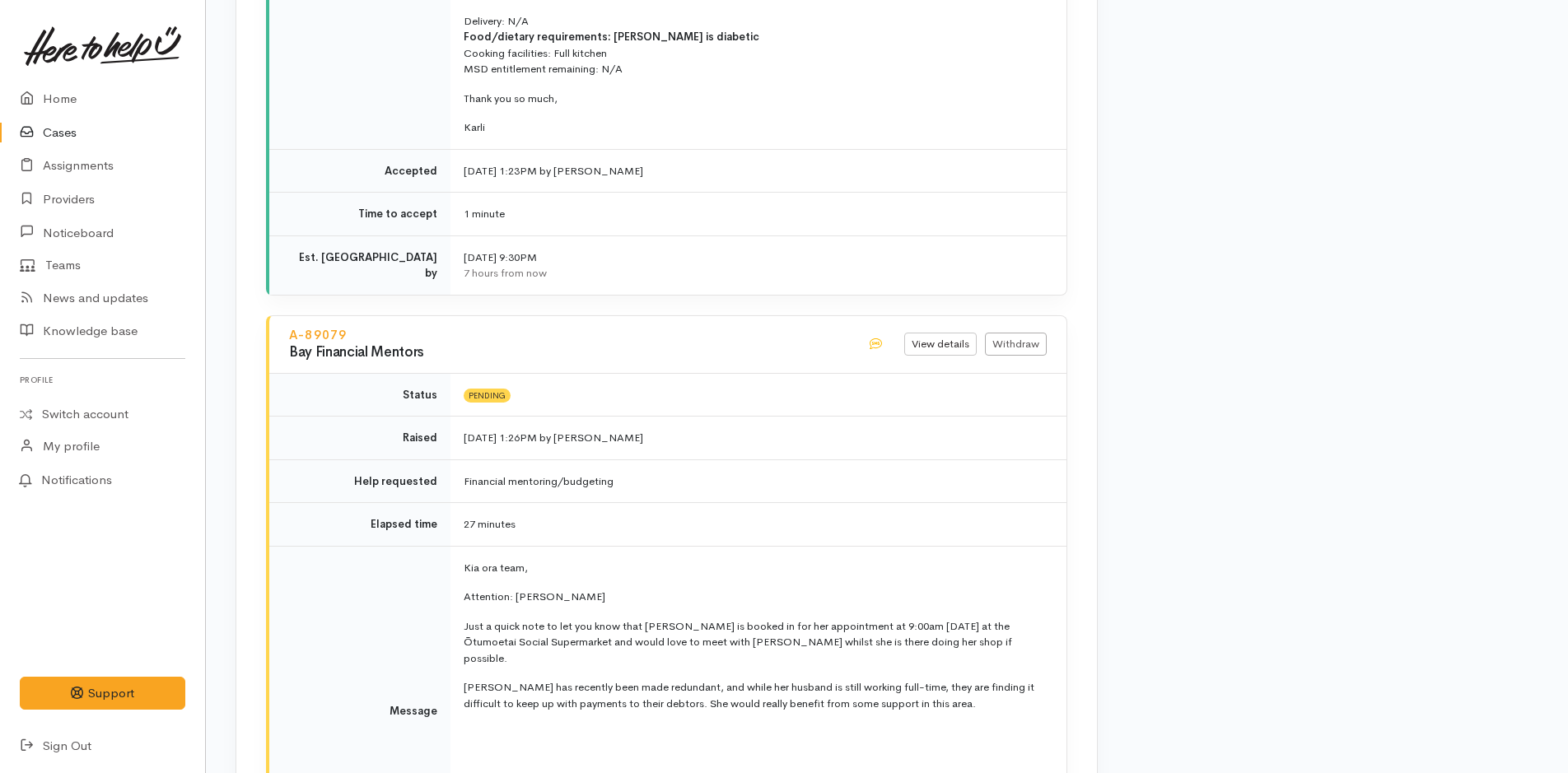
click at [53, 134] on link "Cases" at bounding box center [103, 133] width 205 height 34
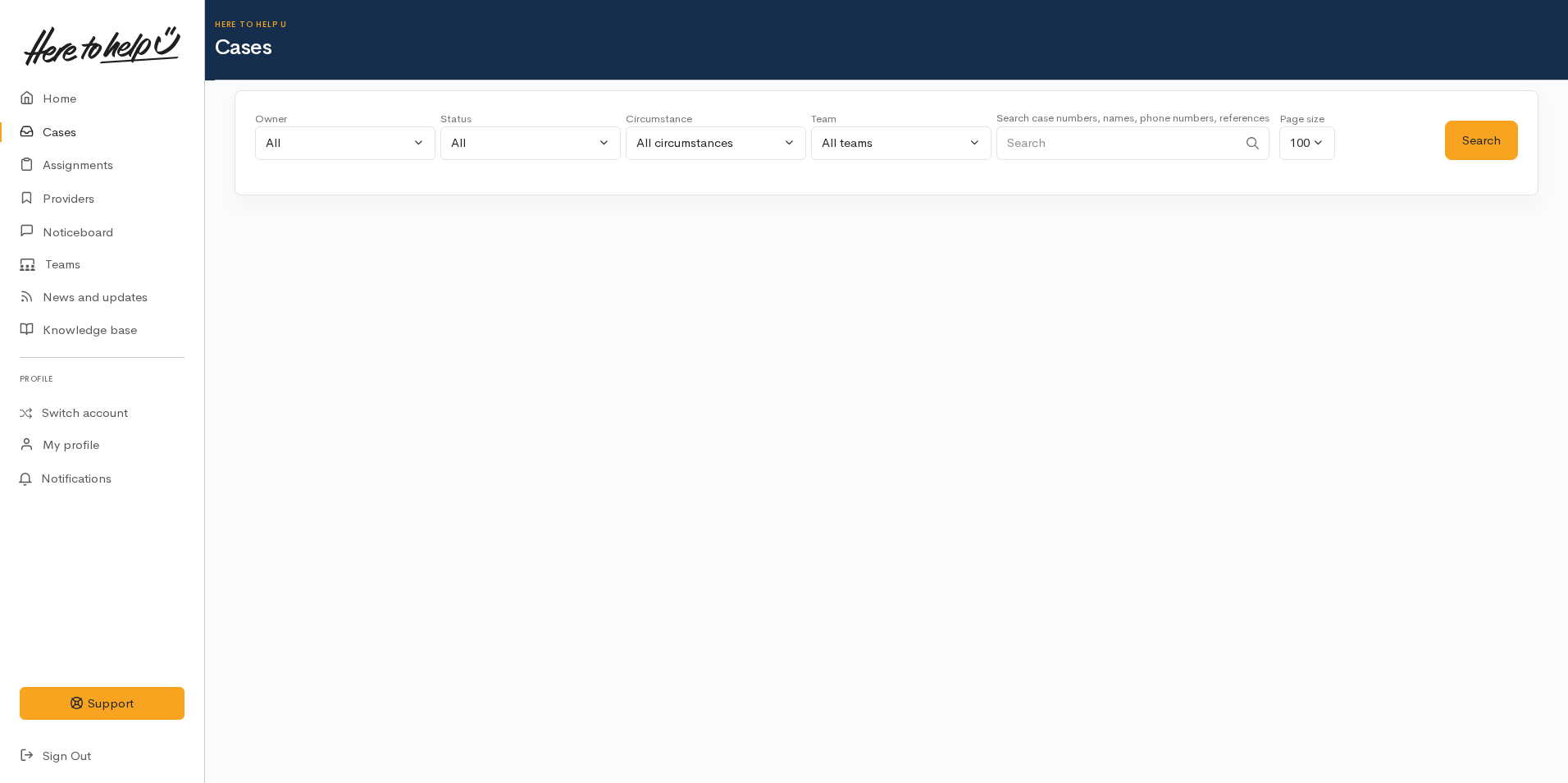
click at [1065, 144] on input "Search" at bounding box center [1117, 143] width 241 height 34
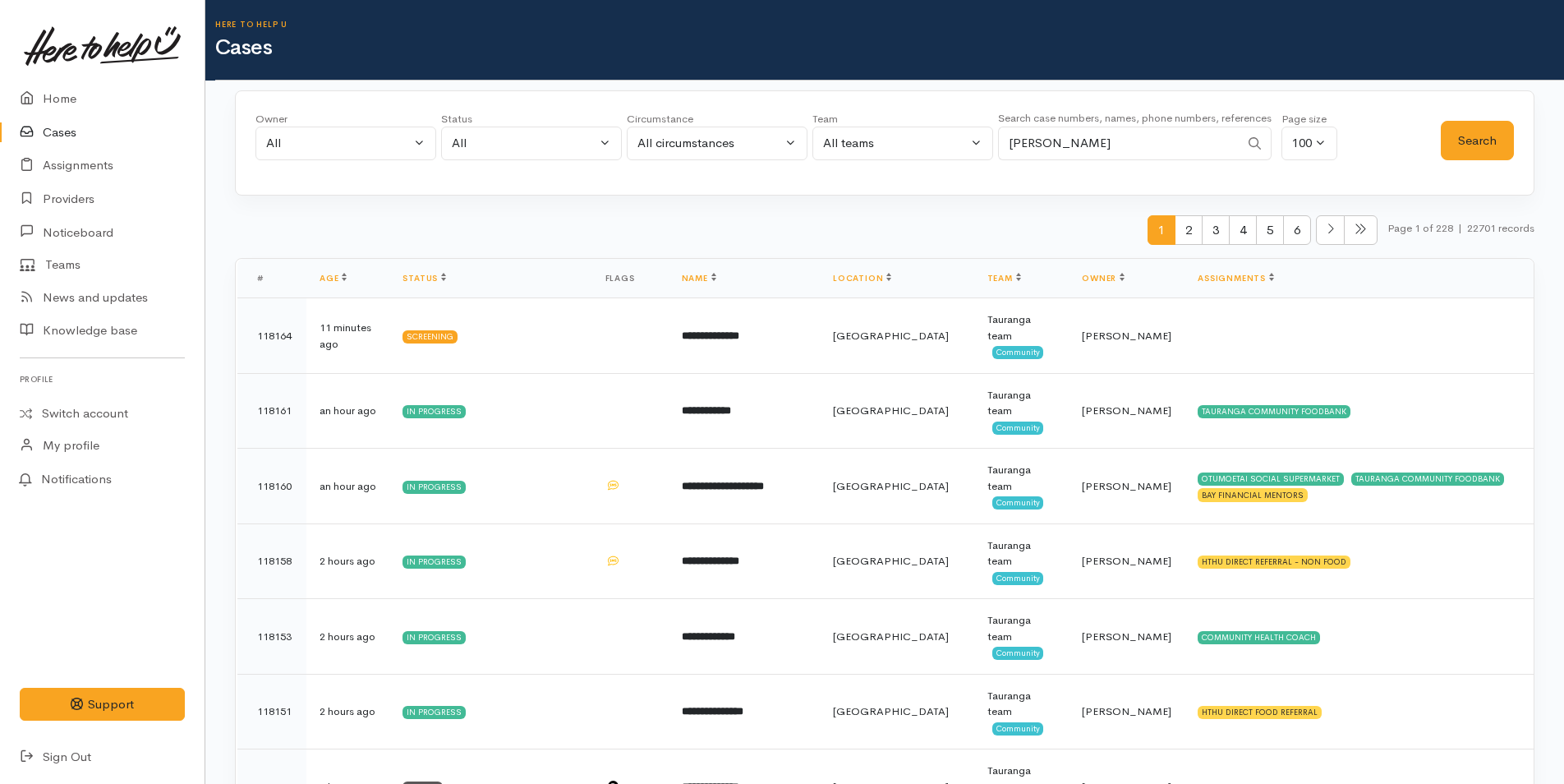
click at [890, 134] on div "Owner All My cases 2Alice1 [PERSON_NAME] ('Here to help u') [PERSON_NAME] ('Her…" at bounding box center [847, 140] width 1185 height 59
type input "ludlow"
click at [1496, 126] on button "Search" at bounding box center [1478, 141] width 74 height 41
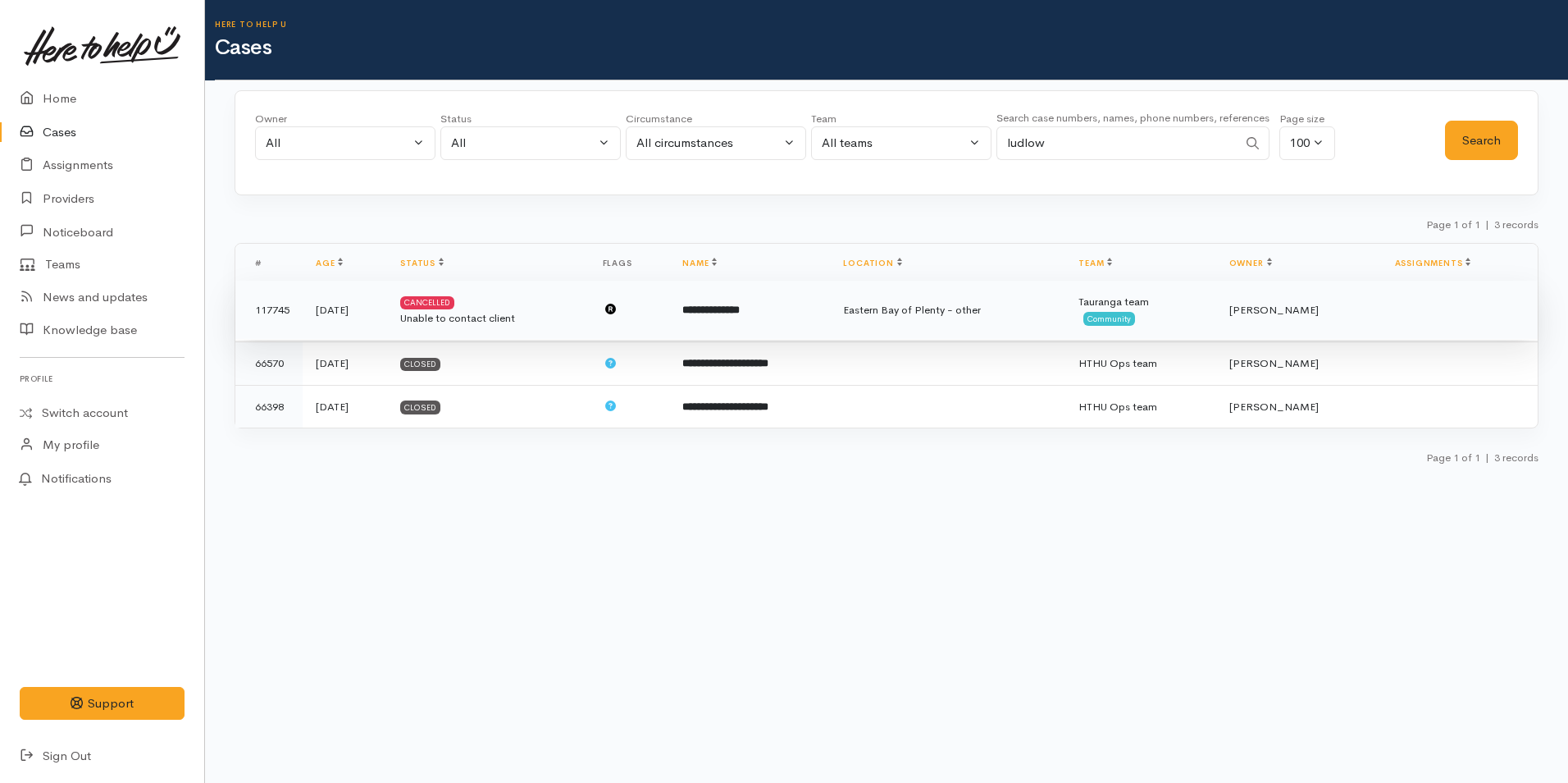
click at [911, 320] on td "Eastern Bay of Plenty - other" at bounding box center [947, 310] width 235 height 59
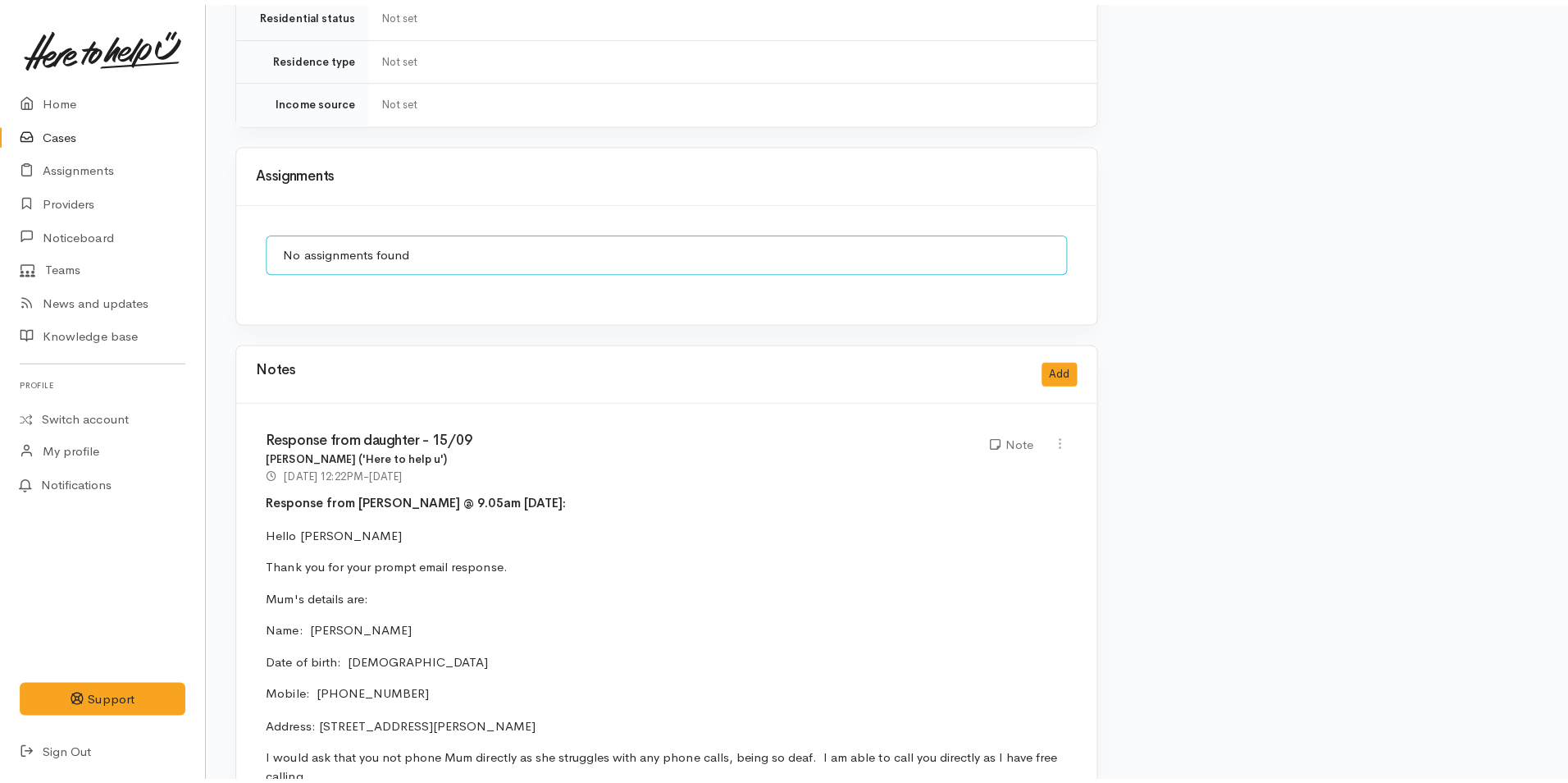
scroll to position [1313, 0]
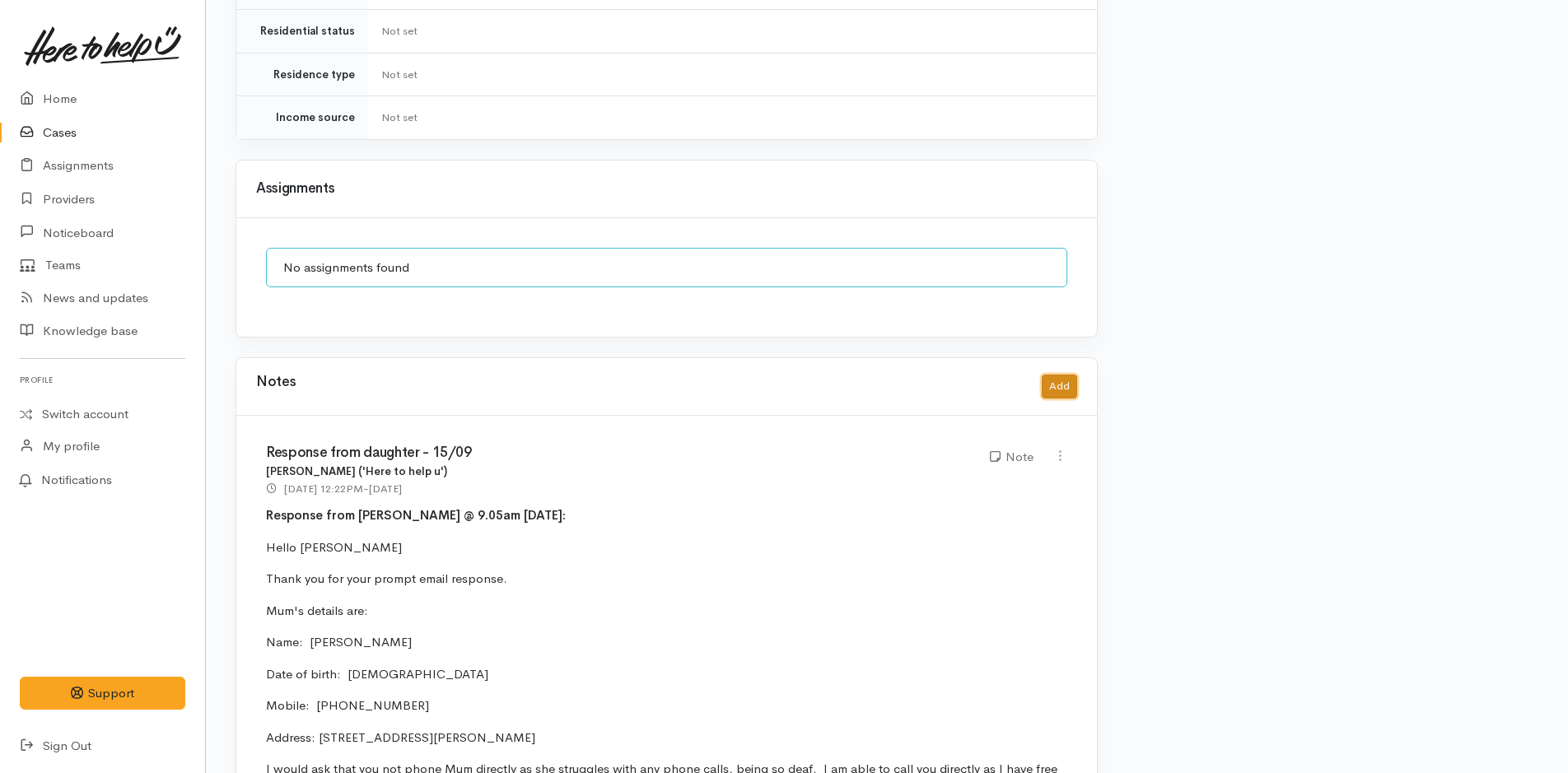
click at [1071, 374] on button "Add" at bounding box center [1060, 386] width 36 height 24
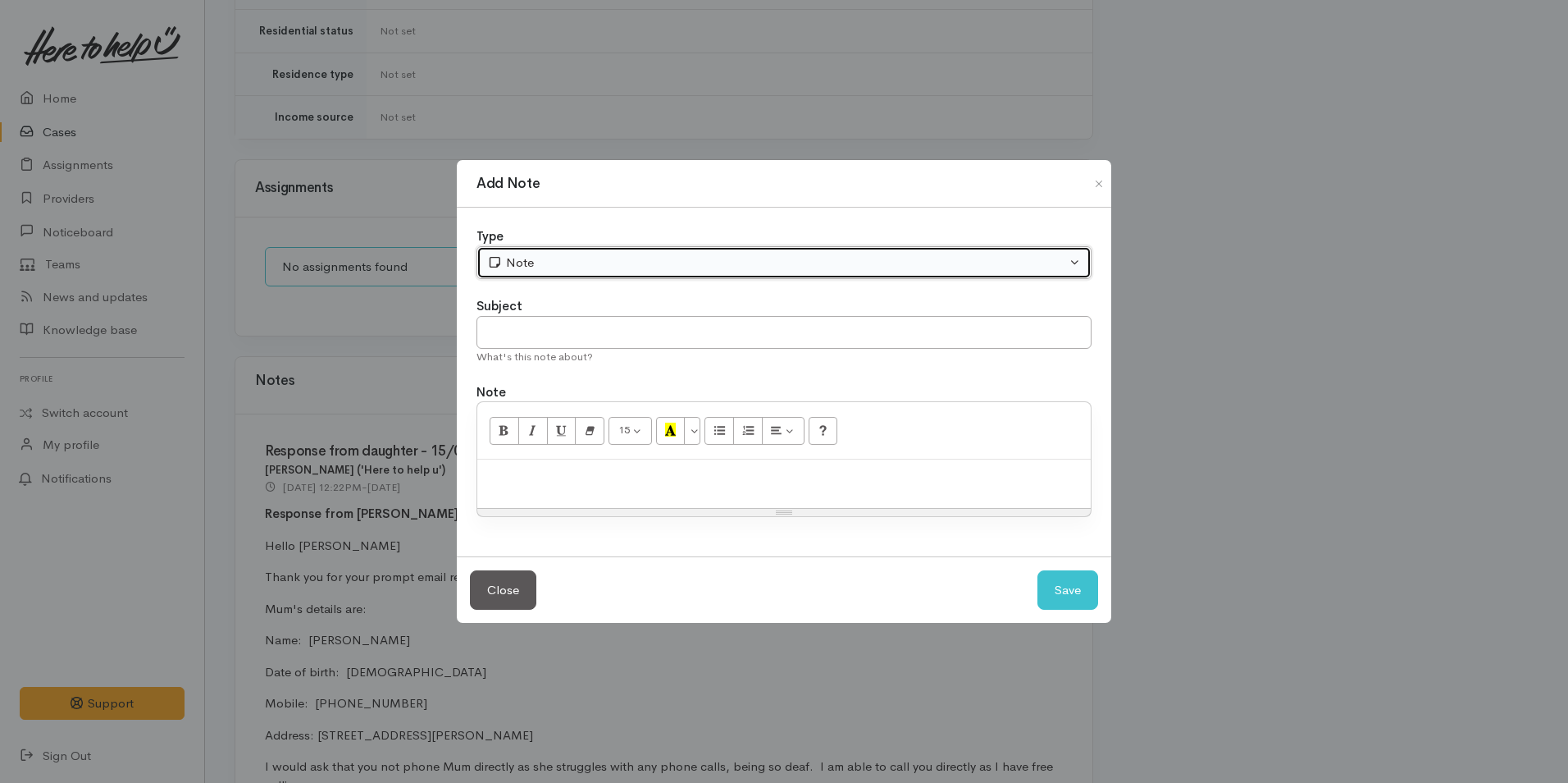
click at [564, 262] on div "Note" at bounding box center [777, 262] width 579 height 19
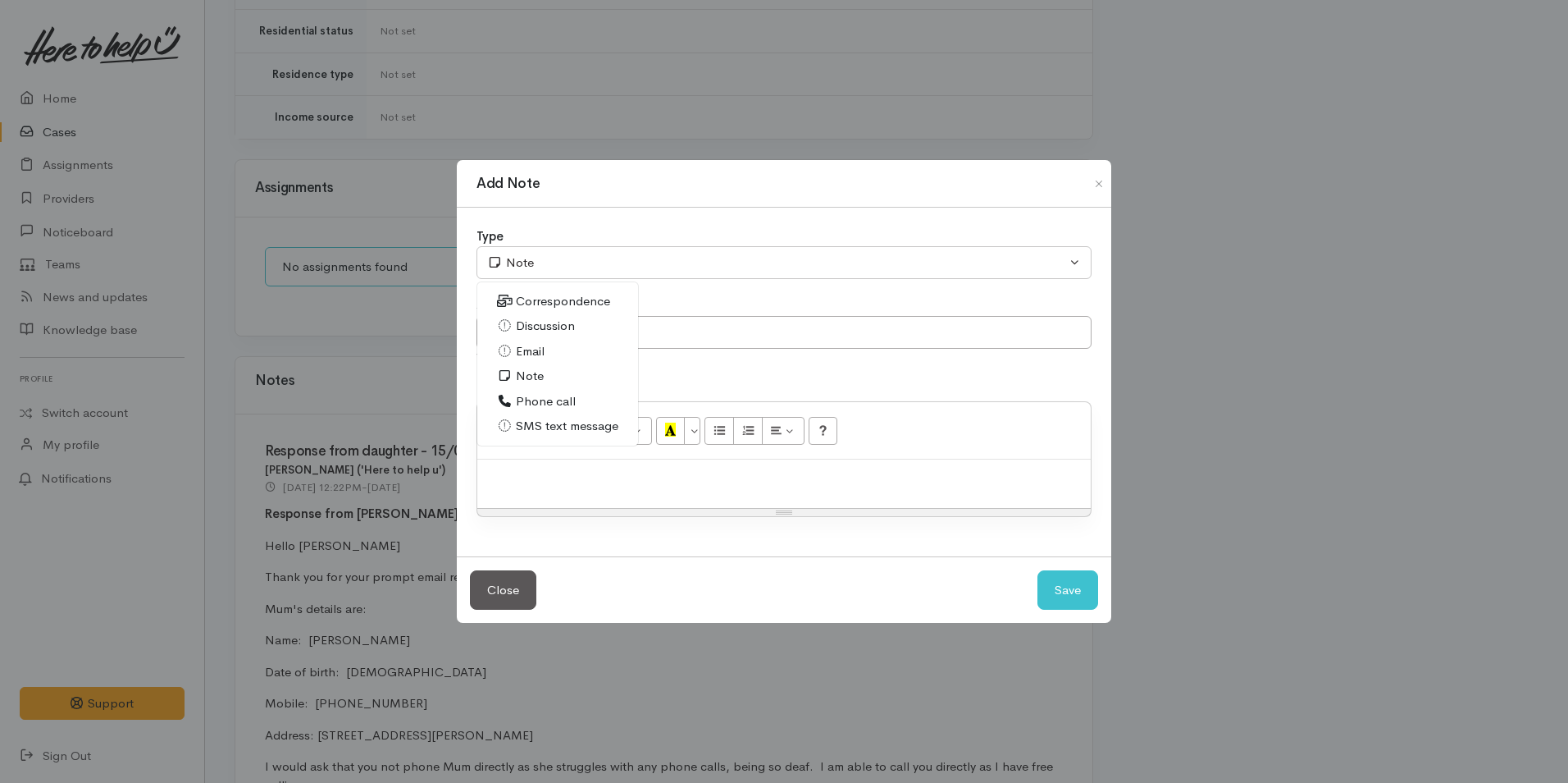
click at [536, 347] on span "Email" at bounding box center [531, 351] width 29 height 19
select select "2"
click at [552, 321] on input "text" at bounding box center [784, 332] width 615 height 34
type input "C"
type input "Provider information"
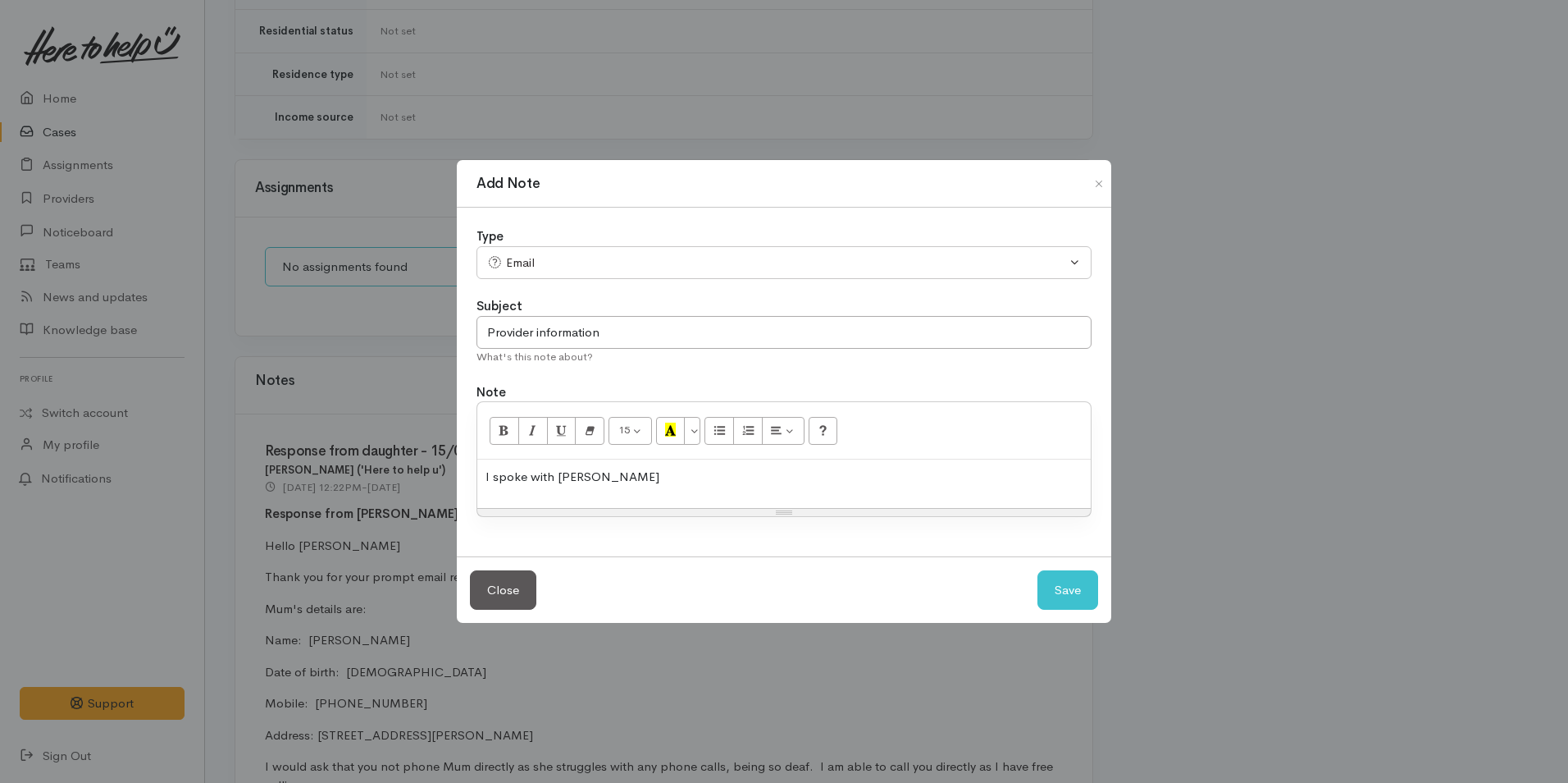
drag, startPoint x: 587, startPoint y: 476, endPoint x: 628, endPoint y: 489, distance: 43.0
click at [587, 476] on p "I spoke with Deneise" at bounding box center [784, 477] width 597 height 19
click at [670, 483] on p "I spoke with Deniese" at bounding box center [784, 477] width 597 height 19
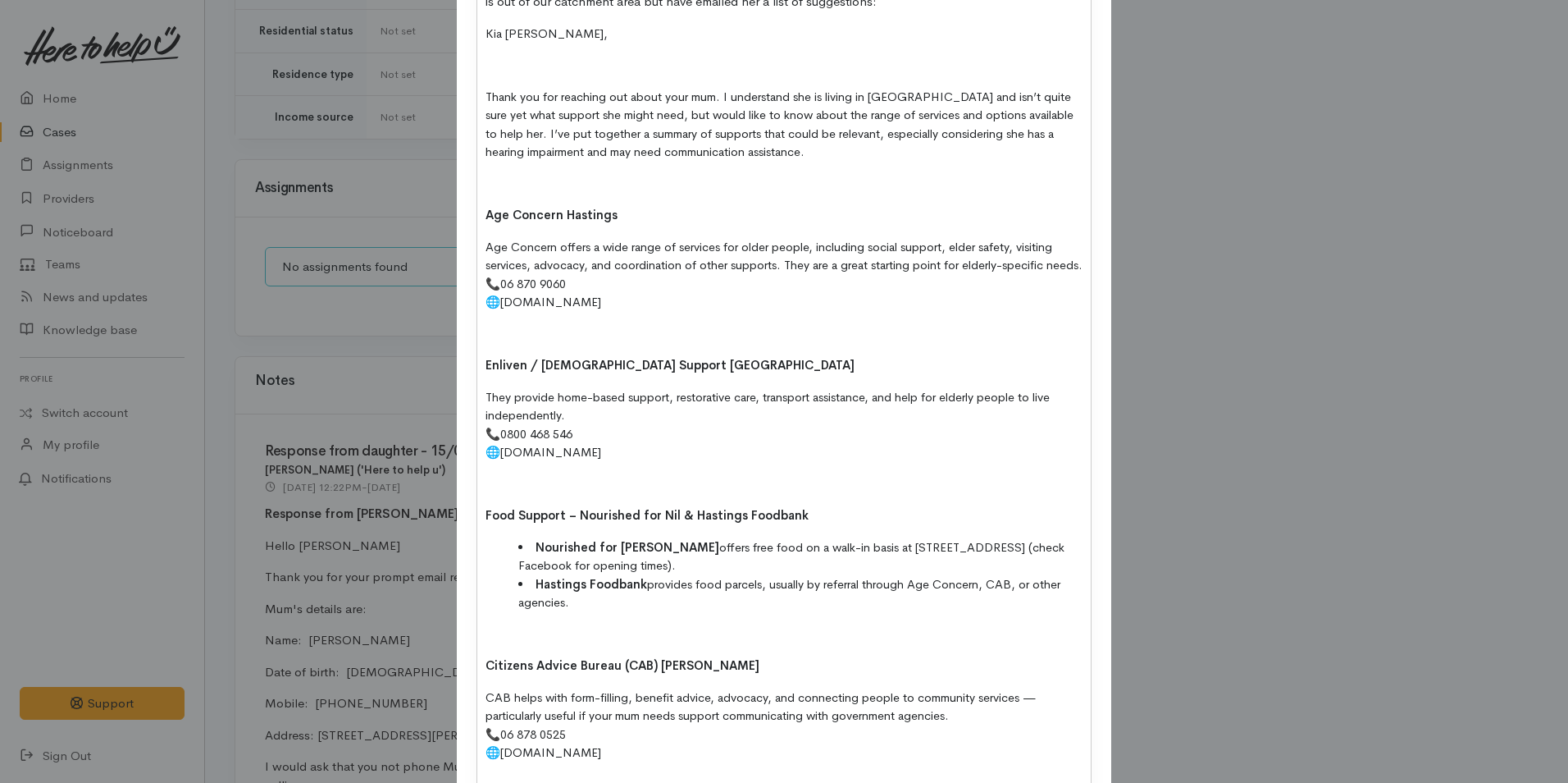
scroll to position [0, 0]
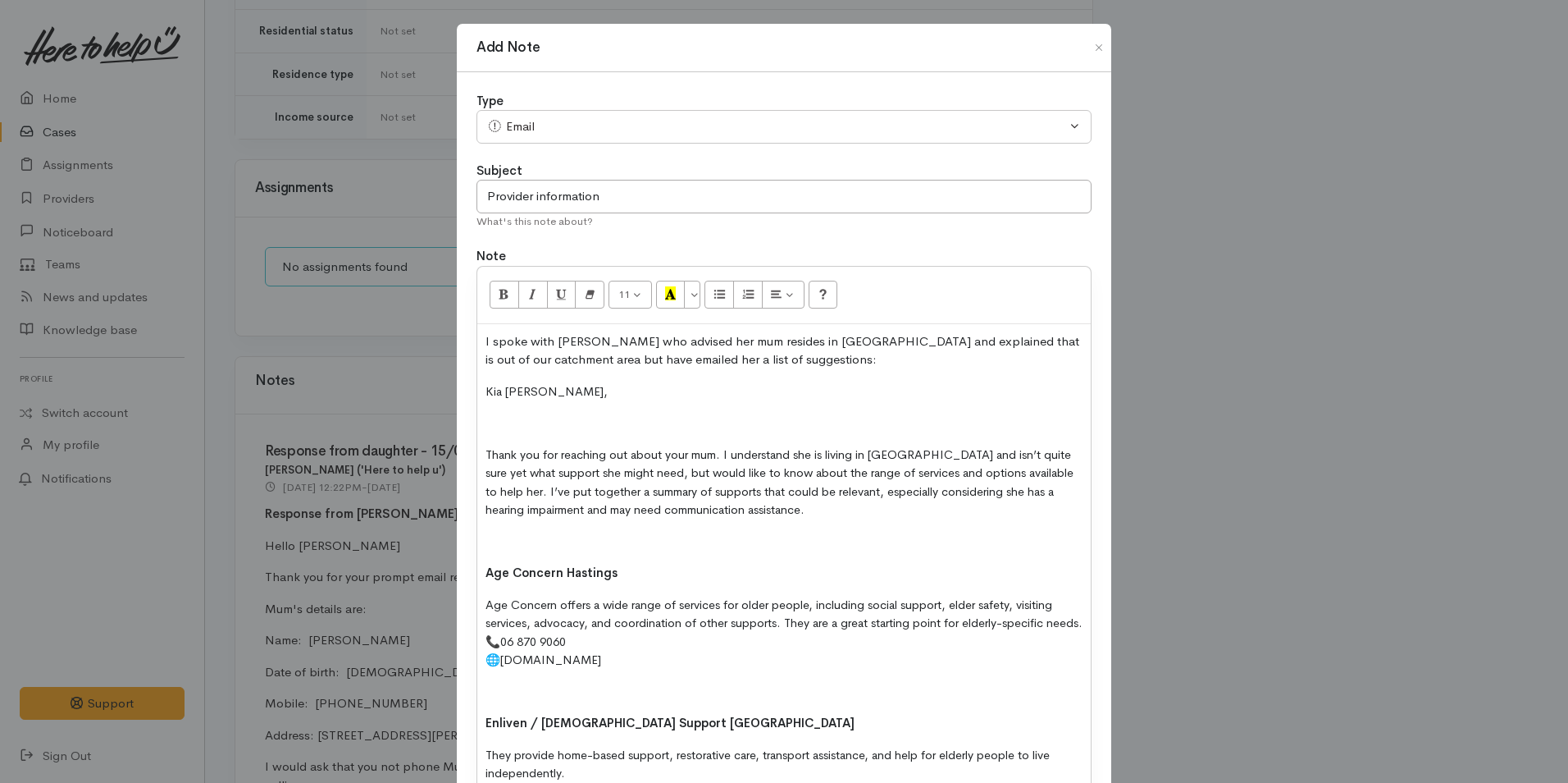
click at [504, 417] on p at bounding box center [784, 423] width 597 height 19
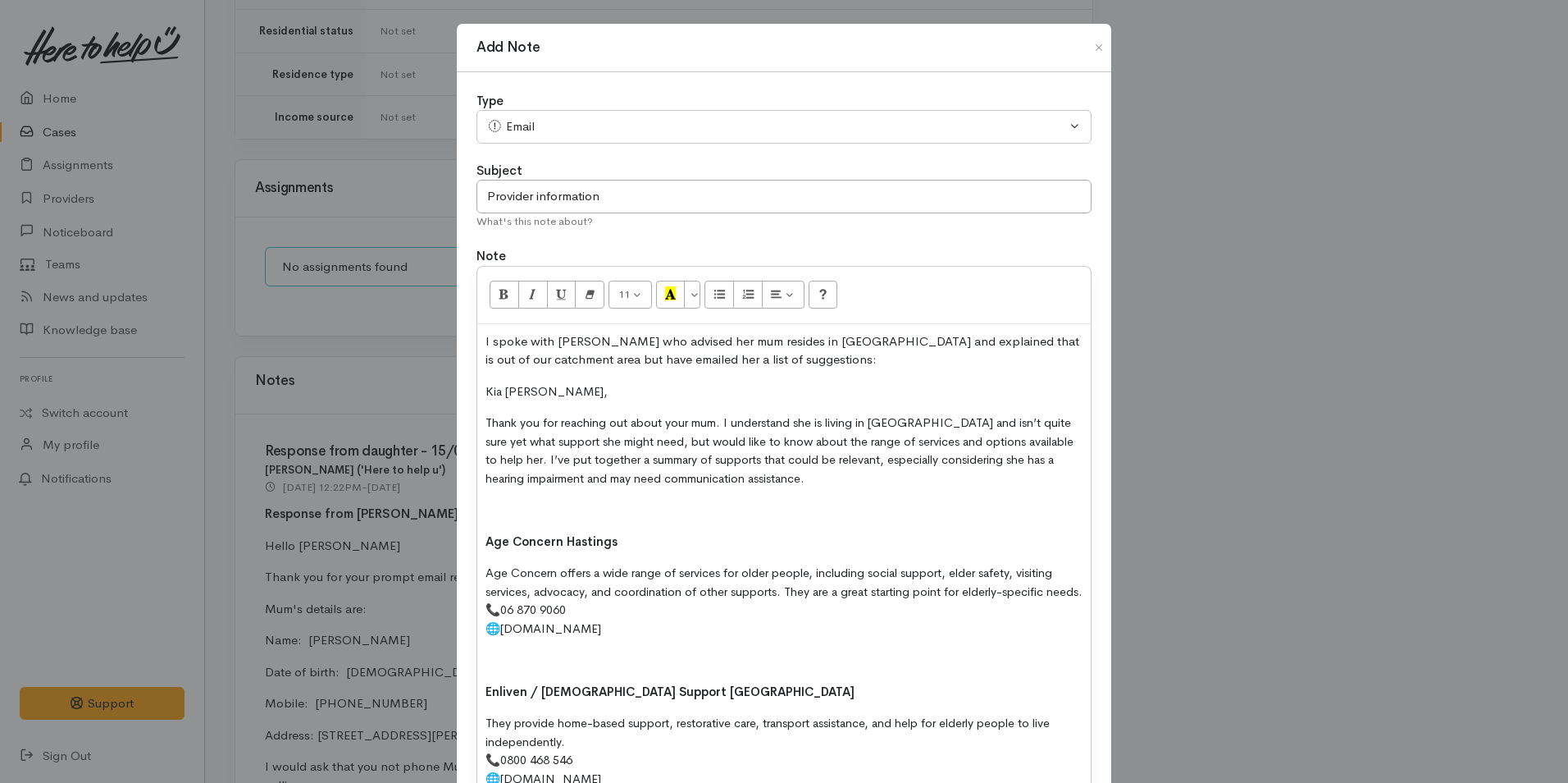
click at [496, 502] on p at bounding box center [784, 510] width 597 height 19
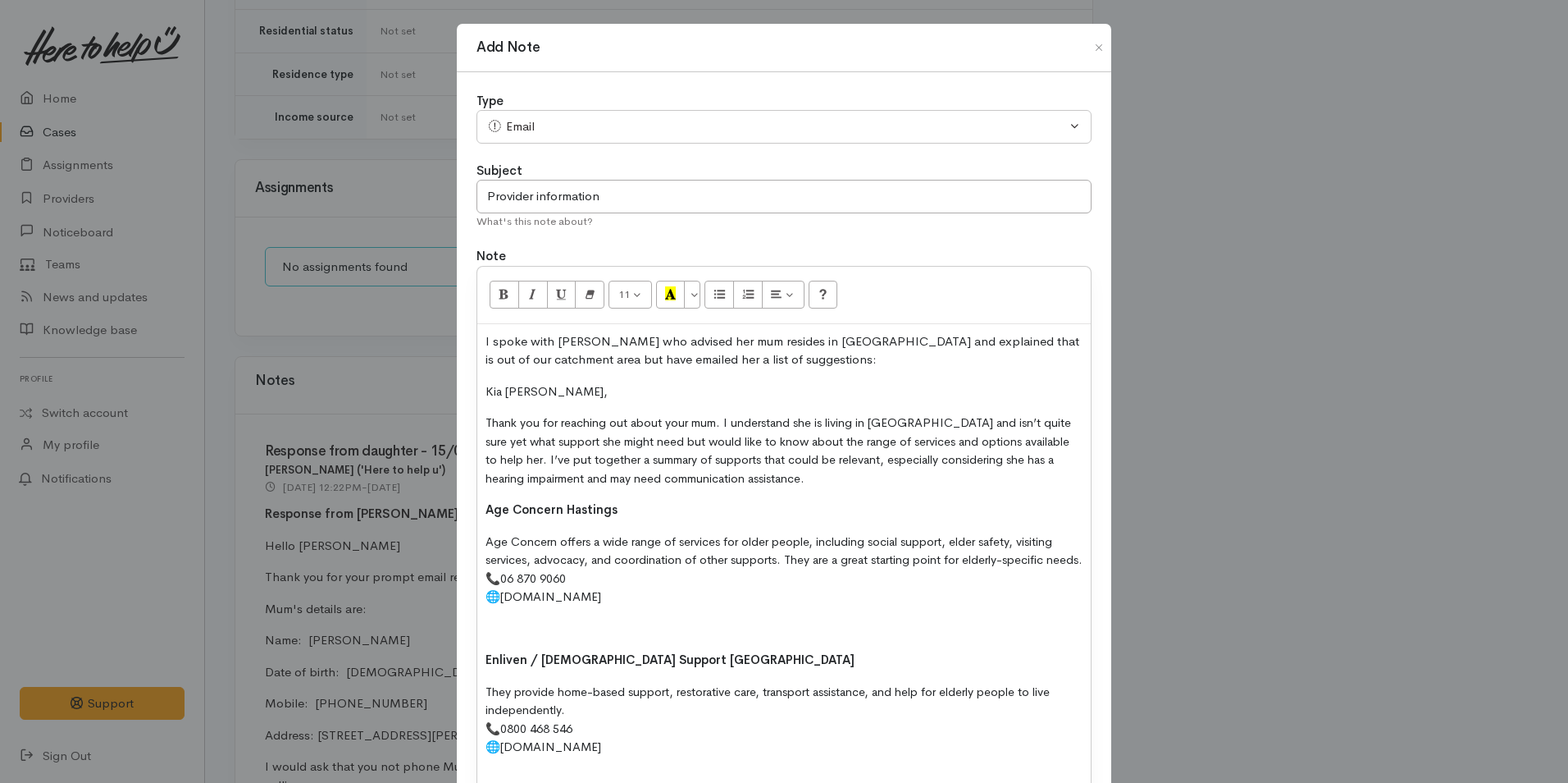
click at [495, 638] on p at bounding box center [784, 629] width 597 height 19
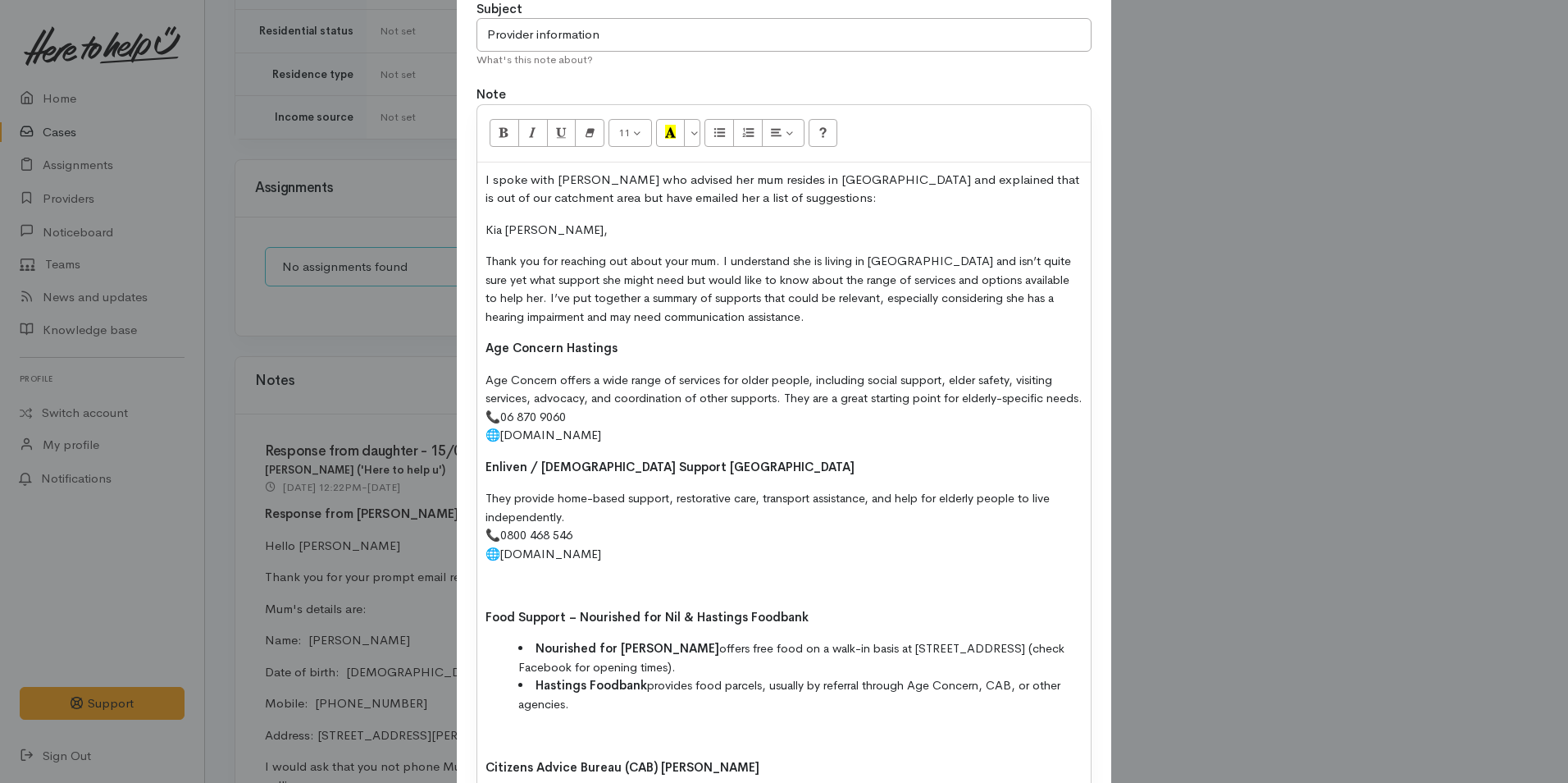
scroll to position [164, 0]
click at [547, 592] on p at bounding box center [784, 583] width 597 height 19
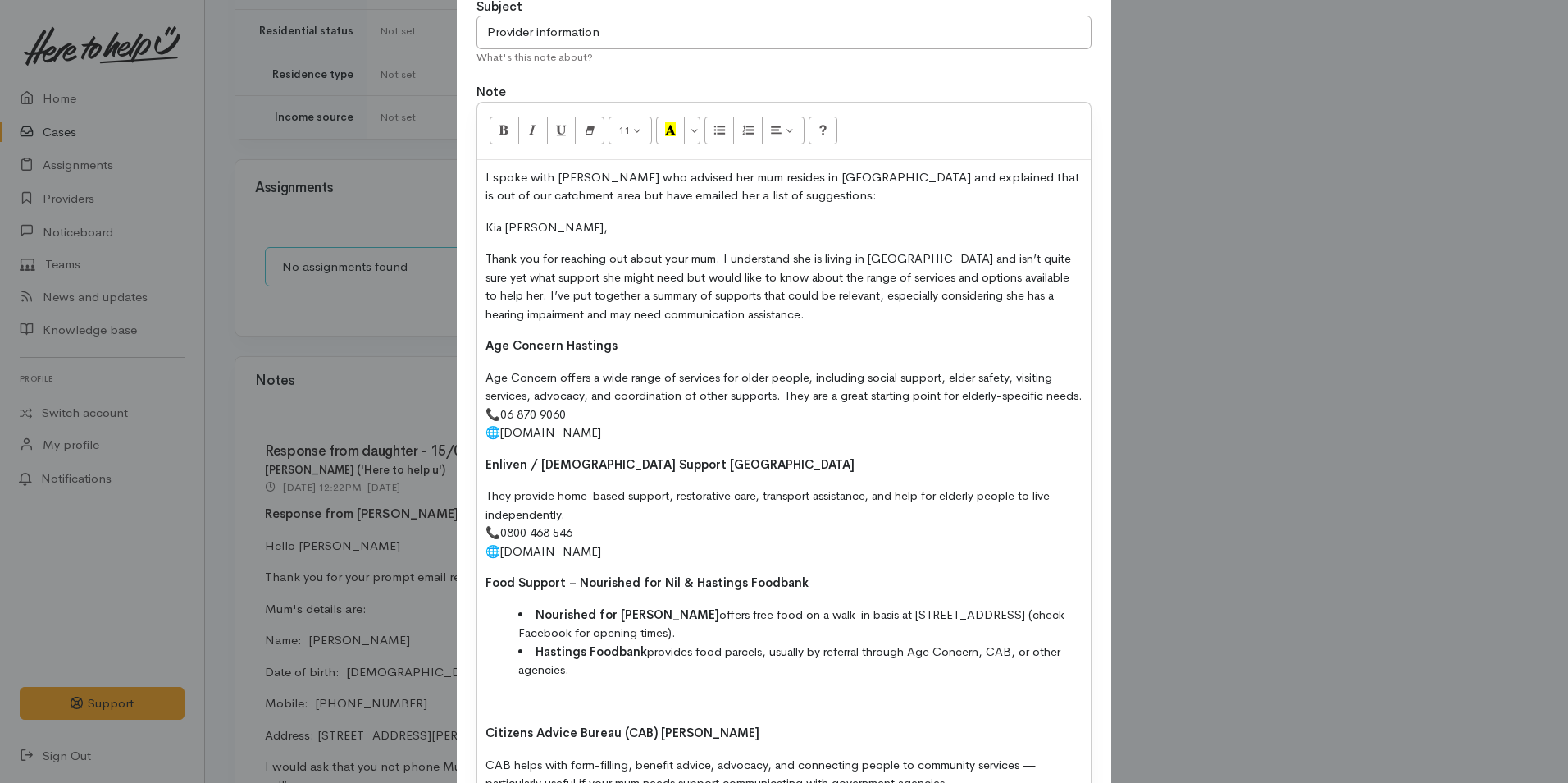
scroll to position [328, 0]
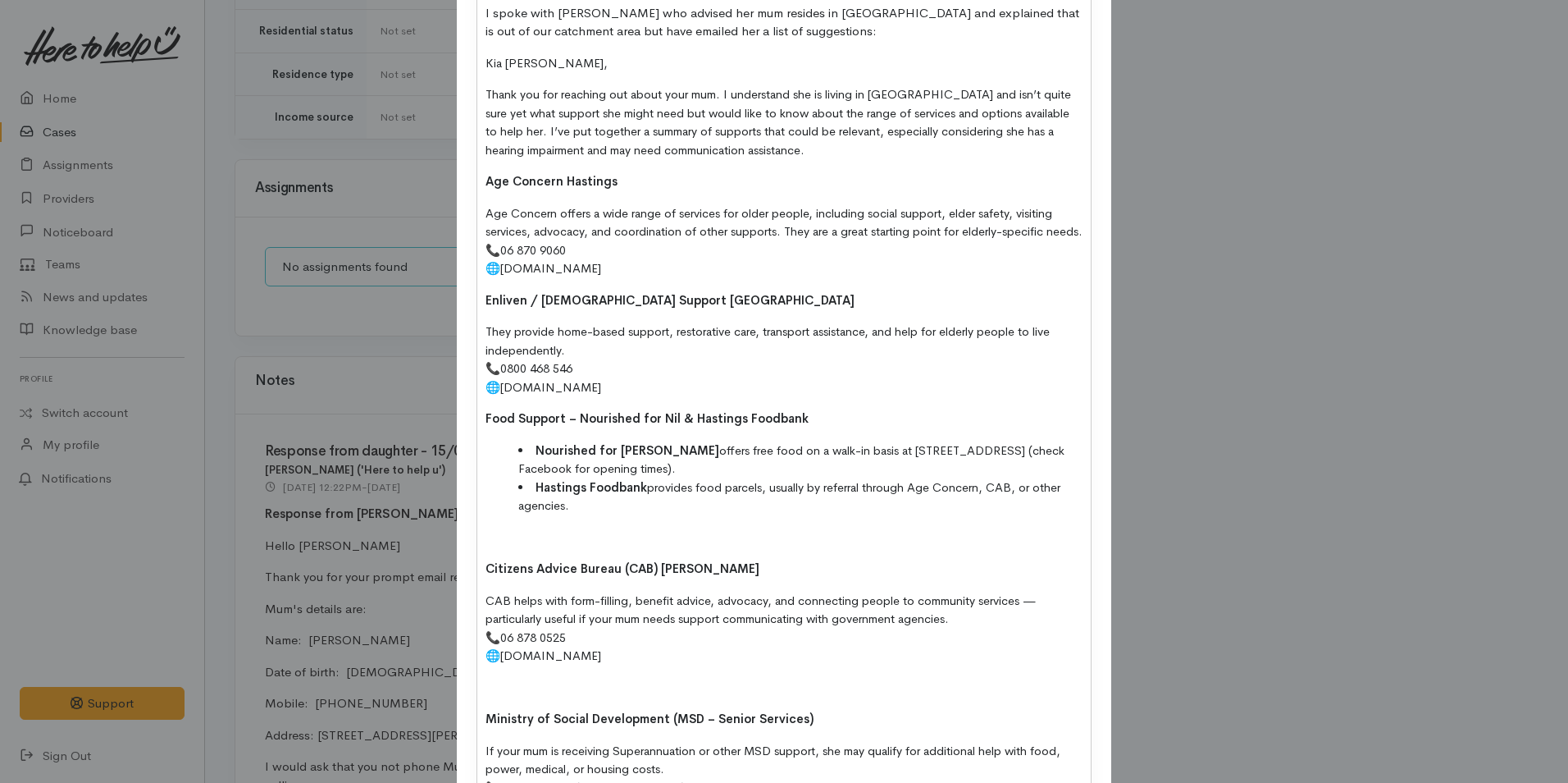
click at [526, 548] on p at bounding box center [784, 537] width 597 height 19
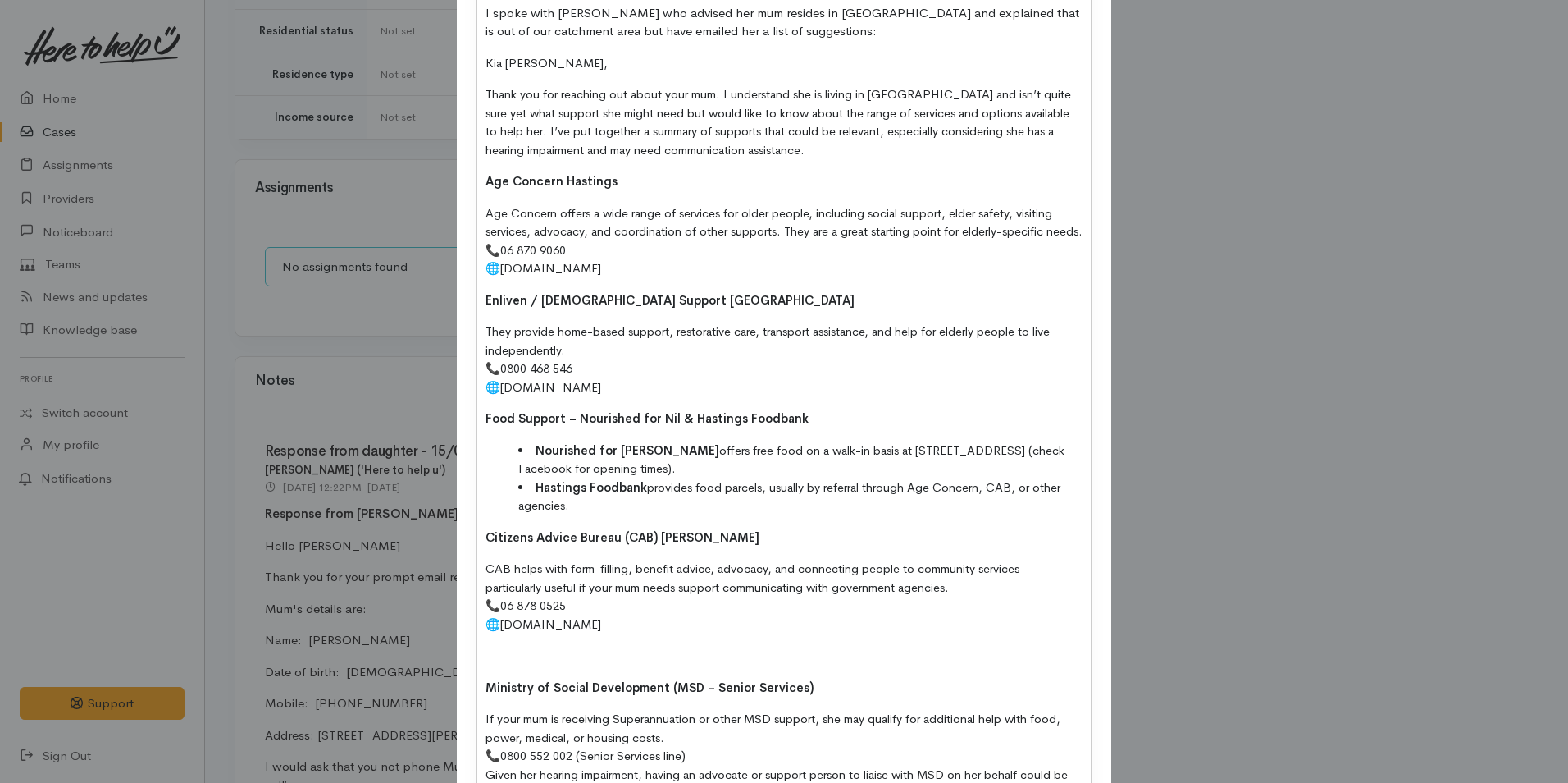
scroll to position [164, 0]
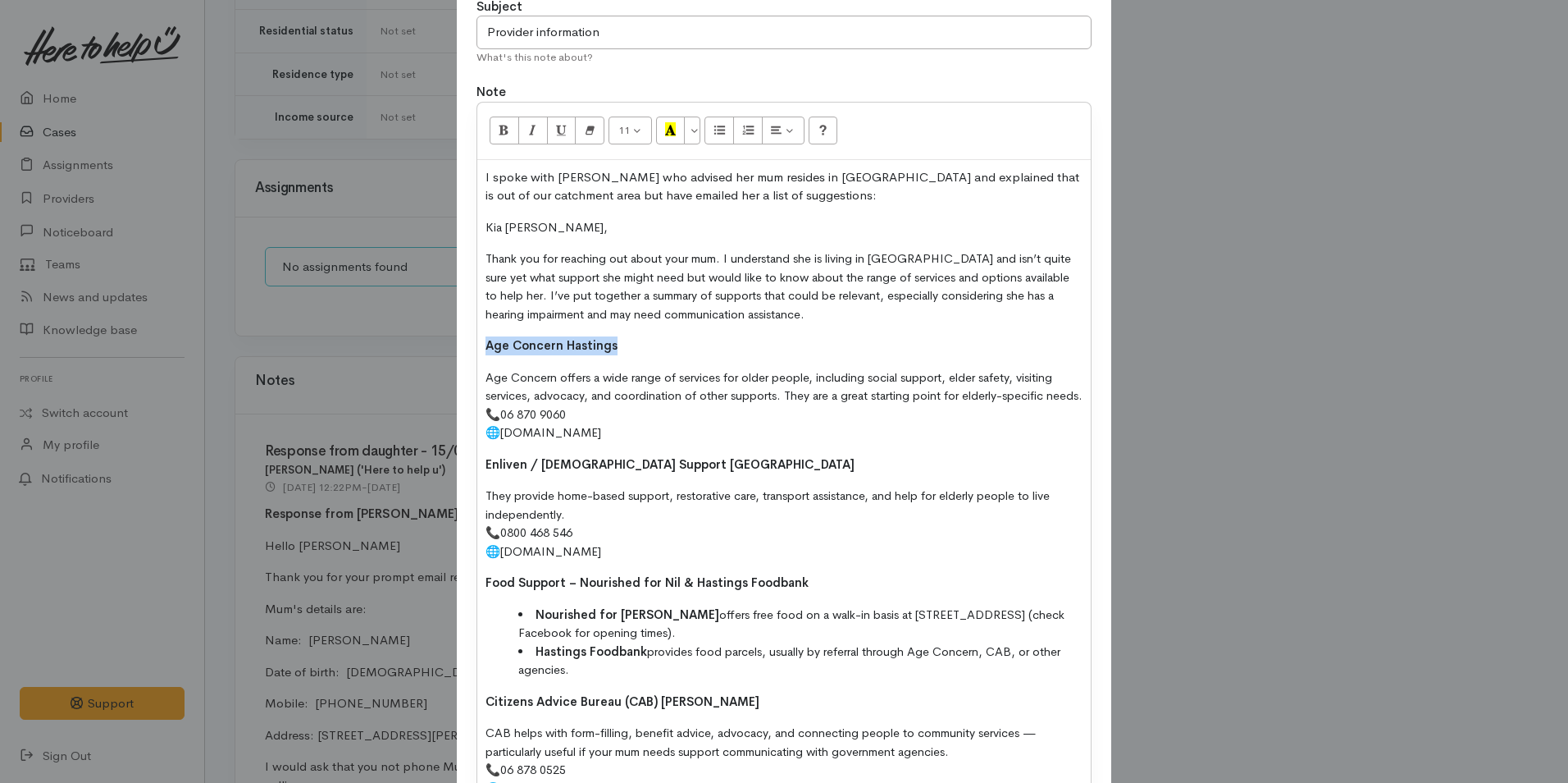
drag, startPoint x: 532, startPoint y: 343, endPoint x: 436, endPoint y: 326, distance: 97.5
click at [436, 326] on div "Add Note Type Correspondence Discussion Email Note Phone call SMS text message …" at bounding box center [784, 392] width 1568 height 783
click at [670, 130] on icon "Recent Color" at bounding box center [671, 129] width 11 height 14
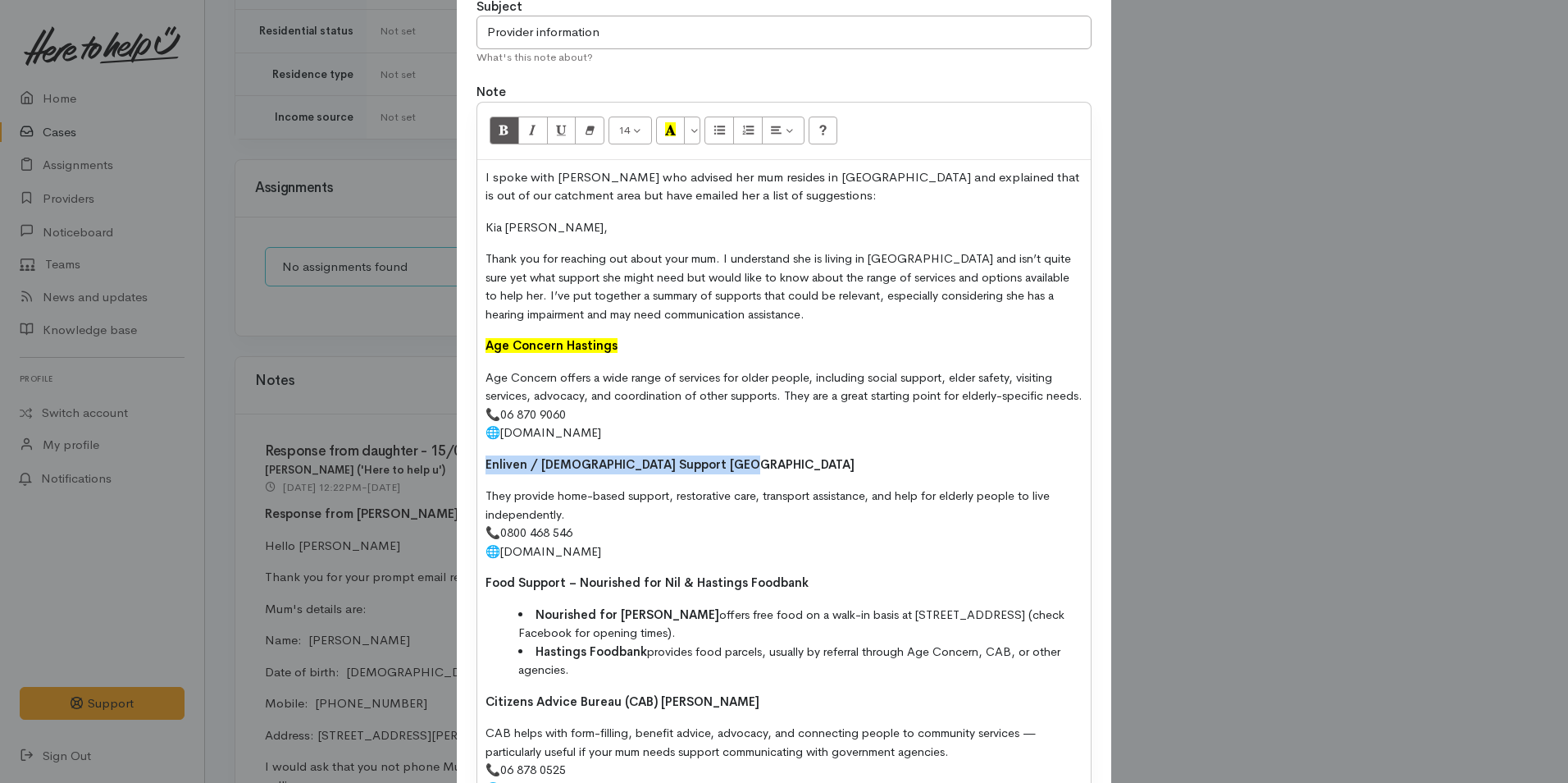
drag, startPoint x: 741, startPoint y: 485, endPoint x: 449, endPoint y: 483, distance: 292.0
click at [449, 483] on div "Add Note Type Correspondence Discussion Email Note Phone call SMS text message …" at bounding box center [784, 392] width 1568 height 783
click at [671, 136] on icon "Recent Color" at bounding box center [671, 129] width 11 height 14
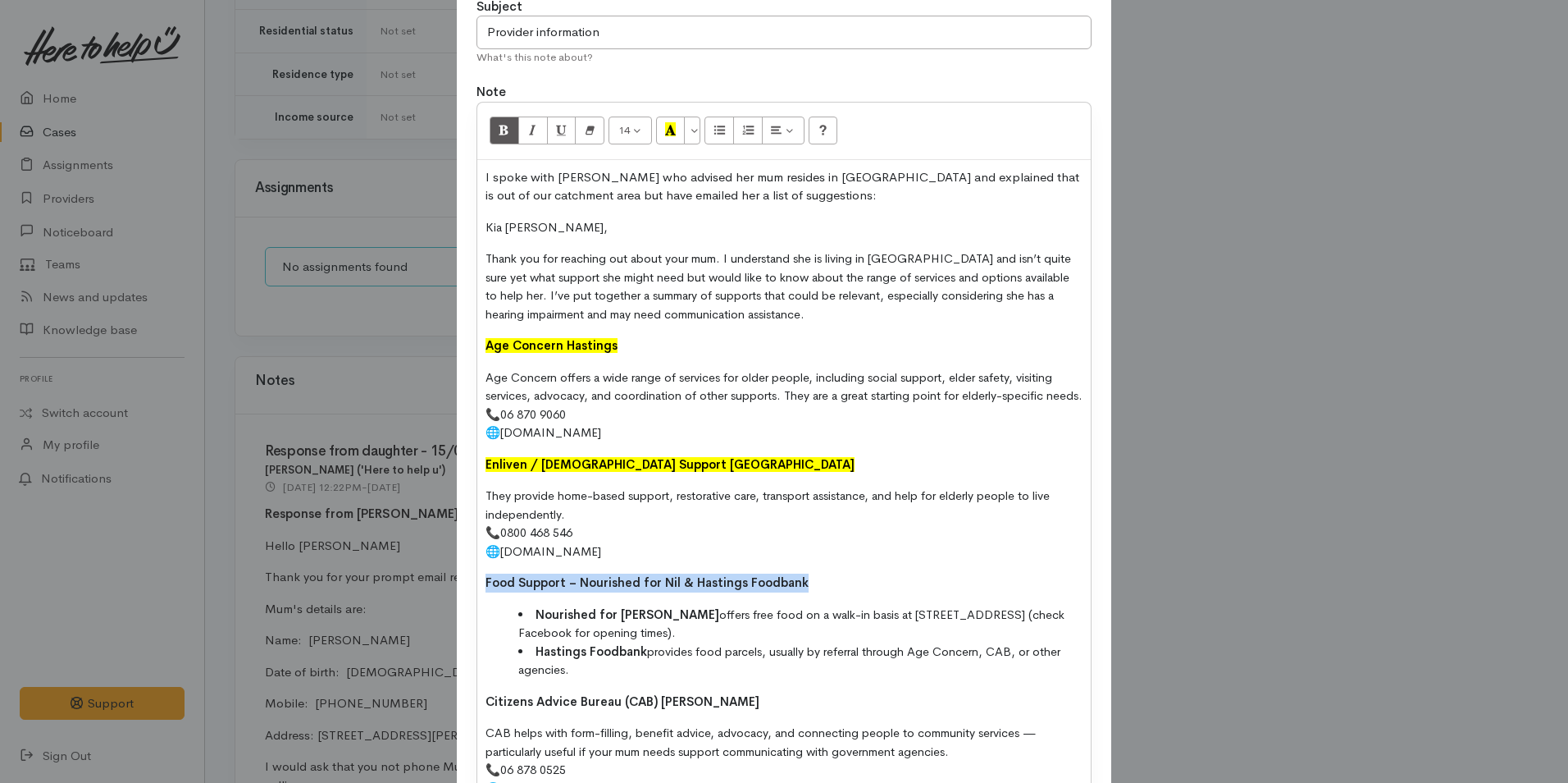
drag, startPoint x: 579, startPoint y: 605, endPoint x: 401, endPoint y: 608, distance: 178.0
click at [401, 608] on div "Add Note Type Correspondence Discussion Email Note Phone call SMS text message …" at bounding box center [784, 392] width 1568 height 783
click at [669, 127] on icon "Recent Color" at bounding box center [671, 129] width 11 height 14
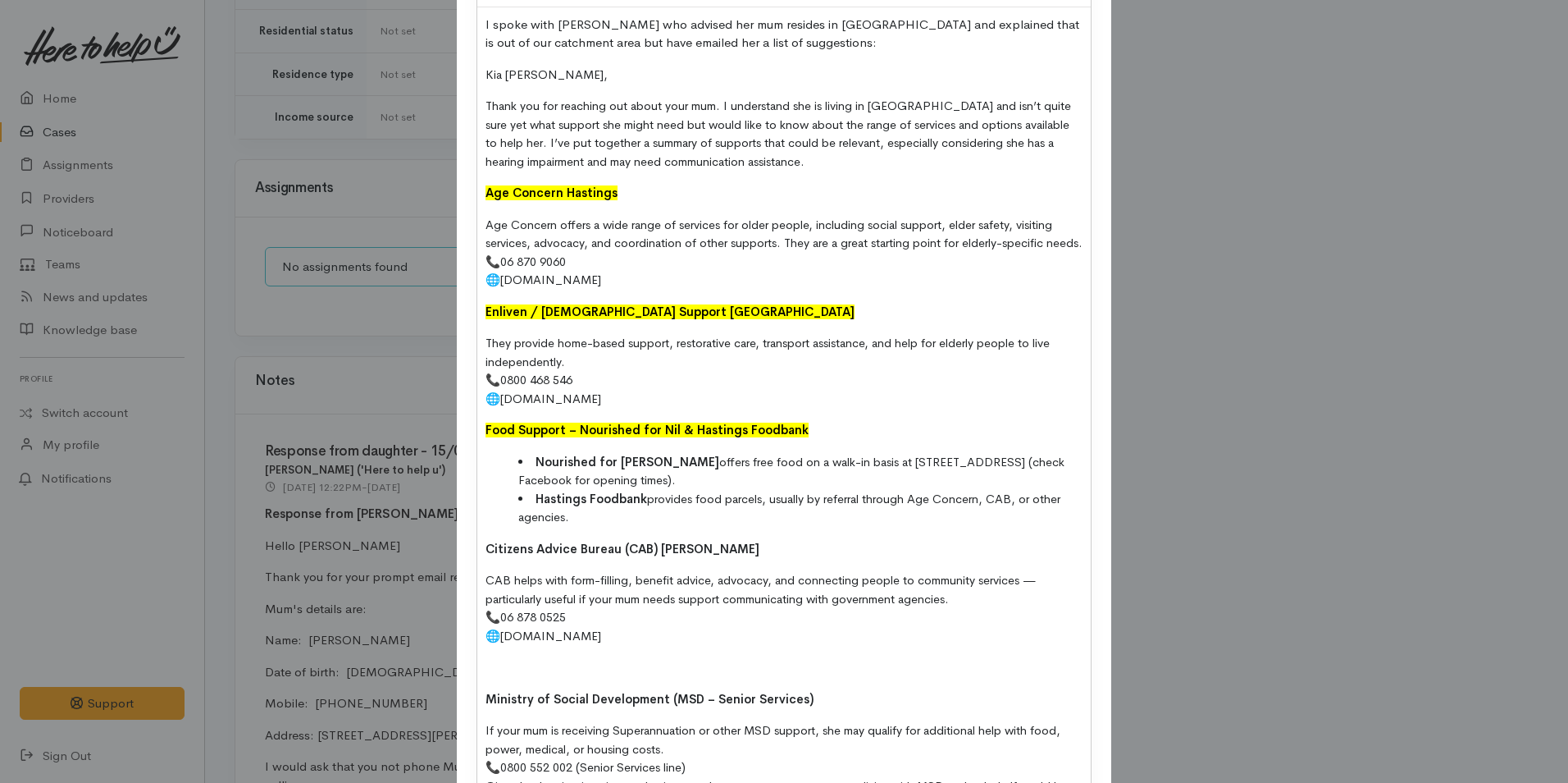
scroll to position [492, 0]
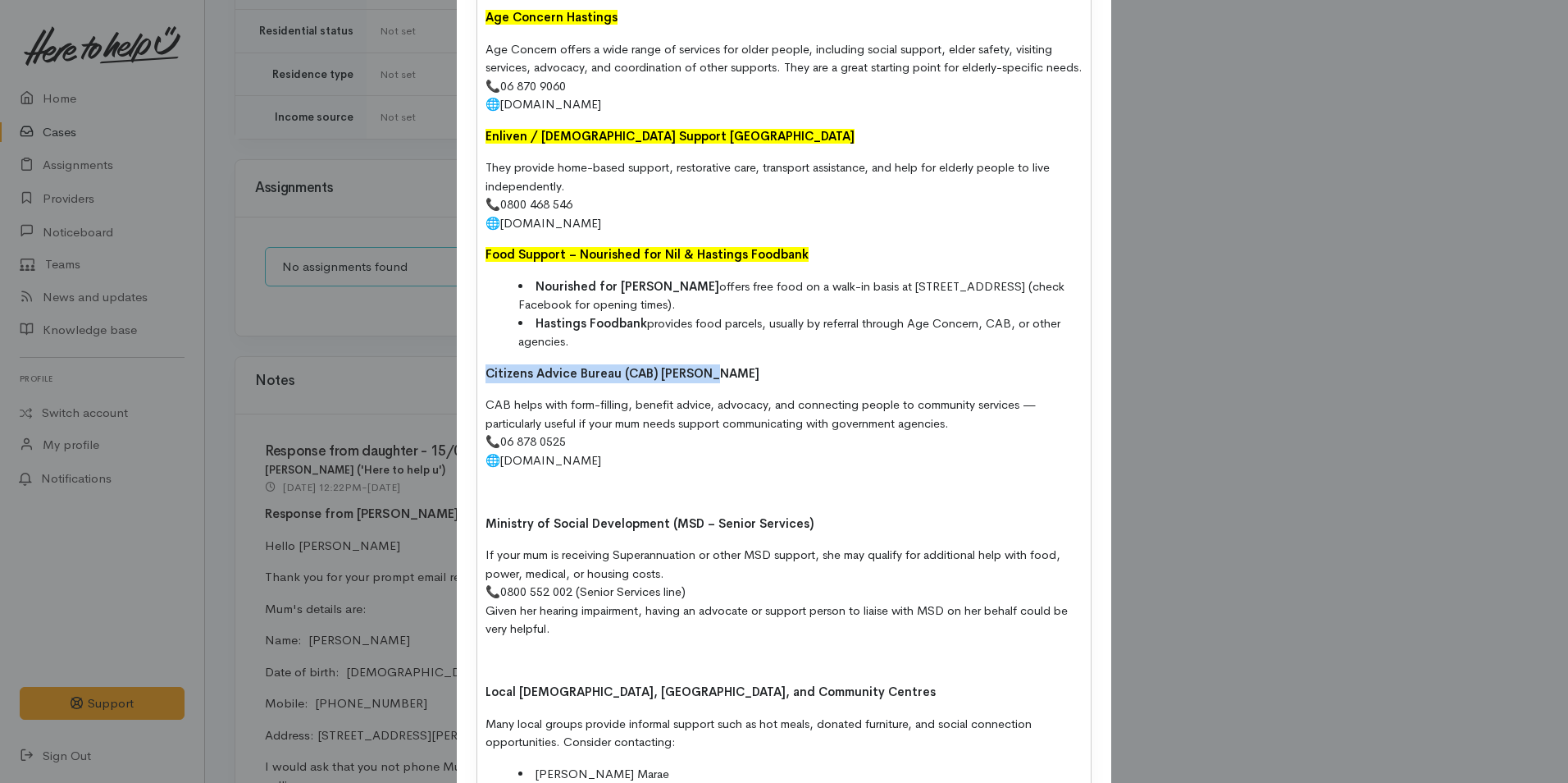
drag, startPoint x: 705, startPoint y: 395, endPoint x: 380, endPoint y: 381, distance: 325.3
click at [378, 381] on div "Add Note Type Correspondence Discussion Email Note Phone call SMS text message …" at bounding box center [784, 392] width 1568 height 783
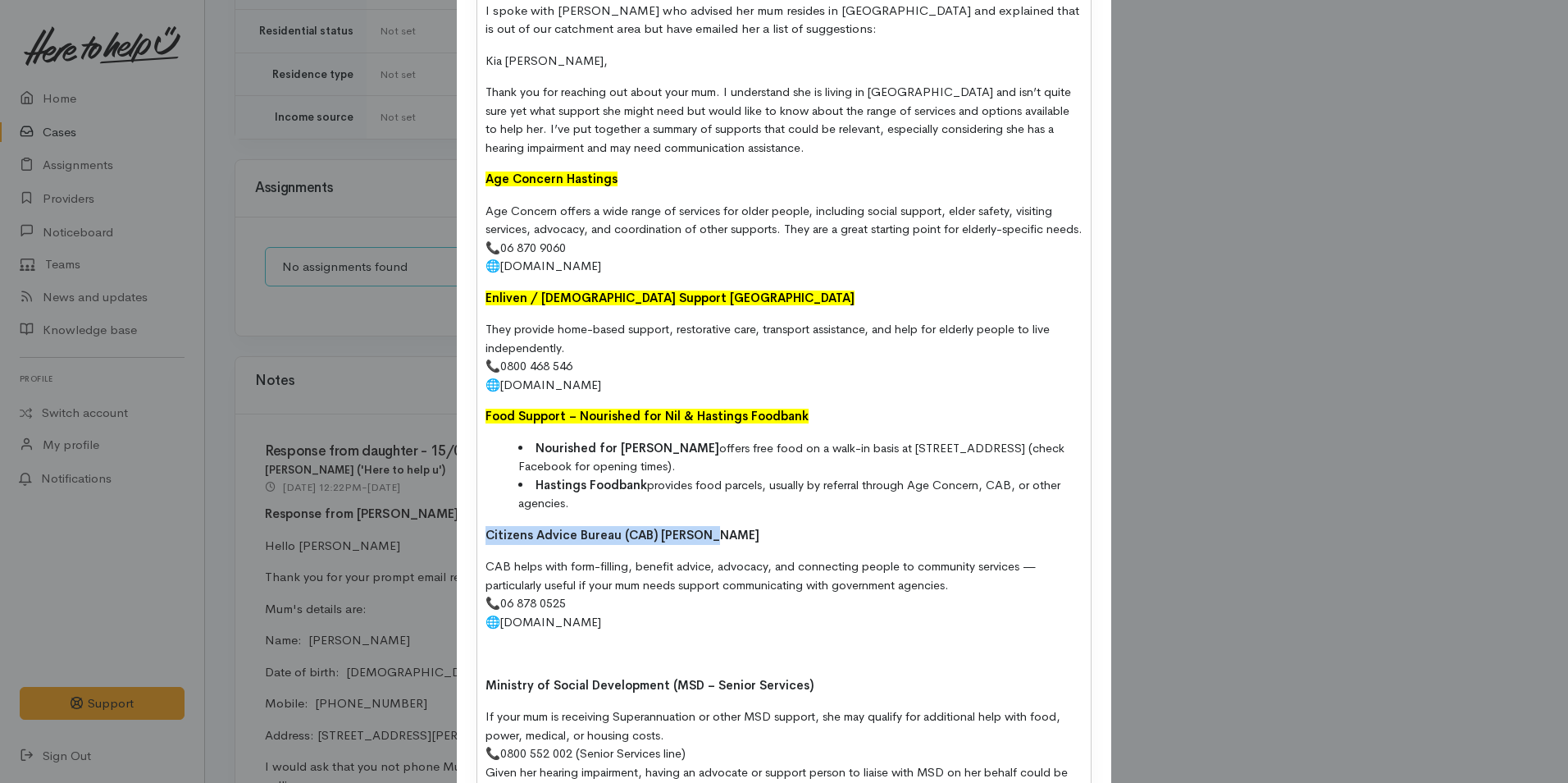
scroll to position [82, 0]
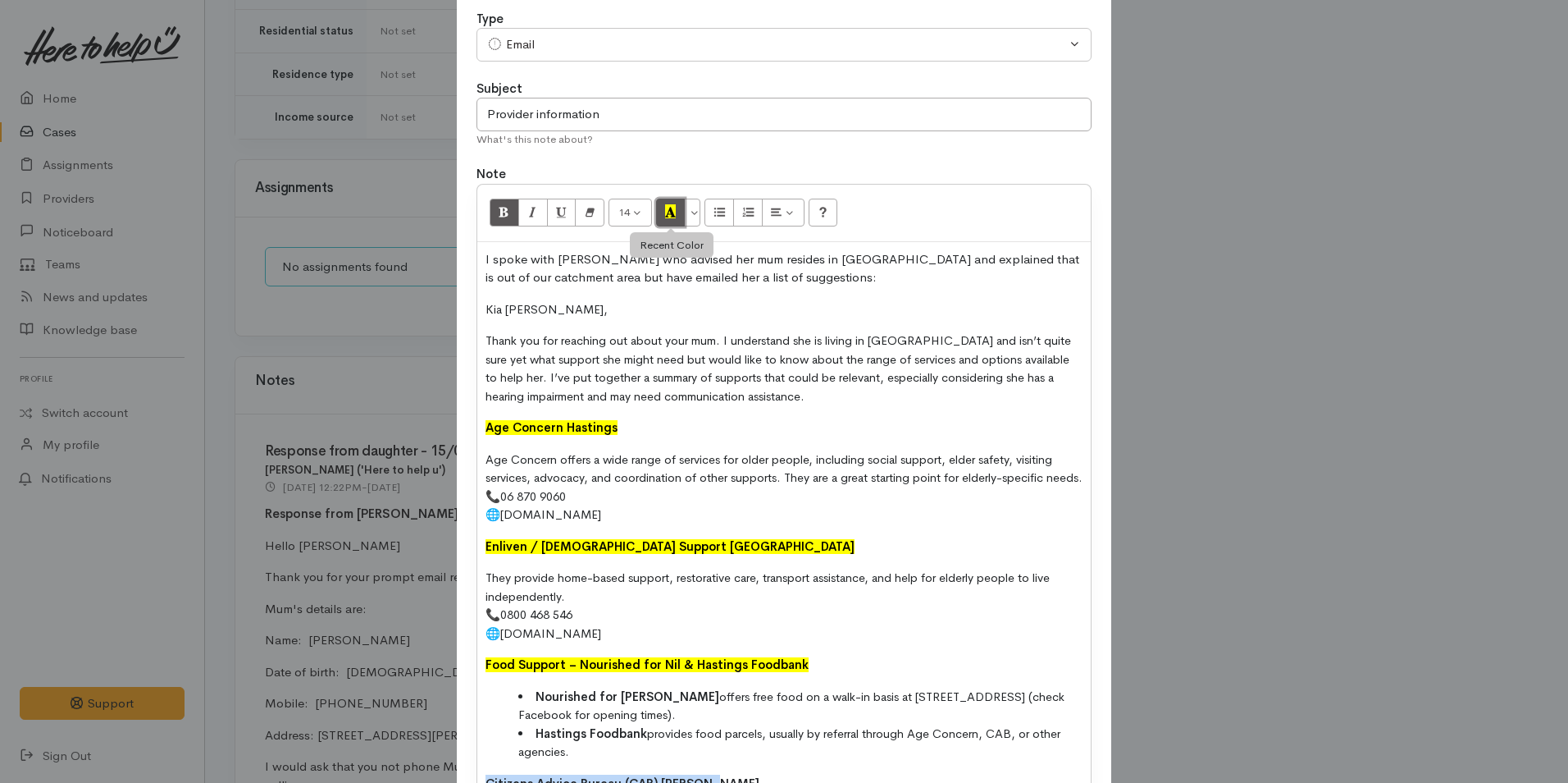
click at [674, 208] on button "Recent Color" at bounding box center [671, 212] width 30 height 28
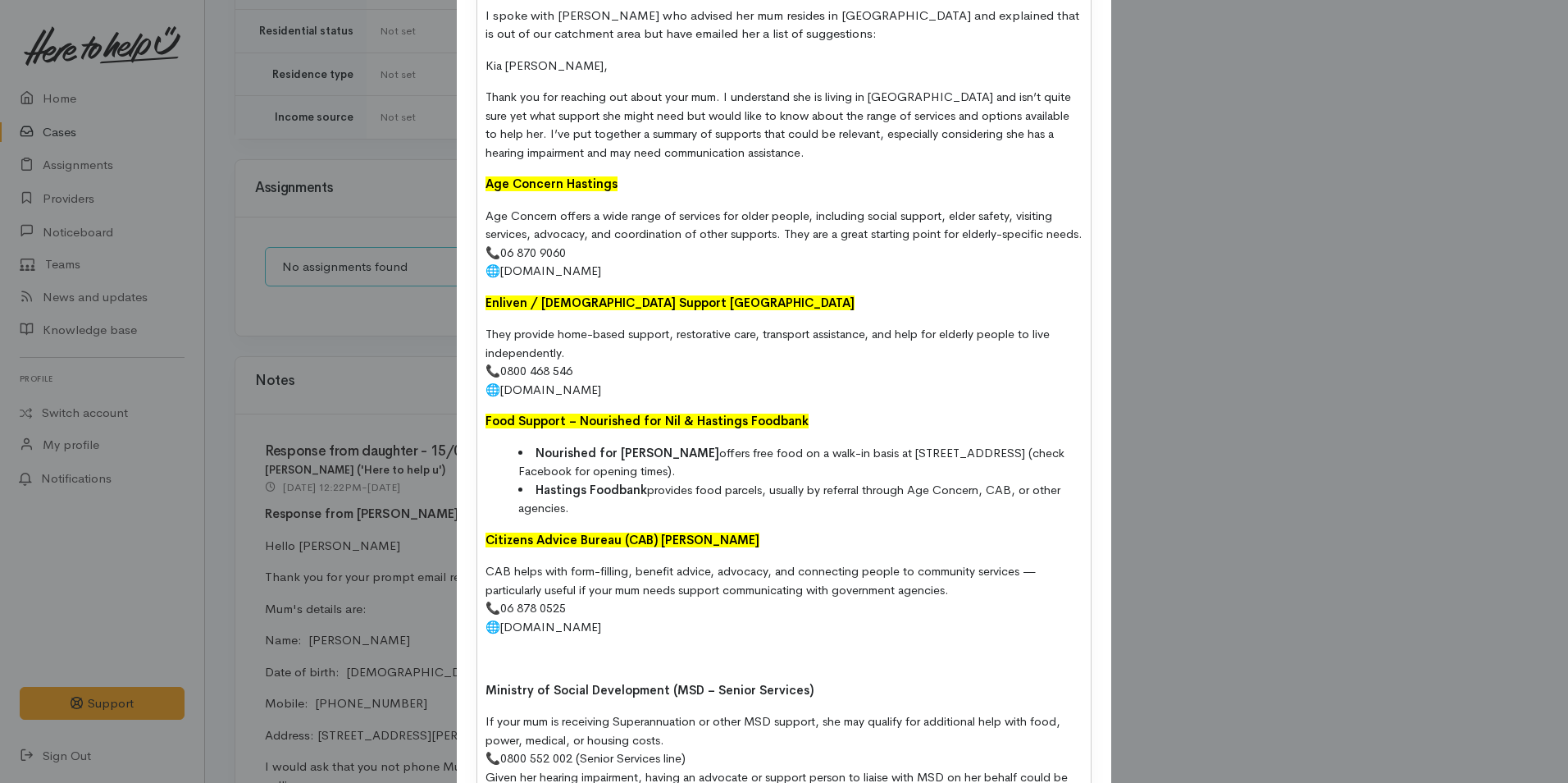
scroll to position [492, 0]
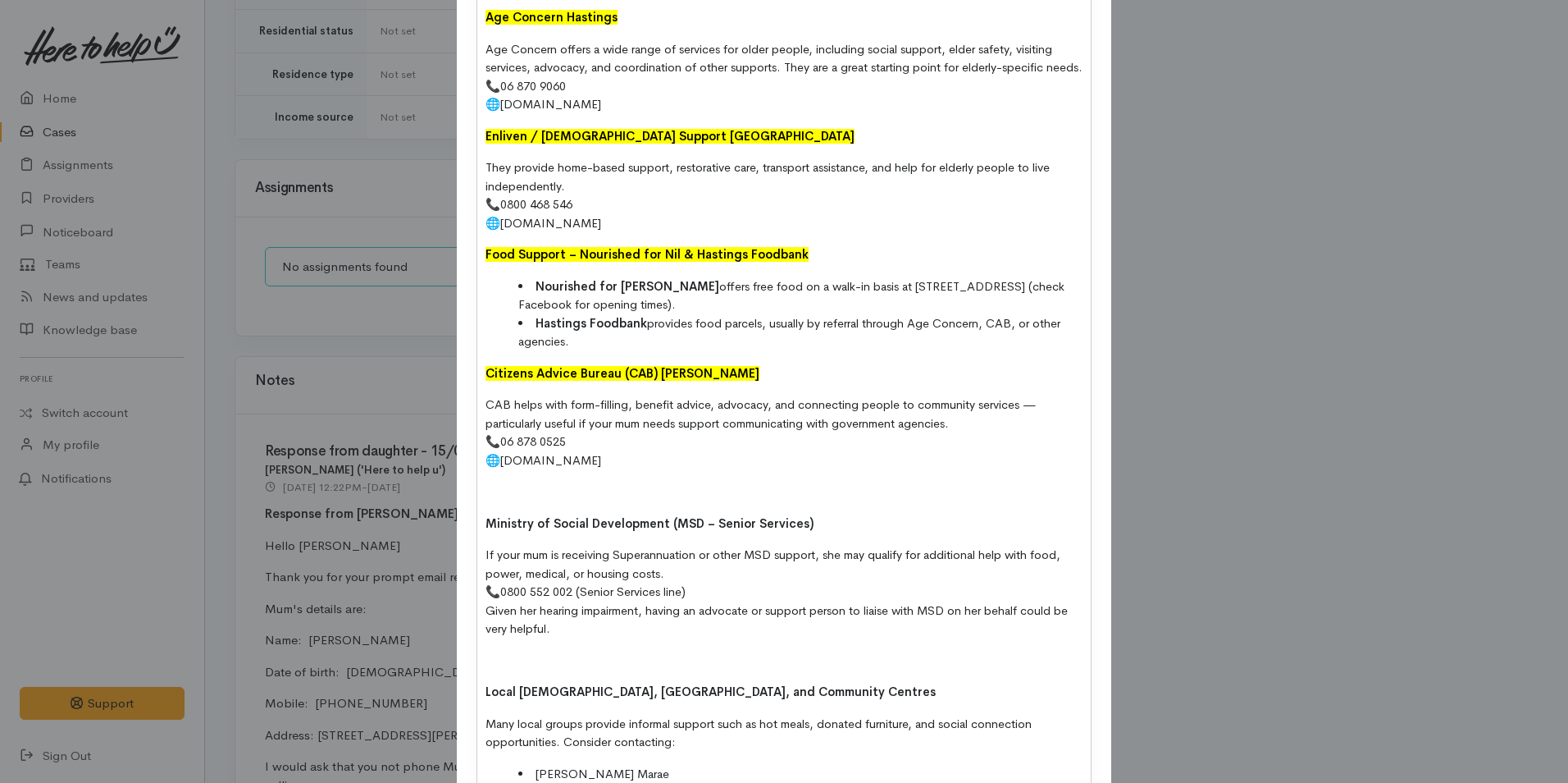
click at [552, 501] on div "I spoke with Deniese who advised her mum resides in Hastings and explained that…" at bounding box center [784, 734] width 613 height 1805
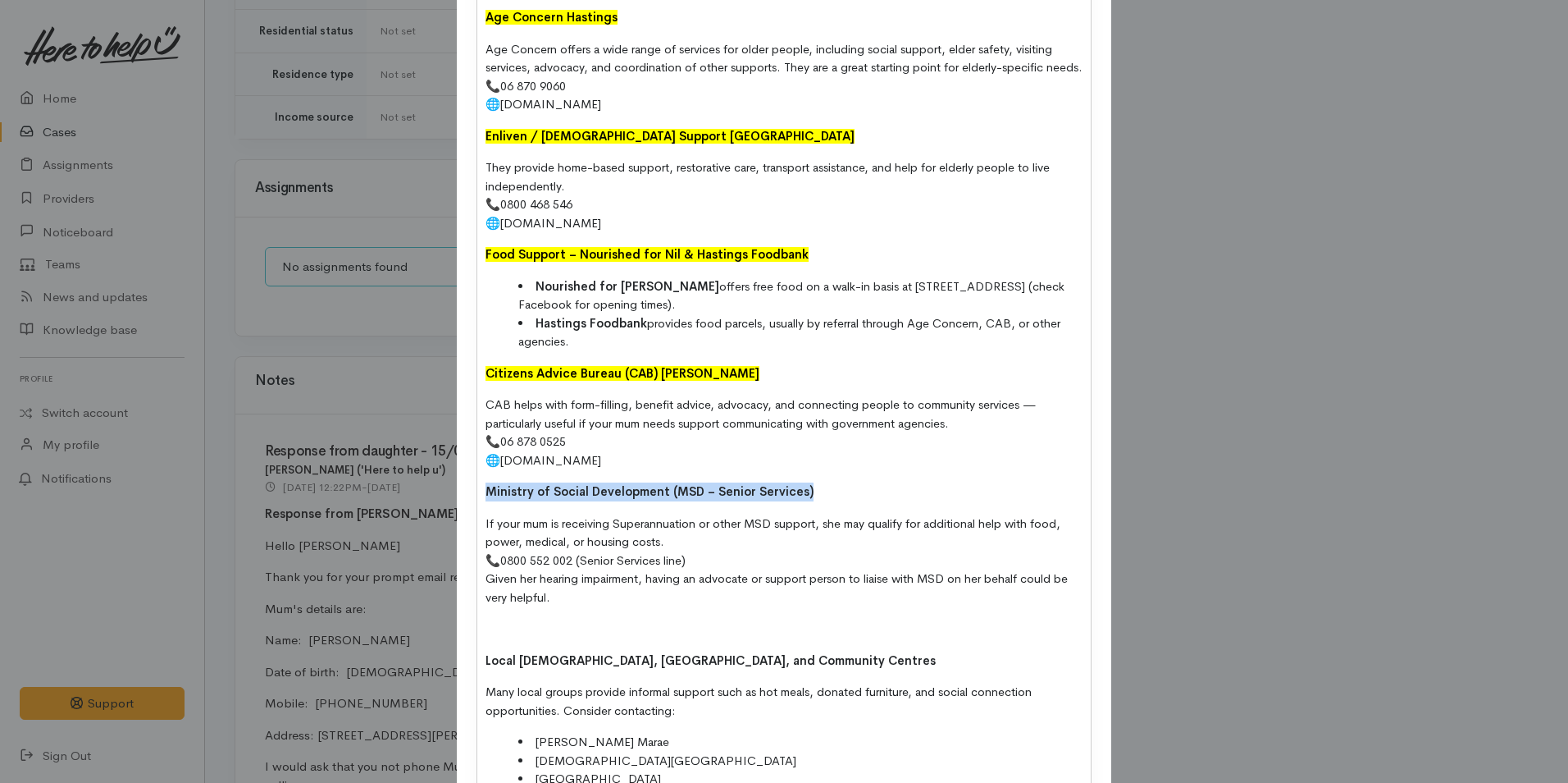
drag, startPoint x: 838, startPoint y: 517, endPoint x: 366, endPoint y: 496, distance: 472.5
click at [366, 496] on div "Add Note Type Correspondence Discussion Email Note Phone call SMS text message …" at bounding box center [784, 392] width 1568 height 783
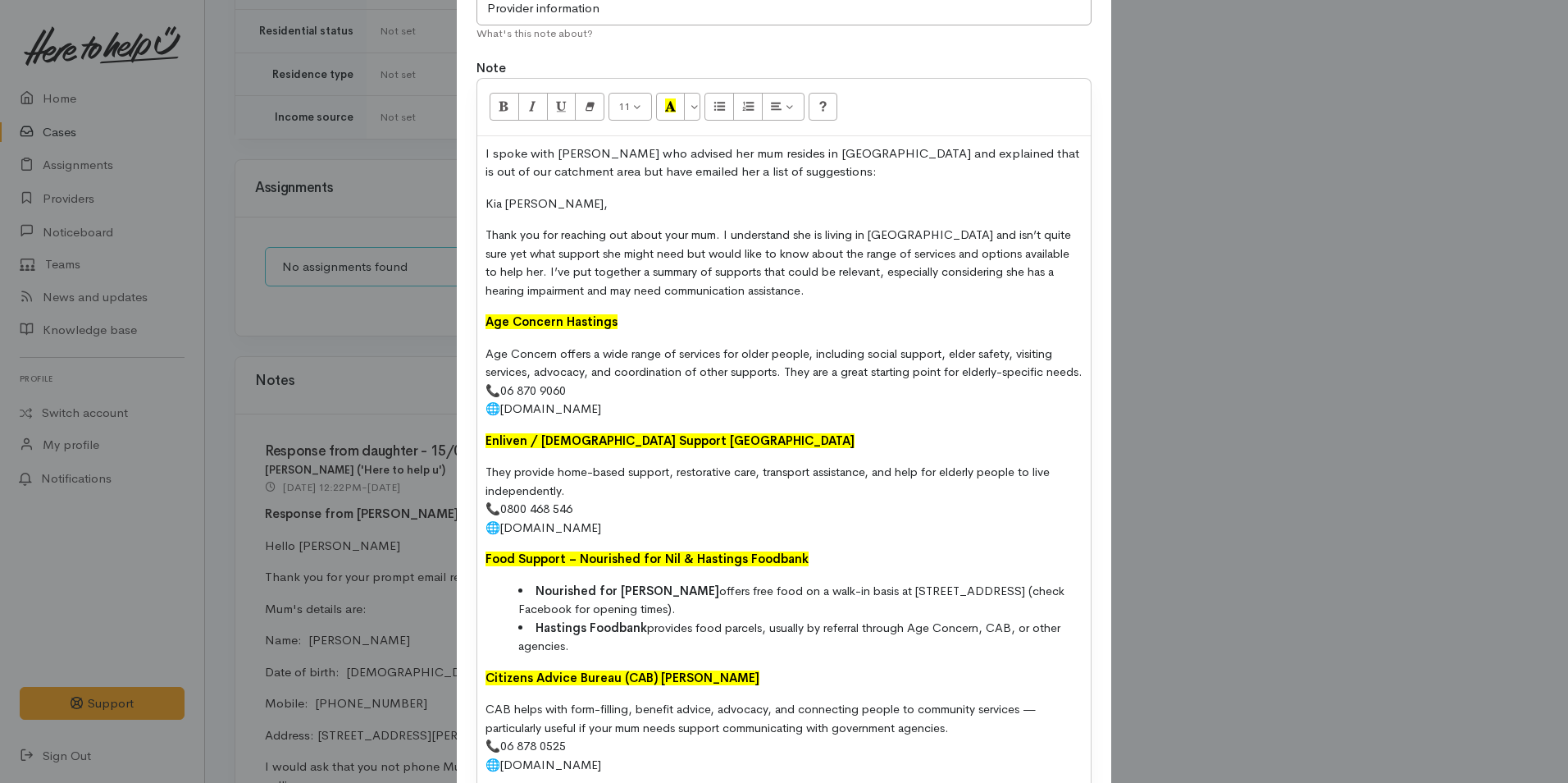
scroll to position [0, 0]
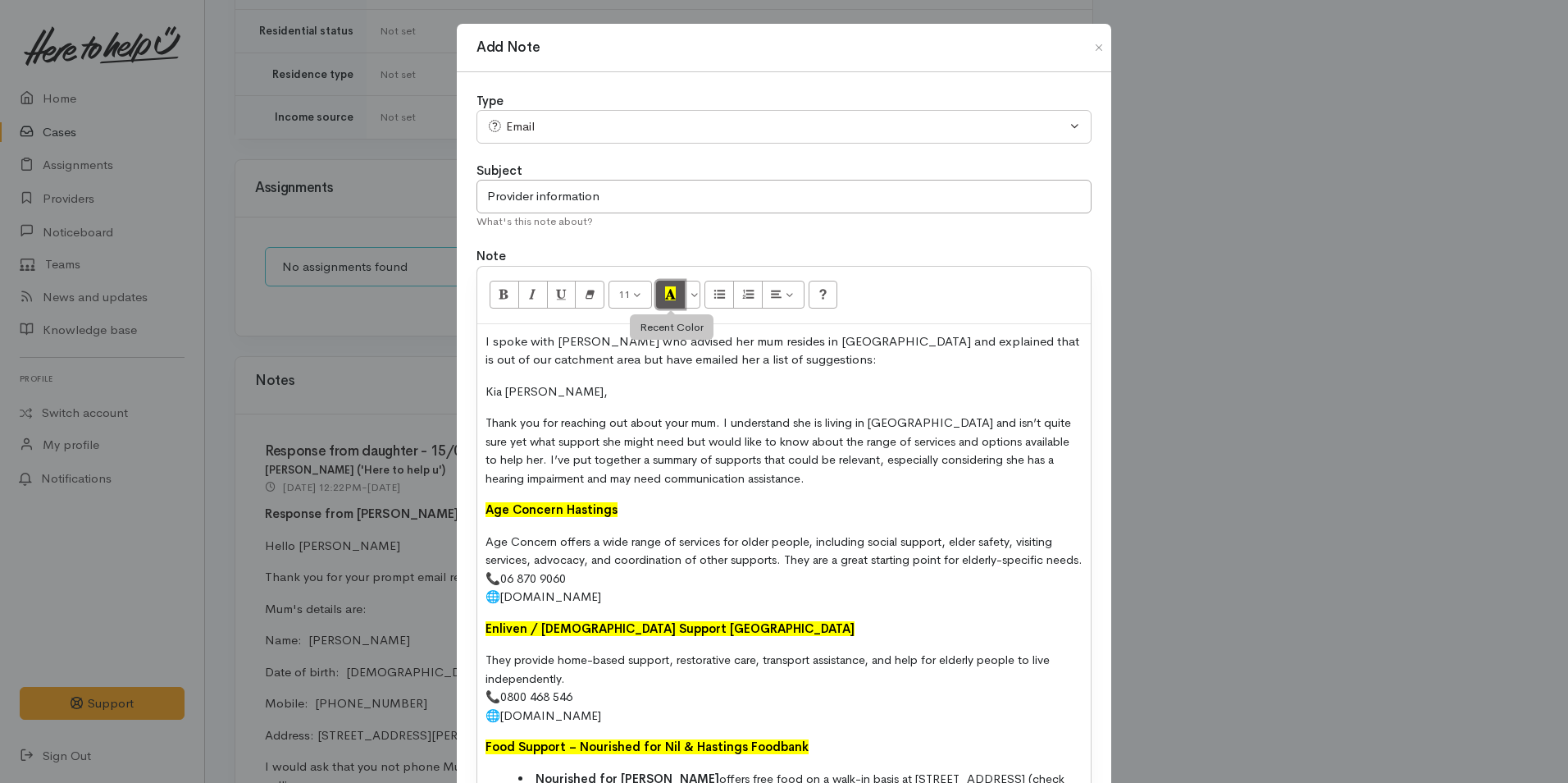
click at [670, 290] on icon "Recent Color" at bounding box center [671, 293] width 11 height 14
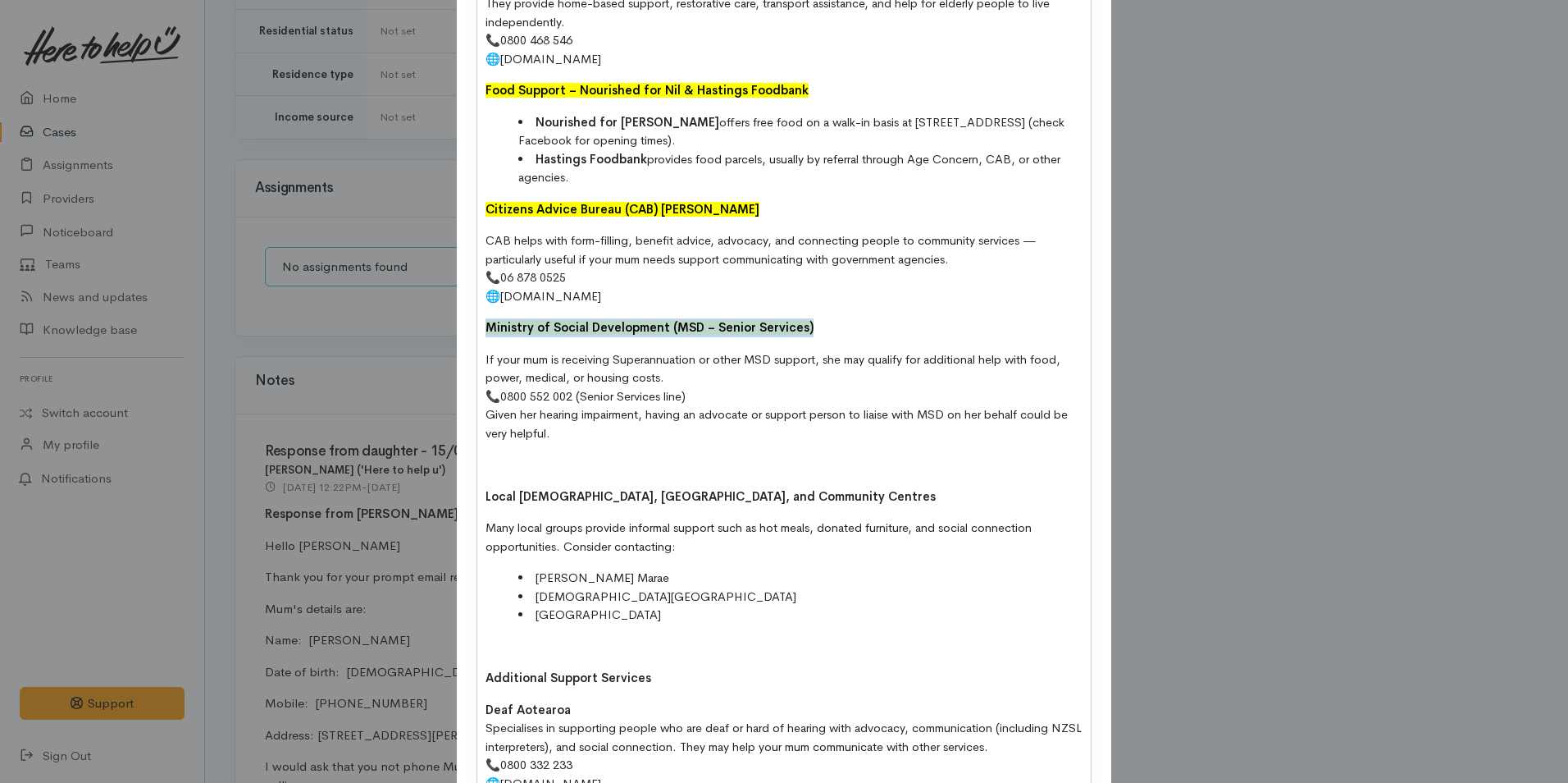
click at [660, 474] on p at bounding box center [784, 465] width 597 height 19
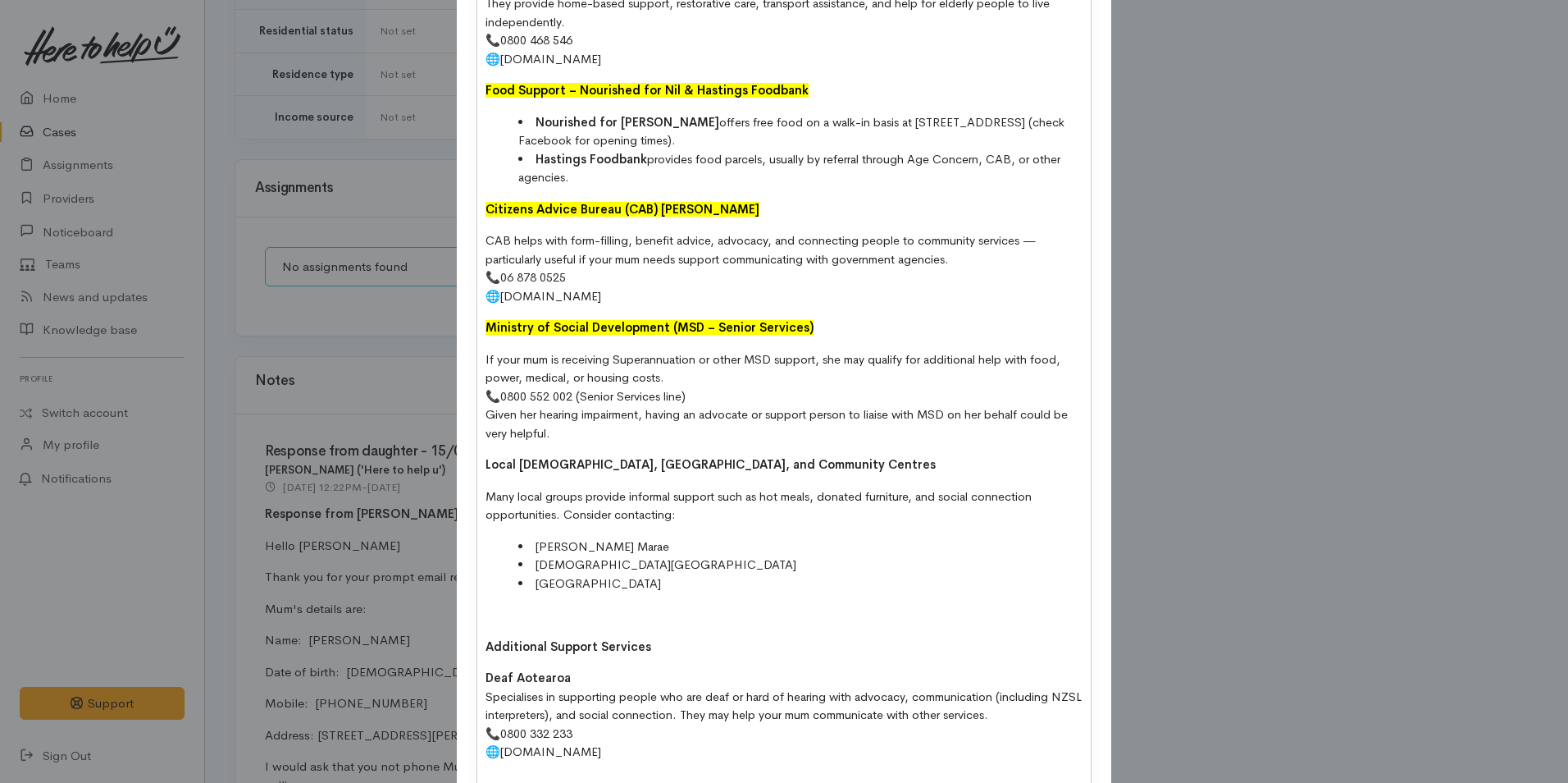
click at [535, 624] on p at bounding box center [784, 615] width 597 height 19
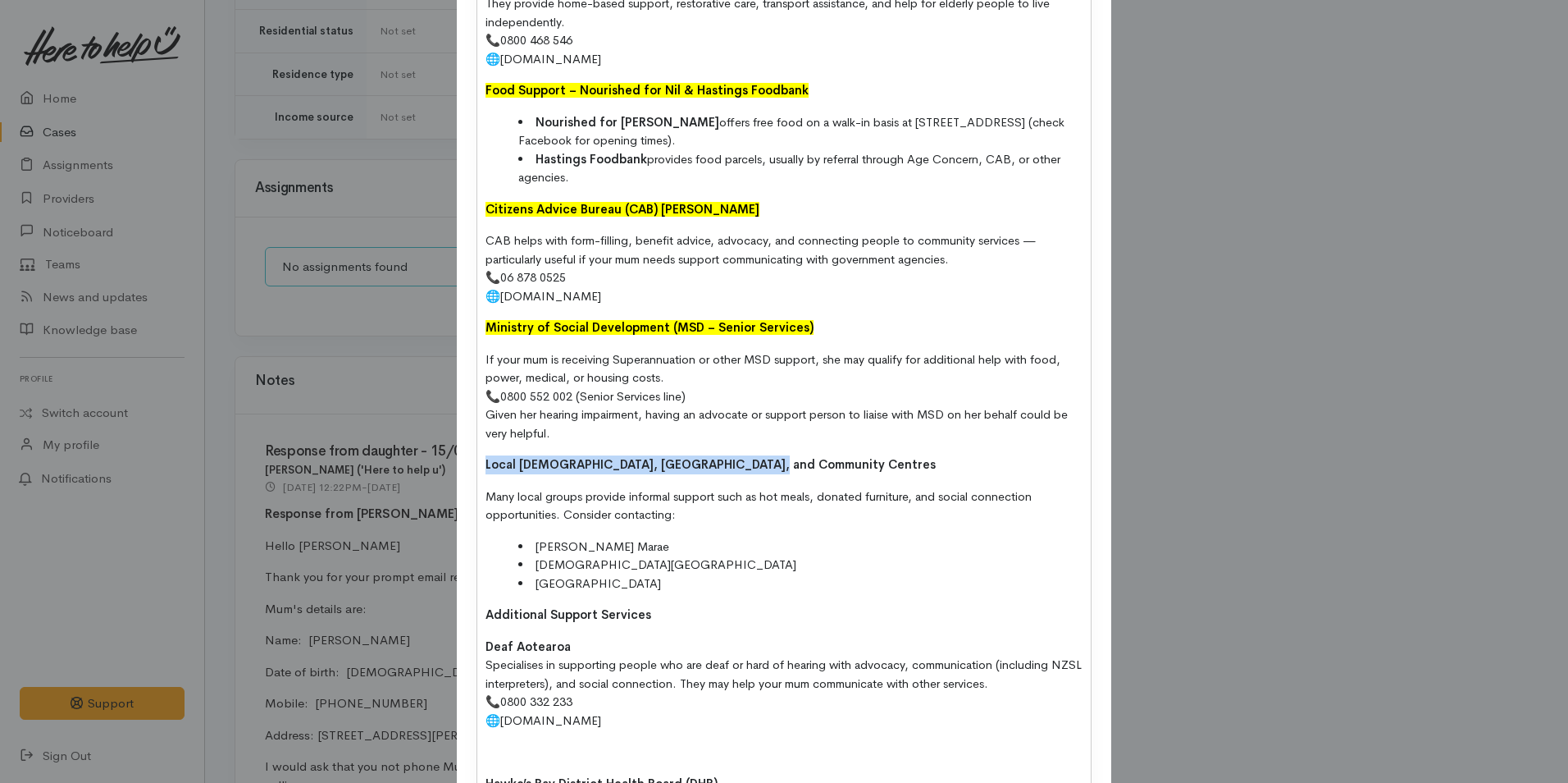
drag, startPoint x: 771, startPoint y: 486, endPoint x: 396, endPoint y: 492, distance: 375.0
click at [396, 492] on div "Add Note Type Correspondence Discussion Email Note Phone call SMS text message …" at bounding box center [784, 392] width 1568 height 783
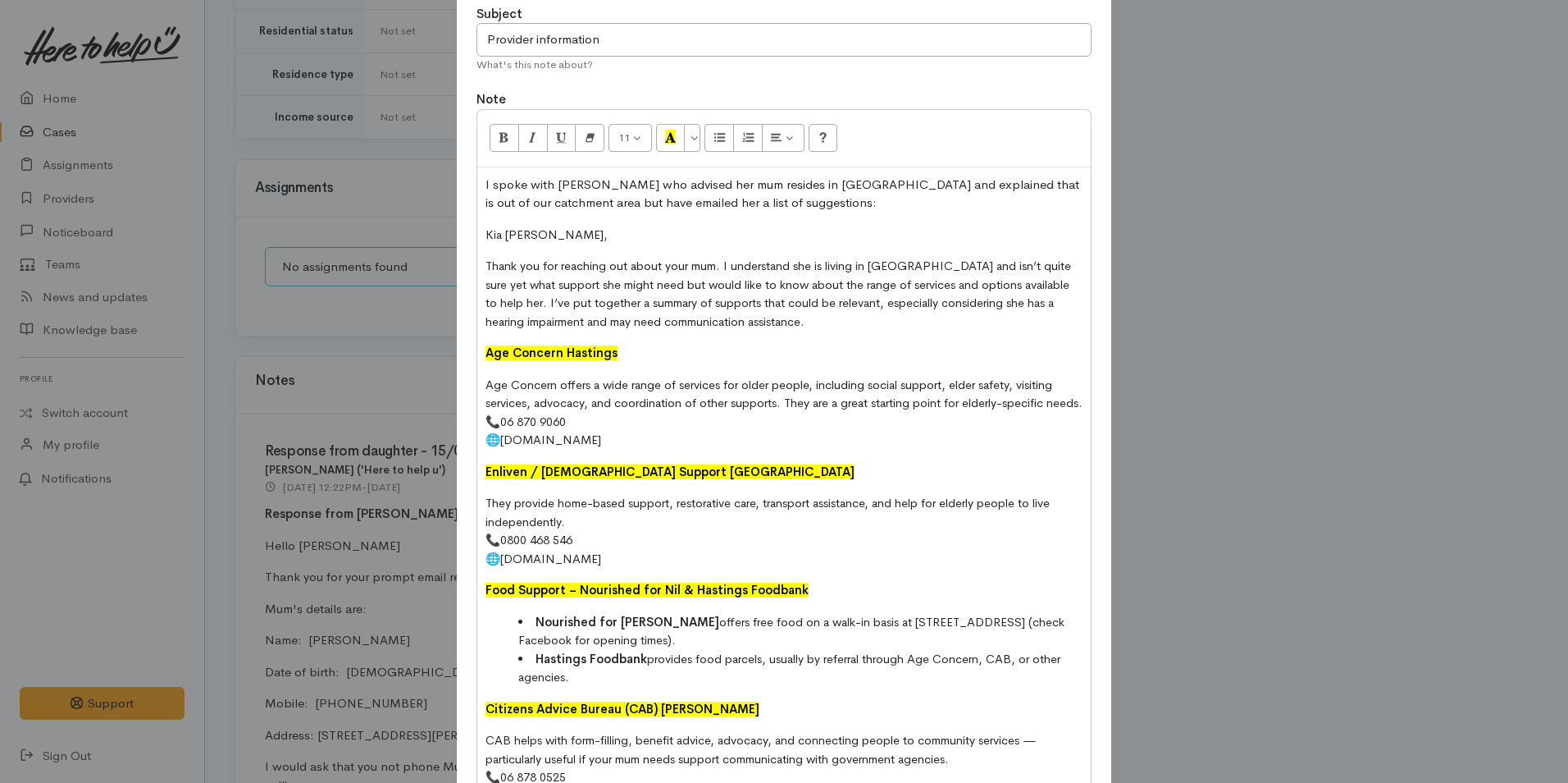
scroll to position [0, 0]
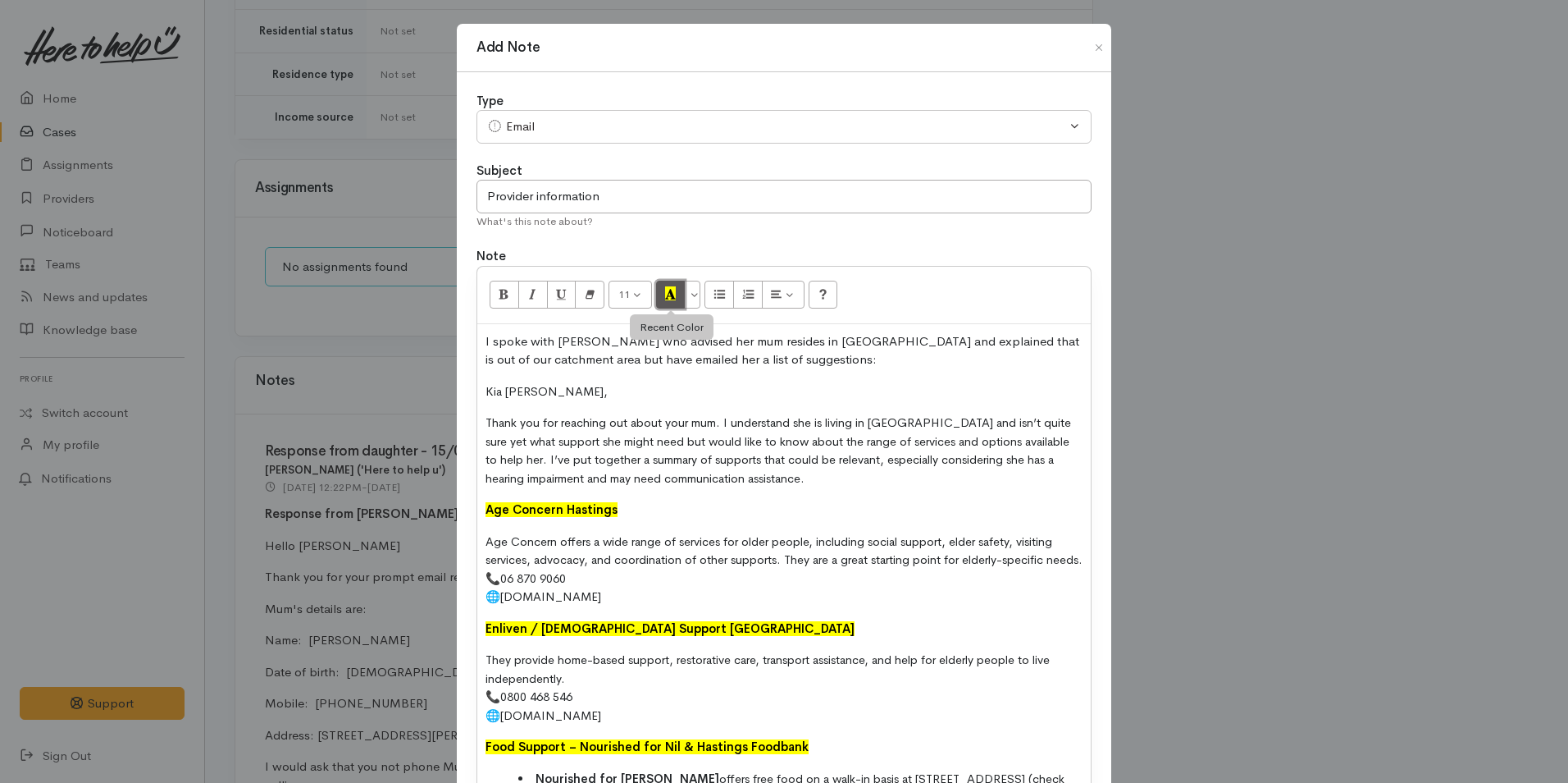
click at [671, 300] on icon "Recent Color" at bounding box center [671, 293] width 11 height 14
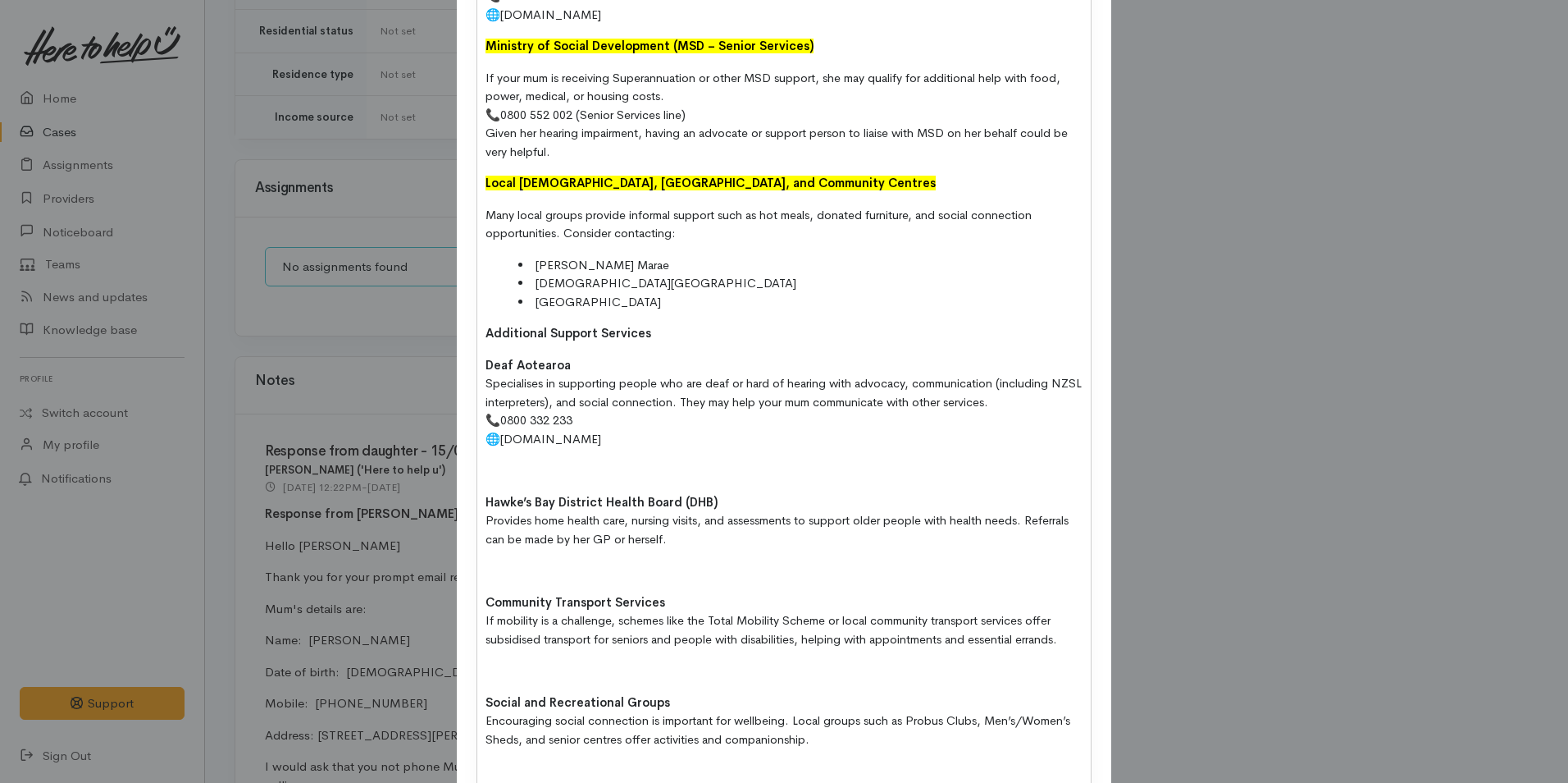
scroll to position [738, 0]
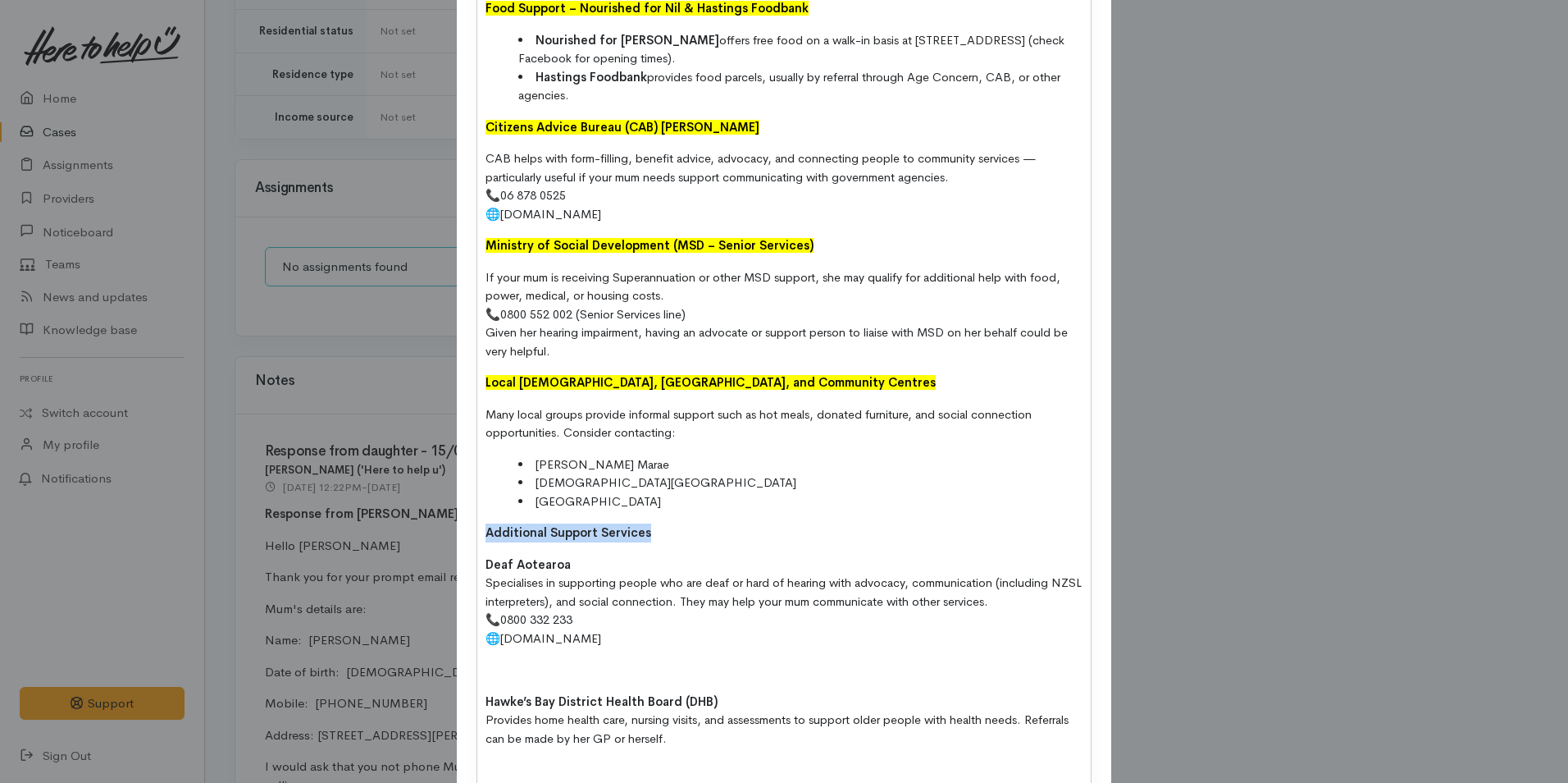
drag, startPoint x: 685, startPoint y: 561, endPoint x: 468, endPoint y: 559, distance: 217.0
click at [430, 562] on div "Add Note Type Correspondence Discussion Email Note Phone call SMS text message …" at bounding box center [784, 392] width 1568 height 783
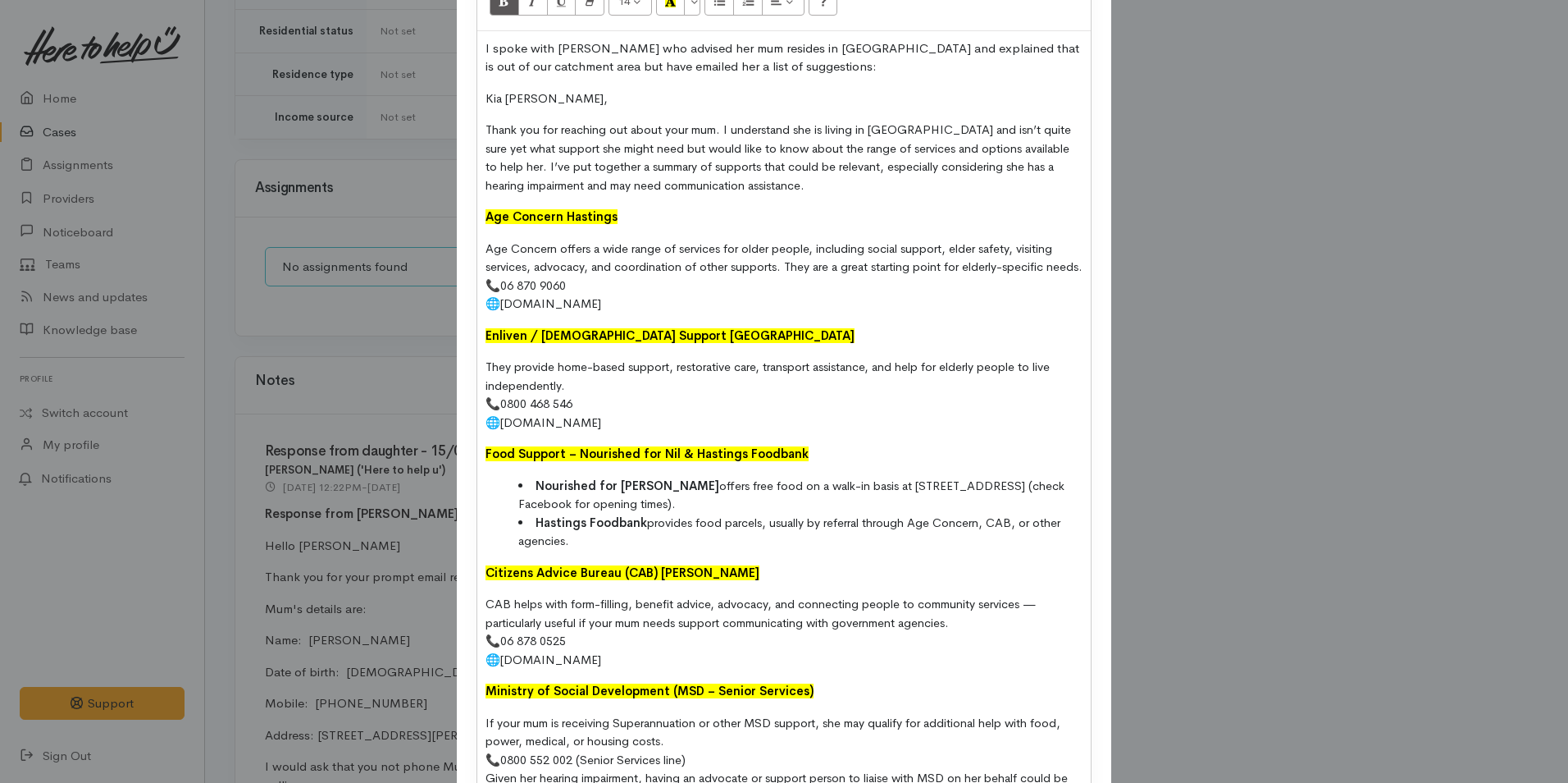
scroll to position [82, 0]
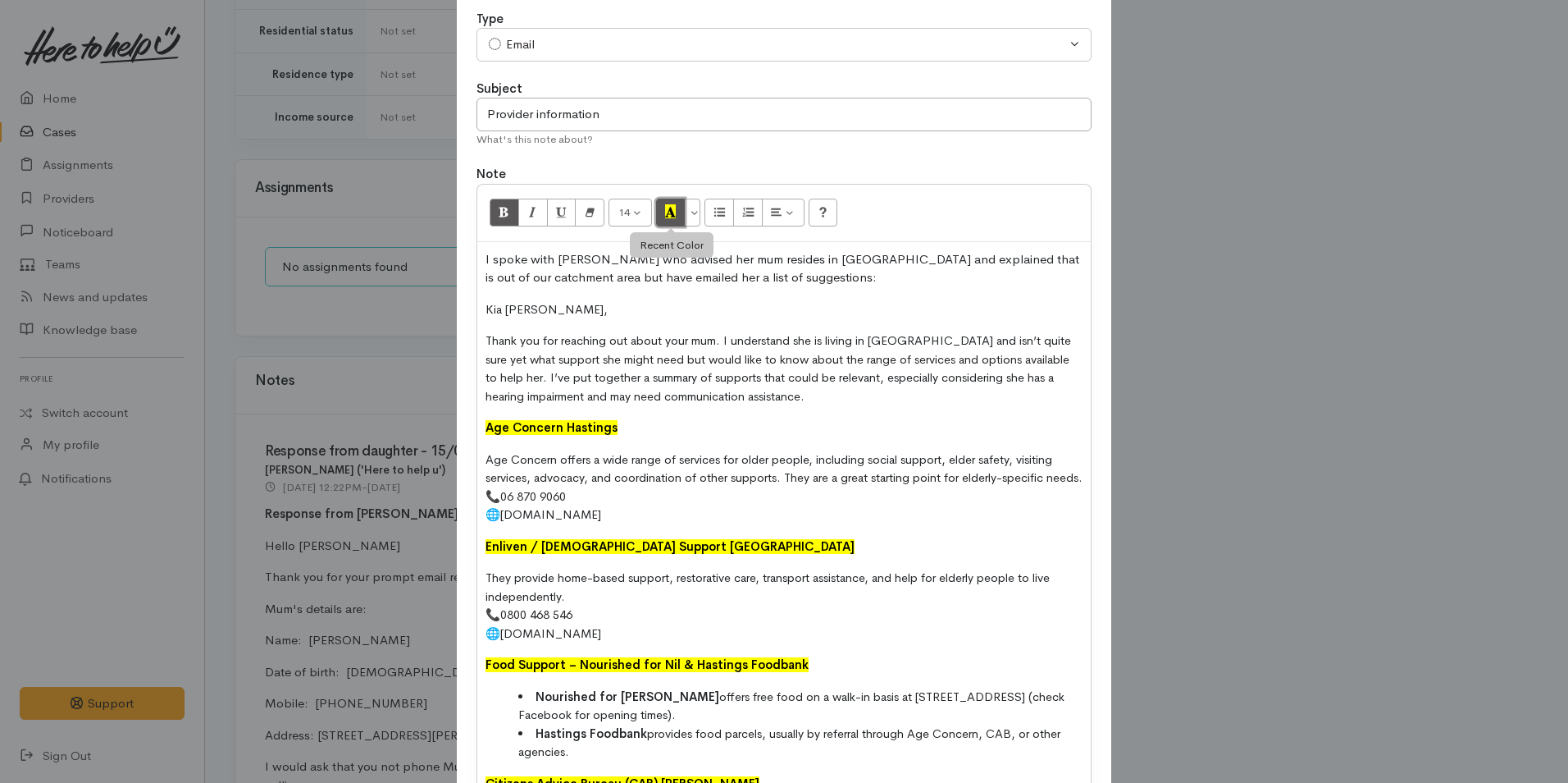
click at [665, 214] on icon "Recent Color" at bounding box center [671, 211] width 11 height 14
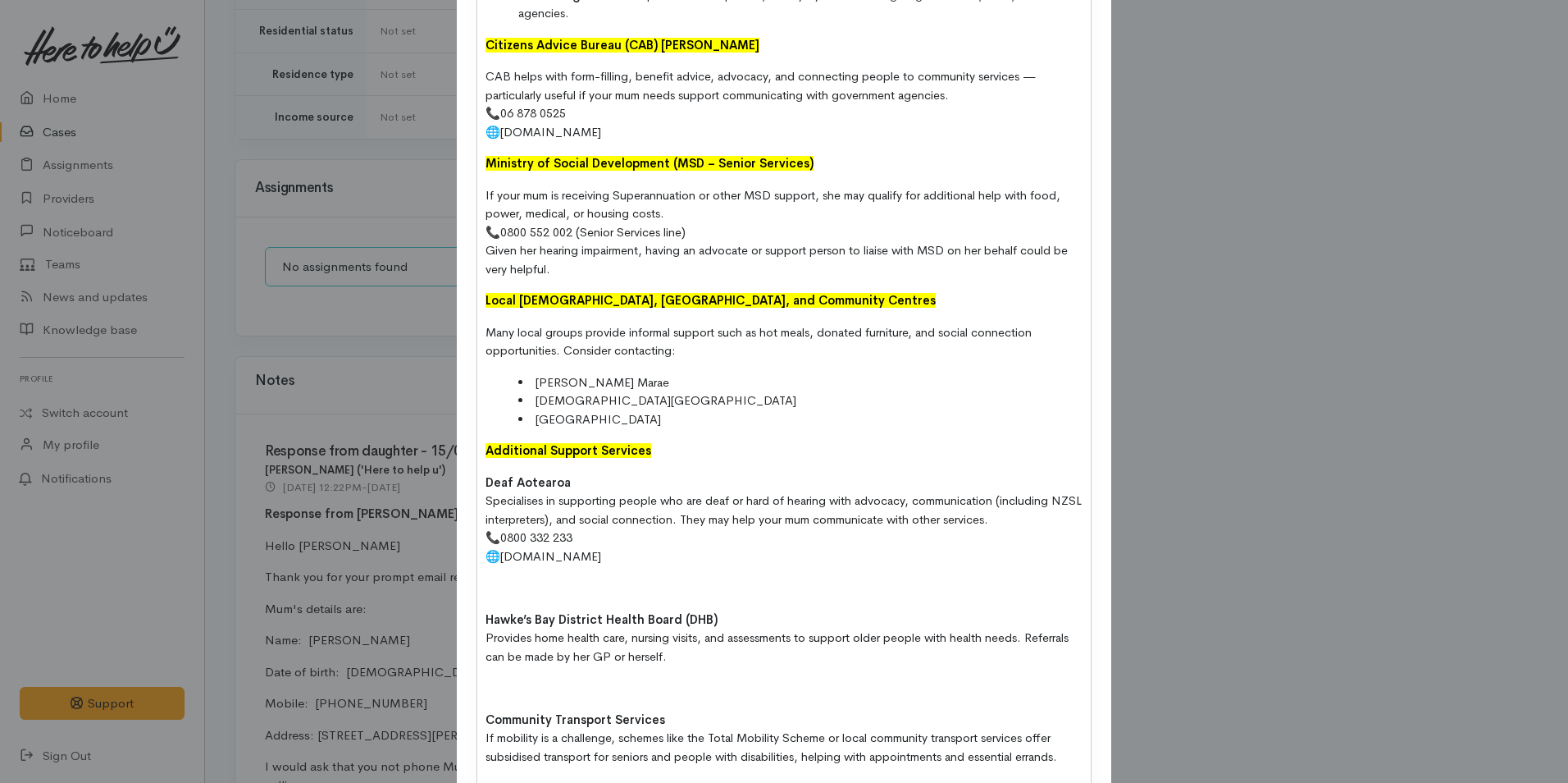
click at [649, 598] on div "I spoke with Deniese who advised her mum resides in Hastings and explained that…" at bounding box center [784, 359] width 613 height 1710
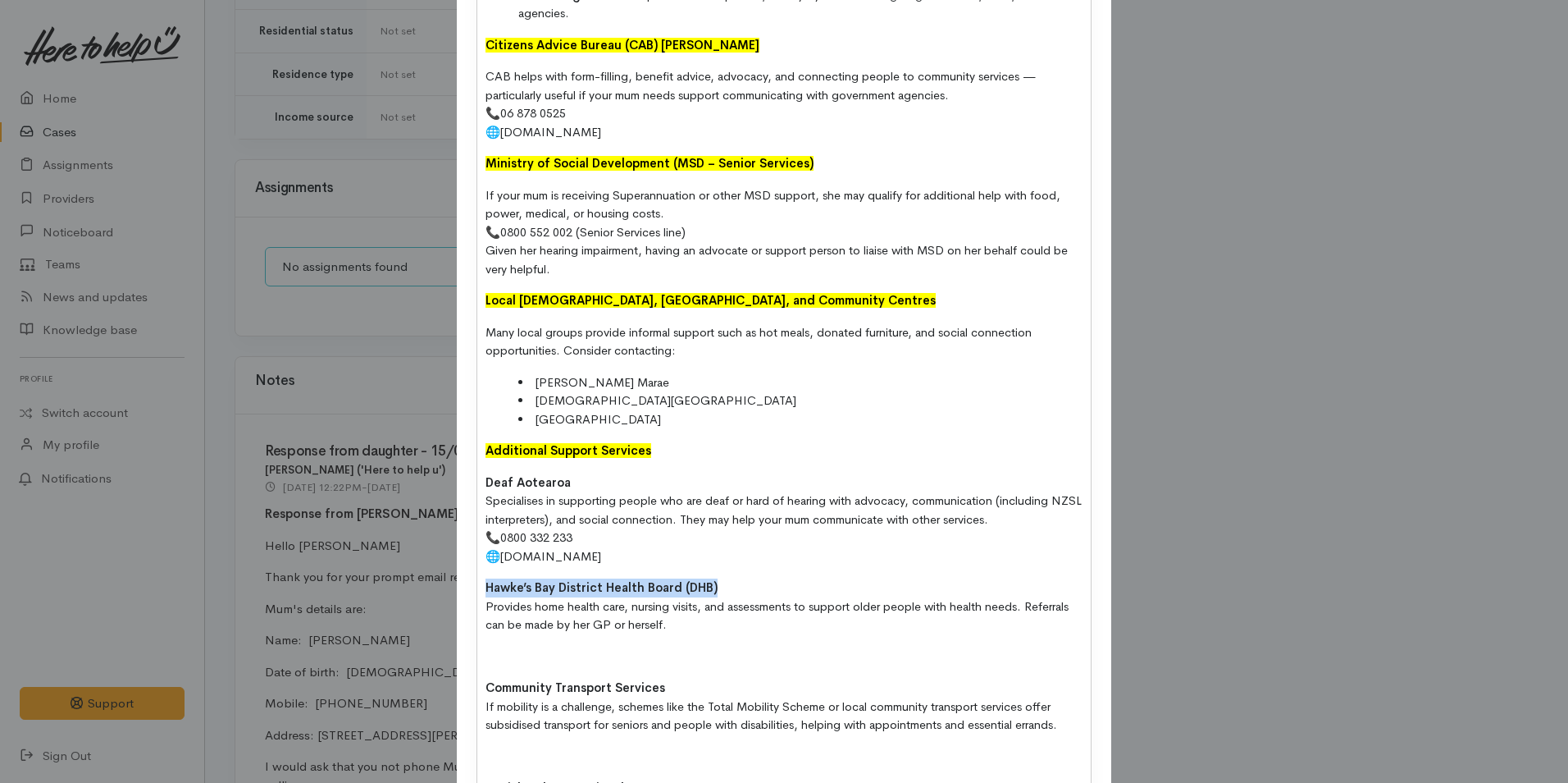
drag, startPoint x: 621, startPoint y: 608, endPoint x: 374, endPoint y: 599, distance: 247.2
click at [374, 599] on div "Add Note Type Correspondence Discussion Email Note Phone call SMS text message …" at bounding box center [784, 392] width 1568 height 783
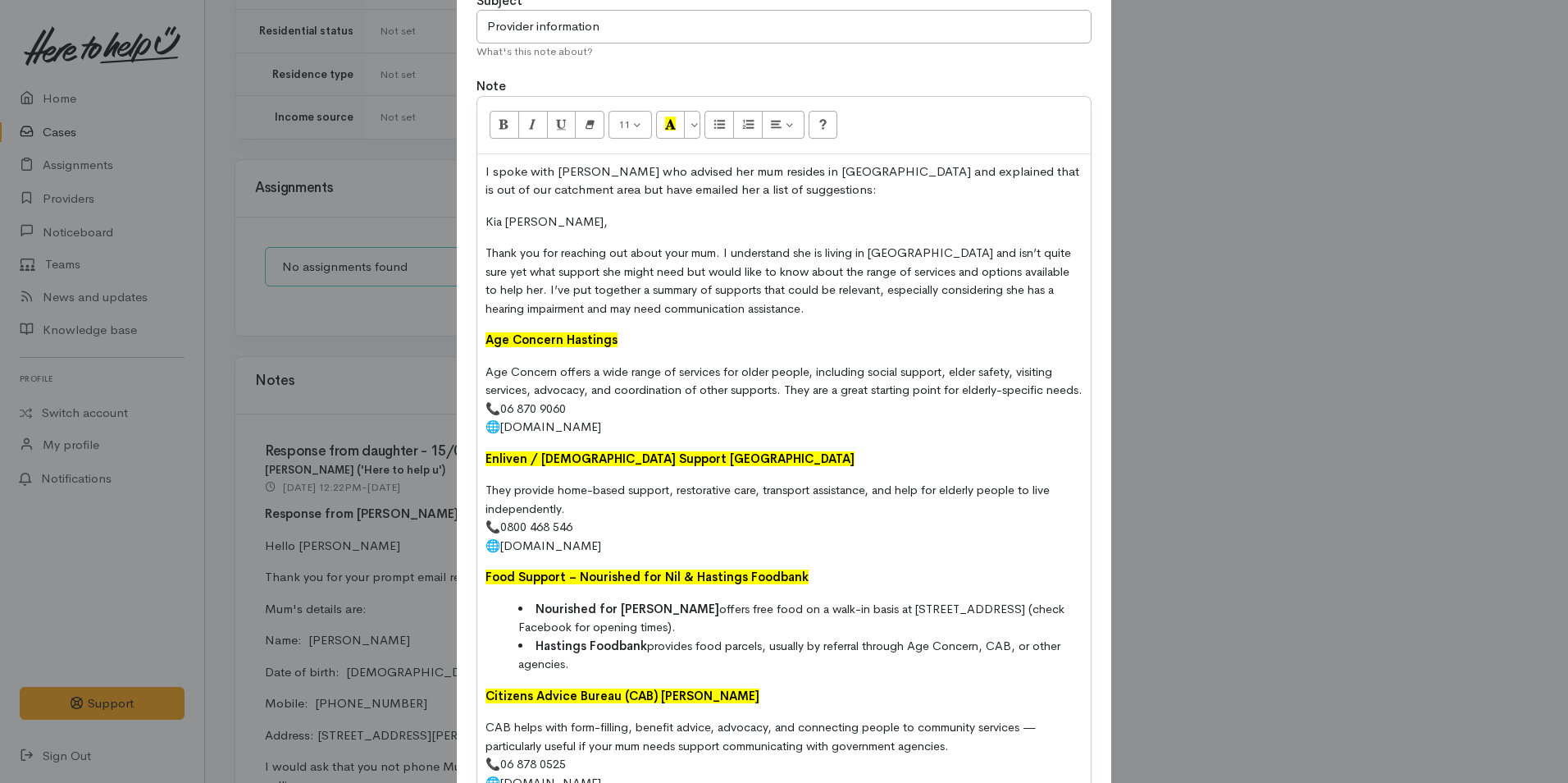
scroll to position [0, 0]
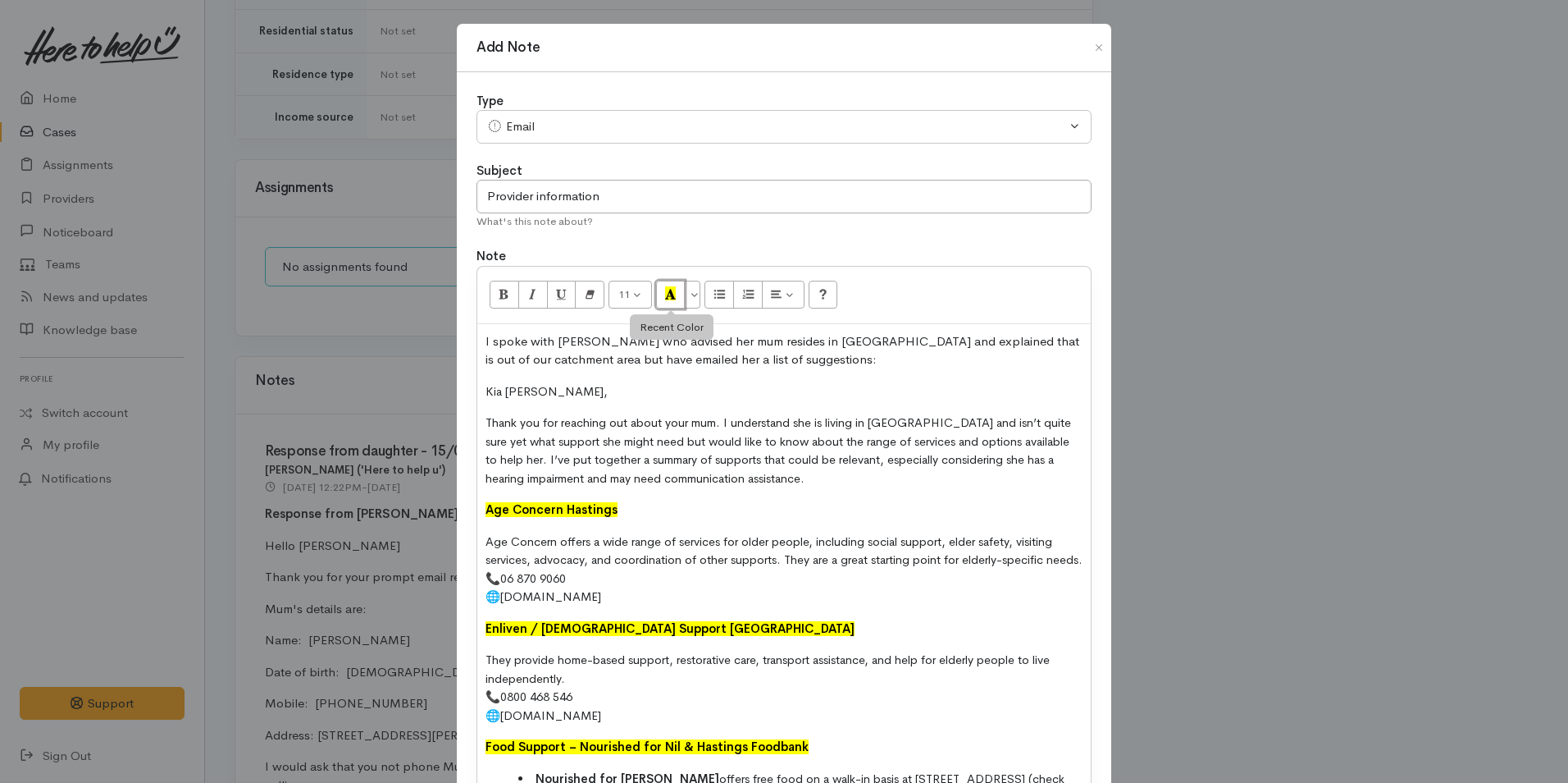
click at [667, 305] on button "Recent Color" at bounding box center [671, 294] width 30 height 28
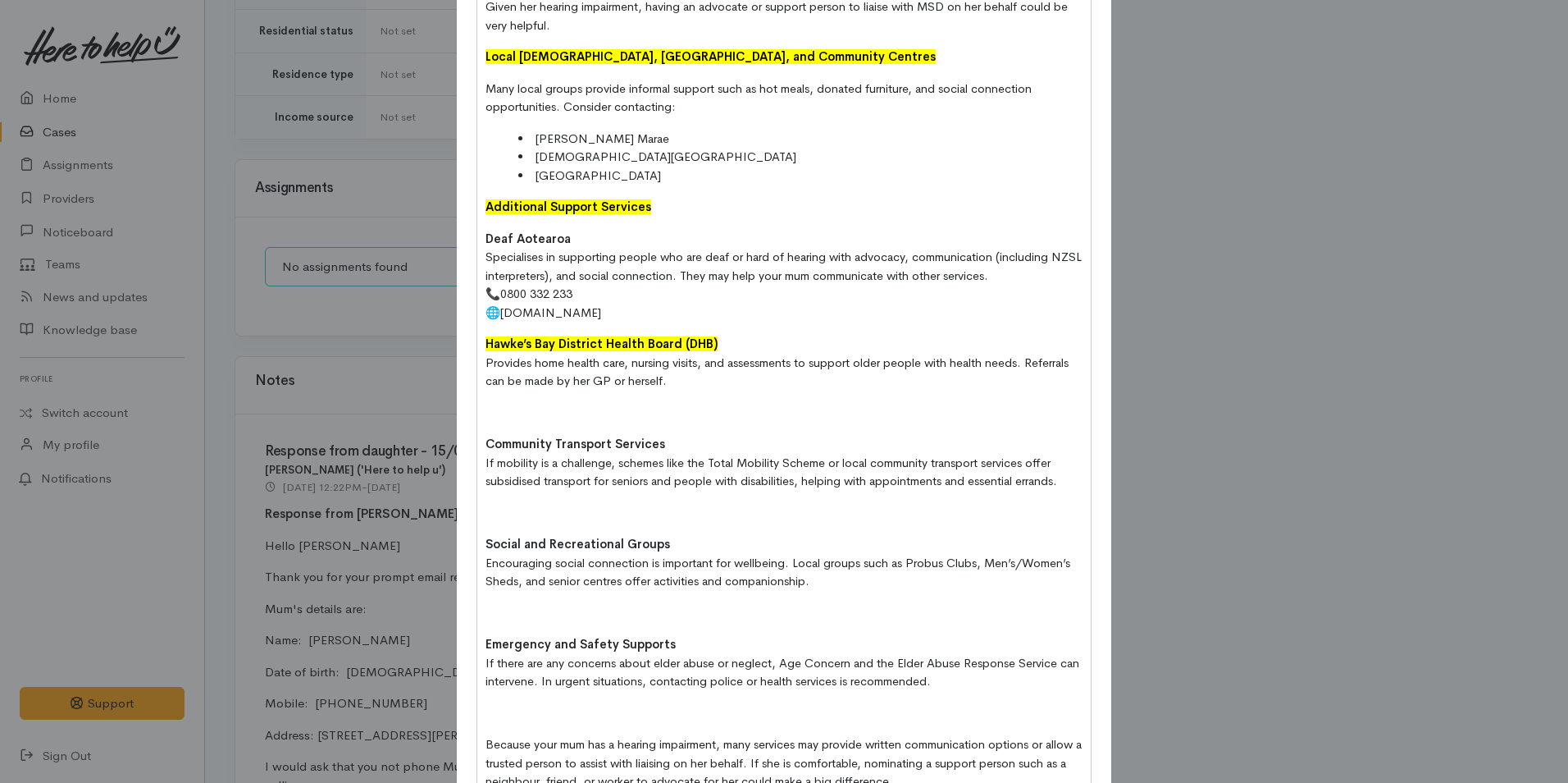
scroll to position [1148, 0]
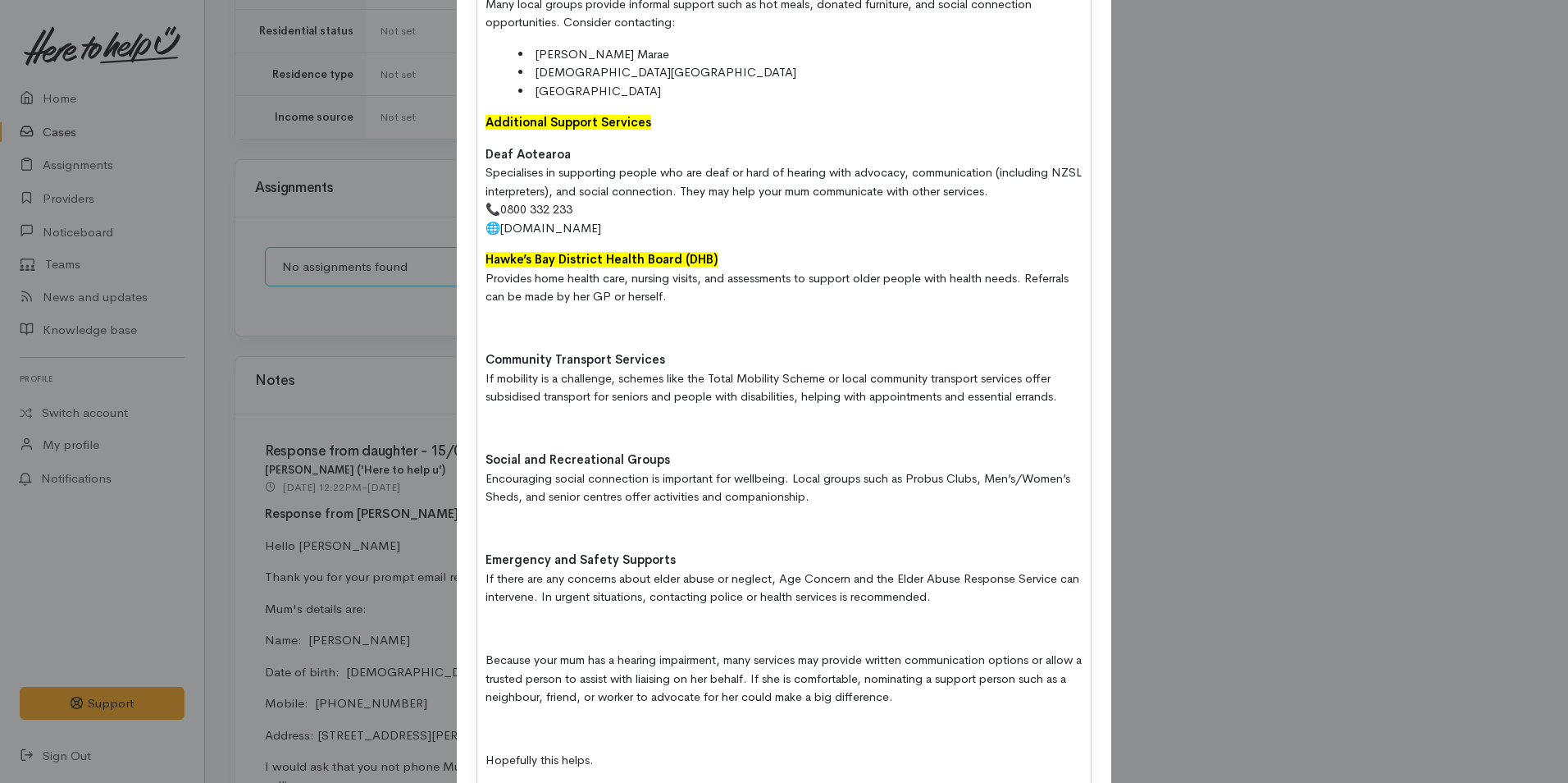
click at [530, 338] on p at bounding box center [784, 328] width 597 height 19
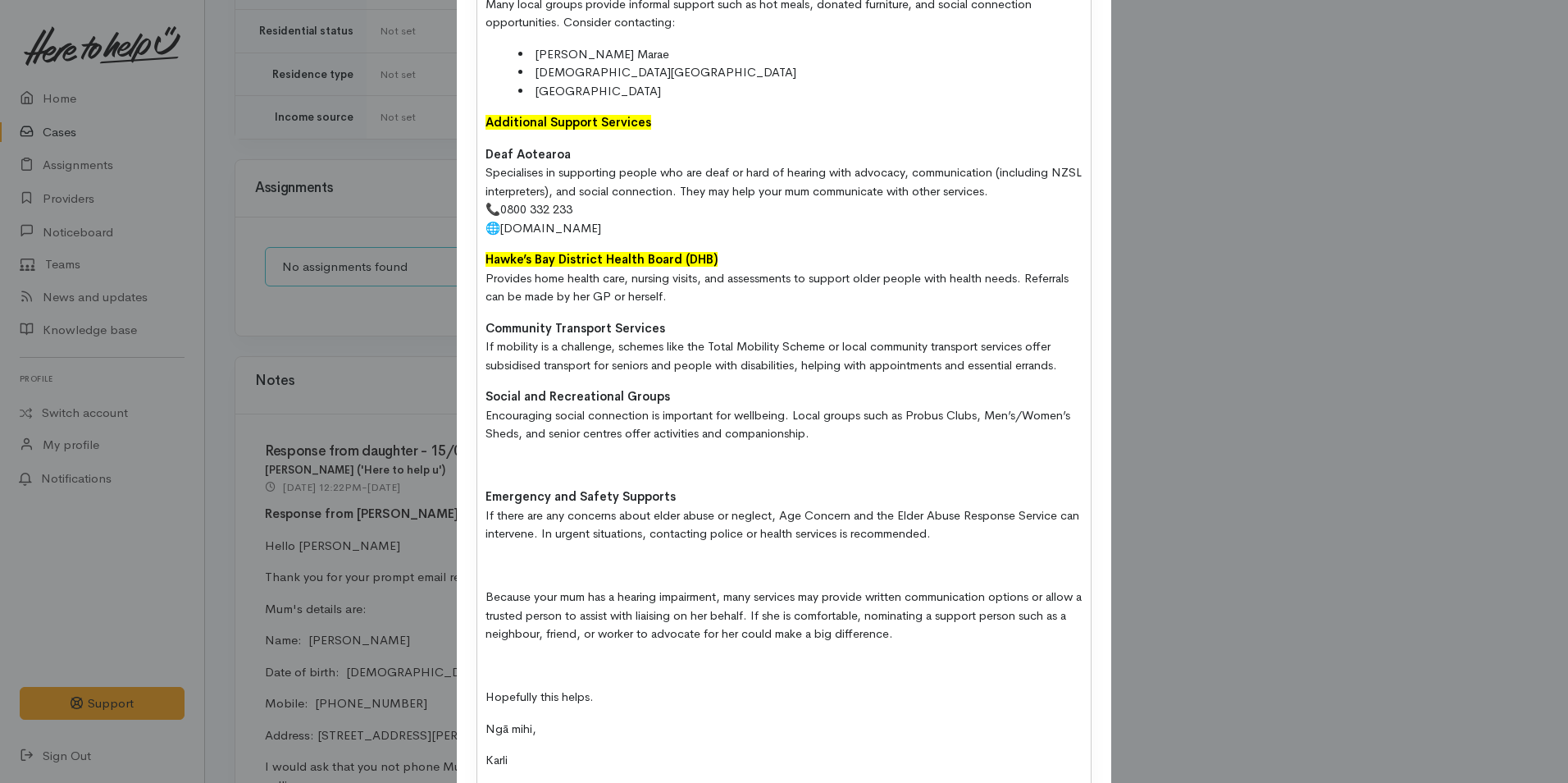
click at [498, 475] on p at bounding box center [784, 466] width 597 height 19
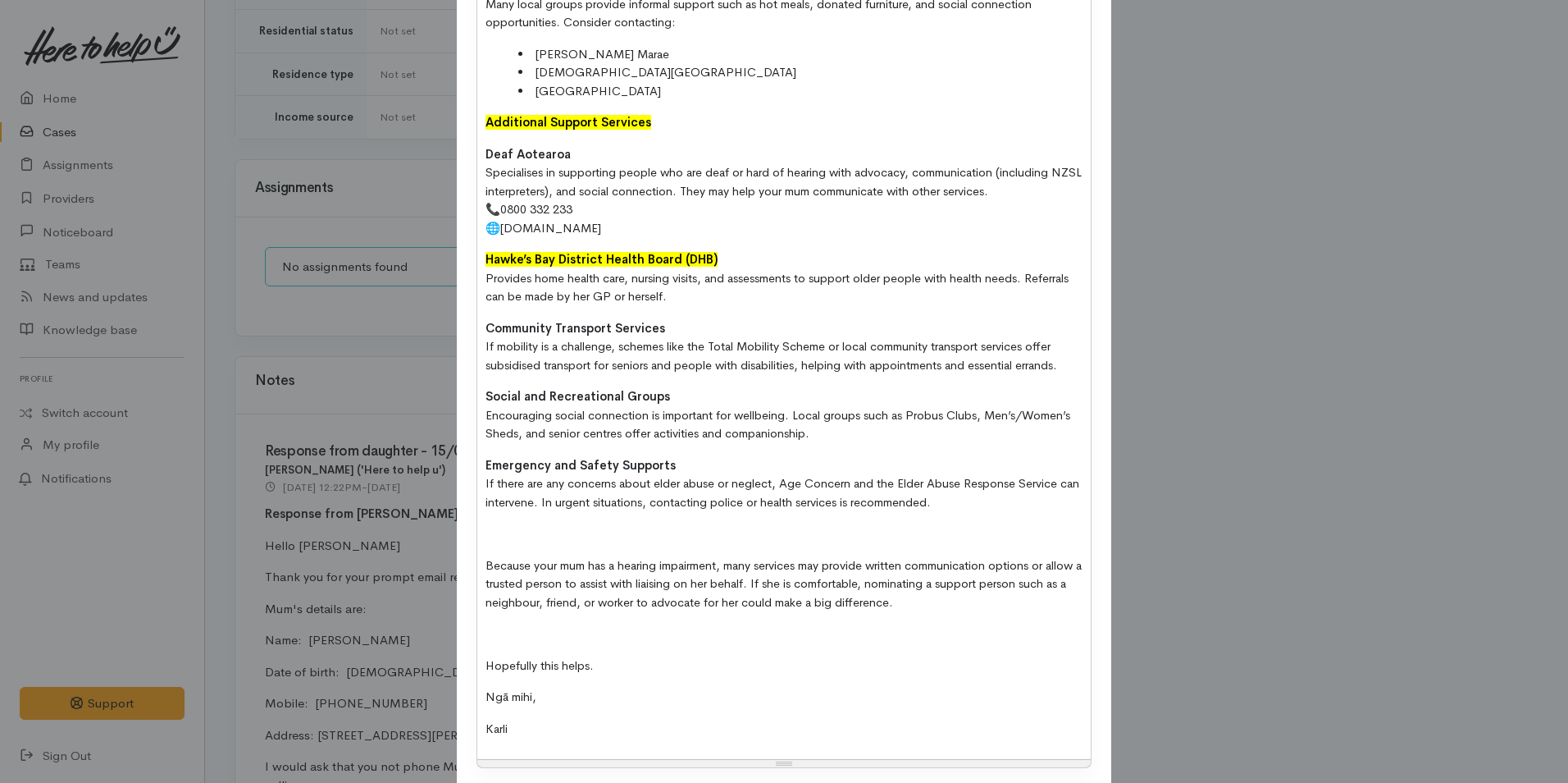
click at [503, 543] on p at bounding box center [784, 533] width 597 height 19
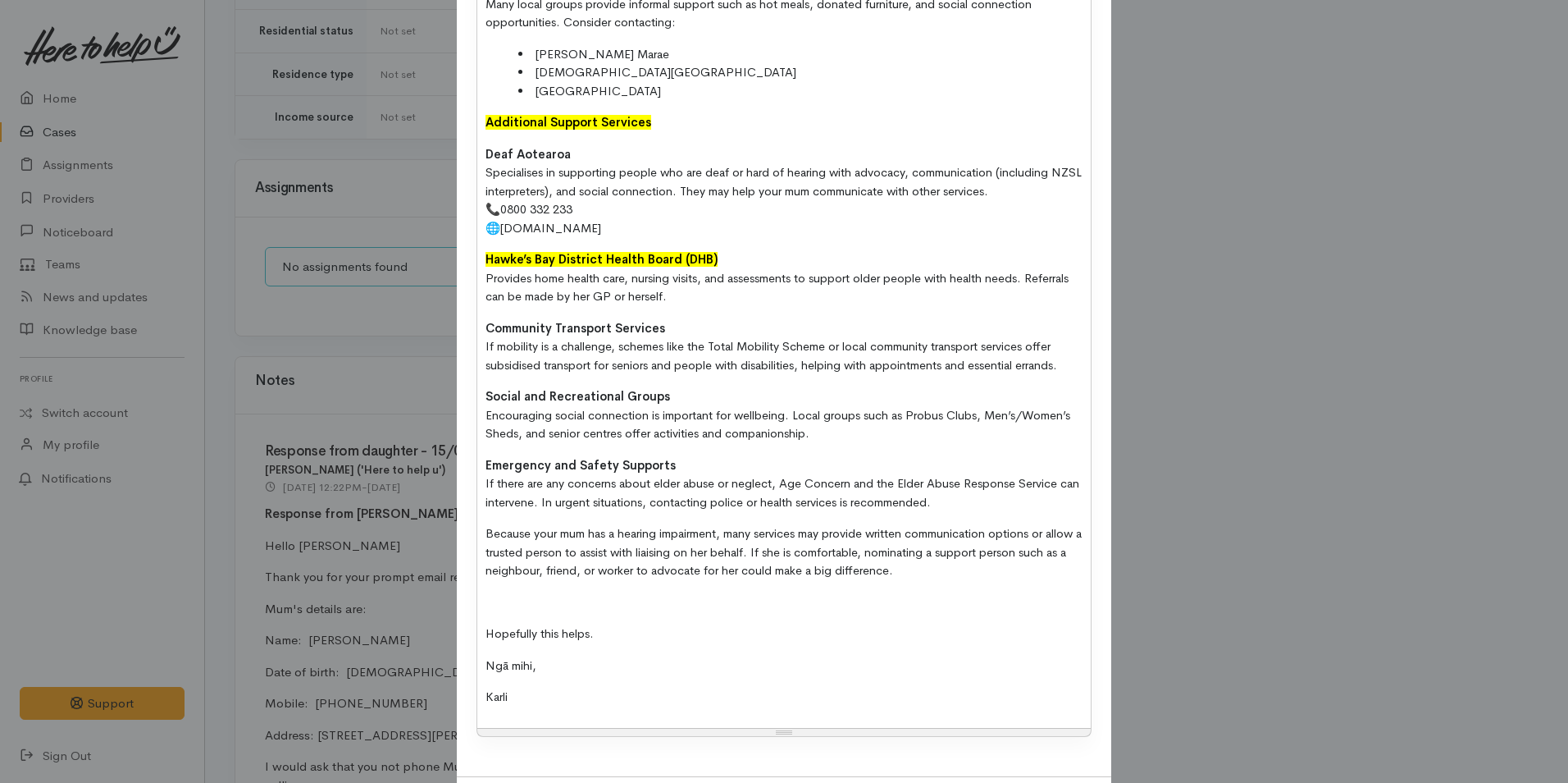
click at [488, 612] on p at bounding box center [784, 602] width 597 height 19
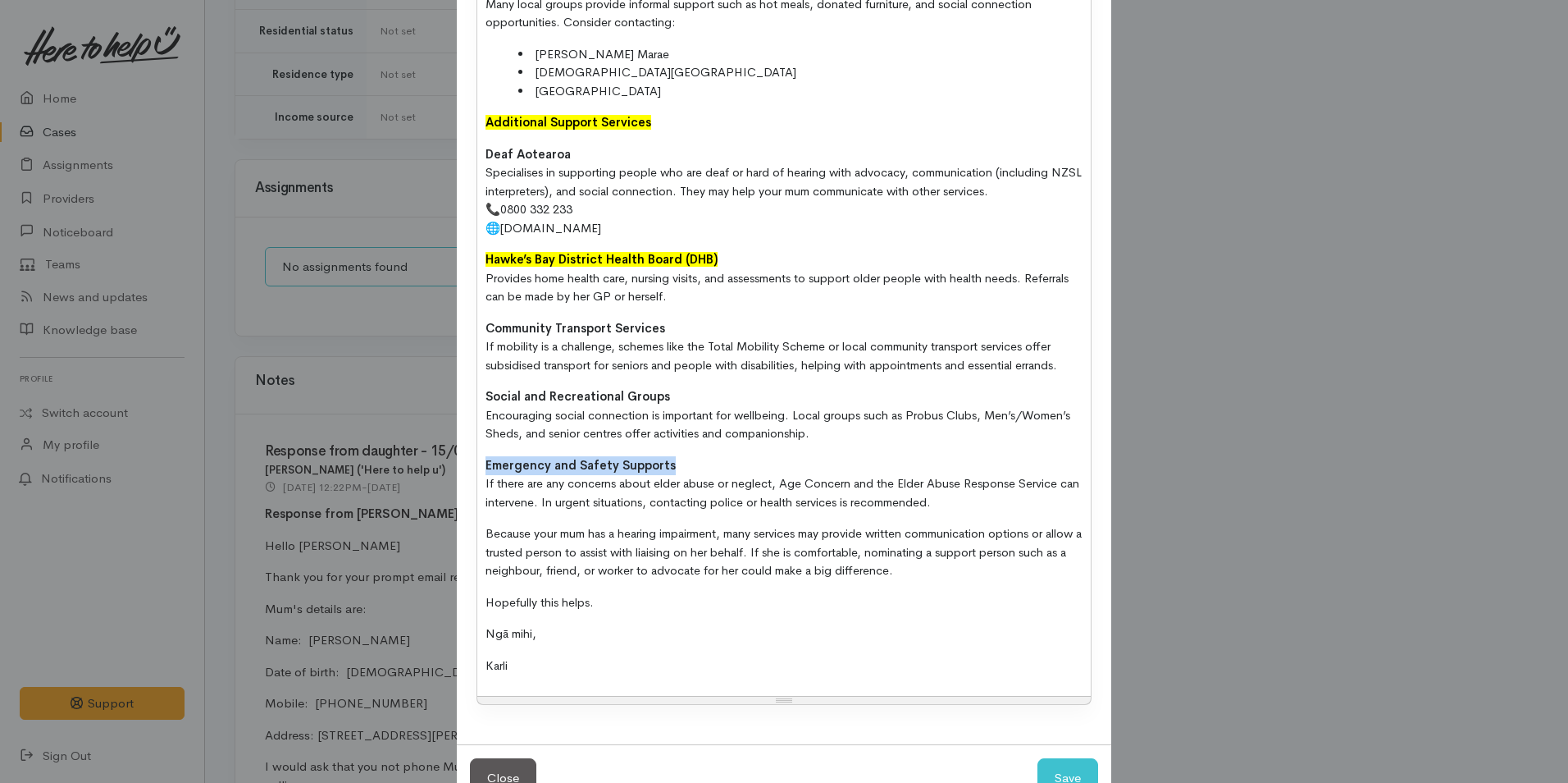
drag, startPoint x: 689, startPoint y: 485, endPoint x: 431, endPoint y: 478, distance: 258.1
click at [431, 478] on div "Add Note Type Correspondence Discussion Email Note Phone call SMS text message …" at bounding box center [784, 392] width 1568 height 783
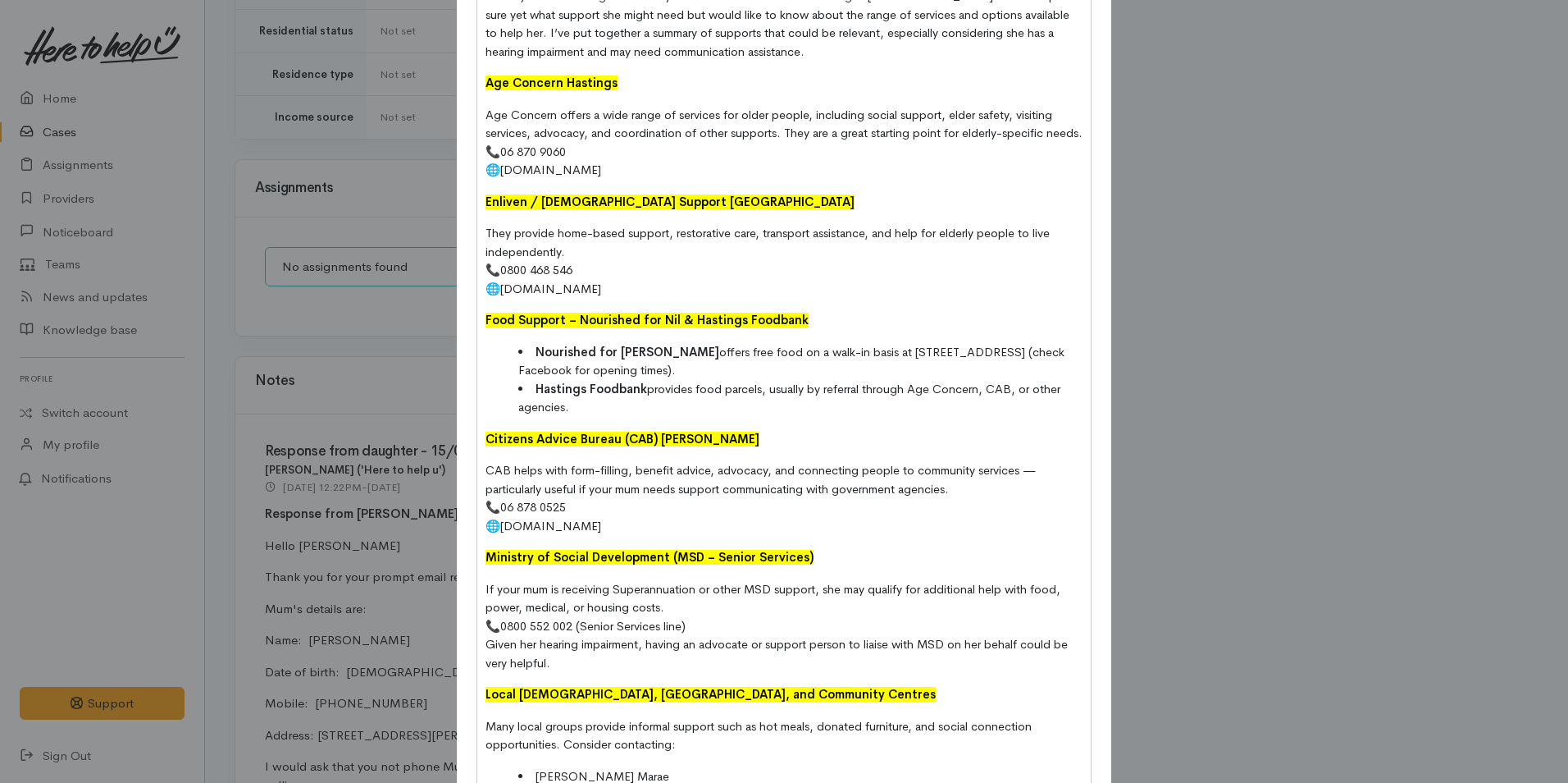
scroll to position [164, 0]
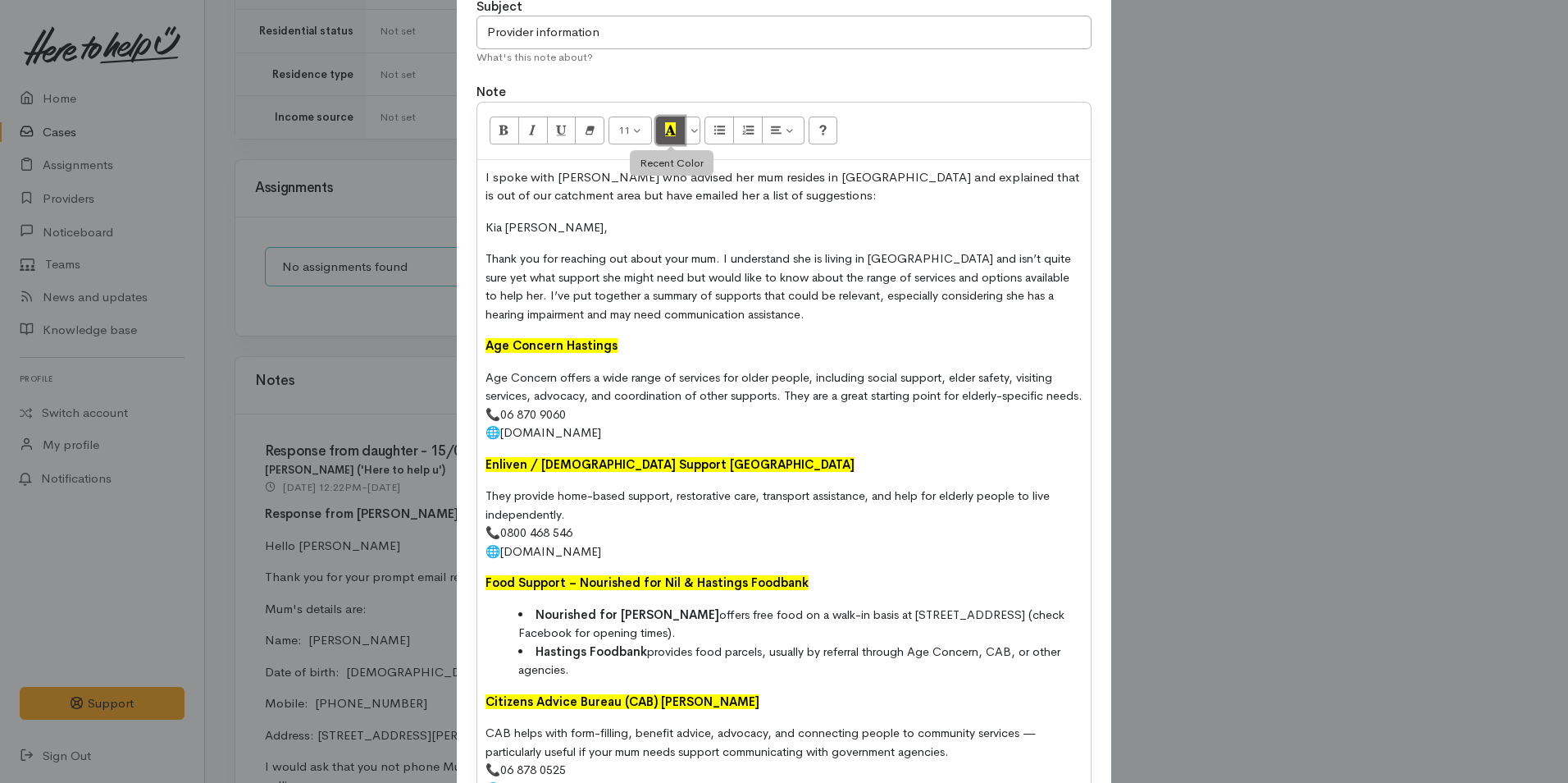
click at [671, 132] on icon "Recent Color" at bounding box center [671, 129] width 11 height 14
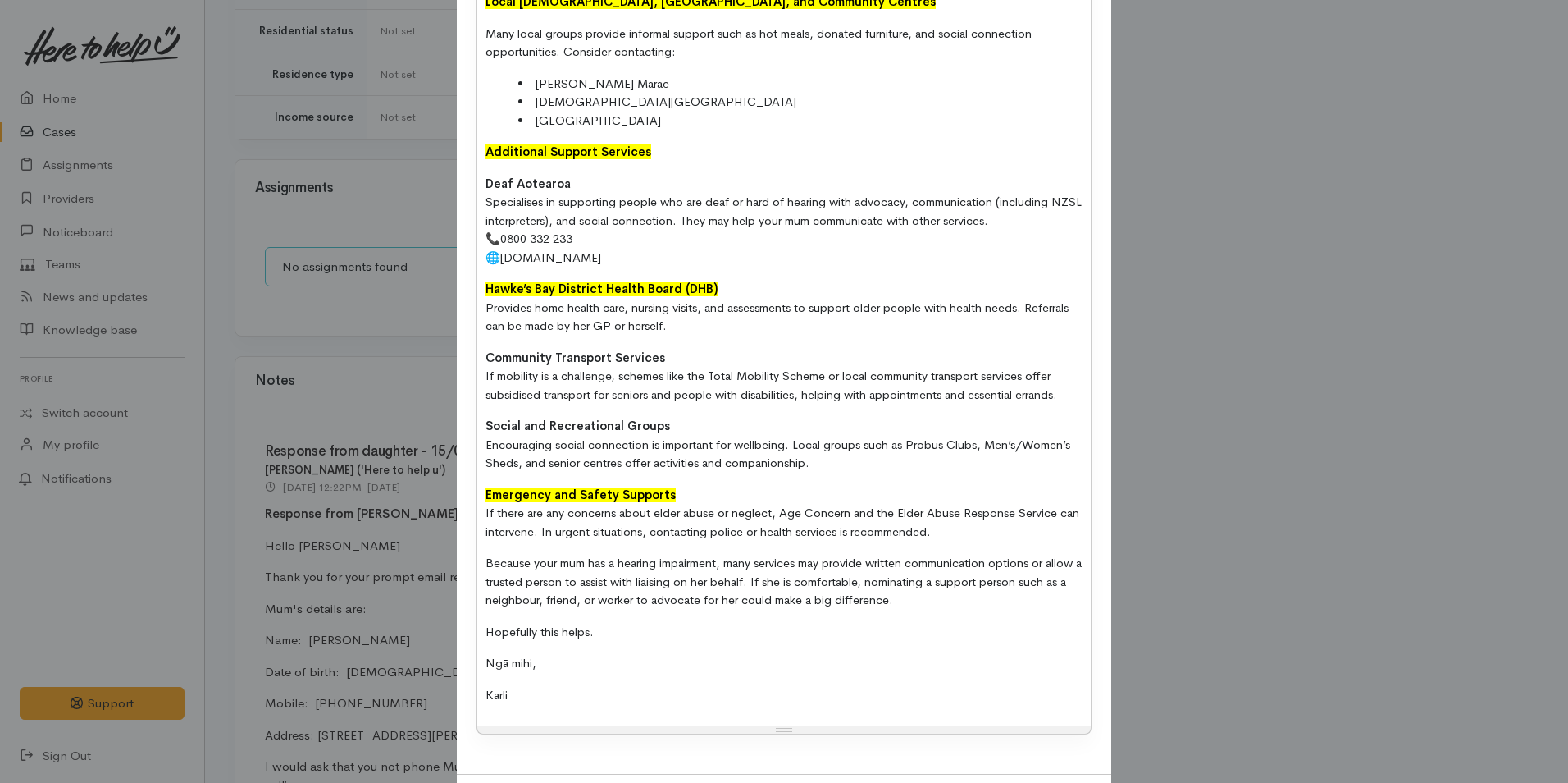
scroll to position [1148, 0]
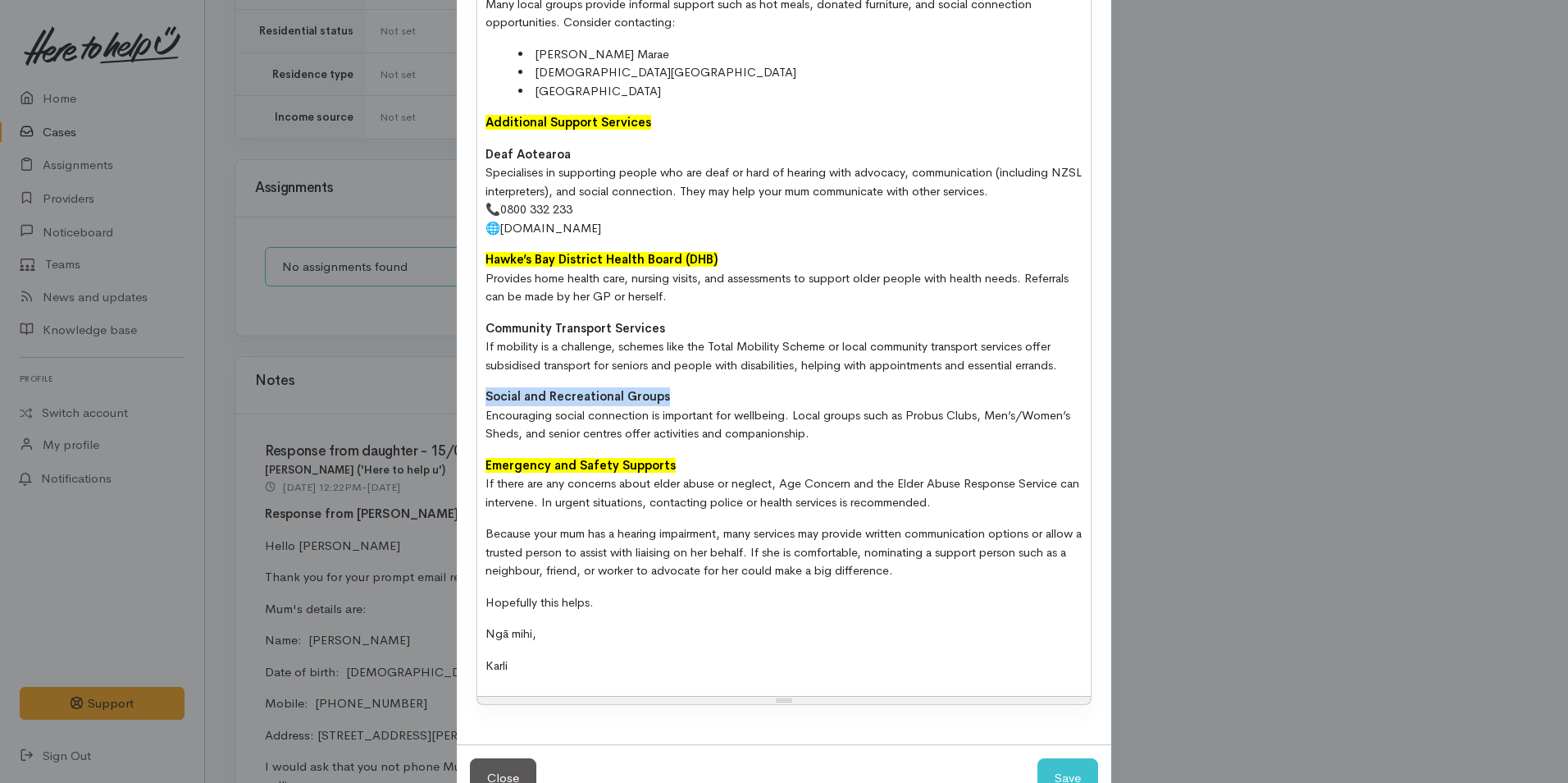
drag, startPoint x: 678, startPoint y: 421, endPoint x: 468, endPoint y: 413, distance: 210.2
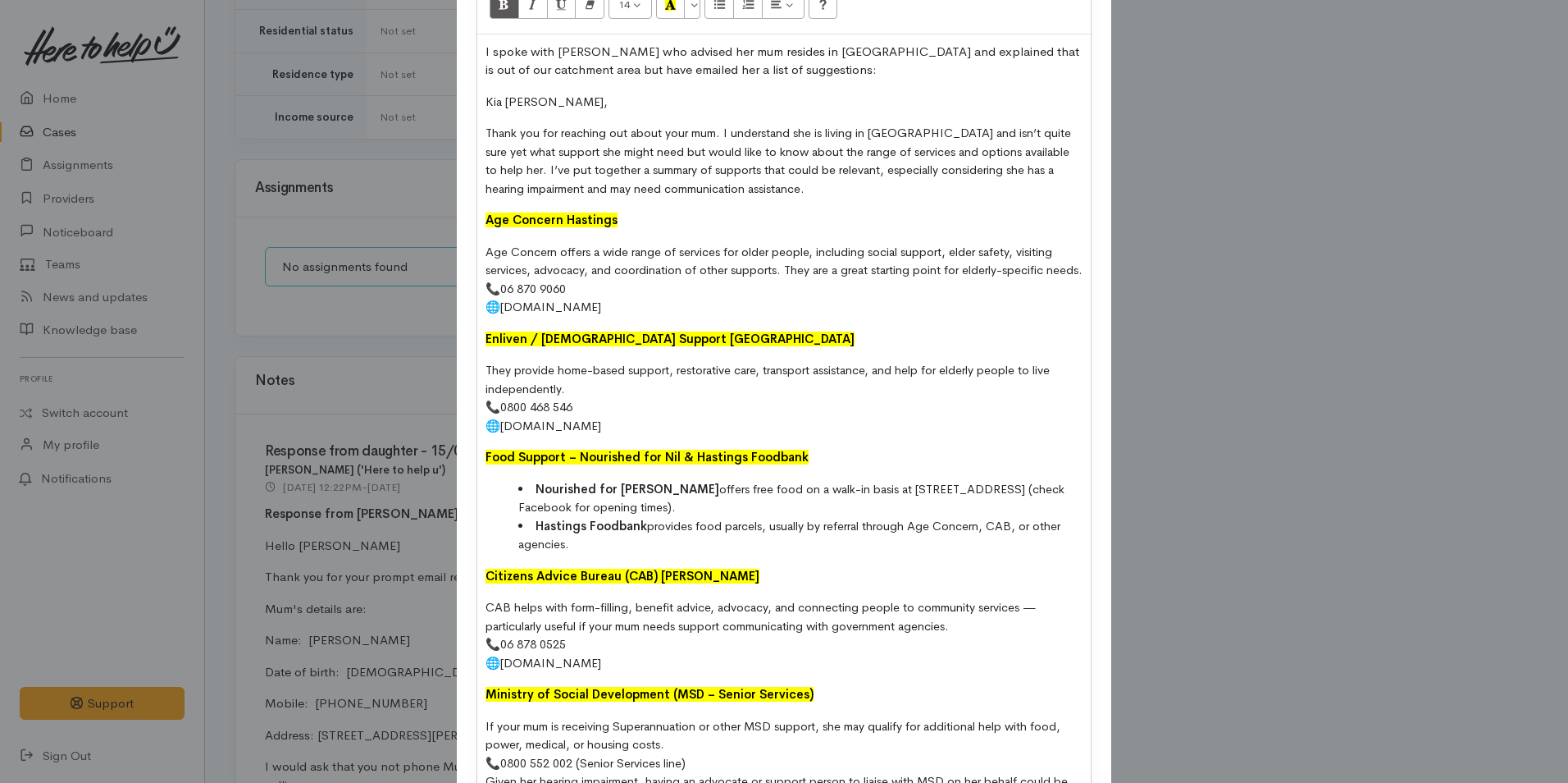
scroll to position [82, 0]
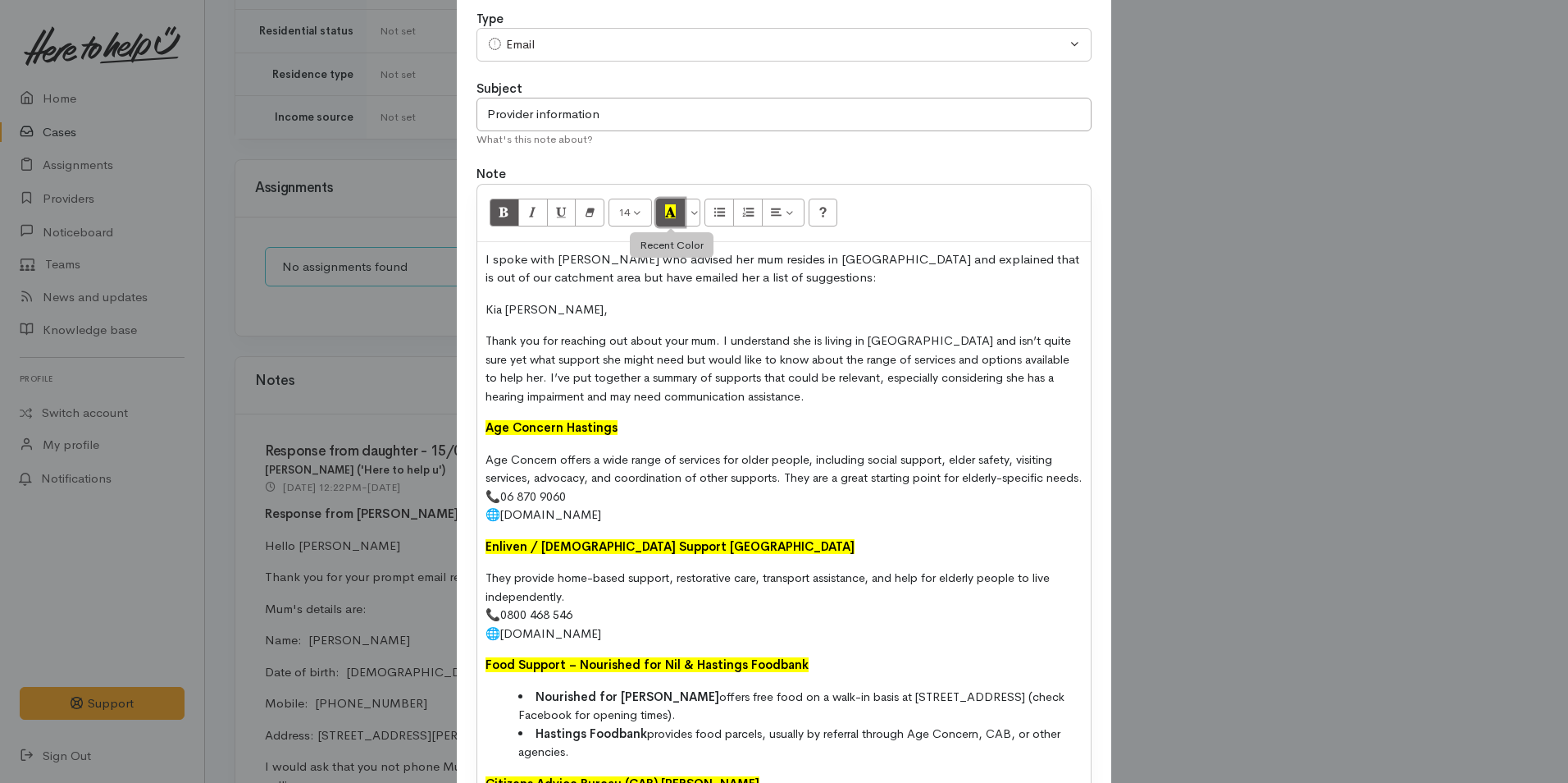
click at [665, 207] on icon "Recent Color" at bounding box center [671, 211] width 11 height 14
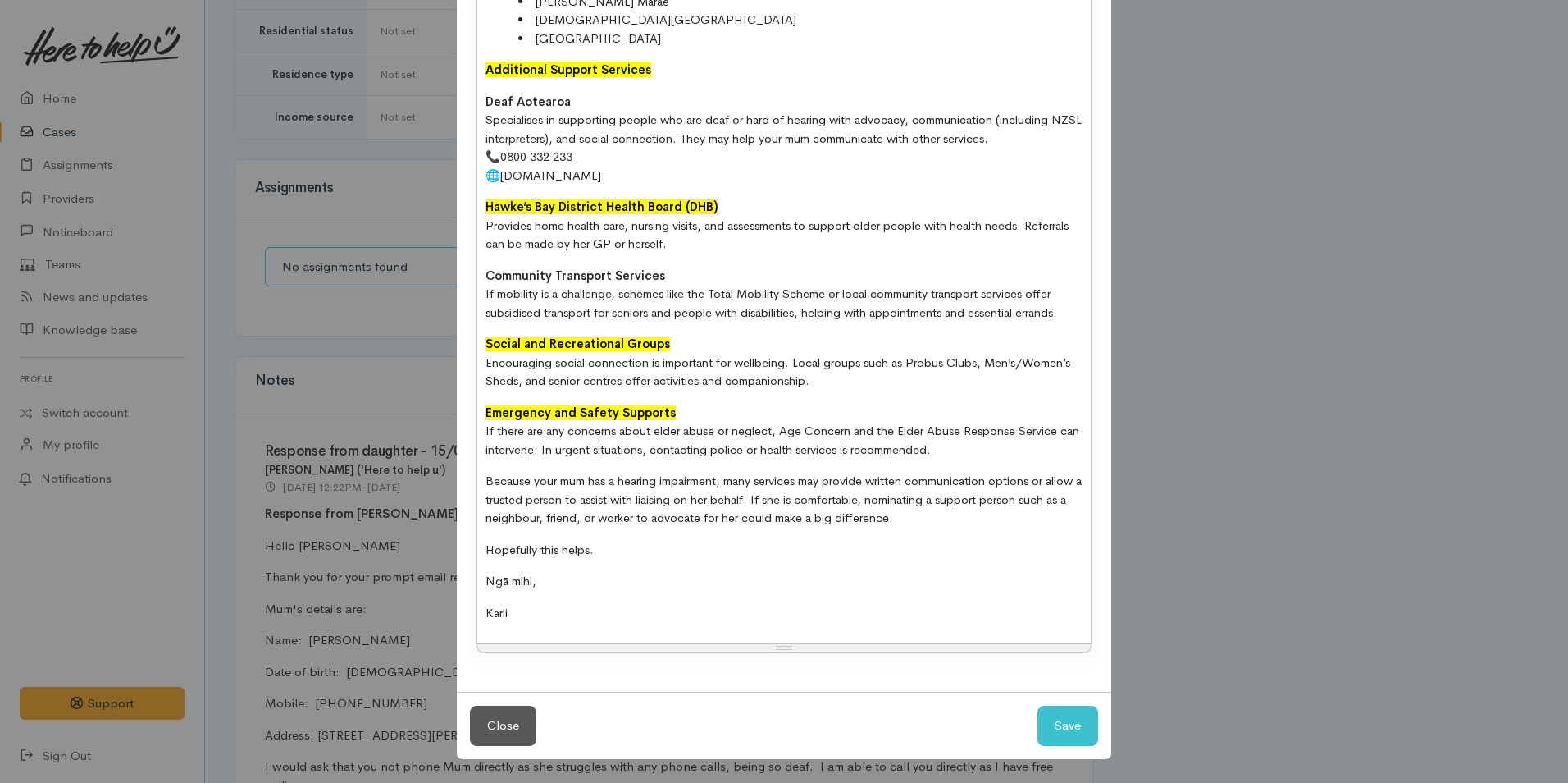
scroll to position [1227, 0]
click at [645, 362] on span "Encouraging social connection is important for wellbeing. Local groups such as …" at bounding box center [778, 372] width 585 height 34
drag, startPoint x: 676, startPoint y: 278, endPoint x: 457, endPoint y: 277, distance: 219.0
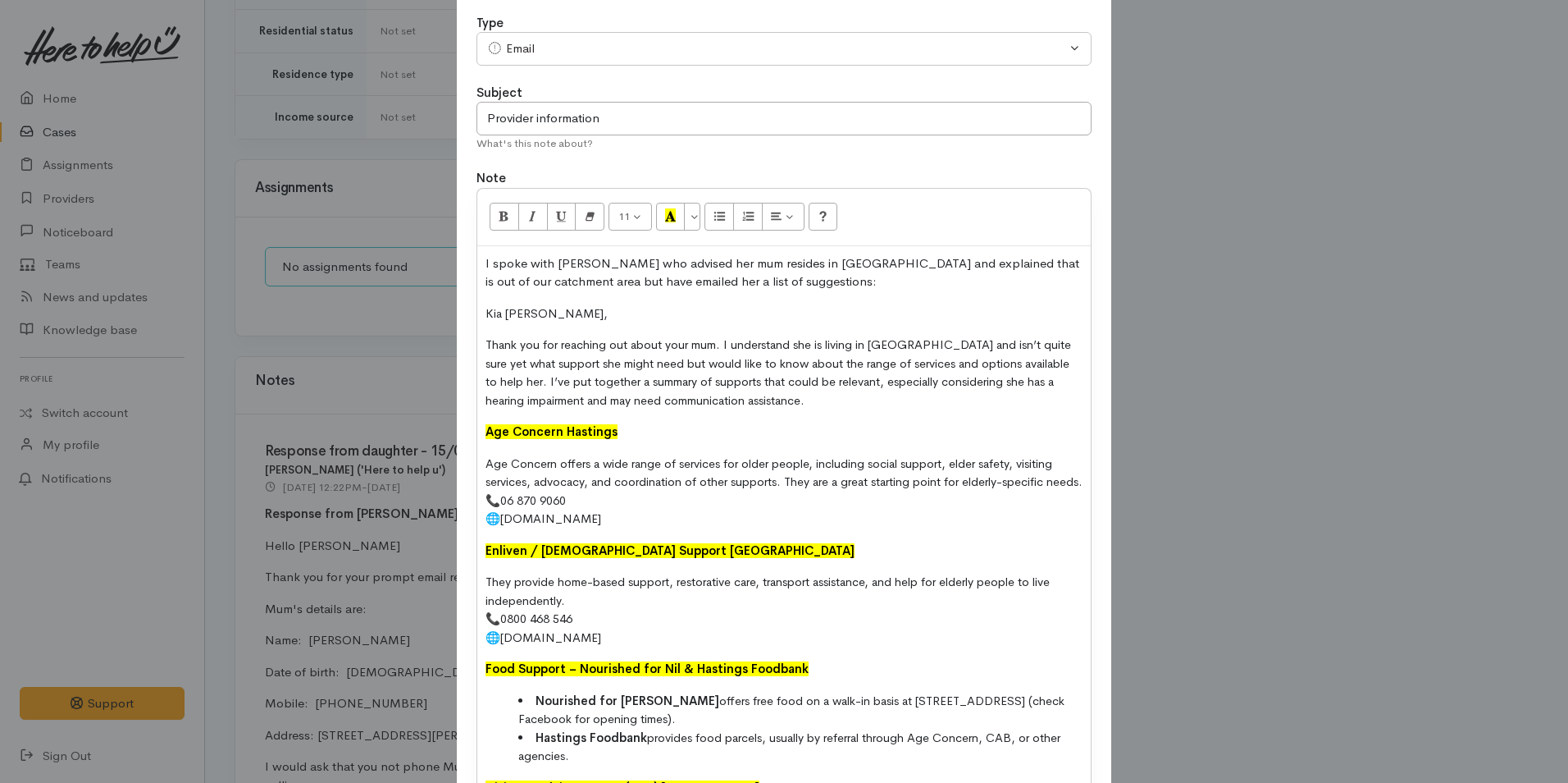
scroll to position [0, 0]
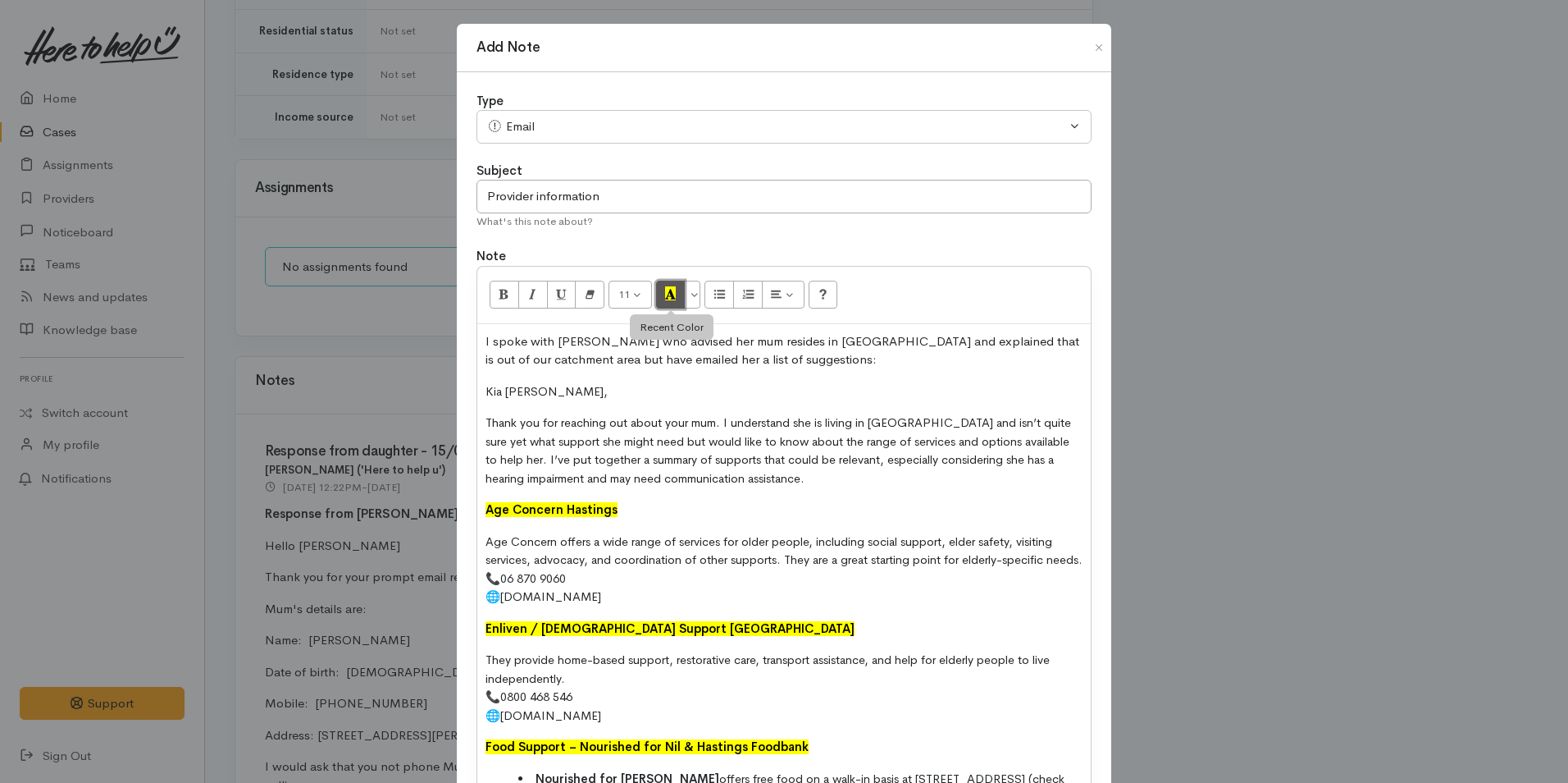
click at [668, 290] on icon "Recent Color" at bounding box center [671, 293] width 11 height 14
drag, startPoint x: 678, startPoint y: 407, endPoint x: 697, endPoint y: 462, distance: 58.2
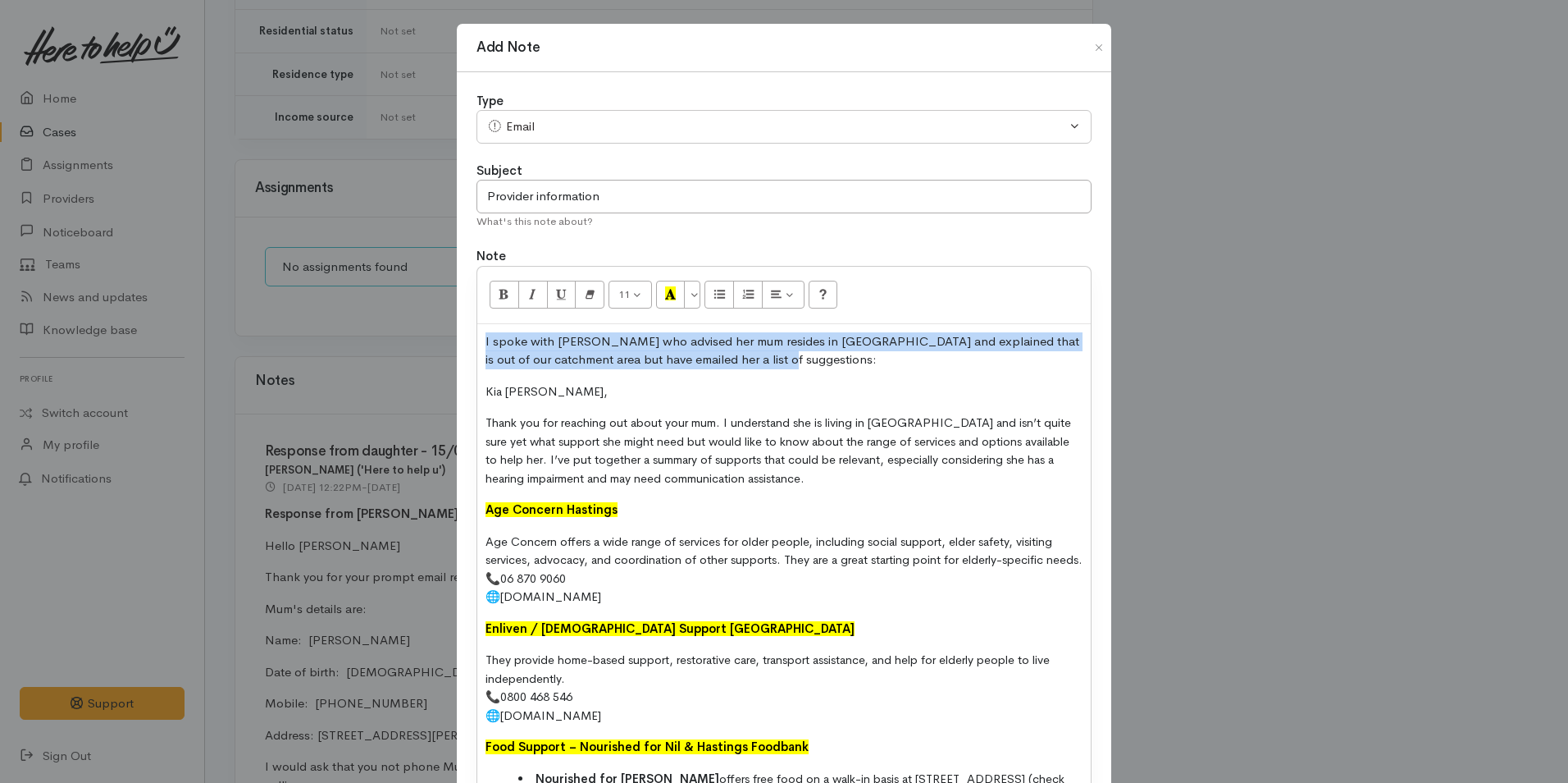
drag, startPoint x: 557, startPoint y: 348, endPoint x: 450, endPoint y: 335, distance: 107.8
click at [450, 335] on div "Add Note Type Correspondence Discussion Email Note Phone call SMS text message …" at bounding box center [784, 392] width 1568 height 783
click at [504, 289] on icon "Bold (CTRL+B)" at bounding box center [504, 293] width 11 height 14
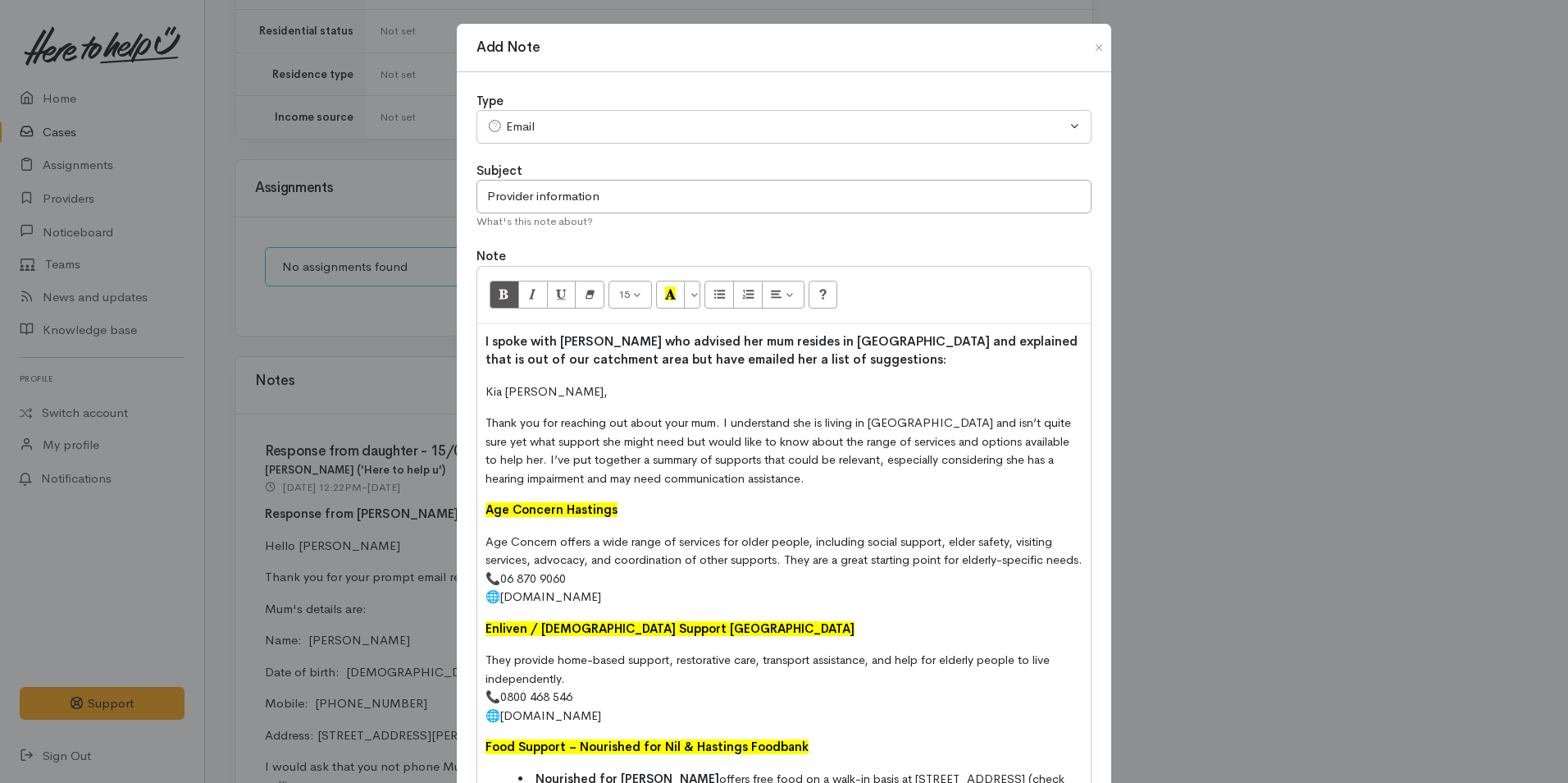
drag, startPoint x: 681, startPoint y: 400, endPoint x: 697, endPoint y: 425, distance: 29.7
click at [681, 399] on p "Kia ora Deniese," at bounding box center [784, 392] width 597 height 19
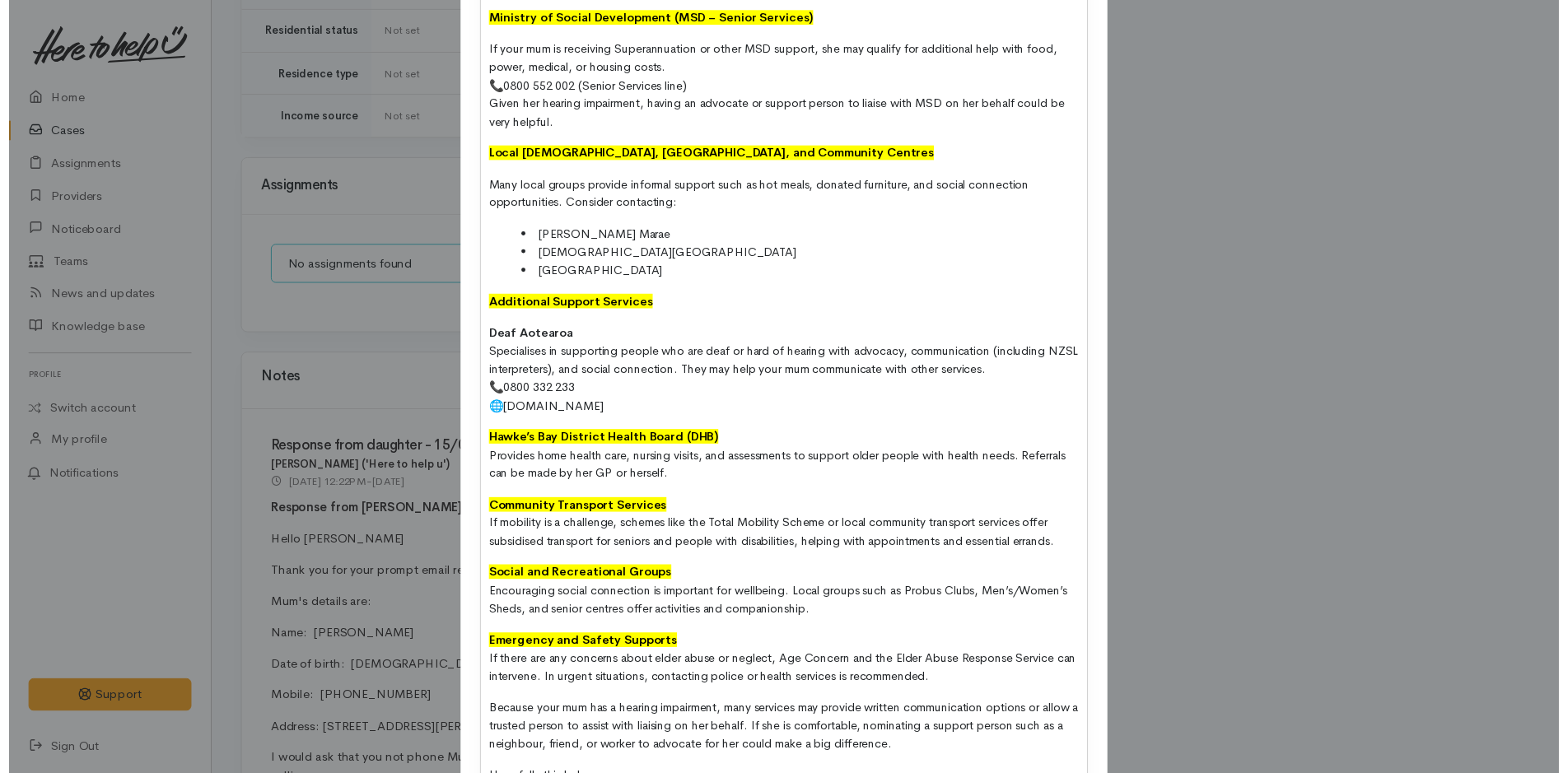
scroll to position [1231, 0]
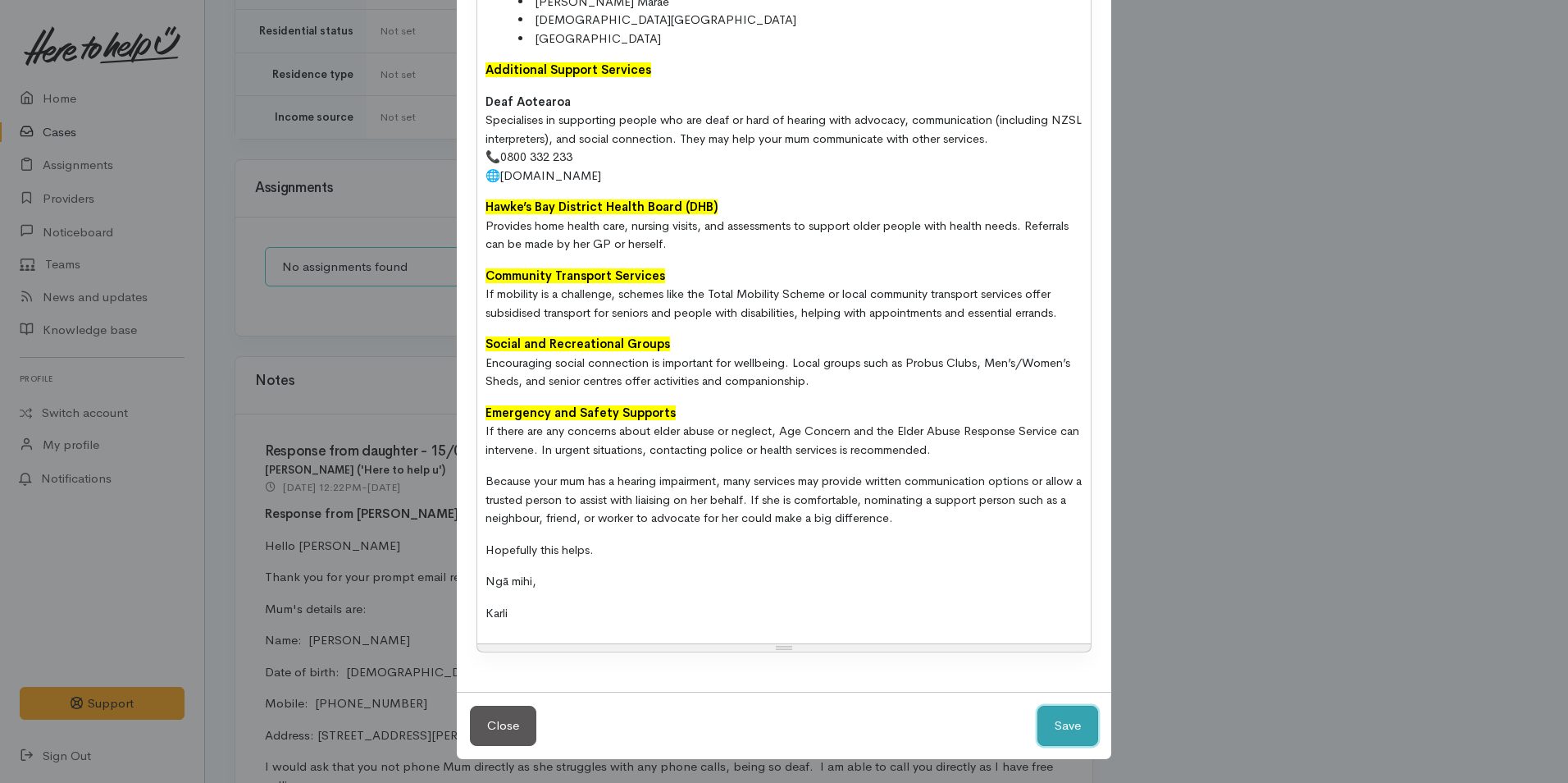
click at [1055, 732] on button "Save" at bounding box center [1068, 726] width 61 height 40
select select "1"
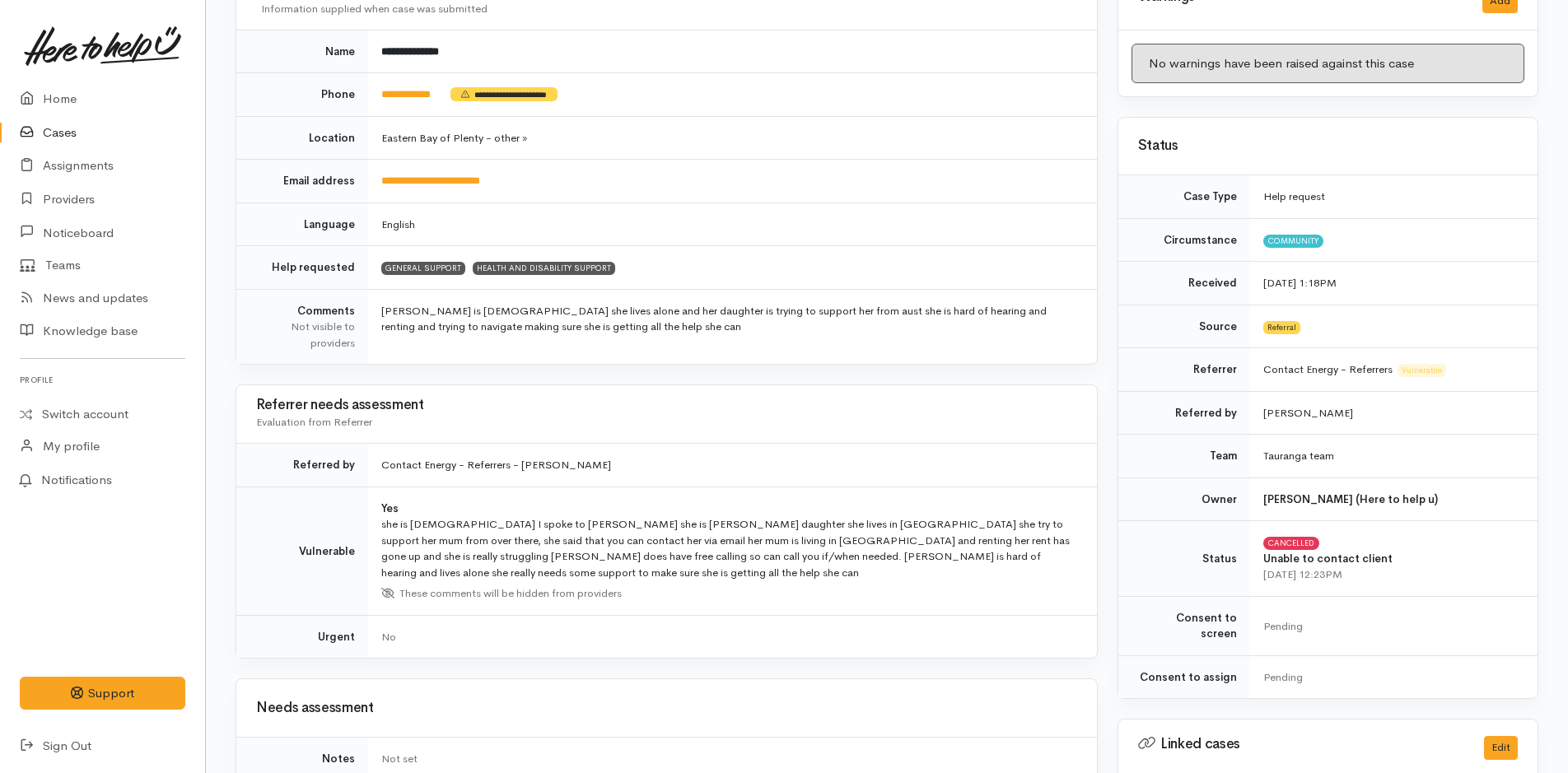
scroll to position [0, 0]
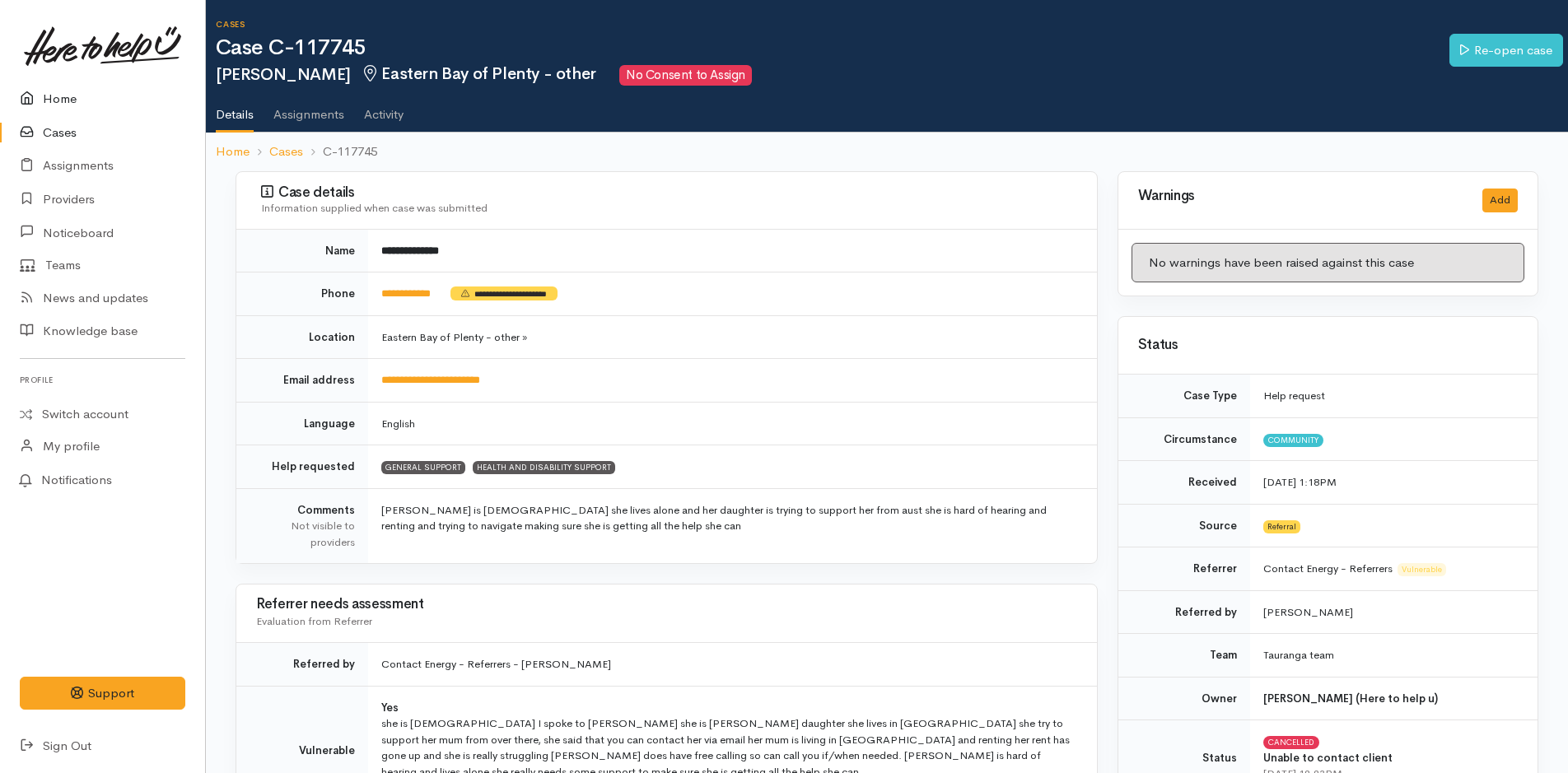
drag, startPoint x: 61, startPoint y: 104, endPoint x: 14, endPoint y: 109, distance: 47.3
click at [61, 104] on link "Home" at bounding box center [103, 99] width 205 height 34
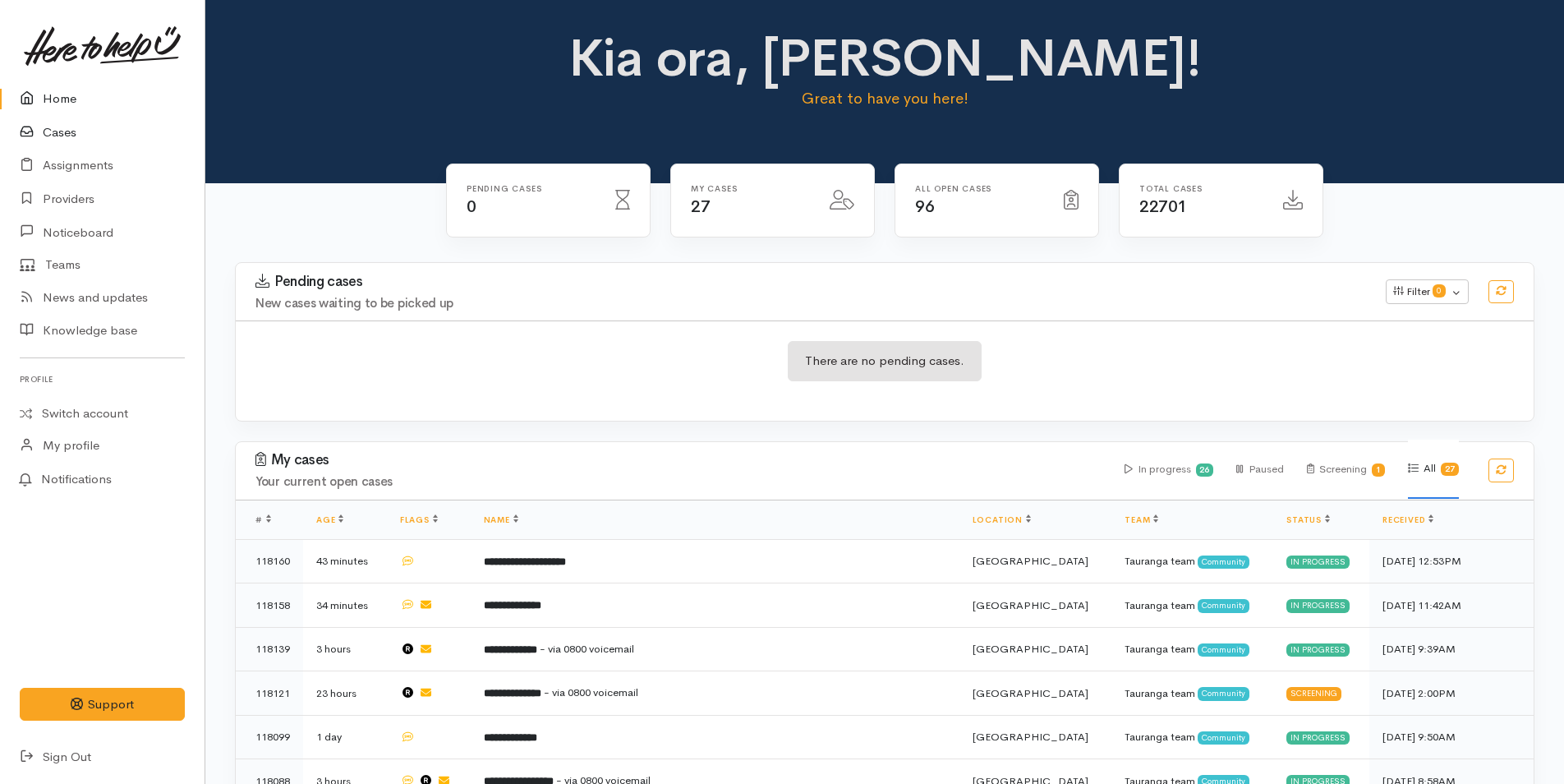
click at [70, 129] on link "Cases" at bounding box center [102, 133] width 204 height 34
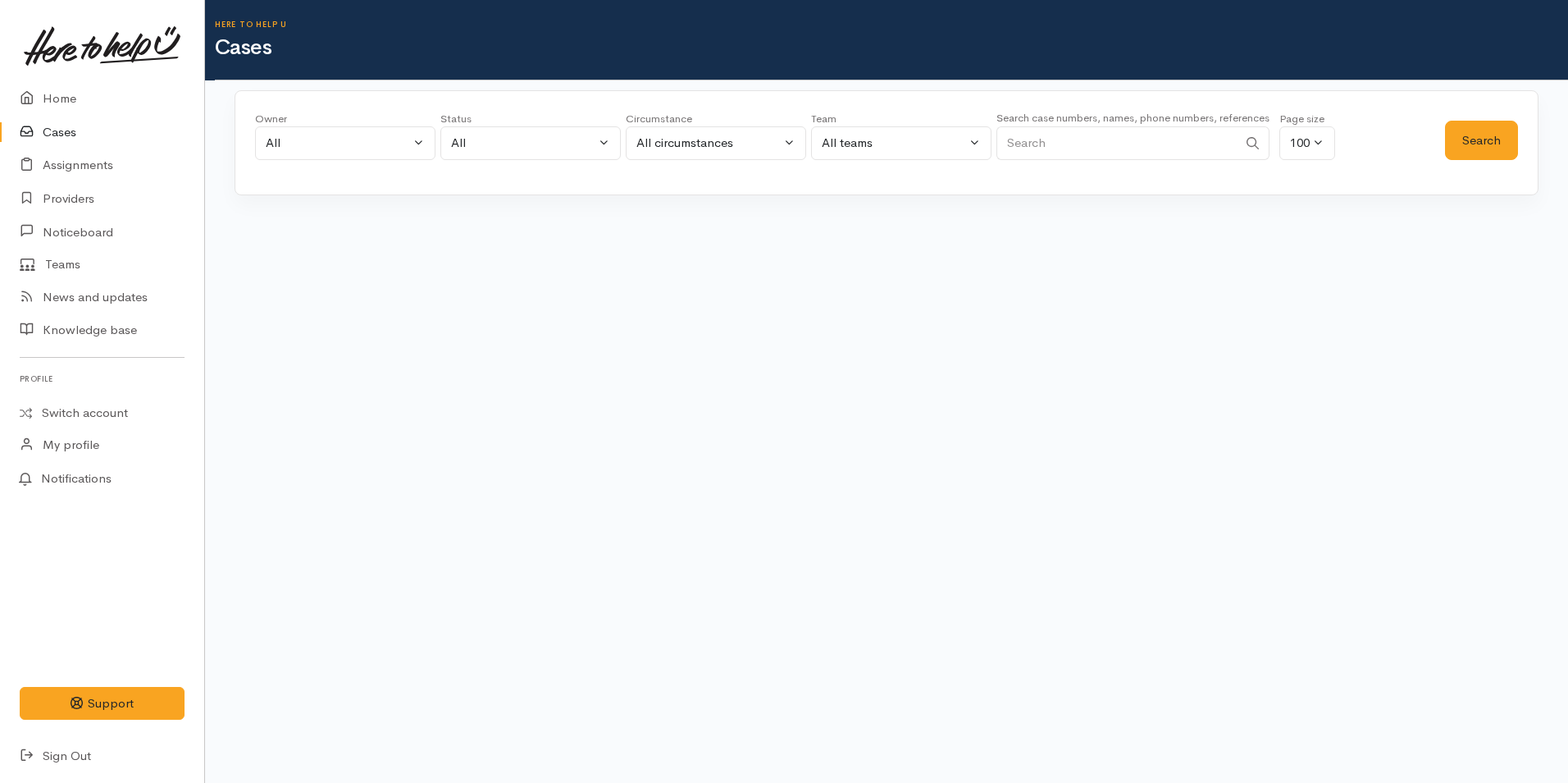
click at [1036, 142] on input "Search" at bounding box center [1117, 143] width 241 height 34
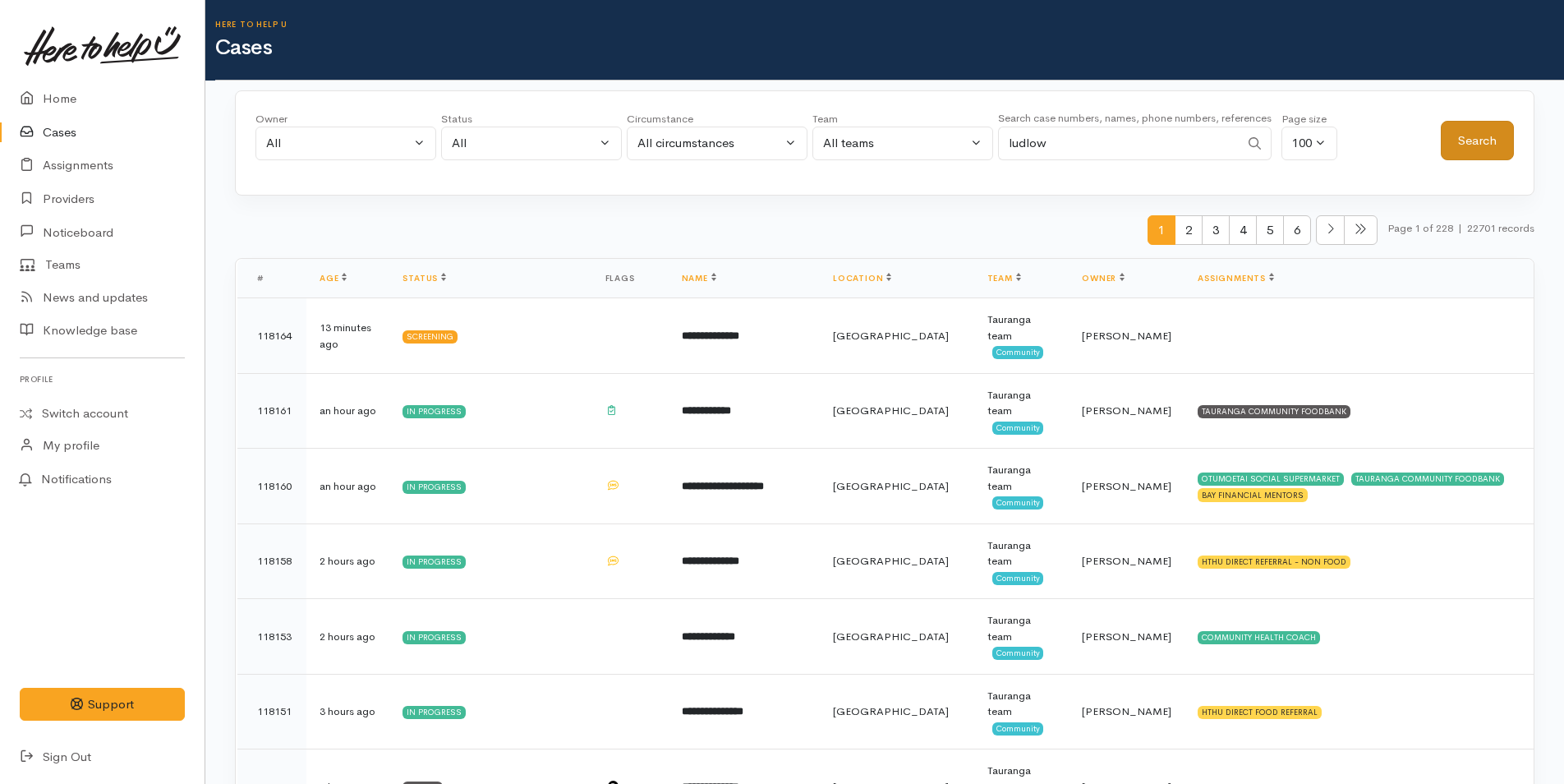
type input "ludlow"
click at [1480, 139] on button "Search" at bounding box center [1478, 141] width 74 height 41
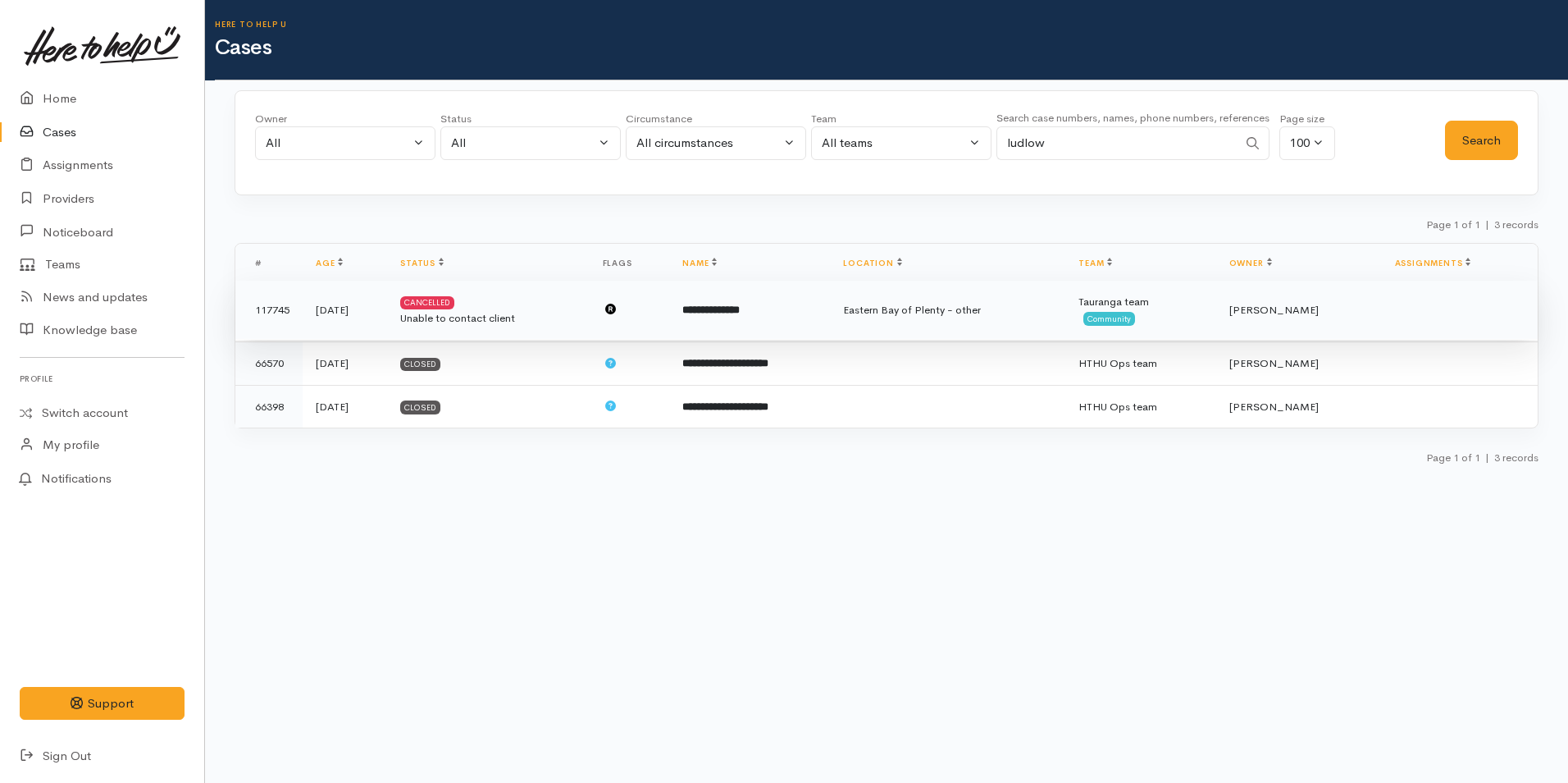
click at [740, 310] on b "**********" at bounding box center [711, 310] width 57 height 11
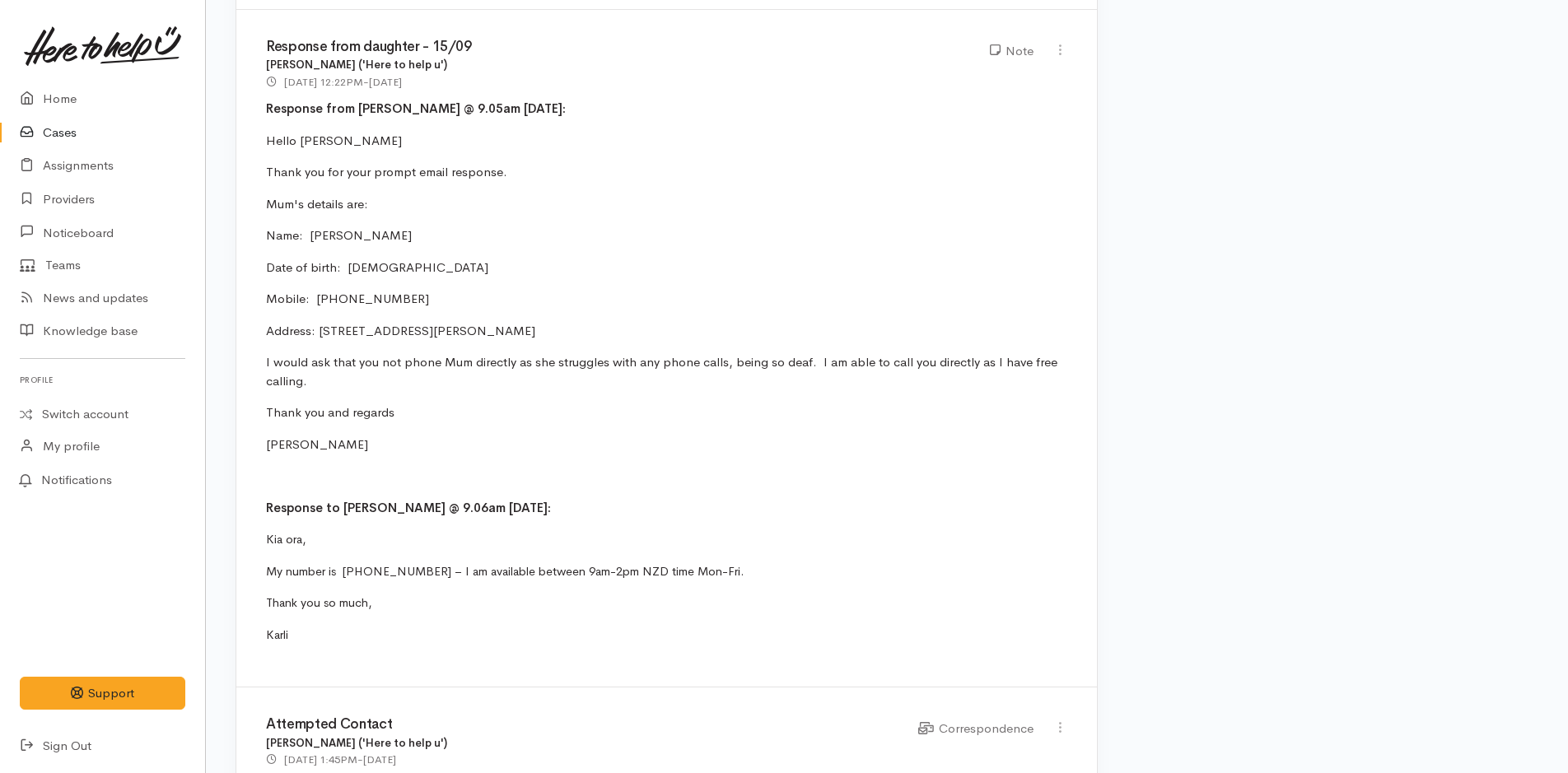
scroll to position [3376, 0]
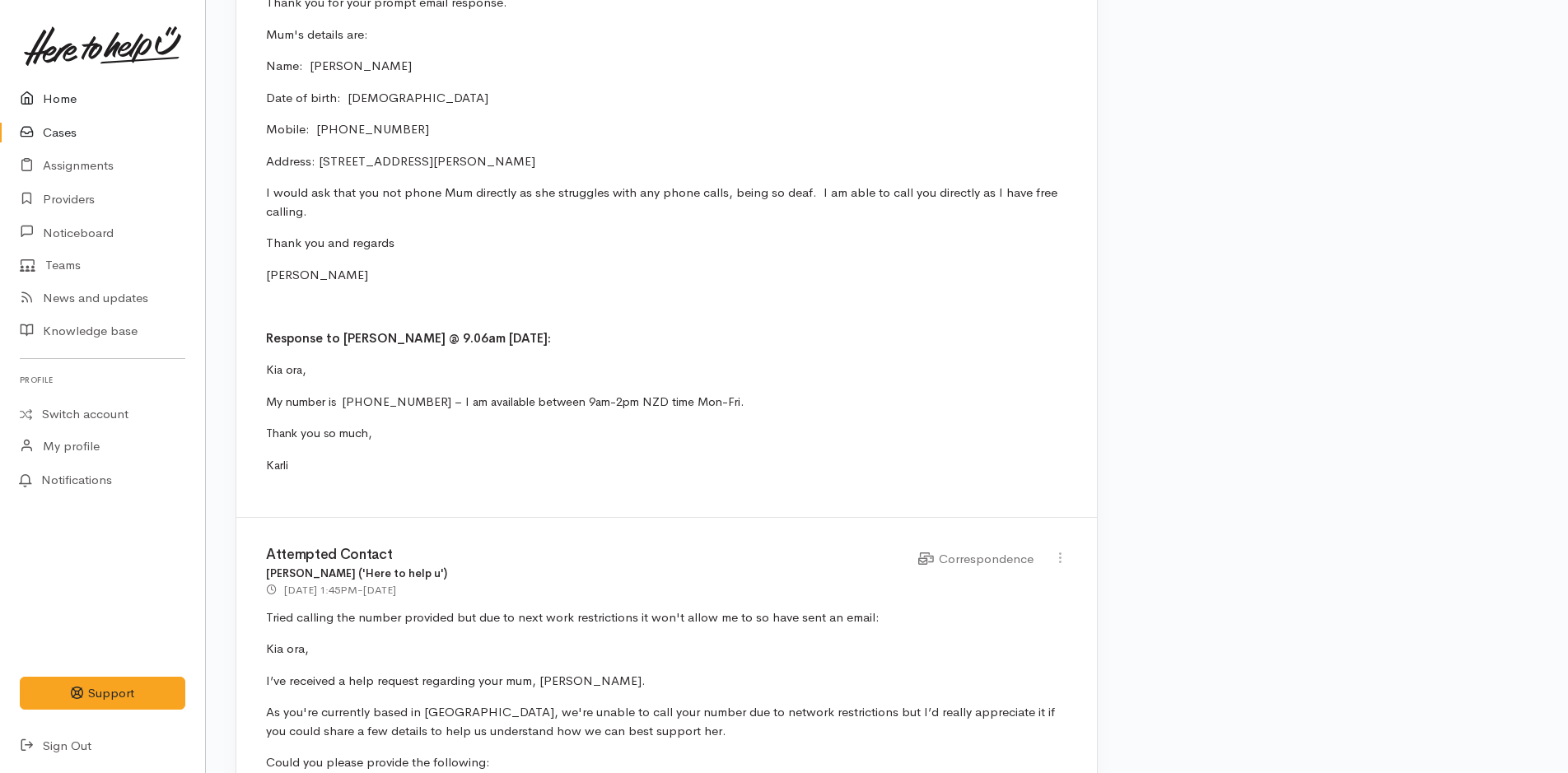
click at [58, 97] on link "Home" at bounding box center [103, 99] width 205 height 34
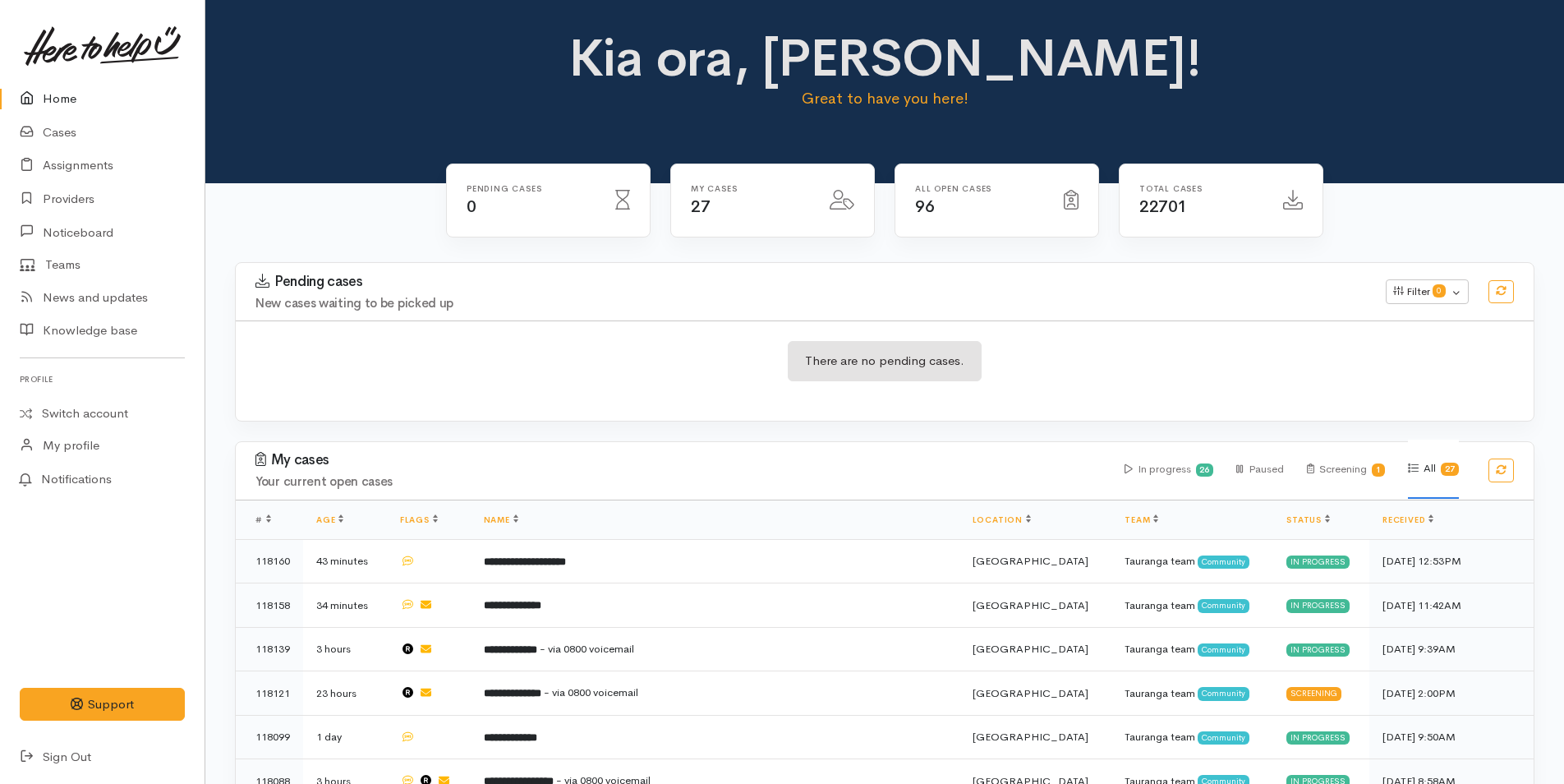
click at [60, 75] on link at bounding box center [101, 46] width 165 height 73
click at [66, 87] on link "Home" at bounding box center [102, 99] width 204 height 34
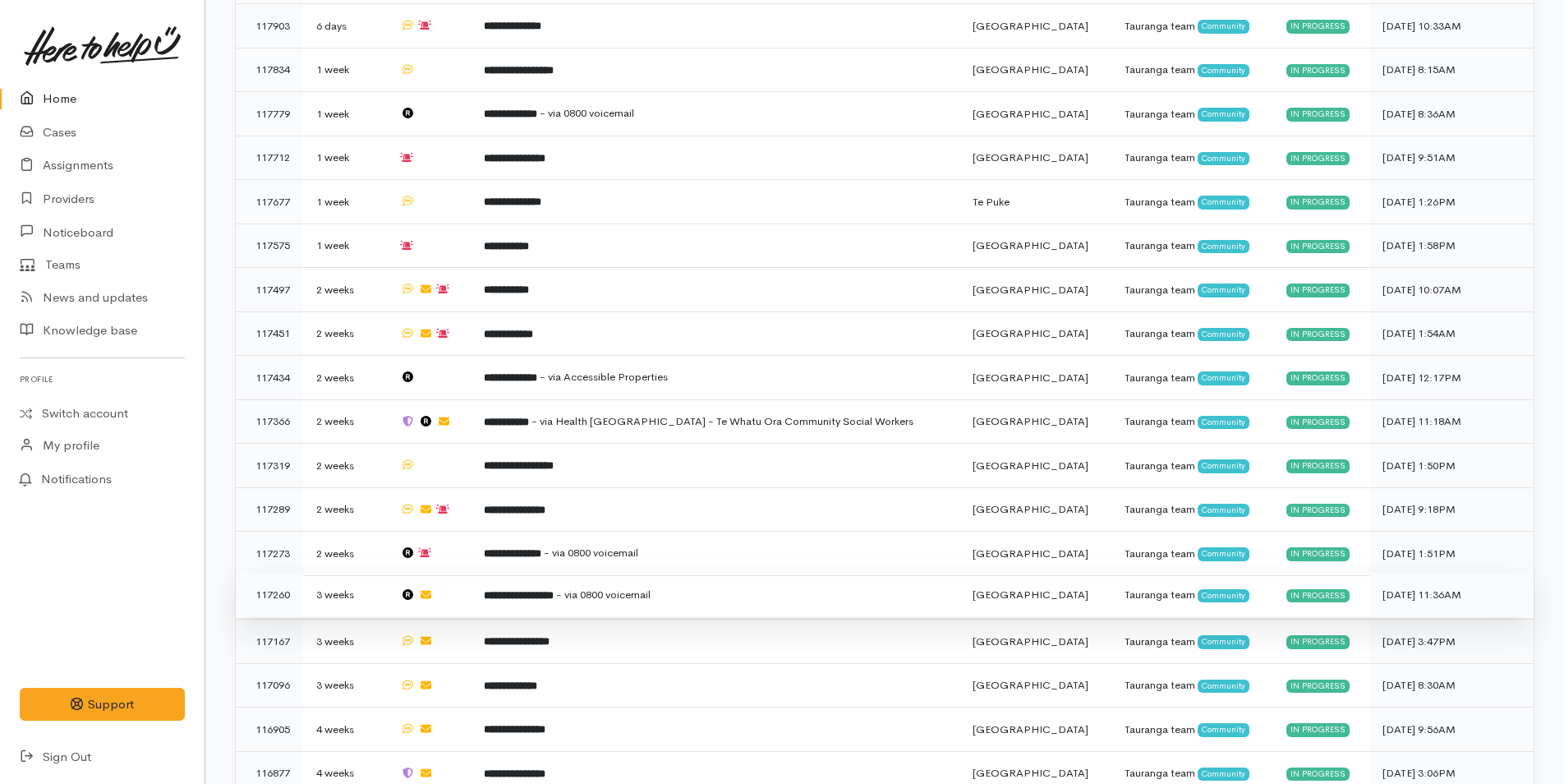
scroll to position [983, 0]
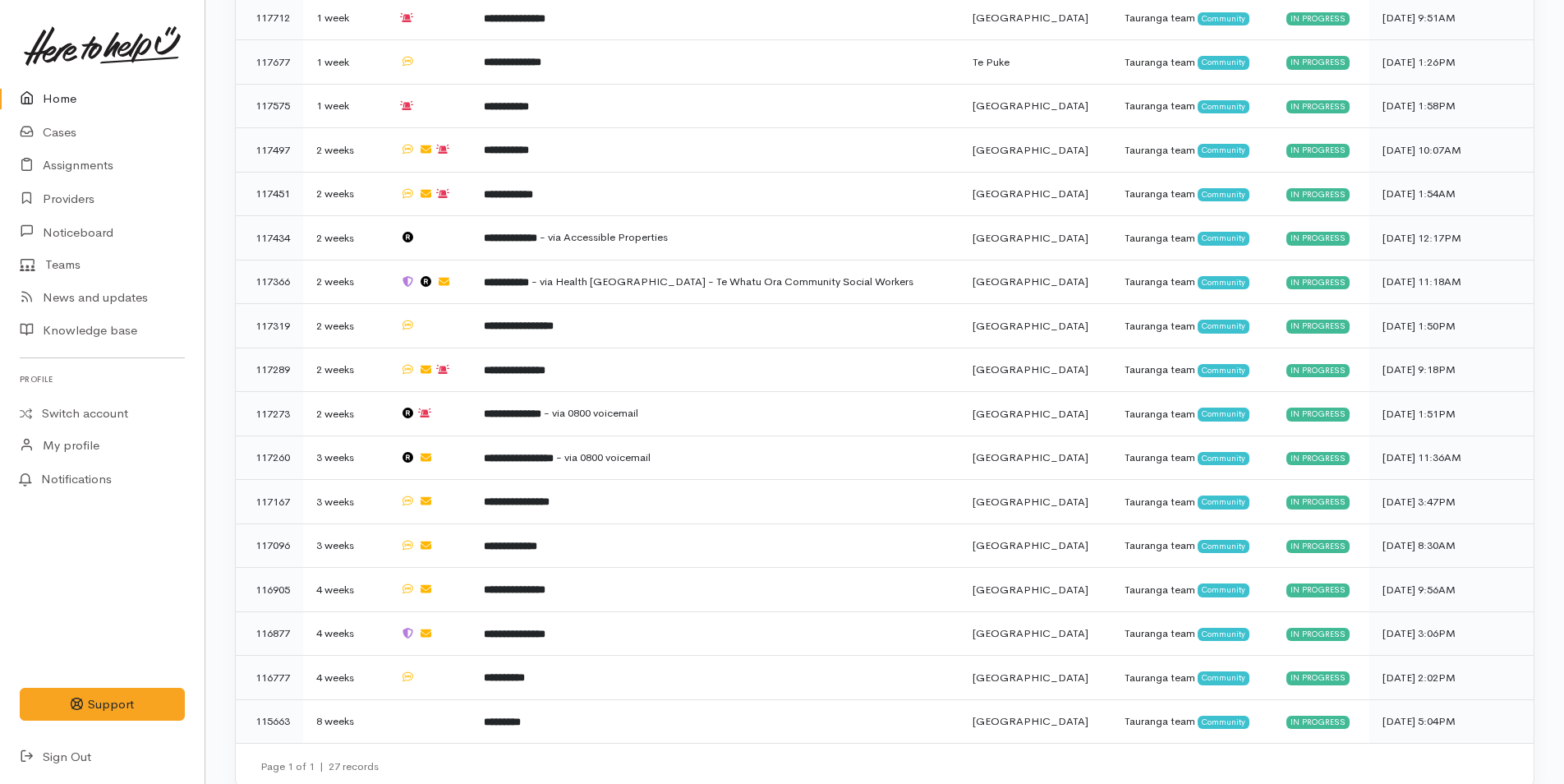
click at [63, 101] on link "Home" at bounding box center [102, 99] width 204 height 34
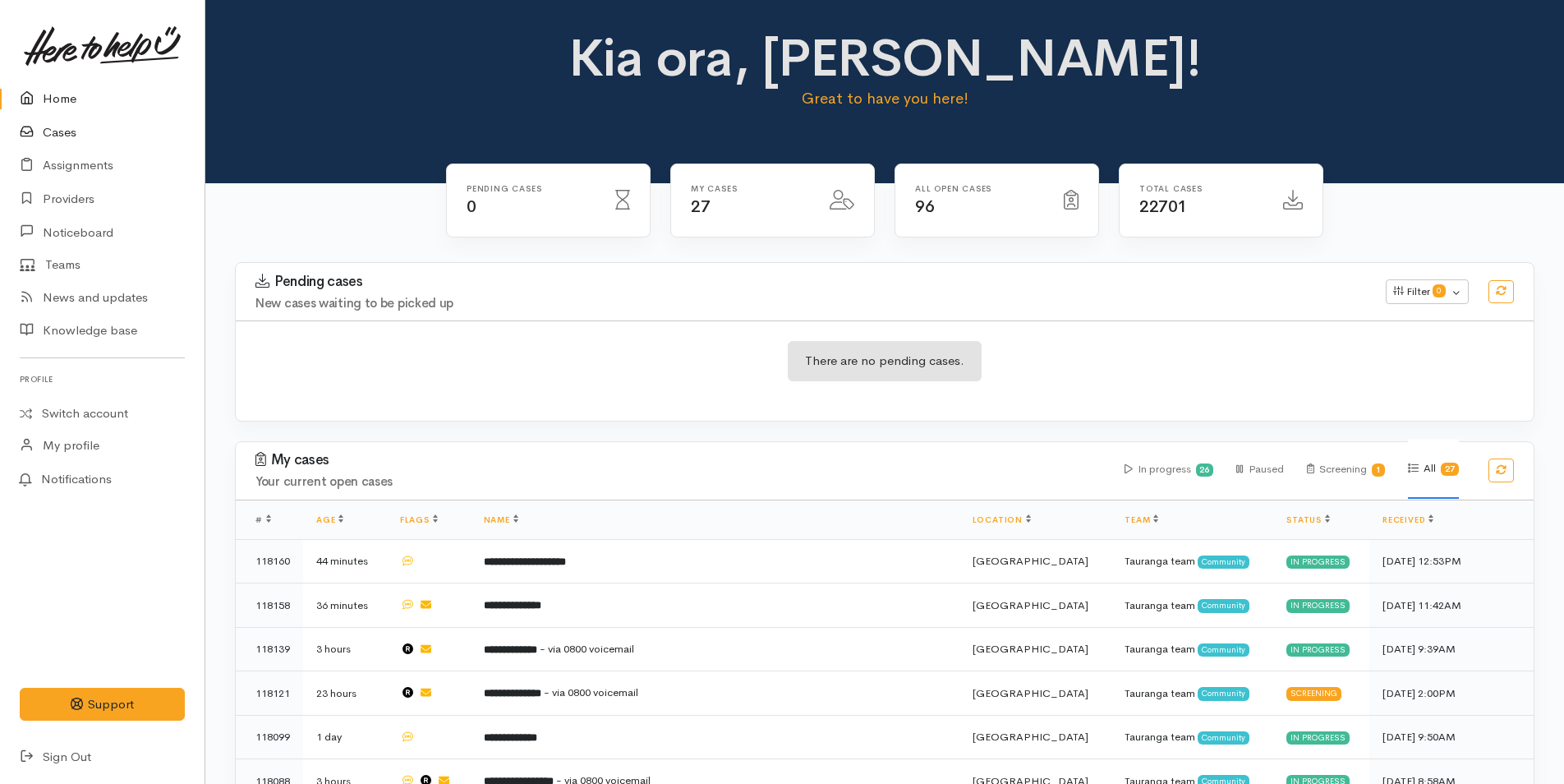
click at [55, 125] on link "Cases" at bounding box center [102, 133] width 204 height 34
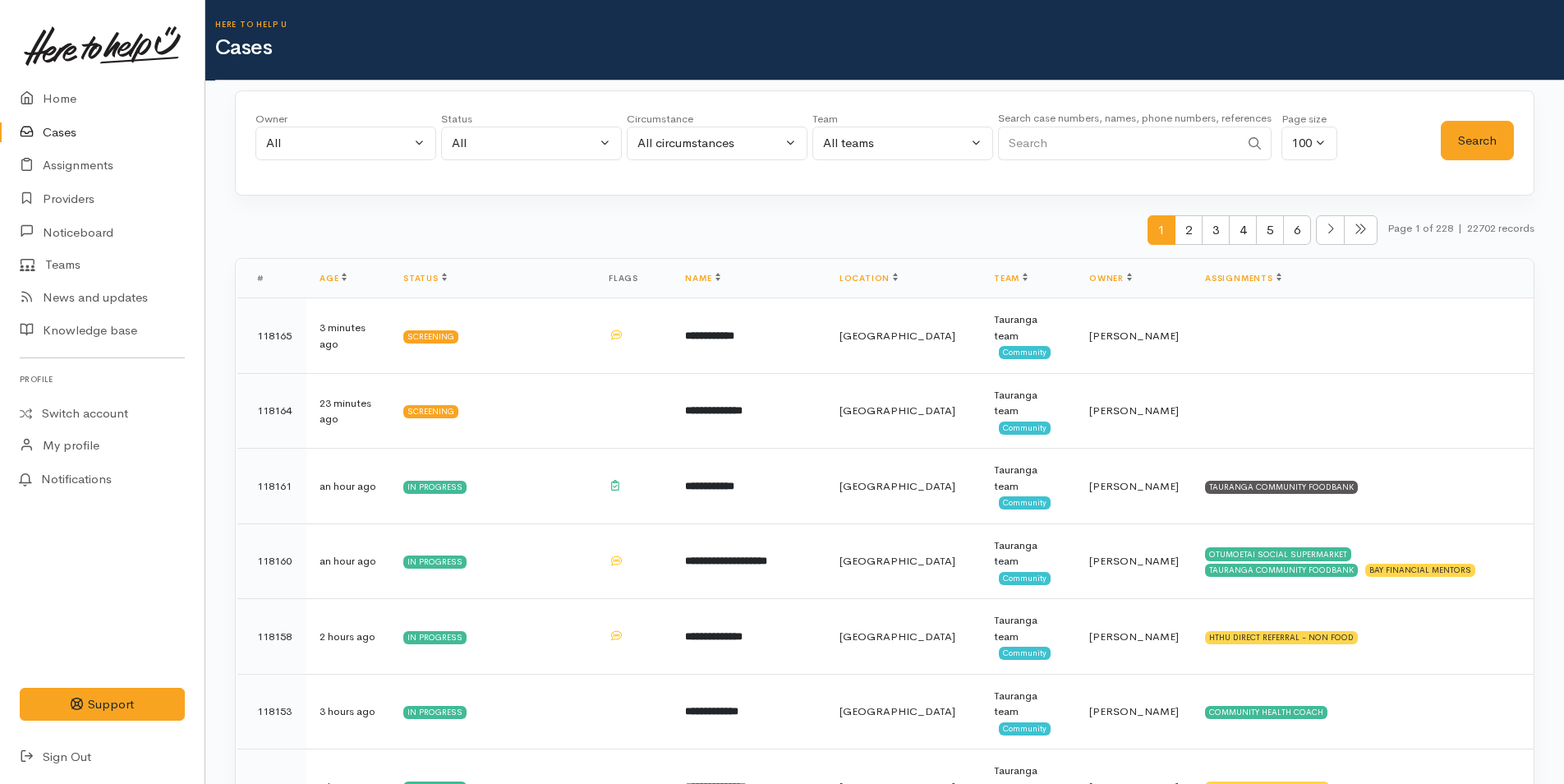
click at [55, 81] on link at bounding box center [101, 46] width 165 height 73
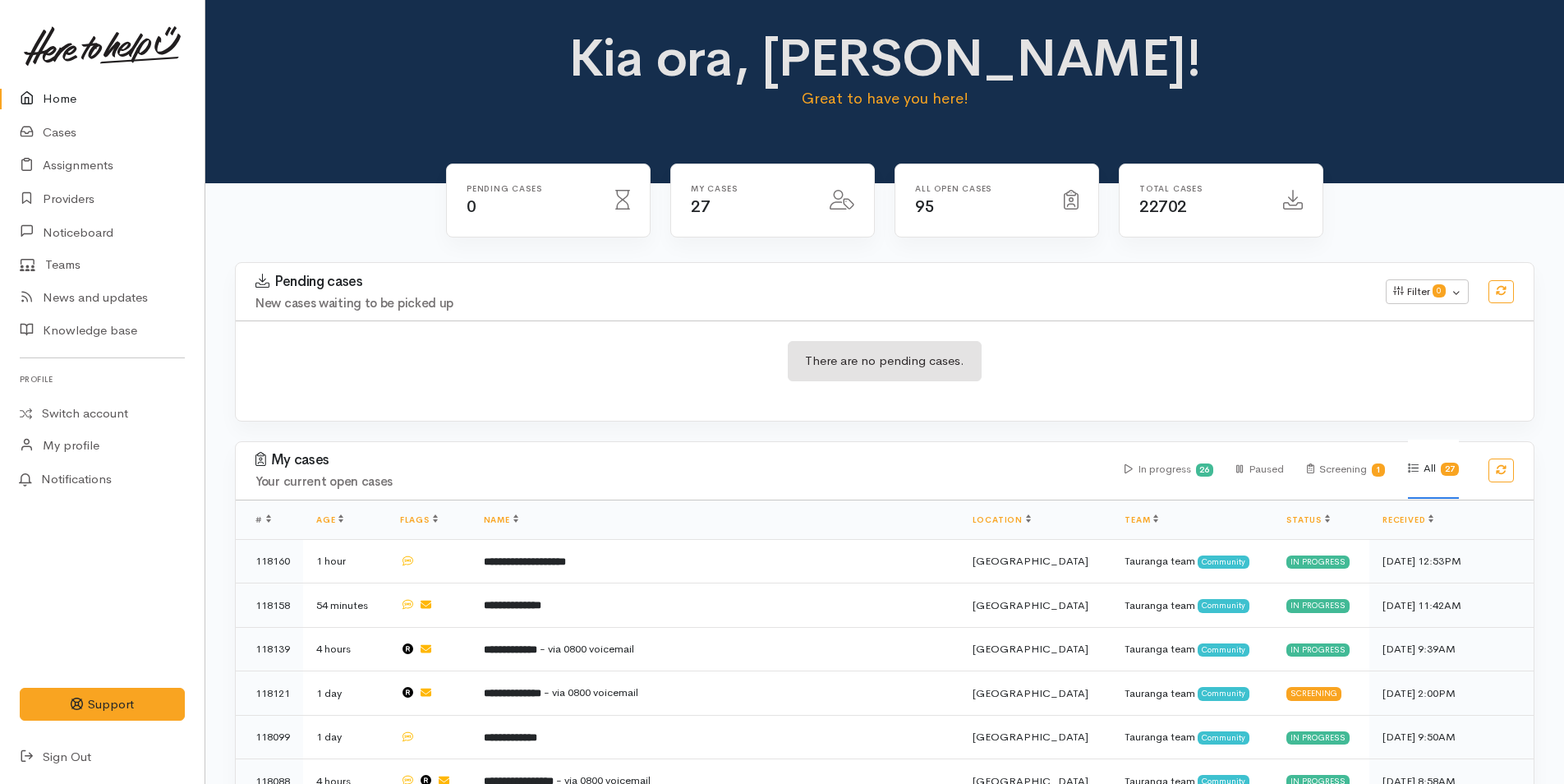
click at [59, 89] on link "Home" at bounding box center [102, 99] width 204 height 34
click at [39, 98] on icon at bounding box center [30, 99] width 23 height 20
